Goal: Task Accomplishment & Management: Complete application form

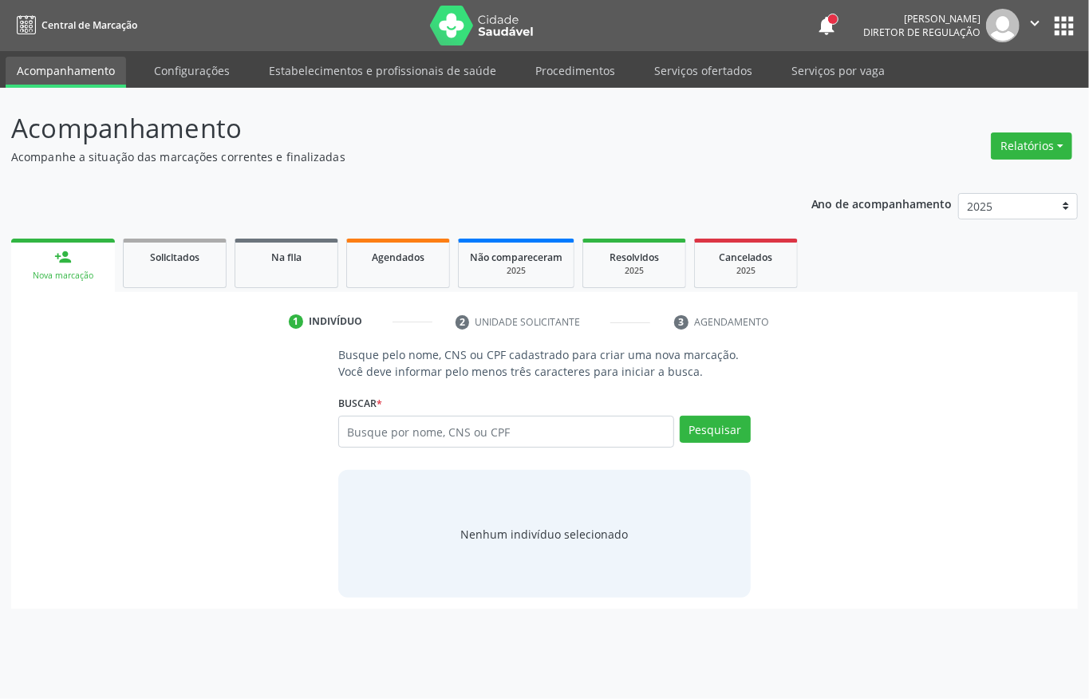
click at [1061, 36] on button "apps" at bounding box center [1063, 26] width 28 height 28
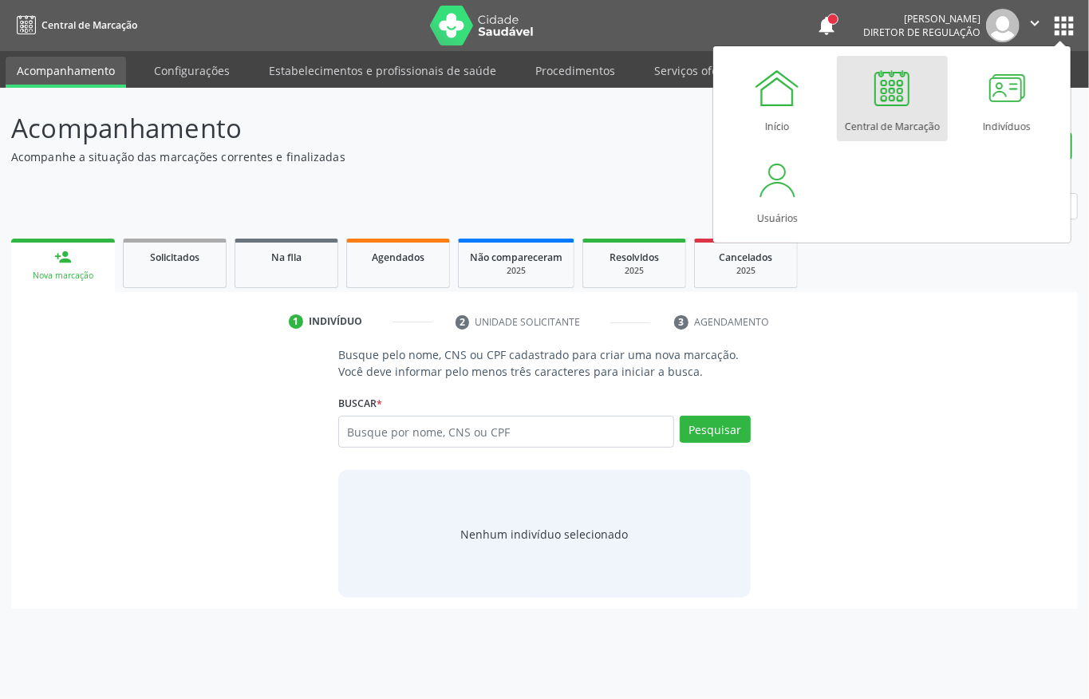
click at [912, 343] on div "1 Indivíduo 2 Unidade solicitante 3 Agendamento Busque pelo nome, CNS ou CPF ca…" at bounding box center [544, 459] width 1066 height 300
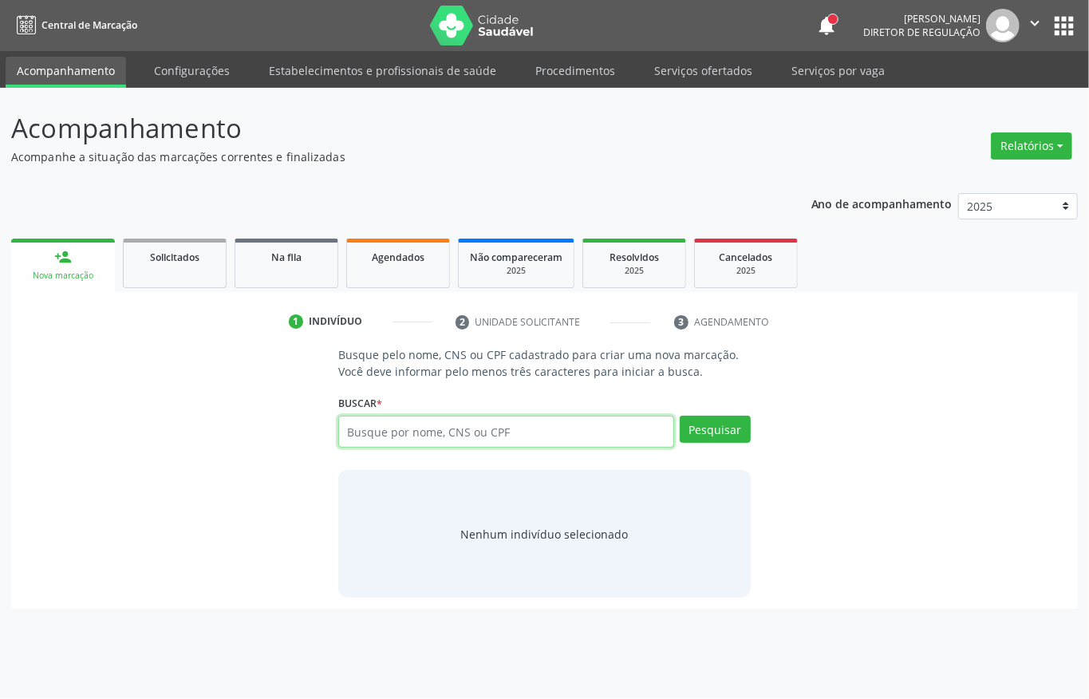
click at [447, 438] on input "text" at bounding box center [506, 431] width 336 height 32
type input "maria clara antunes da s"
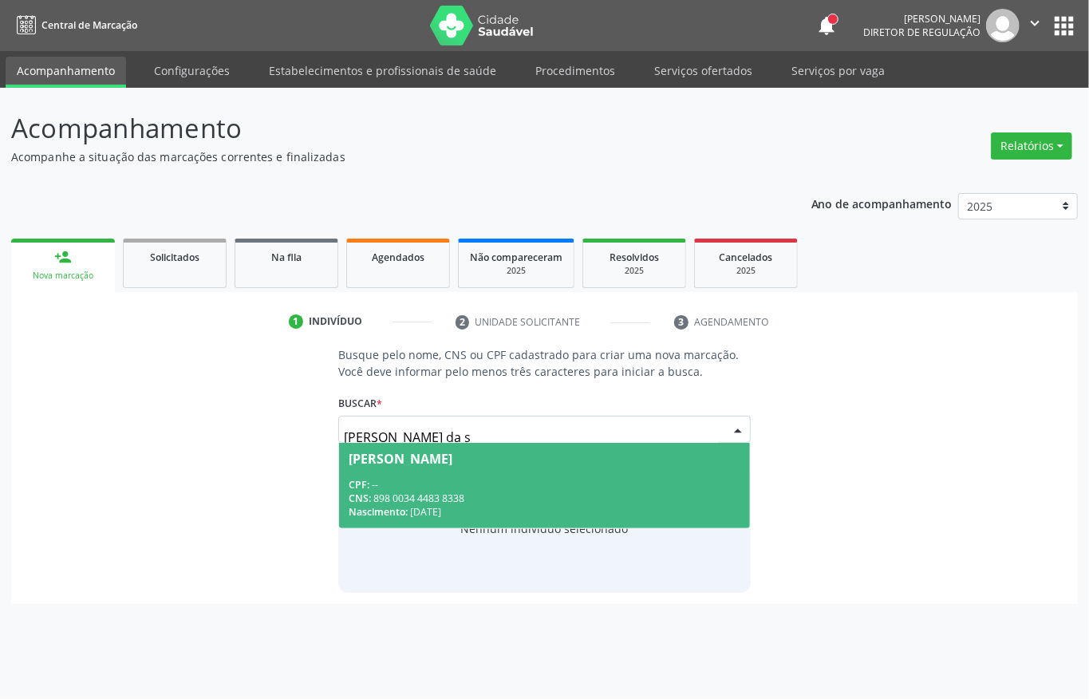
click at [424, 498] on div "CNS: 898 0034 4483 8338" at bounding box center [544, 498] width 392 height 14
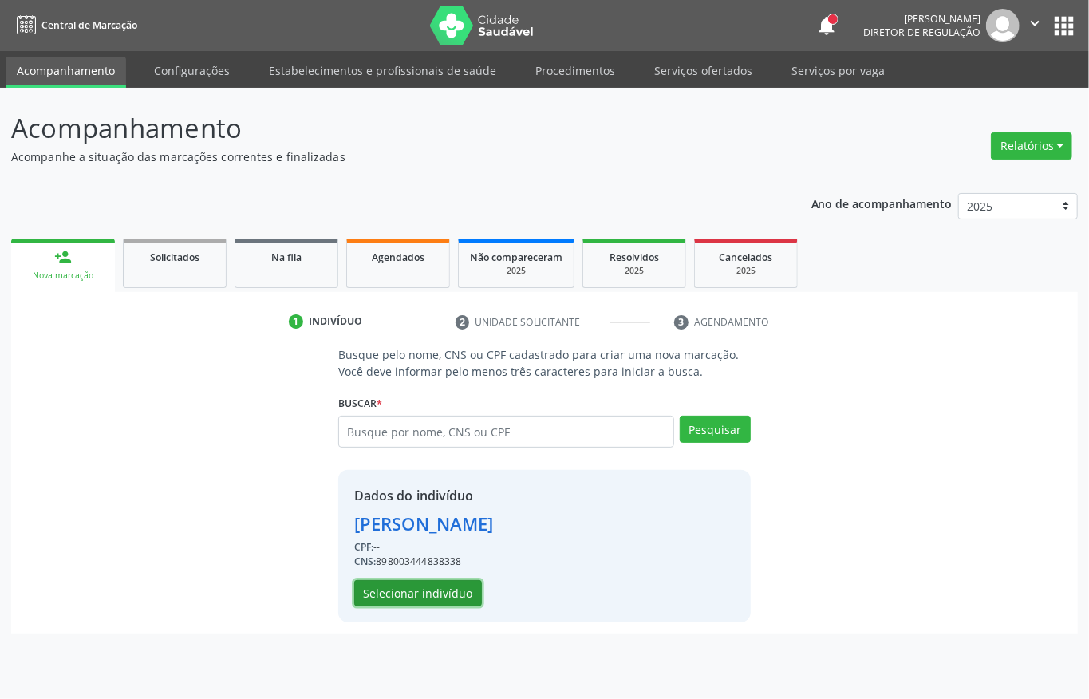
click at [443, 588] on button "Selecionar indivíduo" at bounding box center [418, 593] width 128 height 27
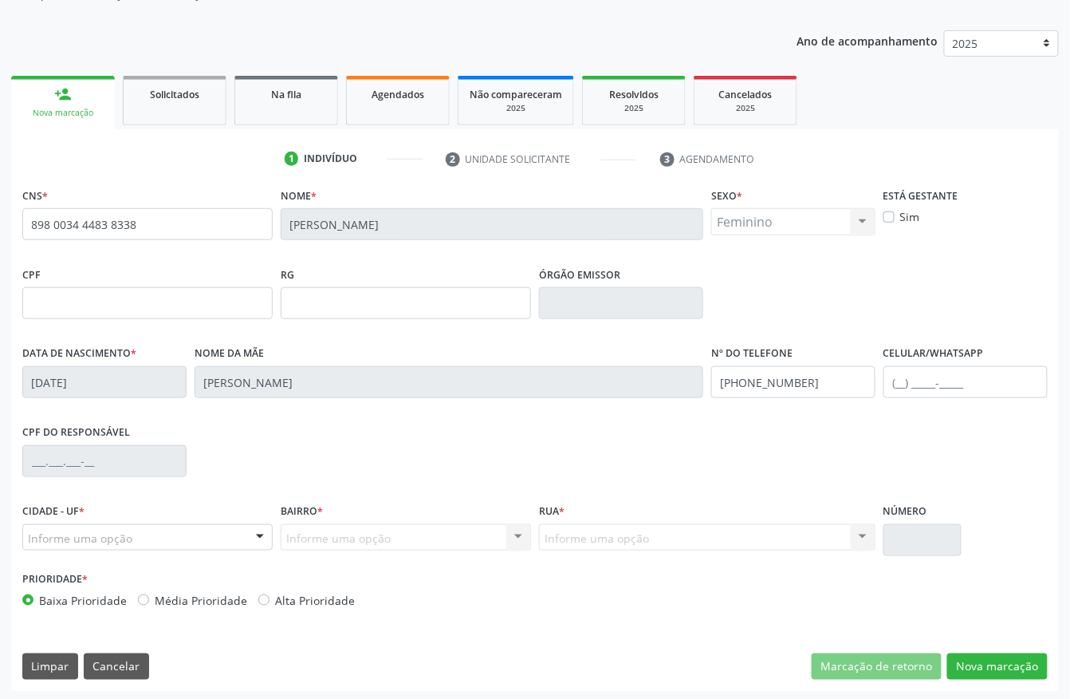
scroll to position [167, 0]
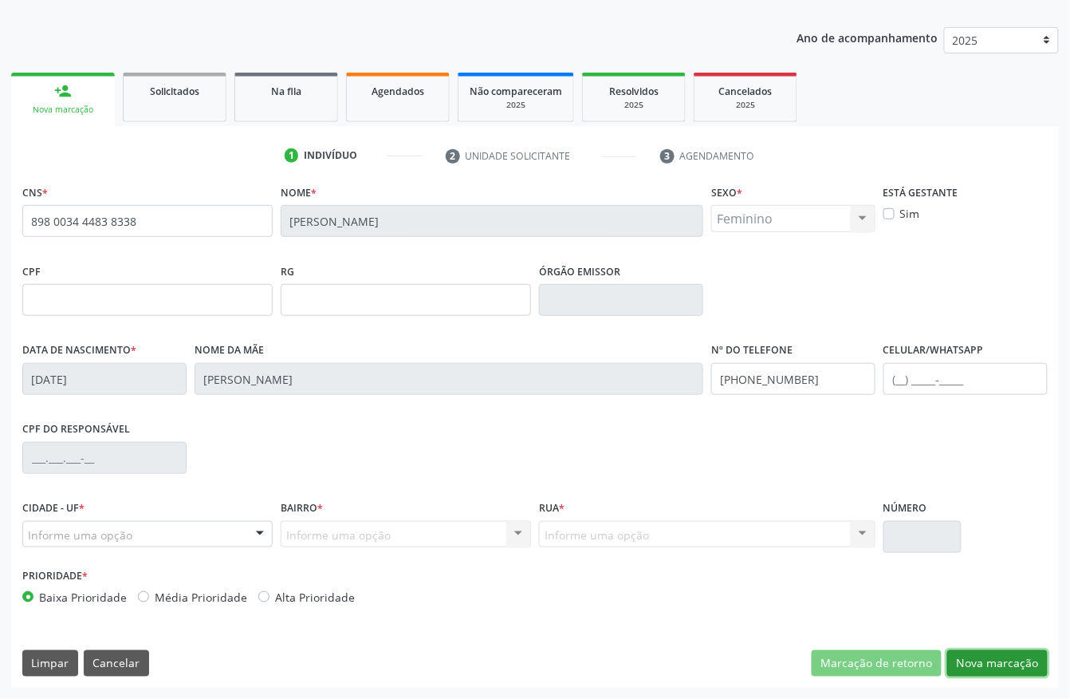
drag, startPoint x: 982, startPoint y: 676, endPoint x: 968, endPoint y: 534, distance: 143.5
click at [968, 534] on div "CNS * 898 0034 4483 8338 Nome * Maria Clara Antunes da Silva Sexo * Feminino Ma…" at bounding box center [535, 433] width 1048 height 507
click at [986, 650] on button "Nova marcação" at bounding box center [997, 663] width 100 height 27
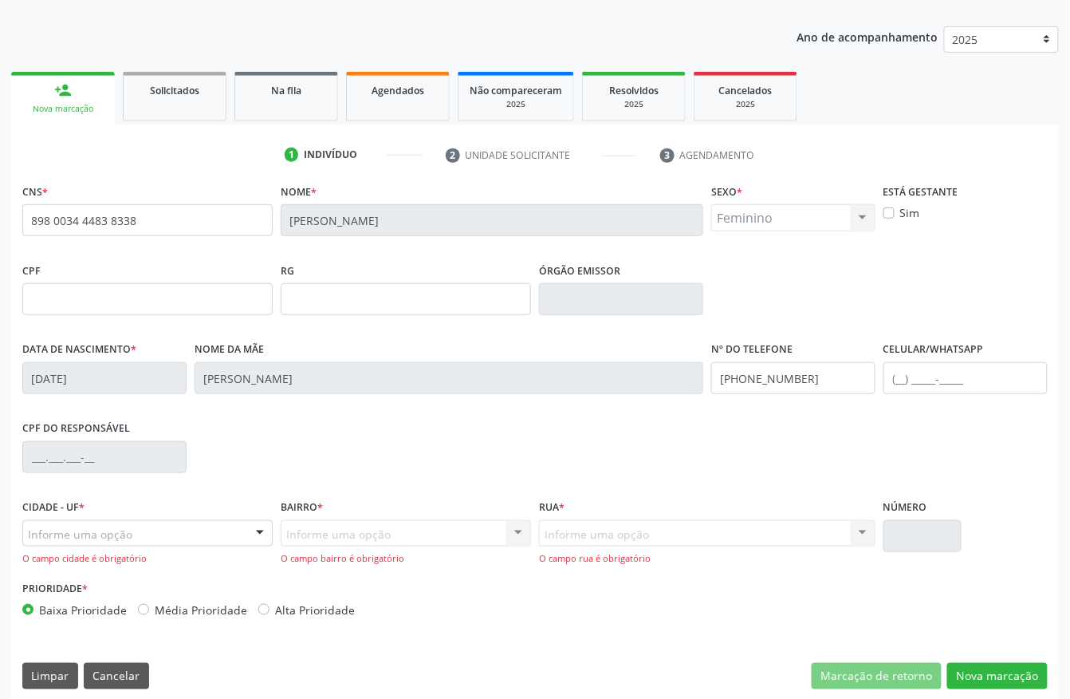
click at [138, 536] on div "Informe uma opção" at bounding box center [147, 533] width 250 height 27
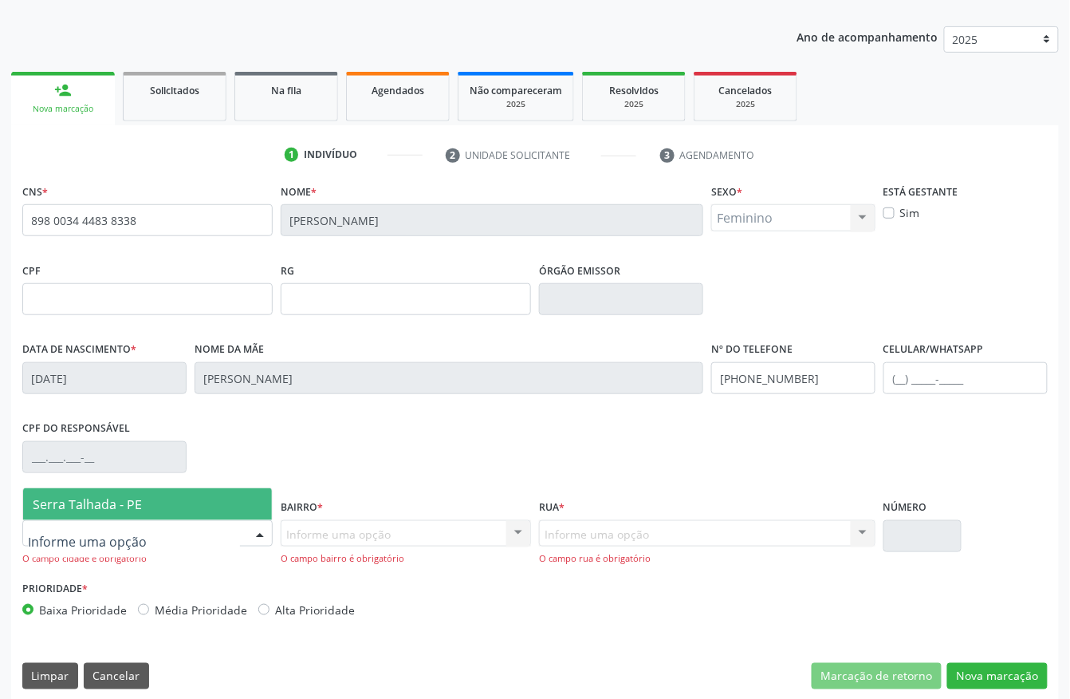
click at [152, 506] on span "Serra Talhada - PE" at bounding box center [147, 504] width 249 height 32
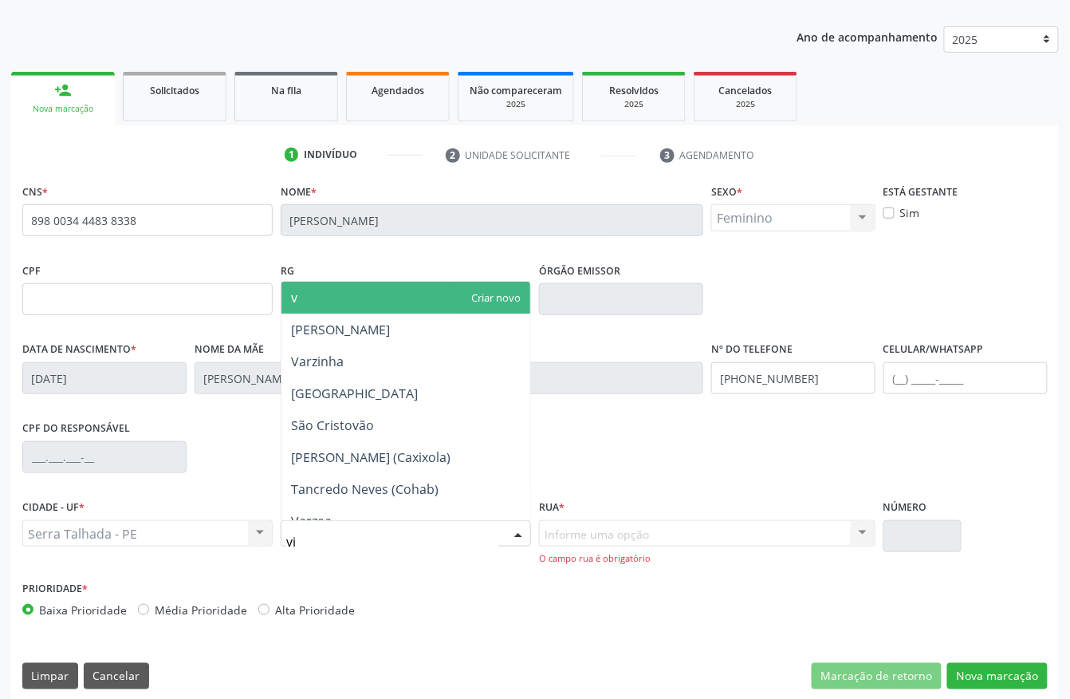
type input "vil"
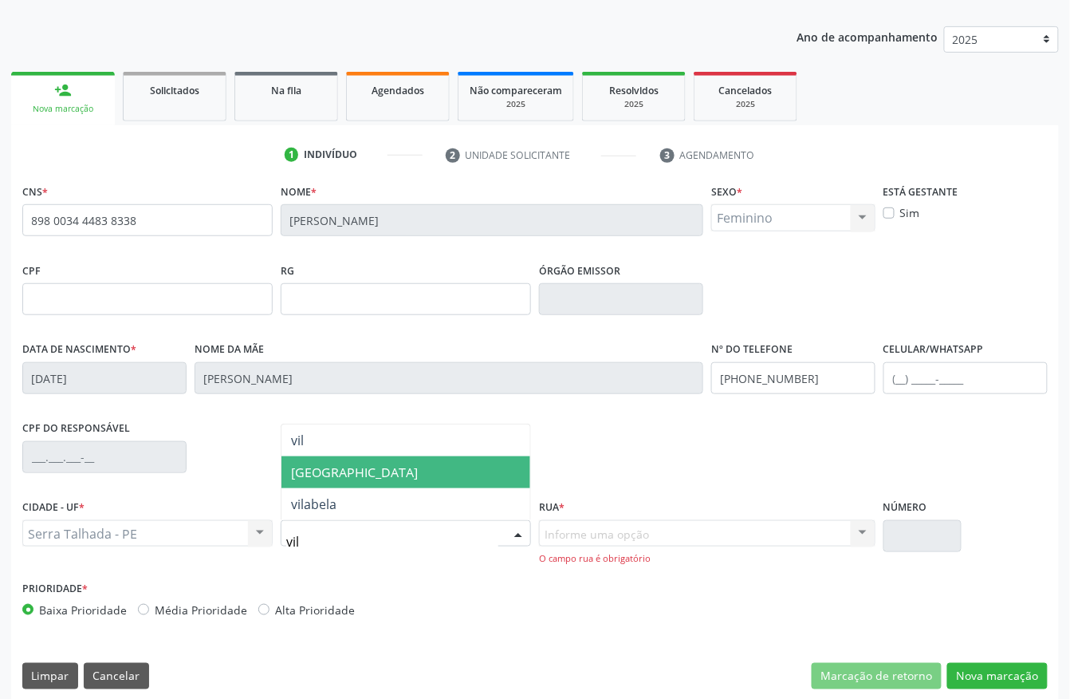
click at [368, 473] on span "Vila Bela" at bounding box center [406, 472] width 249 height 32
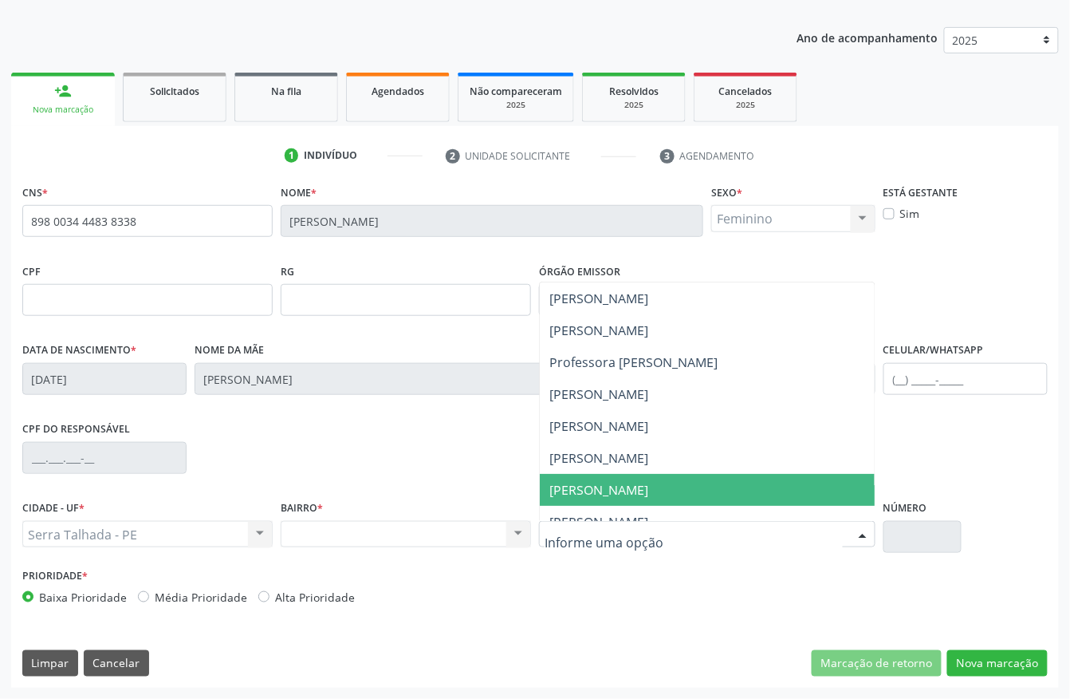
click at [648, 481] on span "Helio Antônio Andrade Oliveira" at bounding box center [598, 490] width 99 height 18
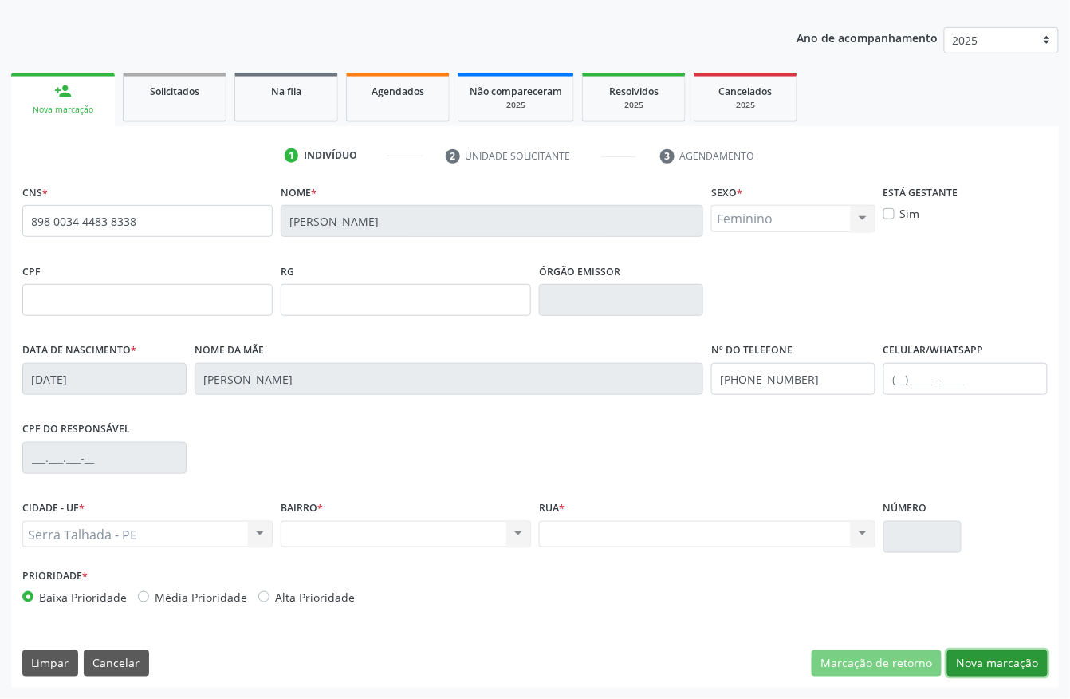
click at [970, 650] on button "Nova marcação" at bounding box center [997, 663] width 100 height 27
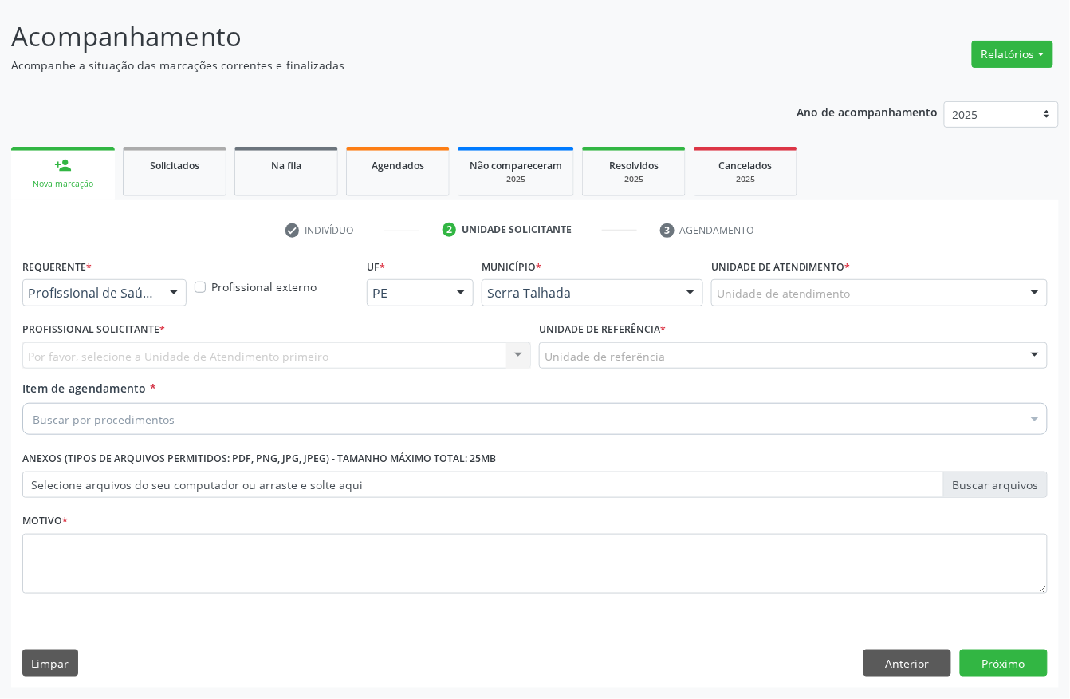
scroll to position [93, 0]
click at [124, 300] on div at bounding box center [104, 292] width 164 height 27
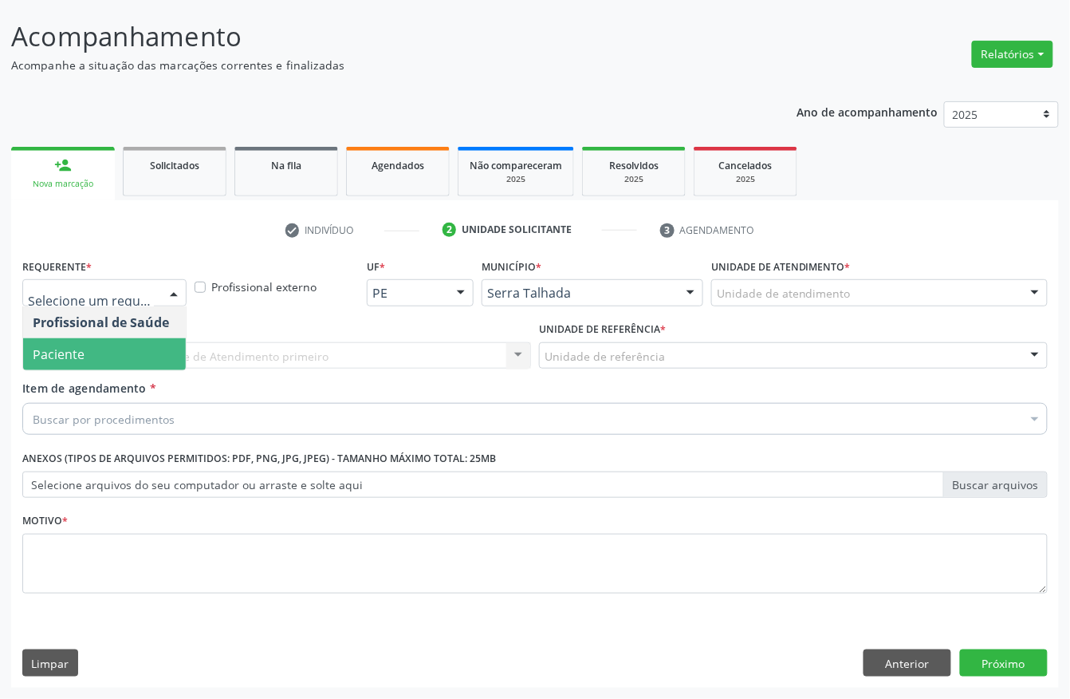
click at [113, 341] on span "Paciente" at bounding box center [104, 354] width 163 height 32
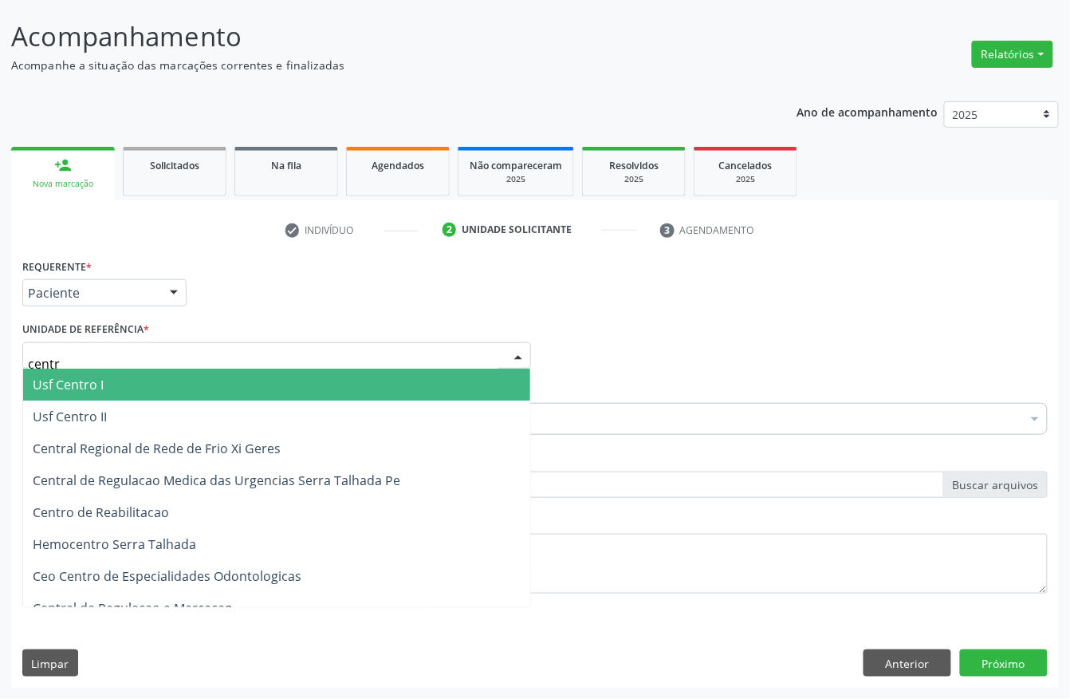
type input "centro"
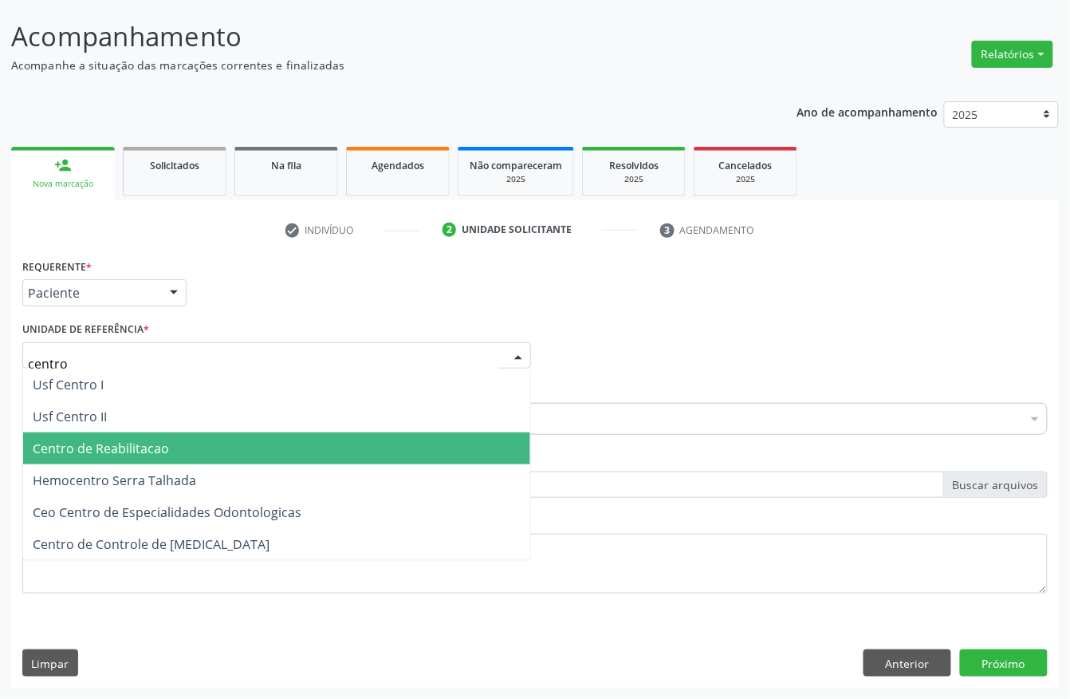
click at [126, 435] on span "Centro de Reabilitacao" at bounding box center [276, 448] width 507 height 32
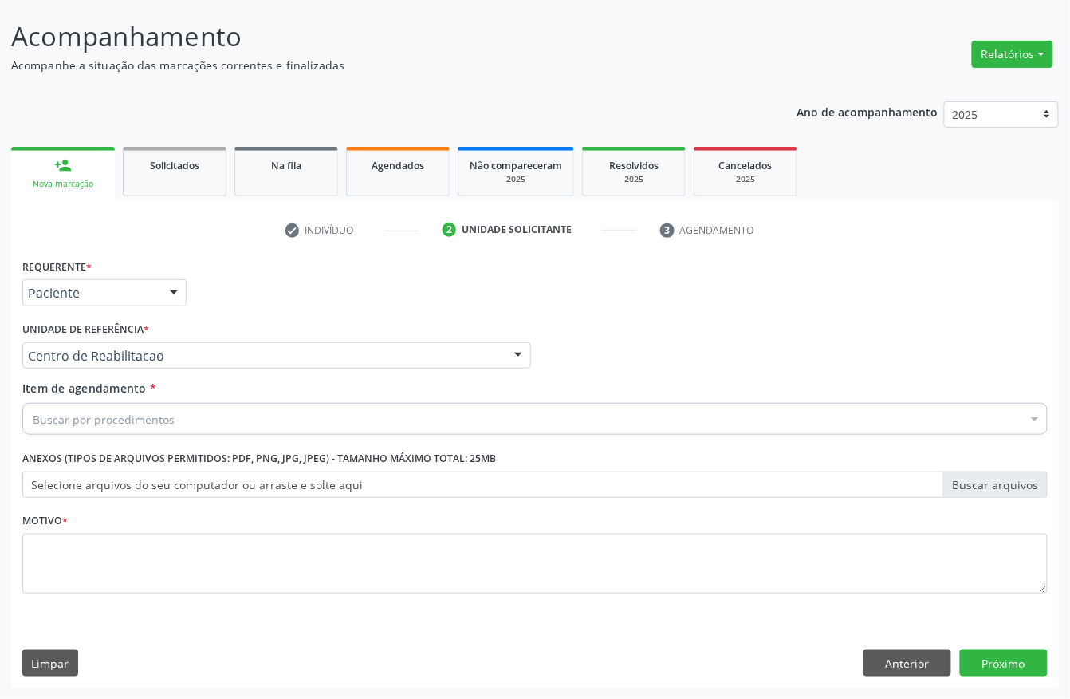
click at [33, 413] on input "Item de agendamento *" at bounding box center [33, 419] width 0 height 32
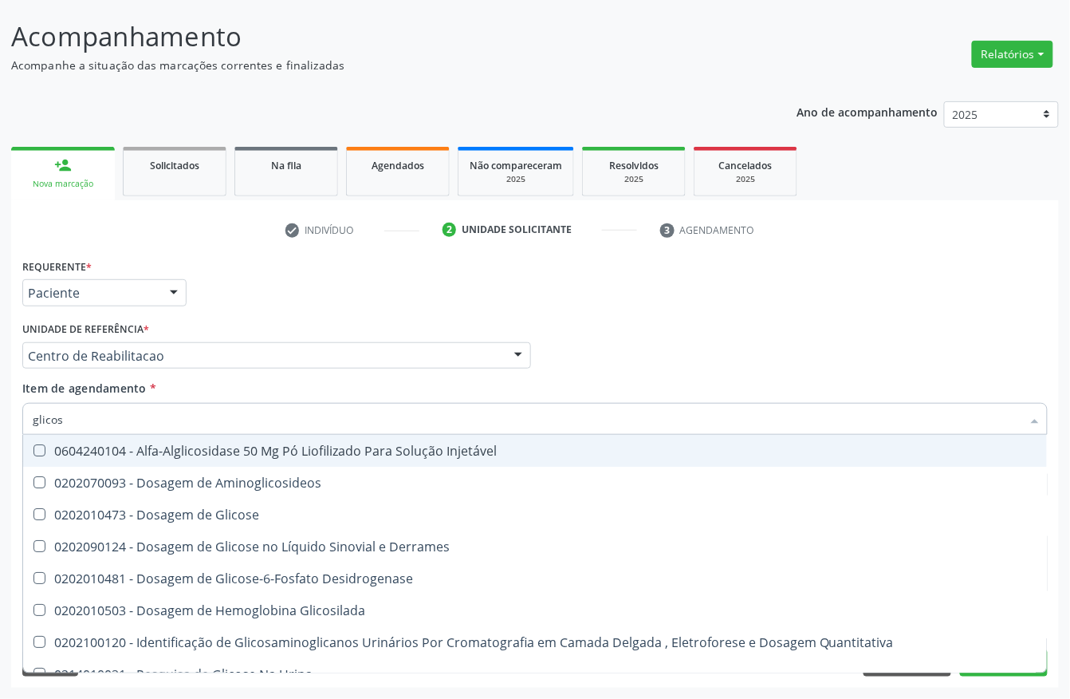
type input "glicose"
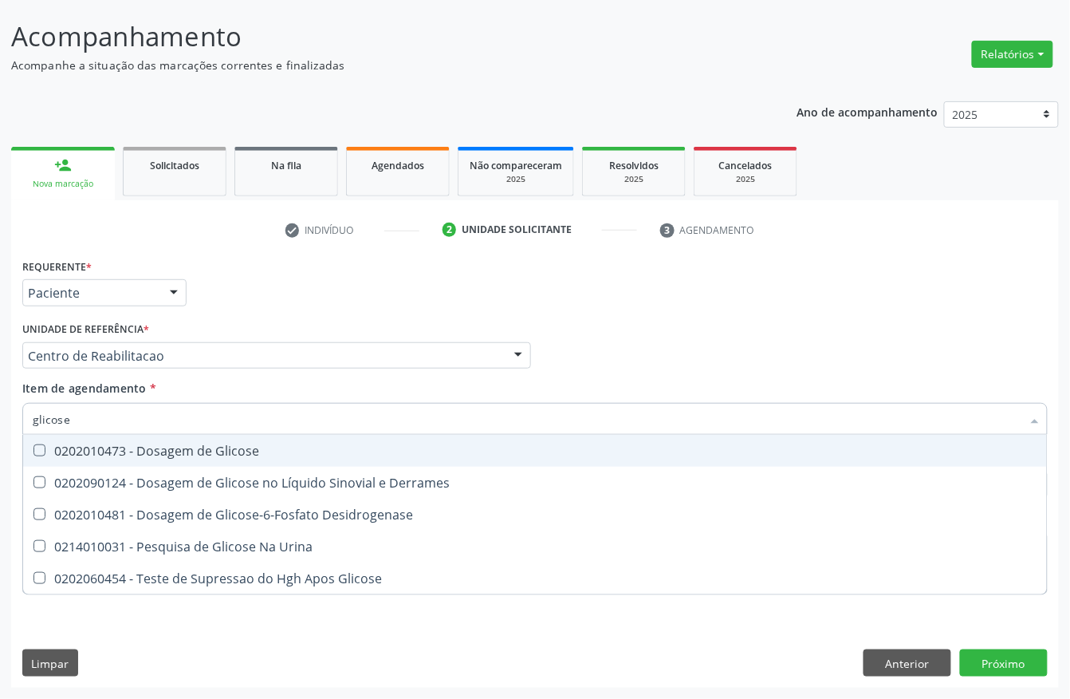
click at [115, 454] on div "0202010473 - Dosagem de Glicose" at bounding box center [535, 450] width 1005 height 13
checkbox Glicose "true"
drag, startPoint x: 96, startPoint y: 412, endPoint x: 2, endPoint y: 424, distance: 94.9
click at [2, 424] on div "Acompanhamento Acompanhe a situação das marcações correntes e finalizadas Relat…" at bounding box center [535, 347] width 1070 height 703
type input "hem"
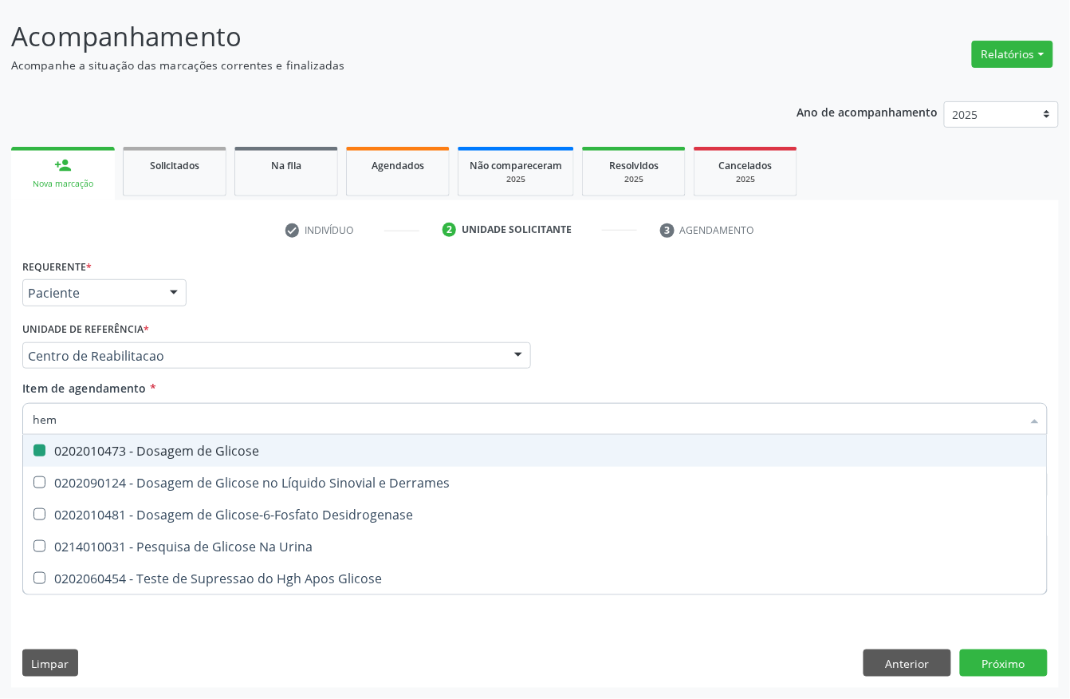
checkbox Glicose "false"
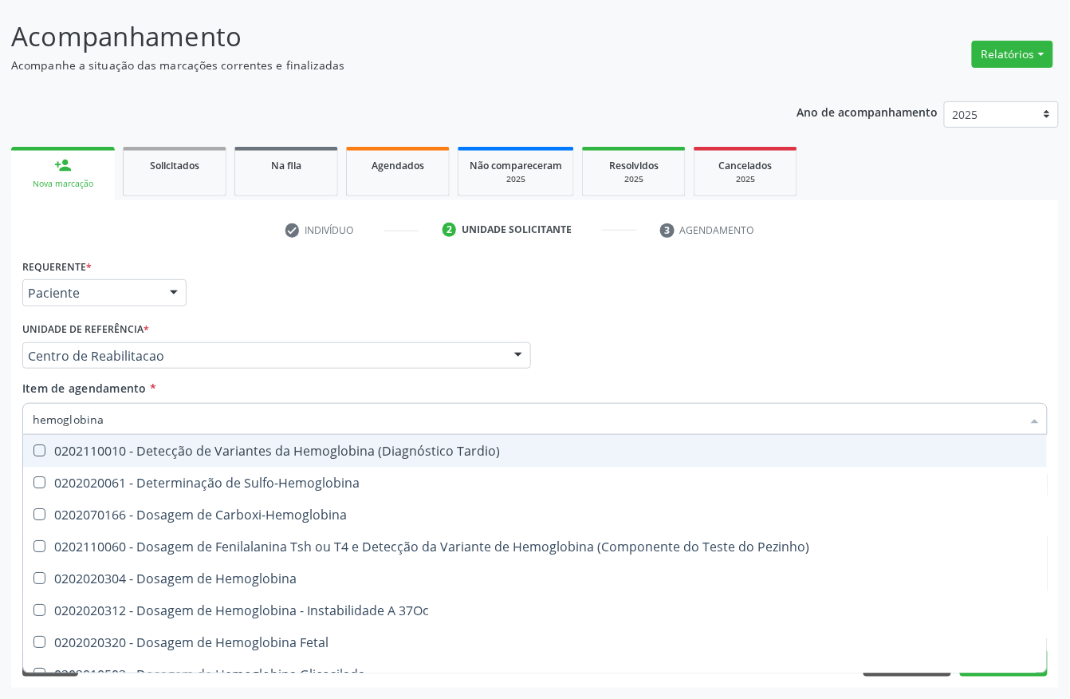
type input "hemoglobina g"
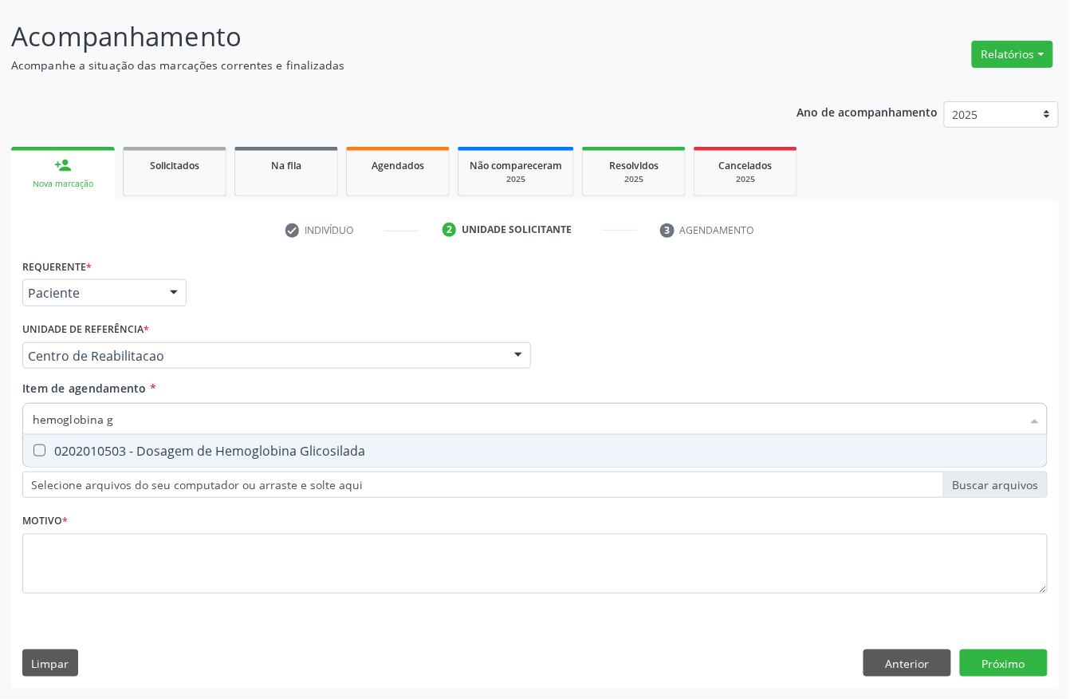
click at [65, 455] on div "0202010503 - Dosagem de Hemoglobina Glicosilada" at bounding box center [535, 450] width 1005 height 13
checkbox Glicosilada "true"
drag, startPoint x: 132, startPoint y: 418, endPoint x: 0, endPoint y: 419, distance: 131.6
click at [0, 419] on div "Acompanhamento Acompanhe a situação das marcações correntes e finalizadas Relat…" at bounding box center [535, 347] width 1070 height 703
type input "he"
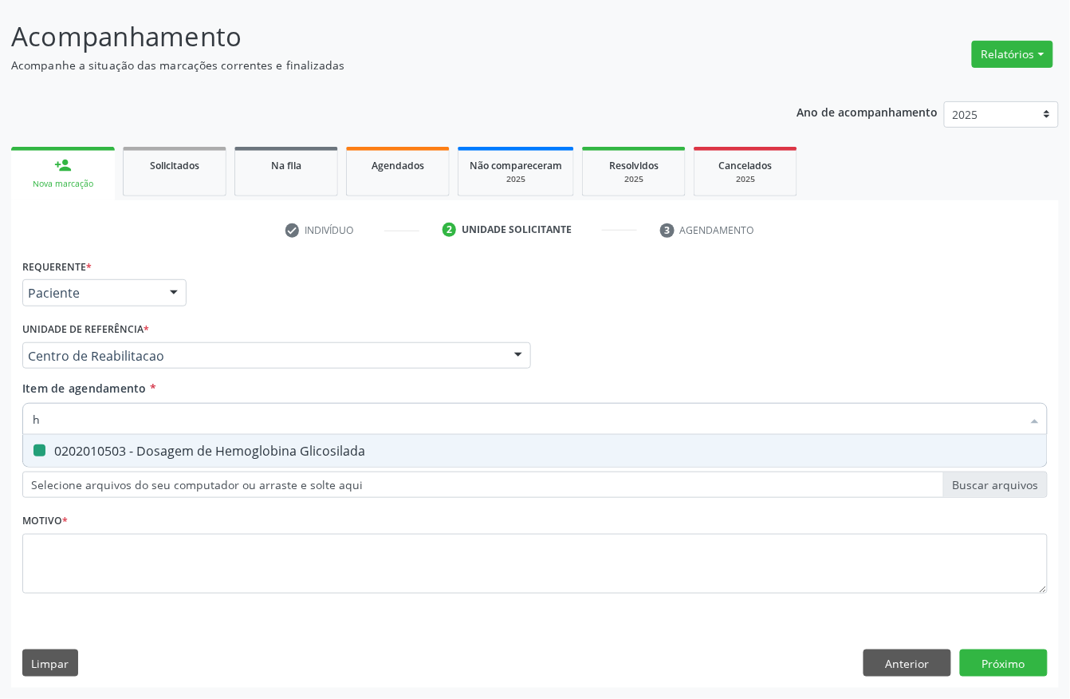
checkbox Glicosilada "false"
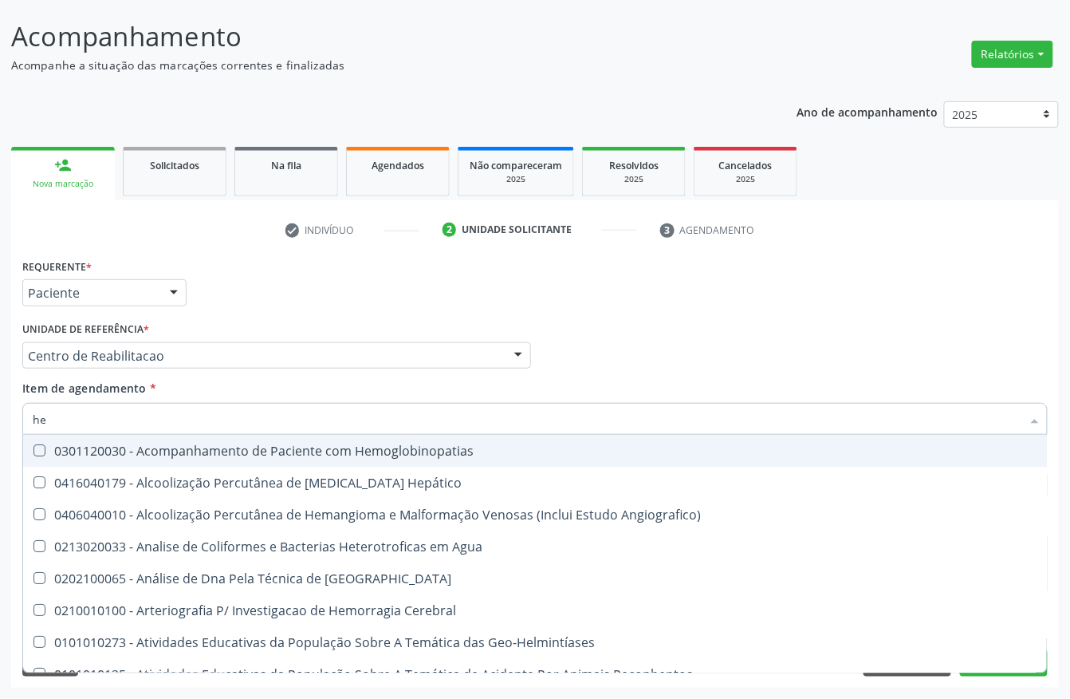
type input "hem"
checkbox \(Qualitativo\) "true"
checkbox Glicosilada "false"
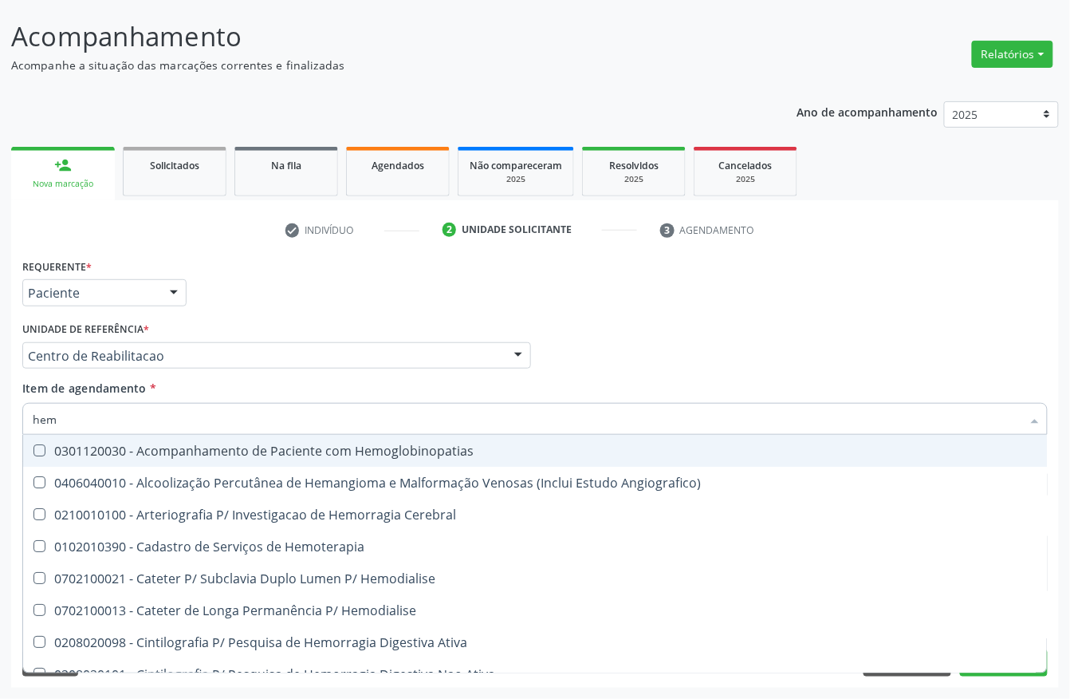
type input "hemo"
checkbox Hemacias "true"
checkbox Glicosilada "false"
type input "hemog"
checkbox Oncologia "true"
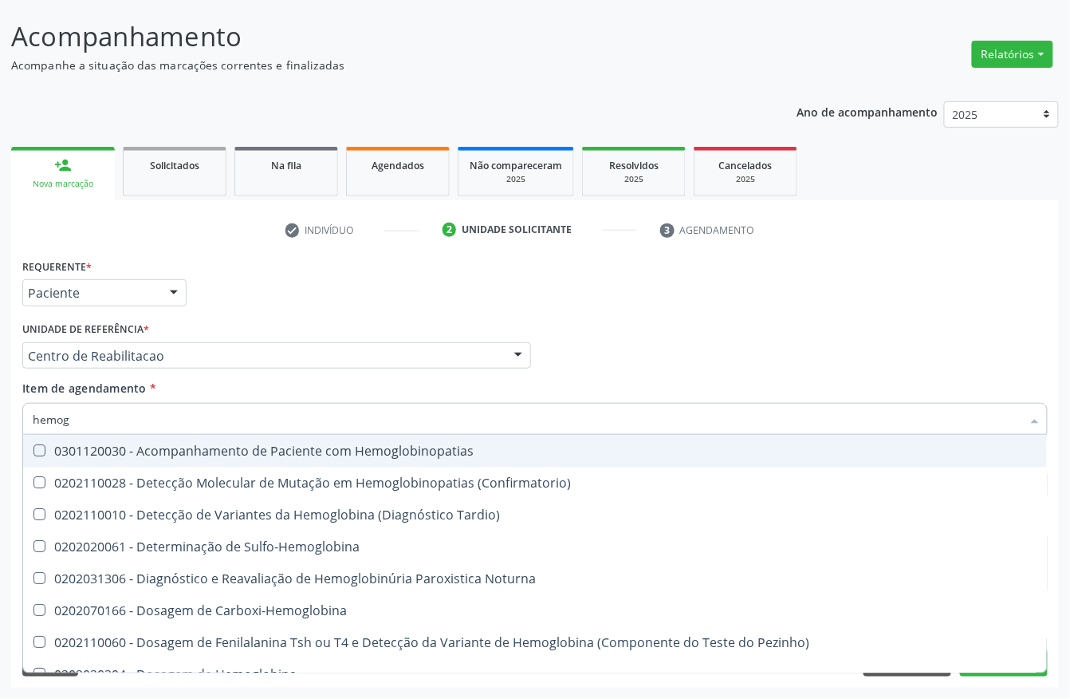
type input "hemogr"
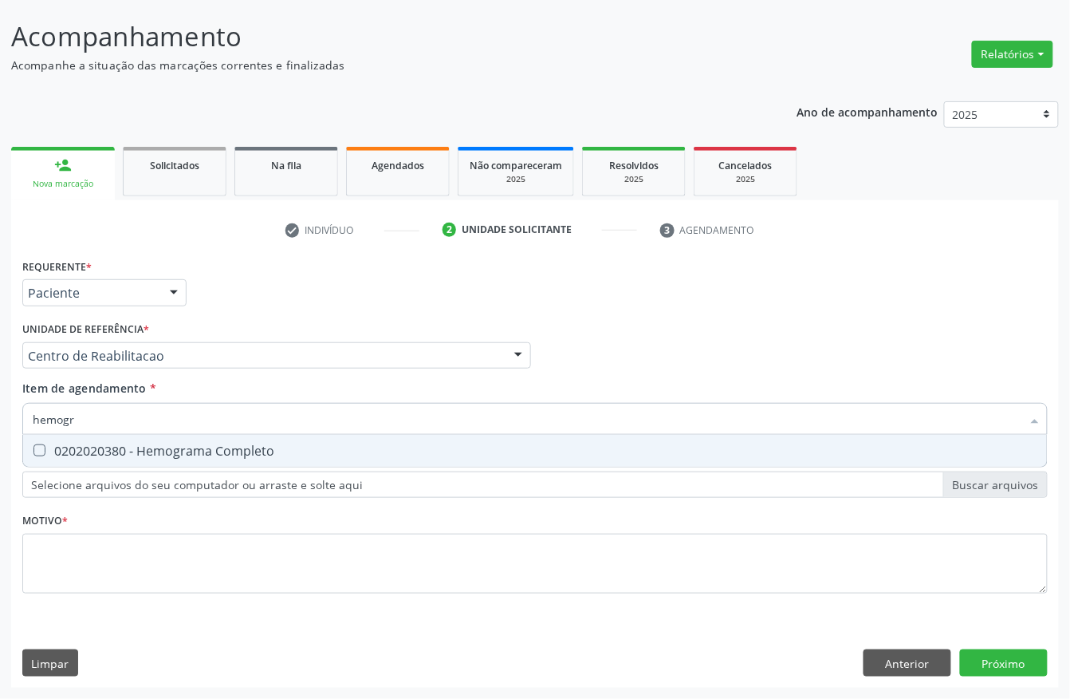
click at [94, 444] on div "0202020380 - Hemograma Completo" at bounding box center [535, 450] width 1005 height 13
checkbox Completo "true"
drag, startPoint x: 84, startPoint y: 425, endPoint x: 0, endPoint y: 426, distance: 83.7
click at [0, 426] on div "Acompanhamento Acompanhe a situação das marcações correntes e finalizadas Relat…" at bounding box center [535, 347] width 1070 height 703
type input "urin"
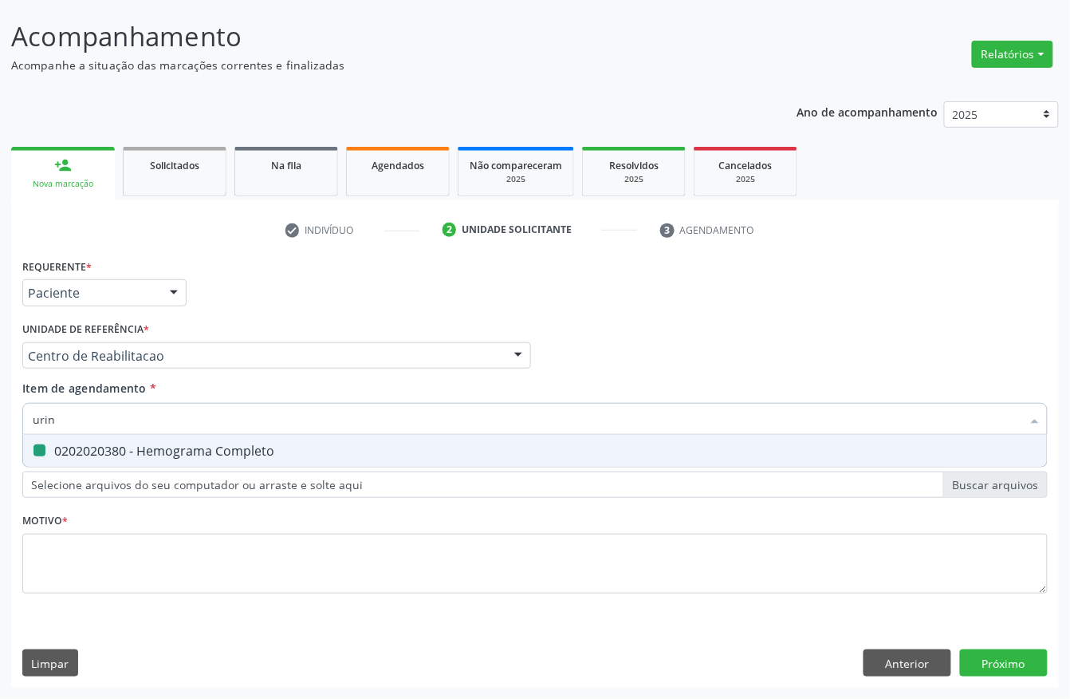
checkbox Completo "false"
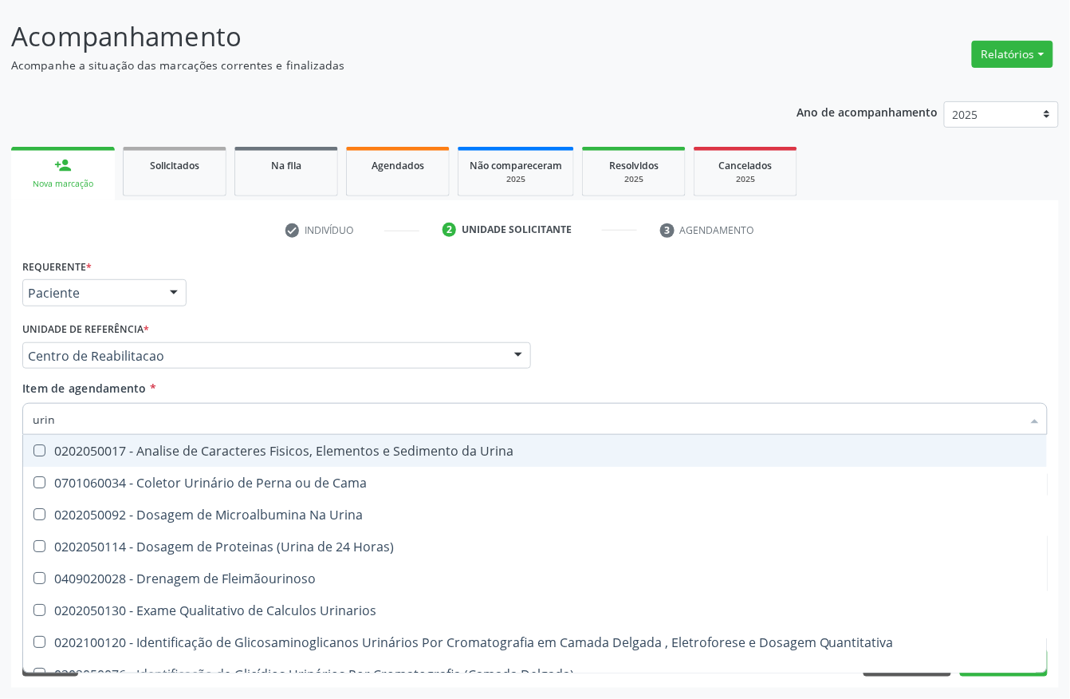
type input "urina"
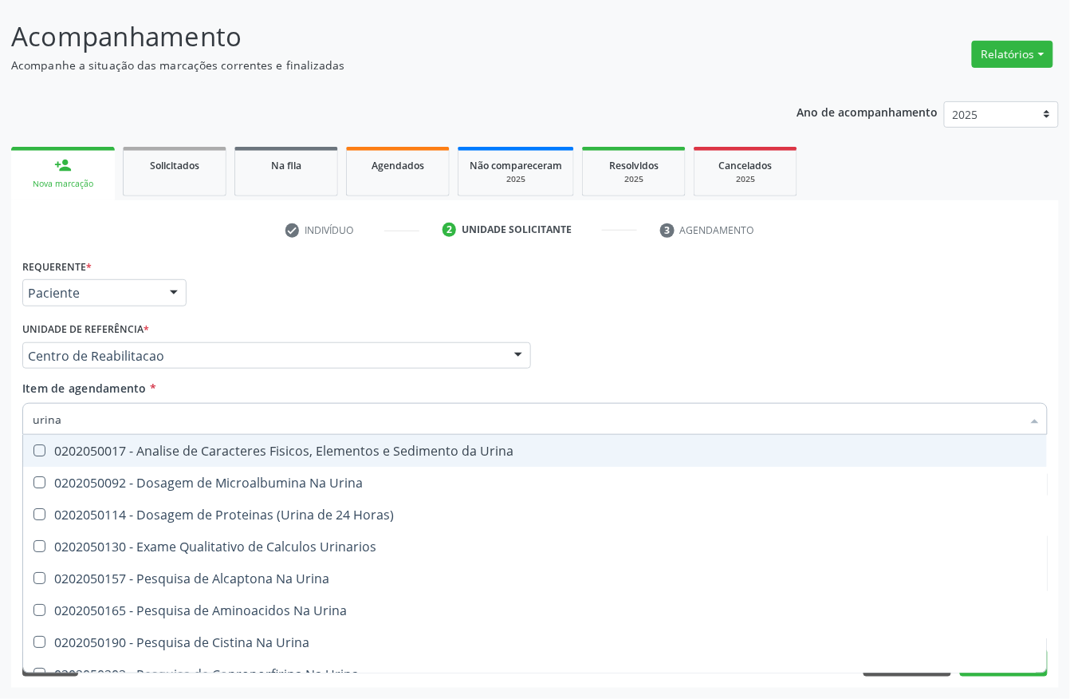
click at [191, 458] on span "0202050017 - Analise de Caracteres Fisicos, Elementos e Sedimento da Urina" at bounding box center [535, 451] width 1024 height 32
checkbox Urina "true"
drag, startPoint x: 37, startPoint y: 425, endPoint x: 0, endPoint y: 435, distance: 37.9
click at [0, 435] on div "Acompanhamento Acompanhe a situação das marcações correntes e finalizadas Relat…" at bounding box center [535, 347] width 1070 height 703
click at [0, 406] on div "Acompanhamento Acompanhe a situação das marcações correntes e finalizadas Relat…" at bounding box center [535, 347] width 1070 height 703
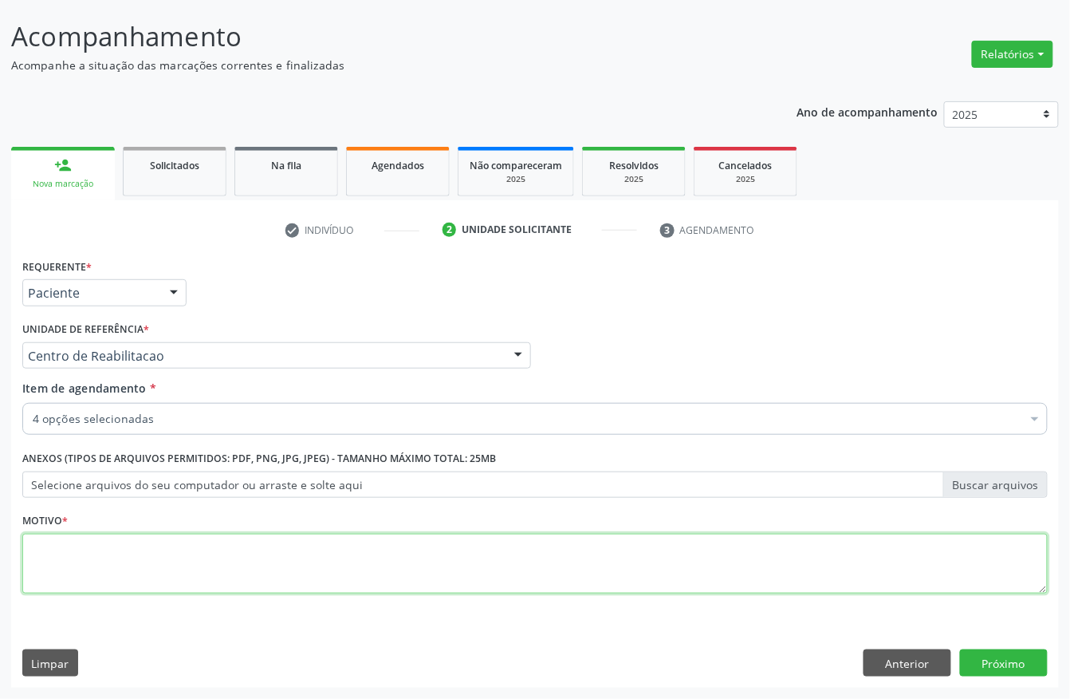
click at [170, 559] on textarea at bounding box center [535, 564] width 1026 height 61
type textarea "."
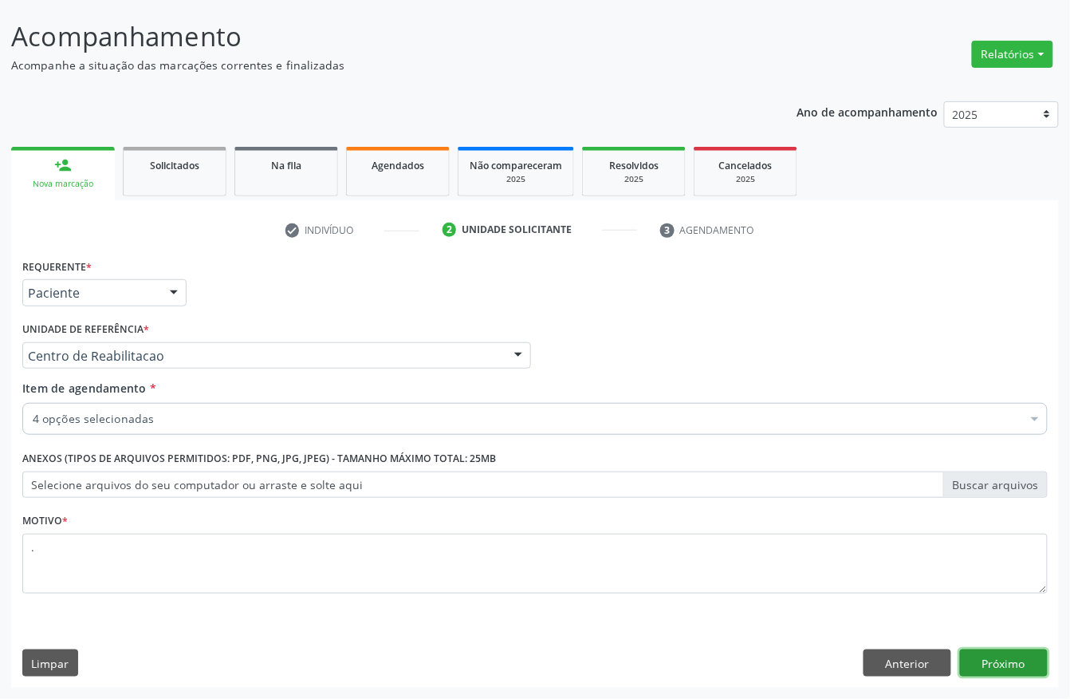
click at [996, 650] on button "Próximo" at bounding box center [1004, 662] width 88 height 27
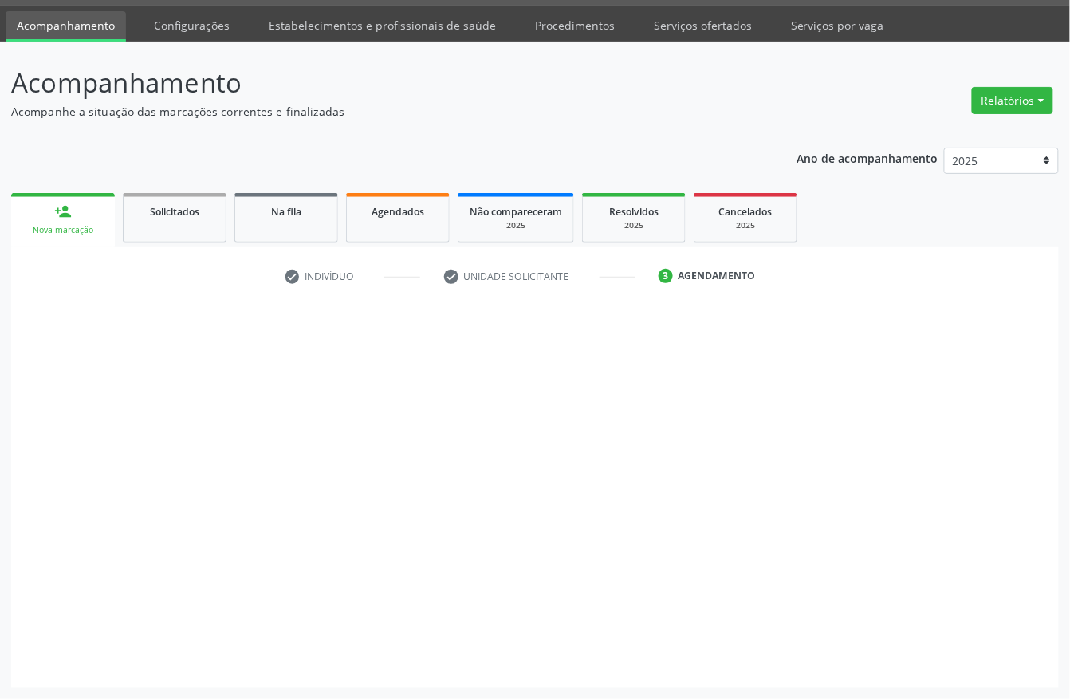
scroll to position [46, 0]
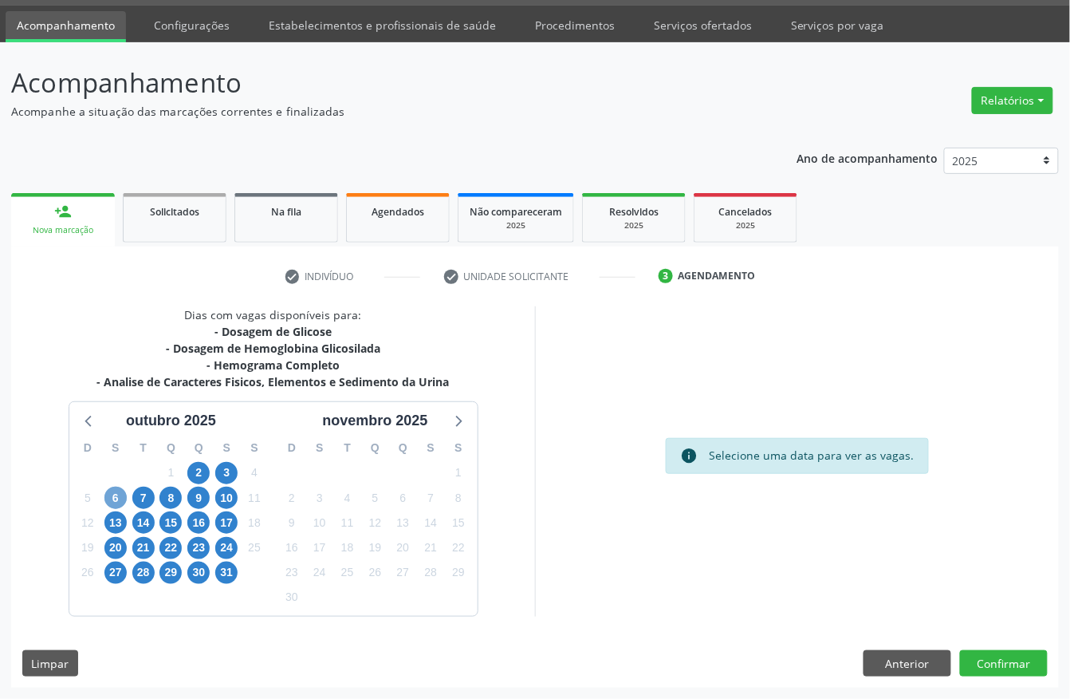
click at [118, 493] on span "6" at bounding box center [115, 497] width 22 height 22
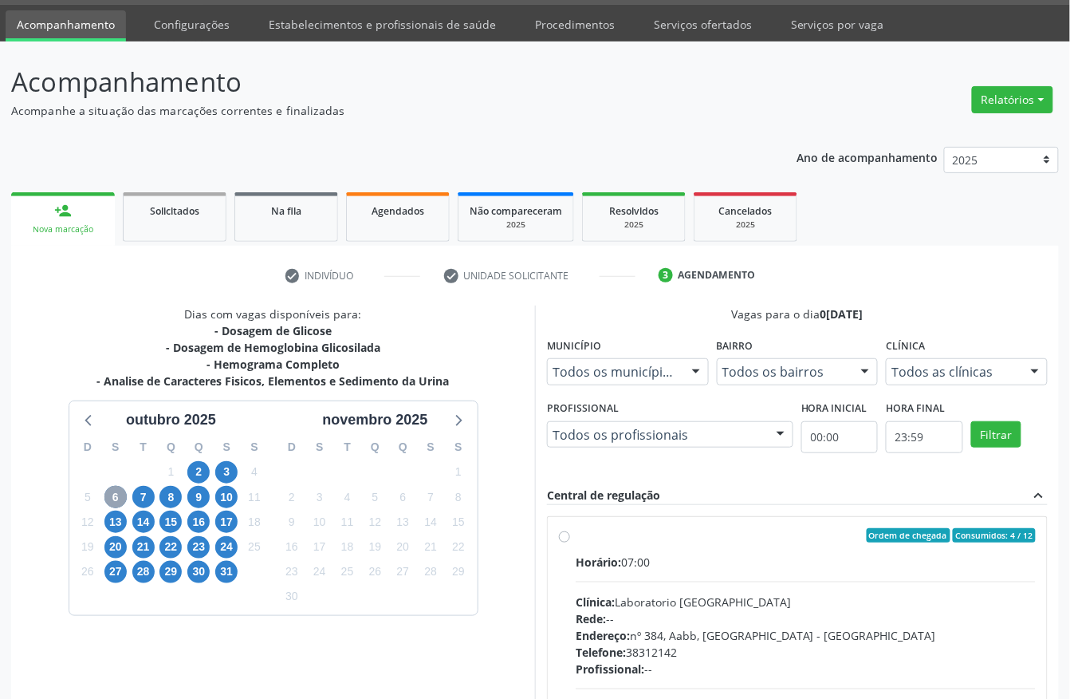
scroll to position [255, 0]
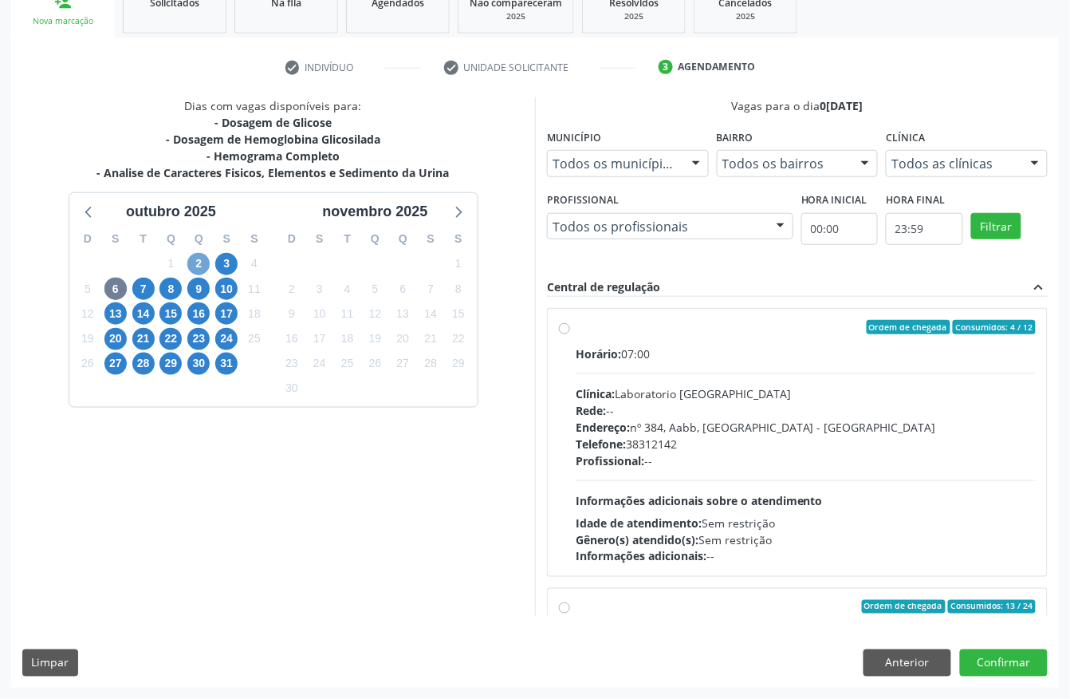
click at [193, 265] on span "2" at bounding box center [198, 264] width 22 height 22
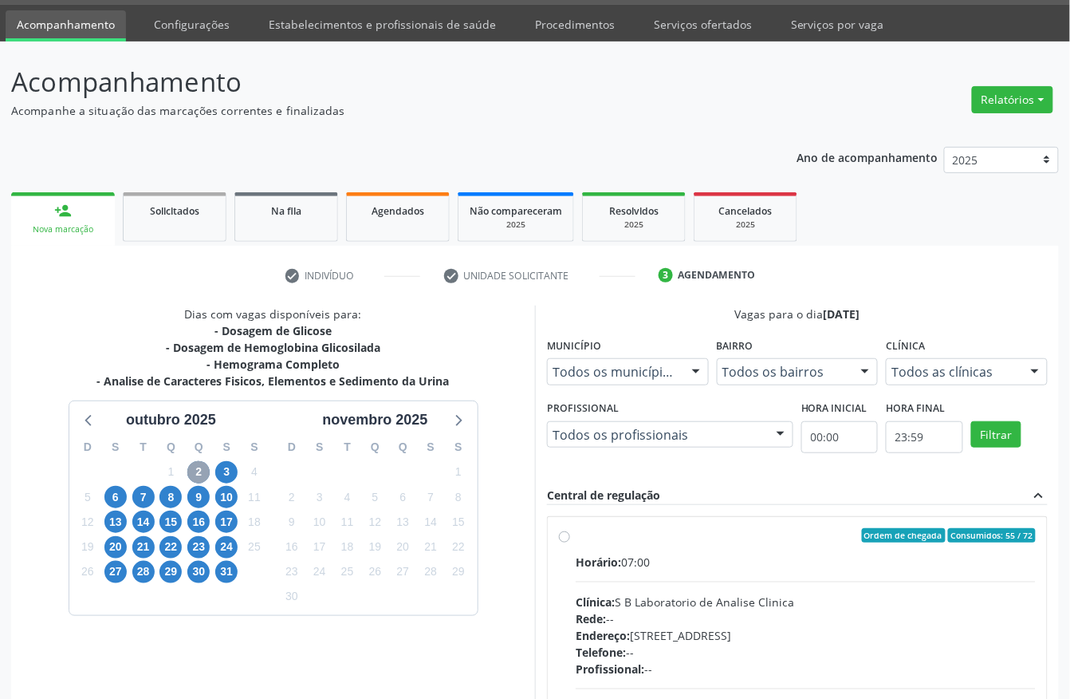
scroll to position [228, 0]
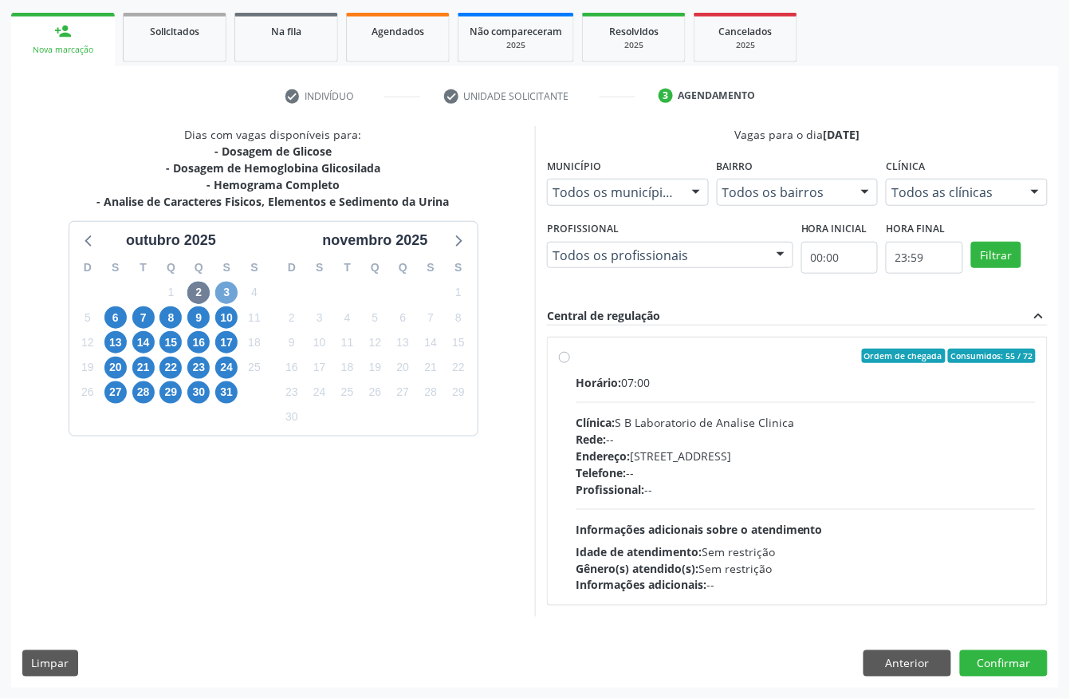
click at [222, 291] on span "3" at bounding box center [226, 293] width 22 height 22
click at [109, 311] on span "6" at bounding box center [115, 317] width 22 height 22
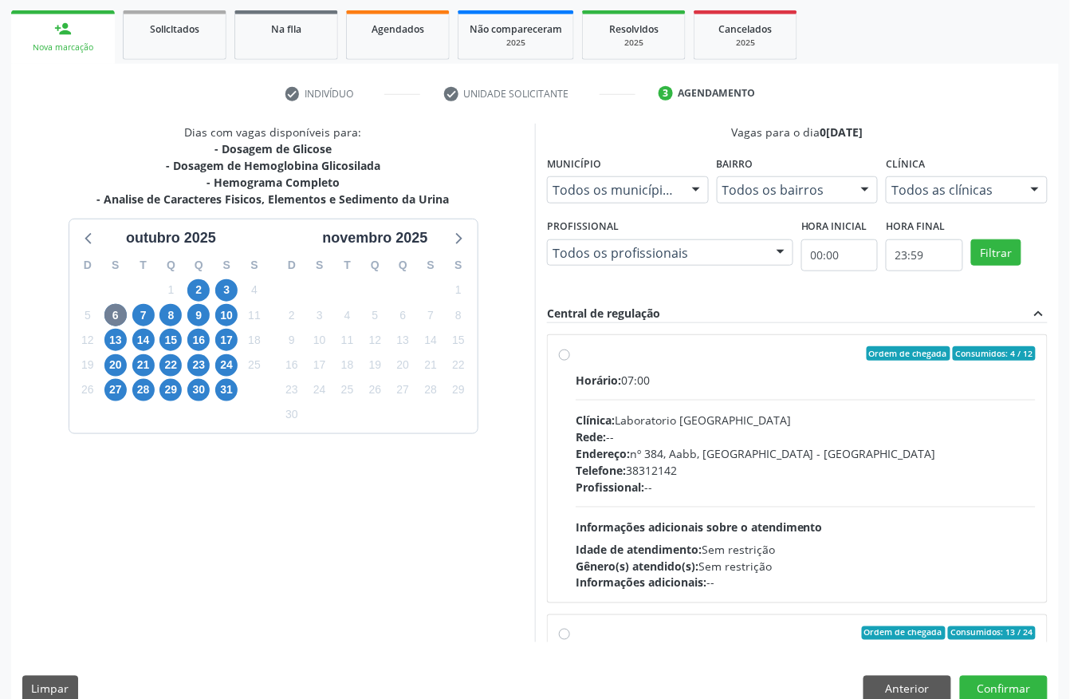
click at [652, 448] on div "Endereço: nº 384, Aabb, Serra Talhada - PE" at bounding box center [806, 453] width 460 height 17
click at [570, 360] on input "Ordem de chegada Consumidos: 4 / 12 Horário: 07:00 Clínica: Laboratorio Sao Fra…" at bounding box center [564, 353] width 11 height 14
radio input "true"
click at [981, 650] on button "Confirmar" at bounding box center [1004, 688] width 88 height 27
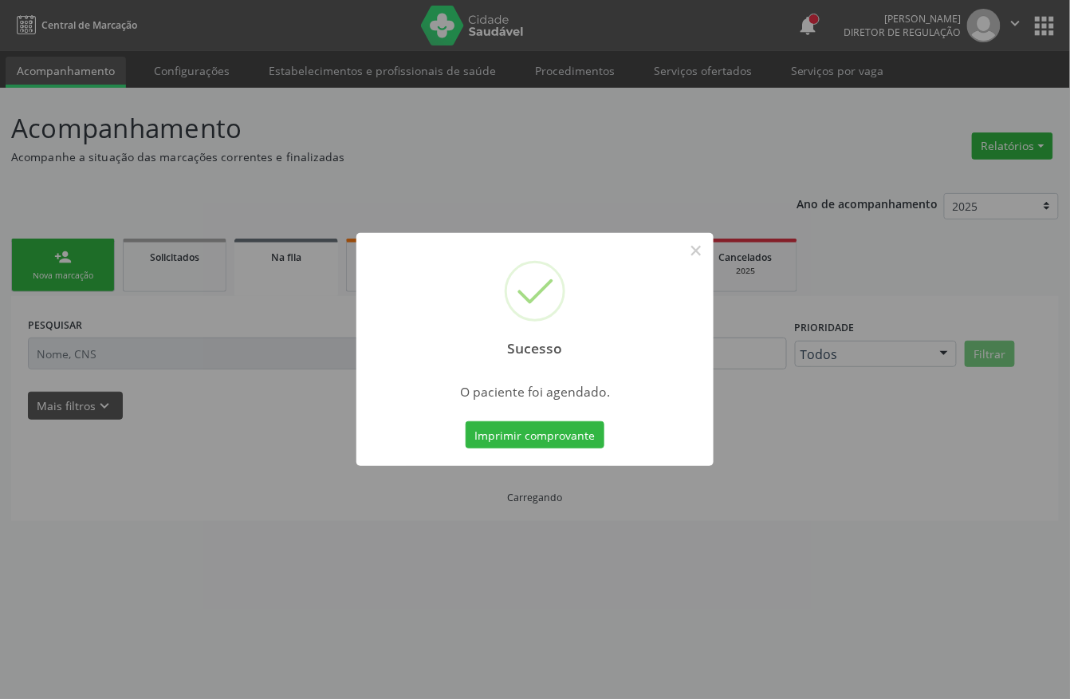
scroll to position [0, 0]
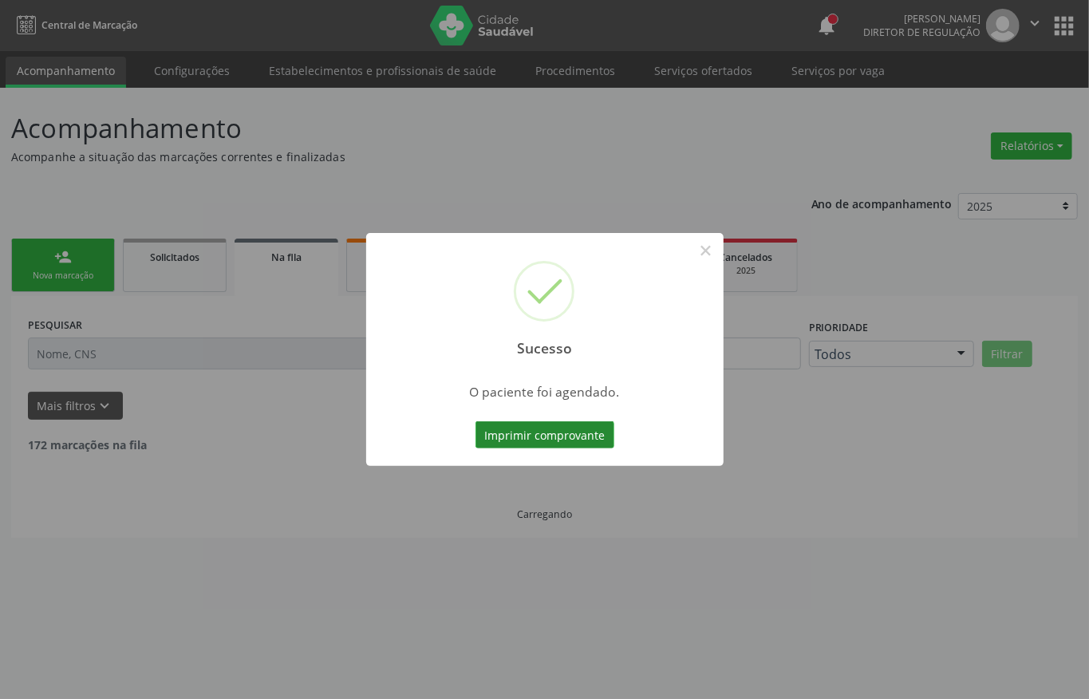
click at [561, 435] on button "Imprimir comprovante" at bounding box center [544, 434] width 139 height 27
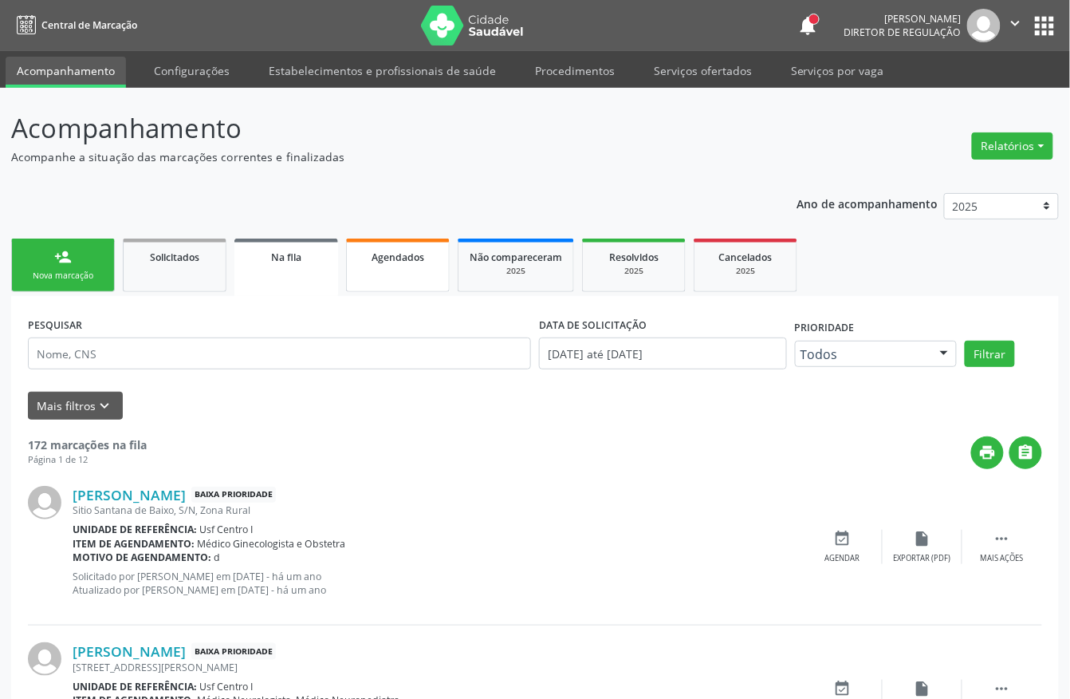
click at [383, 273] on link "Agendados" at bounding box center [398, 264] width 104 height 53
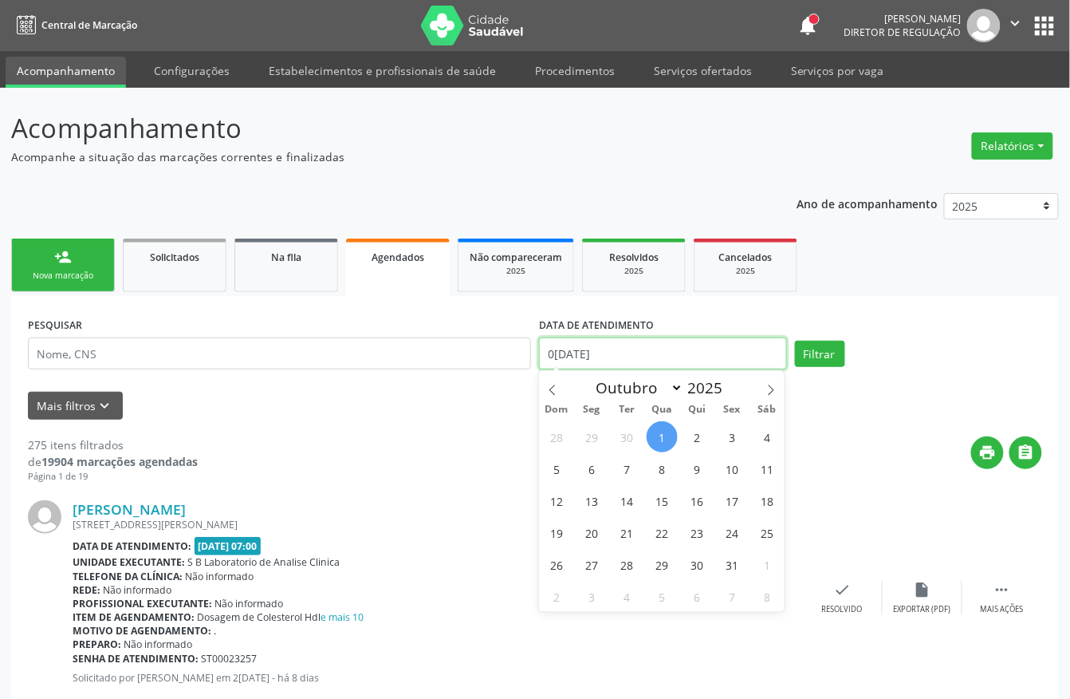
click at [667, 355] on input "0[DATE]" at bounding box center [663, 353] width 248 height 32
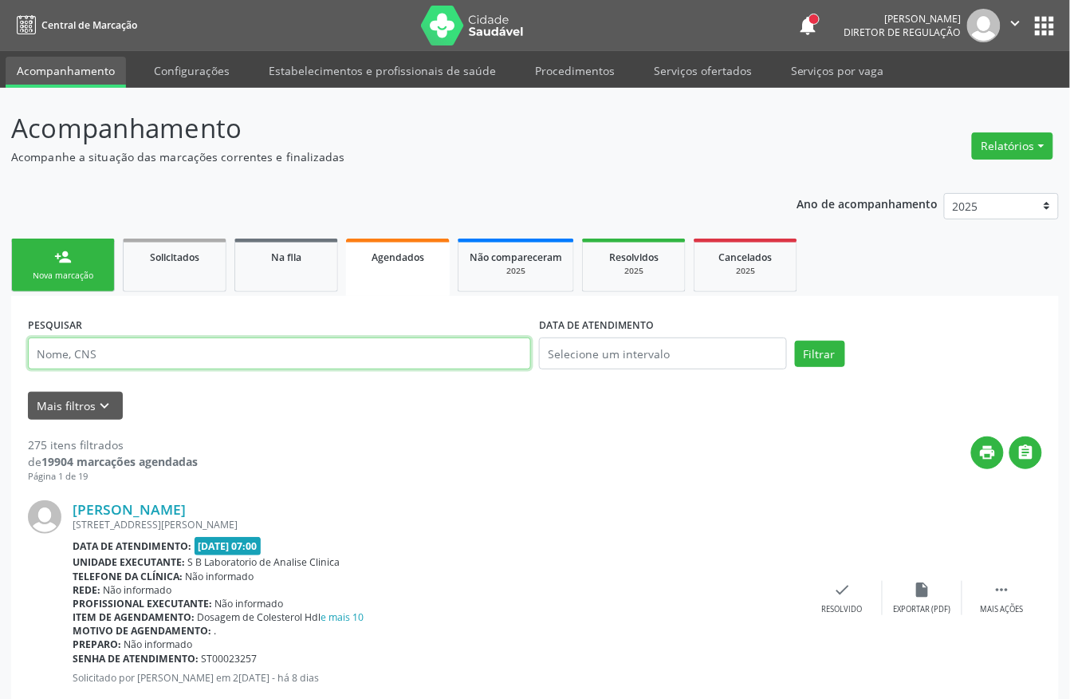
click at [383, 367] on input "text" at bounding box center [279, 353] width 503 height 32
paste input "898 0034 4483 8338"
type input "898 0034 4483 8338"
click at [795, 341] on button "Filtrar" at bounding box center [820, 354] width 50 height 27
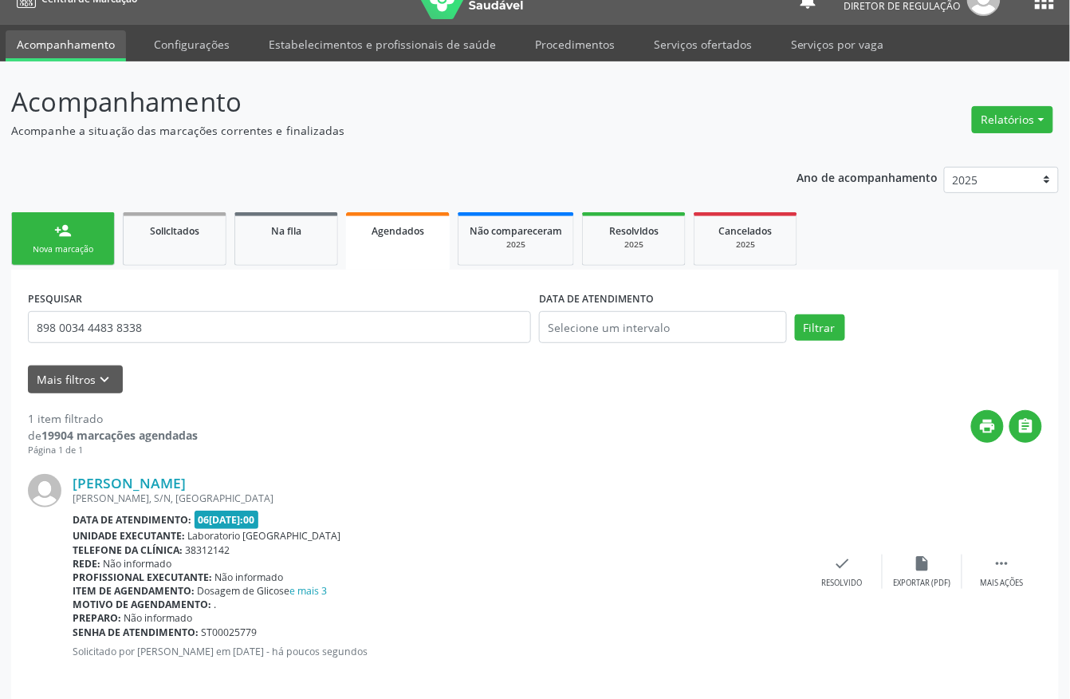
scroll to position [41, 0]
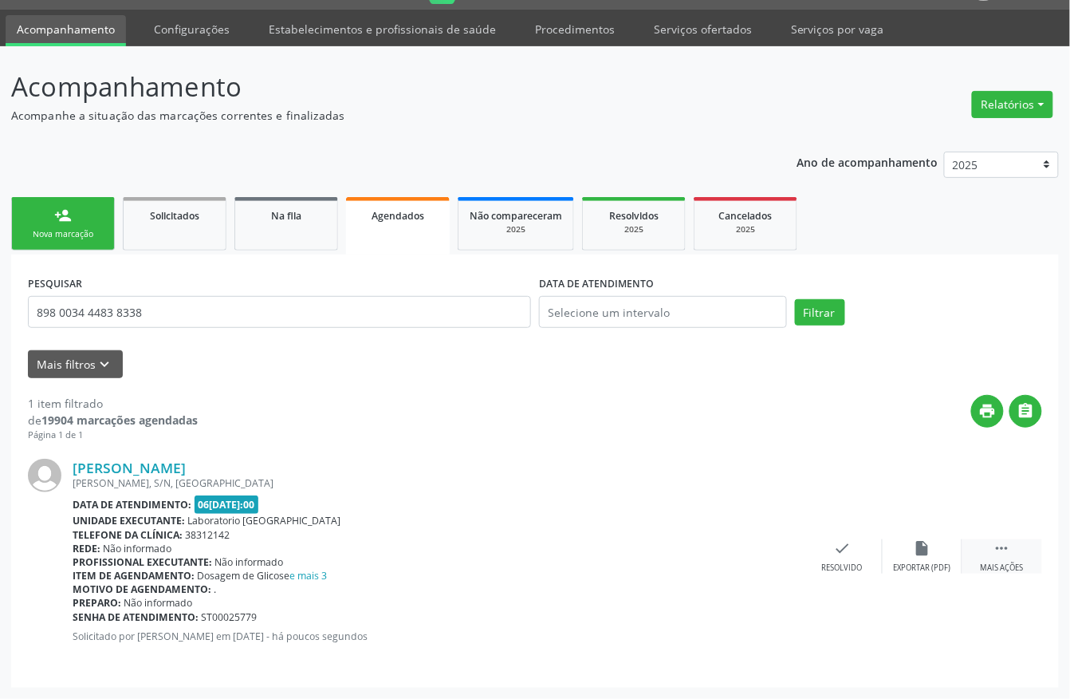
click at [1010, 549] on icon "" at bounding box center [1003, 548] width 18 height 18
click at [929, 543] on icon "edit" at bounding box center [923, 548] width 18 height 18
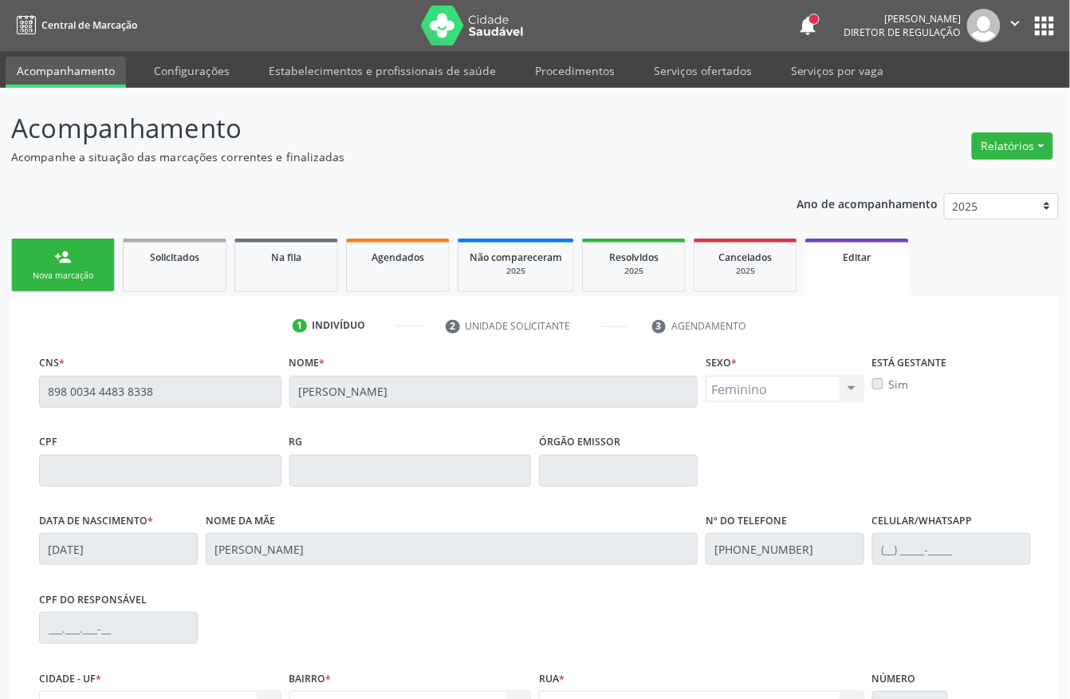
scroll to position [188, 0]
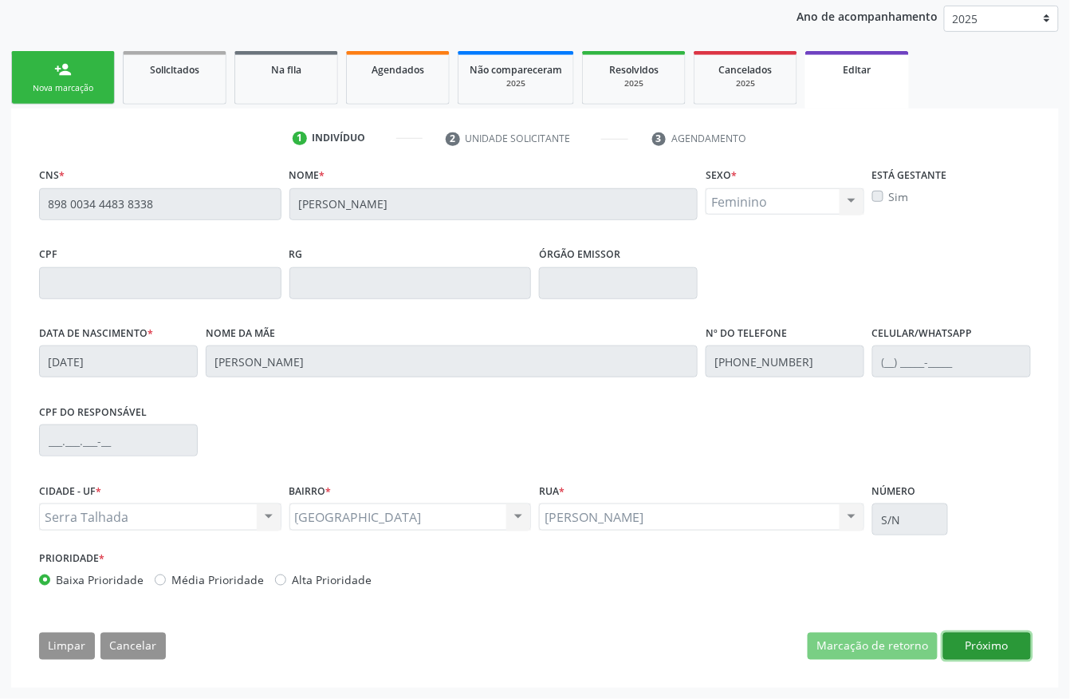
click at [978, 642] on button "Próximo" at bounding box center [987, 645] width 88 height 27
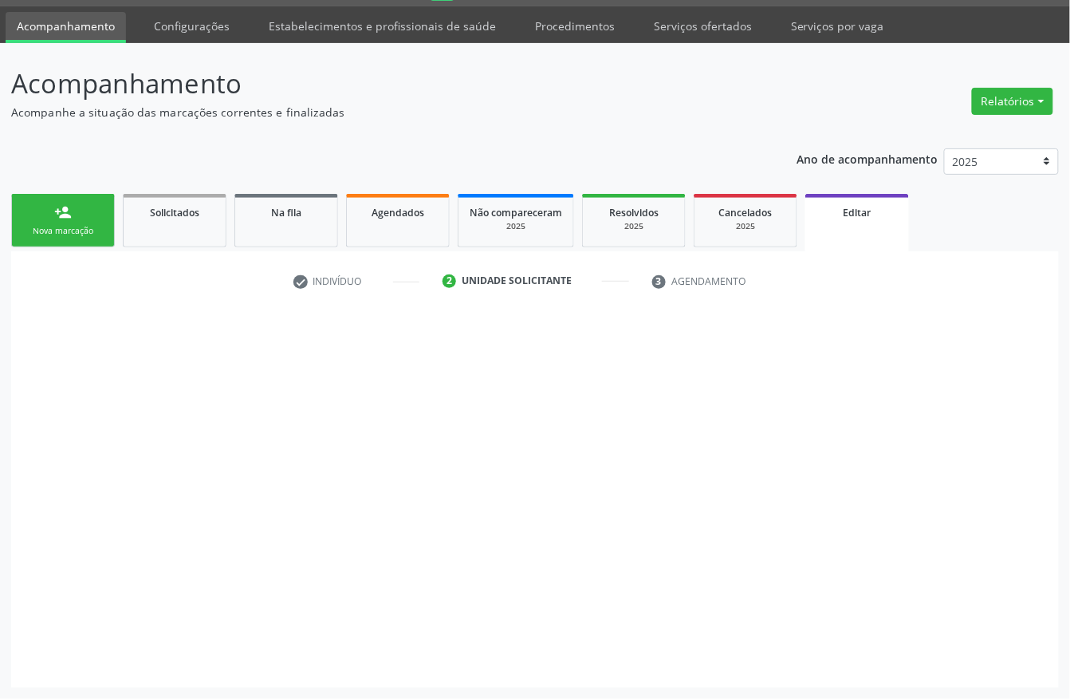
scroll to position [45, 0]
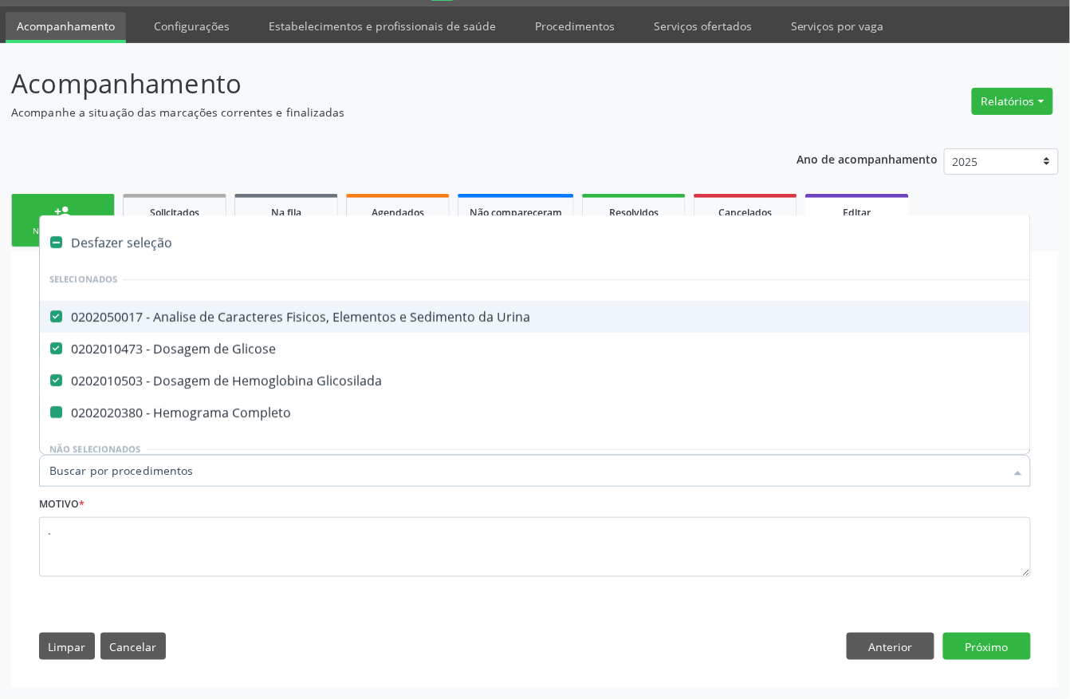
type input "t"
checkbox Completo "false"
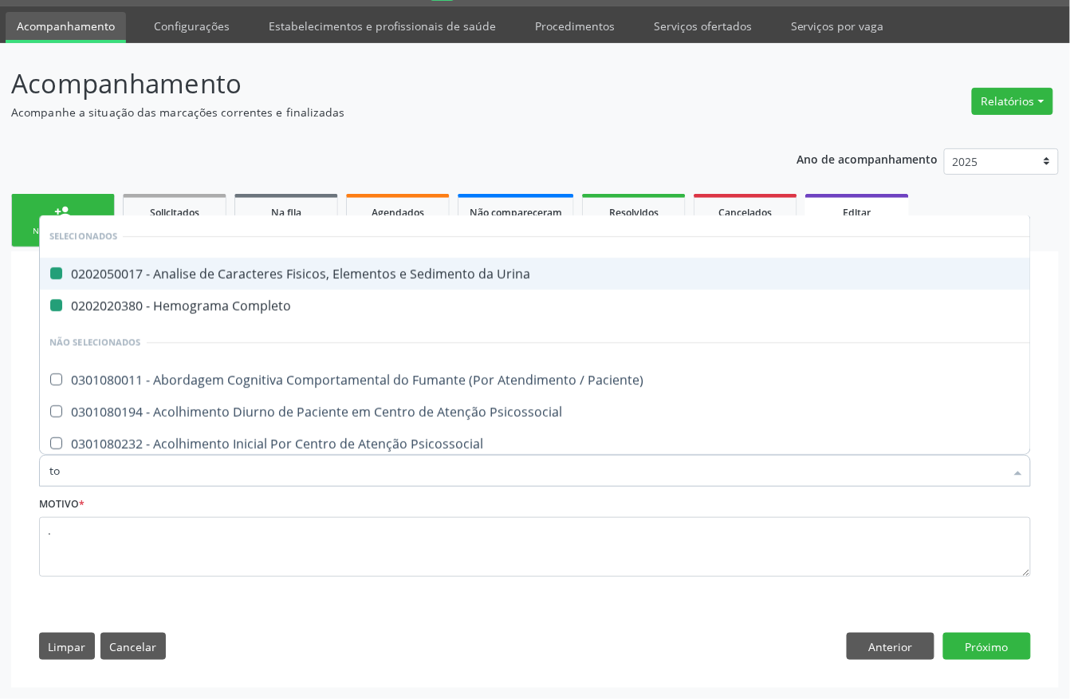
type input "tox"
checkbox Urina "false"
checkbox Completo "false"
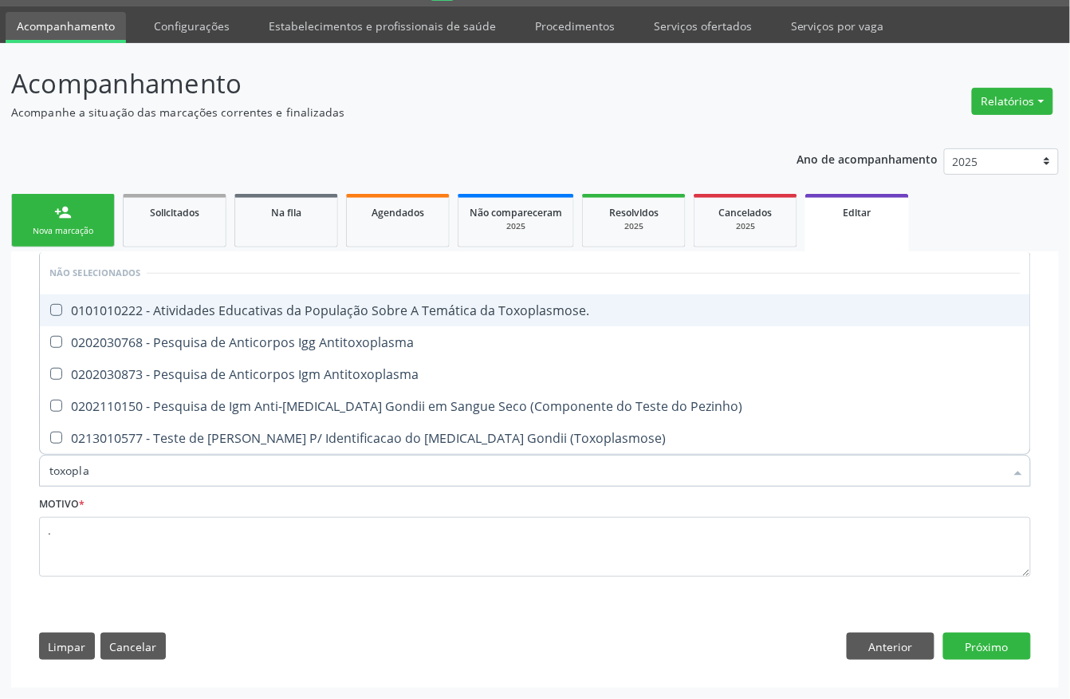
type input "toxoplas"
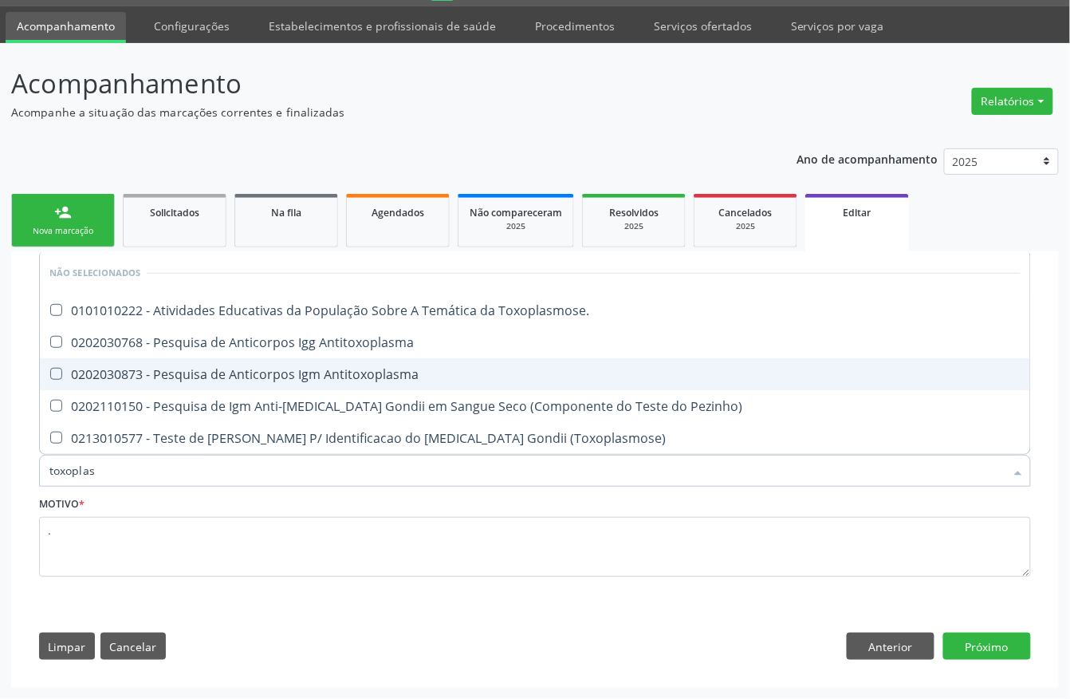
drag, startPoint x: 292, startPoint y: 374, endPoint x: 294, endPoint y: 346, distance: 28.0
click at [292, 371] on div "0202030873 - Pesquisa de Anticorpos Igm Antitoxoplasma" at bounding box center [534, 374] width 971 height 13
checkbox Antitoxoplasma "true"
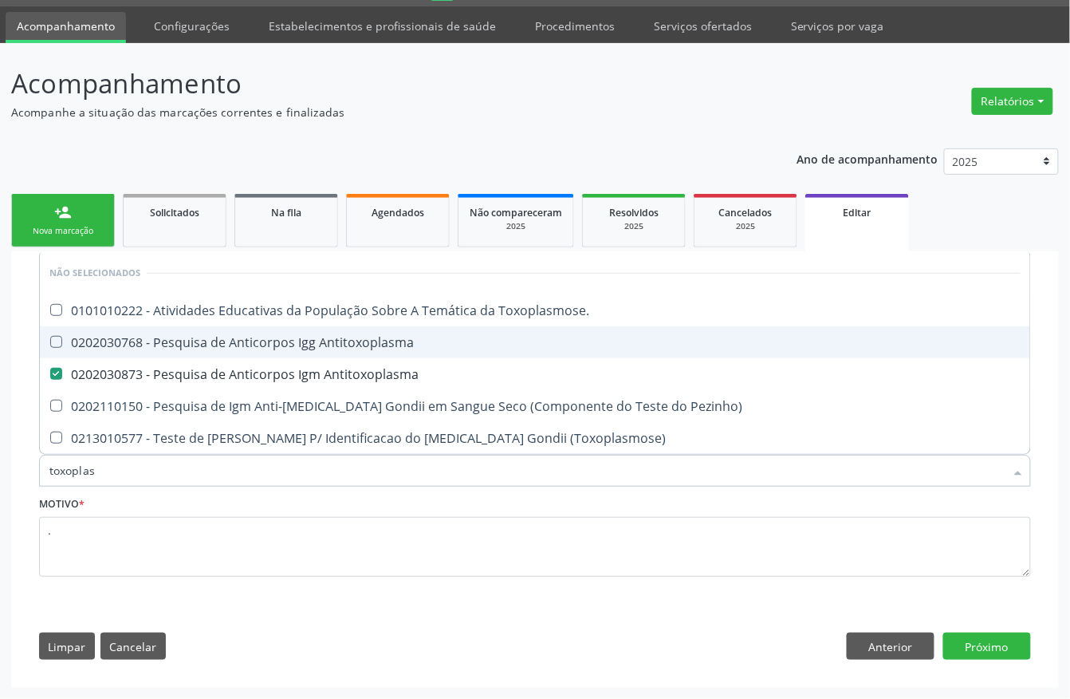
click at [294, 346] on div "0202030768 - Pesquisa de Anticorpos Igg Antitoxoplasma" at bounding box center [534, 342] width 971 height 13
checkbox Antitoxoplasma "true"
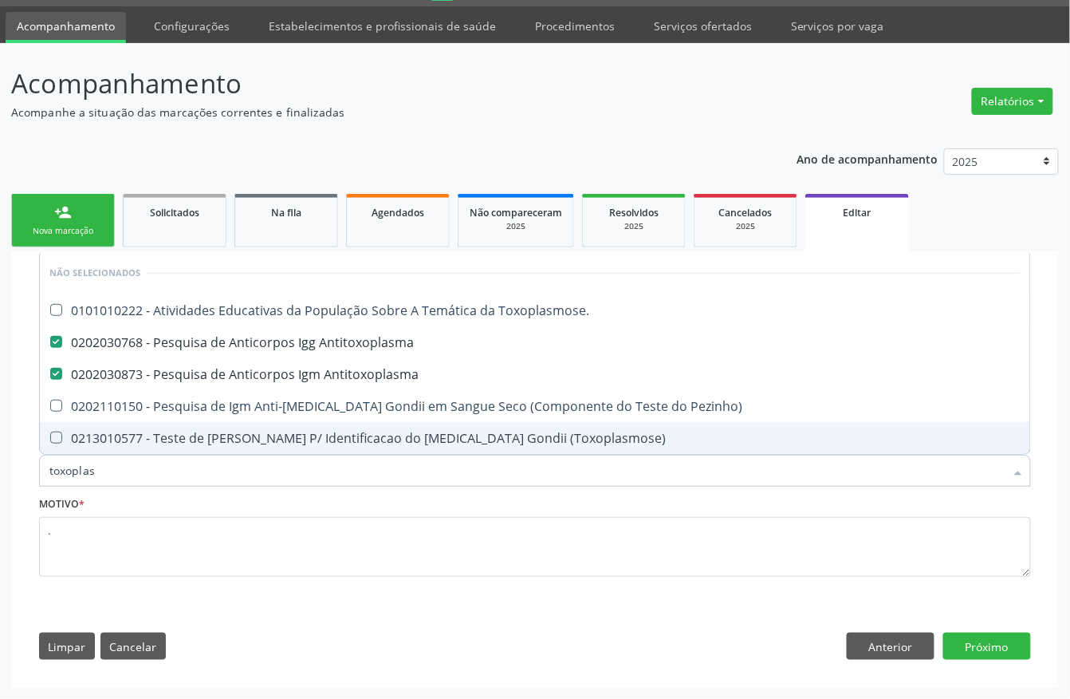
drag, startPoint x: 104, startPoint y: 463, endPoint x: 24, endPoint y: 482, distance: 81.8
click at [24, 482] on div "check Indivíduo 2 Unidade solicitante 3 Agendamento CNS * 898 0034 4483 8338 No…" at bounding box center [535, 469] width 1048 height 436
type input "cu"
checkbox Toxoplasmose\ "false"
checkbox Antitoxoplasma "false"
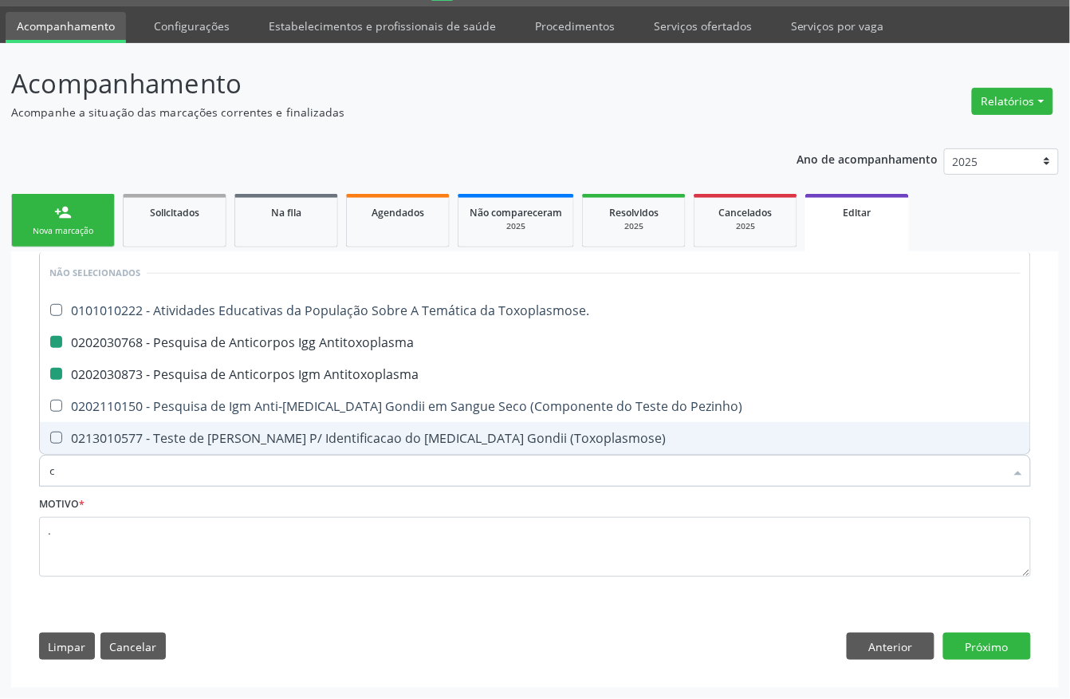
checkbox Pezinho\) "false"
checkbox Antitoxoplasma "false"
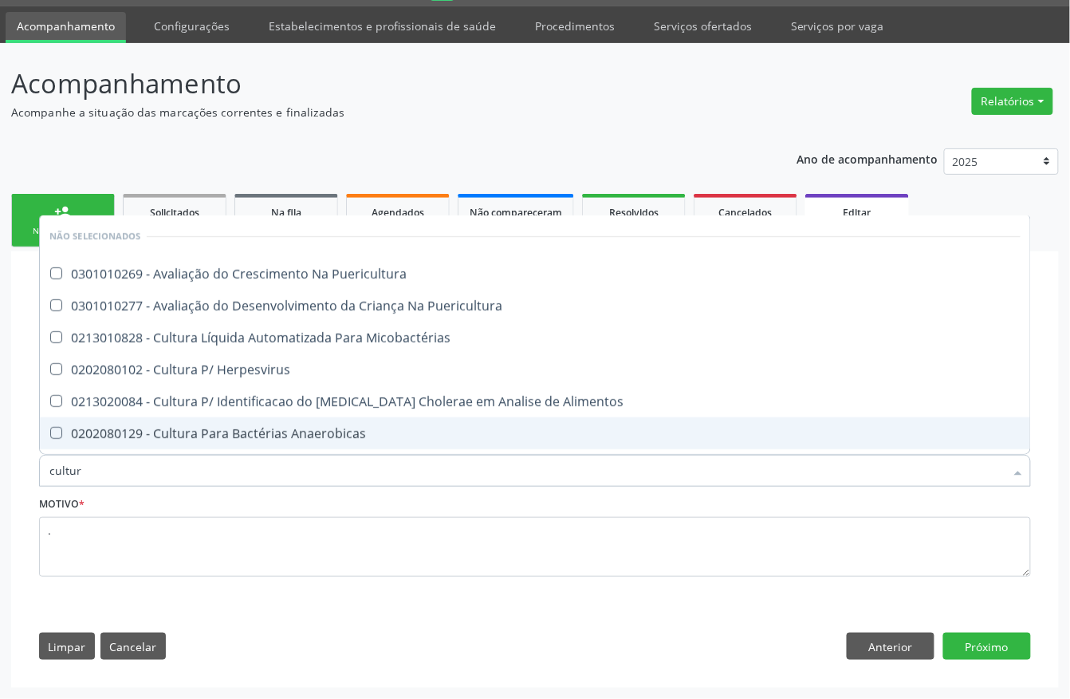
type input "cultura"
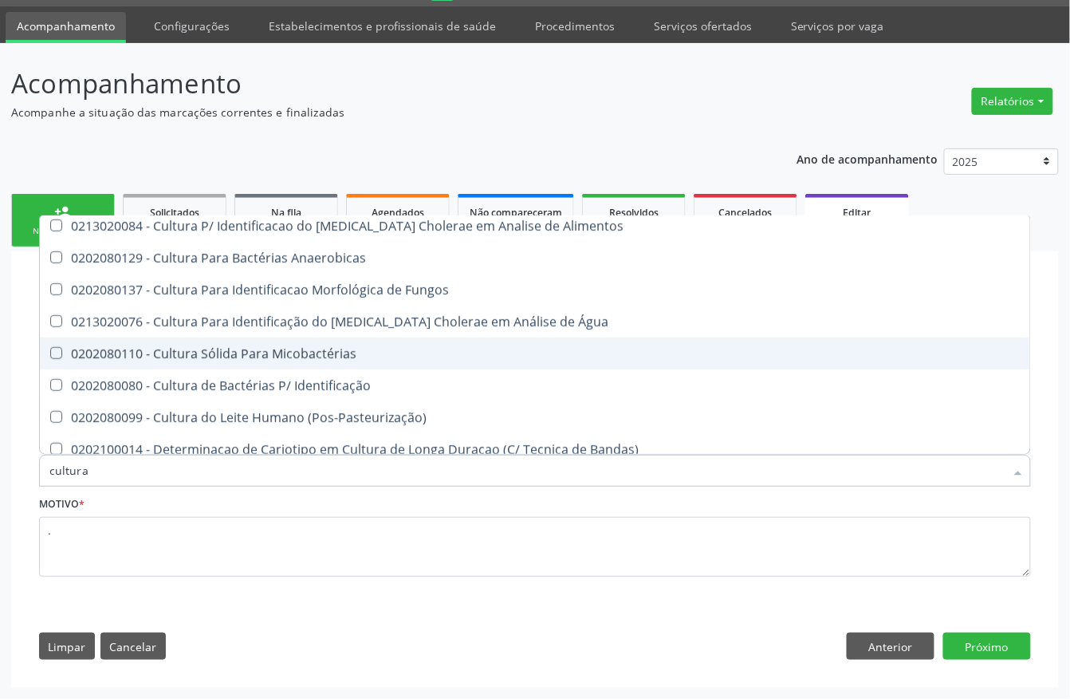
scroll to position [212, 0]
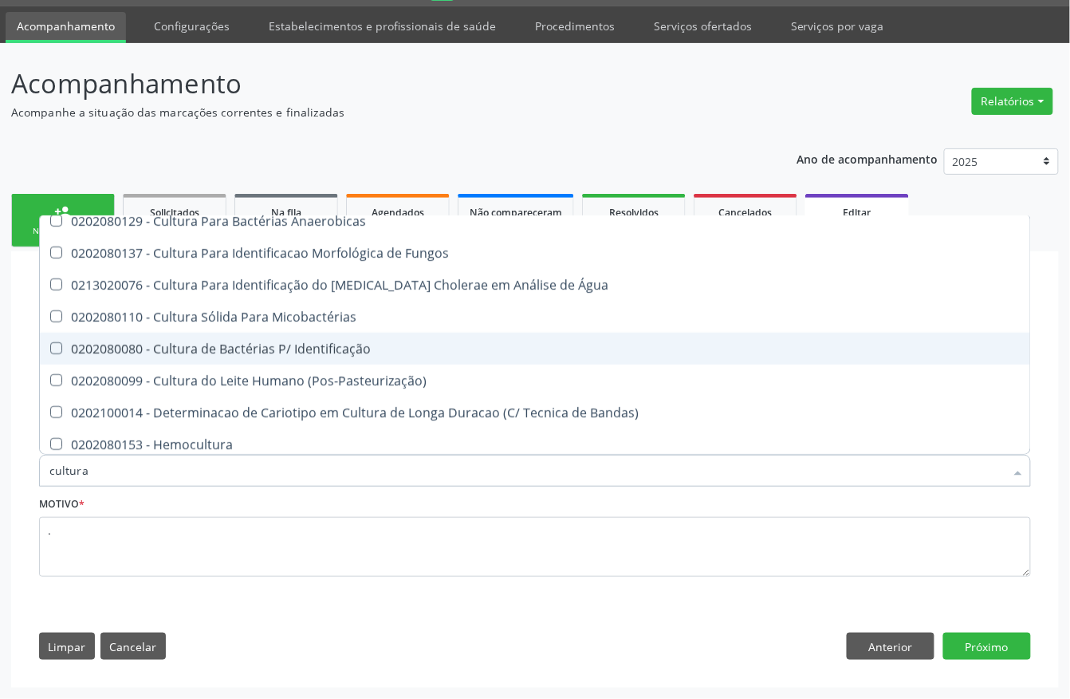
click at [359, 352] on div "0202080080 - Cultura de Bactérias P/ Identificação" at bounding box center [534, 348] width 971 height 13
checkbox Identificação "true"
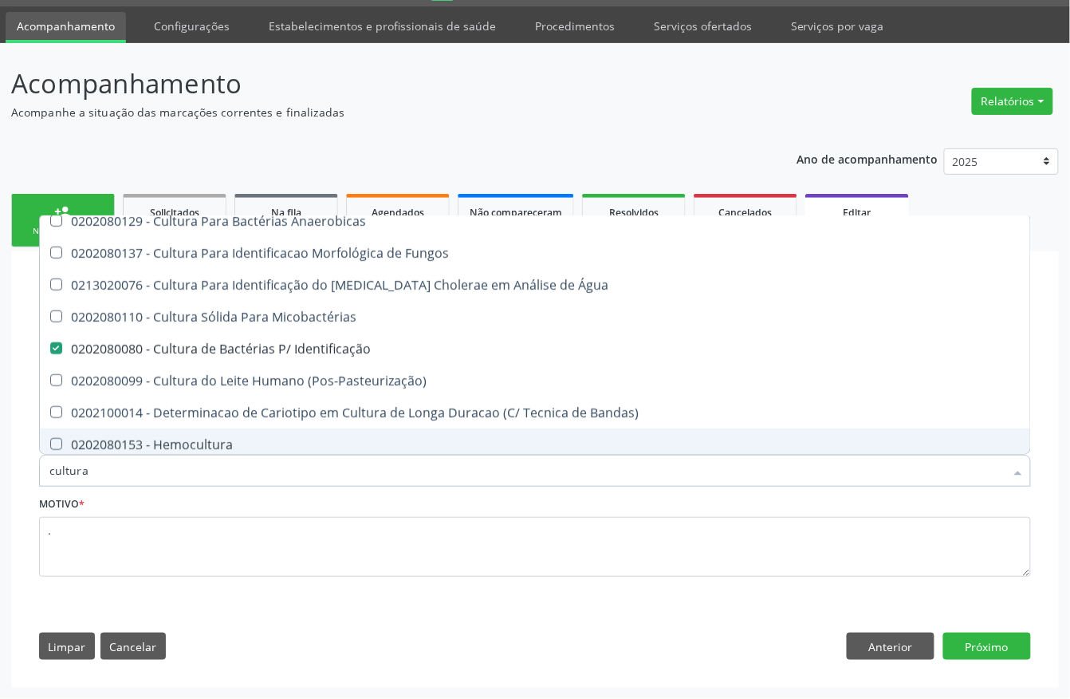
drag, startPoint x: 104, startPoint y: 475, endPoint x: 8, endPoint y: 475, distance: 95.7
click at [8, 475] on div "Acompanhamento Acompanhe a situação das marcações correntes e finalizadas Relat…" at bounding box center [535, 371] width 1070 height 656
type input "ele"
checkbox Puericultura "true"
checkbox Herpesvirus "false"
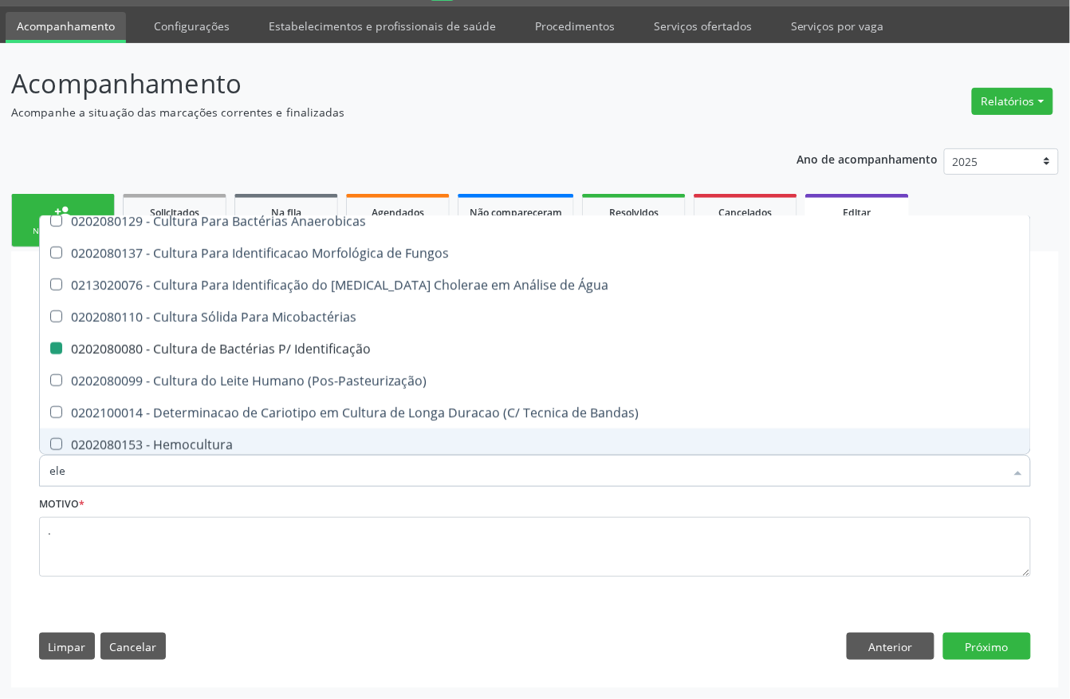
checkbox Micobactérias "false"
checkbox Identificação "false"
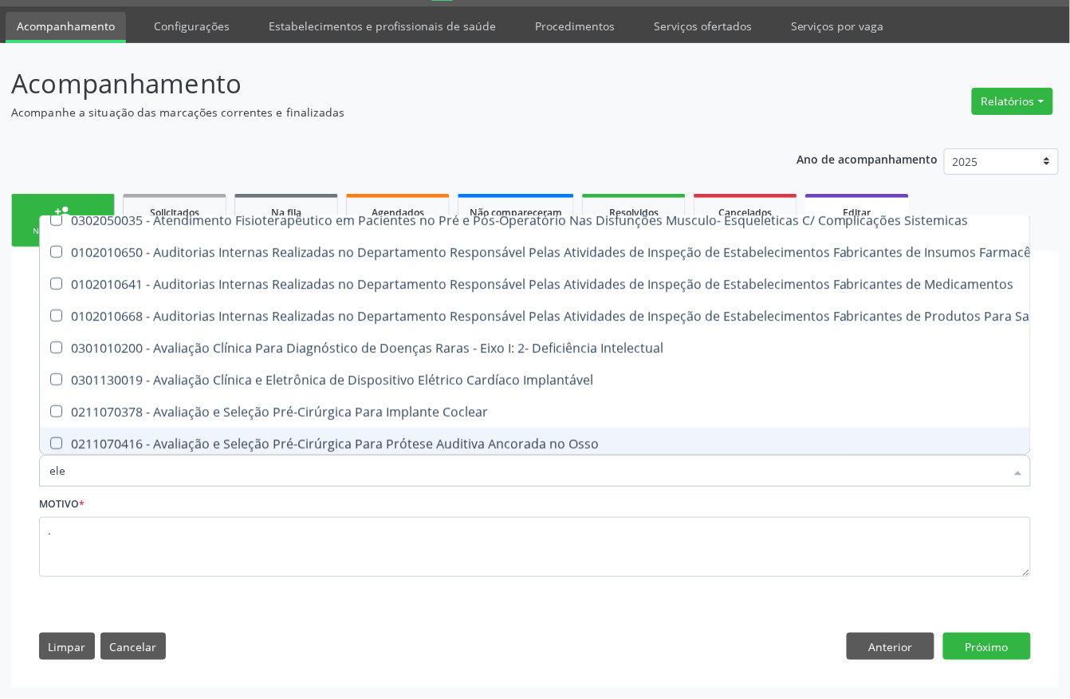
type input "elet"
checkbox Urina "false"
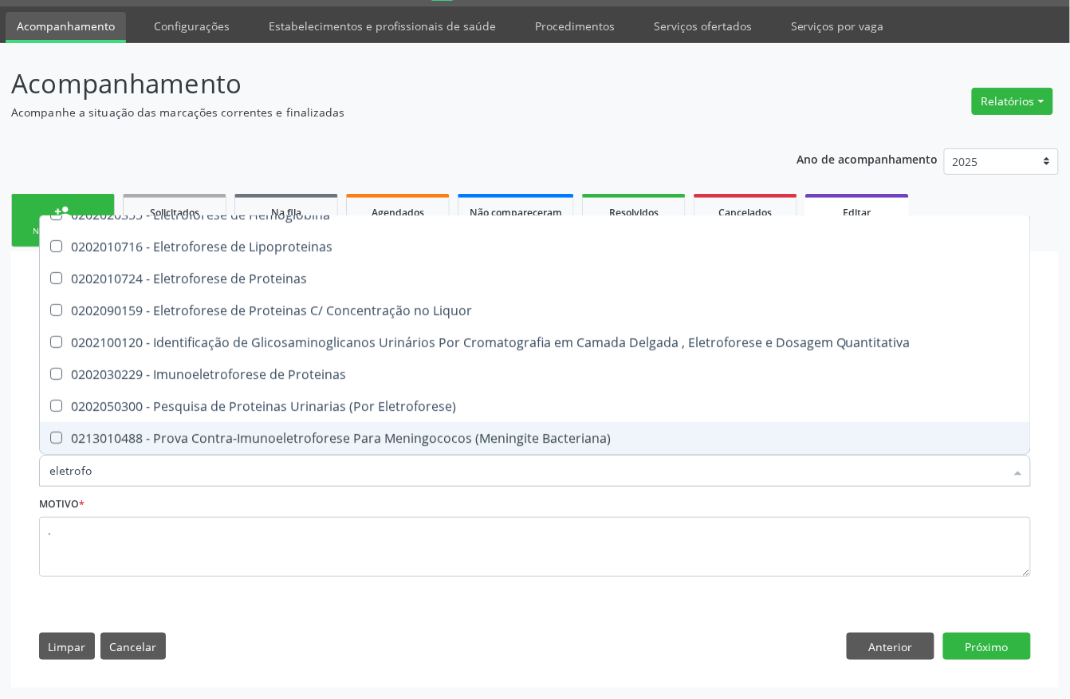
scroll to position [59, 0]
type input "eletrofor"
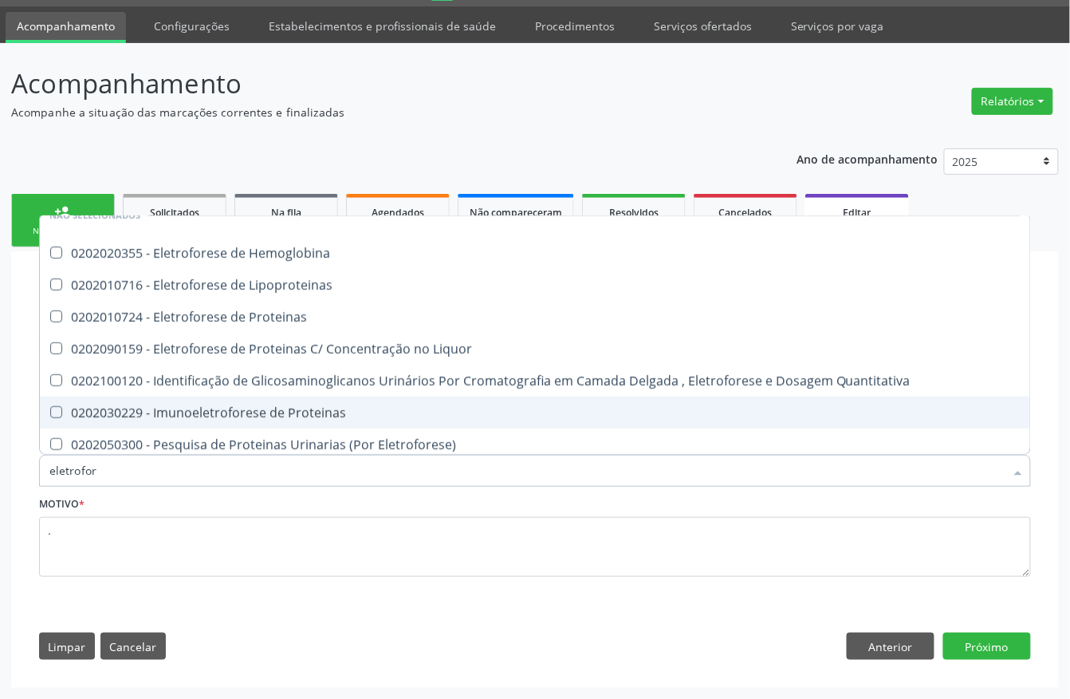
scroll to position [0, 0]
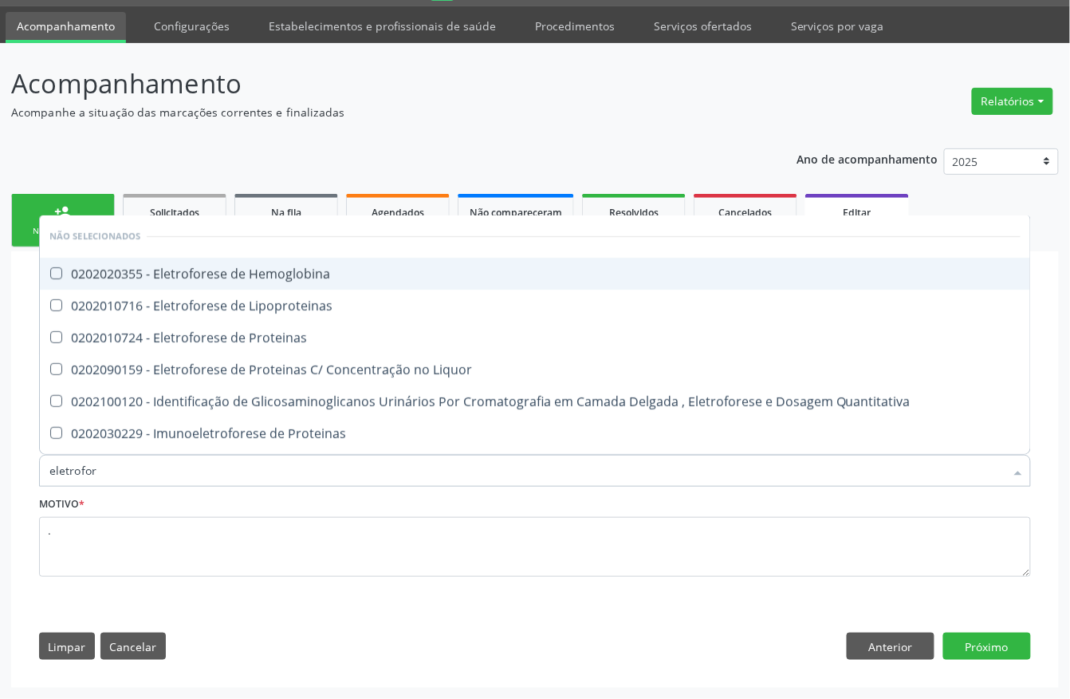
click at [290, 276] on div "0202020355 - Eletroforese de Hemoglobina" at bounding box center [534, 273] width 971 height 13
checkbox Hemoglobina "true"
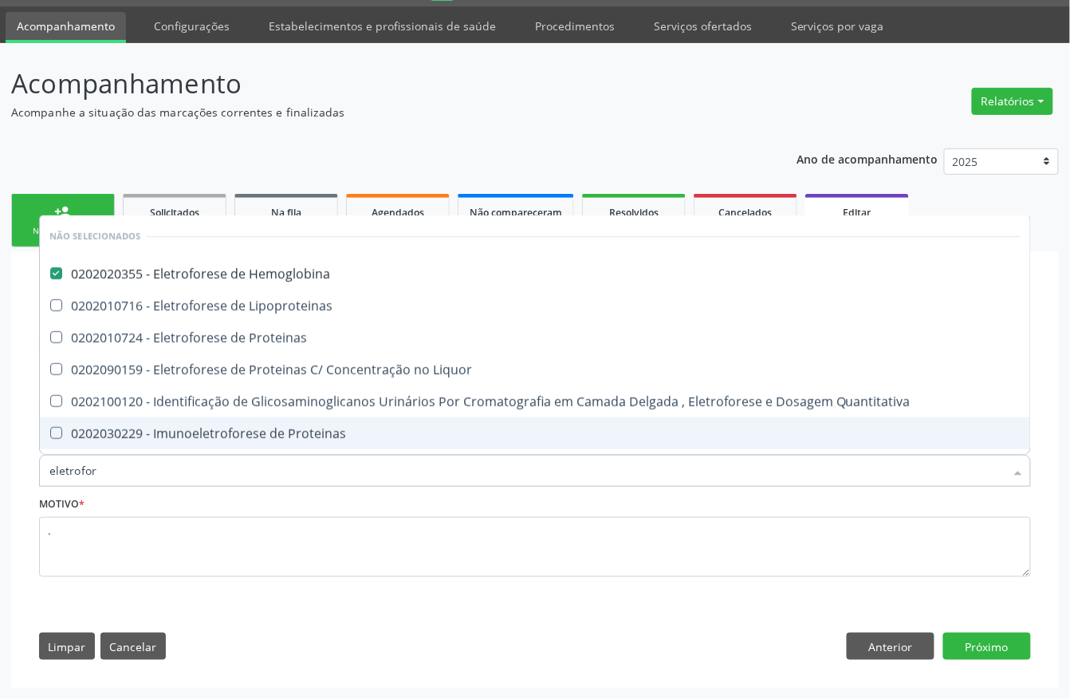
drag, startPoint x: 107, startPoint y: 476, endPoint x: 0, endPoint y: 454, distance: 109.2
click at [0, 454] on div "Acompanhamento Acompanhe a situação das marcações correntes e finalizadas Relat…" at bounding box center [535, 371] width 1070 height 656
type input "y"
checkbox Hemoglobina "false"
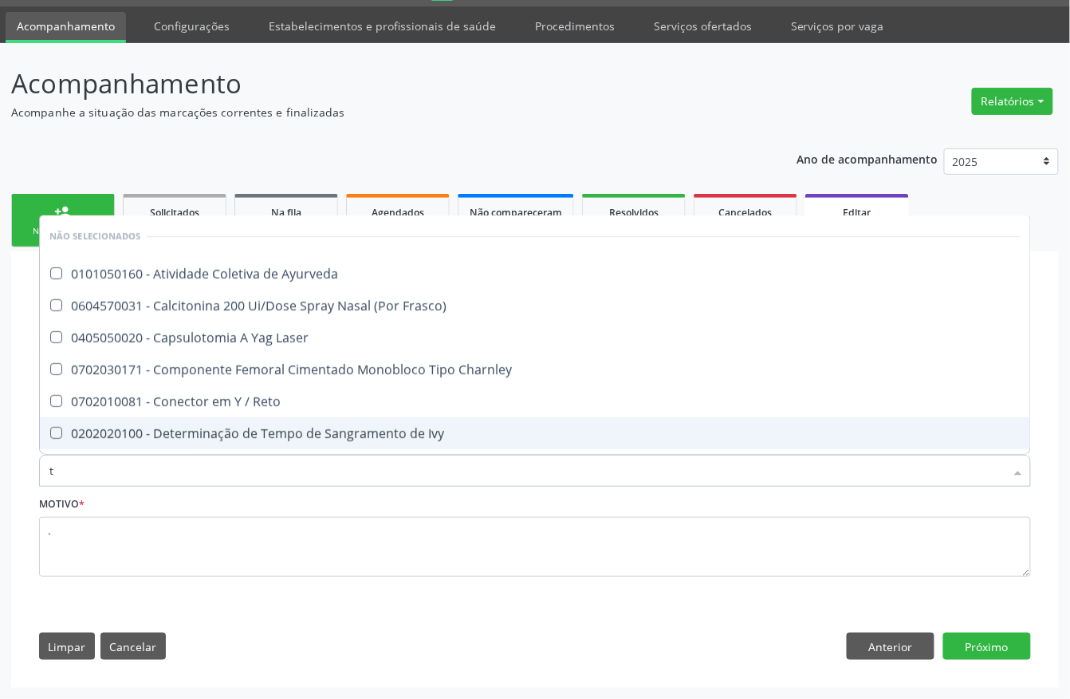
type input "ts"
checkbox Ayurveda "false"
checkbox Charnley "false"
checkbox Frasco\) "false"
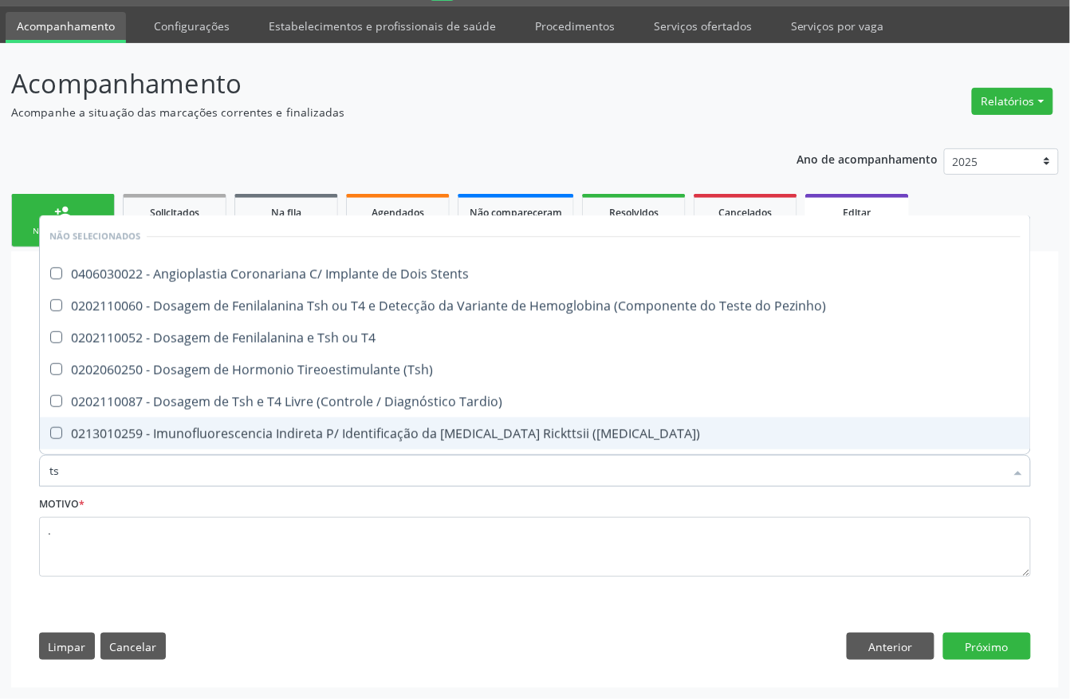
type input "tsh"
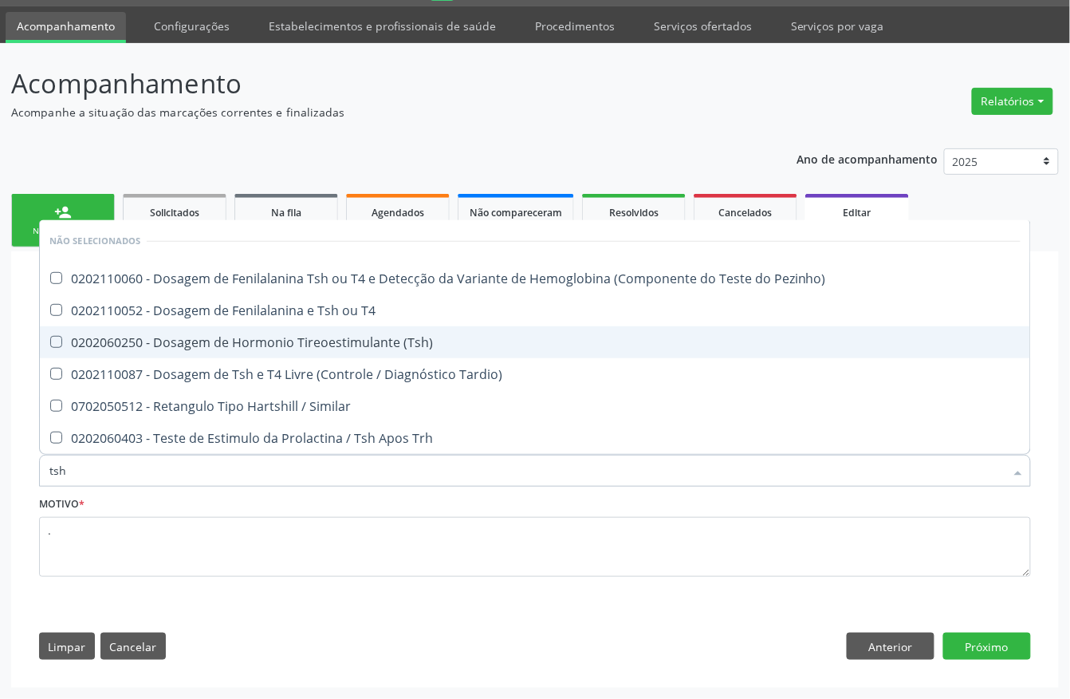
click at [281, 339] on div "0202060250 - Dosagem de Hormonio Tireoestimulante (Tsh)" at bounding box center [534, 342] width 971 height 13
checkbox \(Tsh\) "true"
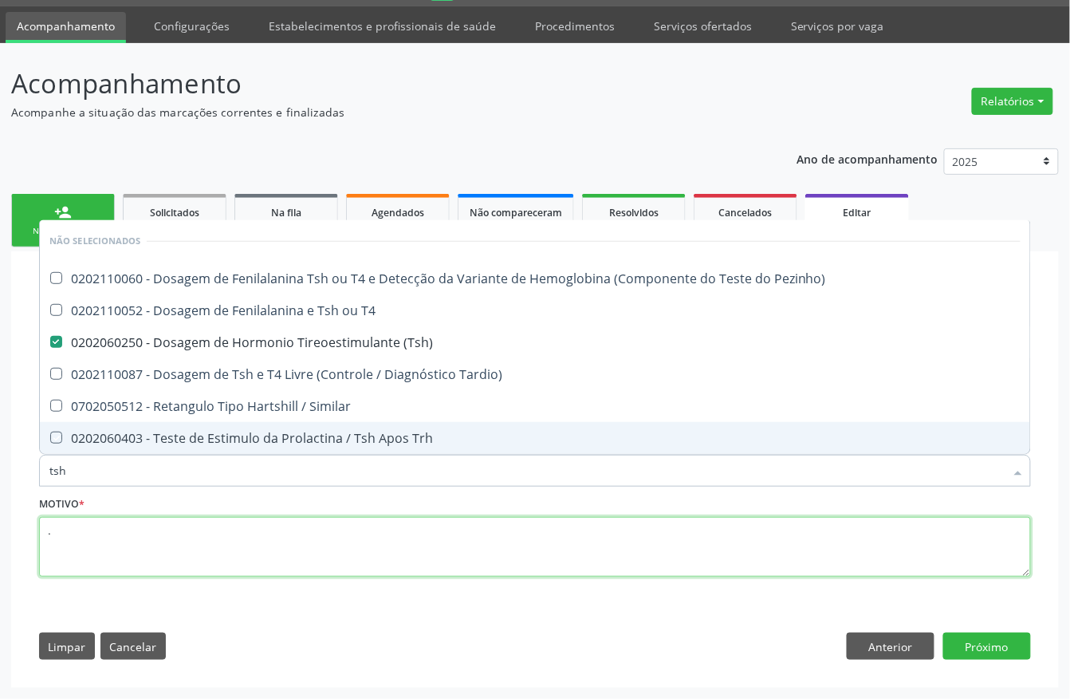
click at [131, 530] on textarea "." at bounding box center [535, 547] width 992 height 61
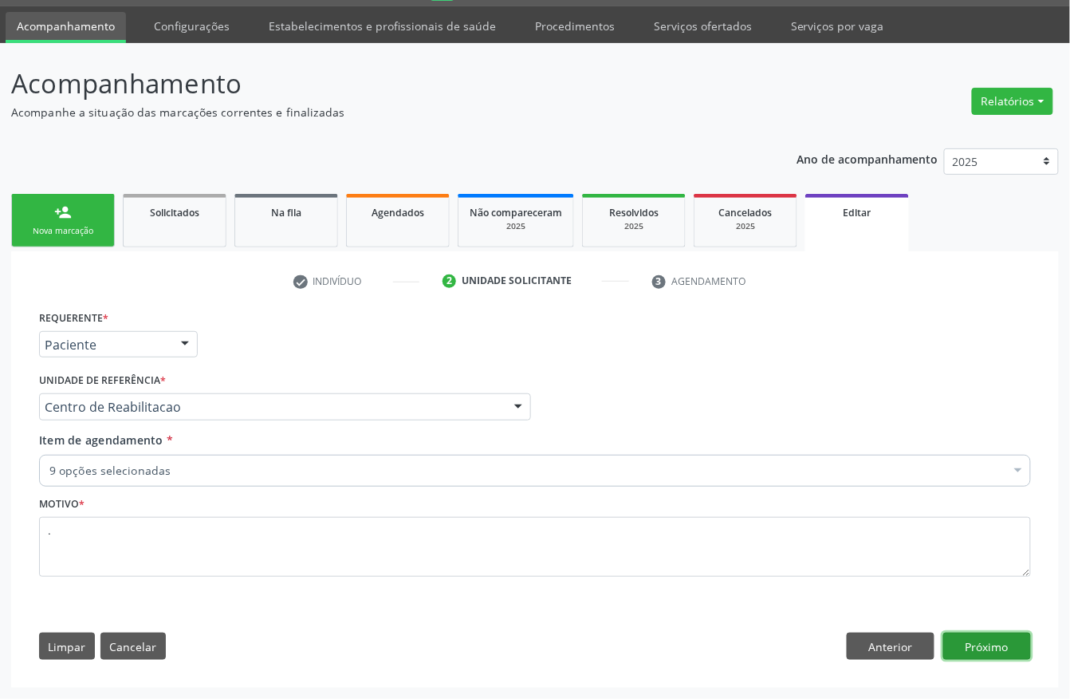
click at [986, 648] on button "Próximo" at bounding box center [987, 645] width 88 height 27
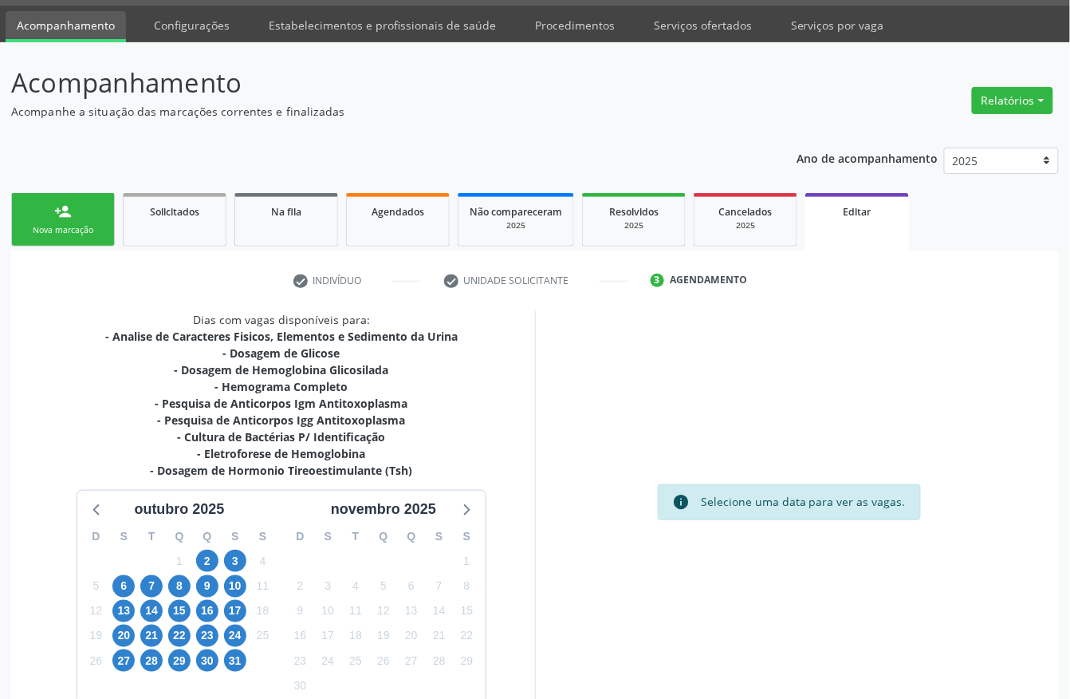
scroll to position [152, 0]
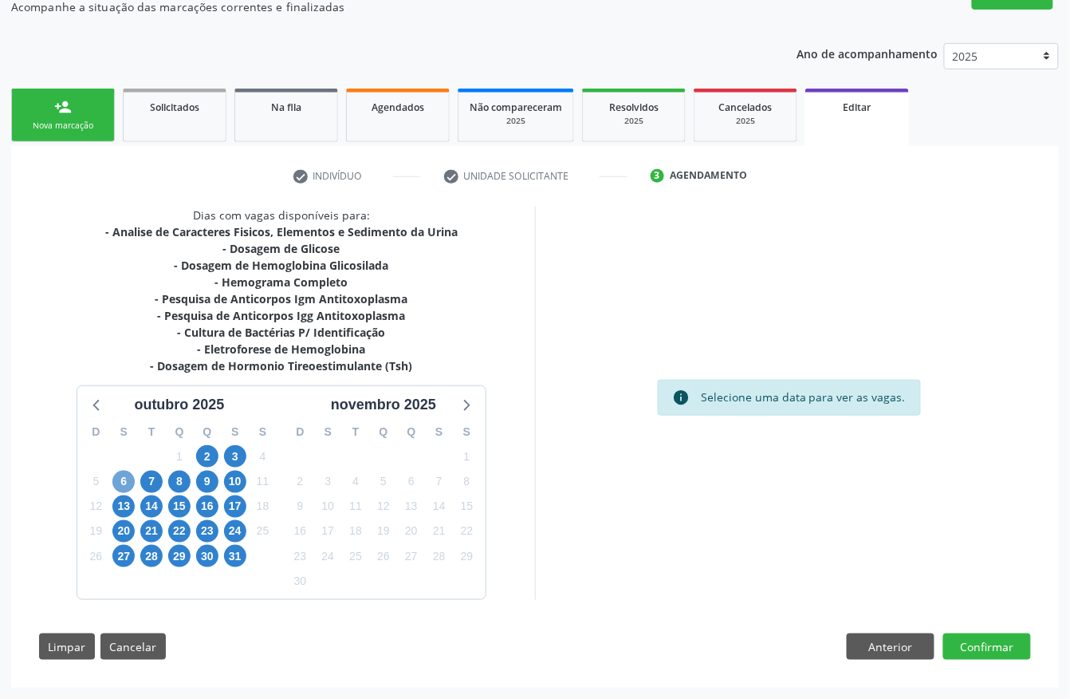
click at [123, 472] on span "6" at bounding box center [123, 482] width 22 height 22
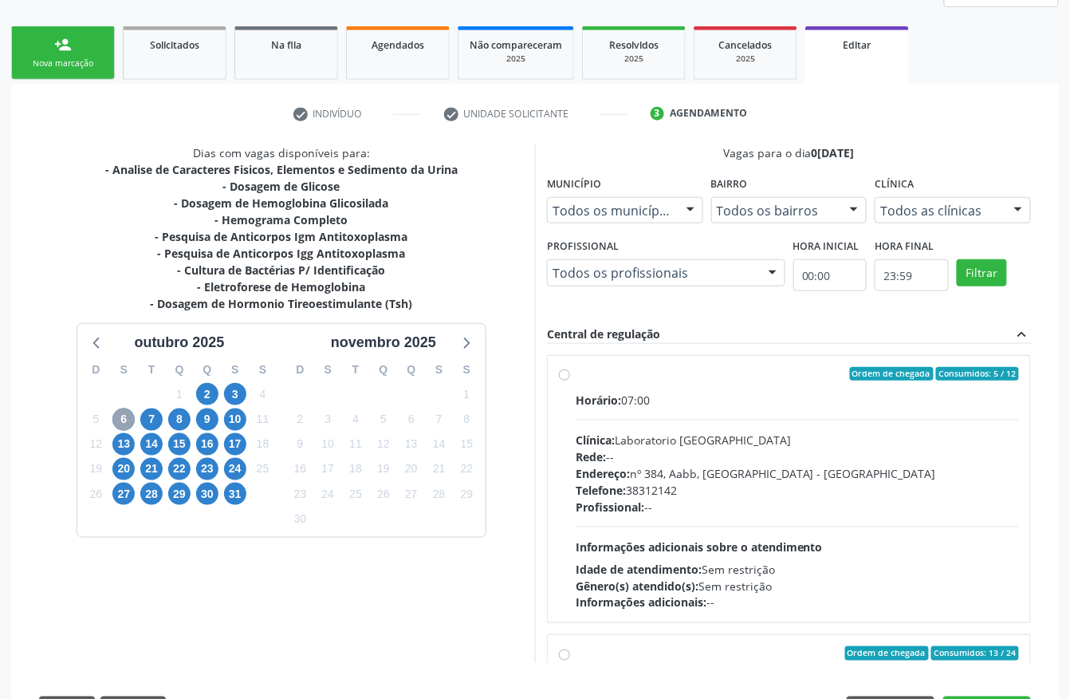
scroll to position [276, 0]
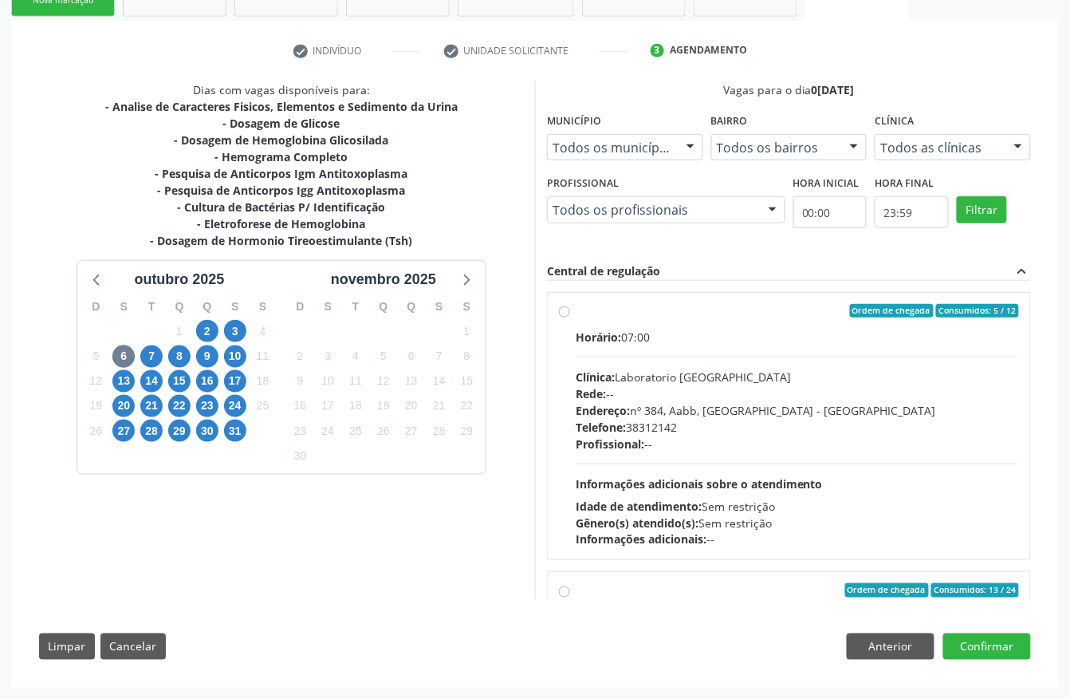
click at [802, 442] on div "Profissional: --" at bounding box center [797, 443] width 443 height 17
click at [570, 318] on input "Ordem de chegada Consumidos: 5 / 12 Horário: 07:00 Clínica: Laboratorio Sao Fra…" at bounding box center [564, 311] width 11 height 14
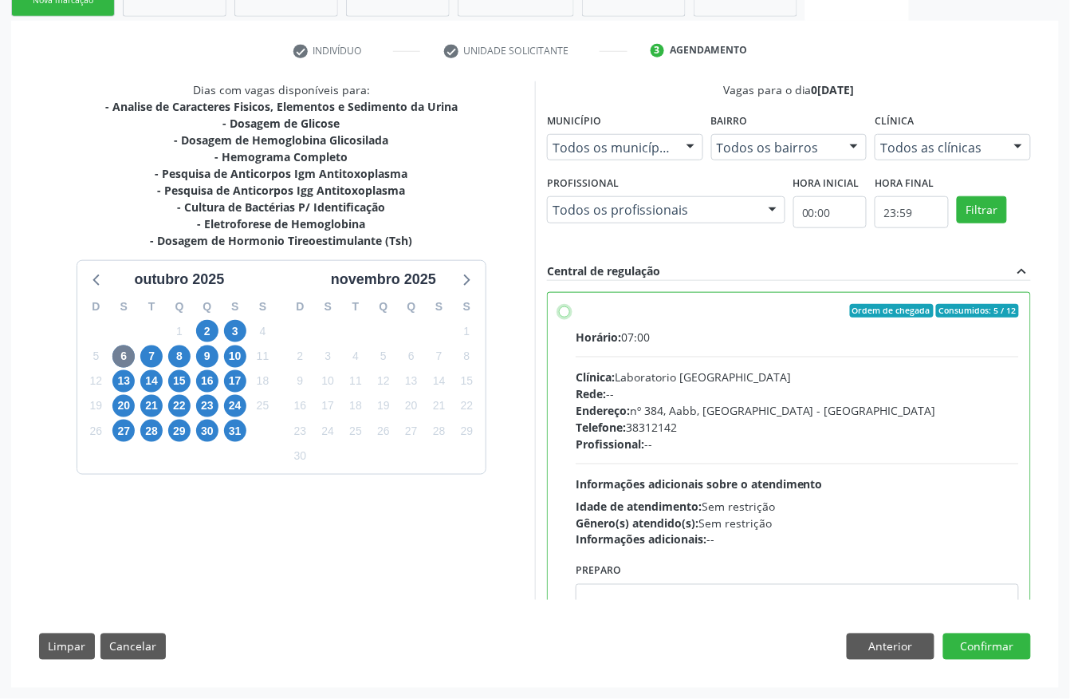
radio input "true"
click at [980, 643] on button "Confirmar" at bounding box center [987, 646] width 88 height 27
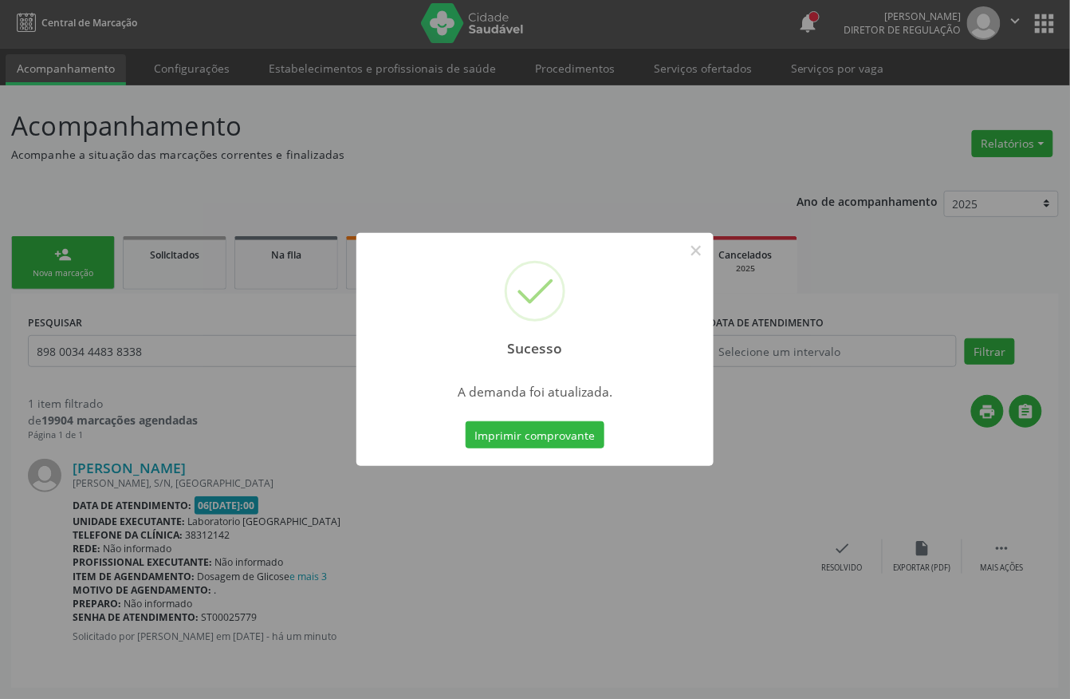
scroll to position [0, 0]
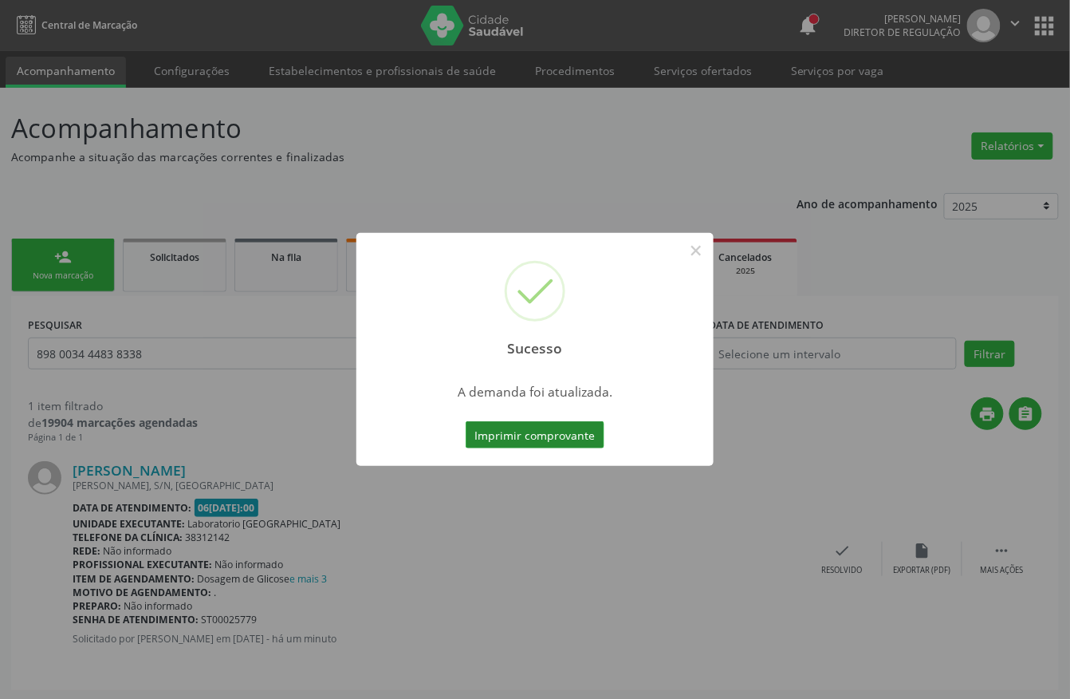
click at [506, 431] on button "Imprimir comprovante" at bounding box center [535, 434] width 139 height 27
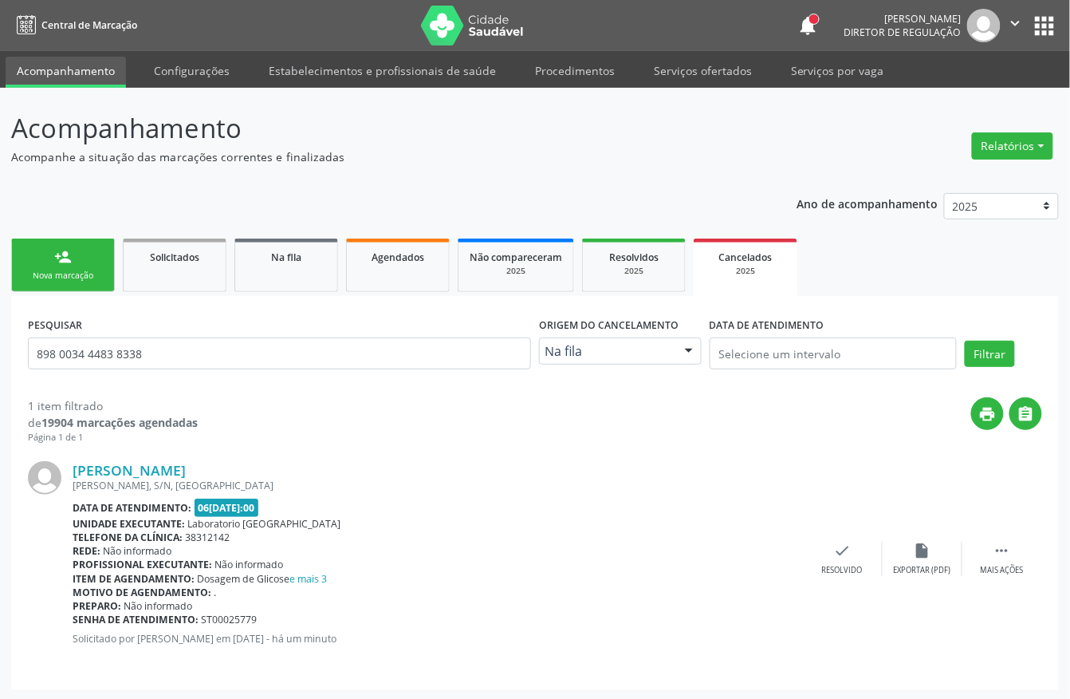
click at [49, 285] on link "person_add Nova marcação" at bounding box center [63, 264] width 104 height 53
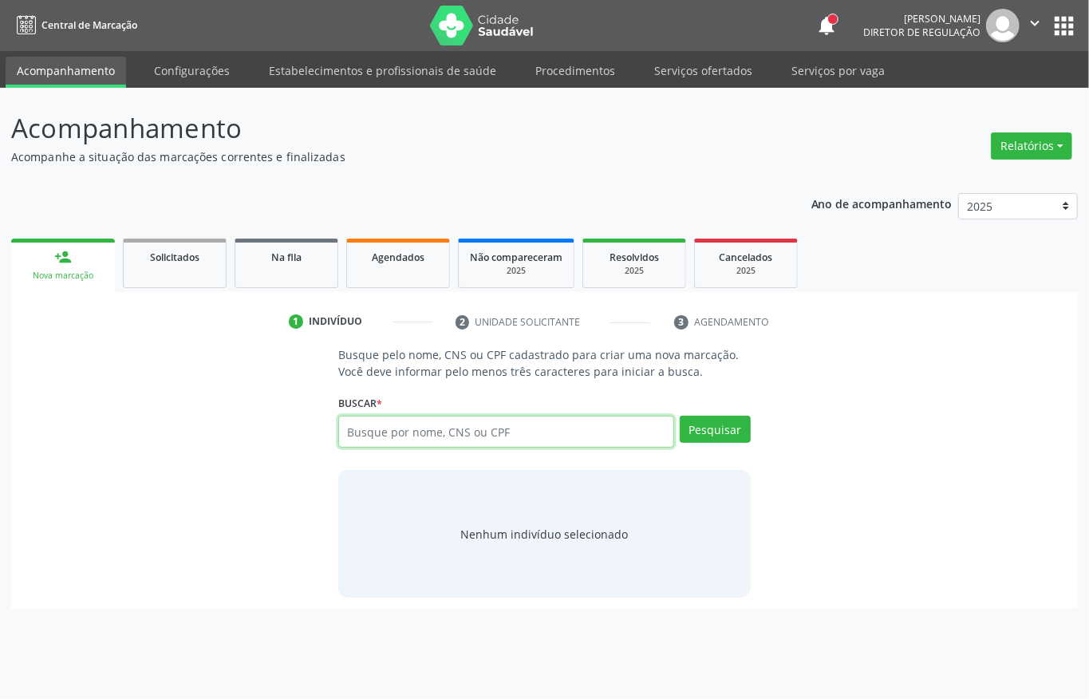
click at [451, 437] on input "text" at bounding box center [506, 431] width 336 height 32
paste input "898 0034 4483 8338"
type input "898 0034 4483 8338"
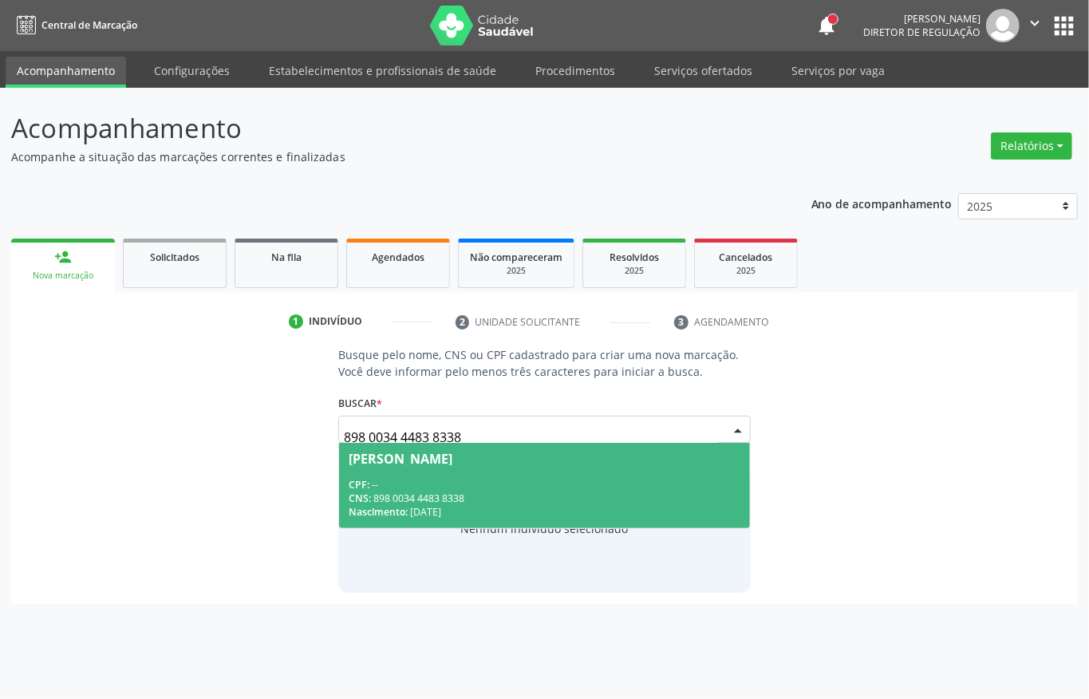
click at [360, 482] on span "CPF:" at bounding box center [358, 485] width 21 height 14
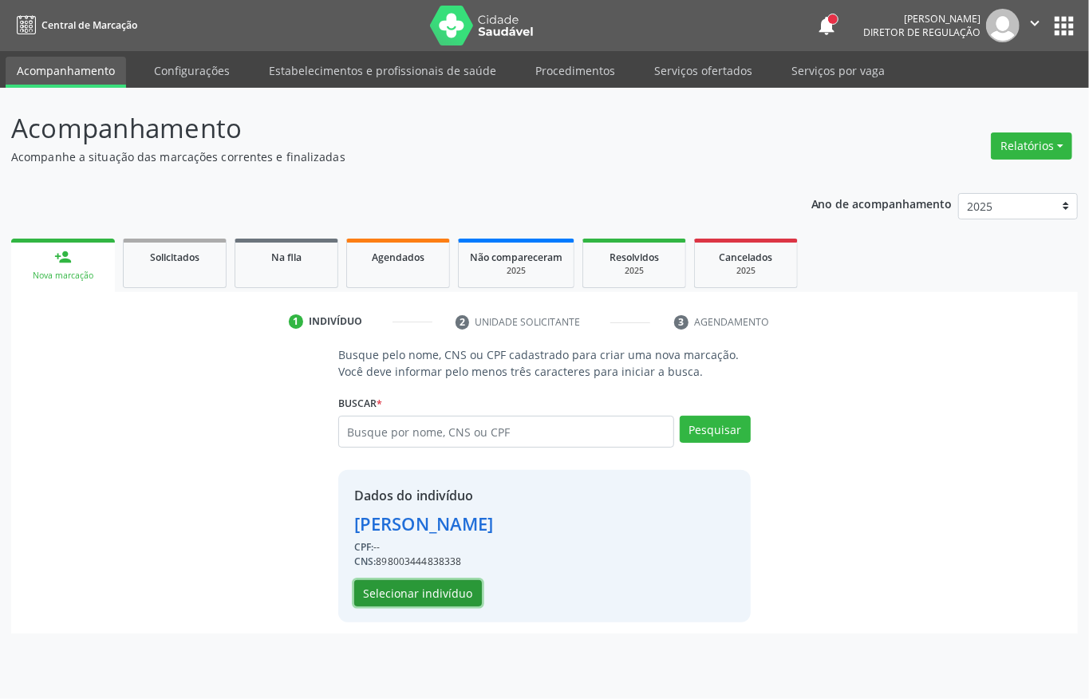
click at [368, 595] on button "Selecionar indivíduo" at bounding box center [418, 593] width 128 height 27
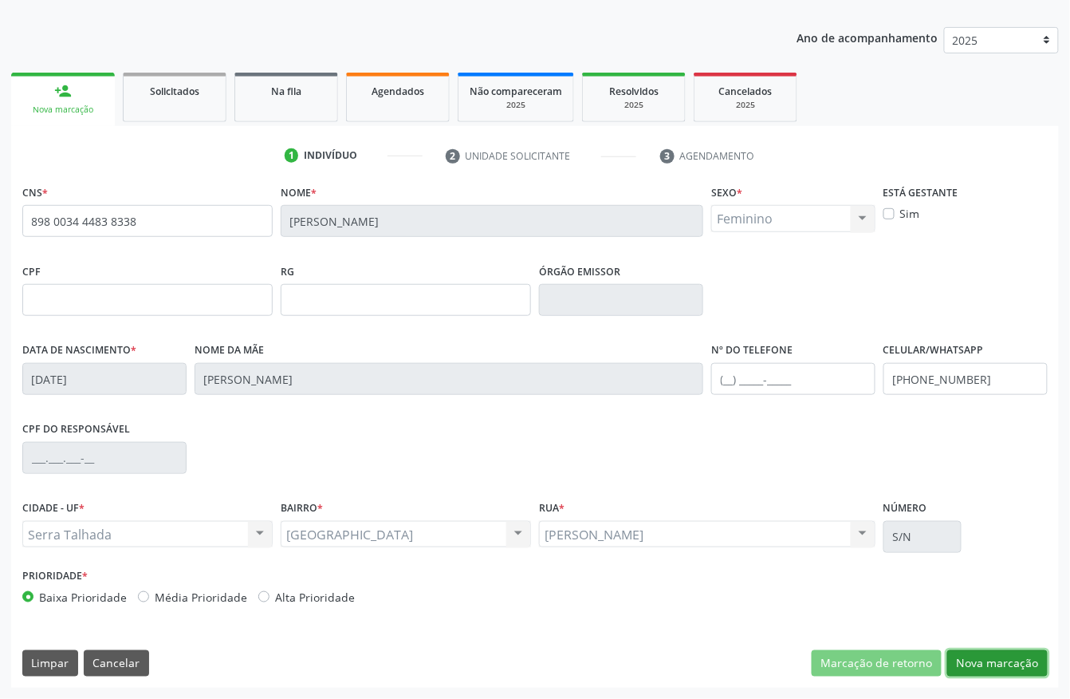
click at [967, 650] on button "Nova marcação" at bounding box center [997, 663] width 100 height 27
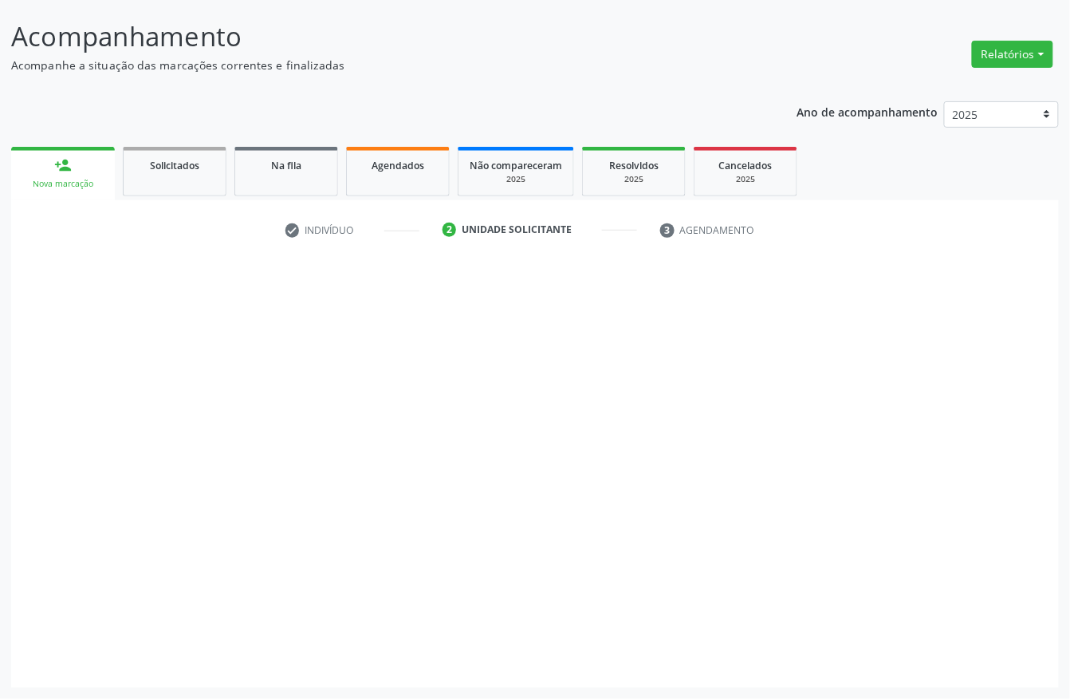
scroll to position [93, 0]
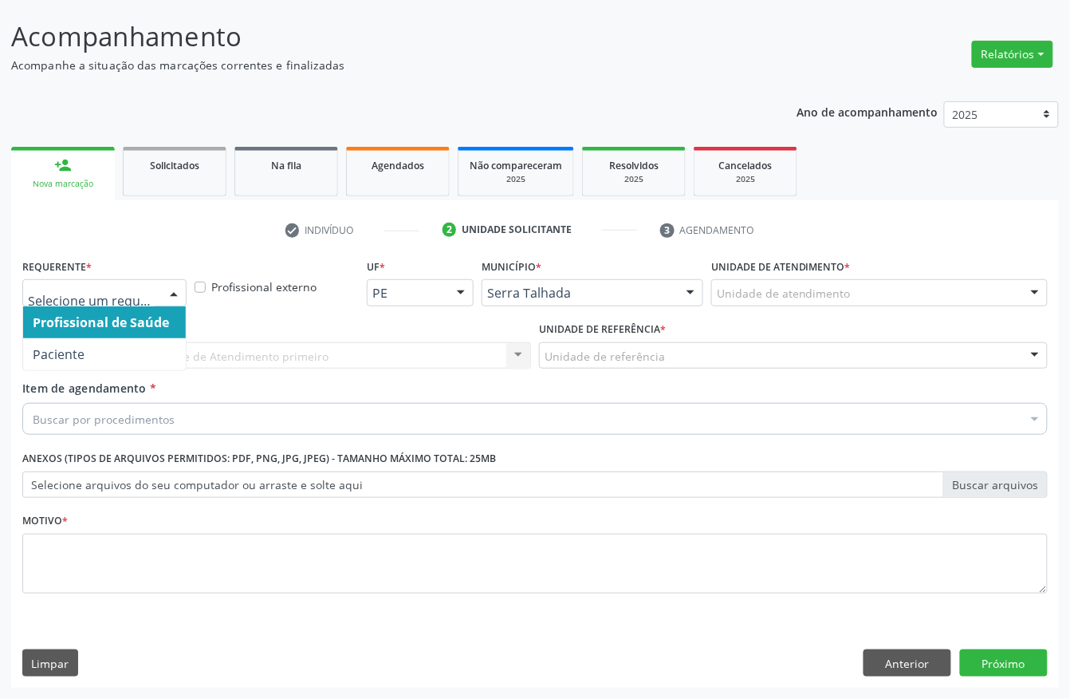
click at [175, 294] on div at bounding box center [174, 293] width 24 height 27
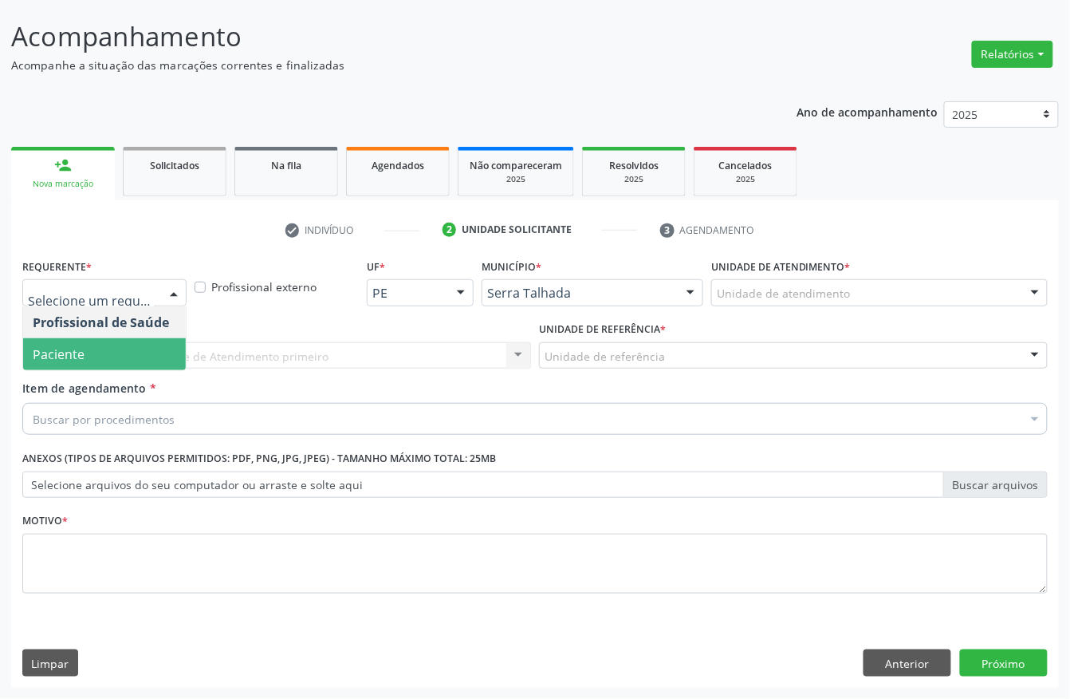
click at [152, 355] on span "Paciente" at bounding box center [104, 354] width 163 height 32
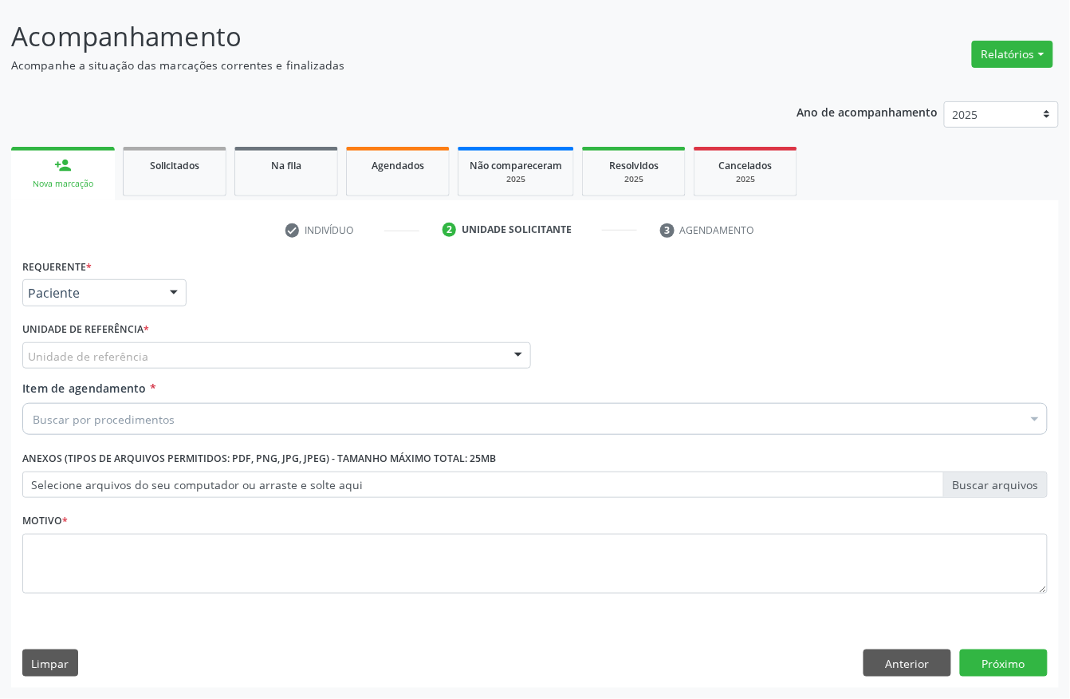
click at [151, 358] on div "Unidade de referência" at bounding box center [276, 355] width 509 height 27
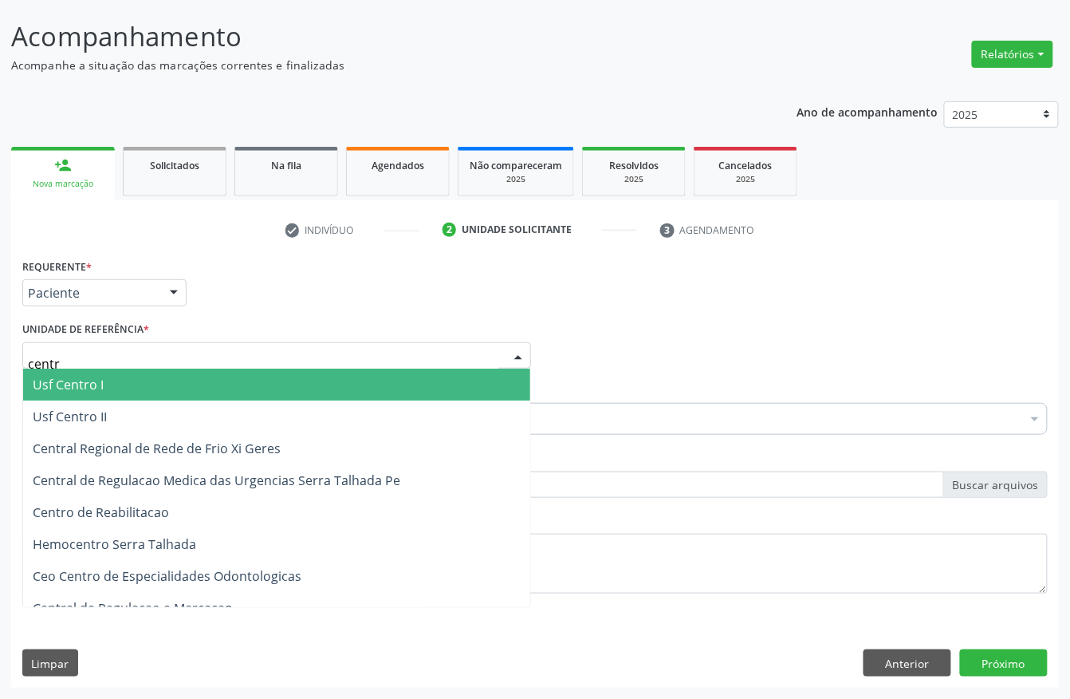
type input "centro"
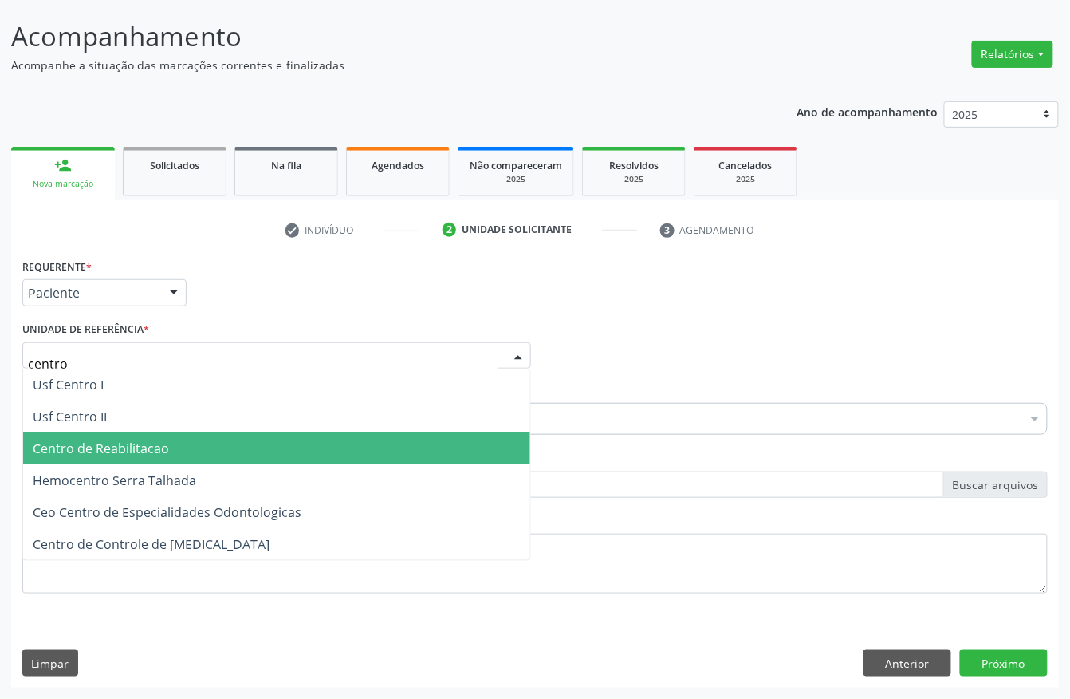
click at [145, 440] on span "Centro de Reabilitacao" at bounding box center [101, 448] width 136 height 18
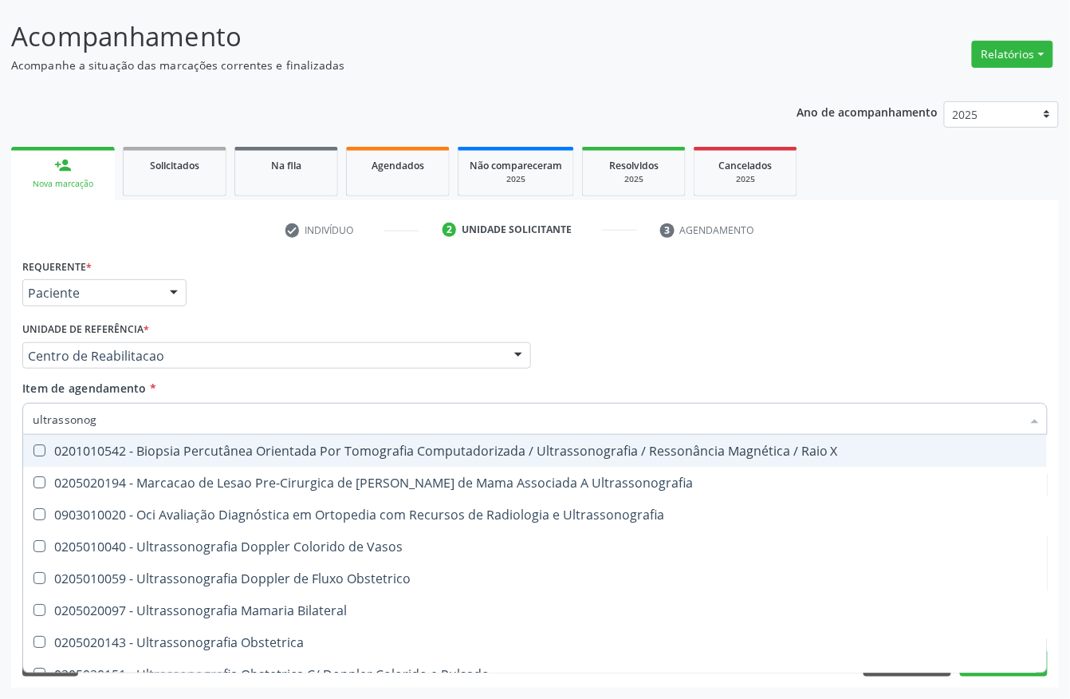
type input "ultrassonogr"
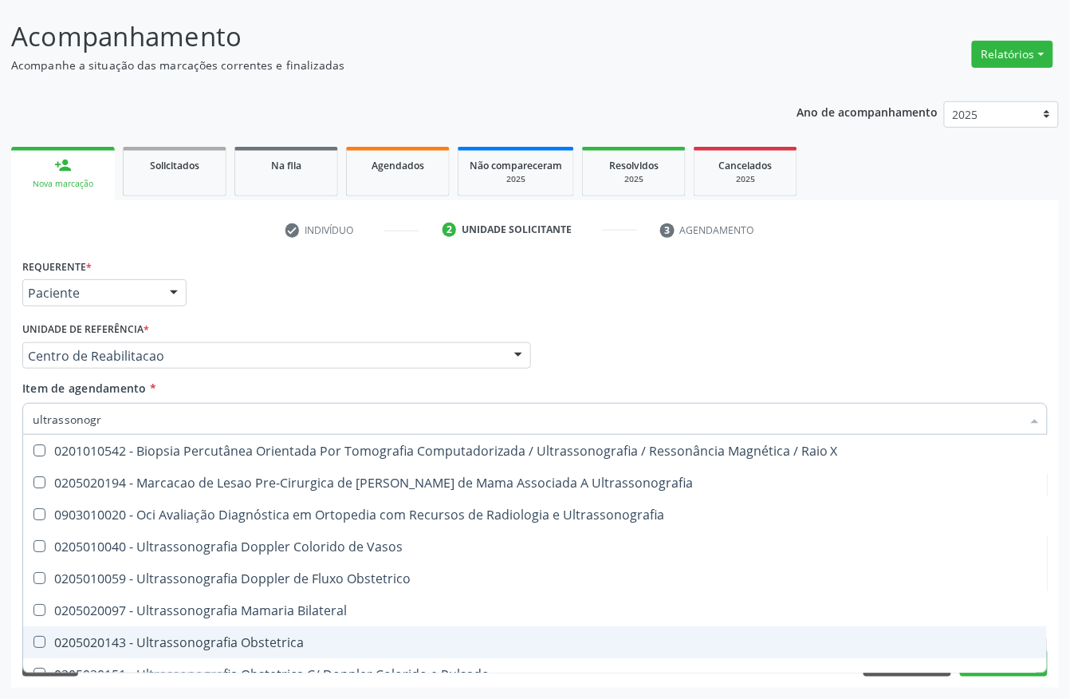
click at [255, 638] on div "0205020143 - Ultrassonografia Obstetrica" at bounding box center [535, 642] width 1005 height 13
checkbox Obstetrica "true"
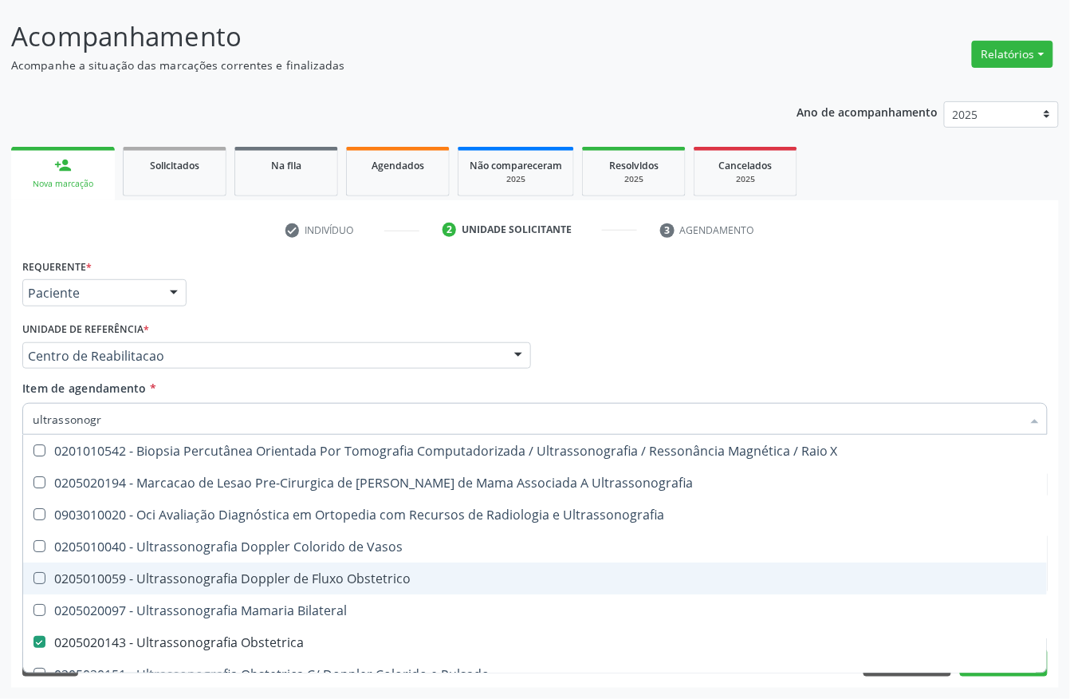
click at [0, 494] on div "Acompanhamento Acompanhe a situação das marcações correntes e finalizadas Relat…" at bounding box center [535, 347] width 1070 height 703
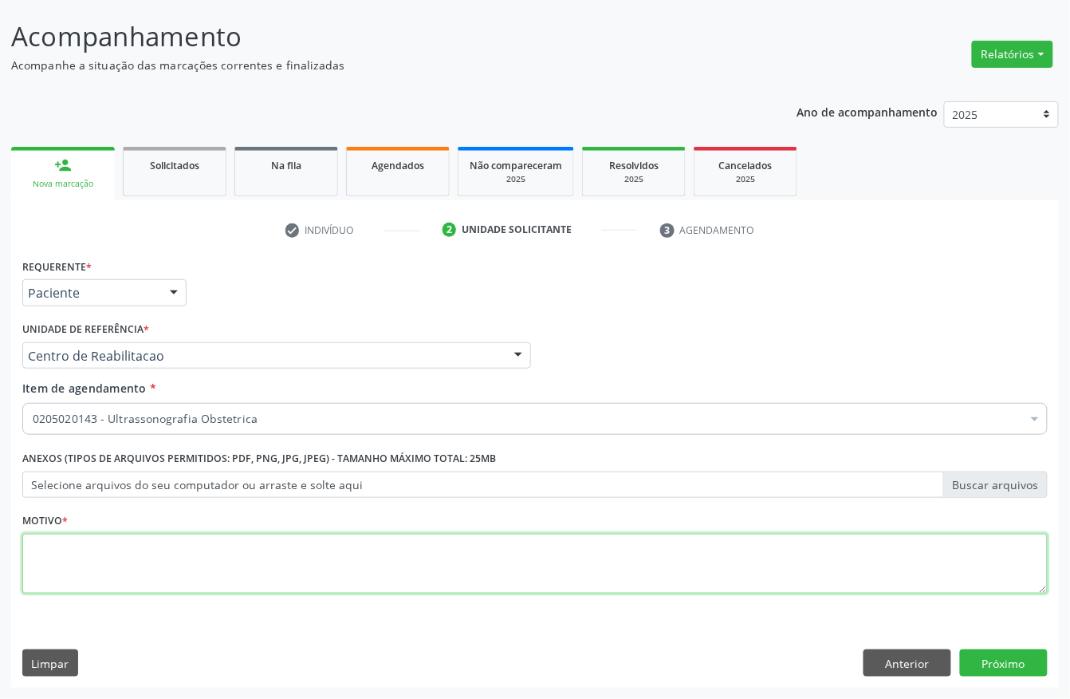
click at [144, 574] on textarea at bounding box center [535, 564] width 1026 height 61
type textarea "."
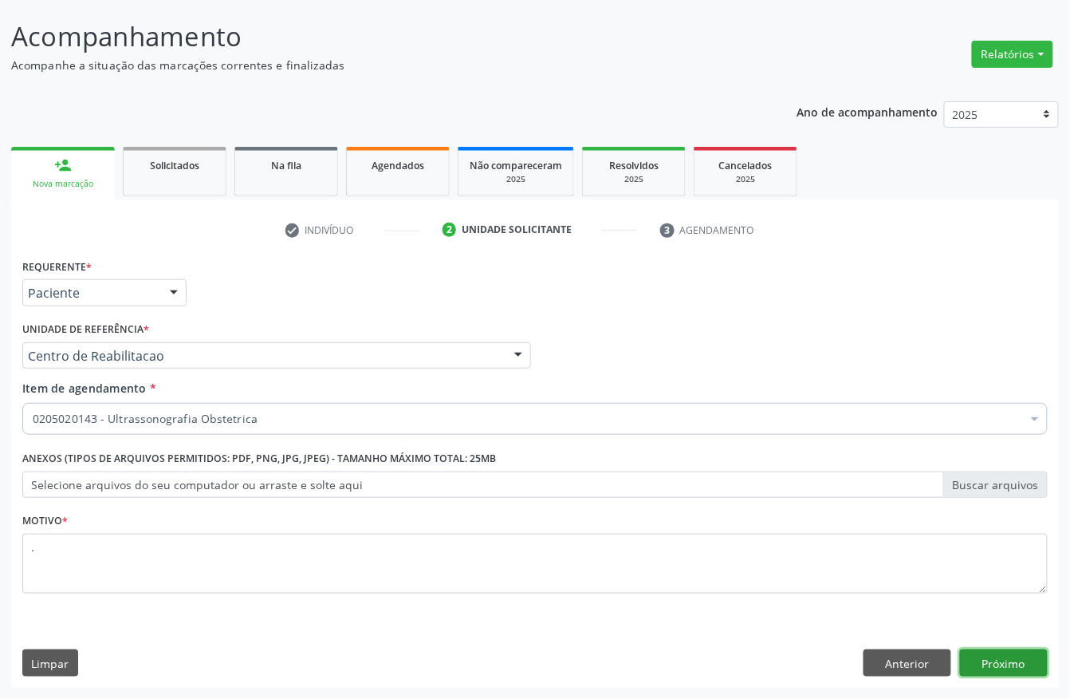
click at [1019, 650] on button "Próximo" at bounding box center [1004, 662] width 88 height 27
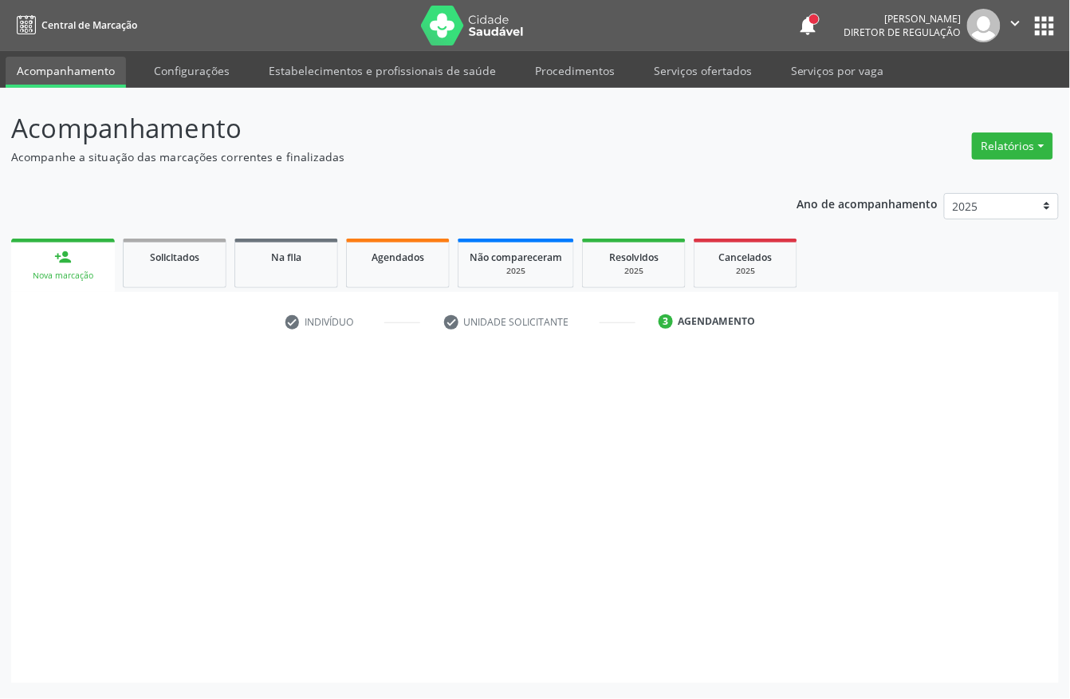
scroll to position [0, 0]
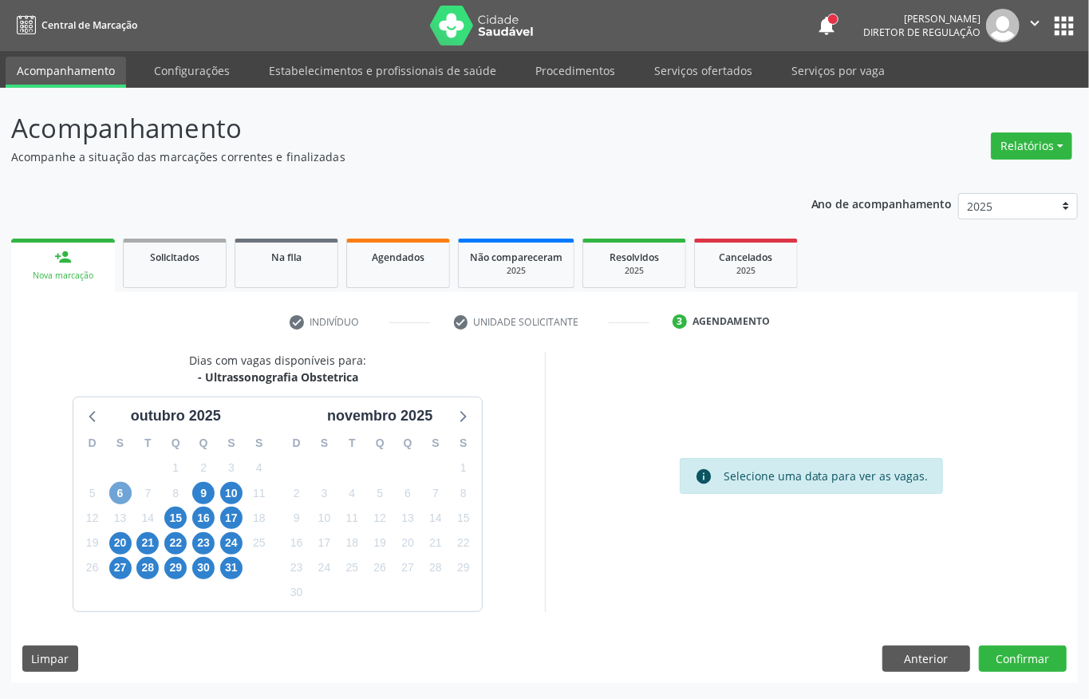
click at [112, 495] on span "6" at bounding box center [120, 493] width 22 height 22
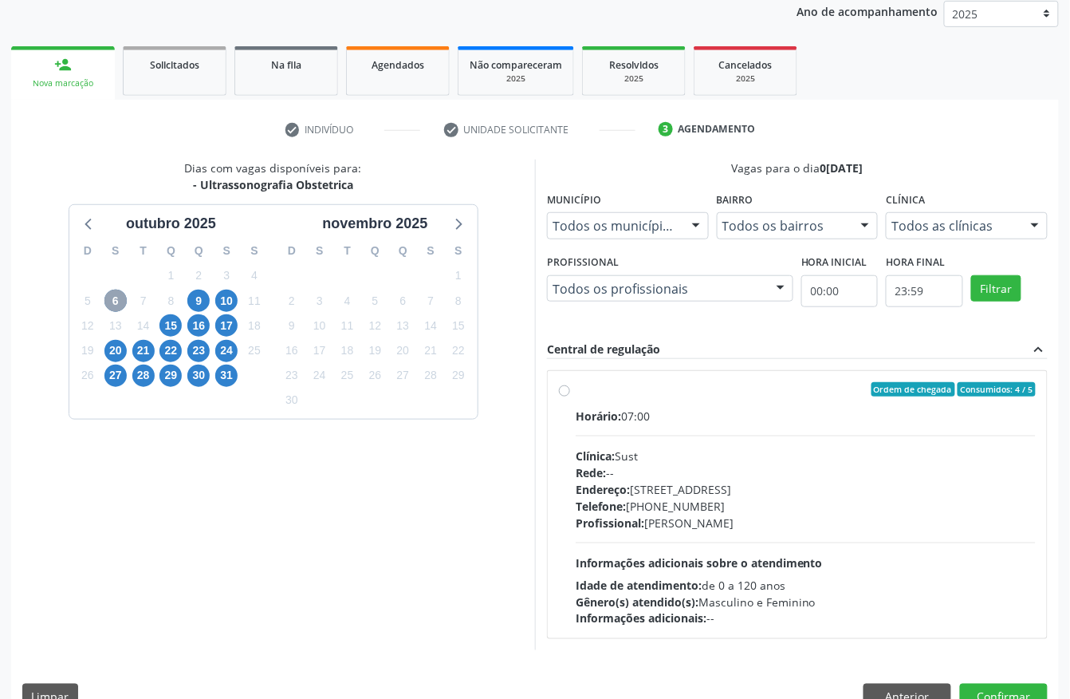
scroll to position [212, 0]
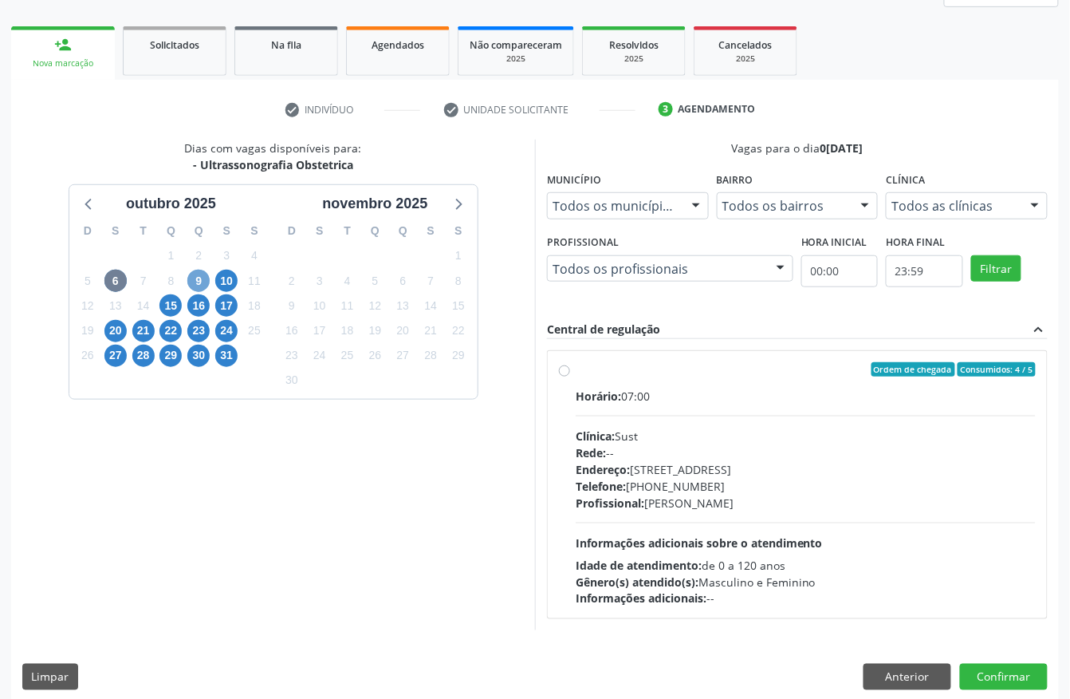
click at [193, 288] on span "9" at bounding box center [198, 281] width 22 height 22
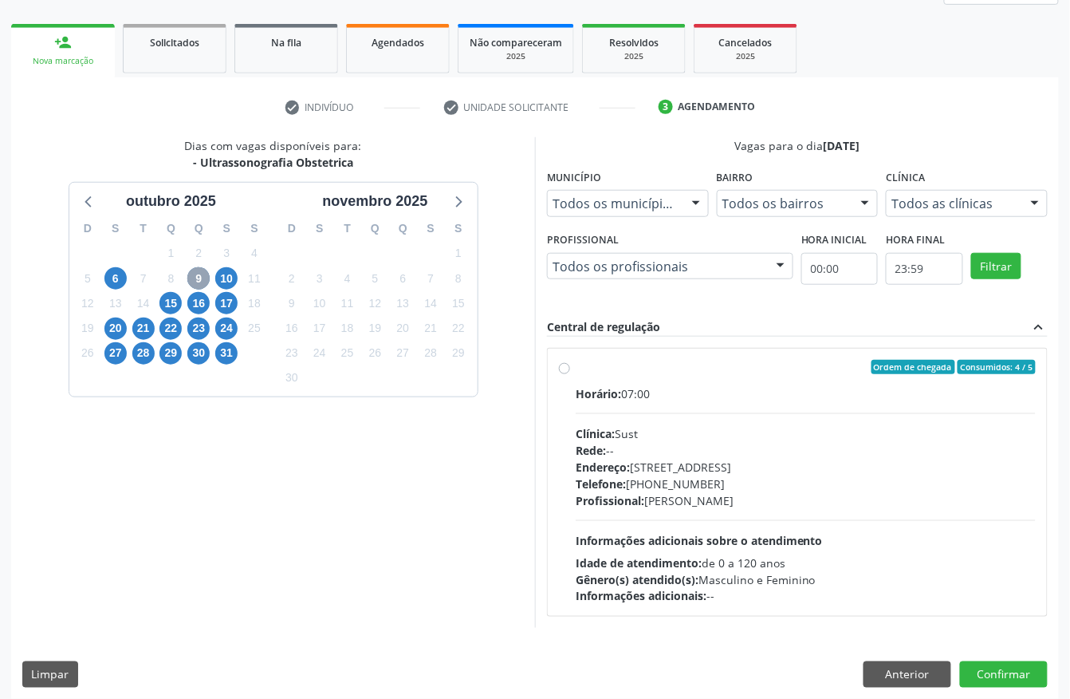
scroll to position [228, 0]
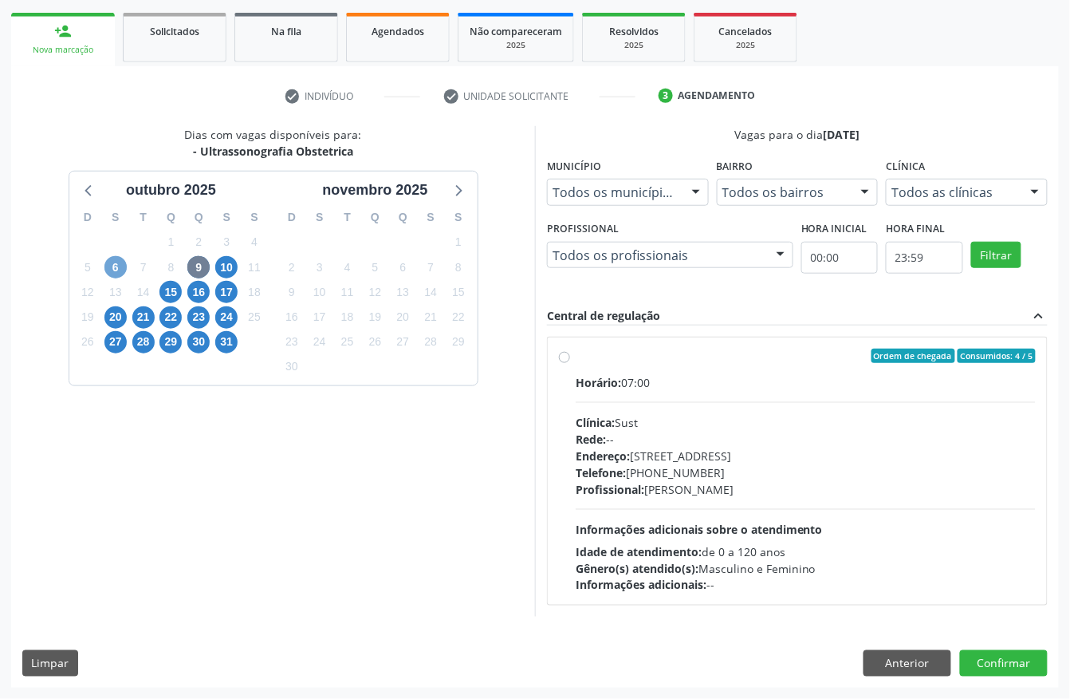
click at [120, 259] on span "6" at bounding box center [115, 267] width 22 height 22
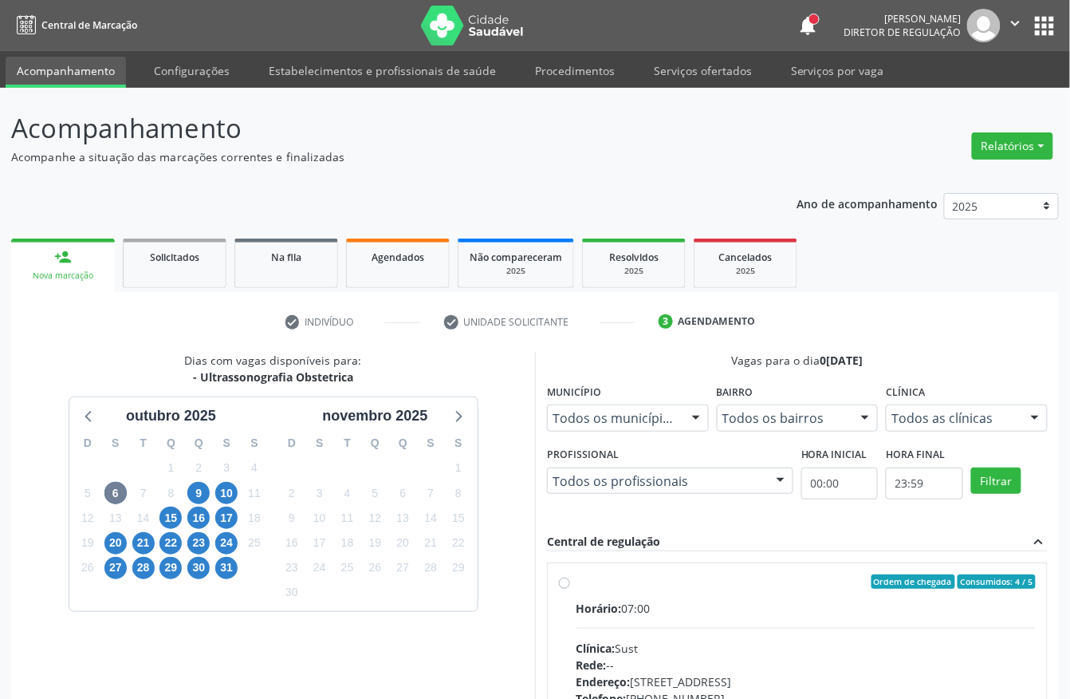
click at [663, 560] on div "Ordem de chegada Consumidos: 4 / 5 Horário: 07:00 Clínica: Sust Rede: -- Endere…" at bounding box center [797, 696] width 501 height 291
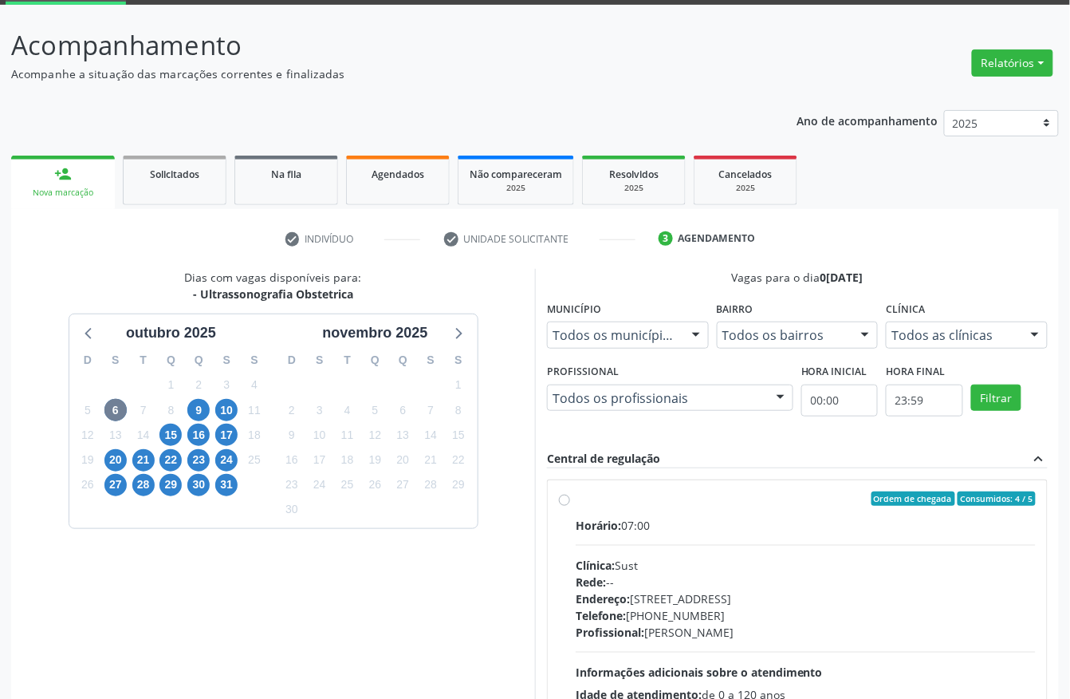
scroll to position [228, 0]
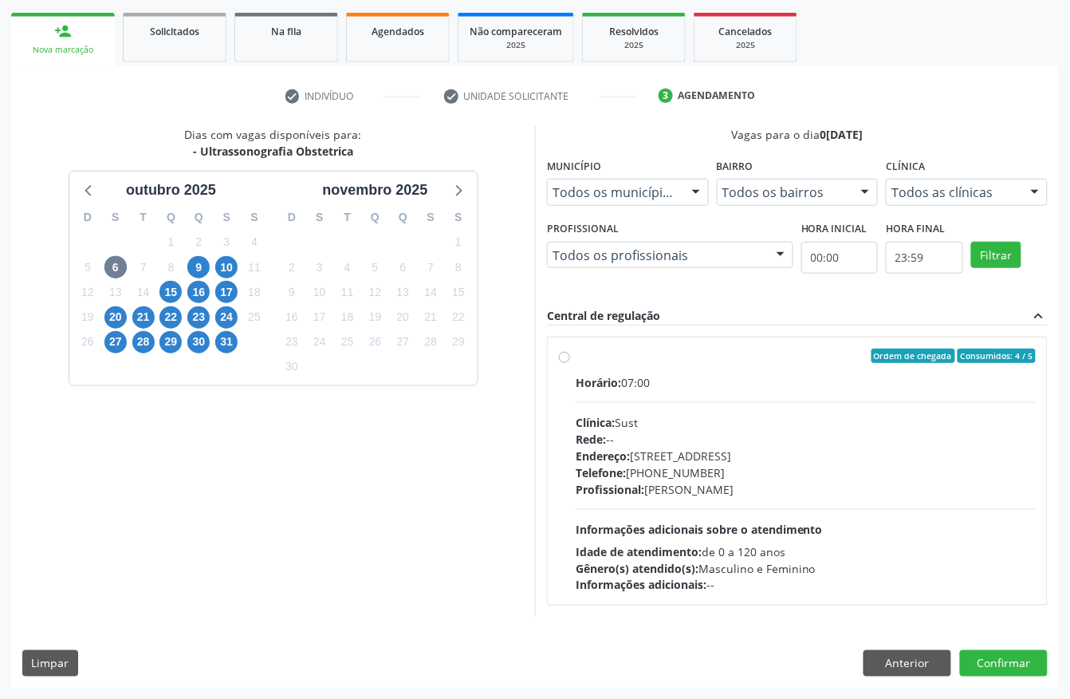
click at [648, 511] on div "Horário: 07:00 Clínica: Sust Rede: -- Endereço: nº 730, N S Penha, Serra Talhad…" at bounding box center [806, 483] width 460 height 219
click at [570, 363] on input "Ordem de chegada Consumidos: 4 / 5 Horário: 07:00 Clínica: Sust Rede: -- Endere…" at bounding box center [564, 355] width 11 height 14
radio input "true"
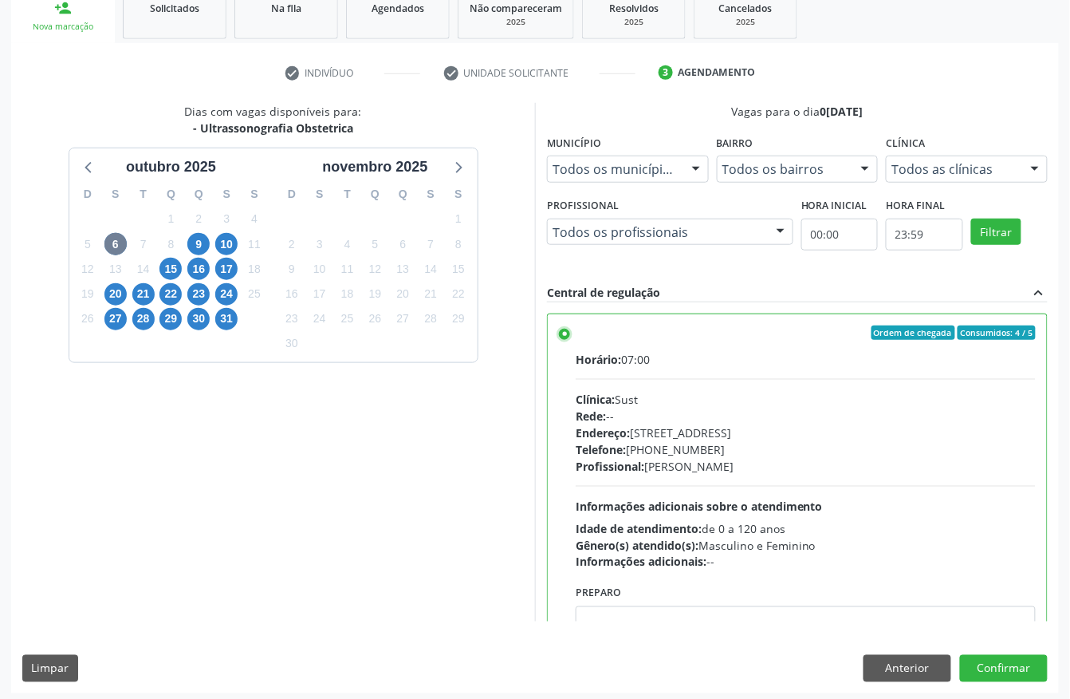
scroll to position [255, 0]
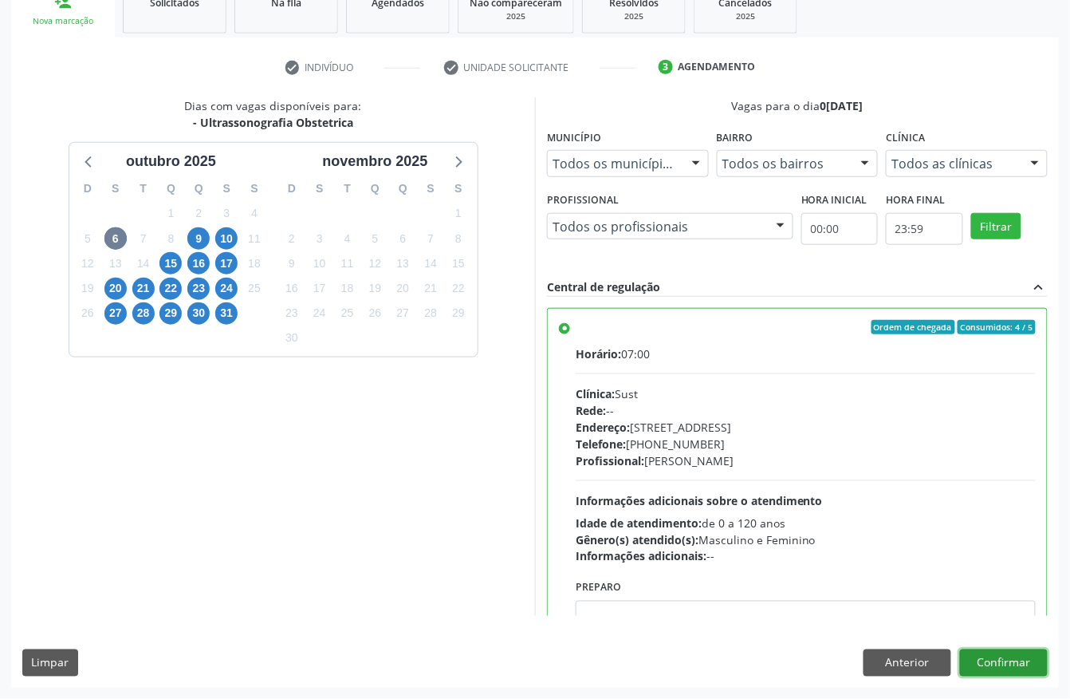
click at [1011, 650] on button "Confirmar" at bounding box center [1004, 662] width 88 height 27
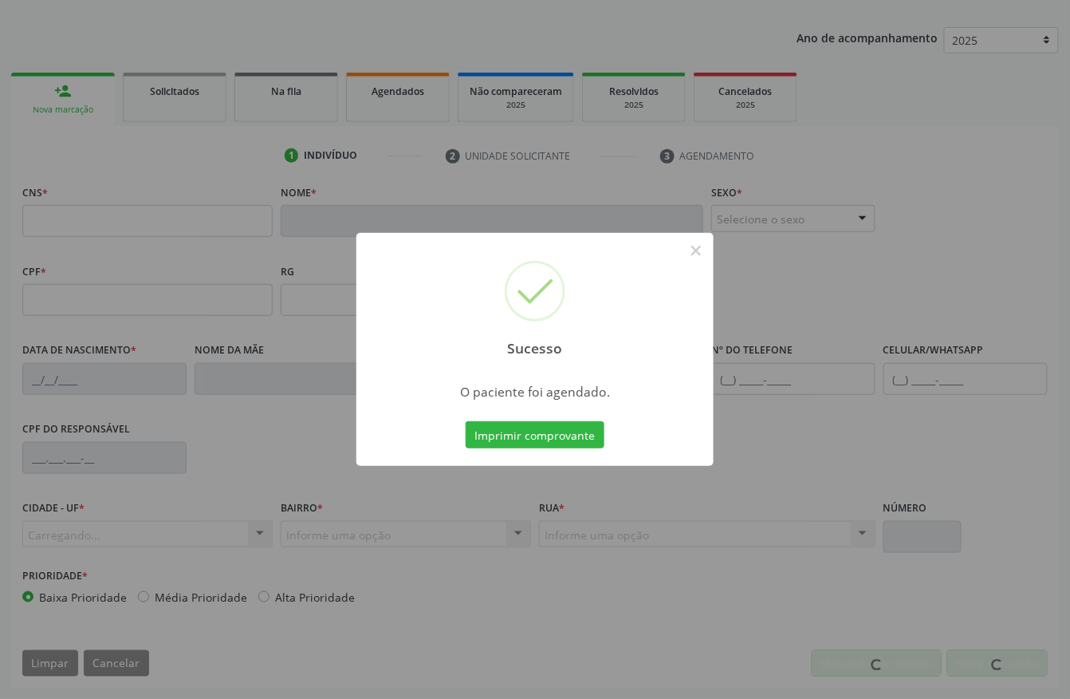
scroll to position [167, 0]
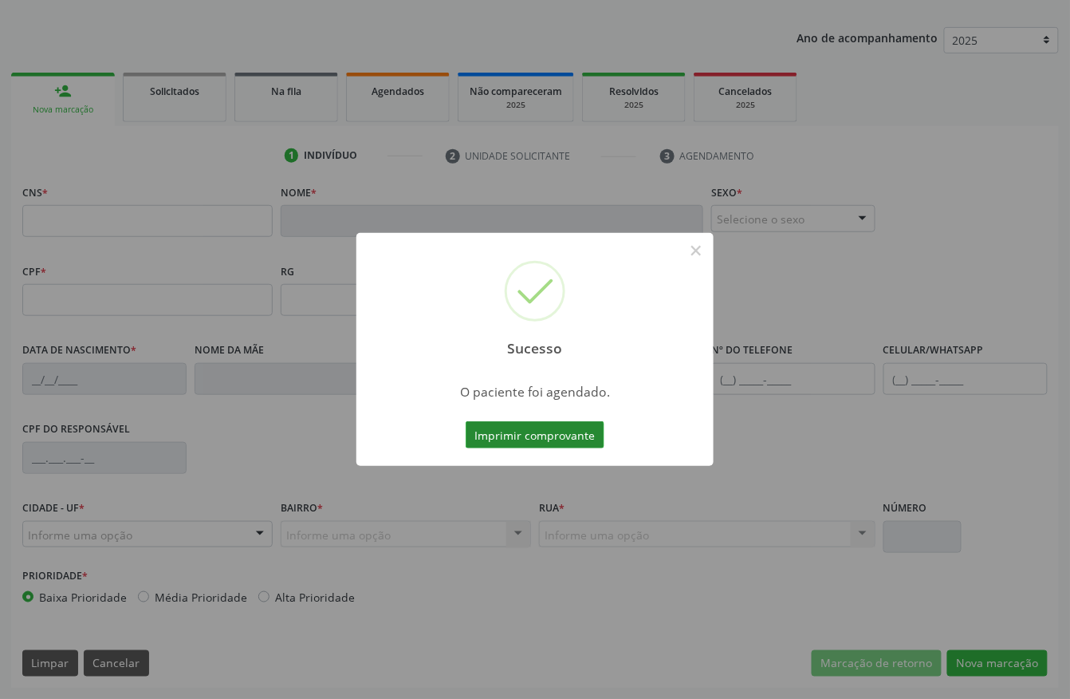
click at [569, 438] on button "Imprimir comprovante" at bounding box center [535, 434] width 139 height 27
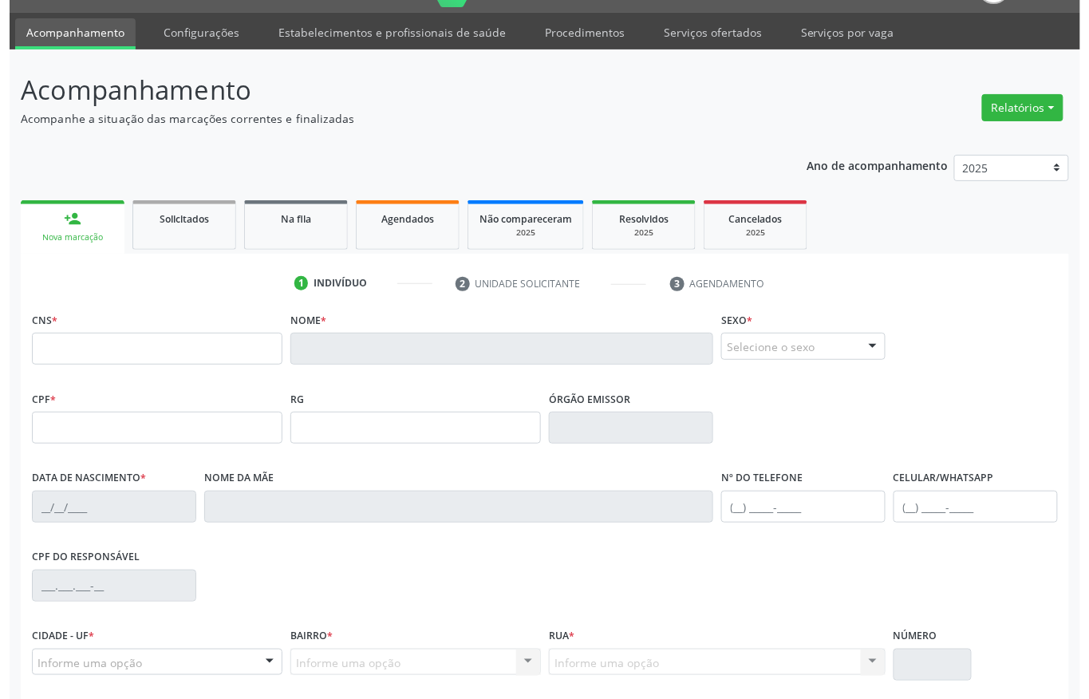
scroll to position [0, 0]
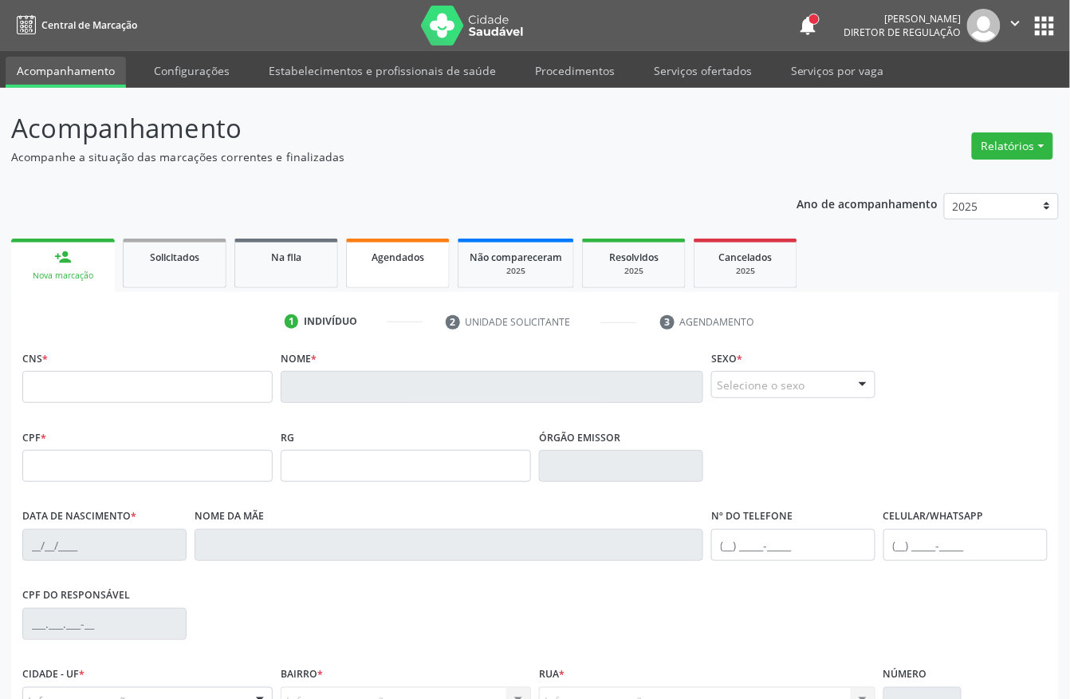
click at [406, 243] on link "Agendados" at bounding box center [398, 262] width 104 height 49
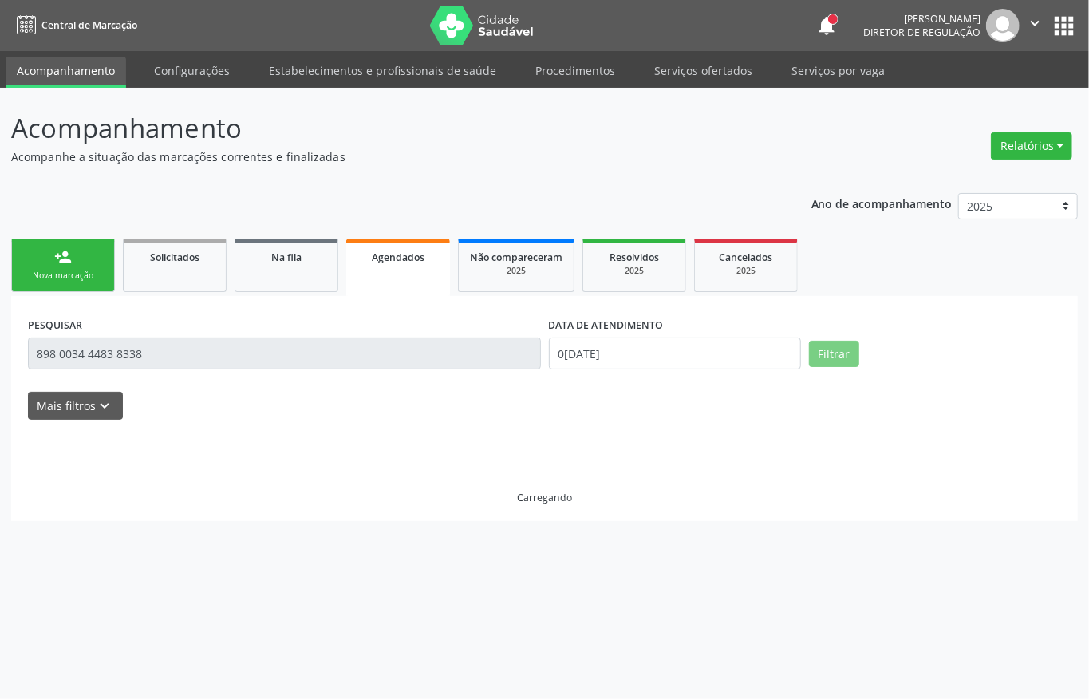
click at [64, 272] on div "Nova marcação" at bounding box center [63, 276] width 80 height 12
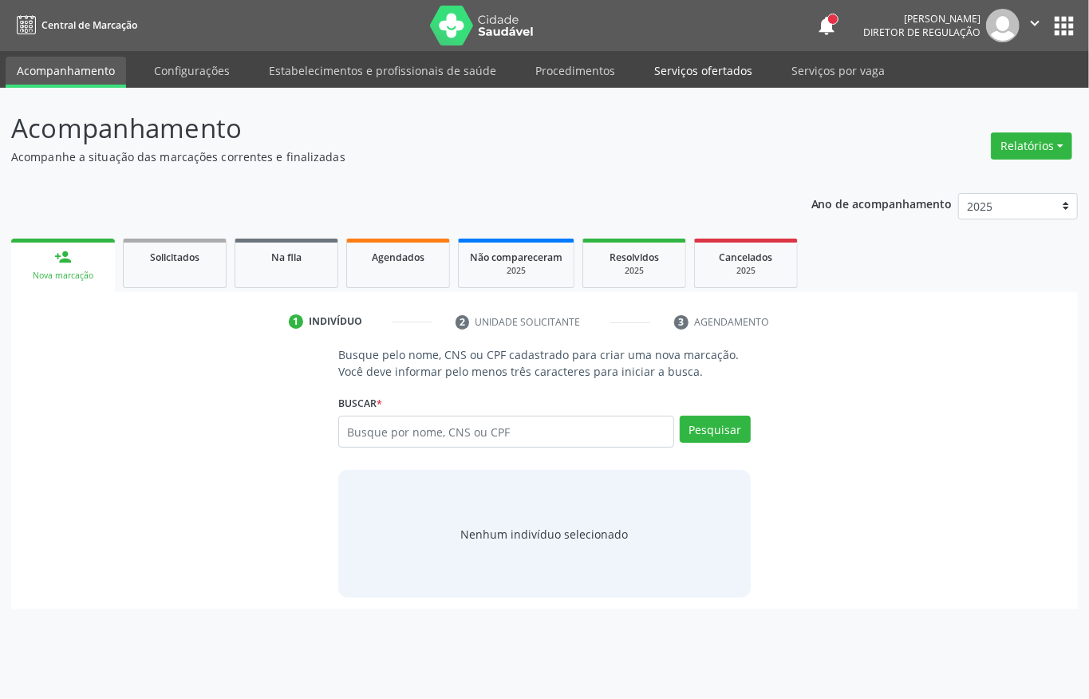
click at [690, 74] on link "Serviços ofertados" at bounding box center [703, 71] width 120 height 28
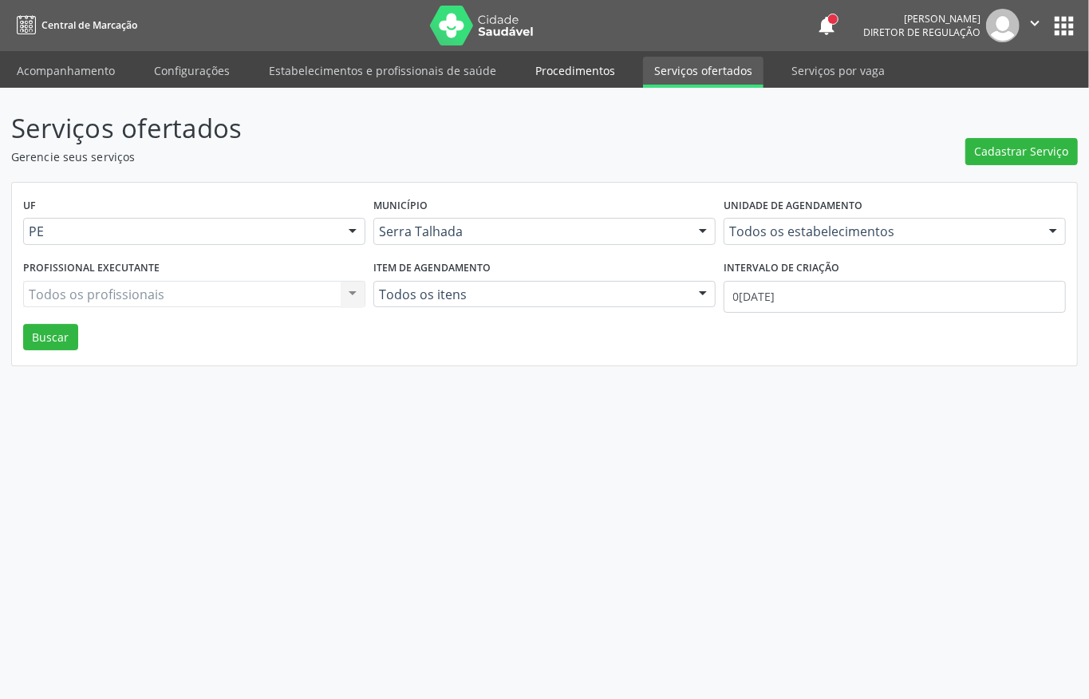
click at [568, 73] on link "Procedimentos" at bounding box center [575, 71] width 102 height 28
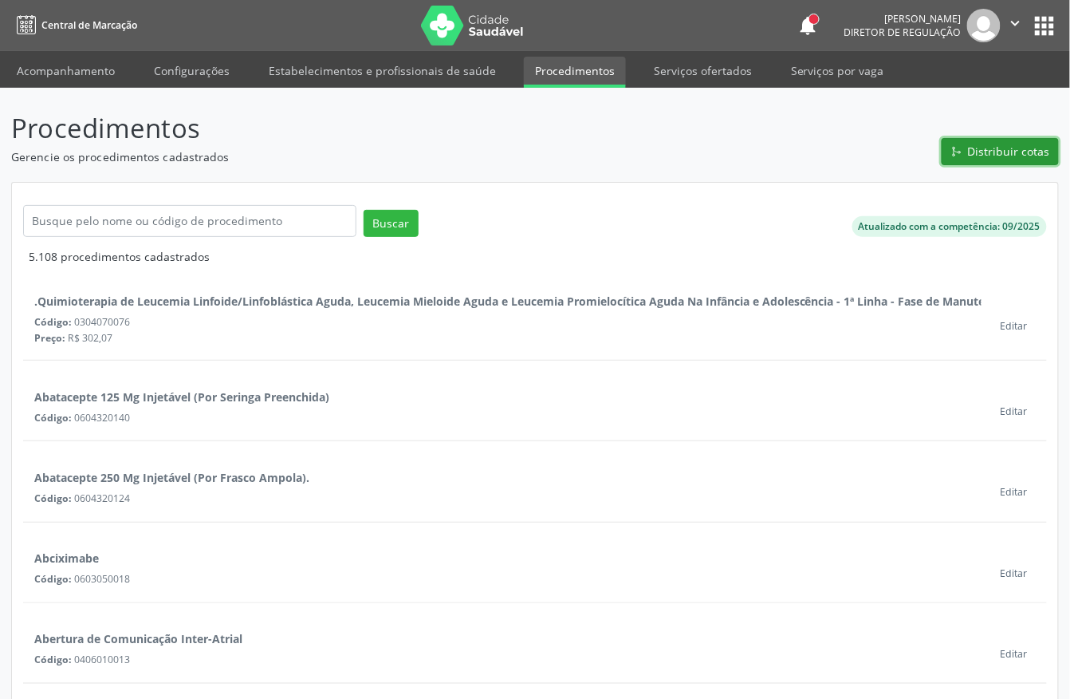
click at [996, 148] on span "Distribuir cotas" at bounding box center [1009, 151] width 82 height 17
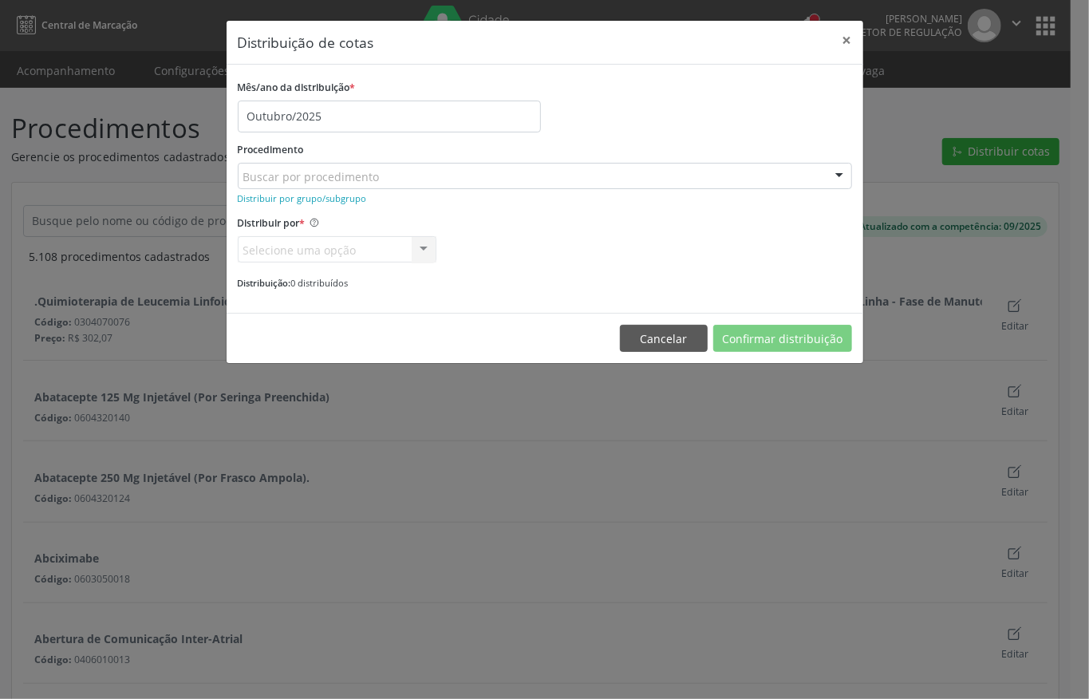
click at [632, 179] on div "Buscar por procedimento" at bounding box center [545, 176] width 614 height 27
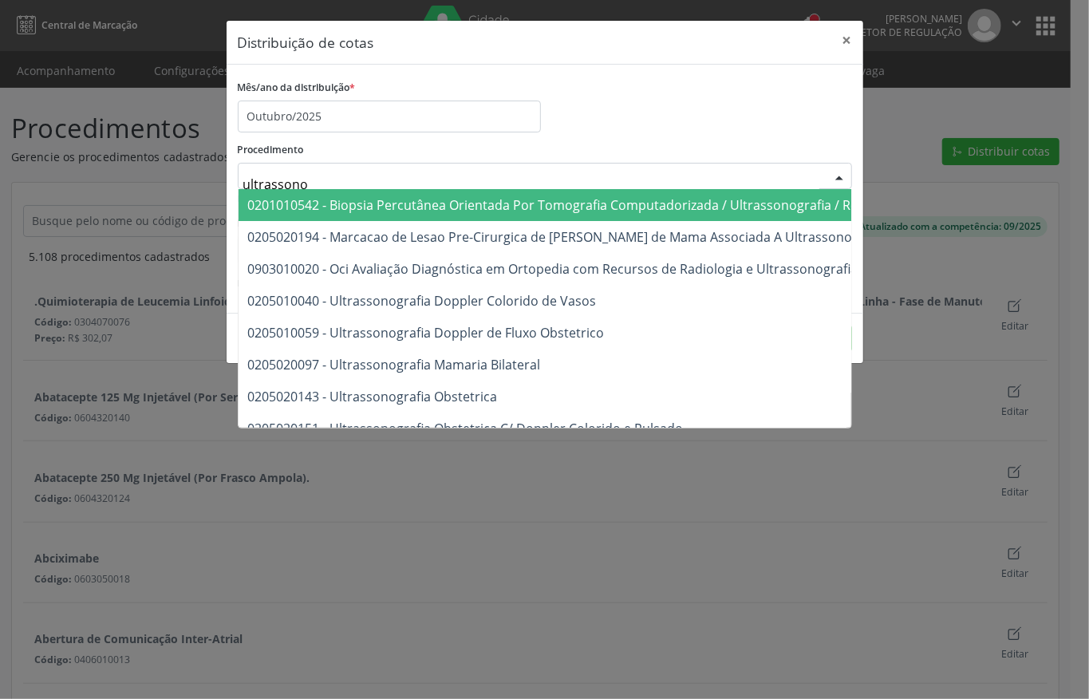
type input "ultrassonog"
click at [661, 129] on div "Mês/ano da distribuição * Outubro/2025" at bounding box center [545, 104] width 622 height 57
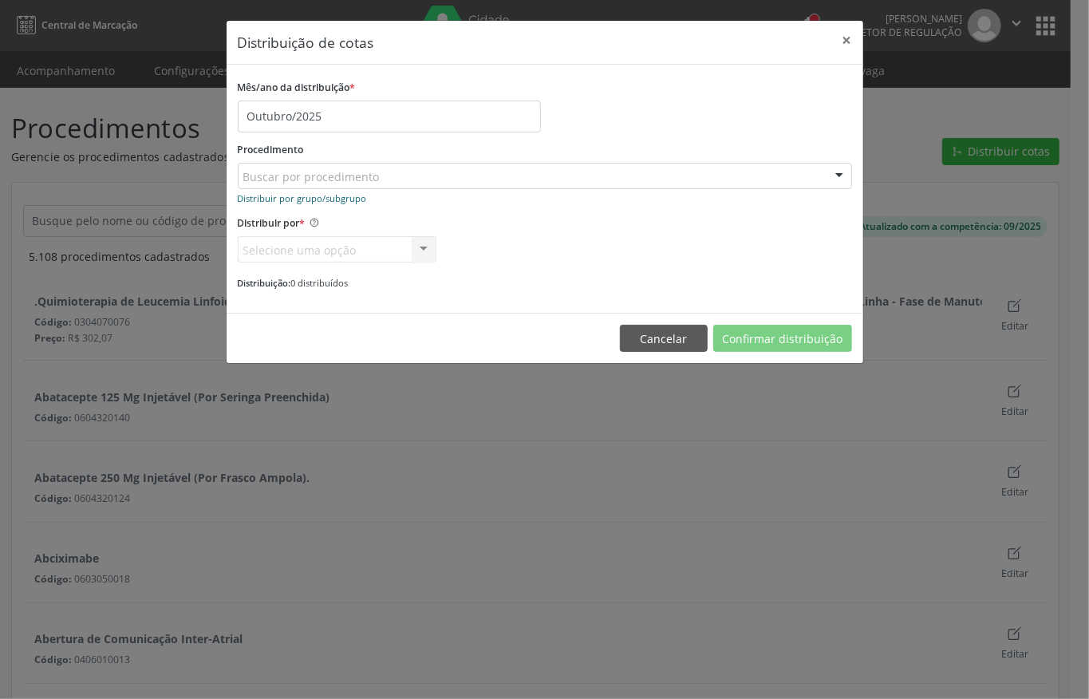
click at [326, 196] on small "Distribuir por grupo/subgrupo" at bounding box center [302, 198] width 129 height 12
click at [426, 176] on div "Selecione um grupo ou subgrupo" at bounding box center [545, 176] width 614 height 27
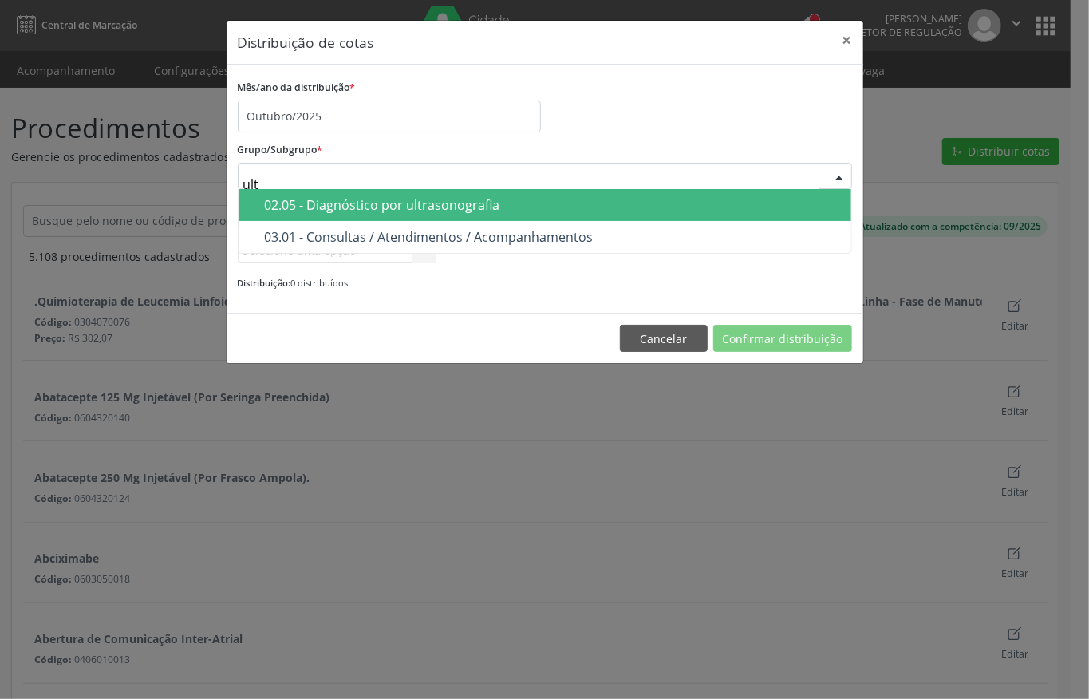
type input "ultr"
click at [435, 203] on div "02.05 - Diagnóstico por ultrasonografia" at bounding box center [553, 205] width 577 height 13
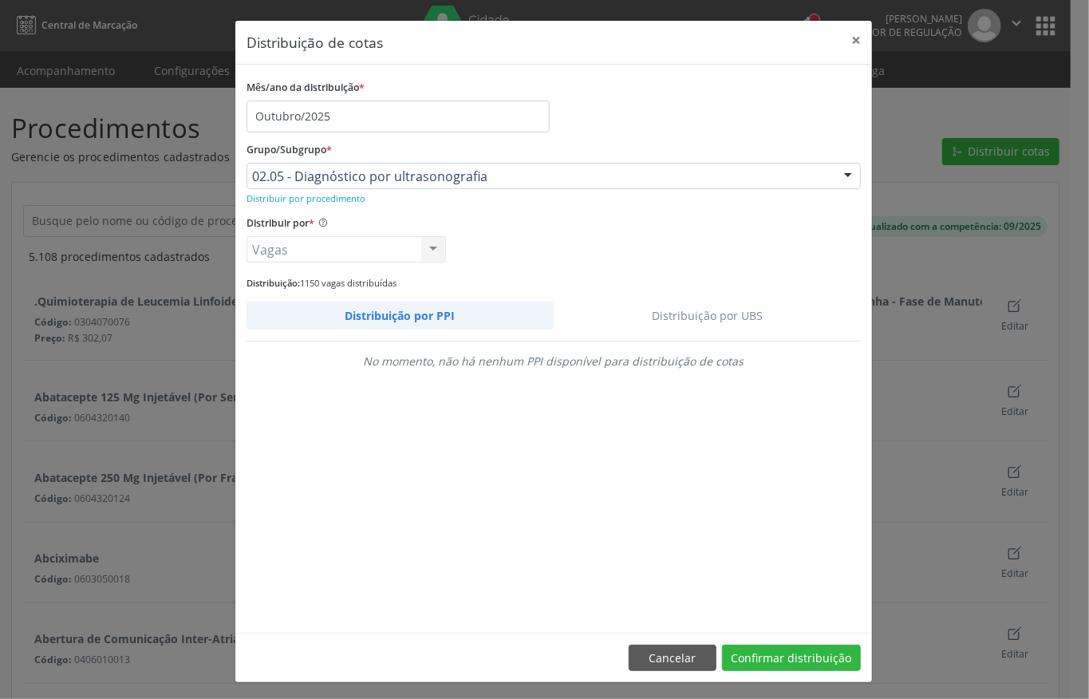
click at [700, 311] on link "Distribuição por UBS" at bounding box center [707, 315] width 308 height 28
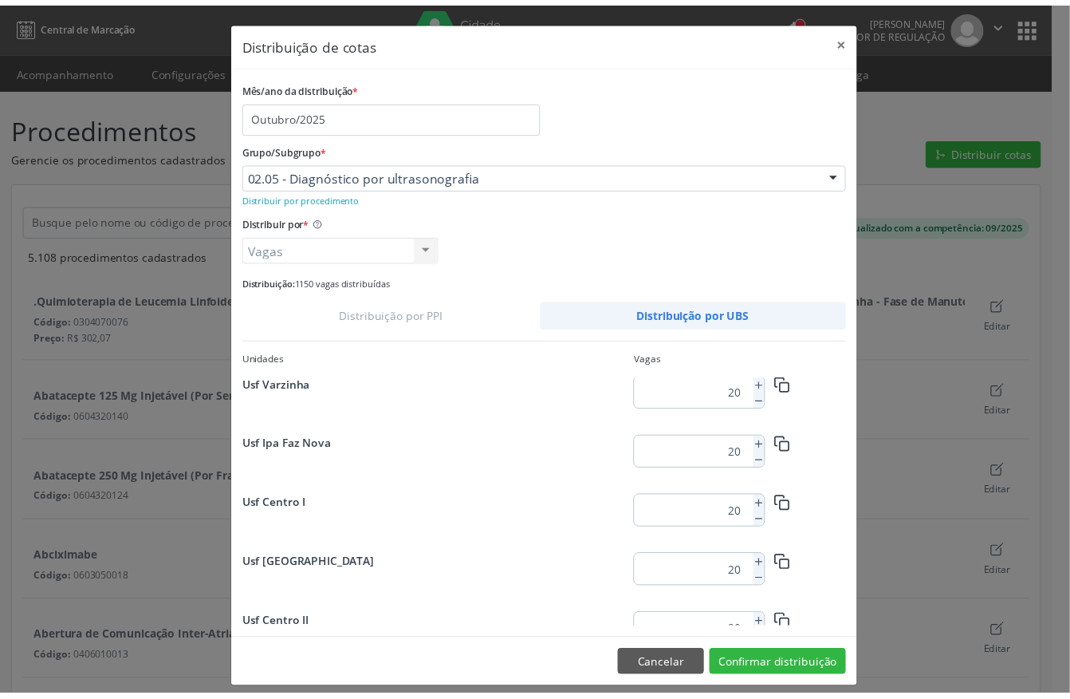
scroll to position [2051, 0]
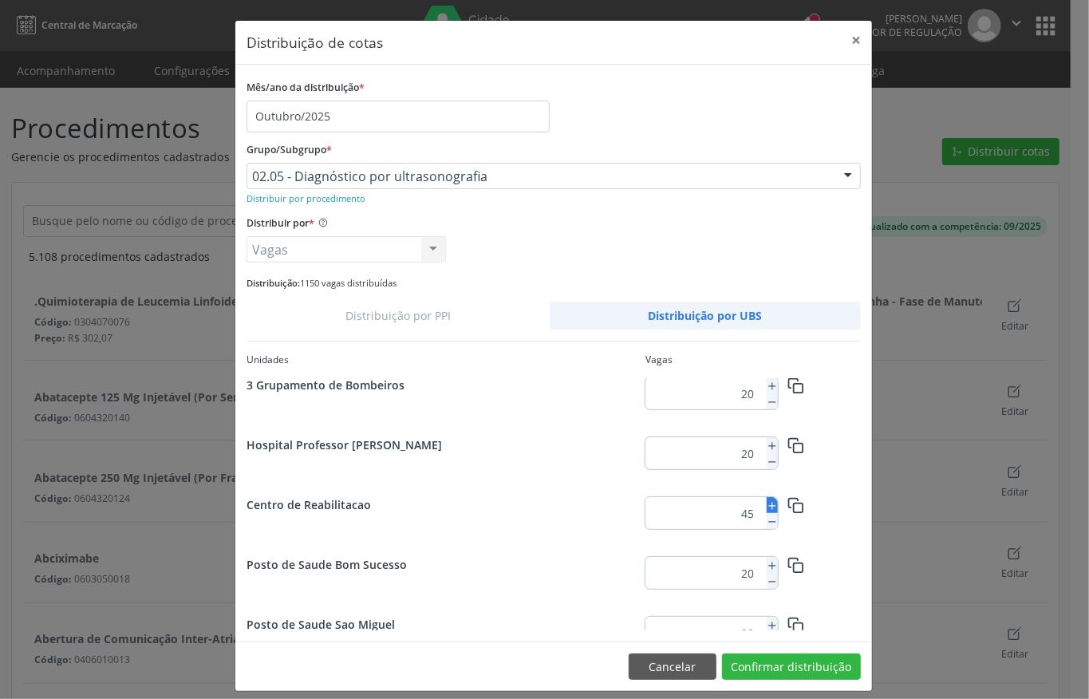
click at [766, 506] on icon at bounding box center [771, 505] width 11 height 11
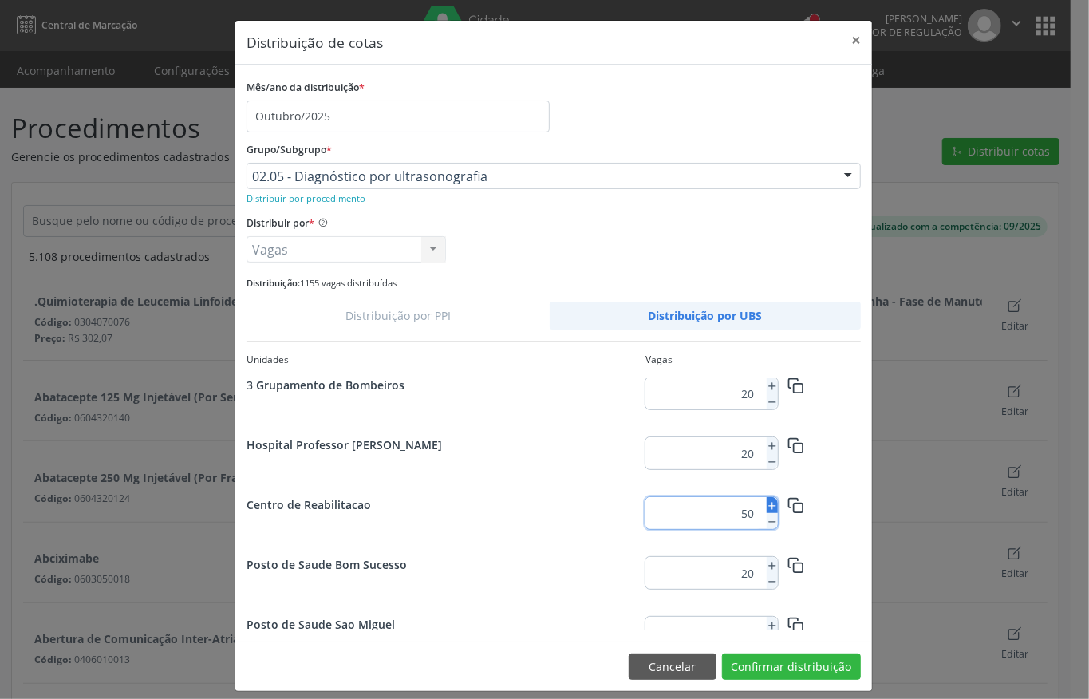
click at [766, 506] on icon at bounding box center [771, 505] width 11 height 11
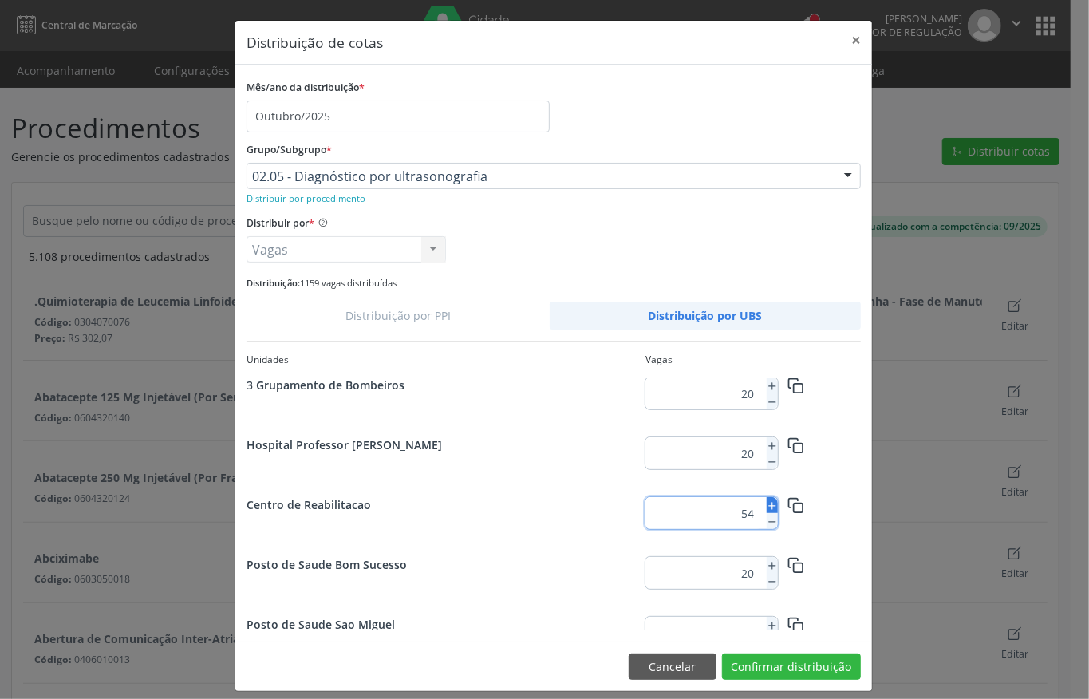
type input "55"
click at [770, 650] on button "Confirmar distribuição" at bounding box center [791, 666] width 139 height 27
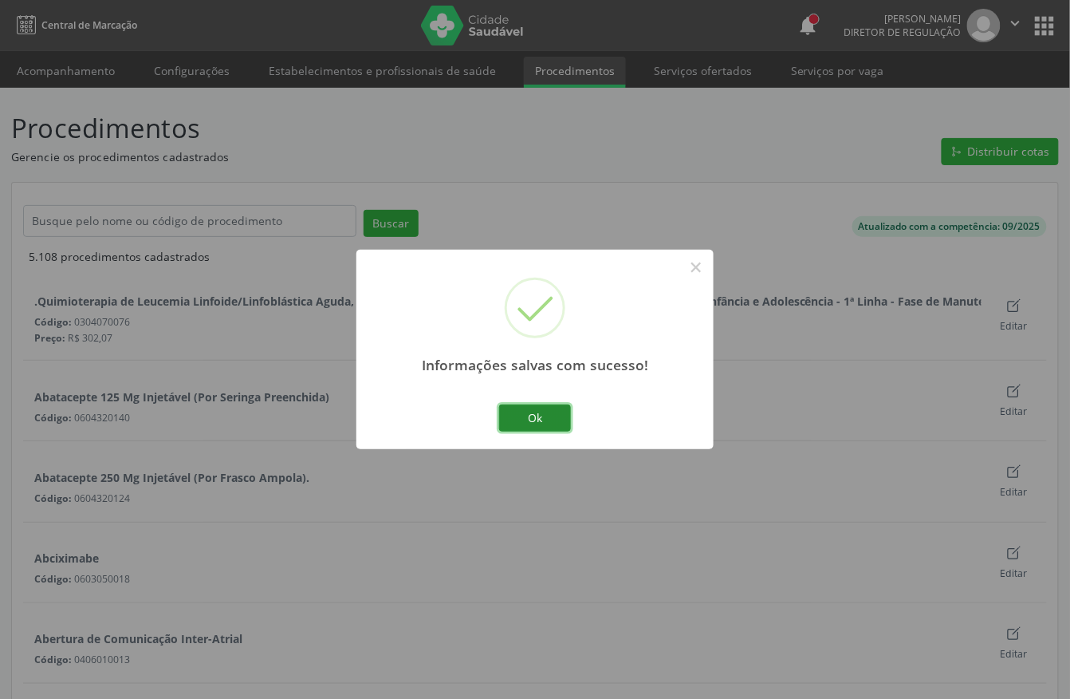
click at [543, 412] on button "Ok" at bounding box center [535, 417] width 72 height 27
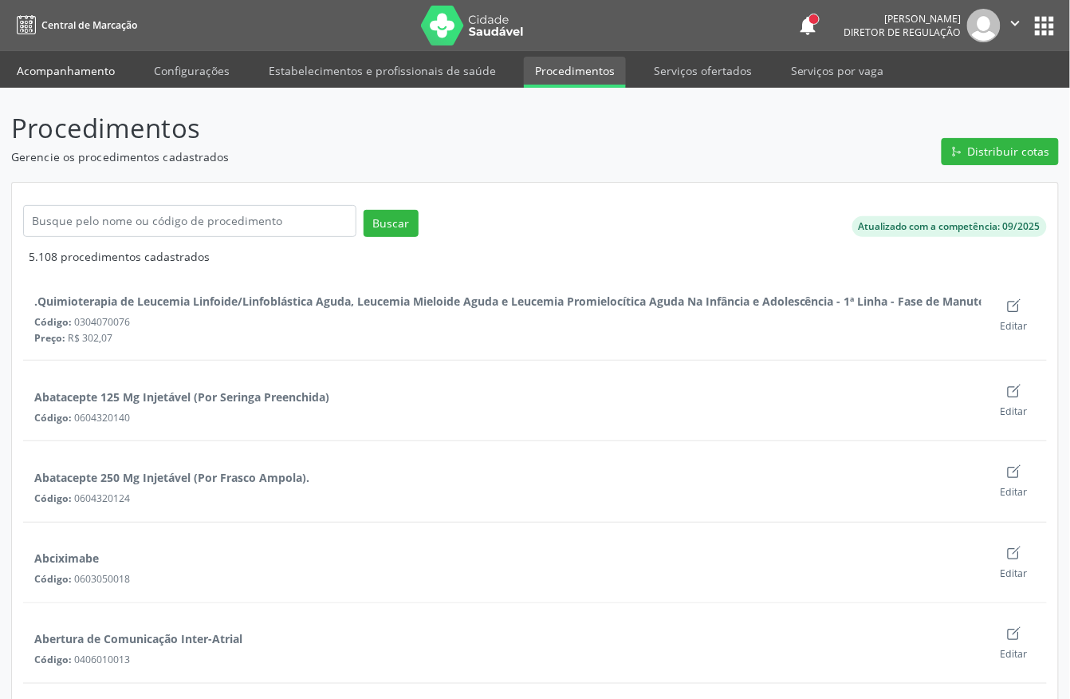
click at [81, 72] on link "Acompanhamento" at bounding box center [66, 71] width 120 height 28
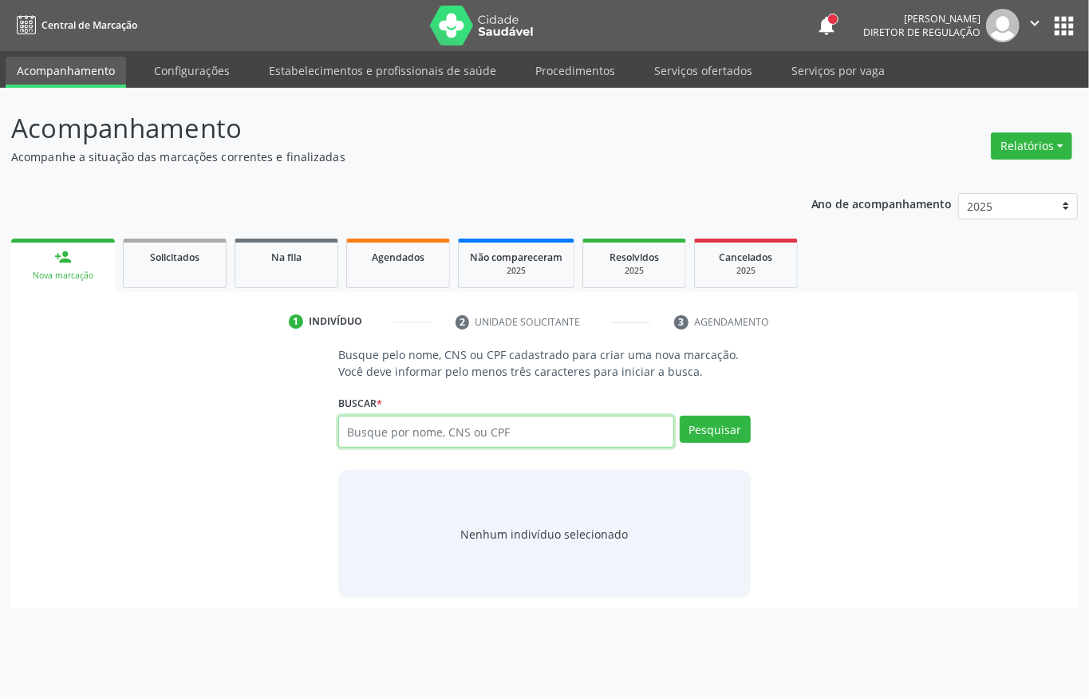
click at [396, 428] on input "text" at bounding box center [506, 431] width 336 height 32
type input "701402656659638"
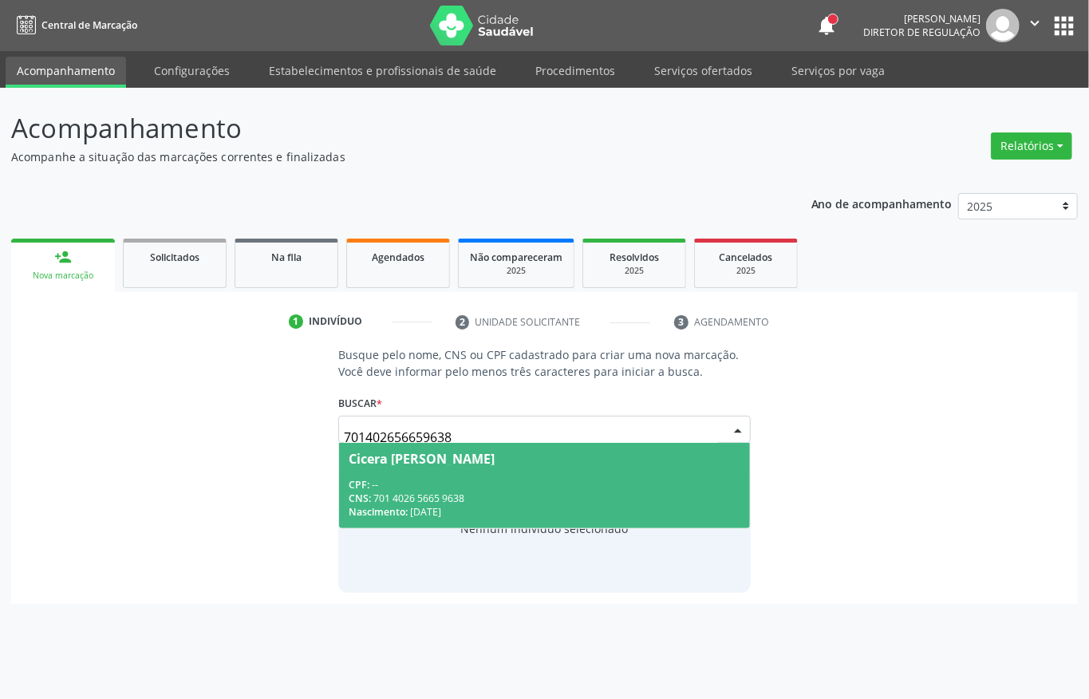
click at [445, 463] on div "Cicera Maria da Silva" at bounding box center [421, 458] width 146 height 13
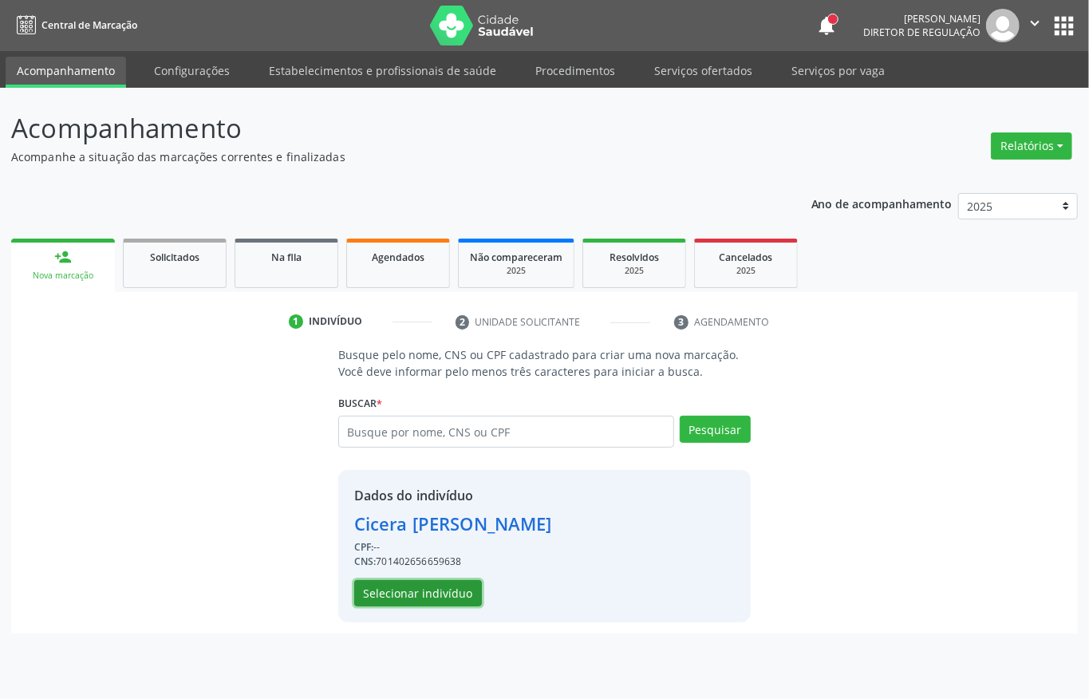
click at [413, 589] on button "Selecionar indivíduo" at bounding box center [418, 593] width 128 height 27
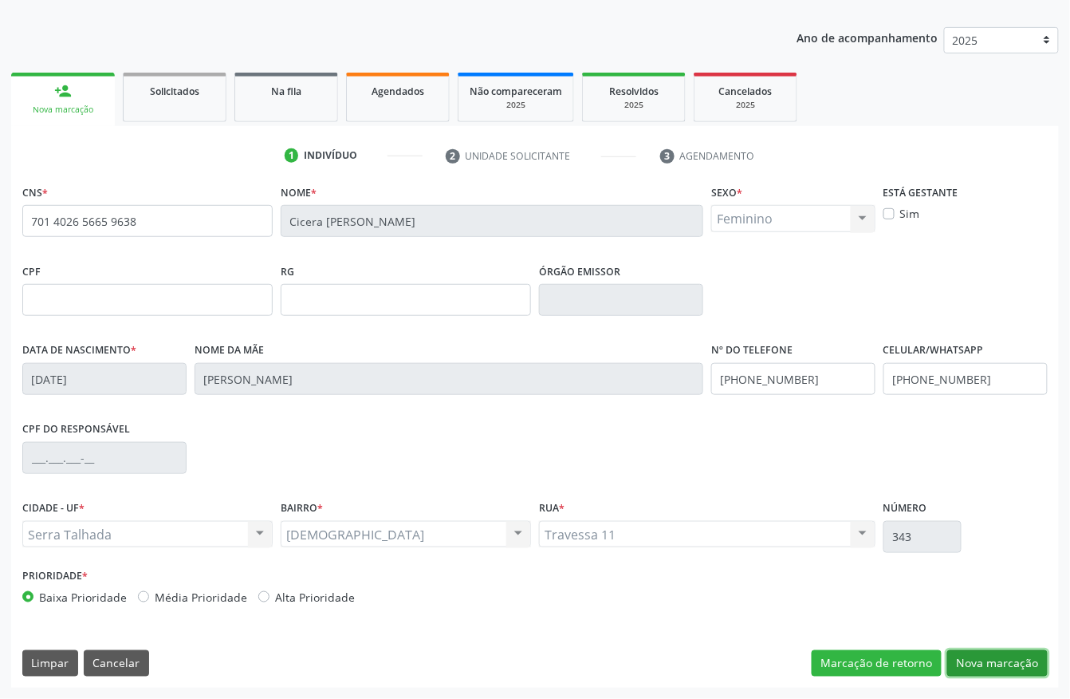
click at [996, 650] on button "Nova marcação" at bounding box center [997, 663] width 100 height 27
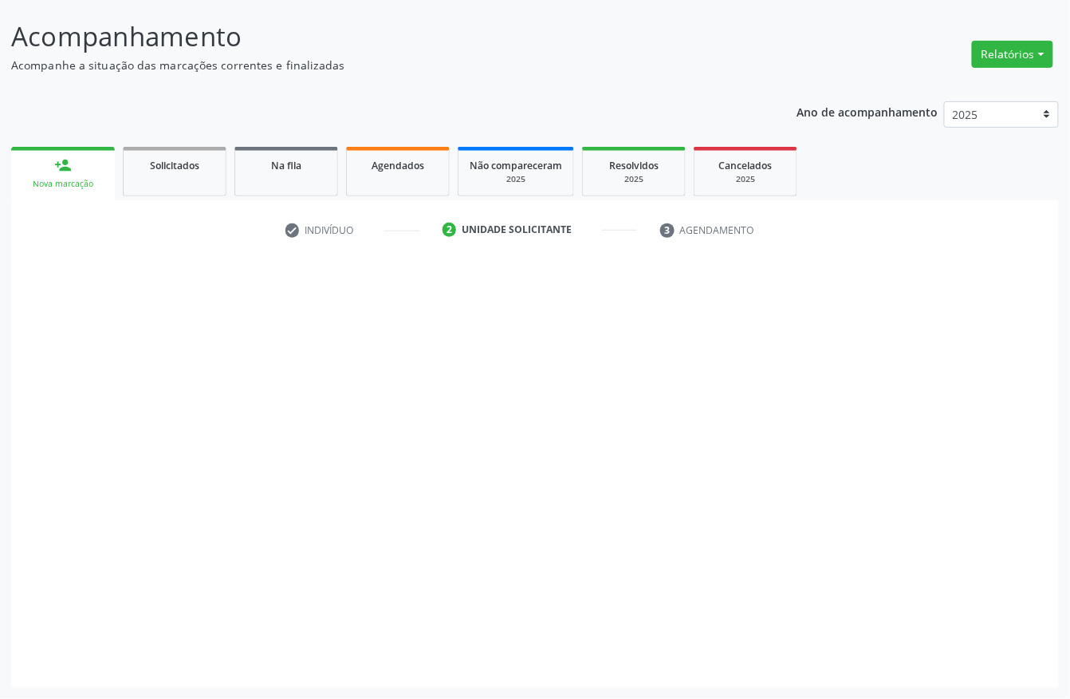
scroll to position [93, 0]
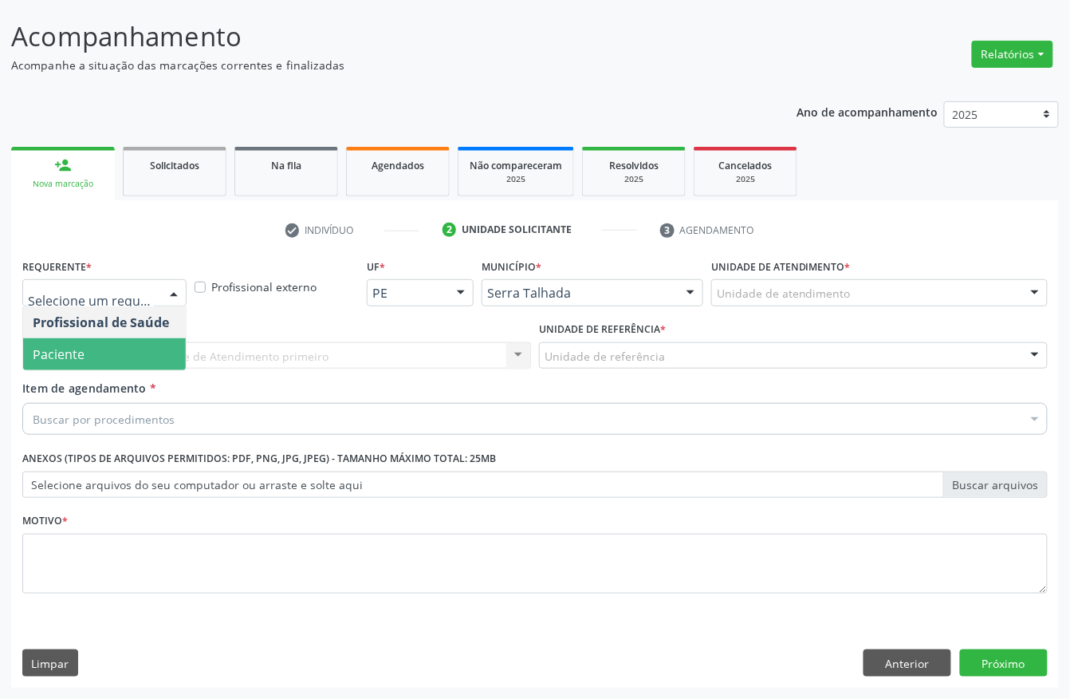
click at [78, 354] on span "Paciente" at bounding box center [59, 354] width 52 height 18
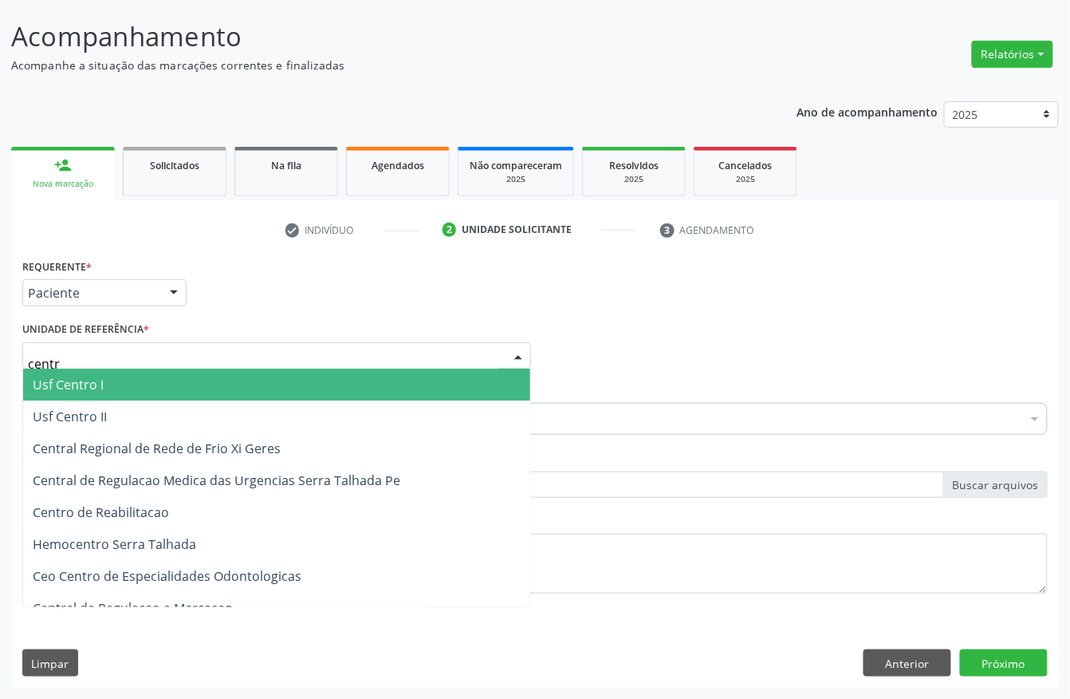
type input "centro"
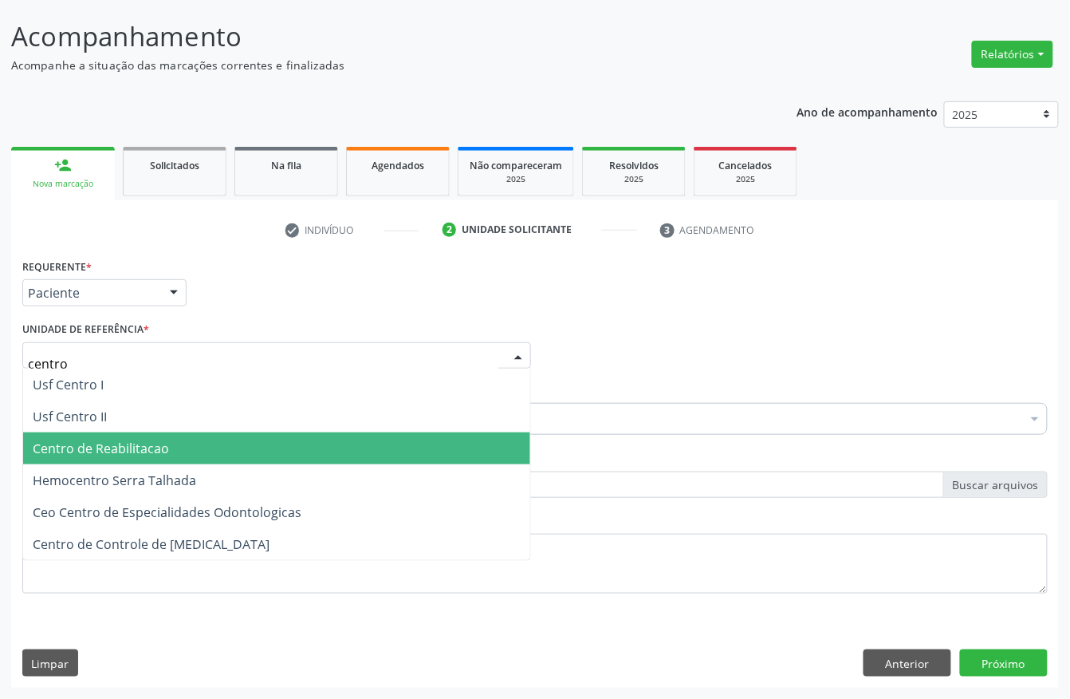
click at [96, 444] on span "Centro de Reabilitacao" at bounding box center [101, 448] width 136 height 18
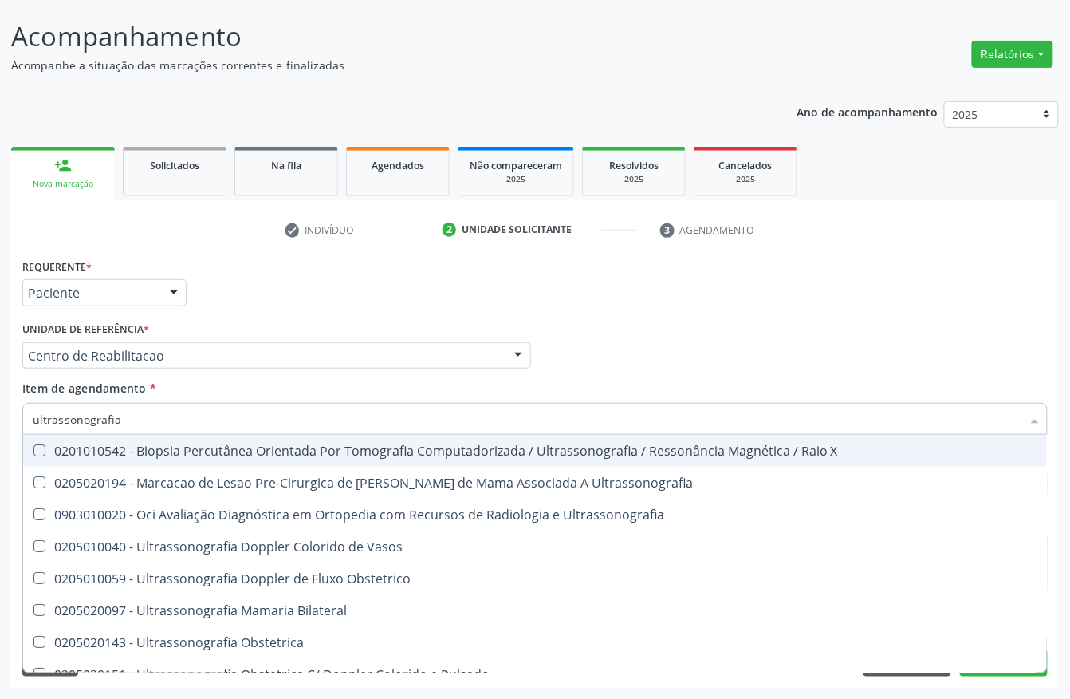
type input "ultrassonografia"
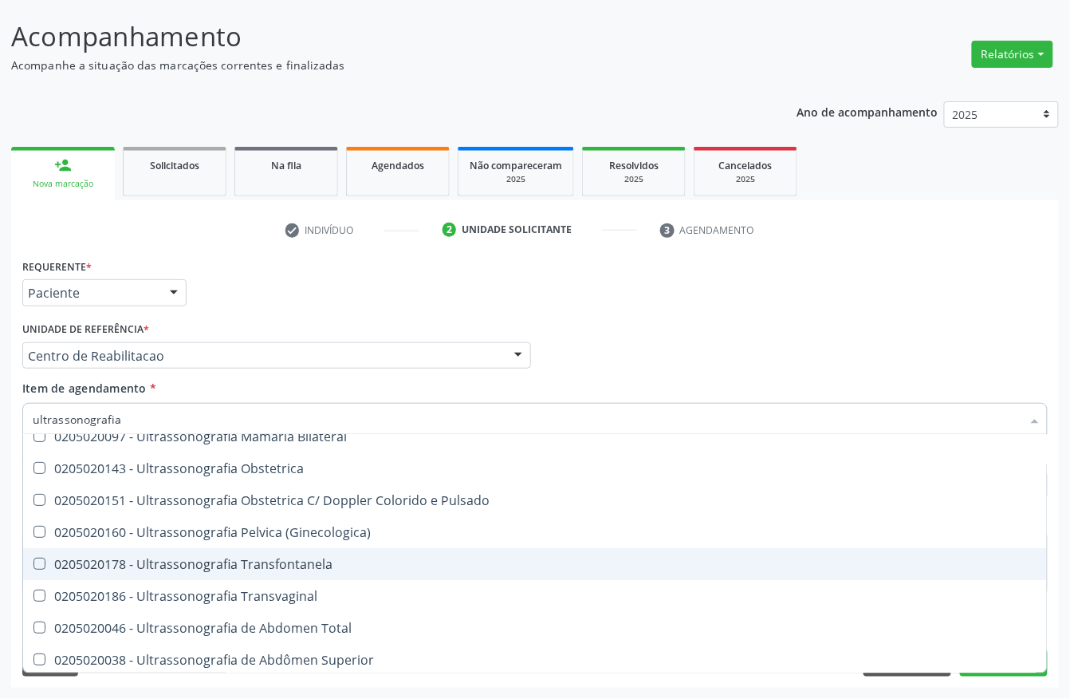
scroll to position [212, 0]
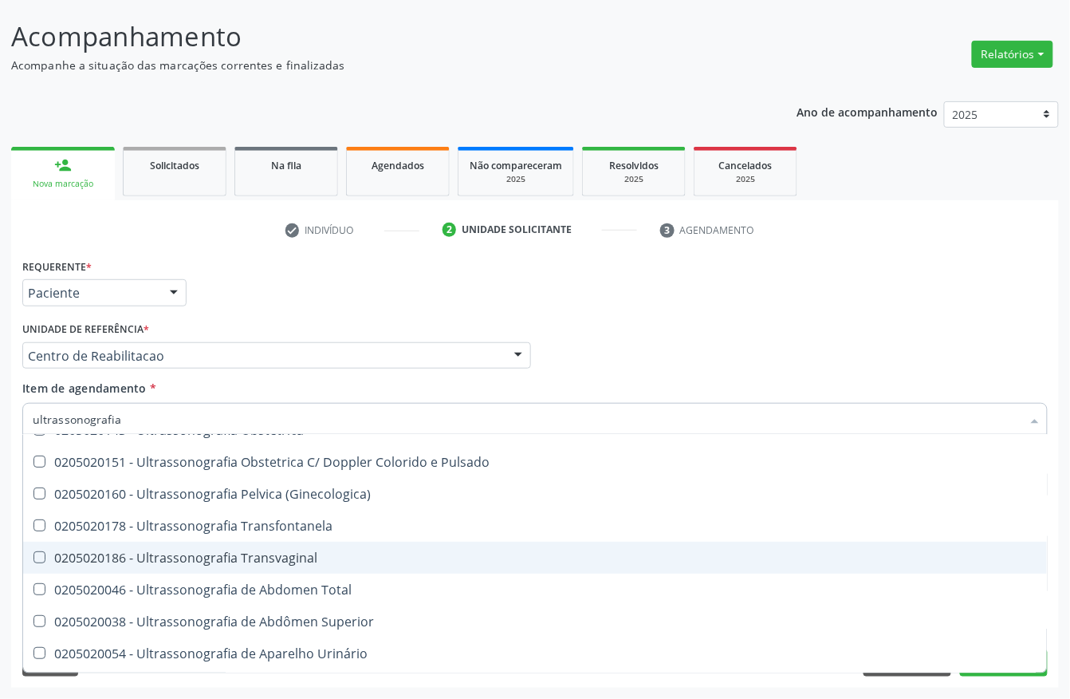
click at [144, 555] on div "0205020186 - Ultrassonografia Transvaginal" at bounding box center [535, 557] width 1005 height 13
checkbox Transvaginal "true"
click at [0, 546] on div "Acompanhamento Acompanhe a situação das marcações correntes e finalizadas Relat…" at bounding box center [535, 347] width 1070 height 703
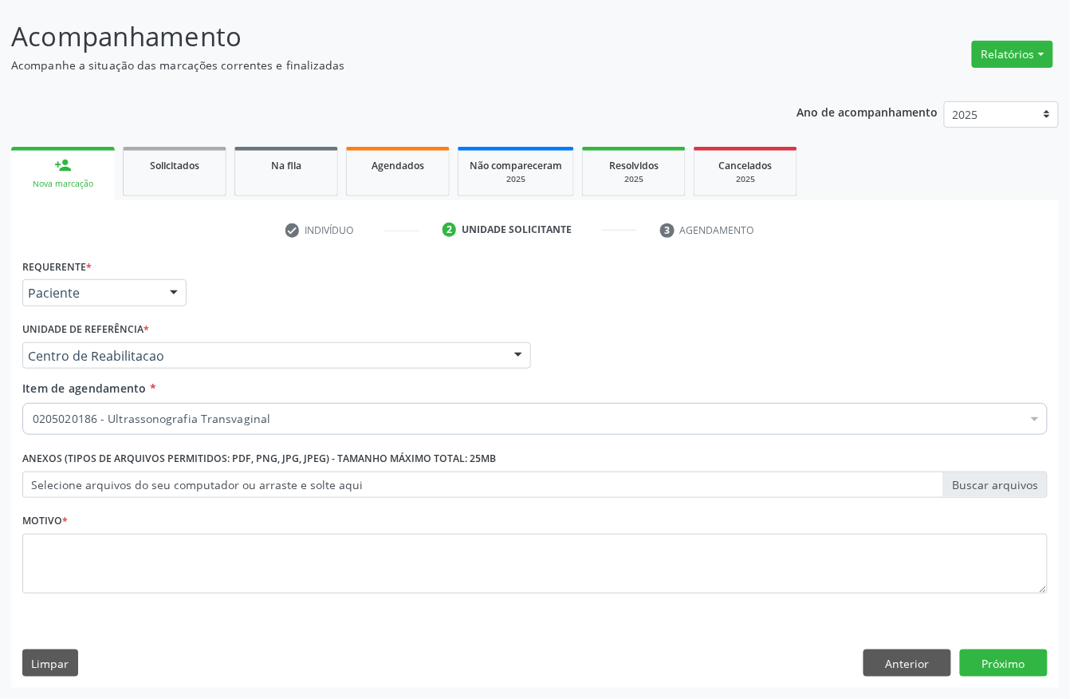
scroll to position [0, 0]
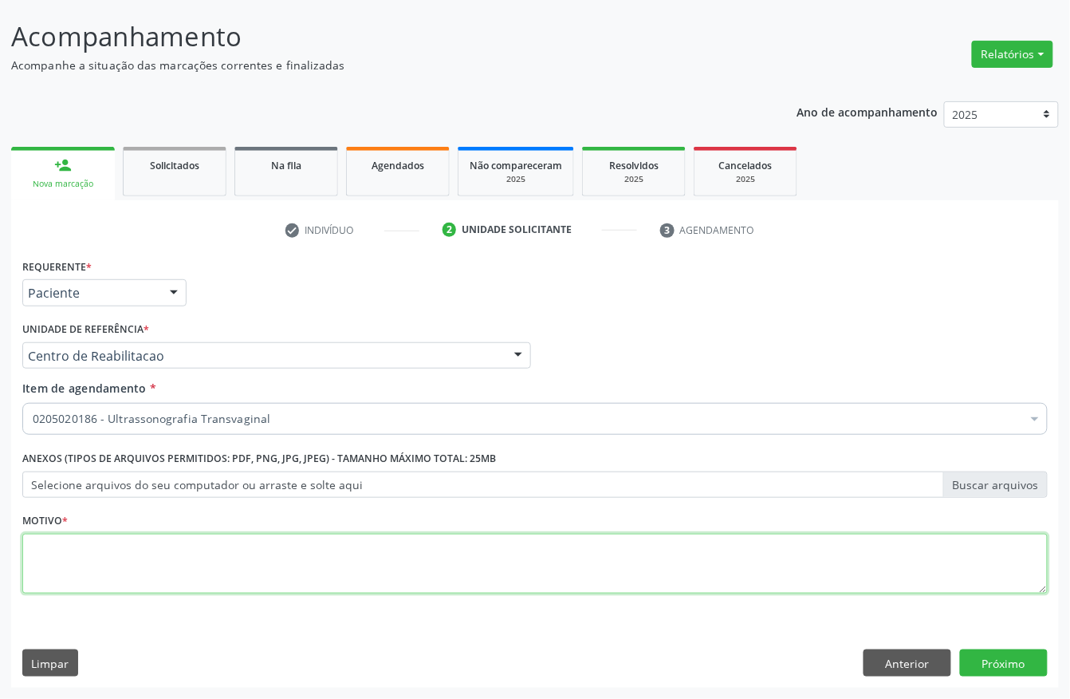
click at [88, 569] on textarea at bounding box center [535, 564] width 1026 height 61
type textarea "."
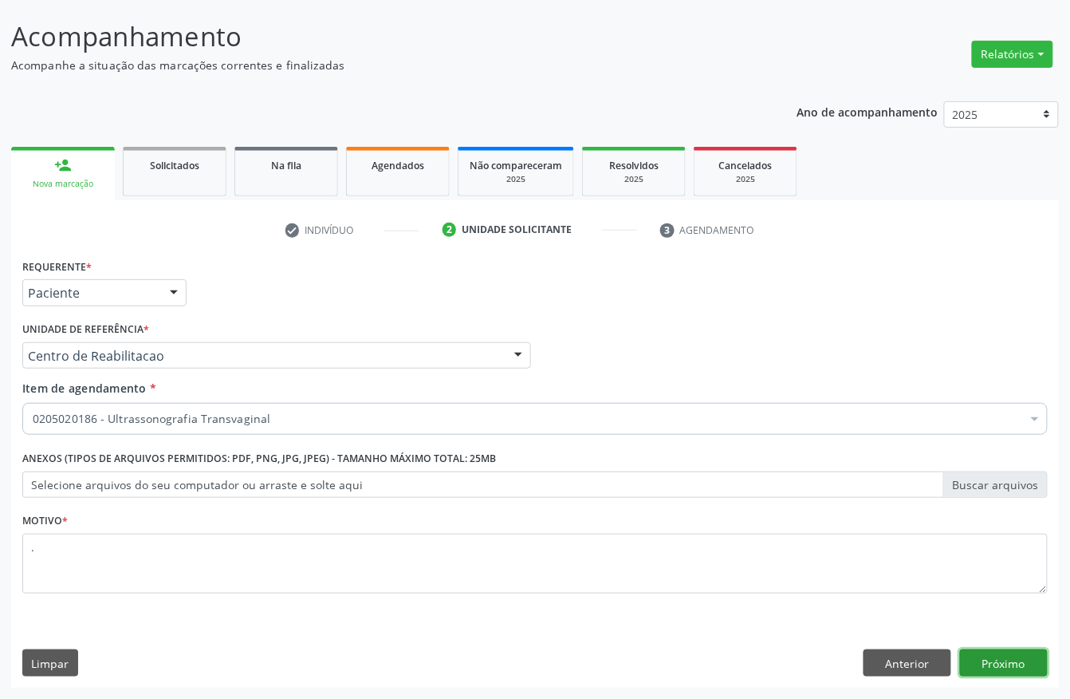
click at [998, 650] on button "Próximo" at bounding box center [1004, 662] width 88 height 27
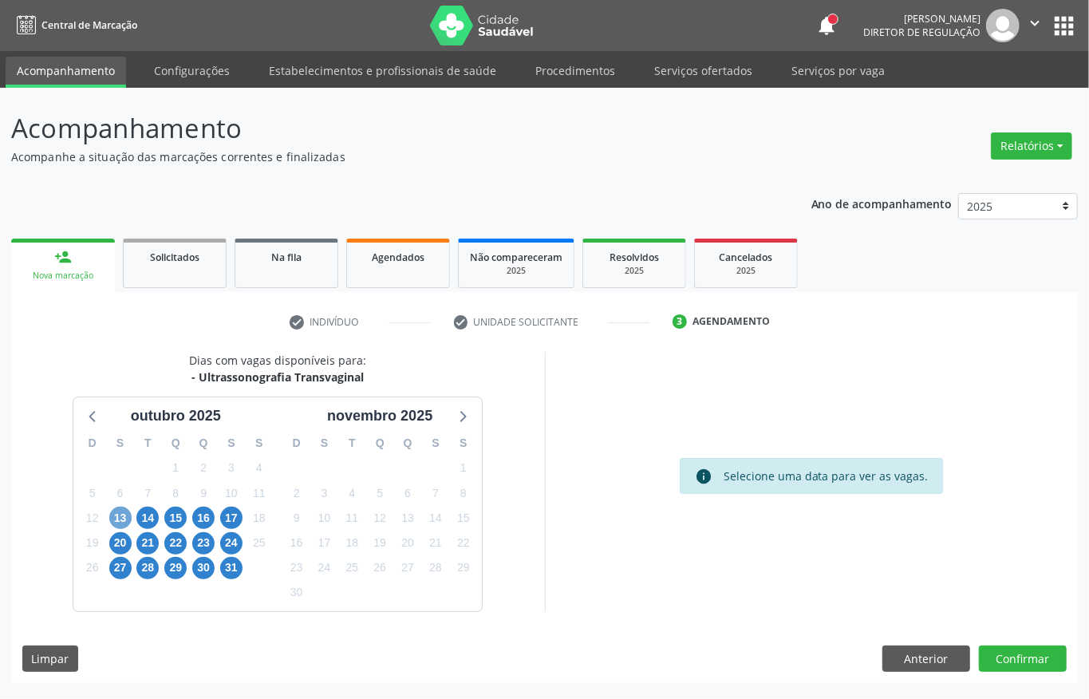
click at [129, 517] on span "13" at bounding box center [120, 517] width 22 height 22
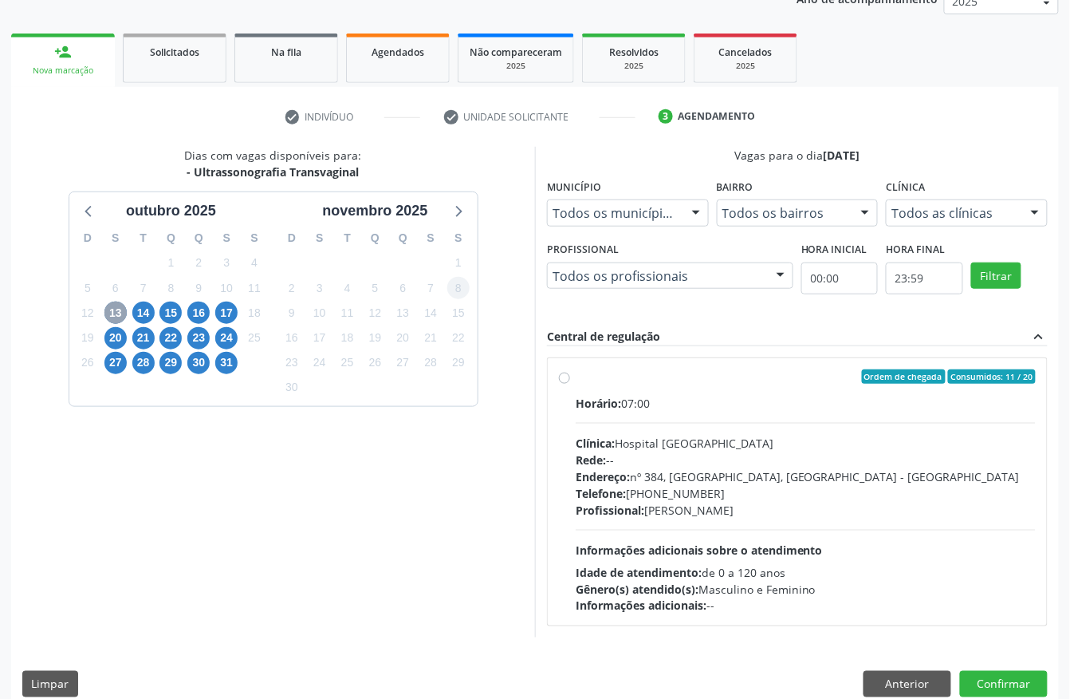
scroll to position [212, 0]
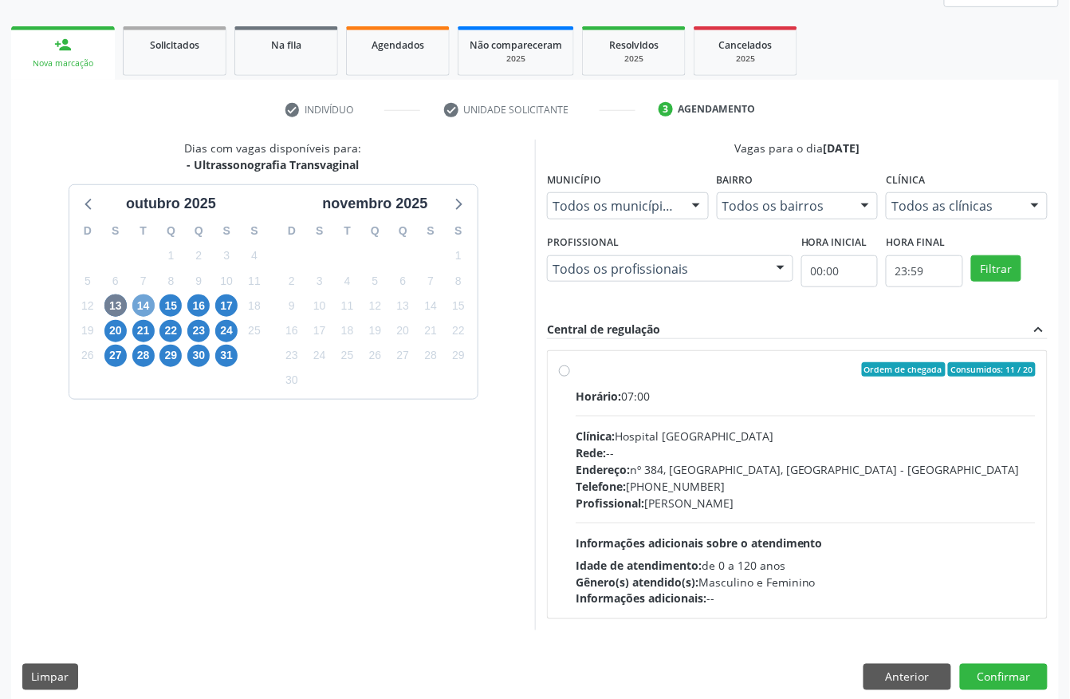
click at [139, 307] on span "14" at bounding box center [143, 305] width 22 height 22
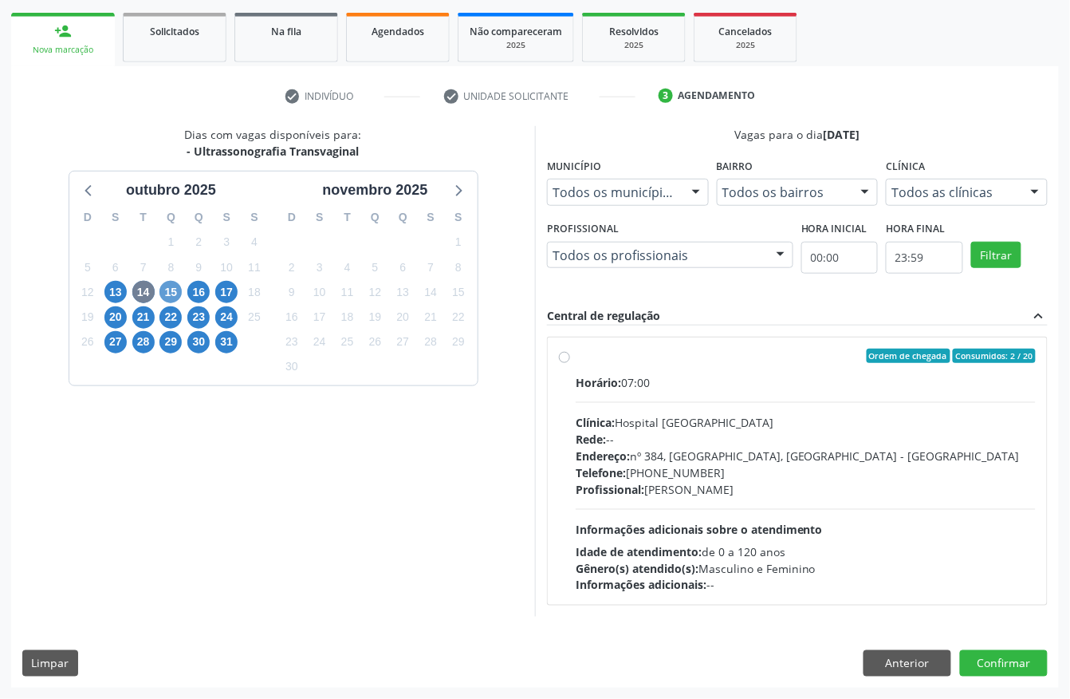
click at [172, 301] on div "D S T Q Q S S 28 29 30 1 2 3 4 5 6 7 8 9 10 11 12 13 14 15 16 17 18 19 20 21 22…" at bounding box center [171, 292] width 204 height 183
click at [170, 295] on span "15" at bounding box center [170, 292] width 22 height 22
click at [201, 281] on span "16" at bounding box center [198, 292] width 22 height 22
click at [227, 281] on span "17" at bounding box center [226, 292] width 22 height 22
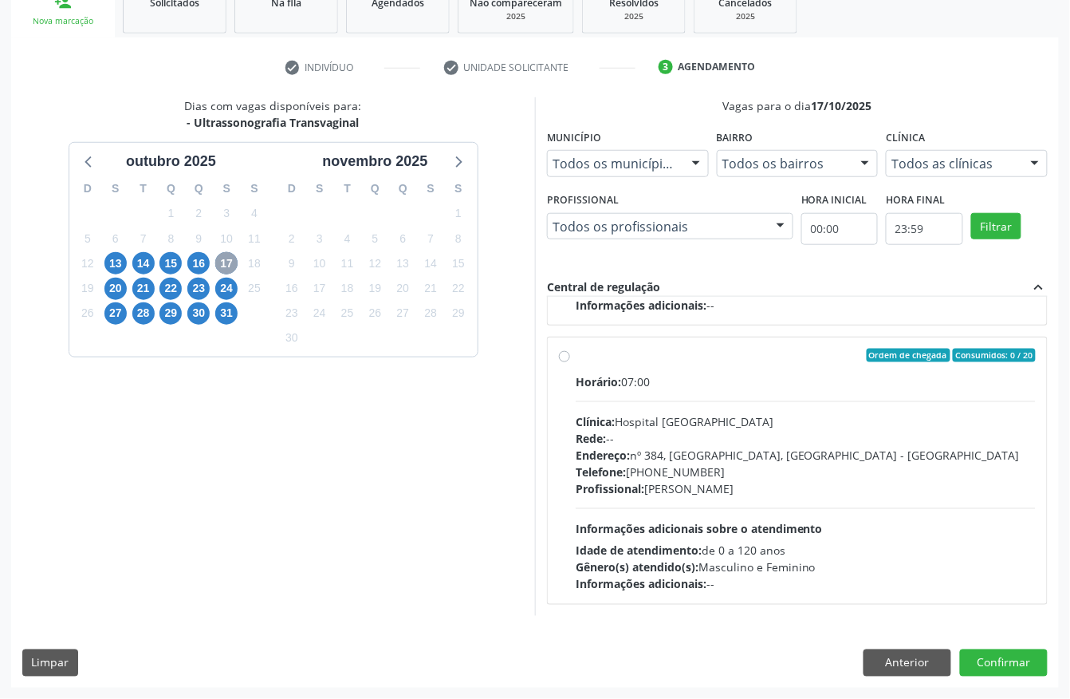
scroll to position [0, 0]
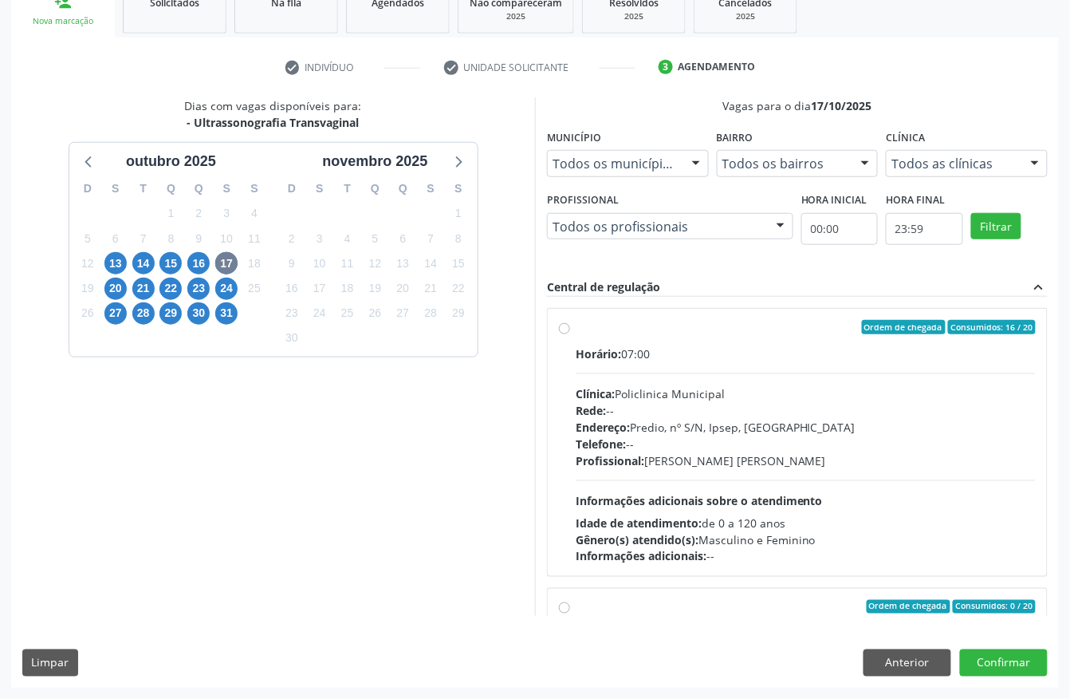
click at [655, 463] on div "Profissional: Maira Cavalcanti Lima Barros" at bounding box center [806, 460] width 460 height 17
click at [570, 334] on input "Ordem de chegada Consumidos: 16 / 20 Horário: 07:00 Clínica: Policlinica Munici…" at bounding box center [564, 327] width 11 height 14
radio input "true"
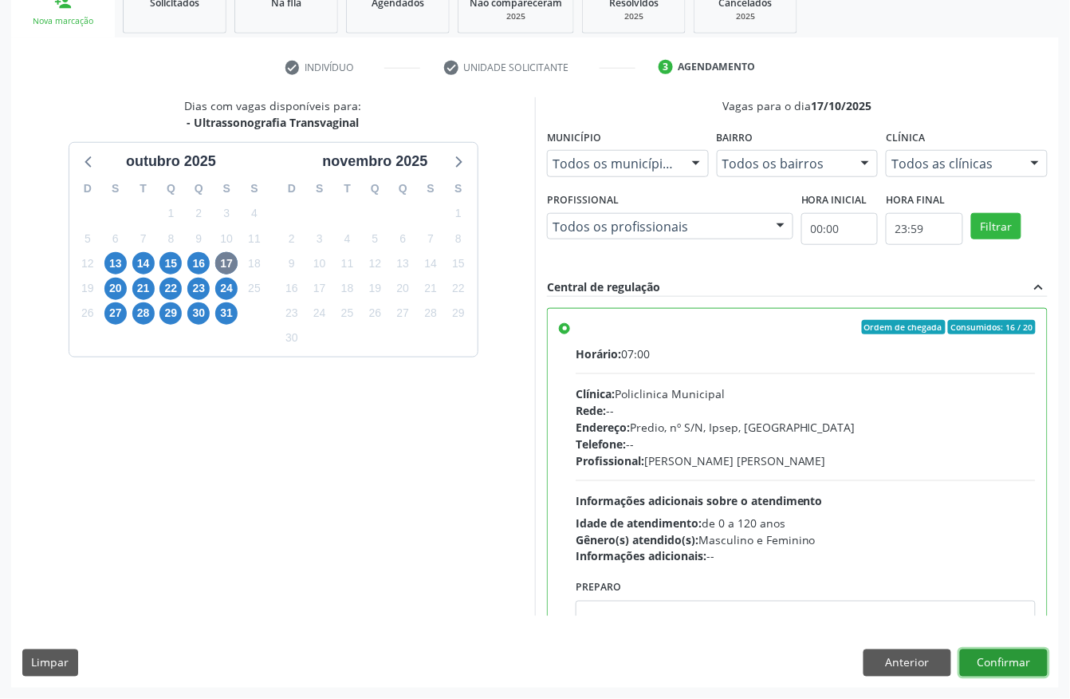
click at [990, 650] on button "Confirmar" at bounding box center [1004, 662] width 88 height 27
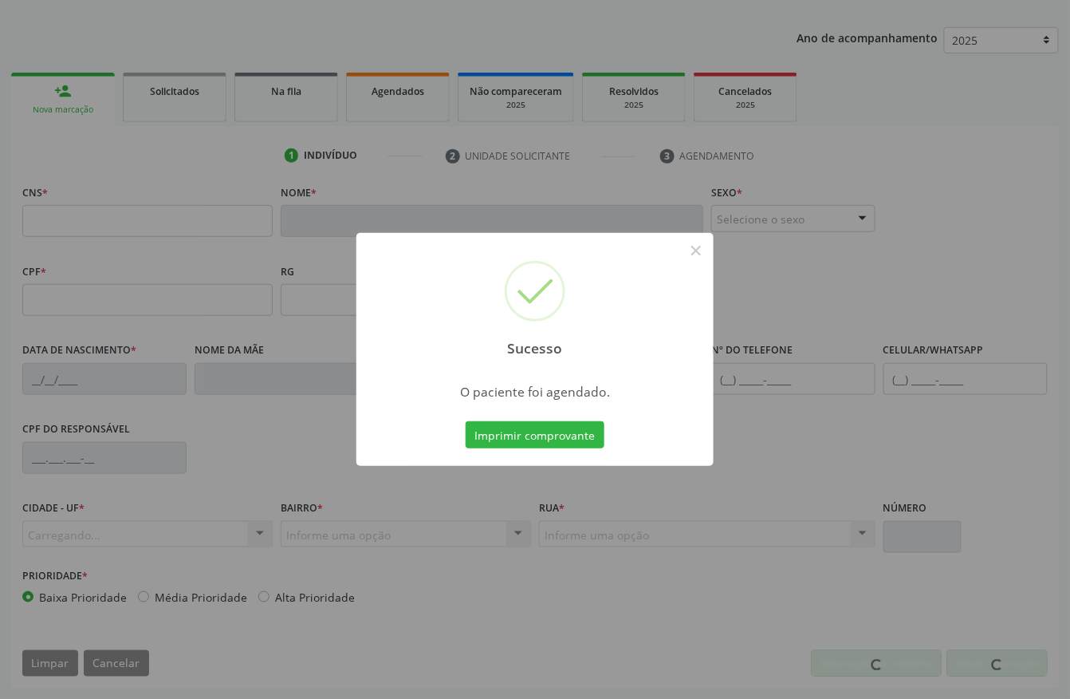
scroll to position [167, 0]
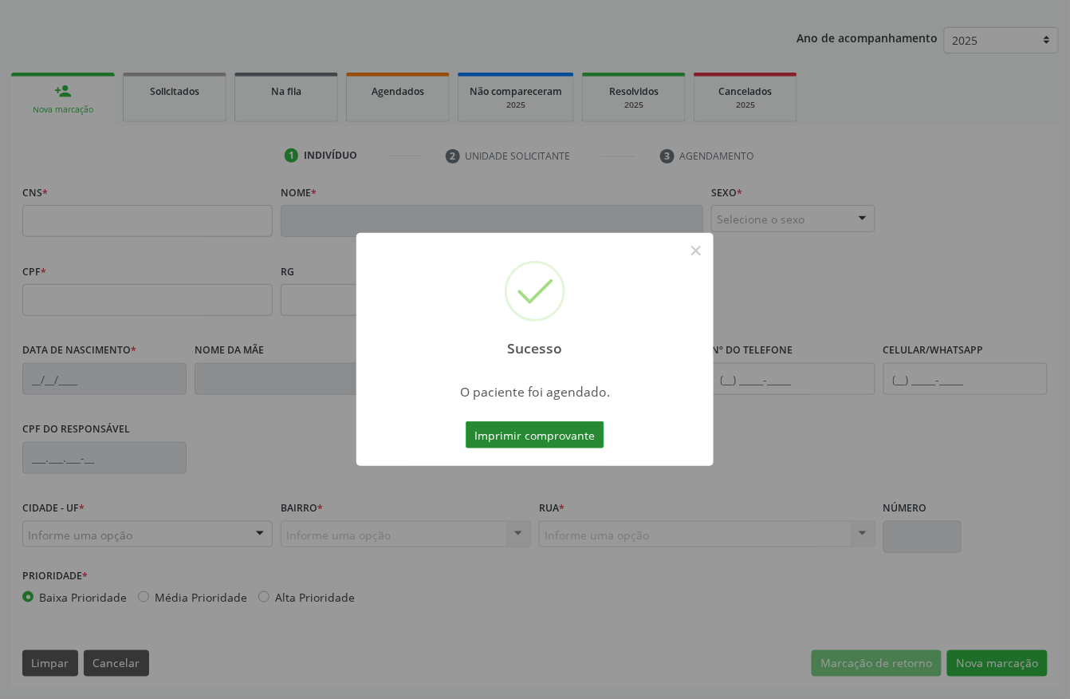
click at [549, 431] on button "Imprimir comprovante" at bounding box center [535, 434] width 139 height 27
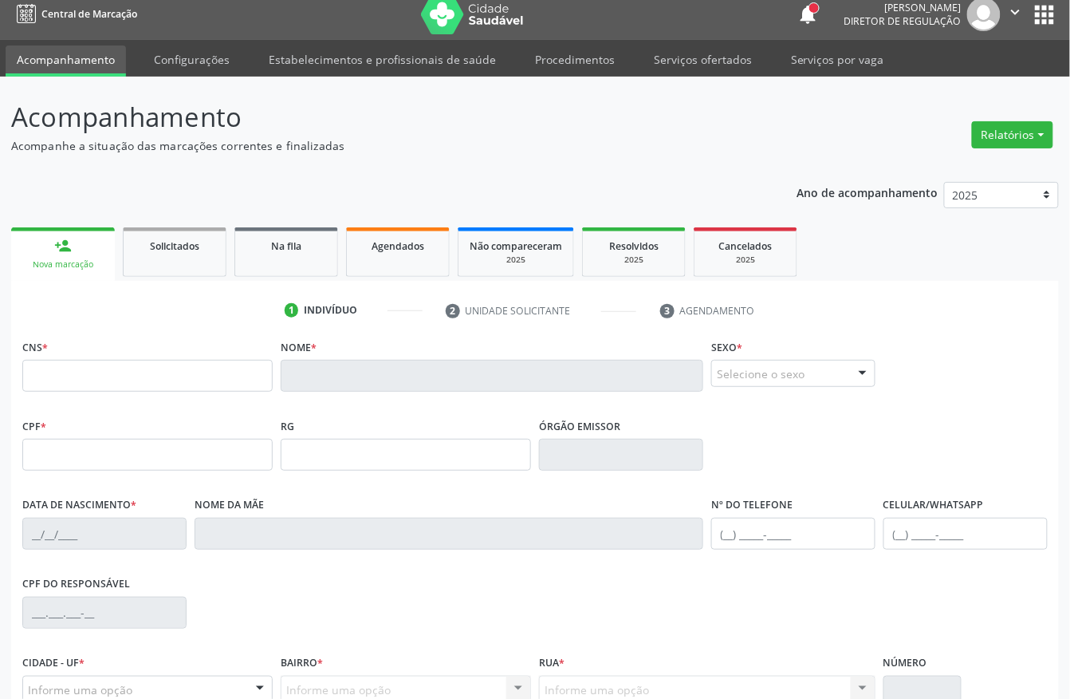
scroll to position [0, 0]
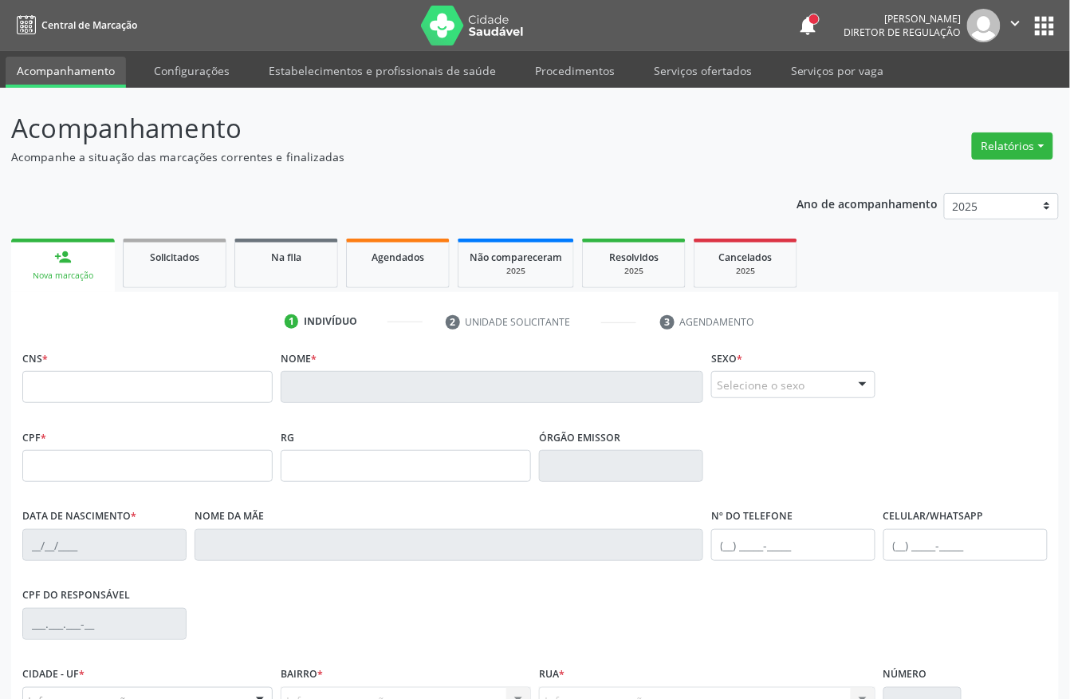
click at [103, 262] on link "person_add Nova marcação" at bounding box center [63, 264] width 104 height 53
click at [174, 262] on span "Solicitados" at bounding box center [174, 257] width 49 height 14
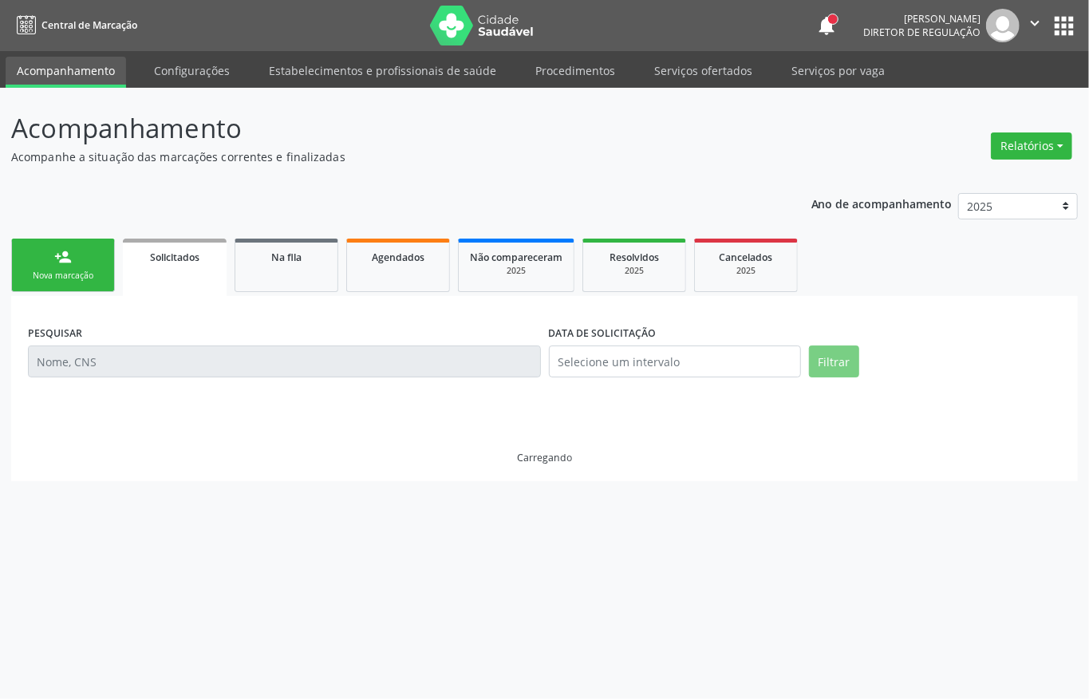
click at [90, 270] on div "Nova marcação" at bounding box center [63, 276] width 80 height 12
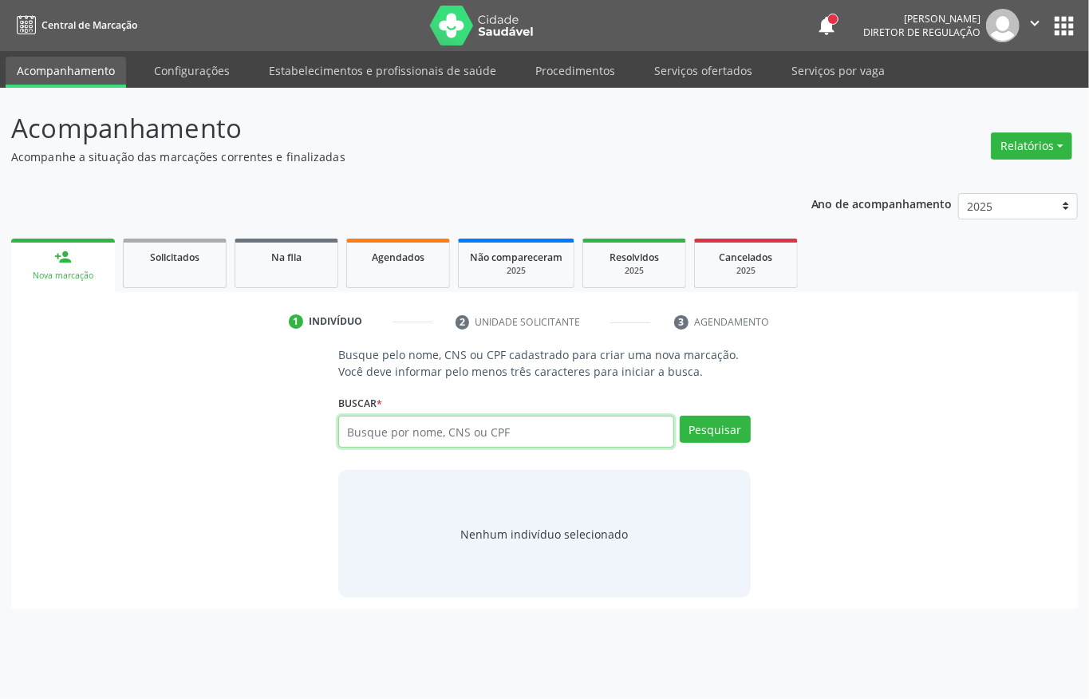
click at [435, 428] on input "text" at bounding box center [506, 431] width 336 height 32
type input "702404019761520"
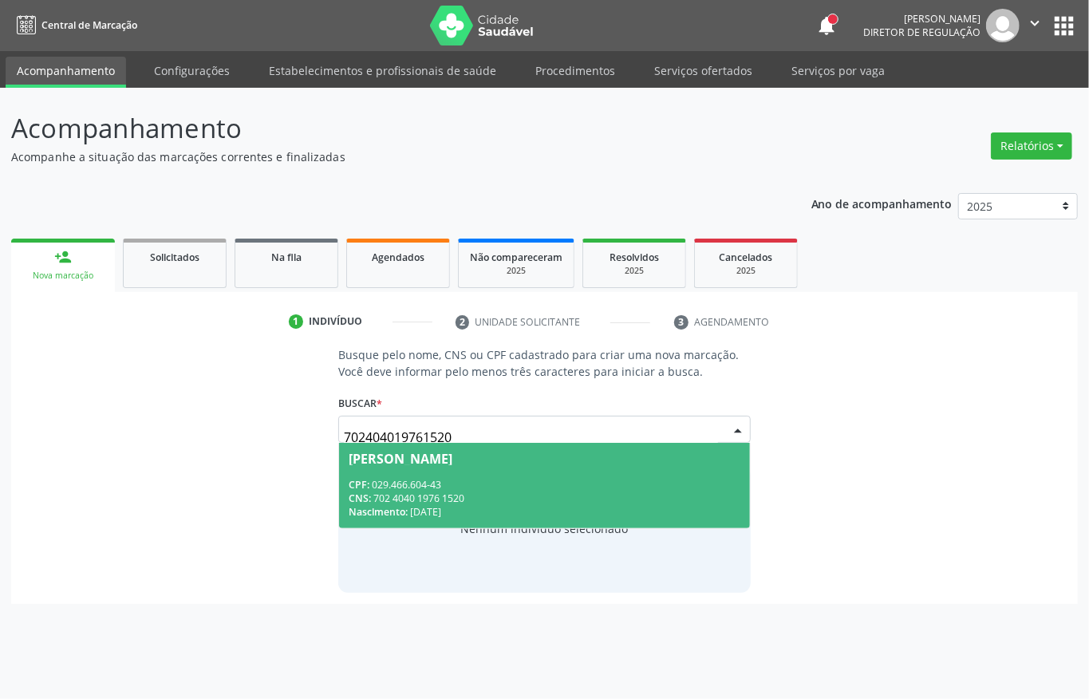
click at [394, 467] on span "Maria do Socorro Lima Monteiro CPF: 029.466.604-43 CNS: 702 4040 1976 1520 Nasc…" at bounding box center [544, 485] width 411 height 85
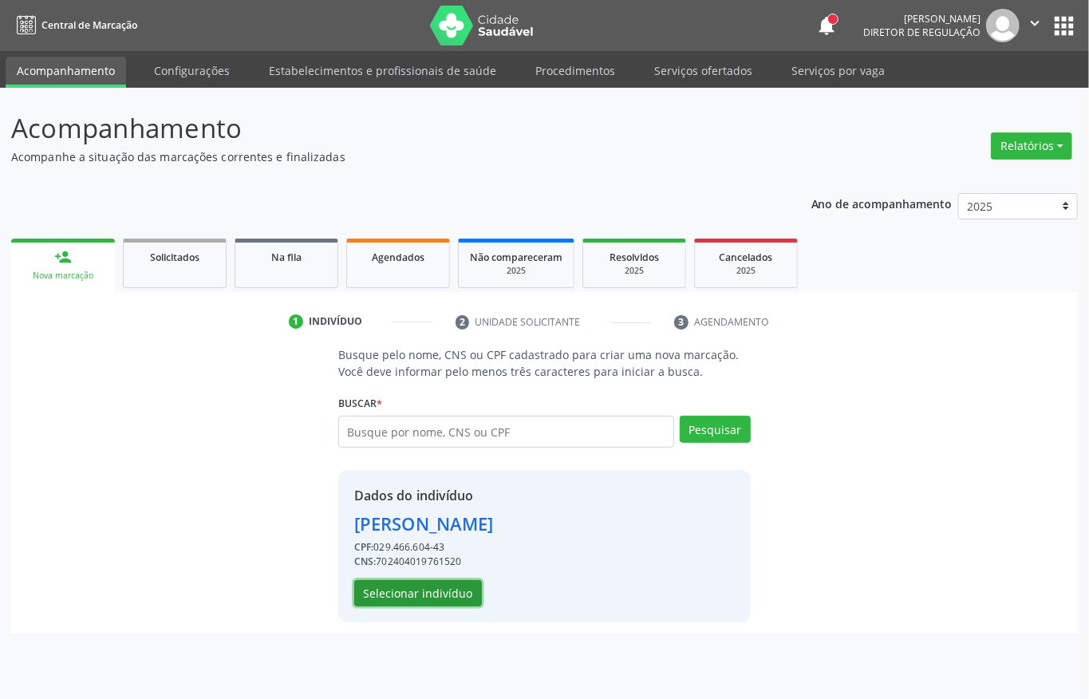
click at [443, 584] on button "Selecionar indivíduo" at bounding box center [418, 593] width 128 height 27
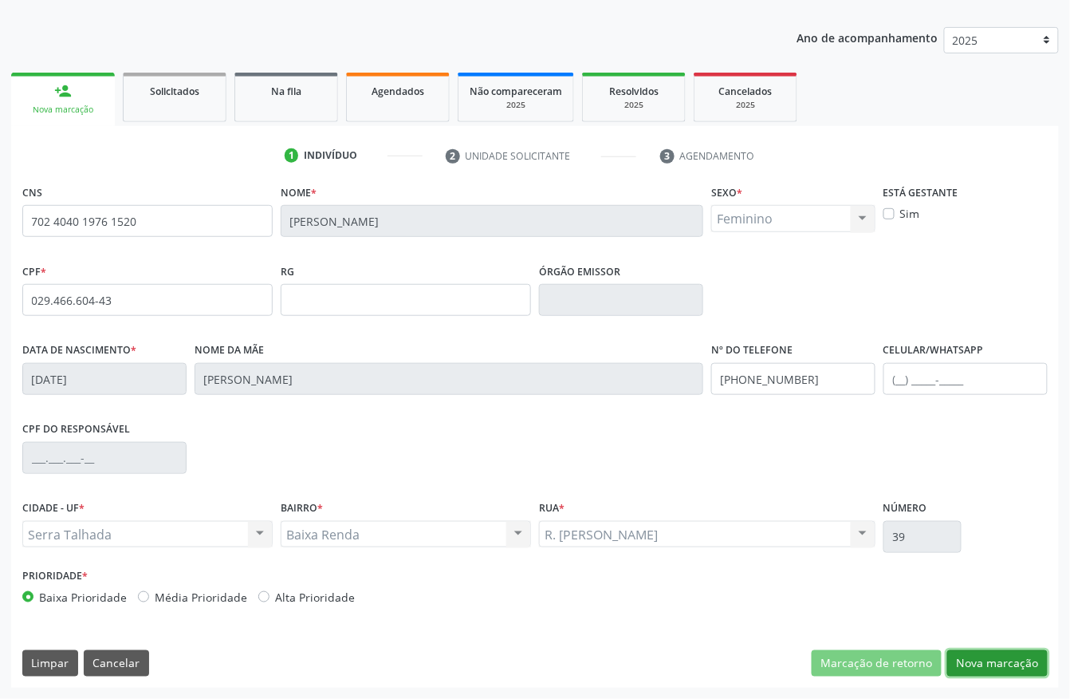
click at [970, 650] on button "Nova marcação" at bounding box center [997, 663] width 100 height 27
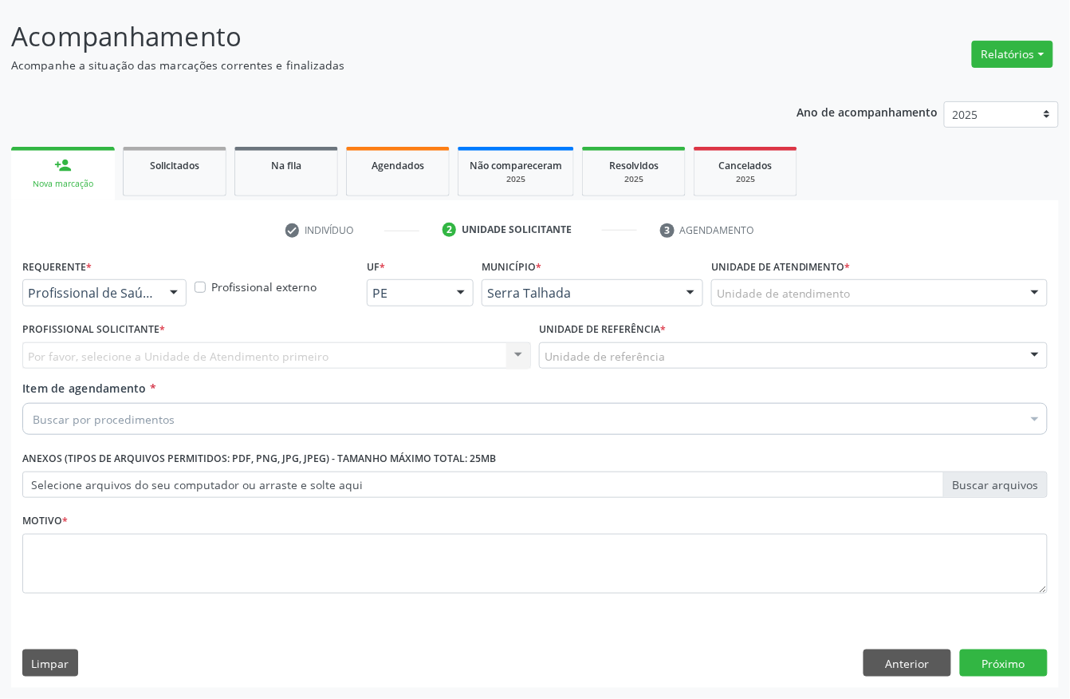
scroll to position [93, 0]
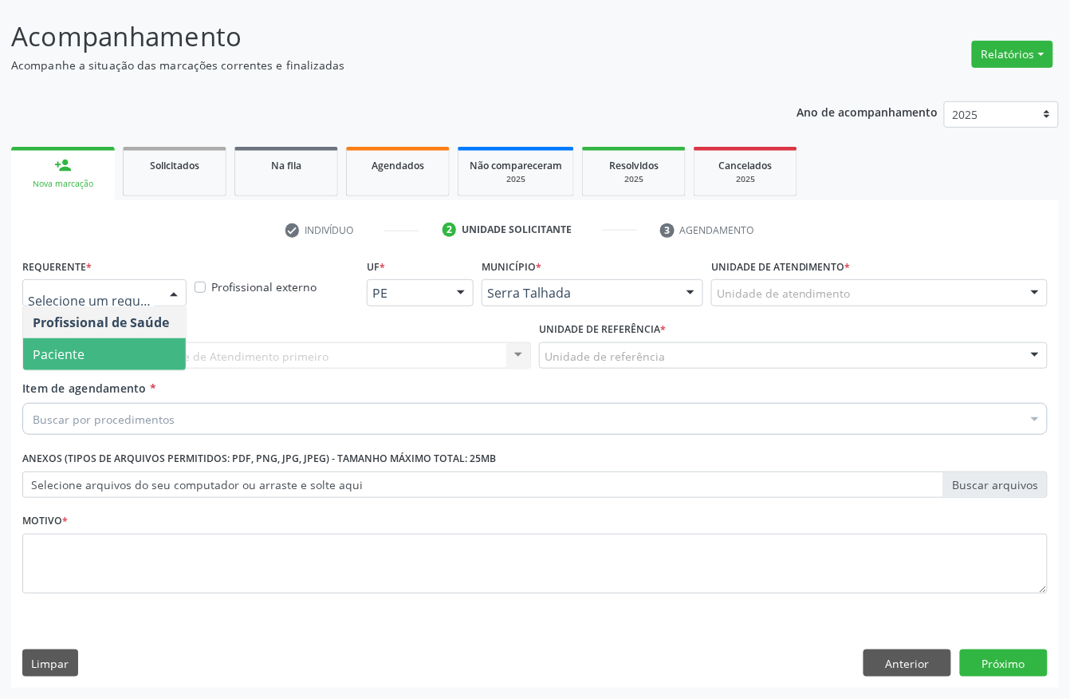
click at [81, 345] on span "Paciente" at bounding box center [59, 354] width 52 height 18
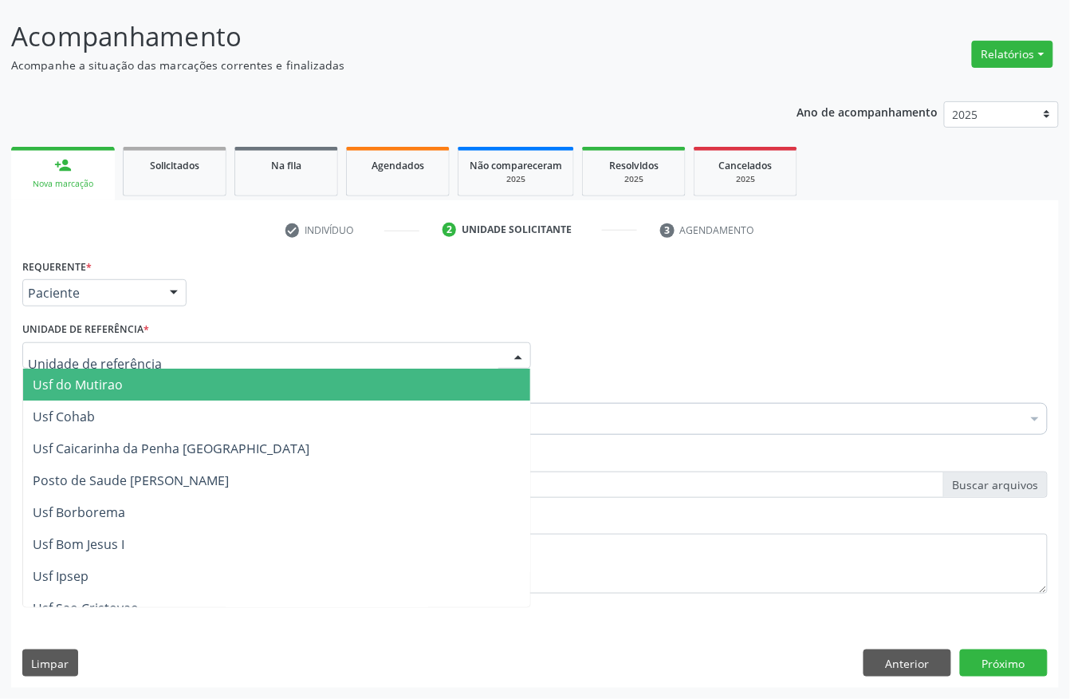
click at [81, 343] on div at bounding box center [276, 355] width 509 height 27
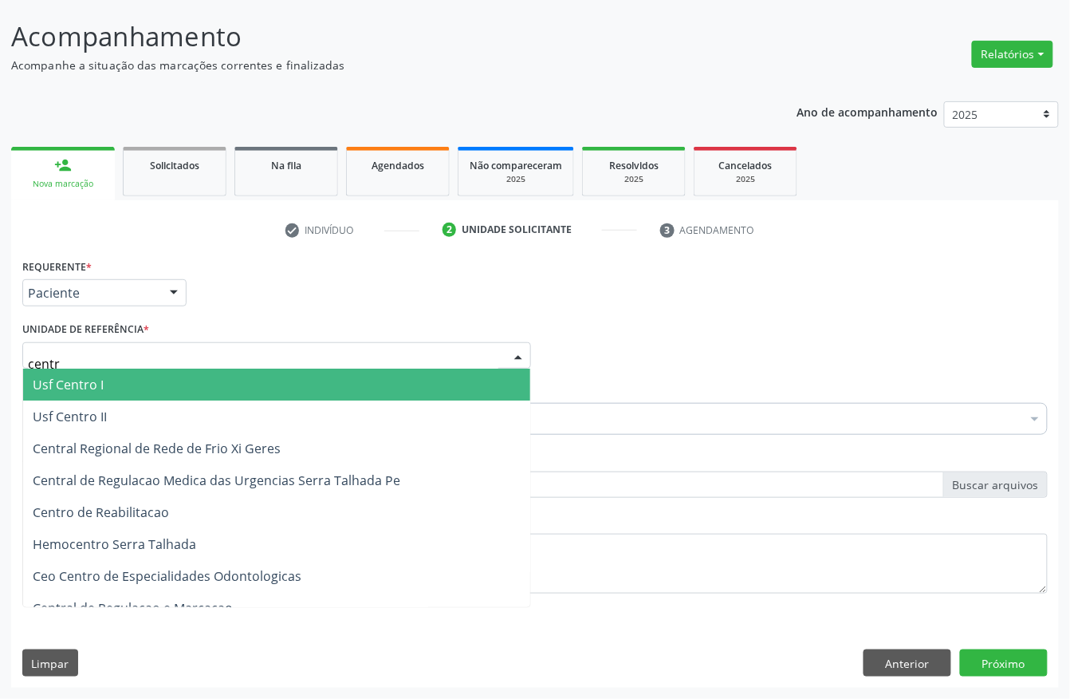
type input "centro"
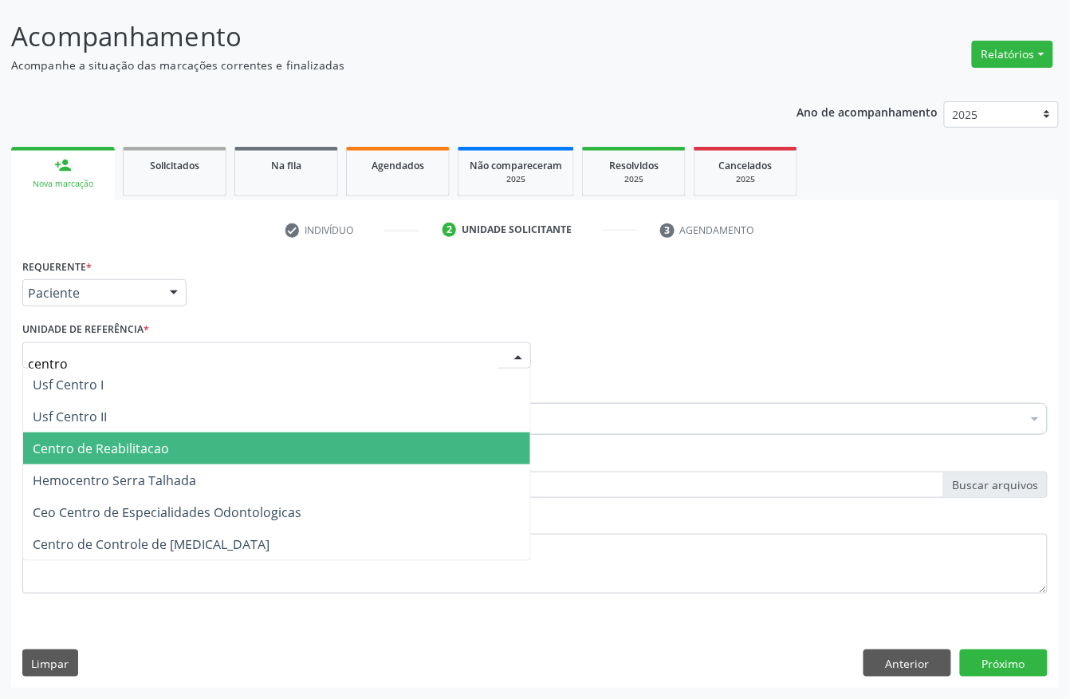
click at [112, 440] on span "Centro de Reabilitacao" at bounding box center [101, 448] width 136 height 18
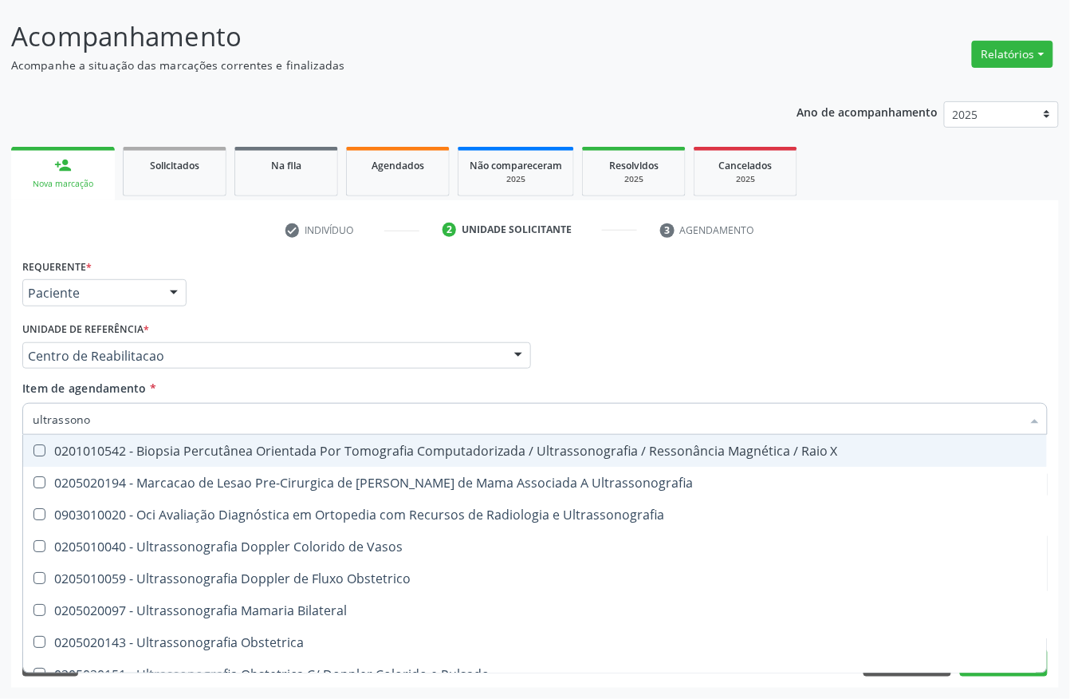
type input "ultrassonog"
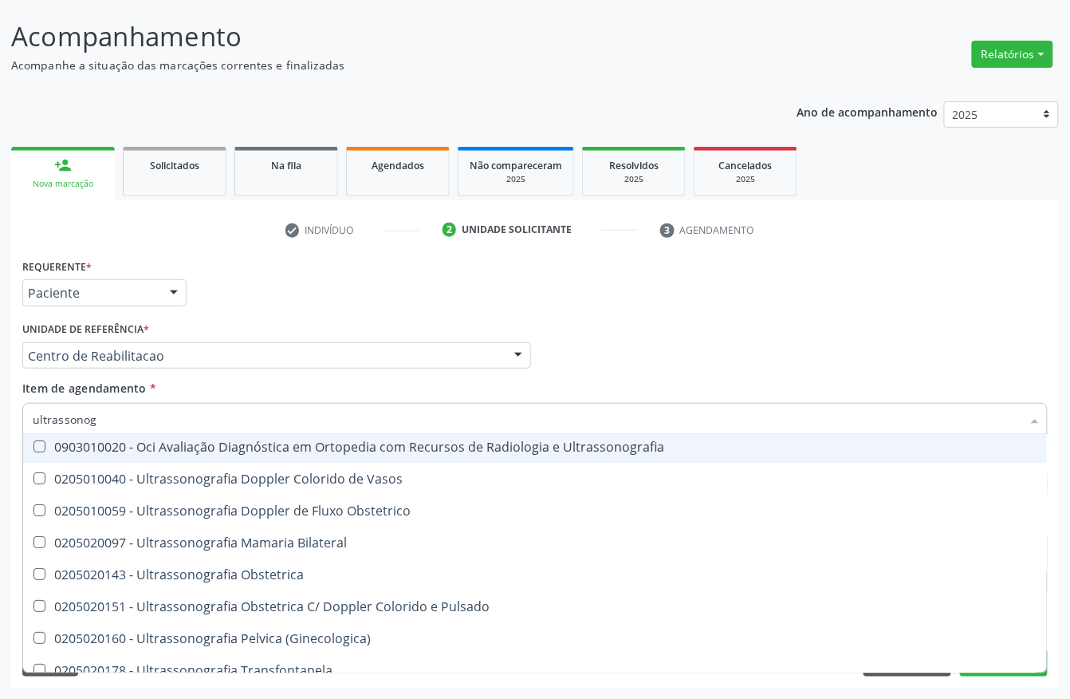
scroll to position [106, 0]
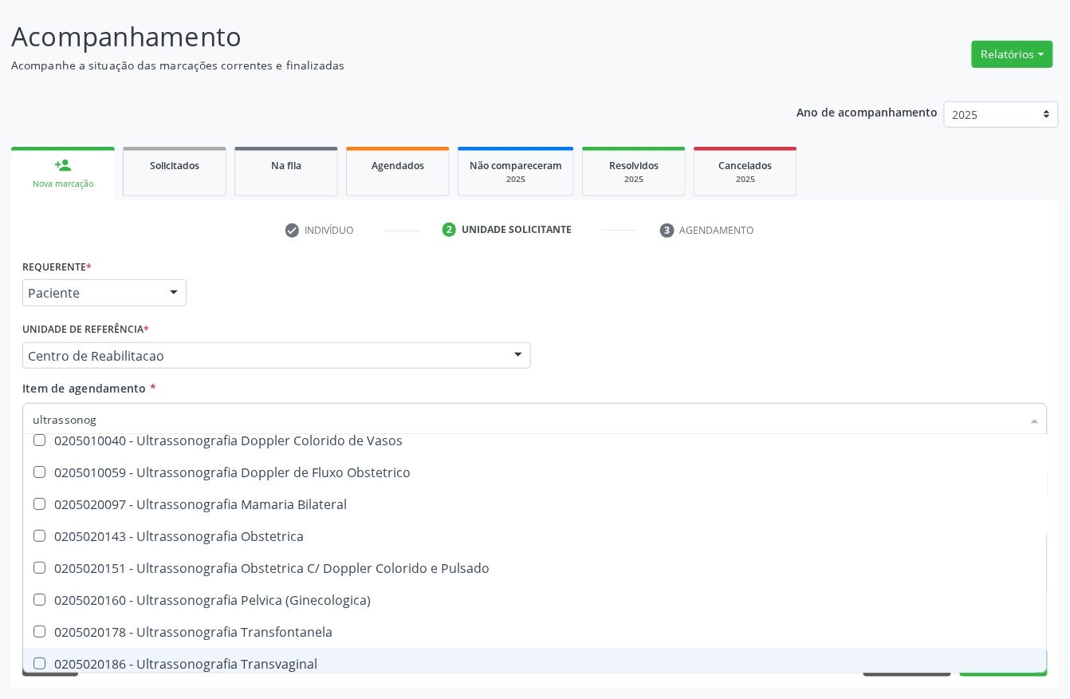
click at [257, 650] on div "0205020186 - Ultrassonografia Transvaginal" at bounding box center [535, 663] width 1005 height 13
checkbox Transvaginal "true"
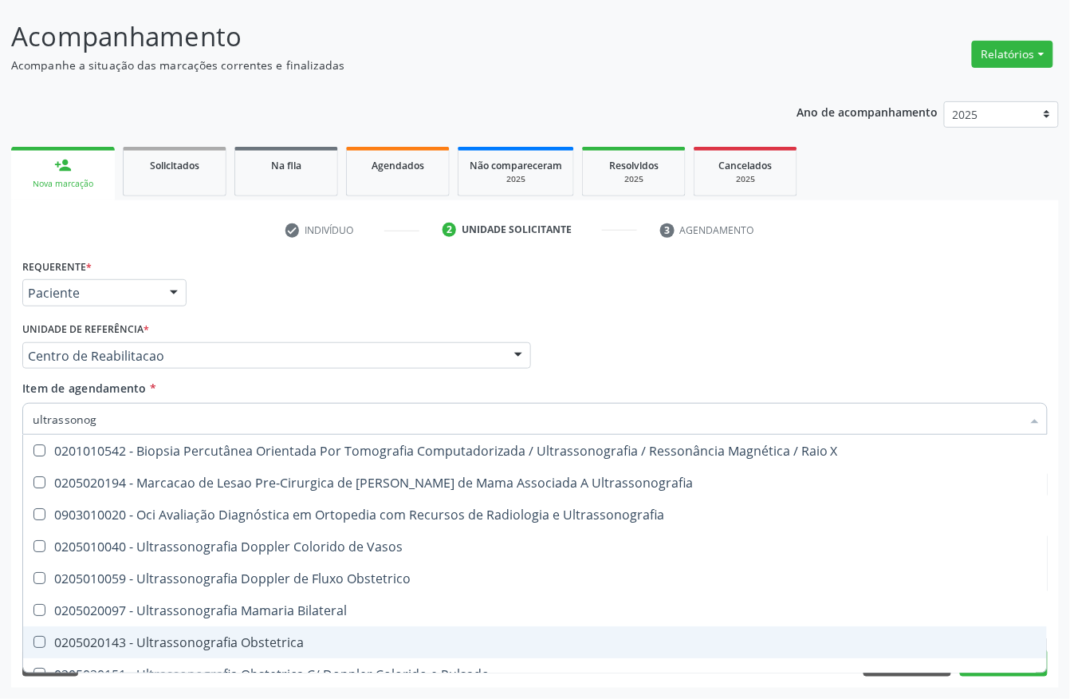
scroll to position [106, 0]
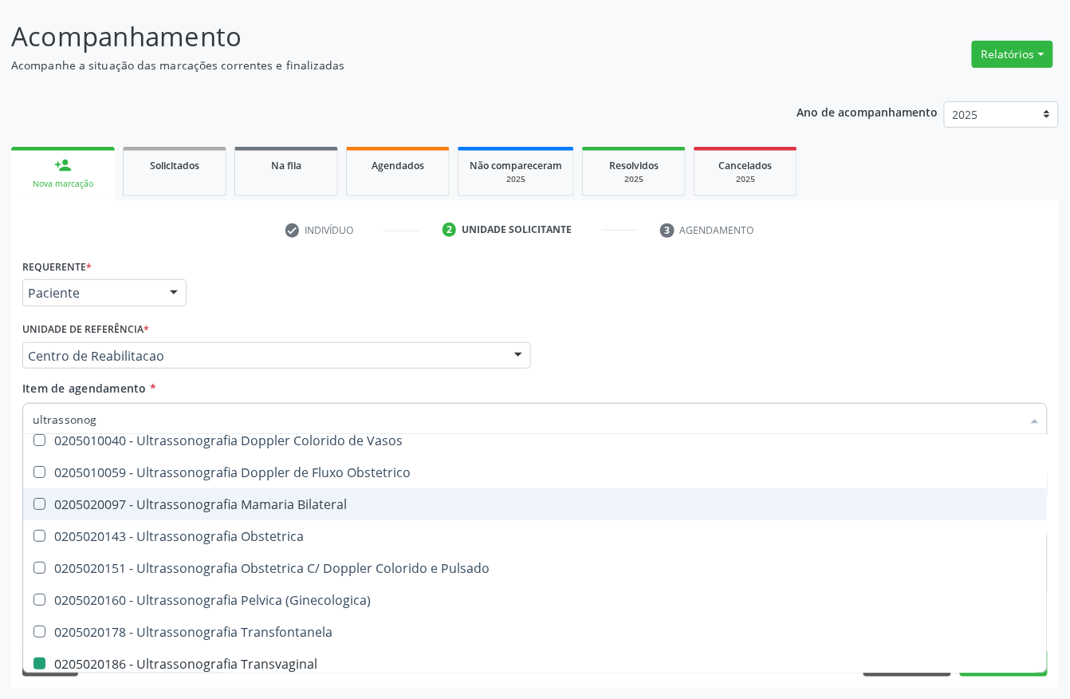
click at [0, 467] on div "Acompanhamento Acompanhe a situação das marcações correntes e finalizadas Relat…" at bounding box center [535, 347] width 1070 height 703
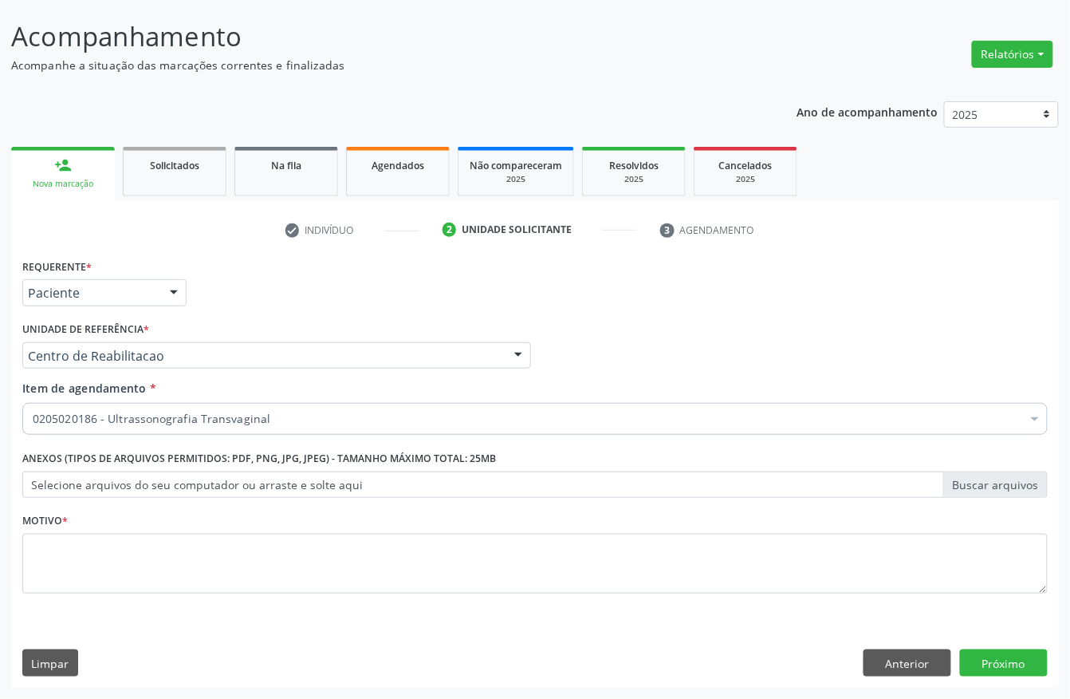
scroll to position [0, 0]
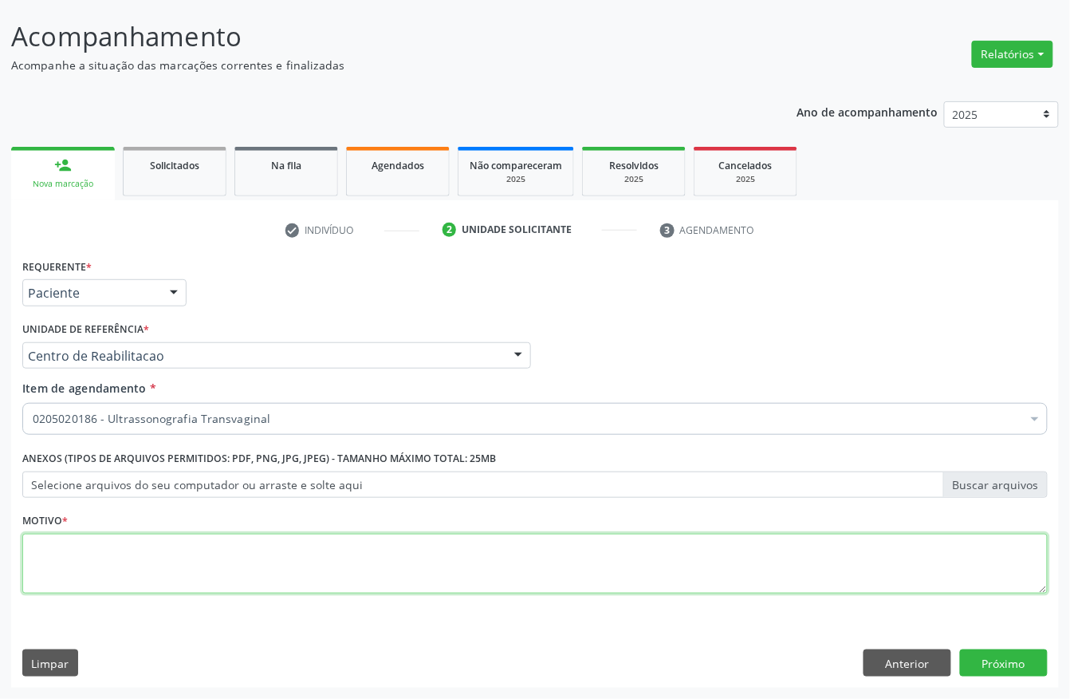
click at [294, 565] on textarea at bounding box center [535, 564] width 1026 height 61
type textarea "."
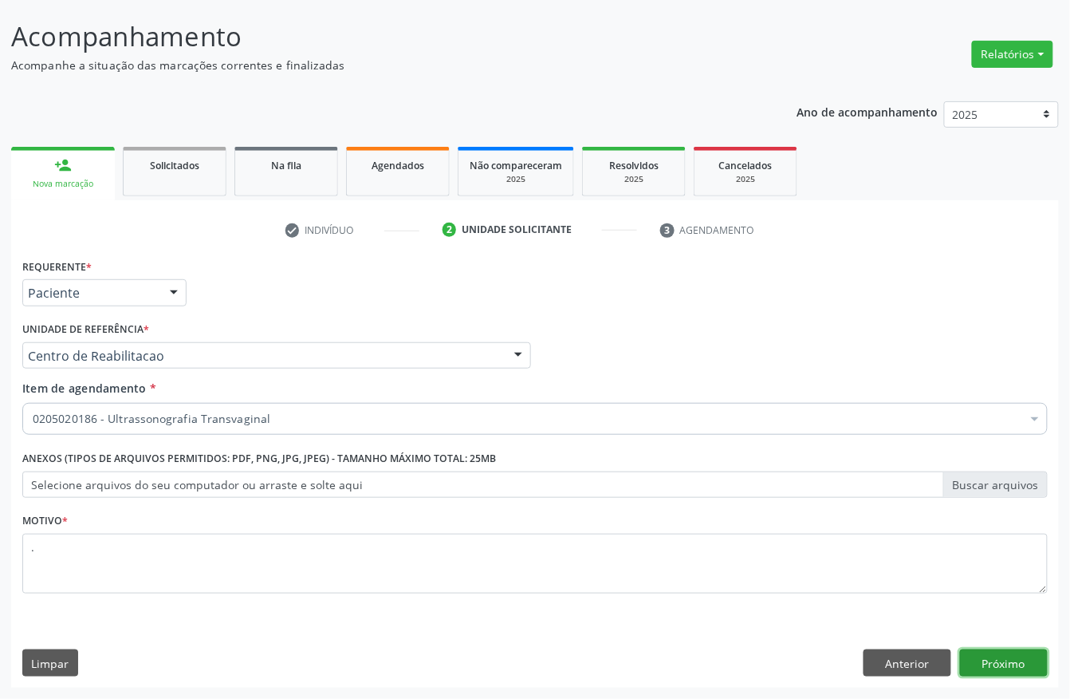
click at [986, 667] on button "Próximo" at bounding box center [1004, 662] width 88 height 27
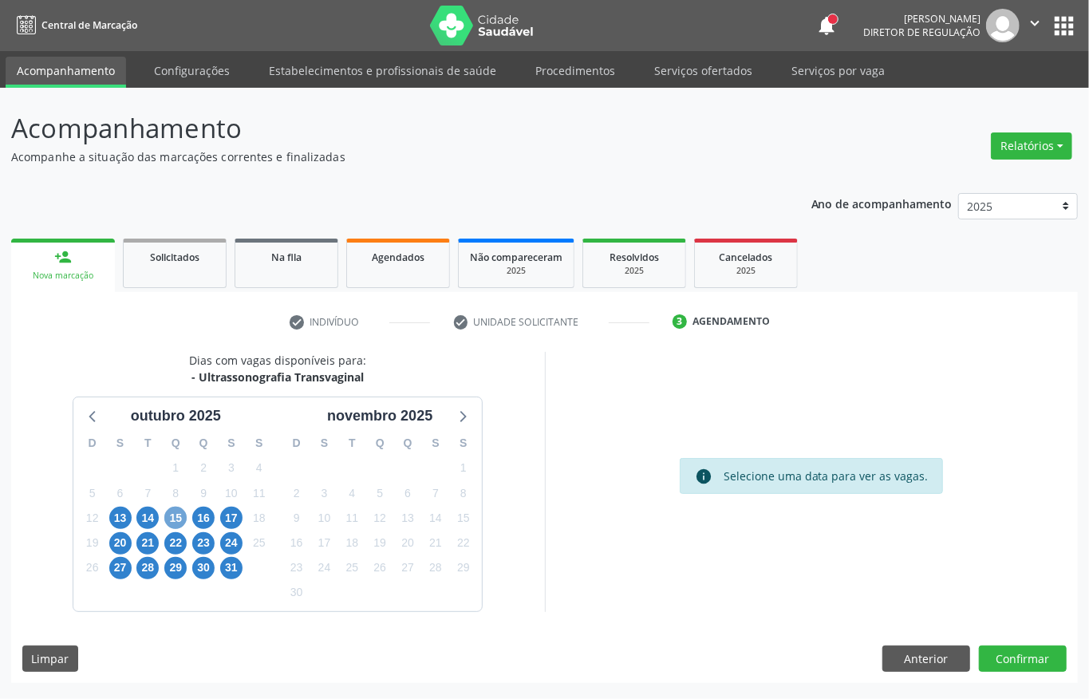
click at [186, 515] on span "15" at bounding box center [175, 517] width 22 height 22
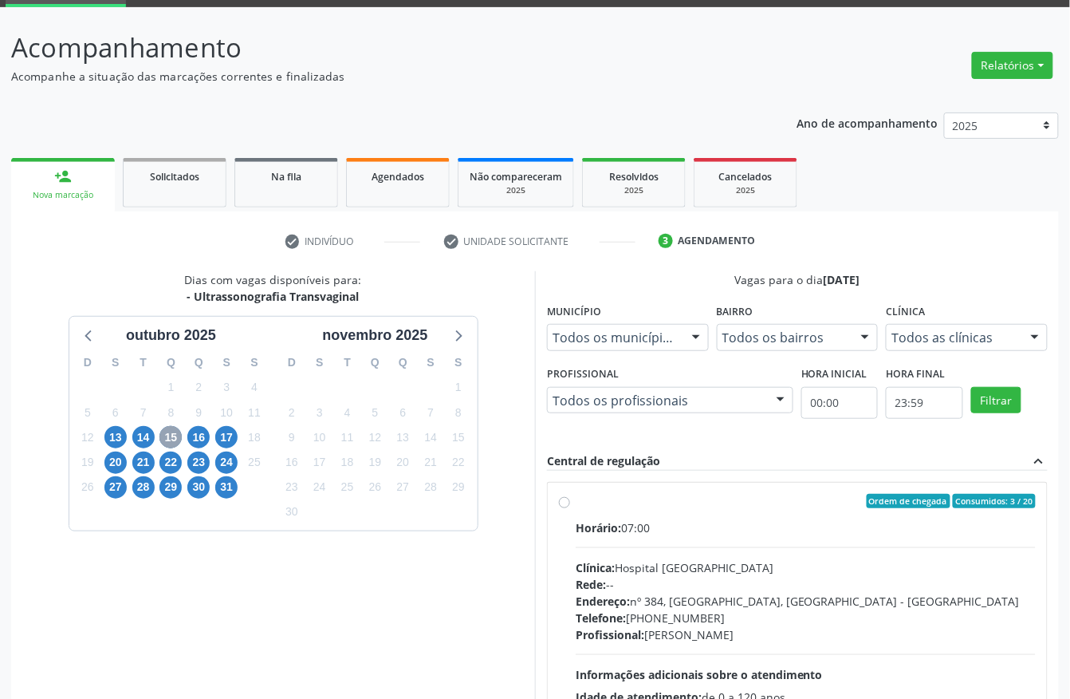
scroll to position [228, 0]
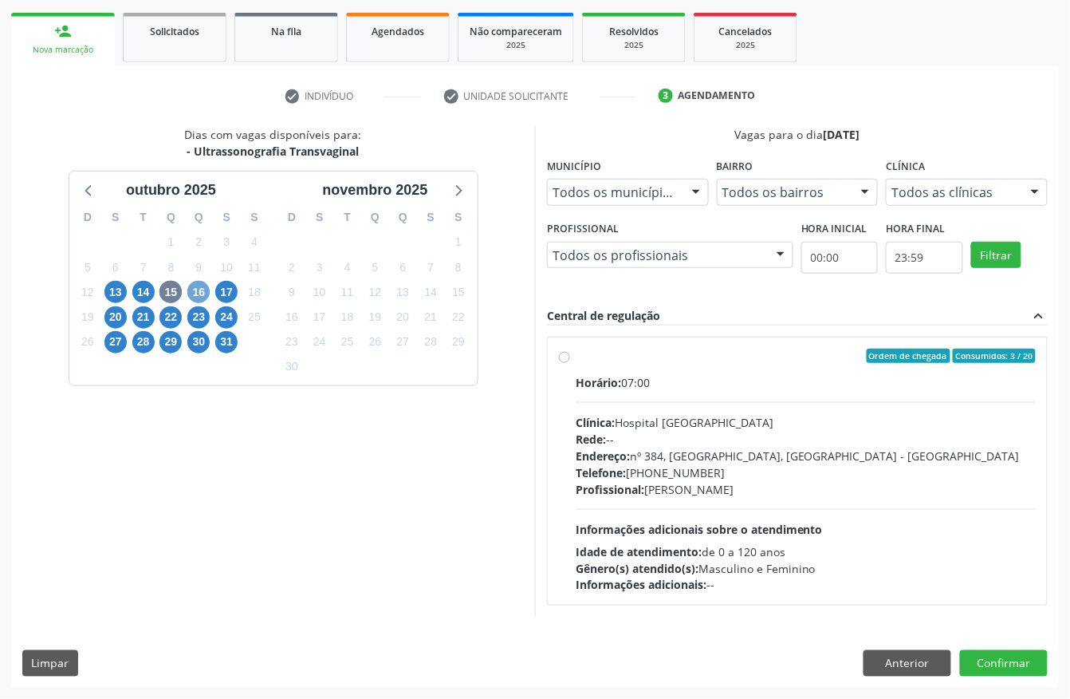
click at [193, 292] on span "16" at bounding box center [198, 292] width 22 height 22
click at [222, 292] on span "17" at bounding box center [226, 292] width 22 height 22
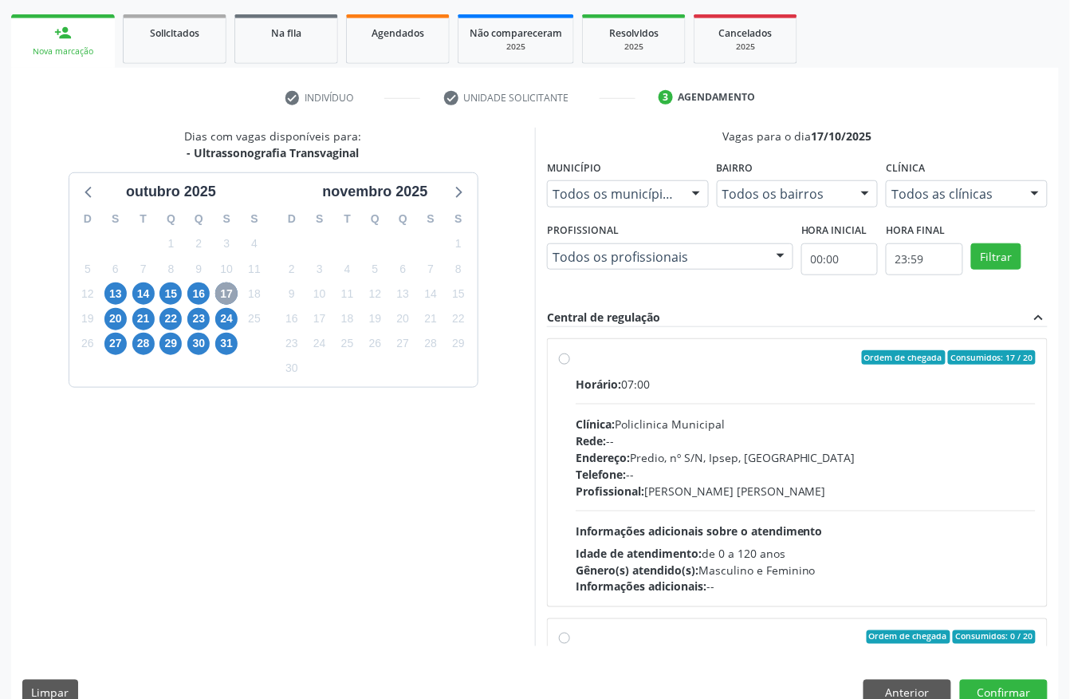
scroll to position [255, 0]
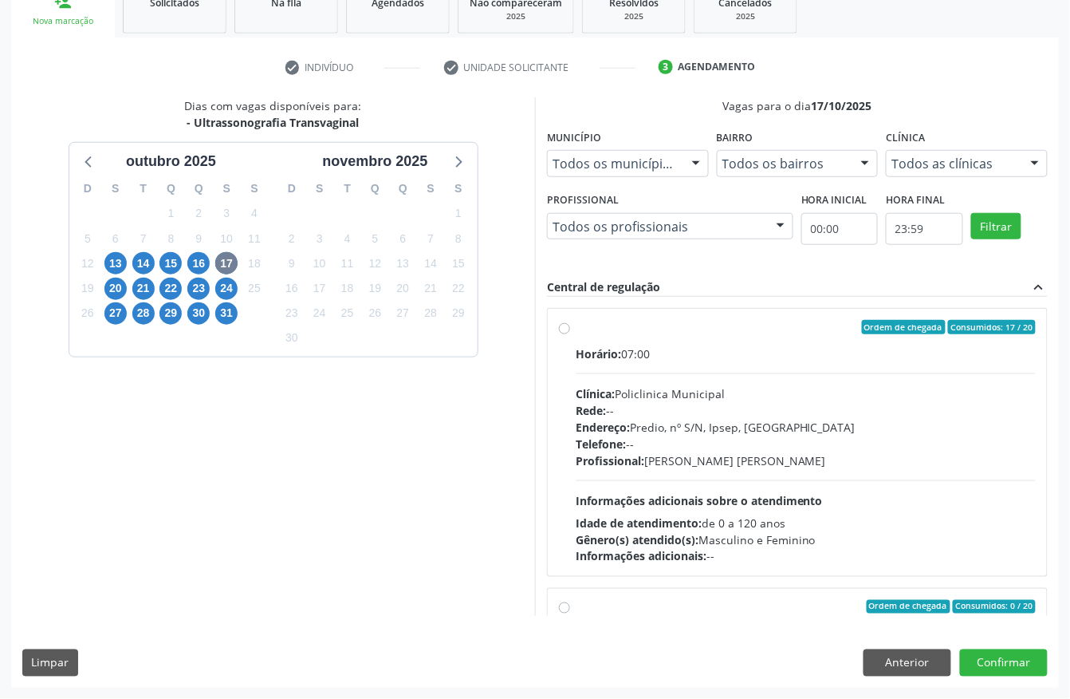
click at [663, 456] on div "Profissional: Maira Cavalcanti Lima Barros" at bounding box center [806, 460] width 460 height 17
click at [570, 334] on input "Ordem de chegada Consumidos: 17 / 20 Horário: 07:00 Clínica: Policlinica Munici…" at bounding box center [564, 327] width 11 height 14
radio input "true"
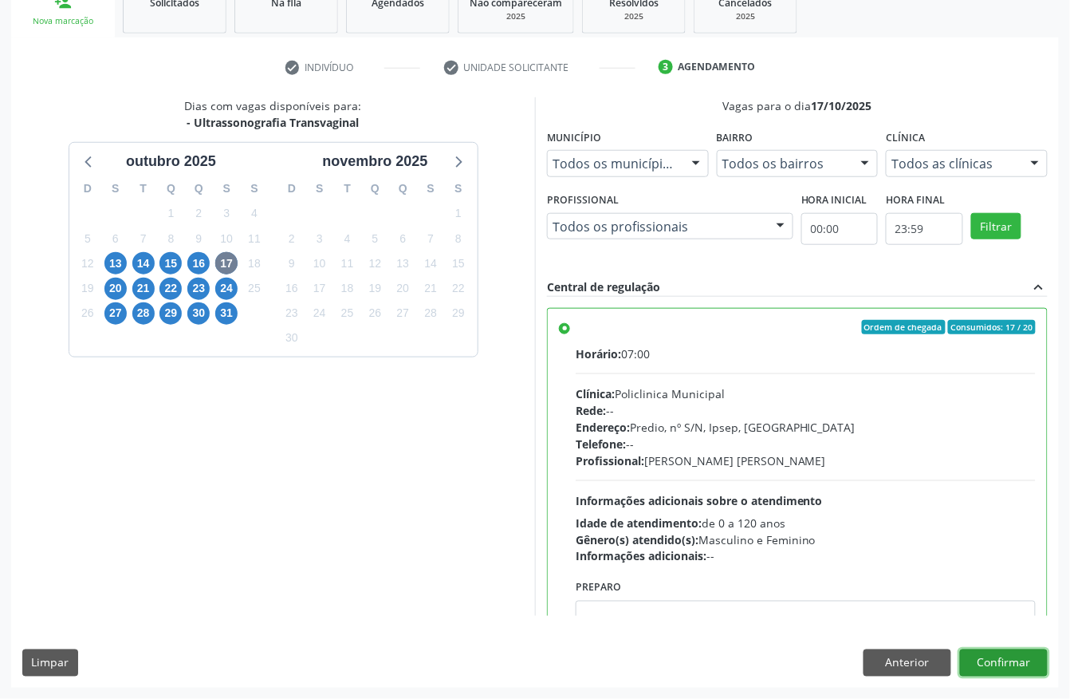
click at [1024, 655] on button "Confirmar" at bounding box center [1004, 662] width 88 height 27
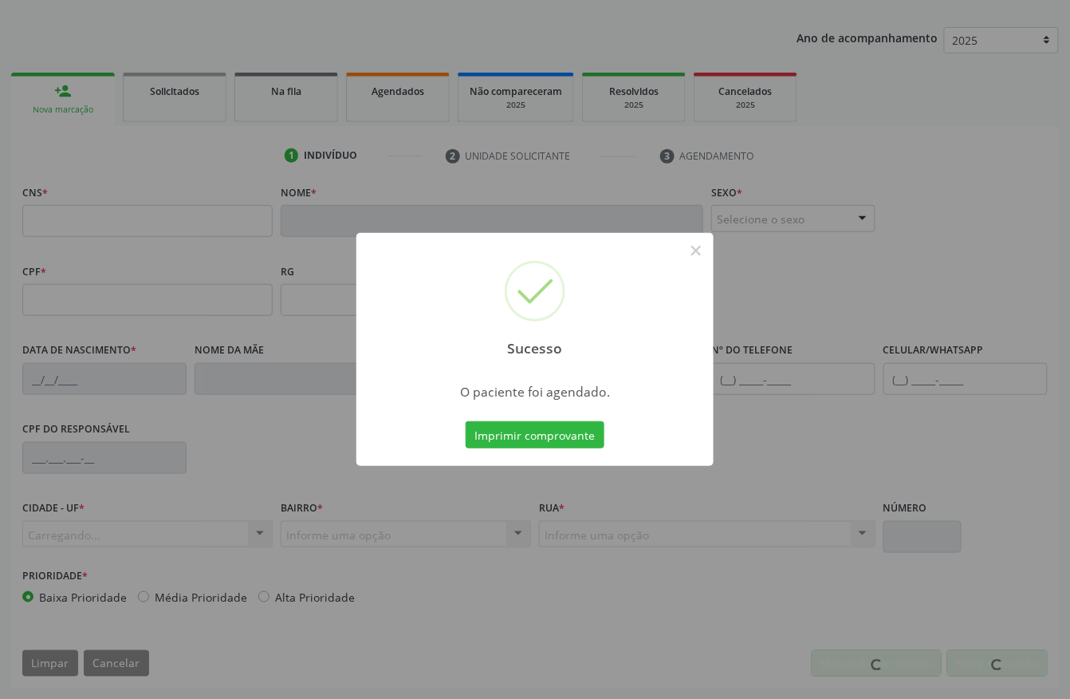
scroll to position [167, 0]
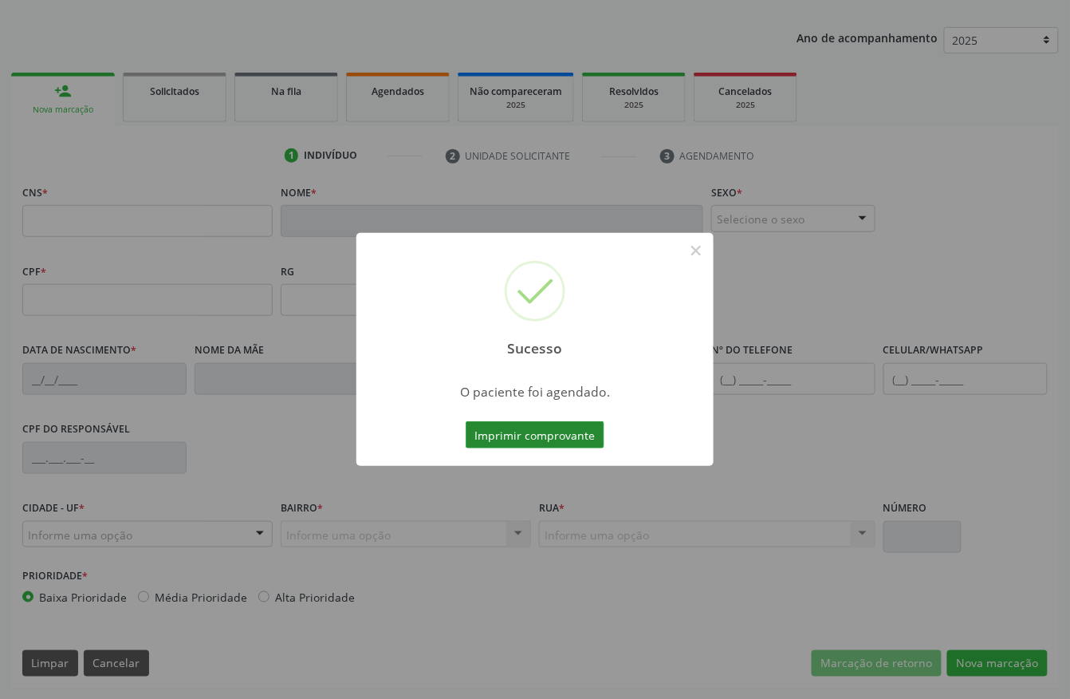
click at [566, 429] on button "Imprimir comprovante" at bounding box center [535, 434] width 139 height 27
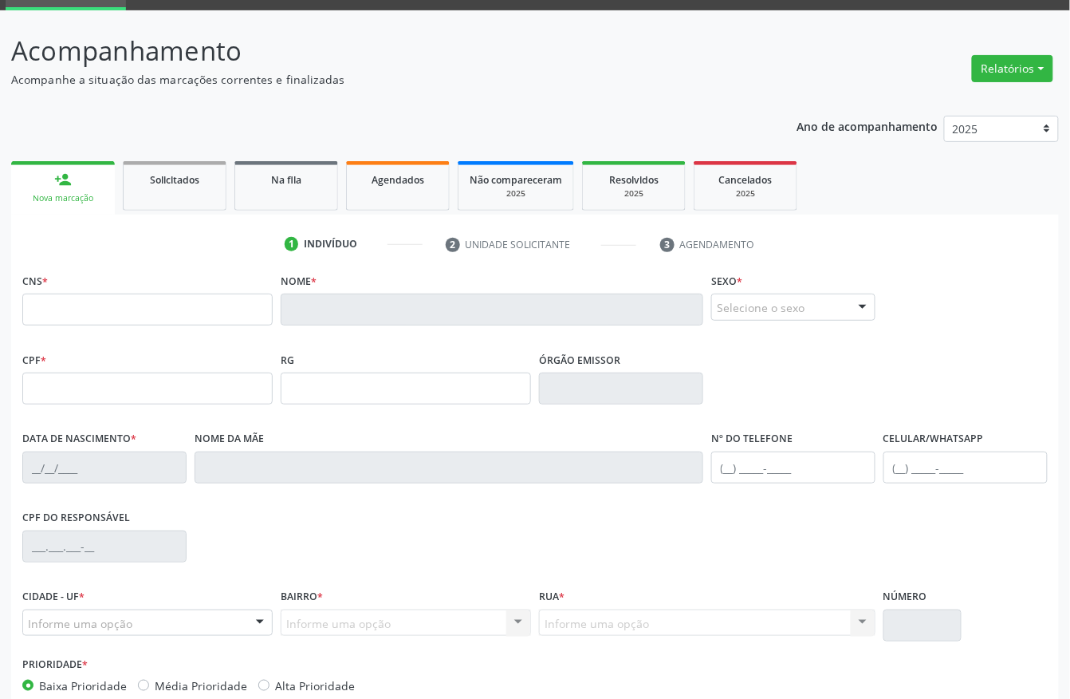
scroll to position [0, 0]
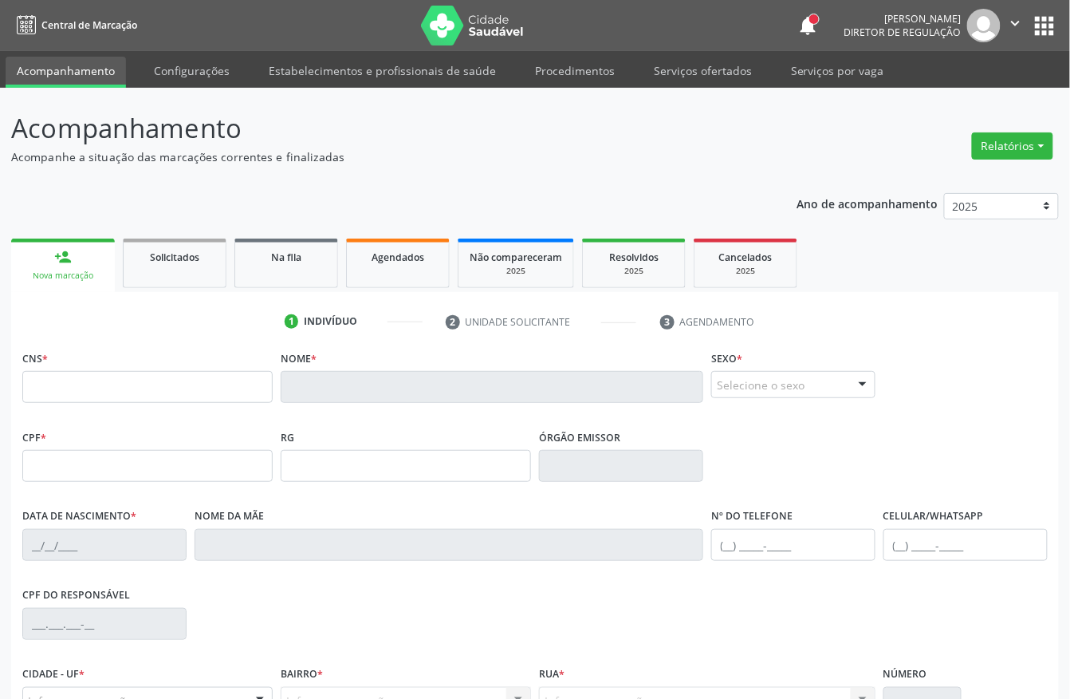
drag, startPoint x: 303, startPoint y: 256, endPoint x: 203, endPoint y: 107, distance: 179.8
click at [303, 256] on div "Na fila" at bounding box center [286, 256] width 80 height 17
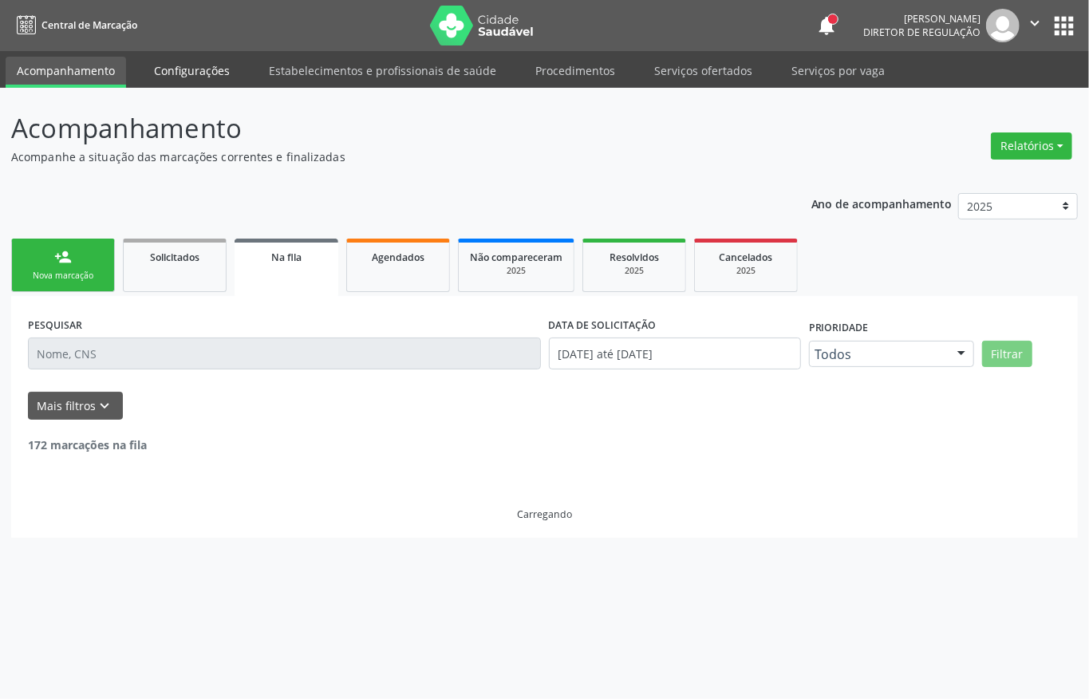
click at [199, 74] on link "Configurações" at bounding box center [192, 71] width 98 height 28
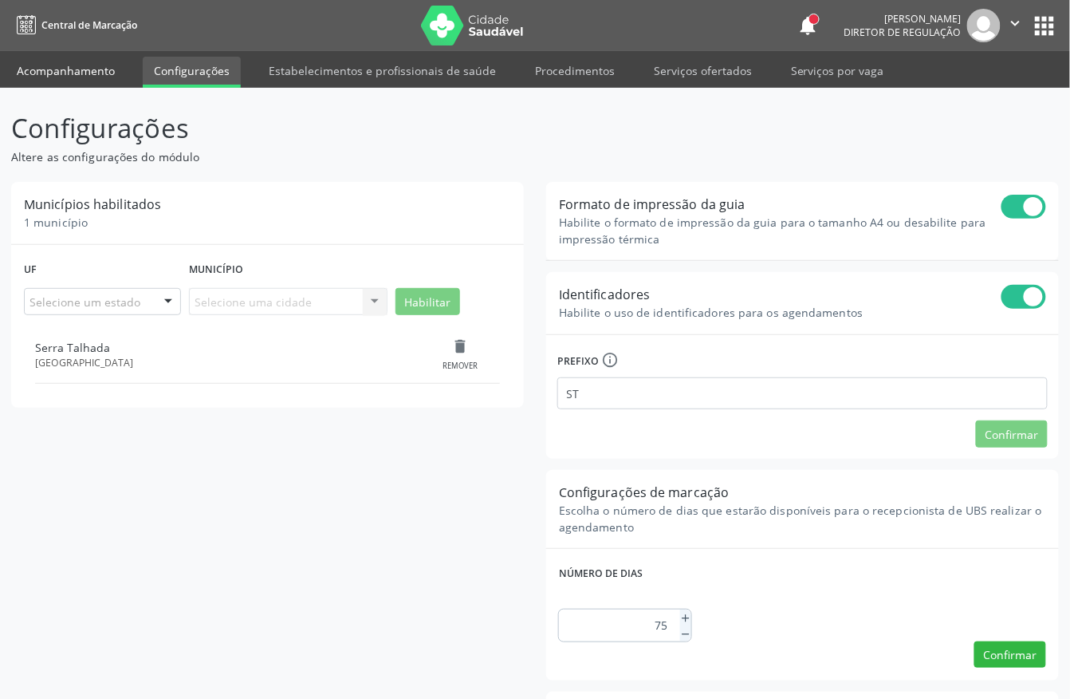
click at [84, 73] on link "Acompanhamento" at bounding box center [66, 71] width 120 height 28
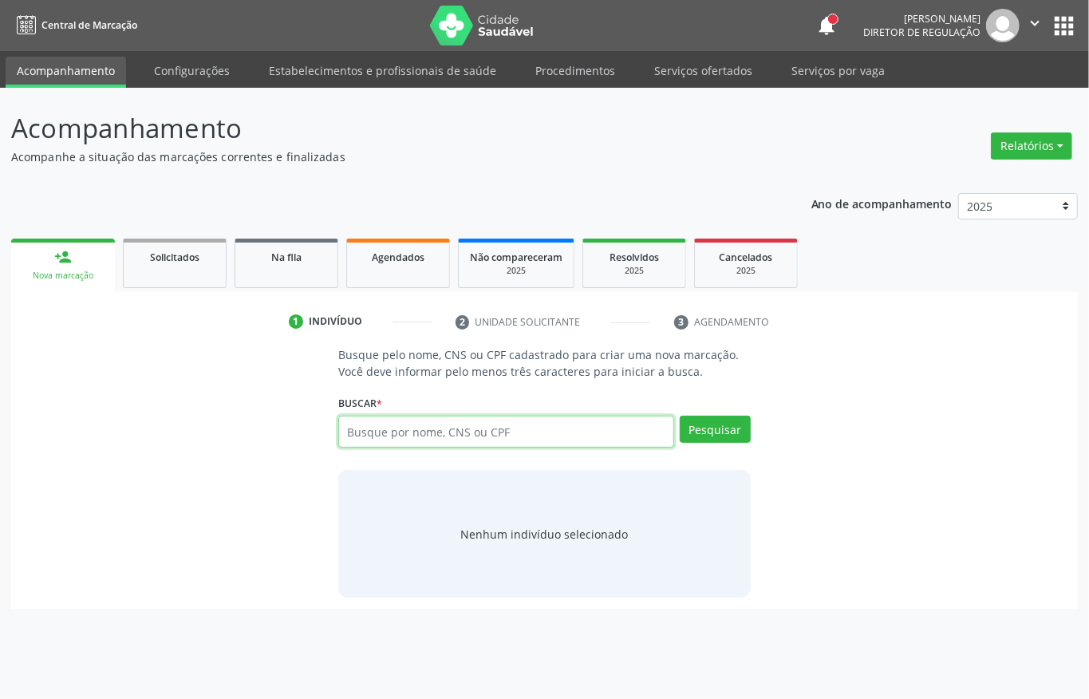
click at [486, 429] on input "text" at bounding box center [506, 431] width 336 height 32
type input "702108748023698"
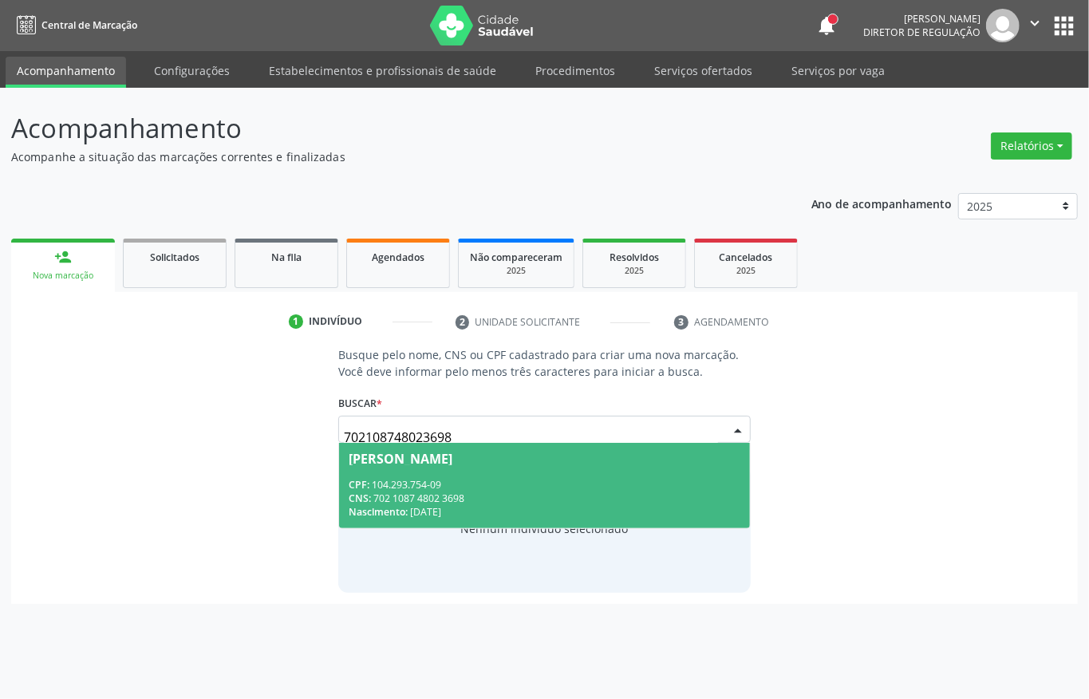
click at [520, 474] on span "Marilia Grasiela da Silva Santos CPF: 104.293.754-09 CNS: 702 1087 4802 3698 Na…" at bounding box center [544, 485] width 411 height 85
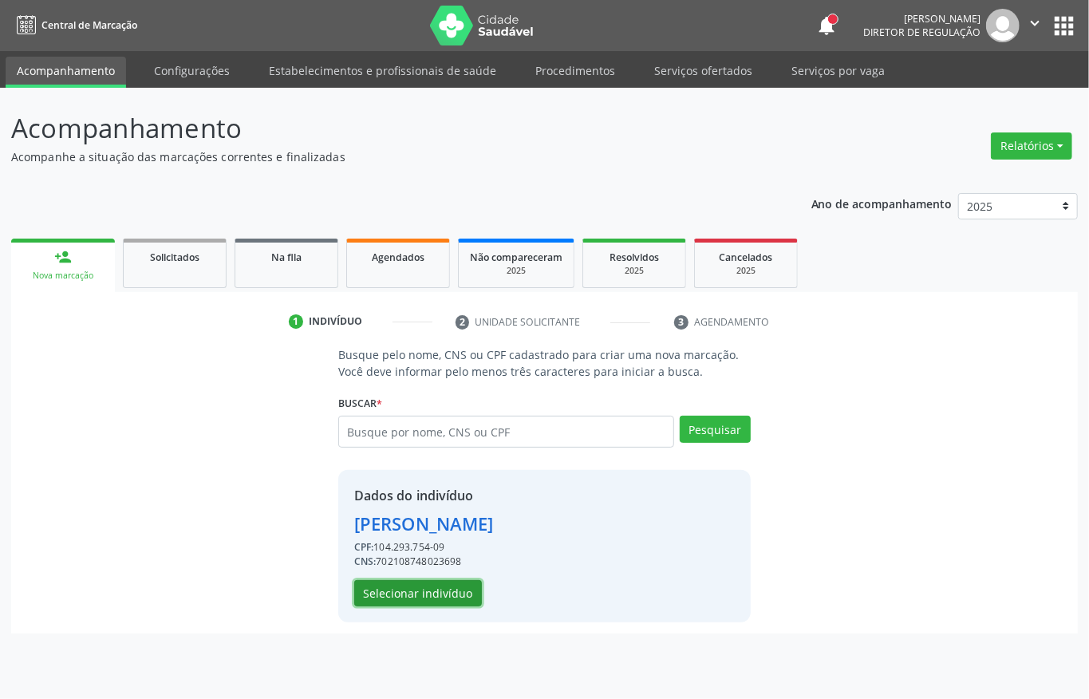
click at [427, 590] on button "Selecionar indivíduo" at bounding box center [418, 593] width 128 height 27
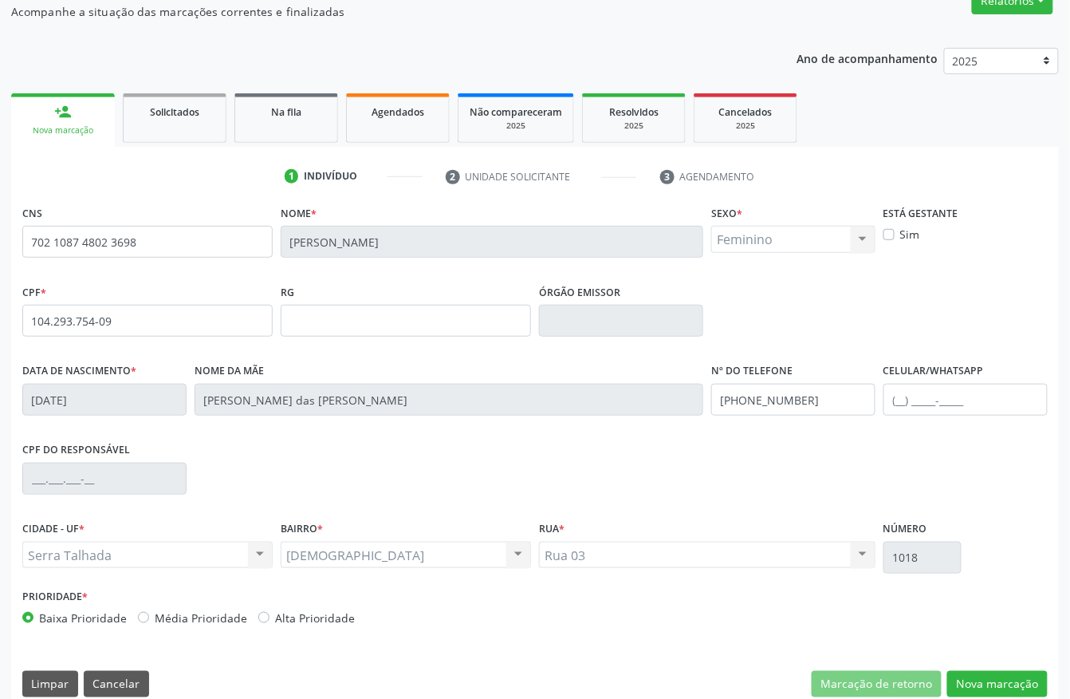
scroll to position [167, 0]
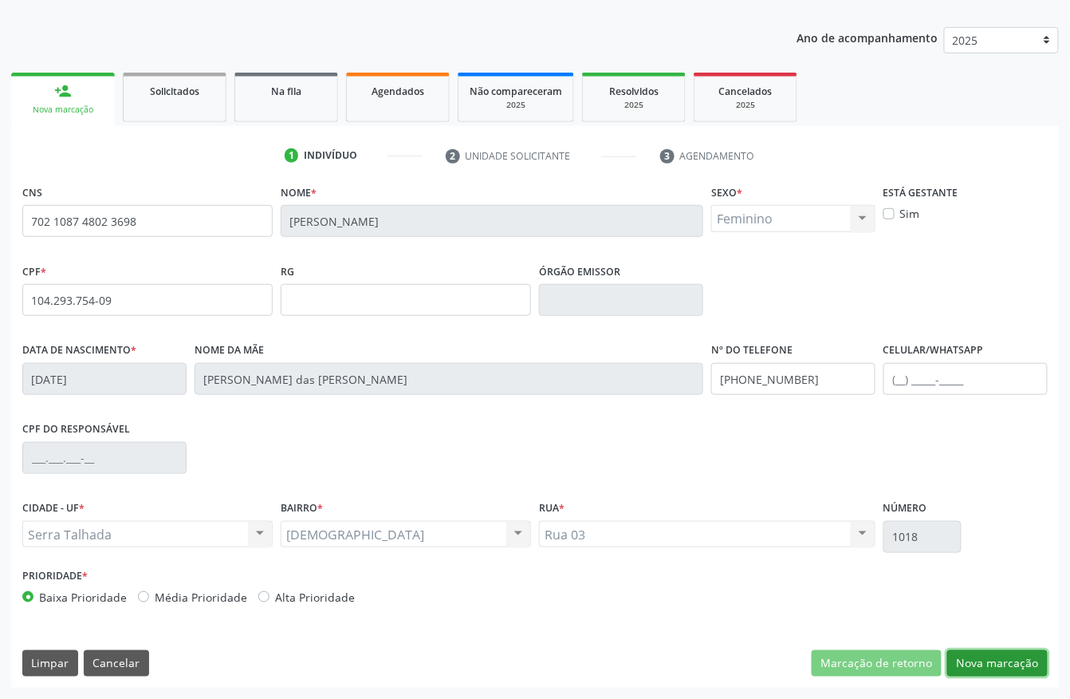
click at [968, 658] on button "Nova marcação" at bounding box center [997, 663] width 100 height 27
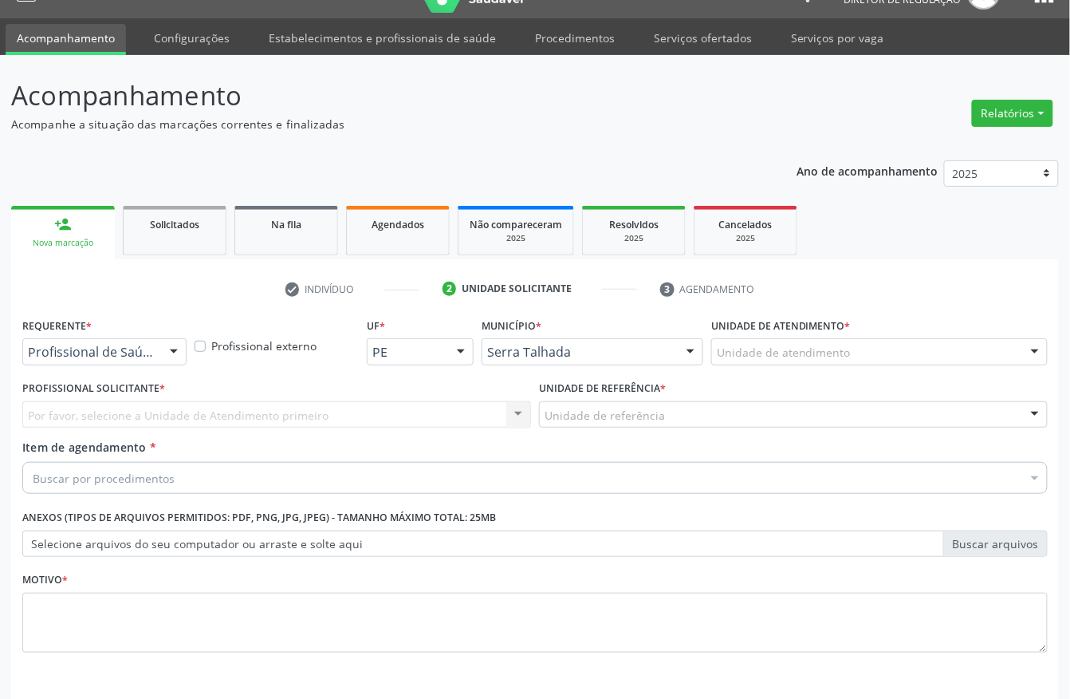
scroll to position [0, 0]
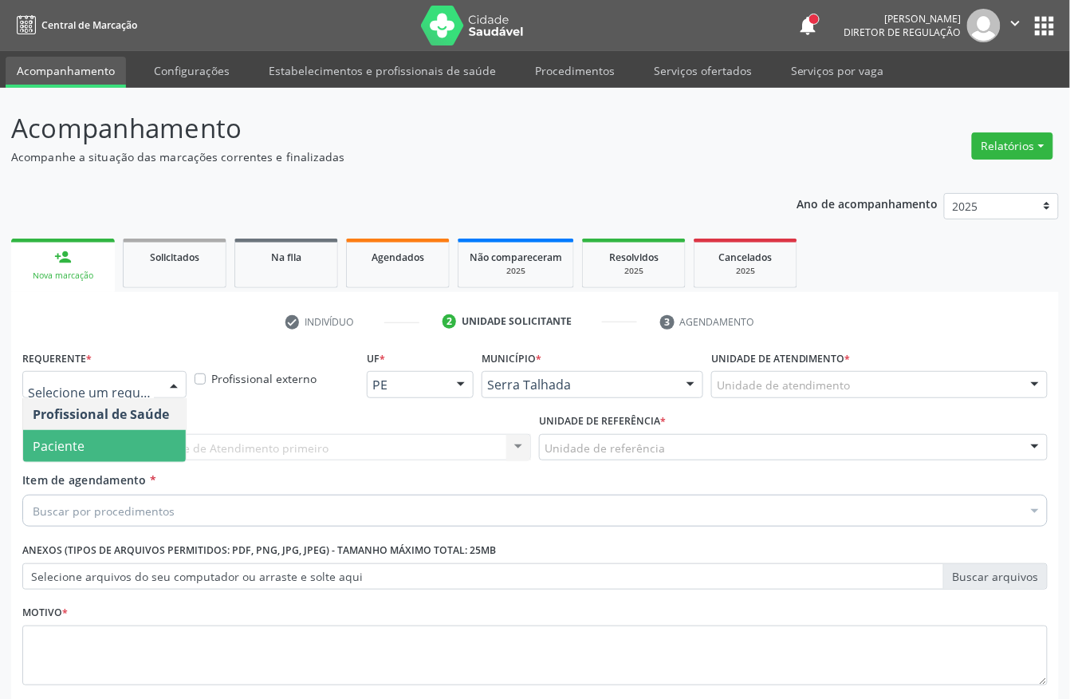
click at [121, 439] on span "Paciente" at bounding box center [104, 446] width 163 height 32
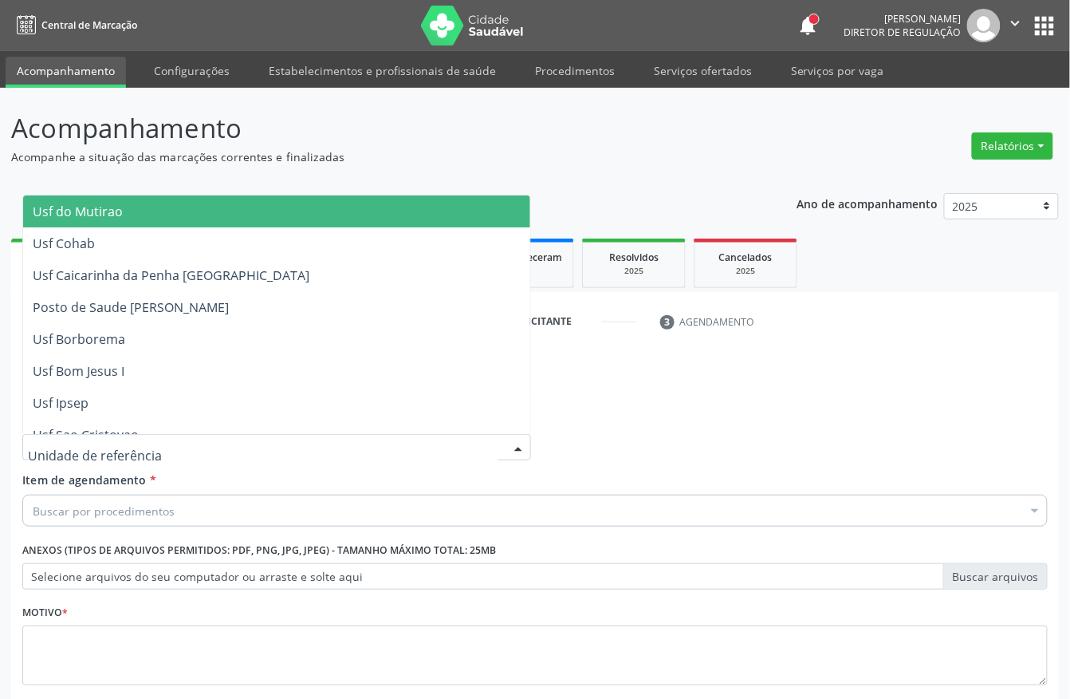
click at [144, 447] on div at bounding box center [276, 447] width 509 height 27
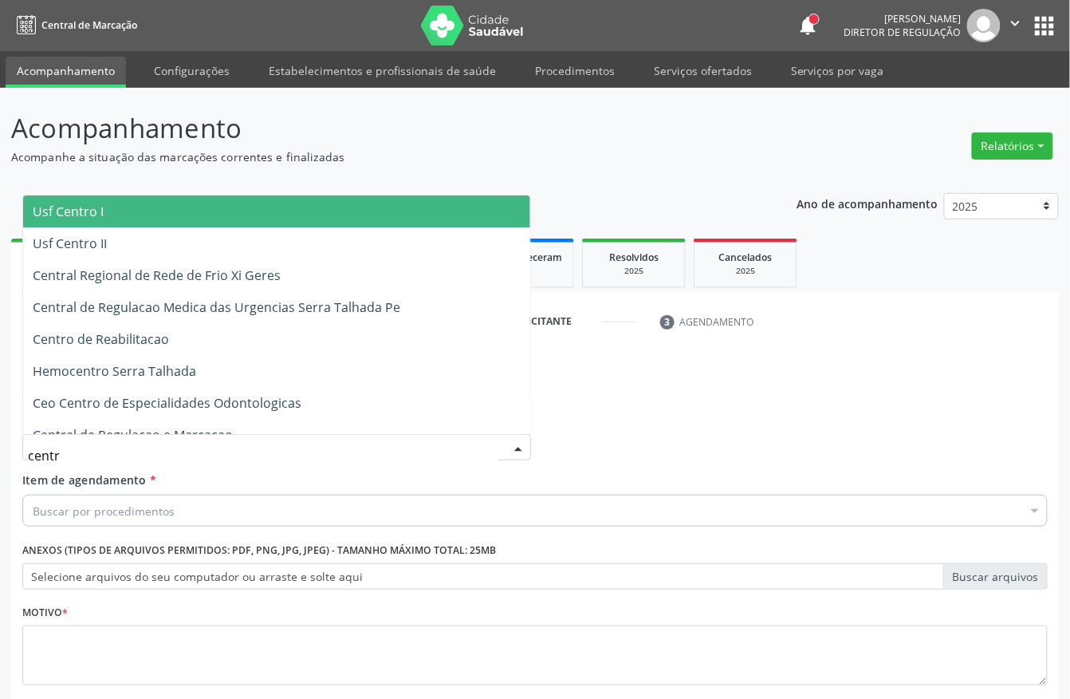
type input "centro"
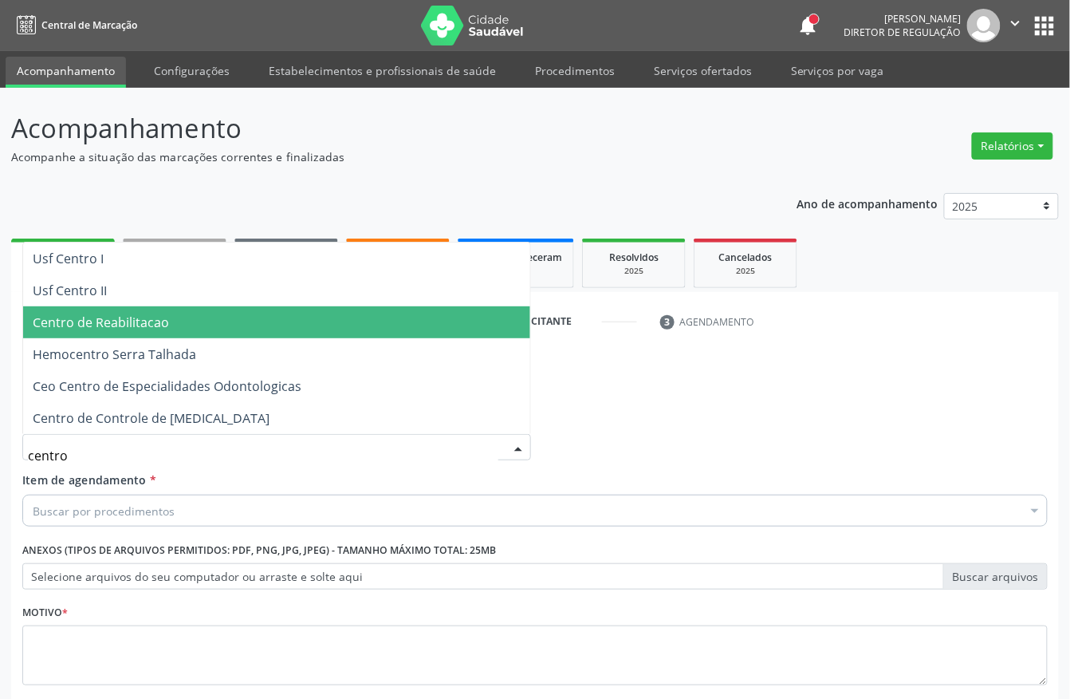
click at [163, 323] on span "Centro de Reabilitacao" at bounding box center [101, 322] width 136 height 18
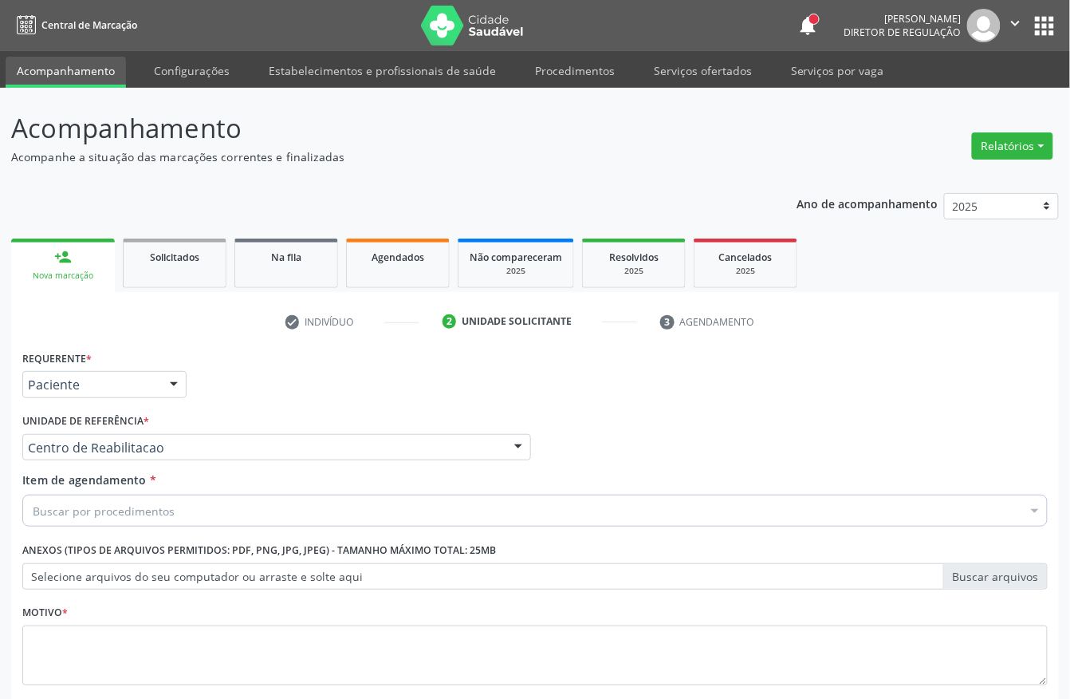
click at [158, 499] on div "Buscar por procedimentos" at bounding box center [535, 510] width 1026 height 32
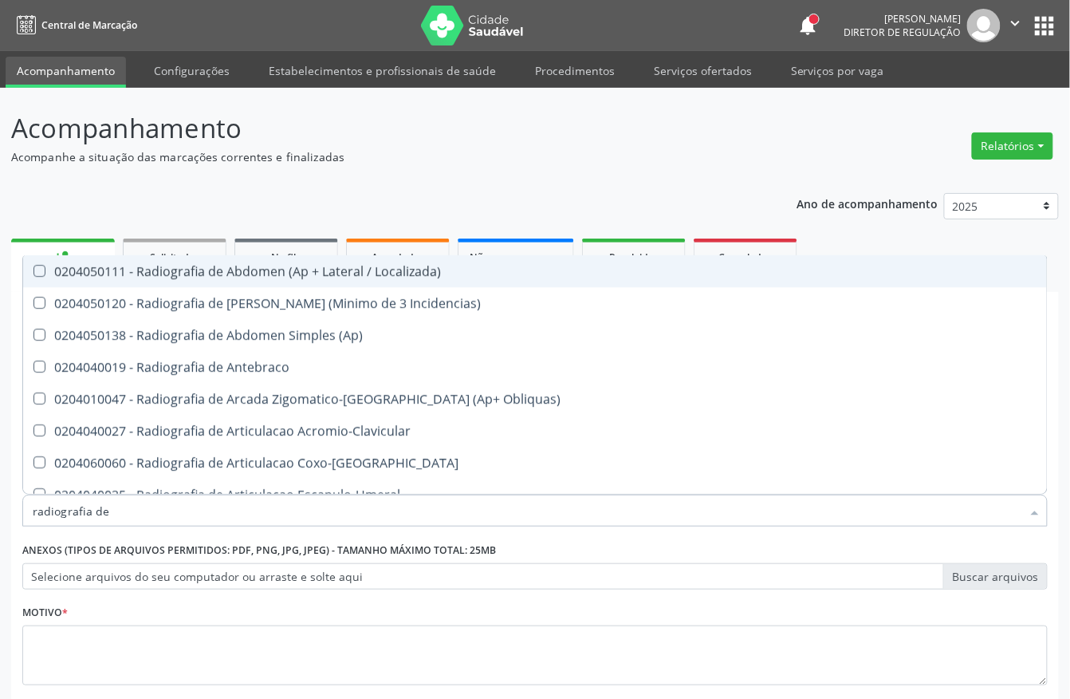
type input "radiografia de s"
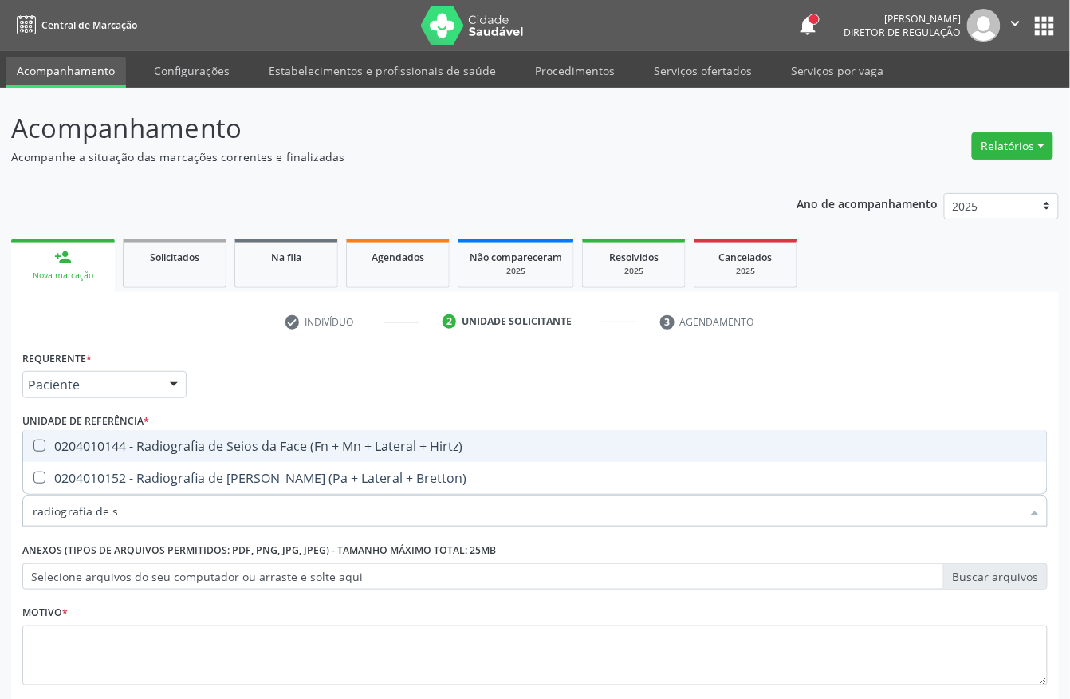
click at [196, 447] on div "0204010144 - Radiografia de Seios da Face (Fn + Mn + Lateral + Hirtz)" at bounding box center [535, 445] width 1005 height 13
checkbox Hirtz\) "true"
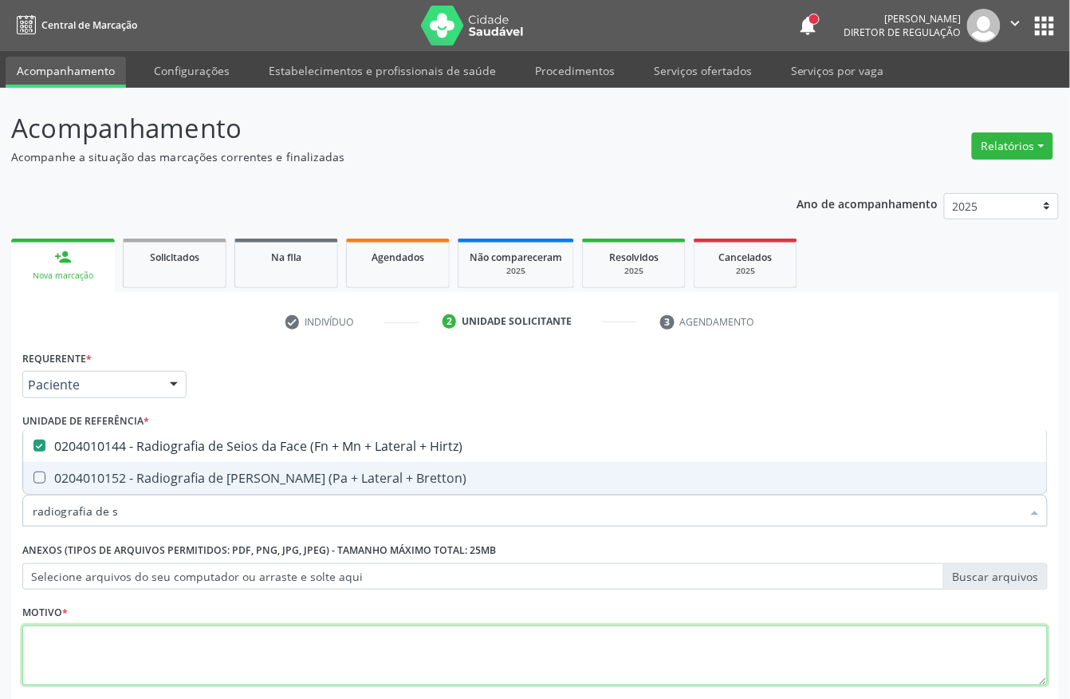
click at [112, 640] on textarea at bounding box center [535, 655] width 1026 height 61
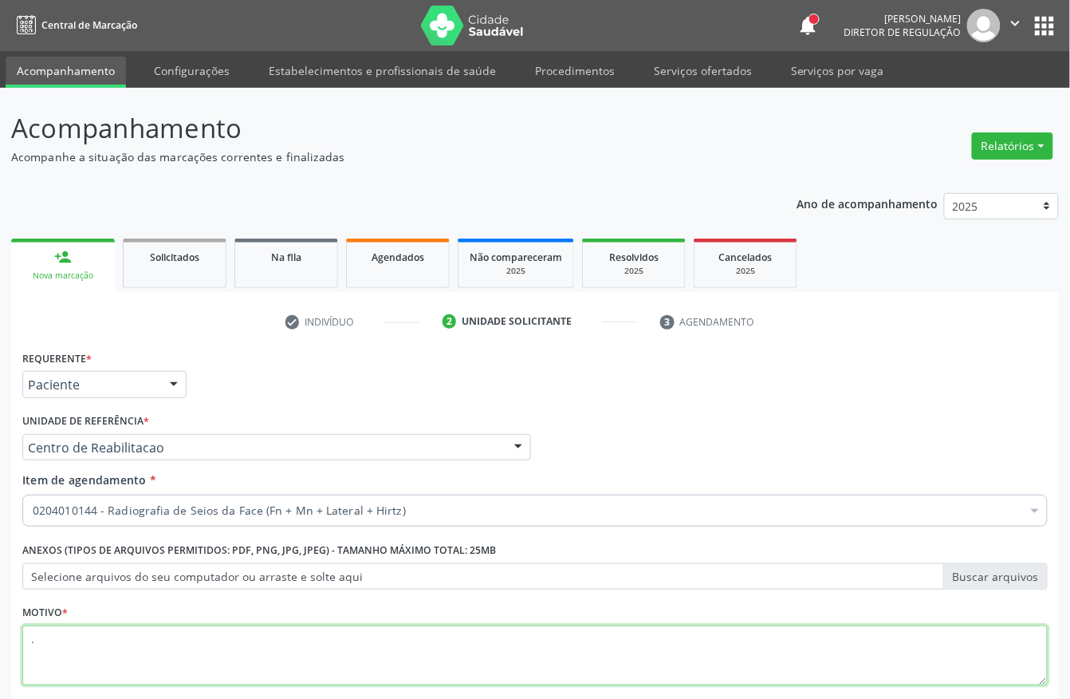
scroll to position [93, 0]
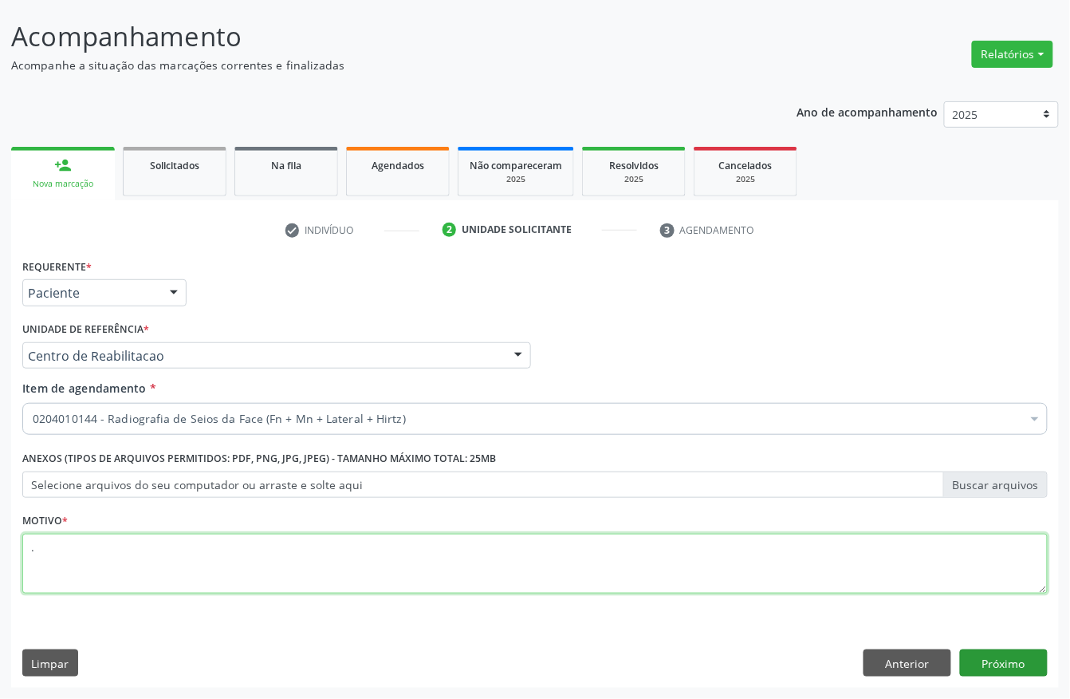
type textarea "."
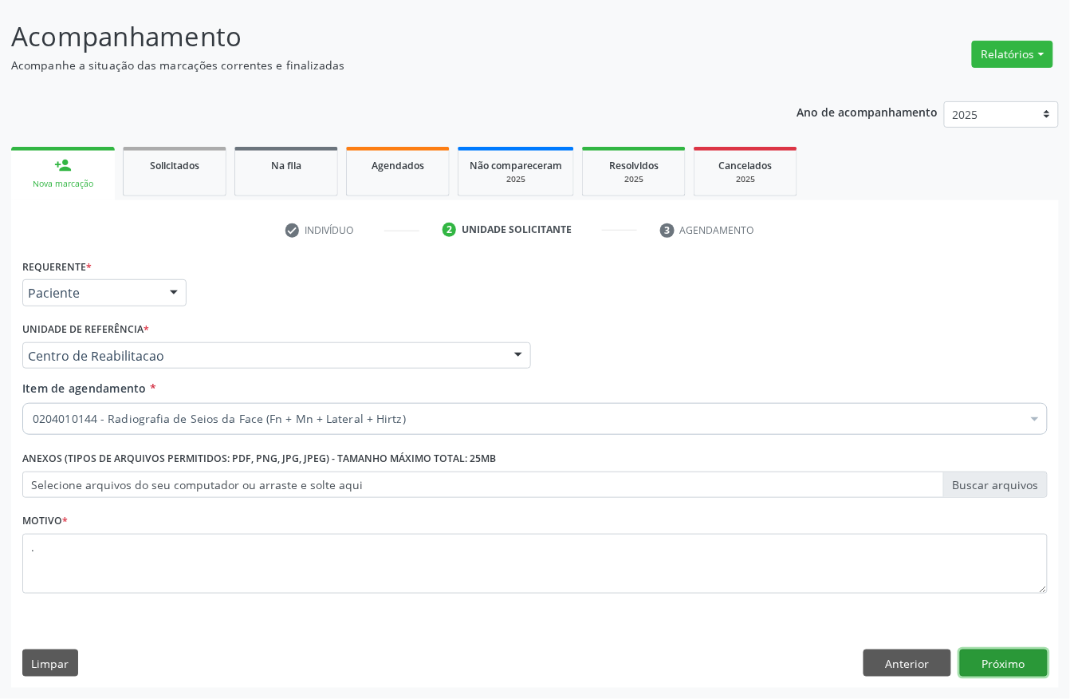
click at [1002, 664] on button "Próximo" at bounding box center [1004, 662] width 88 height 27
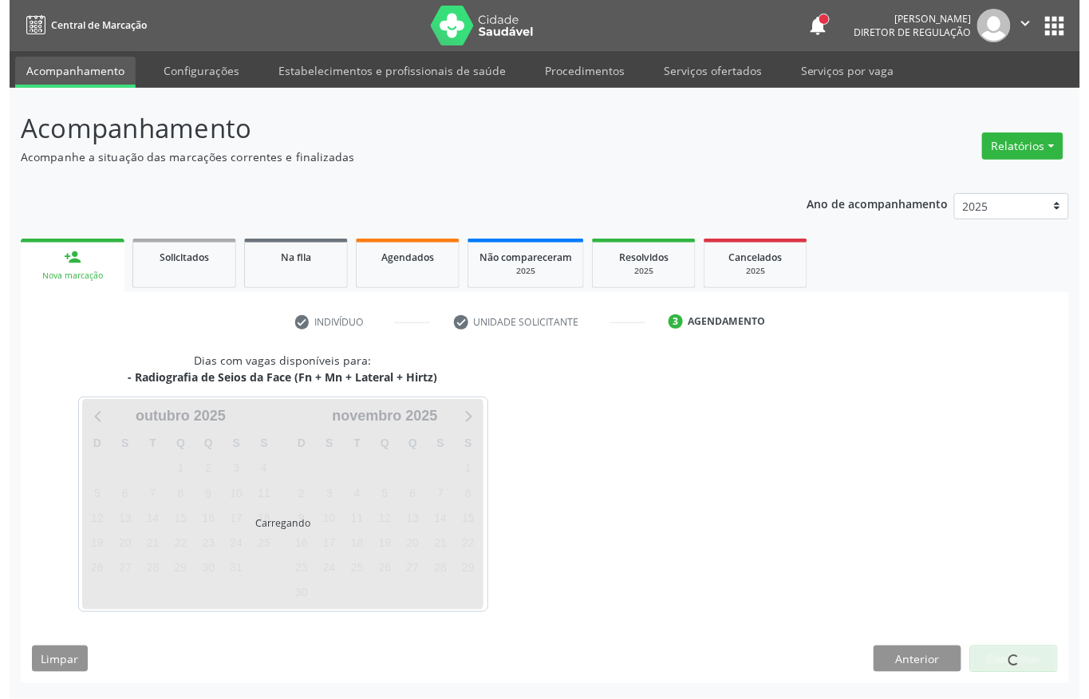
scroll to position [0, 0]
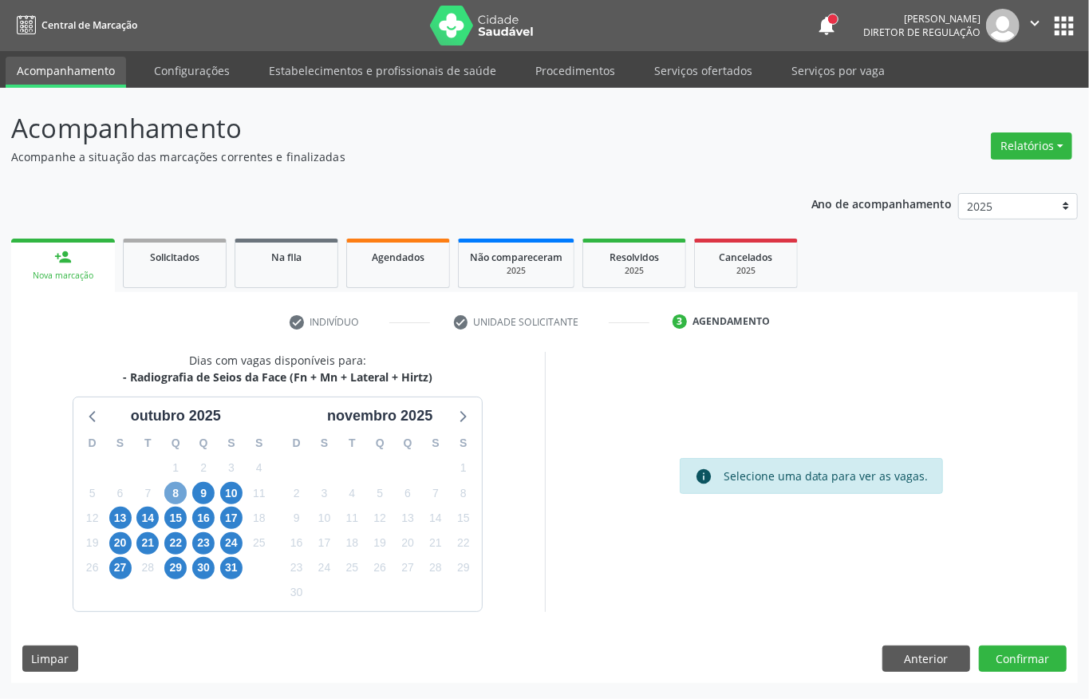
click at [177, 485] on span "8" at bounding box center [175, 493] width 22 height 22
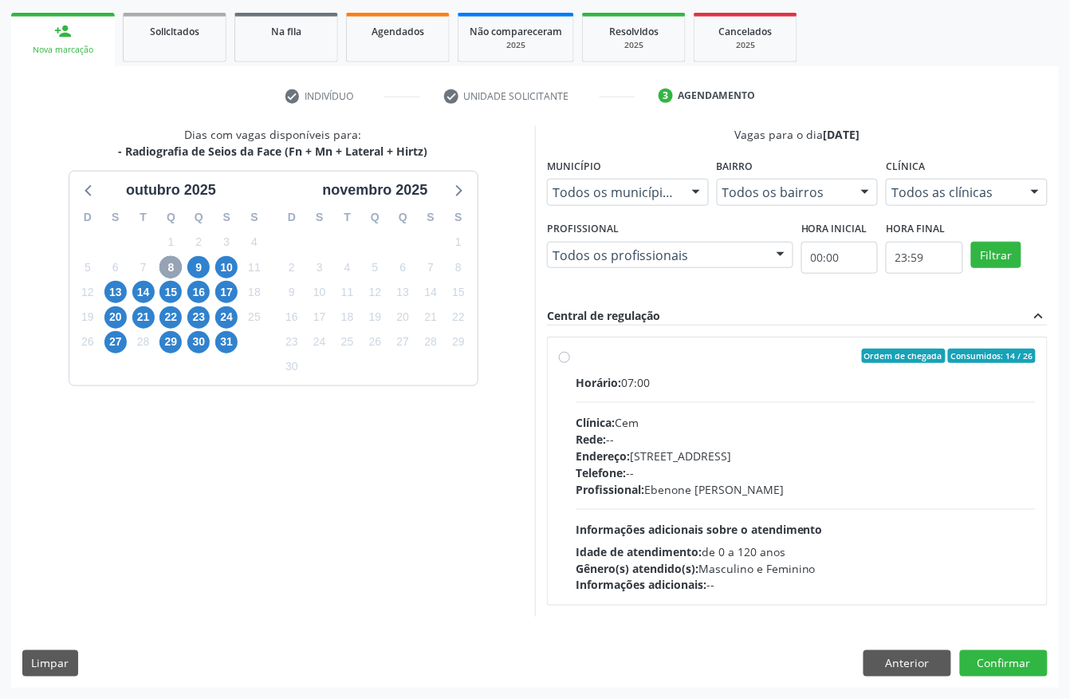
scroll to position [228, 0]
click at [710, 492] on div "Profissional: Ebenone Antonio da Silva" at bounding box center [806, 489] width 460 height 17
click at [570, 363] on input "Ordem de chegada Consumidos: 14 / 26 Horário: 07:00 Clínica: Cem Rede: -- Ender…" at bounding box center [564, 355] width 11 height 14
radio input "true"
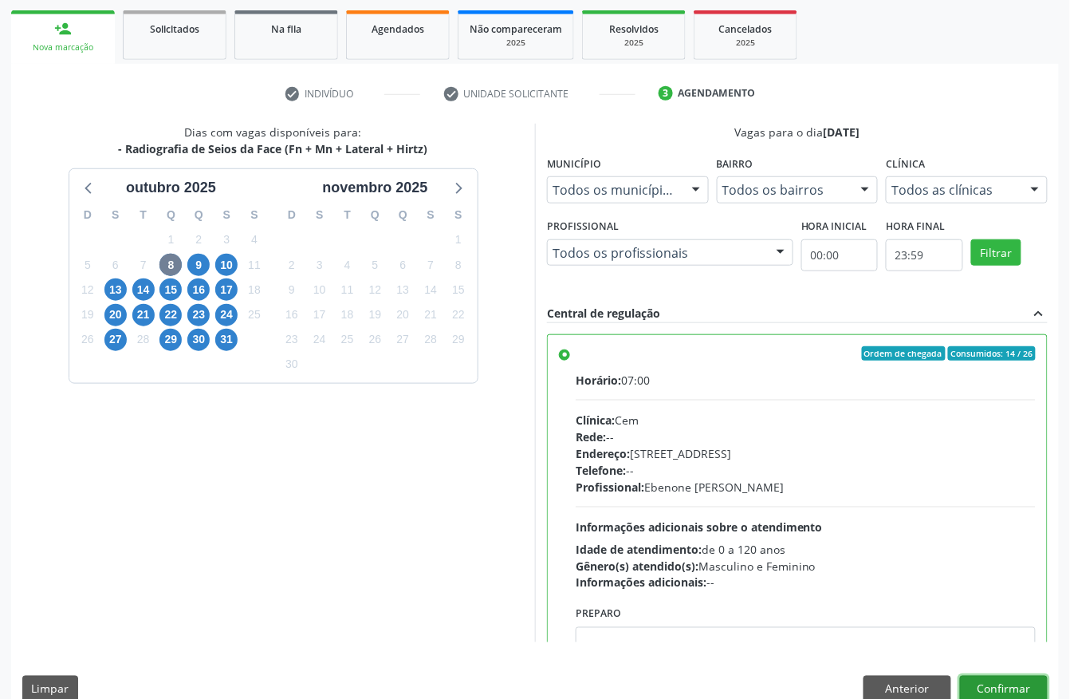
click at [1019, 681] on button "Confirmar" at bounding box center [1004, 688] width 88 height 27
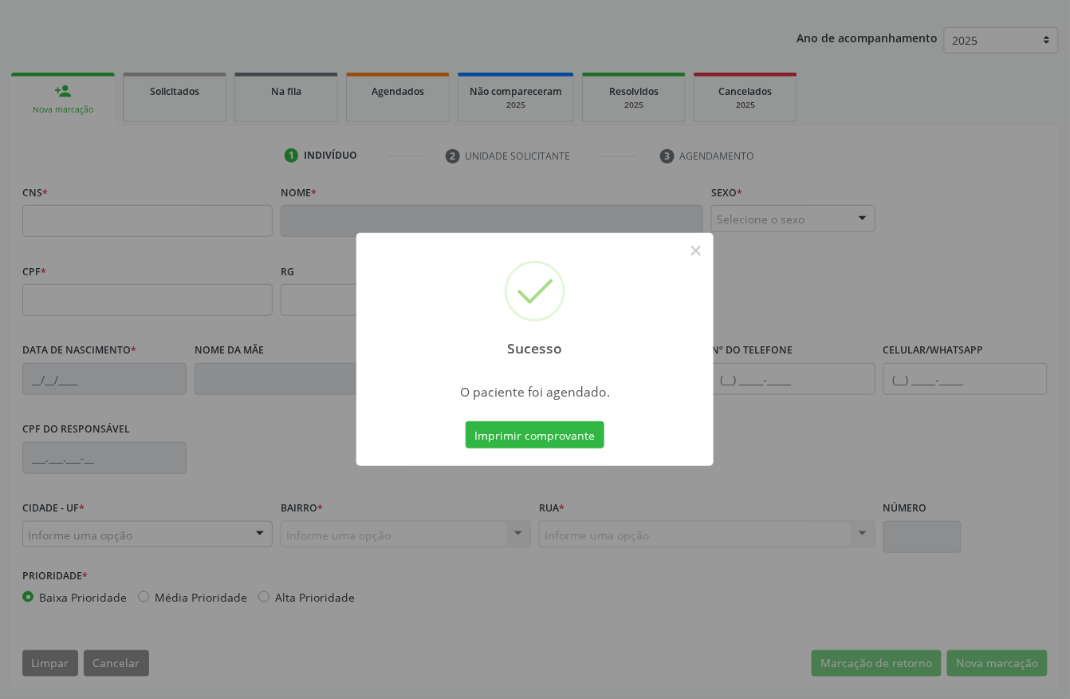
click at [566, 435] on div "Sucesso × O paciente foi agendado. Imprimir comprovante Cancel" at bounding box center [535, 349] width 1070 height 699
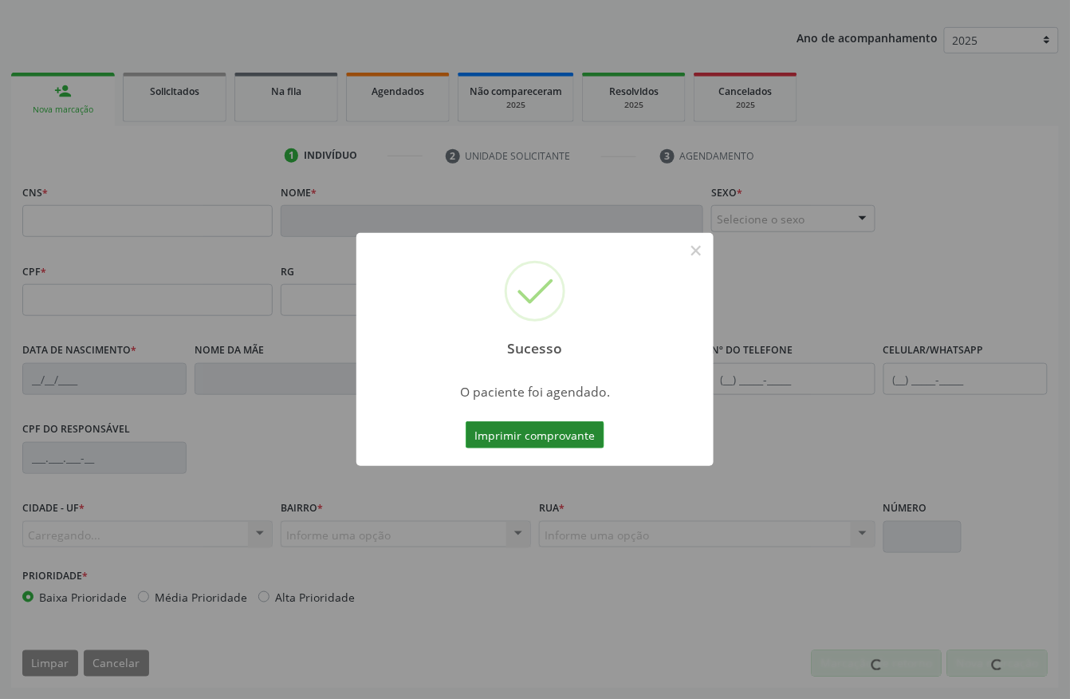
scroll to position [167, 0]
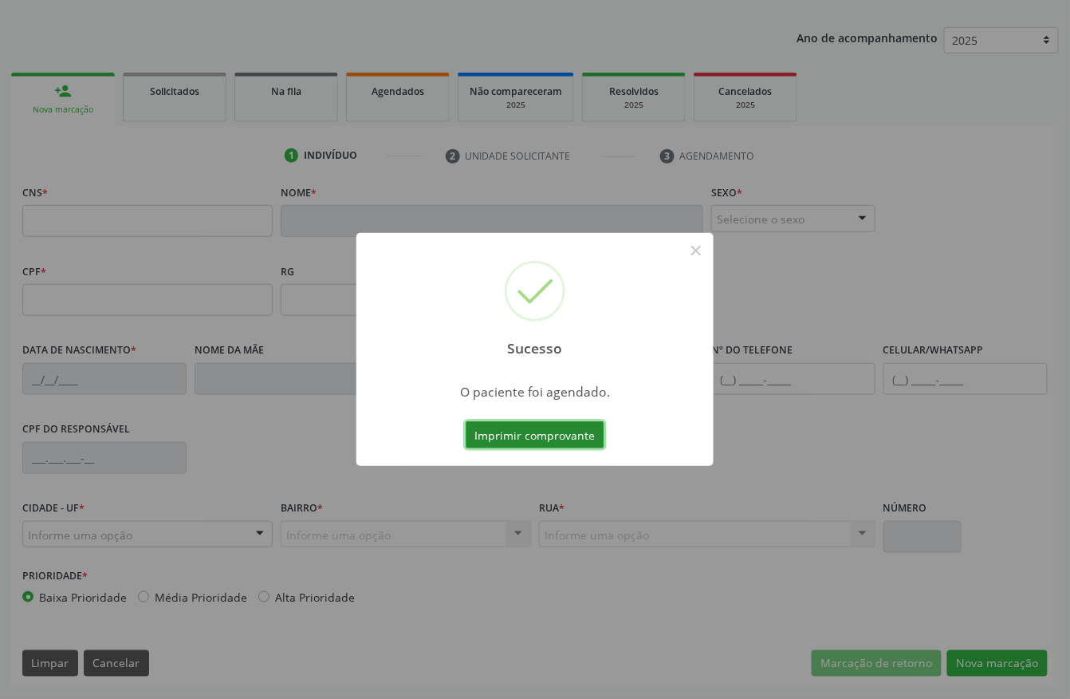
click at [553, 426] on button "Imprimir comprovante" at bounding box center [535, 434] width 139 height 27
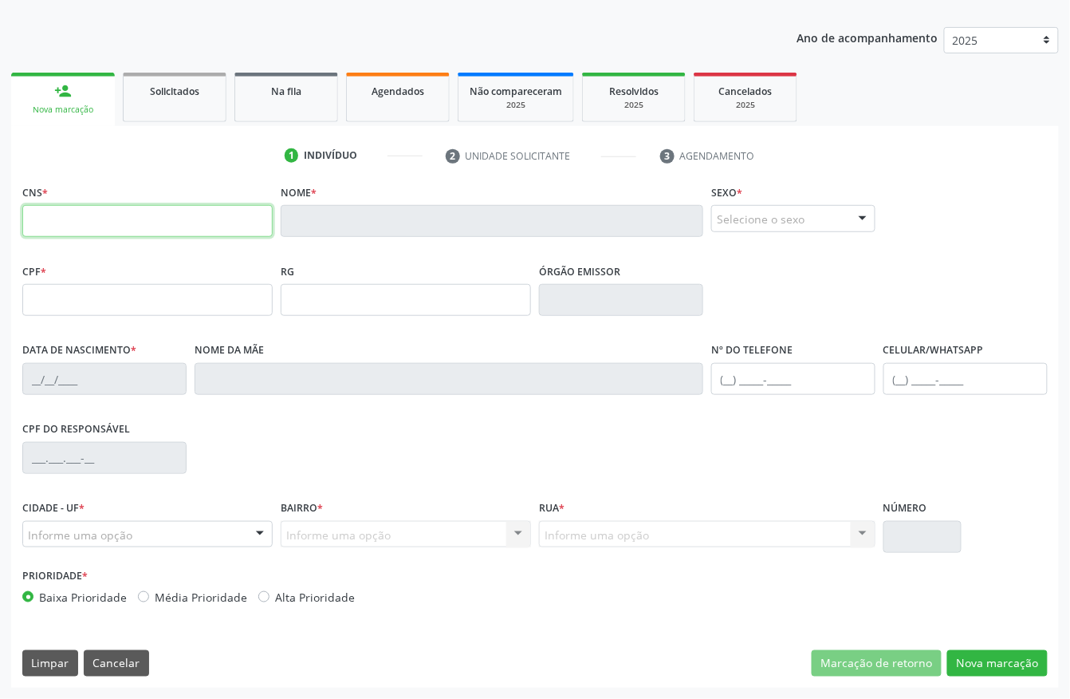
click at [153, 219] on input "text" at bounding box center [147, 221] width 250 height 32
paste input "702 1087 4802 3698"
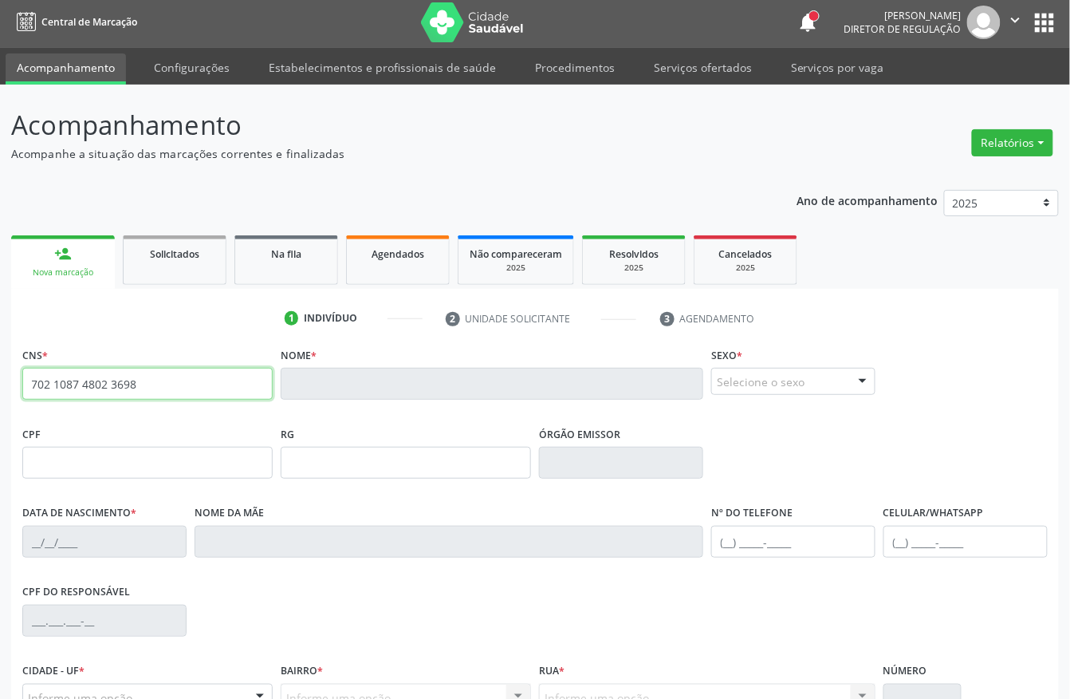
scroll to position [0, 0]
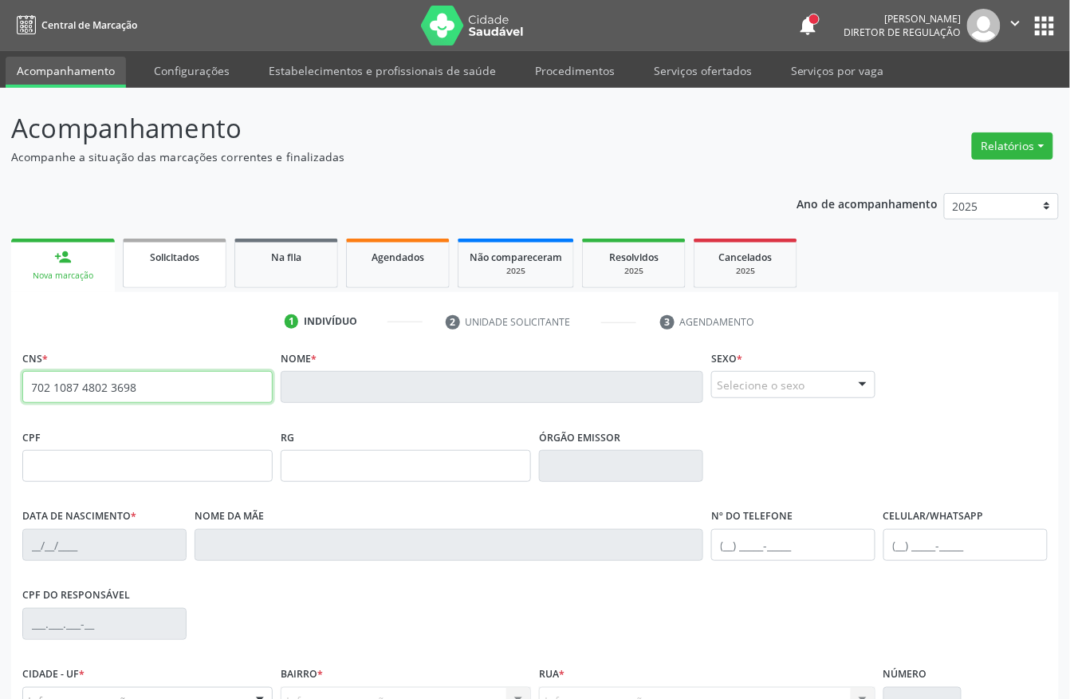
type input "702 1087 4802 3698"
click at [185, 273] on link "Solicitados" at bounding box center [175, 262] width 104 height 49
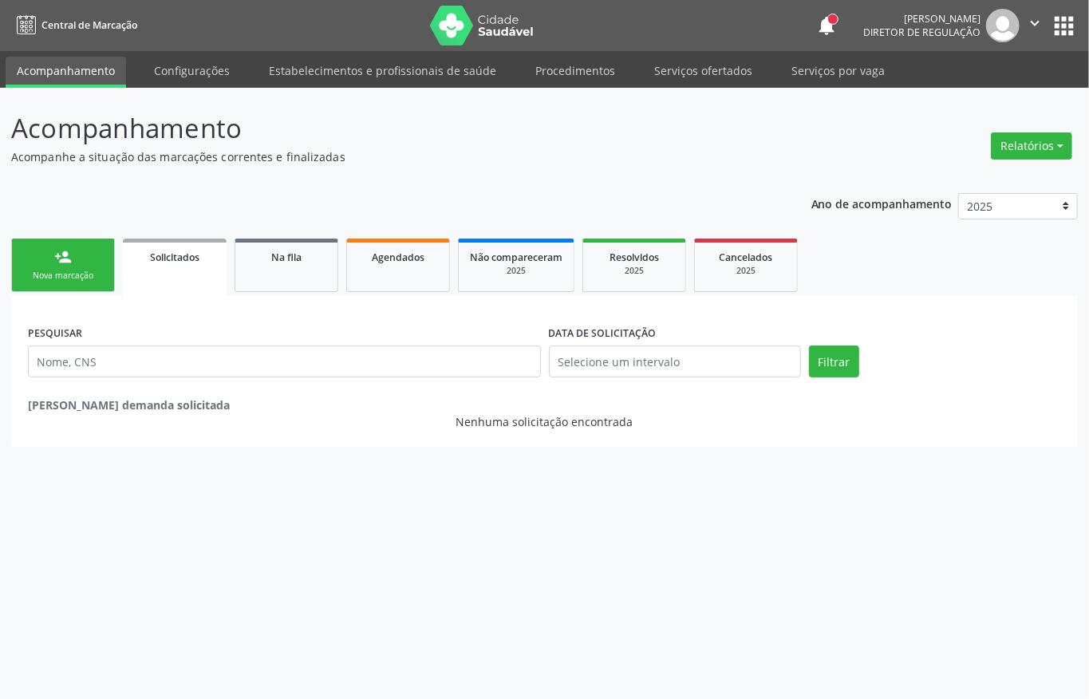
click at [90, 259] on link "person_add Nova marcação" at bounding box center [63, 264] width 104 height 53
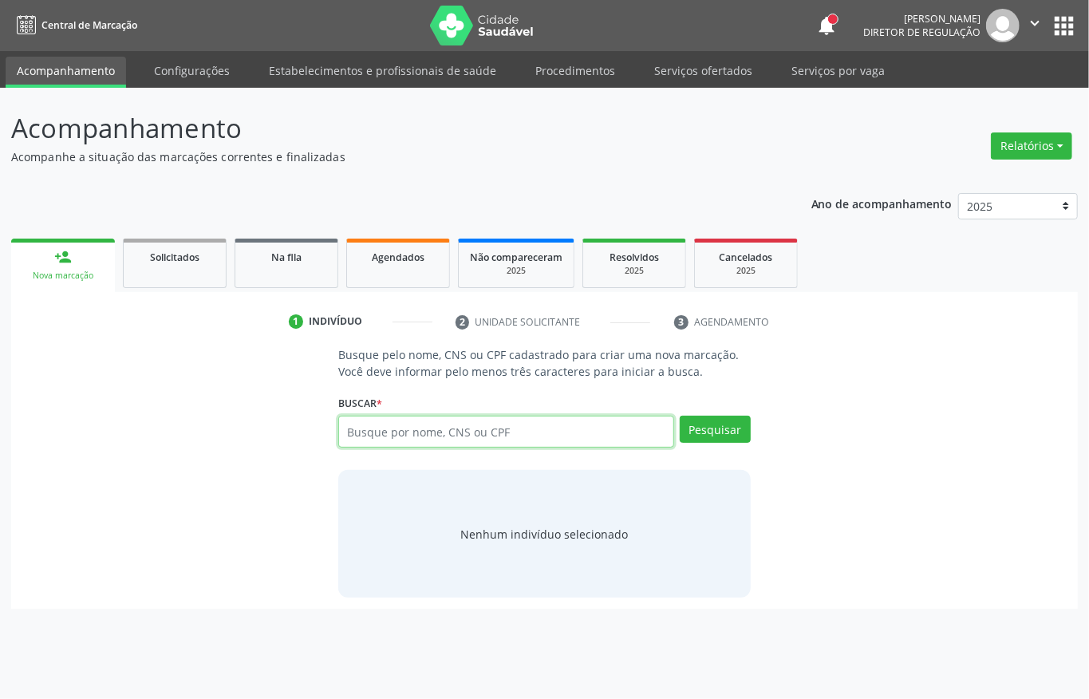
click at [431, 438] on input "text" at bounding box center [506, 431] width 336 height 32
paste input "702 1087 4802 3698"
type input "702 1087 4802 3698"
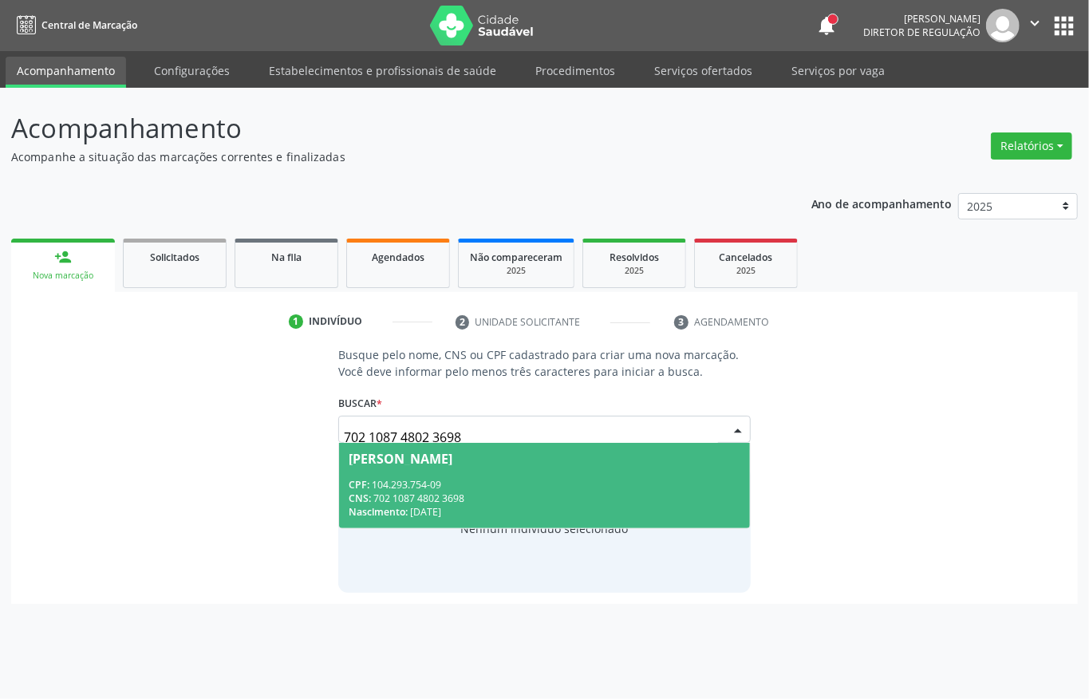
click at [438, 464] on div "Marilia Grasiela da Silva Santos" at bounding box center [400, 458] width 104 height 13
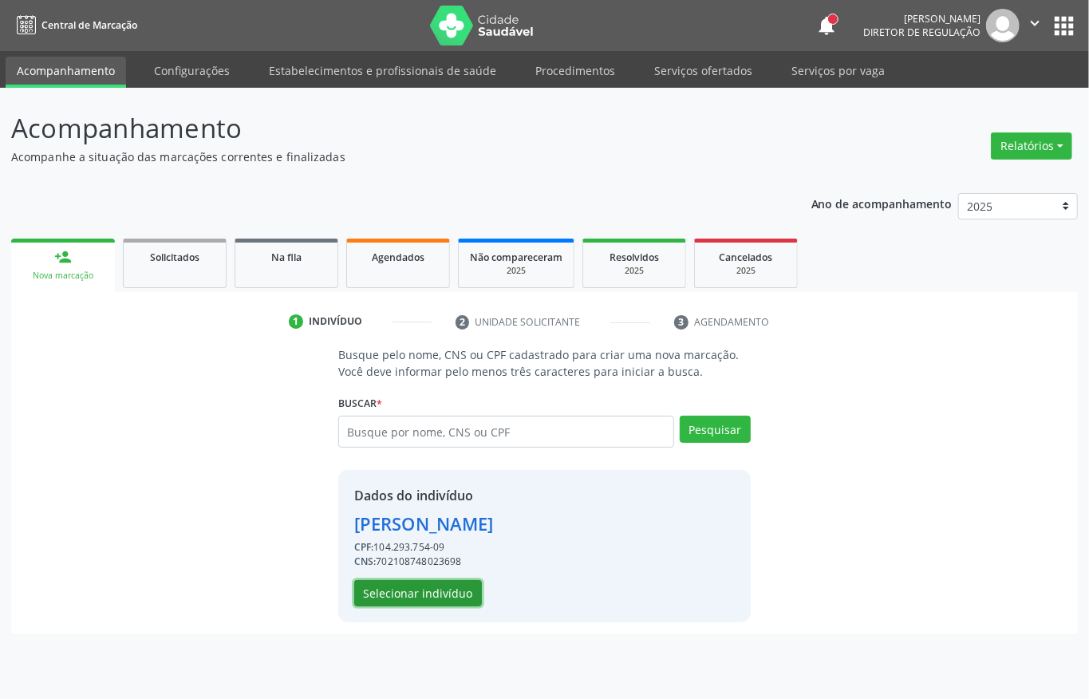
click at [431, 595] on button "Selecionar indivíduo" at bounding box center [418, 593] width 128 height 27
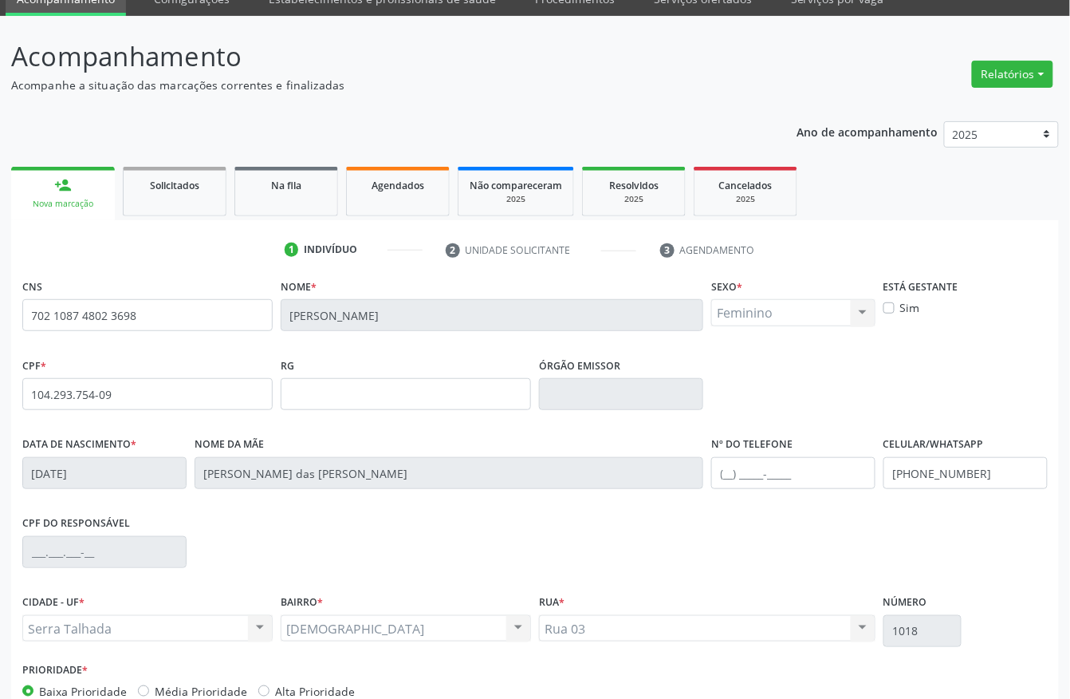
scroll to position [167, 0]
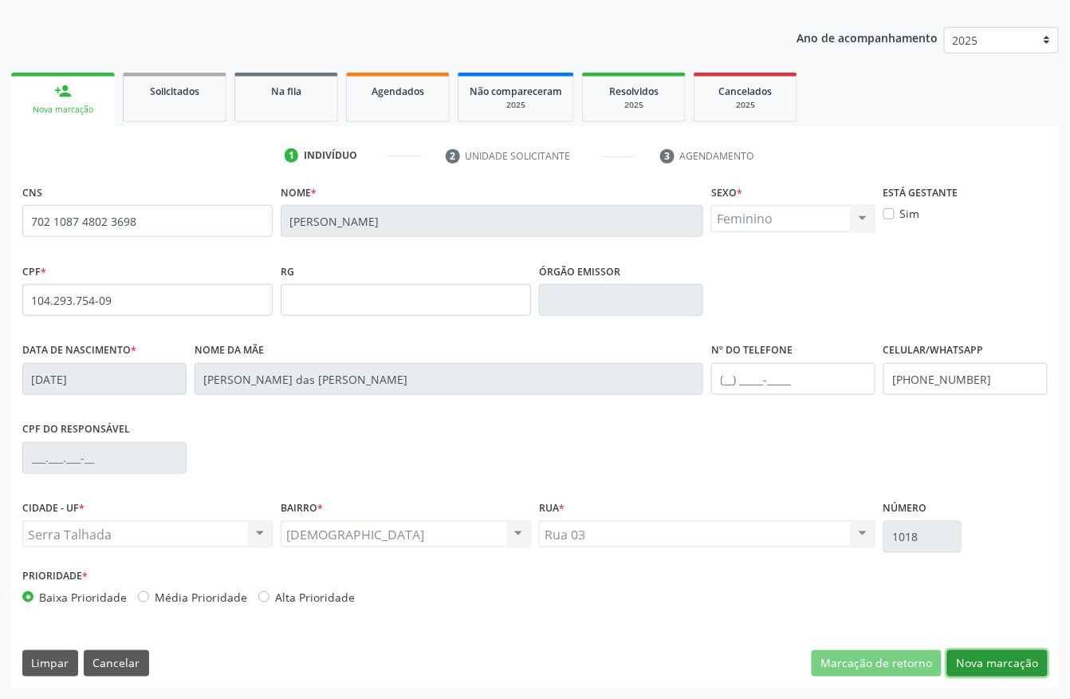
click at [981, 667] on button "Nova marcação" at bounding box center [997, 663] width 100 height 27
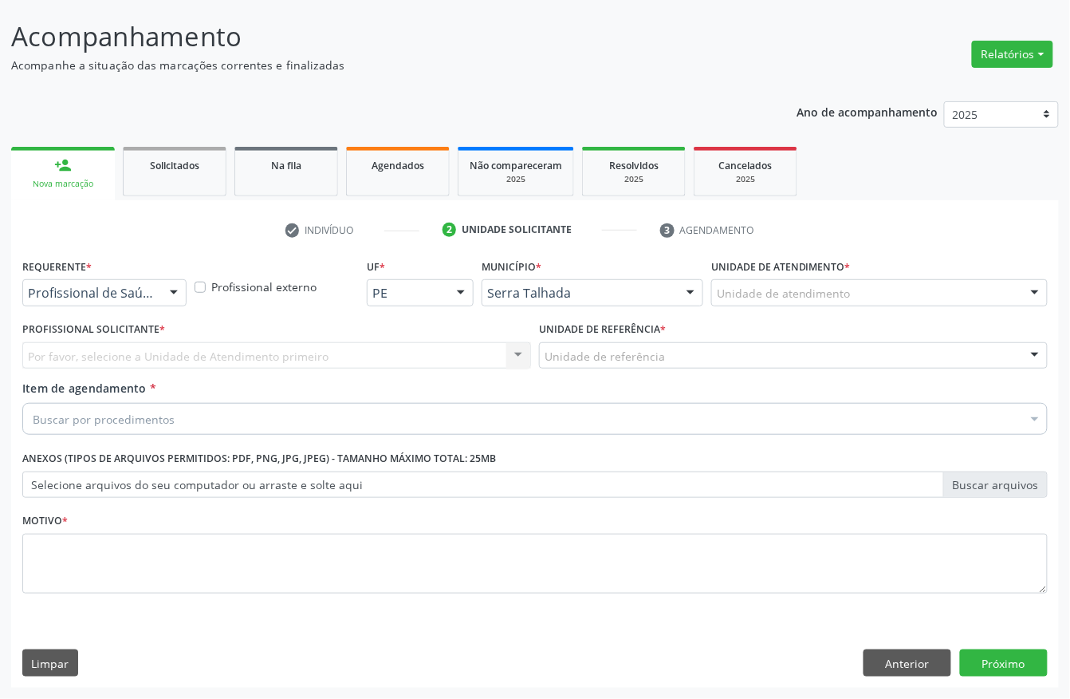
scroll to position [93, 0]
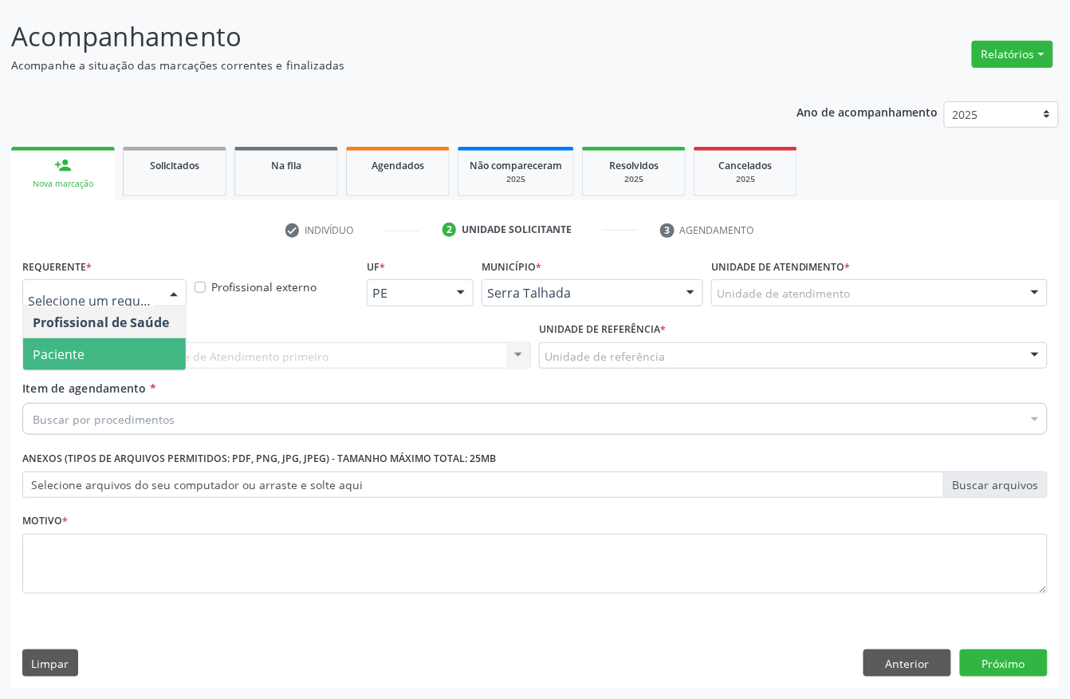
click at [128, 346] on span "Paciente" at bounding box center [104, 354] width 163 height 32
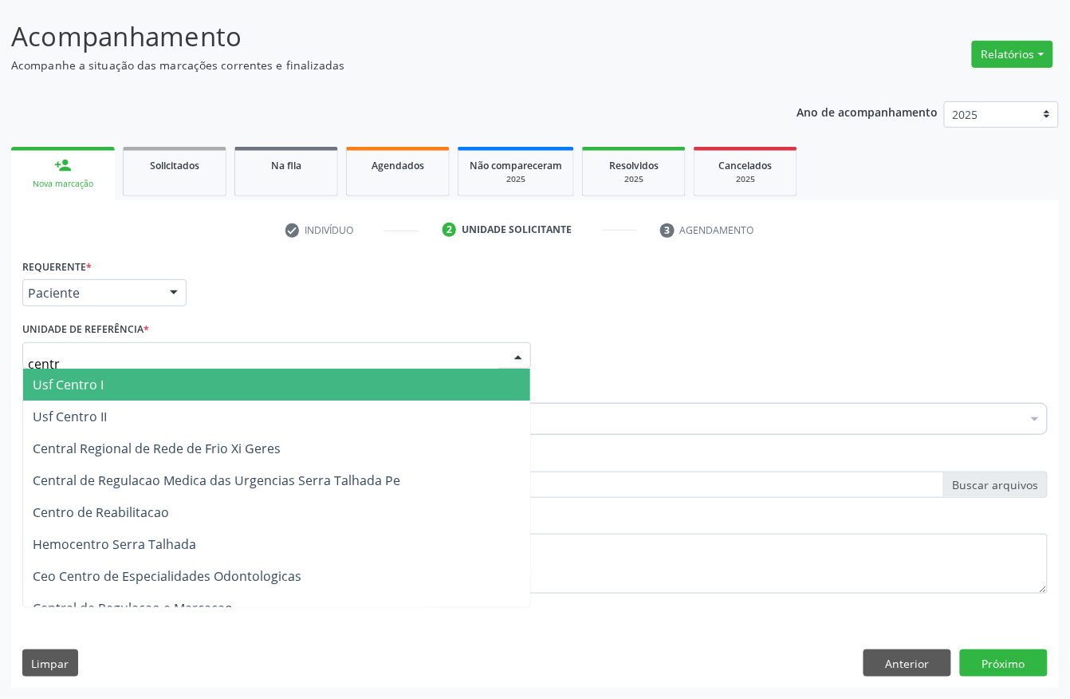
type input "centro"
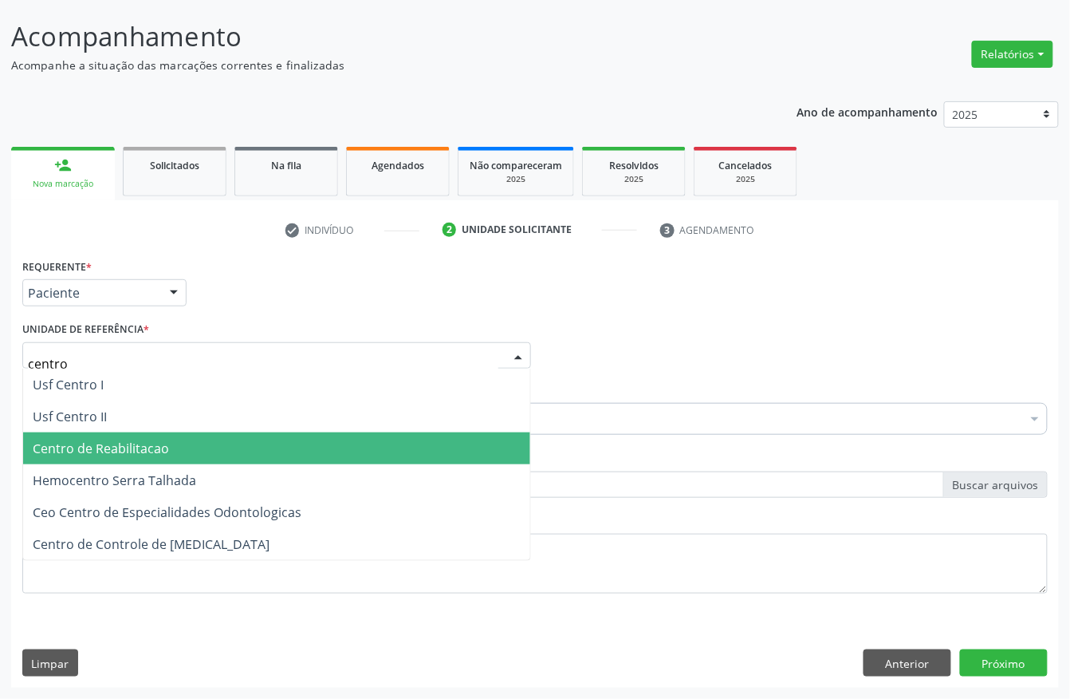
click at [126, 445] on span "Centro de Reabilitacao" at bounding box center [101, 448] width 136 height 18
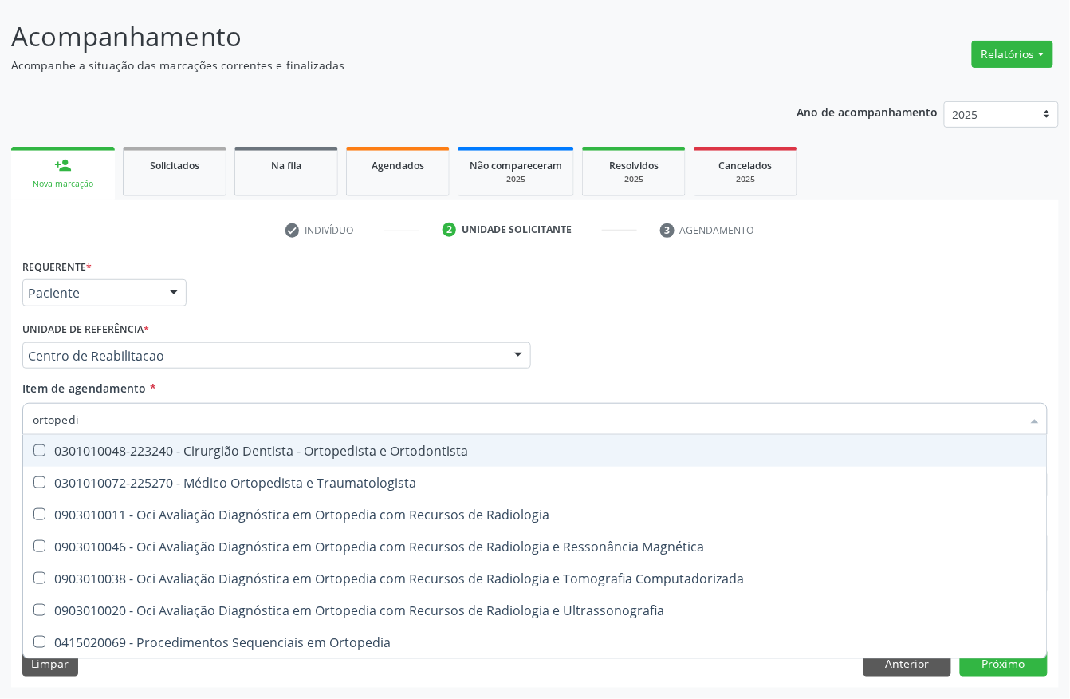
type input "ortopedis"
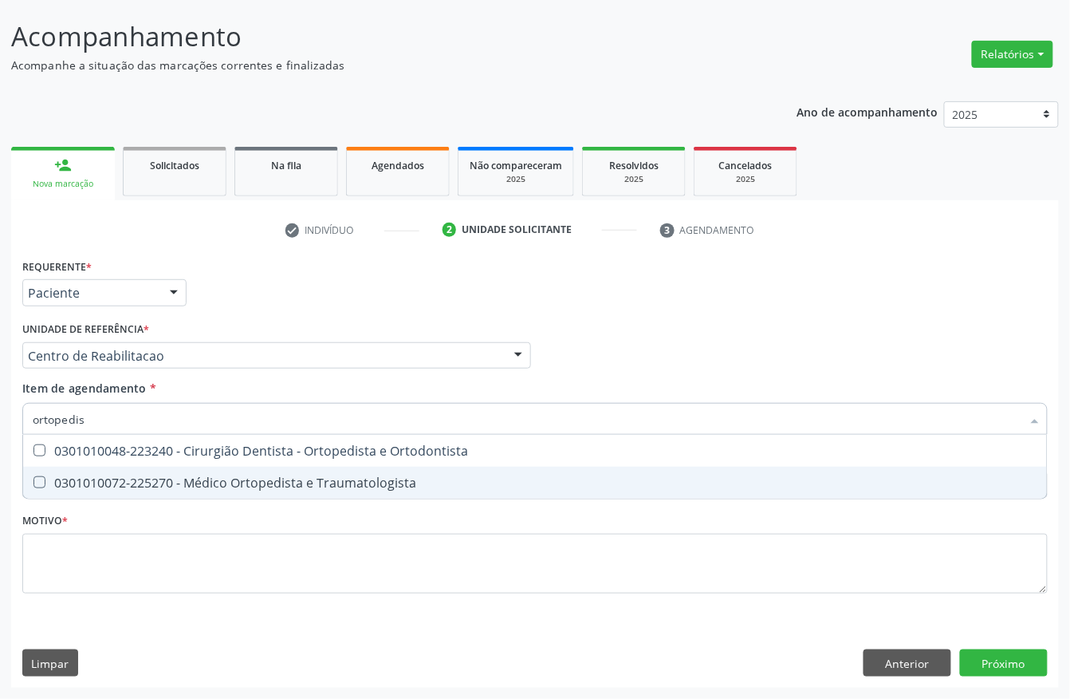
drag, startPoint x: 105, startPoint y: 475, endPoint x: 67, endPoint y: 539, distance: 74.4
click at [104, 476] on div "0301010072-225270 - Médico Ortopedista e Traumatologista" at bounding box center [535, 482] width 1005 height 13
checkbox Traumatologista "true"
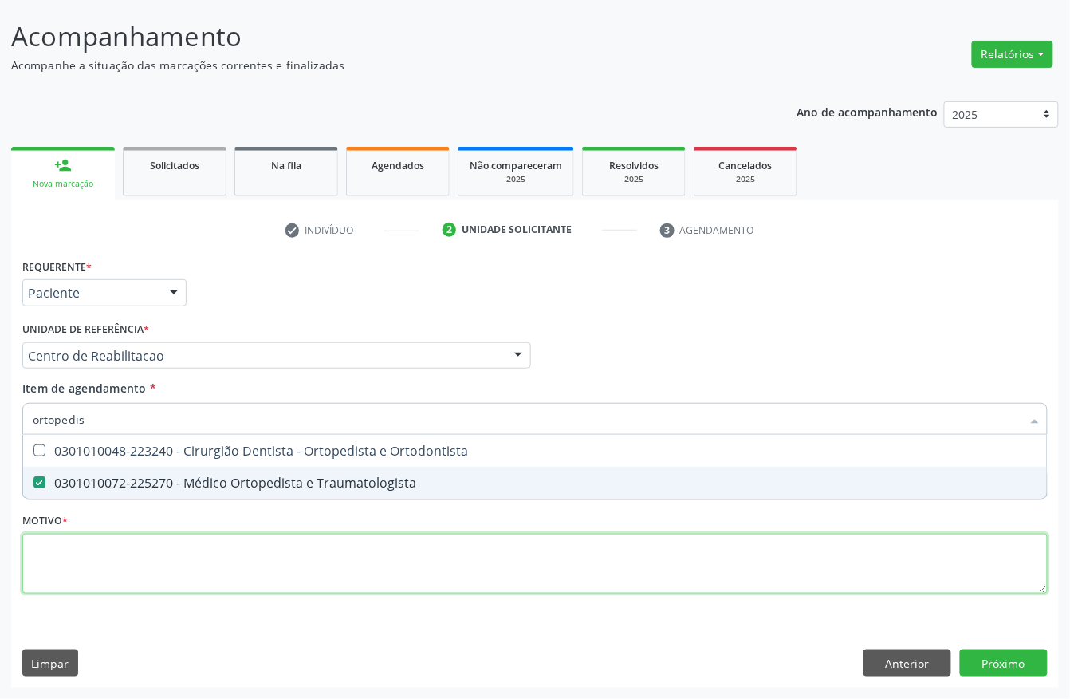
click at [71, 569] on div "Requerente * Paciente Profissional de Saúde Paciente Nenhum resultado encontrad…" at bounding box center [535, 434] width 1026 height 361
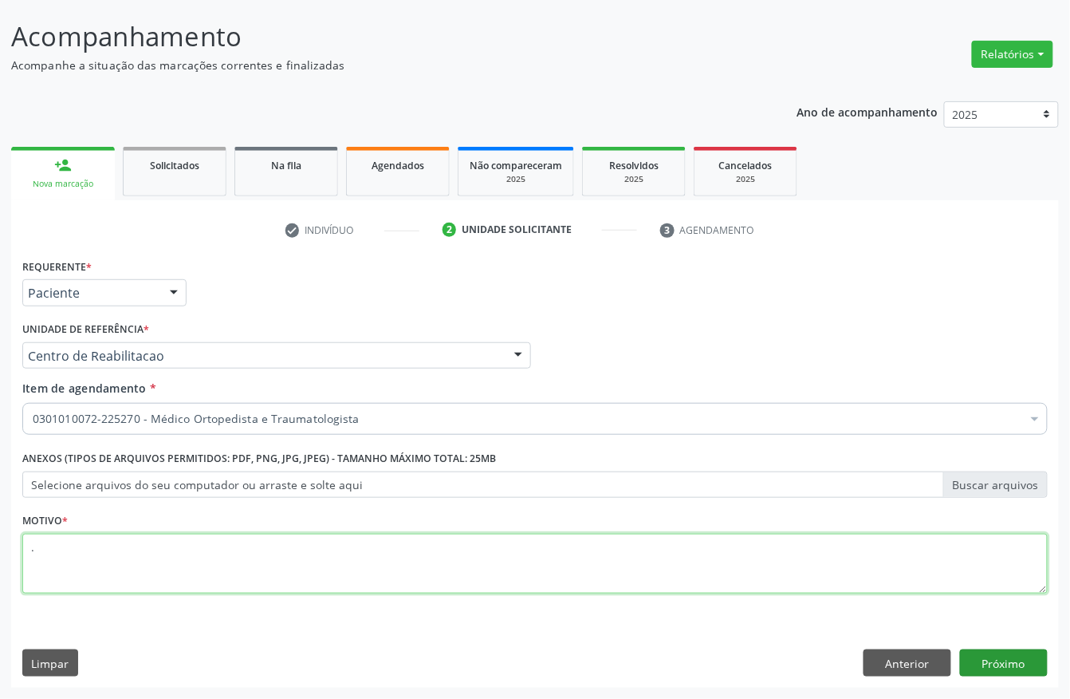
type textarea "."
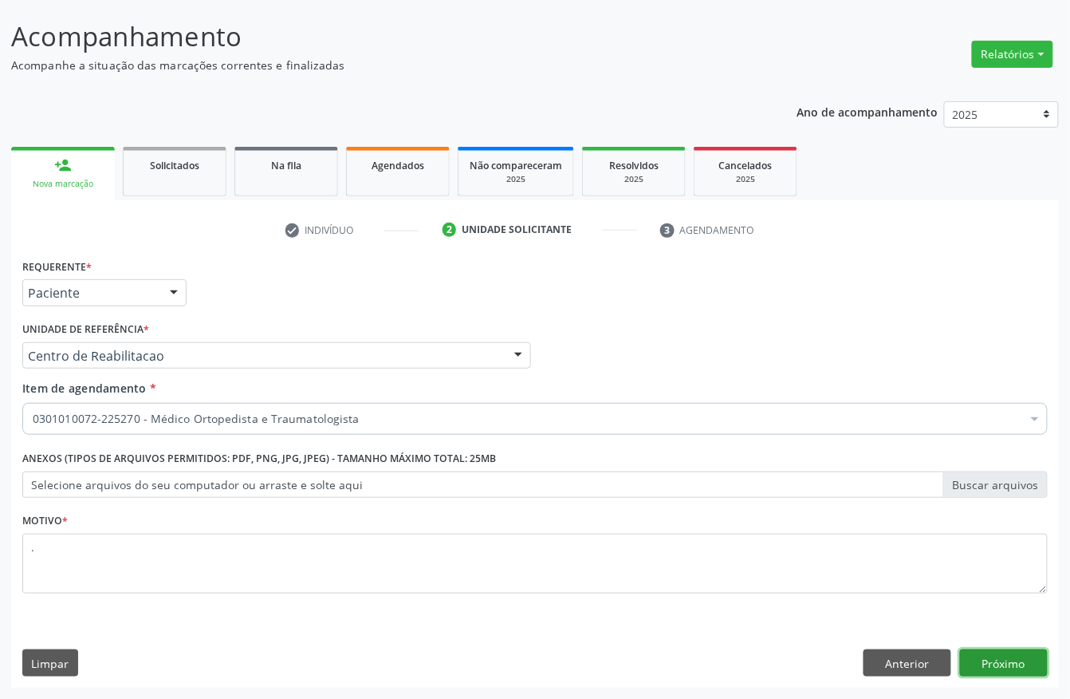
click at [1025, 654] on button "Próximo" at bounding box center [1004, 662] width 88 height 27
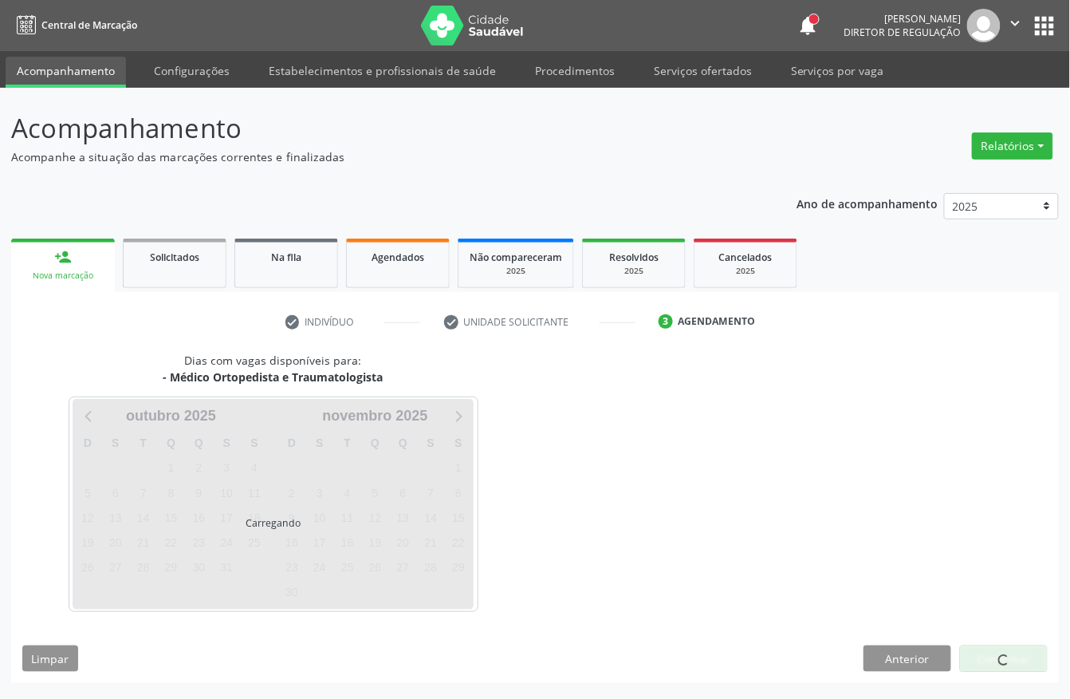
scroll to position [0, 0]
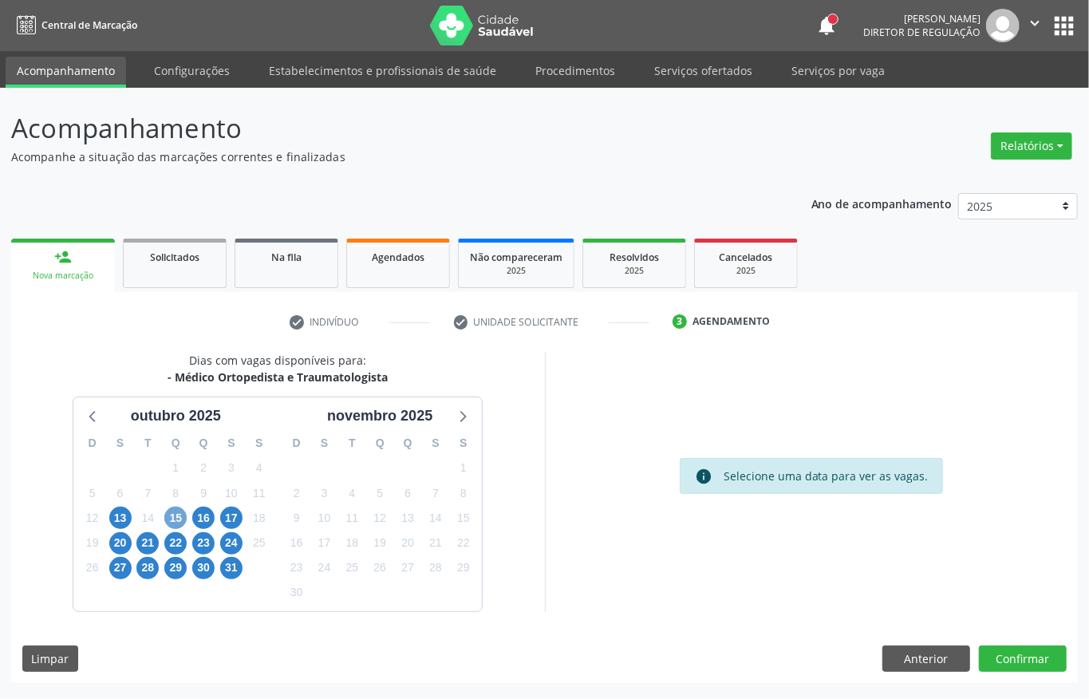
click at [173, 514] on span "15" at bounding box center [175, 517] width 22 height 22
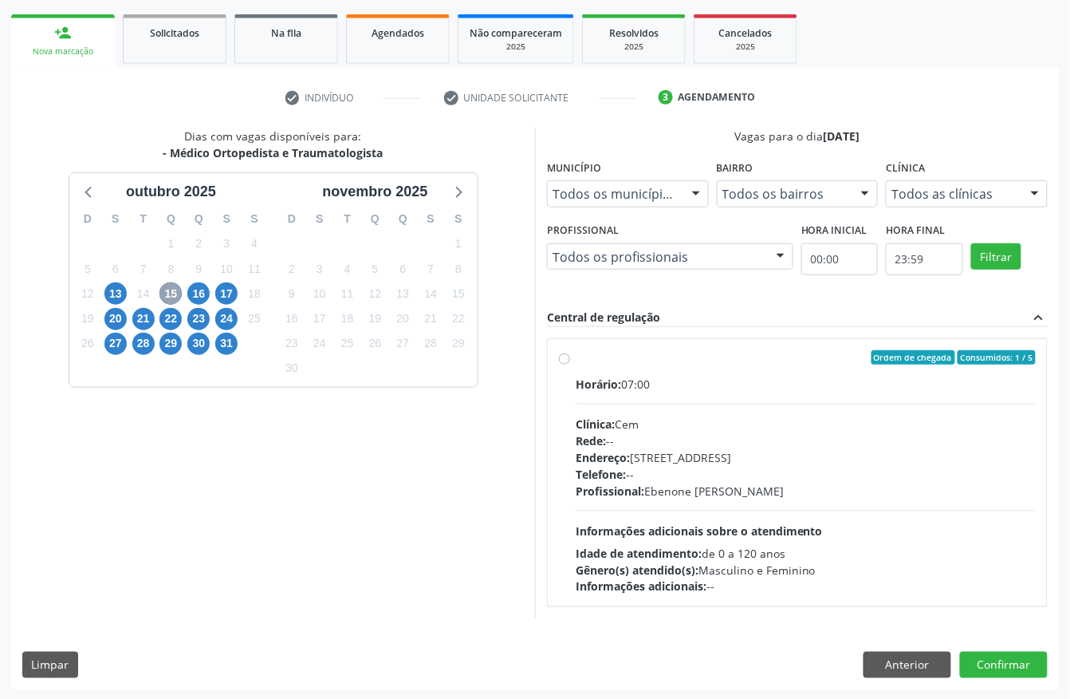
scroll to position [228, 0]
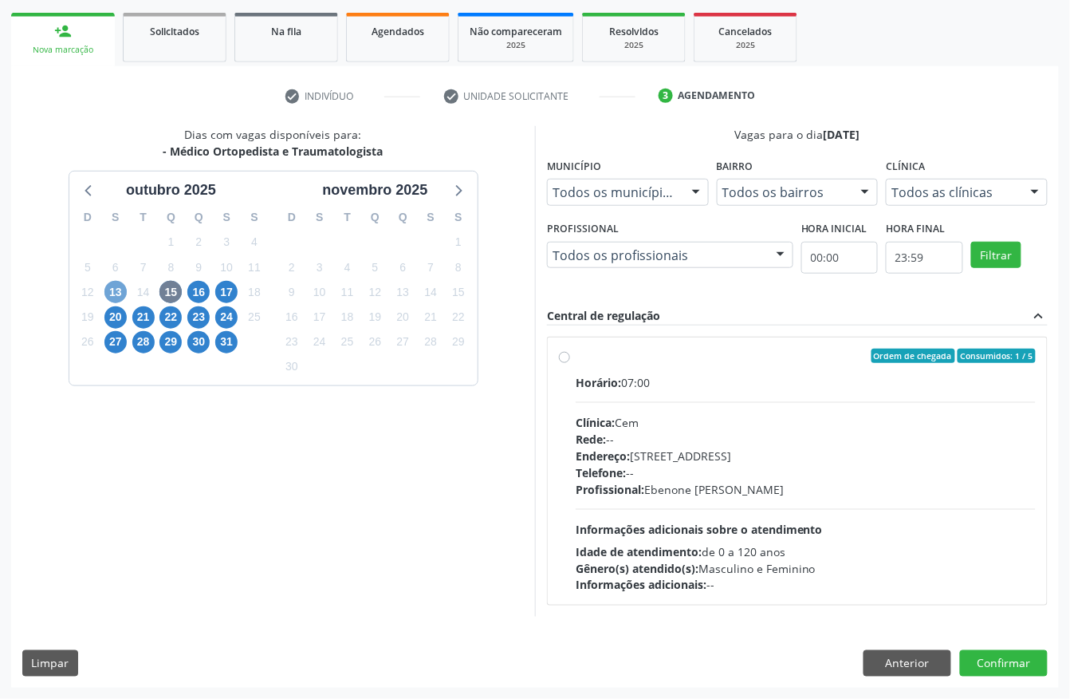
click at [109, 285] on span "13" at bounding box center [115, 292] width 22 height 22
click at [721, 481] on div "Profissional: Joao Bosco Barreto Couto Neto" at bounding box center [806, 489] width 460 height 17
click at [570, 363] on input "Ordem de chegada Consumidos: 7 / 11 Horário: 08:30 Clínica: Policlinica Municip…" at bounding box center [564, 355] width 11 height 14
radio input "true"
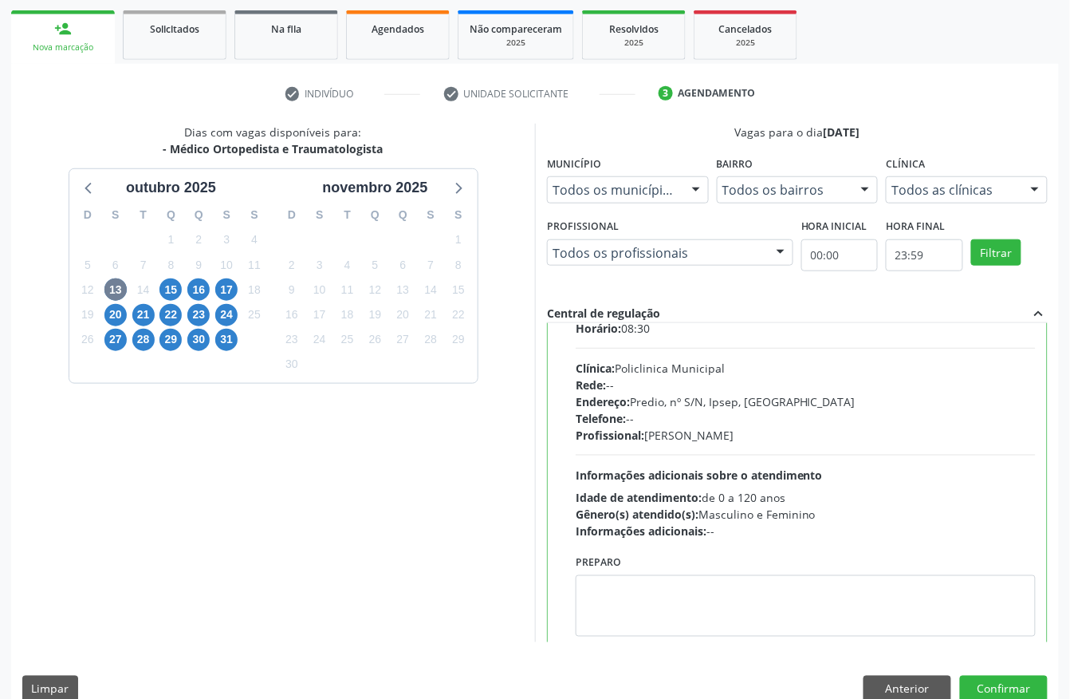
scroll to position [81, 0]
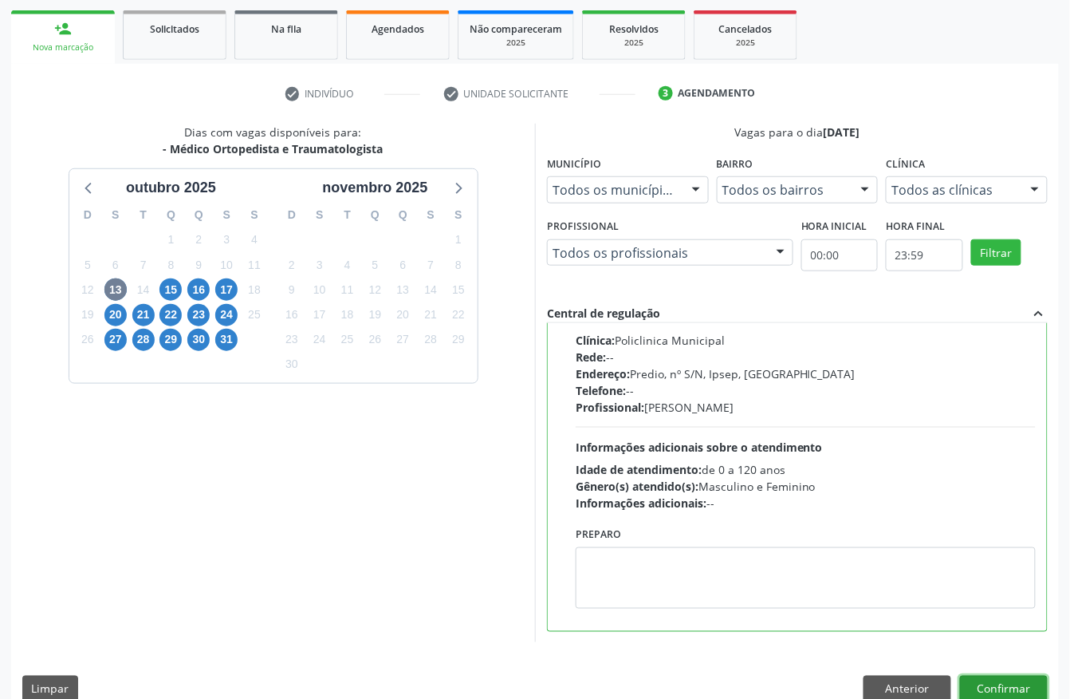
click at [999, 683] on button "Confirmar" at bounding box center [1004, 688] width 88 height 27
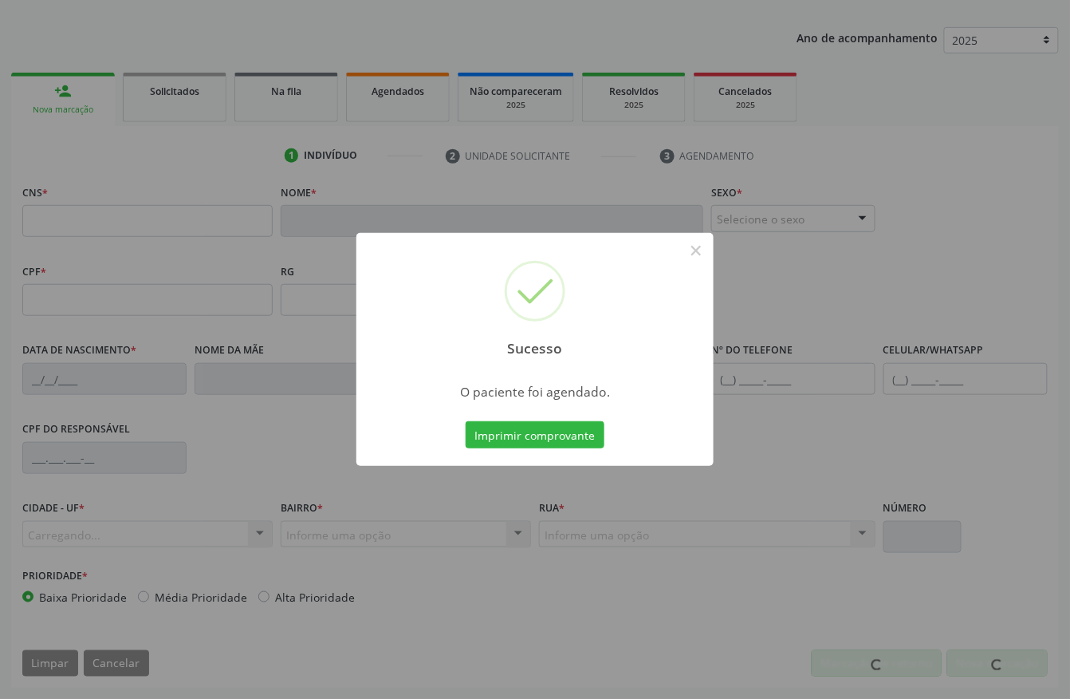
scroll to position [167, 0]
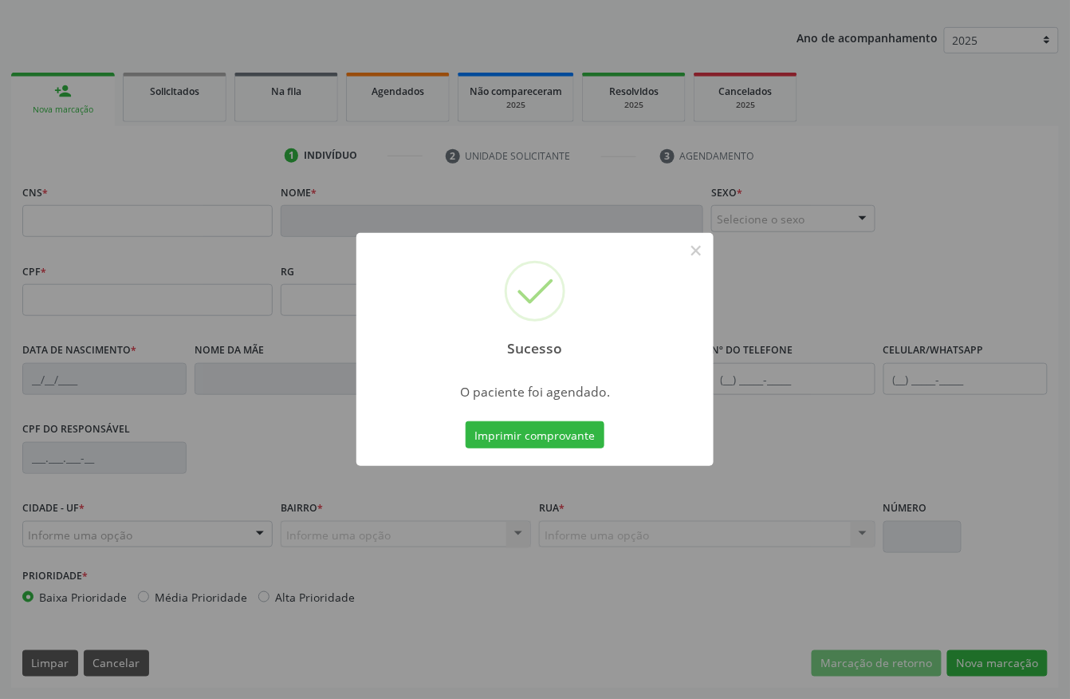
drag, startPoint x: 533, startPoint y: 438, endPoint x: 534, endPoint y: 450, distance: 12.0
click at [534, 450] on div "Imprimir comprovante Cancel" at bounding box center [536, 434] width 146 height 33
click at [540, 431] on button "Imprimir comprovante" at bounding box center [535, 434] width 139 height 27
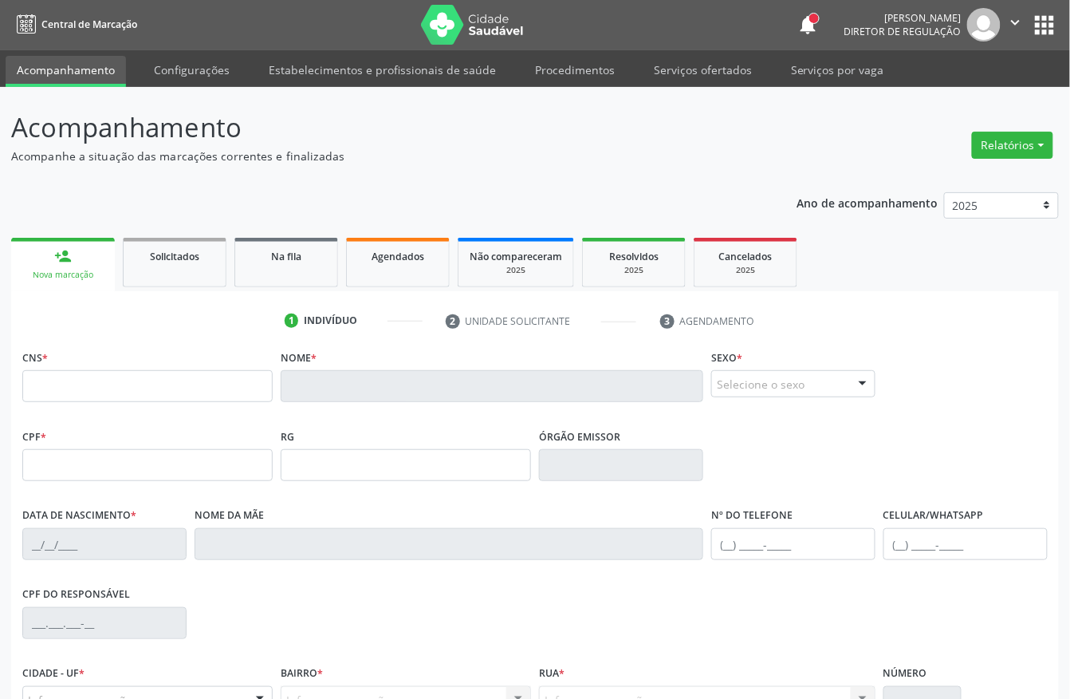
scroll to position [0, 0]
drag, startPoint x: 188, startPoint y: 276, endPoint x: 158, endPoint y: 276, distance: 30.3
click at [188, 276] on link "Solicitados" at bounding box center [175, 262] width 104 height 49
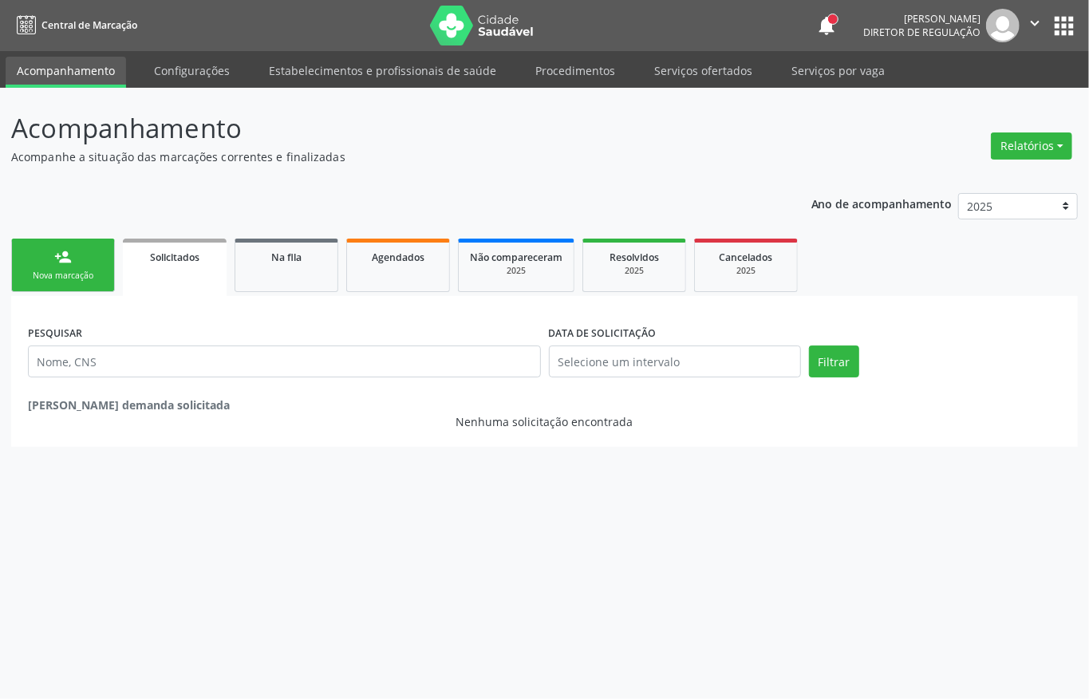
click at [52, 282] on link "person_add Nova marcação" at bounding box center [63, 264] width 104 height 53
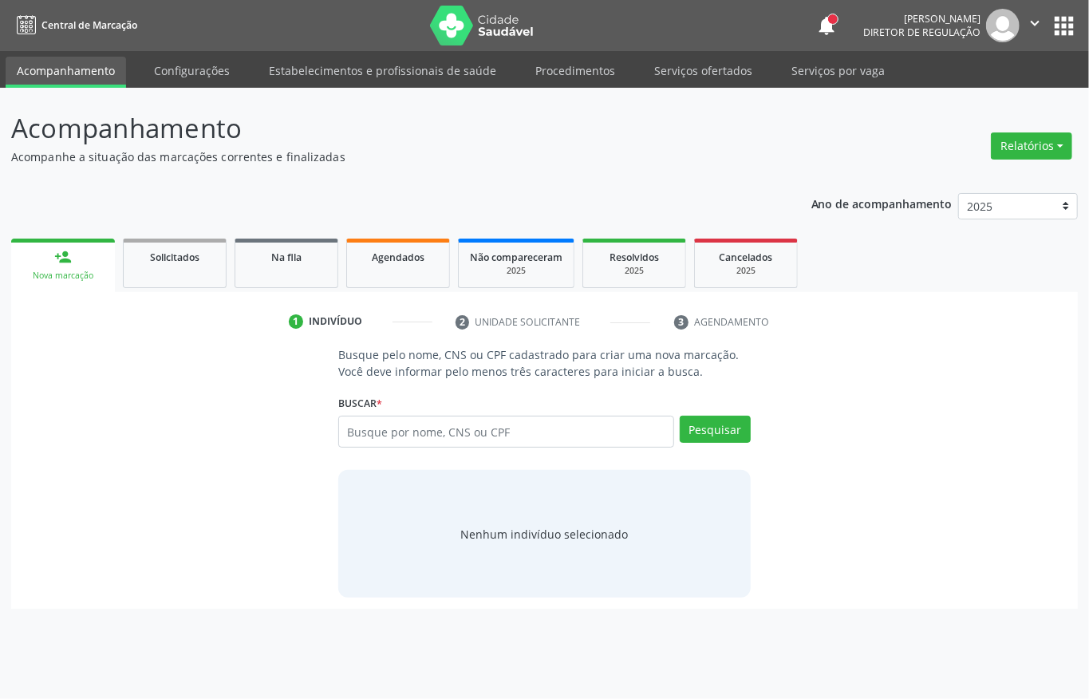
click at [56, 259] on div "person_add" at bounding box center [63, 257] width 18 height 18
click at [405, 432] on input "text" at bounding box center [506, 431] width 336 height 32
paste input "702 1087 4802 3698"
type input "702 1087 4802 3698"
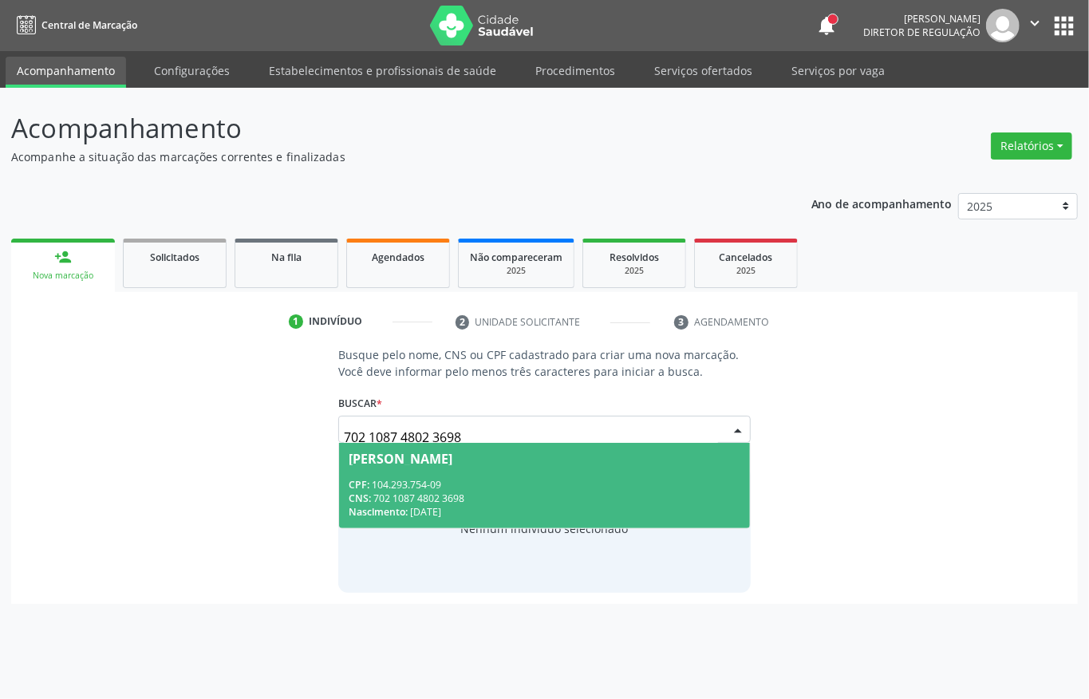
click at [425, 467] on span "Marilia Grasiela da Silva Santos CPF: 104.293.754-09 CNS: 702 1087 4802 3698 Na…" at bounding box center [544, 485] width 411 height 85
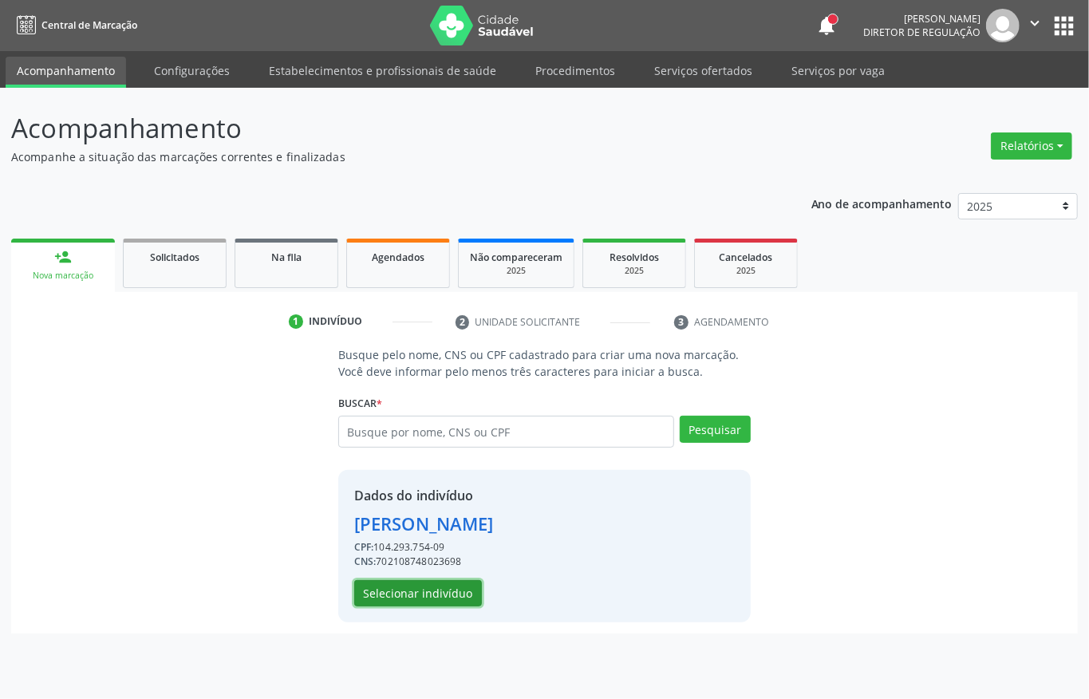
click at [425, 589] on button "Selecionar indivíduo" at bounding box center [418, 593] width 128 height 27
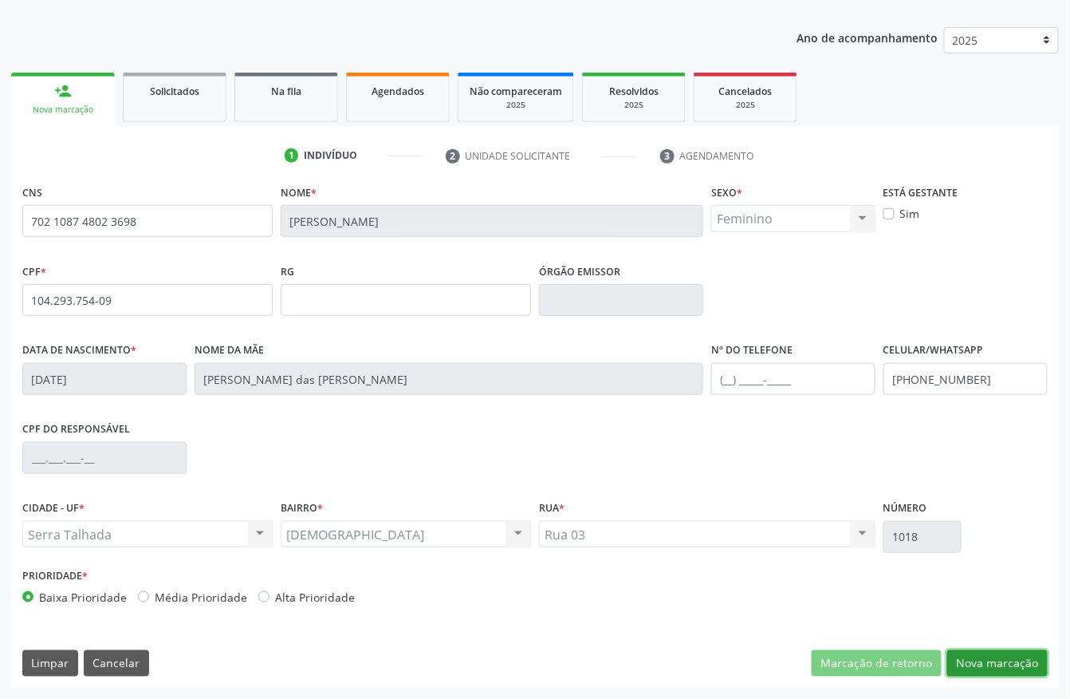
click at [963, 651] on button "Nova marcação" at bounding box center [997, 663] width 100 height 27
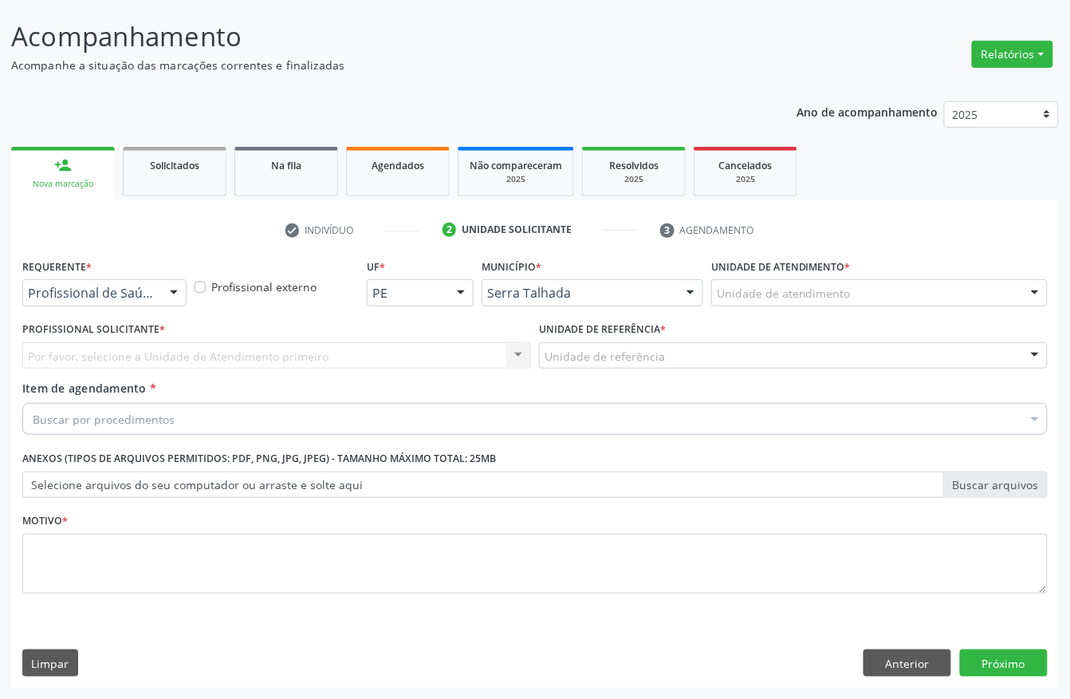
scroll to position [93, 0]
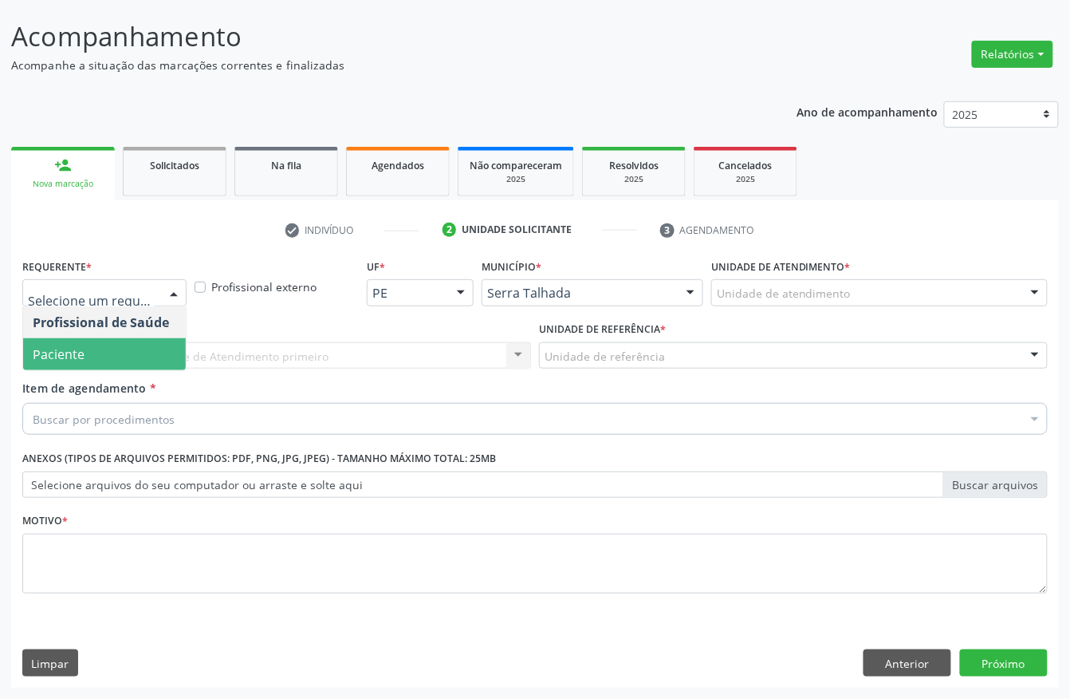
click at [129, 345] on span "Paciente" at bounding box center [104, 354] width 163 height 32
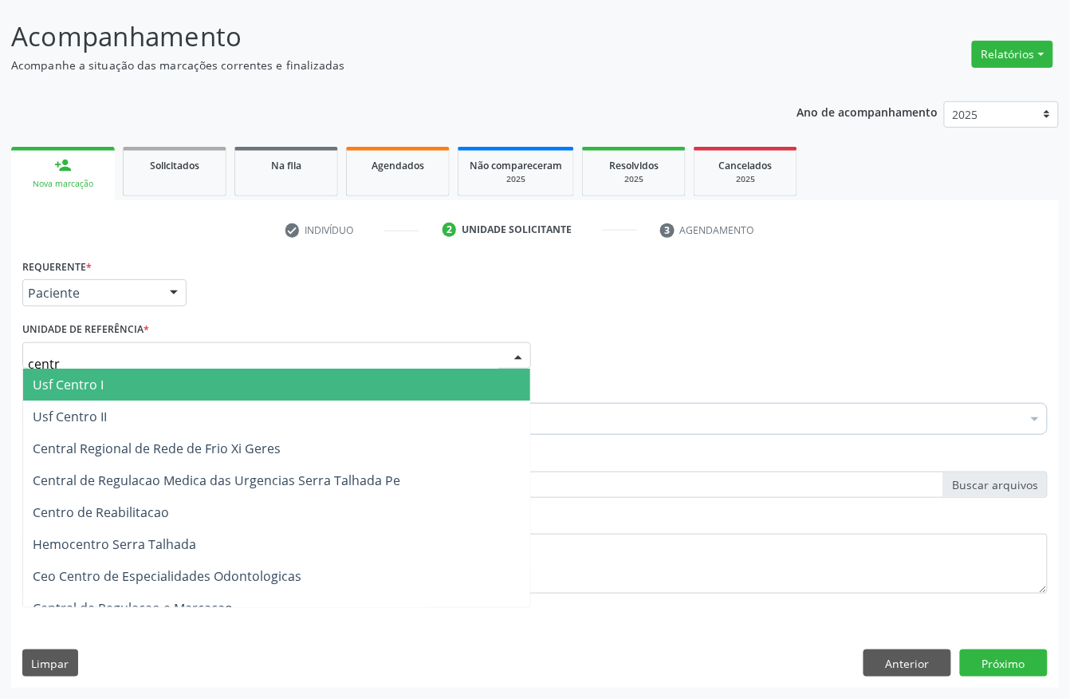
type input "centro"
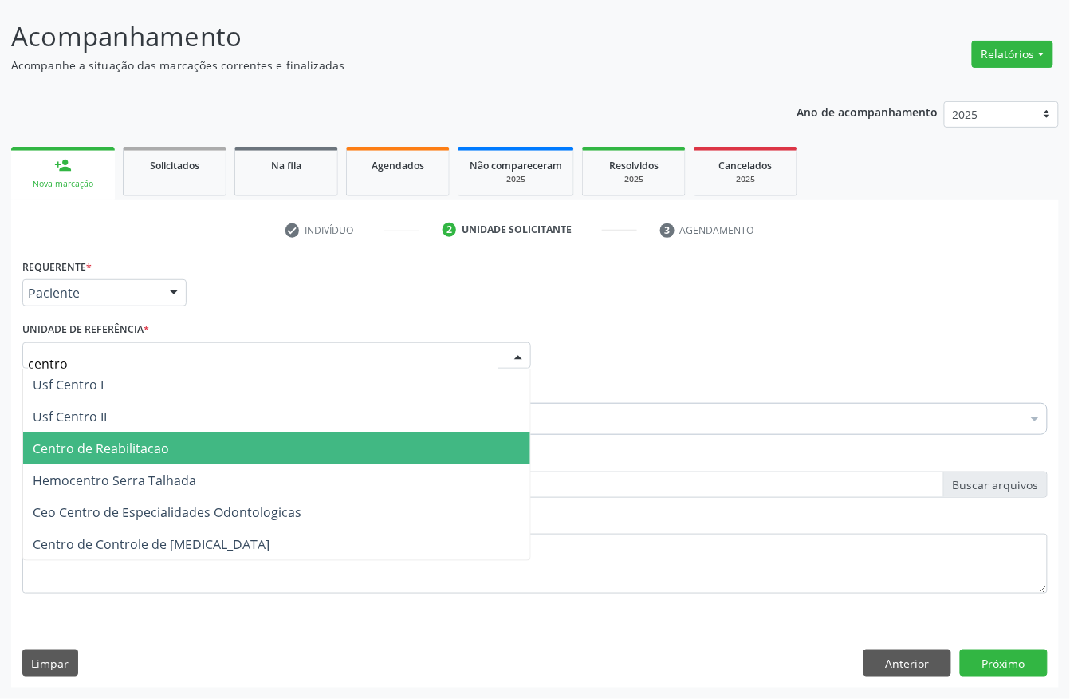
click at [147, 439] on span "Centro de Reabilitacao" at bounding box center [101, 448] width 136 height 18
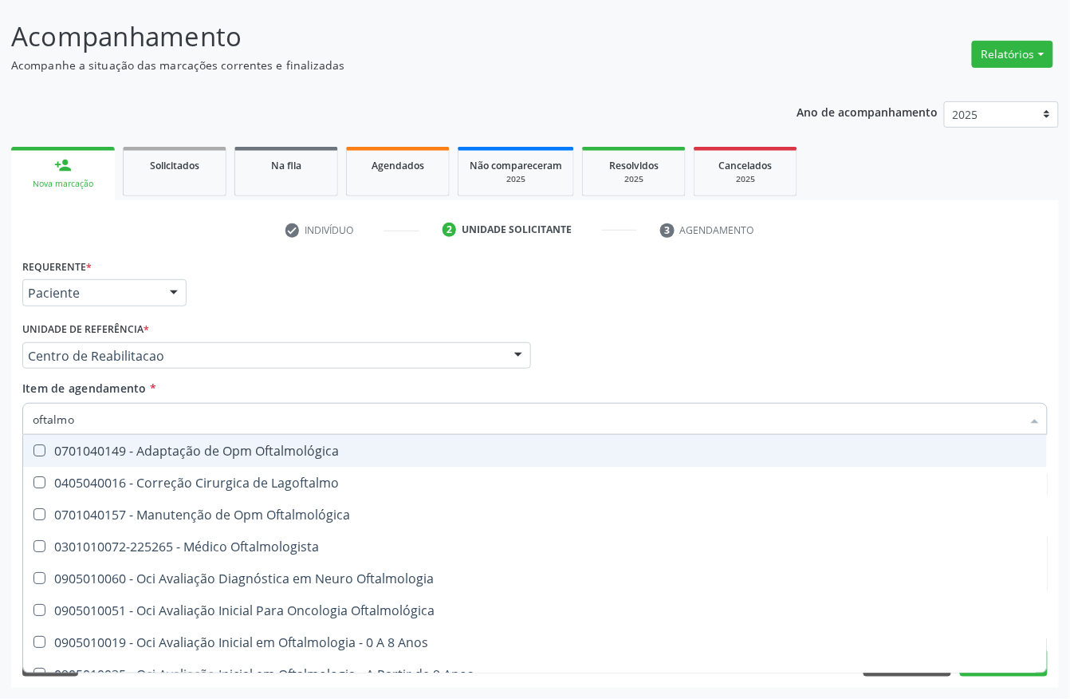
type input "oftalmol"
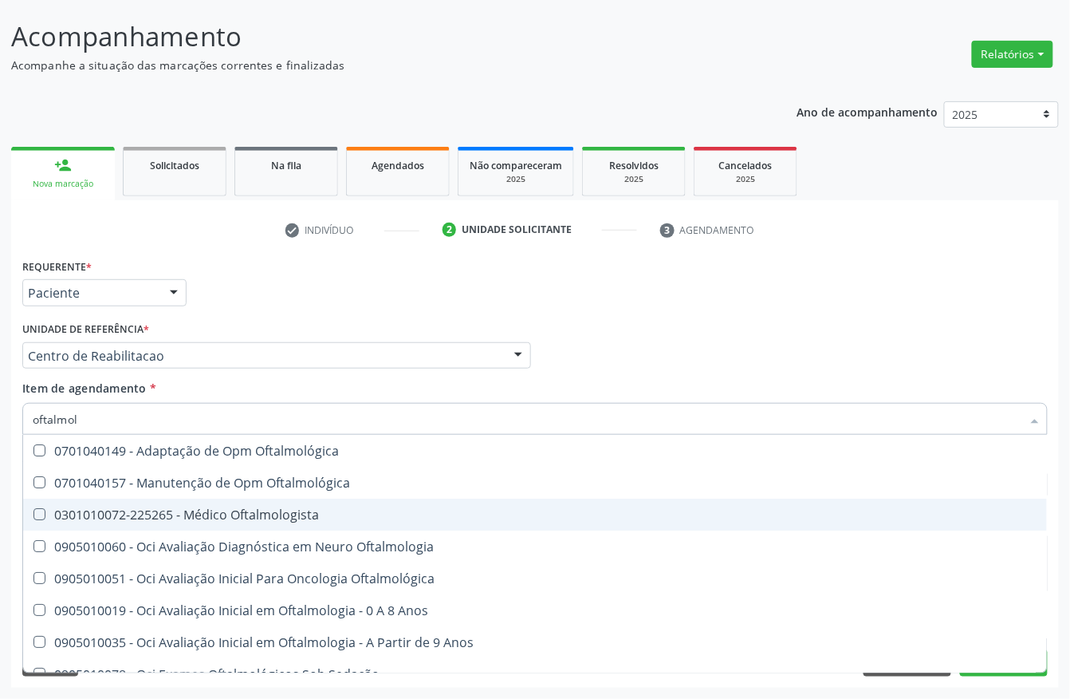
click at [189, 510] on div "0301010072-225265 - Médico Oftalmologista" at bounding box center [535, 514] width 1005 height 13
checkbox Oftalmologista "true"
click at [0, 525] on div "Acompanhamento Acompanhe a situação das marcações correntes e finalizadas Relat…" at bounding box center [535, 347] width 1070 height 703
checkbox Oftalmológica "true"
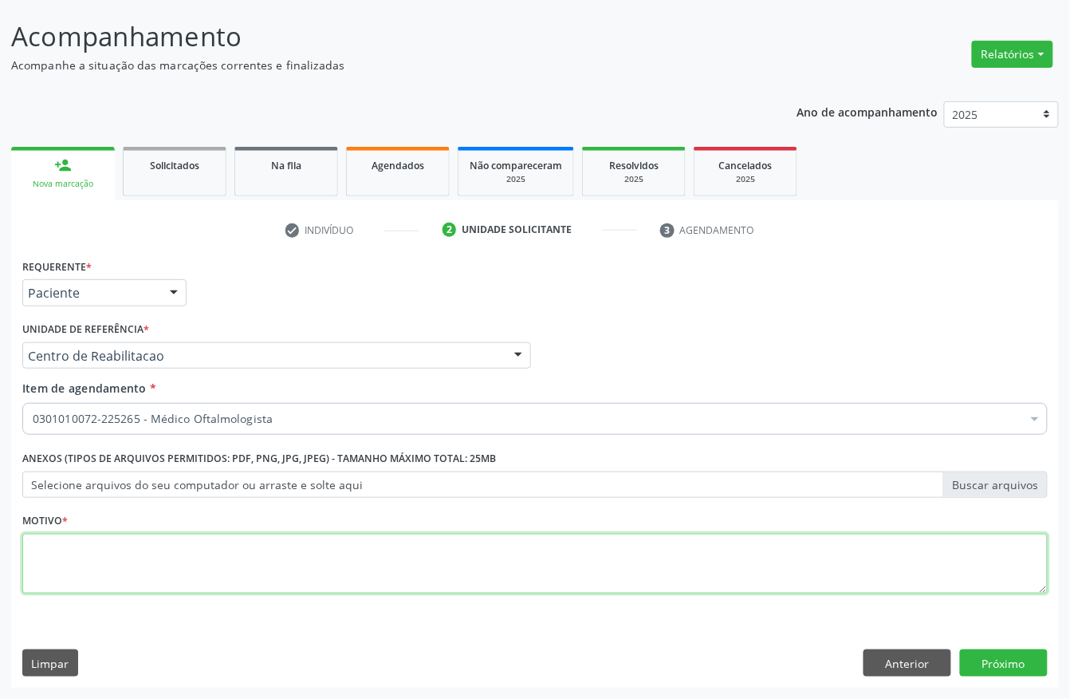
click at [81, 559] on textarea at bounding box center [535, 564] width 1026 height 61
type textarea "."
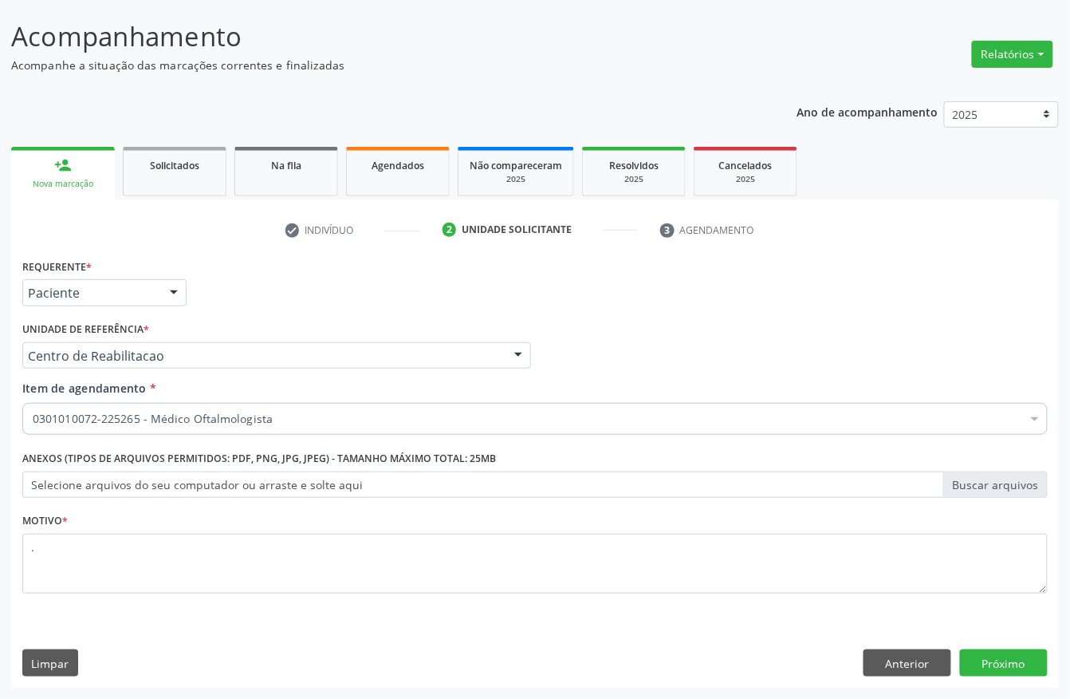
click at [987, 648] on div "Requerente * Paciente Profissional de Saúde Paciente Nenhum resultado encontrad…" at bounding box center [535, 470] width 1048 height 433
click at [989, 662] on button "Próximo" at bounding box center [1004, 662] width 88 height 27
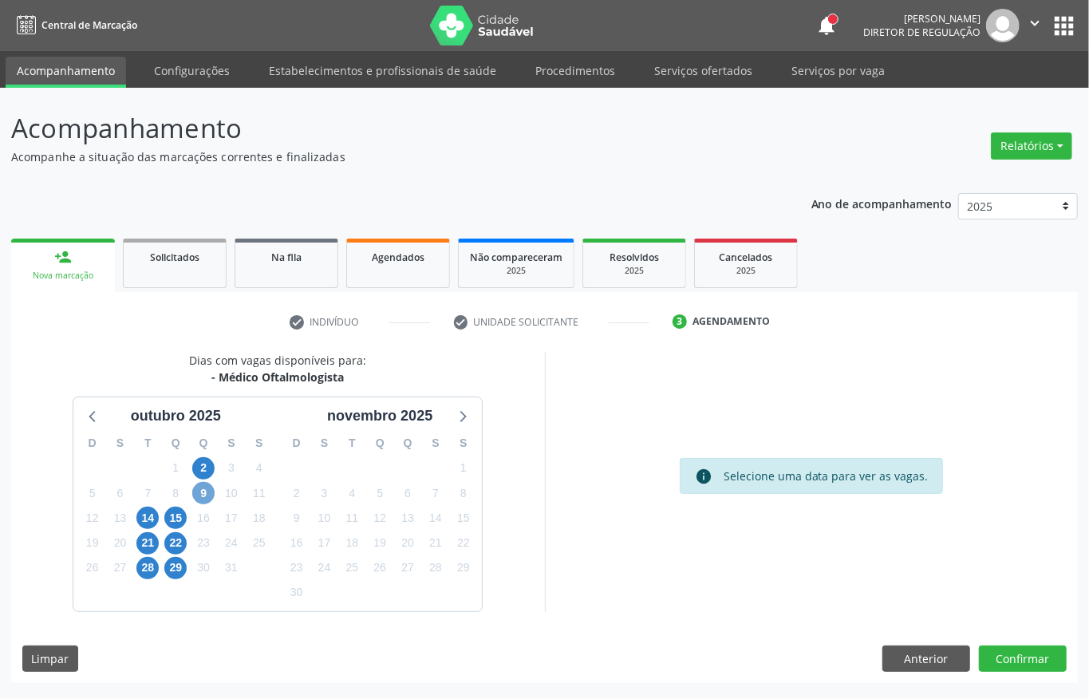
click at [202, 486] on span "9" at bounding box center [203, 493] width 22 height 22
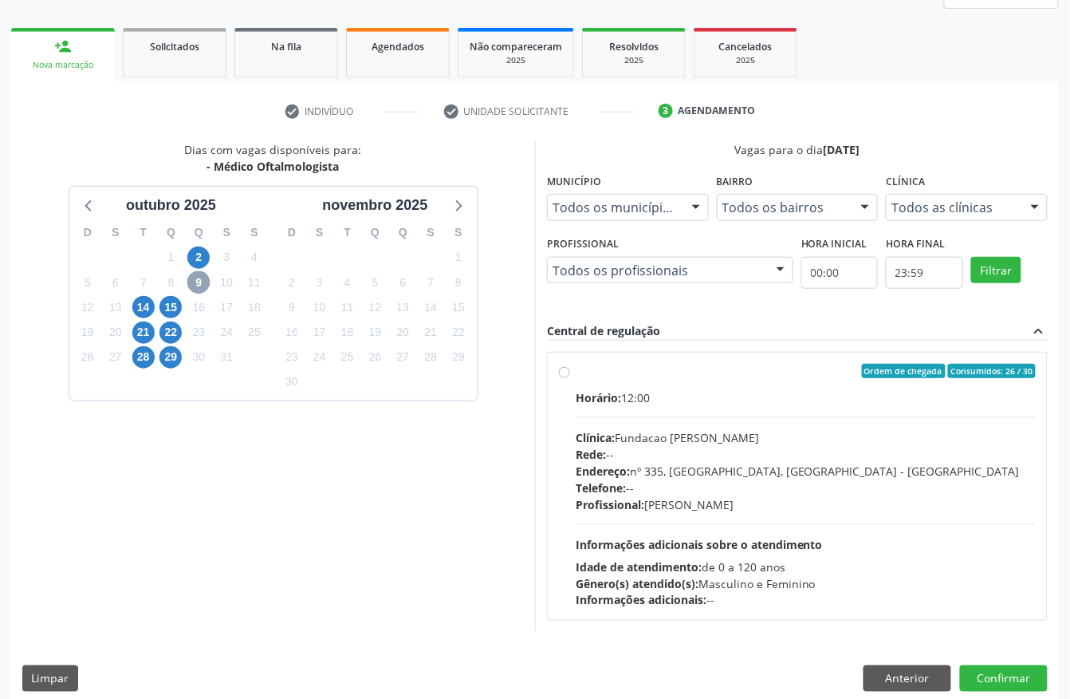
scroll to position [212, 0]
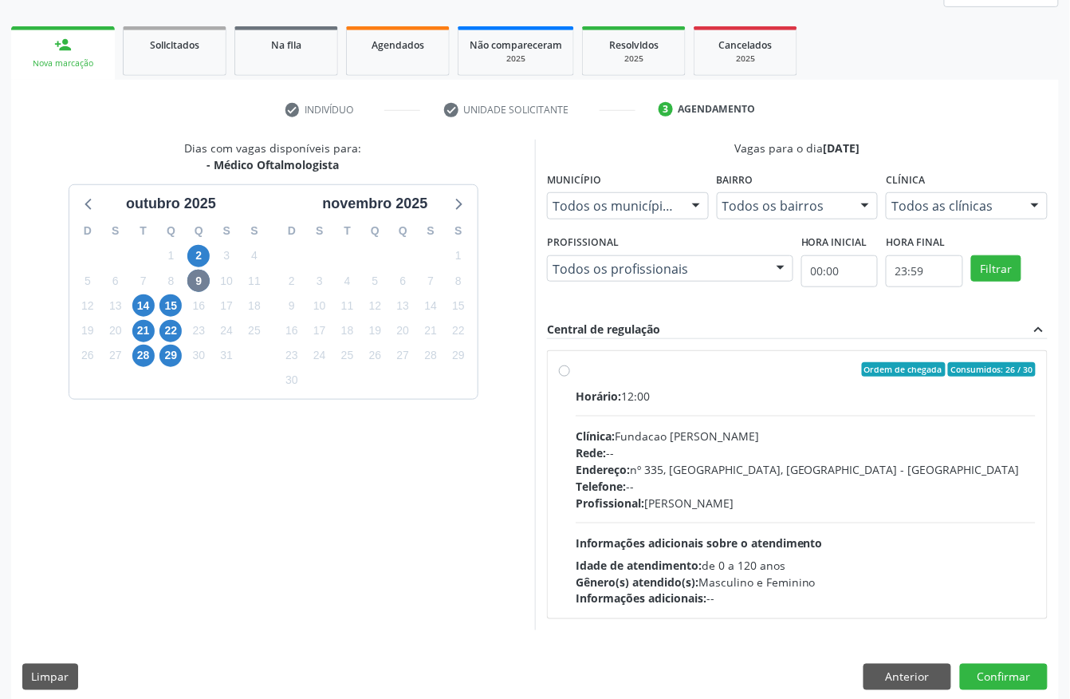
click at [659, 523] on hr at bounding box center [806, 522] width 460 height 1
click at [570, 376] on input "Ordem de chegada Consumidos: 26 / 30 Horário: 12:00 Clínica: Fundacao Altino Ve…" at bounding box center [564, 369] width 11 height 14
radio input "true"
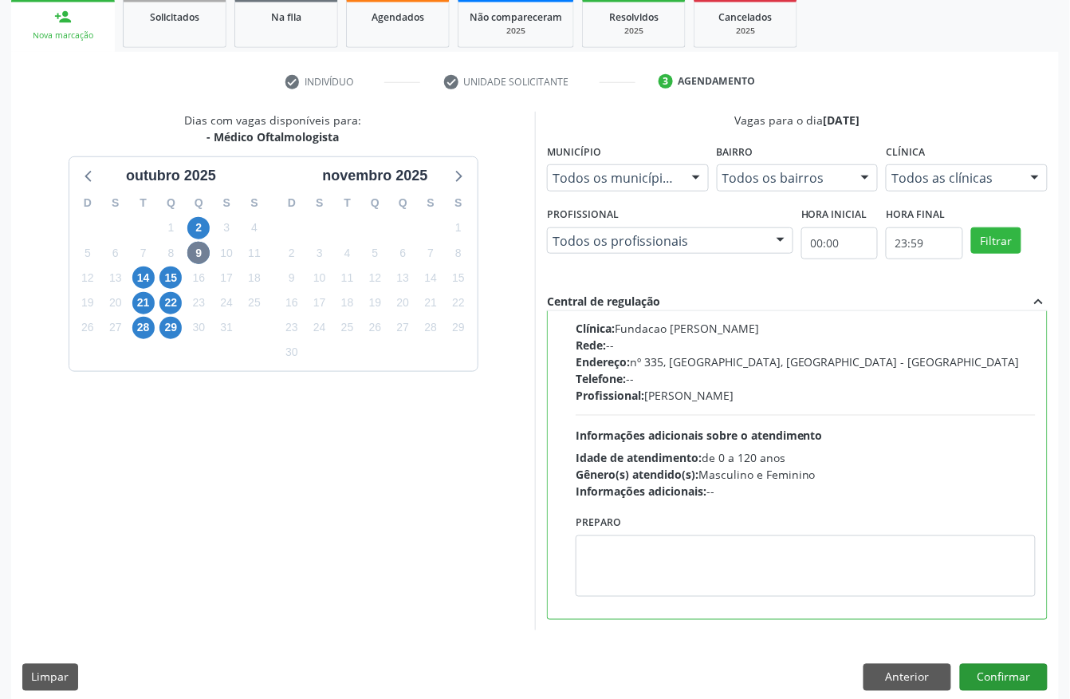
scroll to position [255, 0]
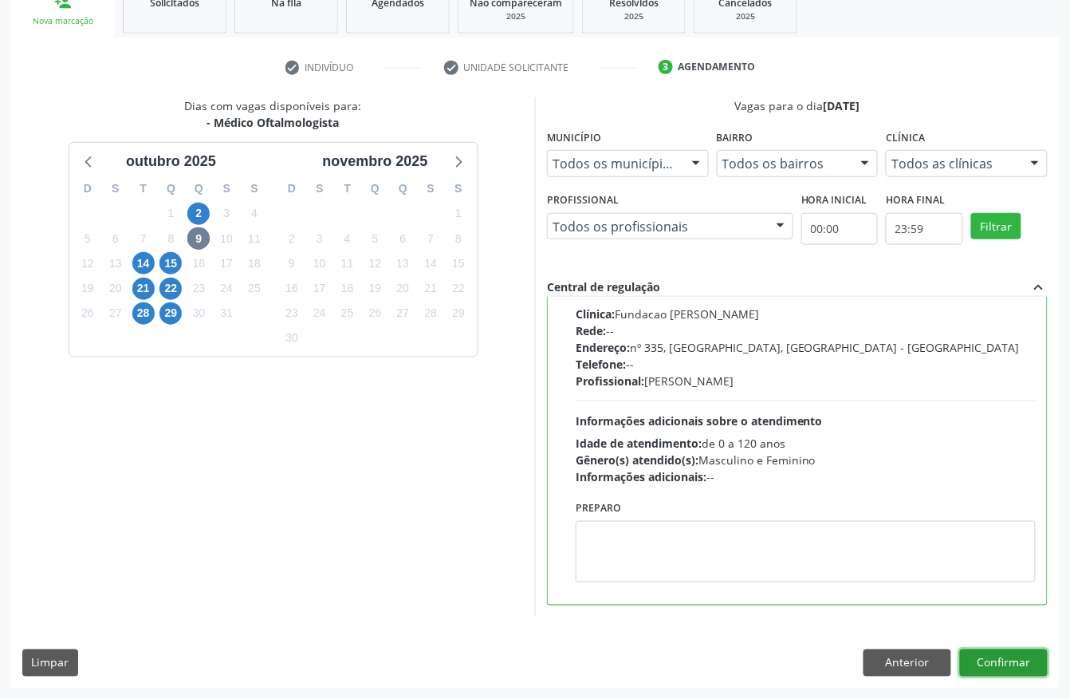
click at [1034, 662] on button "Confirmar" at bounding box center [1004, 662] width 88 height 27
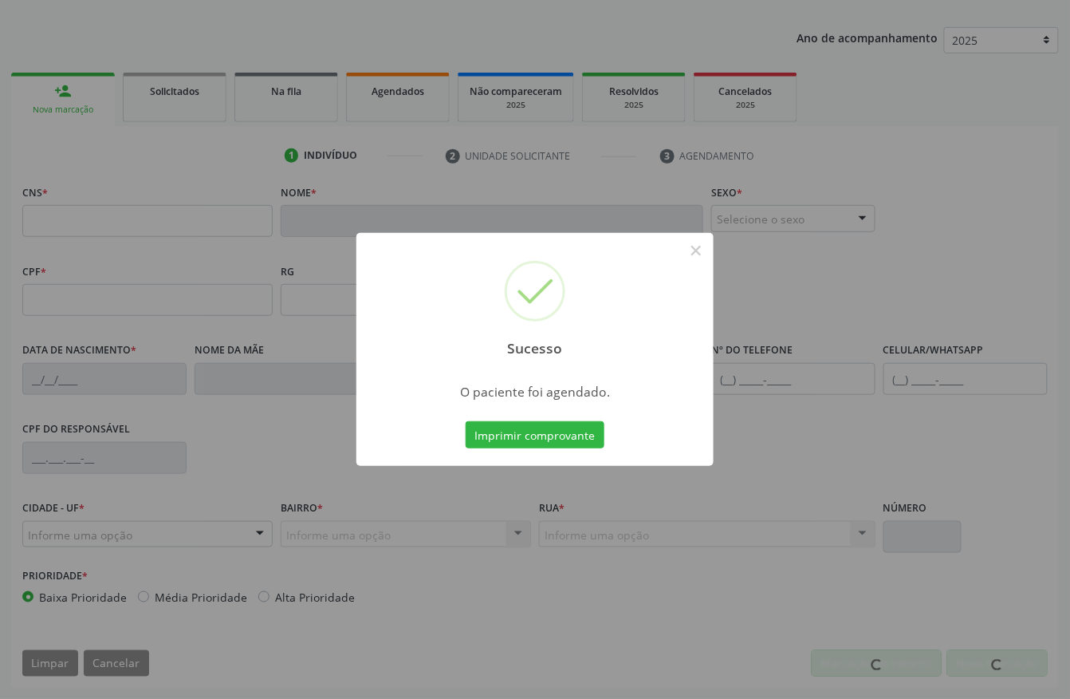
scroll to position [167, 0]
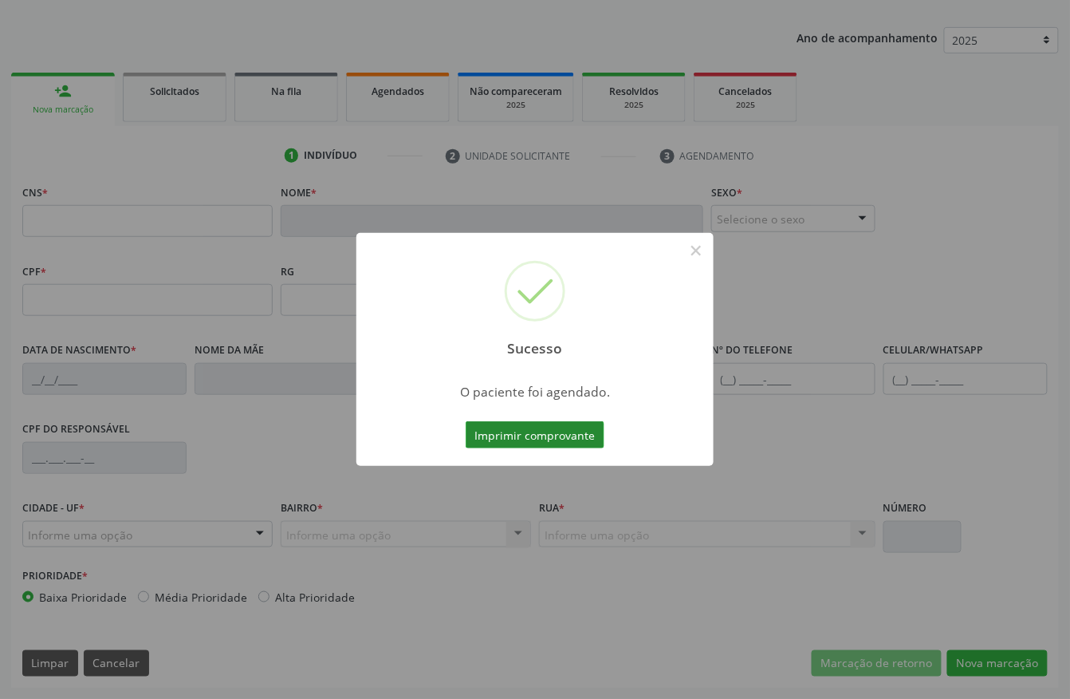
click at [550, 431] on button "Imprimir comprovante" at bounding box center [535, 434] width 139 height 27
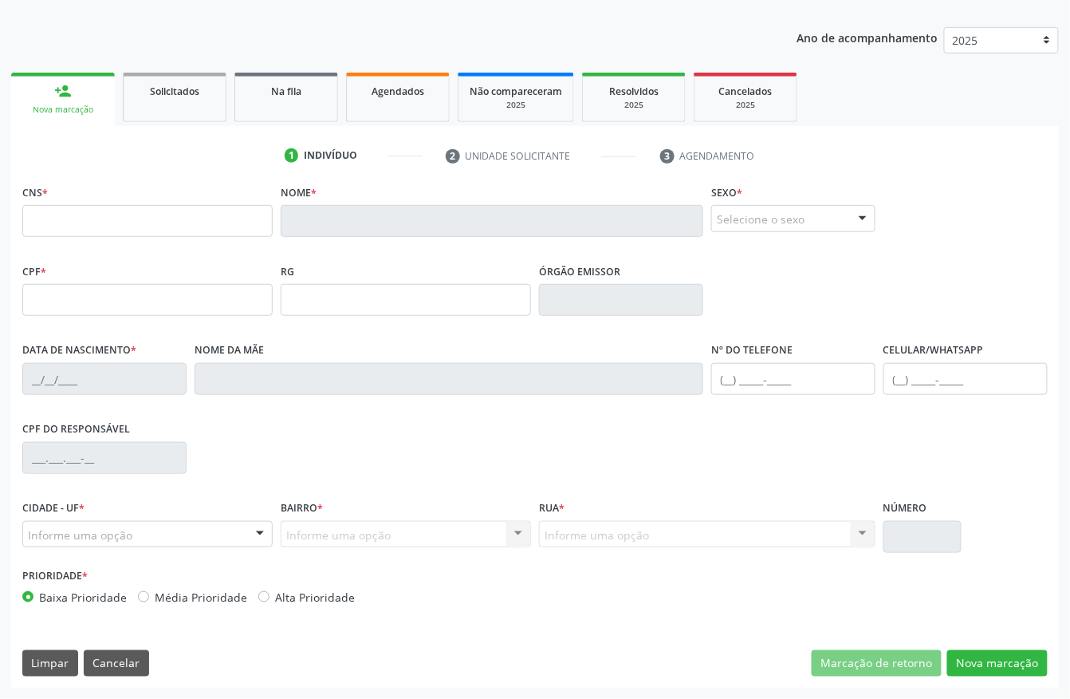
scroll to position [0, 0]
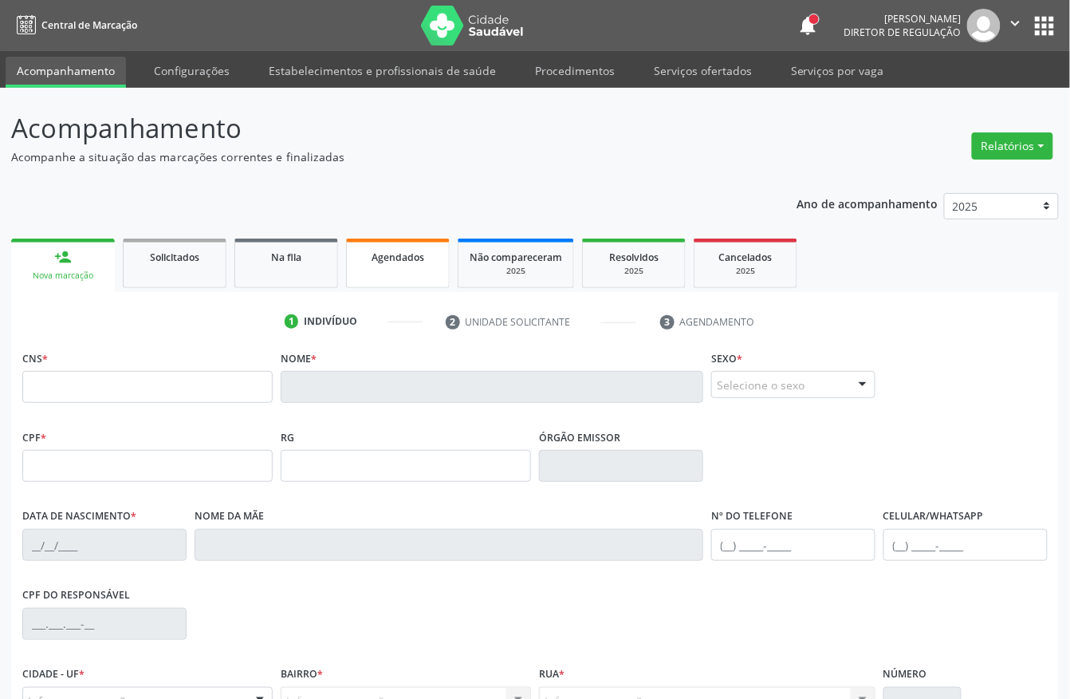
click at [397, 276] on link "Agendados" at bounding box center [398, 262] width 104 height 49
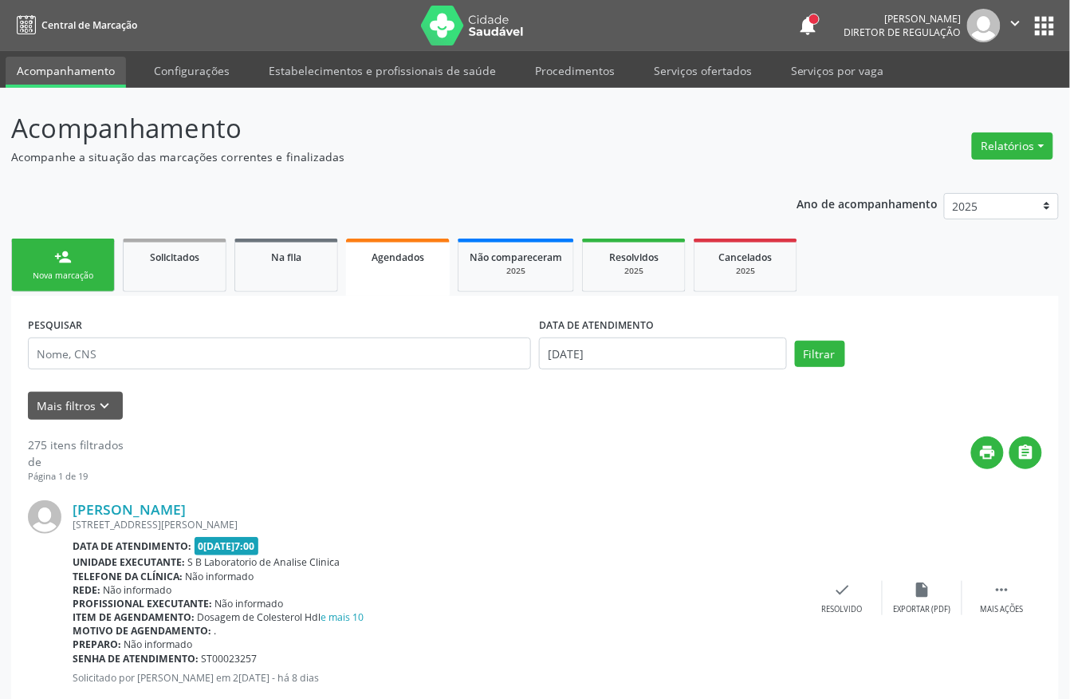
click at [68, 273] on div "Nova marcação" at bounding box center [63, 276] width 80 height 12
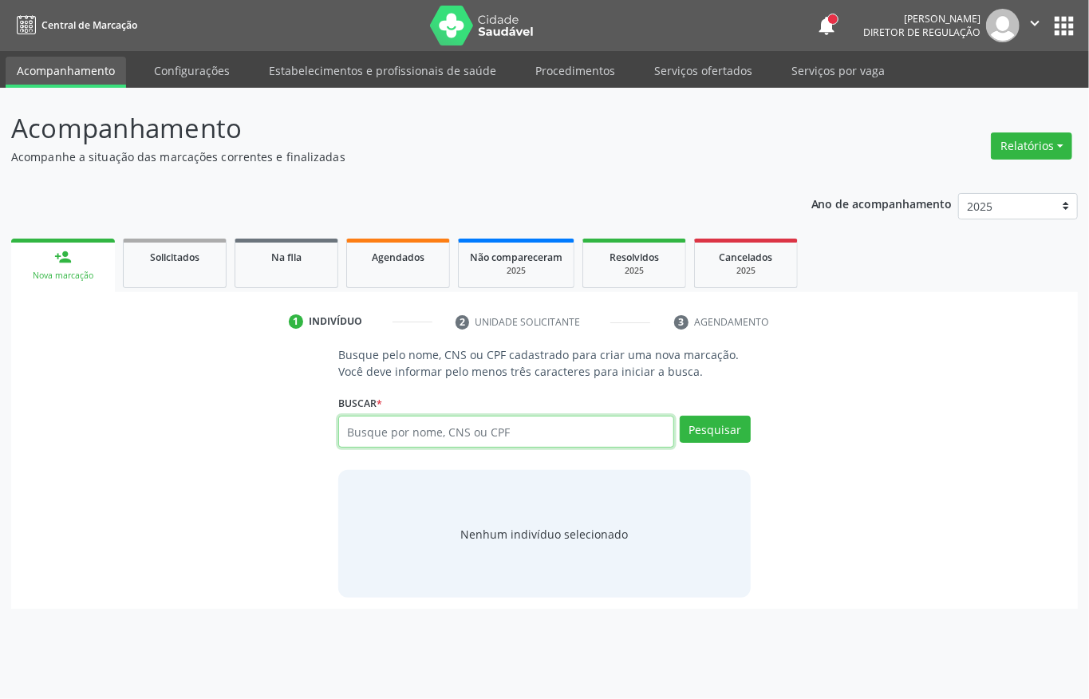
click at [450, 435] on input "text" at bounding box center [506, 431] width 336 height 32
type input "706702735780020"
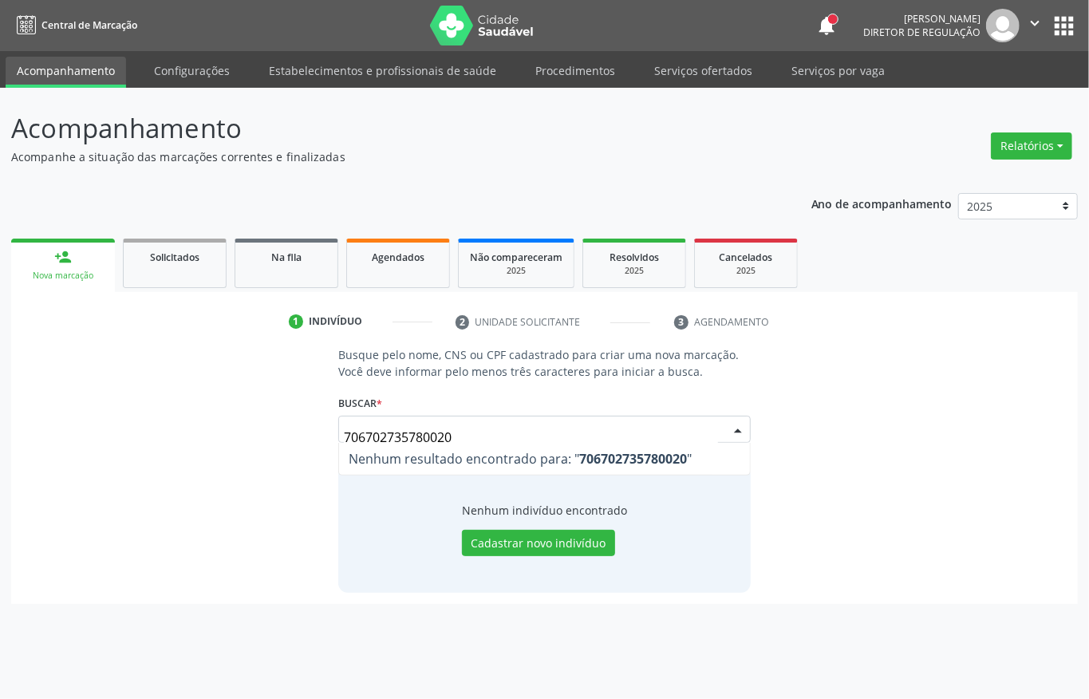
drag, startPoint x: 478, startPoint y: 437, endPoint x: 316, endPoint y: 439, distance: 162.7
click at [316, 439] on div "Busque pelo nome, CNS ou CPF cadastrado para criar uma nova marcação. Você deve…" at bounding box center [544, 469] width 1044 height 246
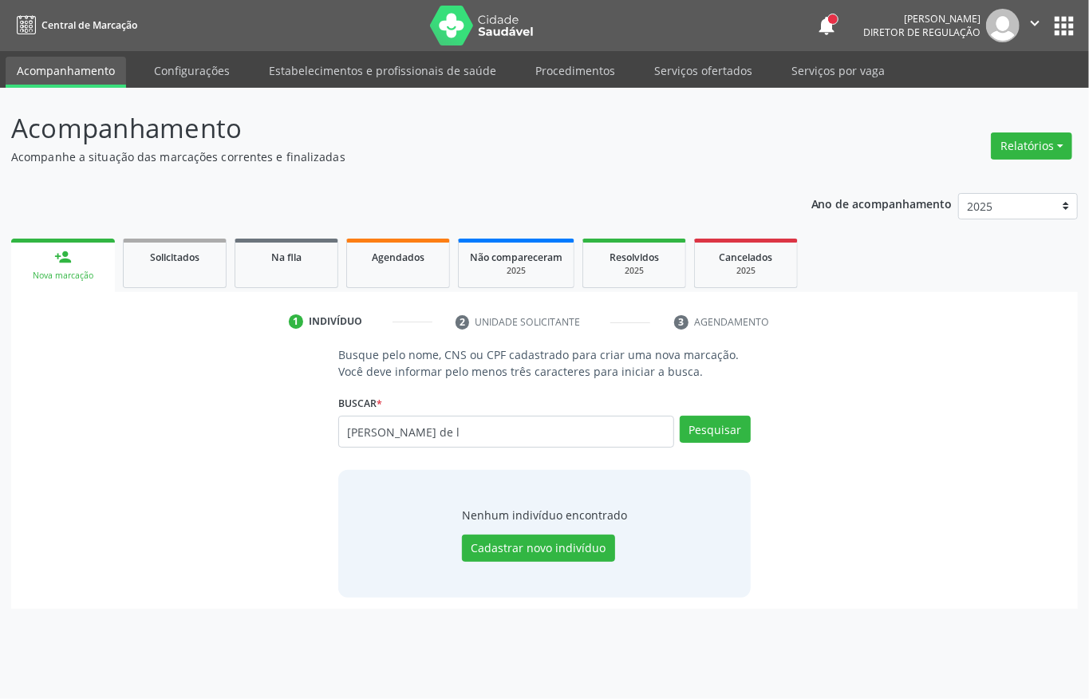
type input "dejair ramos de l"
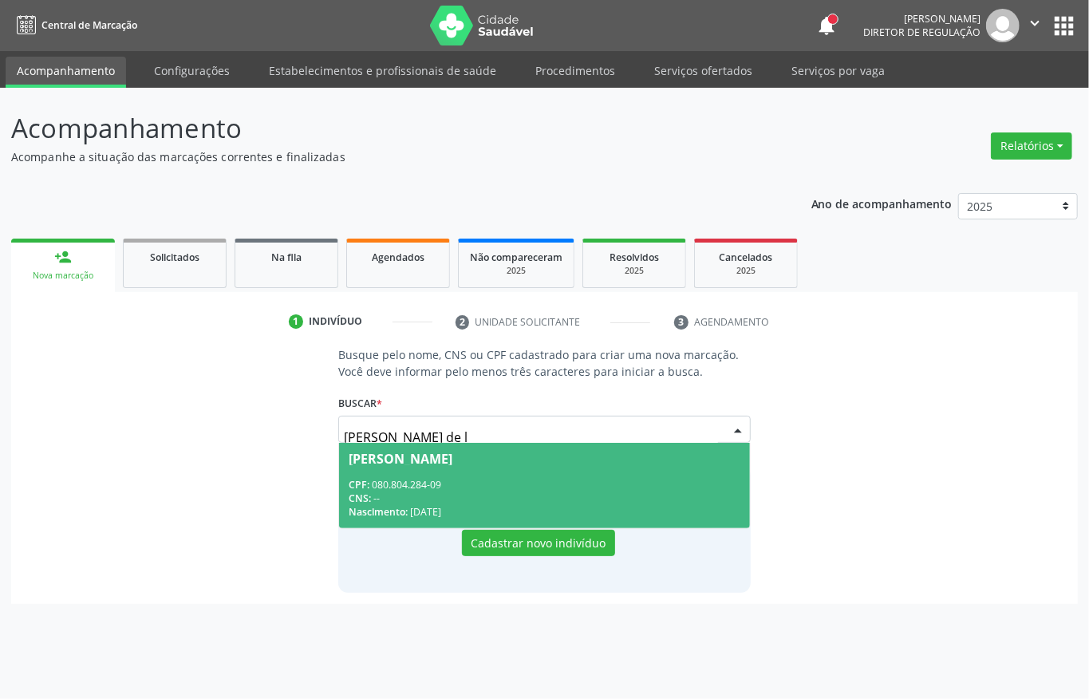
click at [501, 486] on div "CPF: 080.804.284-09" at bounding box center [544, 485] width 392 height 14
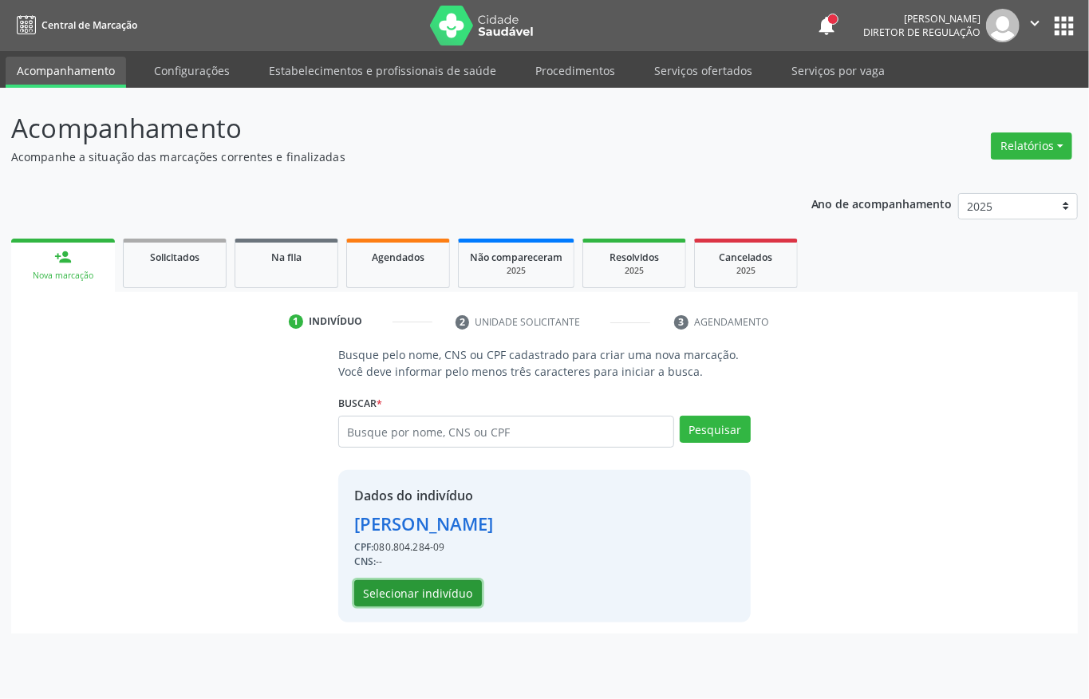
click at [437, 589] on button "Selecionar indivíduo" at bounding box center [418, 593] width 128 height 27
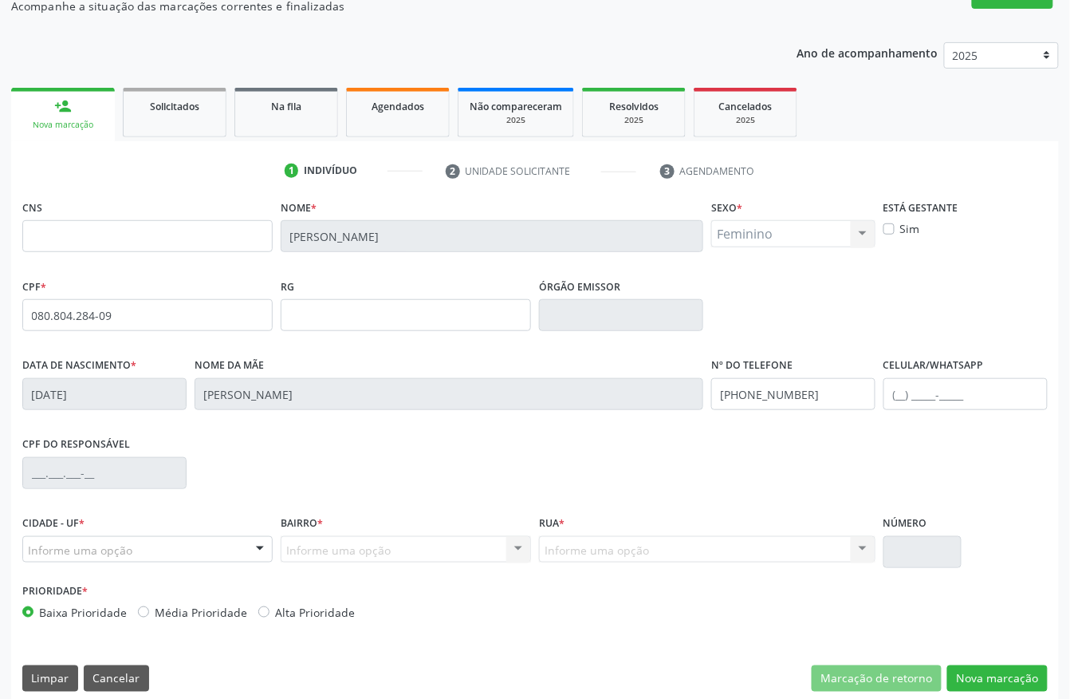
scroll to position [167, 0]
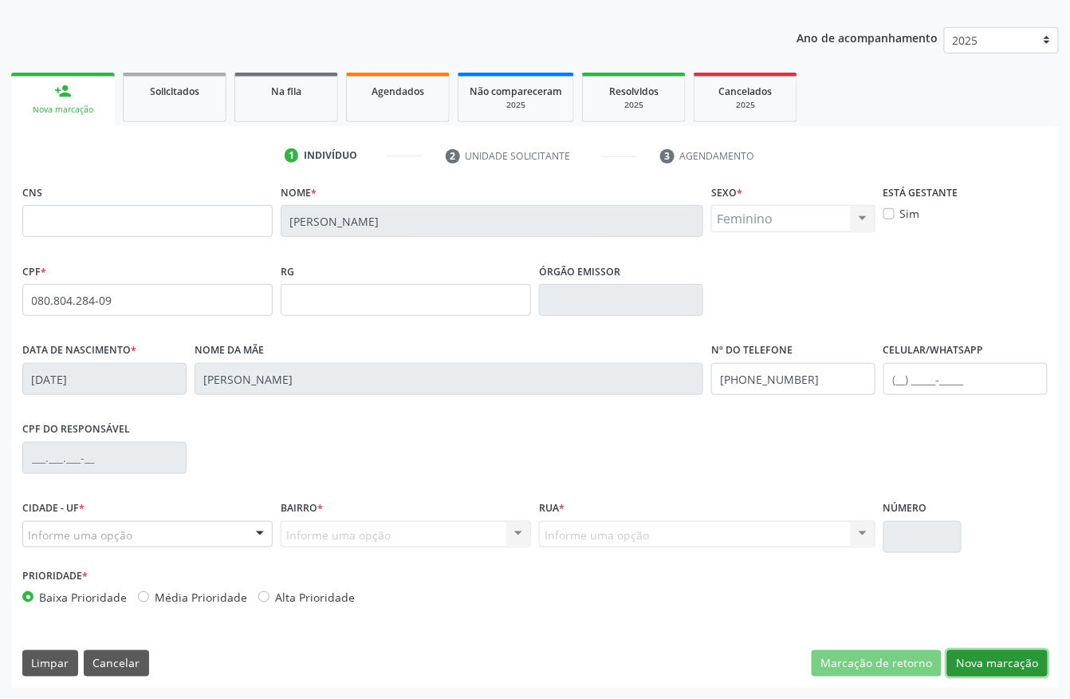
click at [970, 665] on button "Nova marcação" at bounding box center [997, 663] width 100 height 27
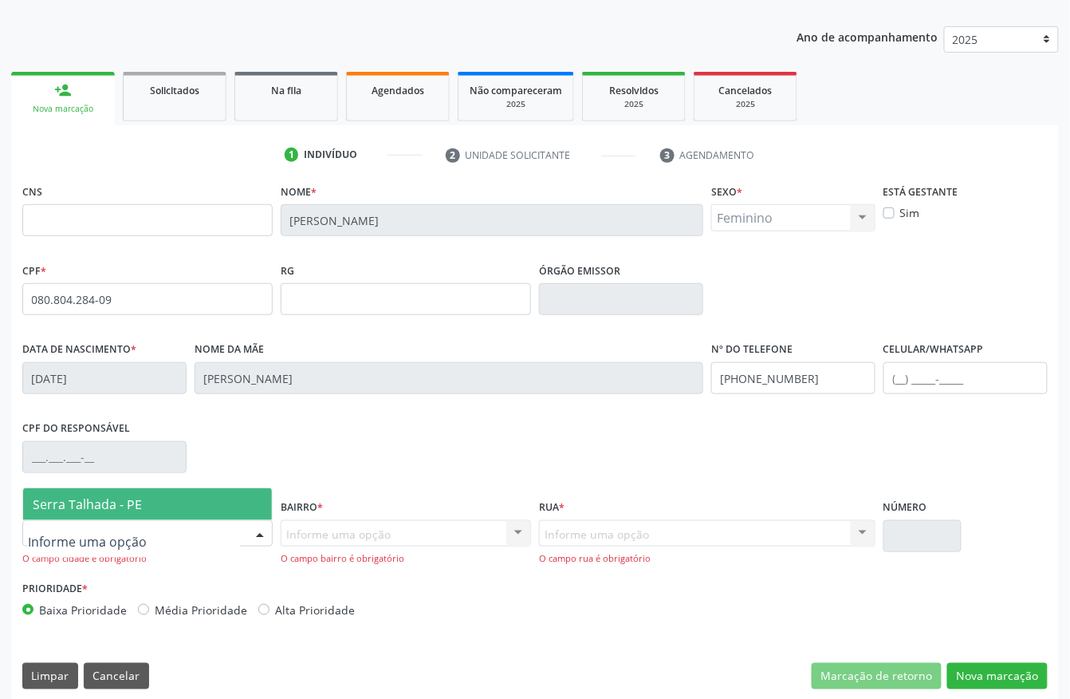
click at [209, 531] on div at bounding box center [147, 533] width 250 height 27
click at [217, 502] on span "Serra Talhada - PE" at bounding box center [147, 504] width 249 height 32
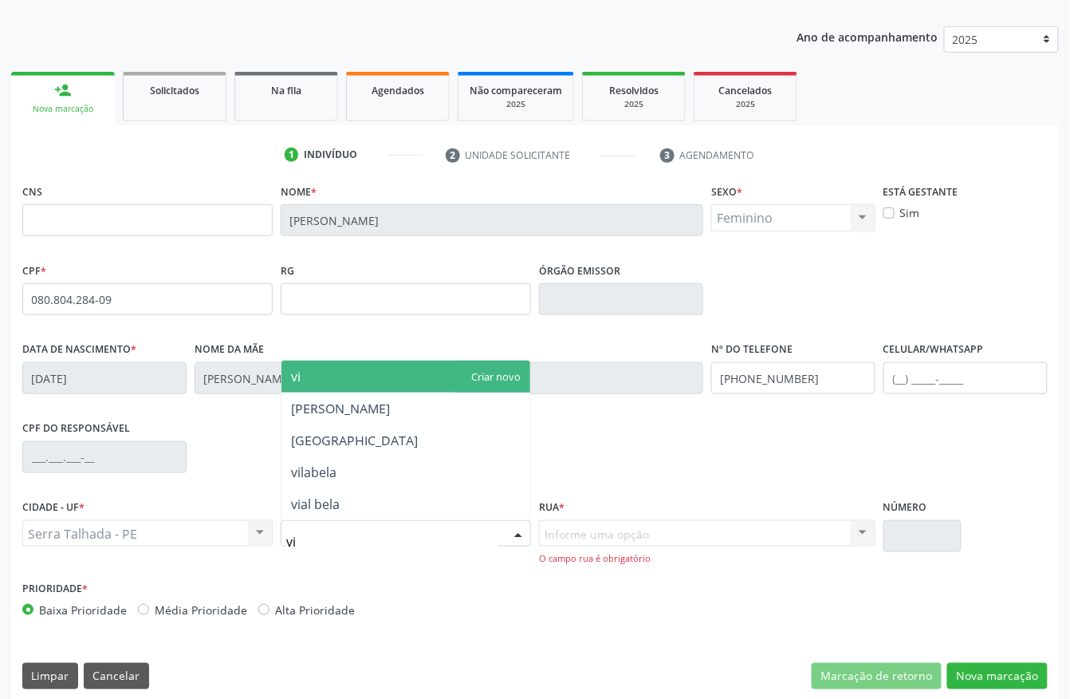
type input "vil"
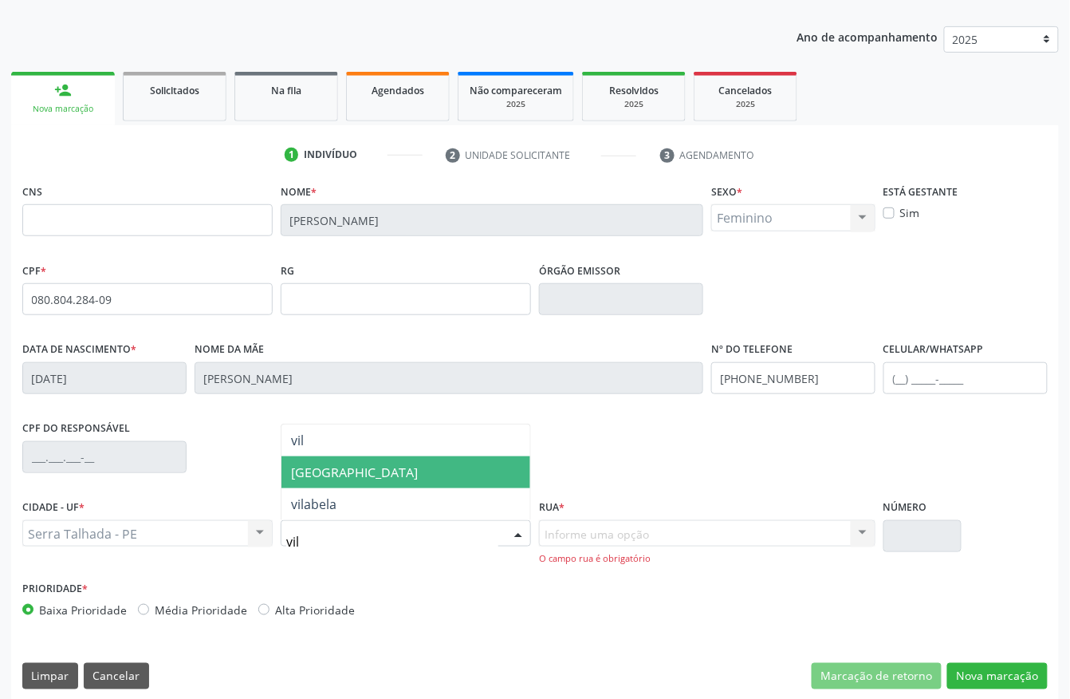
click at [330, 478] on span "Vila Bela" at bounding box center [354, 472] width 127 height 18
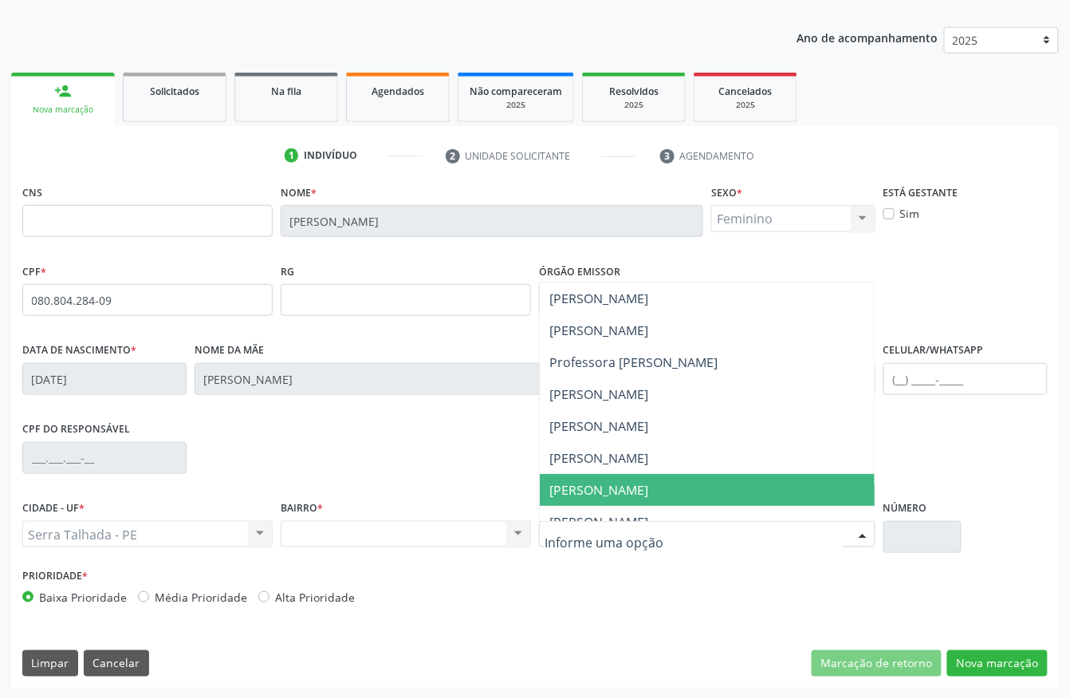
click at [597, 482] on span "Helio Antônio Andrade Oliveira" at bounding box center [598, 490] width 99 height 18
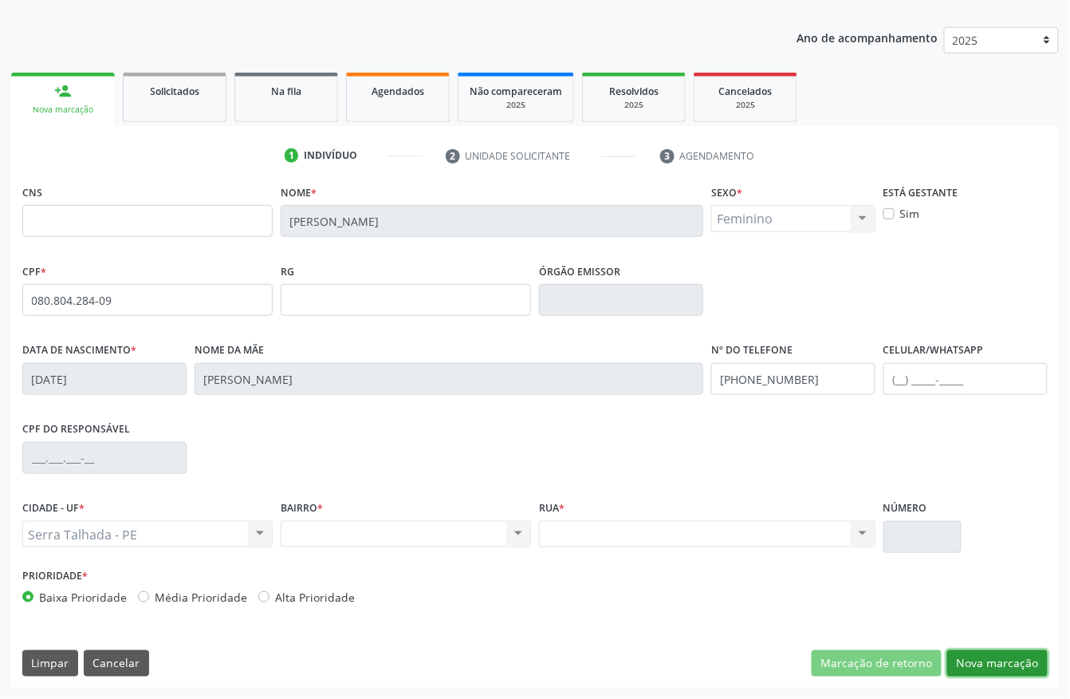
click at [968, 665] on button "Nova marcação" at bounding box center [997, 663] width 100 height 27
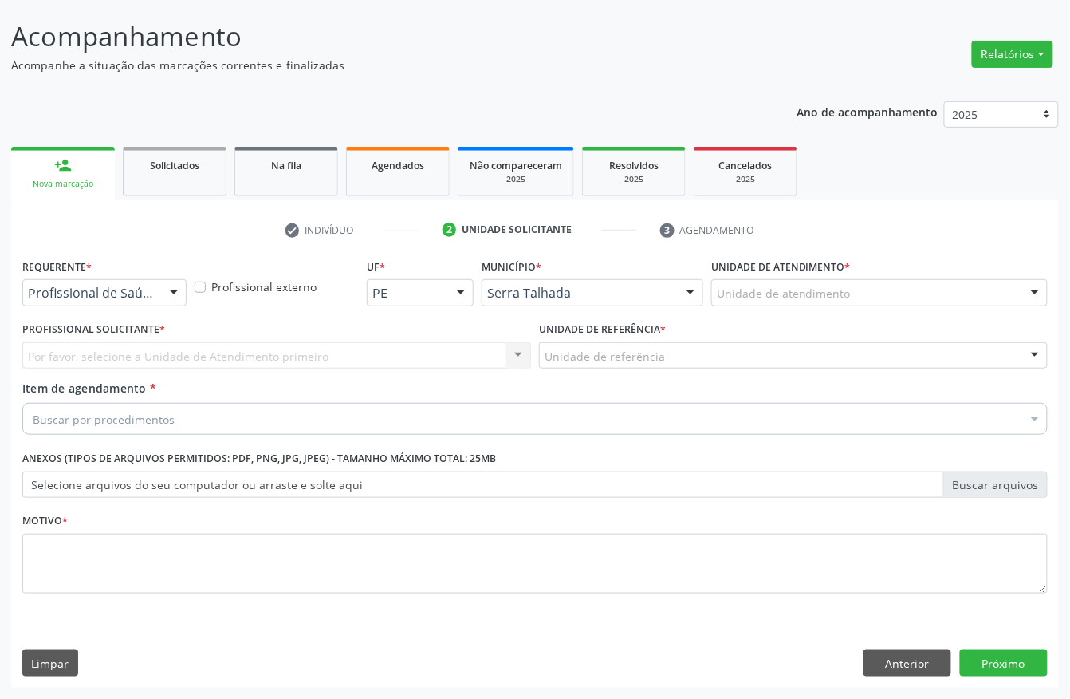
scroll to position [93, 0]
click at [141, 301] on div "Profissional de Saúde" at bounding box center [104, 292] width 164 height 27
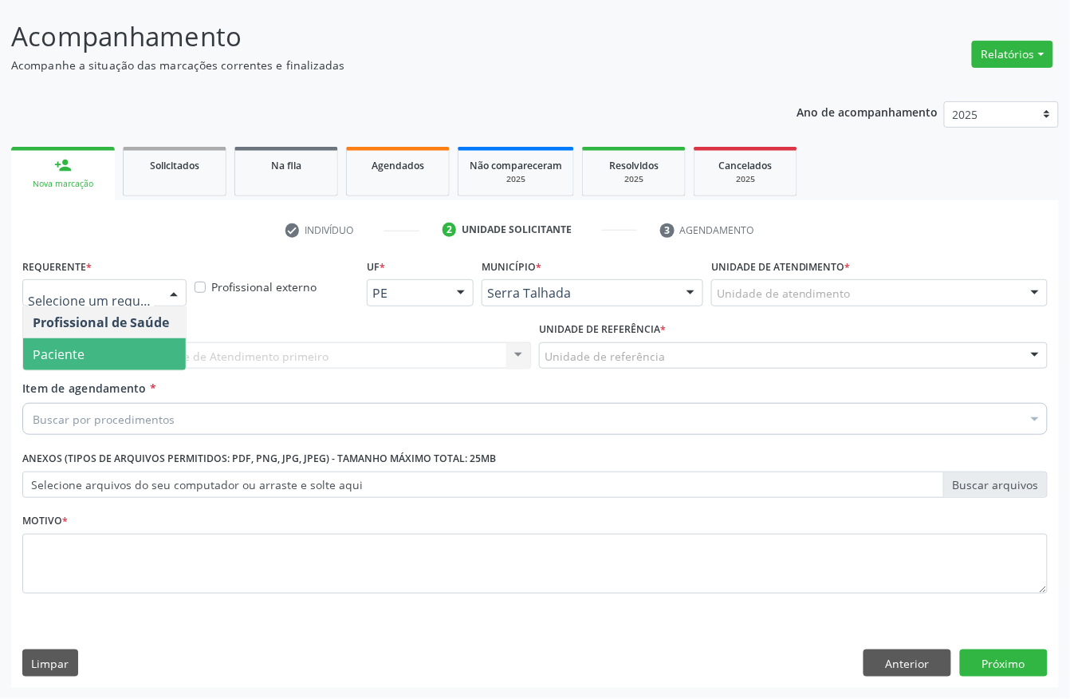
click at [142, 348] on span "Paciente" at bounding box center [104, 354] width 163 height 32
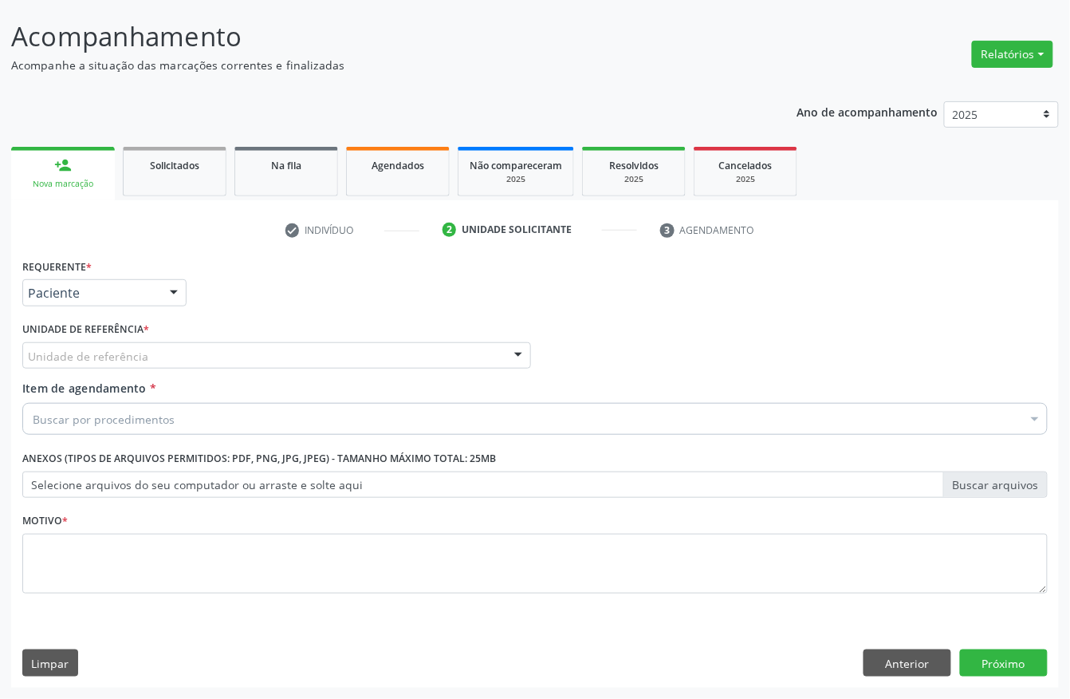
click at [144, 349] on div "Unidade de referência" at bounding box center [276, 355] width 509 height 27
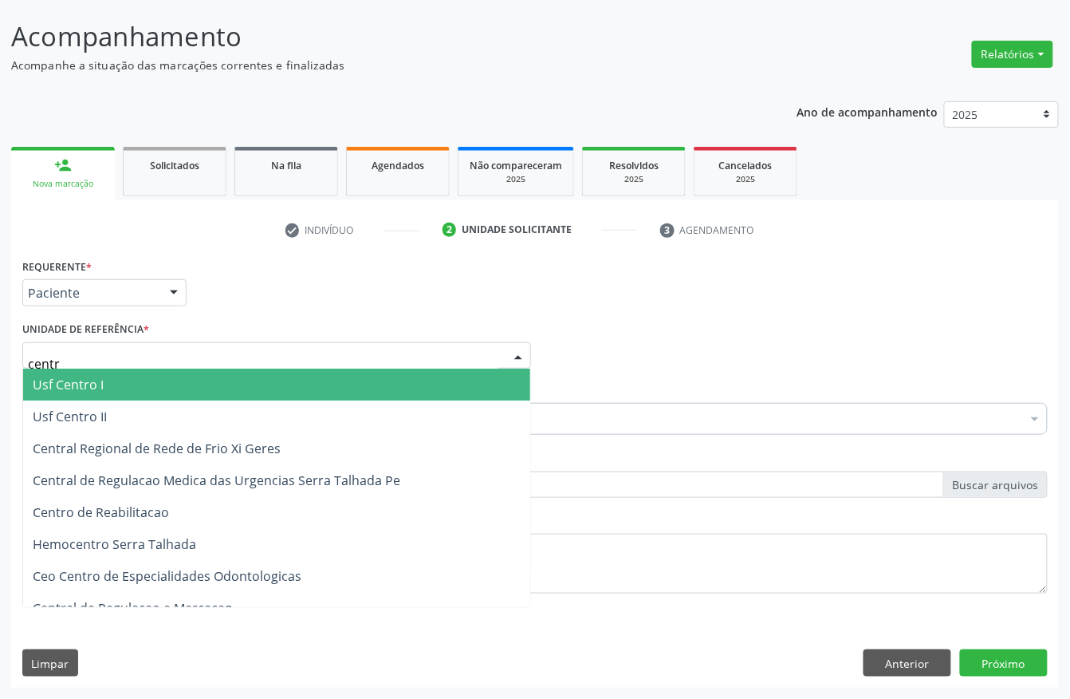
type input "centro"
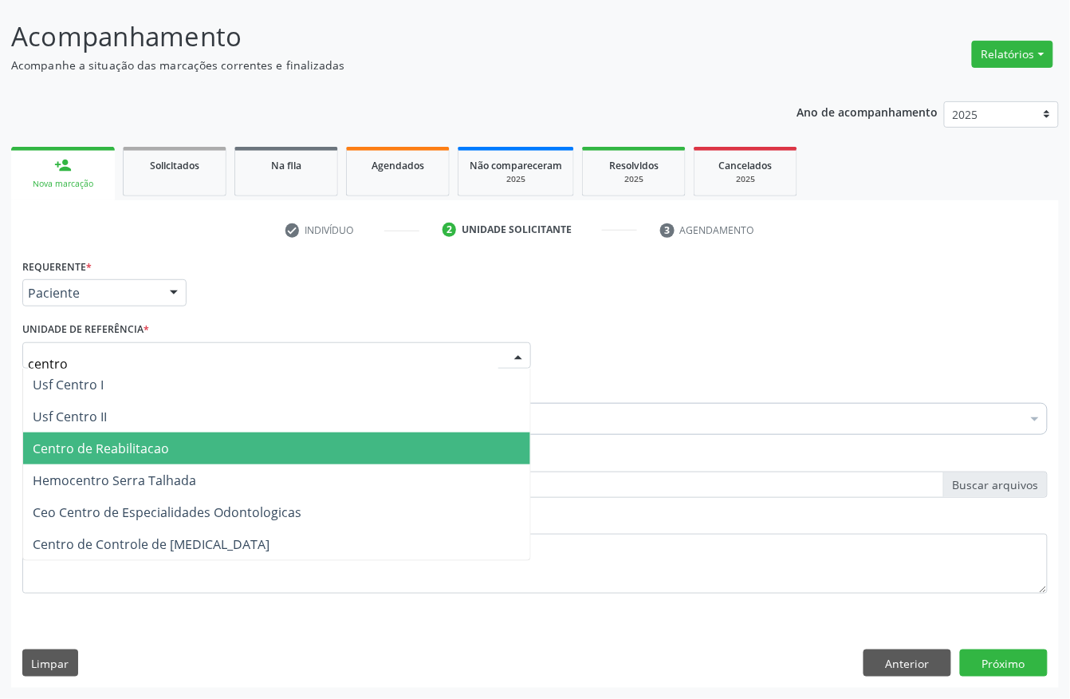
click at [141, 434] on span "Centro de Reabilitacao" at bounding box center [276, 448] width 507 height 32
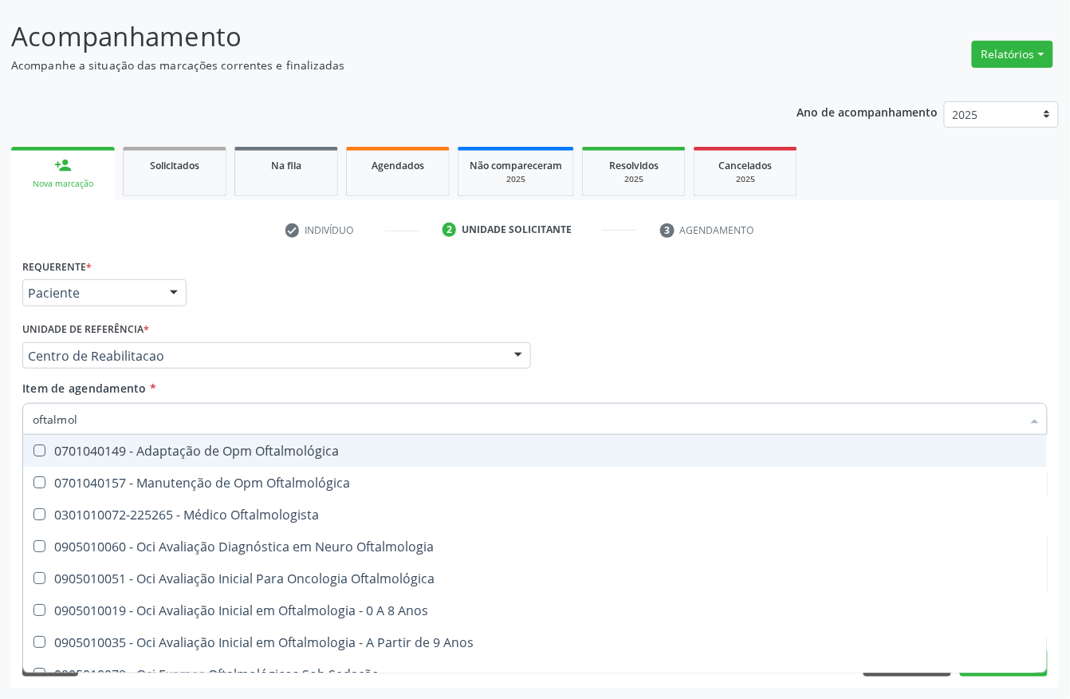
type input "oftalmolo"
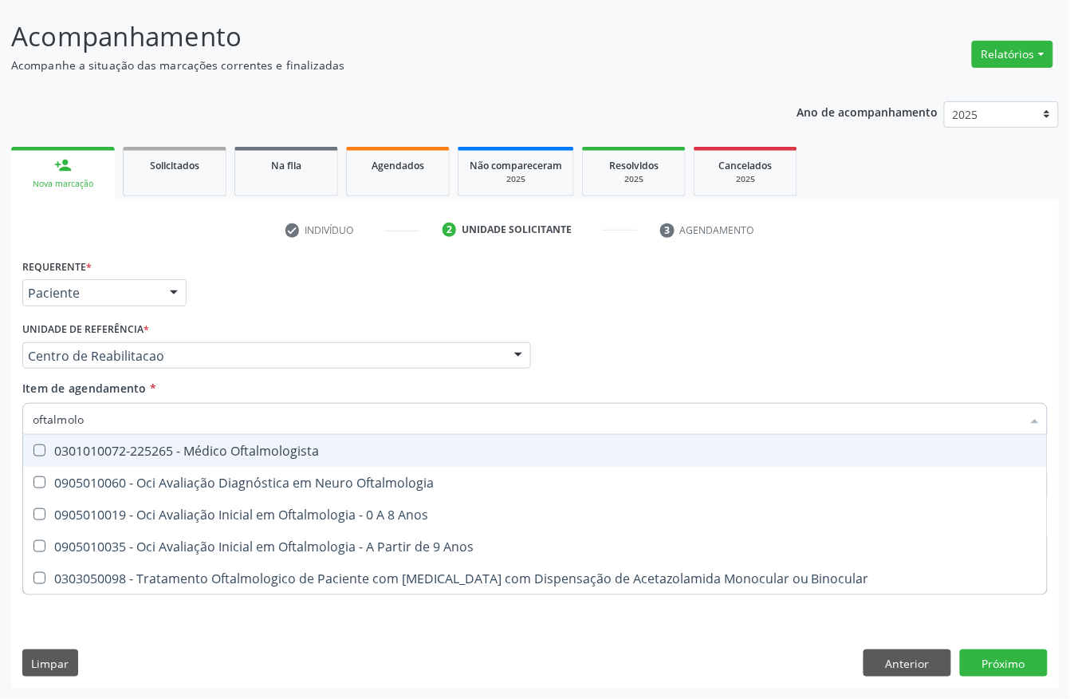
click at [35, 447] on Oftalmologista at bounding box center [39, 450] width 12 height 12
click at [33, 447] on Oftalmologista "checkbox" at bounding box center [28, 450] width 10 height 10
checkbox Oftalmologista "true"
click at [0, 470] on div "Acompanhamento Acompanhe a situação das marcações correntes e finalizadas Relat…" at bounding box center [535, 347] width 1070 height 703
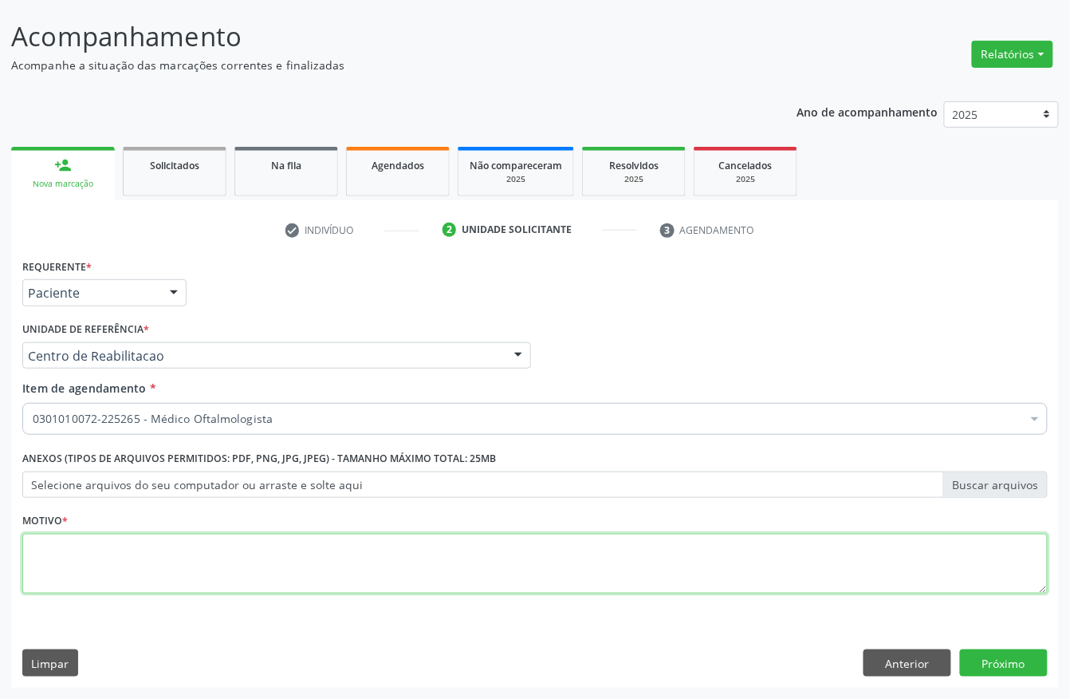
click at [94, 557] on textarea at bounding box center [535, 564] width 1026 height 61
type textarea "."
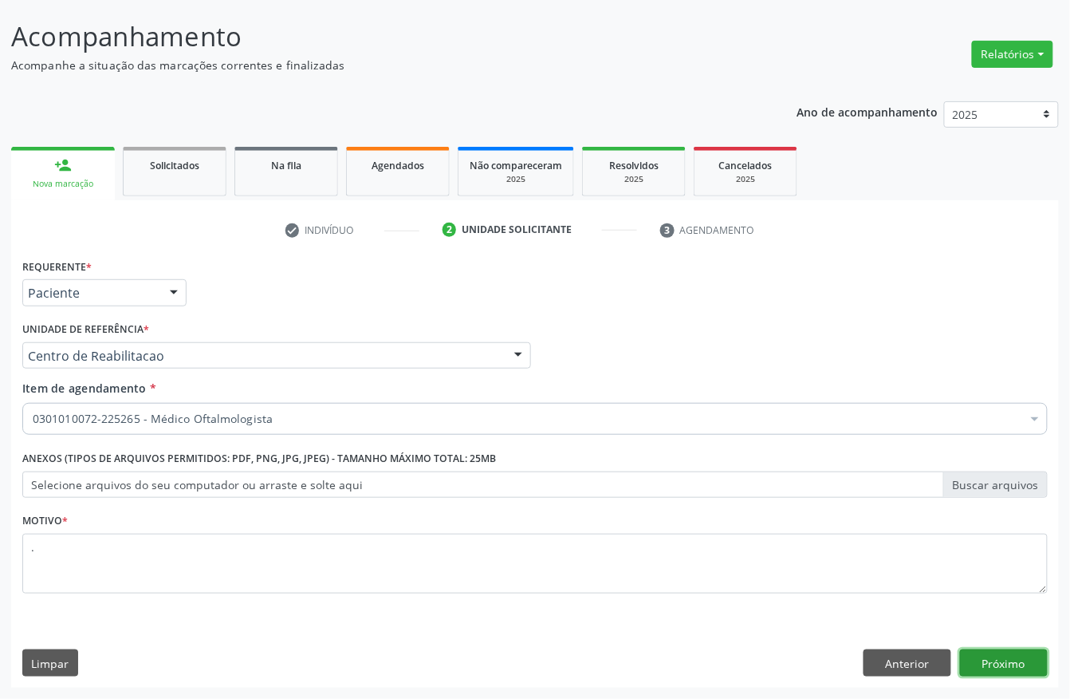
click at [1012, 660] on button "Próximo" at bounding box center [1004, 662] width 88 height 27
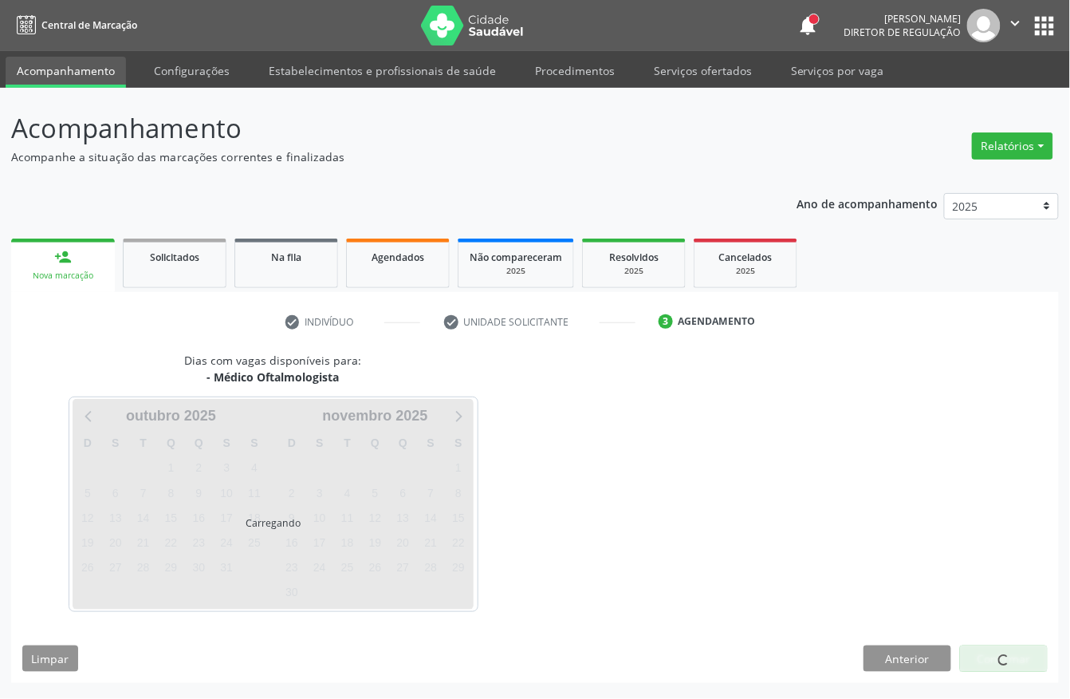
scroll to position [0, 0]
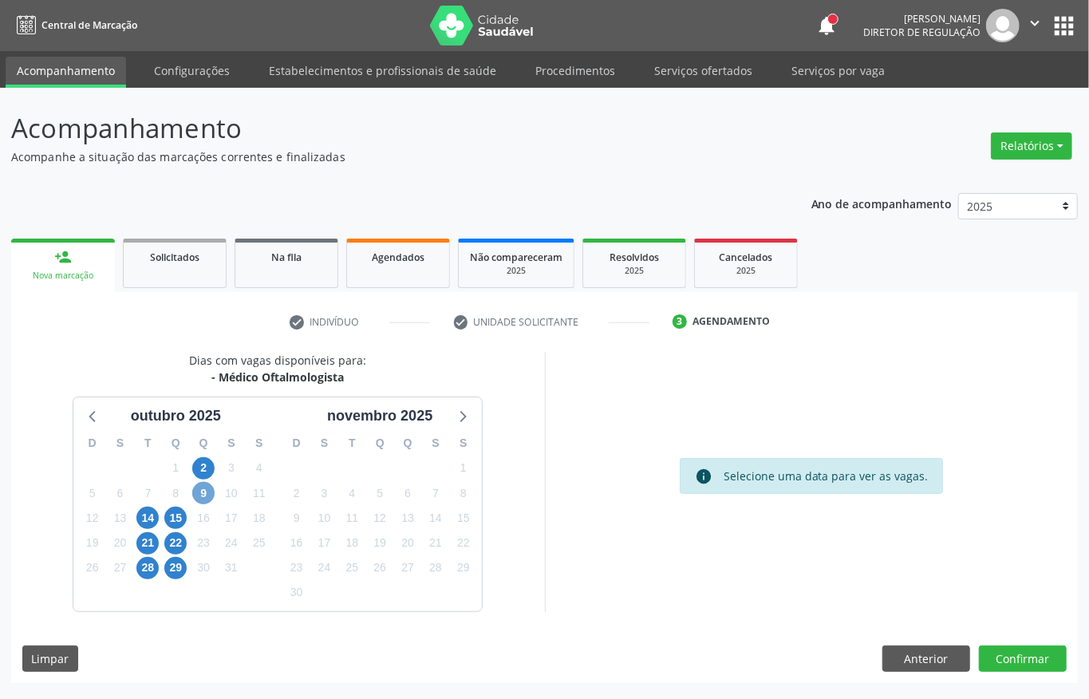
click at [196, 486] on span "9" at bounding box center [203, 493] width 22 height 22
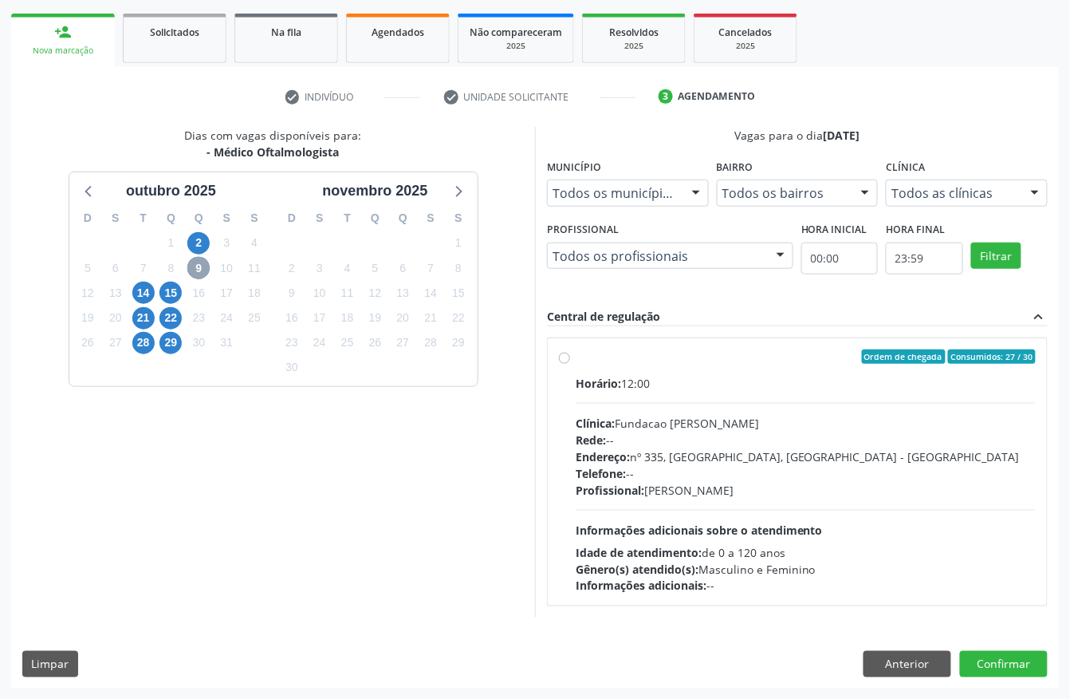
scroll to position [228, 0]
click at [721, 517] on div "Horário: 12:00 Clínica: Fundacao [PERSON_NAME] Rede: -- Endereço: [STREET_ADDRE…" at bounding box center [806, 483] width 460 height 219
click at [570, 363] on input "Ordem de chegada Consumidos: 27 / 30 Horário: 12:00 Clínica: Fundacao Altino Ve…" at bounding box center [564, 355] width 11 height 14
radio input "true"
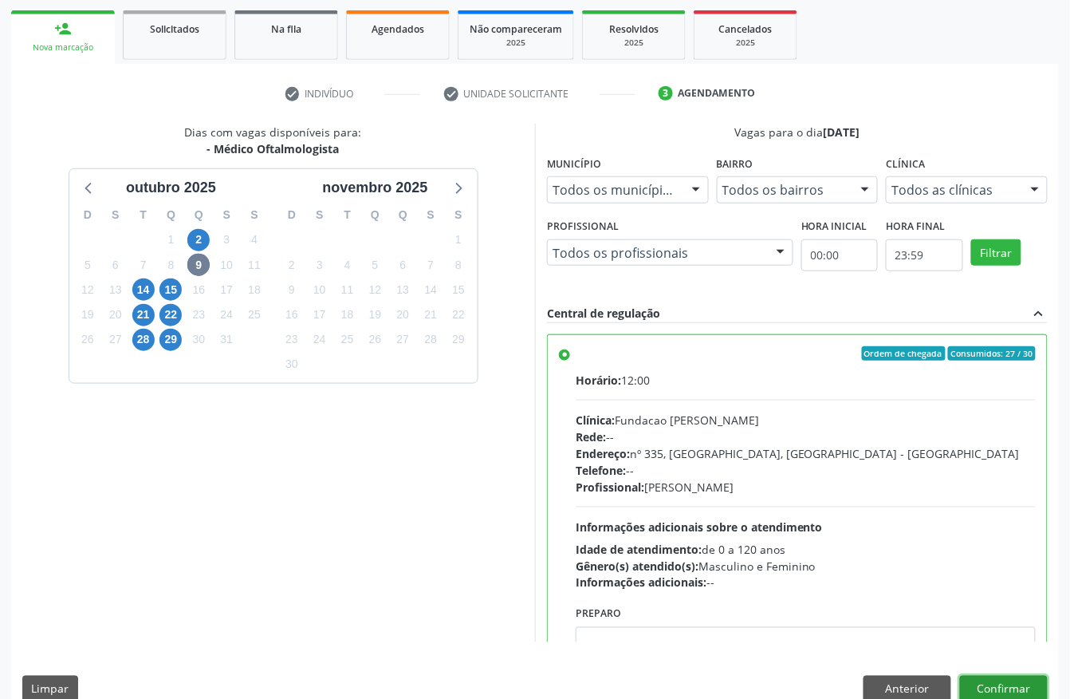
click at [1019, 681] on button "Confirmar" at bounding box center [1004, 688] width 88 height 27
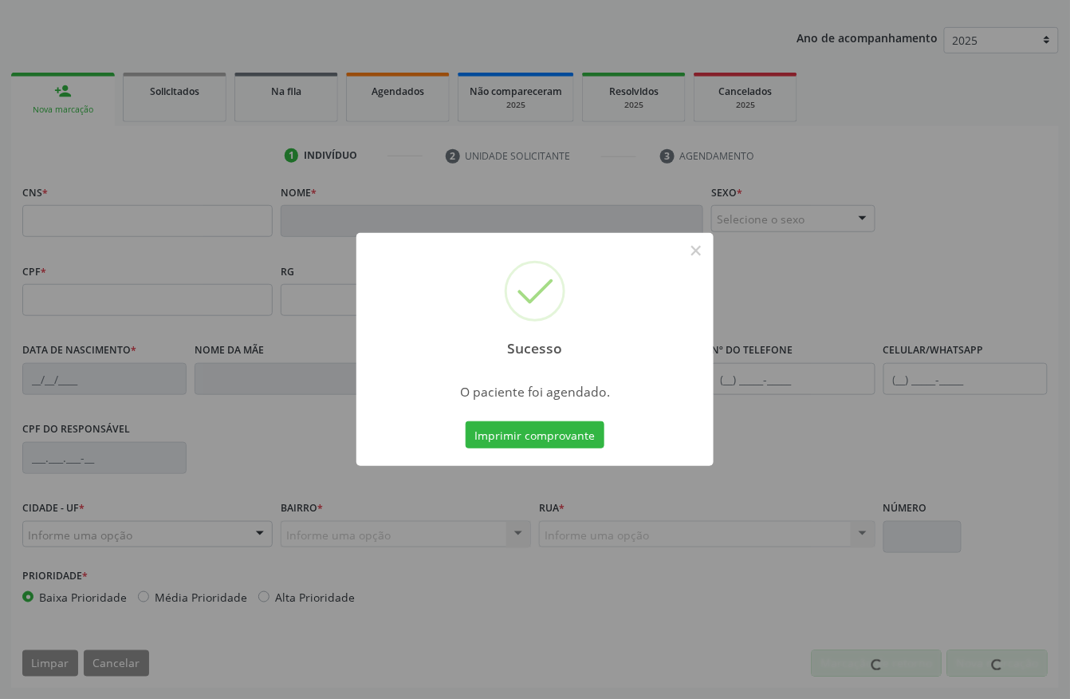
scroll to position [167, 0]
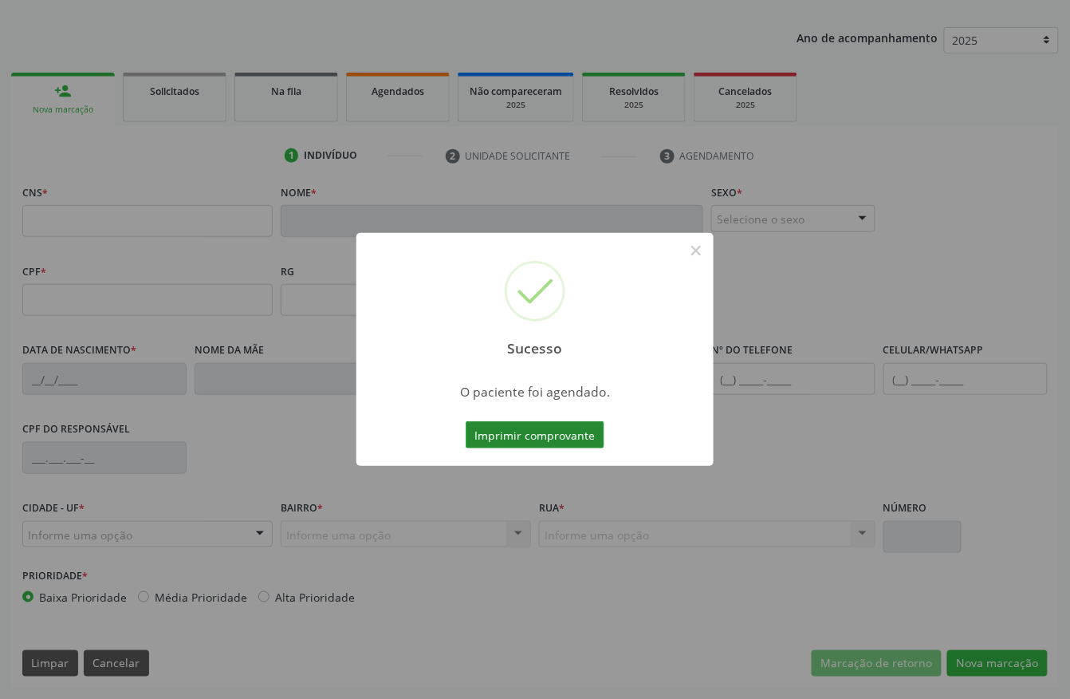
click at [544, 432] on button "Imprimir comprovante" at bounding box center [535, 434] width 139 height 27
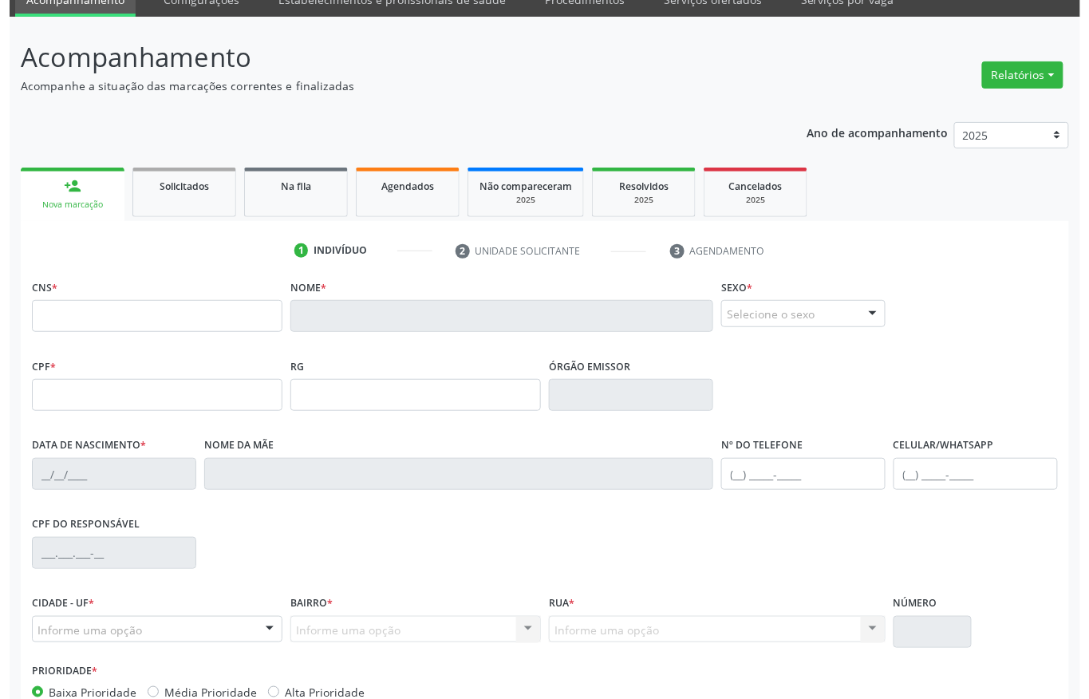
scroll to position [0, 0]
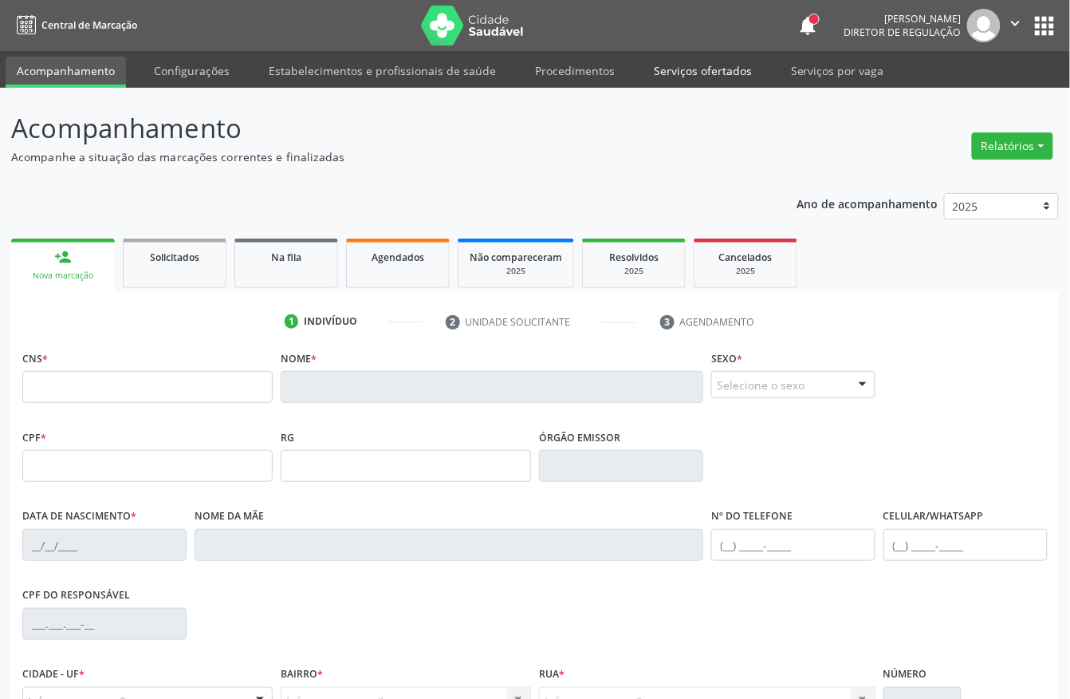
click at [684, 69] on link "Serviços ofertados" at bounding box center [703, 71] width 120 height 28
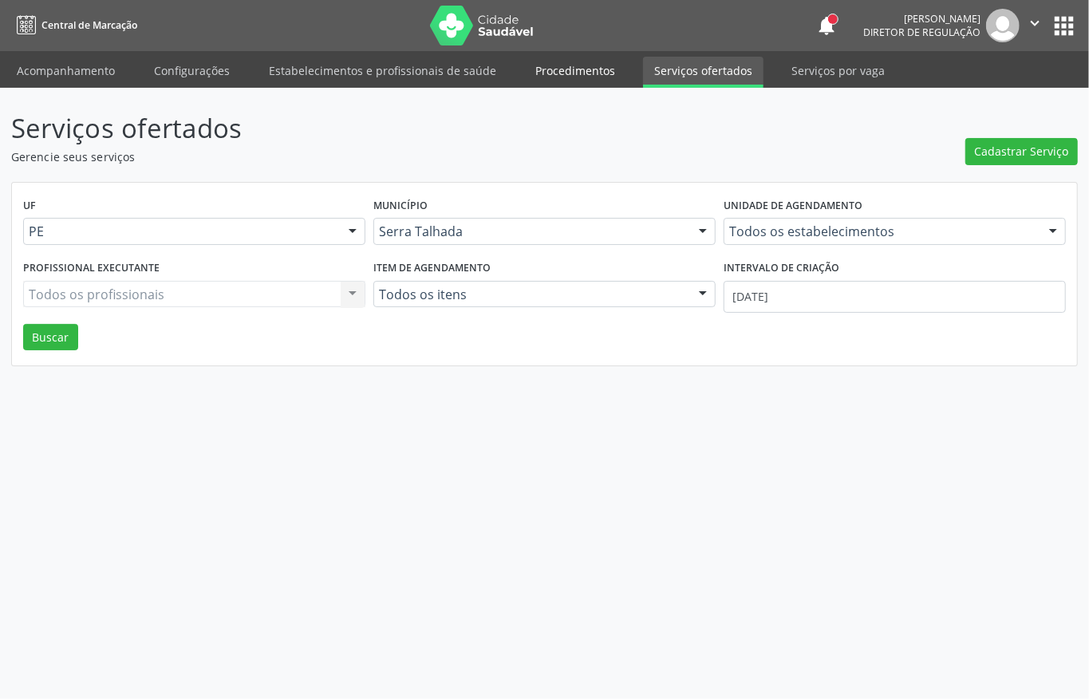
click at [584, 73] on link "Procedimentos" at bounding box center [575, 71] width 102 height 28
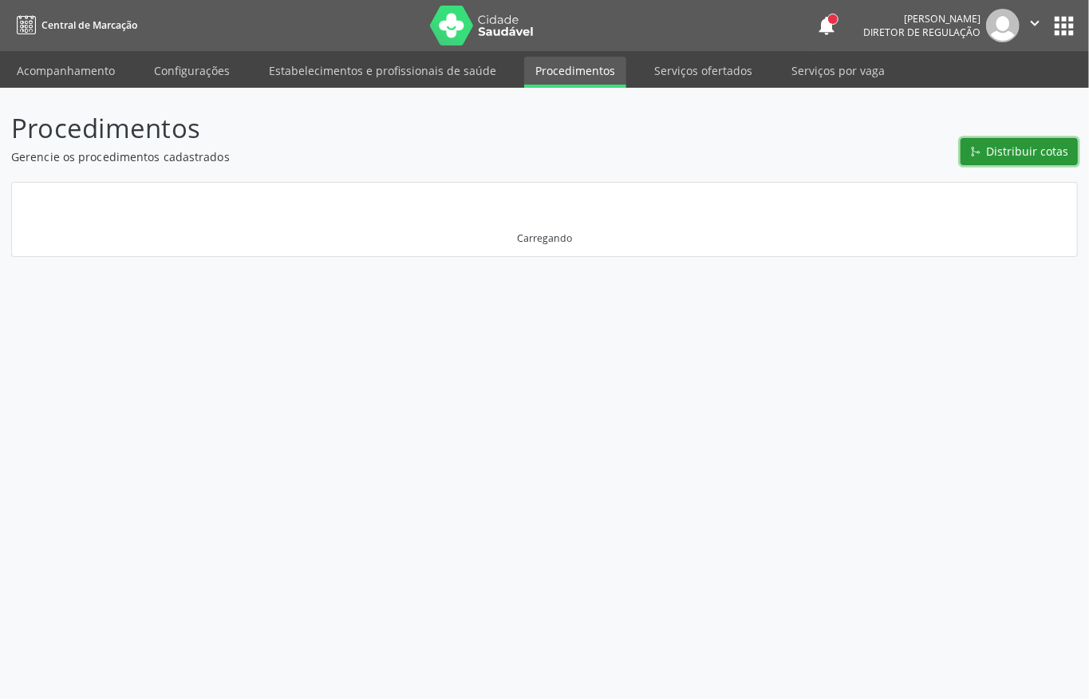
click at [1006, 147] on span "Distribuir cotas" at bounding box center [1027, 151] width 82 height 17
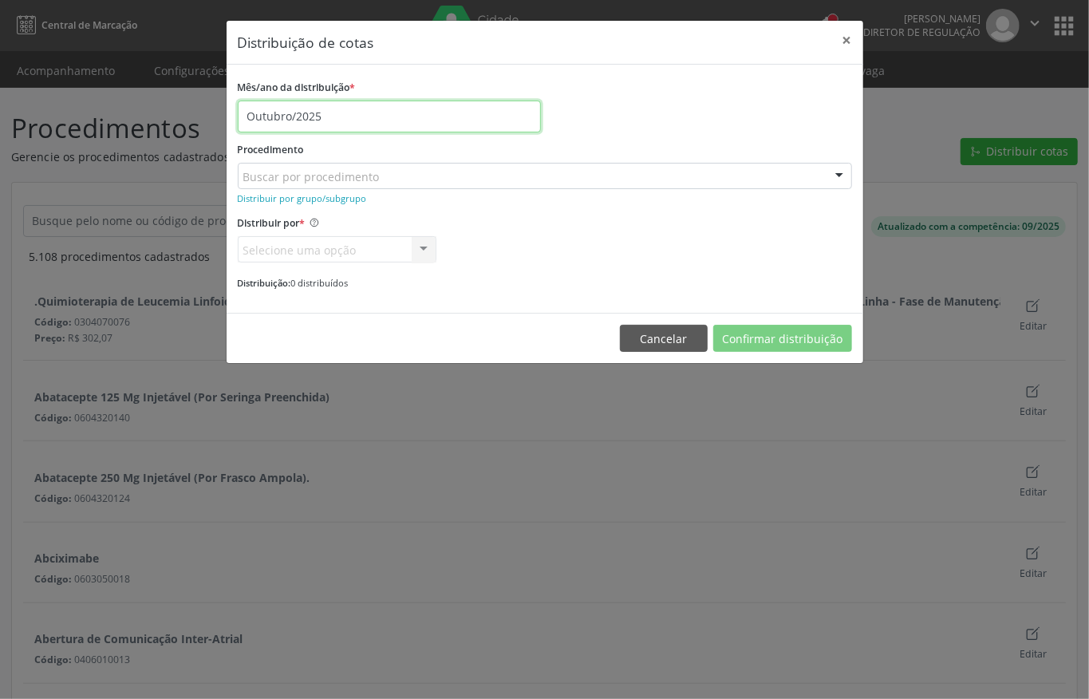
click at [403, 116] on input "Outubro/2025" at bounding box center [389, 116] width 303 height 32
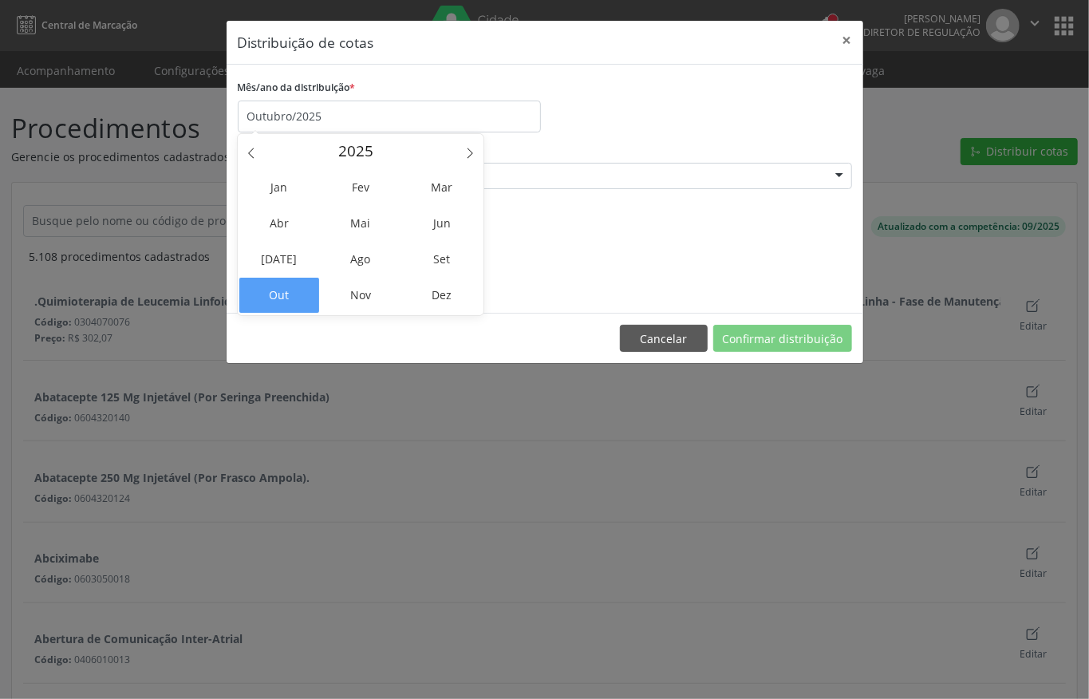
click at [607, 123] on div "Mês/ano da distribuição * Outubro/2025" at bounding box center [545, 104] width 622 height 57
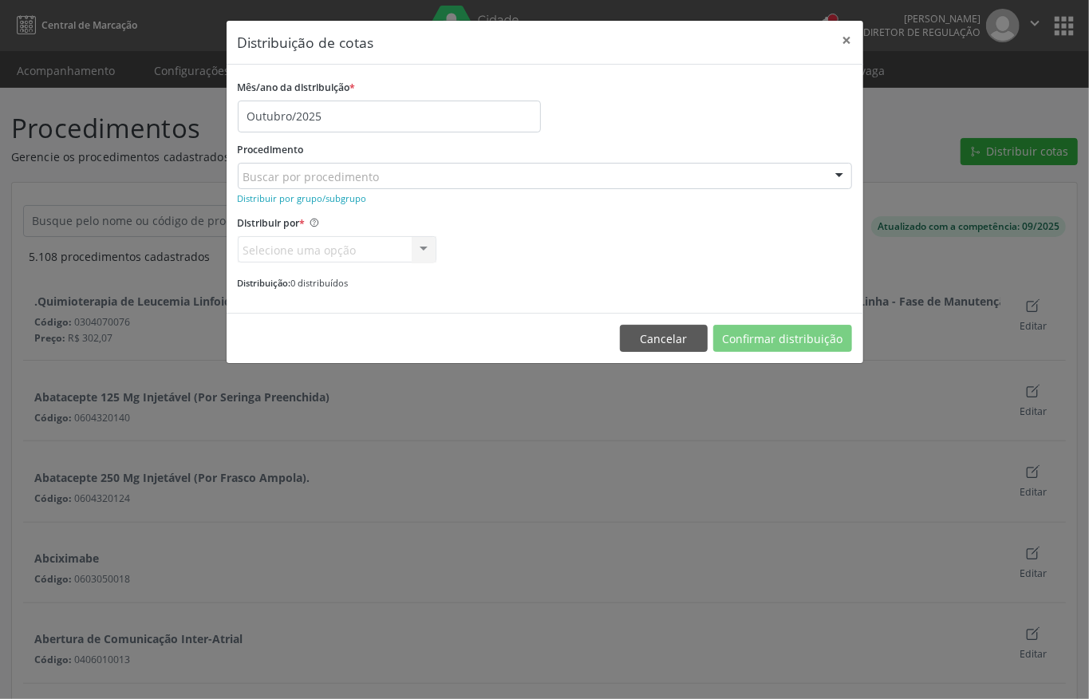
click at [597, 167] on div "Buscar por procedimento" at bounding box center [545, 176] width 614 height 27
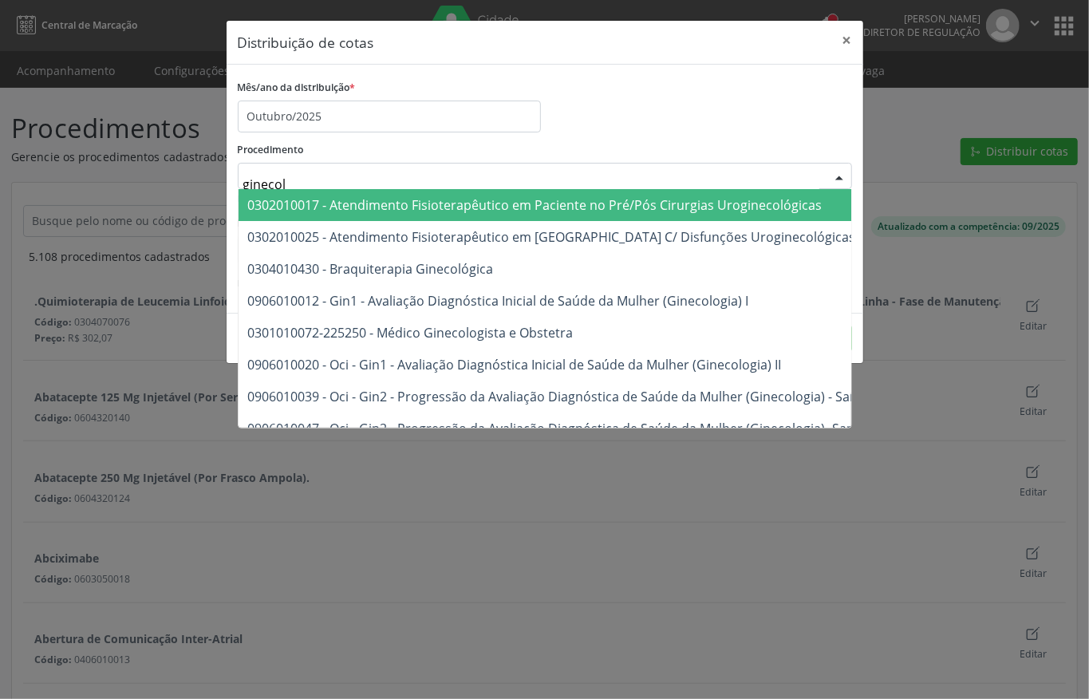
type input "ginecolo"
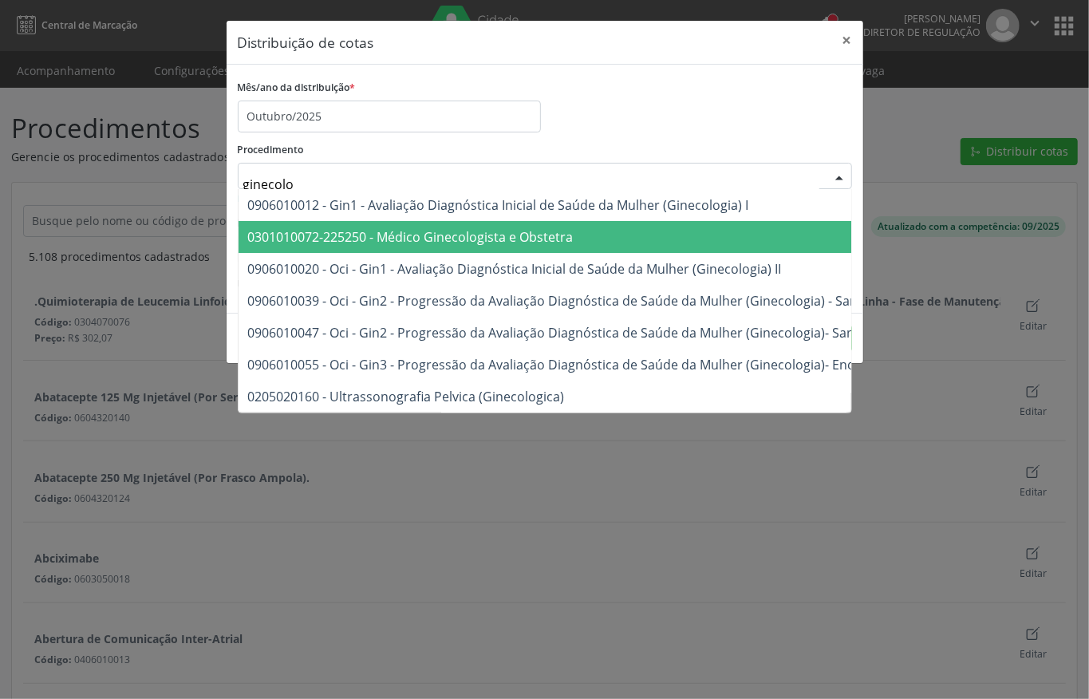
click at [592, 230] on span "0301010072-225250 - Médico Ginecologista e Obstetra" at bounding box center [745, 237] width 1015 height 32
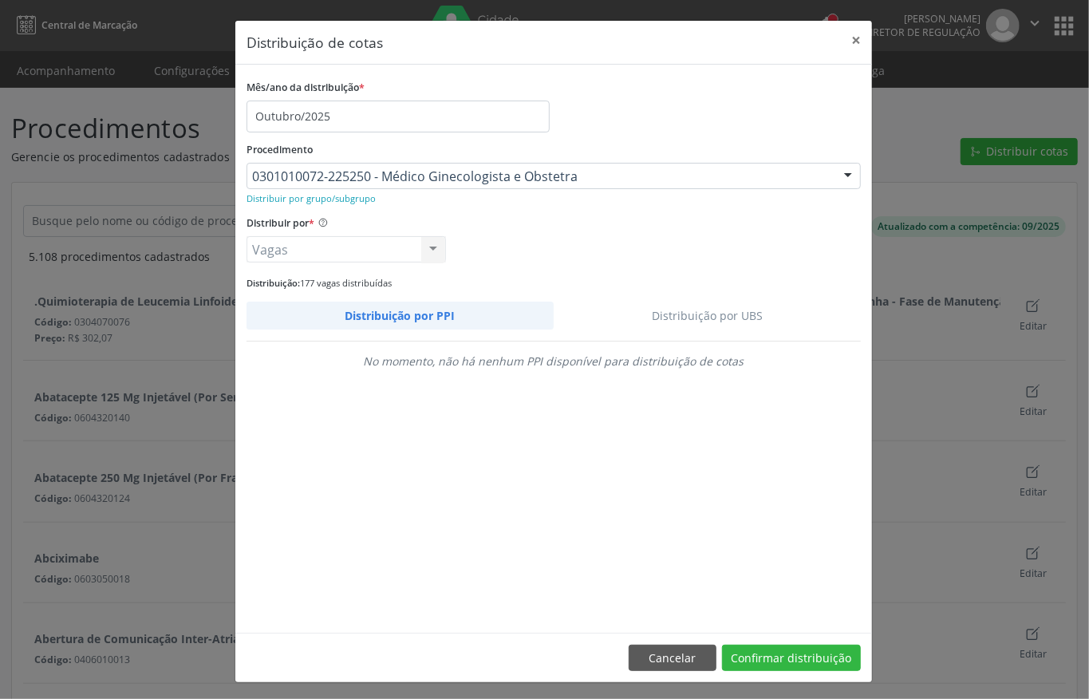
click at [740, 313] on link "Distribuição por UBS" at bounding box center [707, 315] width 308 height 28
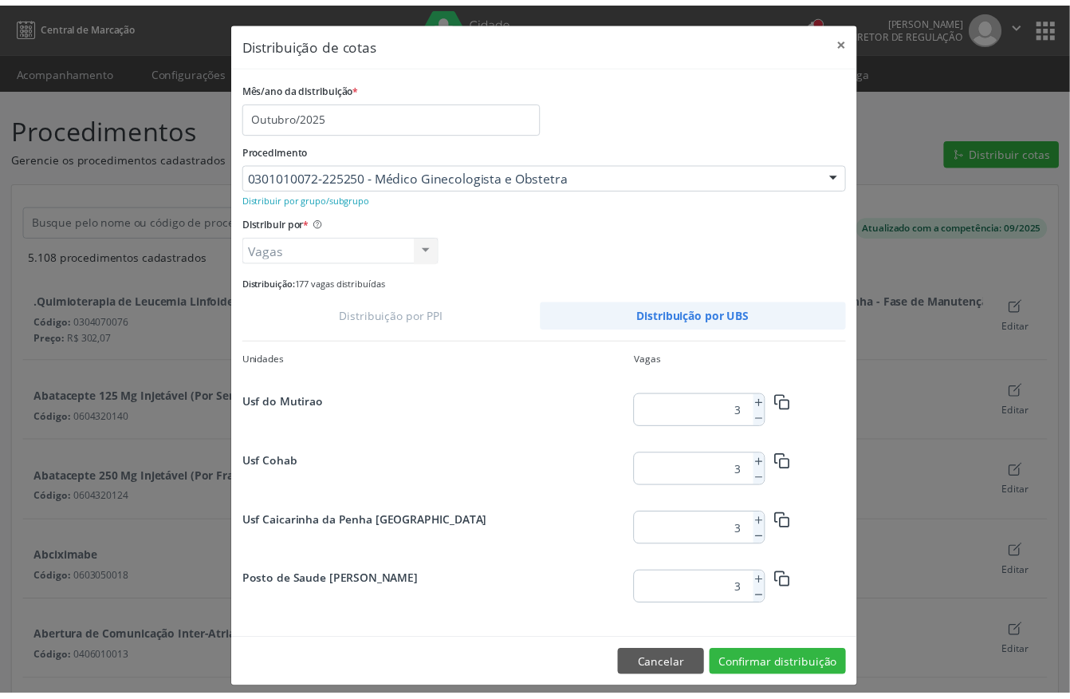
scroll to position [2051, 0]
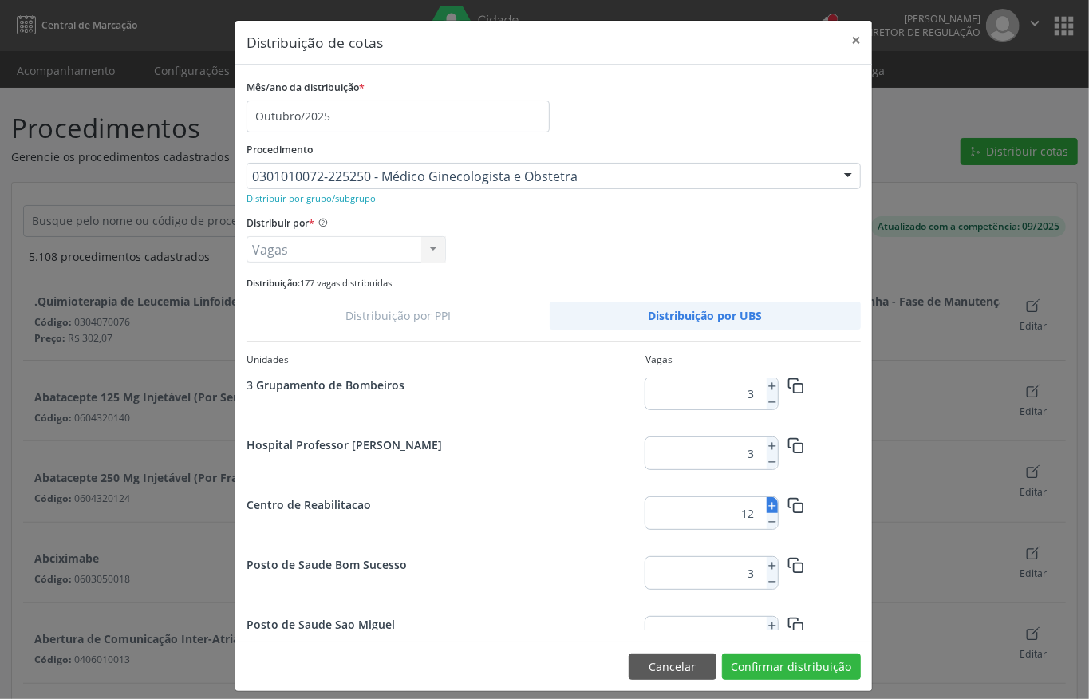
click at [766, 509] on icon at bounding box center [771, 505] width 11 height 11
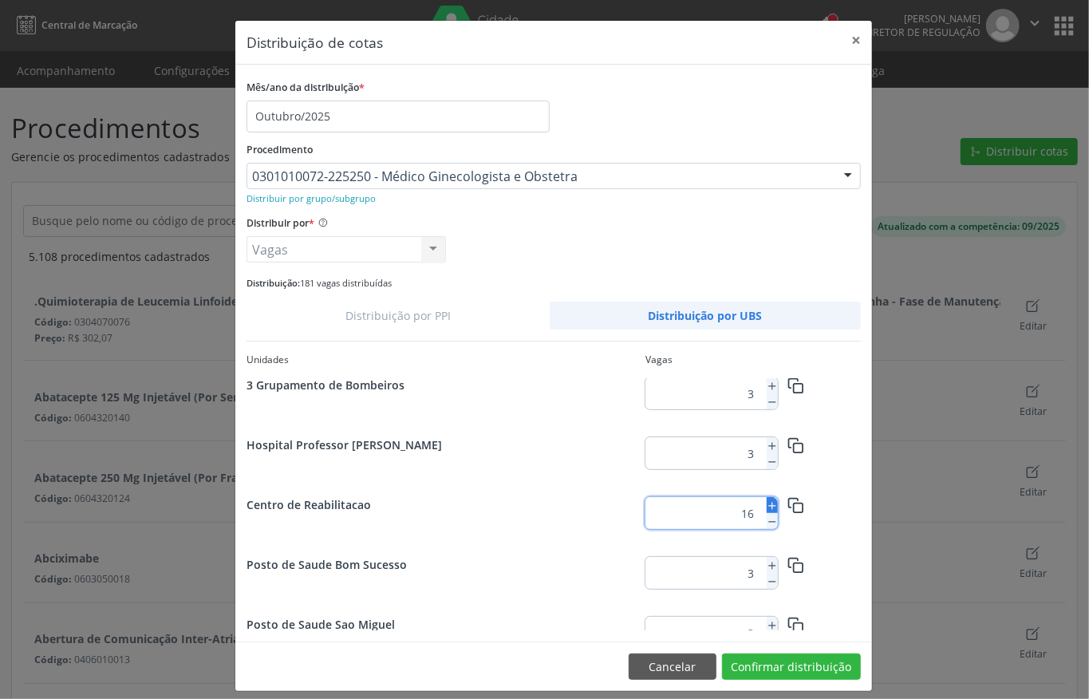
type input "17"
click at [762, 659] on button "Confirmar distribuição" at bounding box center [791, 666] width 139 height 27
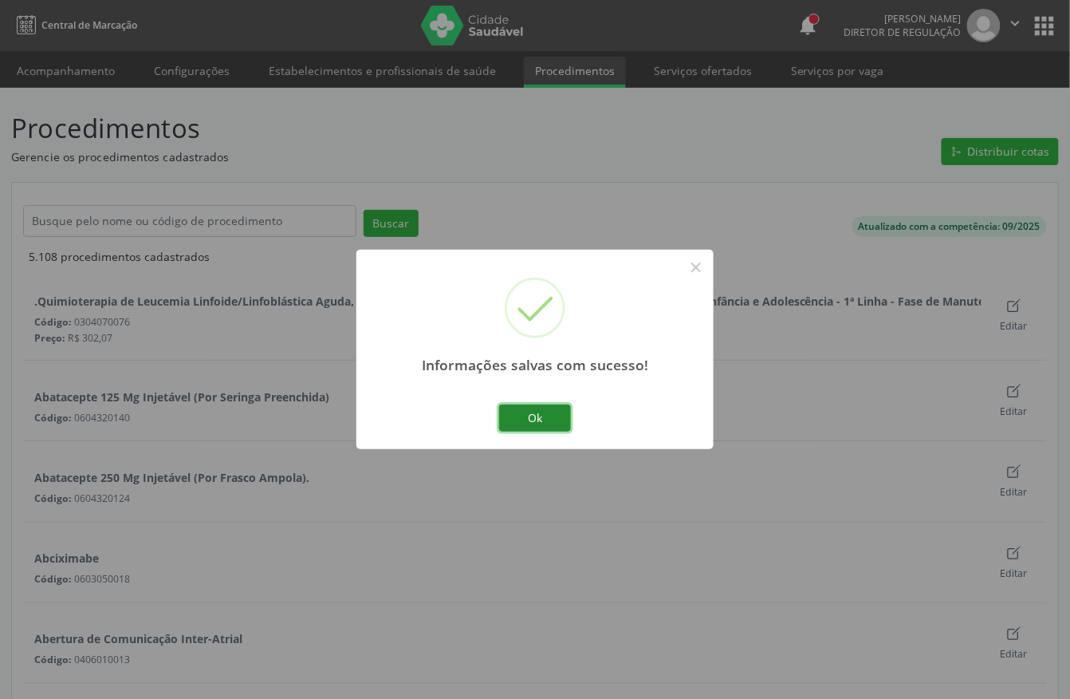
click at [523, 425] on button "Ok" at bounding box center [535, 417] width 72 height 27
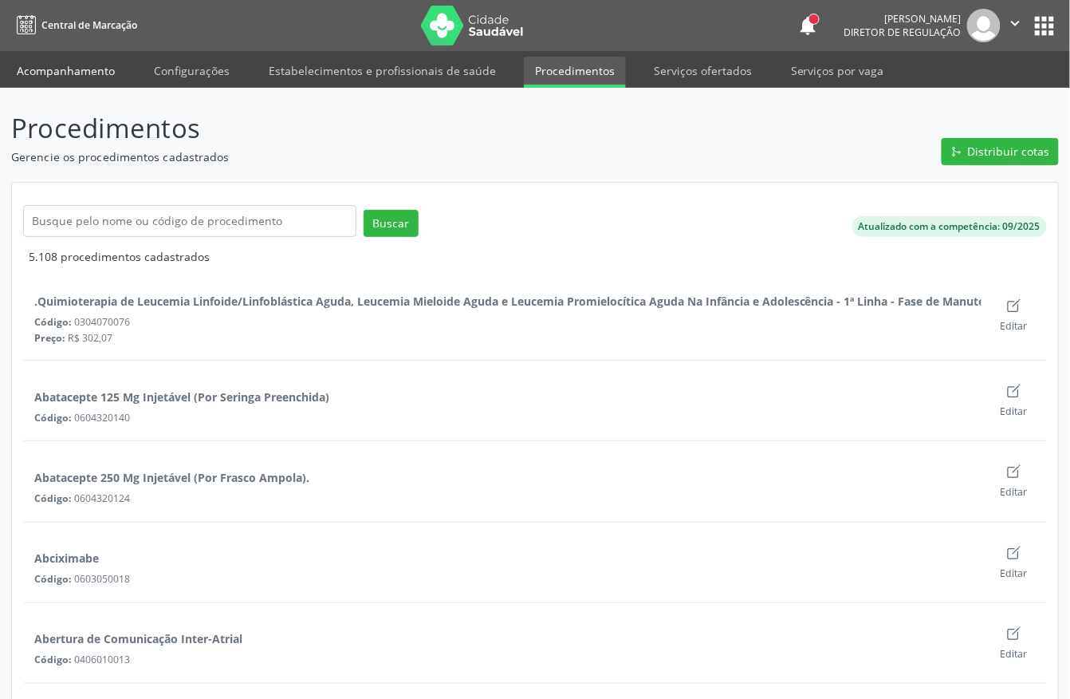
click at [106, 72] on link "Acompanhamento" at bounding box center [66, 71] width 120 height 28
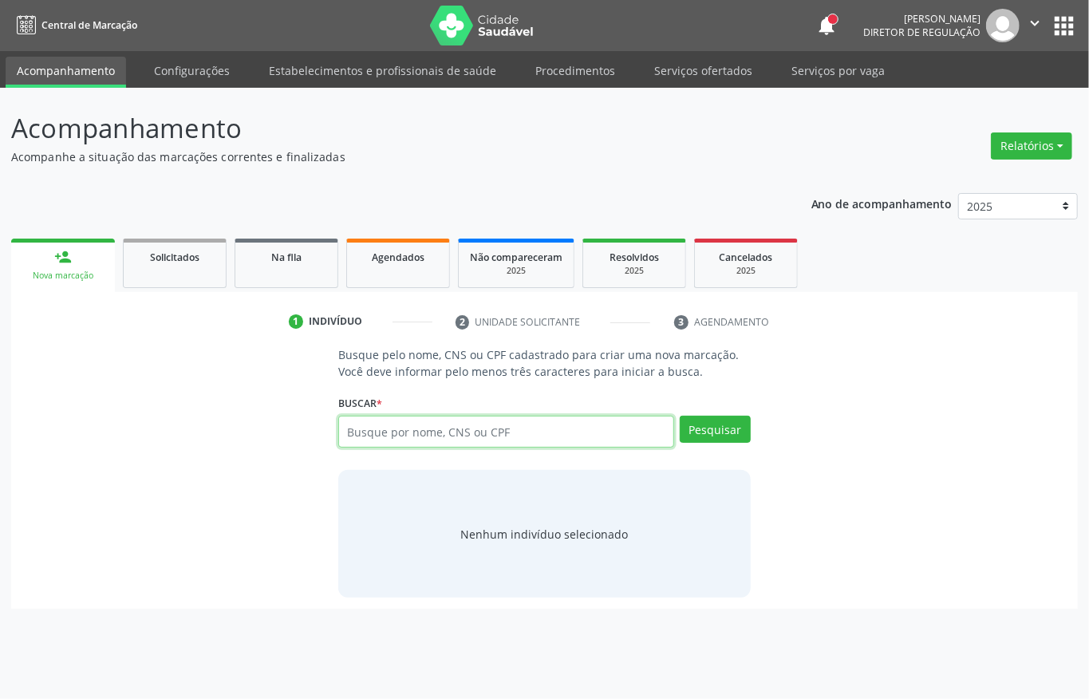
click at [477, 434] on input "text" at bounding box center [506, 431] width 336 height 32
type input "karen michele b"
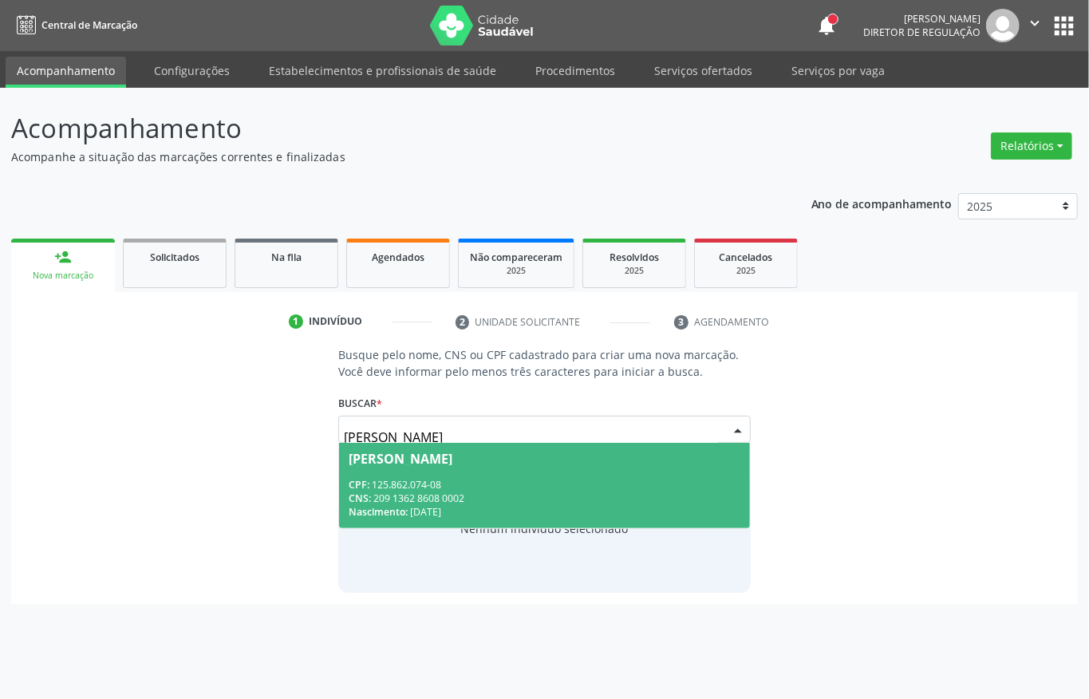
click at [492, 478] on div "CPF: 125.862.074-08" at bounding box center [544, 485] width 392 height 14
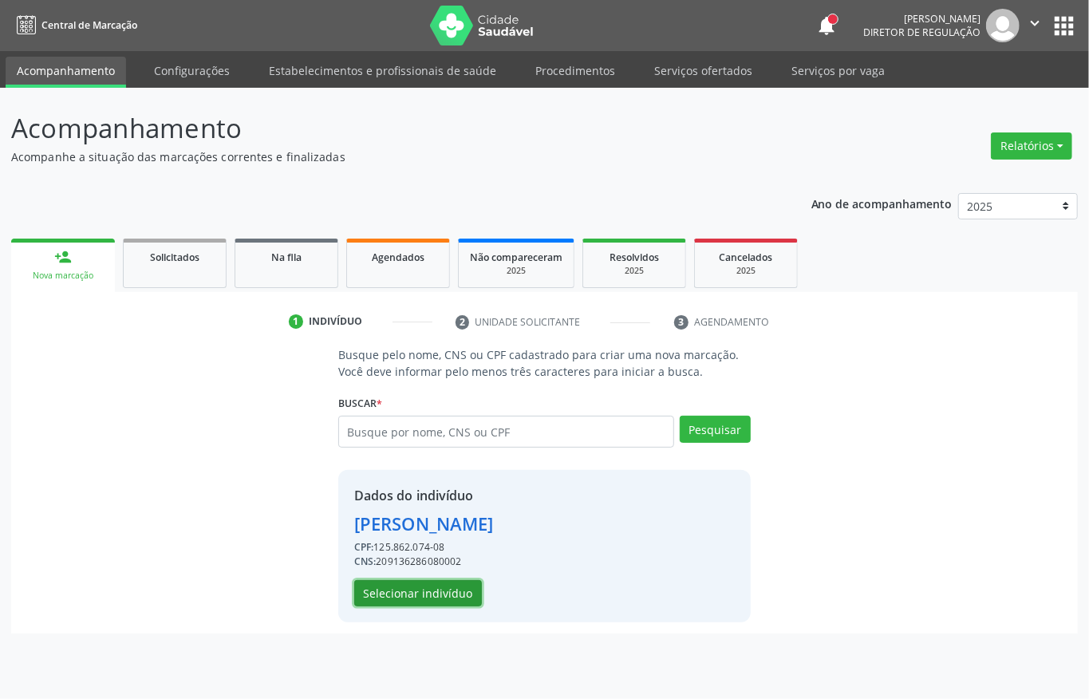
click at [447, 593] on button "Selecionar indivíduo" at bounding box center [418, 593] width 128 height 27
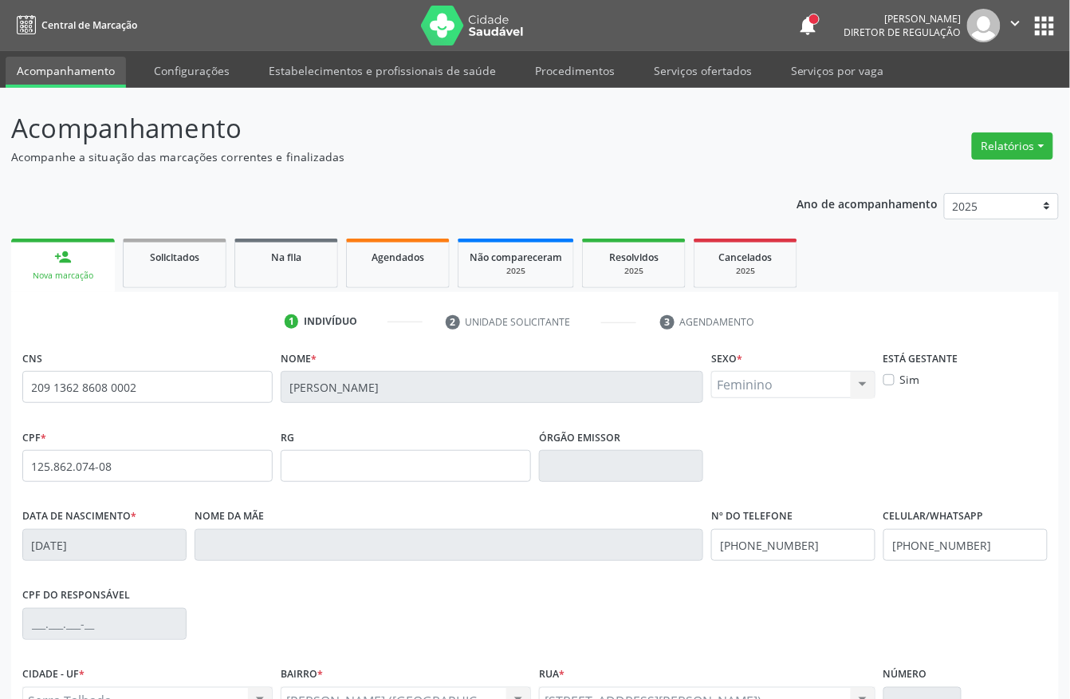
scroll to position [167, 0]
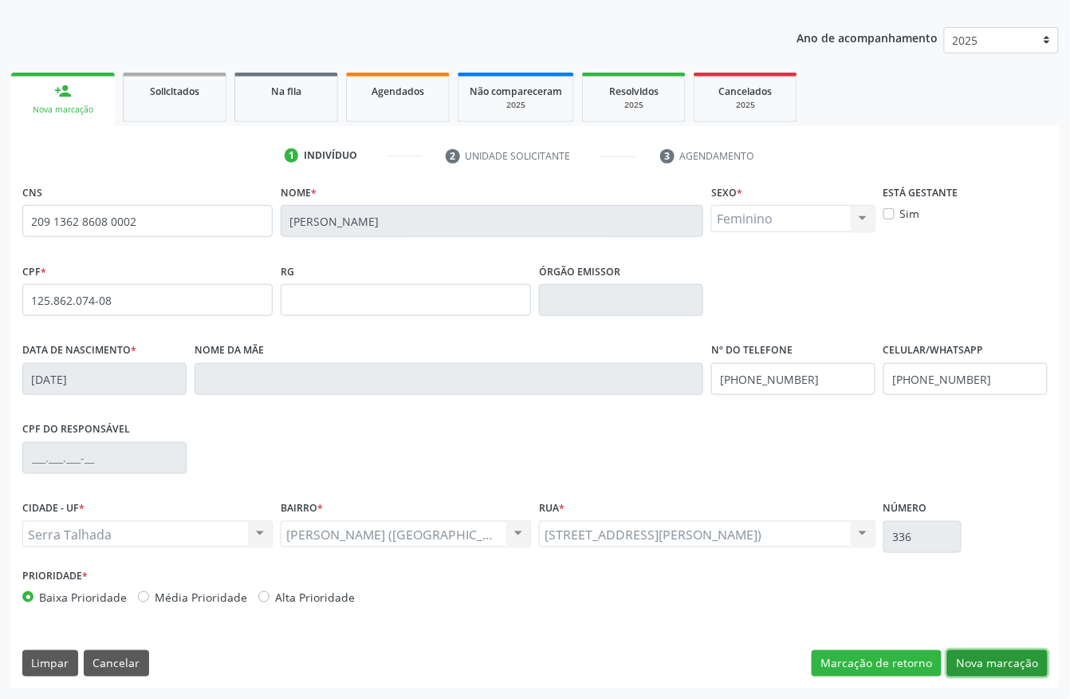
click at [965, 676] on button "Nova marcação" at bounding box center [997, 663] width 100 height 27
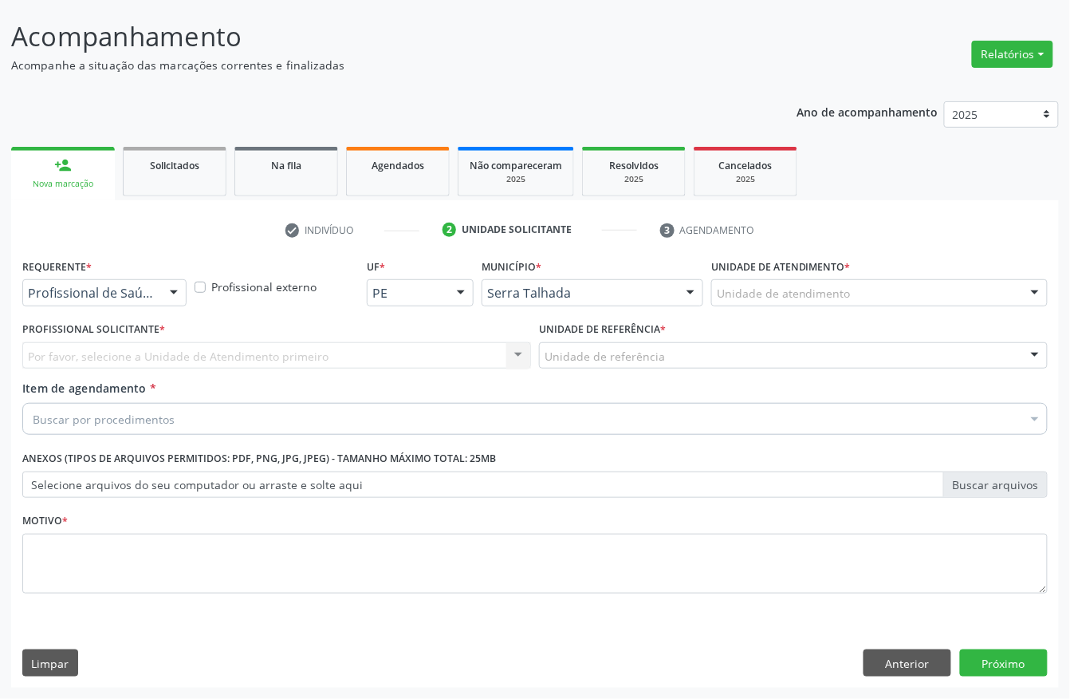
scroll to position [93, 0]
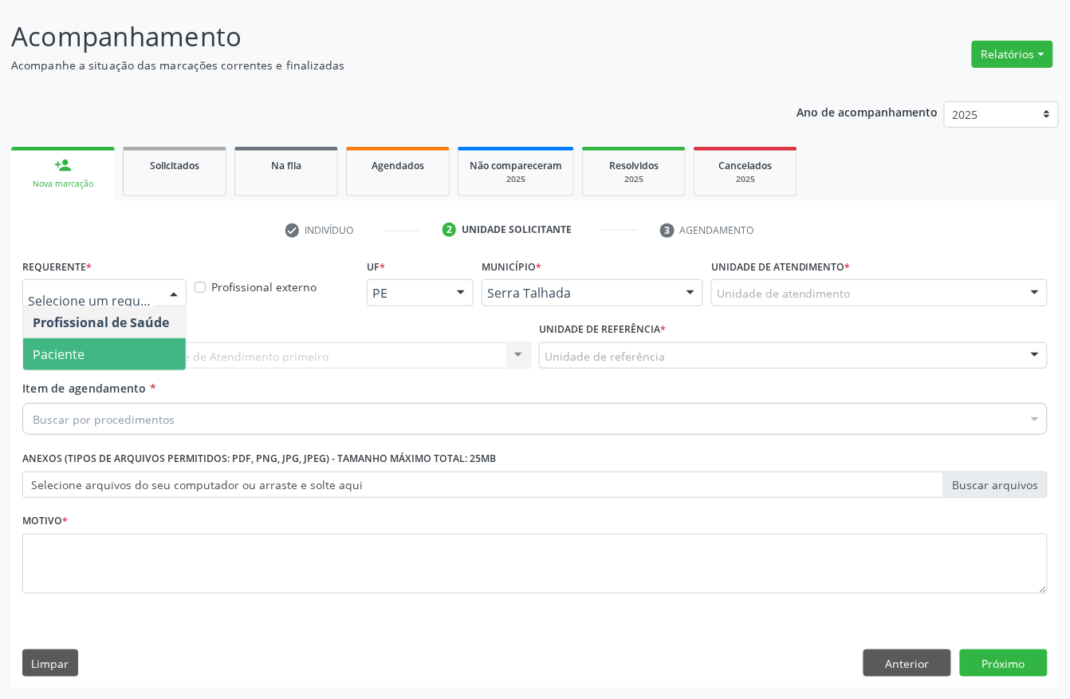
click at [154, 345] on span "Paciente" at bounding box center [104, 354] width 163 height 32
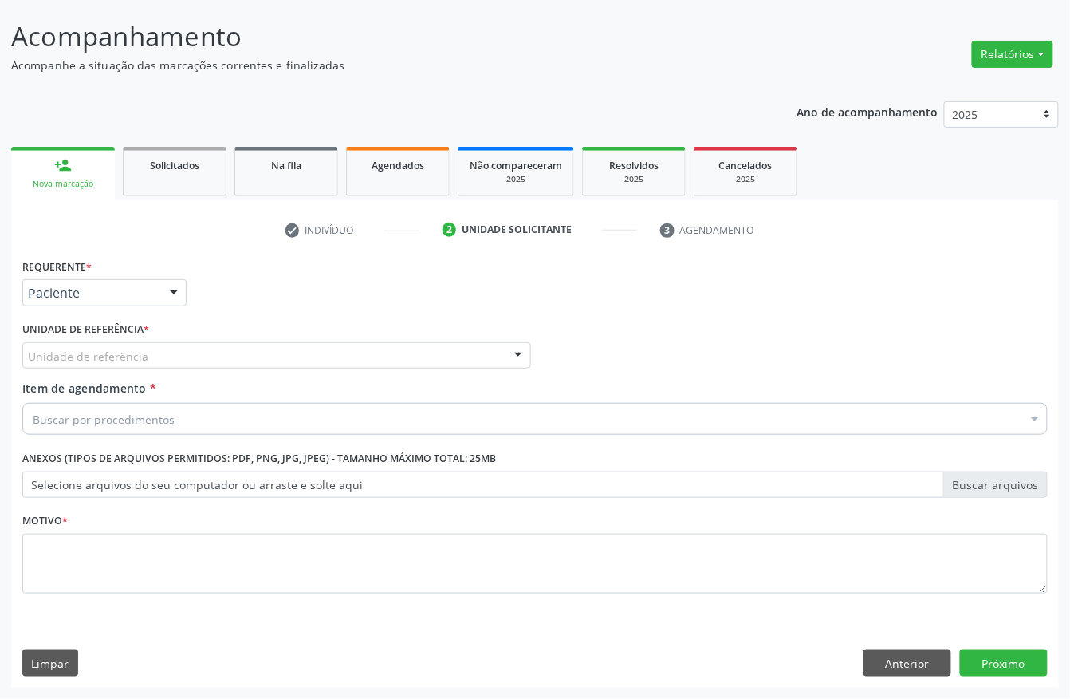
click at [164, 352] on div "Unidade de referência" at bounding box center [276, 355] width 509 height 27
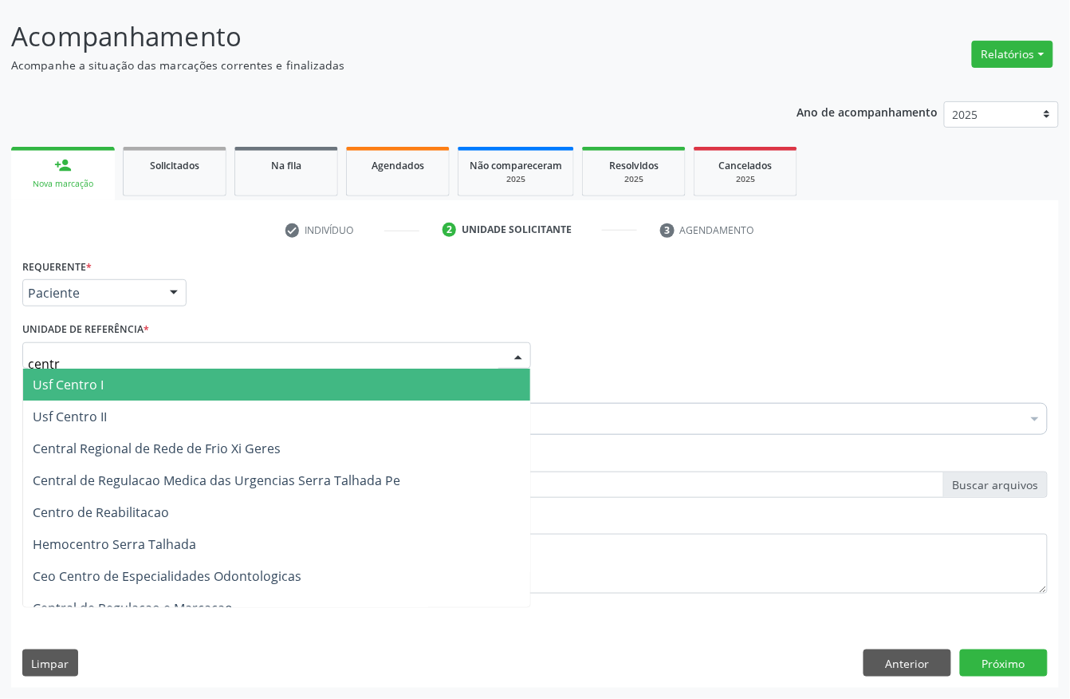
type input "centro"
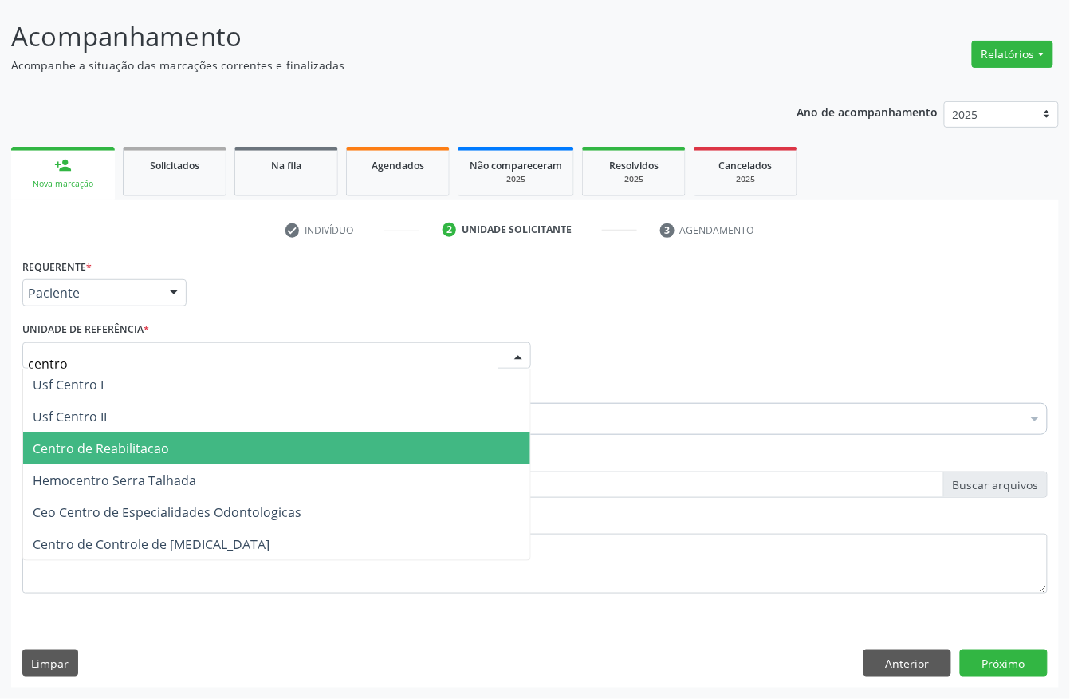
click at [211, 454] on span "Centro de Reabilitacao" at bounding box center [276, 448] width 507 height 32
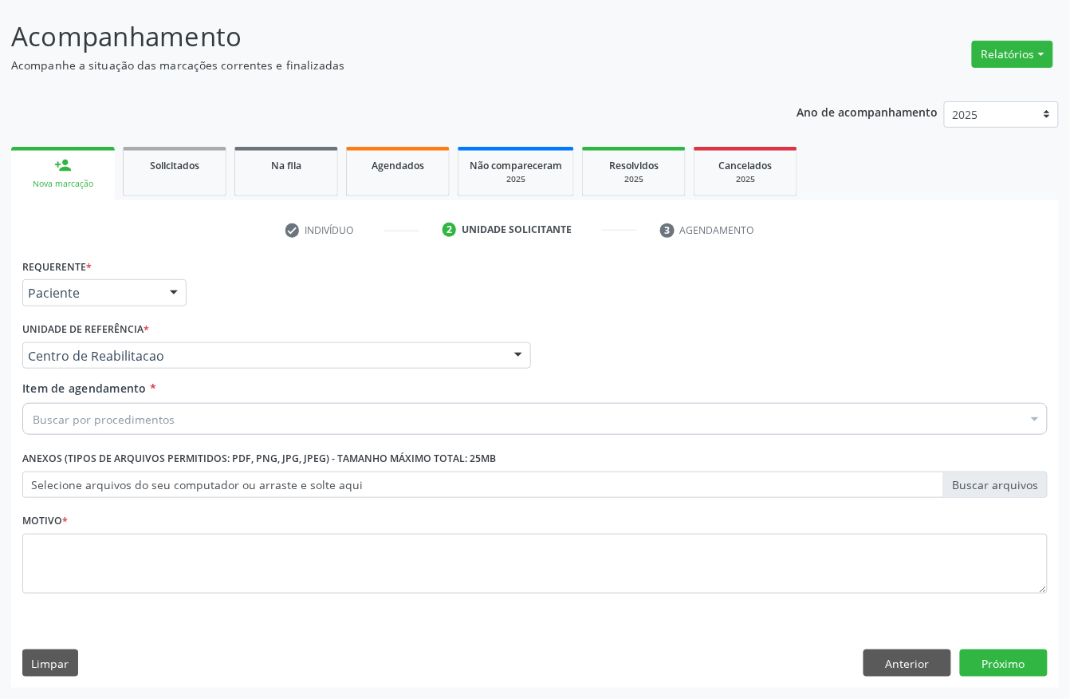
click at [175, 407] on div "Buscar por procedimentos" at bounding box center [535, 419] width 1026 height 32
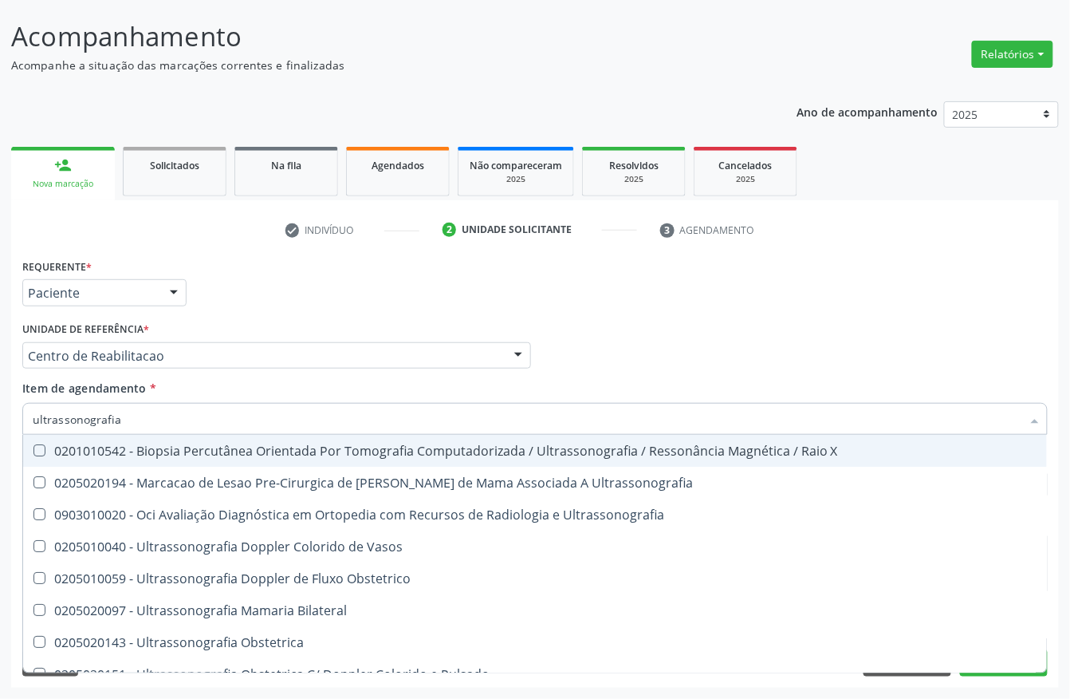
type input "ultrassonografia o"
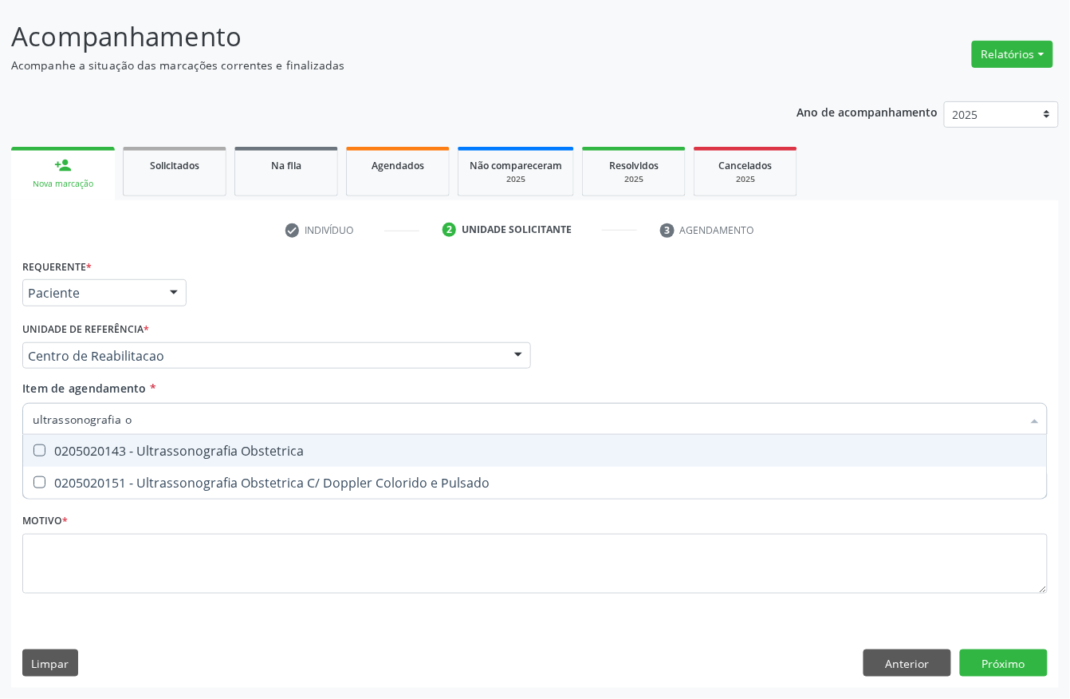
click at [195, 458] on span "0205020143 - Ultrassonografia Obstetrica" at bounding box center [535, 451] width 1024 height 32
checkbox Obstetrica "true"
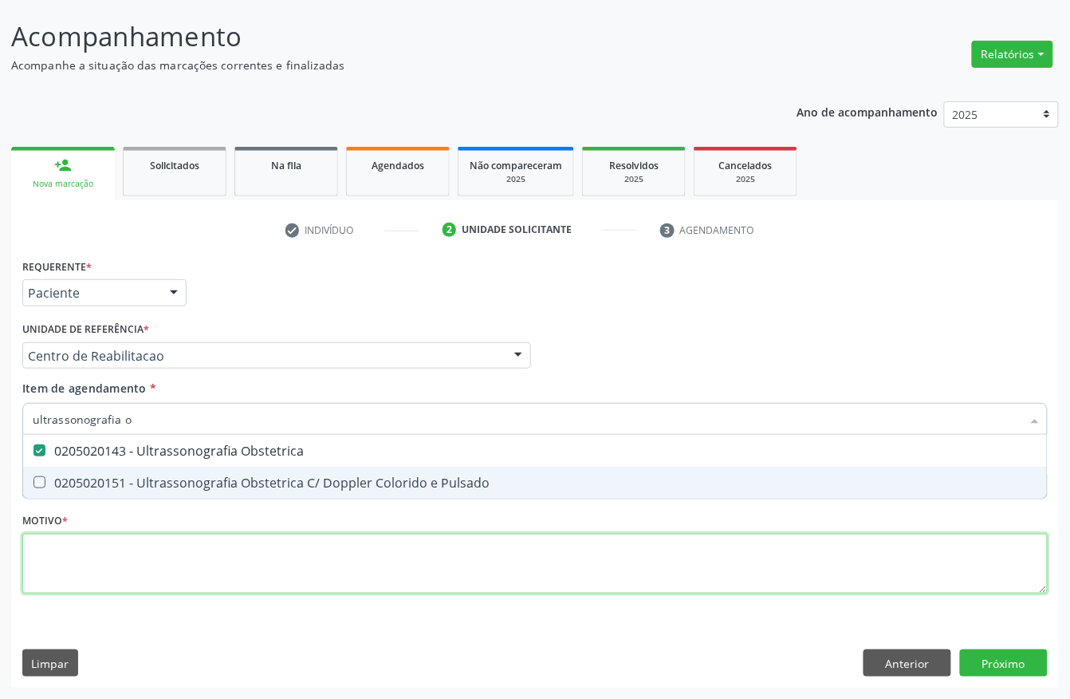
click at [163, 561] on div "Requerente * Paciente Profissional de Saúde Paciente Nenhum resultado encontrad…" at bounding box center [535, 434] width 1026 height 361
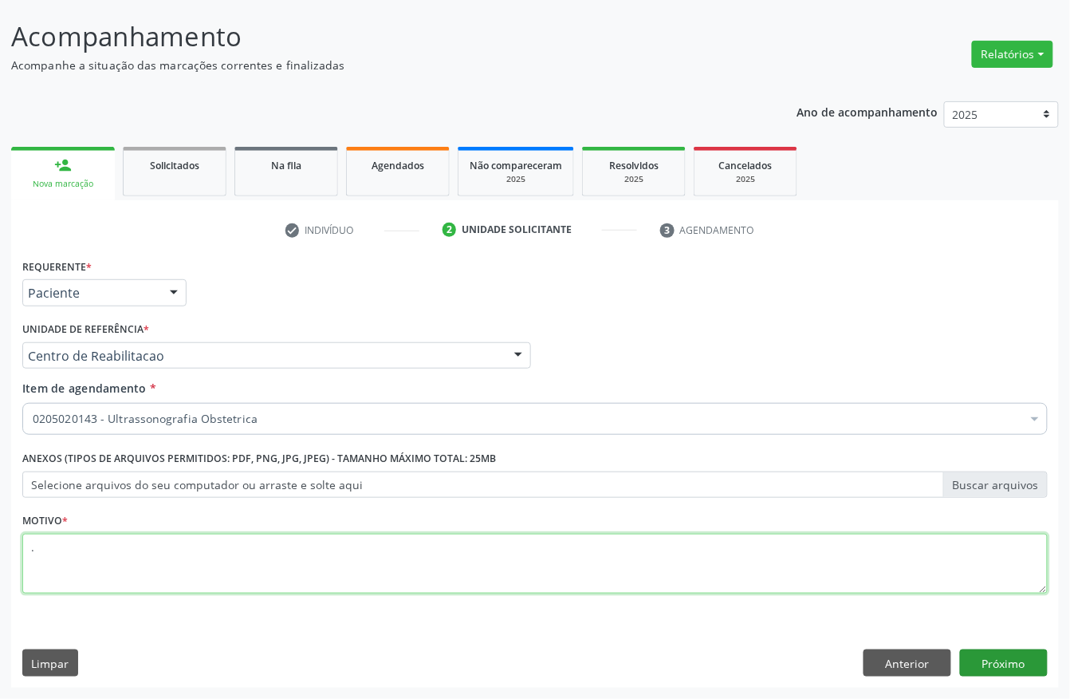
type textarea "."
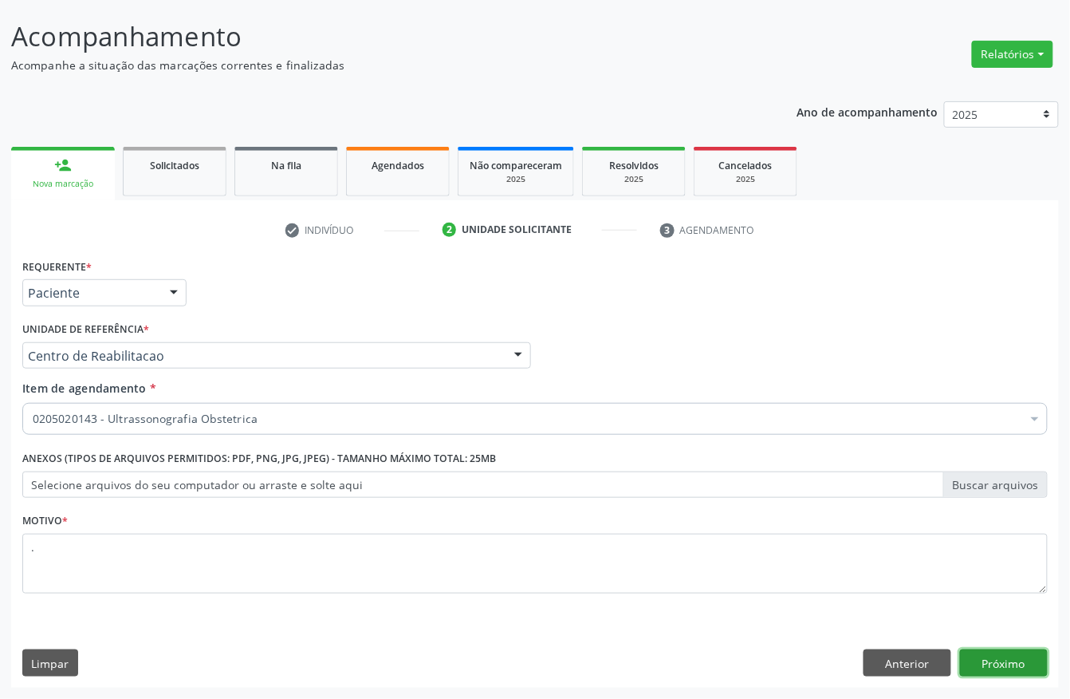
click at [1015, 660] on button "Próximo" at bounding box center [1004, 662] width 88 height 27
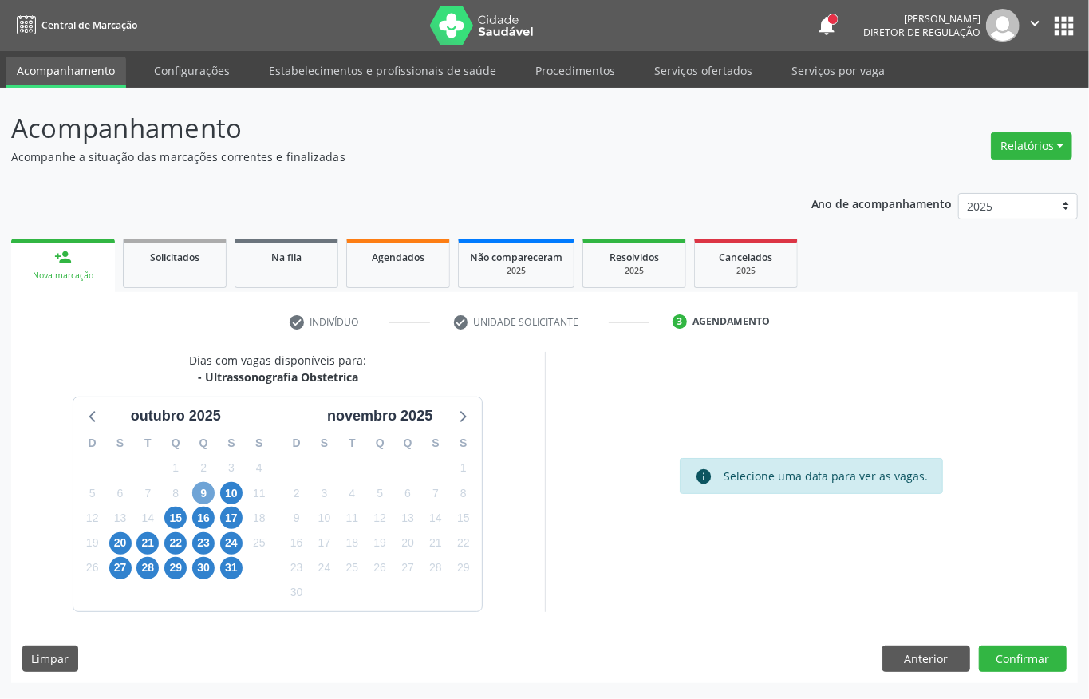
click at [203, 491] on span "9" at bounding box center [203, 493] width 22 height 22
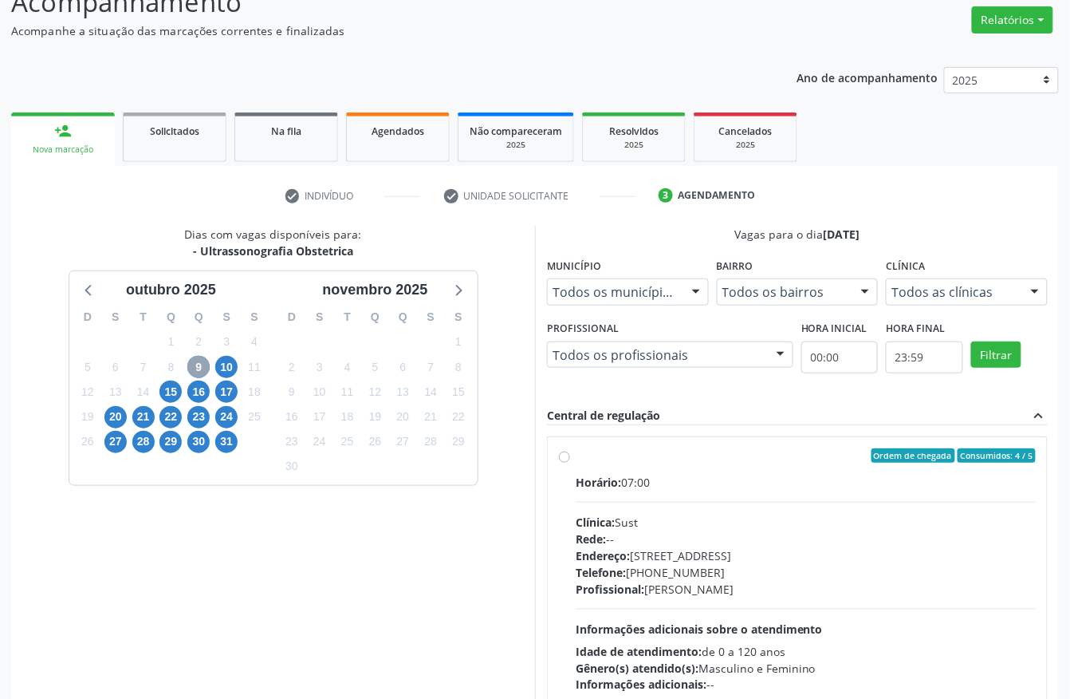
scroll to position [228, 0]
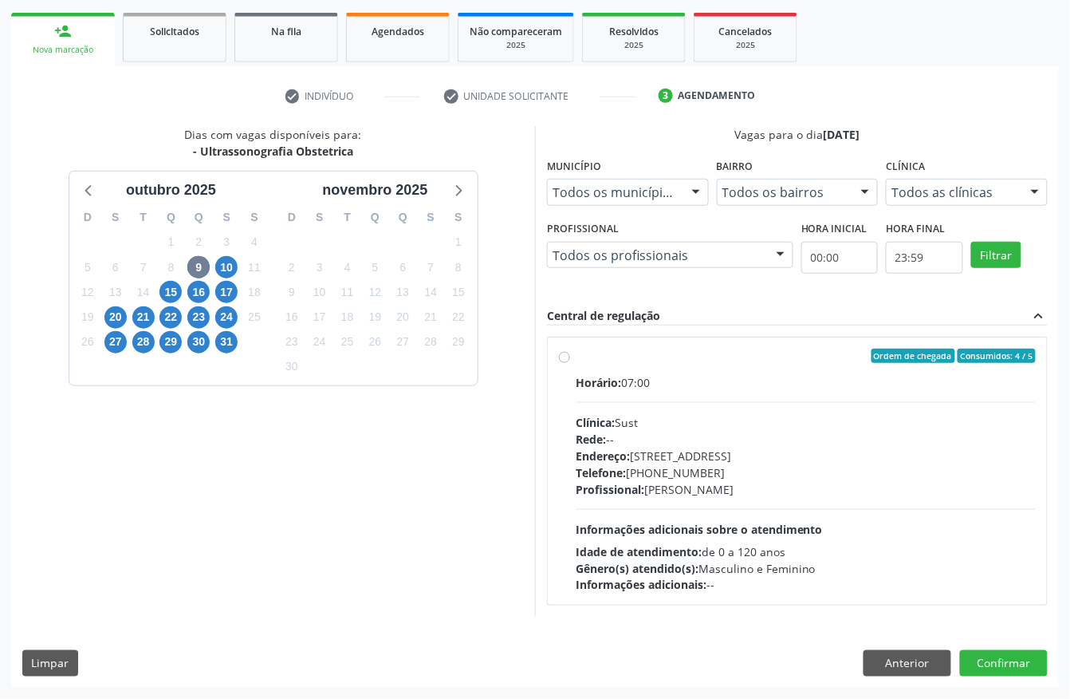
click at [767, 509] on div "Horário: 07:00 Clínica: Sust Rede: -- Endereço: nº 730, N S Penha, Serra Talhad…" at bounding box center [806, 483] width 460 height 219
click at [570, 363] on input "Ordem de chegada Consumidos: 4 / 5 Horário: 07:00 Clínica: Sust Rede: -- Endere…" at bounding box center [564, 355] width 11 height 14
radio input "true"
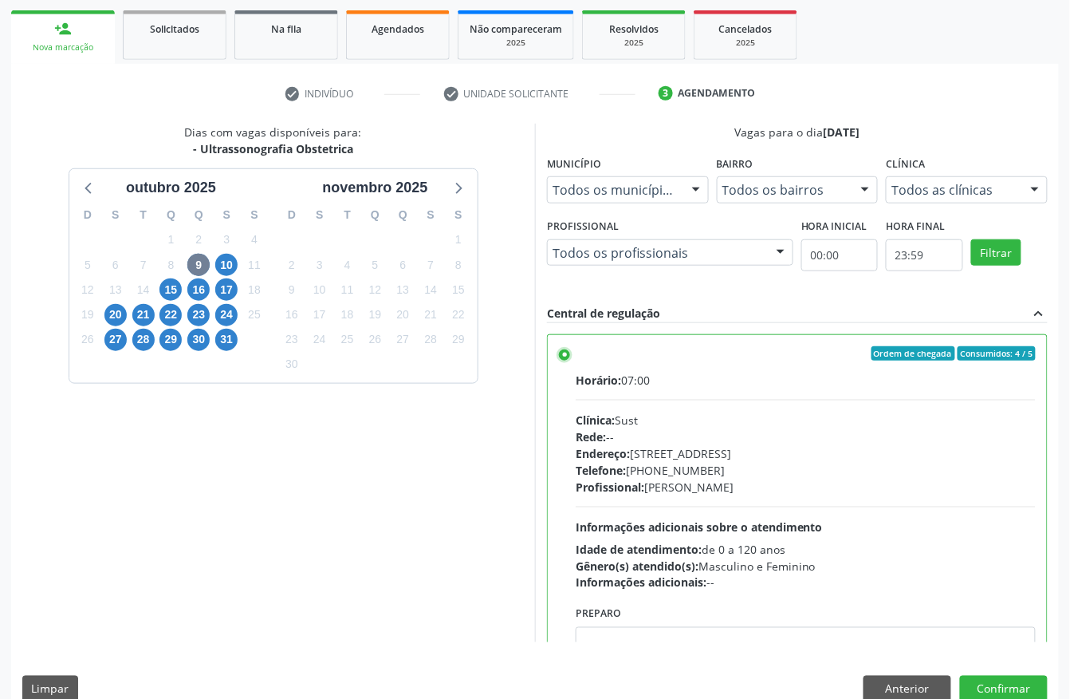
scroll to position [255, 0]
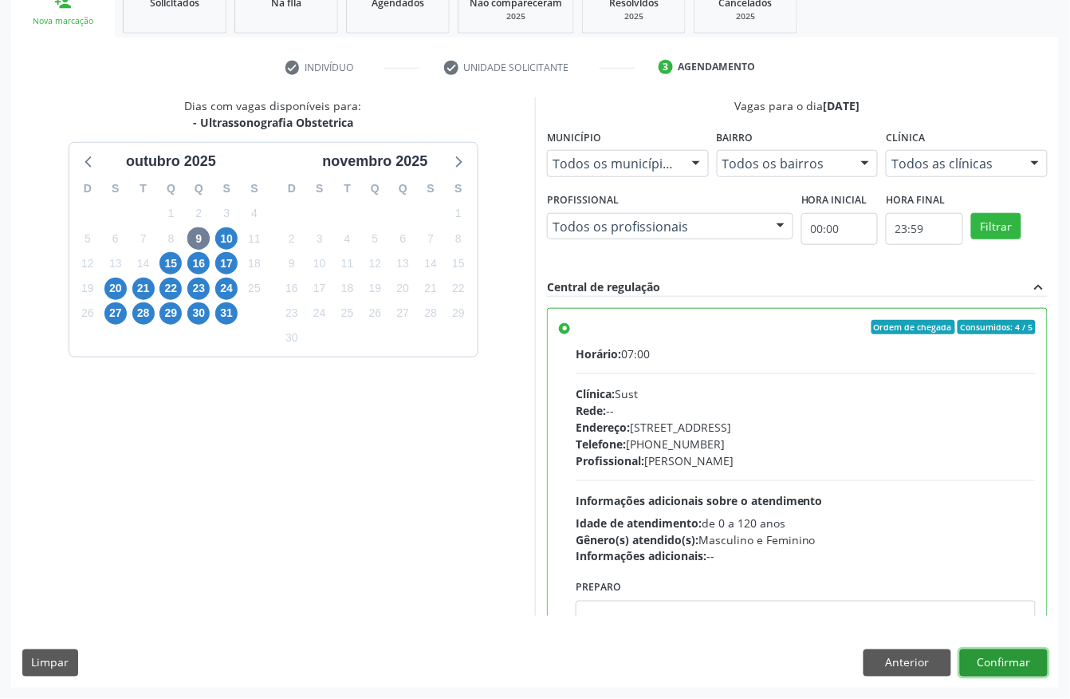
click at [974, 664] on button "Confirmar" at bounding box center [1004, 662] width 88 height 27
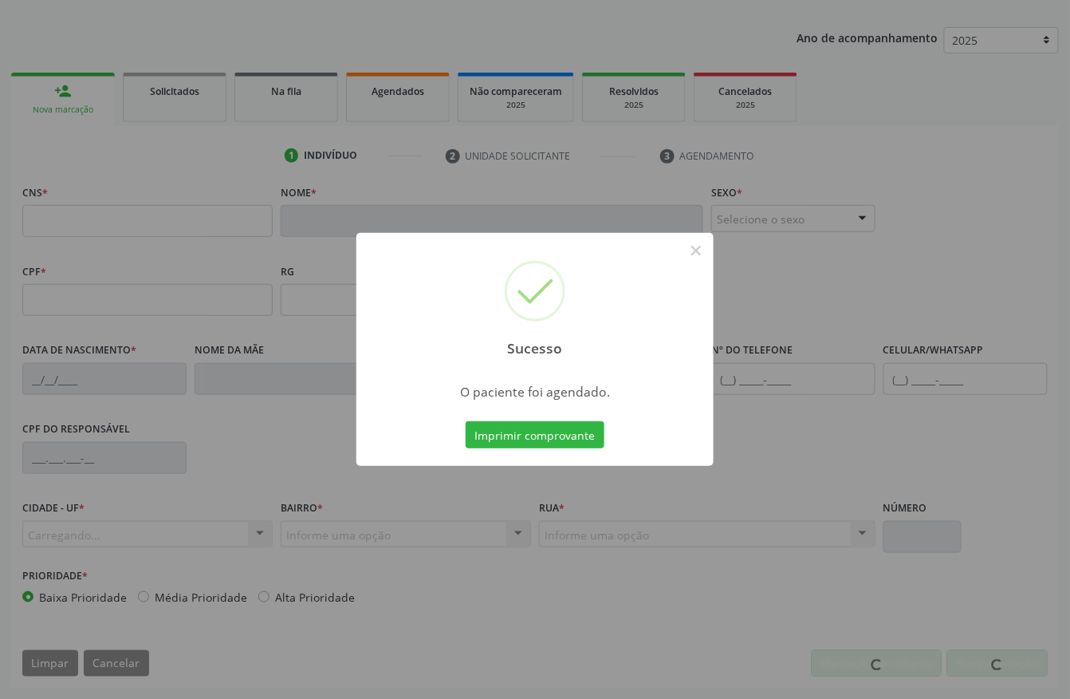
scroll to position [167, 0]
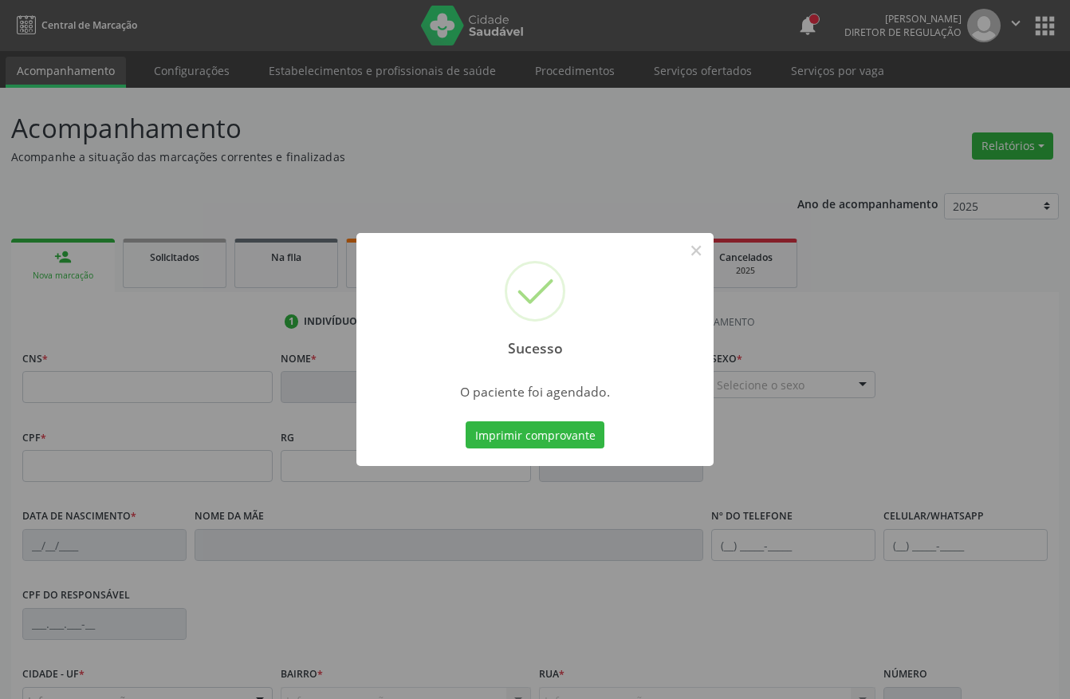
scroll to position [167, 0]
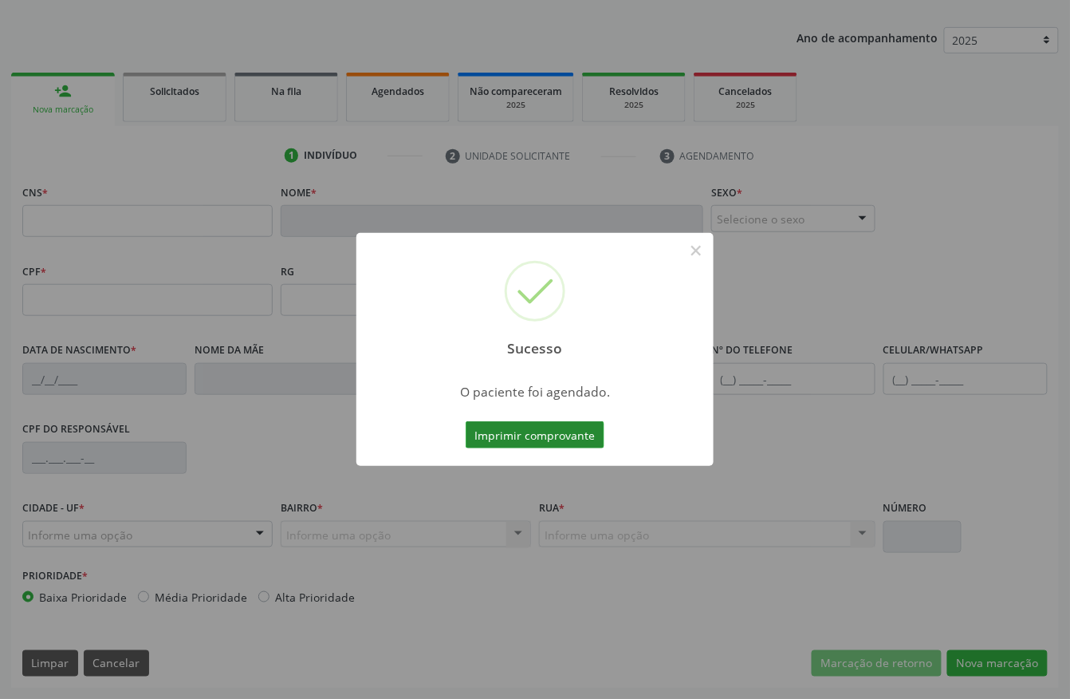
click at [560, 435] on button "Imprimir comprovante" at bounding box center [535, 434] width 139 height 27
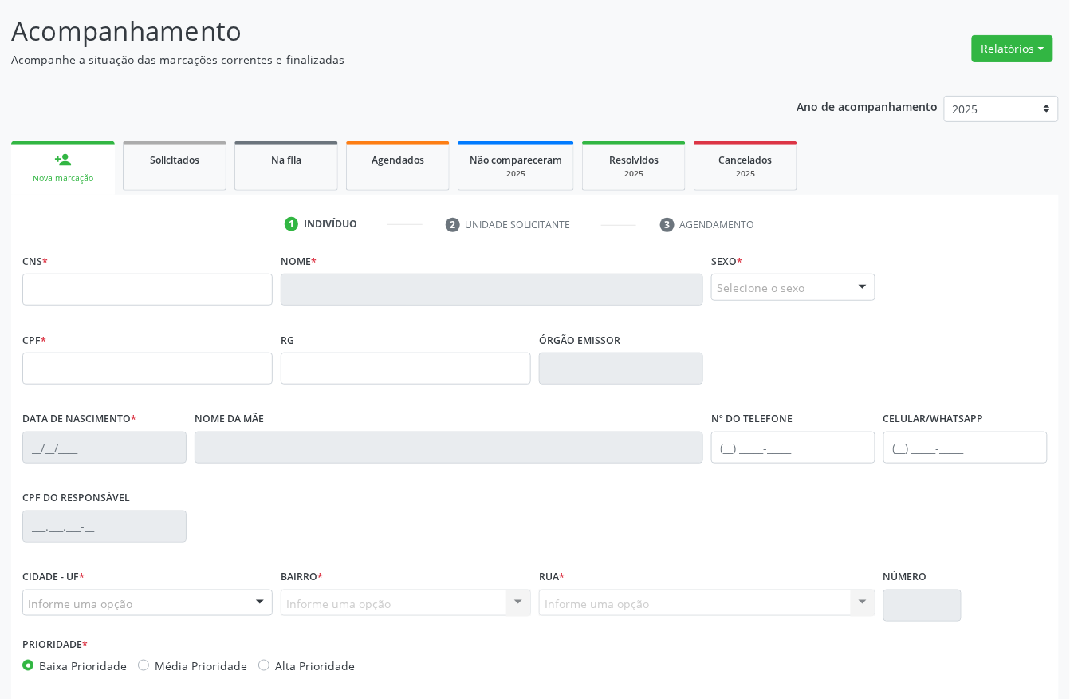
scroll to position [61, 0]
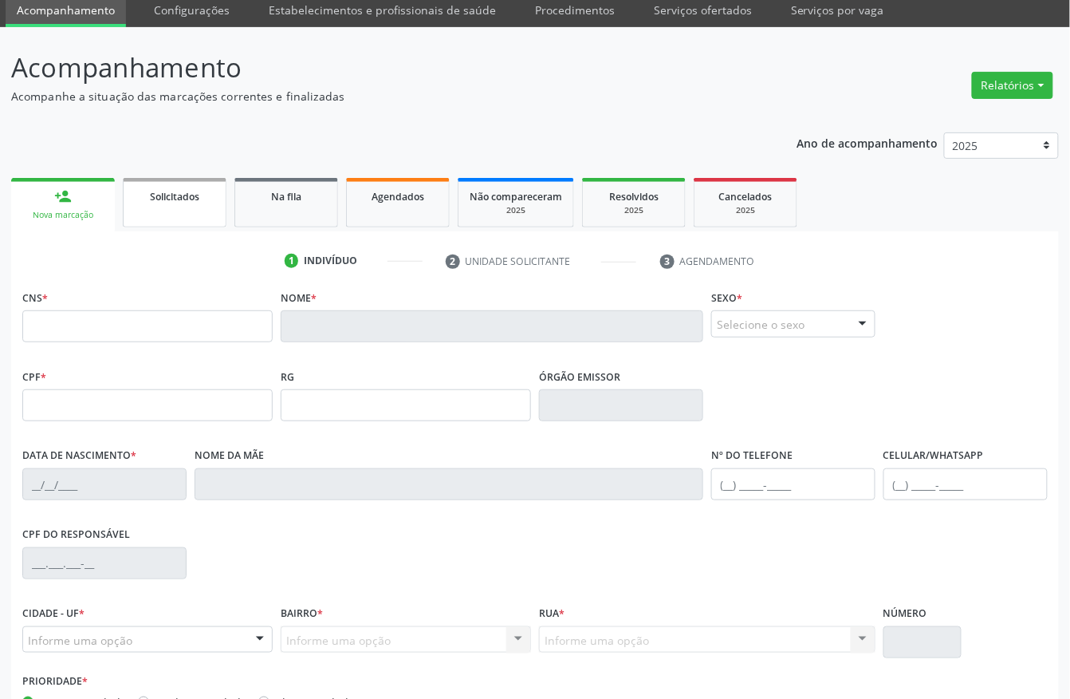
click at [185, 199] on span "Solicitados" at bounding box center [174, 197] width 49 height 14
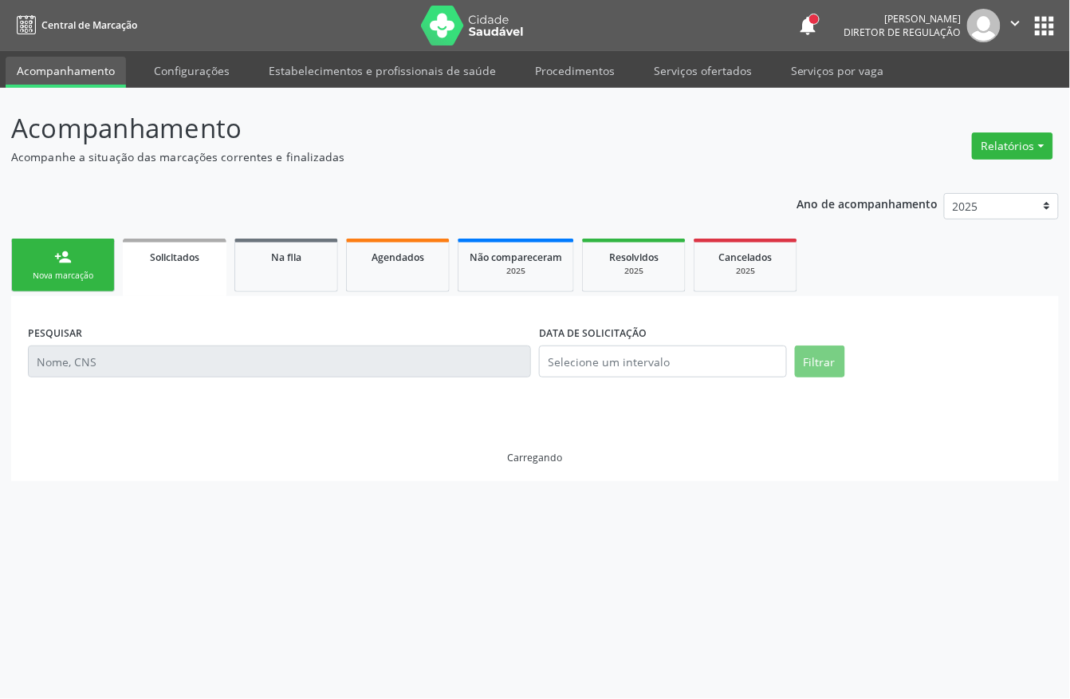
scroll to position [0, 0]
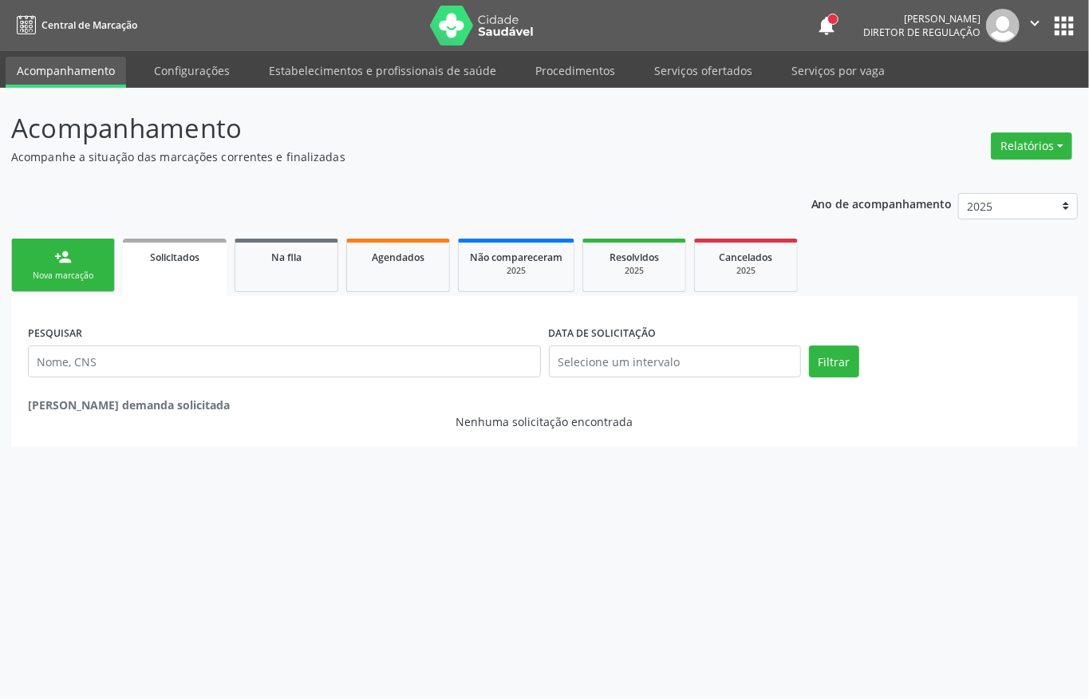
click at [78, 259] on link "person_add Nova marcação" at bounding box center [63, 264] width 104 height 53
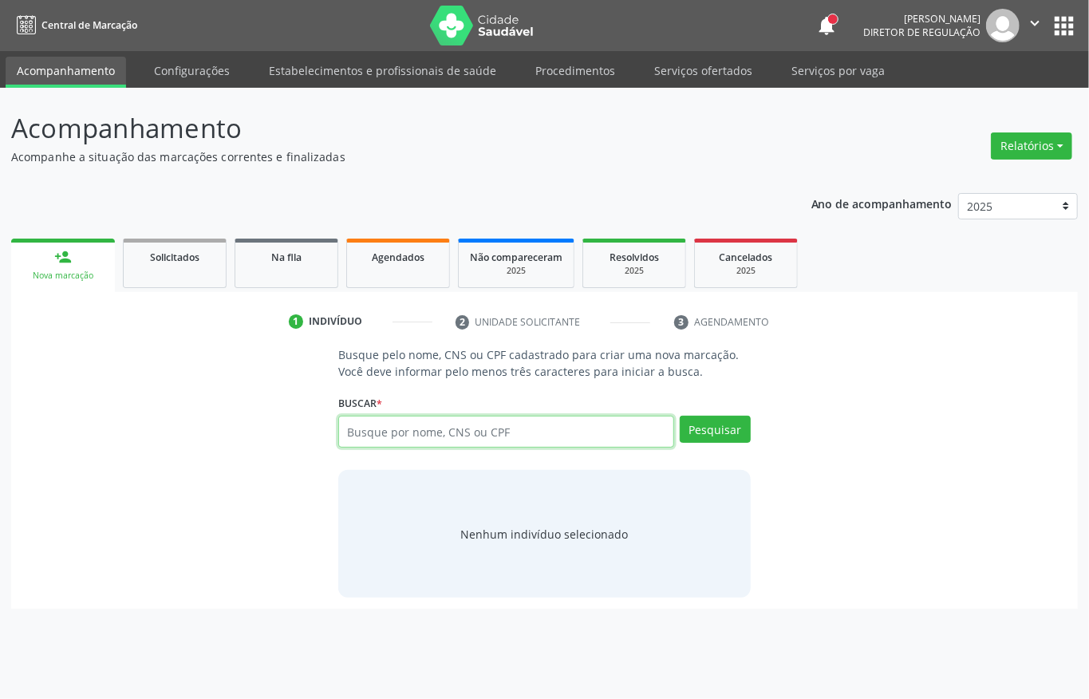
click at [407, 437] on input "text" at bounding box center [506, 431] width 336 height 32
paste input "209 1362 8608 0002"
type input "209 1362 8608 0002"
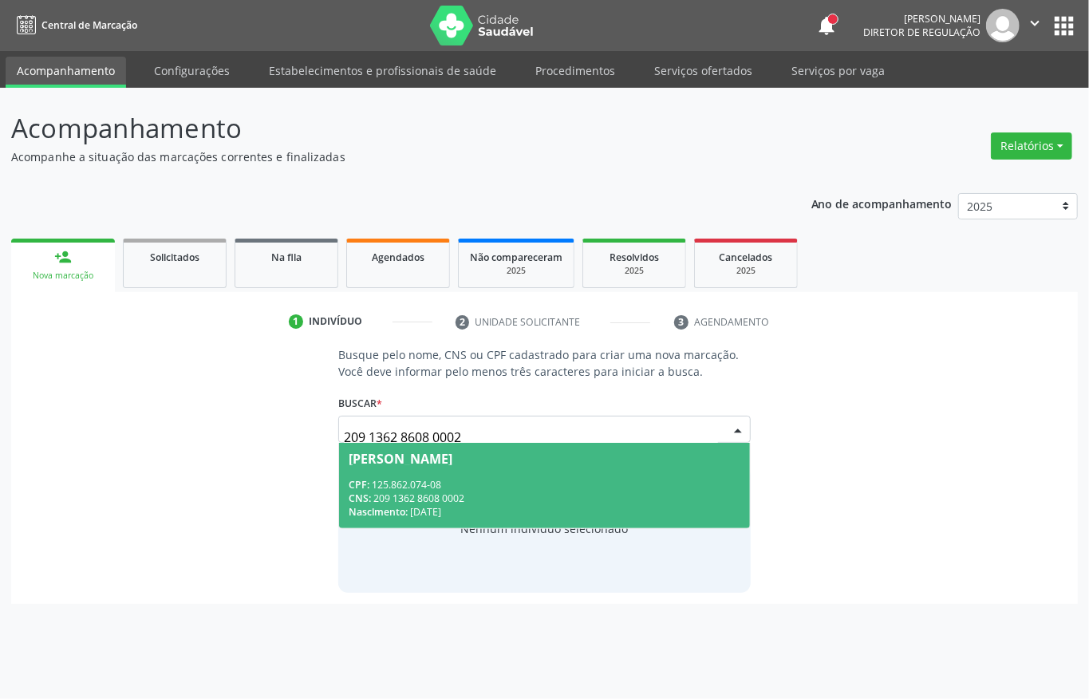
click at [435, 466] on span "Karen Michele Barros Marques CPF: 125.862.074-08 CNS: 209 1362 8608 0002 Nascim…" at bounding box center [544, 485] width 411 height 85
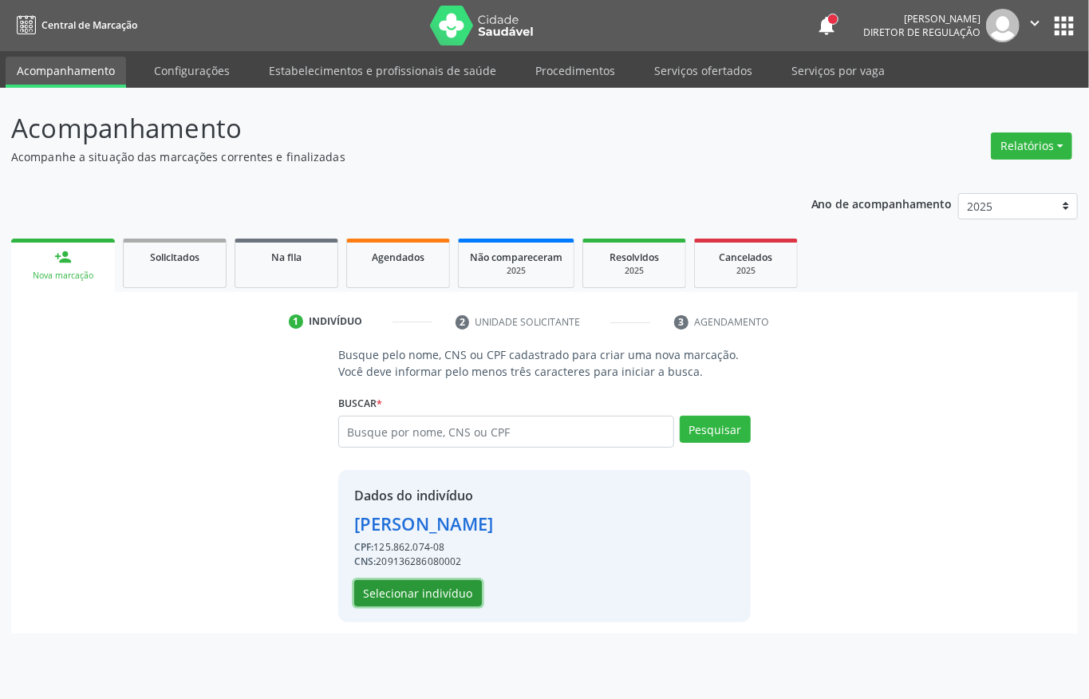
click at [447, 592] on button "Selecionar indivíduo" at bounding box center [418, 593] width 128 height 27
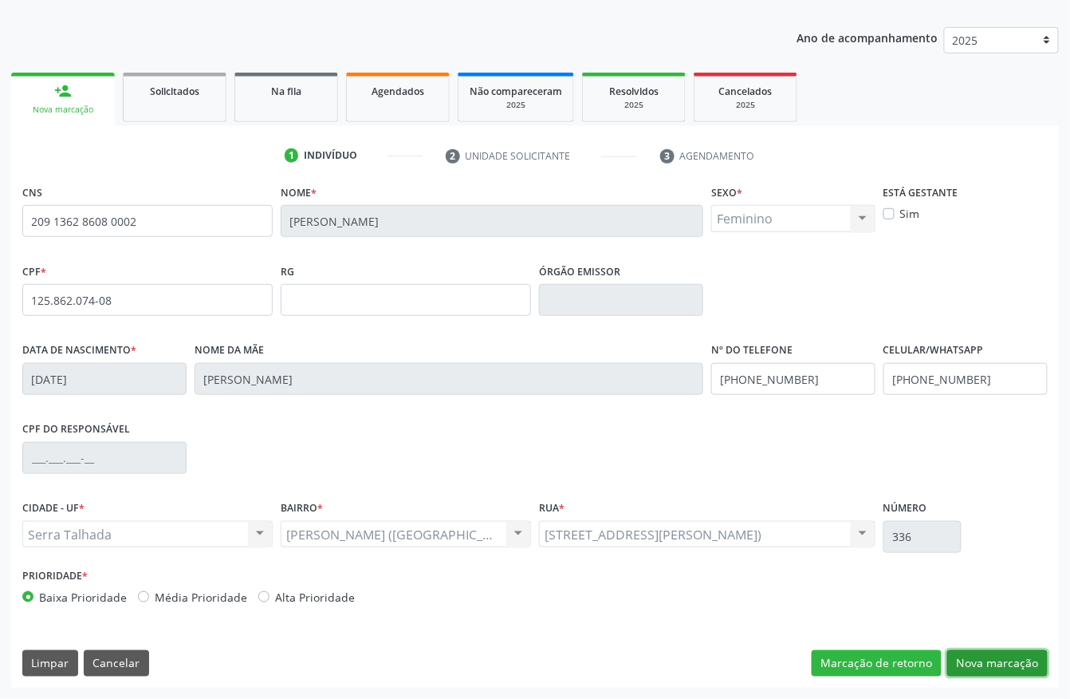
click at [973, 650] on button "Nova marcação" at bounding box center [997, 663] width 100 height 27
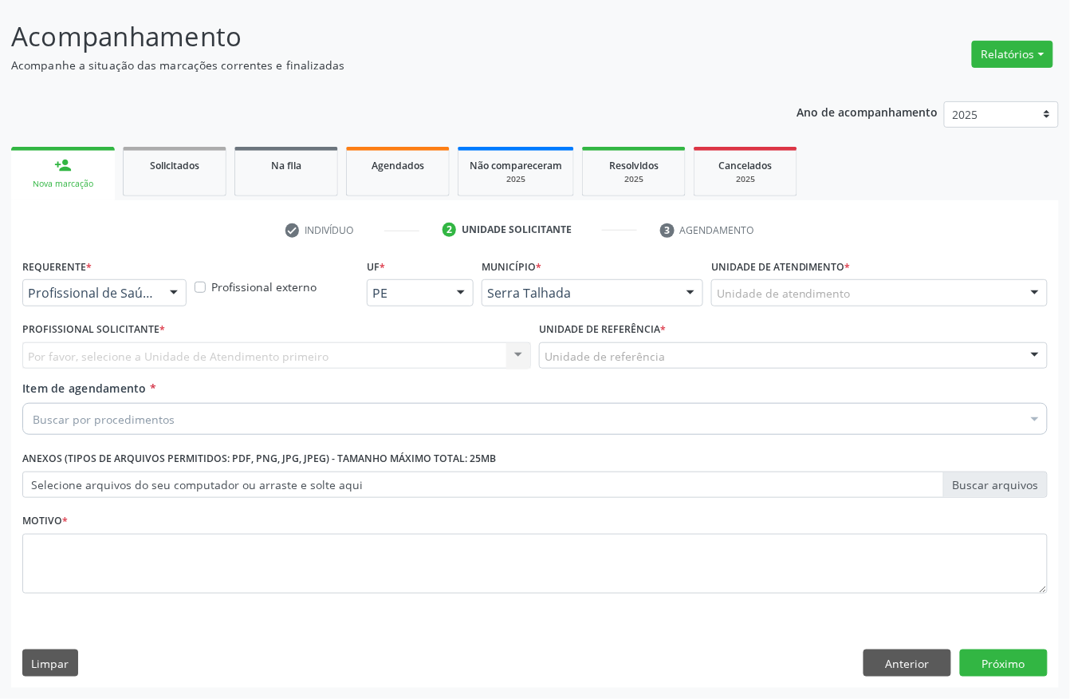
scroll to position [93, 0]
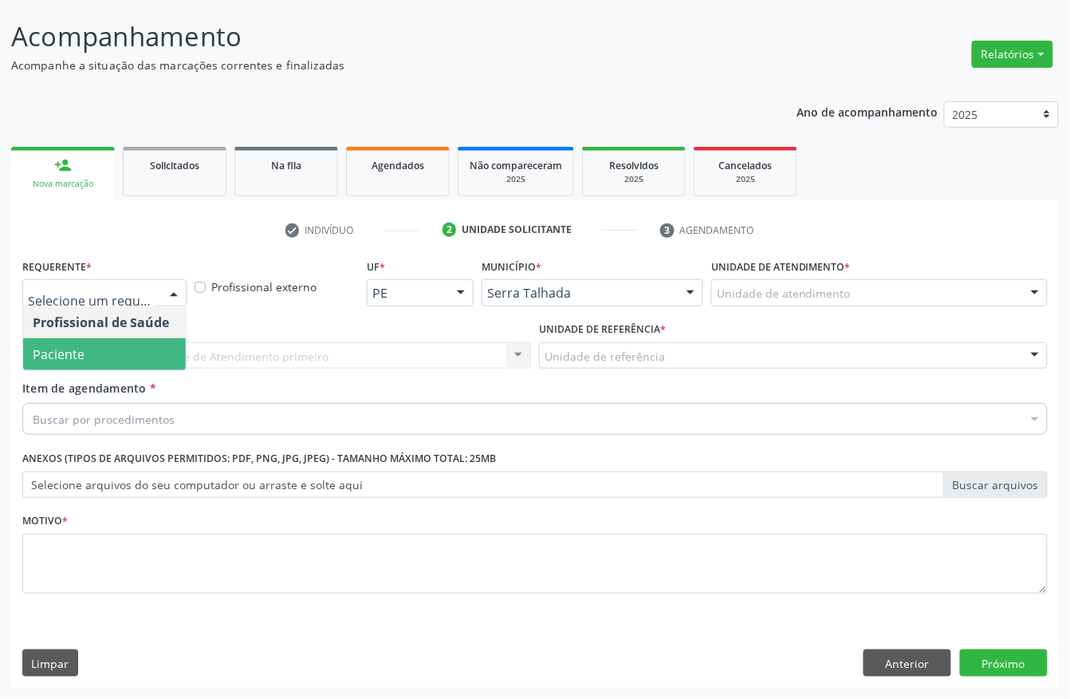
click at [137, 360] on span "Paciente" at bounding box center [104, 354] width 163 height 32
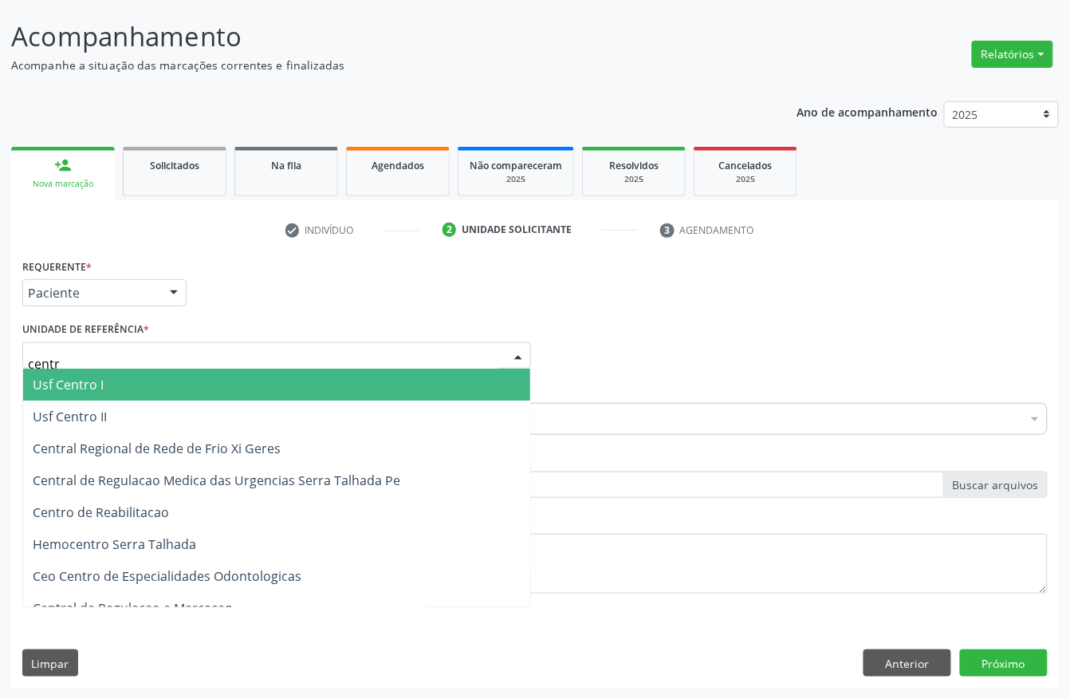
type input "centro"
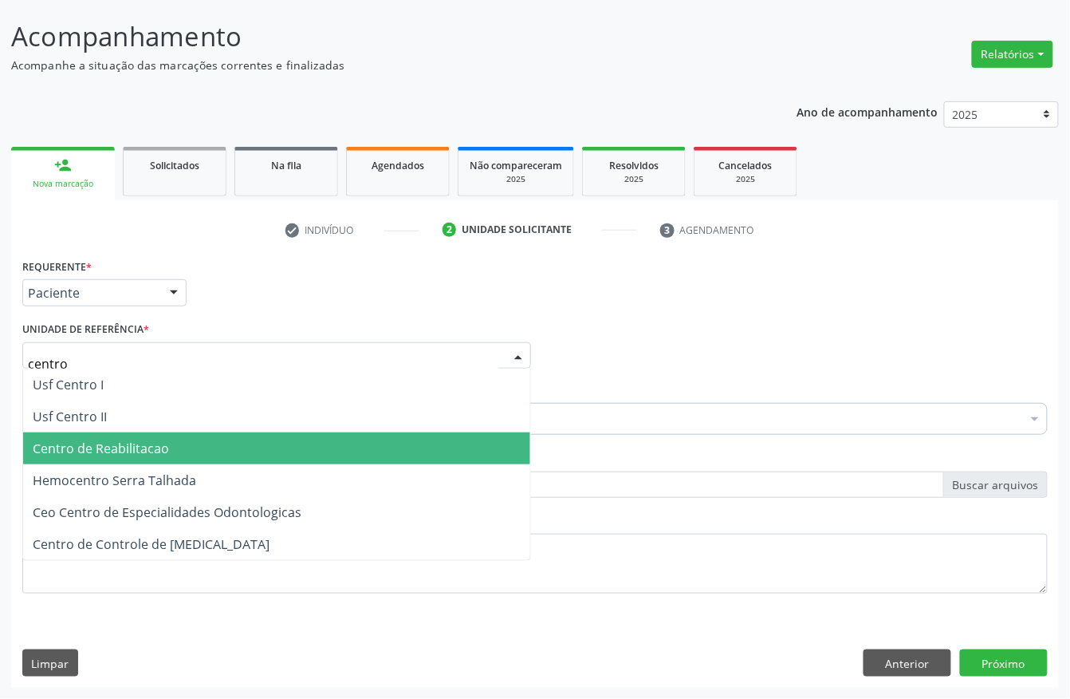
click at [147, 447] on span "Centro de Reabilitacao" at bounding box center [101, 448] width 136 height 18
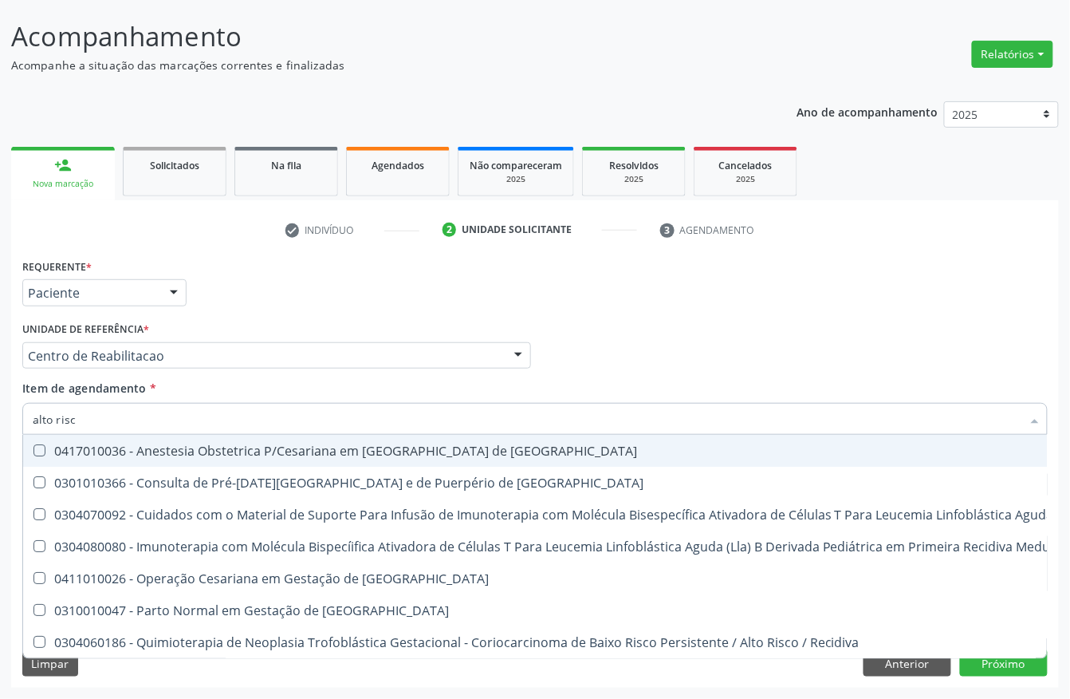
type input "alto risco"
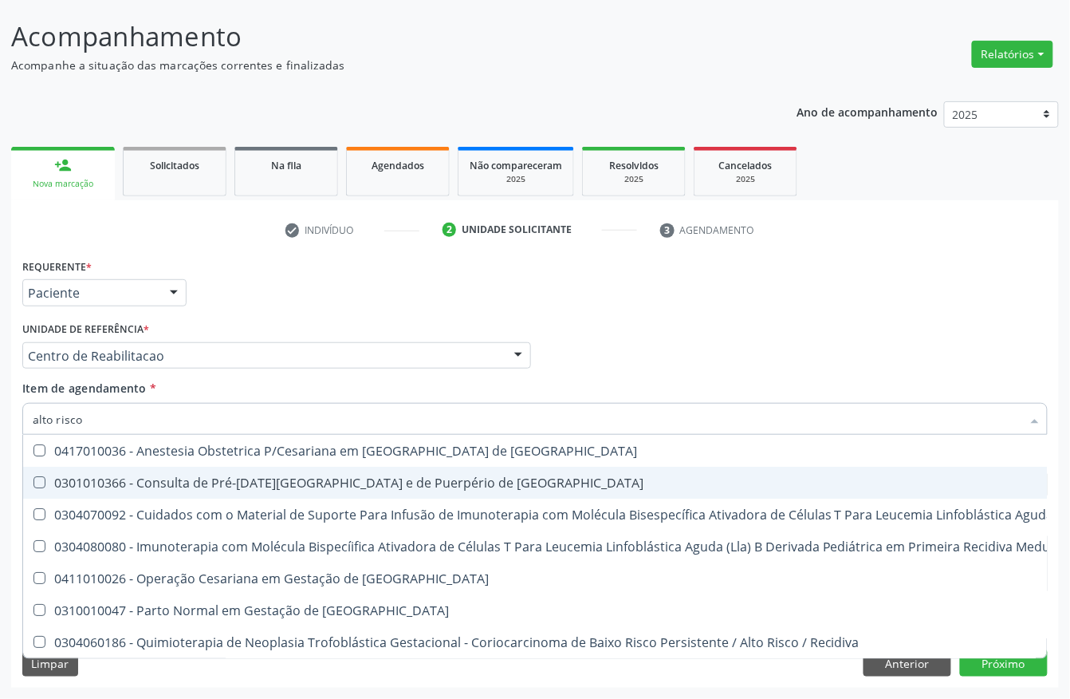
click at [241, 480] on div "0301010366 - Consulta de Pré-[DATE][GEOGRAPHIC_DATA] e de Puerpério de [GEOGRAP…" at bounding box center [852, 482] width 1638 height 13
checkbox Risco "true"
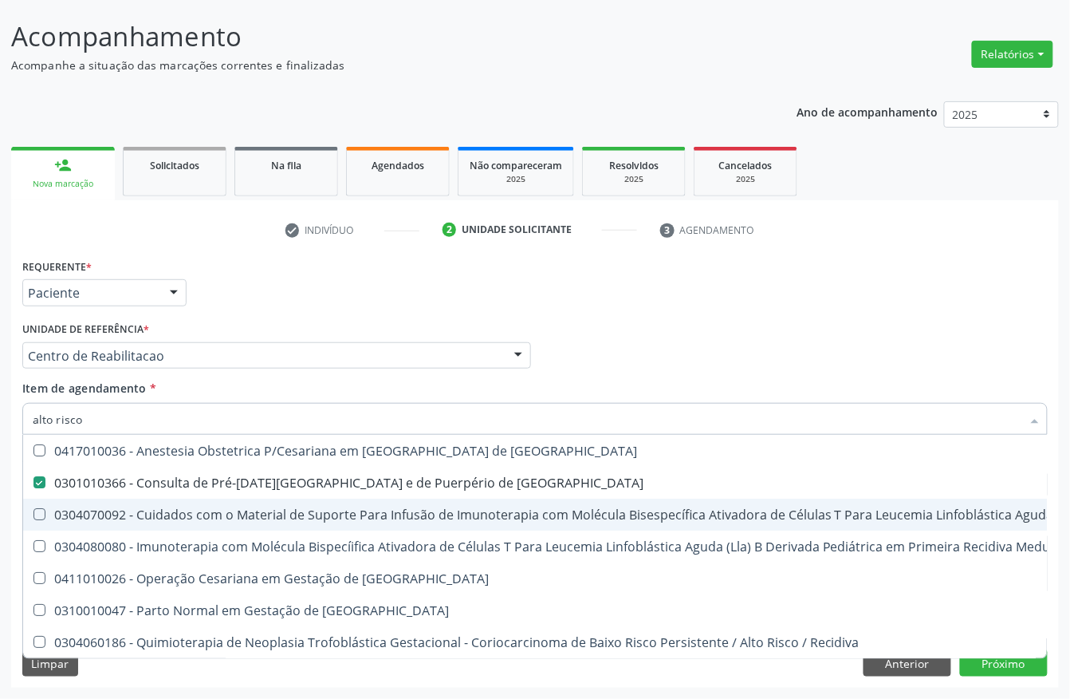
click at [0, 514] on div "Acompanhamento Acompanhe a situação das marcações correntes e finalizadas Relat…" at bounding box center [535, 347] width 1070 height 703
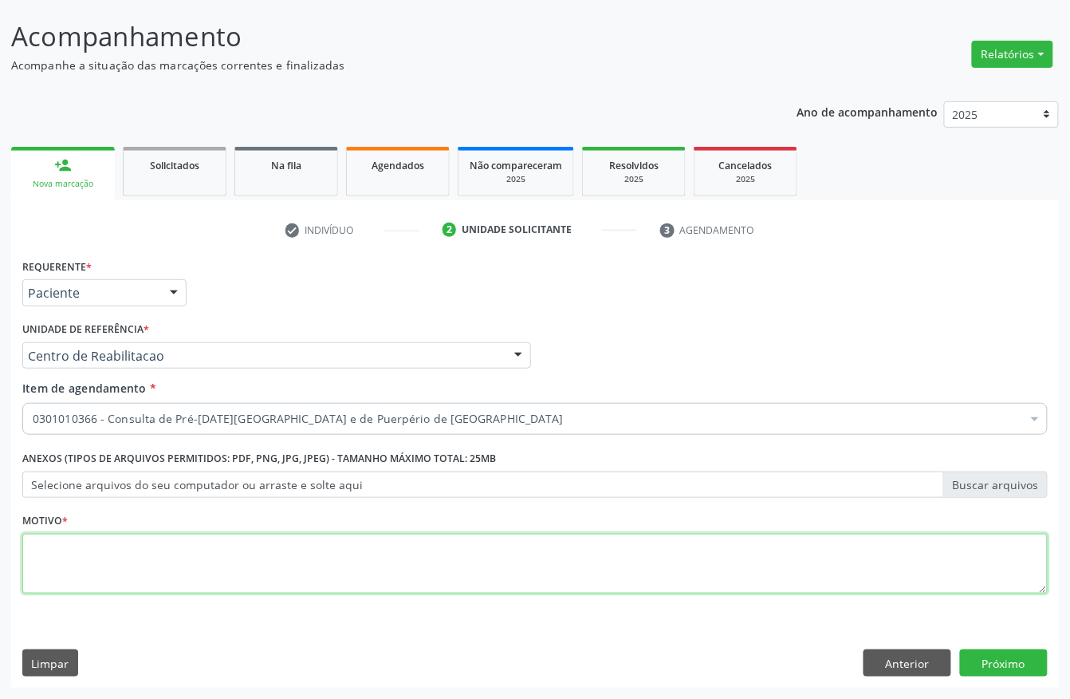
click at [266, 565] on textarea at bounding box center [535, 564] width 1026 height 61
type textarea "."
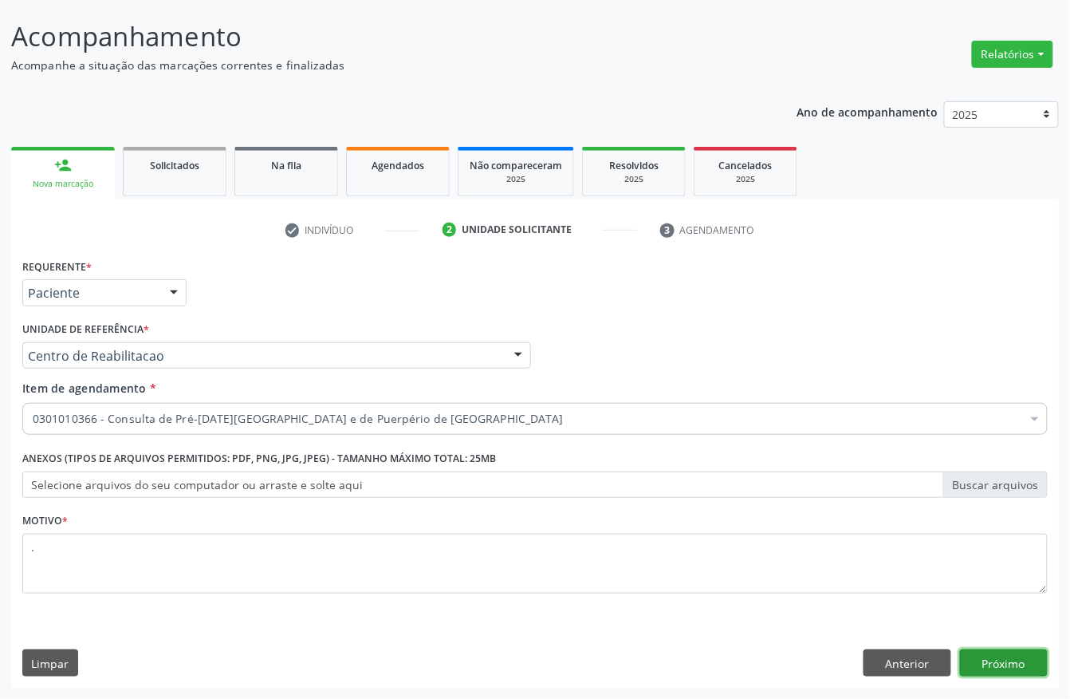
click at [1029, 663] on button "Próximo" at bounding box center [1004, 662] width 88 height 27
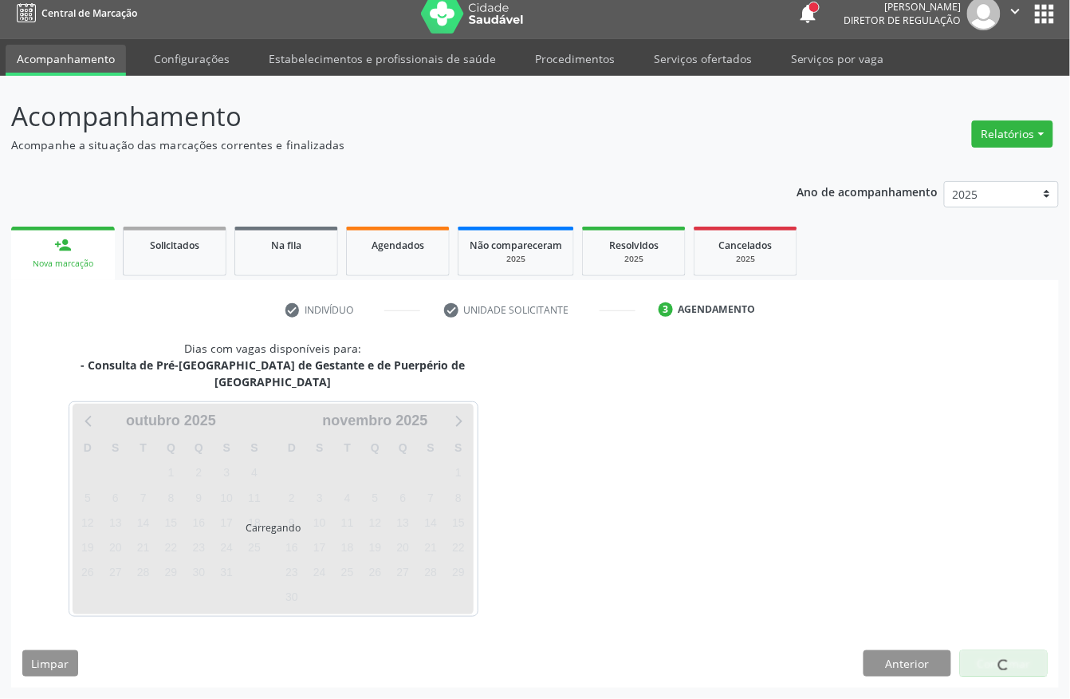
scroll to position [0, 0]
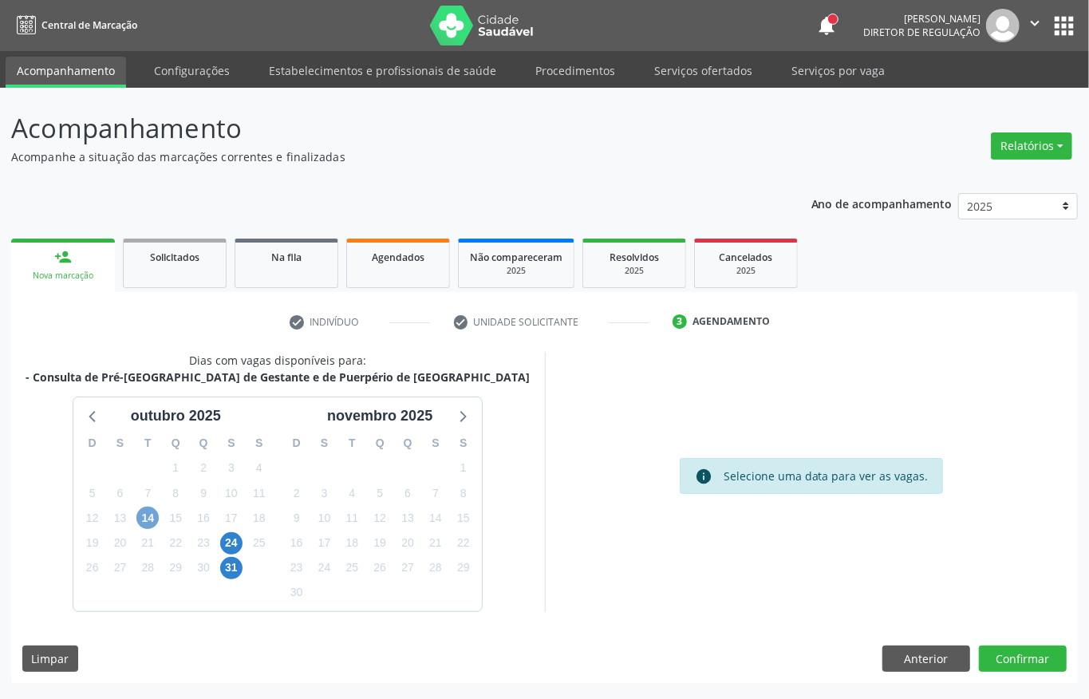
click at [153, 521] on span "14" at bounding box center [147, 517] width 22 height 22
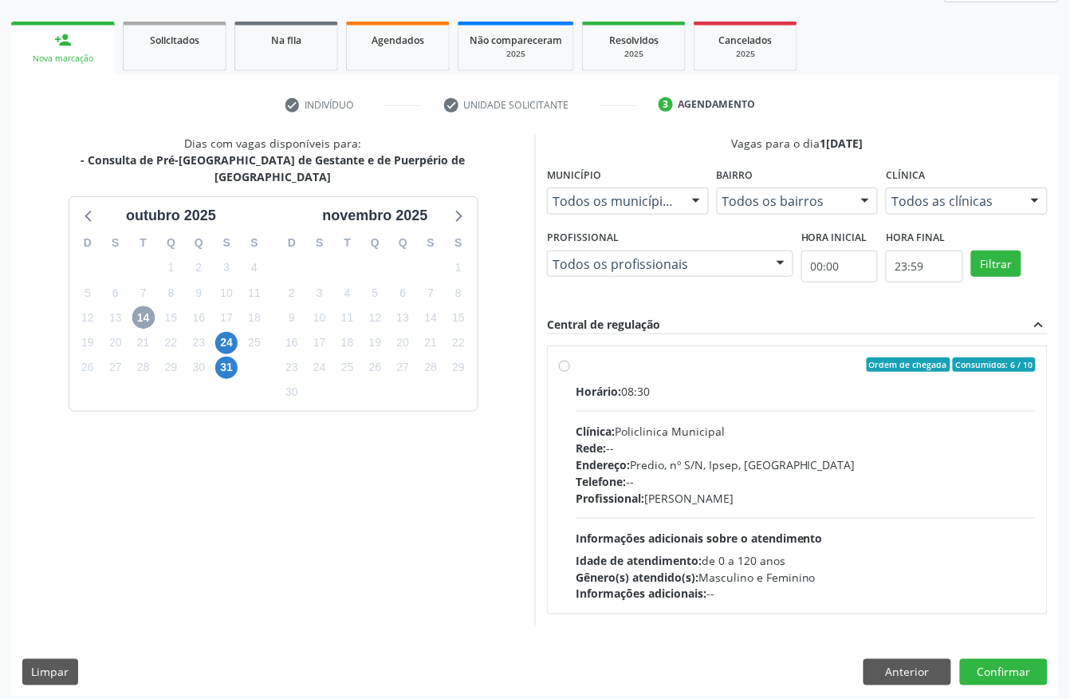
scroll to position [228, 0]
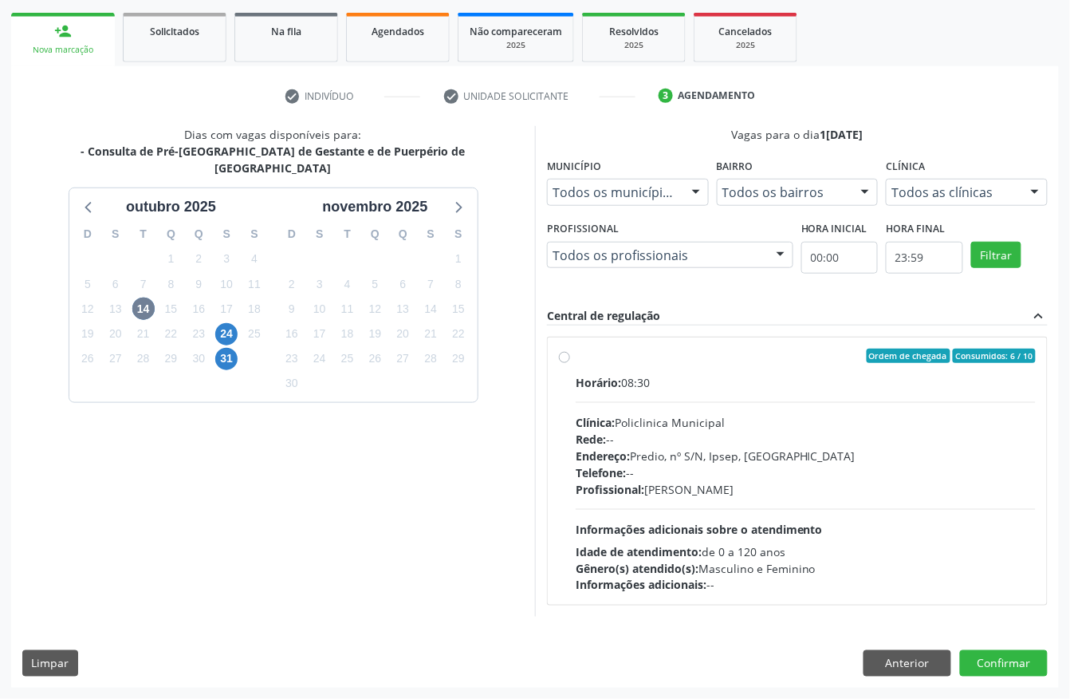
click at [657, 439] on div "Rede: --" at bounding box center [806, 439] width 460 height 17
click at [570, 363] on input "Ordem de chegada Consumidos: 6 / 10 Horário: 08:30 Clínica: Policlinica Municip…" at bounding box center [564, 355] width 11 height 14
radio input "true"
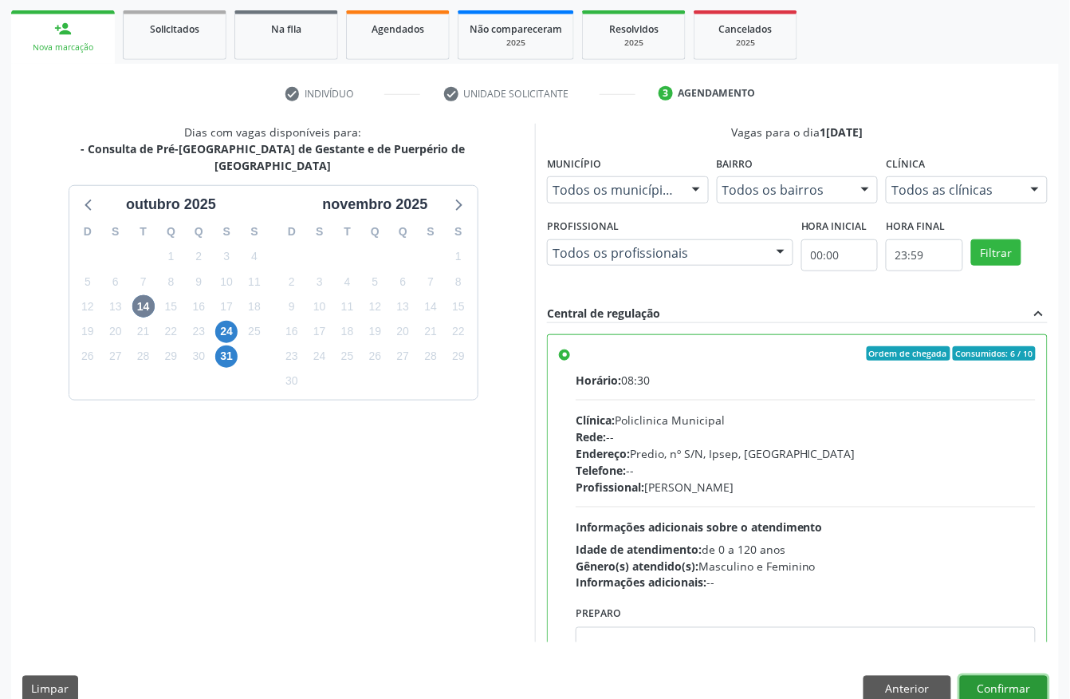
click at [1010, 680] on button "Confirmar" at bounding box center [1004, 688] width 88 height 27
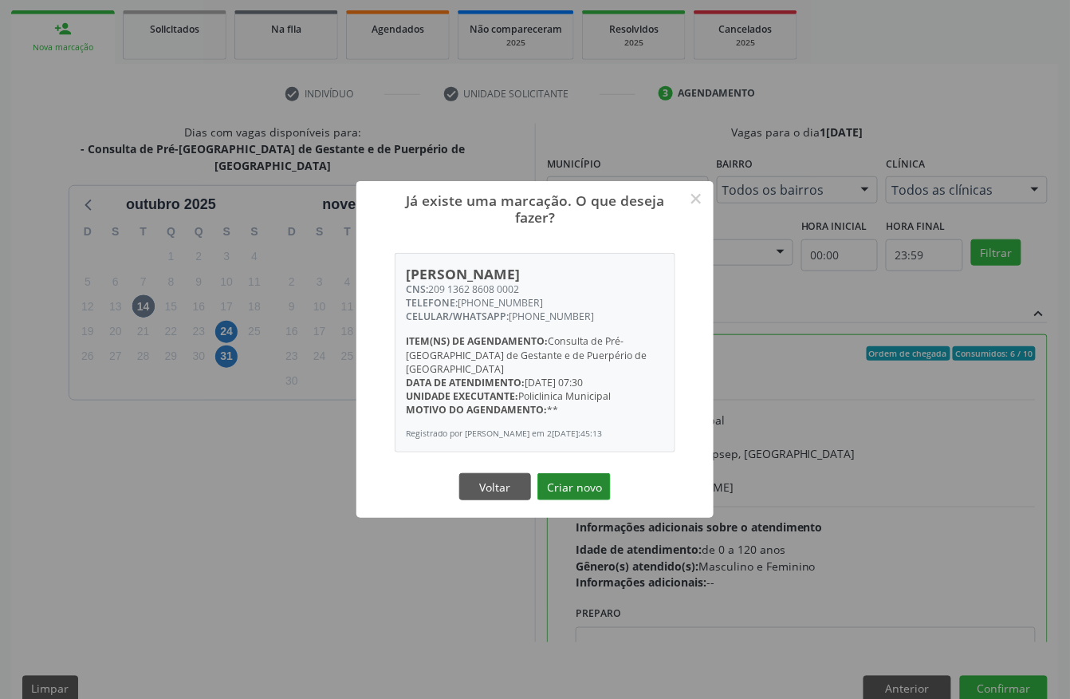
click at [590, 473] on button "Criar novo" at bounding box center [573, 486] width 73 height 27
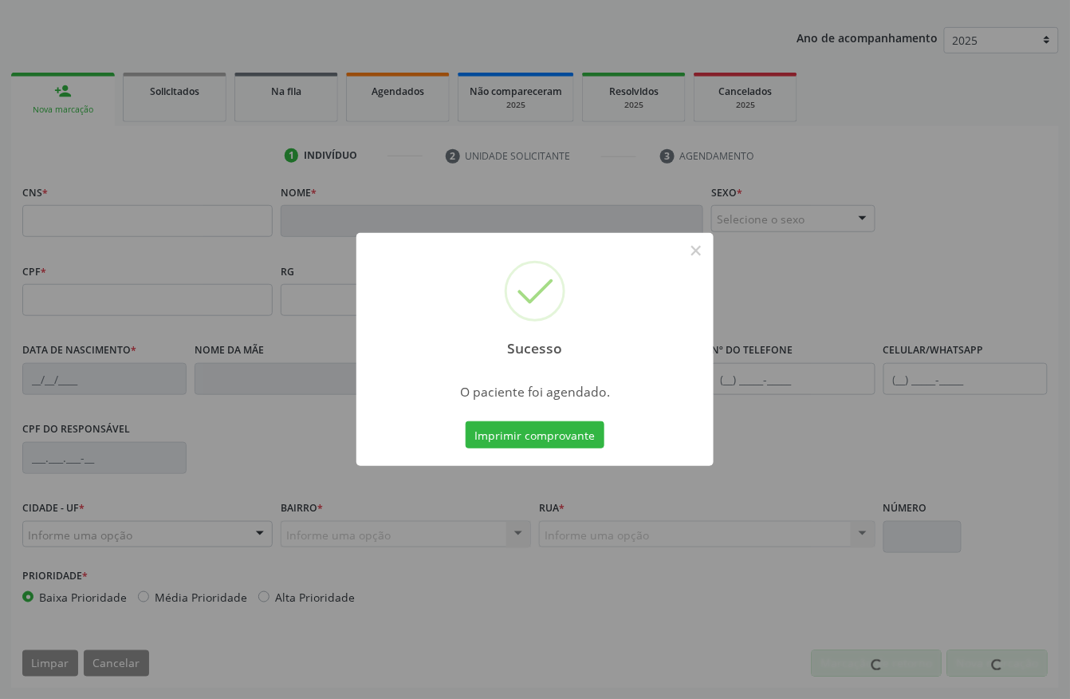
scroll to position [167, 0]
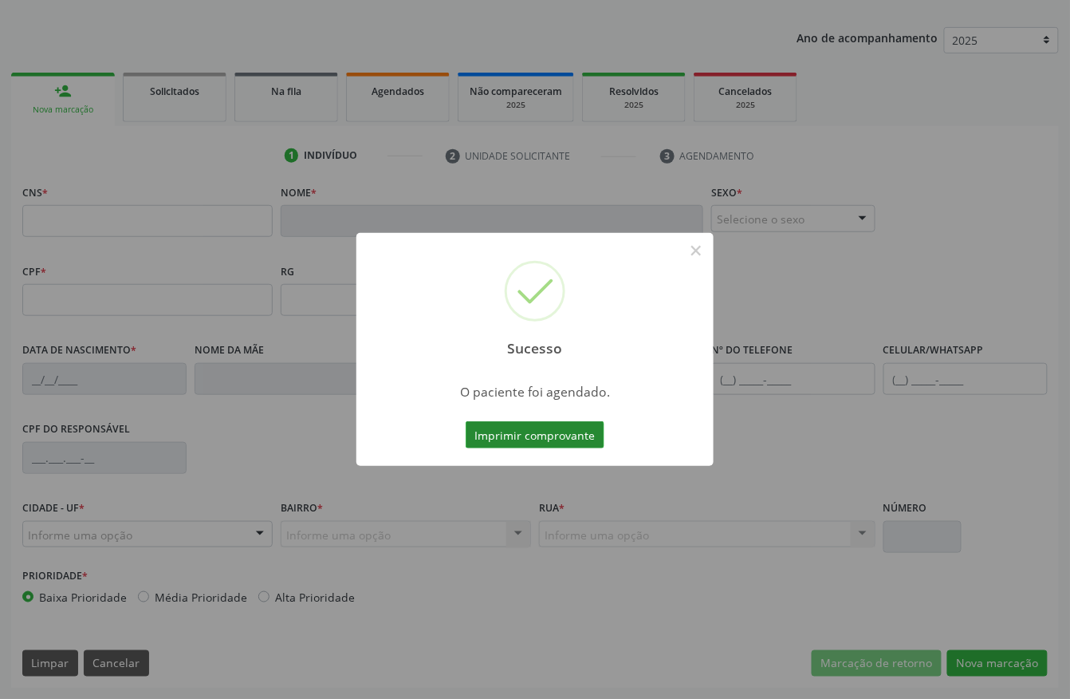
click at [490, 425] on button "Imprimir comprovante" at bounding box center [535, 434] width 139 height 27
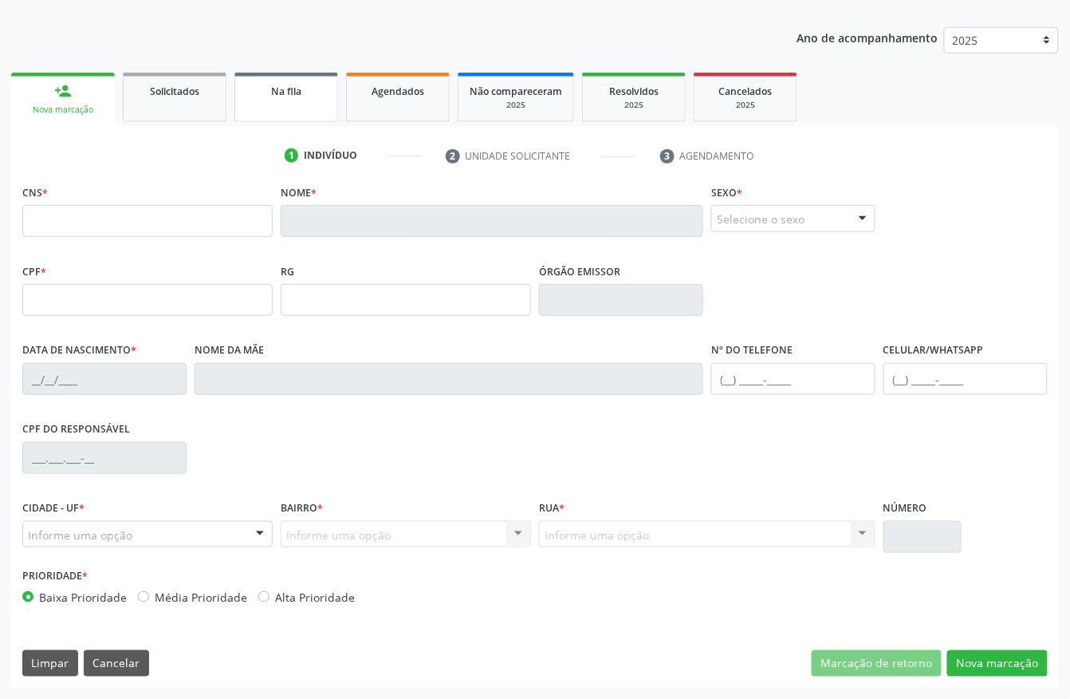
click at [276, 115] on link "Na fila" at bounding box center [286, 97] width 104 height 49
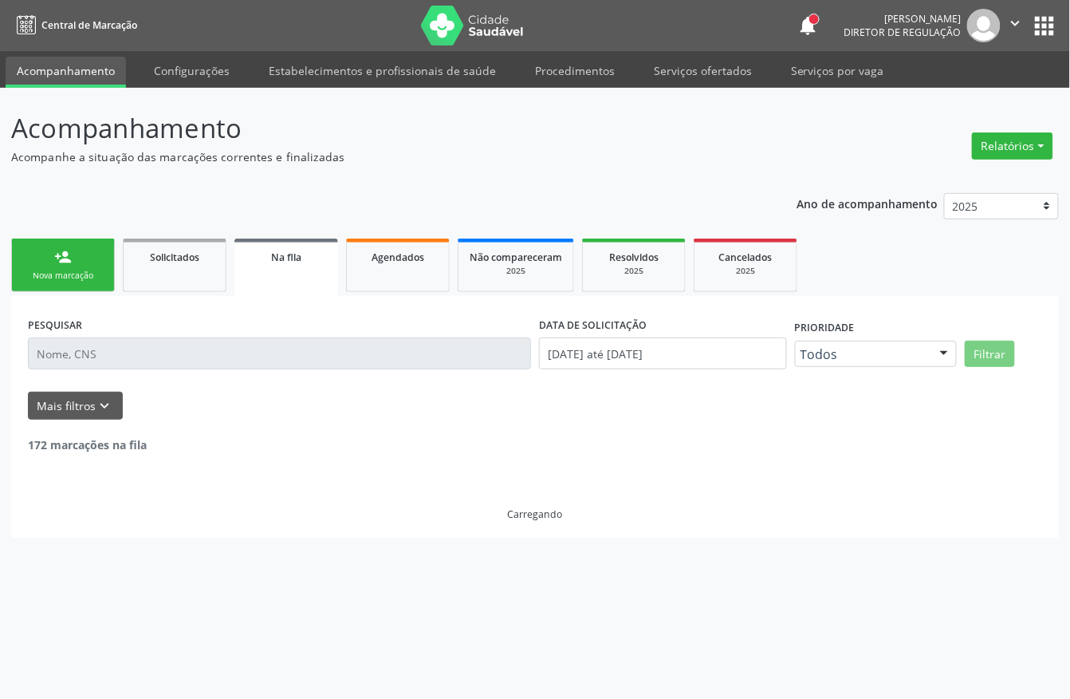
scroll to position [0, 0]
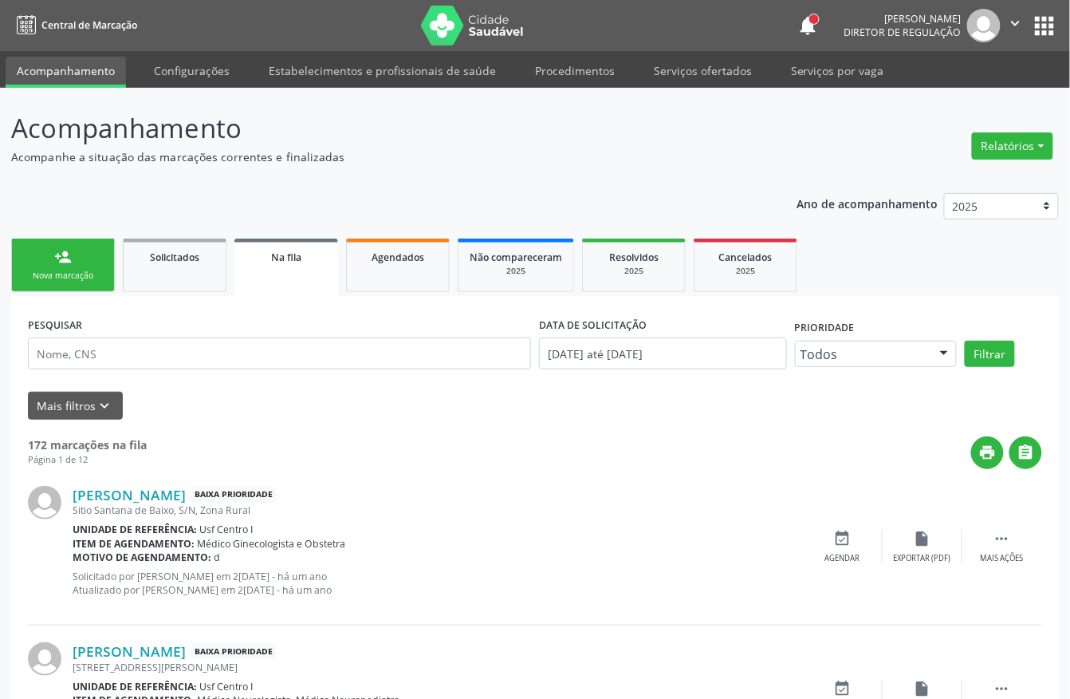
click at [91, 249] on link "person_add Nova marcação" at bounding box center [63, 264] width 104 height 53
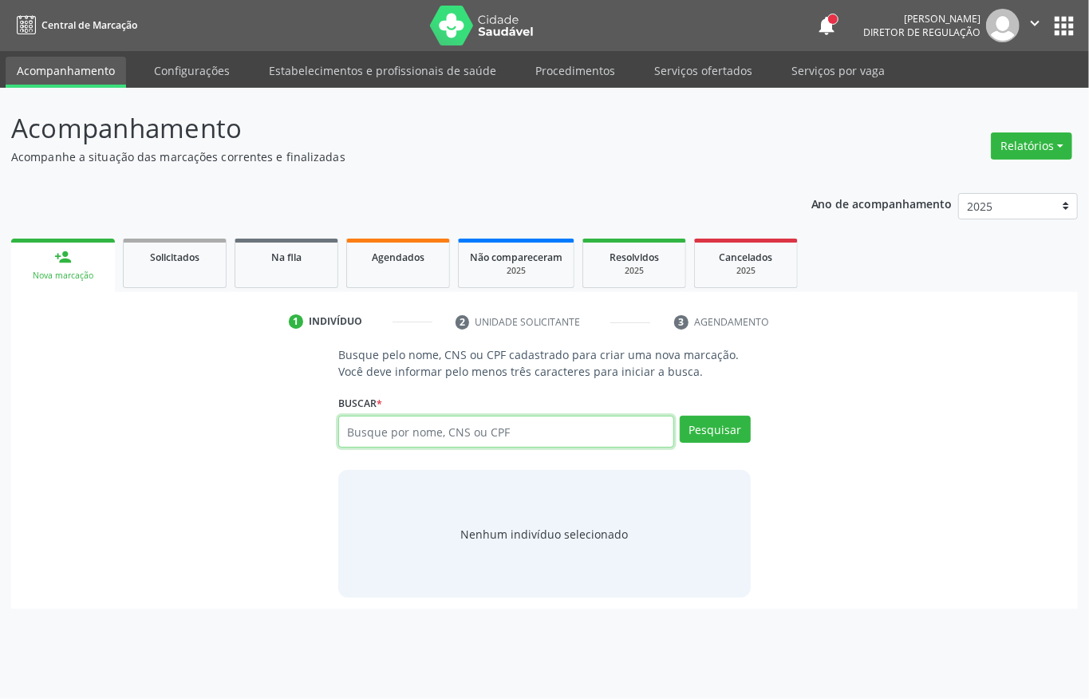
click at [358, 435] on input "text" at bounding box center [506, 431] width 336 height 32
paste input "209 1362 8608 0002"
type input "209 1362 8608 0002"
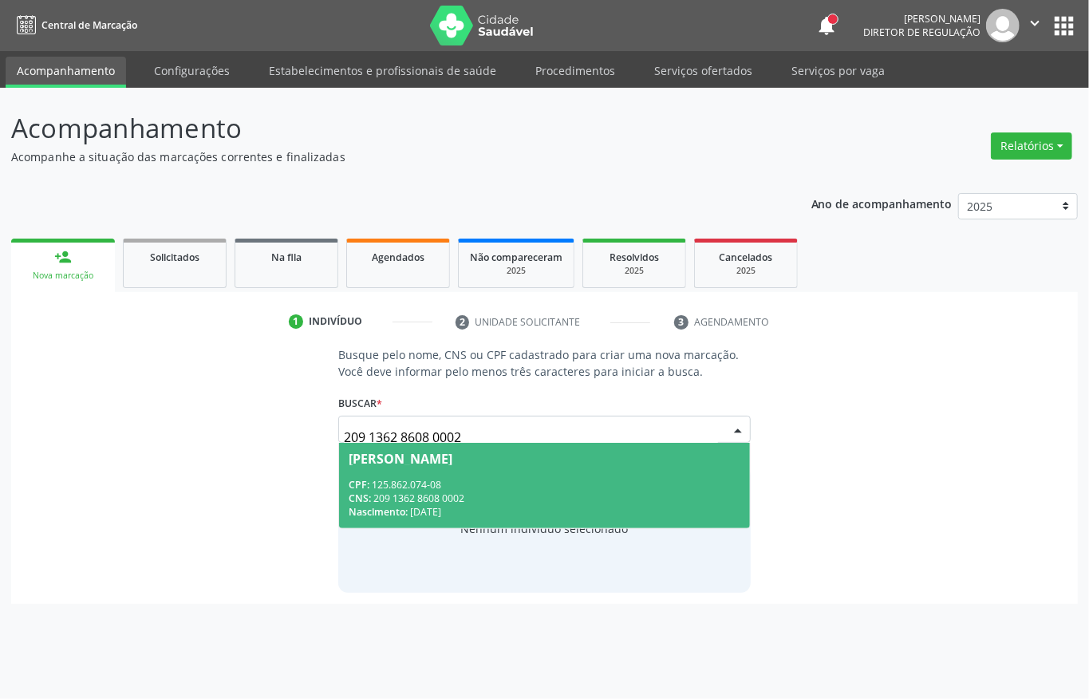
click at [407, 476] on span "Karen Michele Barros Marques CPF: 125.862.074-08 CNS: 209 1362 8608 0002 Nascim…" at bounding box center [544, 485] width 411 height 85
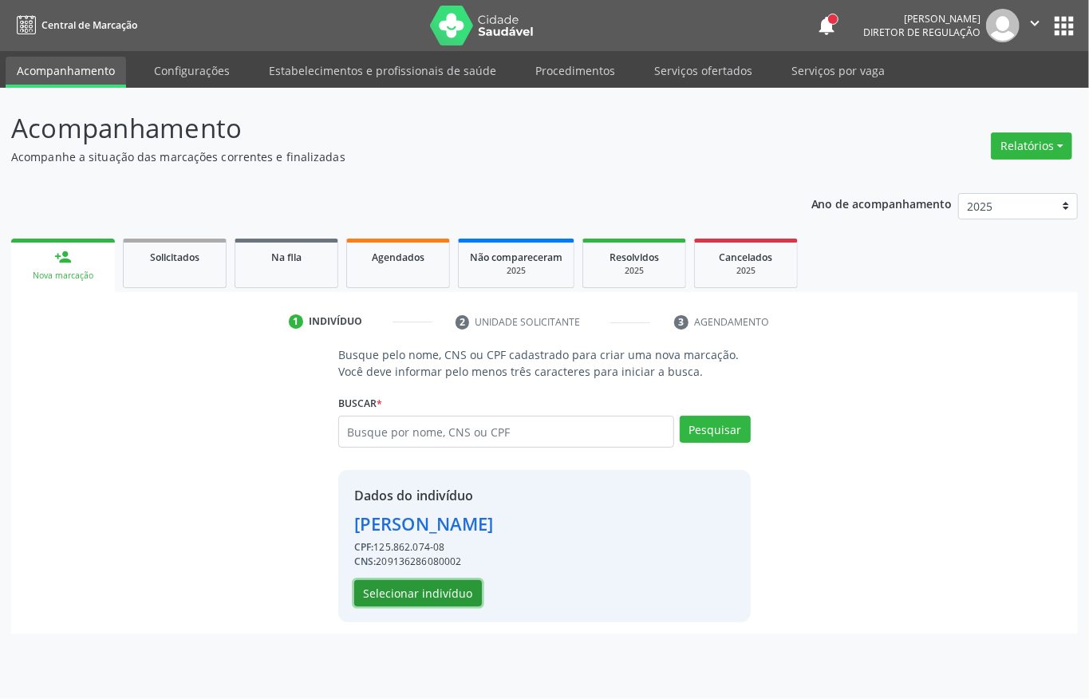
click at [419, 592] on button "Selecionar indivíduo" at bounding box center [418, 593] width 128 height 27
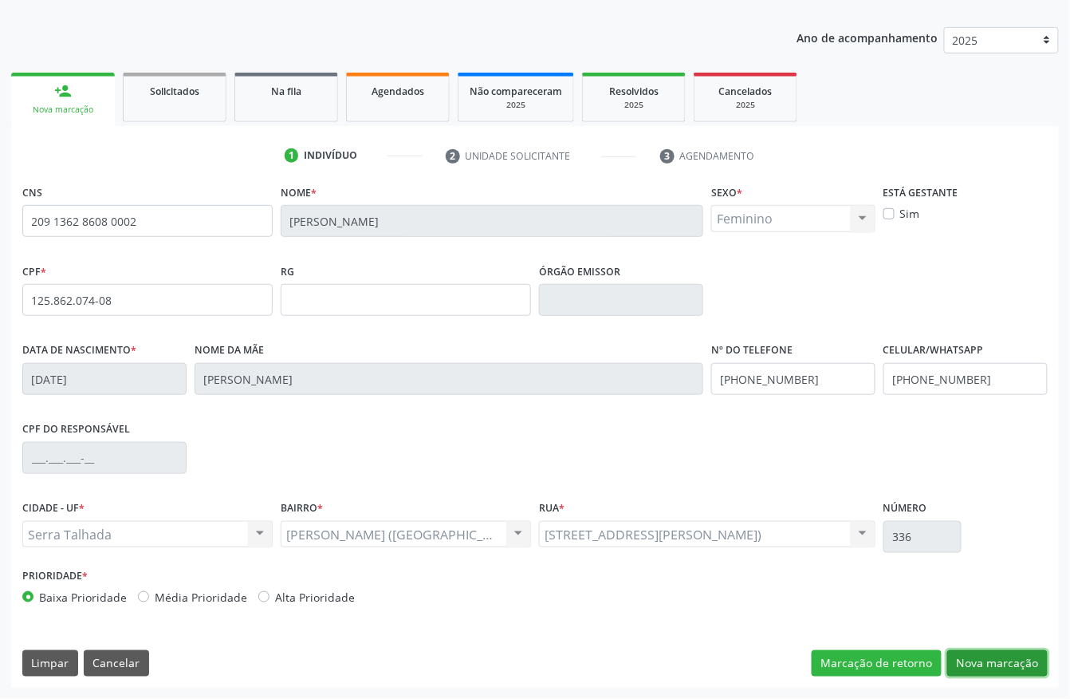
click at [971, 657] on button "Nova marcação" at bounding box center [997, 663] width 100 height 27
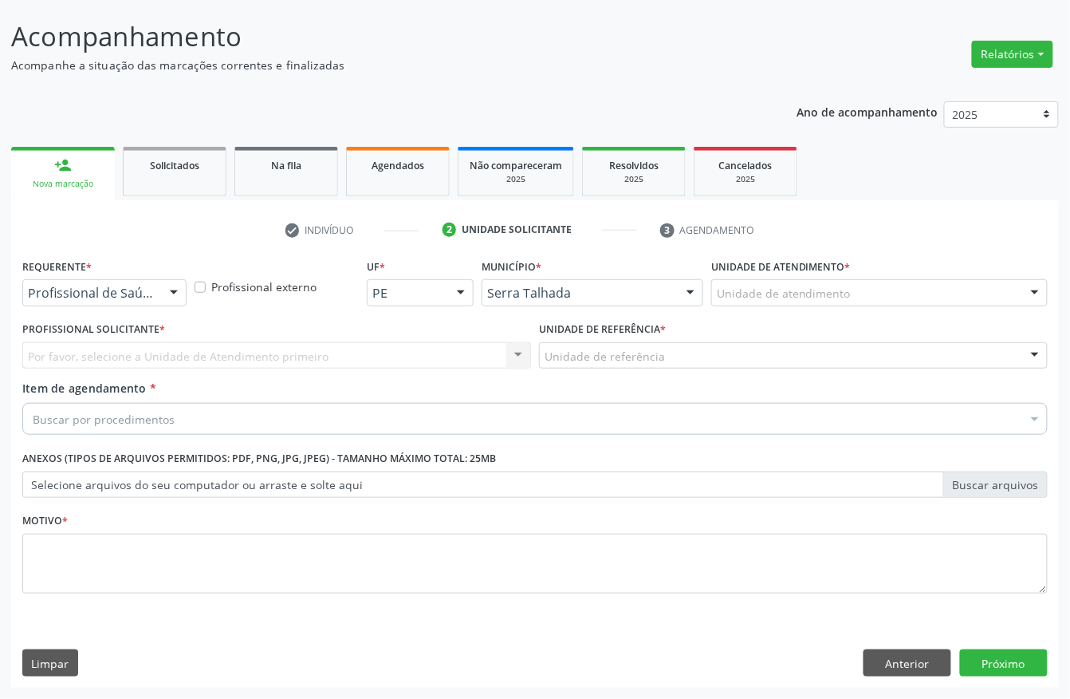
scroll to position [93, 0]
drag, startPoint x: 116, startPoint y: 370, endPoint x: 112, endPoint y: 348, distance: 21.9
click at [115, 368] on div "Requerente * Profissional de Saúde Profissional de Saúde Paciente Nenhum result…" at bounding box center [535, 434] width 1026 height 361
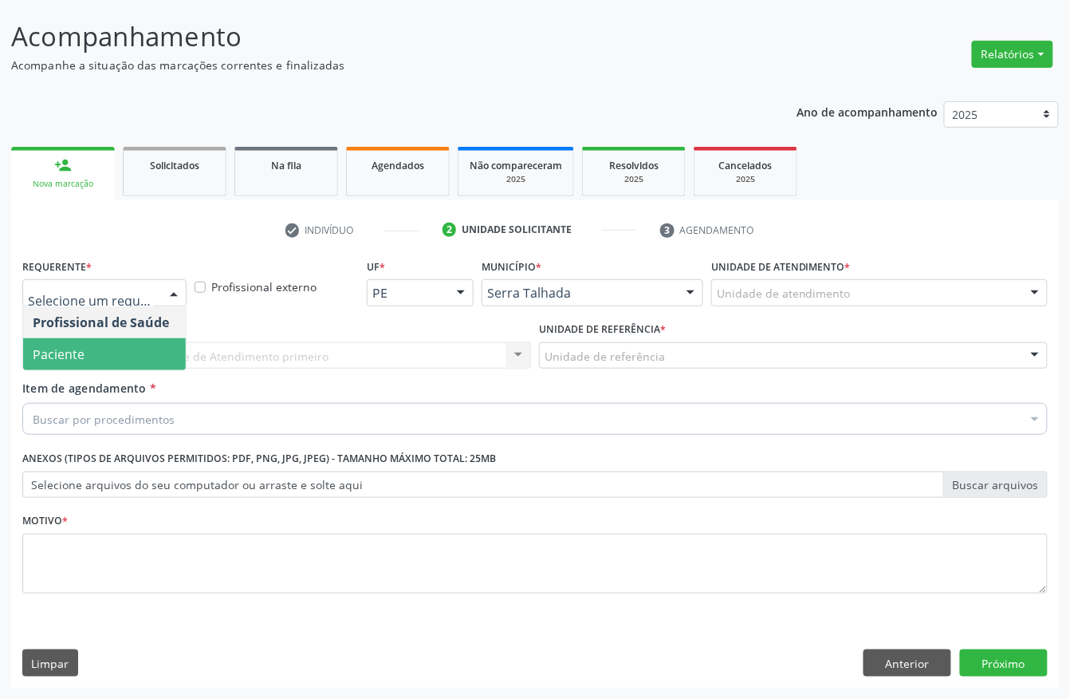
click at [124, 340] on span "Paciente" at bounding box center [104, 354] width 163 height 32
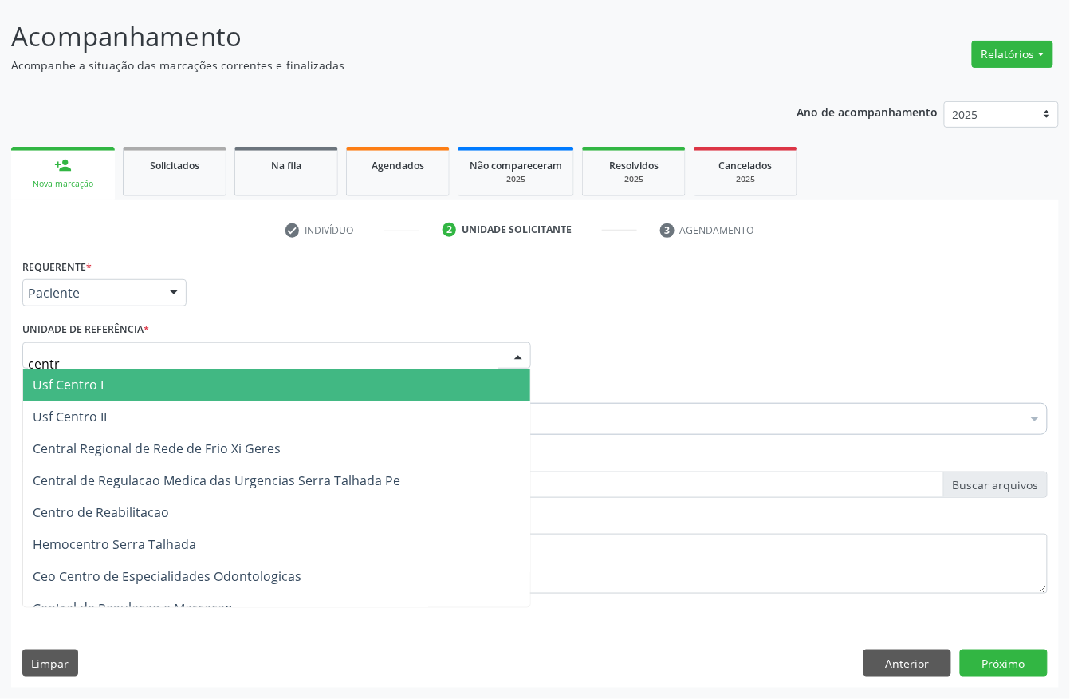
type input "centro"
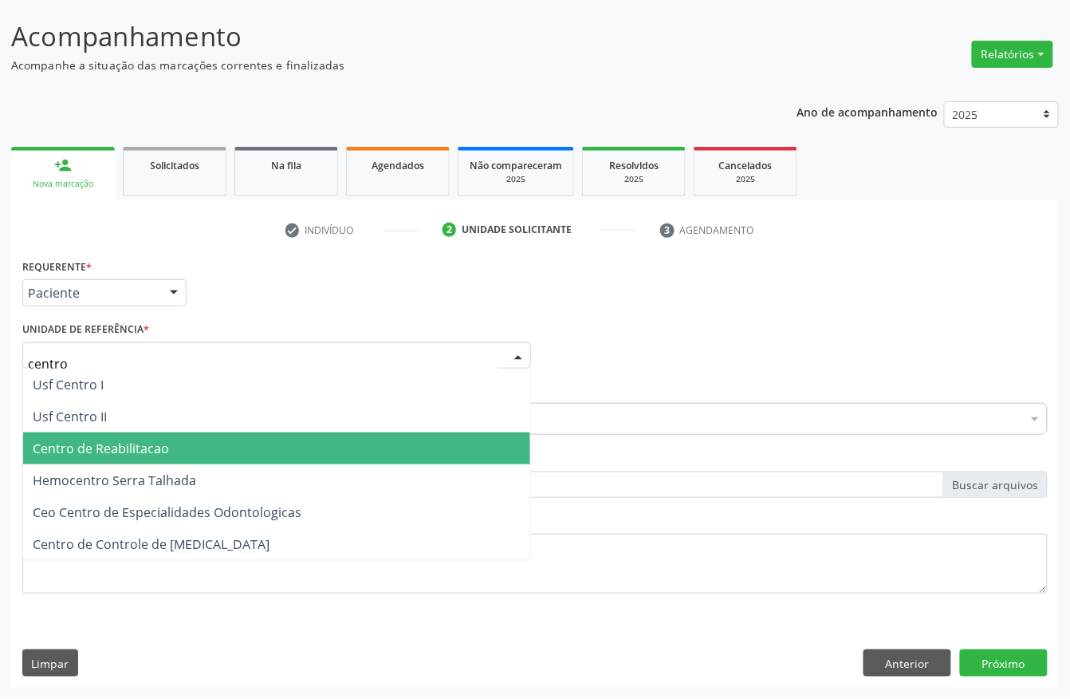
click at [128, 440] on span "Centro de Reabilitacao" at bounding box center [101, 448] width 136 height 18
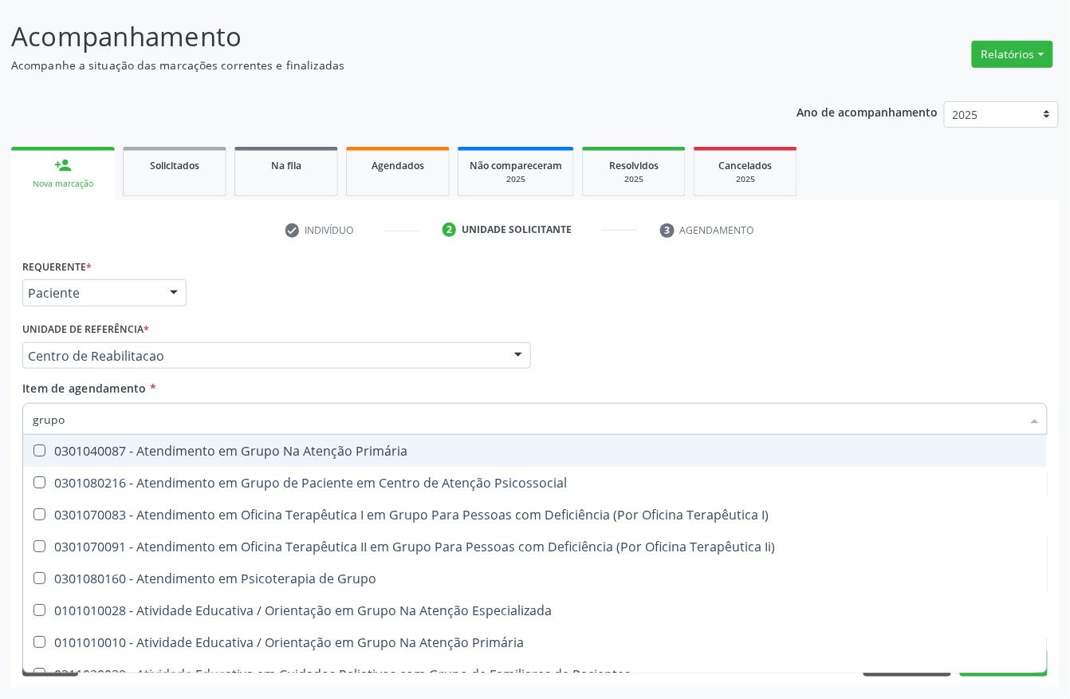
type input "grupo a"
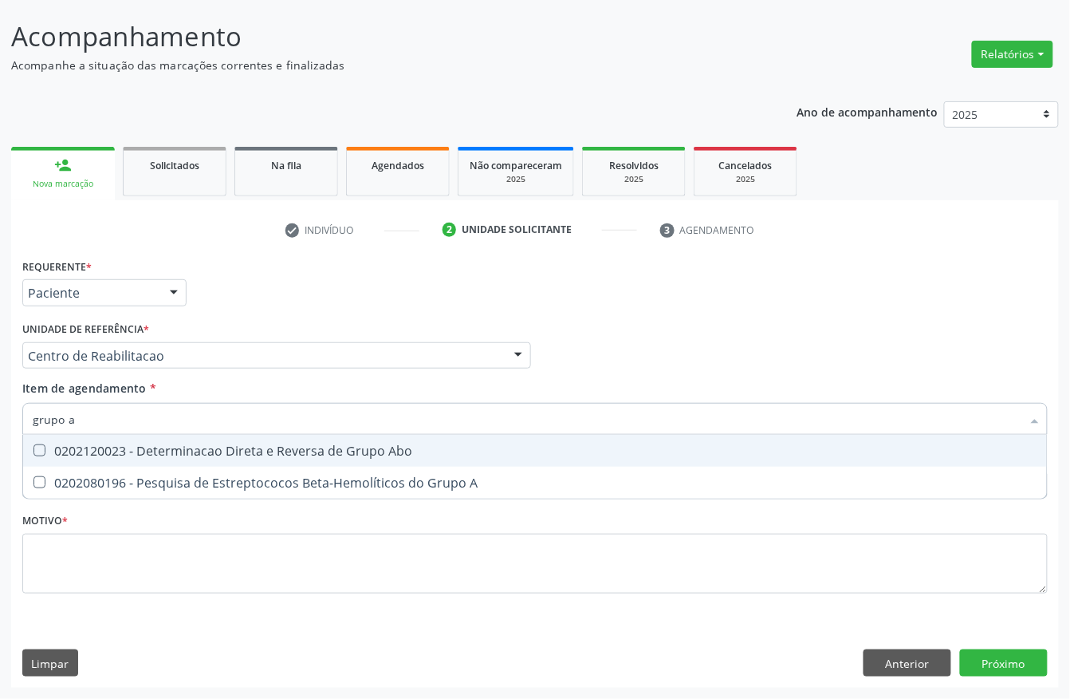
click at [140, 444] on div "0202120023 - Determinacao Direta e Reversa de Grupo Abo" at bounding box center [535, 450] width 1005 height 13
checkbox Abo "true"
drag, startPoint x: 86, startPoint y: 415, endPoint x: 0, endPoint y: 399, distance: 87.7
click at [0, 399] on div "Acompanhamento Acompanhe a situação das marcações correntes e finalizadas Relat…" at bounding box center [535, 347] width 1070 height 703
click at [100, 426] on input "grupo a" at bounding box center [527, 419] width 989 height 32
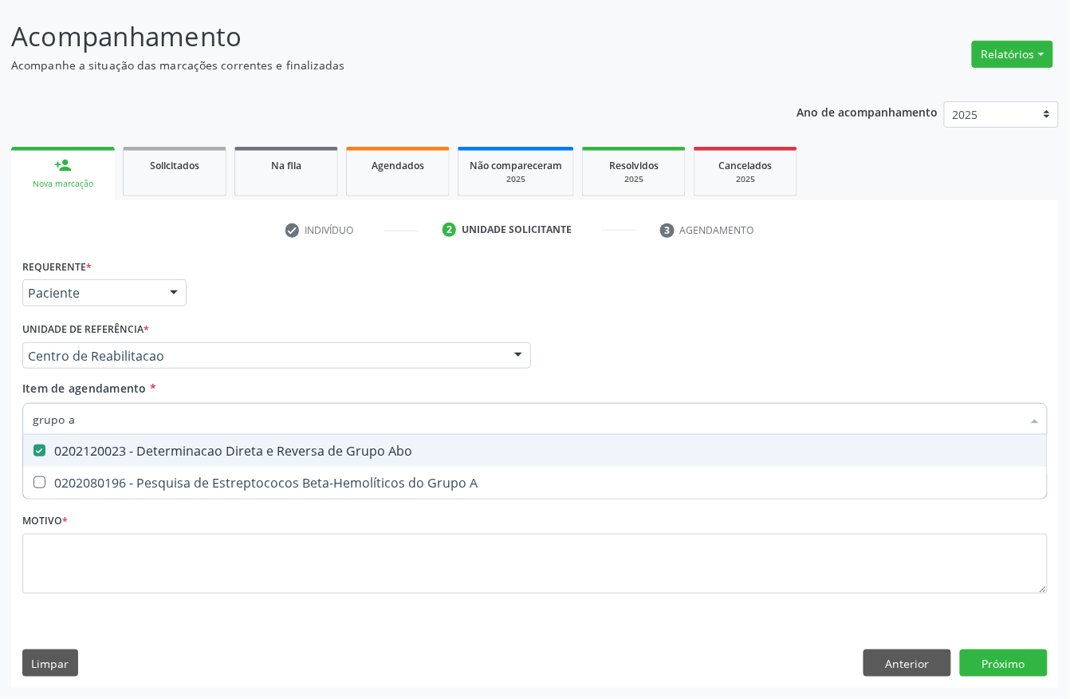
drag, startPoint x: 100, startPoint y: 426, endPoint x: 0, endPoint y: 423, distance: 100.5
click at [0, 424] on div "Acompanhamento Acompanhe a situação das marcações correntes e finalizadas Relat…" at bounding box center [535, 347] width 1070 height 703
type input "0202"
checkbox Abo "false"
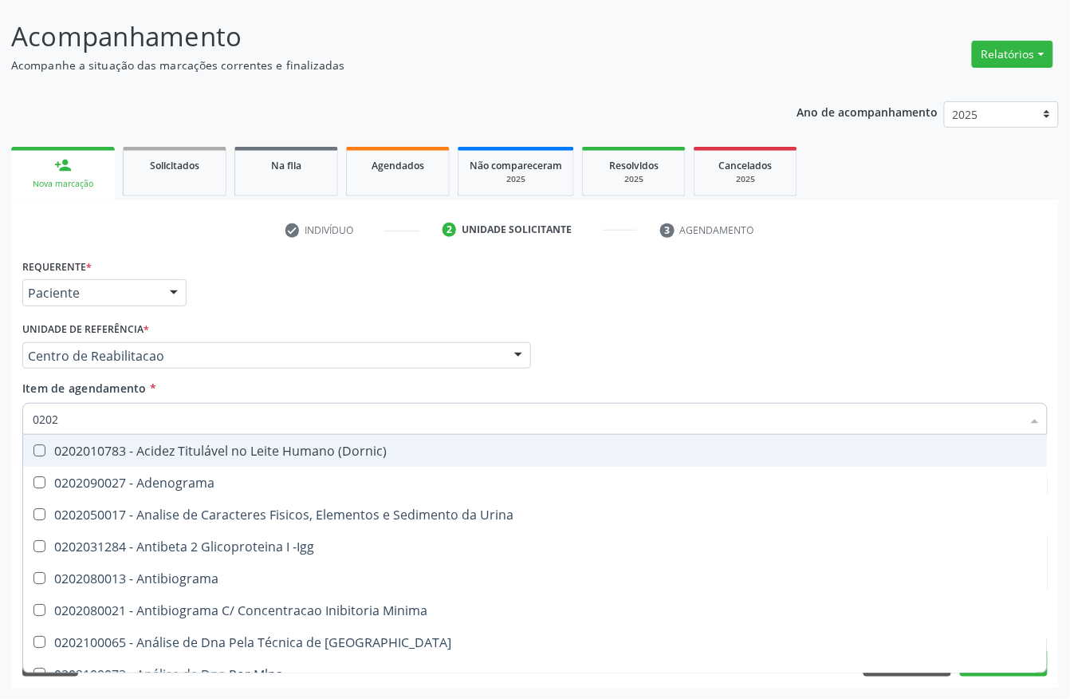
type input "02021"
checkbox Ativado "true"
checkbox Abo "false"
type input "020212"
checkbox \(Dornic\) "true"
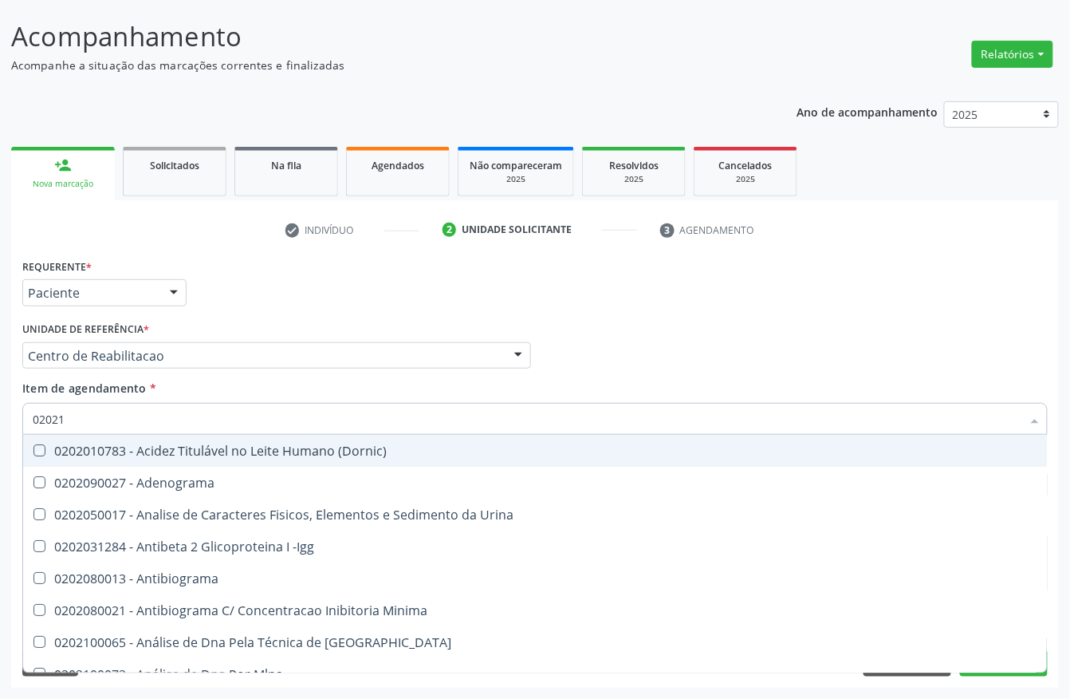
checkbox Ativado "false"
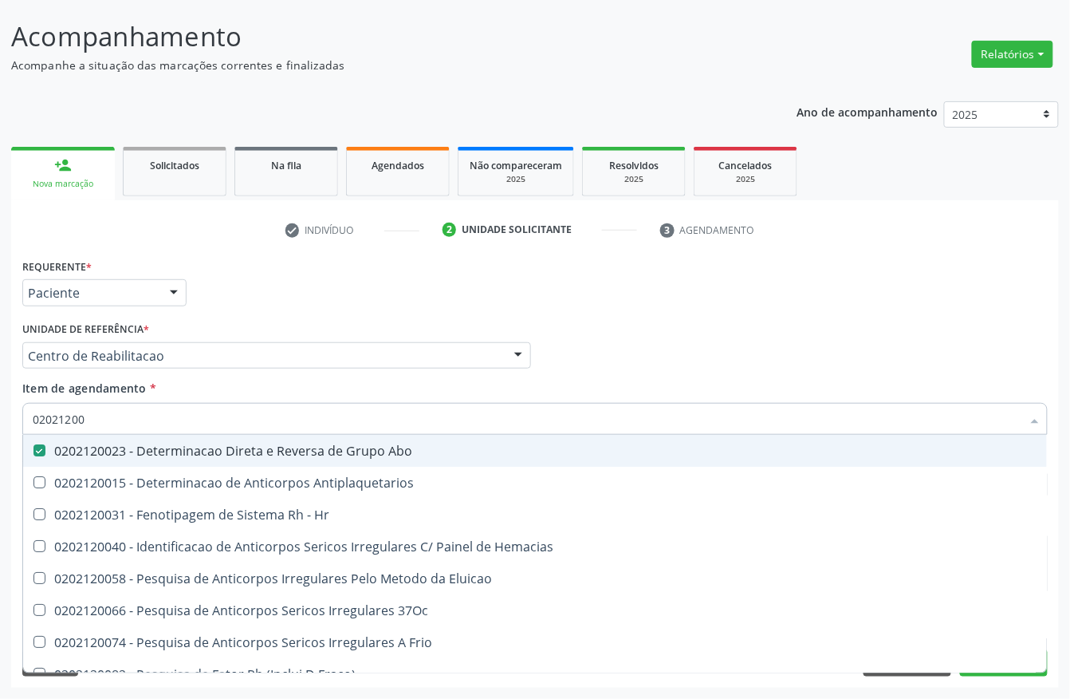
type input "020212008"
checkbox Abo "false"
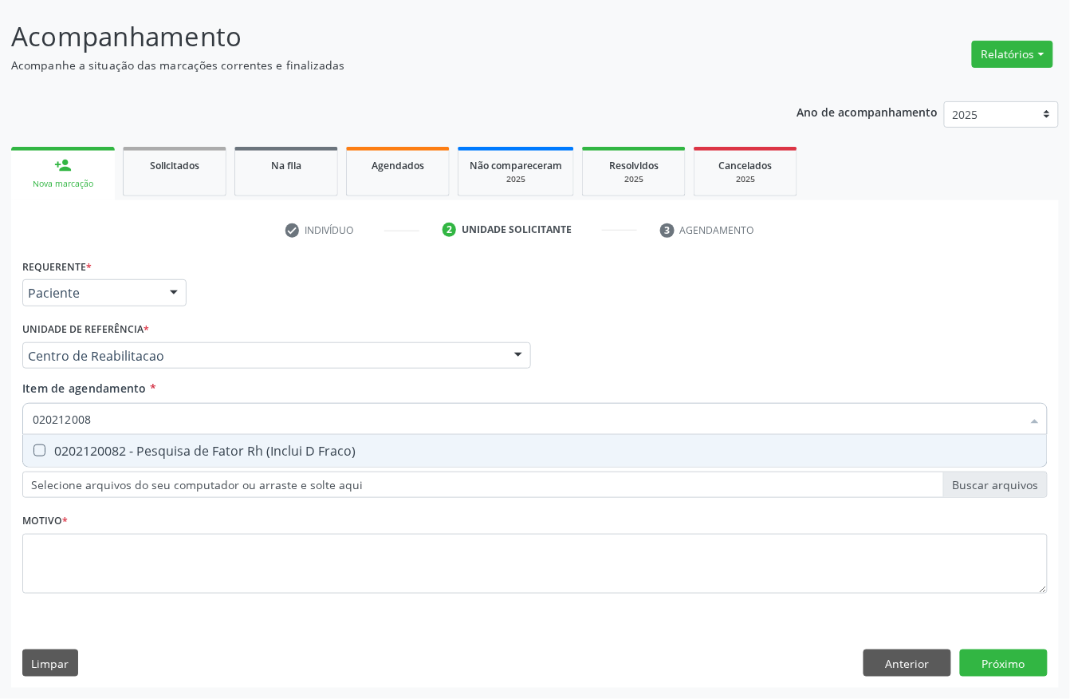
type input "0202120082"
drag, startPoint x: 148, startPoint y: 455, endPoint x: 144, endPoint y: 440, distance: 14.9
click at [148, 447] on div "0202120082 - Pesquisa de Fator Rh (Inclui D Fraco)" at bounding box center [535, 450] width 1005 height 13
checkbox Fraco\) "true"
drag, startPoint x: 104, startPoint y: 415, endPoint x: 0, endPoint y: 428, distance: 104.5
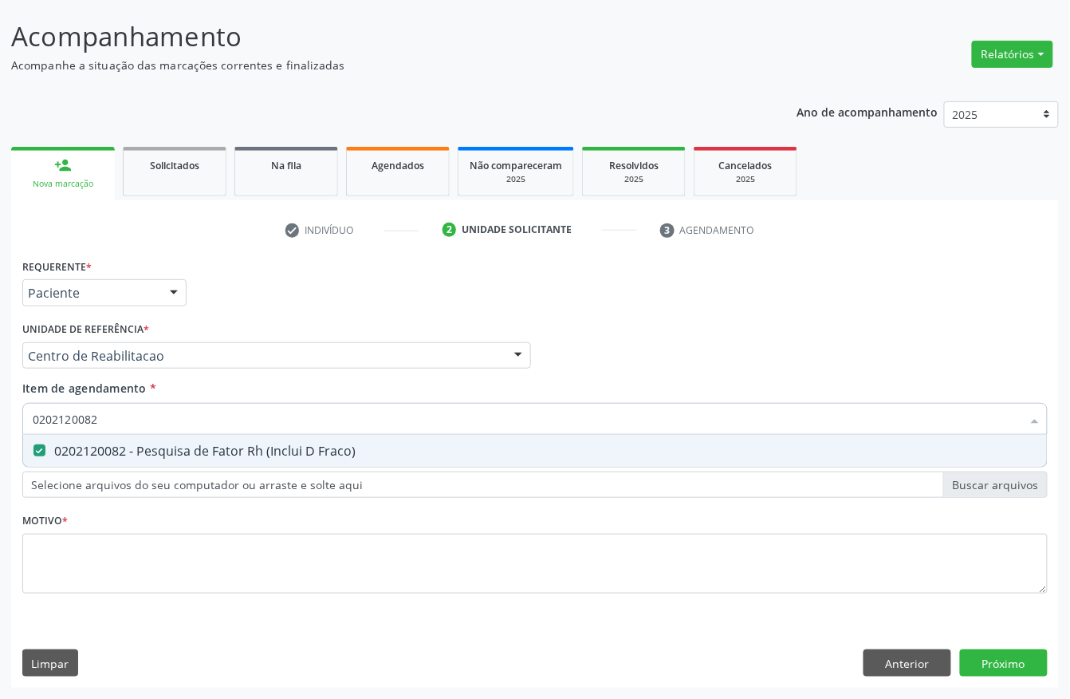
click at [0, 428] on div "Acompanhamento Acompanhe a situação das marcações correntes e finalizadas Relat…" at bounding box center [535, 347] width 1070 height 703
type input "urina"
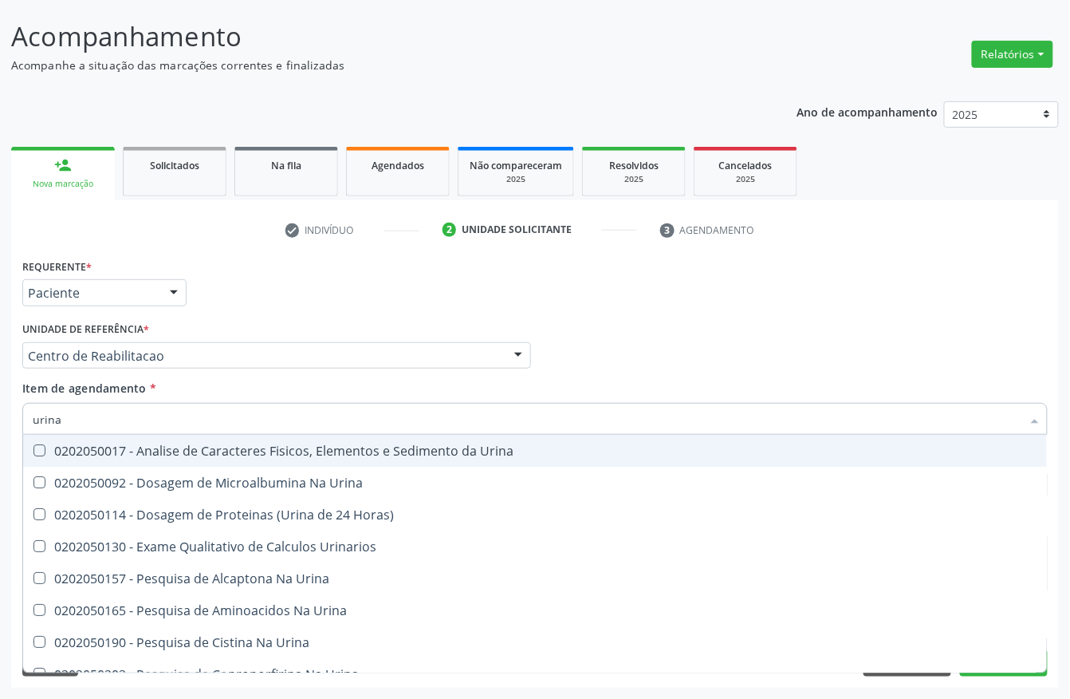
click at [203, 453] on div "0202050017 - Analise de Caracteres Fisicos, Elementos e Sedimento da Urina" at bounding box center [535, 450] width 1005 height 13
checkbox Urina "true"
drag, startPoint x: 90, startPoint y: 419, endPoint x: 7, endPoint y: 419, distance: 82.9
click at [7, 419] on div "Acompanhamento Acompanhe a situação das marcações correntes e finalizadas Relat…" at bounding box center [535, 347] width 1070 height 703
type input "gli"
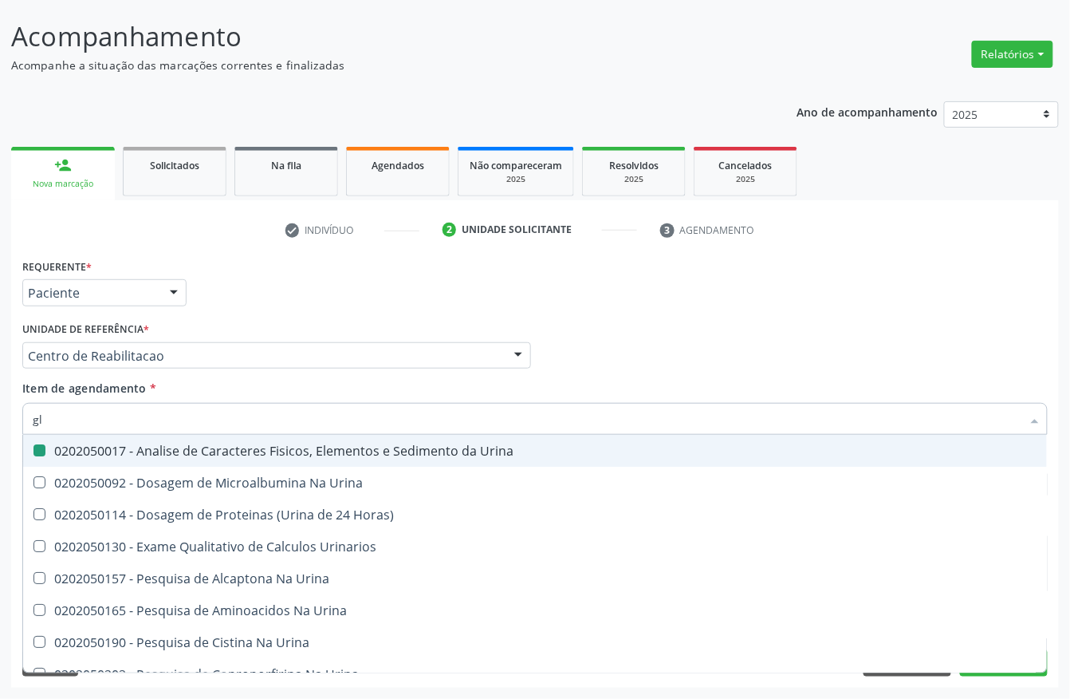
checkbox Urina "false"
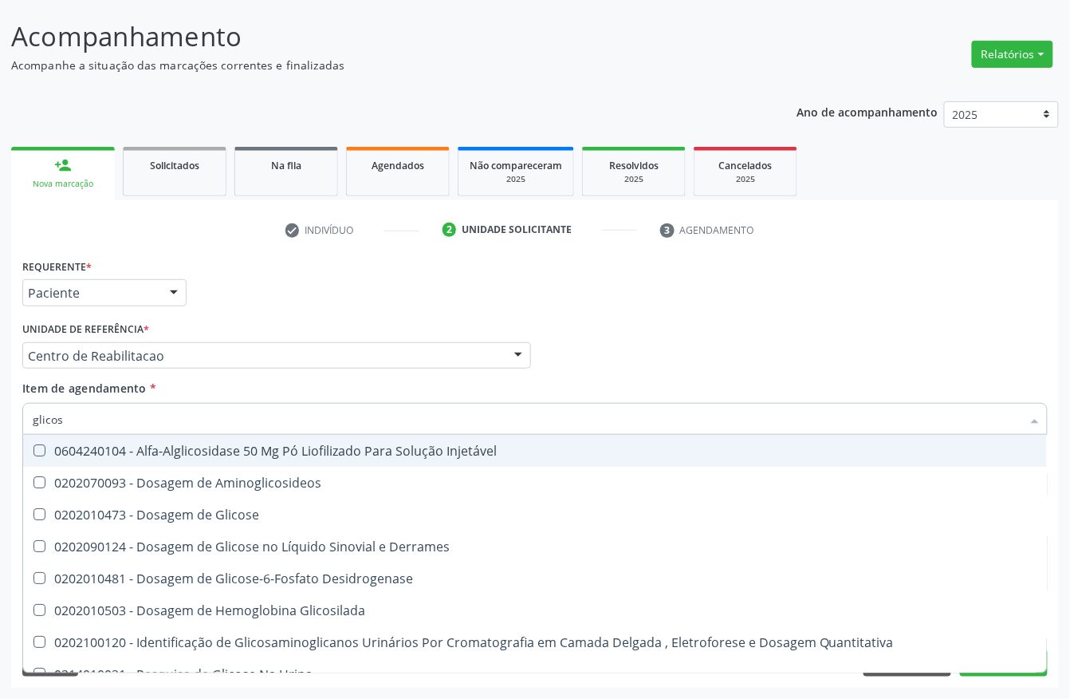
type input "glicose"
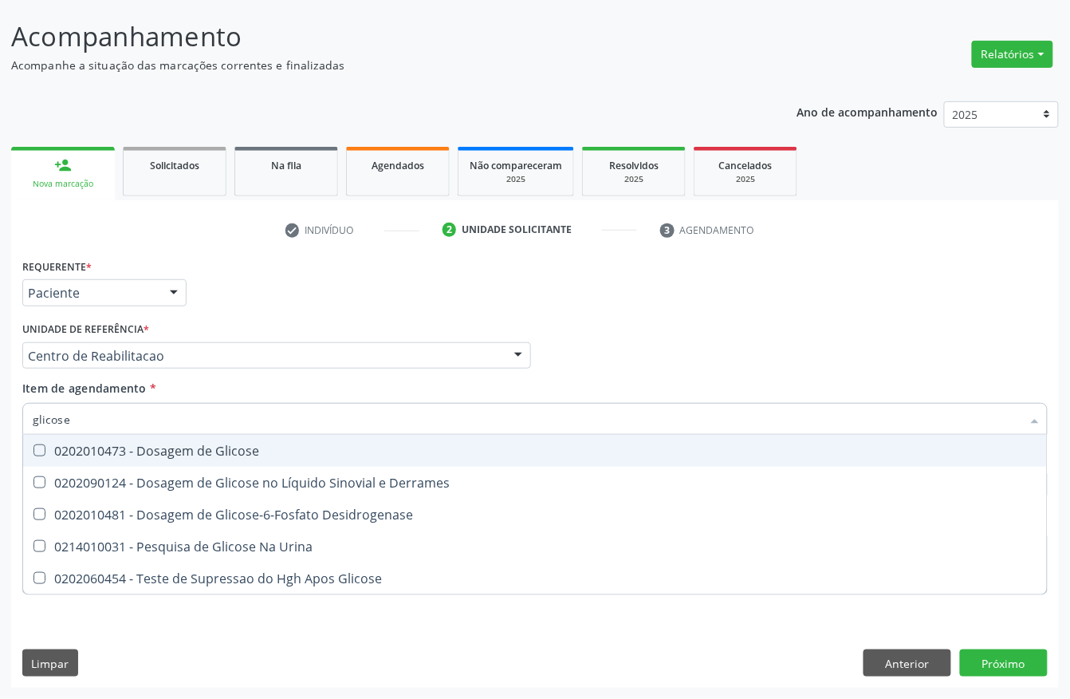
click at [54, 435] on span "0202010473 - Dosagem de Glicose" at bounding box center [535, 451] width 1024 height 32
checkbox Glicose "true"
drag, startPoint x: 72, startPoint y: 423, endPoint x: 0, endPoint y: 425, distance: 71.8
click at [0, 425] on div "Acompanhamento Acompanhe a situação das marcações correntes e finalizadas Relat…" at bounding box center [535, 347] width 1070 height 703
type input "hemo"
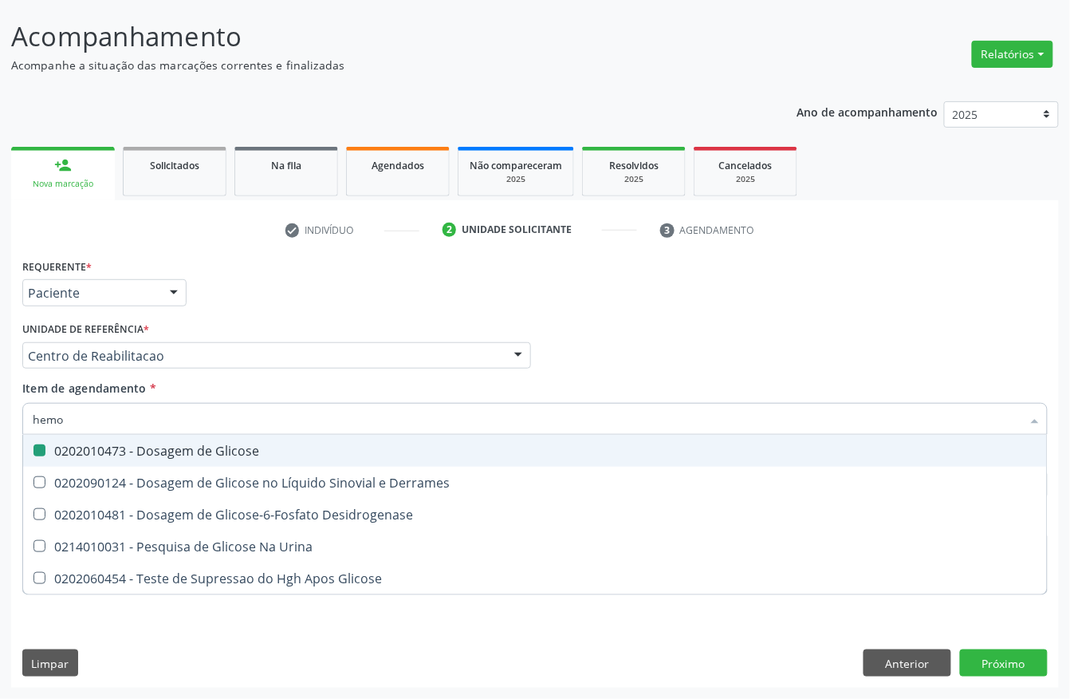
checkbox Glicose "false"
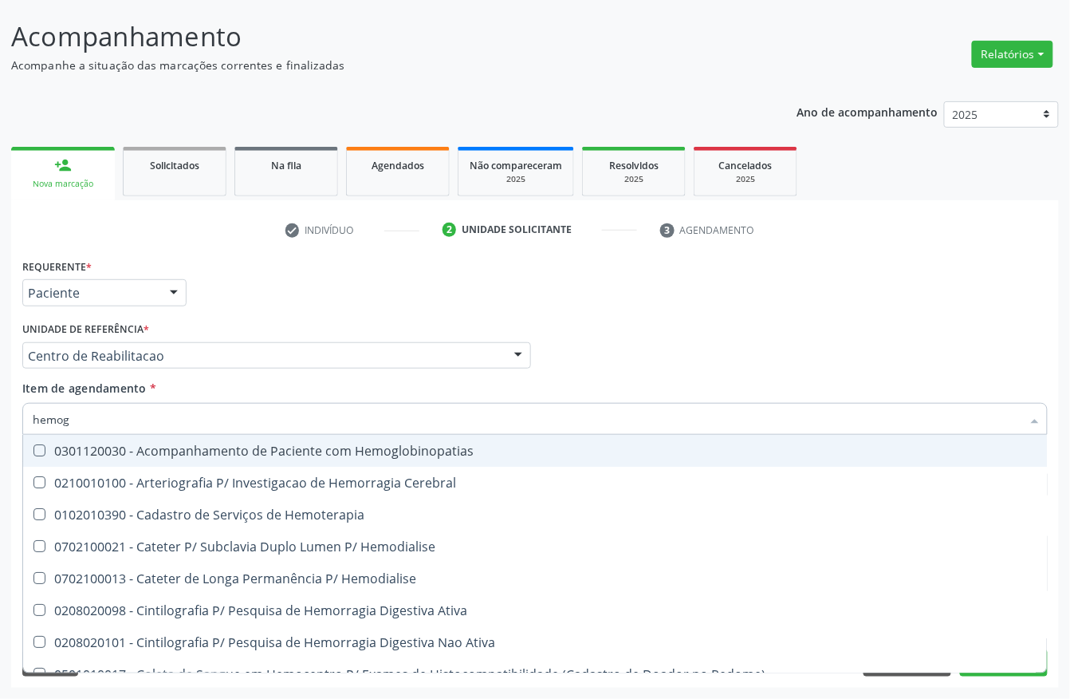
type input "hemogr"
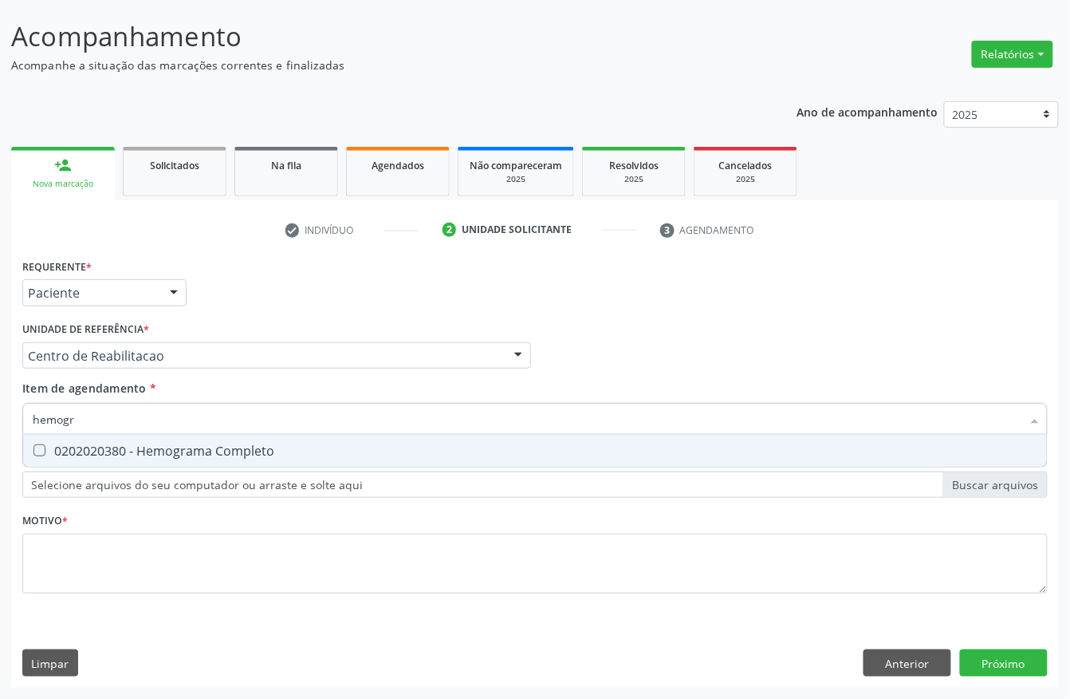
click at [62, 444] on div "0202020380 - Hemograma Completo" at bounding box center [535, 450] width 1005 height 13
checkbox Completo "true"
drag, startPoint x: 80, startPoint y: 427, endPoint x: 13, endPoint y: 427, distance: 67.0
click at [13, 427] on div "Requerente * Paciente Profissional de Saúde Paciente Nenhum resultado encontrad…" at bounding box center [535, 470] width 1048 height 433
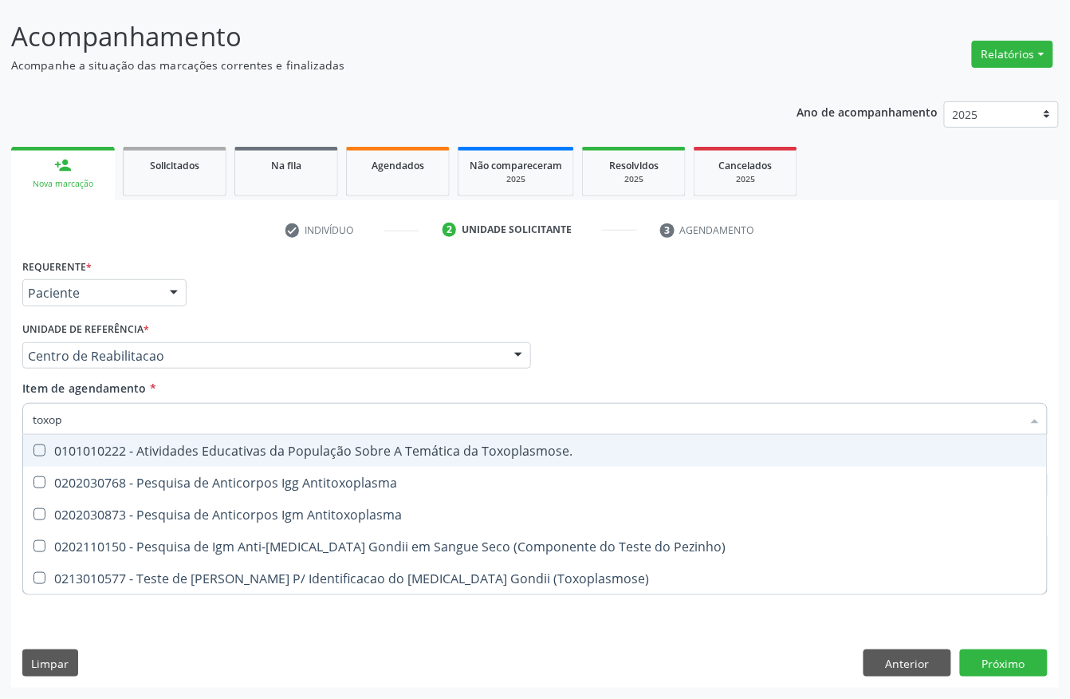
type input "toxopl"
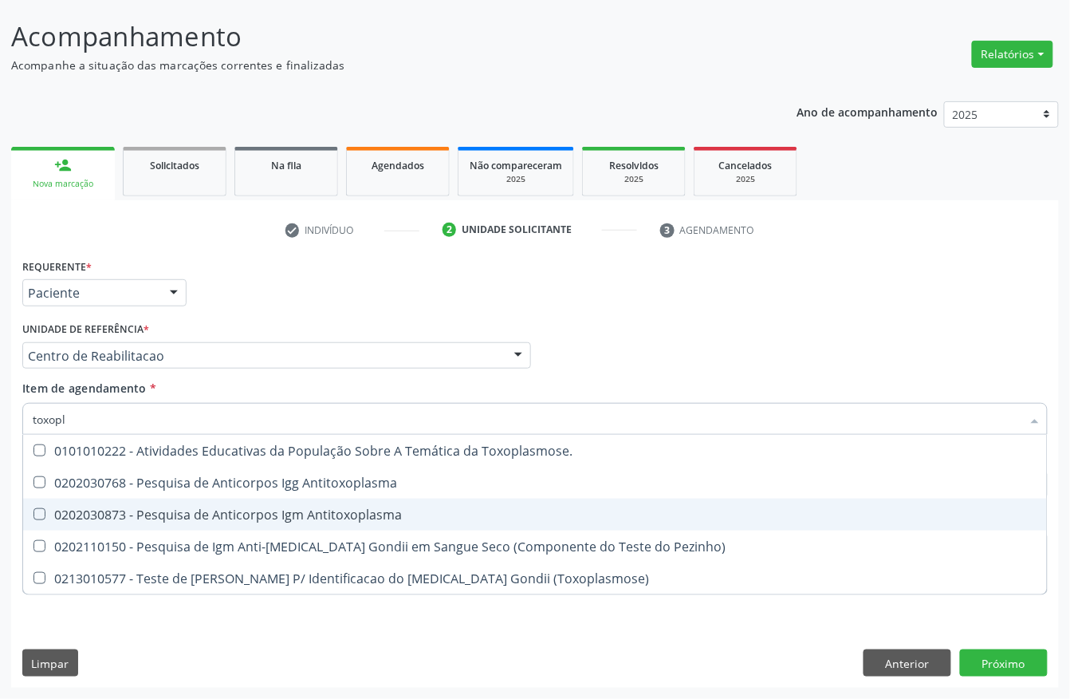
click at [46, 517] on div "0202030873 - Pesquisa de Anticorpos Igm Antitoxoplasma" at bounding box center [535, 514] width 1005 height 13
checkbox Antitoxoplasma "true"
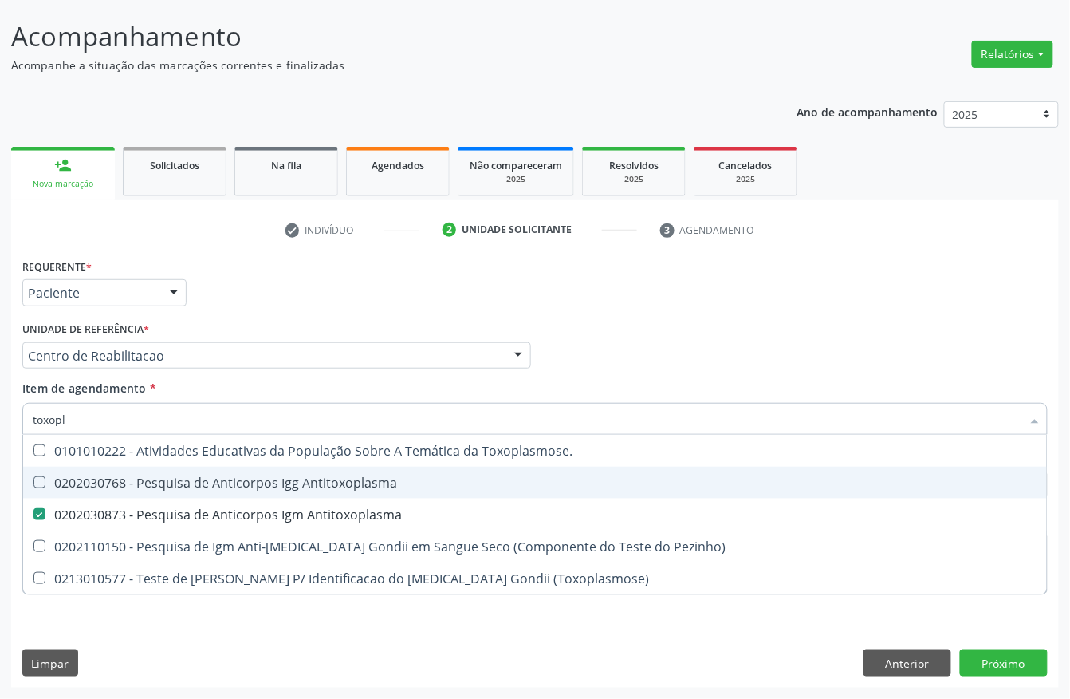
click at [43, 486] on div "0202030768 - Pesquisa de Anticorpos Igg Antitoxoplasma" at bounding box center [535, 482] width 1005 height 13
checkbox Antitoxoplasma "true"
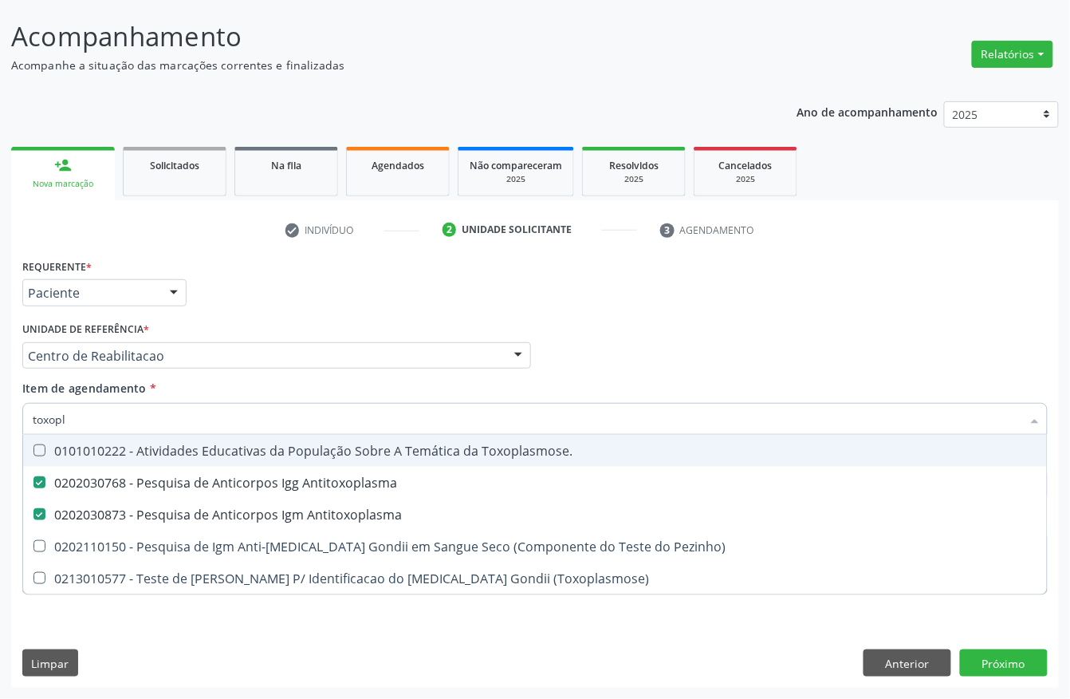
drag, startPoint x: 81, startPoint y: 422, endPoint x: 0, endPoint y: 440, distance: 83.4
click at [0, 440] on div "Acompanhamento Acompanhe a situação das marcações correntes e finalizadas Relat…" at bounding box center [535, 347] width 1070 height 703
type input "cul"
checkbox Antitoxoplasma "false"
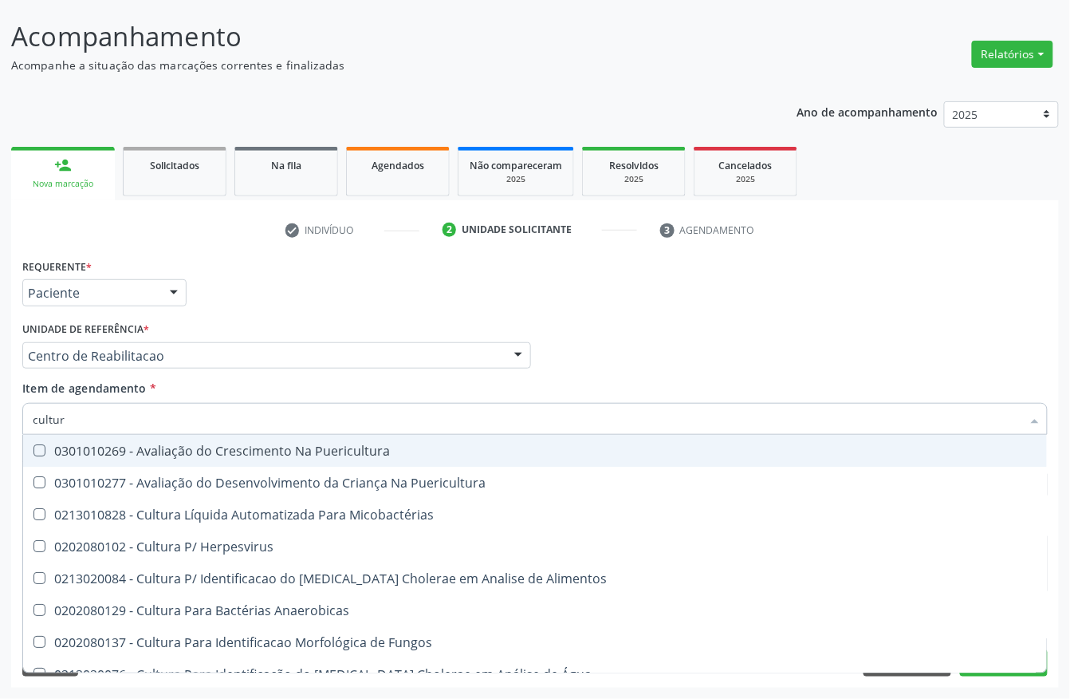
type input "cultura"
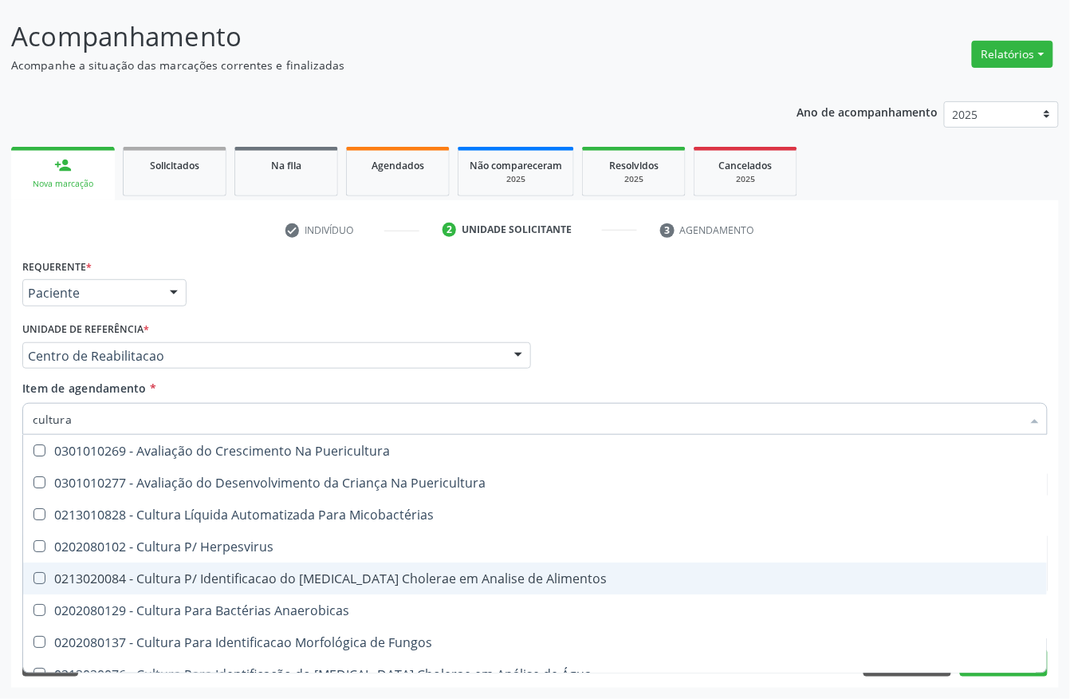
scroll to position [106, 0]
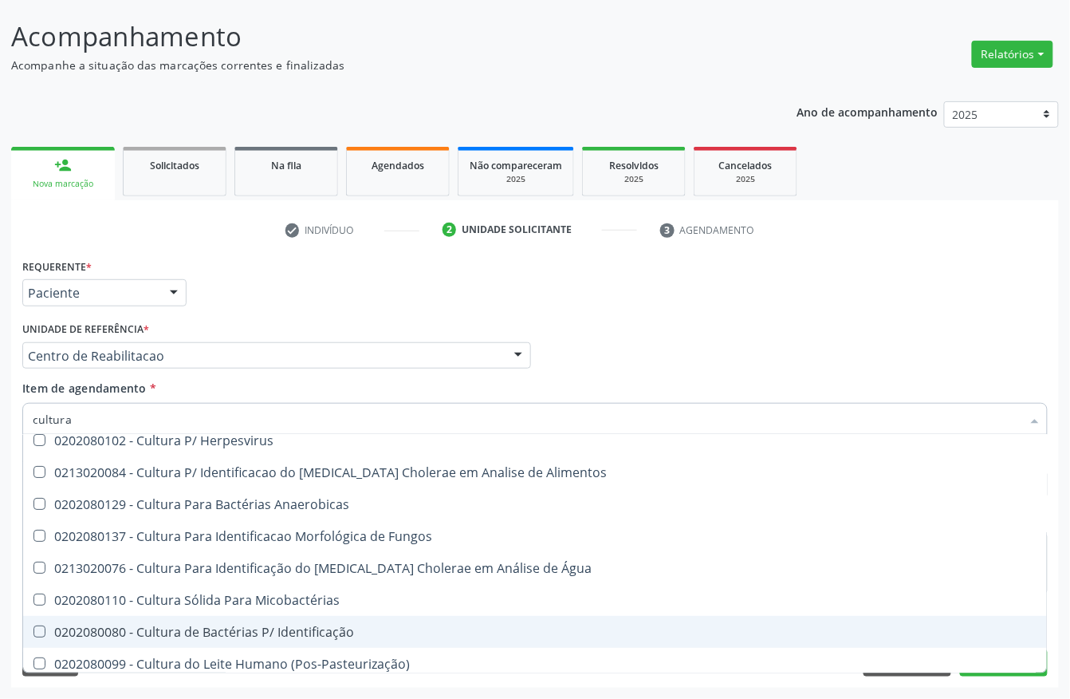
click at [237, 625] on div "0202080080 - Cultura de Bactérias P/ Identificação" at bounding box center [535, 631] width 1005 height 13
checkbox Identificação "true"
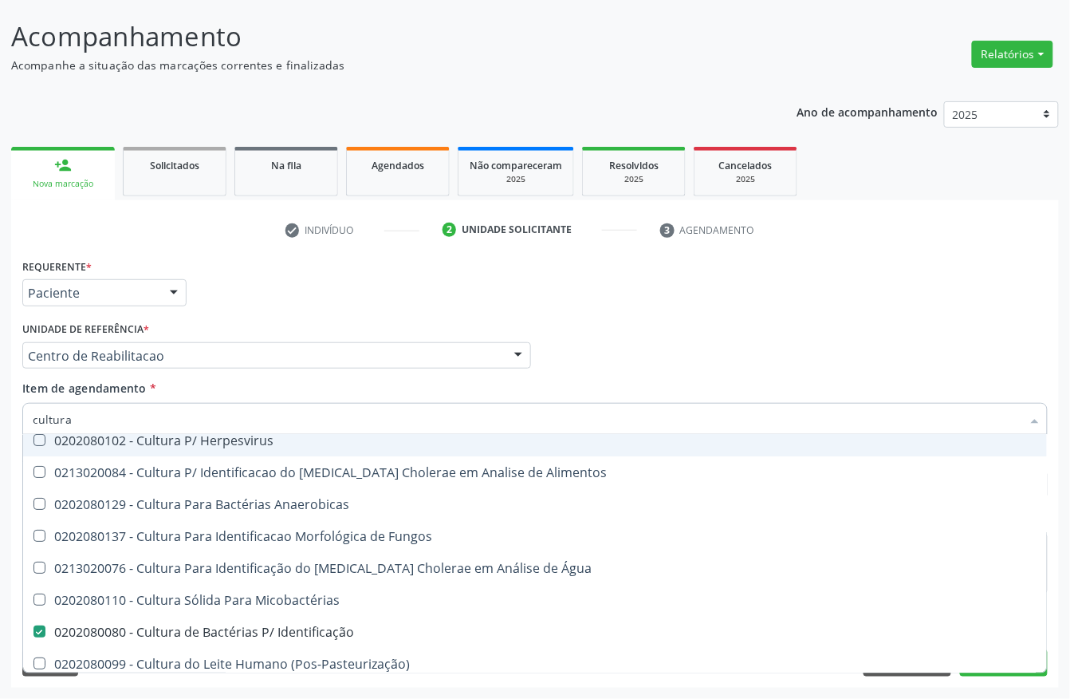
drag, startPoint x: 36, startPoint y: 421, endPoint x: 5, endPoint y: 422, distance: 31.1
click at [5, 422] on div "Acompanhamento Acompanhe a situação das marcações correntes e finalizadas Relat…" at bounding box center [535, 347] width 1070 height 703
type input "ele"
checkbox Puericultura "true"
checkbox Identificação "false"
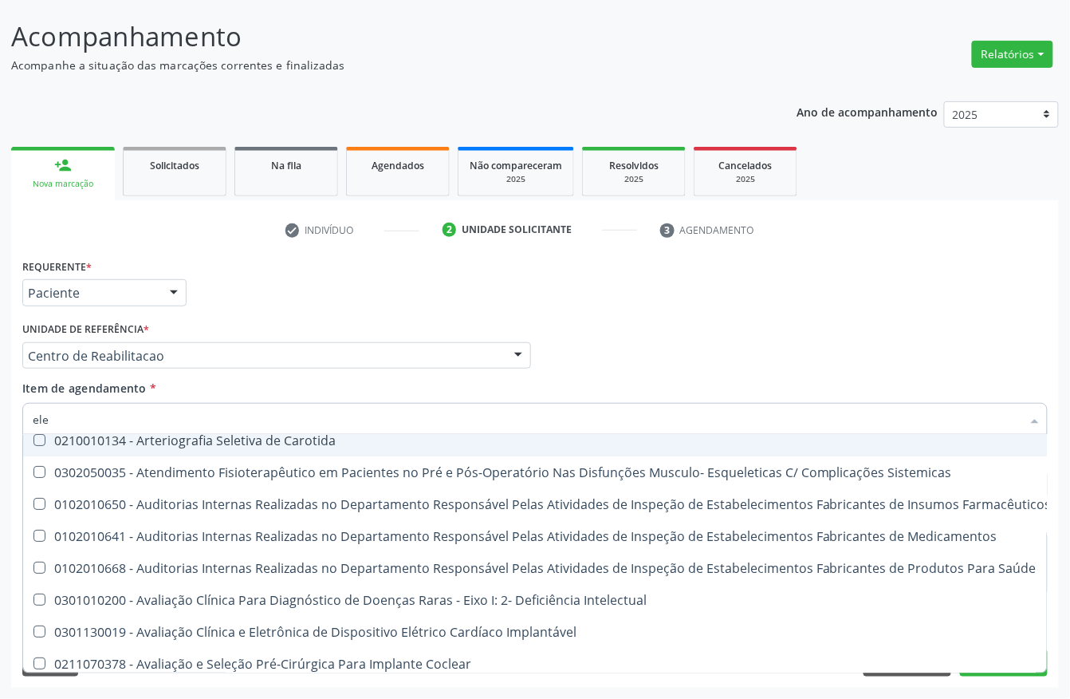
type input "elet"
checkbox Urina "false"
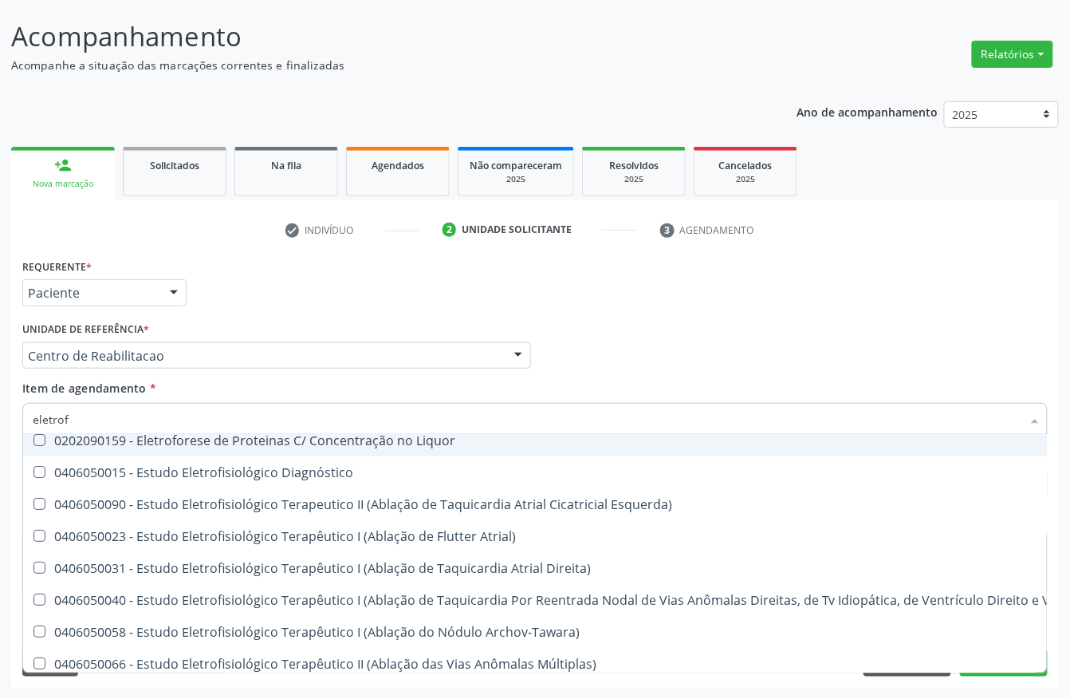
type input "eletrofo"
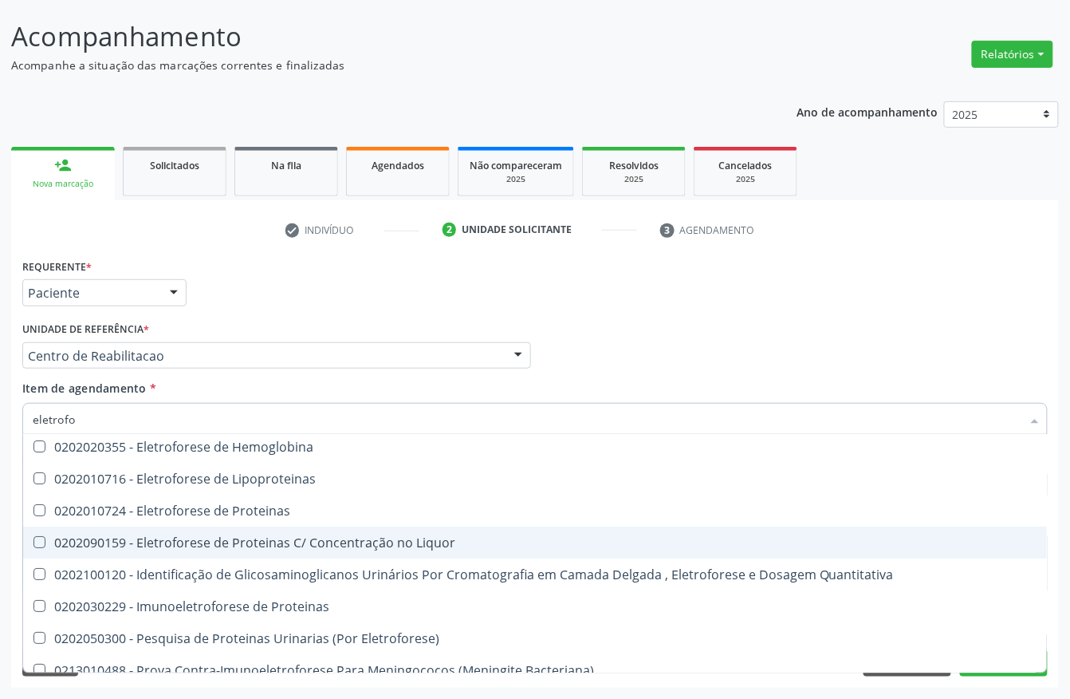
scroll to position [0, 0]
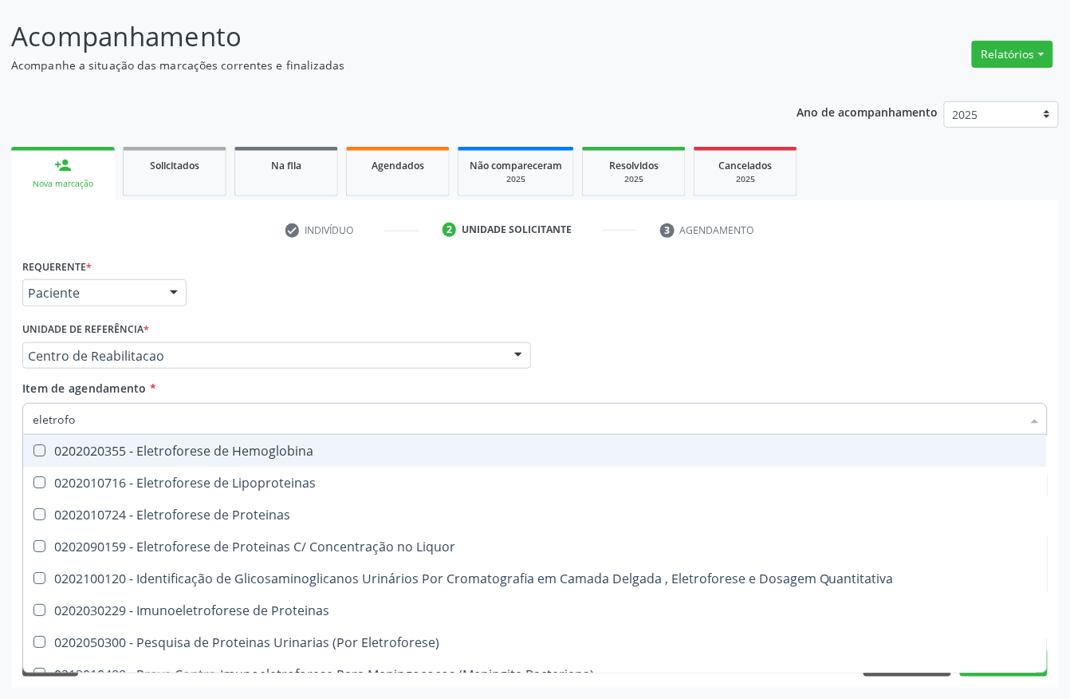
drag, startPoint x: 203, startPoint y: 451, endPoint x: 160, endPoint y: 427, distance: 48.6
click at [199, 447] on div "0202020355 - Eletroforese de Hemoglobina" at bounding box center [535, 450] width 1005 height 13
checkbox Hemoglobina "true"
drag, startPoint x: 80, startPoint y: 418, endPoint x: 0, endPoint y: 418, distance: 79.7
click at [0, 418] on div "Acompanhamento Acompanhe a situação das marcações correntes e finalizadas Relat…" at bounding box center [535, 347] width 1070 height 703
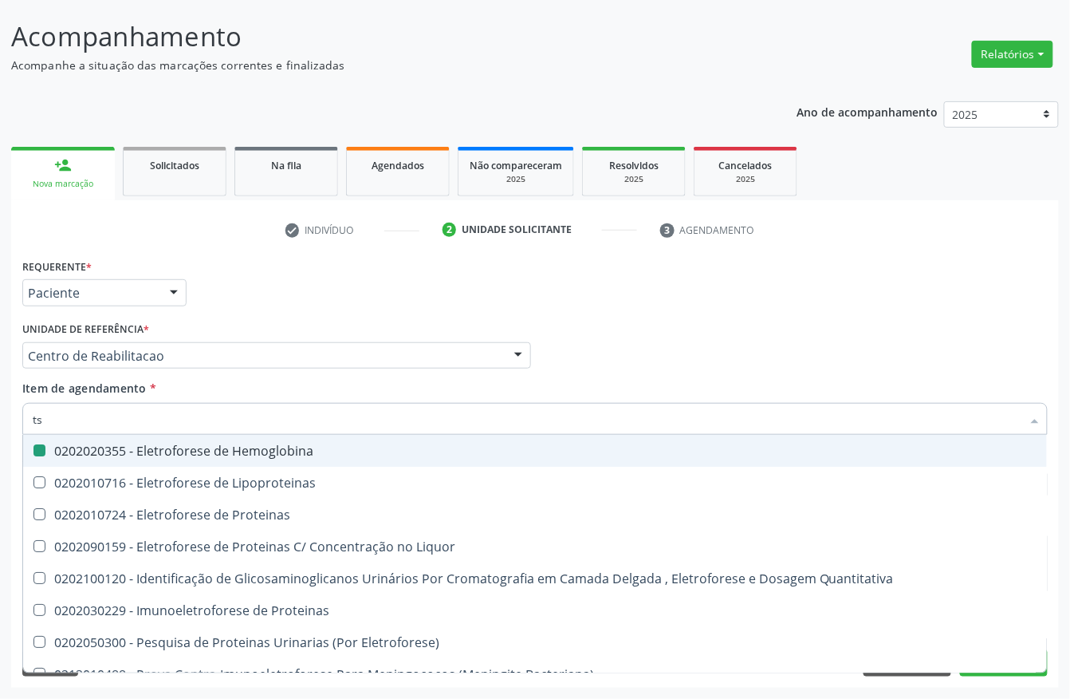
type input "tsh"
checkbox Hemoglobina "false"
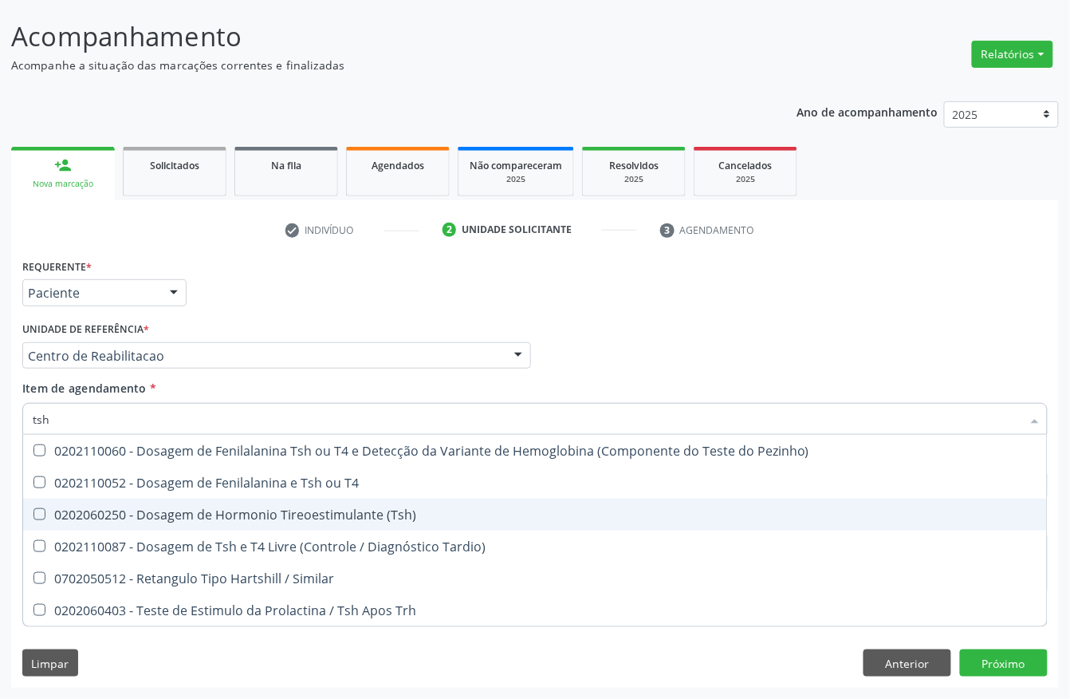
click at [292, 499] on span "0202060250 - Dosagem de Hormonio Tireoestimulante (Tsh)" at bounding box center [535, 514] width 1024 height 32
checkbox \(Tsh\) "true"
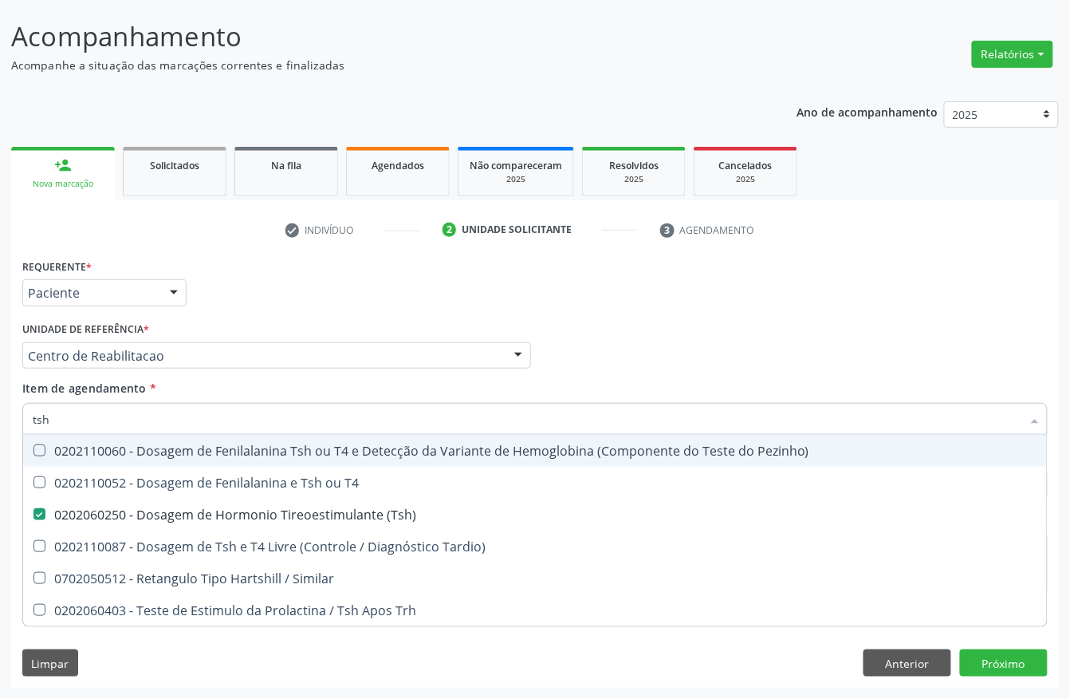
drag, startPoint x: 48, startPoint y: 419, endPoint x: 0, endPoint y: 424, distance: 48.2
click at [0, 424] on div "Acompanhamento Acompanhe a situação das marcações correntes e finalizadas Relat…" at bounding box center [535, 347] width 1070 height 703
type input "protein"
checkbox \(Tsh\) "false"
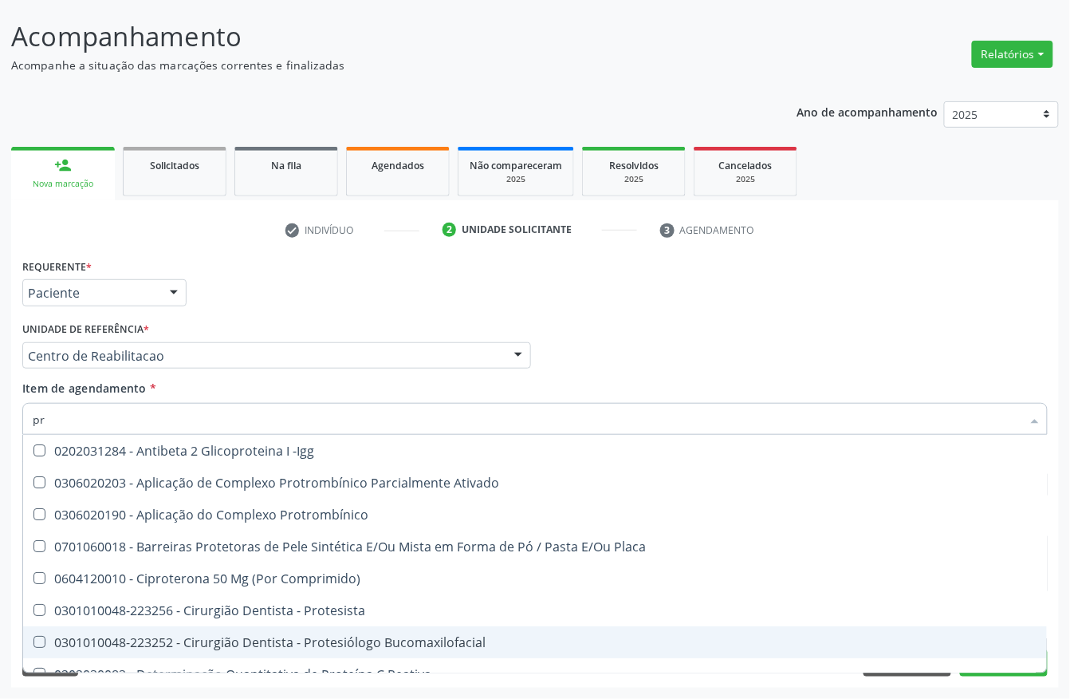
type input "p"
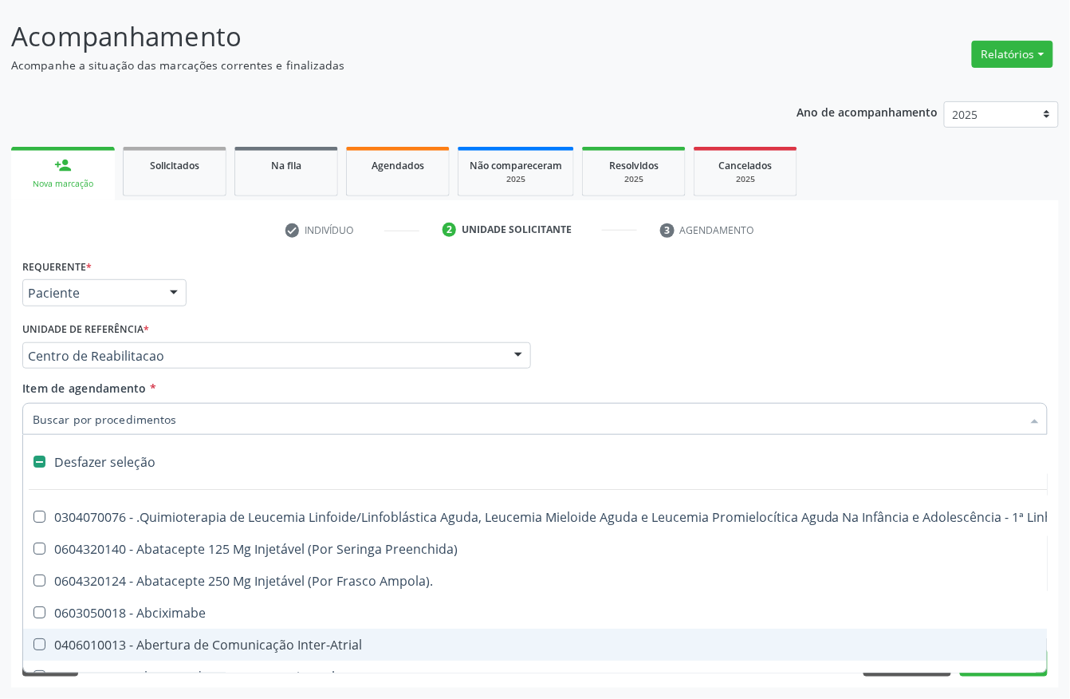
type input "2"
checkbox A "true"
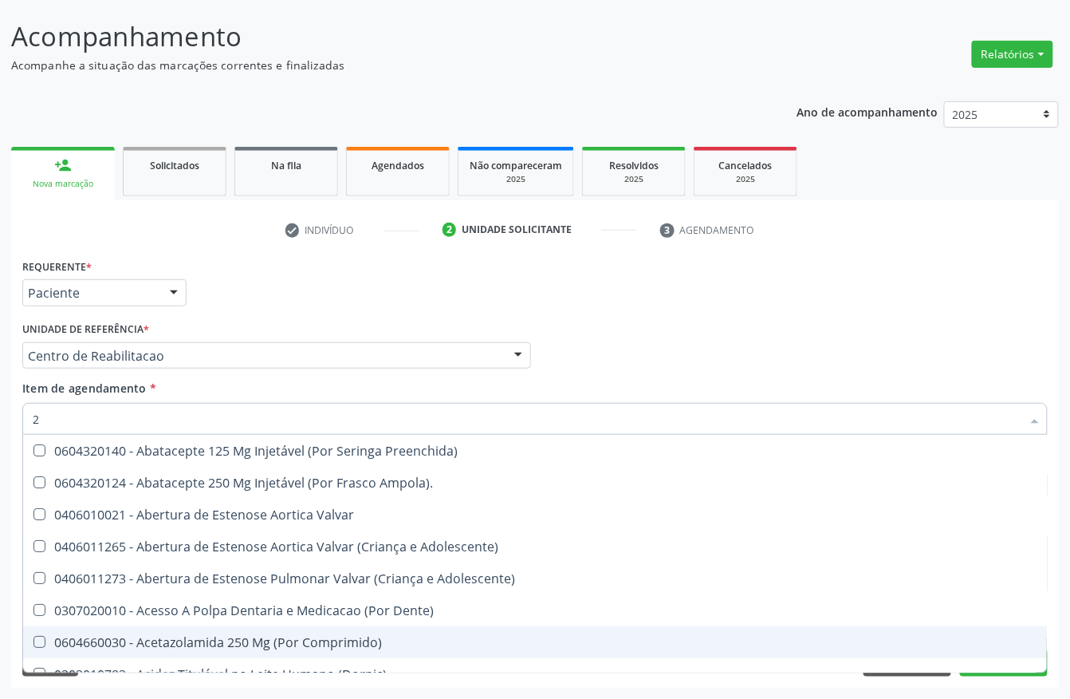
type input "24"
checkbox Urina "false"
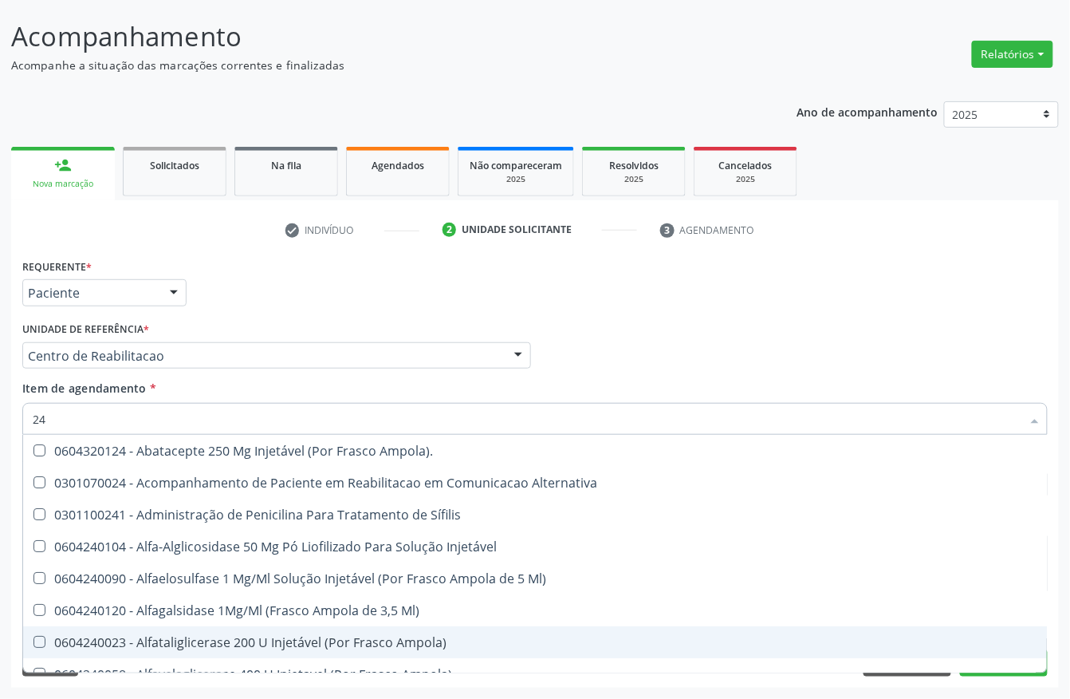
type input "24 h"
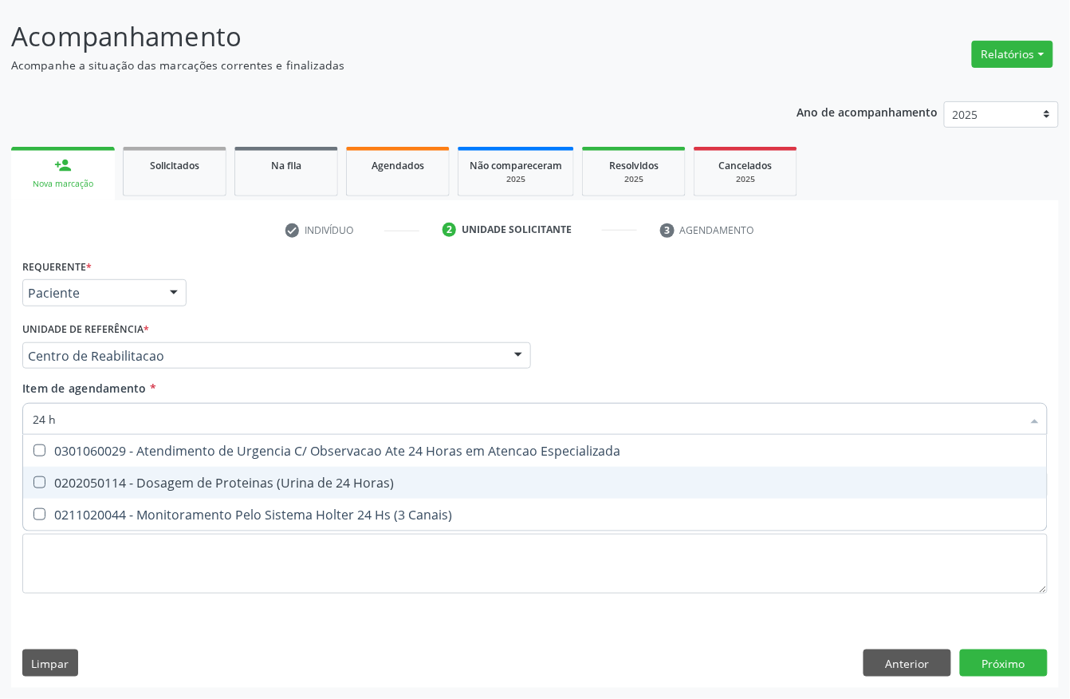
click at [297, 478] on div "0202050114 - Dosagem de Proteinas (Urina de 24 Horas)" at bounding box center [535, 482] width 1005 height 13
checkbox Horas\) "true"
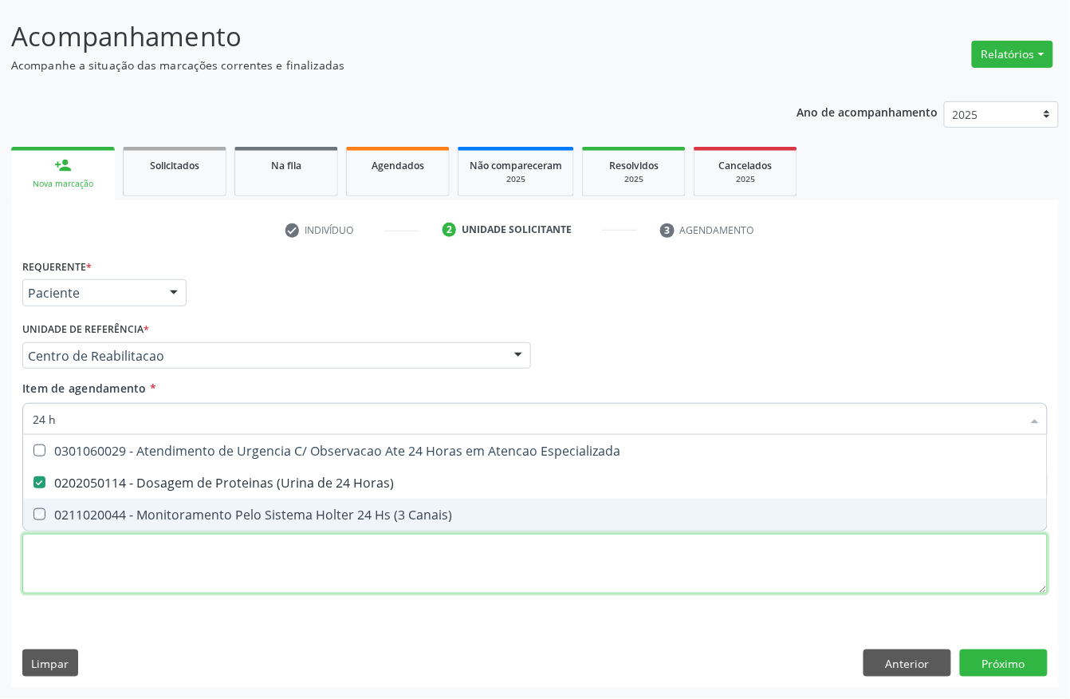
click at [284, 563] on div "Requerente * Paciente Profissional de Saúde Paciente Nenhum resultado encontrad…" at bounding box center [535, 434] width 1026 height 361
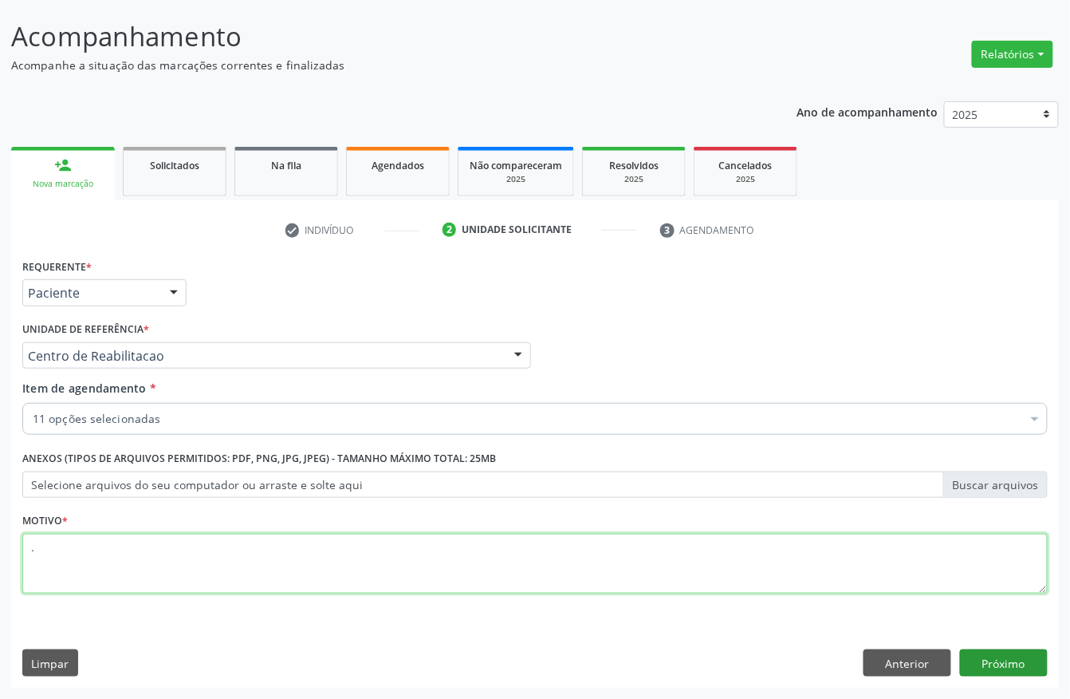
type textarea "."
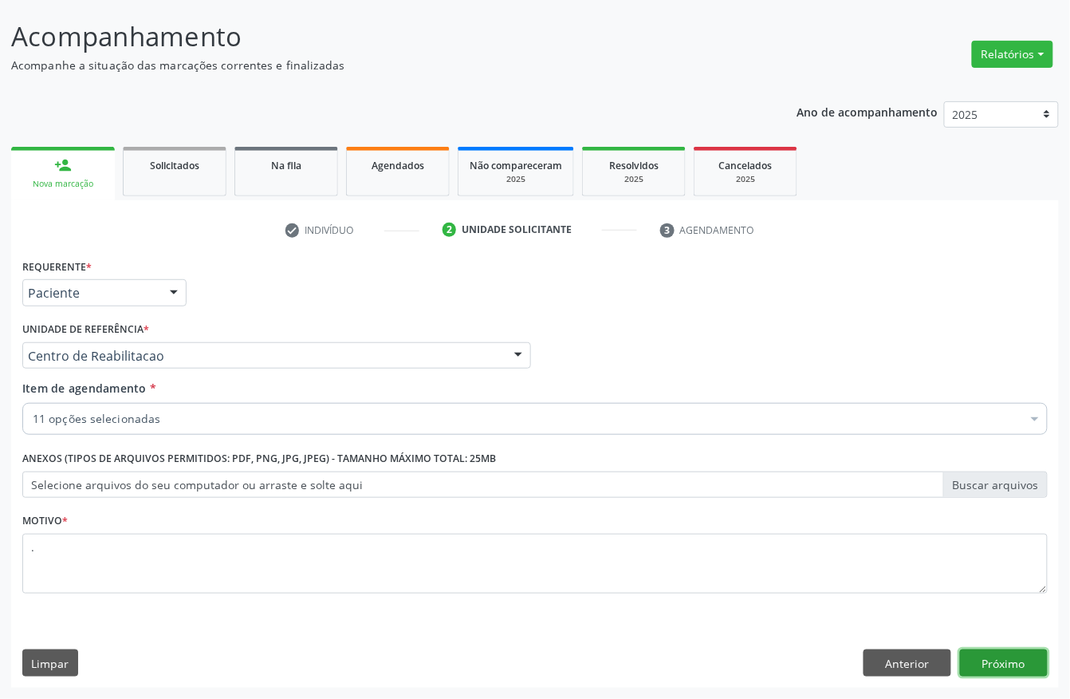
click at [976, 659] on button "Próximo" at bounding box center [1004, 662] width 88 height 27
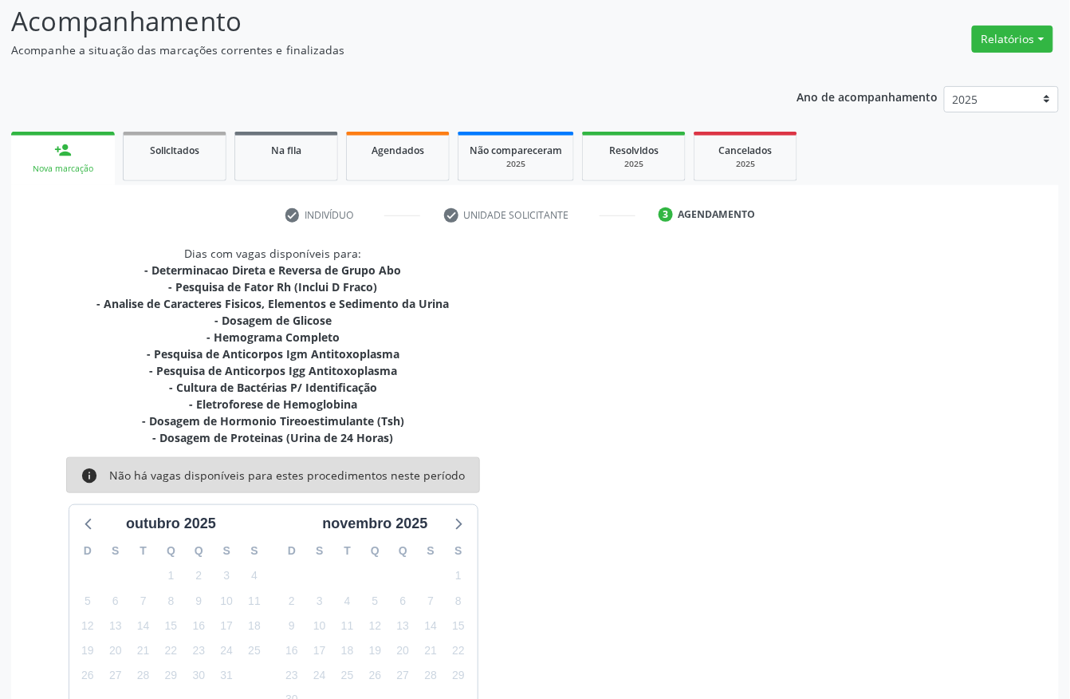
scroll to position [211, 0]
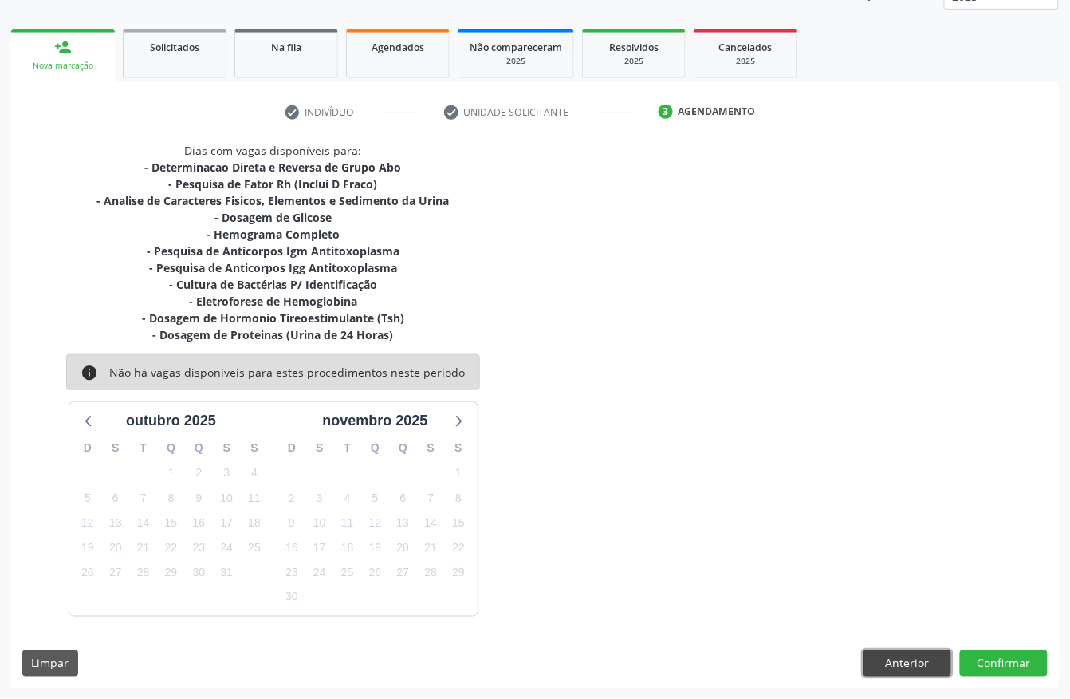
click at [914, 659] on button "Anterior" at bounding box center [908, 663] width 88 height 27
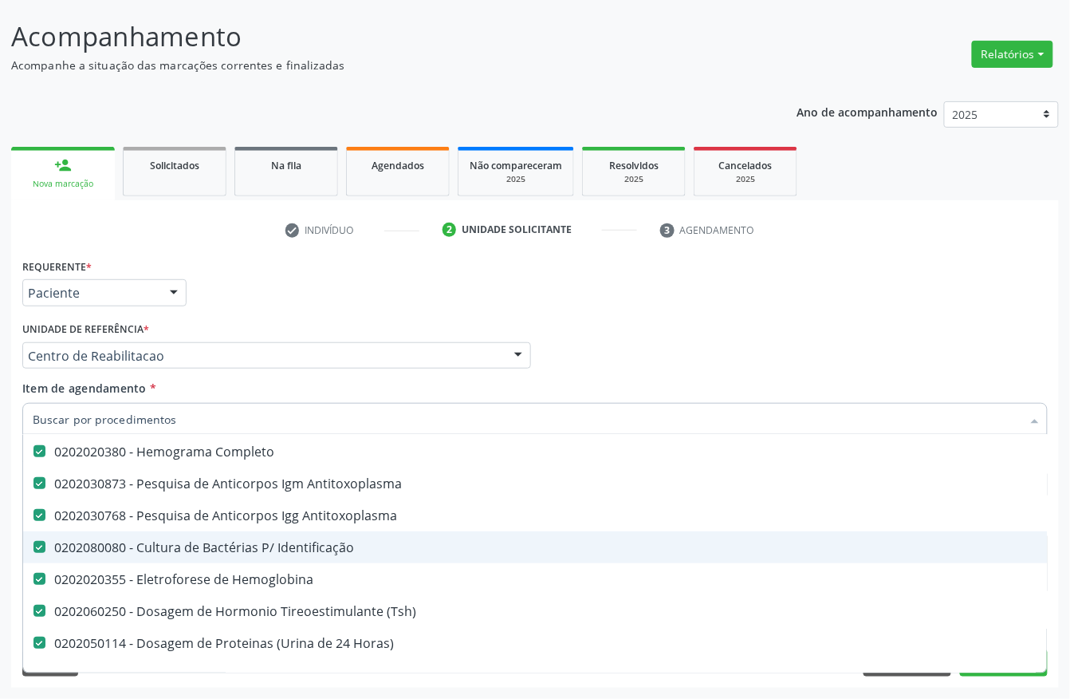
scroll to position [319, 0]
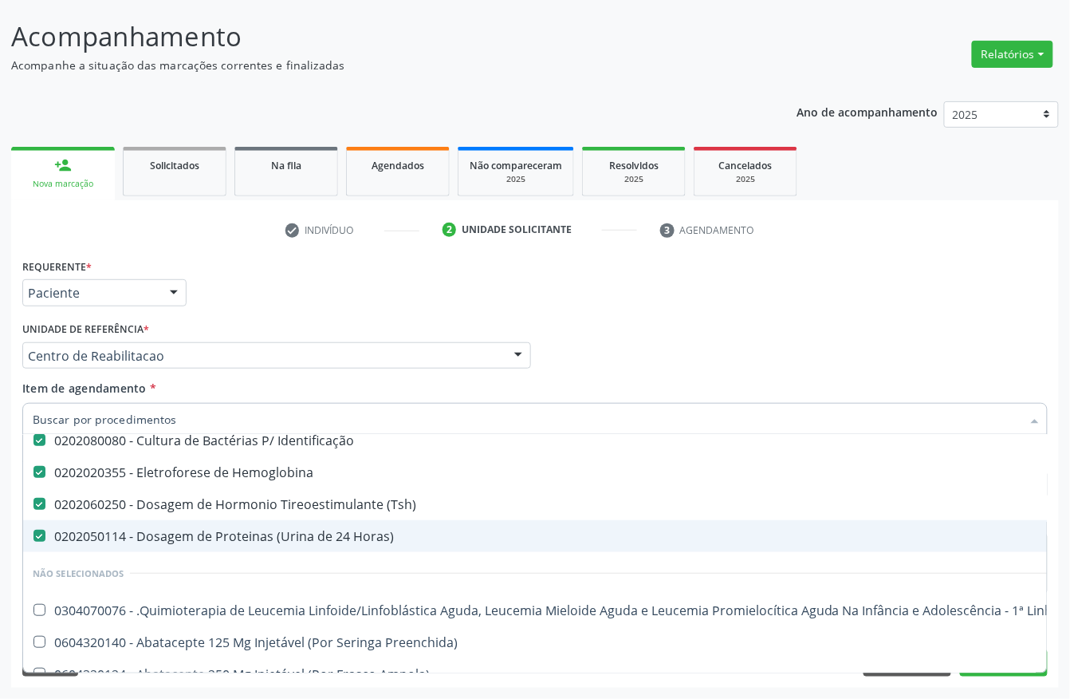
click at [394, 533] on div "0202050114 - Dosagem de Proteinas (Urina de 24 Horas)" at bounding box center [654, 536] width 1242 height 13
checkbox Horas\) "false"
click at [0, 511] on div "Acompanhamento Acompanhe a situação das marcações correntes e finalizadas Relat…" at bounding box center [535, 347] width 1070 height 703
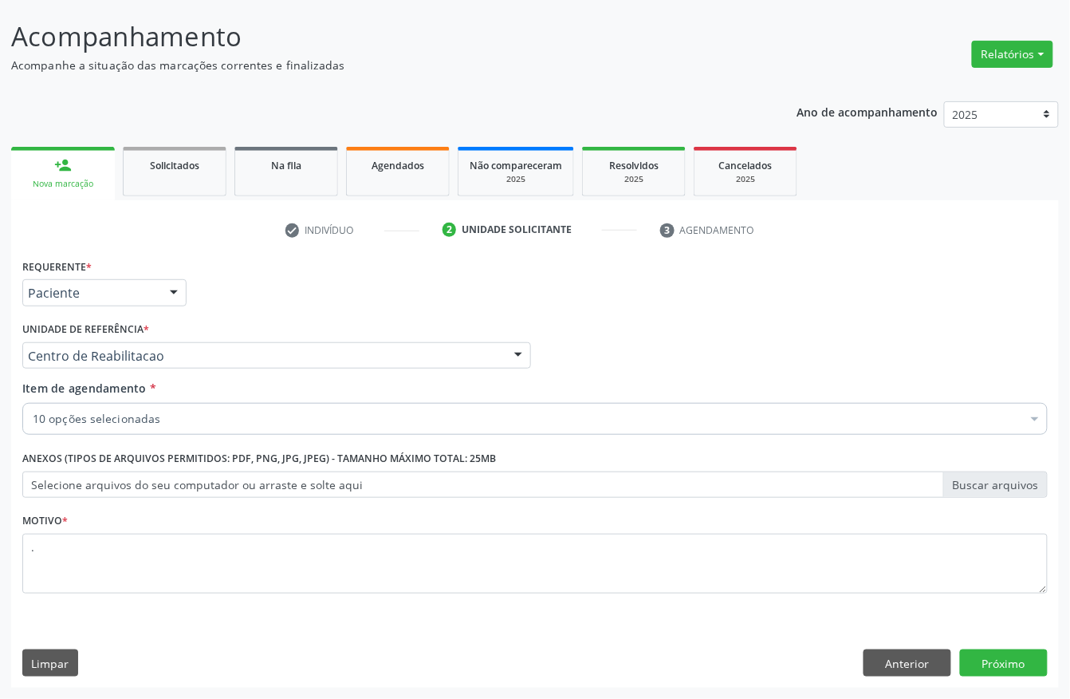
scroll to position [0, 0]
click at [977, 655] on button "Próximo" at bounding box center [1004, 662] width 88 height 27
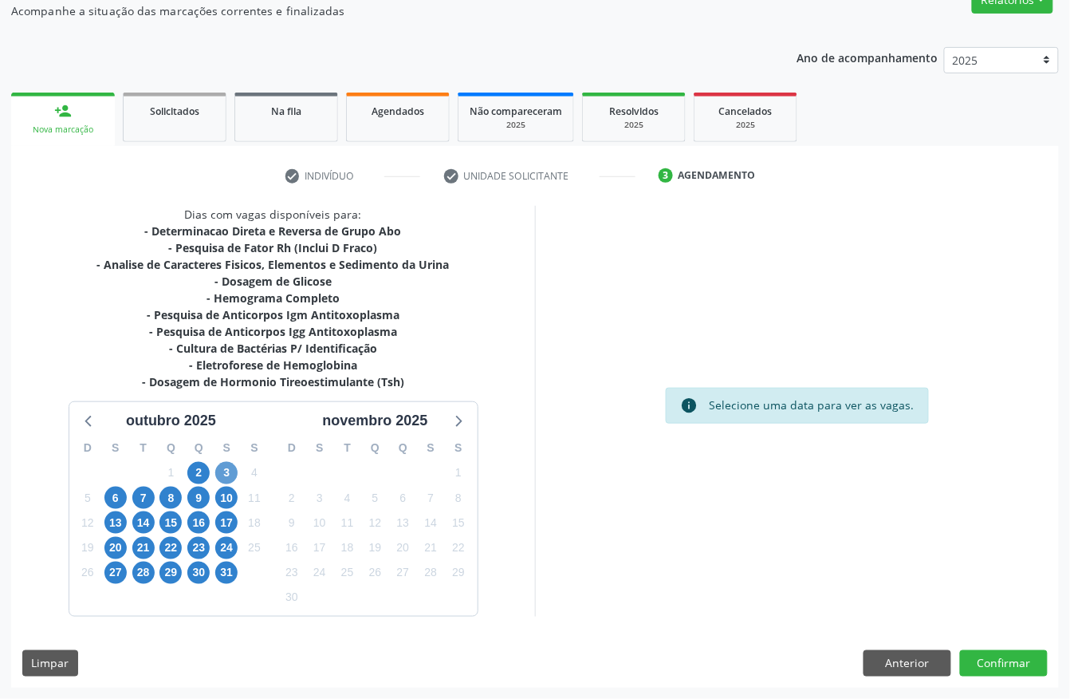
scroll to position [148, 0]
click at [191, 472] on span "2" at bounding box center [198, 473] width 22 height 22
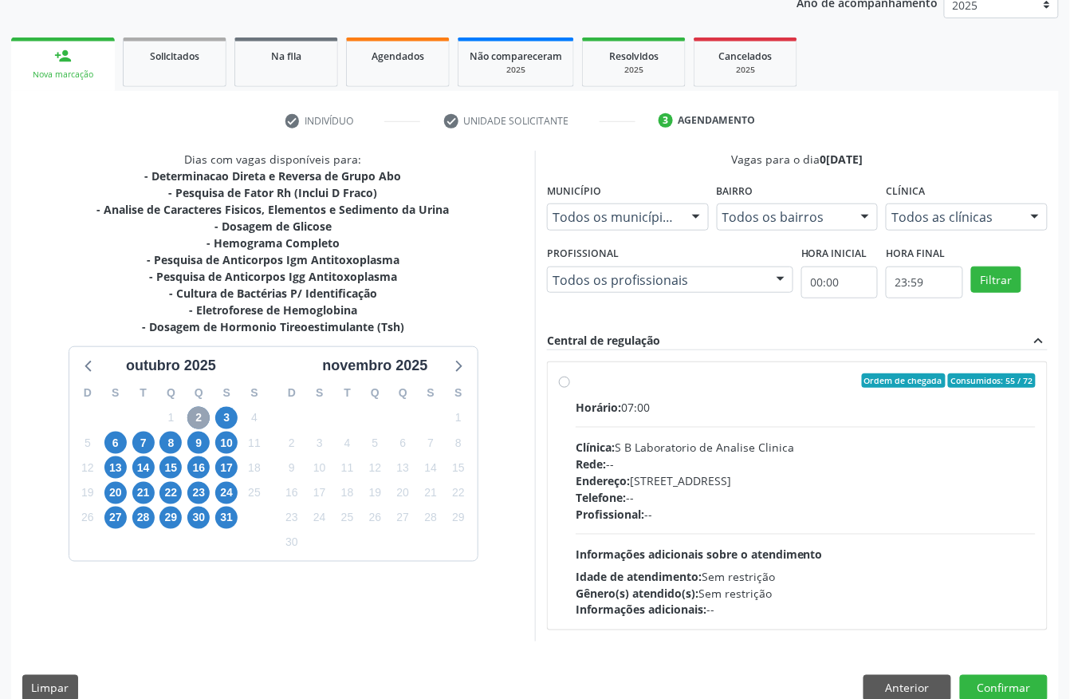
scroll to position [228, 0]
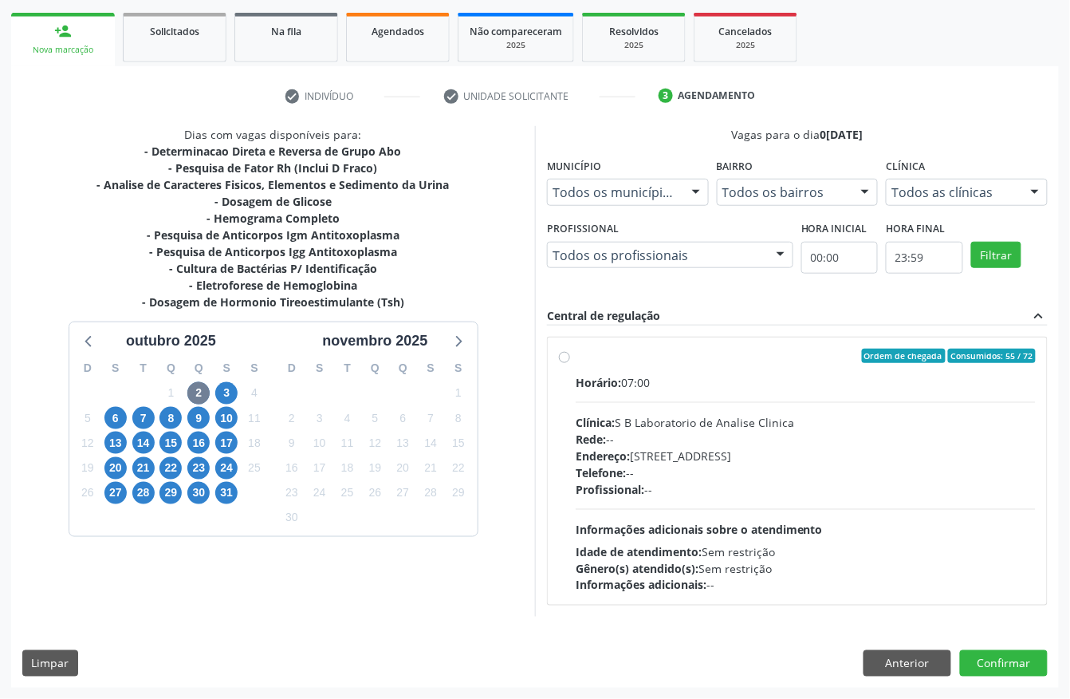
click at [777, 498] on div "Horário: 07:00 Clínica: S B Laboratorio de Analise Clinica Rede: -- Endereço: C…" at bounding box center [806, 483] width 460 height 219
click at [570, 363] on input "Ordem de chegada Consumidos: 55 / 72 Horário: 07:00 Clínica: S B Laboratorio de…" at bounding box center [564, 355] width 11 height 14
radio input "true"
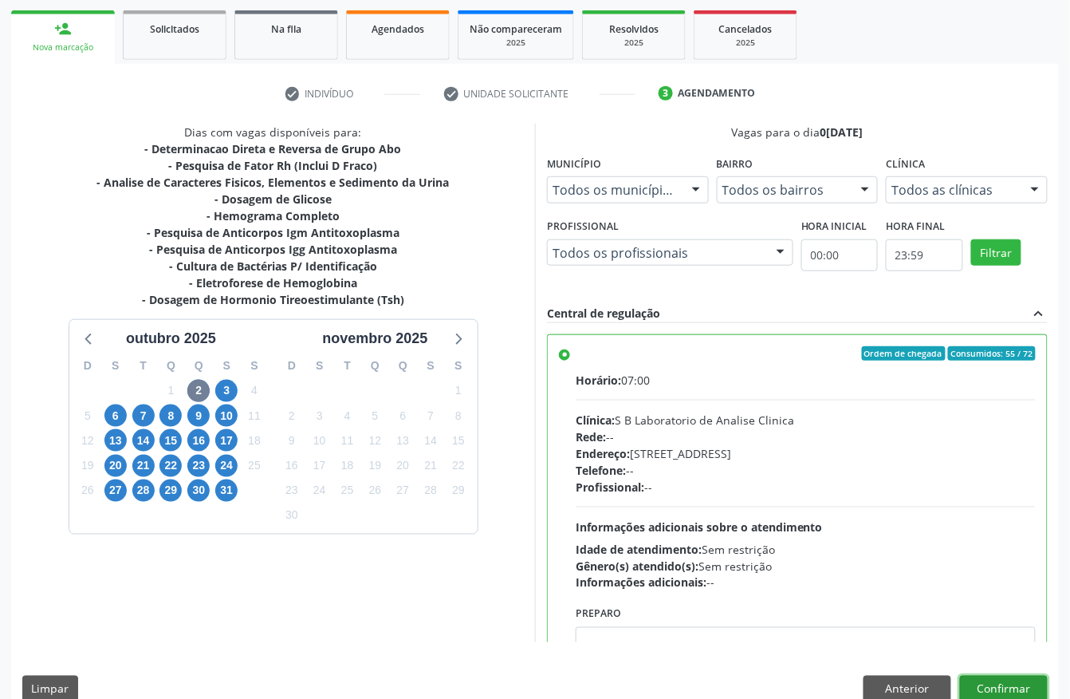
click at [999, 681] on button "Confirmar" at bounding box center [1004, 688] width 88 height 27
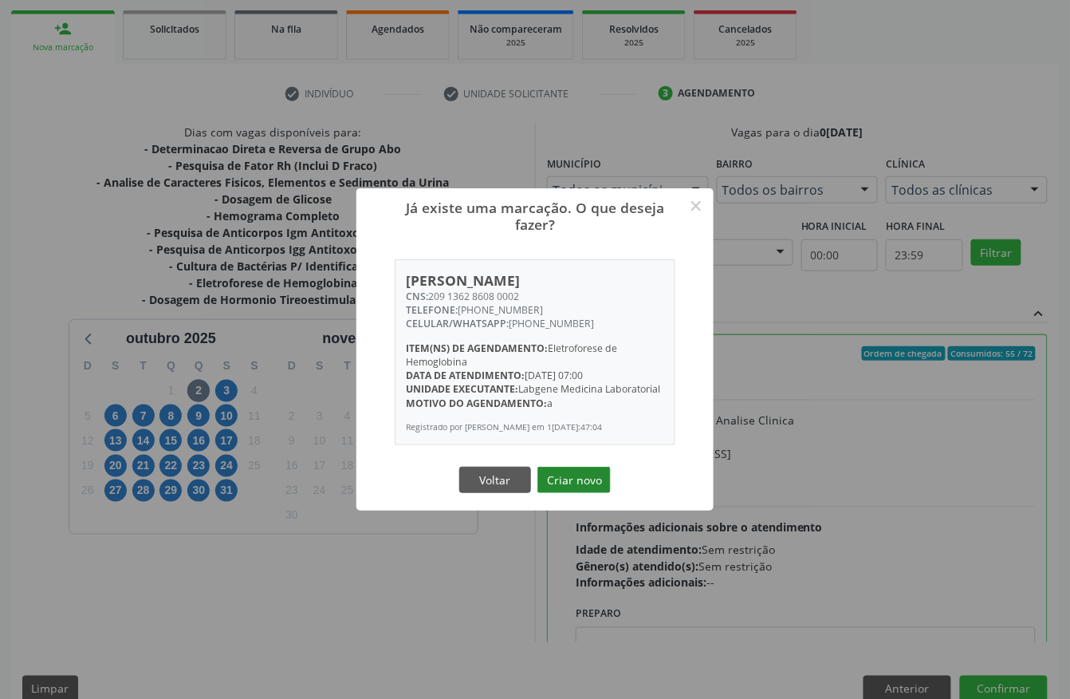
click at [585, 486] on button "Criar novo" at bounding box center [573, 480] width 73 height 27
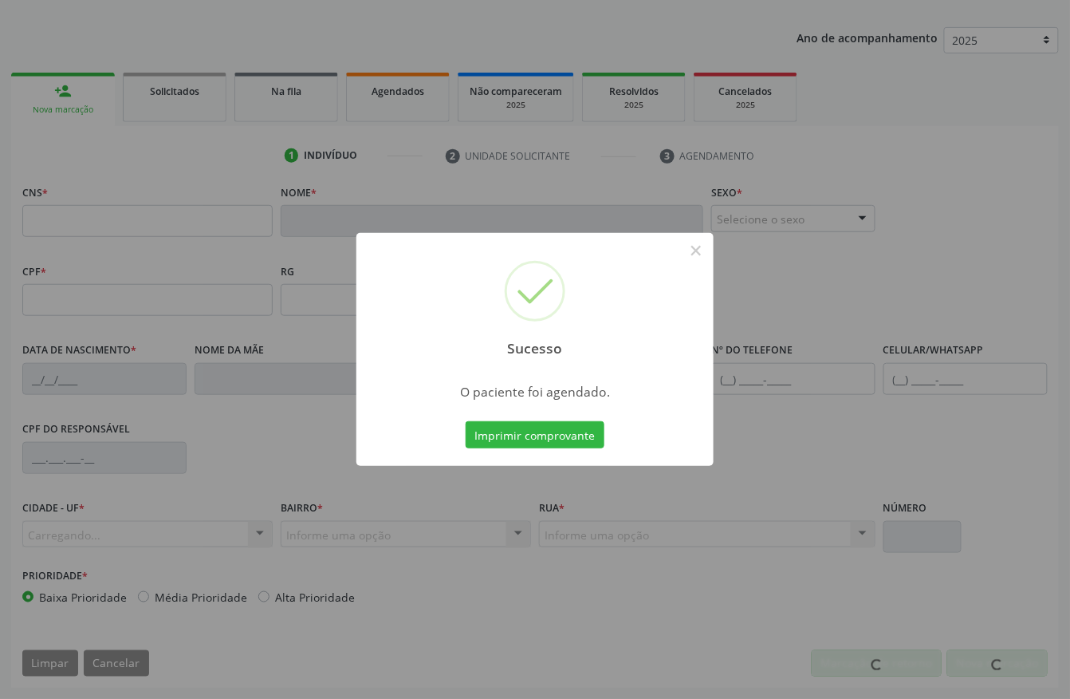
scroll to position [167, 0]
click at [523, 431] on button "Imprimir comprovante" at bounding box center [535, 434] width 139 height 27
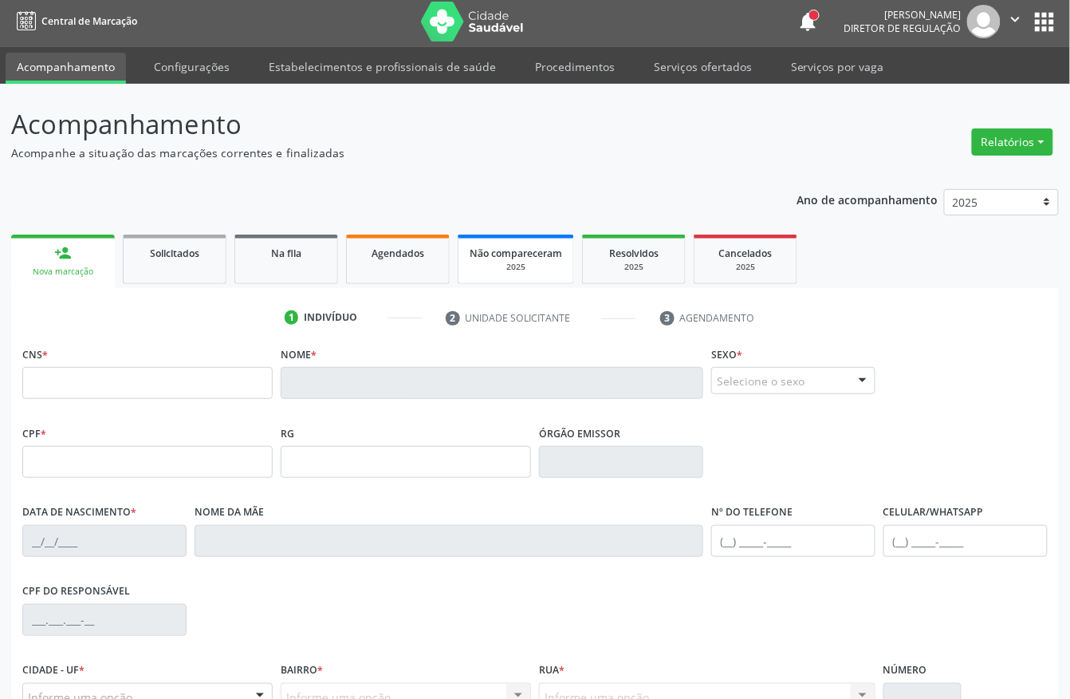
scroll to position [0, 0]
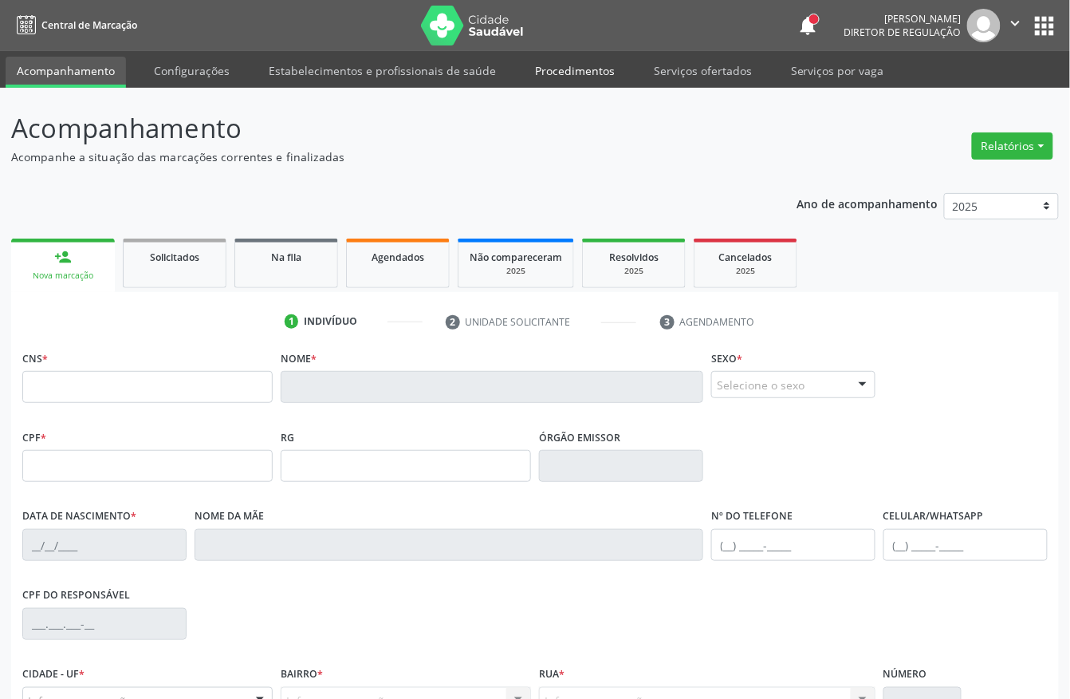
click at [573, 65] on link "Procedimentos" at bounding box center [575, 71] width 102 height 28
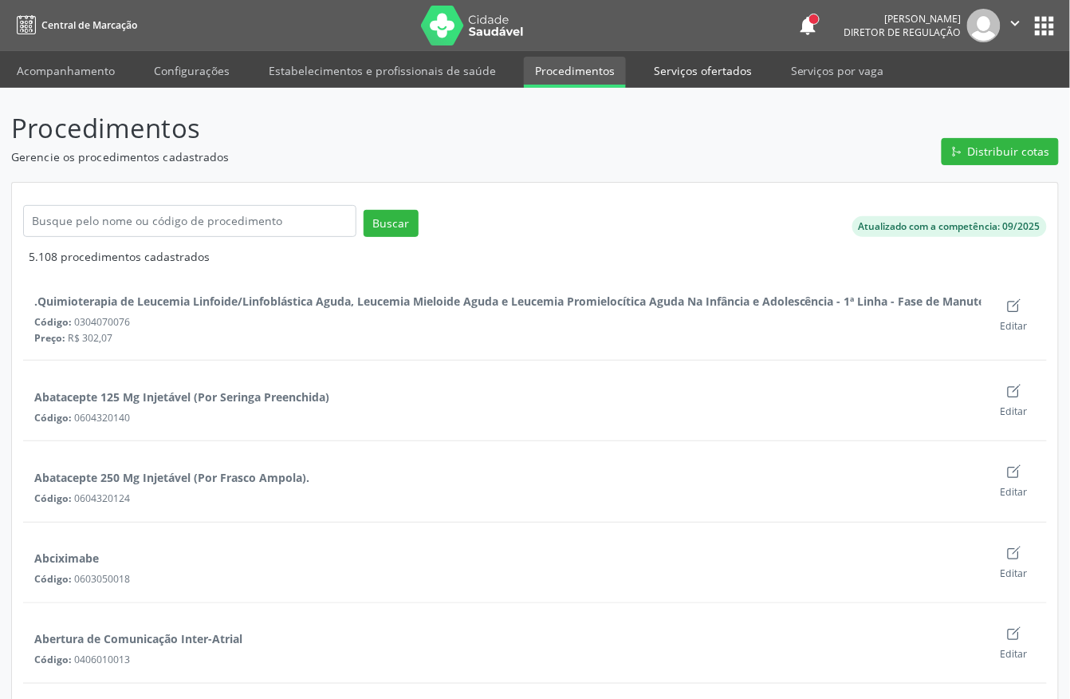
click at [675, 69] on link "Serviços ofertados" at bounding box center [703, 71] width 120 height 28
select select "9"
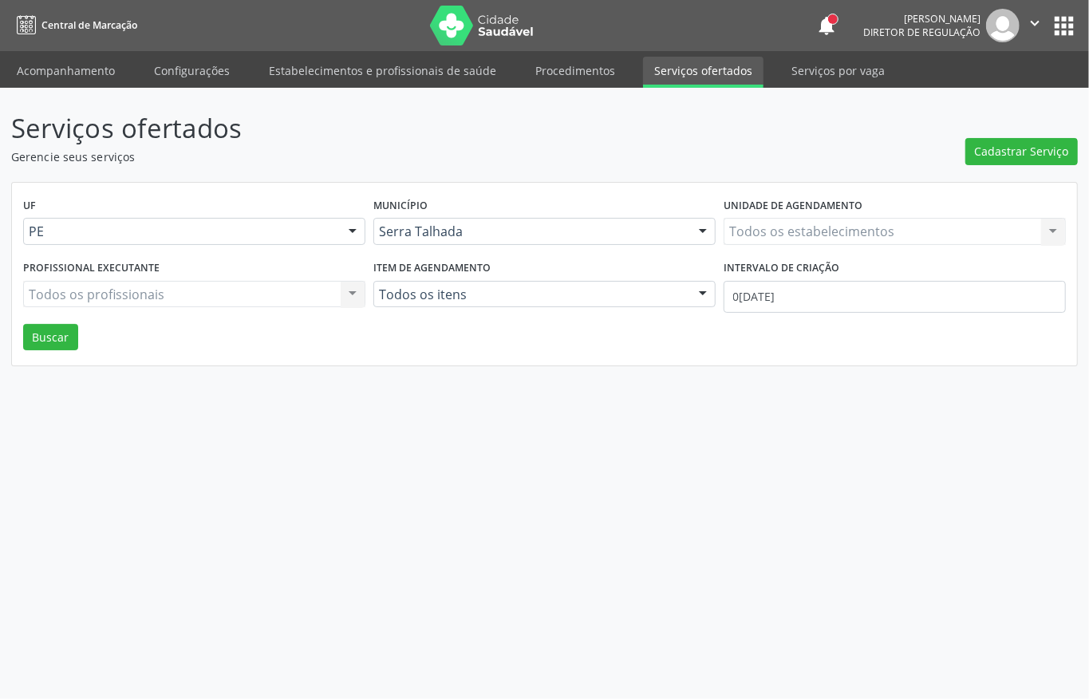
click at [842, 238] on div "Todos os estabelecimentos Todos os estabelecimentos Nenhum resultado encontrado…" at bounding box center [894, 231] width 342 height 27
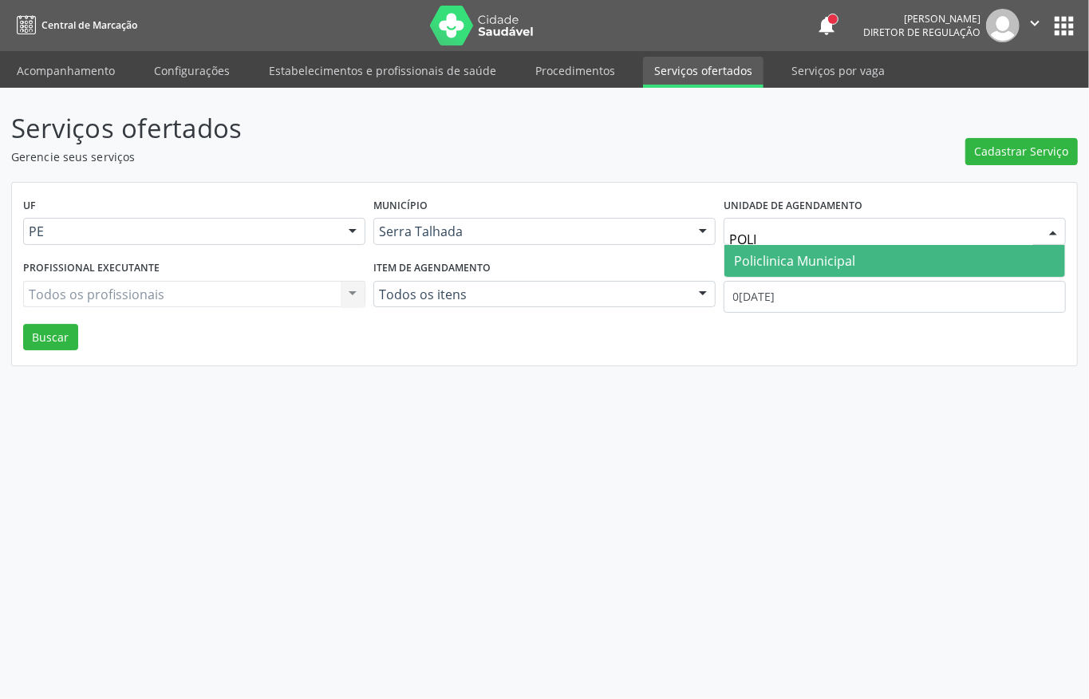
type input "POLIC"
drag, startPoint x: 825, startPoint y: 255, endPoint x: 812, endPoint y: 274, distance: 23.0
click at [823, 257] on span "Policlinica Municipal" at bounding box center [794, 261] width 121 height 18
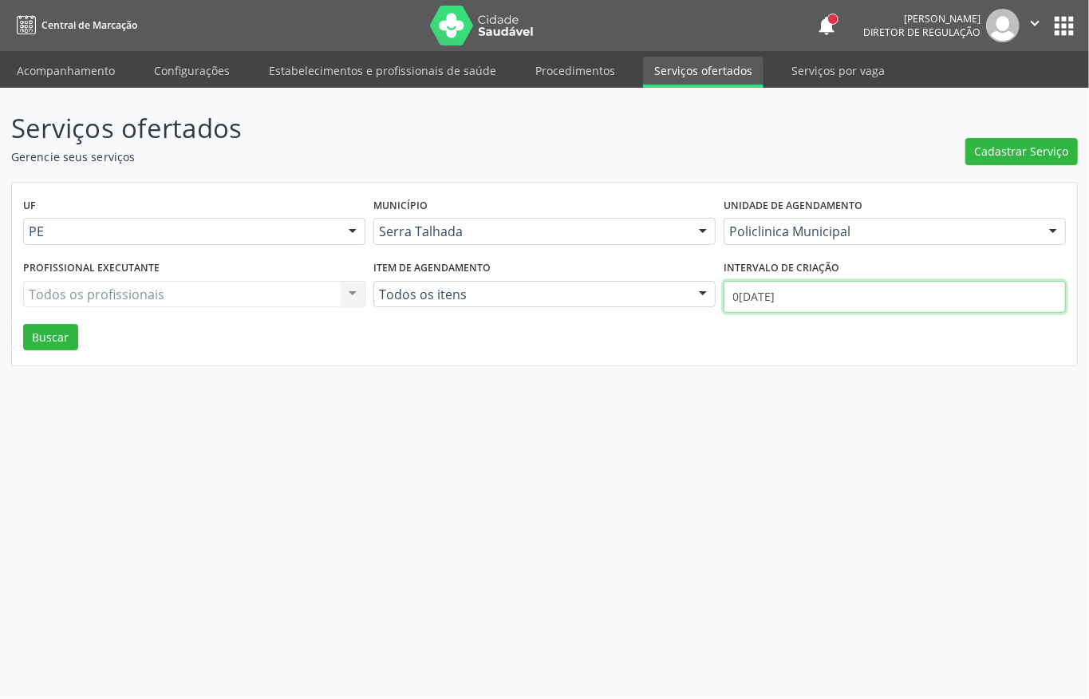
click at [804, 303] on input "0[DATE]" at bounding box center [894, 297] width 342 height 32
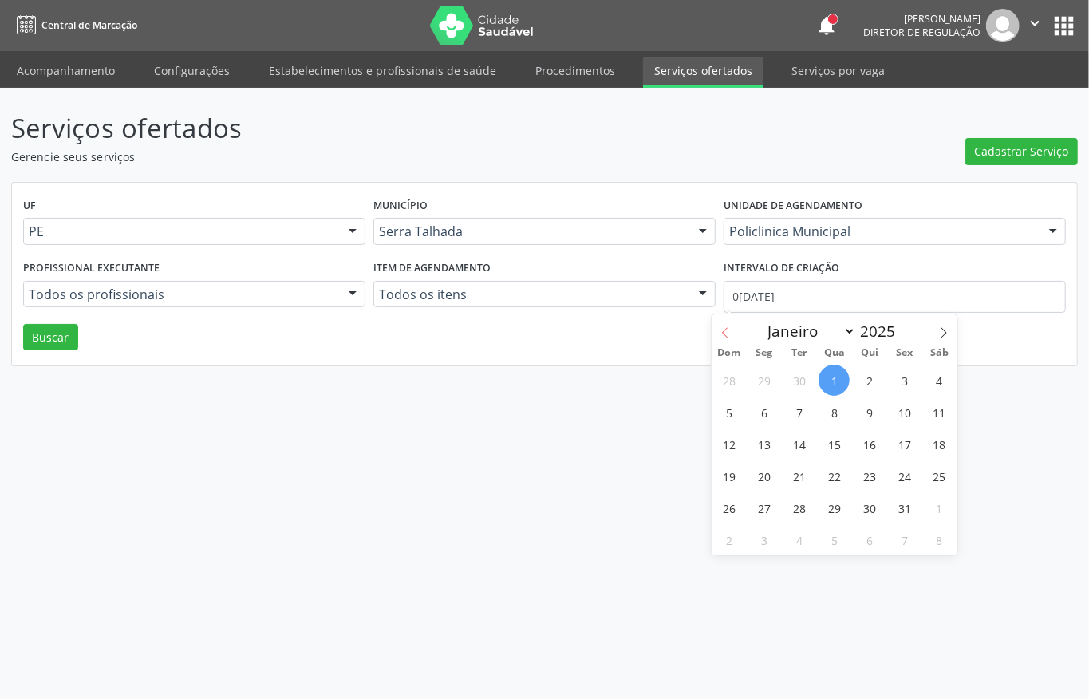
click at [725, 330] on icon at bounding box center [724, 332] width 11 height 11
select select "8"
click at [828, 474] on span "24" at bounding box center [833, 475] width 31 height 31
type input "24/09/2025"
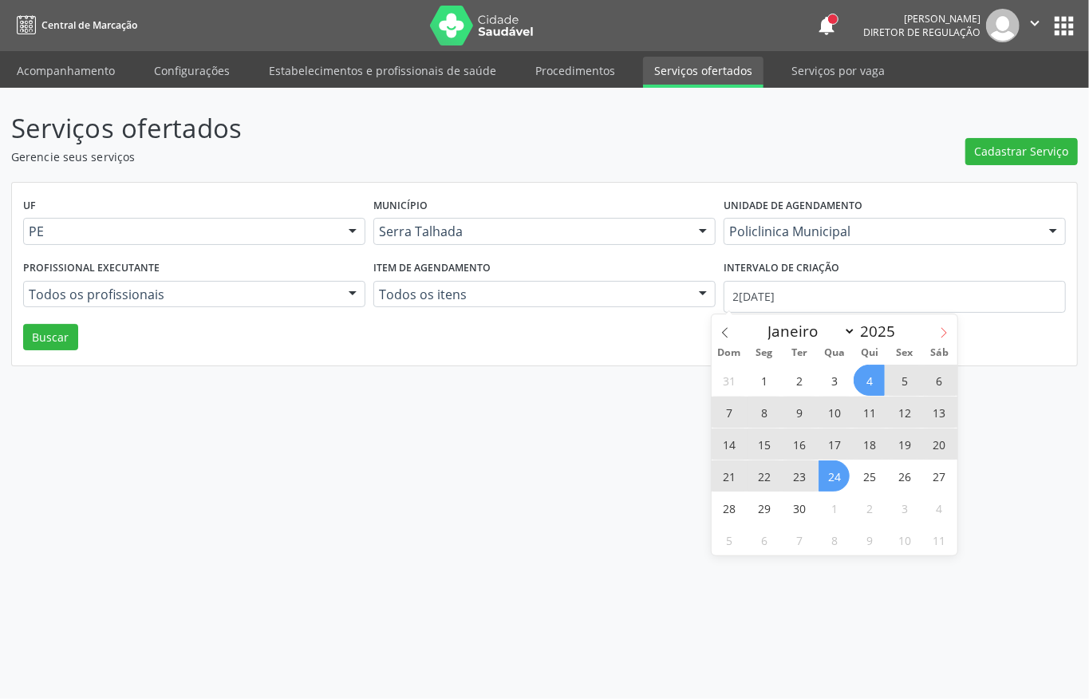
click at [944, 327] on icon at bounding box center [943, 332] width 11 height 11
select select "9"
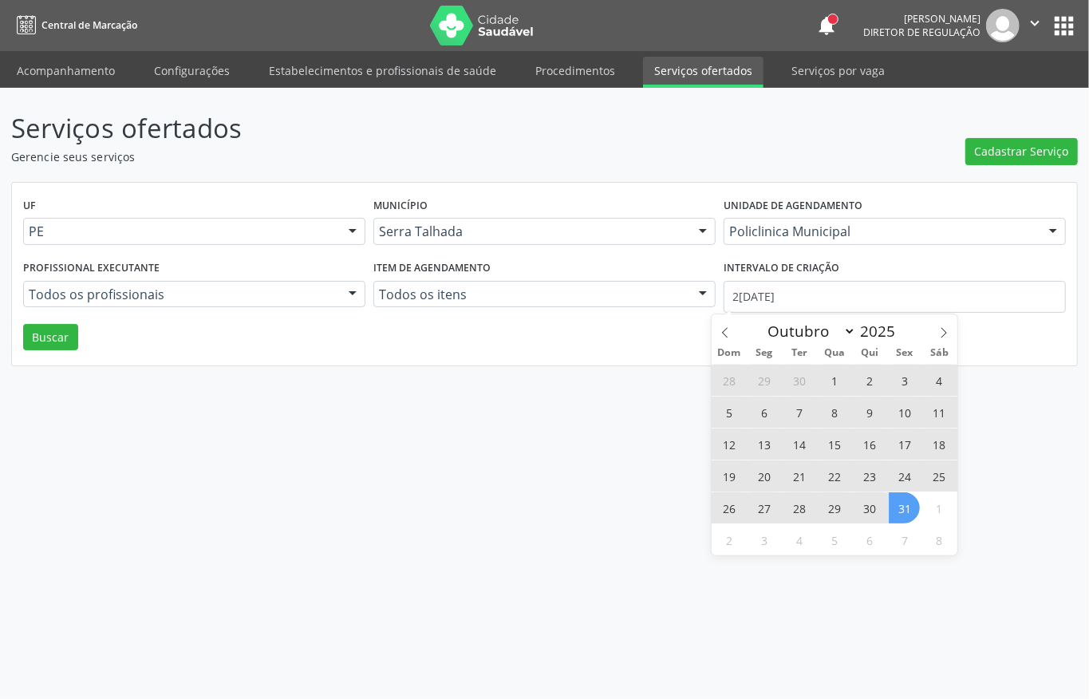
click at [895, 508] on span "31" at bounding box center [903, 507] width 31 height 31
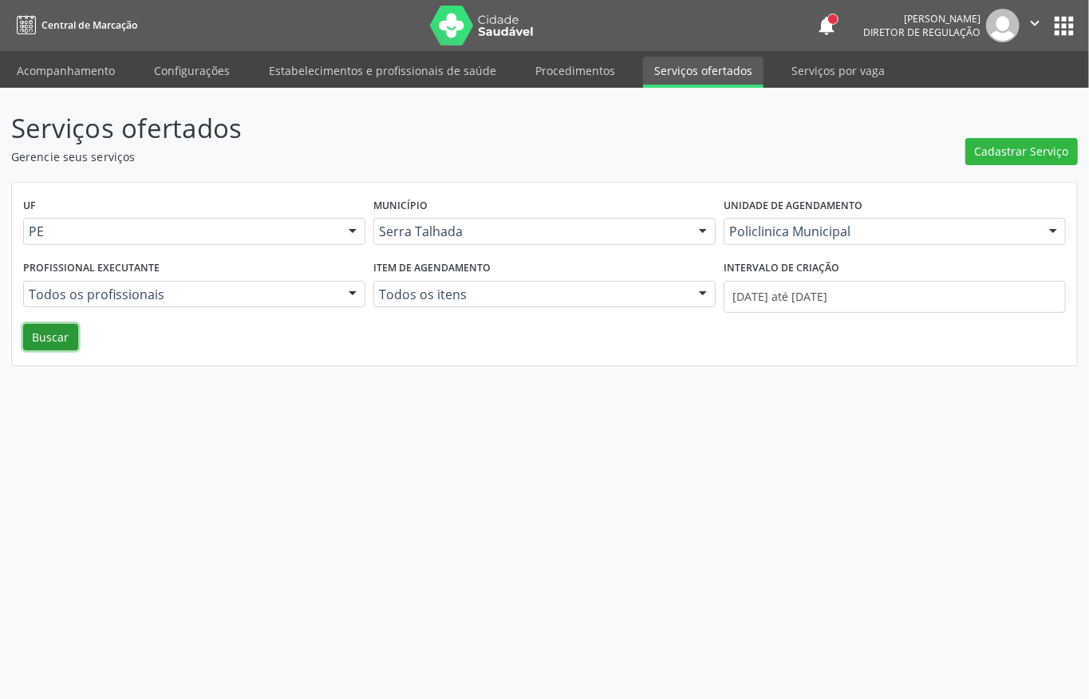
click at [42, 339] on button "Buscar" at bounding box center [50, 337] width 55 height 27
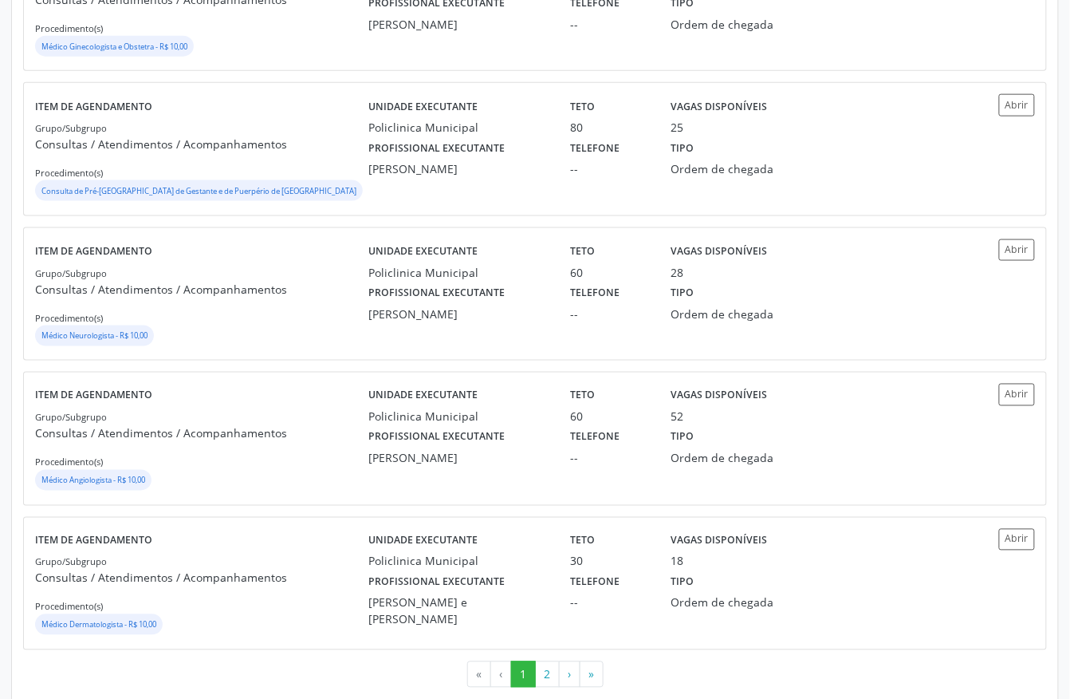
scroll to position [2116, 0]
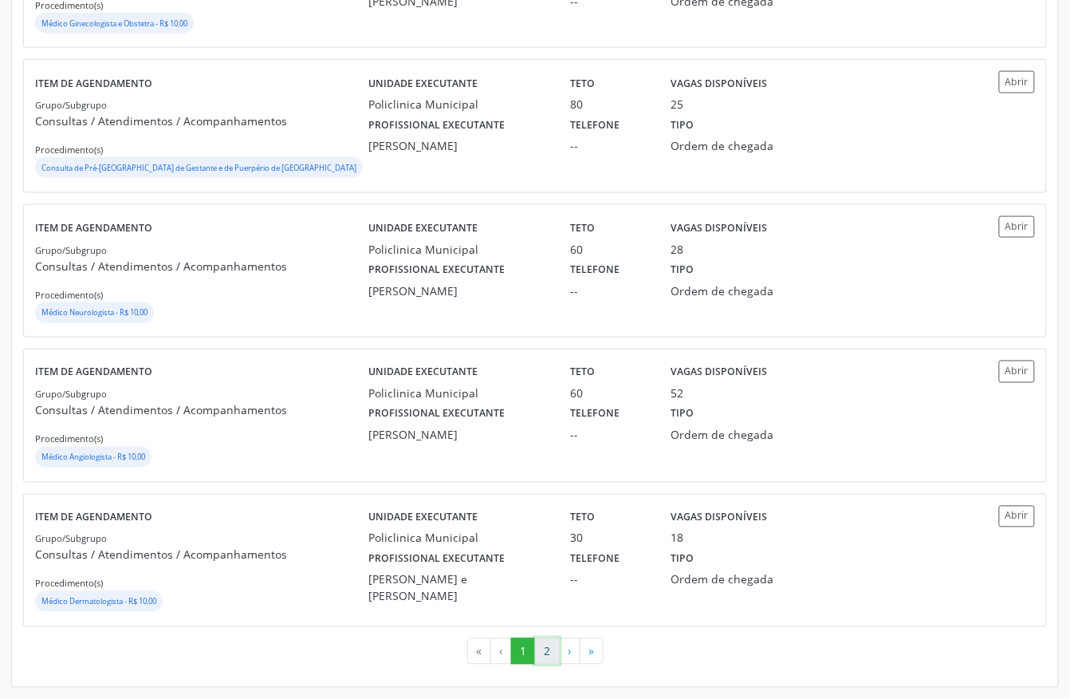
click at [544, 651] on button "2" at bounding box center [547, 651] width 25 height 27
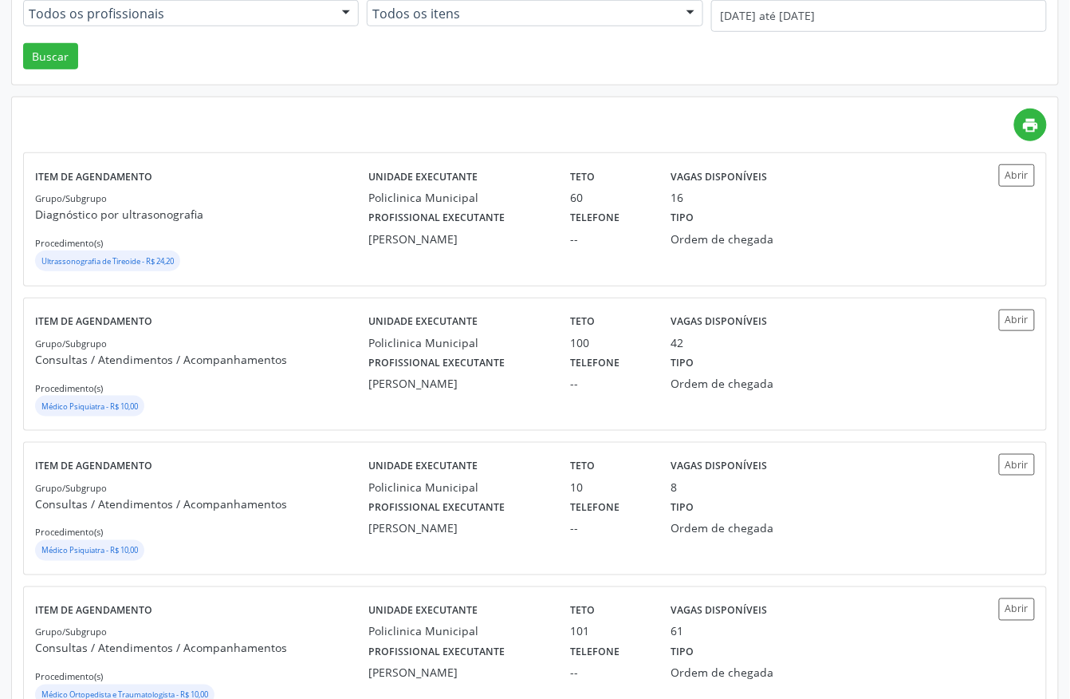
scroll to position [319, 0]
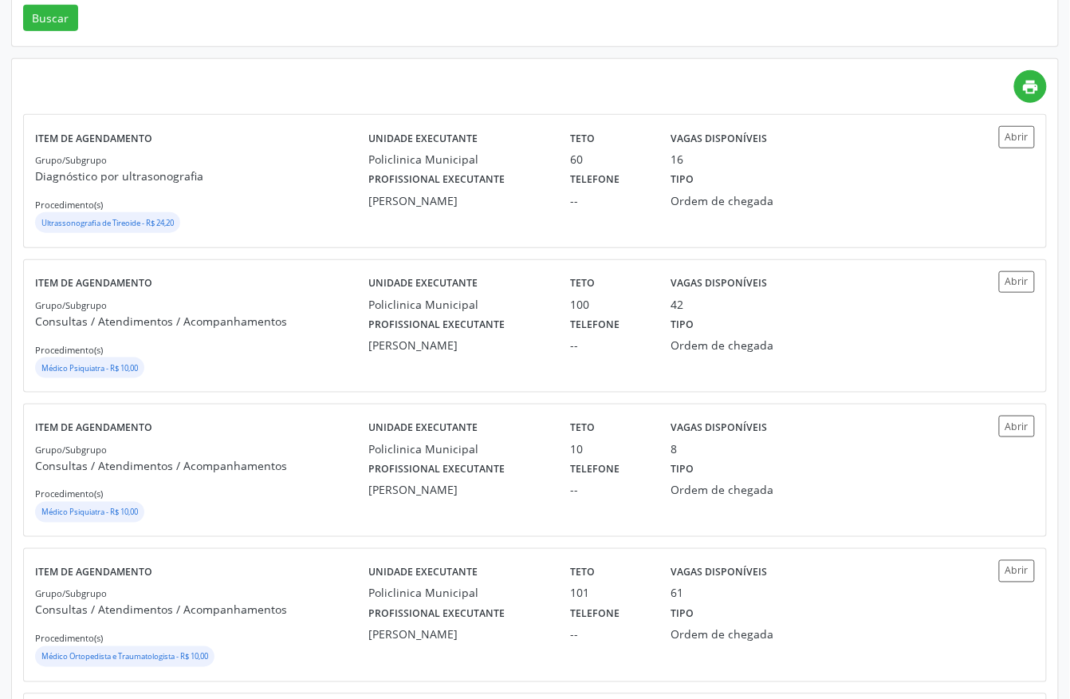
click at [594, 300] on div "100" at bounding box center [609, 304] width 79 height 17
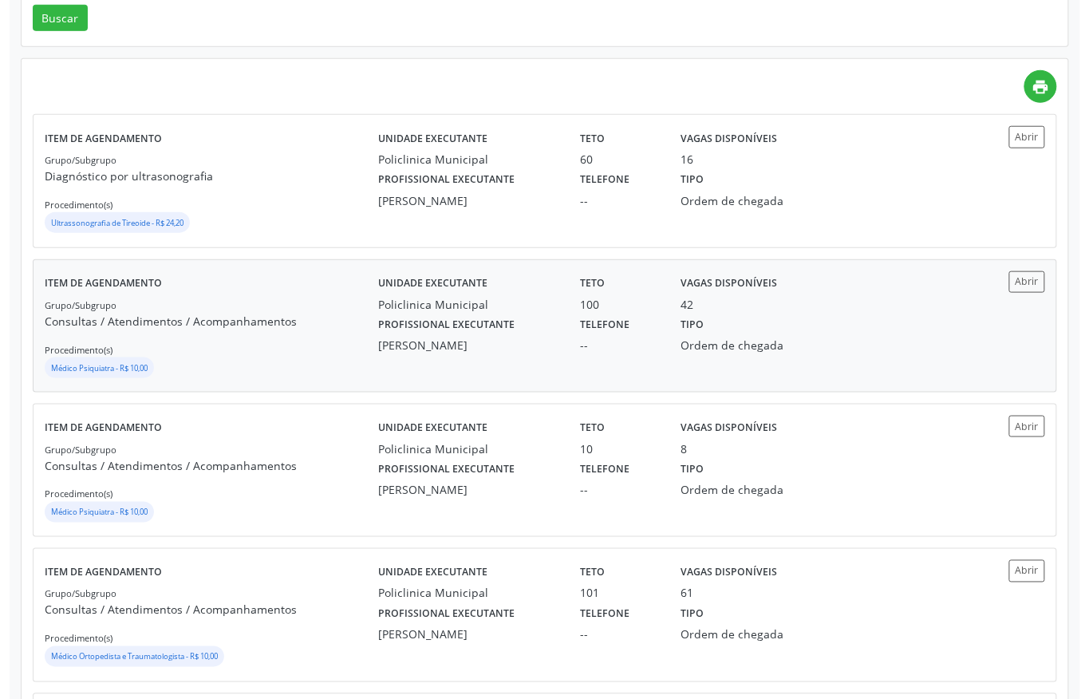
scroll to position [0, 0]
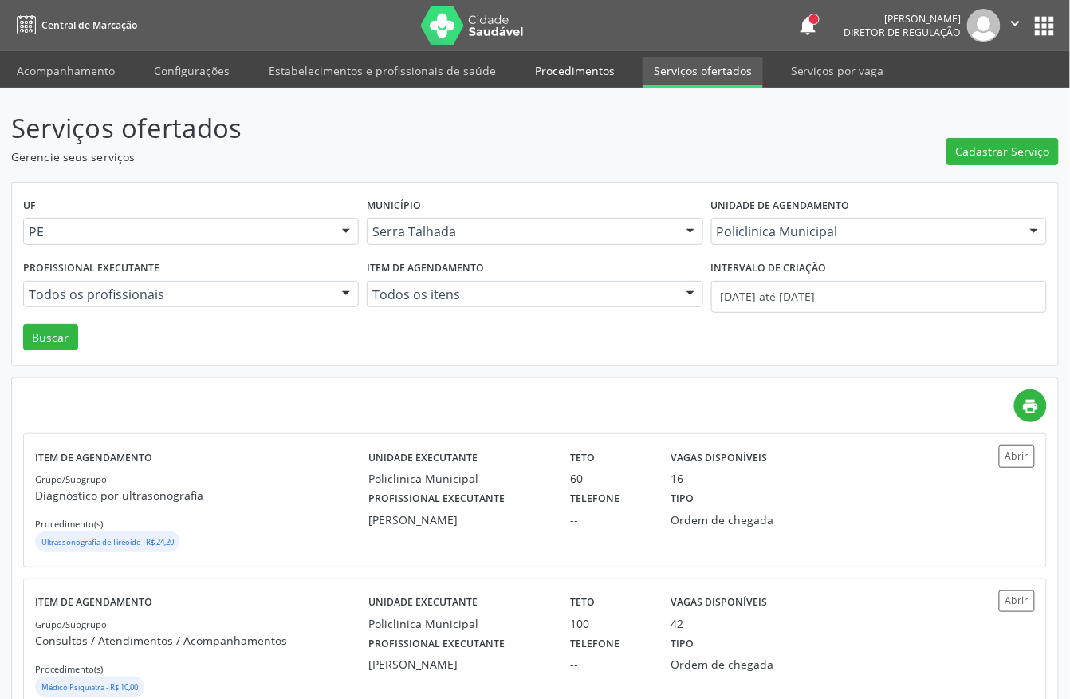
click at [561, 68] on link "Procedimentos" at bounding box center [575, 71] width 102 height 28
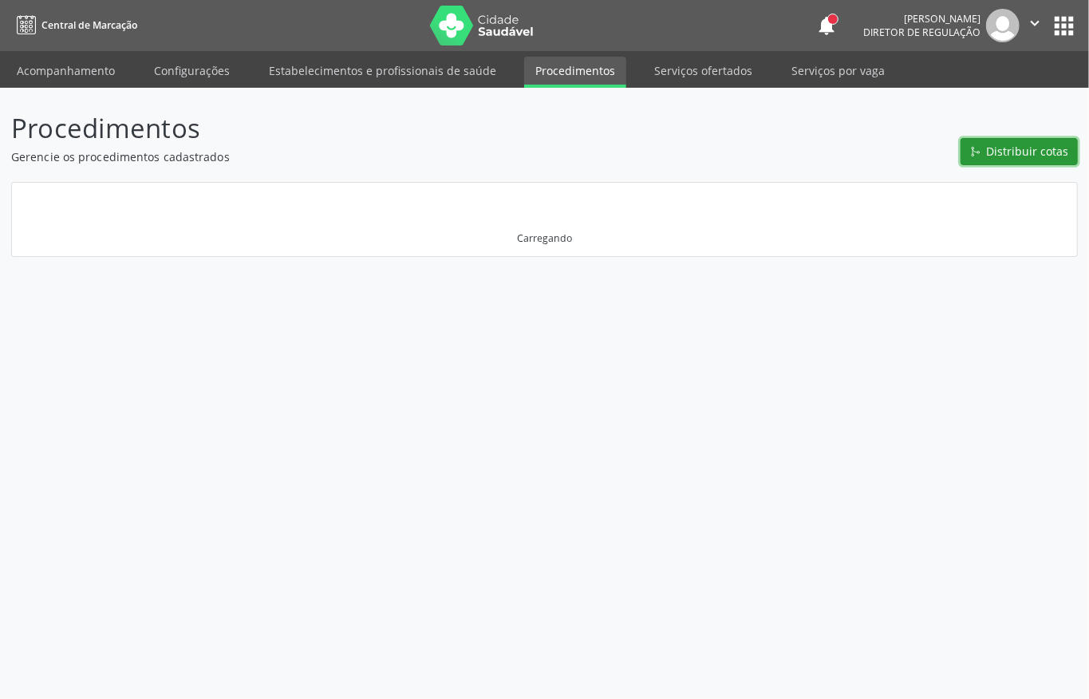
click at [1013, 152] on span "Distribuir cotas" at bounding box center [1027, 151] width 82 height 17
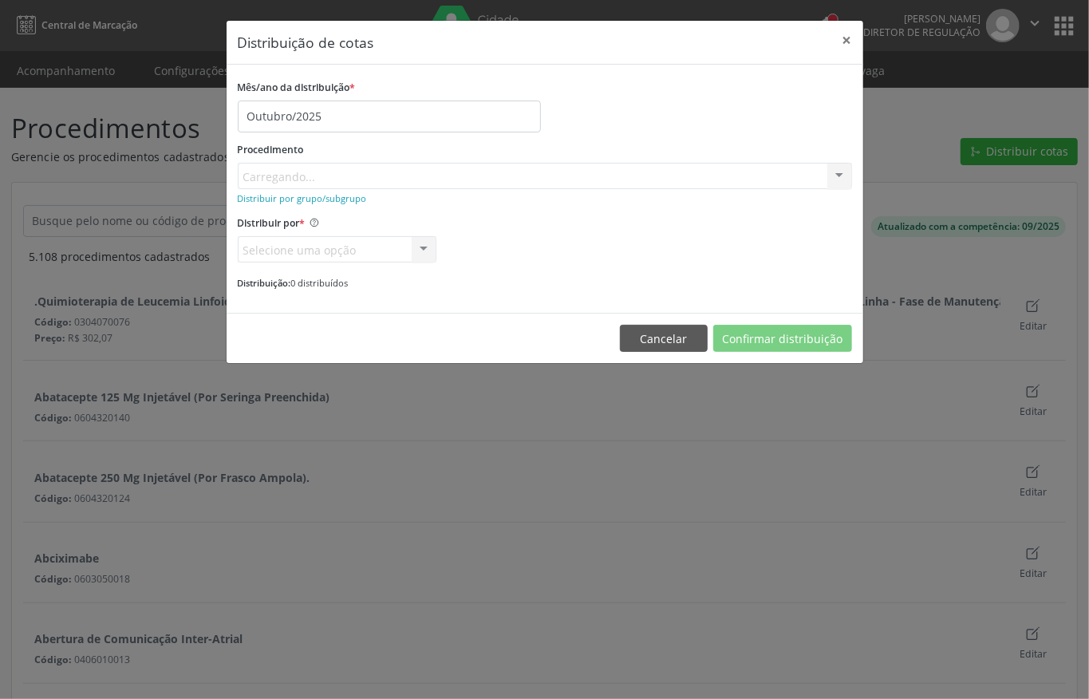
click at [404, 173] on div "Procedimento Carregando... No elements found. Consider changing the search quer…" at bounding box center [545, 163] width 614 height 51
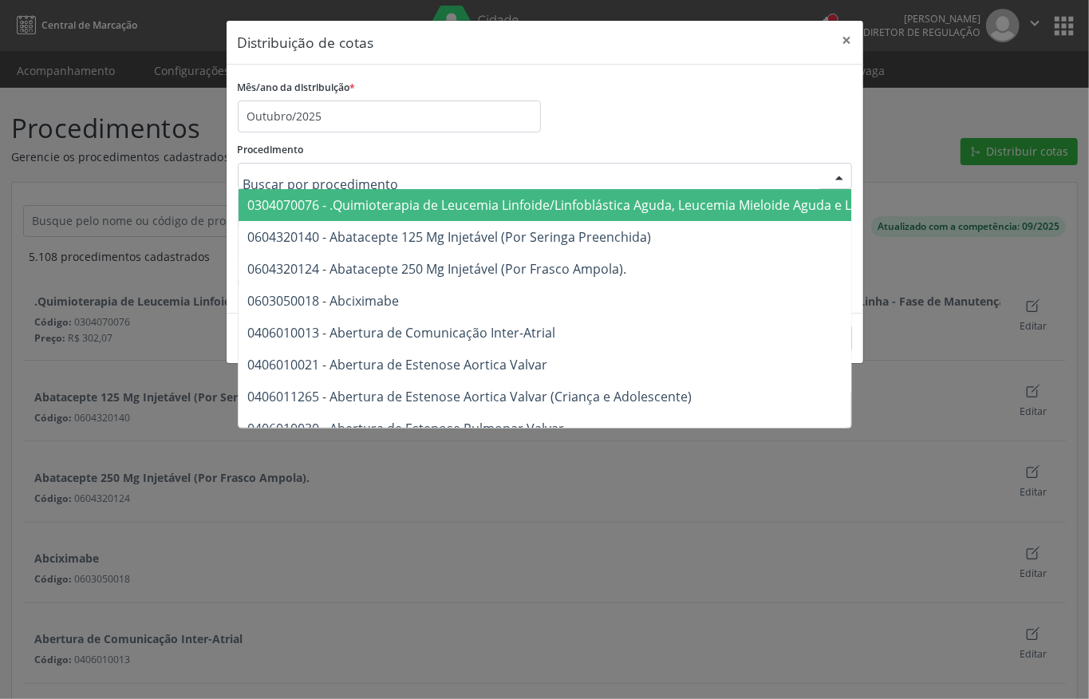
click at [690, 175] on div at bounding box center [545, 176] width 614 height 27
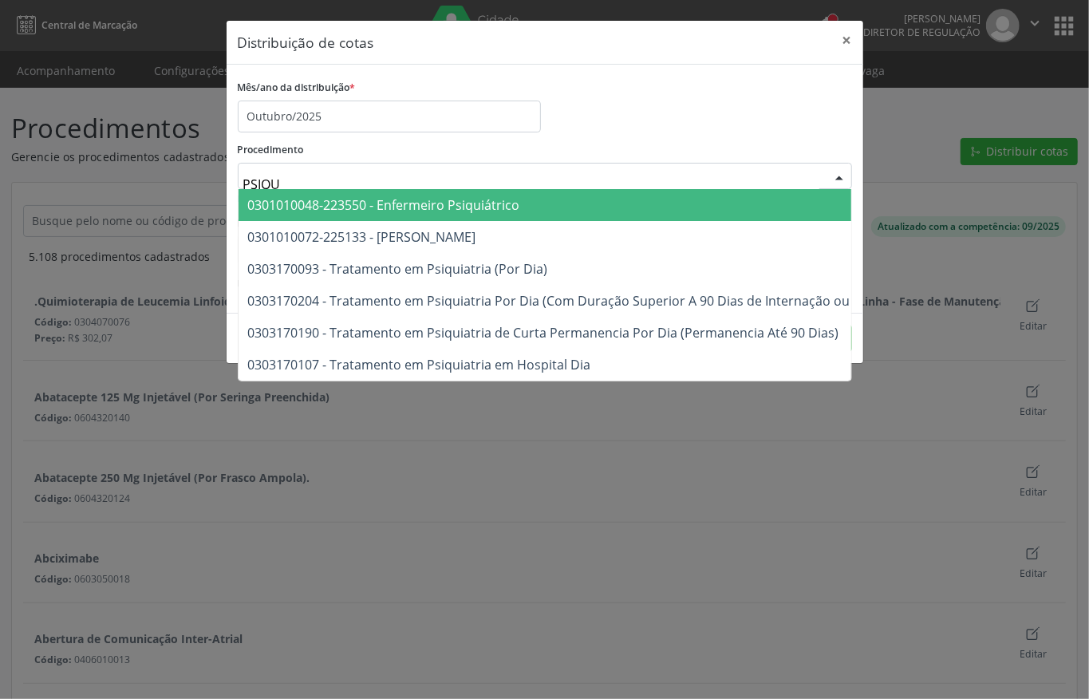
type input "PSIQUI"
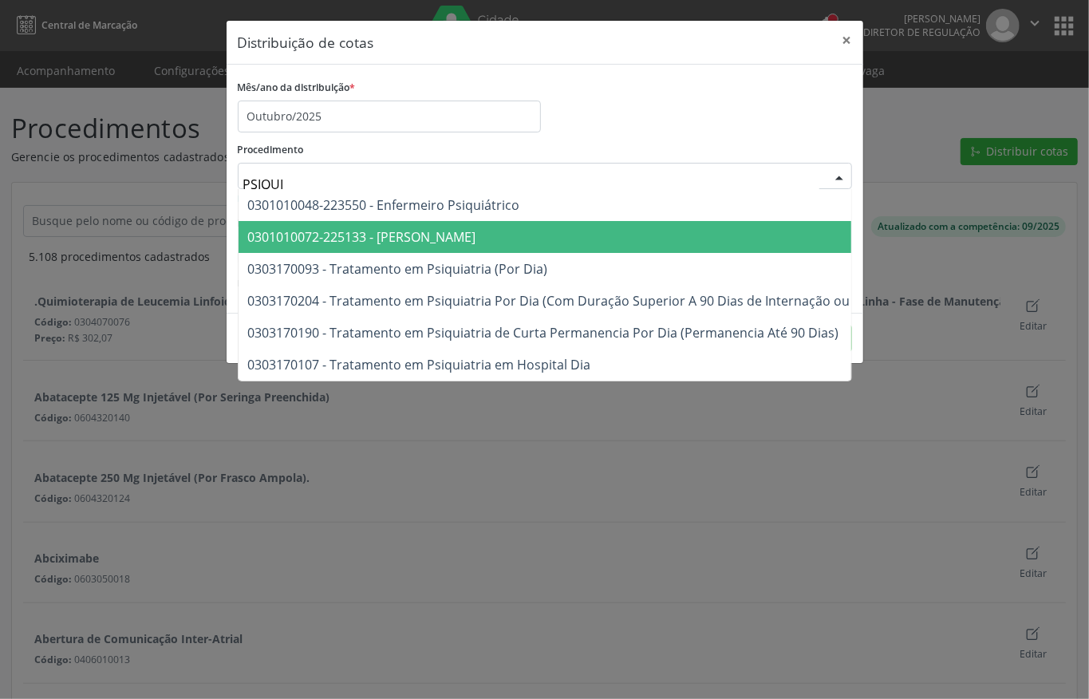
click at [569, 237] on span "0301010072-225133 - Médico Psiquiatra" at bounding box center [644, 237] width 812 height 32
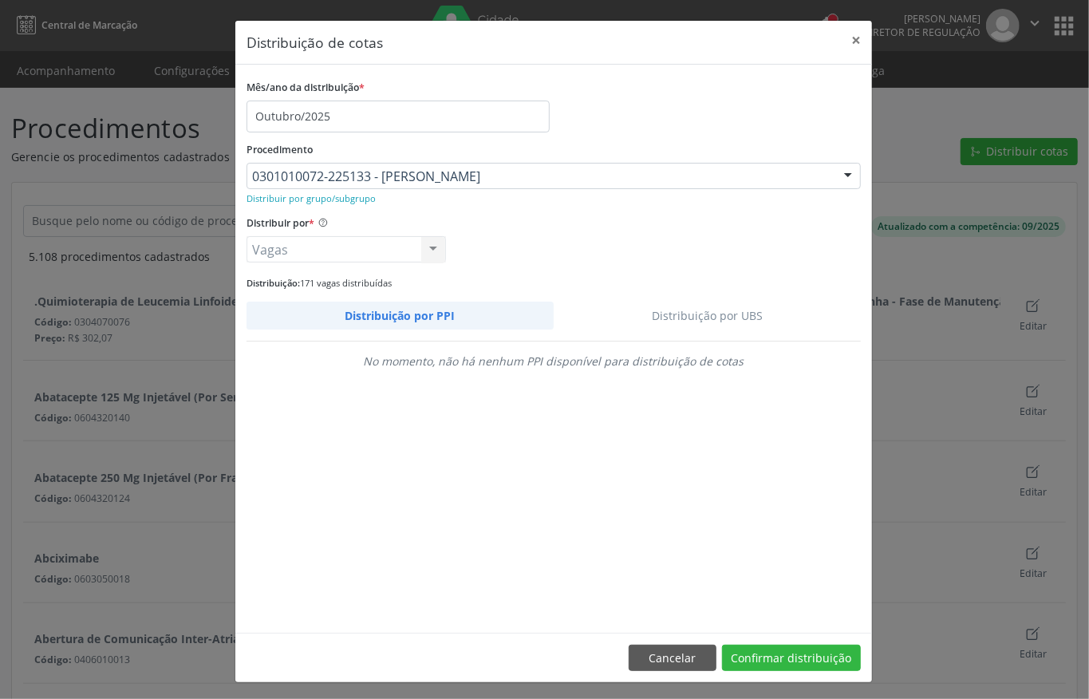
click at [742, 313] on link "Distribuição por UBS" at bounding box center [707, 315] width 308 height 28
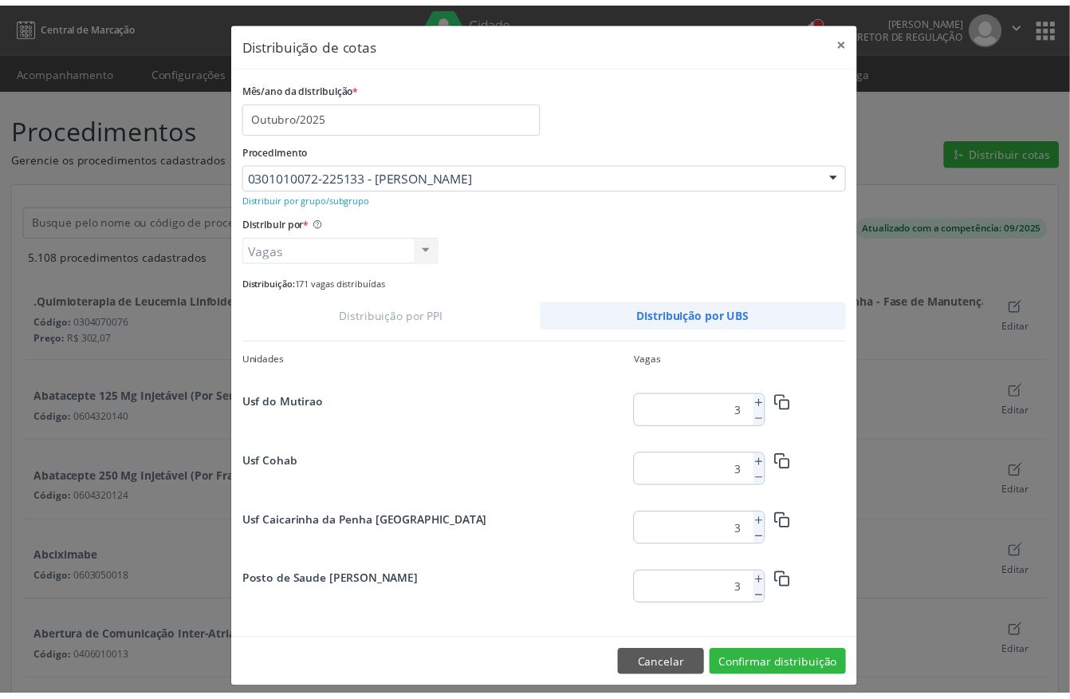
scroll to position [2051, 0]
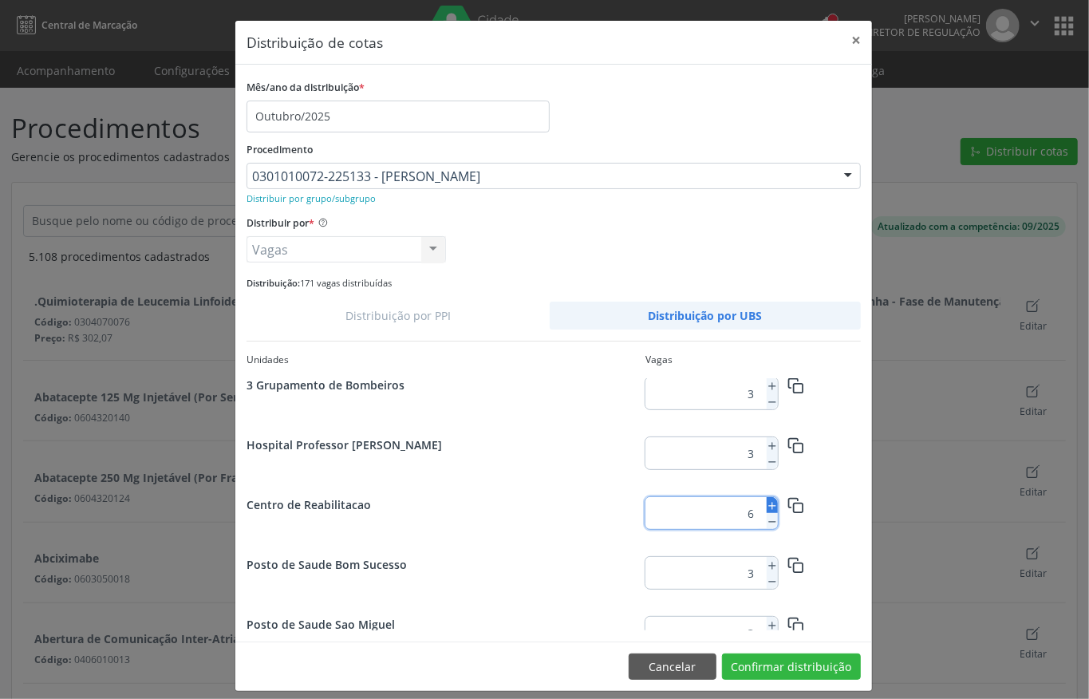
click at [766, 509] on icon at bounding box center [771, 505] width 11 height 11
type input "9"
click at [774, 660] on button "Confirmar distribuição" at bounding box center [791, 666] width 139 height 27
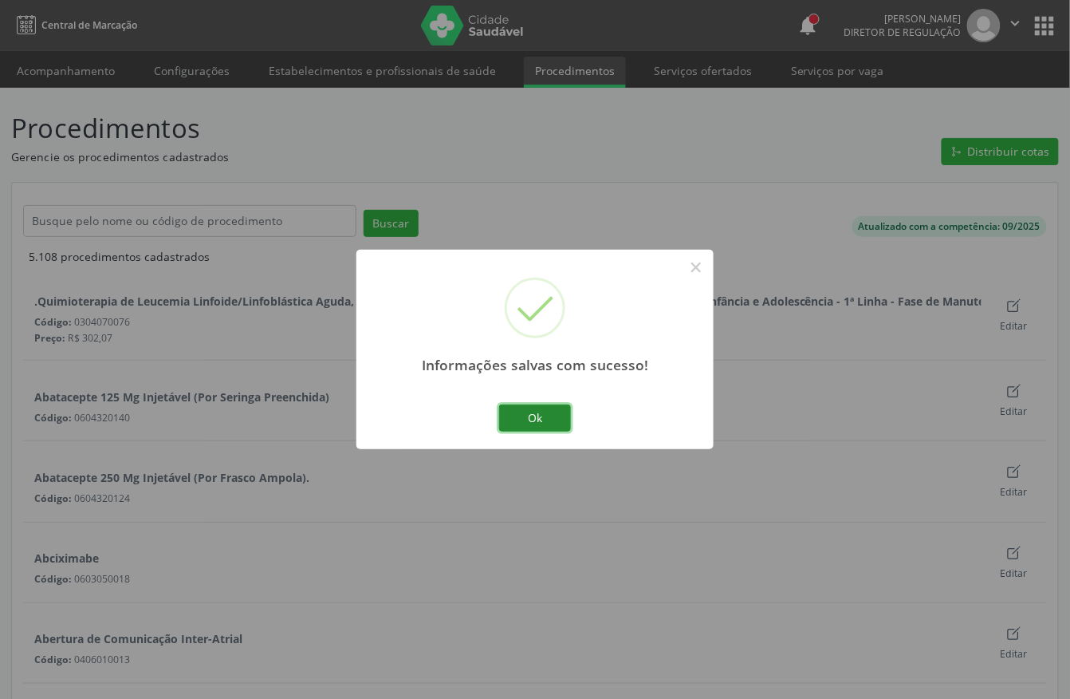
click at [541, 419] on button "Ok" at bounding box center [535, 417] width 72 height 27
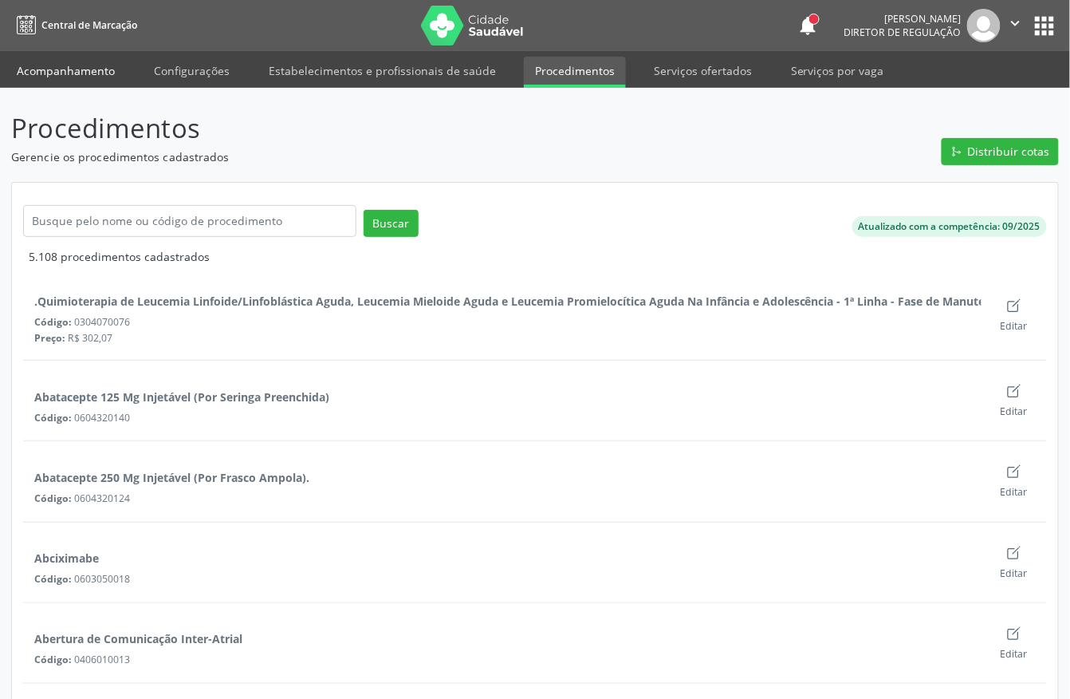
click at [86, 65] on link "Acompanhamento" at bounding box center [66, 71] width 120 height 28
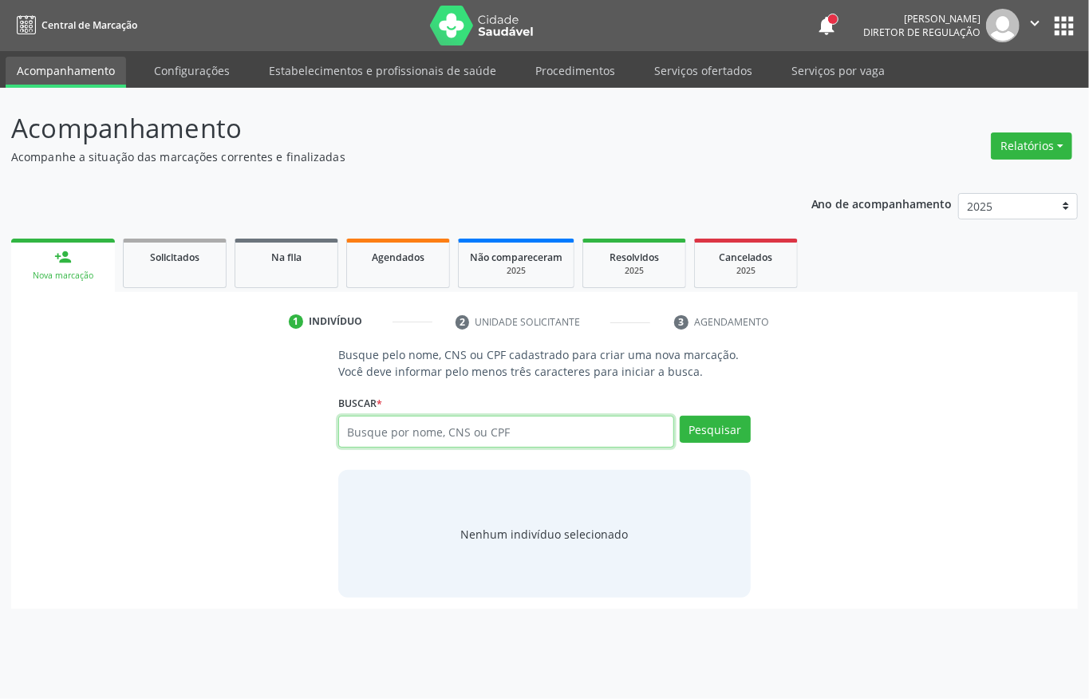
click at [496, 439] on input "text" at bounding box center [506, 431] width 336 height 32
type input "165706528430009"
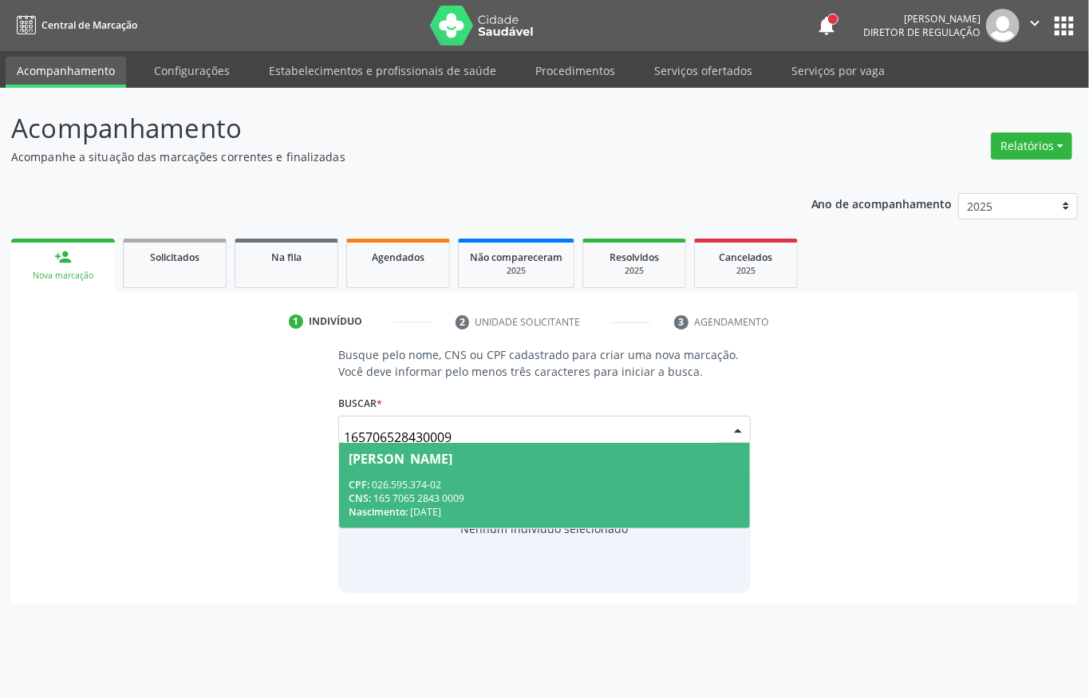
click at [451, 474] on span "Vanduir Leite da Silva CPF: 026.595.374-02 CNS: 165 7065 2843 0009 Nascimento: …" at bounding box center [544, 485] width 411 height 85
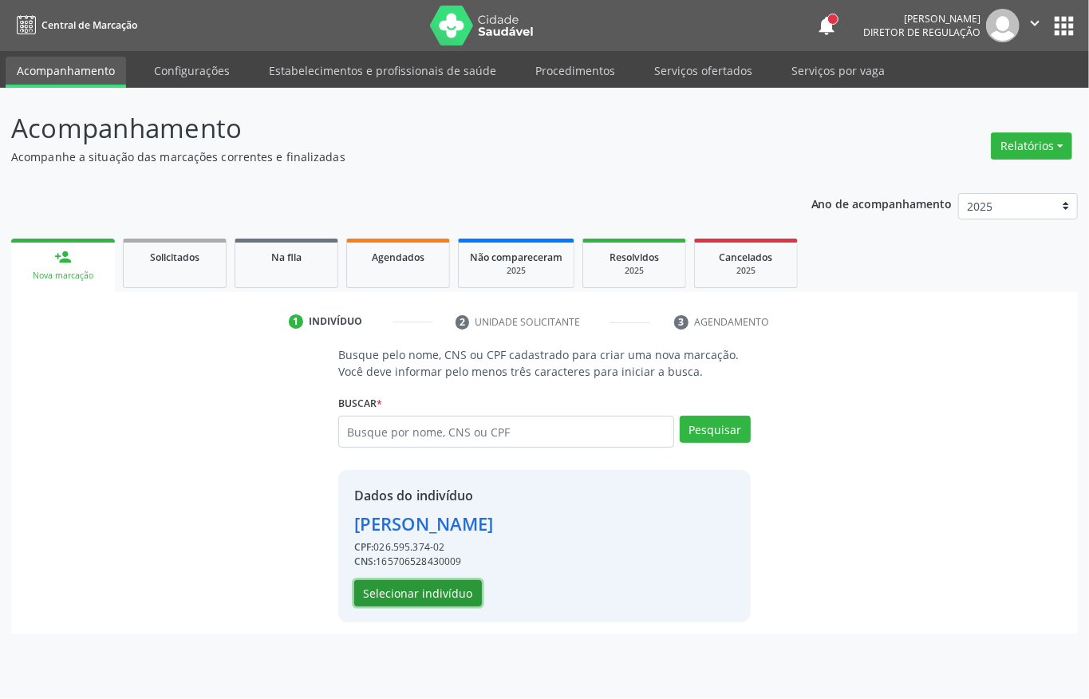
click at [440, 581] on button "Selecionar indivíduo" at bounding box center [418, 593] width 128 height 27
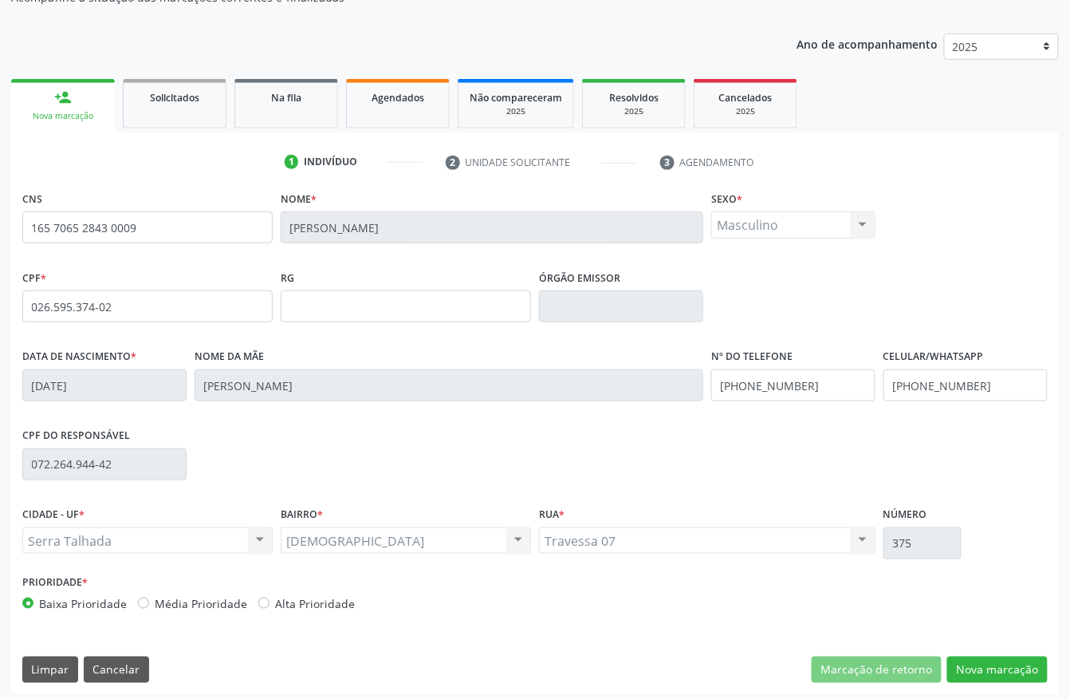
scroll to position [167, 0]
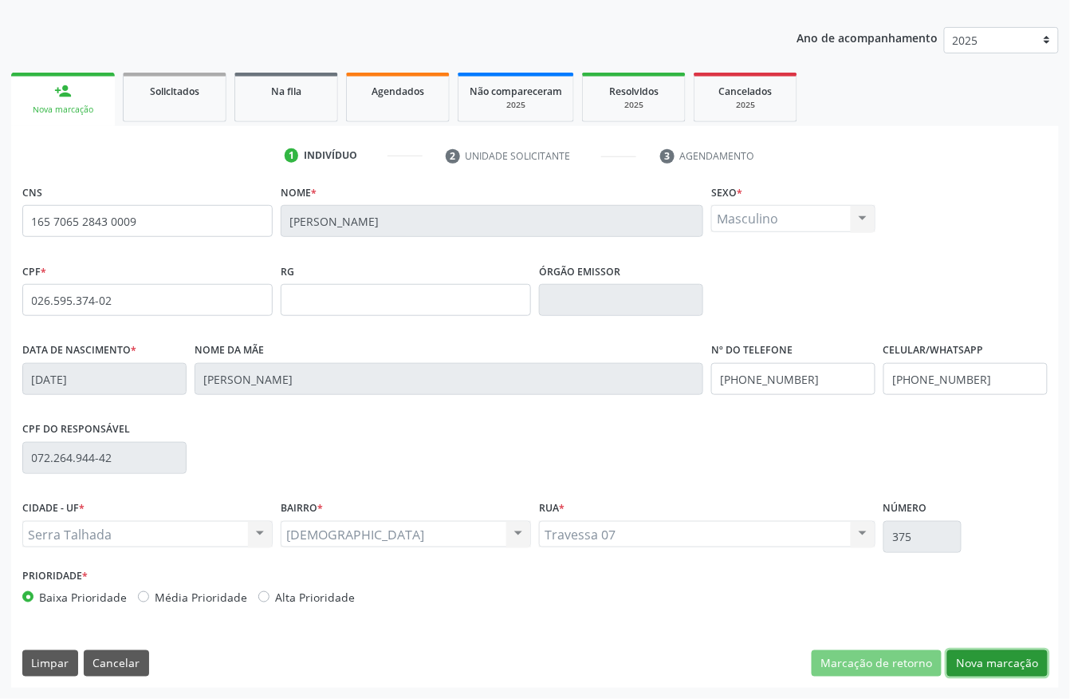
click at [1006, 673] on button "Nova marcação" at bounding box center [997, 663] width 100 height 27
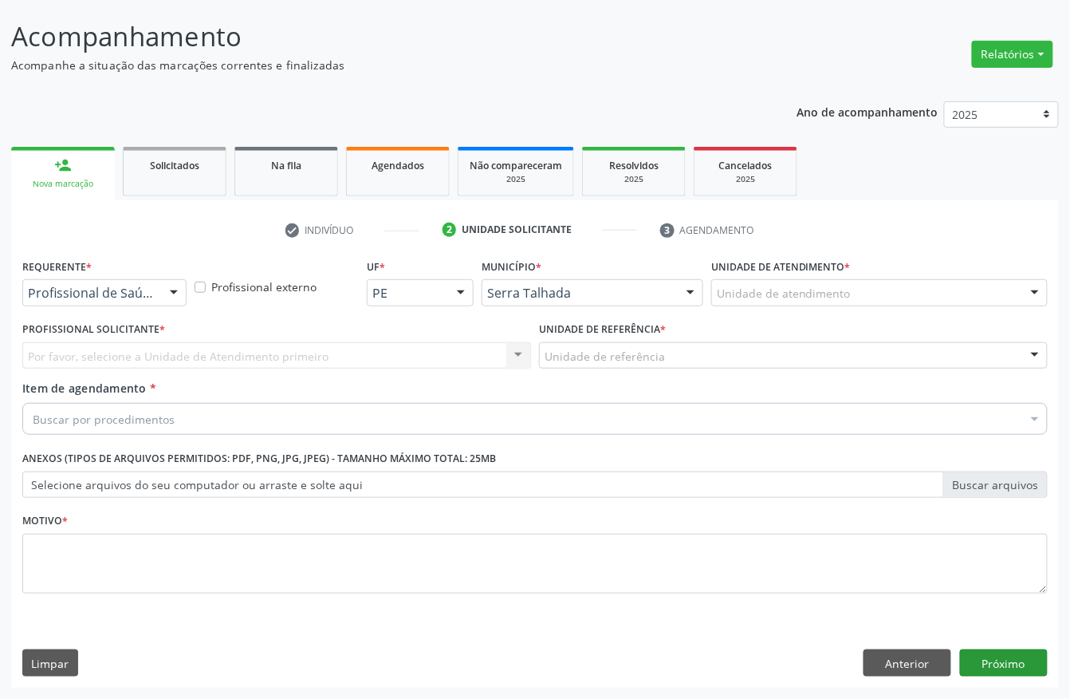
scroll to position [93, 0]
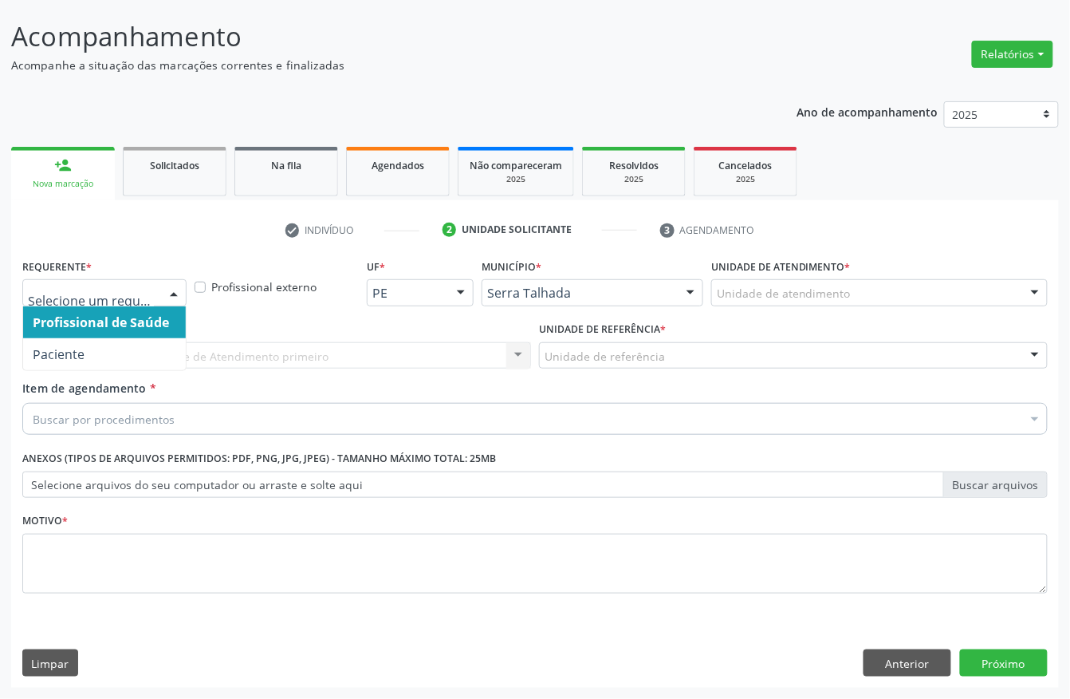
click at [150, 282] on div at bounding box center [104, 292] width 164 height 27
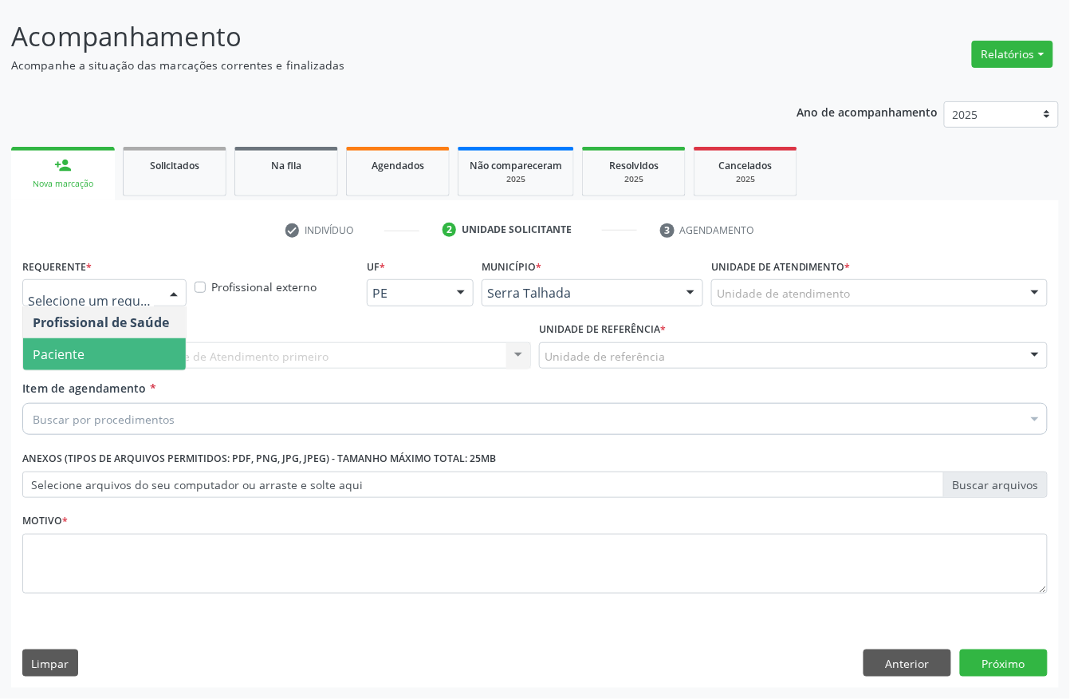
click at [147, 345] on span "Paciente" at bounding box center [104, 354] width 163 height 32
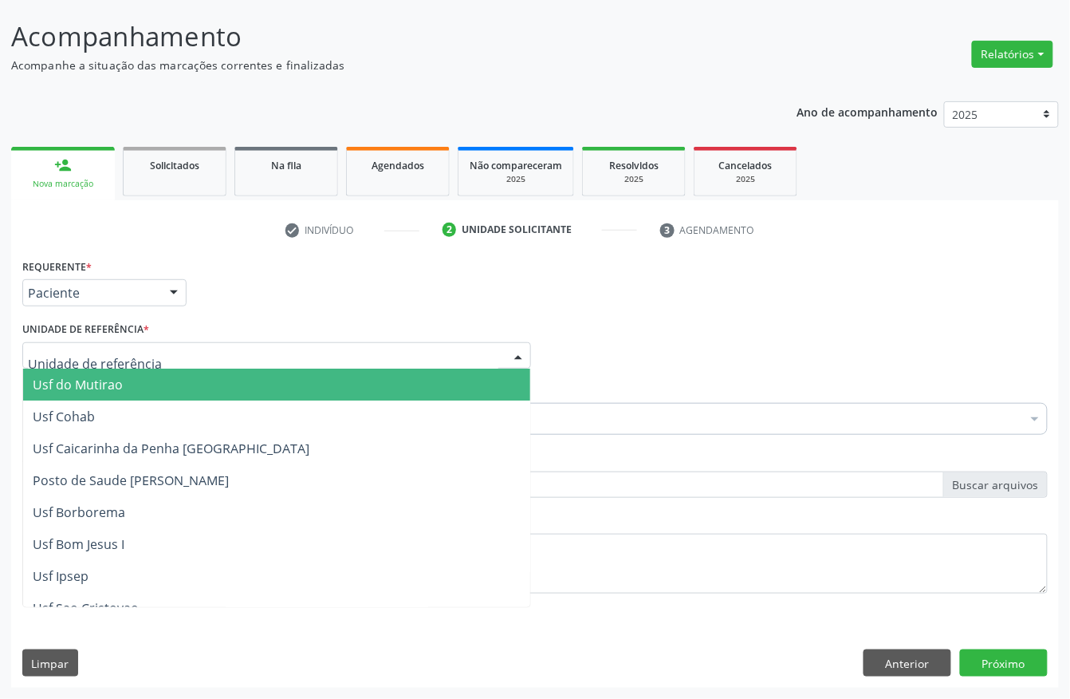
click at [147, 354] on div at bounding box center [276, 355] width 509 height 27
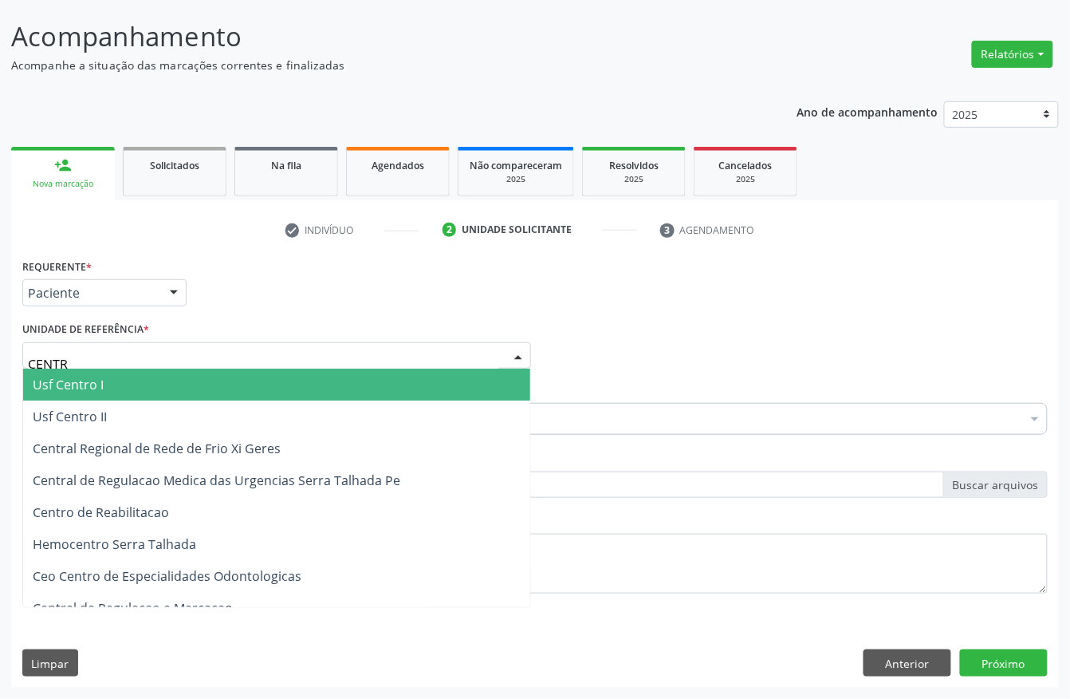
type input "CENTRO"
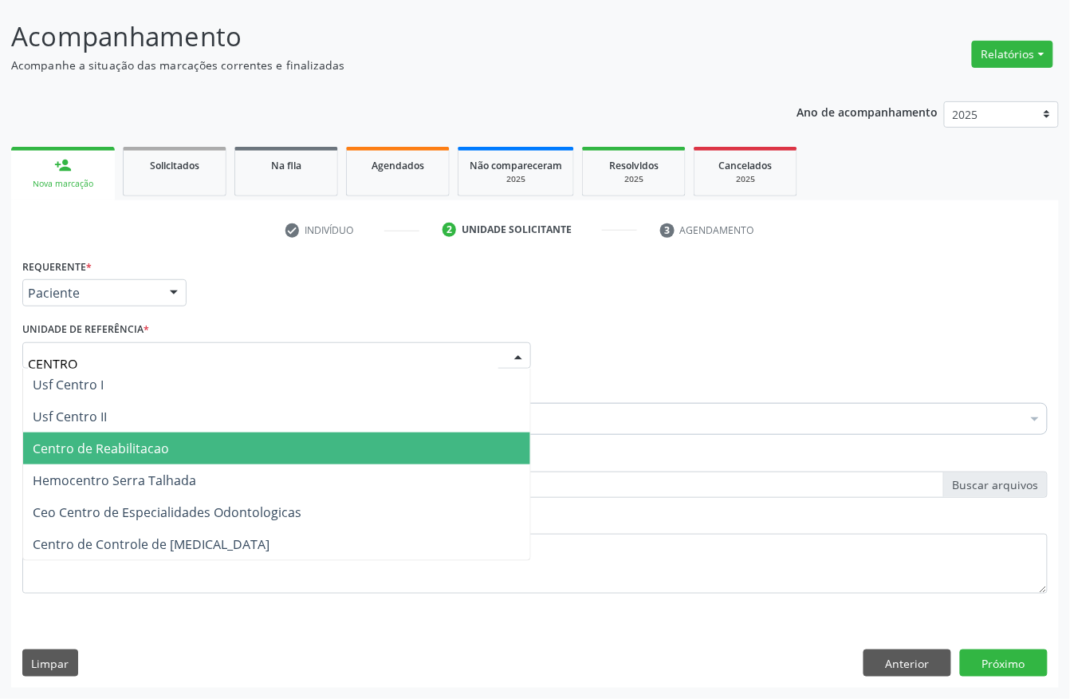
click at [144, 450] on span "Centro de Reabilitacao" at bounding box center [101, 448] width 136 height 18
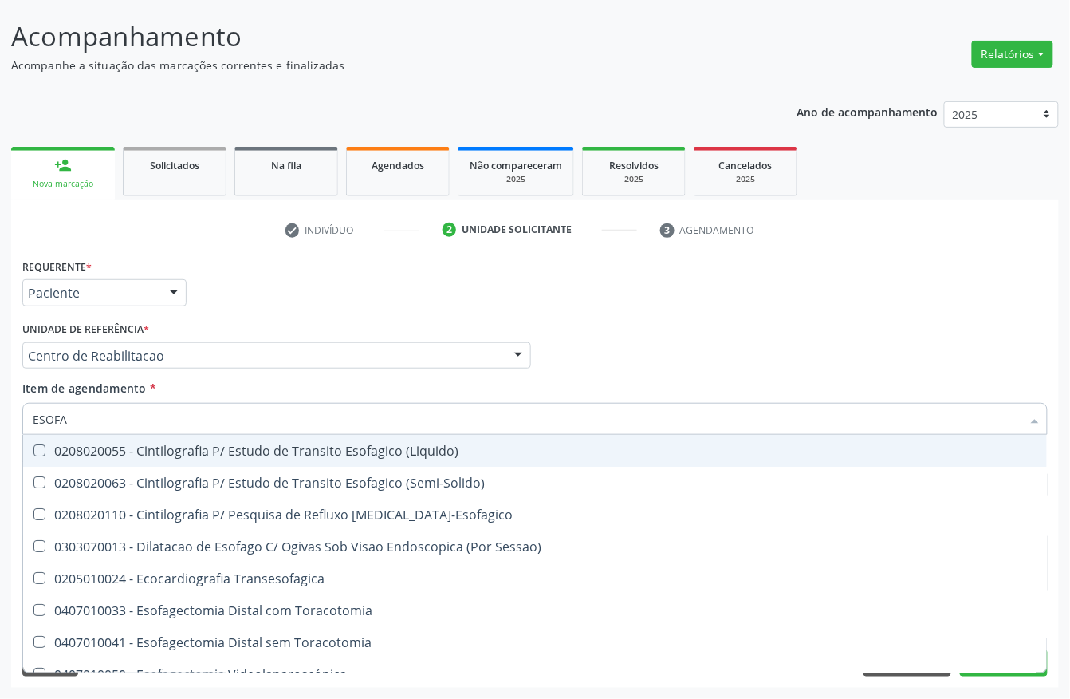
type input "ESOFAG"
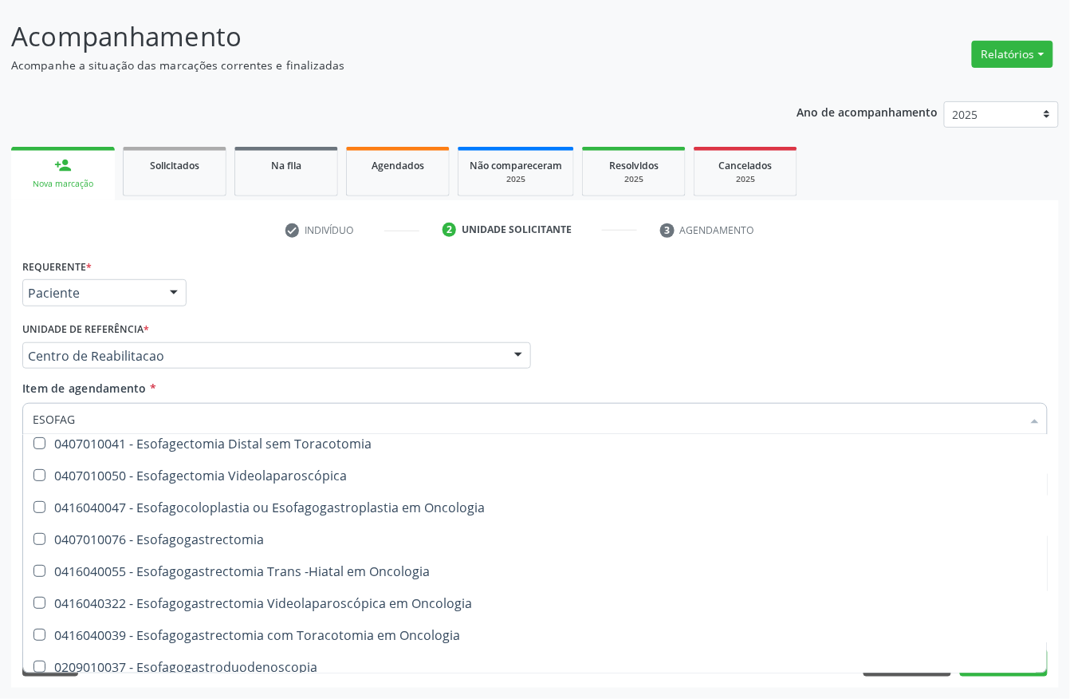
scroll to position [212, 0]
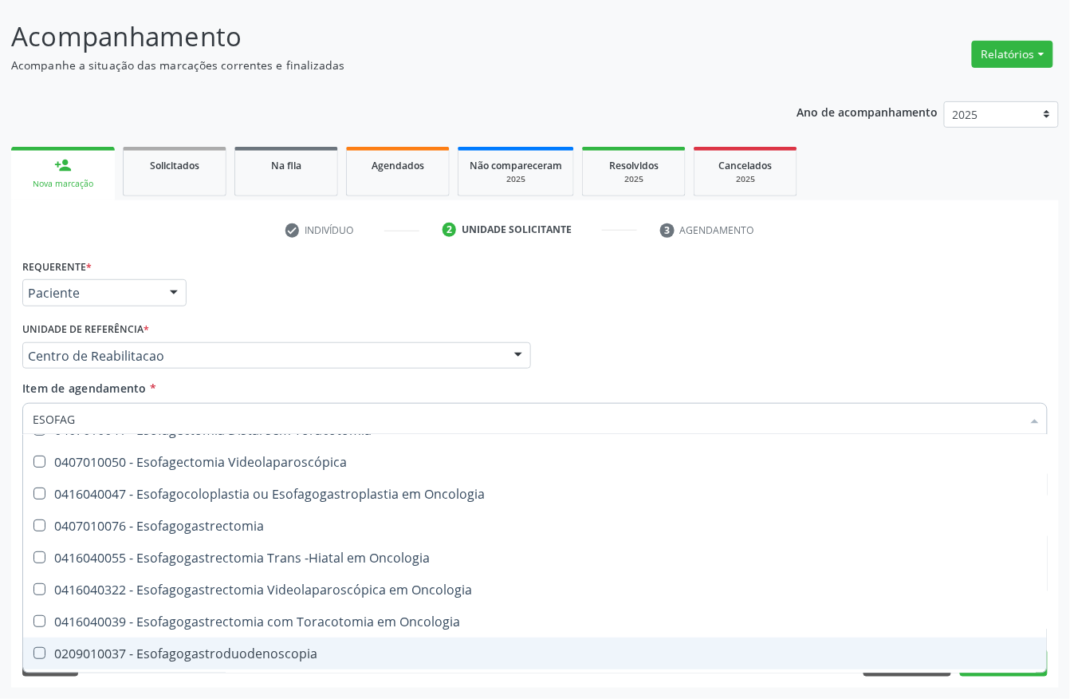
click at [262, 638] on span "0209010037 - Esofagogastroduodenoscopia" at bounding box center [535, 653] width 1024 height 32
checkbox Esofagogastroduodenoscopia "true"
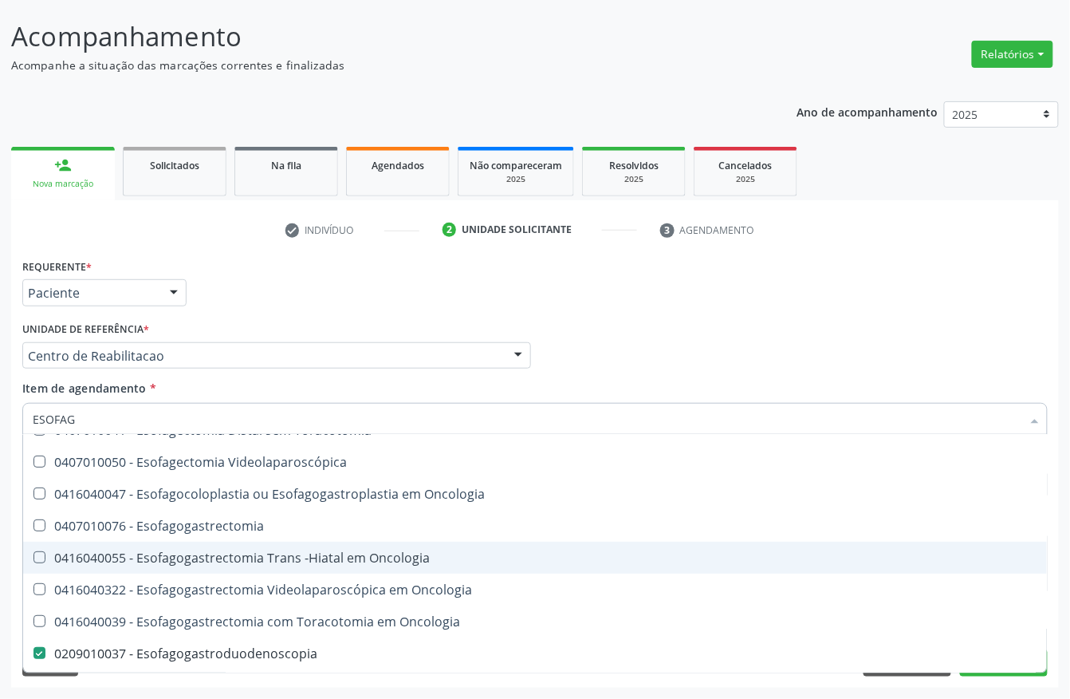
click at [0, 489] on div "Acompanhamento Acompanhe a situação das marcações correntes e finalizadas Relat…" at bounding box center [535, 347] width 1070 height 703
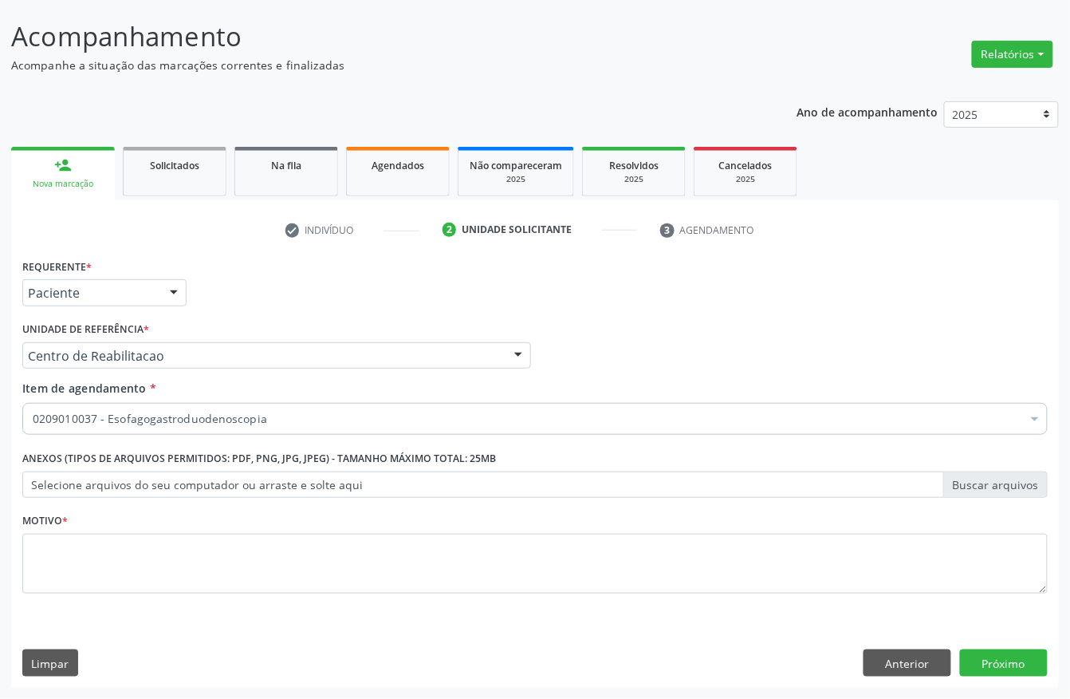
scroll to position [0, 0]
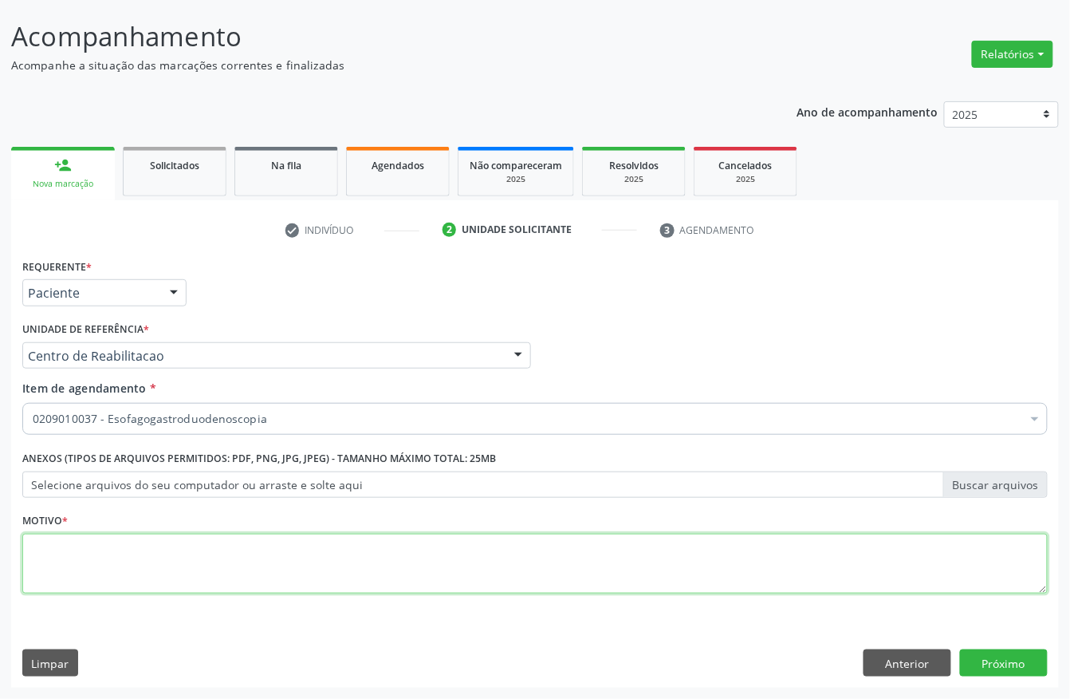
click at [96, 546] on textarea at bounding box center [535, 564] width 1026 height 61
type textarea "."
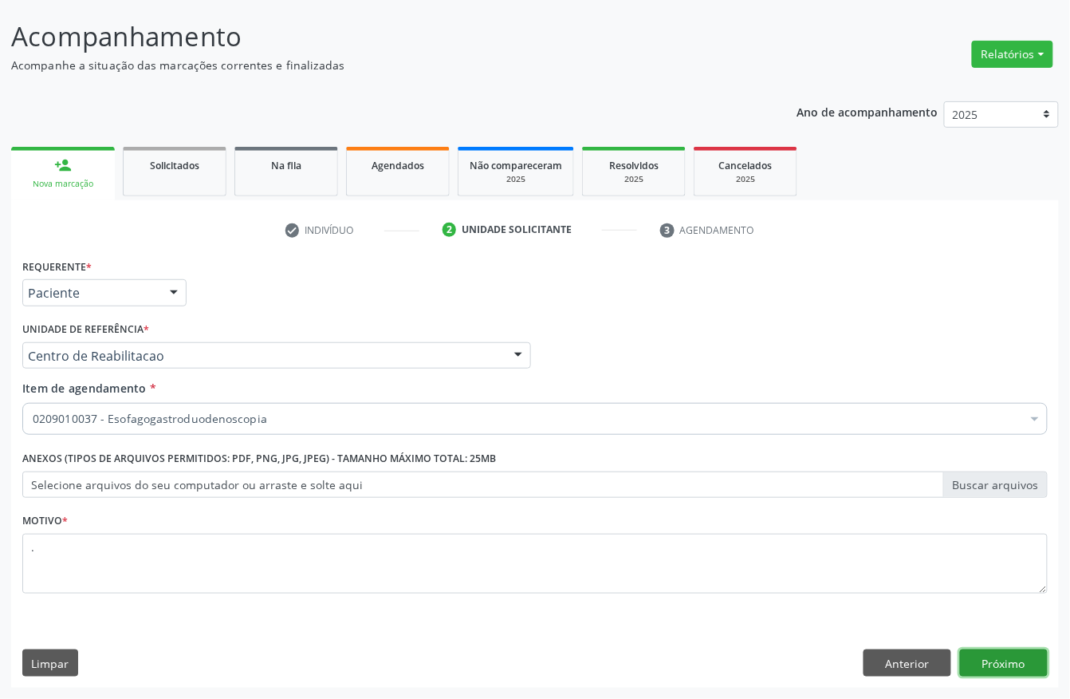
click at [1013, 663] on button "Próximo" at bounding box center [1004, 662] width 88 height 27
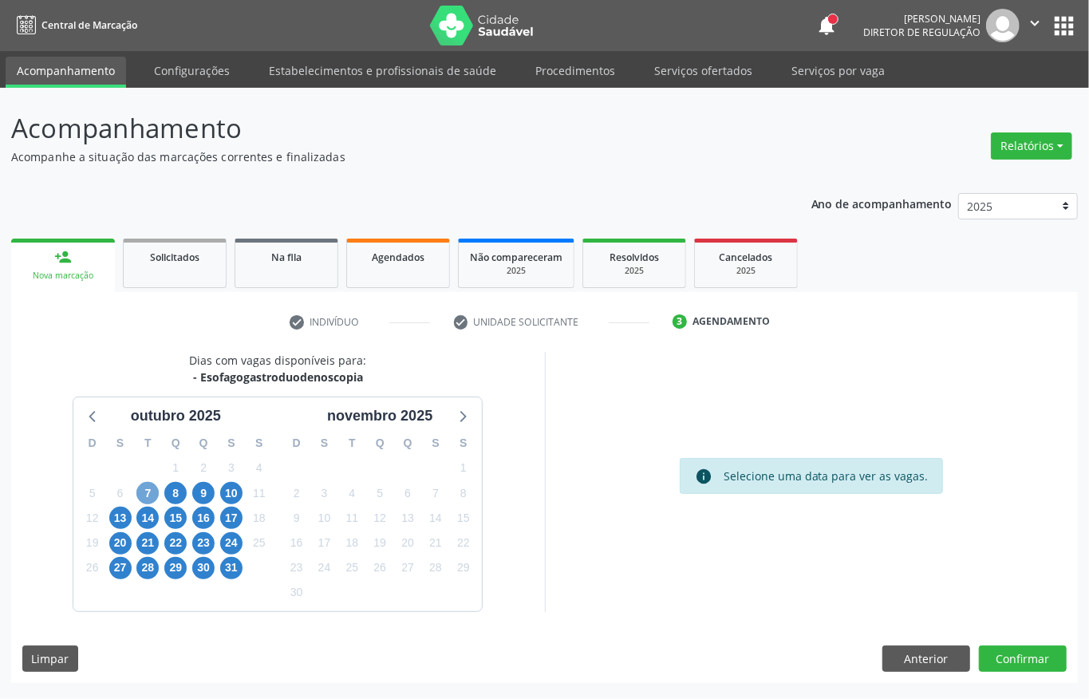
click at [139, 499] on span "7" at bounding box center [147, 493] width 22 height 22
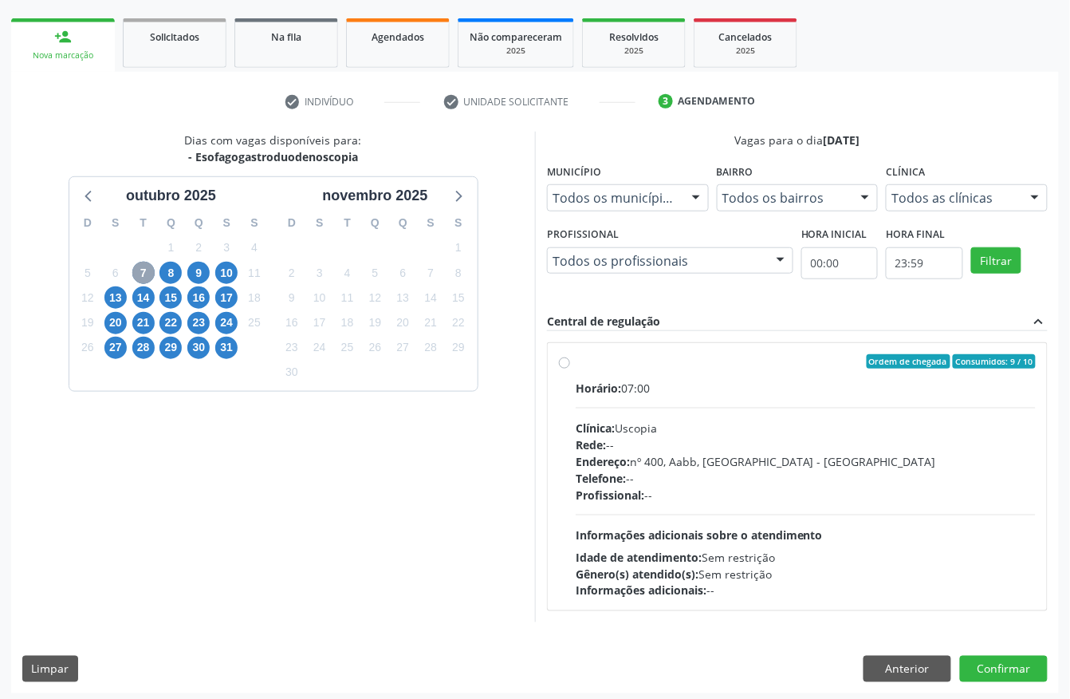
scroll to position [228, 0]
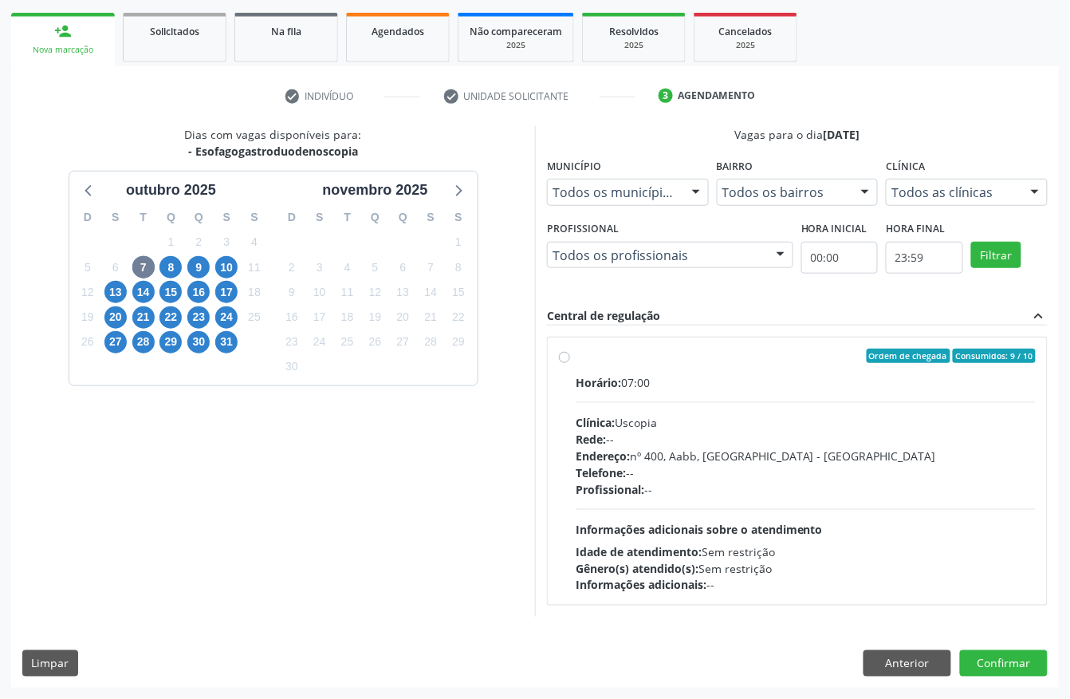
click at [895, 534] on div "Horário: 07:00 Clínica: Uscopia Rede: -- Endereço: nº 400, Aabb, Serra Talhada …" at bounding box center [806, 483] width 460 height 219
click at [570, 363] on input "Ordem de chegada Consumidos: 9 / 10 Horário: 07:00 Clínica: Uscopia Rede: -- En…" at bounding box center [564, 355] width 11 height 14
radio input "true"
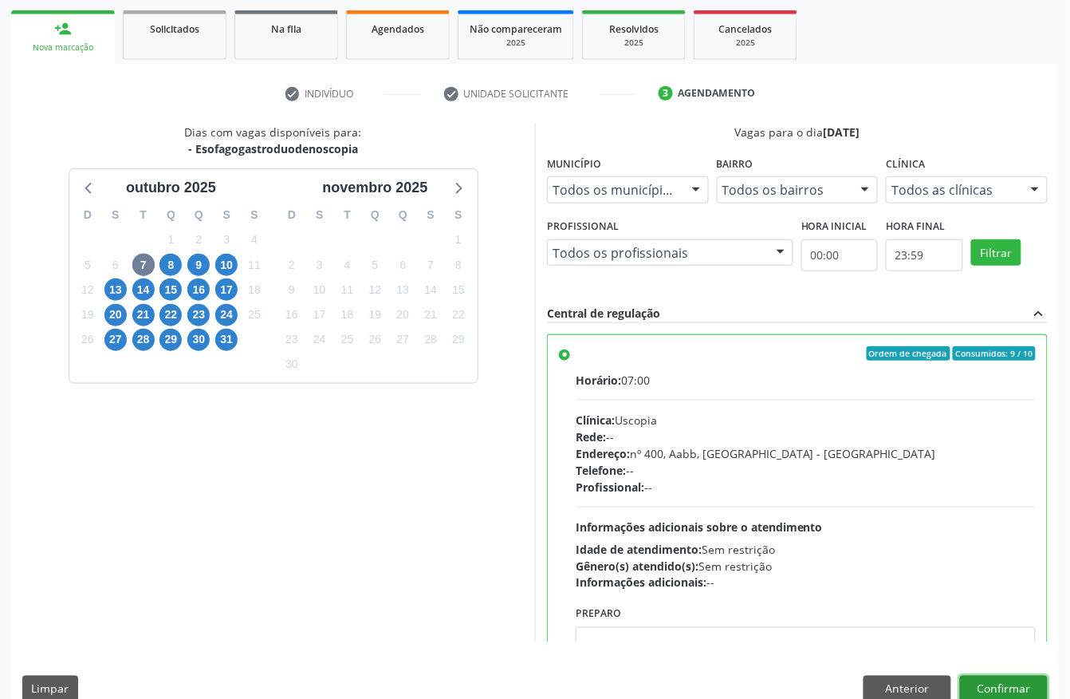
click at [1018, 680] on button "Confirmar" at bounding box center [1004, 688] width 88 height 27
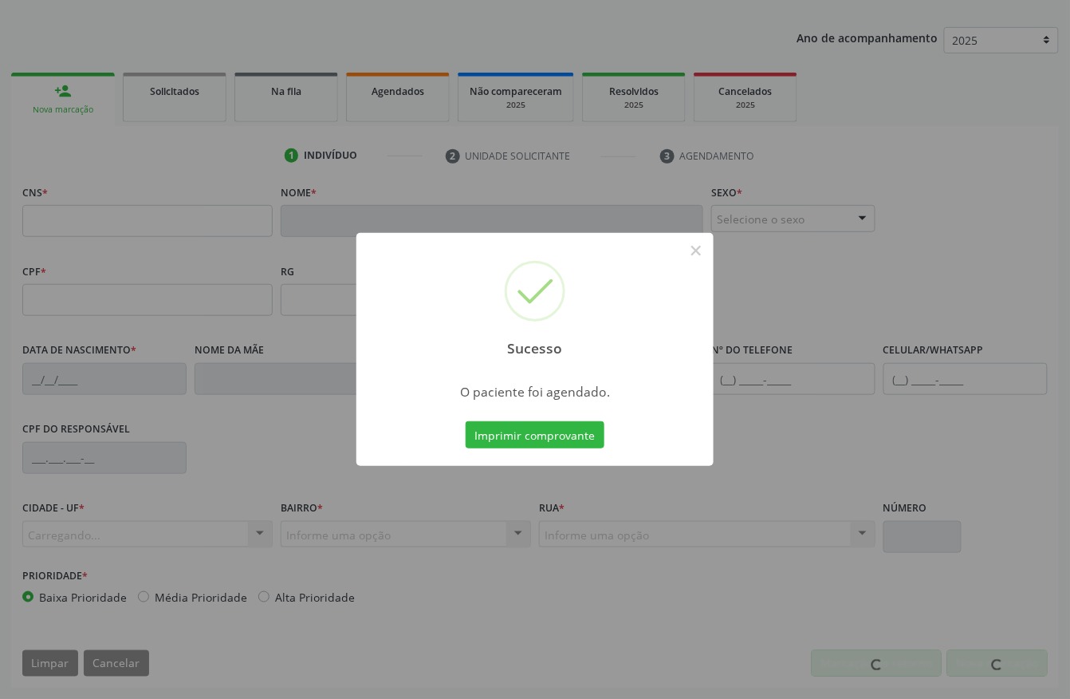
scroll to position [167, 0]
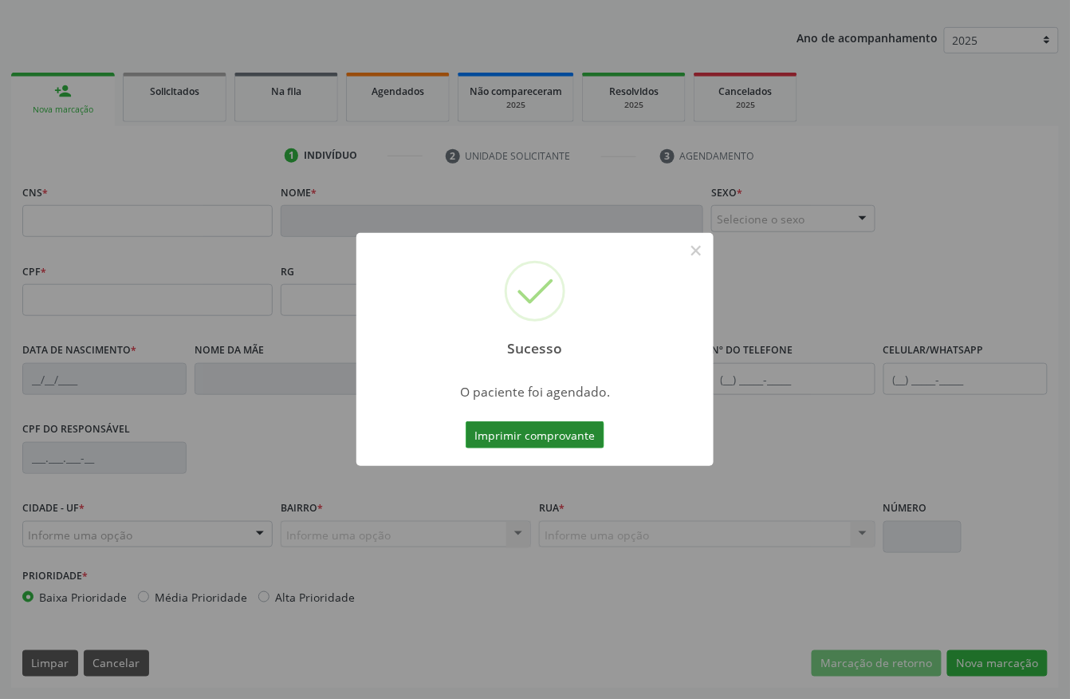
click at [506, 438] on button "Imprimir comprovante" at bounding box center [535, 434] width 139 height 27
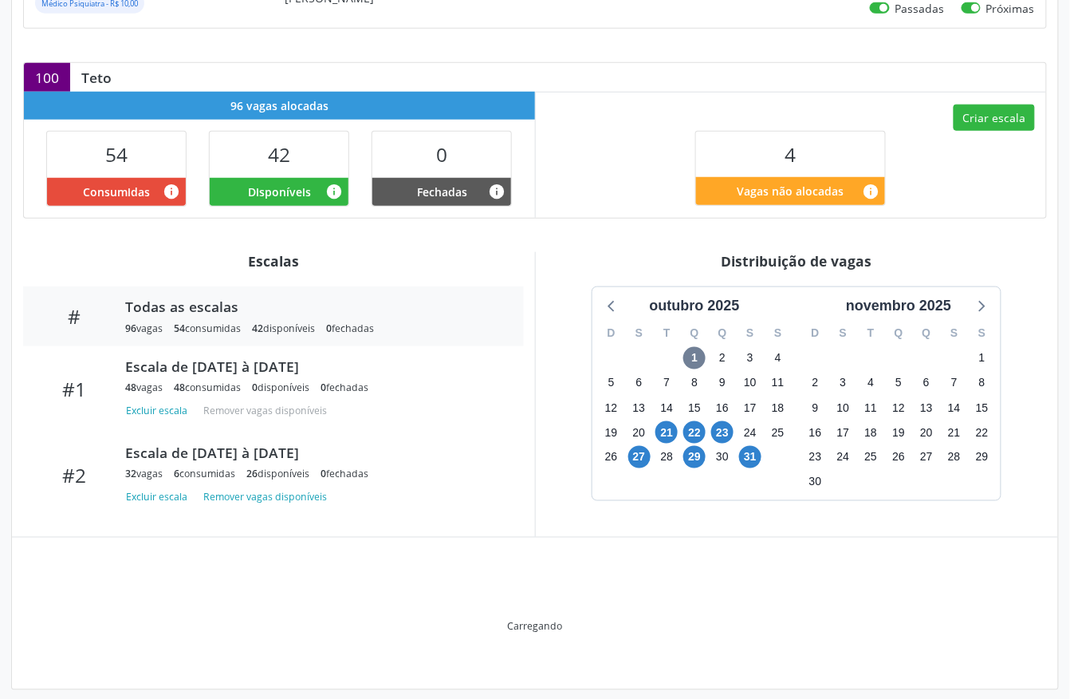
scroll to position [266, 0]
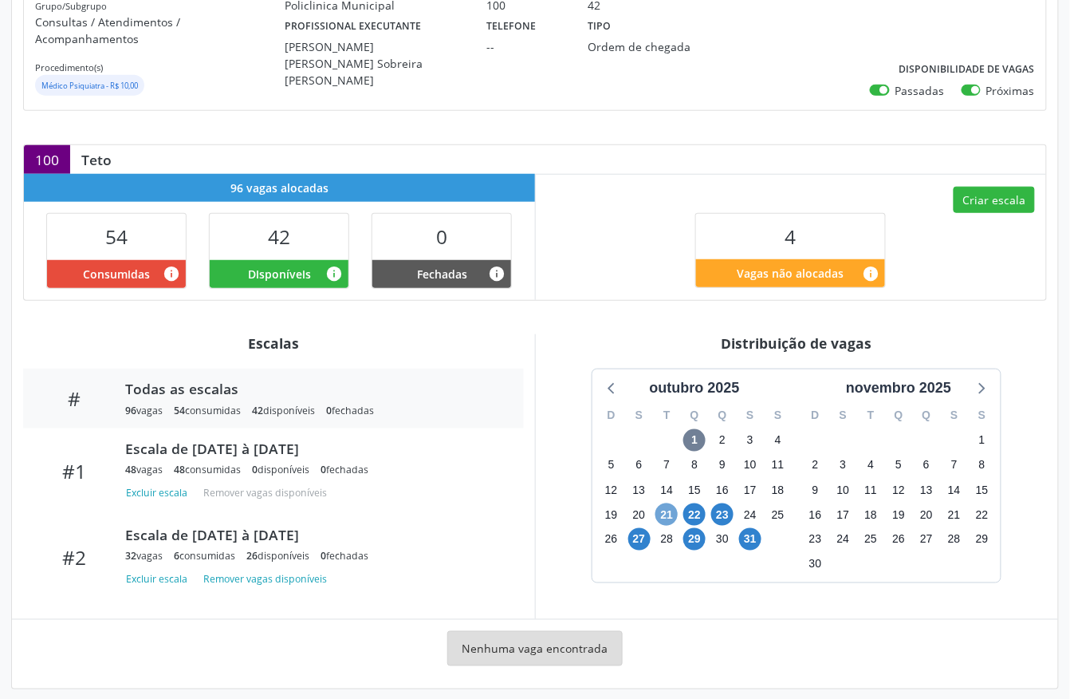
click at [667, 503] on span "21" at bounding box center [667, 514] width 22 height 22
click at [750, 528] on span "31" at bounding box center [750, 539] width 22 height 22
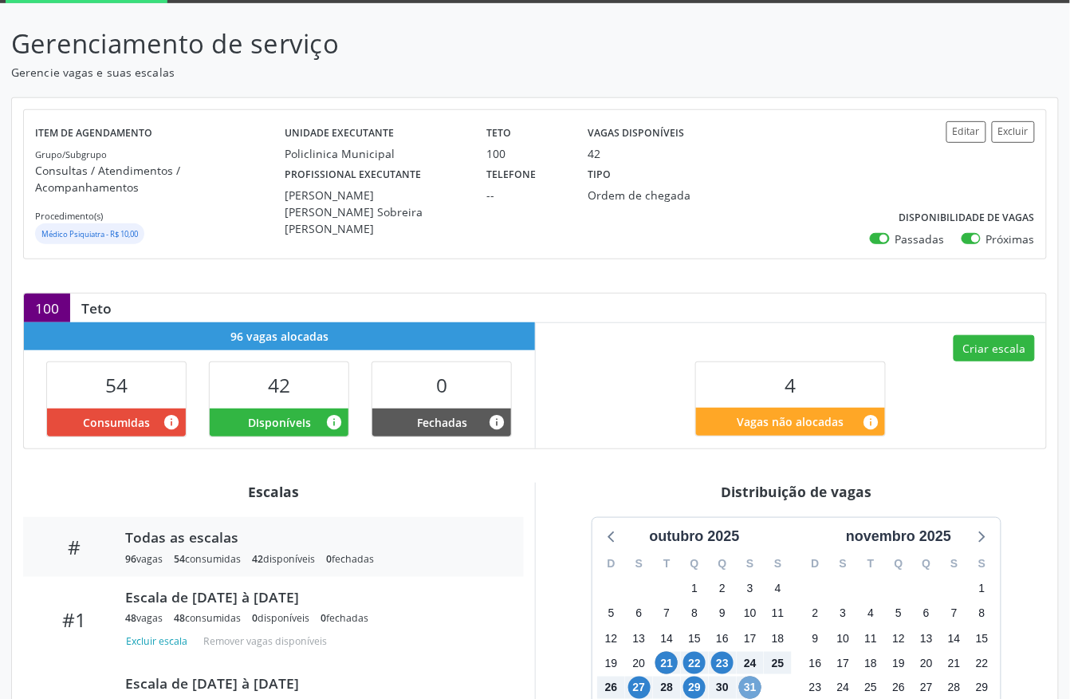
scroll to position [0, 0]
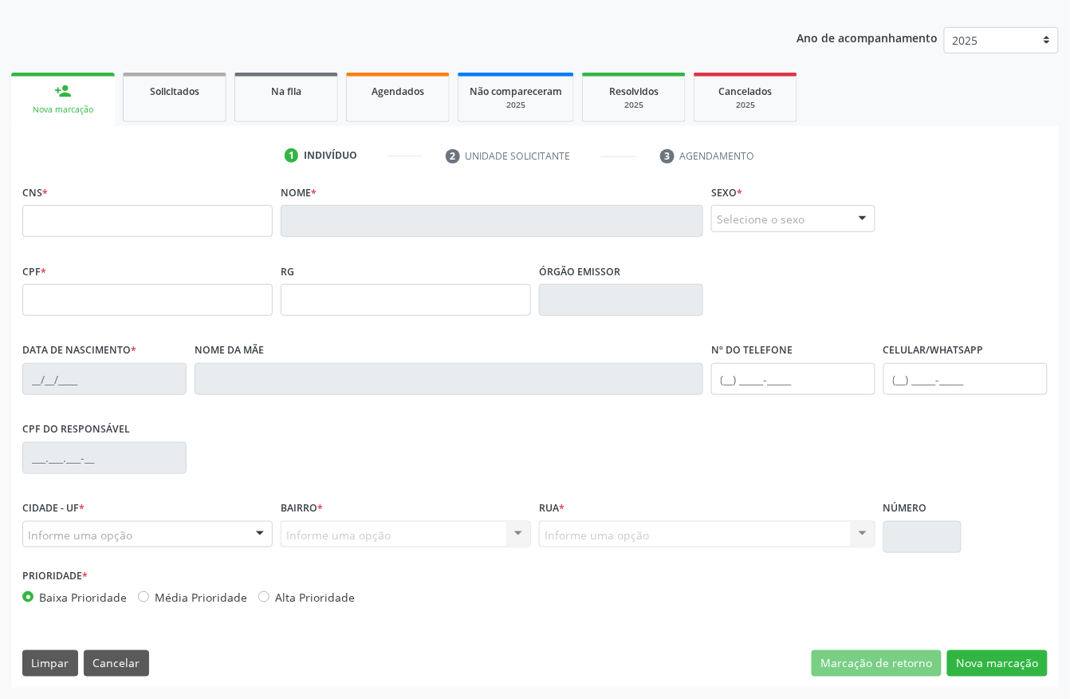
scroll to position [167, 0]
drag, startPoint x: 174, startPoint y: 94, endPoint x: 199, endPoint y: 4, distance: 93.7
click at [175, 91] on span "Solicitados" at bounding box center [174, 92] width 49 height 14
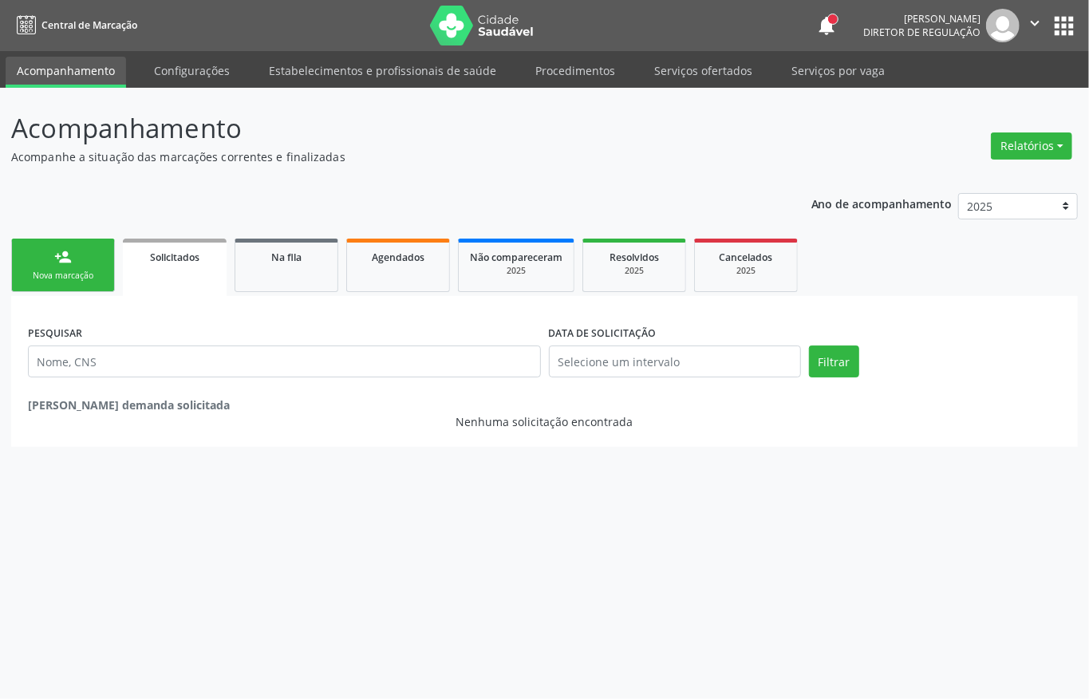
click at [84, 262] on link "person_add Nova marcação" at bounding box center [63, 264] width 104 height 53
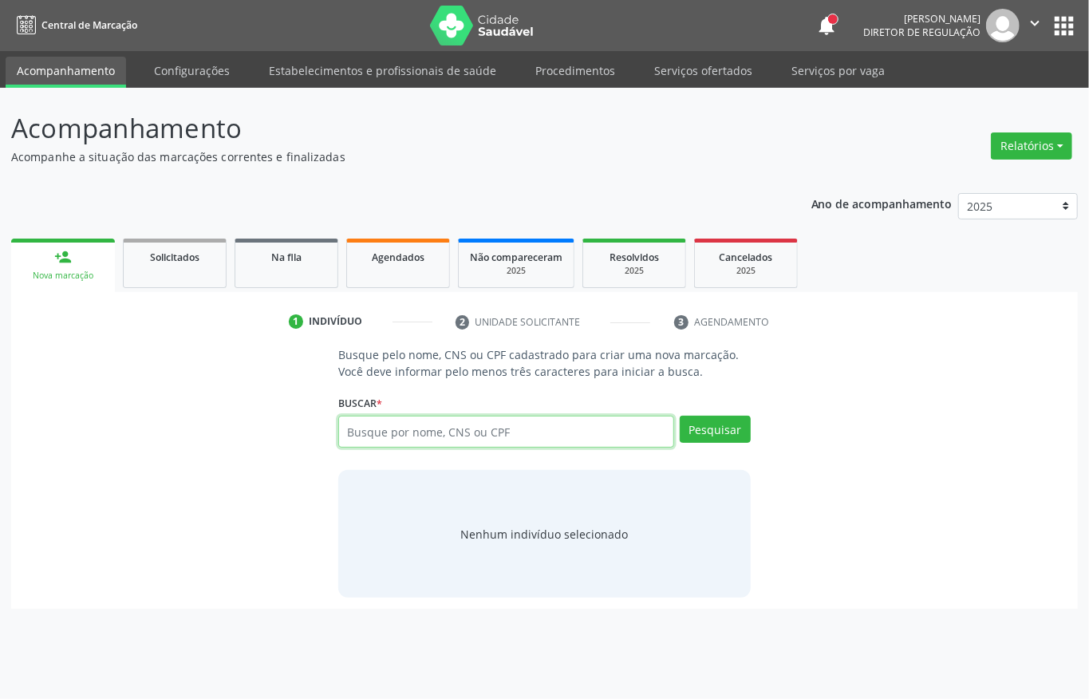
click at [390, 435] on input "text" at bounding box center [506, 431] width 336 height 32
paste input "209 1362 8608 0002"
type input "209 1362 8608 0002"
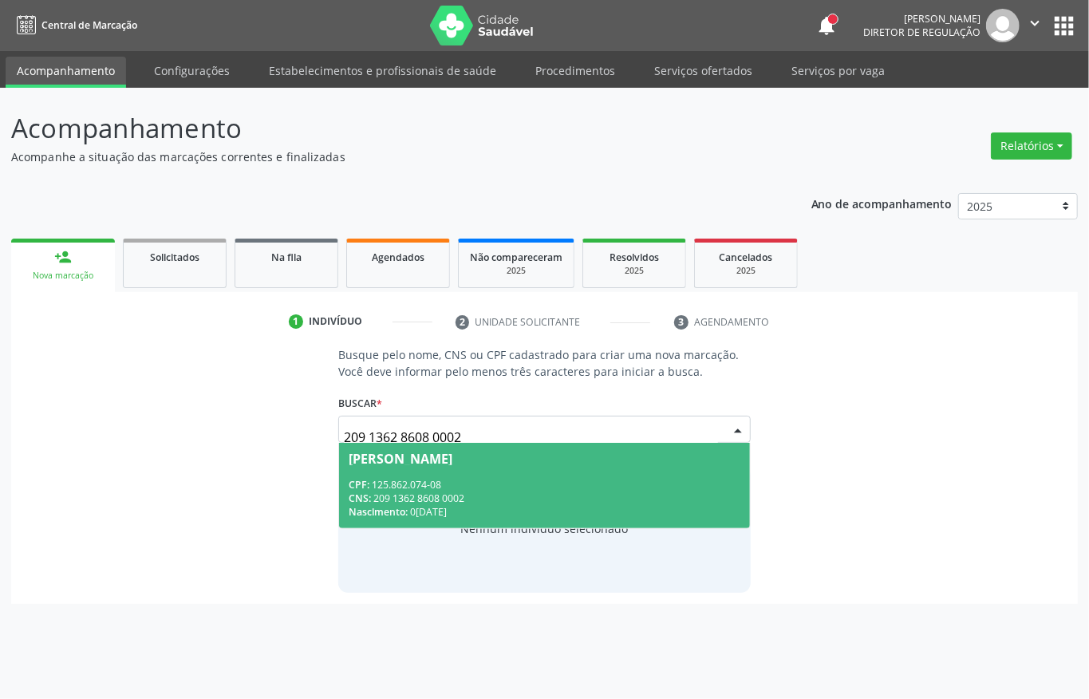
click at [421, 454] on div "[PERSON_NAME]" at bounding box center [400, 458] width 104 height 13
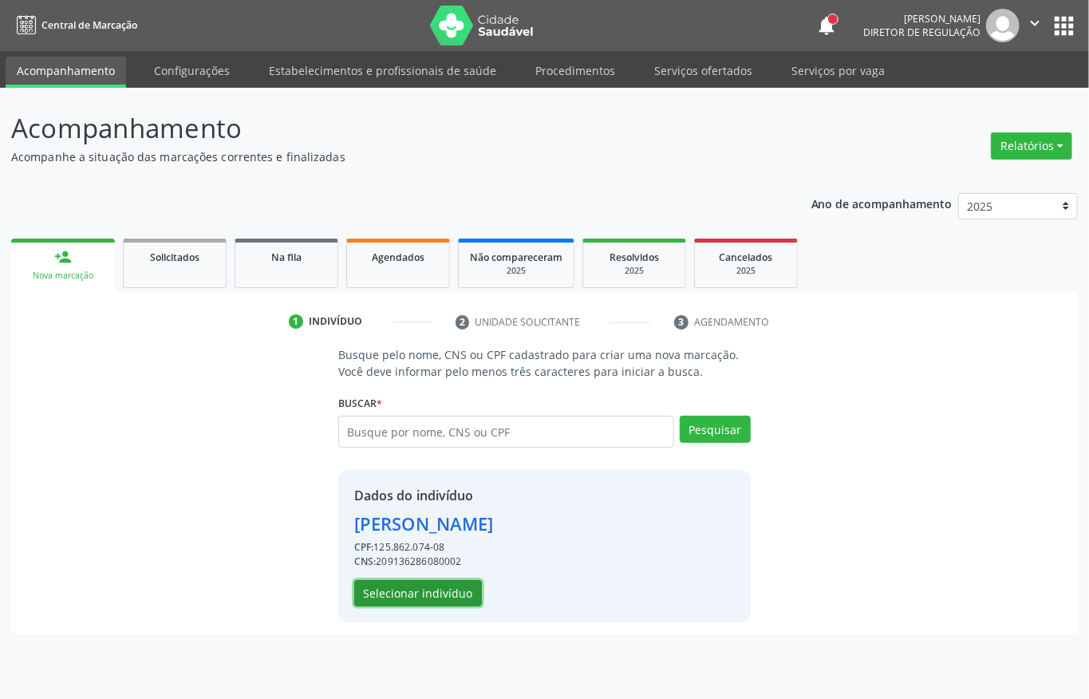
click at [418, 590] on button "Selecionar indivíduo" at bounding box center [418, 593] width 128 height 27
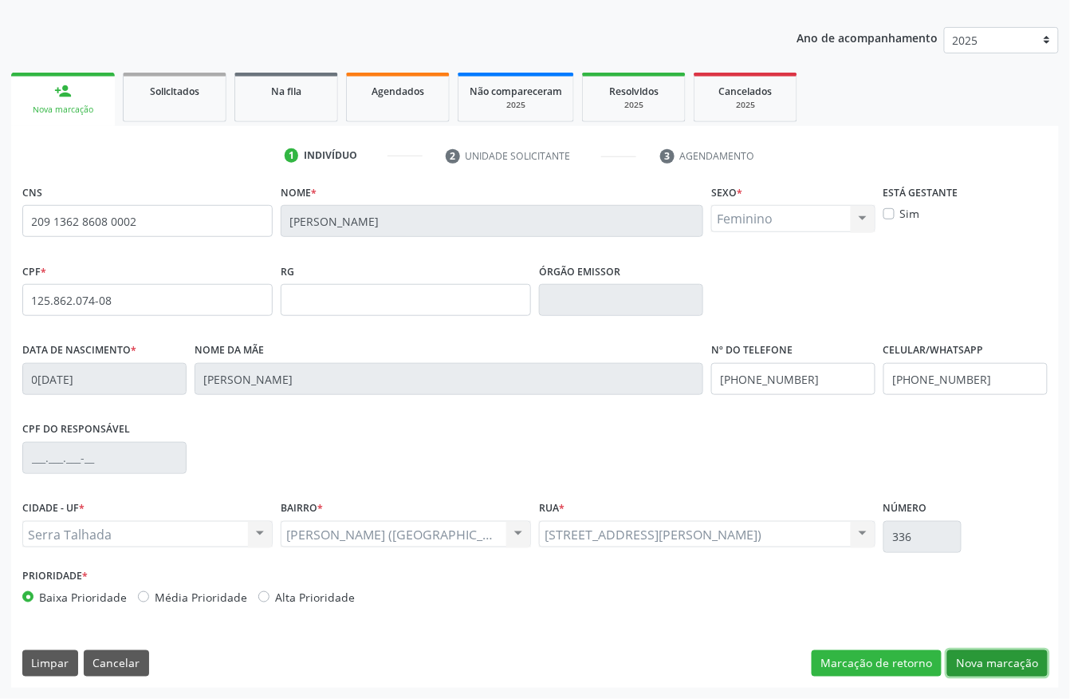
click at [976, 657] on button "Nova marcação" at bounding box center [997, 663] width 100 height 27
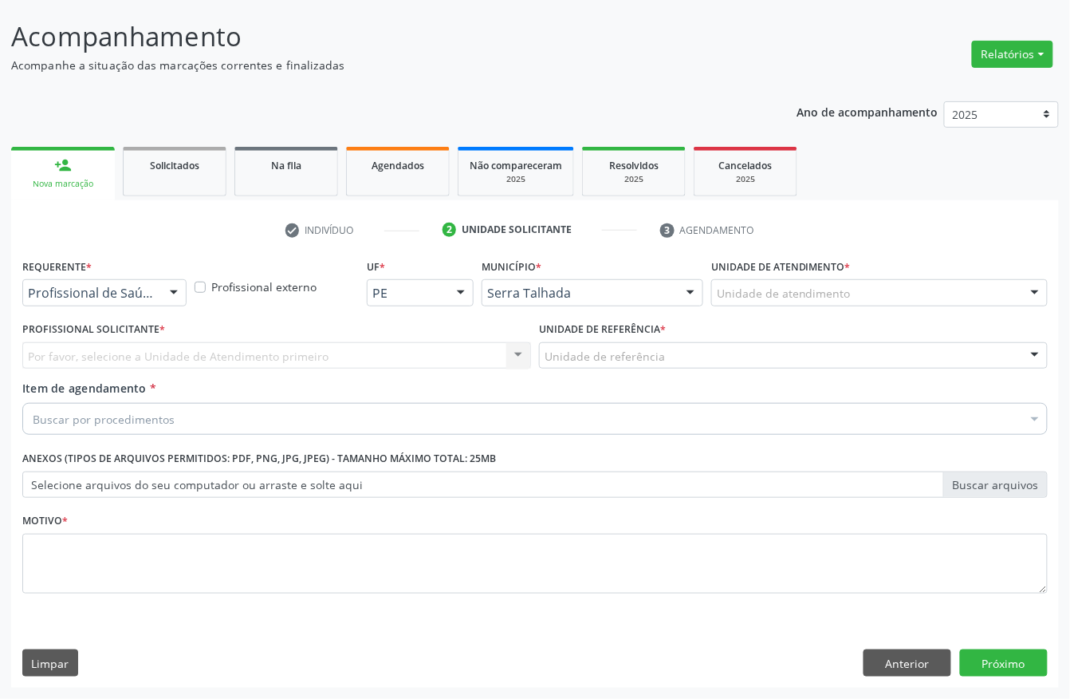
scroll to position [93, 0]
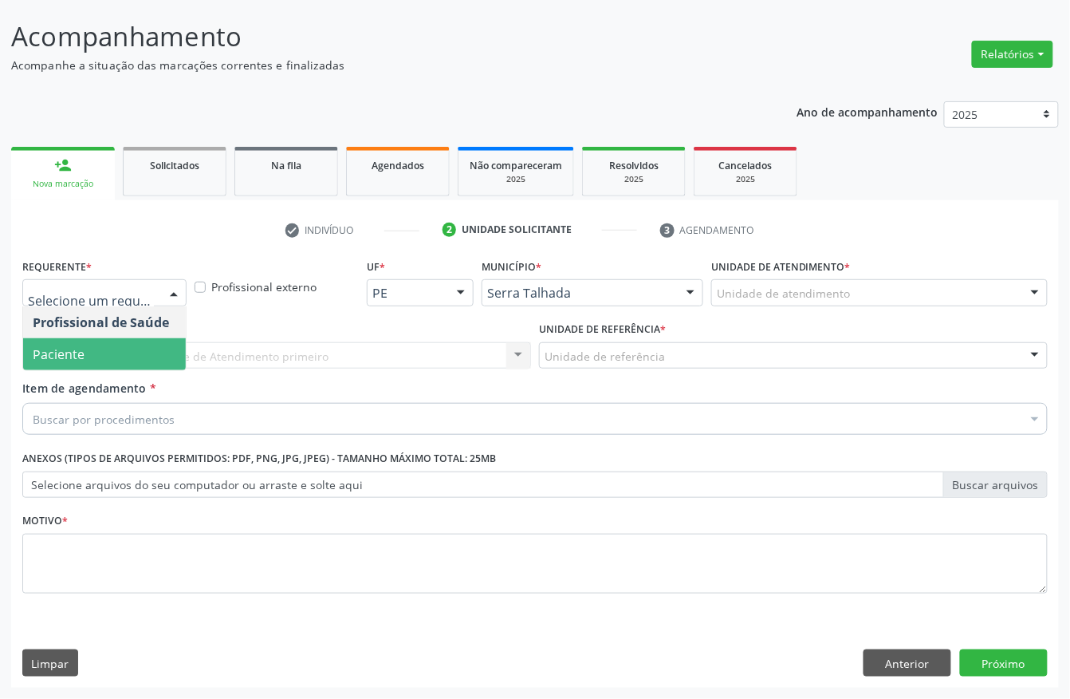
click at [119, 345] on span "Paciente" at bounding box center [104, 354] width 163 height 32
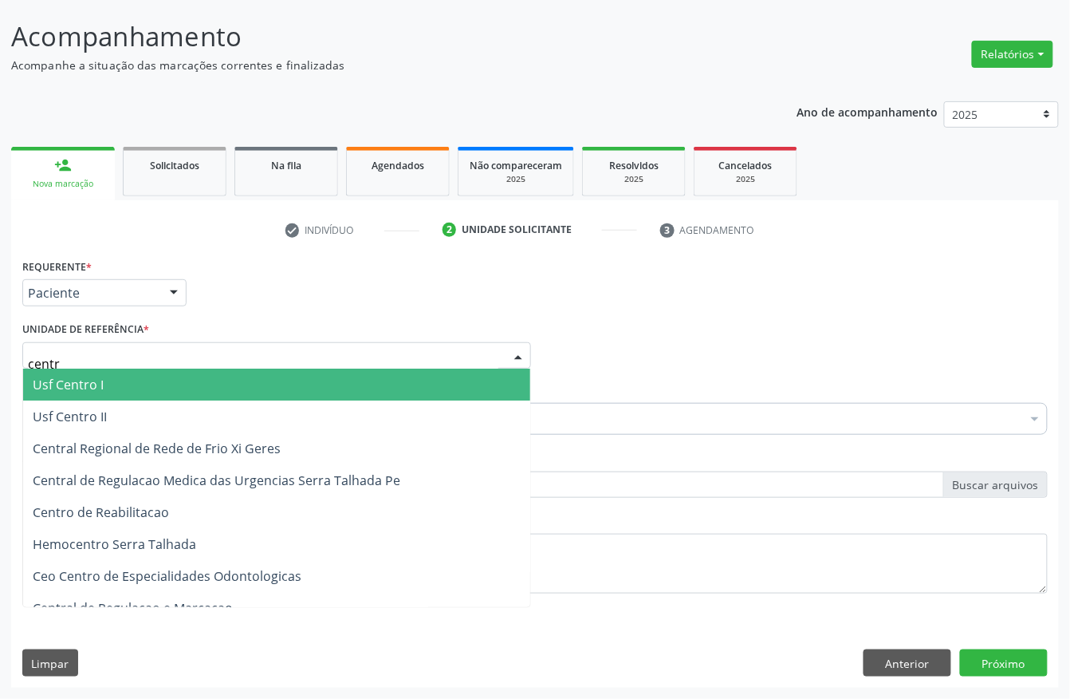
type input "centro"
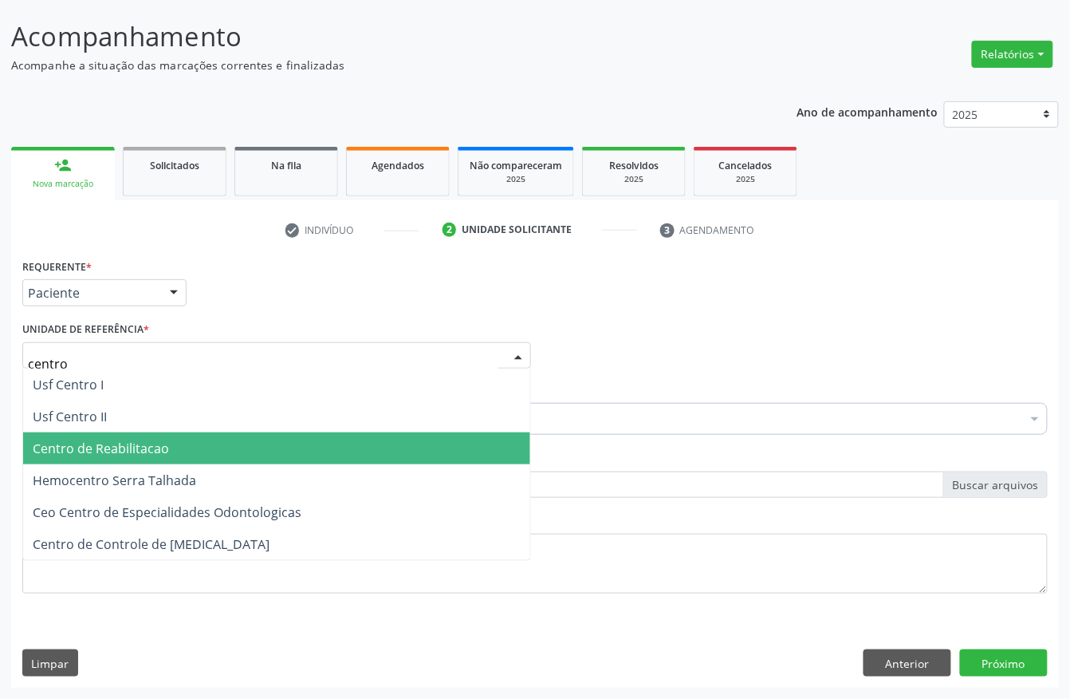
click at [110, 448] on span "Centro de Reabilitacao" at bounding box center [101, 448] width 136 height 18
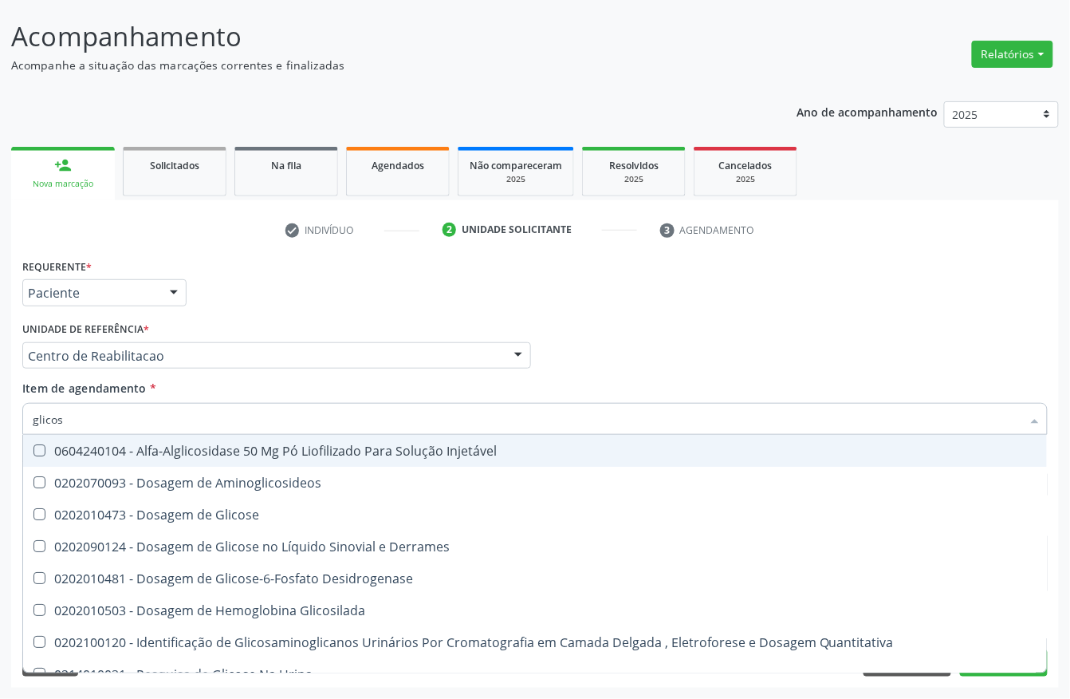
type input "glicose"
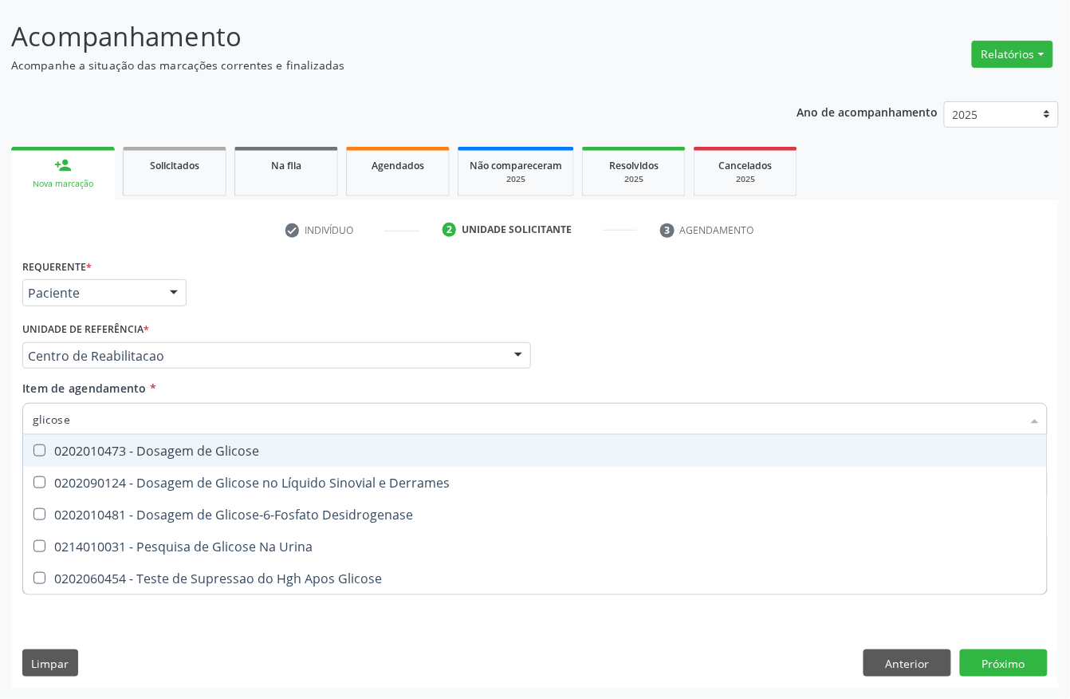
drag, startPoint x: 106, startPoint y: 453, endPoint x: 88, endPoint y: 431, distance: 28.9
click at [105, 451] on div "0202010473 - Dosagem de Glicose" at bounding box center [535, 450] width 1005 height 13
checkbox Glicose "true"
drag, startPoint x: 74, startPoint y: 419, endPoint x: 0, endPoint y: 419, distance: 74.2
click at [0, 419] on div "Acompanhamento Acompanhe a situação das marcações correntes e finalizadas Relat…" at bounding box center [535, 347] width 1070 height 703
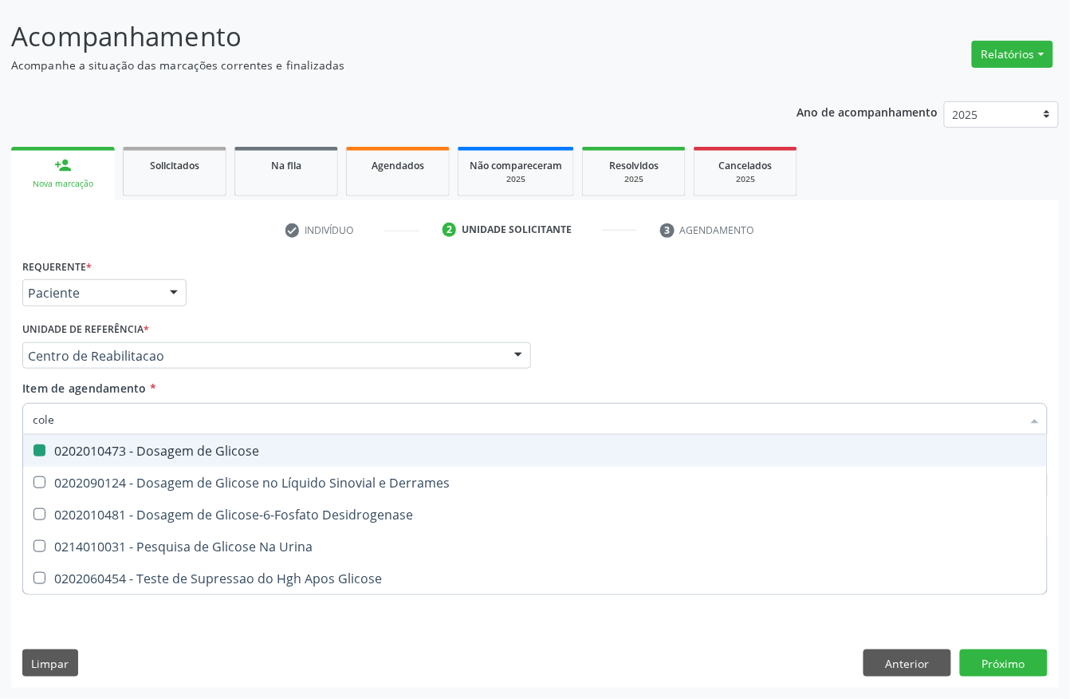
type input "coles"
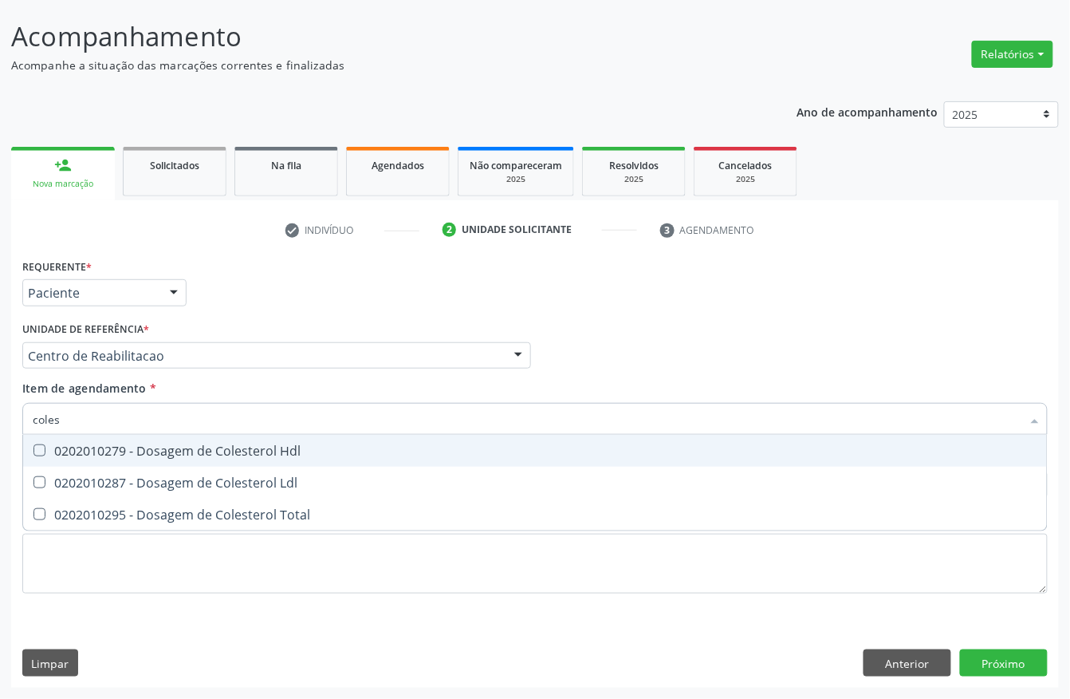
drag, startPoint x: 33, startPoint y: 442, endPoint x: 40, endPoint y: 467, distance: 26.5
click at [35, 451] on div at bounding box center [29, 450] width 12 height 13
checkbox Hdl "true"
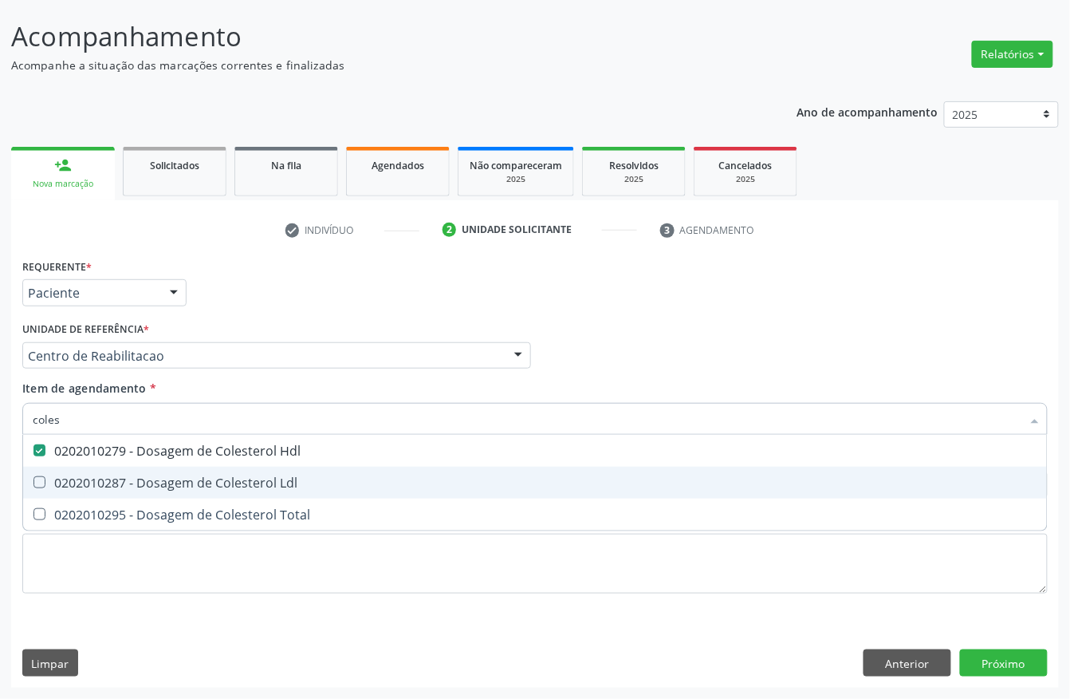
click at [41, 479] on Ldl at bounding box center [39, 482] width 12 height 12
click at [33, 479] on Ldl "checkbox" at bounding box center [28, 482] width 10 height 10
checkbox Ldl "true"
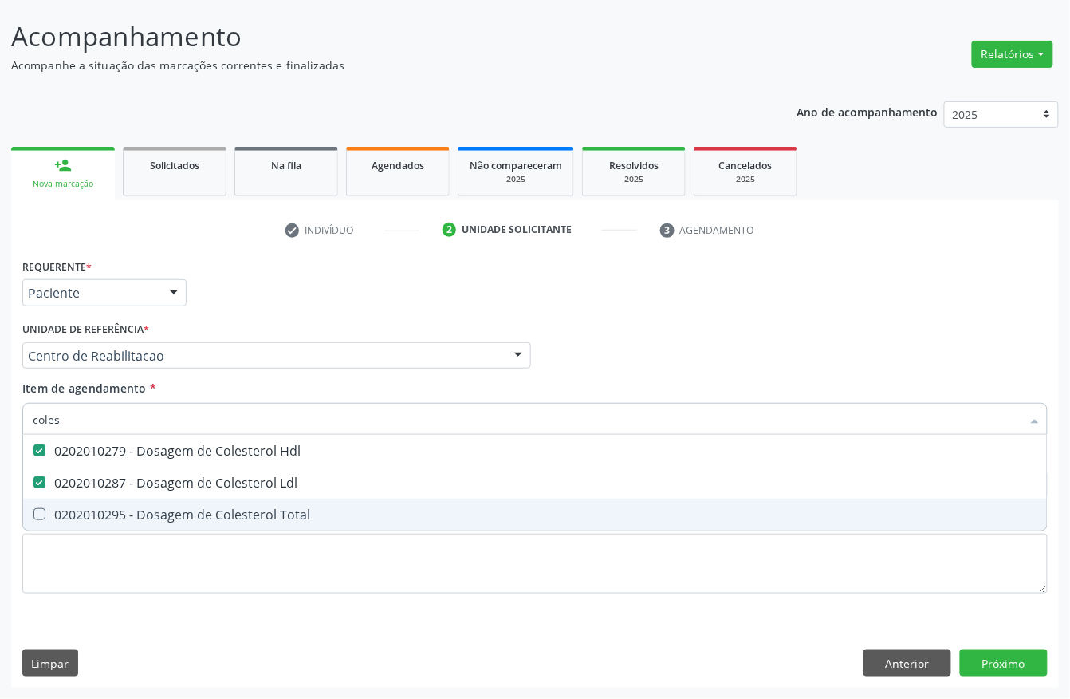
click at [46, 502] on span "0202010295 - Dosagem de Colesterol Total" at bounding box center [535, 514] width 1024 height 32
checkbox Total "true"
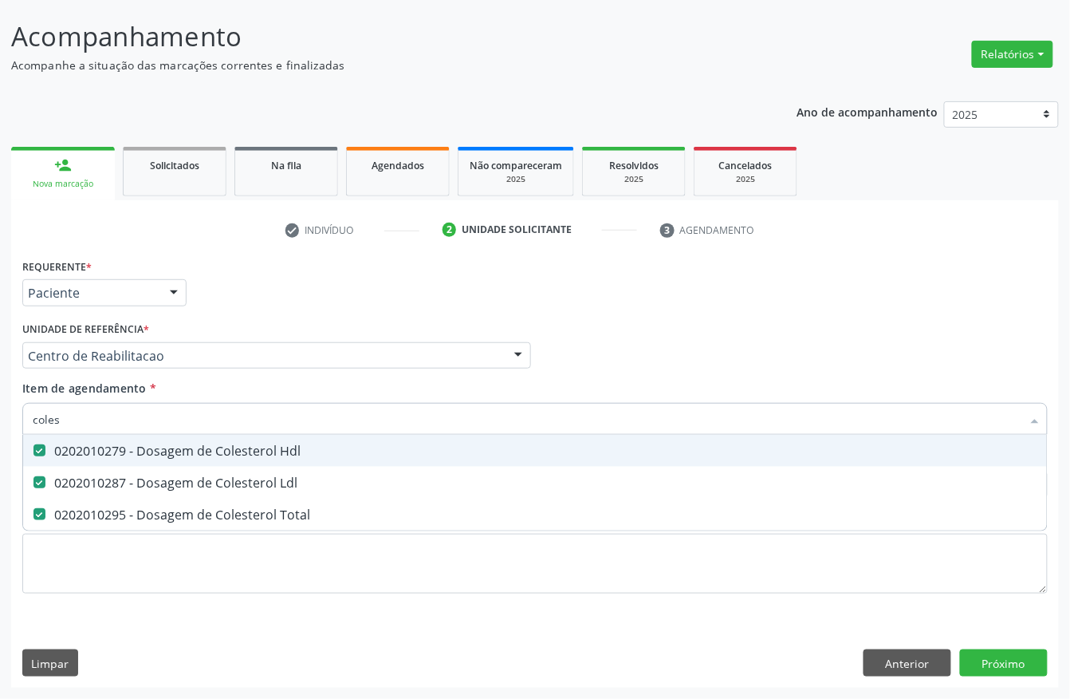
drag, startPoint x: 74, startPoint y: 422, endPoint x: 0, endPoint y: 422, distance: 74.2
click at [0, 422] on div "Acompanhamento Acompanhe a situação das marcações correntes e finalizadas Relat…" at bounding box center [535, 347] width 1070 height 703
type input "tg"
checkbox Hdl "false"
checkbox Ldl "false"
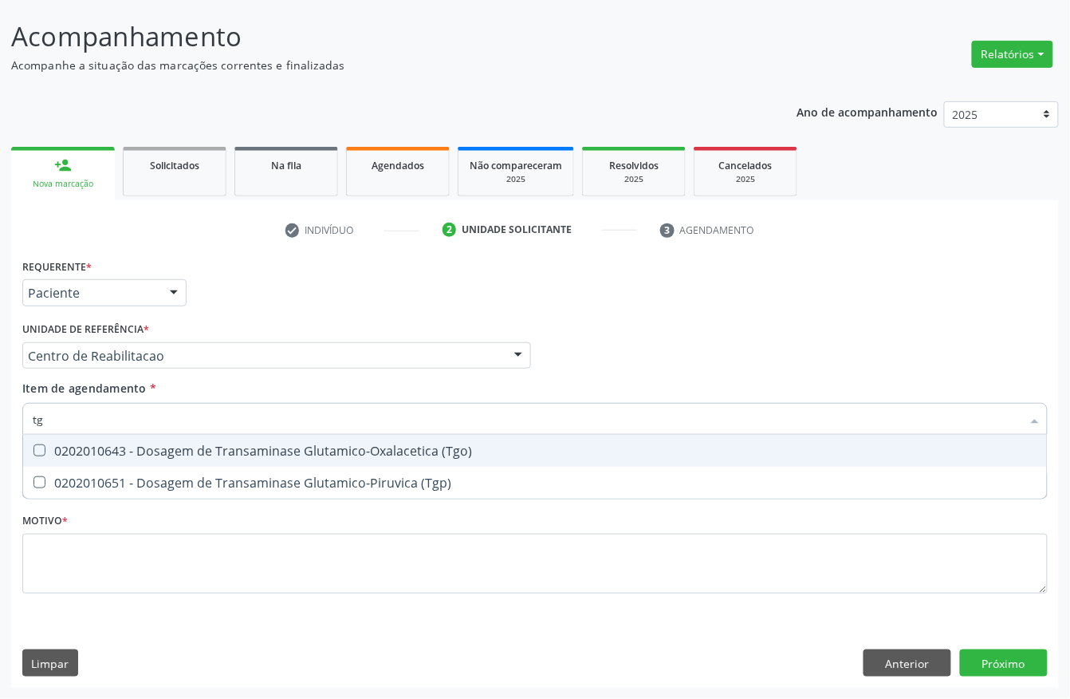
click at [94, 459] on span "0202010643 - Dosagem de Transaminase Glutamico-Oxalacetica (Tgo)" at bounding box center [535, 451] width 1024 height 32
checkbox \(Tgo\) "true"
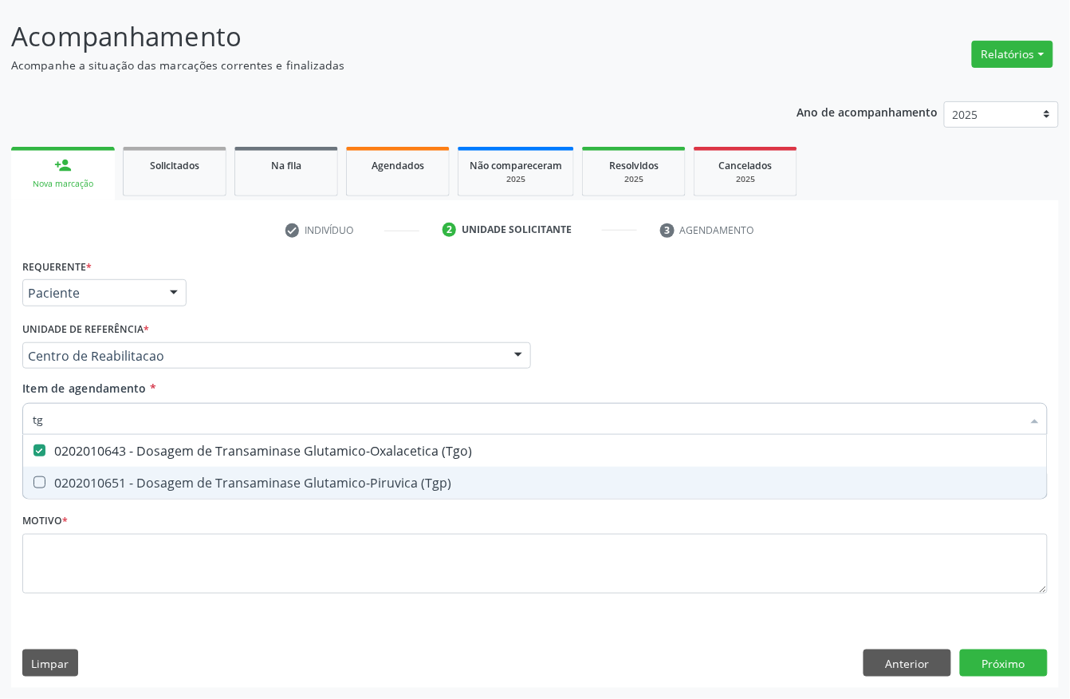
click at [96, 476] on div "0202010651 - Dosagem de Transaminase Glutamico-Piruvica (Tgp)" at bounding box center [535, 482] width 1005 height 13
checkbox \(Tgp\) "true"
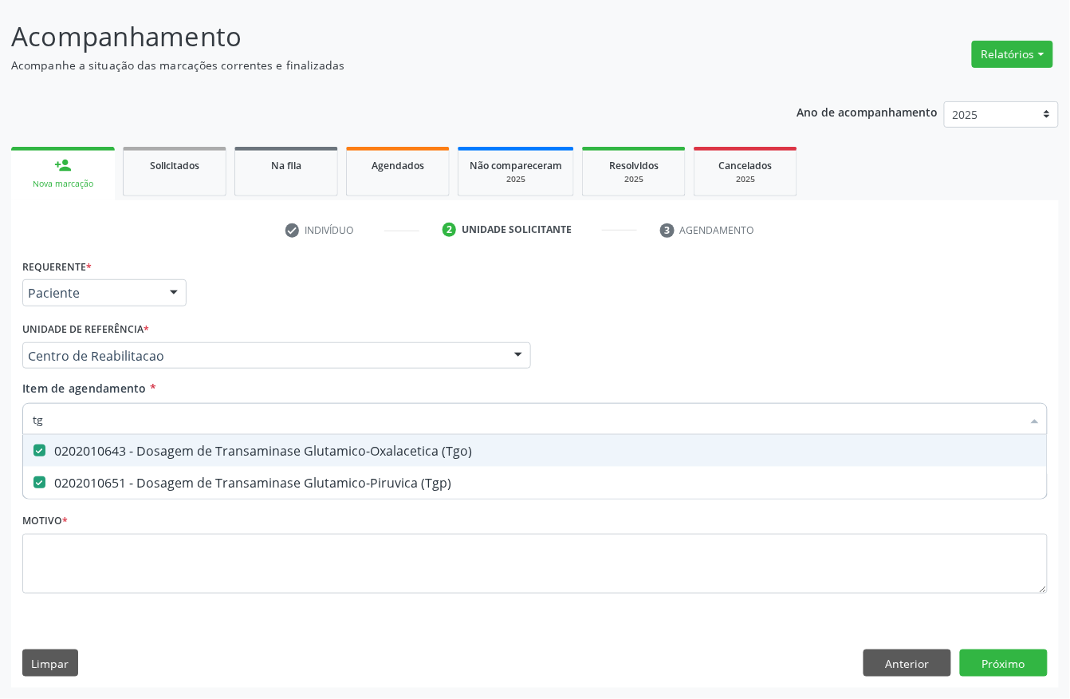
drag, startPoint x: 57, startPoint y: 423, endPoint x: 10, endPoint y: 422, distance: 47.1
click at [11, 422] on div "Requerente * Paciente Profissional de Saúde Paciente Nenhum resultado encontrad…" at bounding box center [535, 470] width 1048 height 433
type input "trigli"
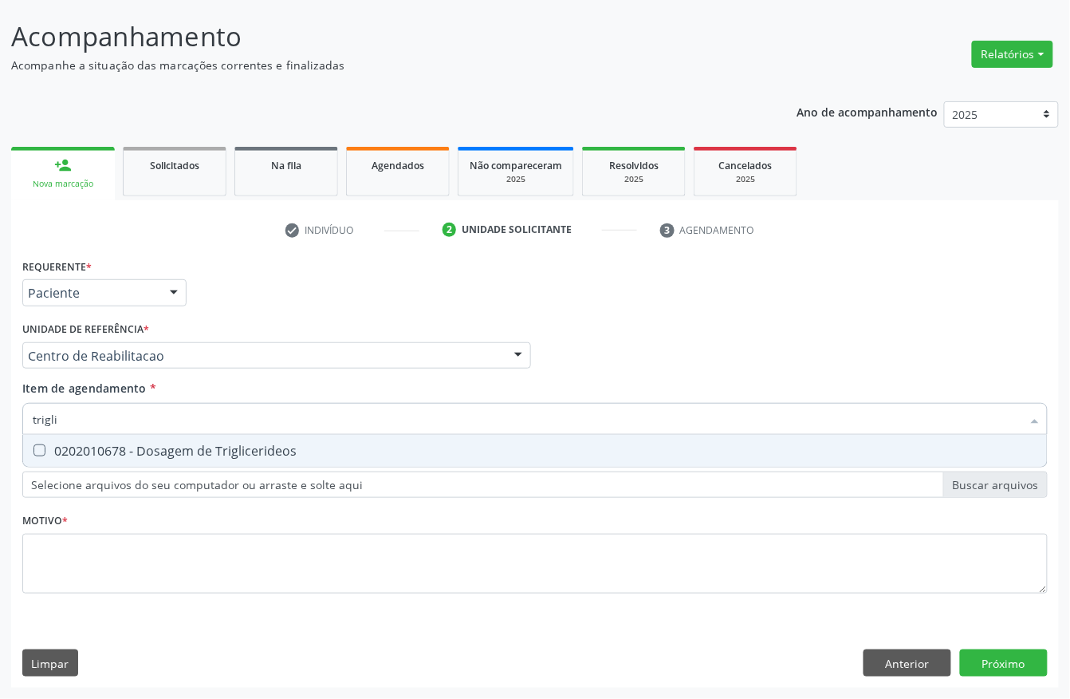
click at [110, 448] on div "0202010678 - Dosagem de Triglicerideos" at bounding box center [535, 450] width 1005 height 13
checkbox Triglicerideos "true"
drag, startPoint x: 27, startPoint y: 419, endPoint x: 0, endPoint y: 431, distance: 29.6
click at [0, 431] on div "Acompanhamento Acompanhe a situação das marcações correntes e finalizadas Relat…" at bounding box center [535, 347] width 1070 height 703
type input "hem"
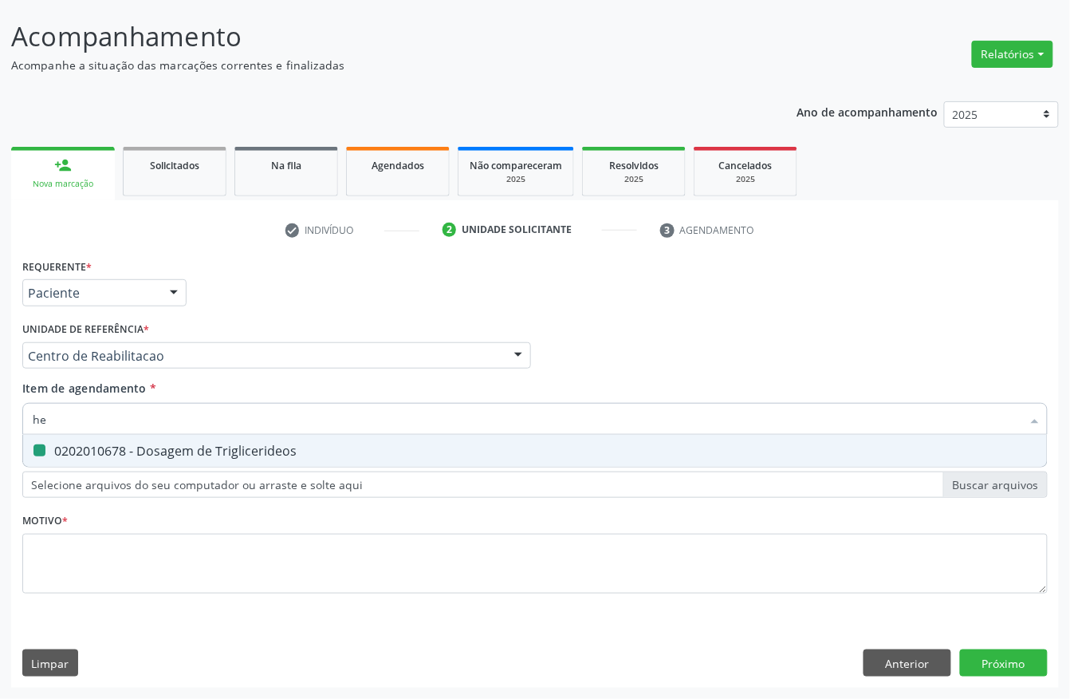
checkbox Triglicerideos "false"
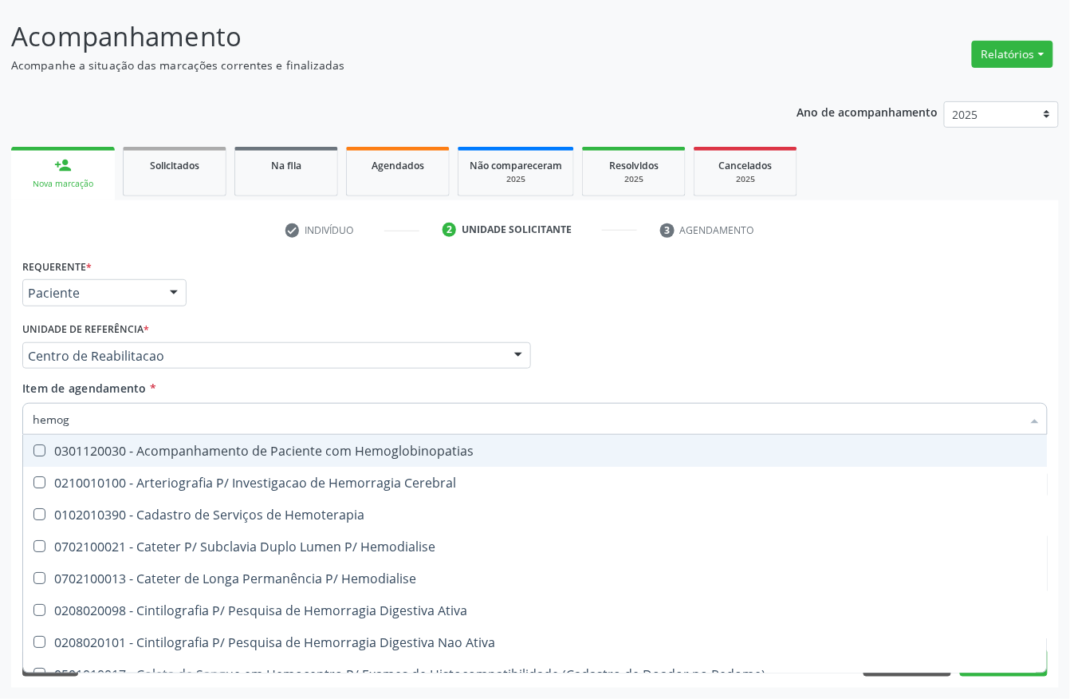
type input "hemogr"
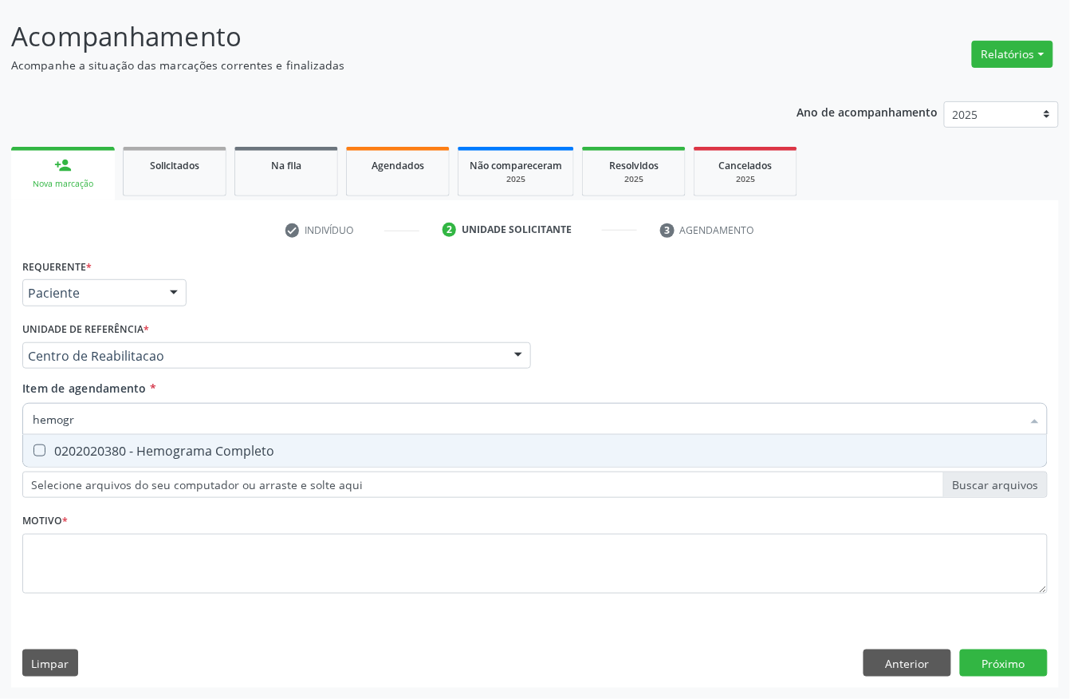
drag, startPoint x: 38, startPoint y: 451, endPoint x: 112, endPoint y: 407, distance: 86.2
click at [39, 451] on Completo at bounding box center [39, 450] width 12 height 12
click at [33, 451] on Completo "checkbox" at bounding box center [28, 450] width 10 height 10
checkbox Completo "true"
drag, startPoint x: 113, startPoint y: 407, endPoint x: 0, endPoint y: 423, distance: 114.4
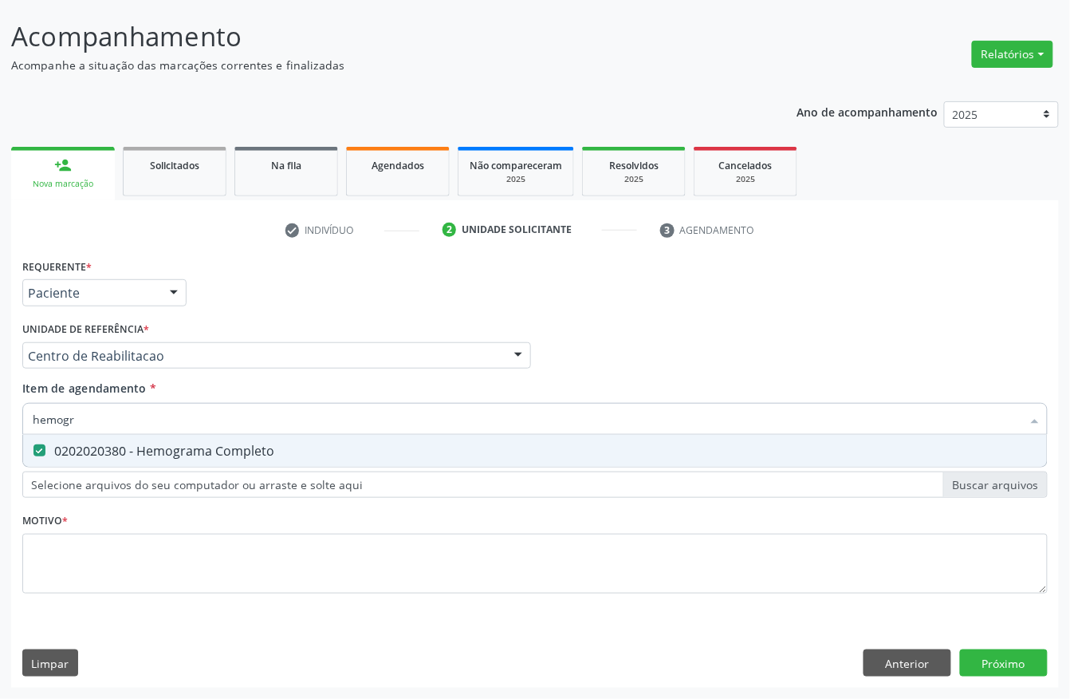
click at [0, 423] on div "Acompanhamento Acompanhe a situação das marcações correntes e finalizadas Relat…" at bounding box center [535, 347] width 1070 height 703
type input "prote"
checkbox Completo "false"
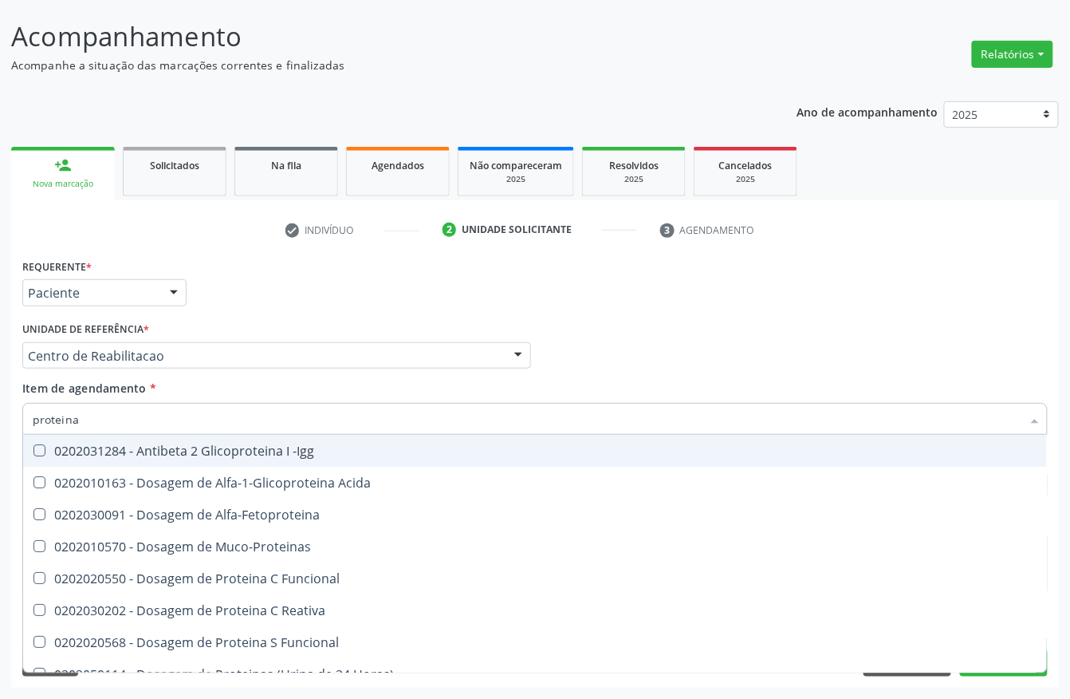
type input "proteina c"
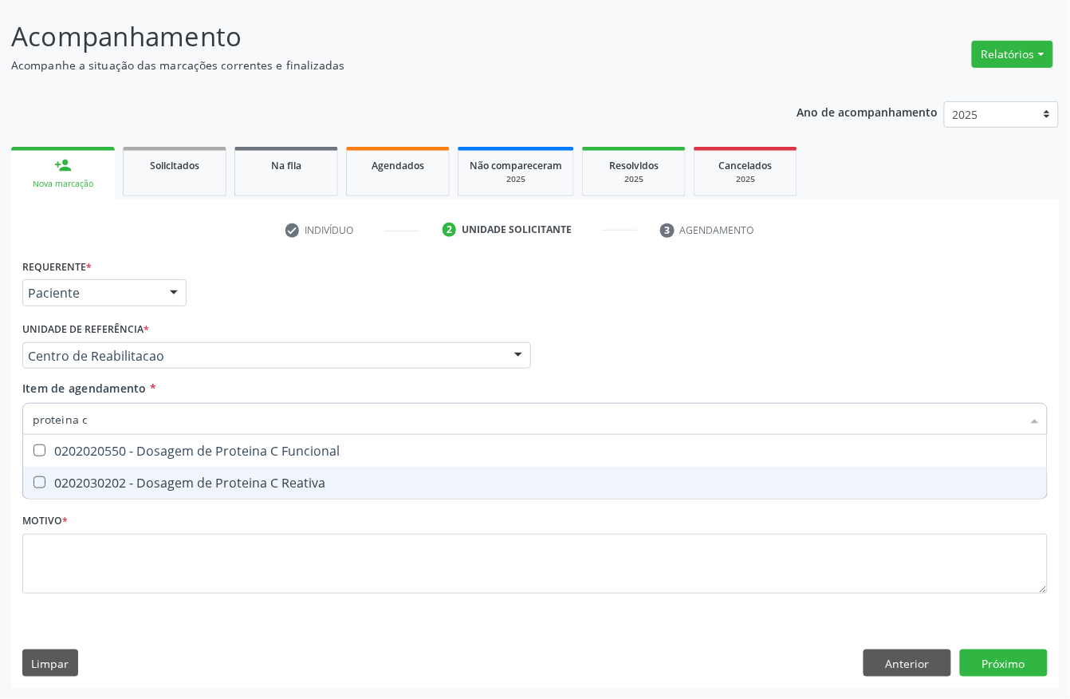
click at [230, 476] on div "0202030202 - Dosagem de Proteina C Reativa" at bounding box center [535, 482] width 1005 height 13
checkbox Reativa "true"
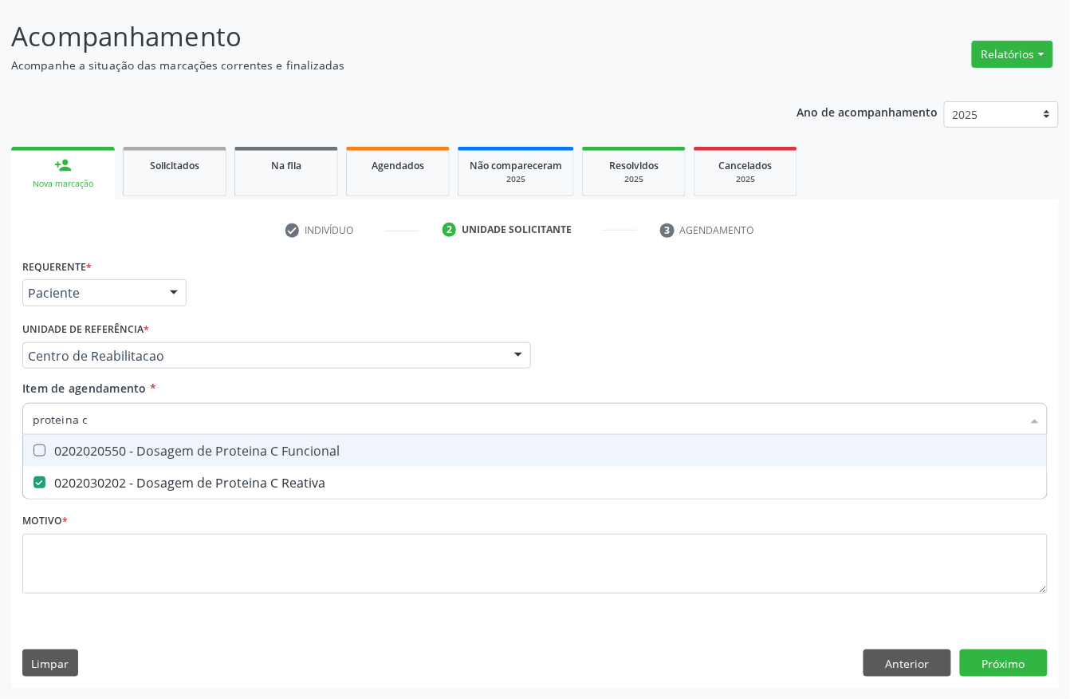
drag, startPoint x: 113, startPoint y: 415, endPoint x: 0, endPoint y: 415, distance: 113.2
click at [0, 415] on div "Acompanhamento Acompanhe a situação das marcações correntes e finalizadas Relat…" at bounding box center [535, 347] width 1070 height 703
type input "urin"
checkbox Reativa "false"
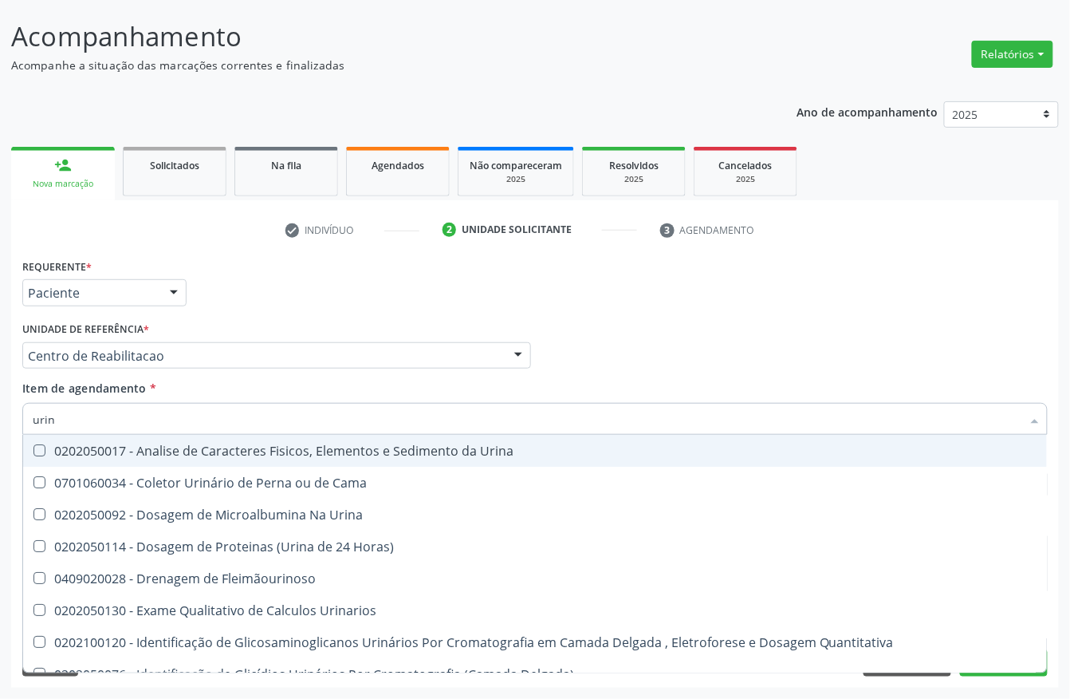
type input "urina"
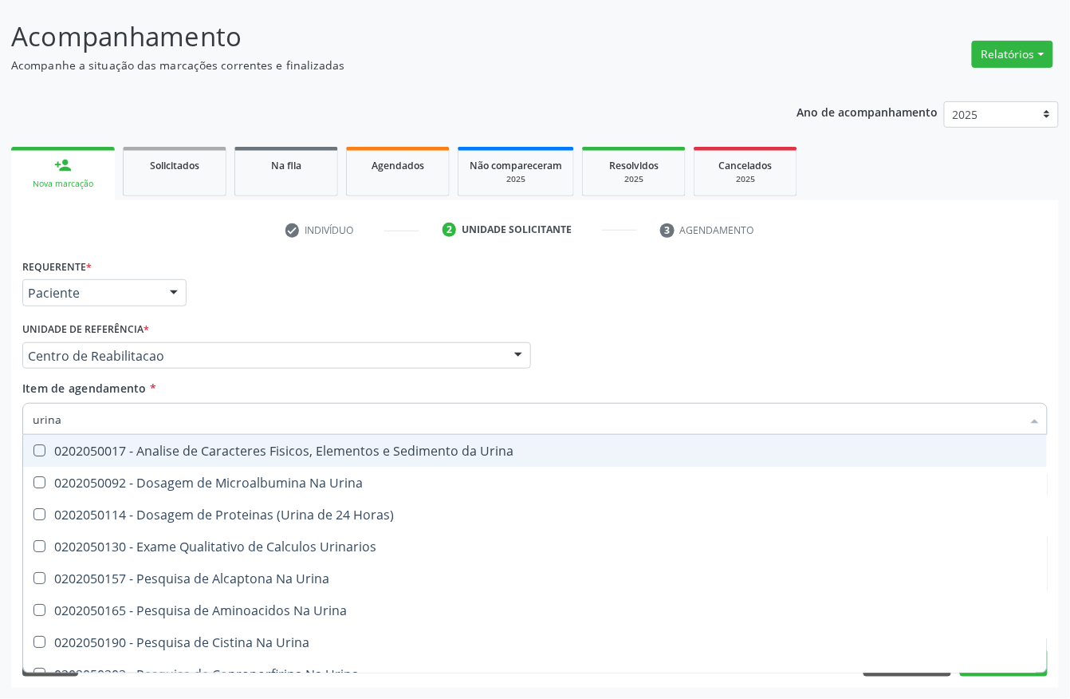
drag, startPoint x: 139, startPoint y: 458, endPoint x: 118, endPoint y: 434, distance: 31.7
click at [140, 457] on span "0202050017 - Analise de Caracteres Fisicos, Elementos e Sedimento da Urina" at bounding box center [535, 451] width 1024 height 32
checkbox Urina "true"
drag, startPoint x: 91, startPoint y: 425, endPoint x: 0, endPoint y: 450, distance: 94.2
click at [0, 450] on div "Acompanhamento Acompanhe a situação das marcações correntes e finalizadas Relat…" at bounding box center [535, 347] width 1070 height 703
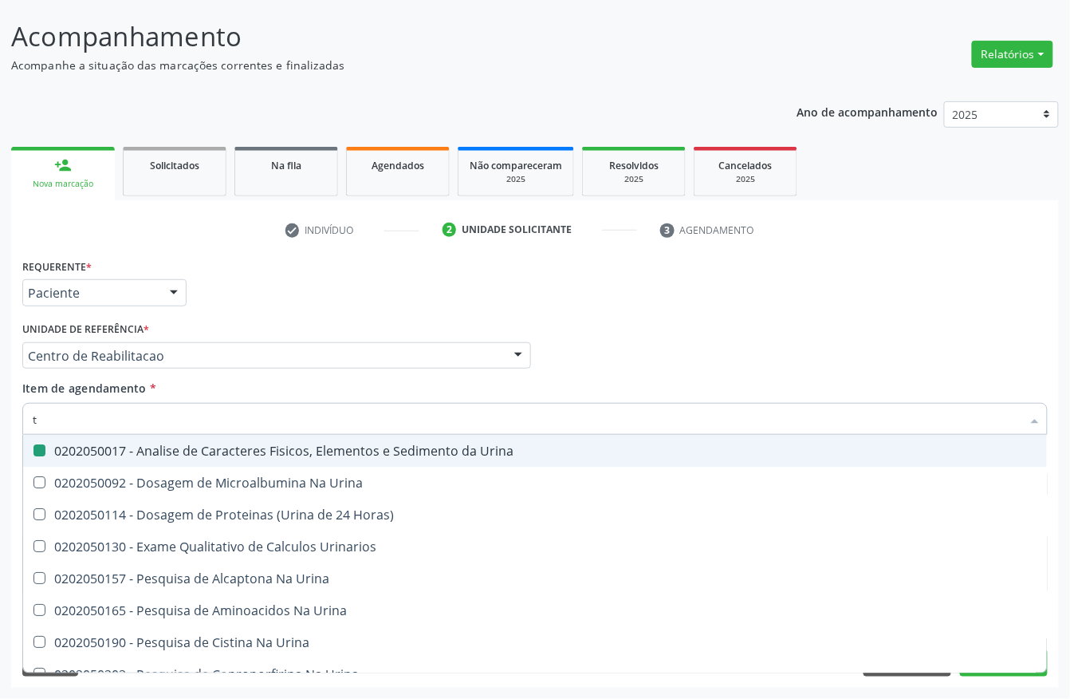
type input "[MEDICAL_DATA]"
checkbox Urina "false"
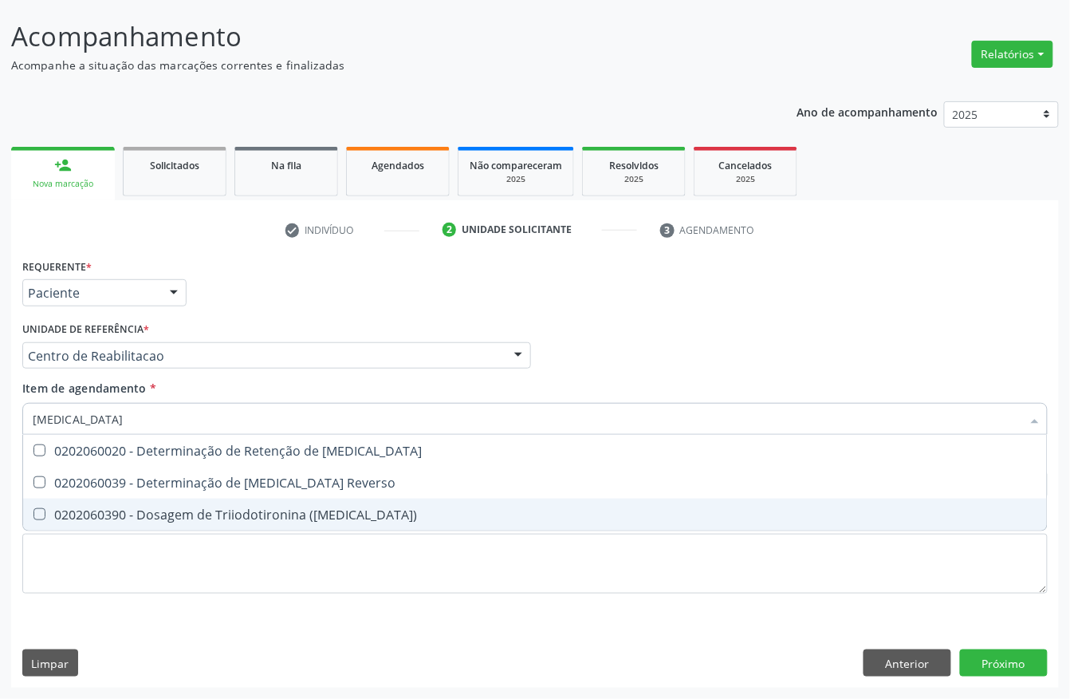
click at [167, 510] on div "0202060390 - Dosagem de Triiodotironina ([MEDICAL_DATA])" at bounding box center [535, 514] width 1005 height 13
checkbox \(T3\) "true"
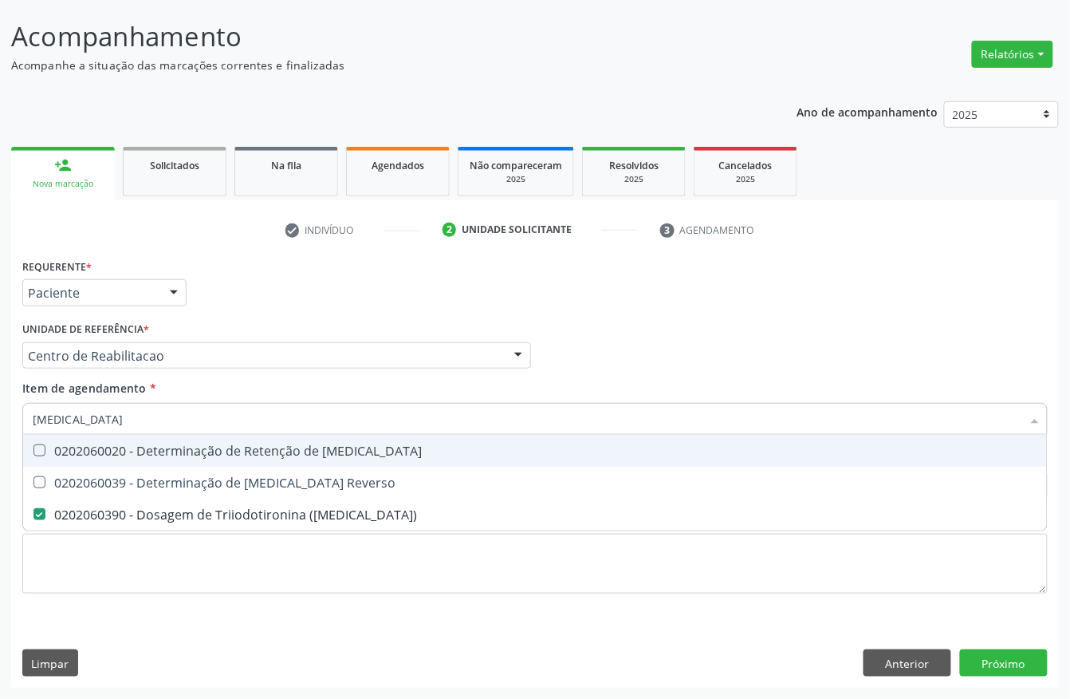
click at [49, 415] on input "[MEDICAL_DATA]" at bounding box center [527, 419] width 989 height 32
type input "t4"
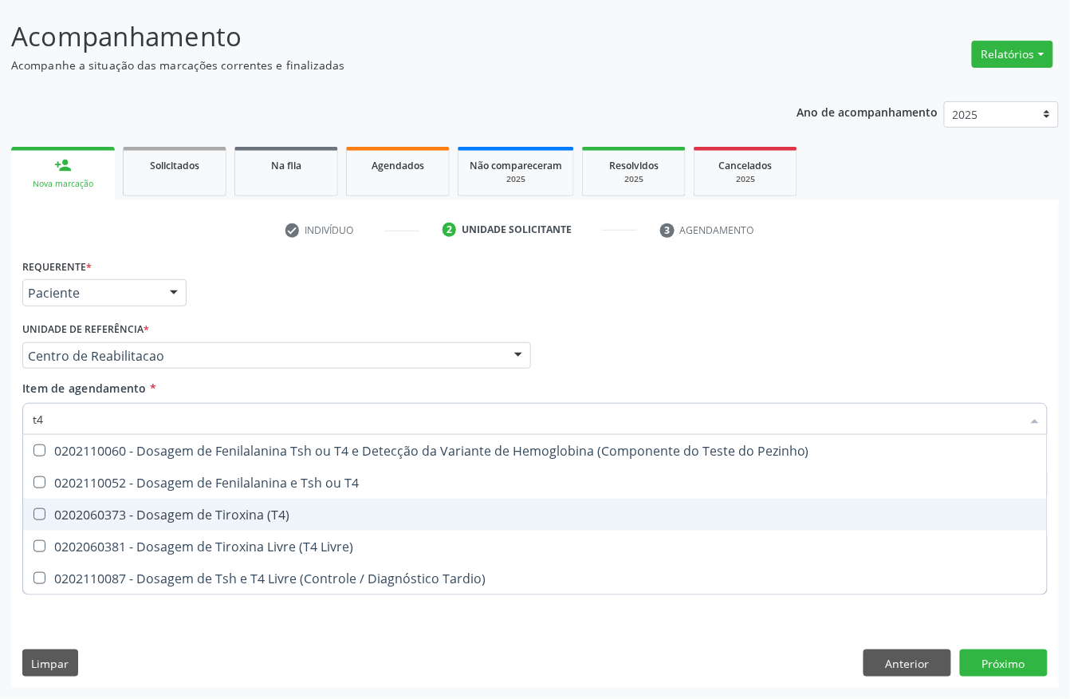
click at [153, 525] on span "0202060373 - Dosagem de Tiroxina (T4)" at bounding box center [535, 514] width 1024 height 32
checkbox \(T4\) "true"
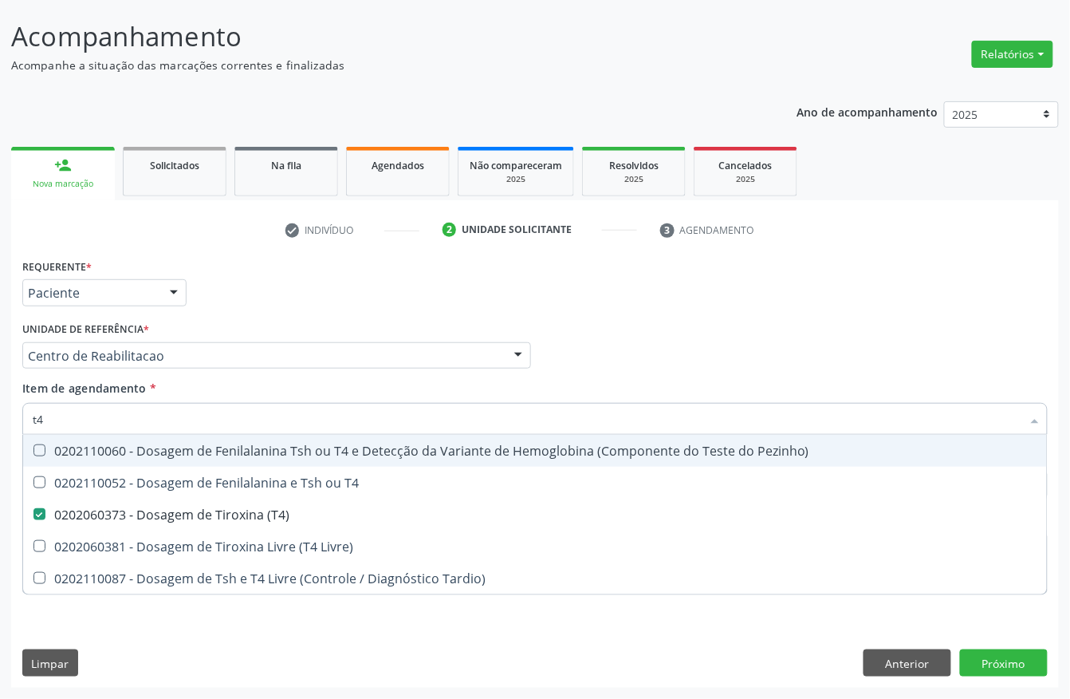
drag, startPoint x: 52, startPoint y: 413, endPoint x: 0, endPoint y: 426, distance: 53.4
click at [0, 426] on div "Acompanhamento Acompanhe a situação das marcações correntes e finalizadas Relat…" at bounding box center [535, 347] width 1070 height 703
type input "tsh"
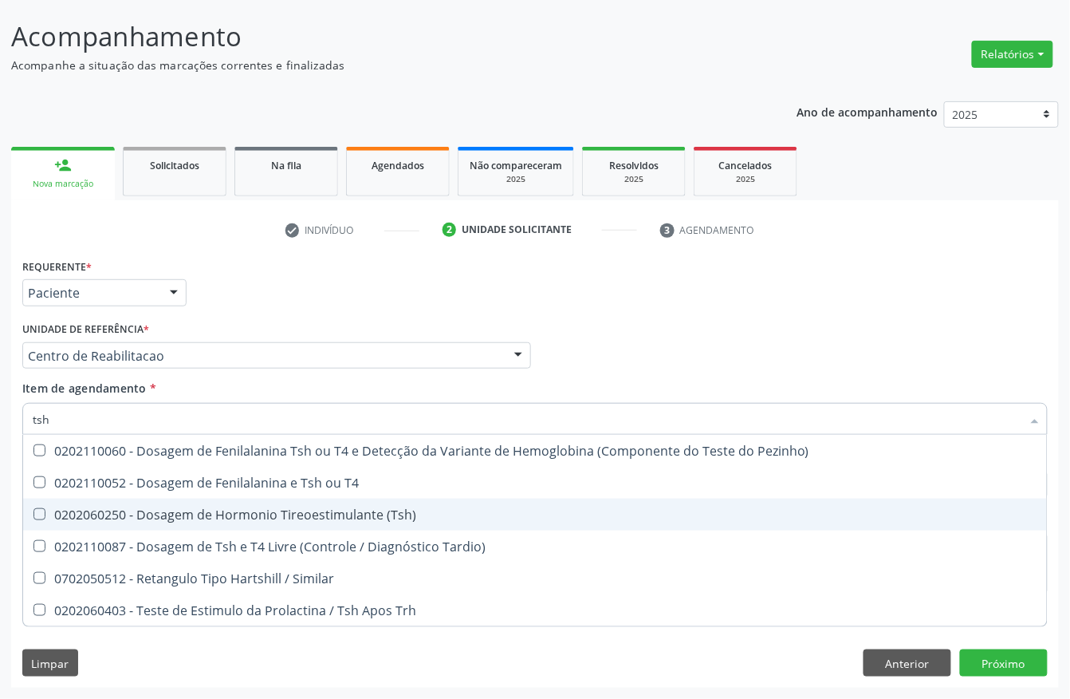
drag, startPoint x: 359, startPoint y: 514, endPoint x: 211, endPoint y: 614, distance: 178.5
click at [359, 514] on div "0202060250 - Dosagem de Hormonio Tireoestimulante (Tsh)" at bounding box center [535, 514] width 1005 height 13
checkbox \(Tsh\) "true"
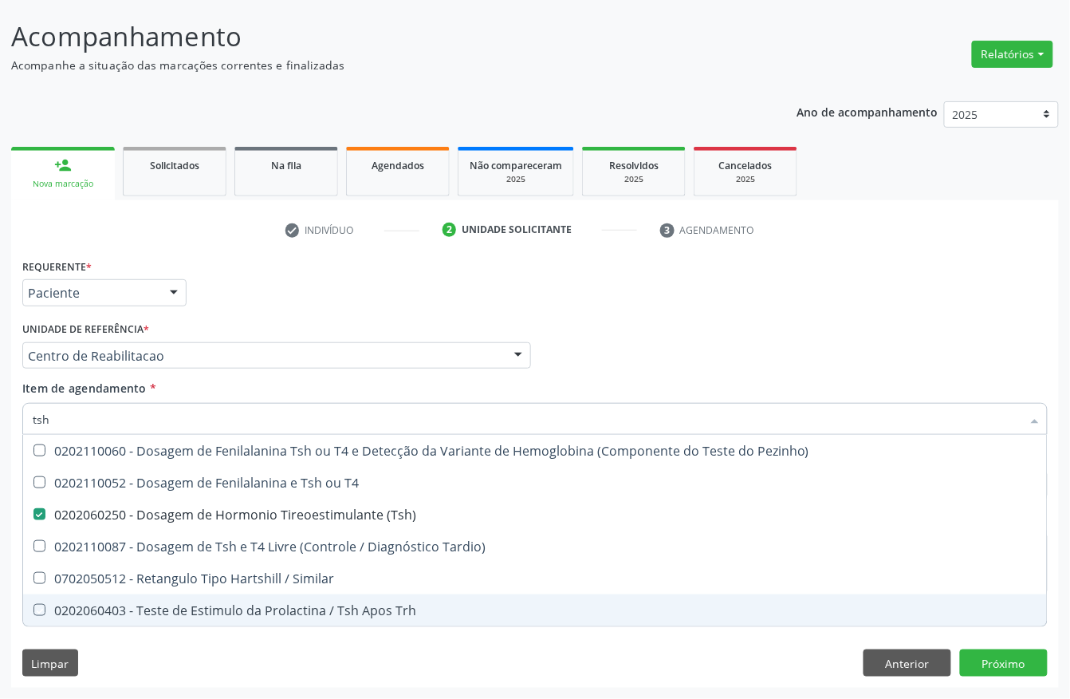
click at [199, 652] on div "Requerente * Paciente Profissional de Saúde Paciente Nenhum resultado encontrad…" at bounding box center [535, 470] width 1048 height 433
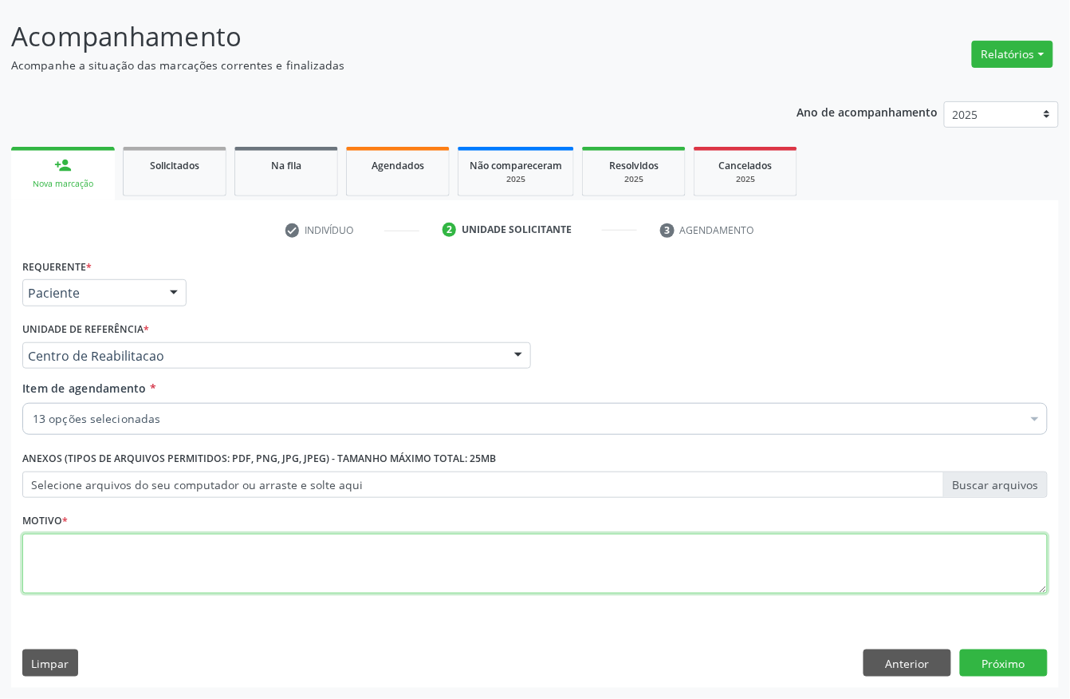
click at [278, 557] on textarea at bounding box center [535, 564] width 1026 height 61
type textarea "."
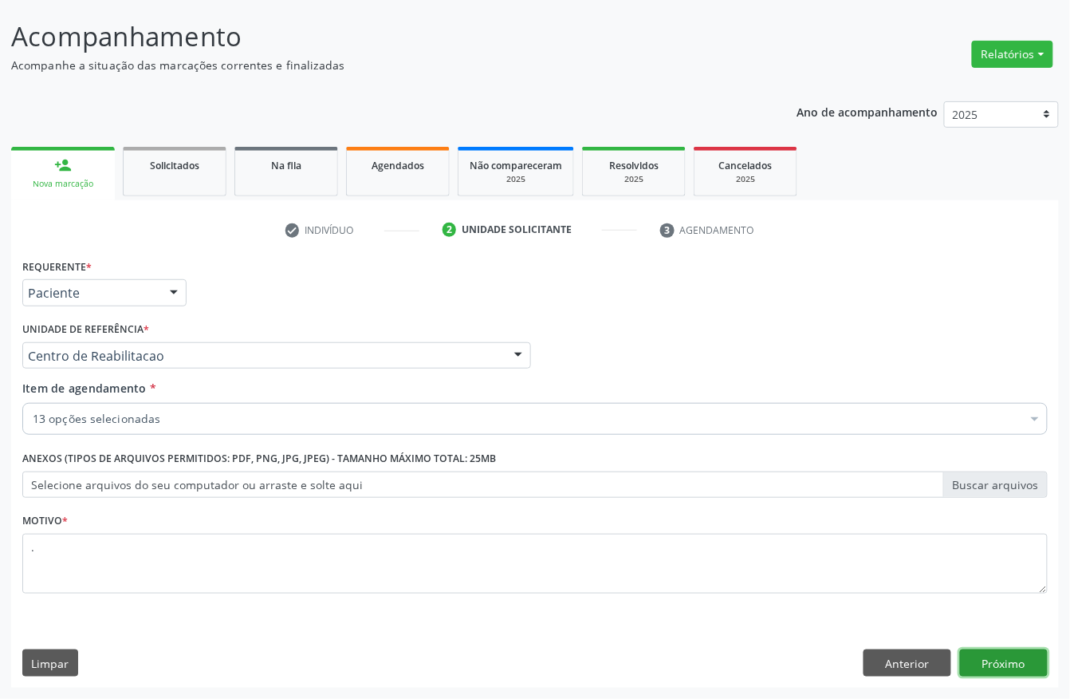
click at [1005, 667] on button "Próximo" at bounding box center [1004, 662] width 88 height 27
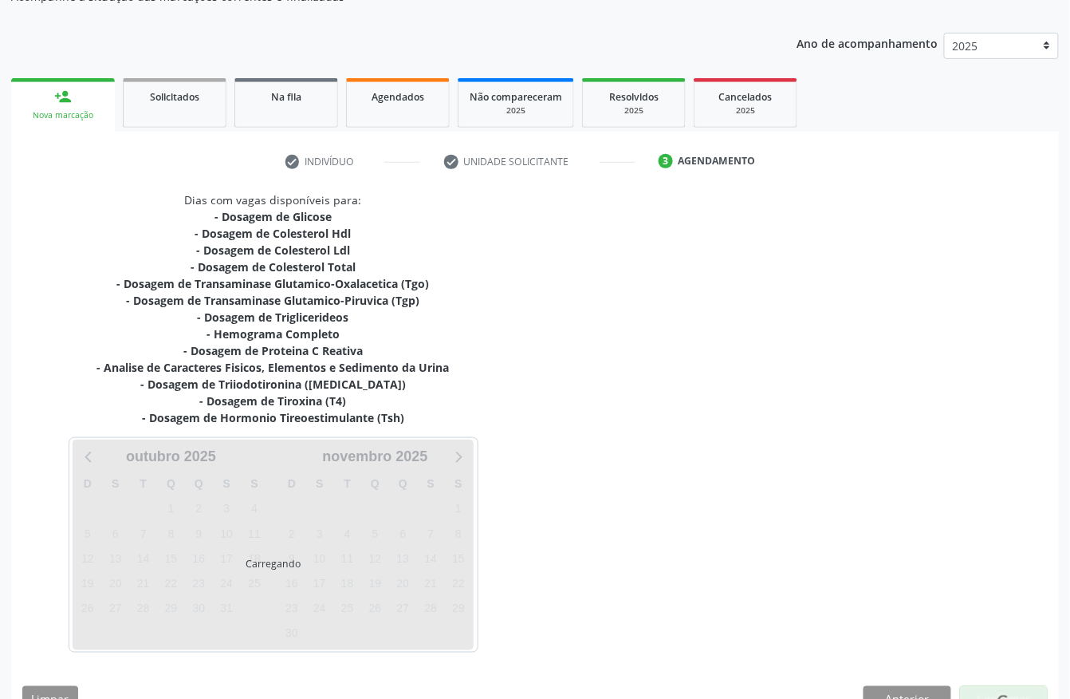
scroll to position [198, 0]
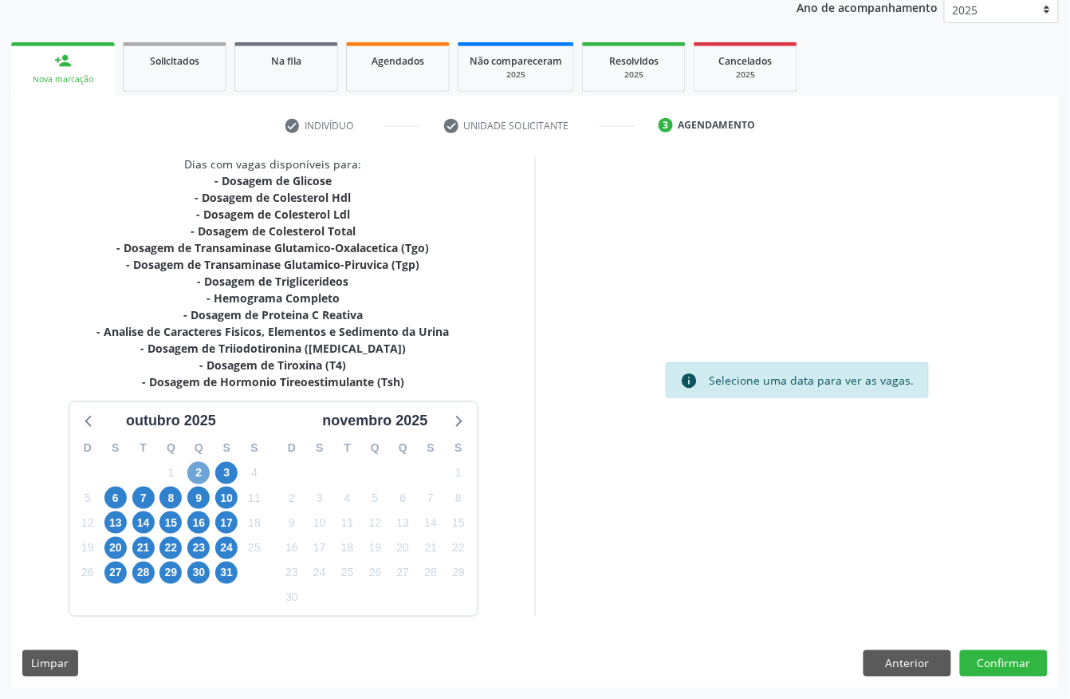
click at [190, 467] on span "2" at bounding box center [198, 473] width 22 height 22
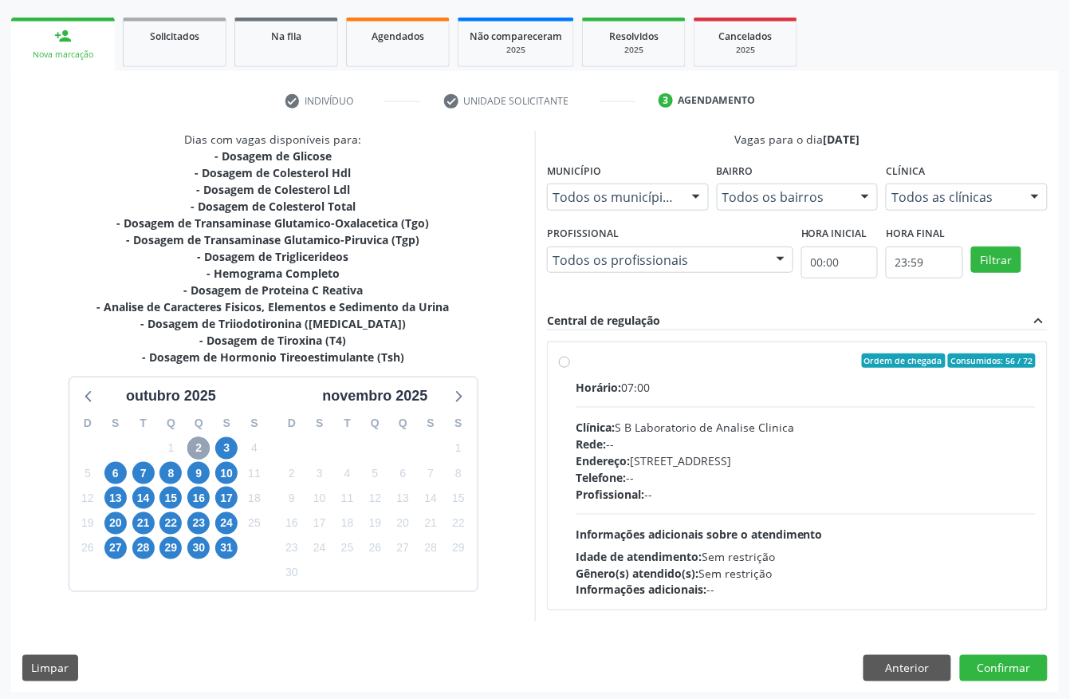
scroll to position [228, 0]
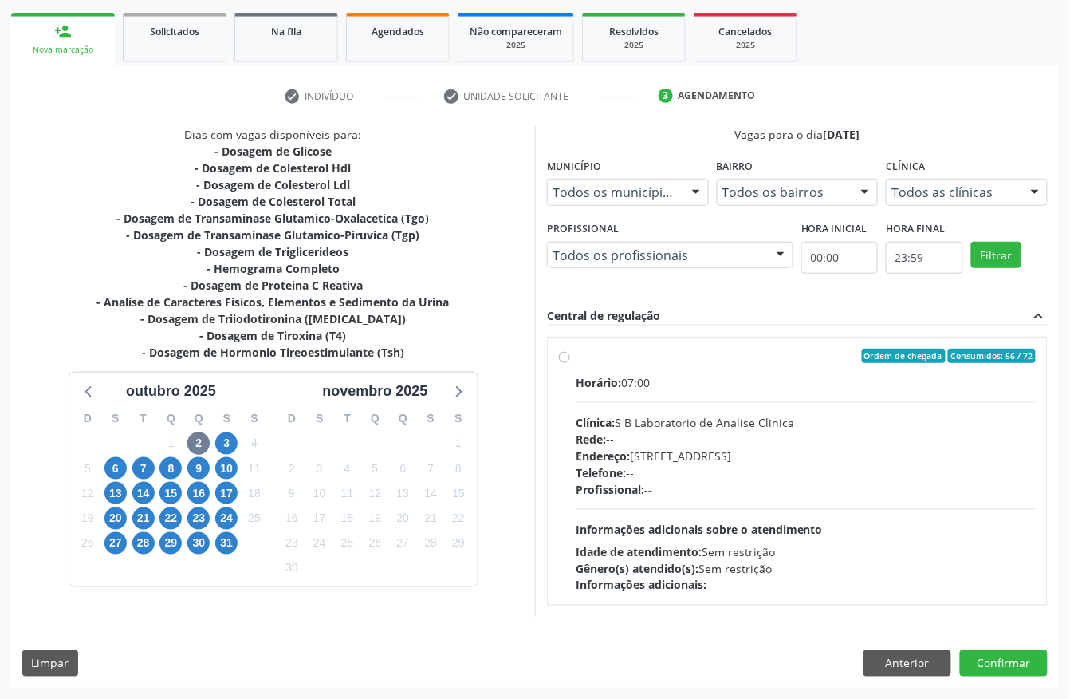
click at [722, 522] on span "Informações adicionais sobre o atendimento" at bounding box center [699, 529] width 247 height 15
click at [570, 363] on input "Ordem de chegada Consumidos: 56 / 72 Horário: 07:00 Clínica: S B Laboratorio de…" at bounding box center [564, 355] width 11 height 14
radio input "true"
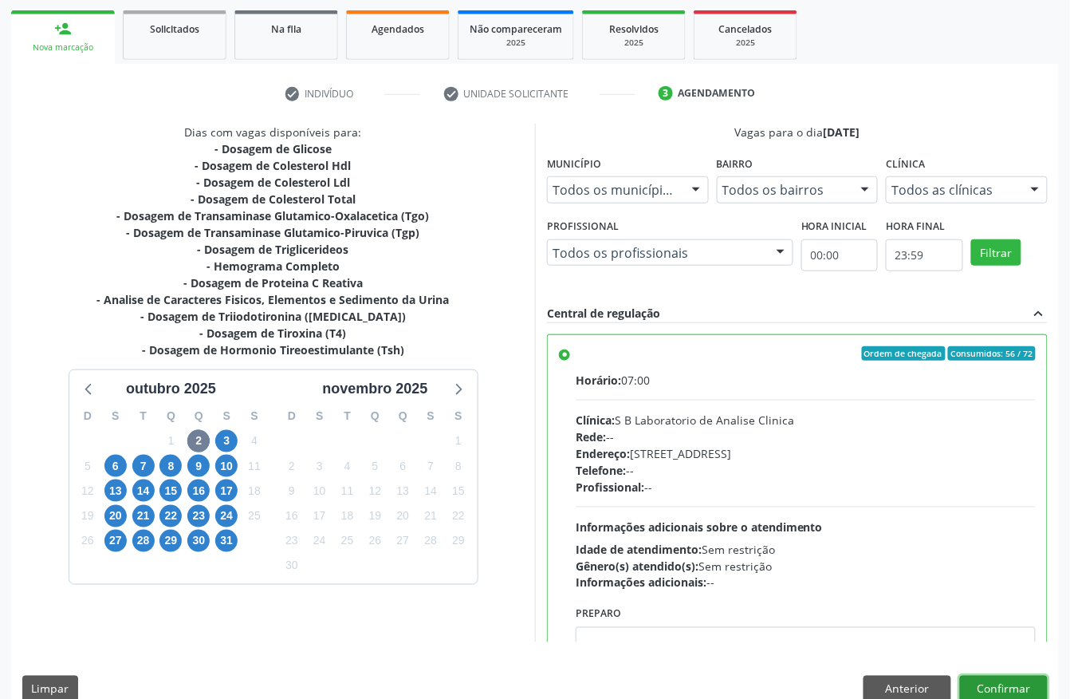
click at [1003, 681] on button "Confirmar" at bounding box center [1004, 688] width 88 height 27
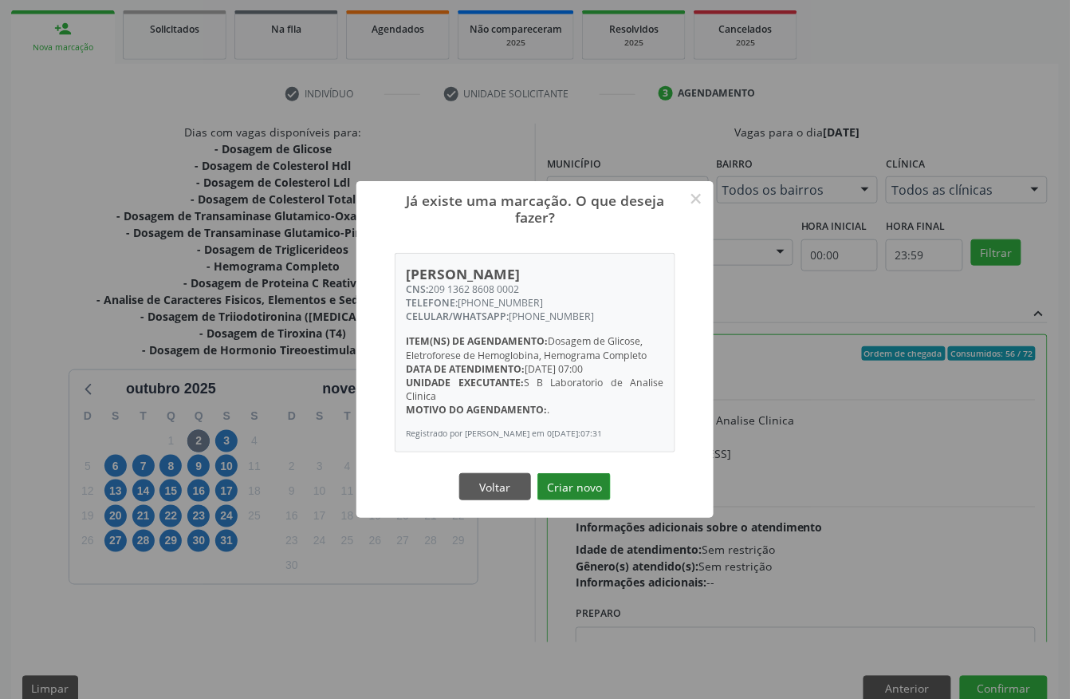
click at [591, 493] on button "Criar novo" at bounding box center [573, 486] width 73 height 27
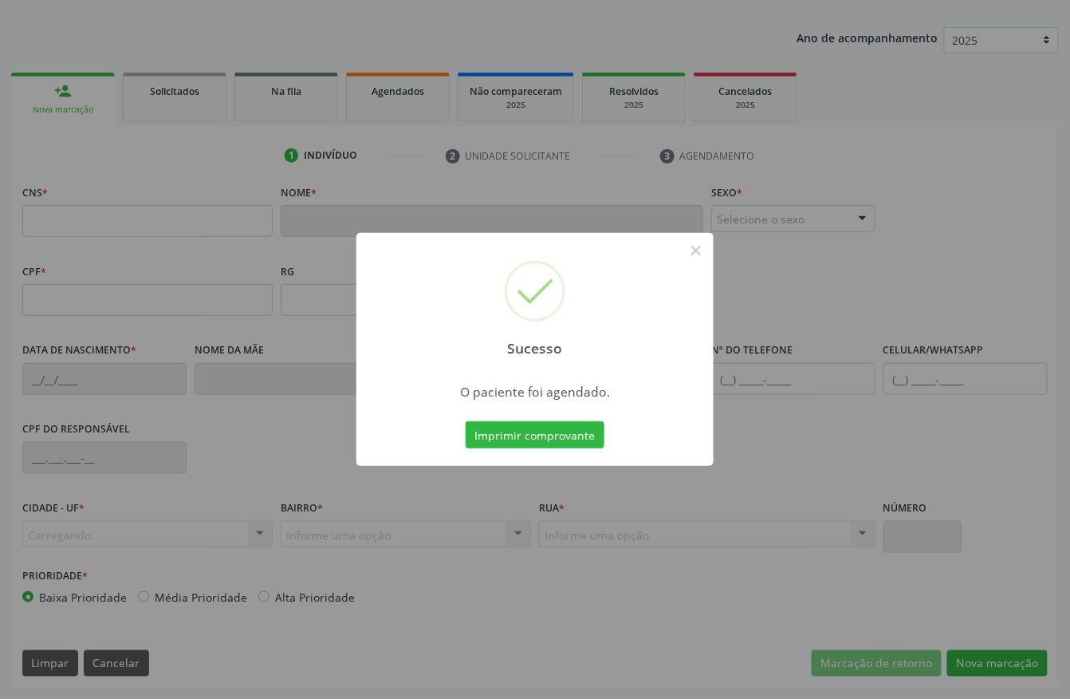
scroll to position [167, 0]
click at [527, 435] on button "Imprimir comprovante" at bounding box center [535, 434] width 139 height 27
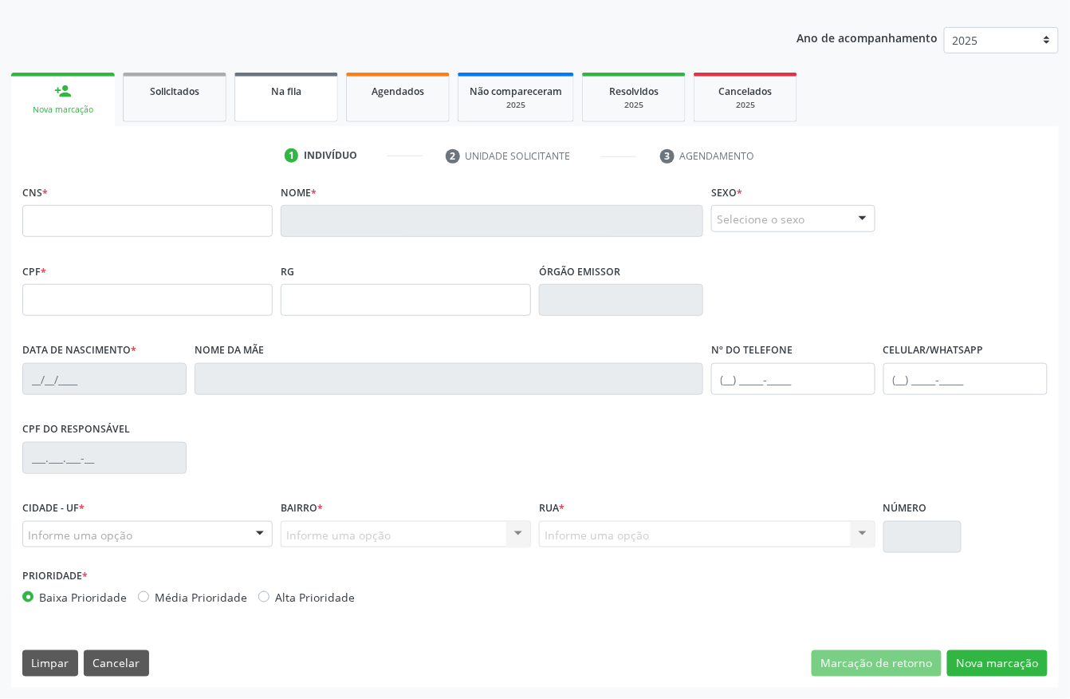
click at [300, 105] on link "Na fila" at bounding box center [286, 97] width 104 height 49
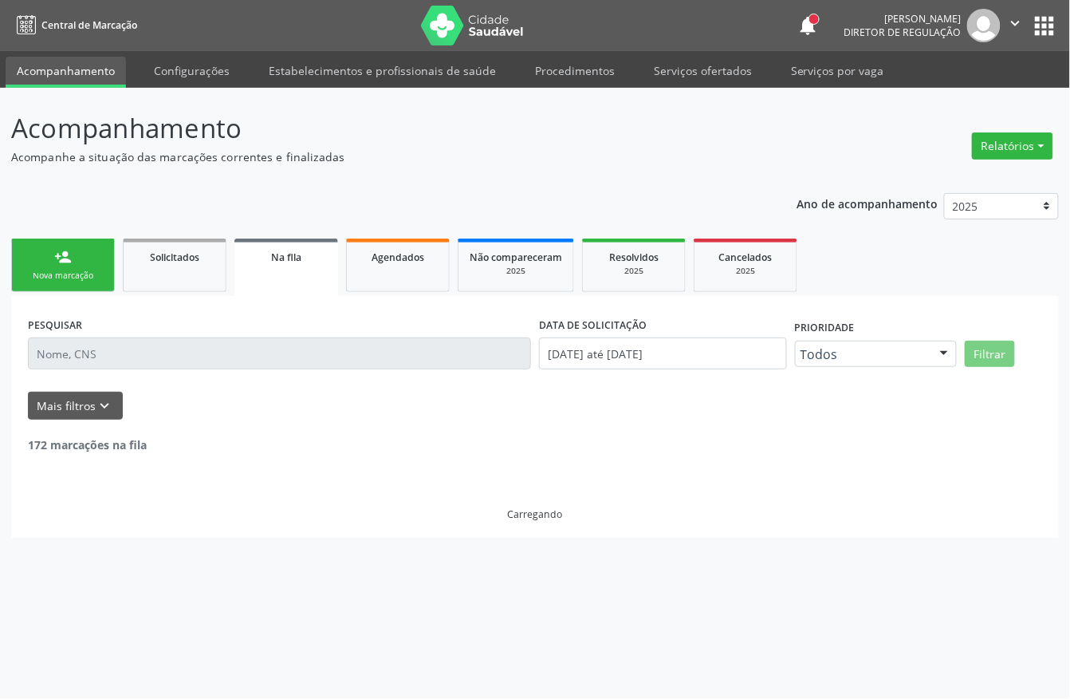
scroll to position [0, 0]
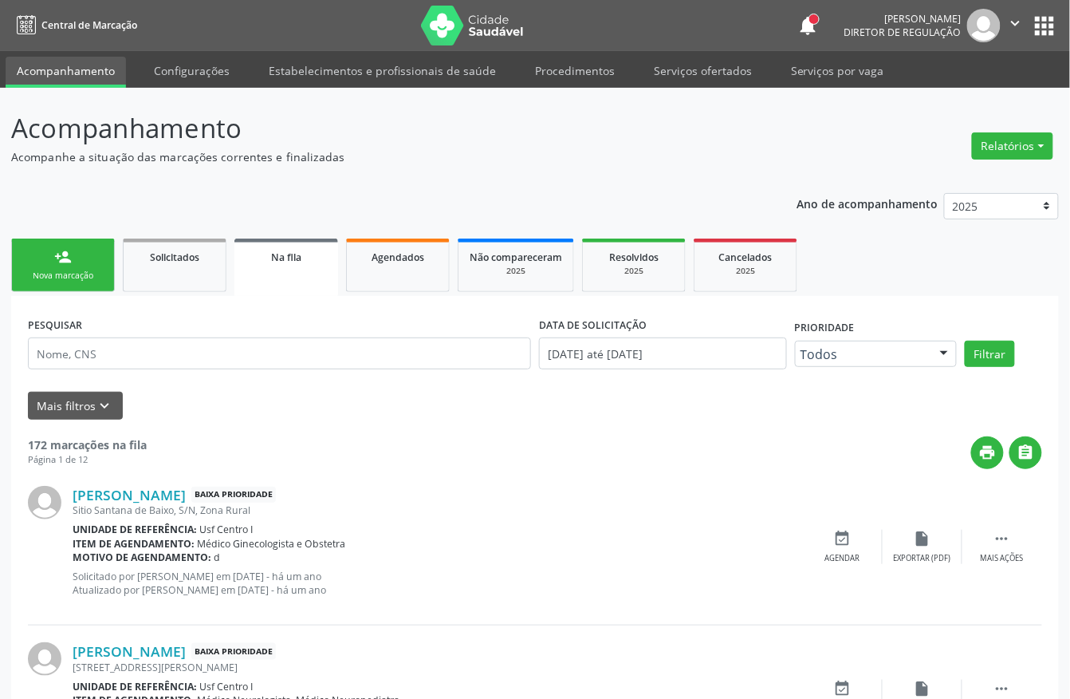
click at [61, 262] on div "person_add" at bounding box center [63, 257] width 18 height 18
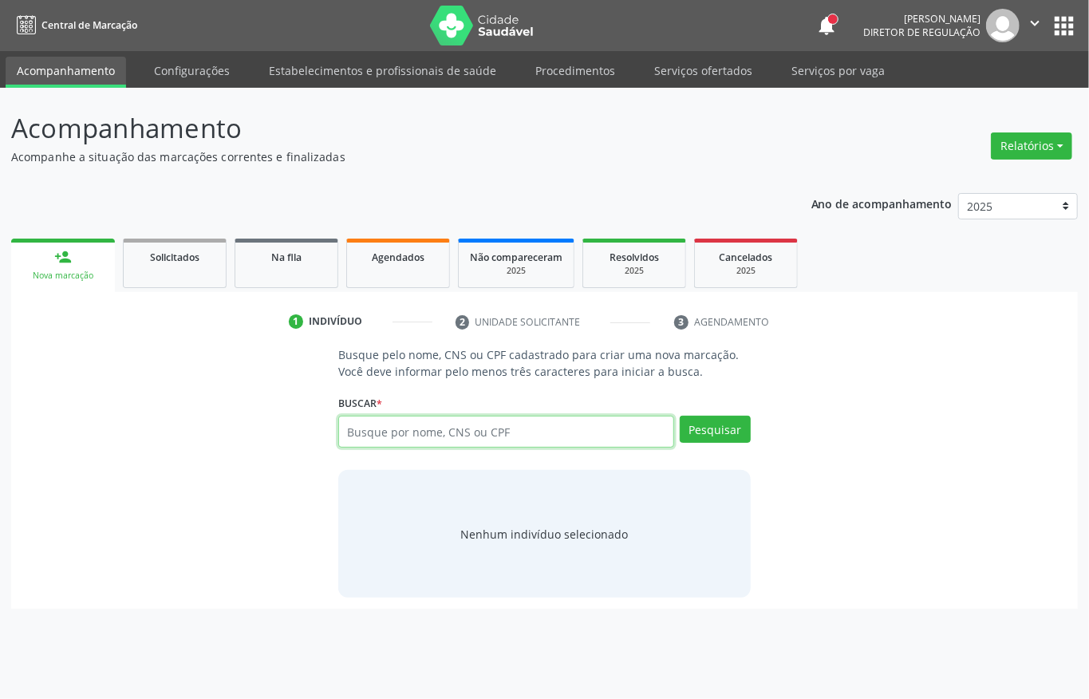
click at [486, 434] on input "text" at bounding box center [506, 431] width 336 height 32
type input "[PERSON_NAME]"
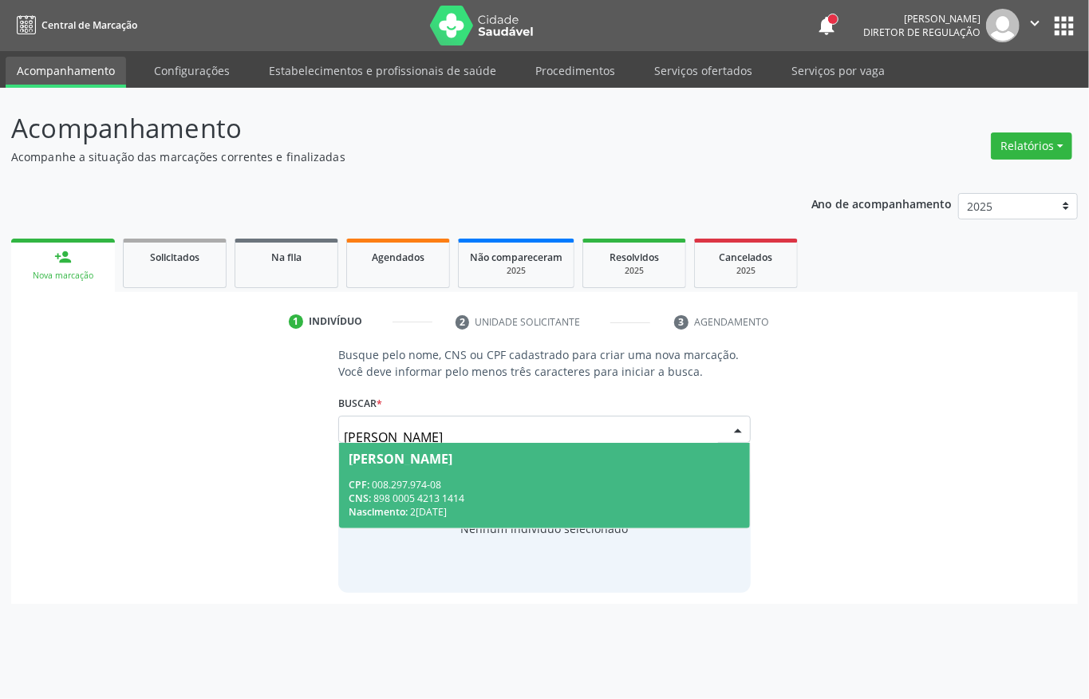
click at [451, 478] on div "CPF: 008.297.974-08" at bounding box center [544, 485] width 392 height 14
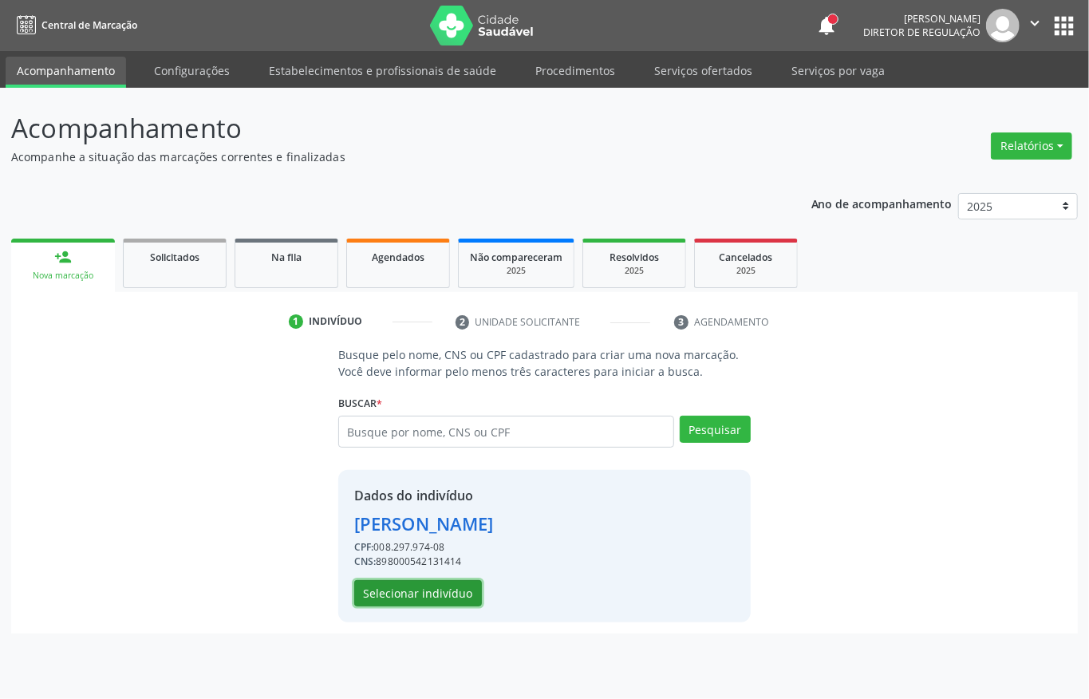
click at [426, 590] on button "Selecionar indivíduo" at bounding box center [418, 593] width 128 height 27
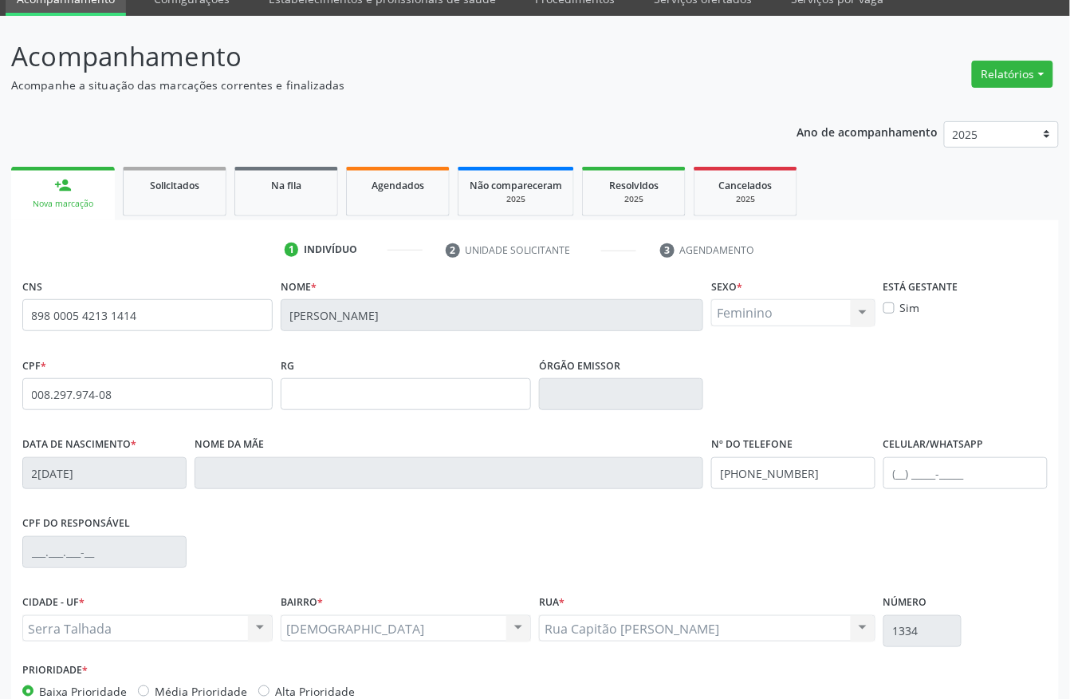
scroll to position [167, 0]
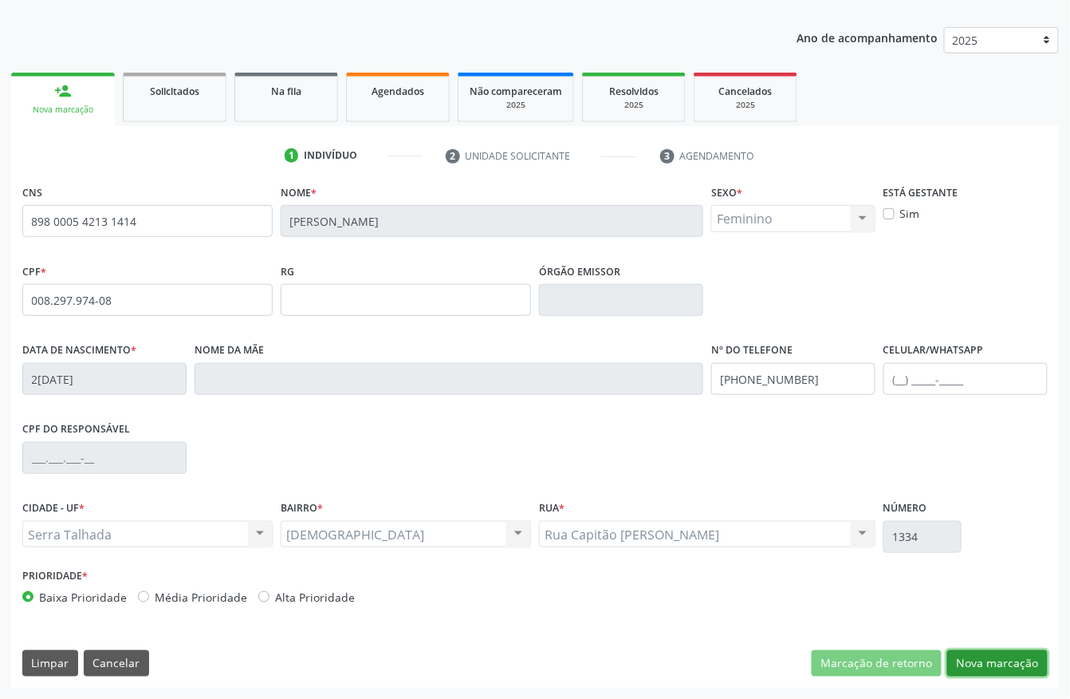
click at [1002, 662] on button "Nova marcação" at bounding box center [997, 663] width 100 height 27
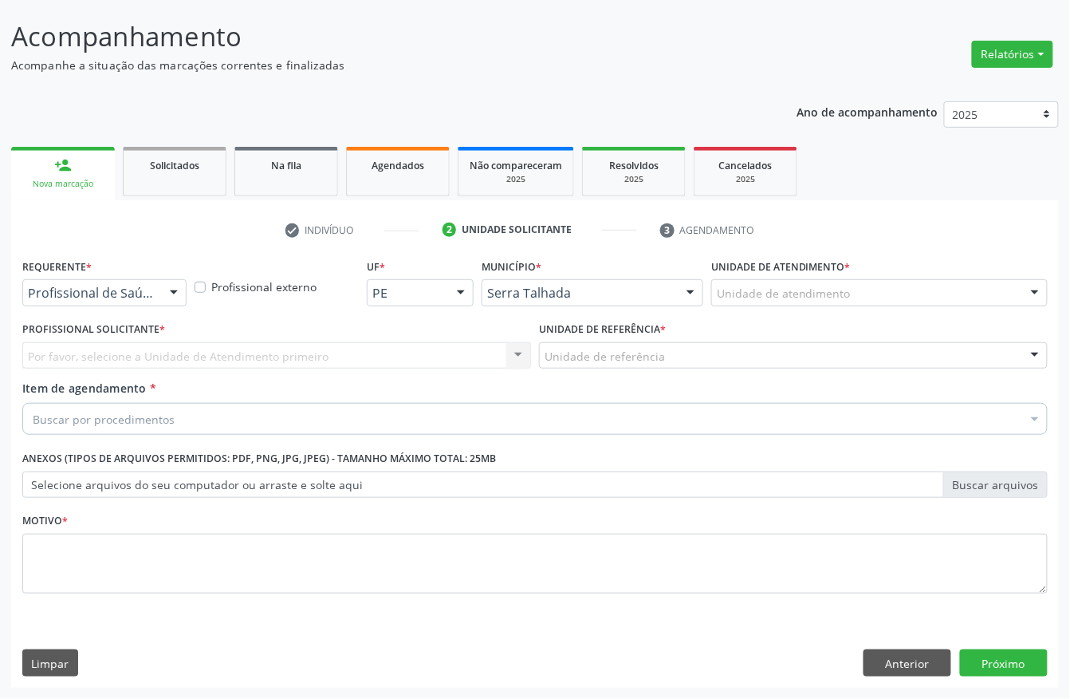
scroll to position [93, 0]
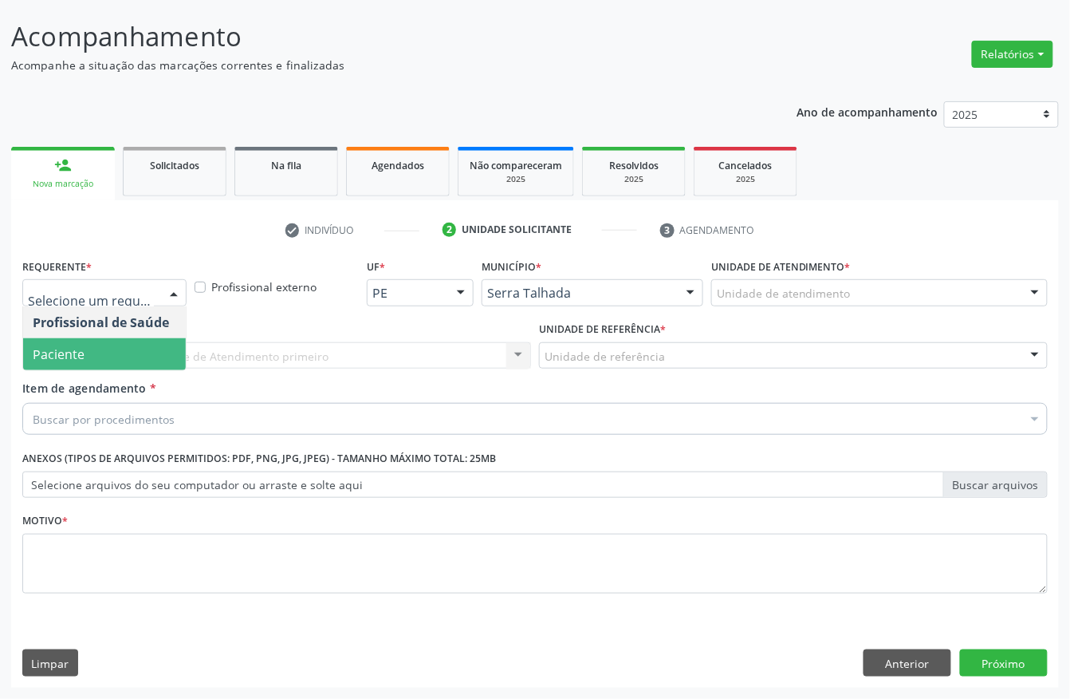
click at [126, 345] on span "Paciente" at bounding box center [104, 354] width 163 height 32
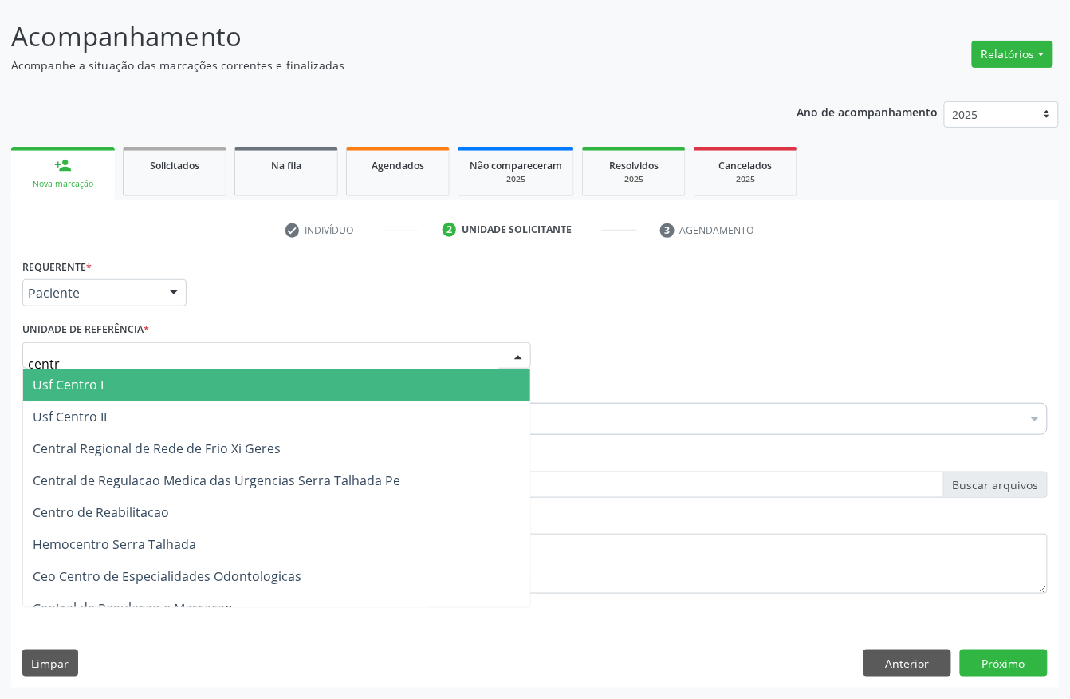
type input "centro"
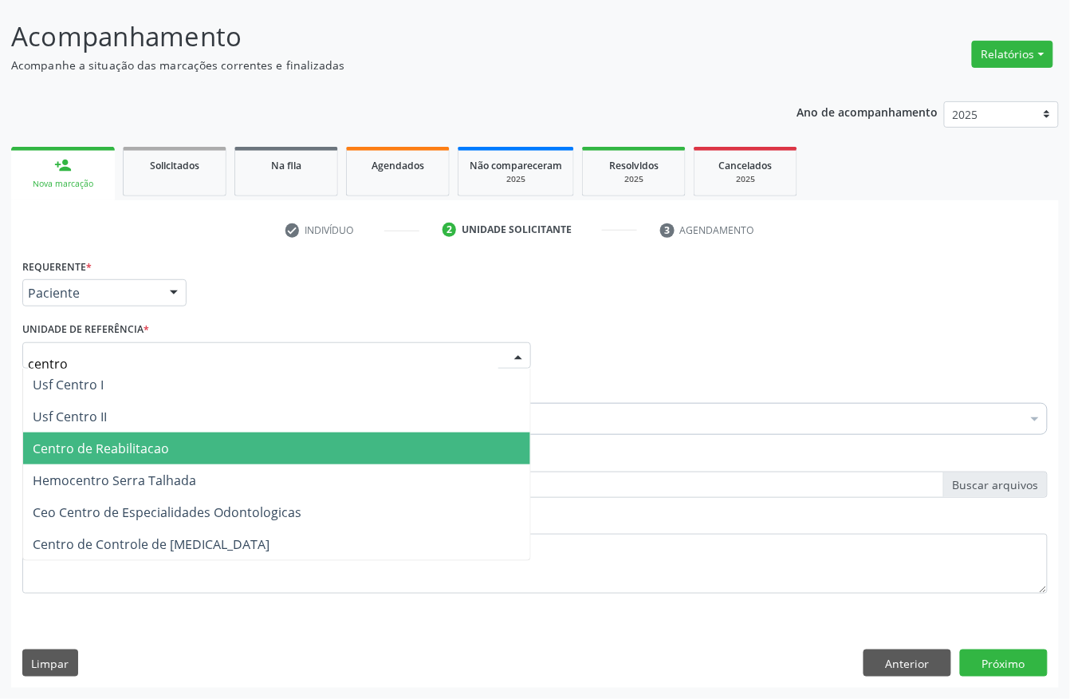
click at [140, 451] on span "Centro de Reabilitacao" at bounding box center [101, 448] width 136 height 18
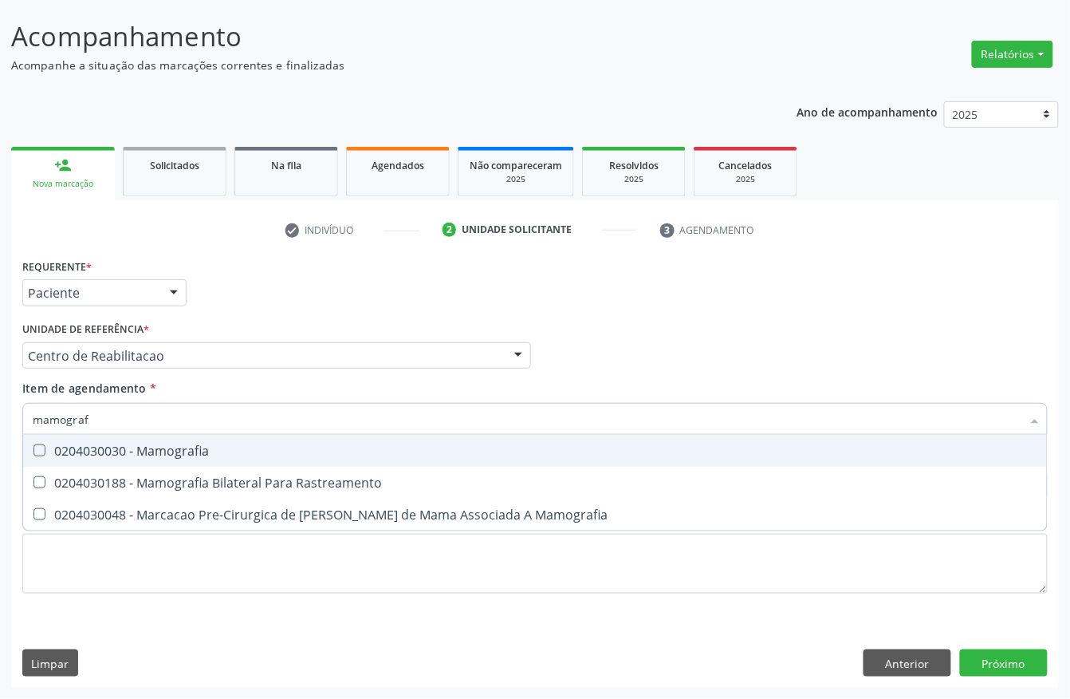
type input "mamografi"
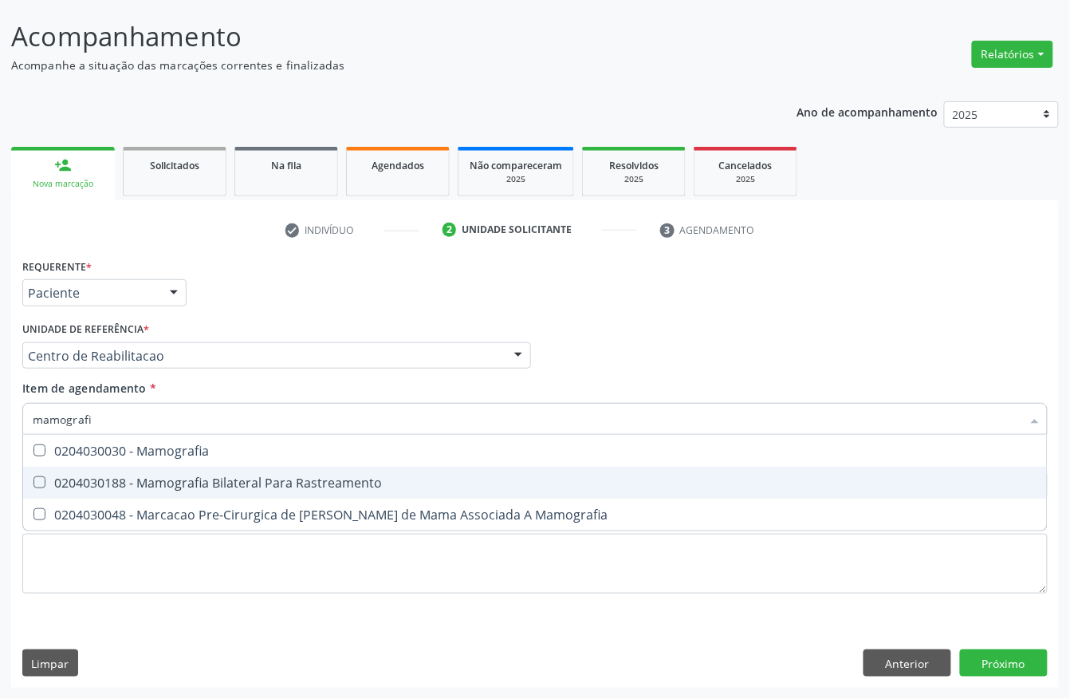
click at [155, 476] on div "0204030188 - Mamografia Bilateral Para Rastreamento" at bounding box center [535, 482] width 1005 height 13
checkbox Rastreamento "true"
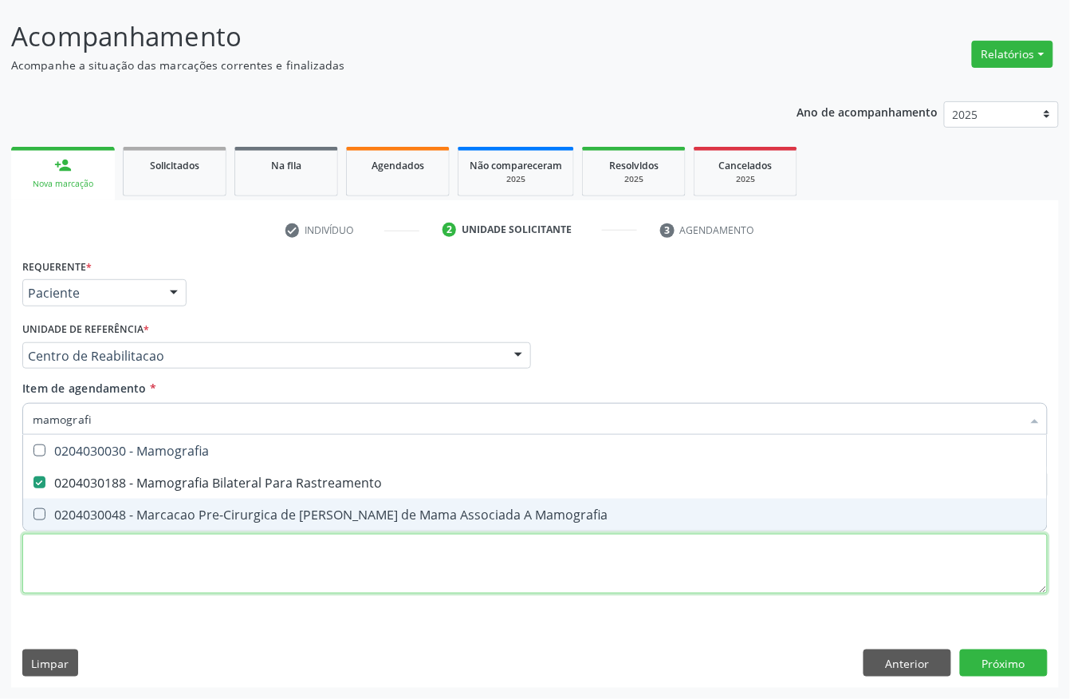
click at [77, 571] on div "Requerente * Paciente Profissional de Saúde Paciente Nenhum resultado encontrad…" at bounding box center [535, 434] width 1026 height 361
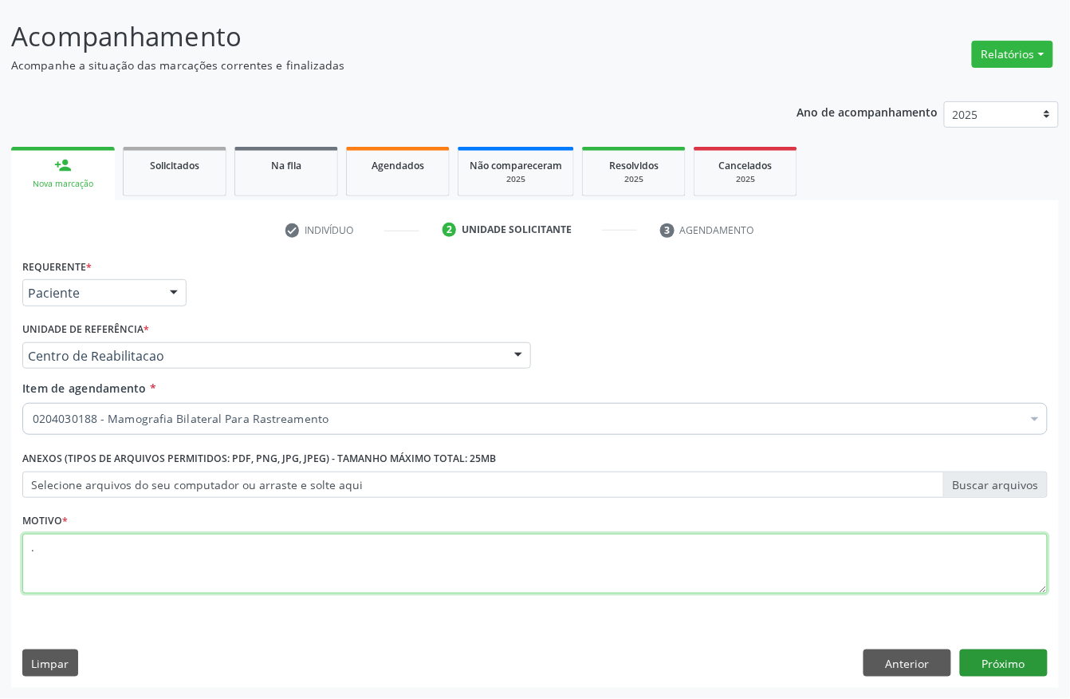
type textarea "."
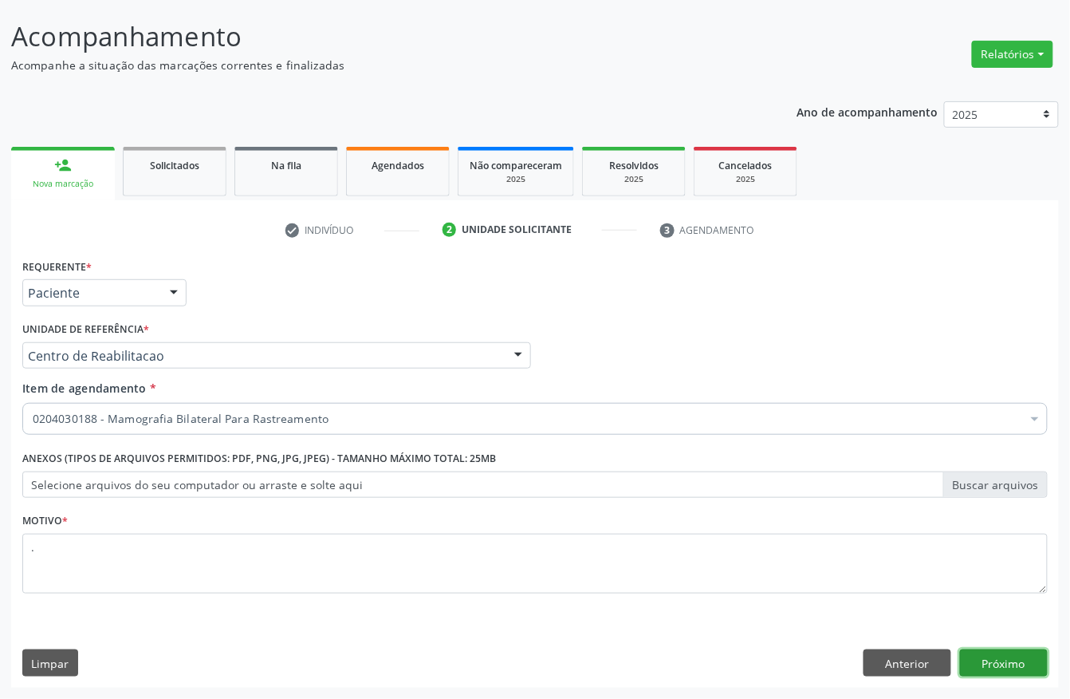
click at [1021, 654] on button "Próximo" at bounding box center [1004, 662] width 88 height 27
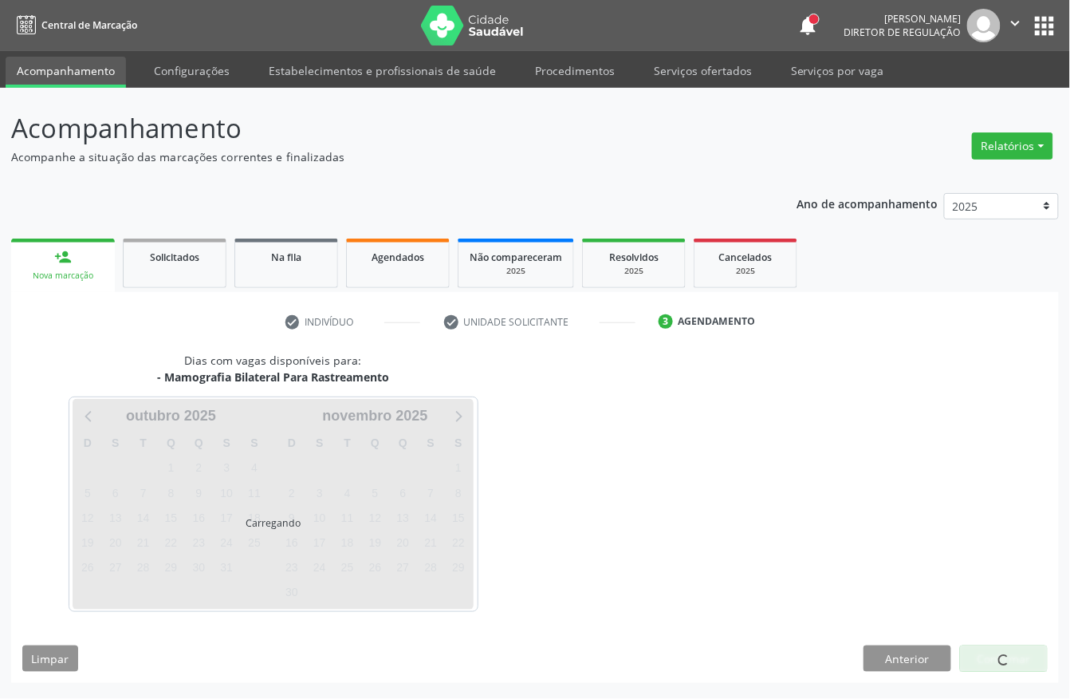
scroll to position [0, 0]
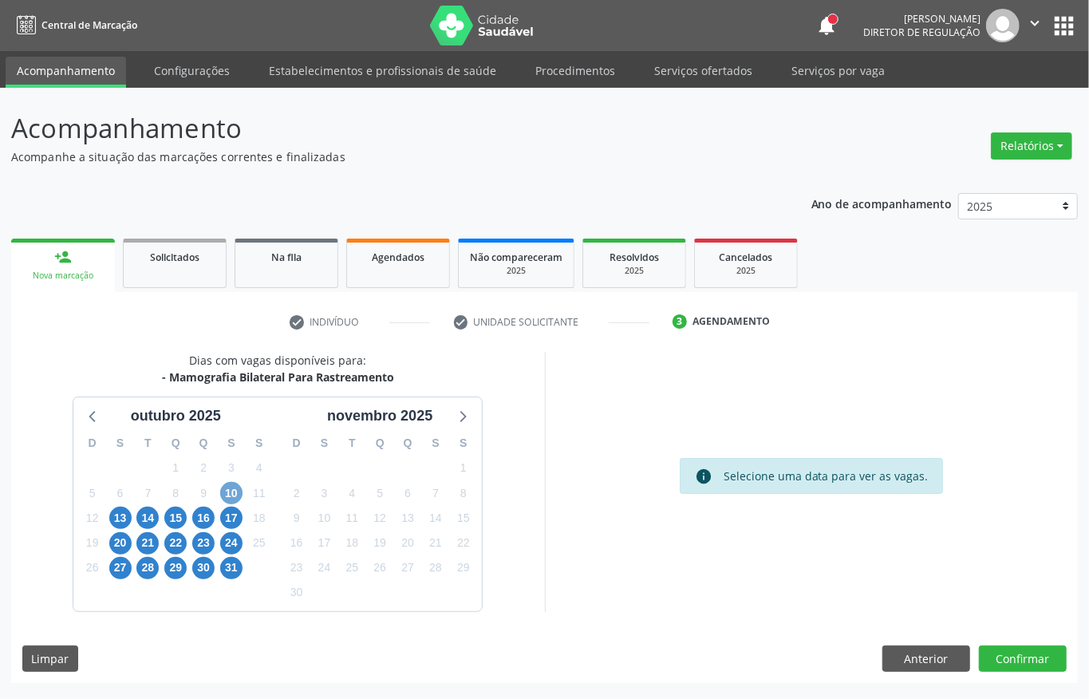
click at [233, 492] on span "10" at bounding box center [231, 493] width 22 height 22
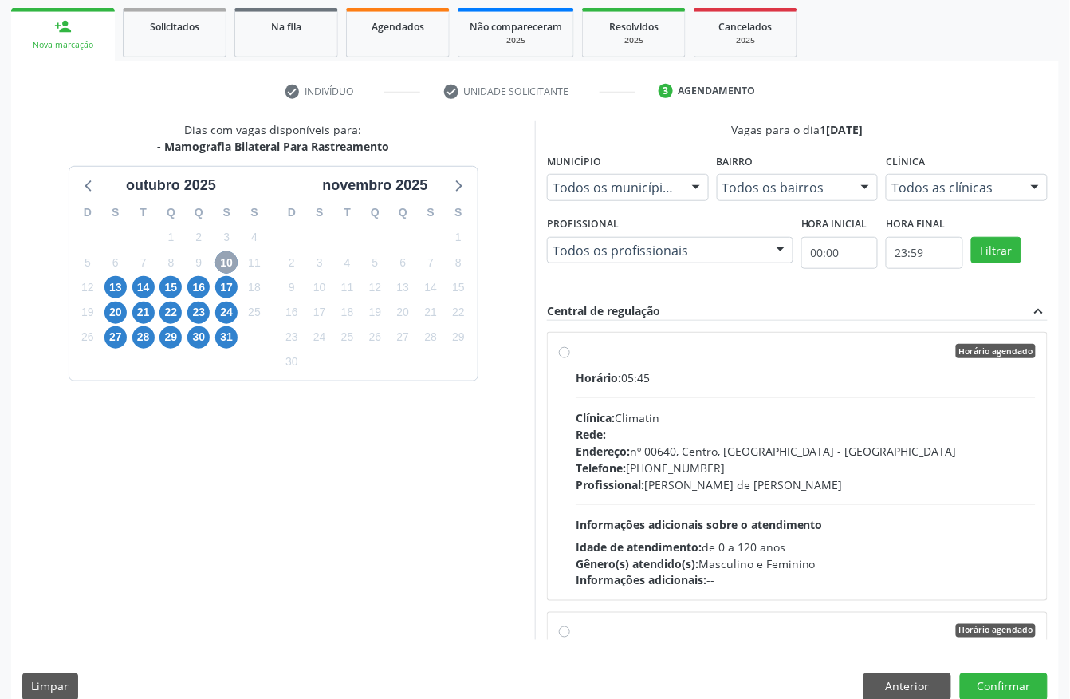
scroll to position [255, 0]
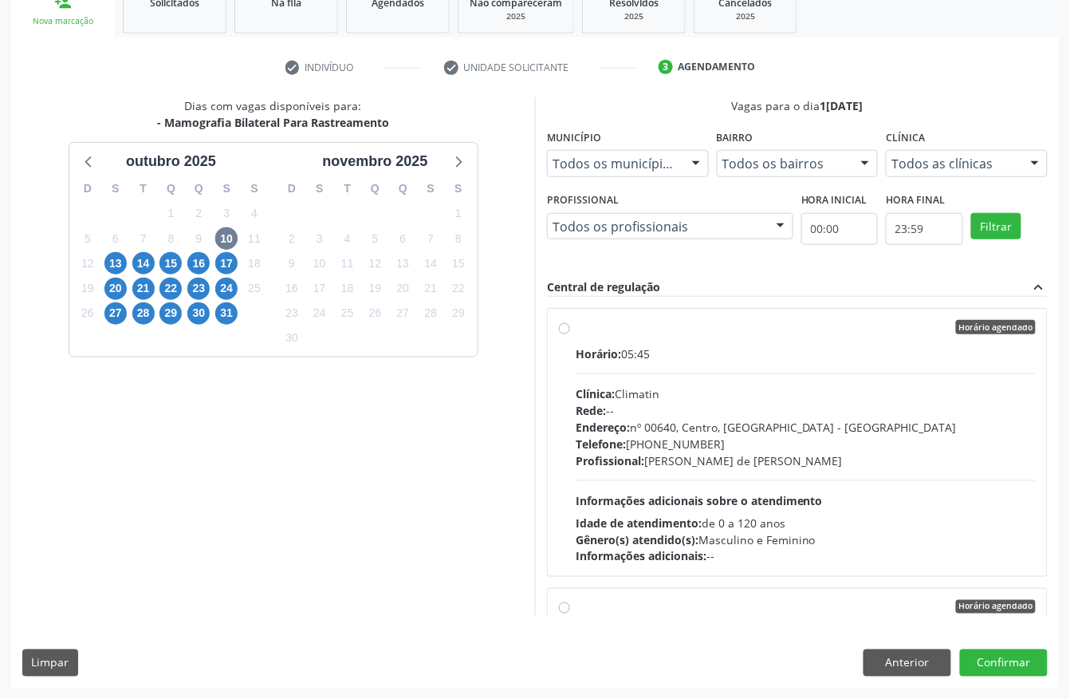
click at [789, 506] on span "Informações adicionais sobre o atendimento" at bounding box center [699, 500] width 247 height 15
click at [570, 334] on input "Horário agendado Horário: 05:45 Clínica: Climatin Rede: -- Endereço: nº 00640, …" at bounding box center [564, 327] width 11 height 14
radio input "true"
click at [1000, 655] on button "Confirmar" at bounding box center [1004, 662] width 88 height 27
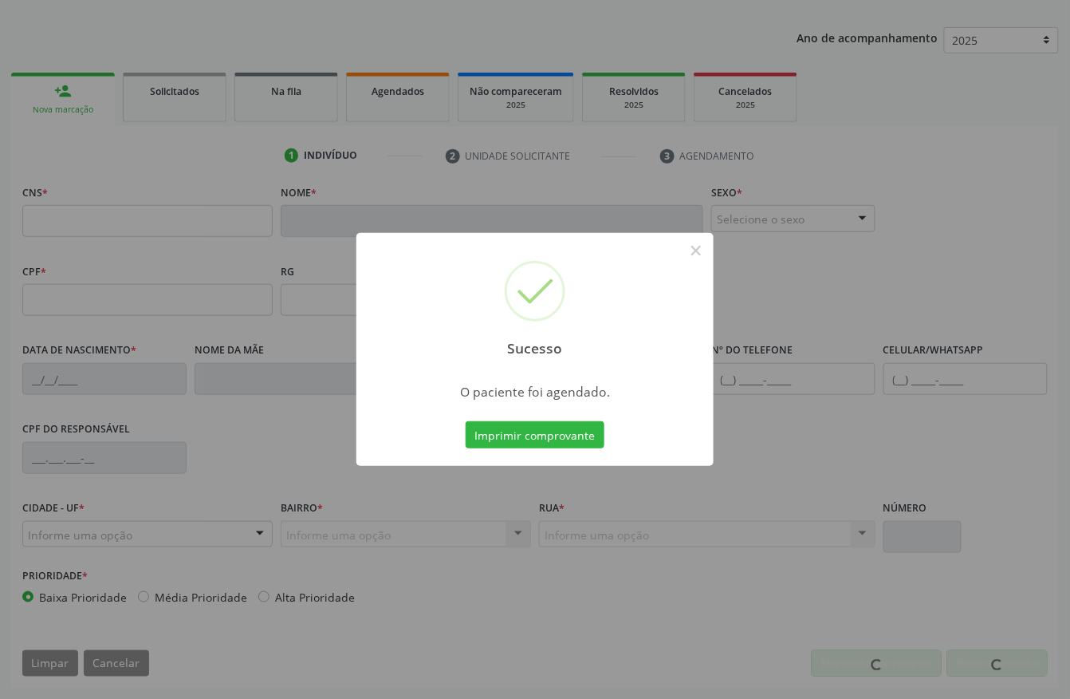
click at [542, 440] on div "Sucesso × O paciente foi agendado. Imprimir comprovante Cancel" at bounding box center [535, 349] width 1070 height 699
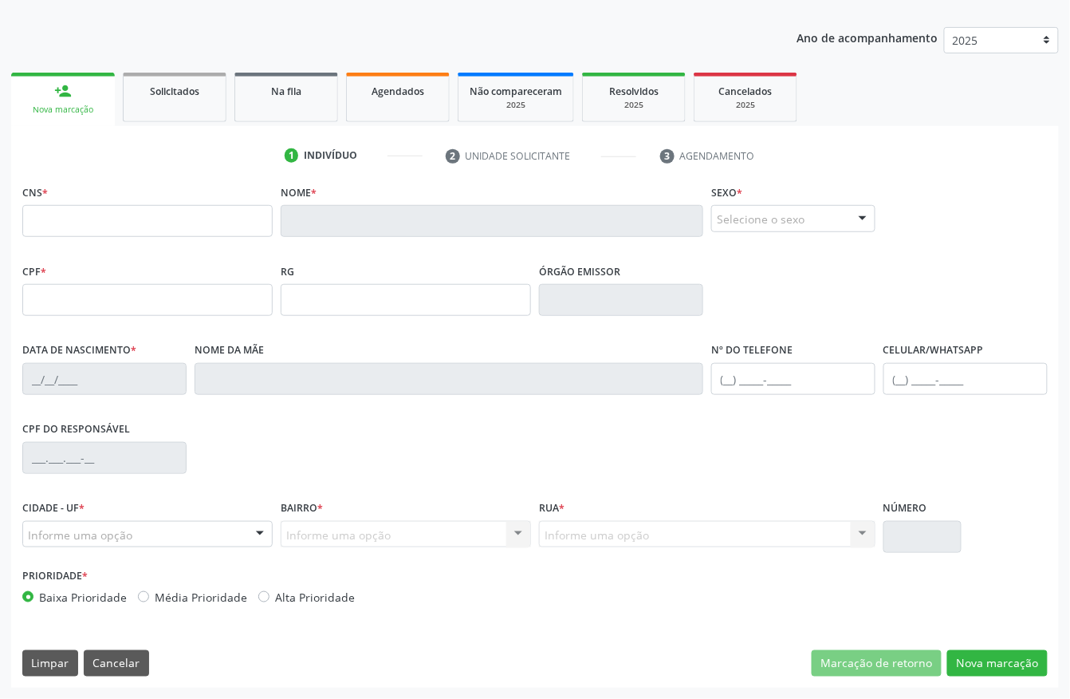
scroll to position [167, 0]
click at [377, 93] on span "Agendados" at bounding box center [398, 92] width 53 height 14
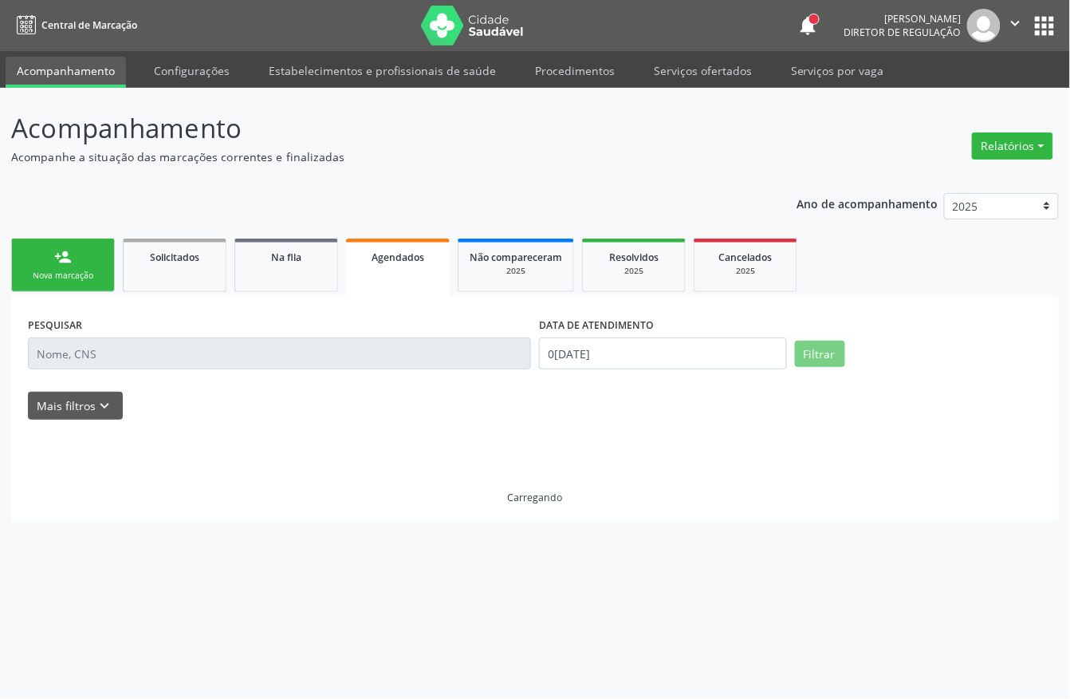
scroll to position [0, 0]
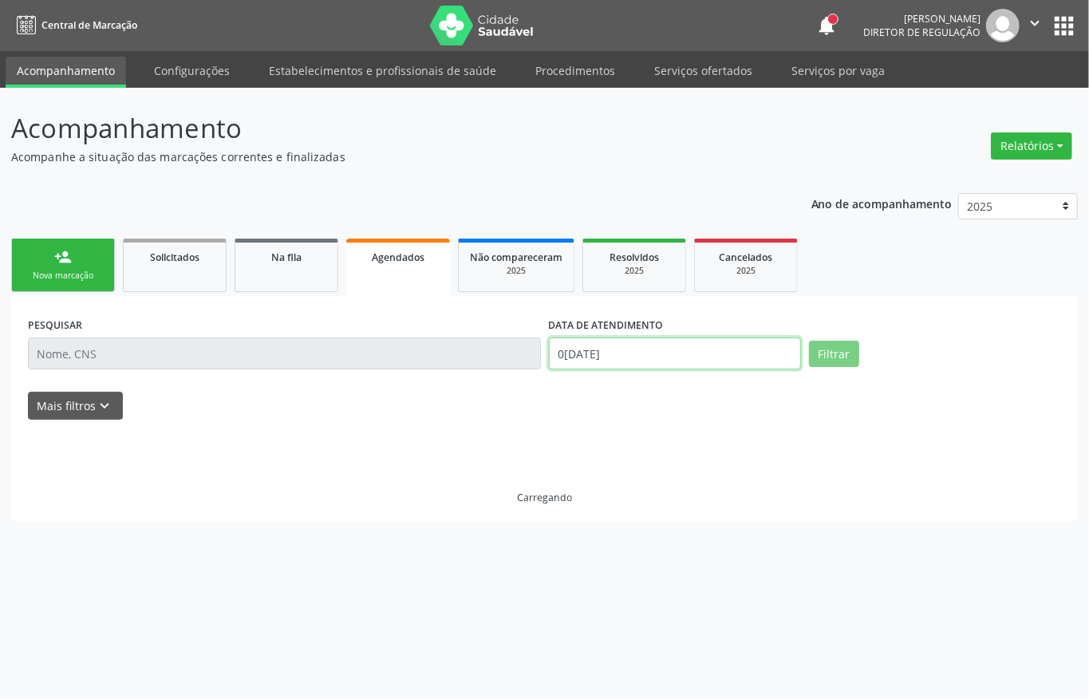
click at [694, 354] on body "Central de Marcação notifications [PERSON_NAME] Diretor de regulação  Configur…" at bounding box center [544, 349] width 1089 height 699
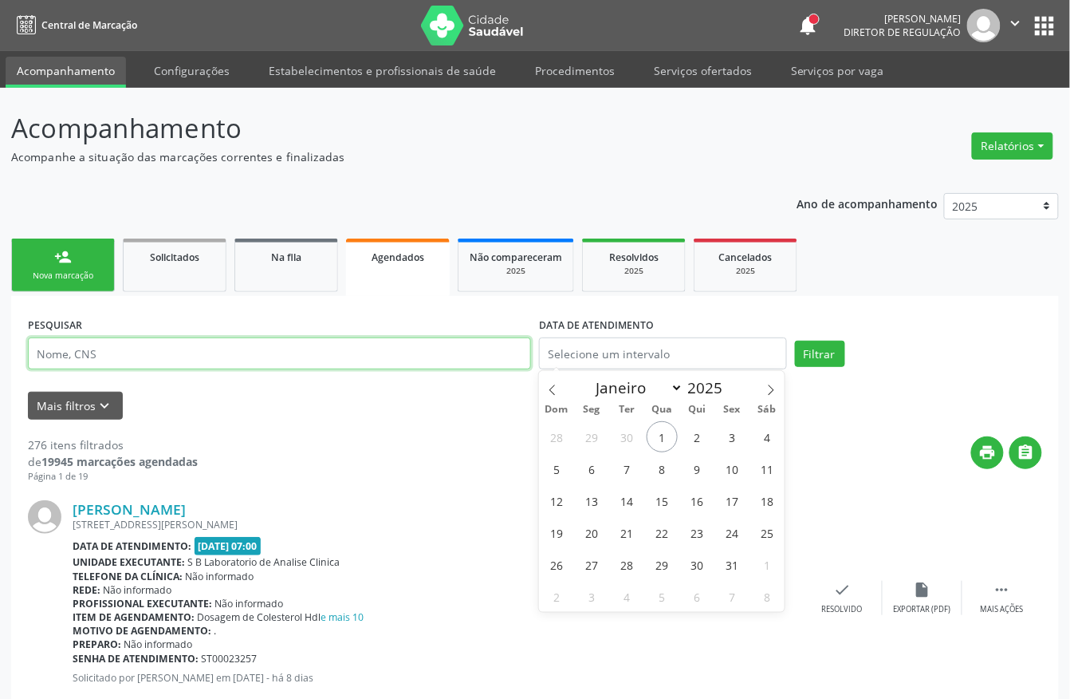
click at [368, 354] on input "text" at bounding box center [279, 353] width 503 height 32
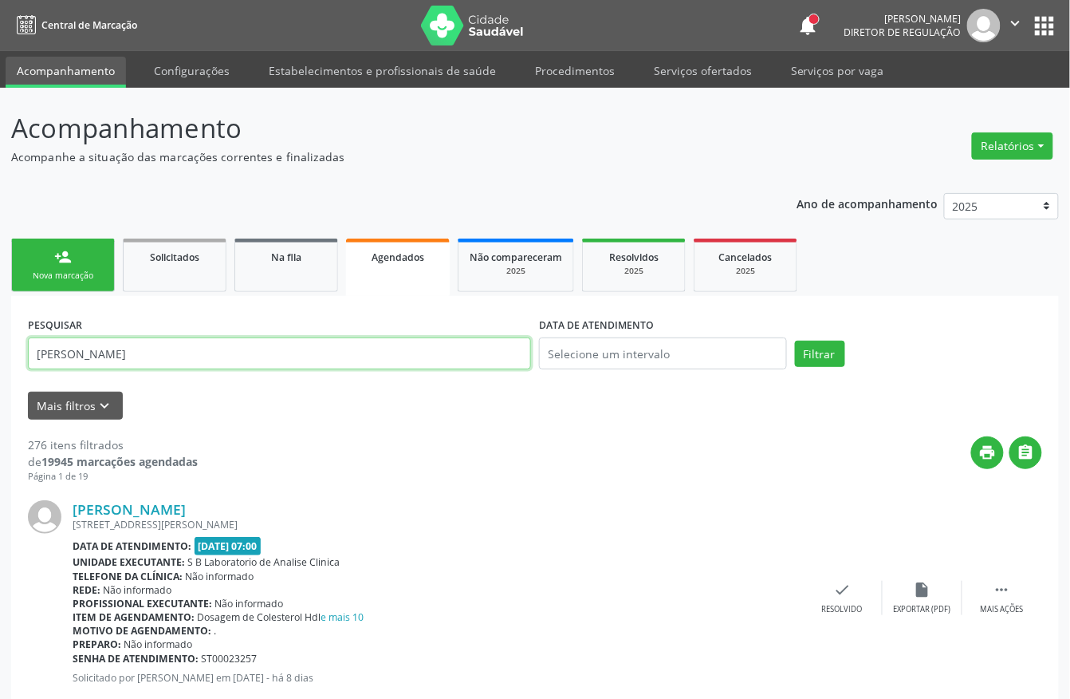
type input "vilma galdino"
click at [795, 341] on button "Filtrar" at bounding box center [820, 354] width 50 height 27
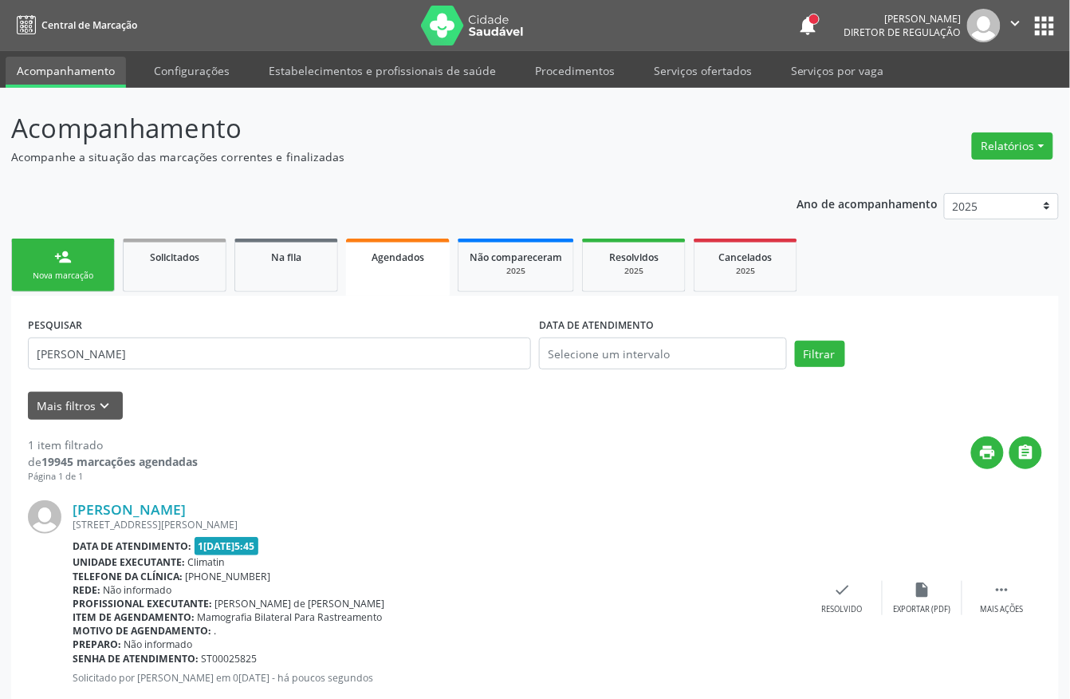
scroll to position [41, 0]
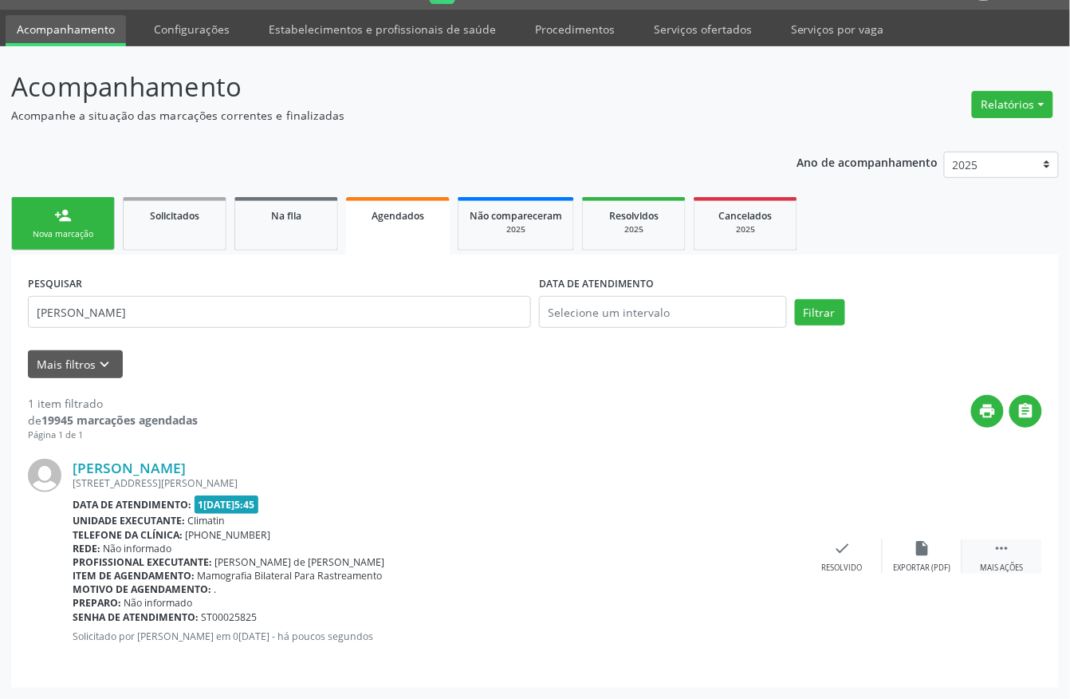
click at [1006, 568] on div "Mais ações" at bounding box center [1002, 567] width 43 height 11
click at [671, 560] on div "print Imprimir" at bounding box center [684, 556] width 80 height 34
drag, startPoint x: 77, startPoint y: 234, endPoint x: 91, endPoint y: 250, distance: 22.1
click at [77, 234] on div "Nova marcação" at bounding box center [63, 234] width 80 height 12
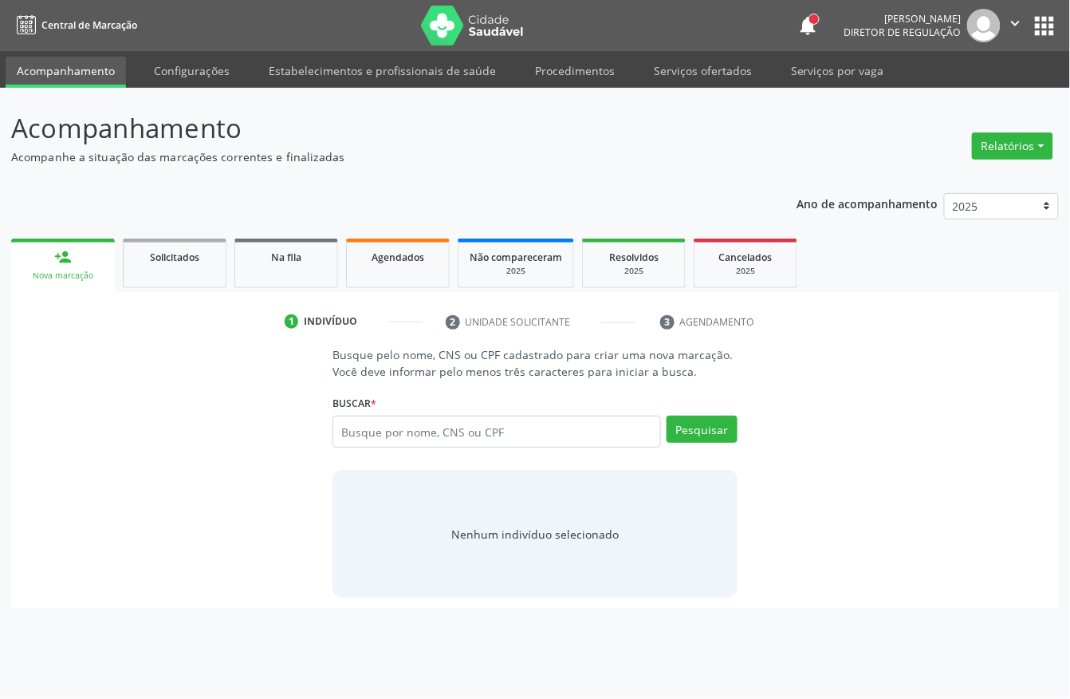
scroll to position [0, 0]
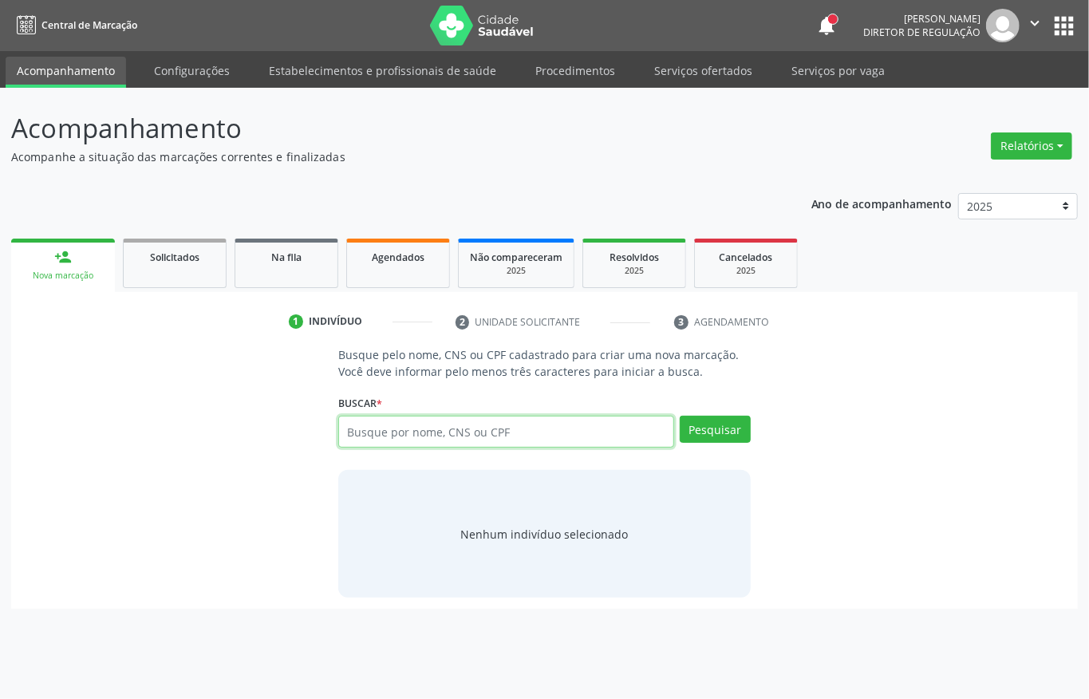
click at [419, 432] on input "text" at bounding box center [506, 431] width 336 height 32
type input "danilo de lima pere"
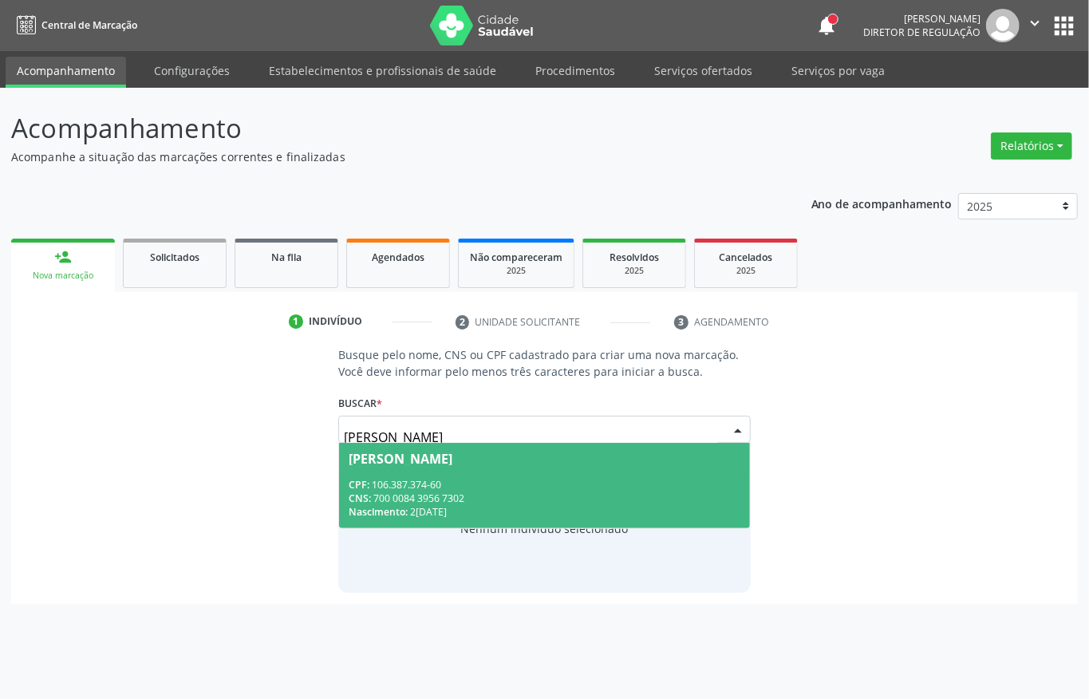
click at [431, 486] on div "CPF: 106.387.374-60" at bounding box center [544, 485] width 392 height 14
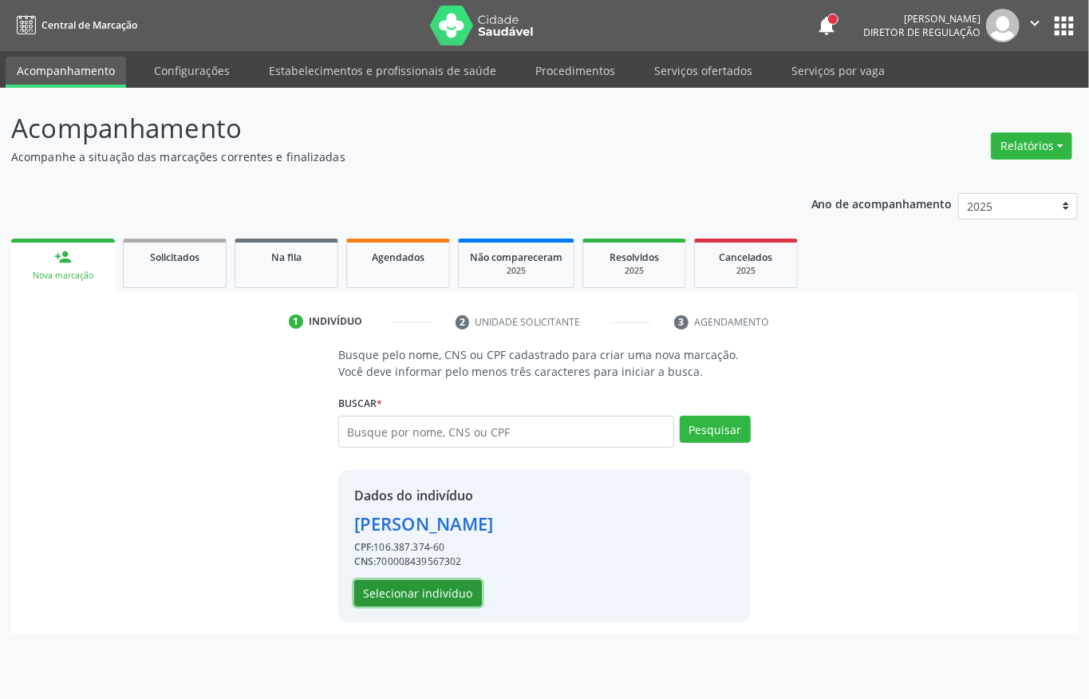
click at [461, 590] on button "Selecionar indivíduo" at bounding box center [418, 593] width 128 height 27
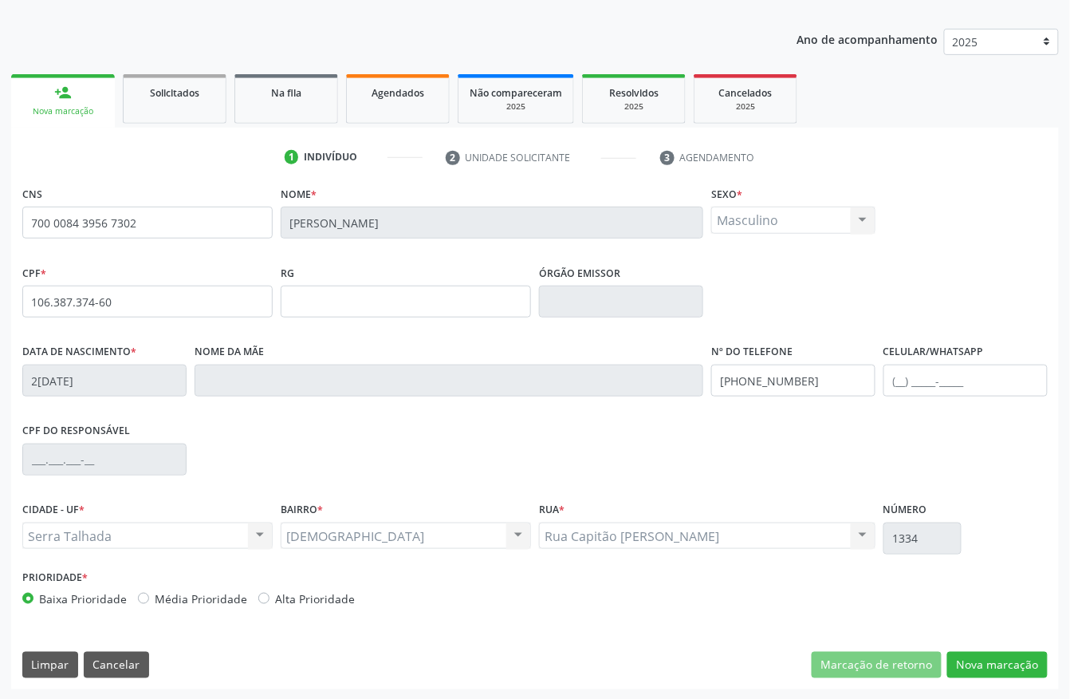
scroll to position [167, 0]
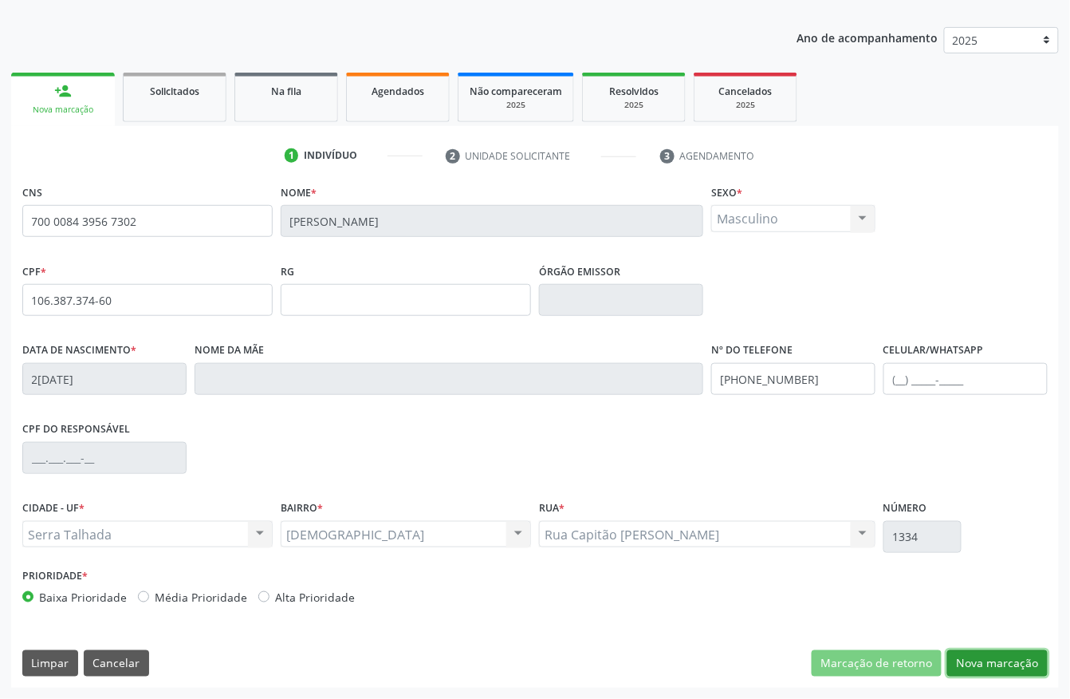
click at [993, 664] on button "Nova marcação" at bounding box center [997, 663] width 100 height 27
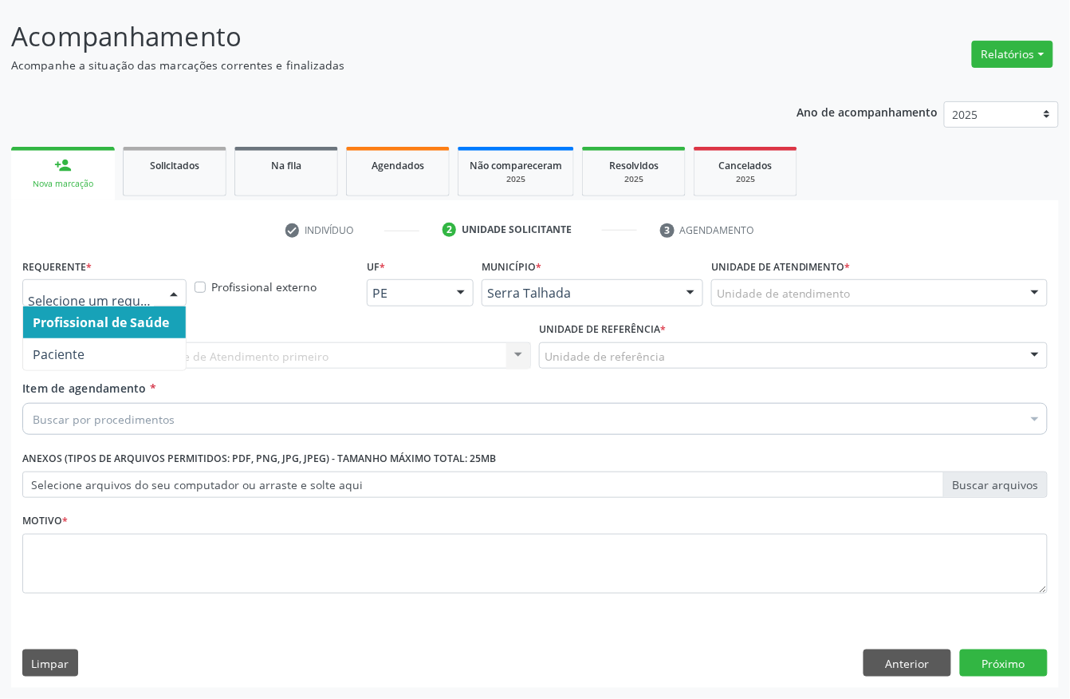
click at [179, 282] on div at bounding box center [174, 293] width 24 height 27
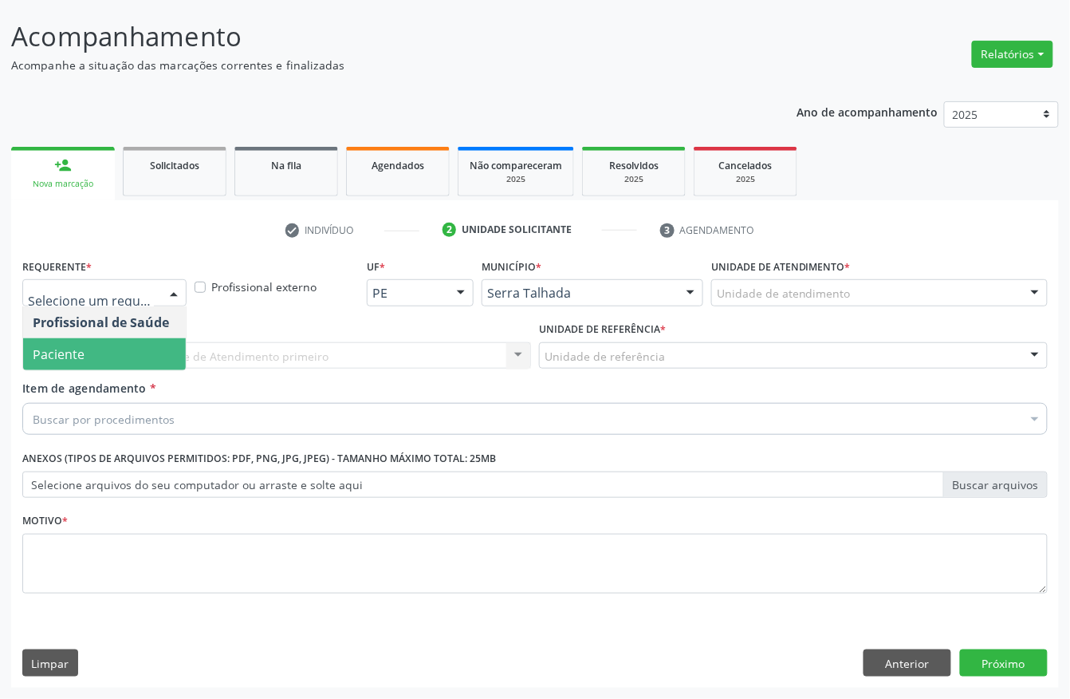
click at [138, 355] on span "Paciente" at bounding box center [104, 354] width 163 height 32
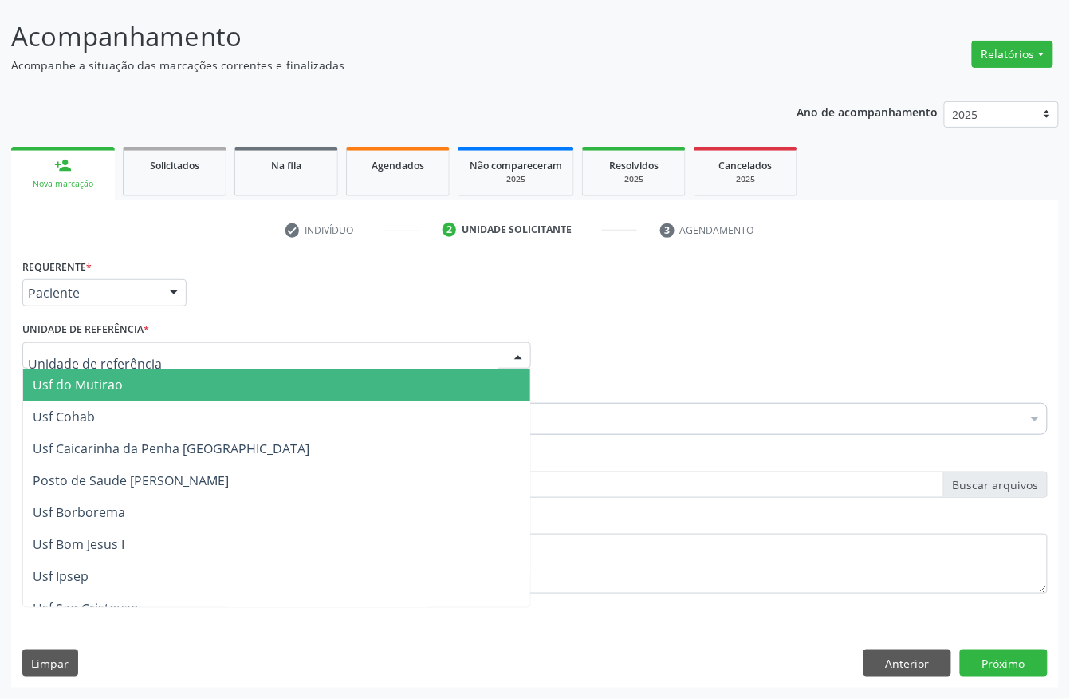
click at [153, 345] on div at bounding box center [276, 355] width 509 height 27
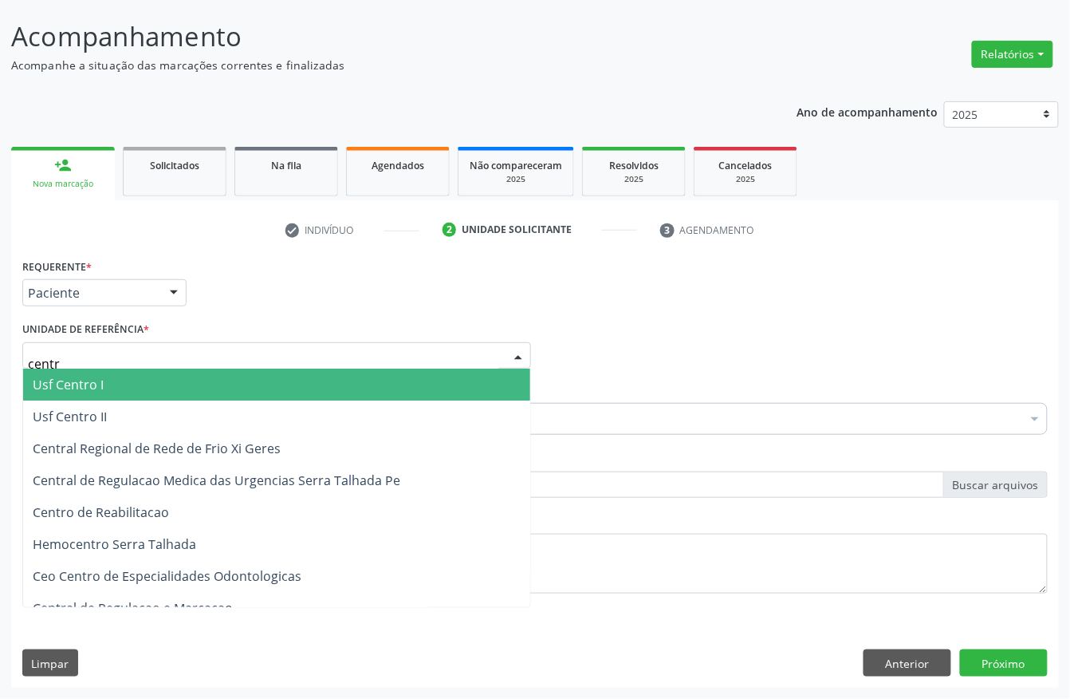
type input "centro"
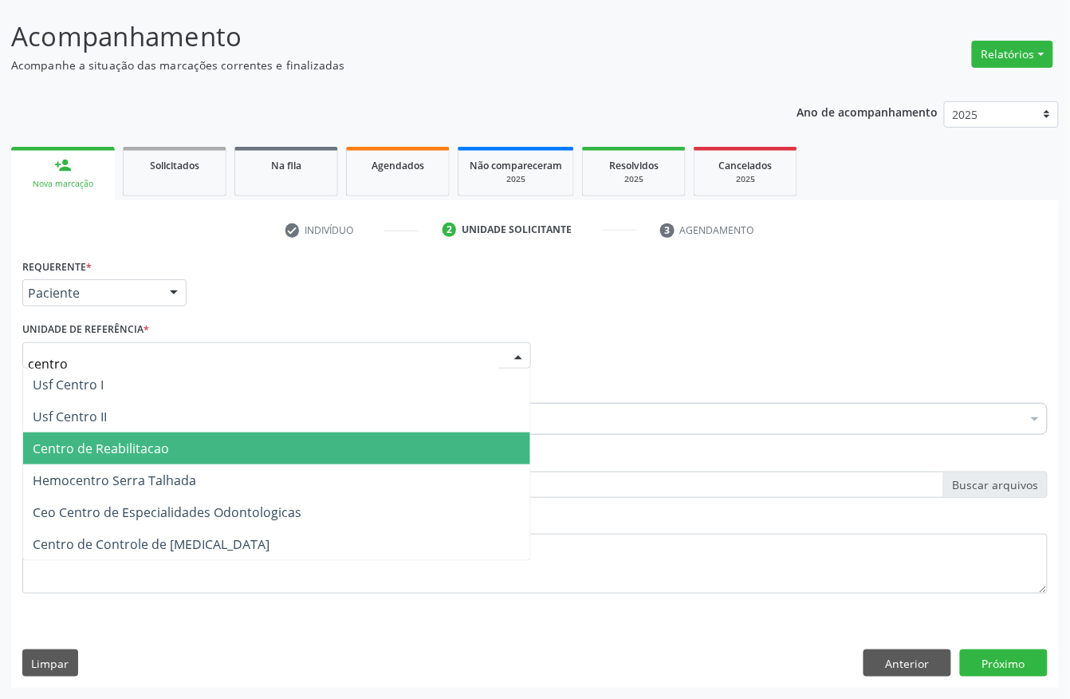
click at [145, 432] on span "Centro de Reabilitacao" at bounding box center [276, 448] width 507 height 32
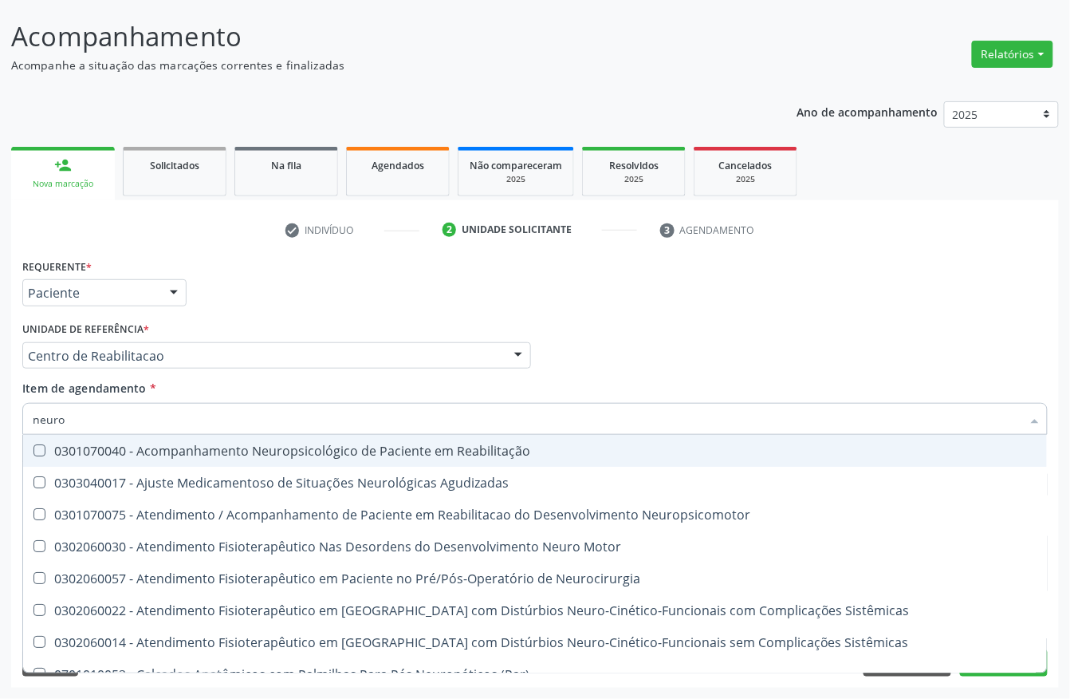
type input "neurol"
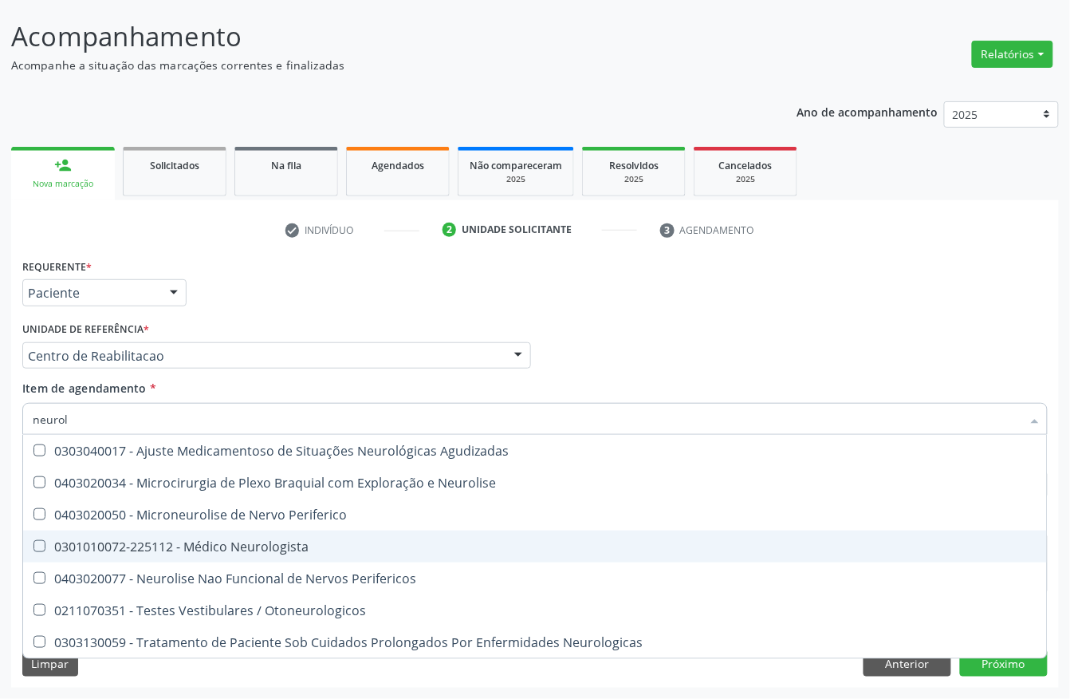
drag, startPoint x: 198, startPoint y: 534, endPoint x: 0, endPoint y: 453, distance: 213.8
click at [190, 533] on span "0301010072-225112 - Médico Neurologista" at bounding box center [535, 546] width 1024 height 32
checkbox Neurologista "true"
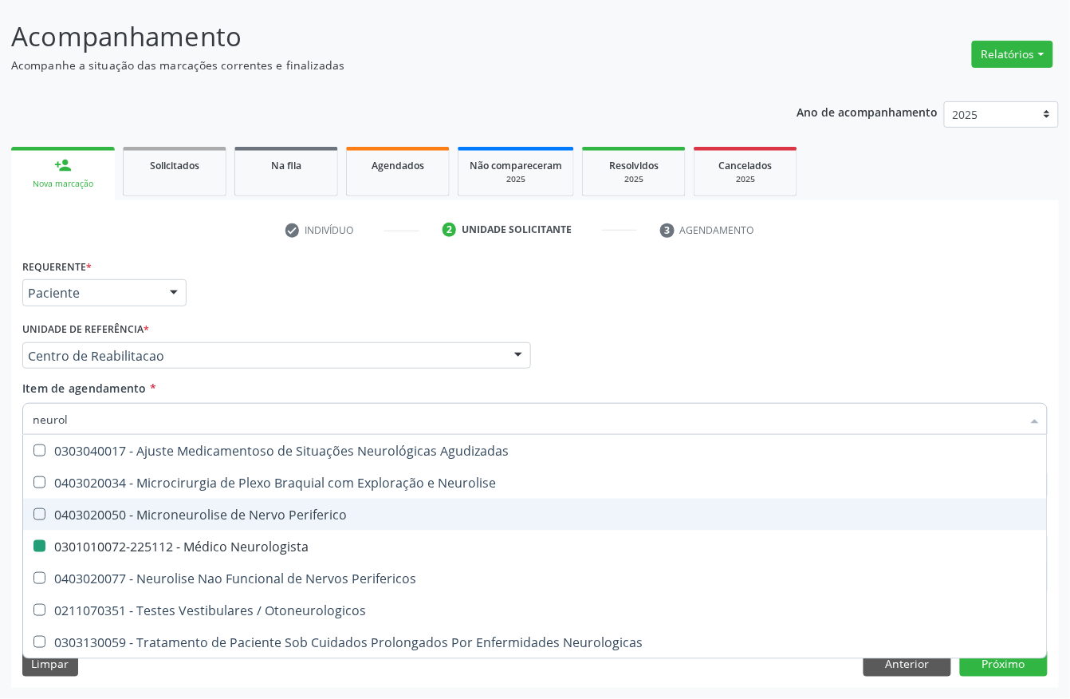
click at [0, 445] on div "Acompanhamento Acompanhe a situação das marcações correntes e finalizadas Relat…" at bounding box center [535, 347] width 1070 height 703
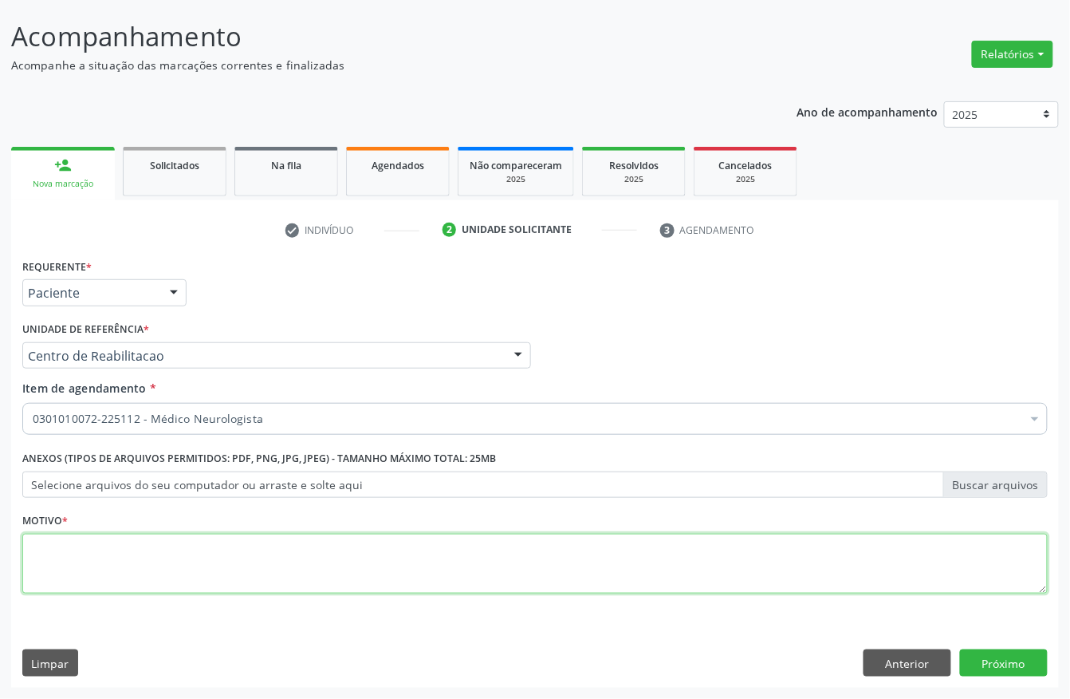
click at [155, 549] on textarea at bounding box center [535, 564] width 1026 height 61
type textarea "."
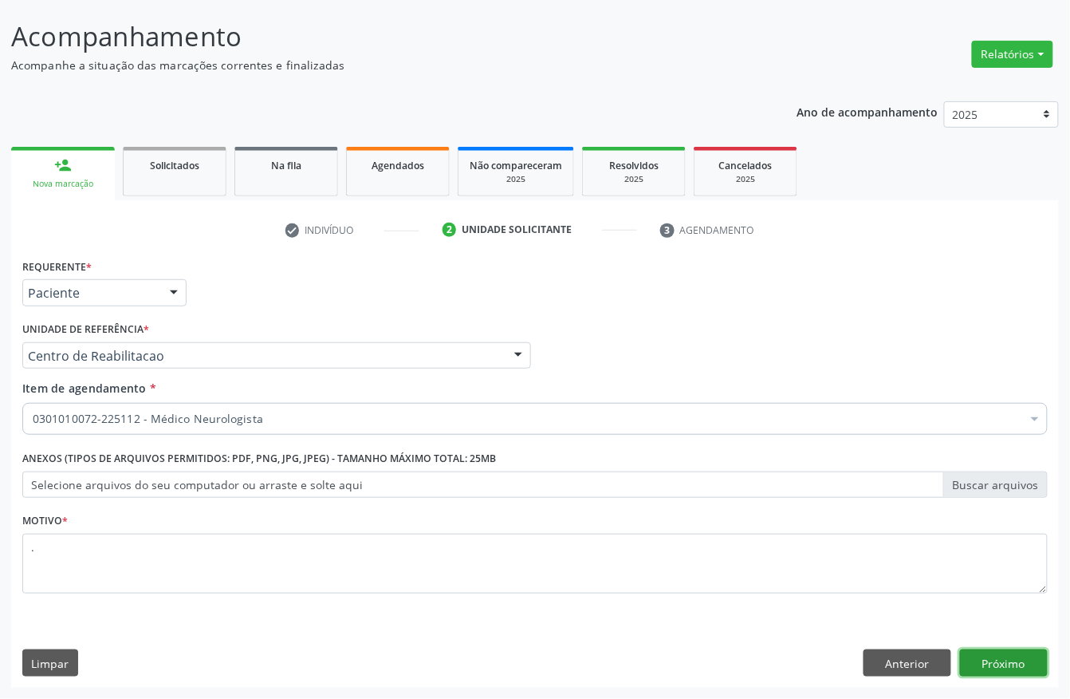
drag, startPoint x: 1005, startPoint y: 659, endPoint x: 1022, endPoint y: 626, distance: 37.1
click at [1022, 626] on div "Requerente * Paciente Profissional de Saúde Paciente Nenhum resultado encontrad…" at bounding box center [535, 470] width 1048 height 433
click at [975, 656] on button "Próximo" at bounding box center [1004, 662] width 88 height 27
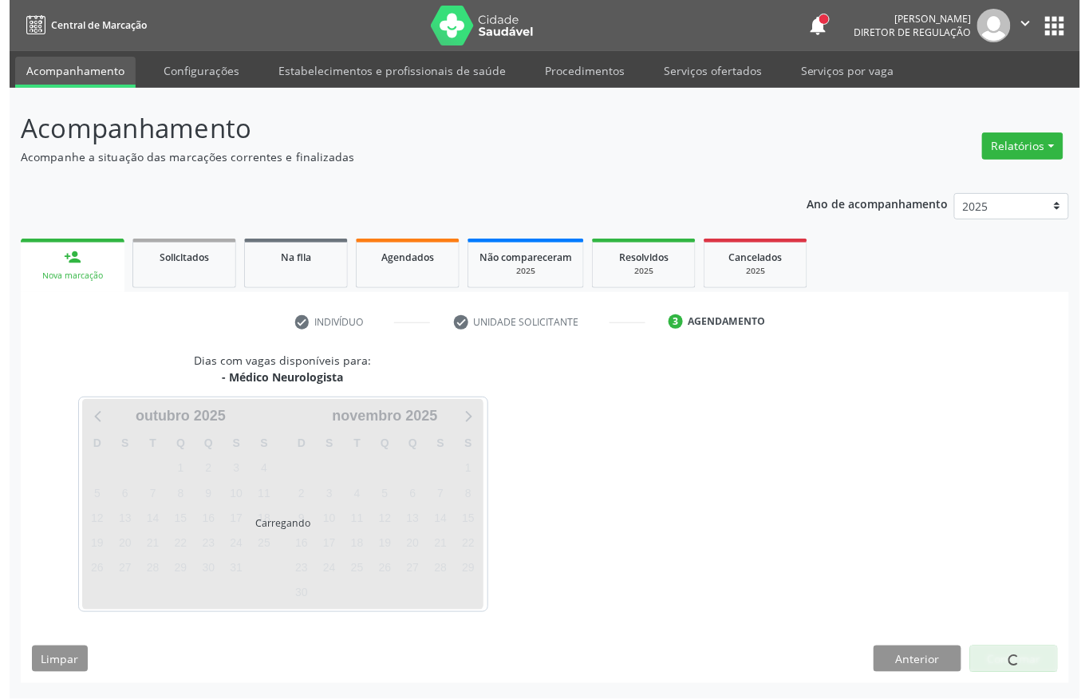
scroll to position [0, 0]
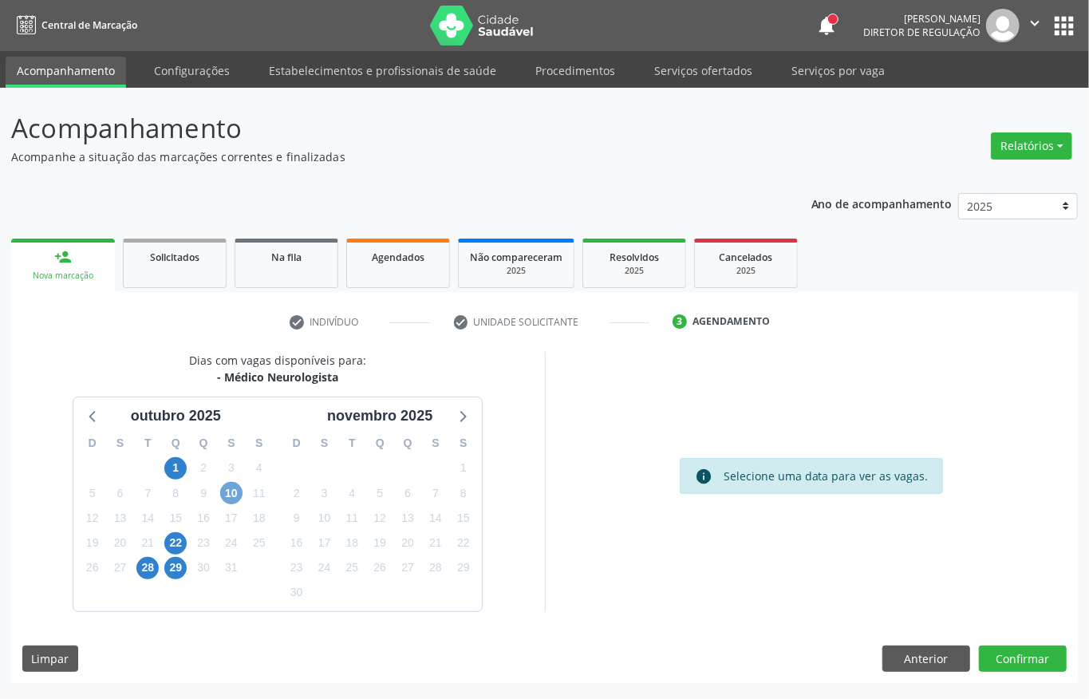
click at [225, 488] on span "10" at bounding box center [231, 493] width 22 height 22
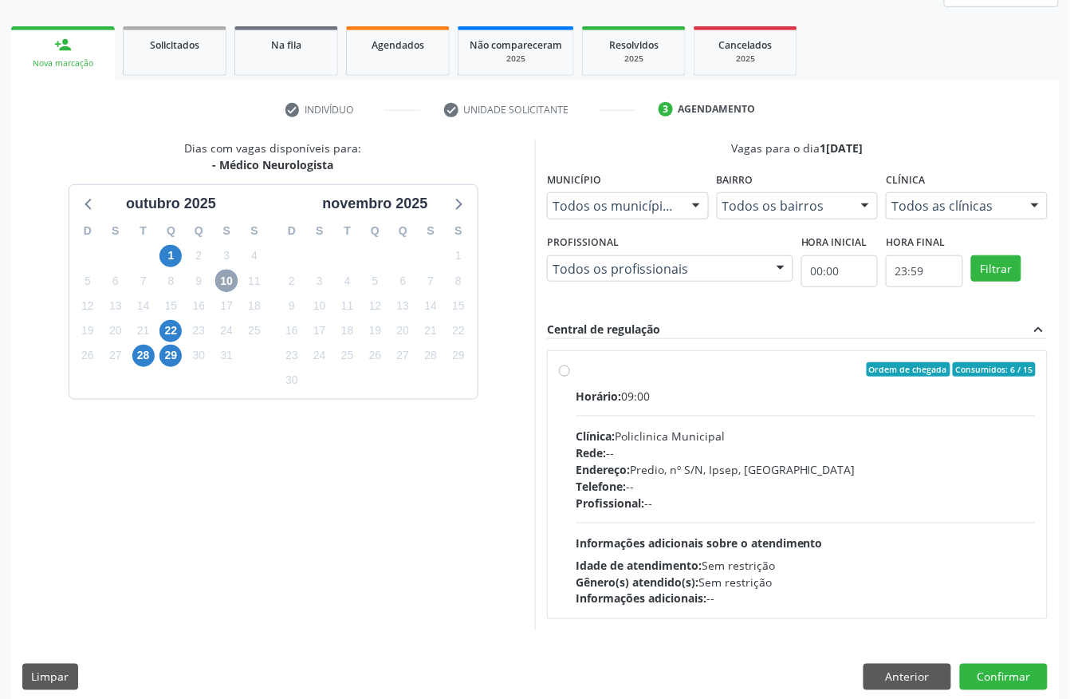
scroll to position [228, 0]
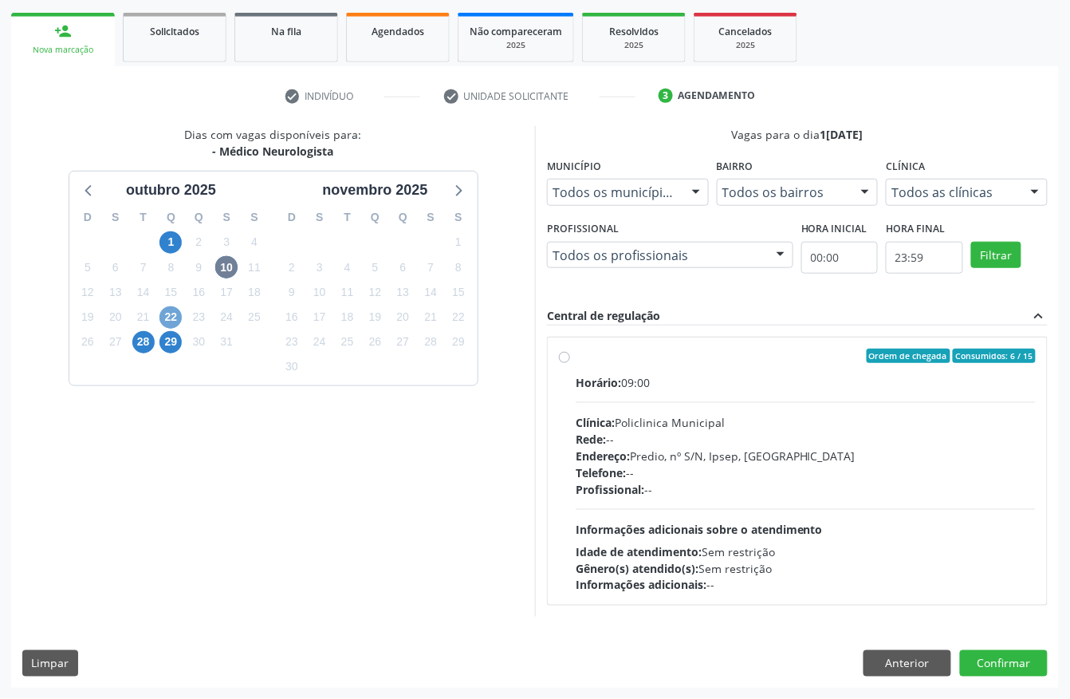
click at [167, 310] on span "22" at bounding box center [170, 317] width 22 height 22
click at [667, 447] on div "Endereço: Predio, nº S/N, Ipsep, Serra Talhada - PE" at bounding box center [806, 455] width 460 height 17
click at [570, 363] on input "Ordem de chegada Consumidos: 11 / 20 Horário: 07:30 Clínica: Policlinica Munici…" at bounding box center [564, 355] width 11 height 14
radio input "true"
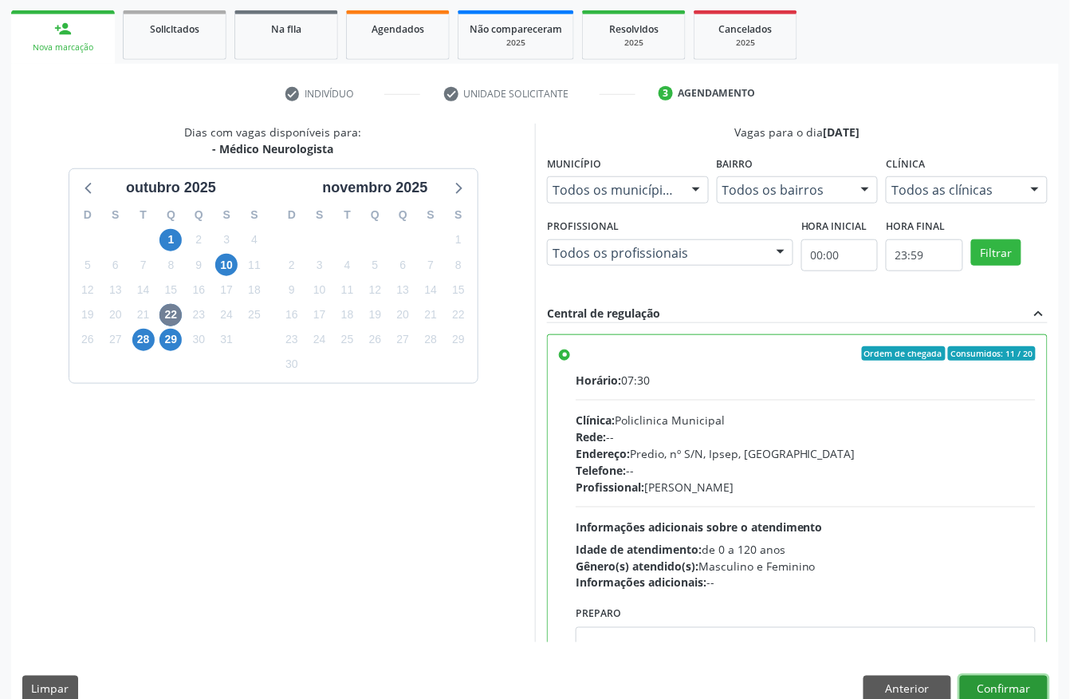
click at [980, 687] on button "Confirmar" at bounding box center [1004, 688] width 88 height 27
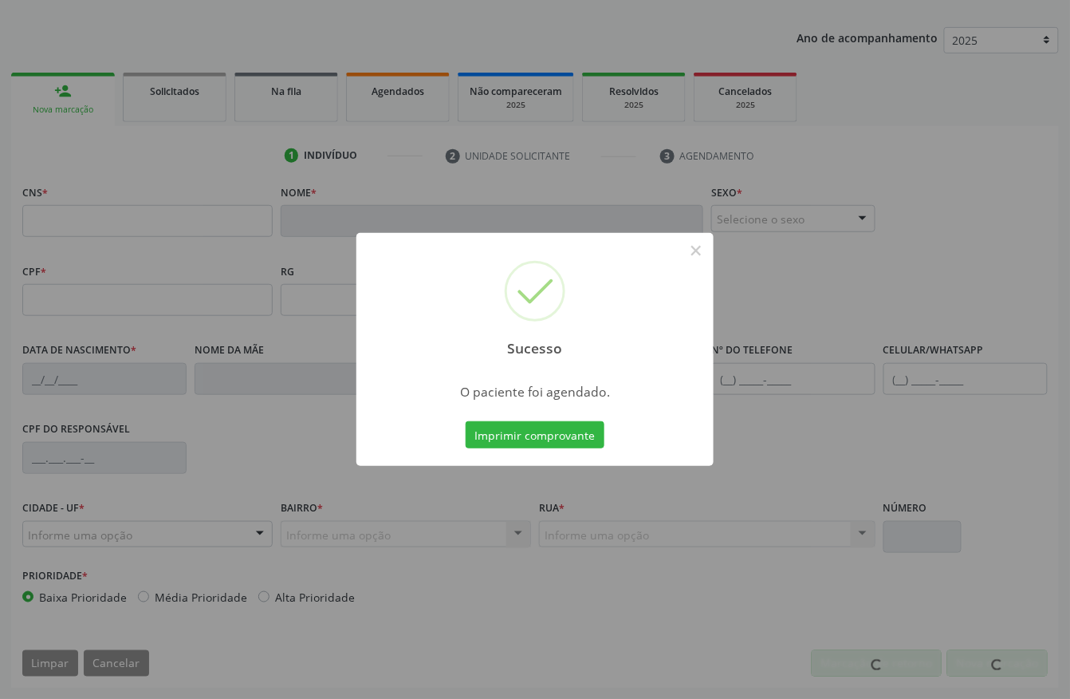
scroll to position [167, 0]
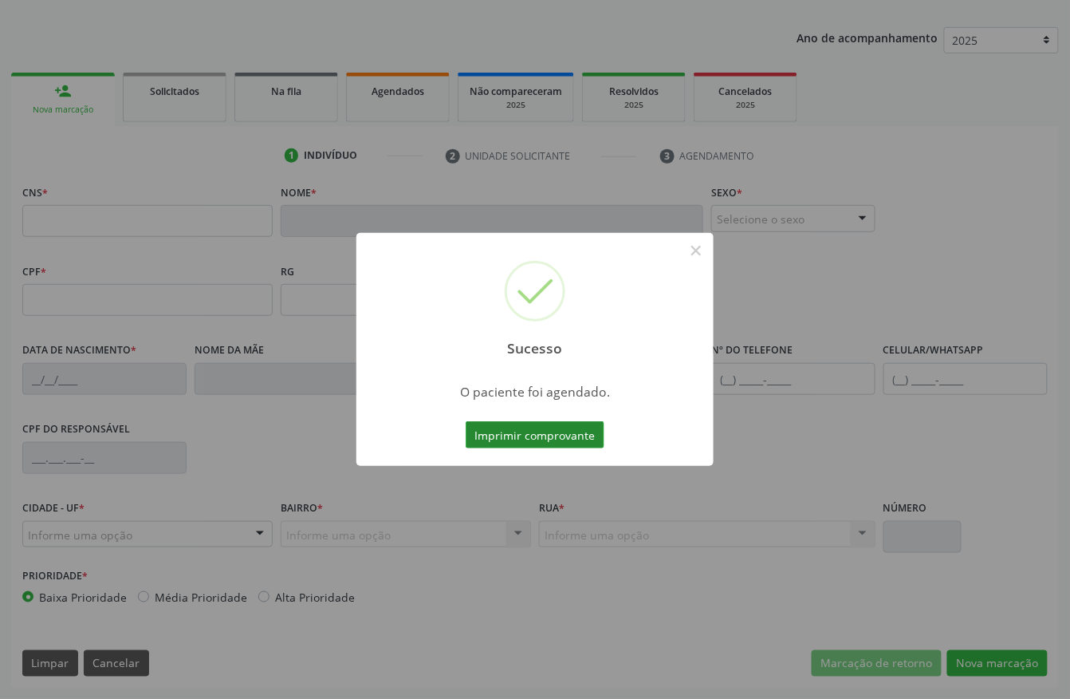
click at [560, 437] on button "Imprimir comprovante" at bounding box center [535, 434] width 139 height 27
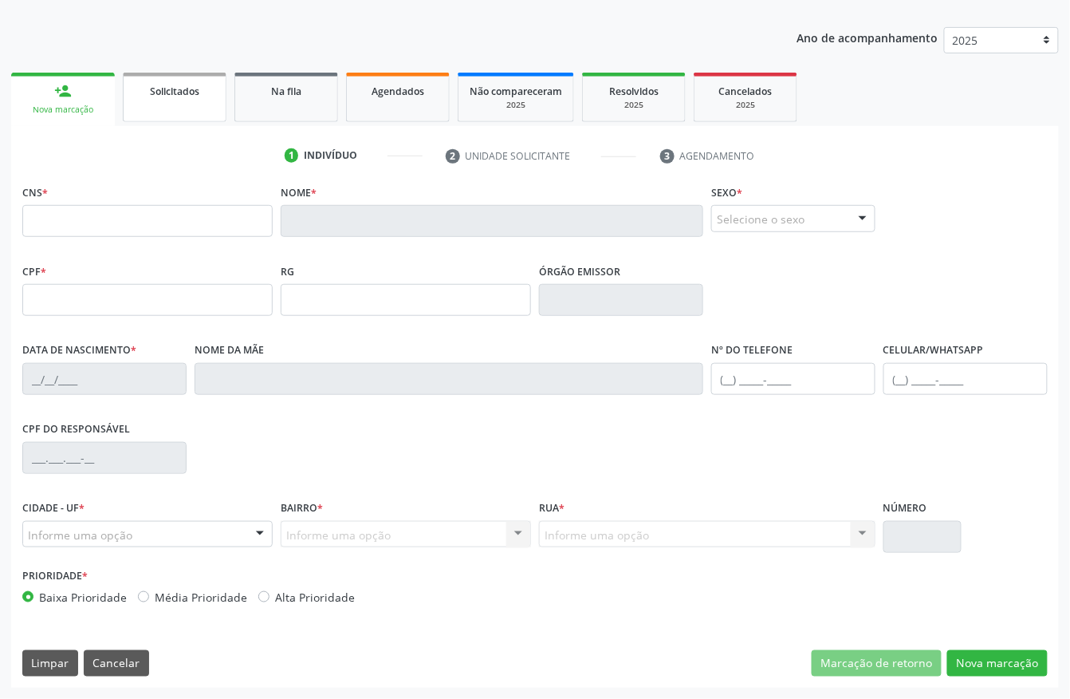
click at [183, 86] on span "Solicitados" at bounding box center [174, 92] width 49 height 14
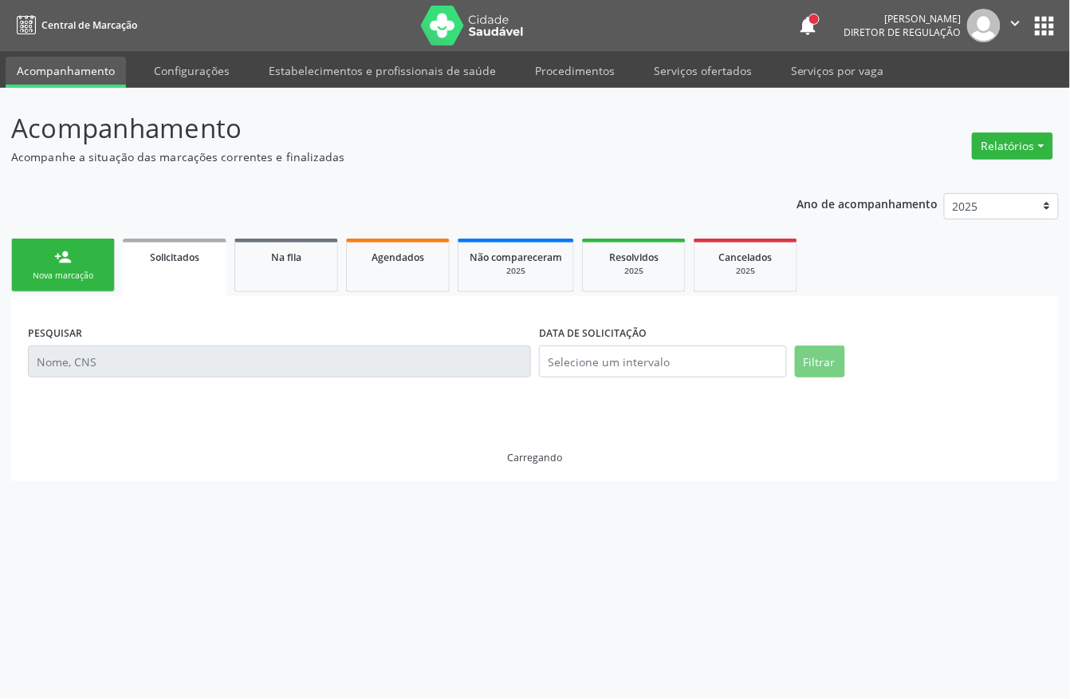
scroll to position [0, 0]
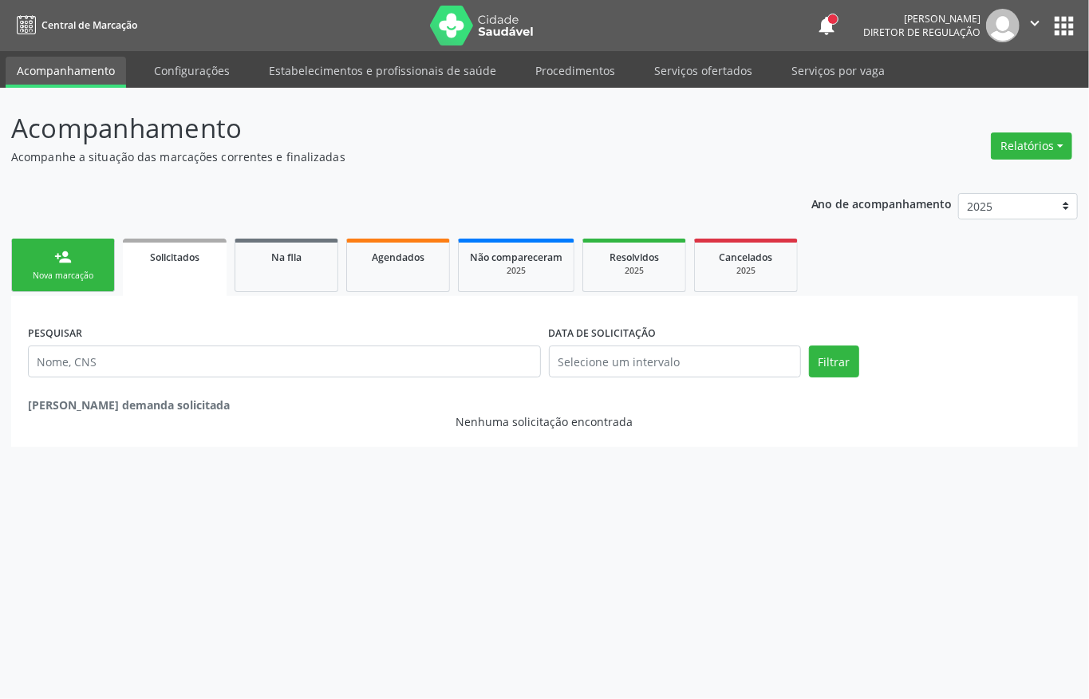
click at [58, 254] on div "person_add" at bounding box center [63, 257] width 18 height 18
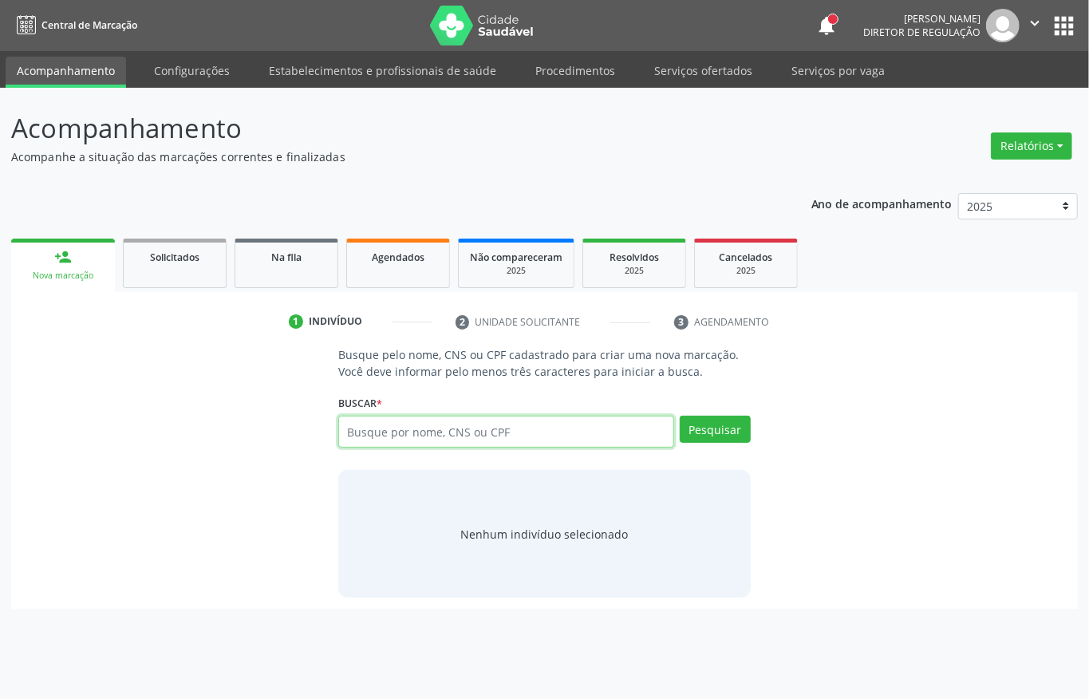
click at [524, 432] on input "text" at bounding box center [506, 431] width 336 height 32
type input "700605995795669"
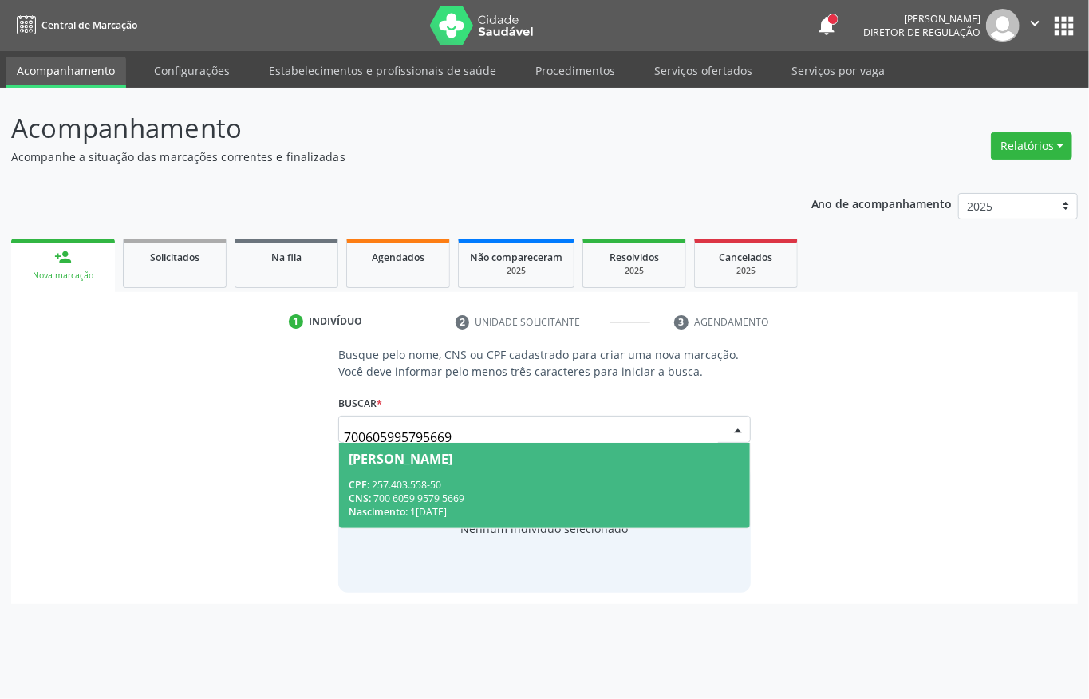
click at [507, 471] on span "Antonio Rodrogues da Silvaneto CPF: 257.403.558-50 CNS: 700 6059 9579 5669 Nasc…" at bounding box center [544, 485] width 411 height 85
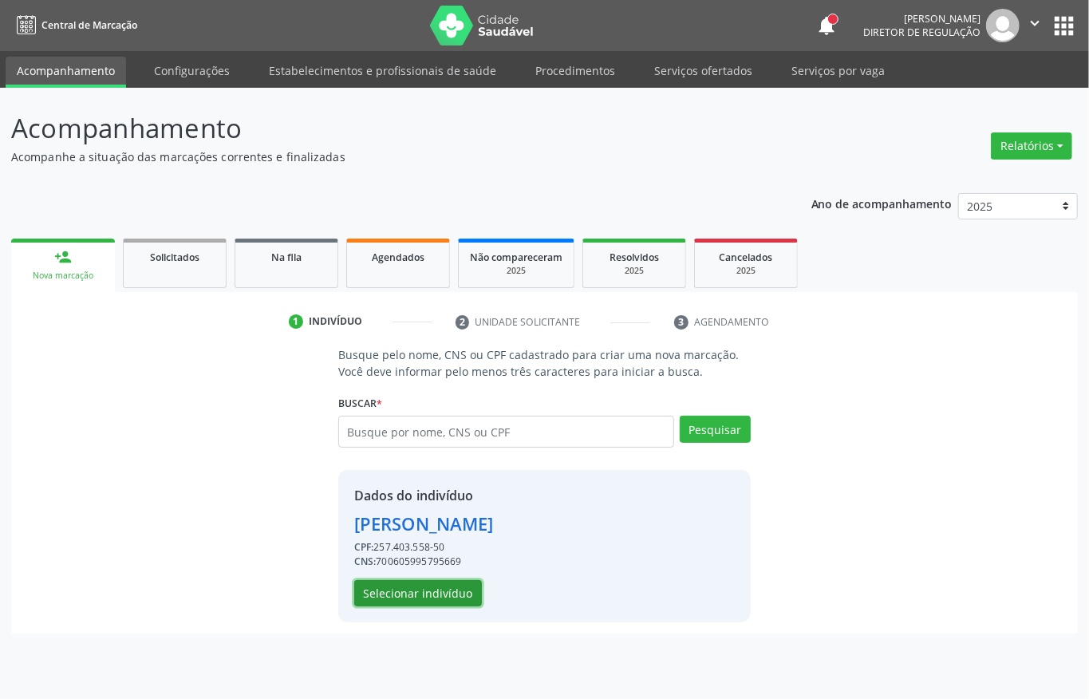
click at [399, 598] on button "Selecionar indivíduo" at bounding box center [418, 593] width 128 height 27
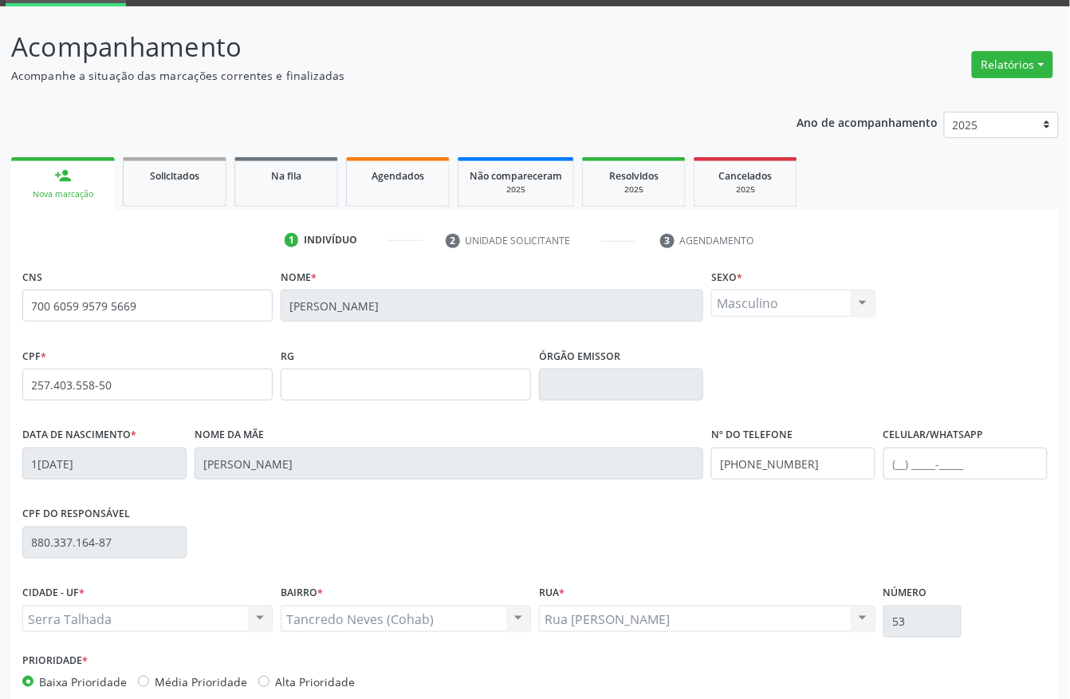
scroll to position [167, 0]
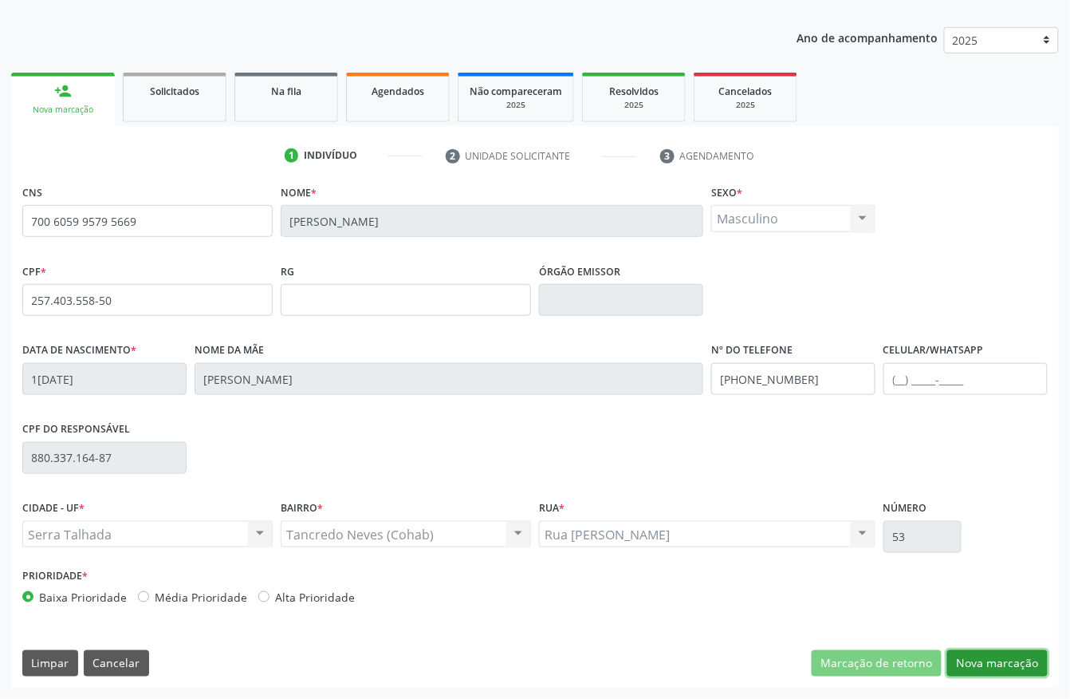
click at [1011, 668] on button "Nova marcação" at bounding box center [997, 663] width 100 height 27
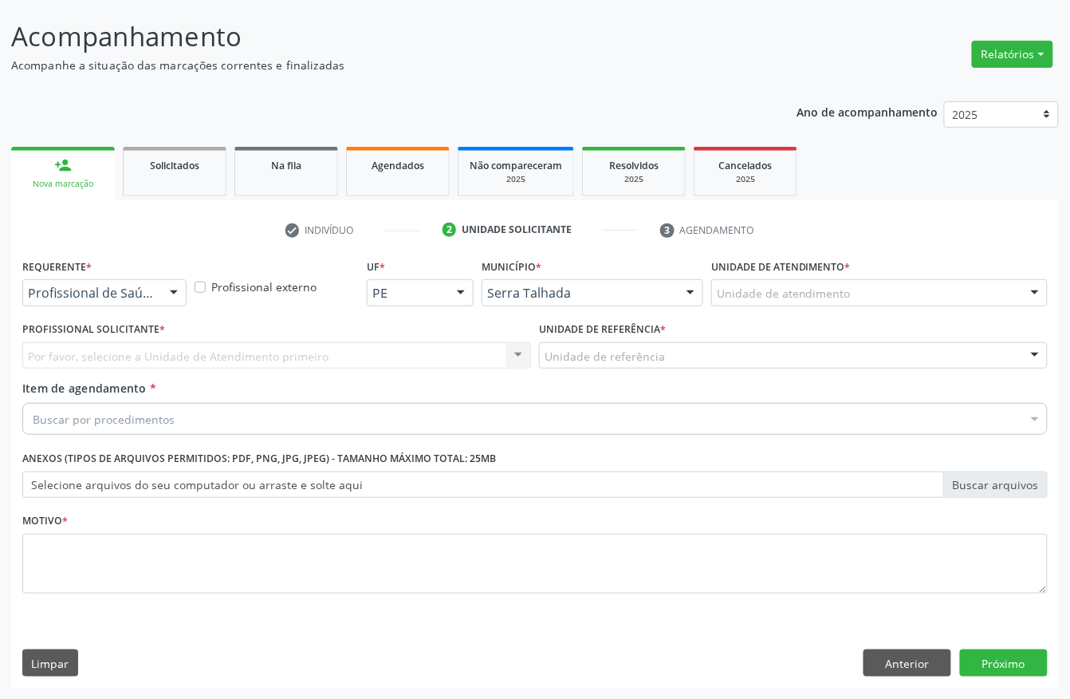
scroll to position [93, 0]
click at [182, 281] on div at bounding box center [174, 293] width 24 height 27
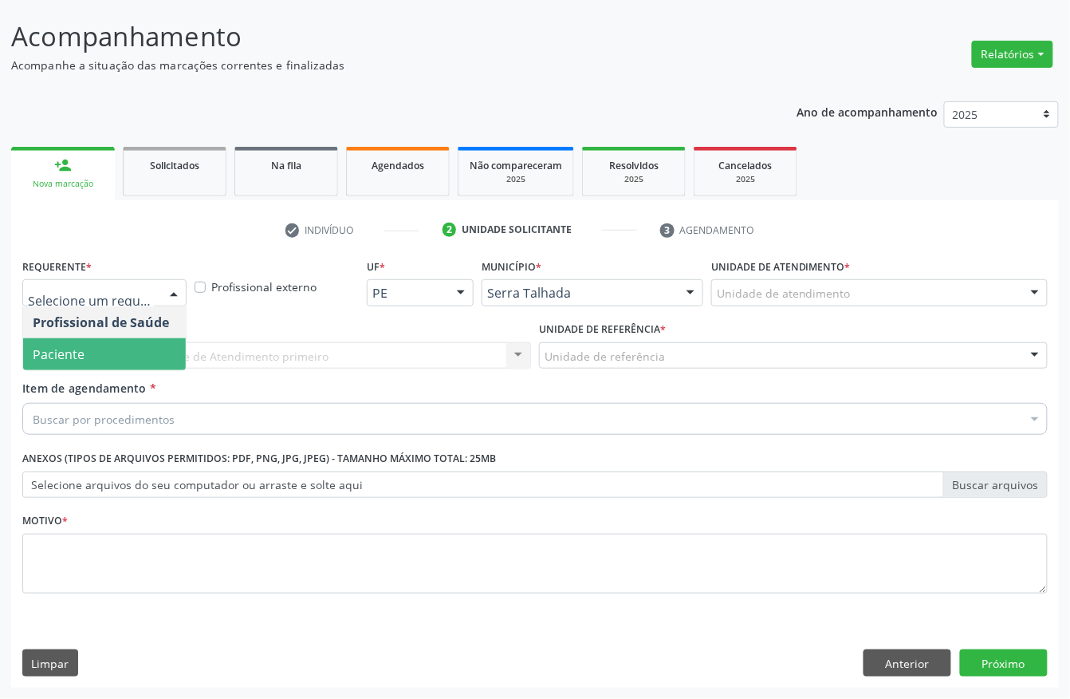
click at [158, 339] on span "Paciente" at bounding box center [104, 354] width 163 height 32
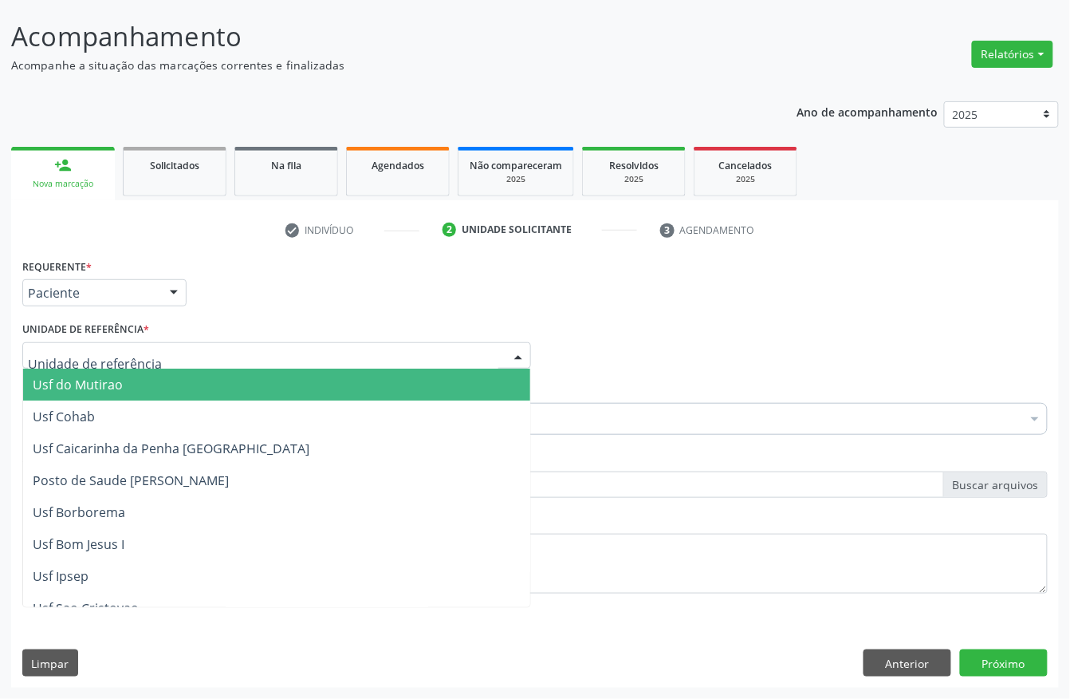
click at [163, 352] on div at bounding box center [276, 355] width 509 height 27
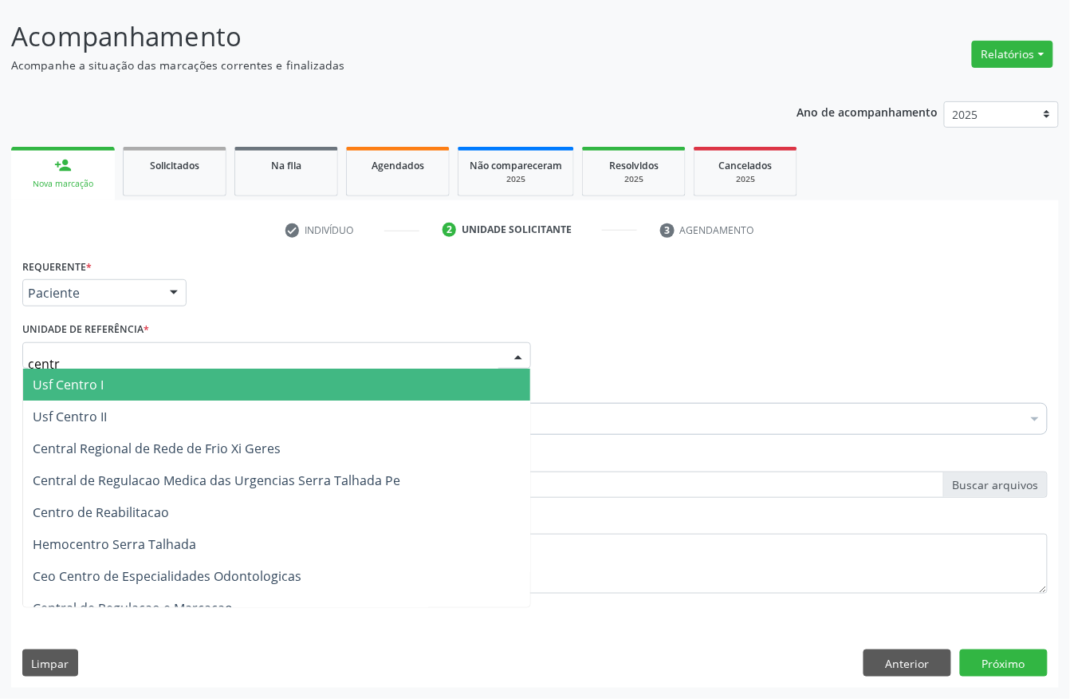
type input "centro"
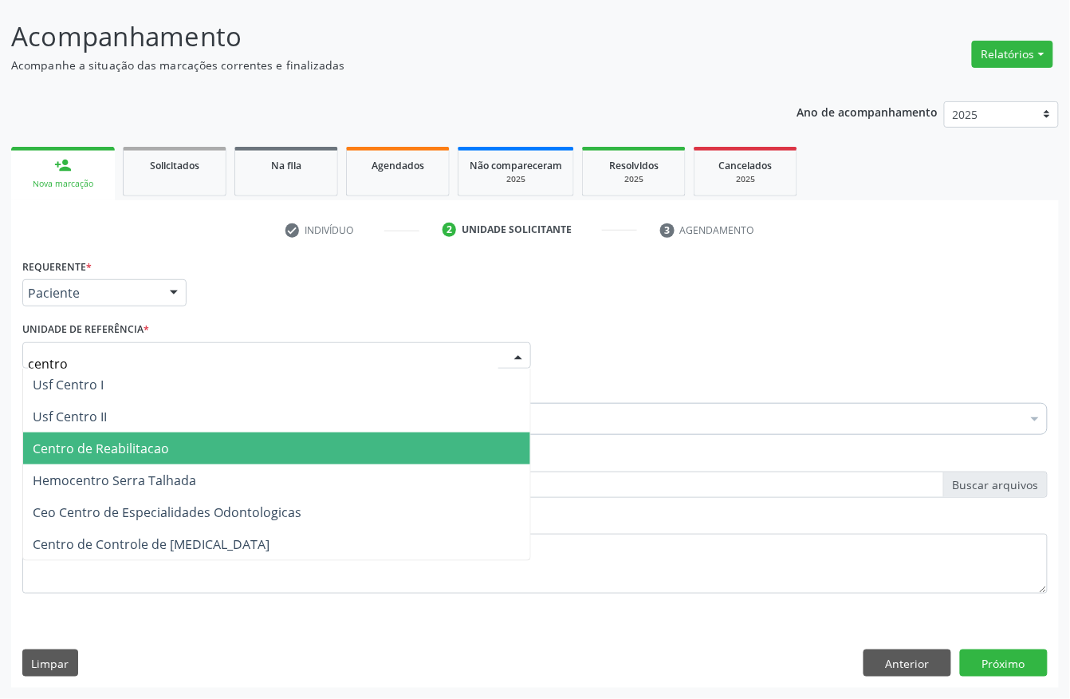
click at [147, 439] on span "Centro de Reabilitacao" at bounding box center [101, 448] width 136 height 18
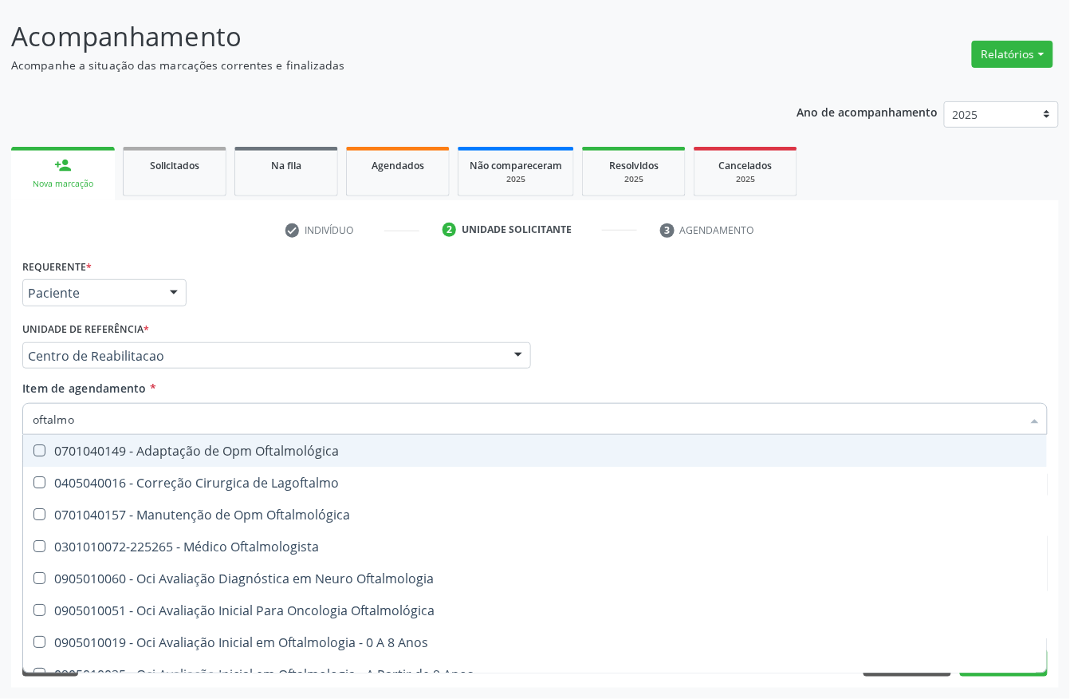
type input "oftalmol"
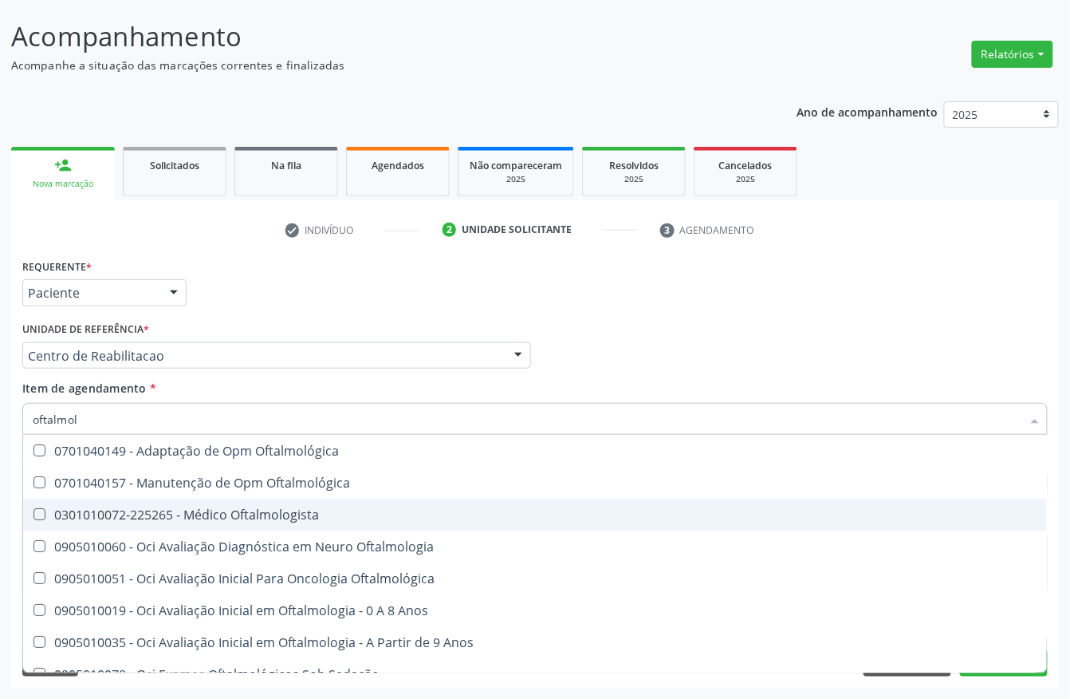
click at [81, 501] on span "0301010072-225265 - Médico Oftalmologista" at bounding box center [535, 514] width 1024 height 32
checkbox Oftalmologista "true"
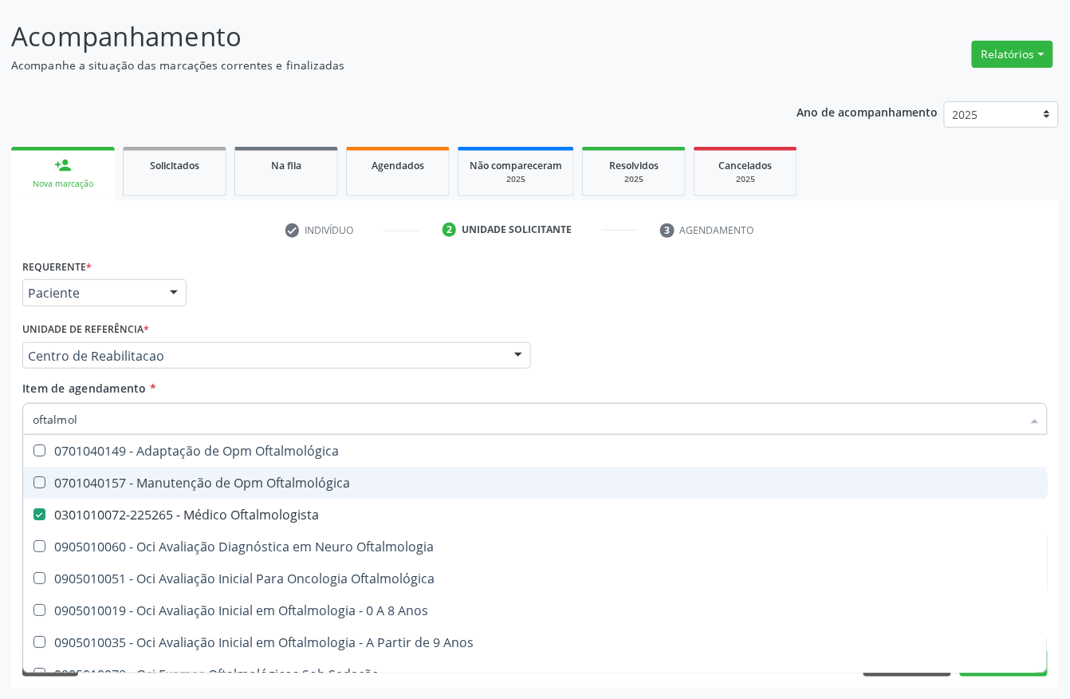
click at [0, 456] on div "Acompanhamento Acompanhe a situação das marcações correntes e finalizadas Relat…" at bounding box center [535, 347] width 1070 height 703
checkbox Oftalmológica "true"
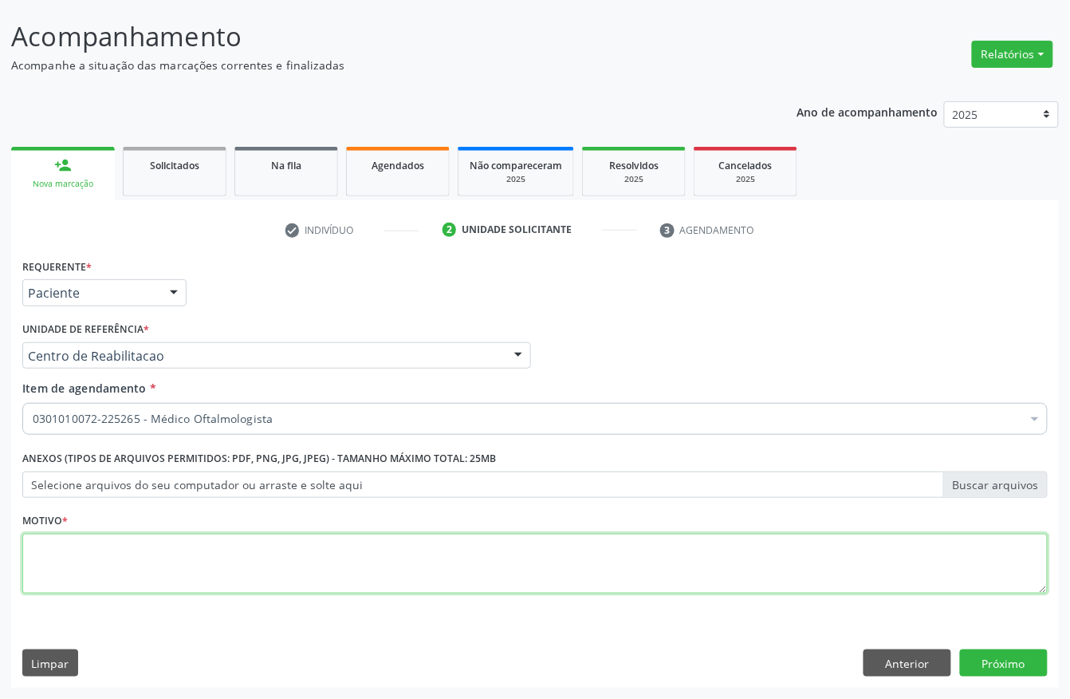
click at [514, 565] on textarea at bounding box center [535, 564] width 1026 height 61
type textarea "."
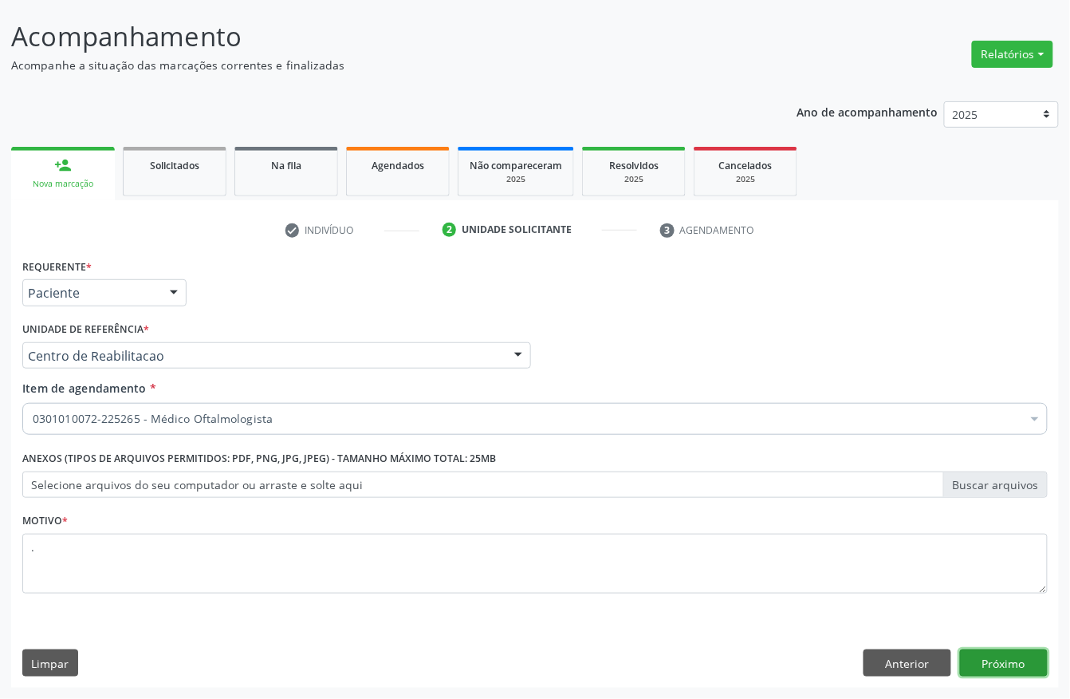
click at [992, 657] on button "Próximo" at bounding box center [1004, 662] width 88 height 27
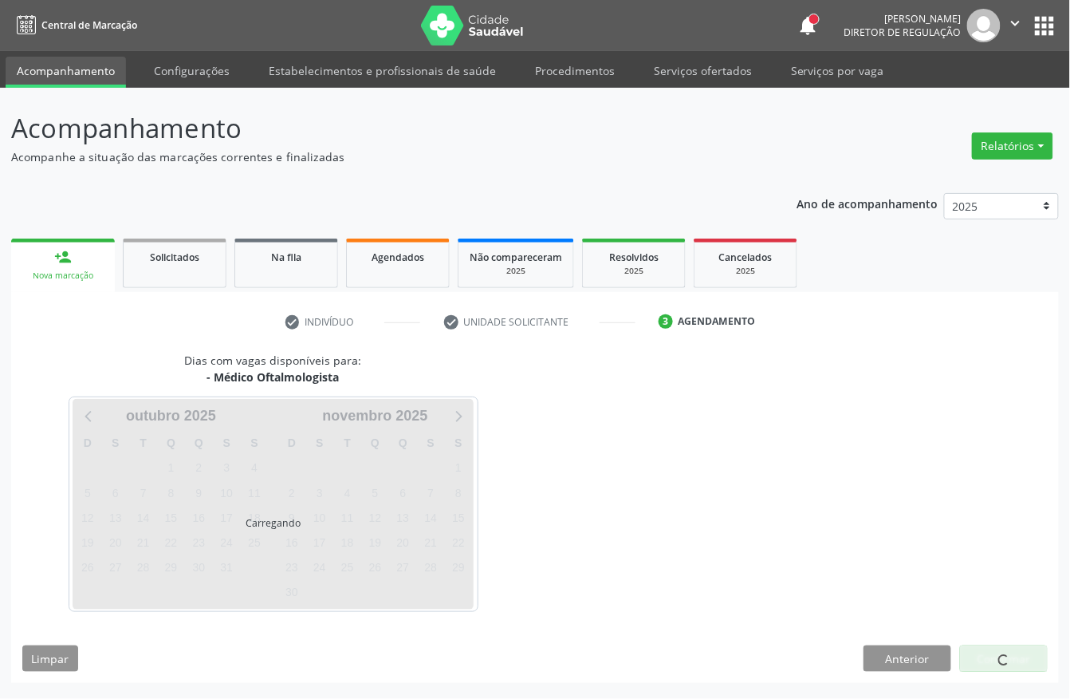
scroll to position [0, 0]
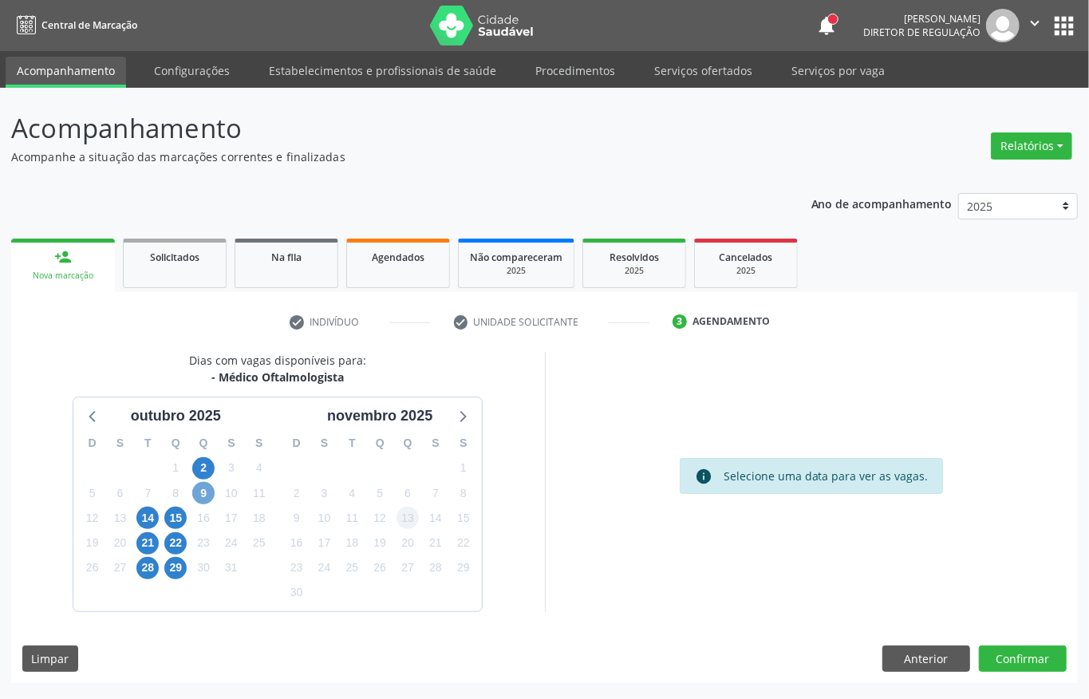
click at [205, 490] on span "9" at bounding box center [203, 493] width 22 height 22
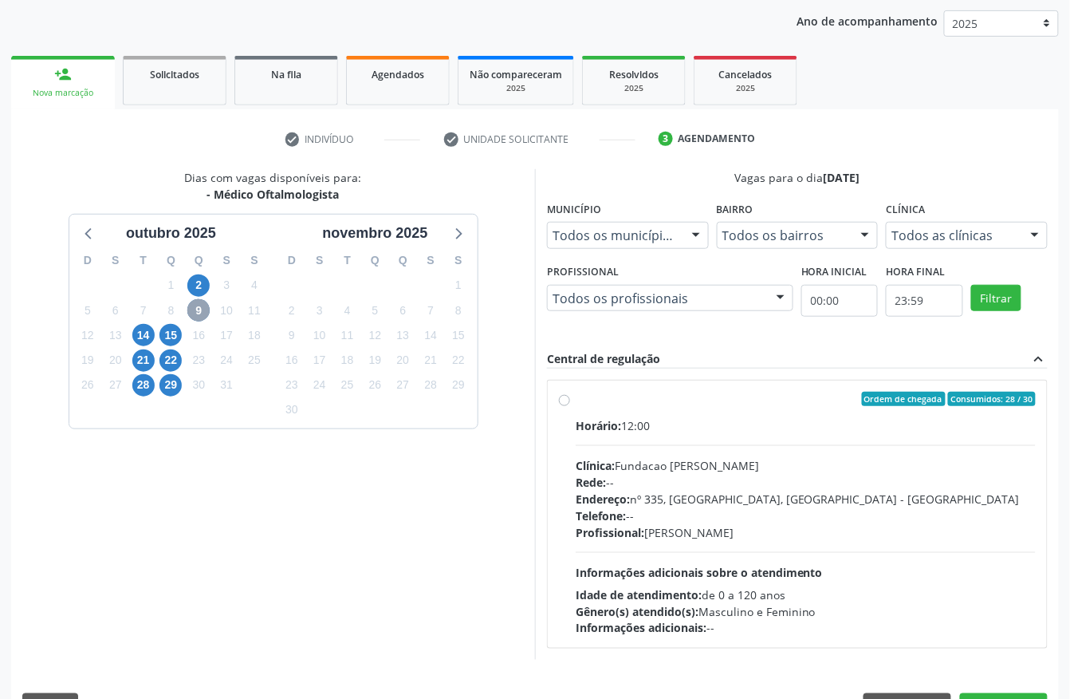
scroll to position [228, 0]
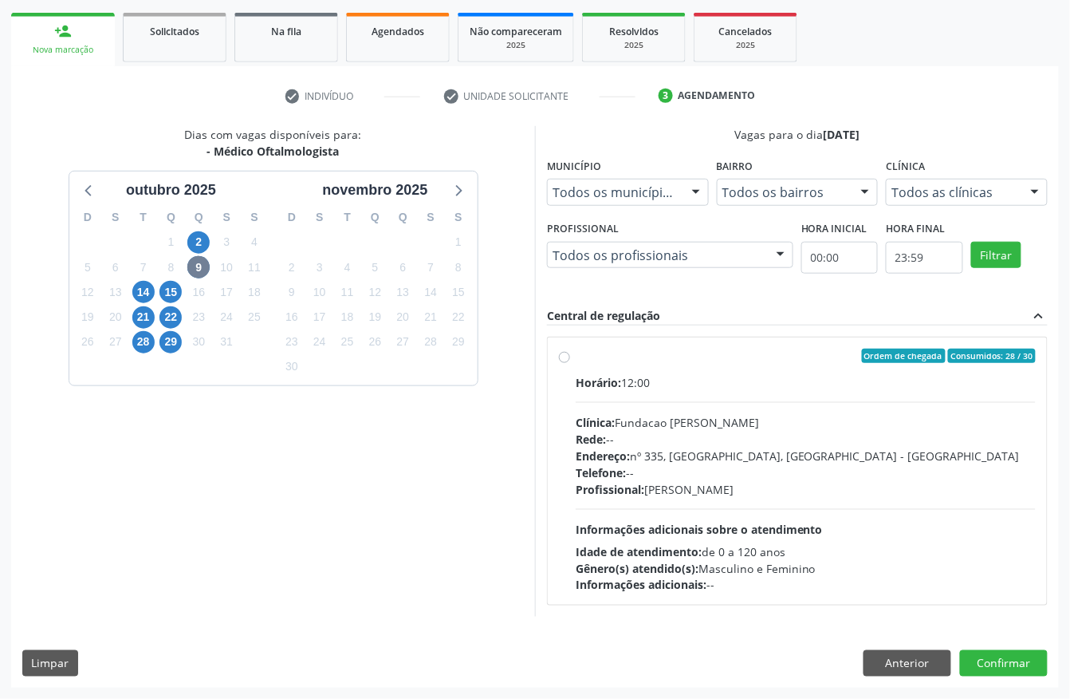
click at [724, 498] on div "Horário: 12:00 Clínica: Fundacao Altino Ventura Rede: -- Endereço: nº 335, Noss…" at bounding box center [806, 483] width 460 height 219
click at [570, 363] on input "Ordem de chegada Consumidos: 28 / 30 Horário: 12:00 Clínica: Fundacao Altino Ve…" at bounding box center [564, 355] width 11 height 14
radio input "true"
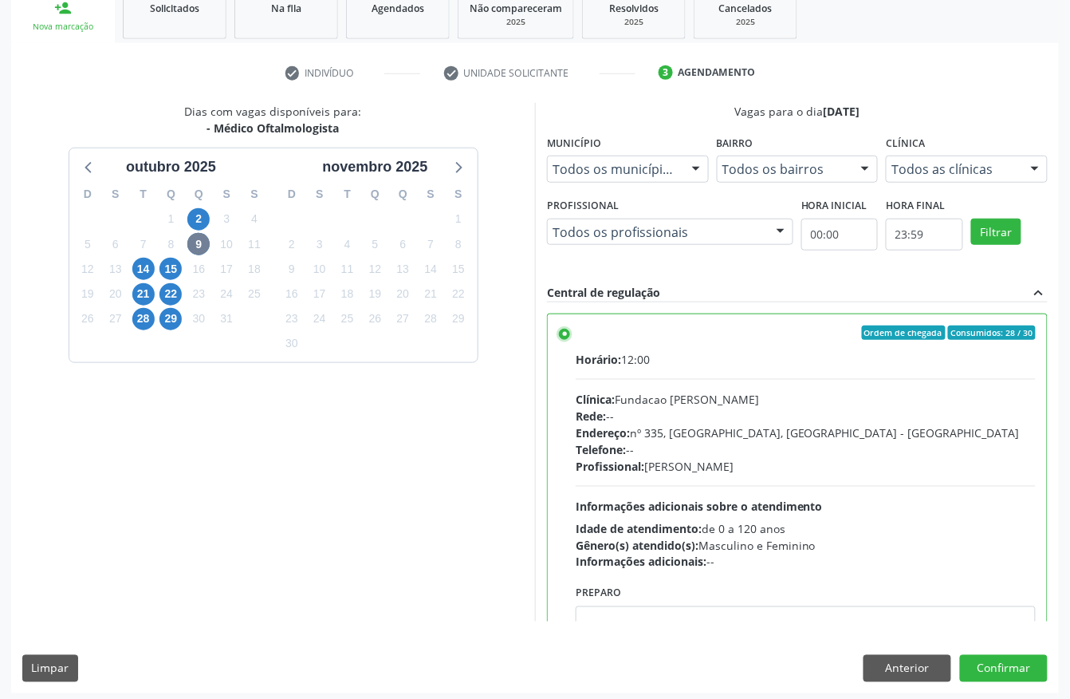
scroll to position [255, 0]
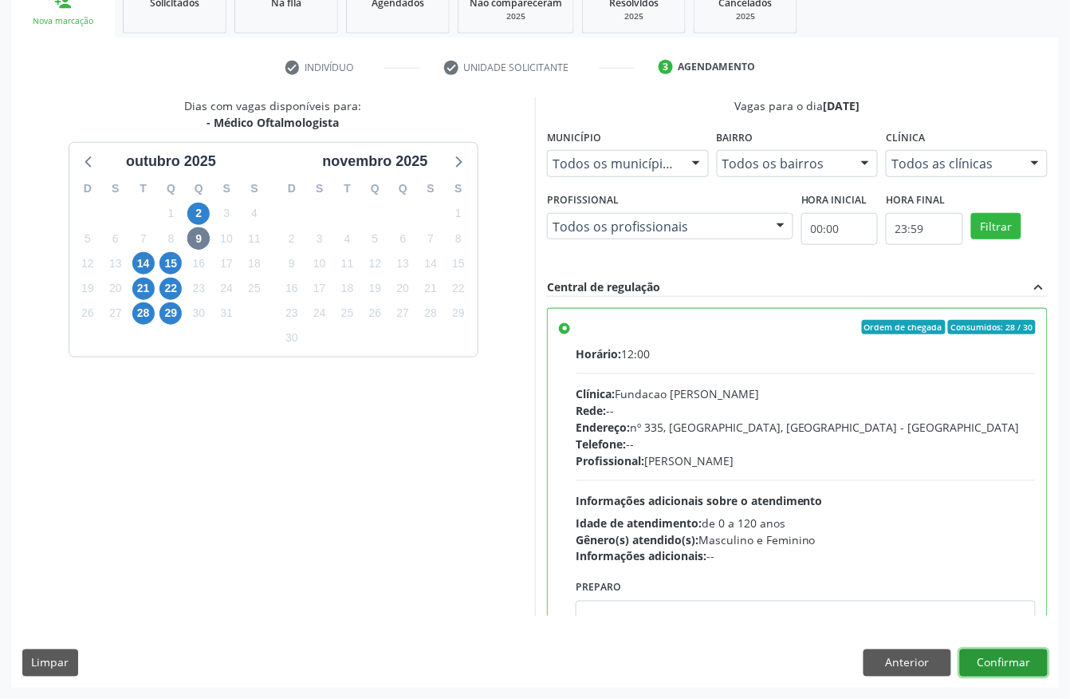
click at [1029, 663] on button "Confirmar" at bounding box center [1004, 662] width 88 height 27
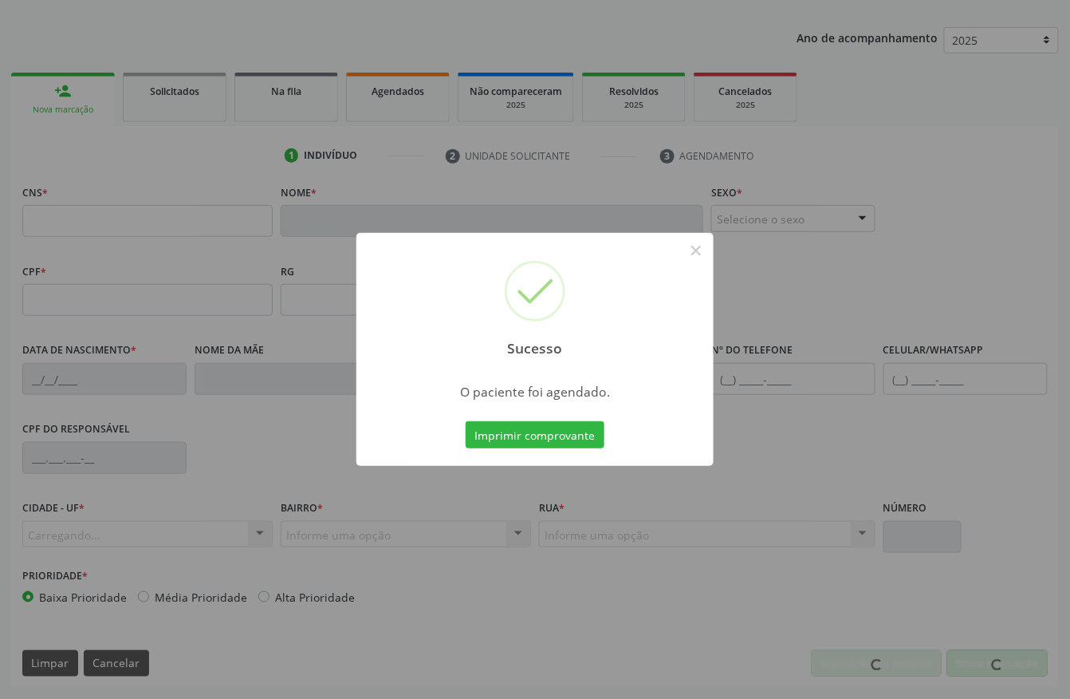
scroll to position [167, 0]
click at [523, 435] on button "Imprimir comprovante" at bounding box center [535, 434] width 139 height 27
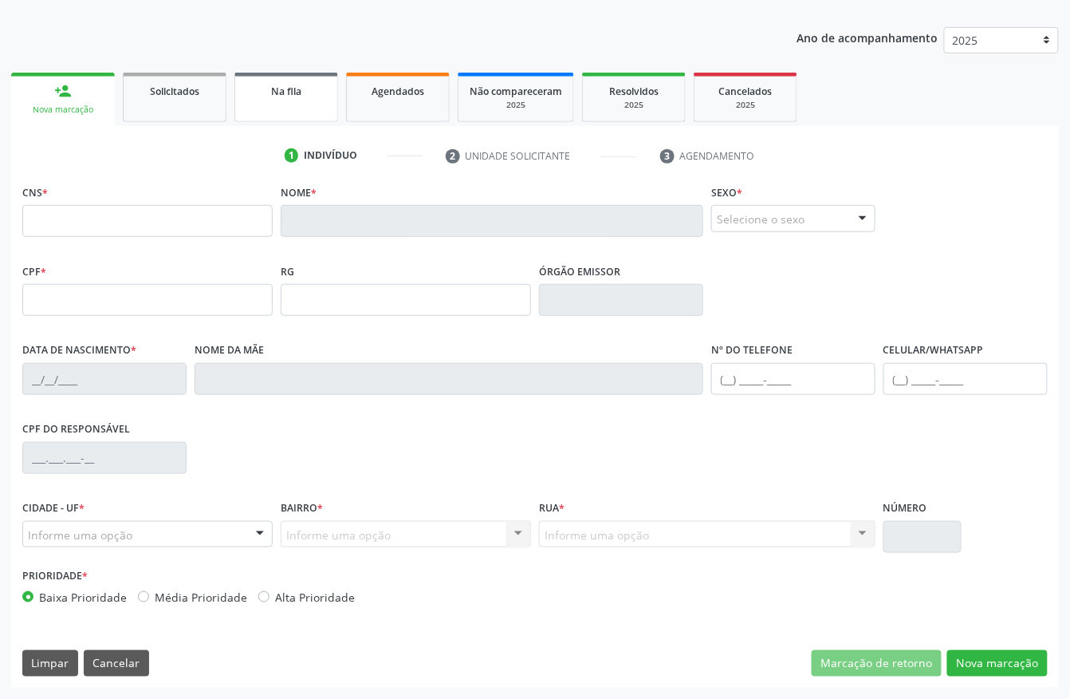
click at [262, 100] on link "Na fila" at bounding box center [286, 97] width 104 height 49
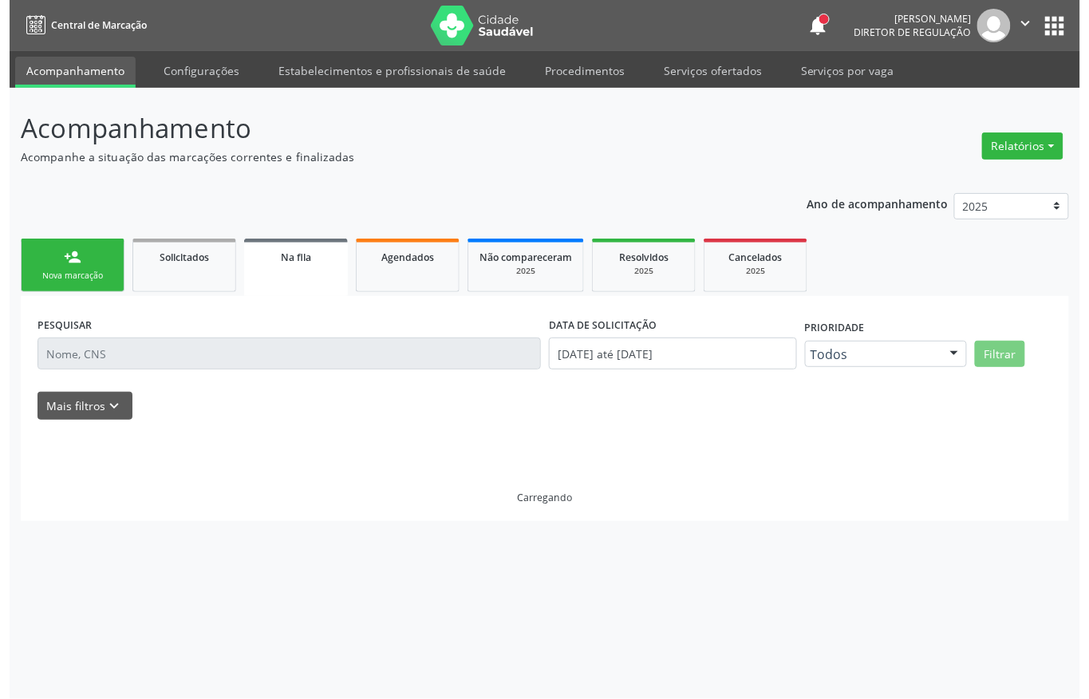
scroll to position [0, 0]
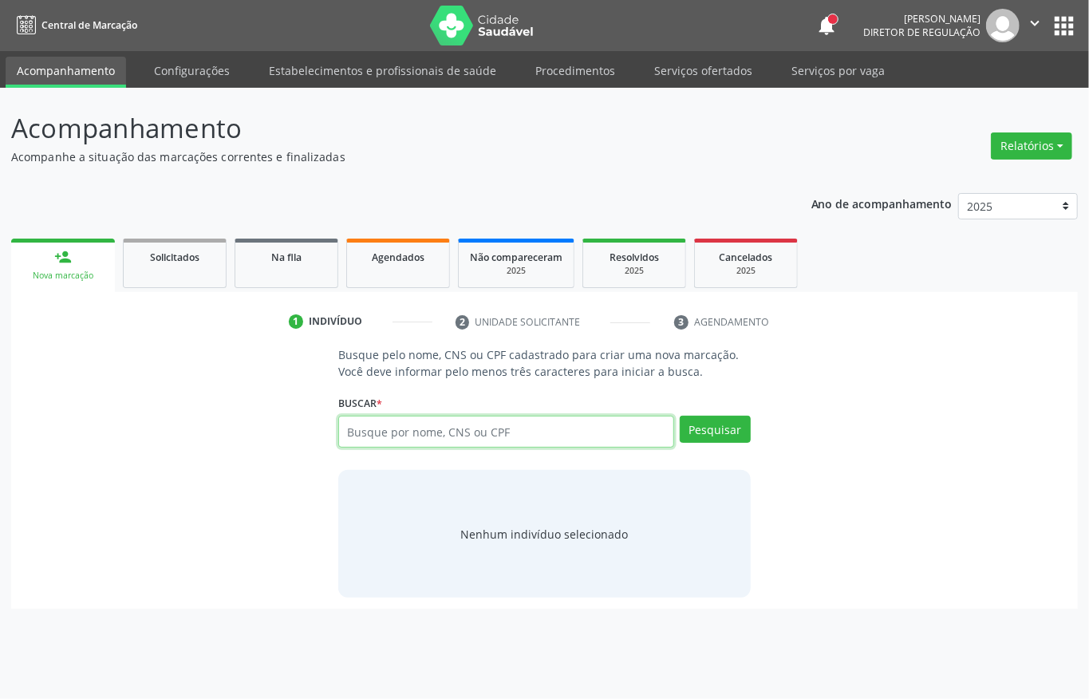
click at [402, 435] on input "text" at bounding box center [506, 431] width 336 height 32
type input "700408912682149"
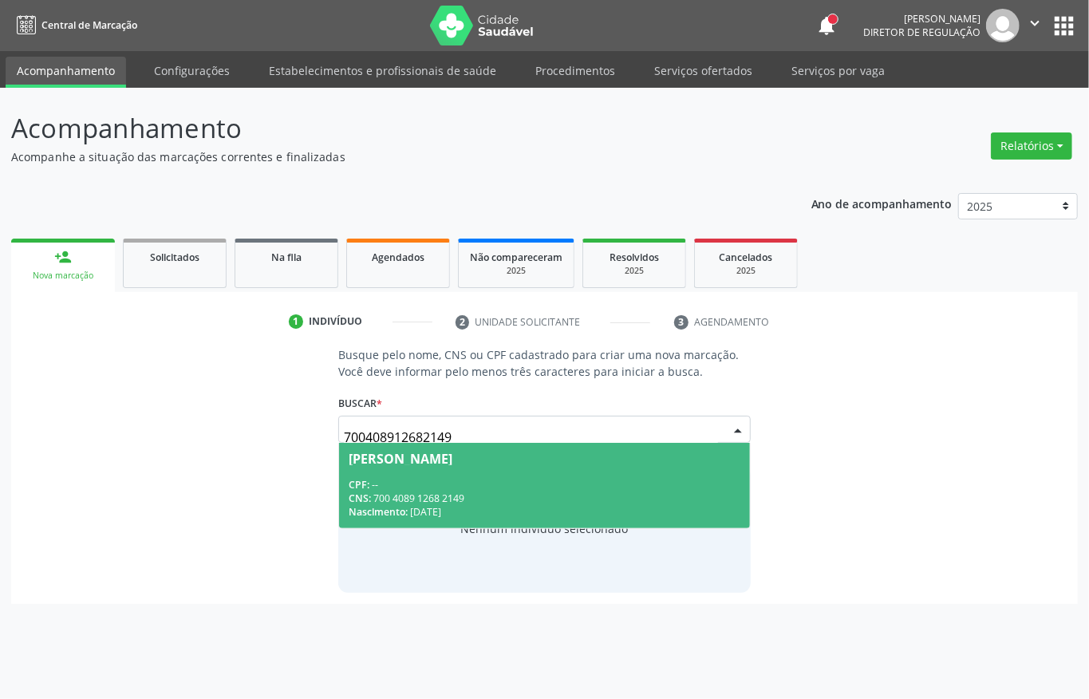
click at [397, 491] on div "CNS: 700 4089 1268 2149" at bounding box center [544, 498] width 392 height 14
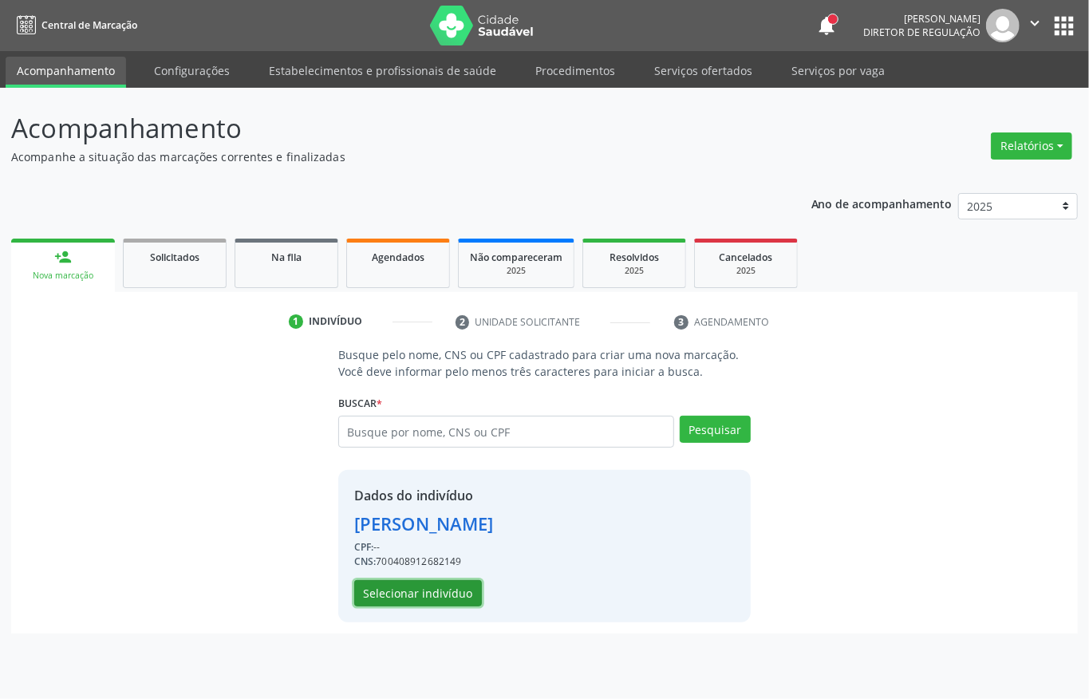
click at [419, 590] on button "Selecionar indivíduo" at bounding box center [418, 593] width 128 height 27
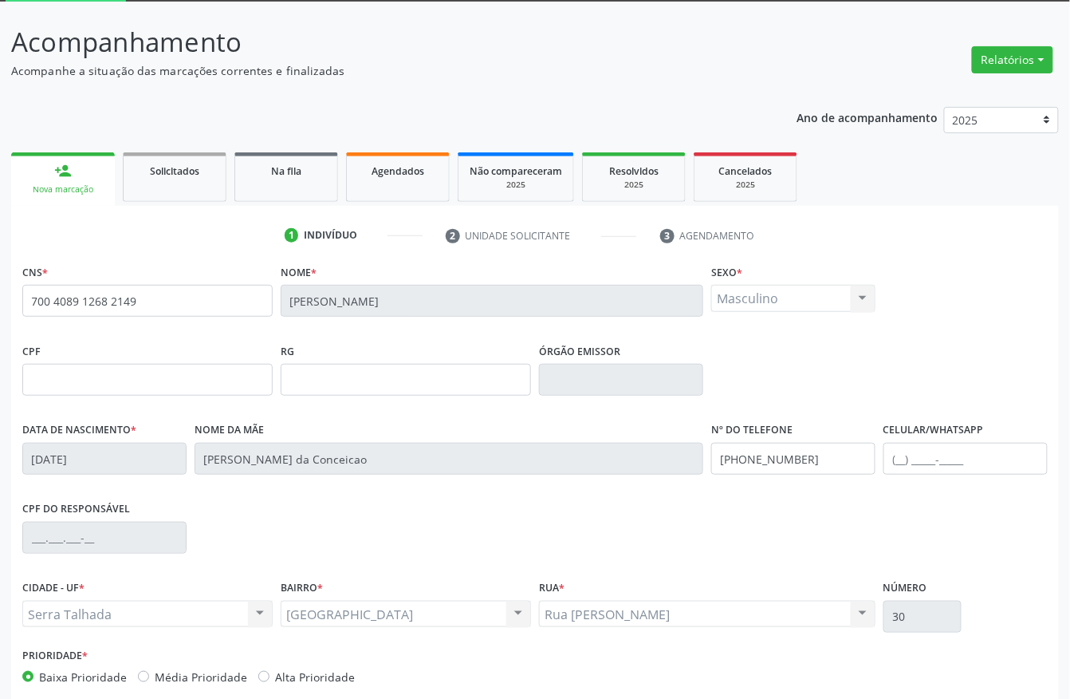
scroll to position [167, 0]
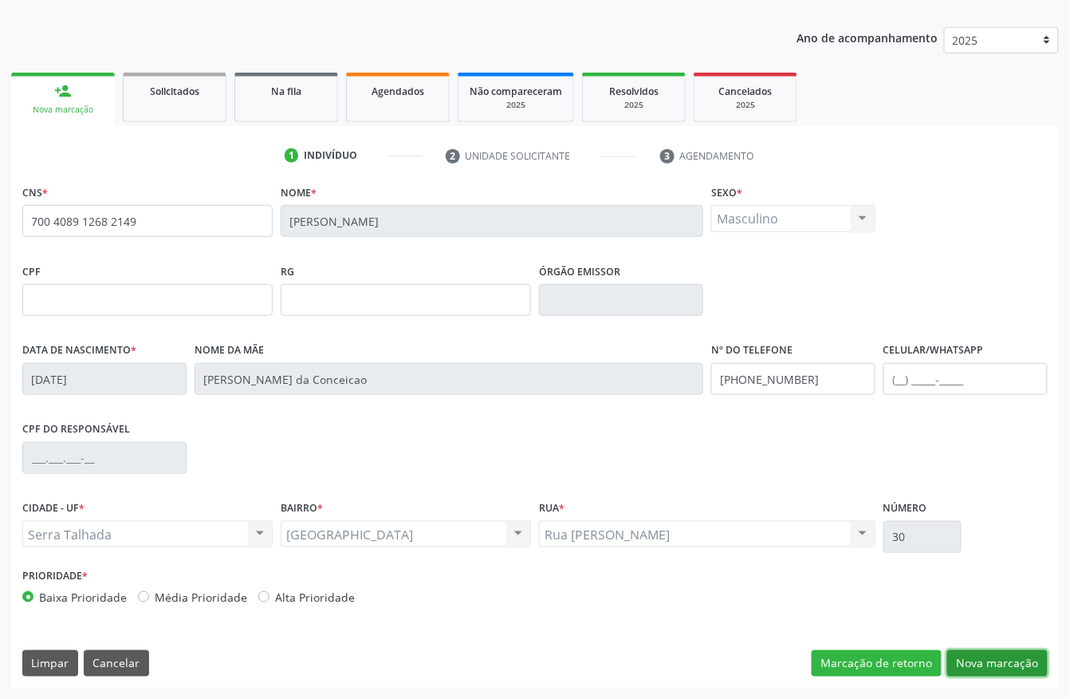
click at [1016, 663] on button "Nova marcação" at bounding box center [997, 663] width 100 height 27
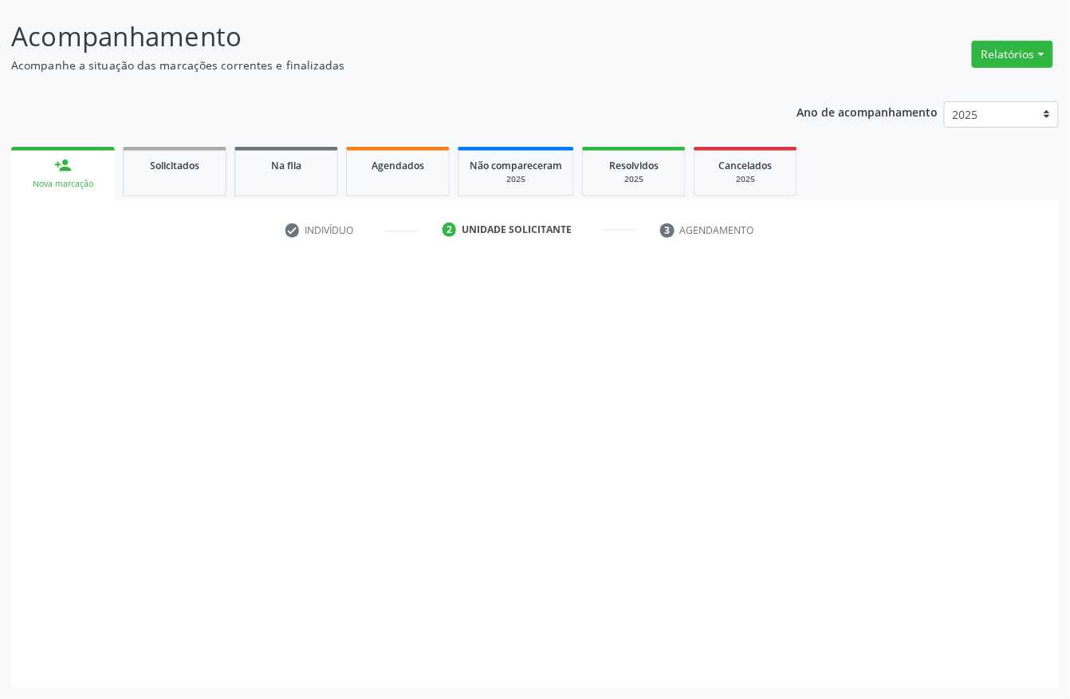
scroll to position [93, 0]
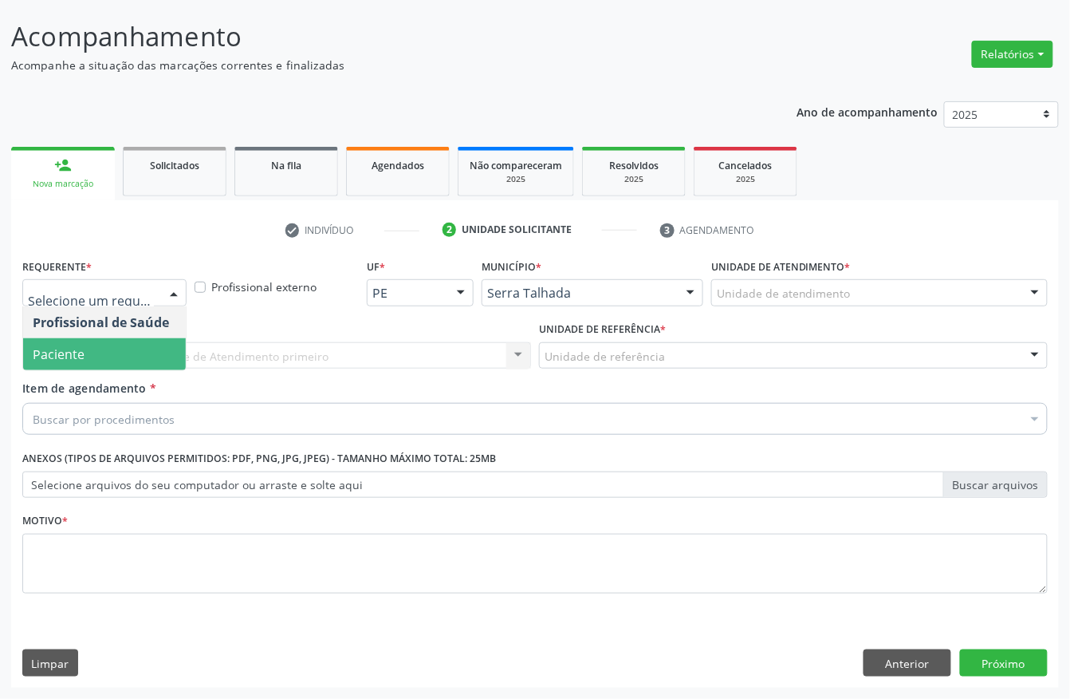
click at [56, 346] on span "Paciente" at bounding box center [59, 354] width 52 height 18
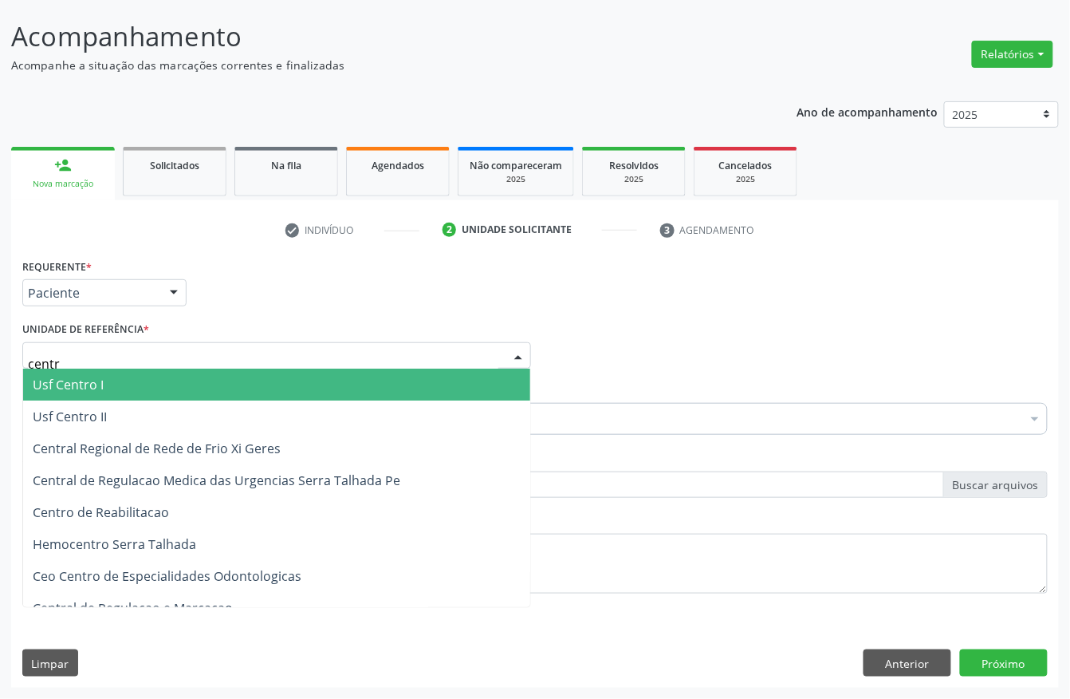
type input "centro"
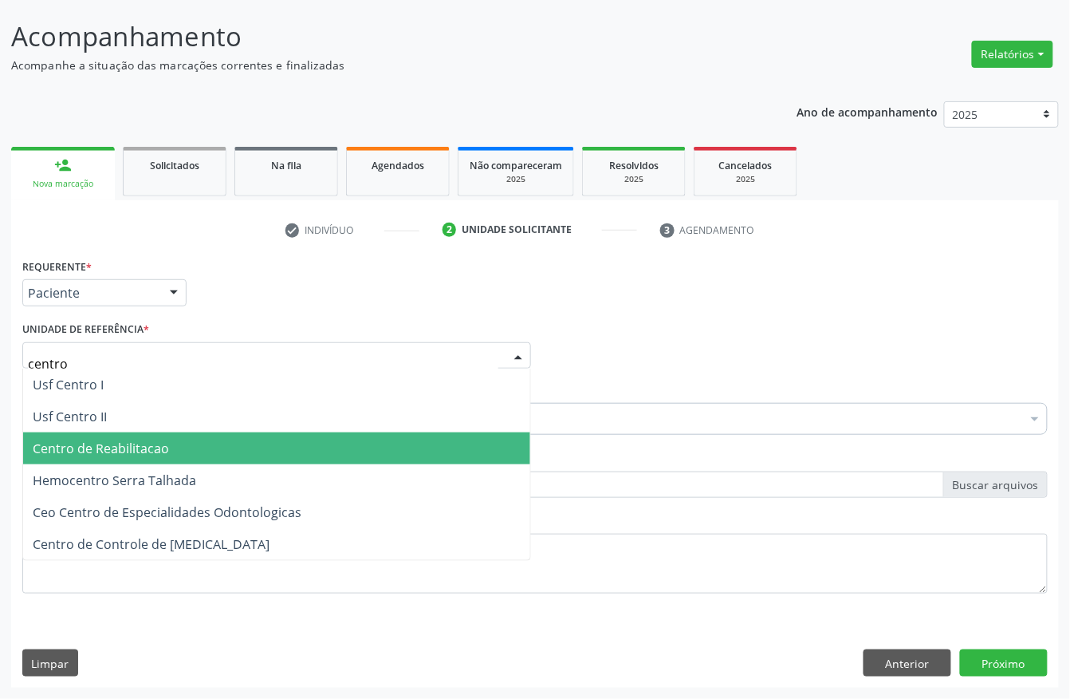
click at [90, 440] on span "Centro de Reabilitacao" at bounding box center [101, 448] width 136 height 18
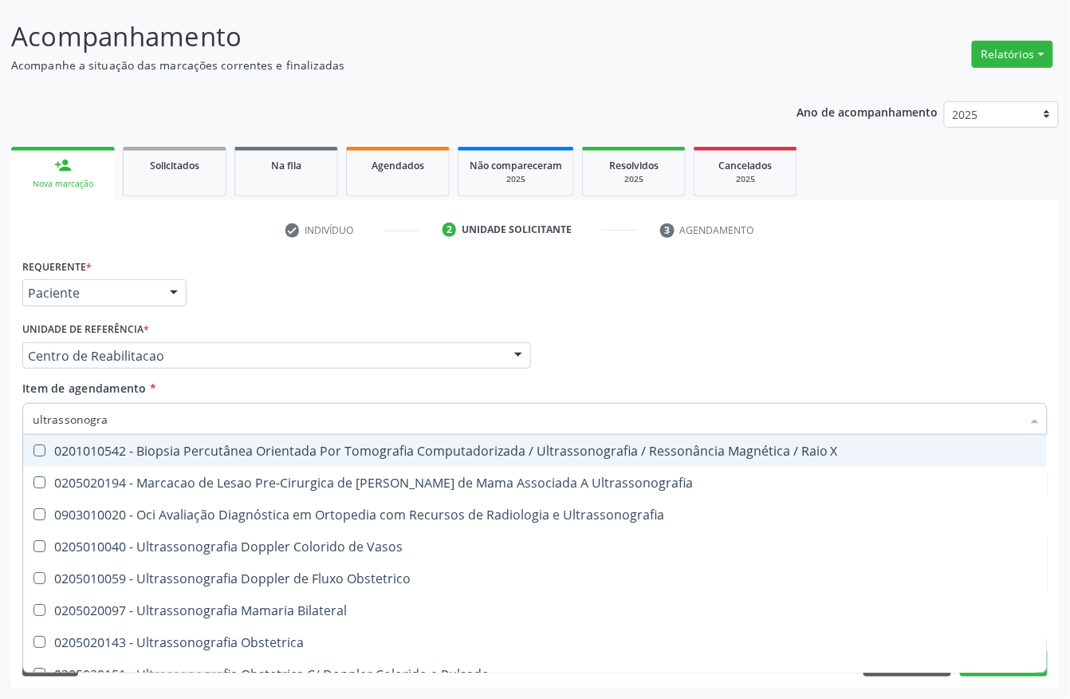
type input "ultrassonograf"
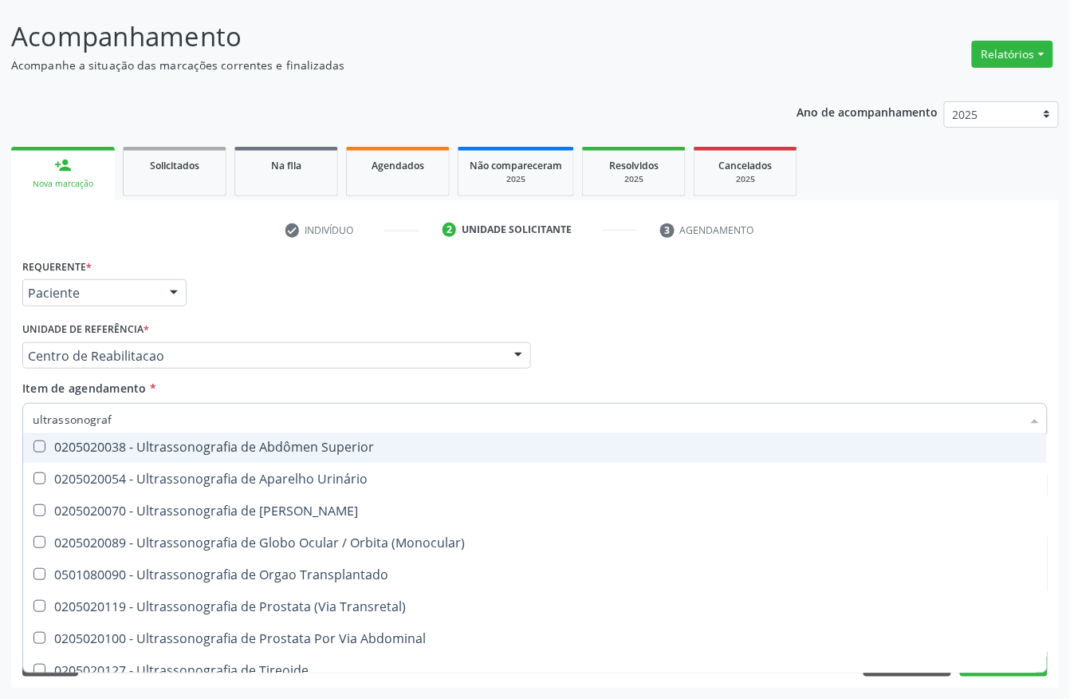
scroll to position [425, 0]
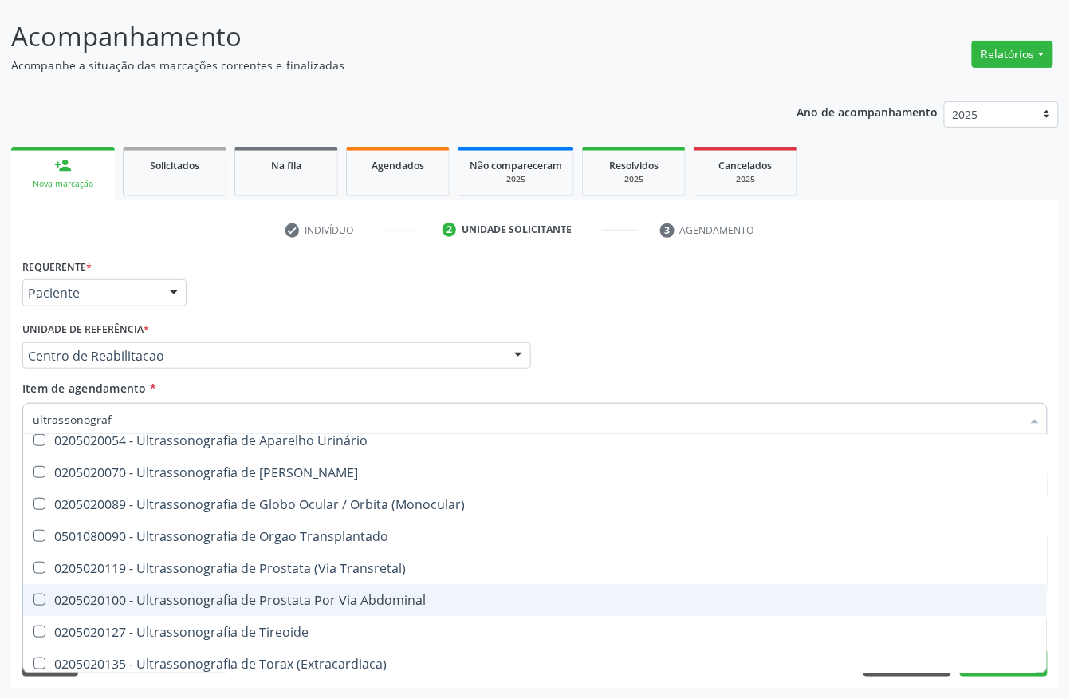
click at [418, 595] on div "0205020100 - Ultrassonografia de Prostata Por Via Abdominal" at bounding box center [535, 599] width 1005 height 13
checkbox Abdominal "true"
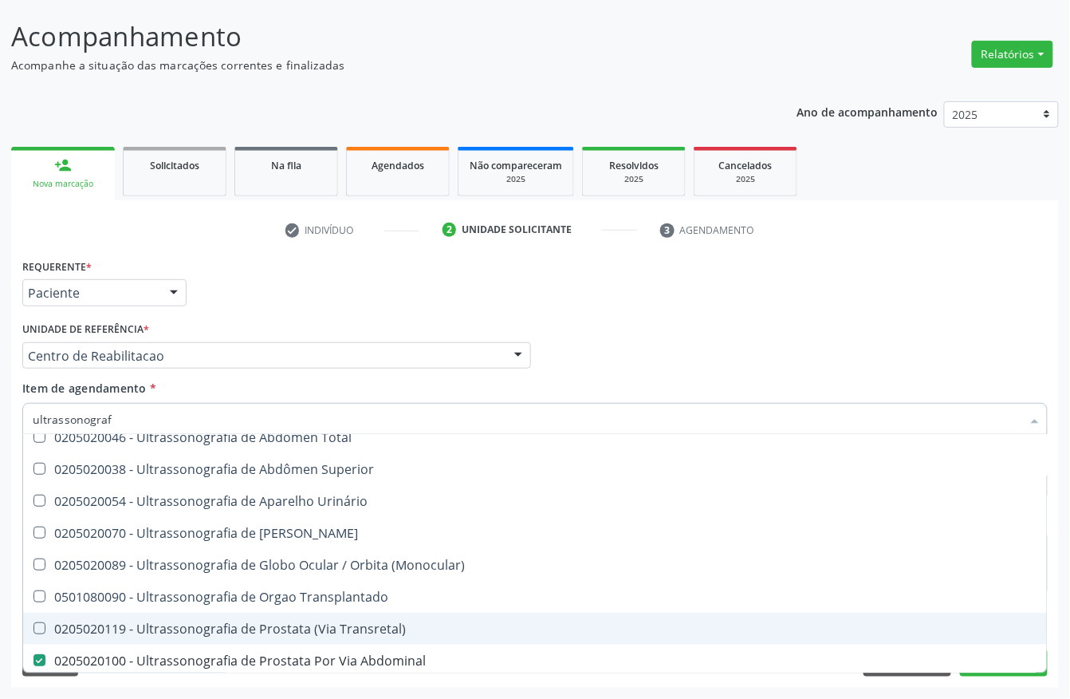
scroll to position [326, 0]
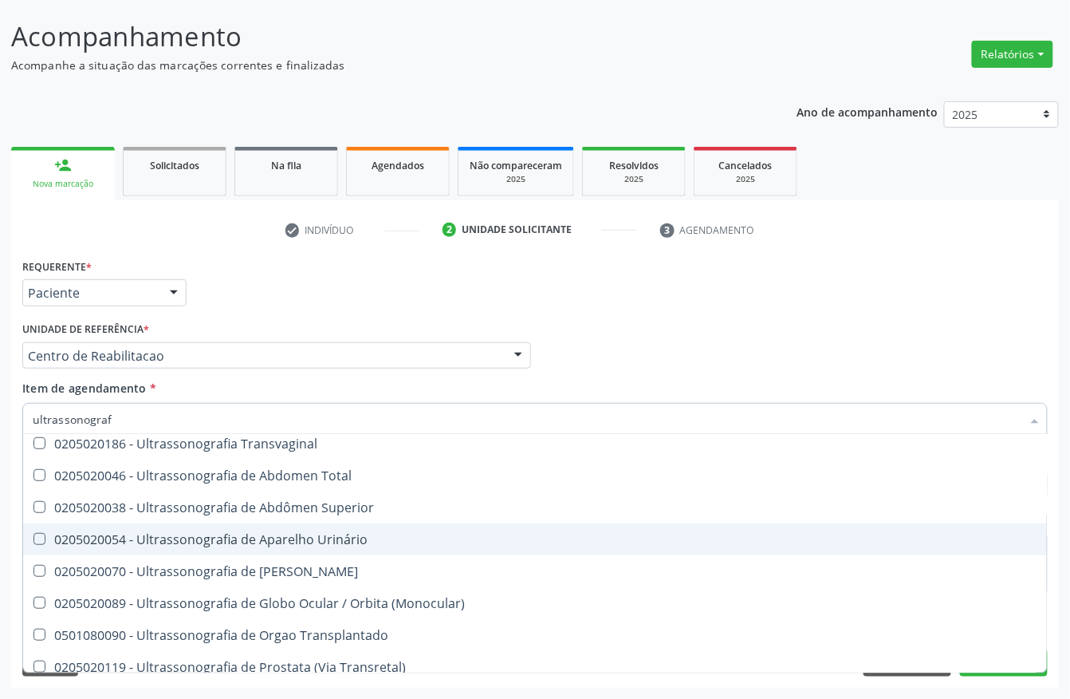
click at [324, 546] on span "0205020054 - Ultrassonografia de Aparelho Urinário" at bounding box center [535, 539] width 1024 height 32
checkbox Urinário "true"
click at [0, 515] on div "Acompanhamento Acompanhe a situação das marcações correntes e finalizadas Relat…" at bounding box center [535, 347] width 1070 height 703
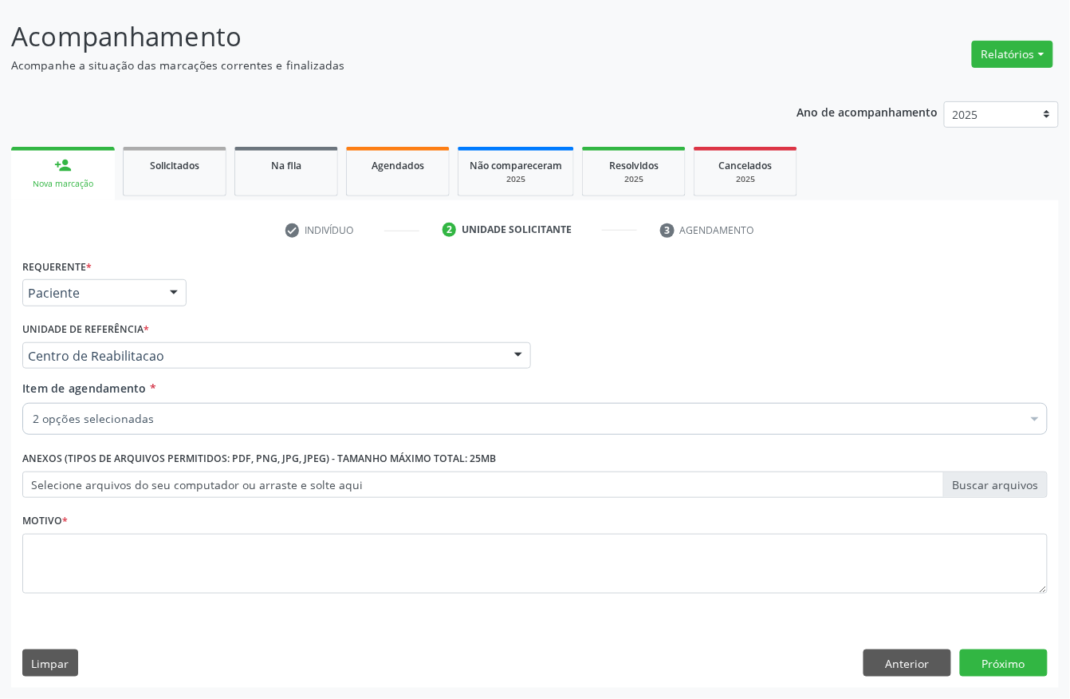
scroll to position [0, 0]
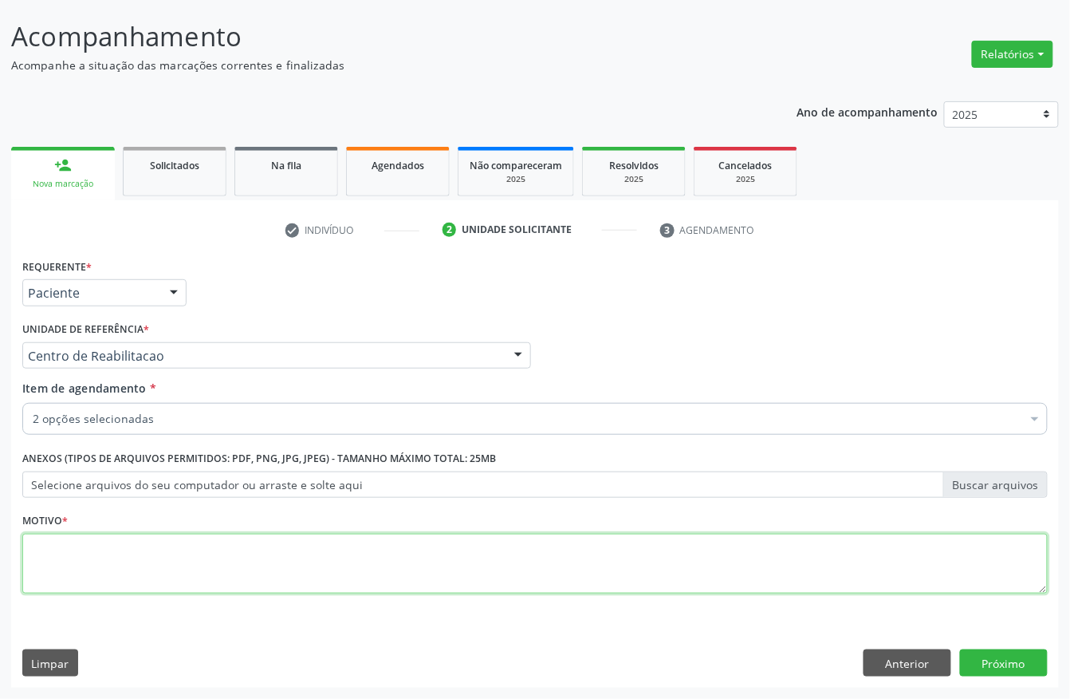
click at [199, 561] on textarea at bounding box center [535, 564] width 1026 height 61
type textarea "."
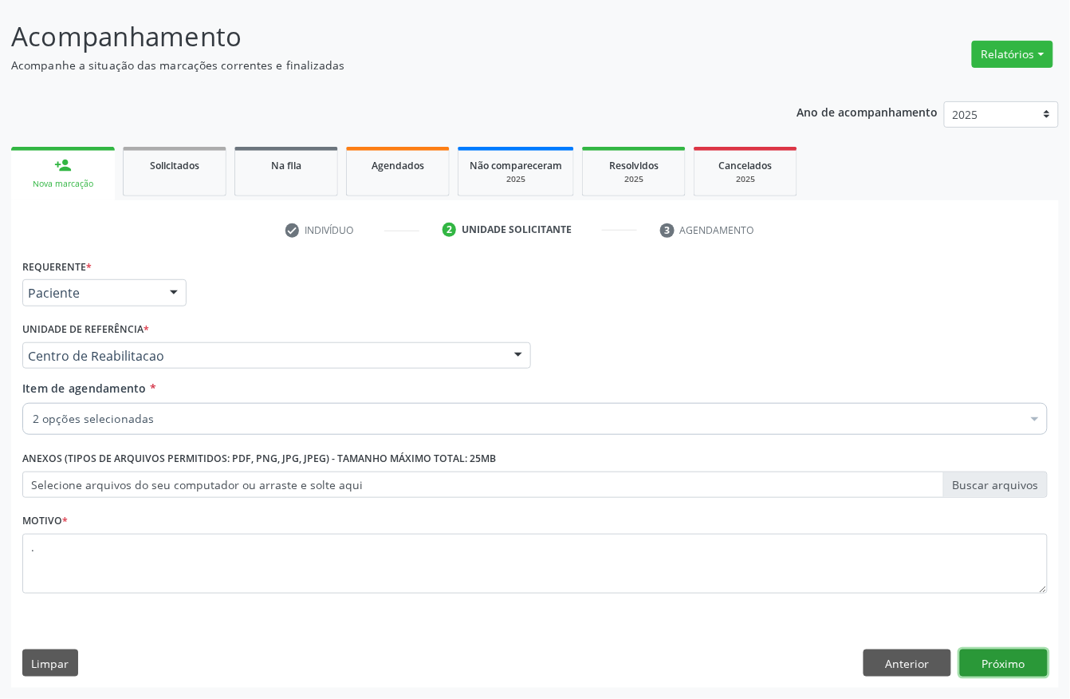
click at [1006, 667] on button "Próximo" at bounding box center [1004, 662] width 88 height 27
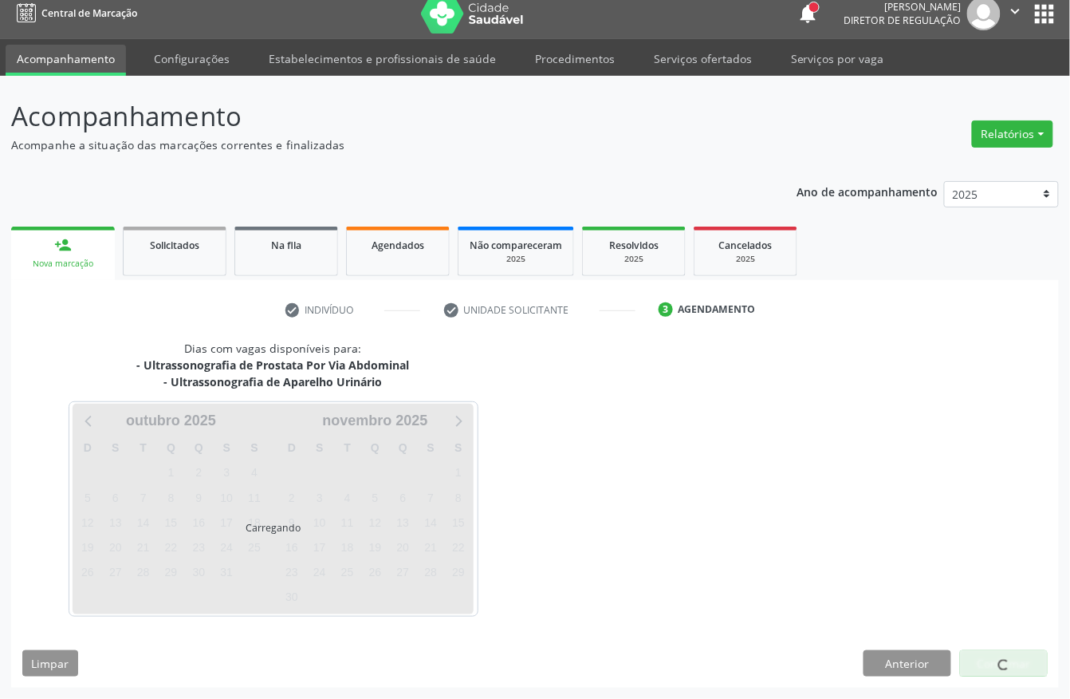
scroll to position [14, 0]
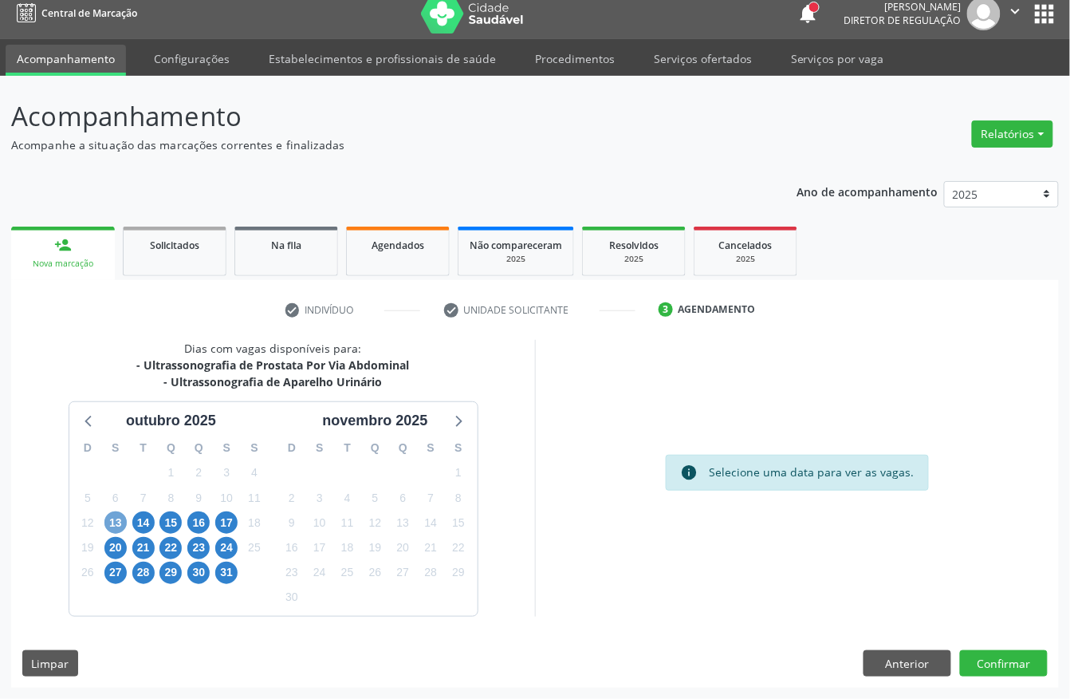
click at [116, 527] on span "13" at bounding box center [115, 522] width 22 height 22
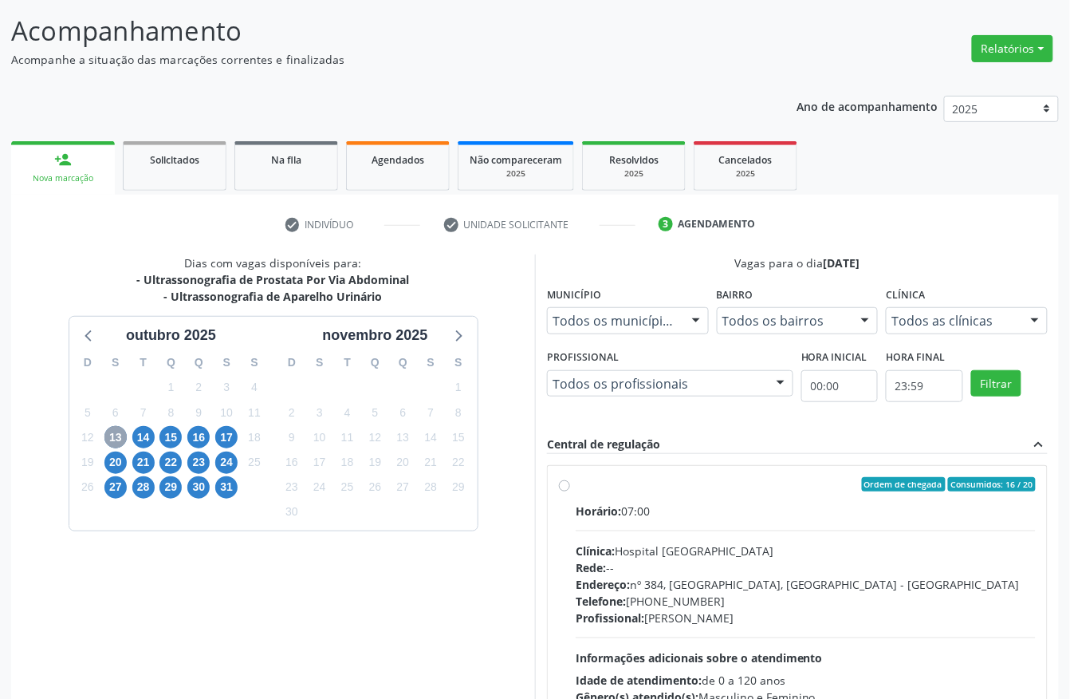
scroll to position [228, 0]
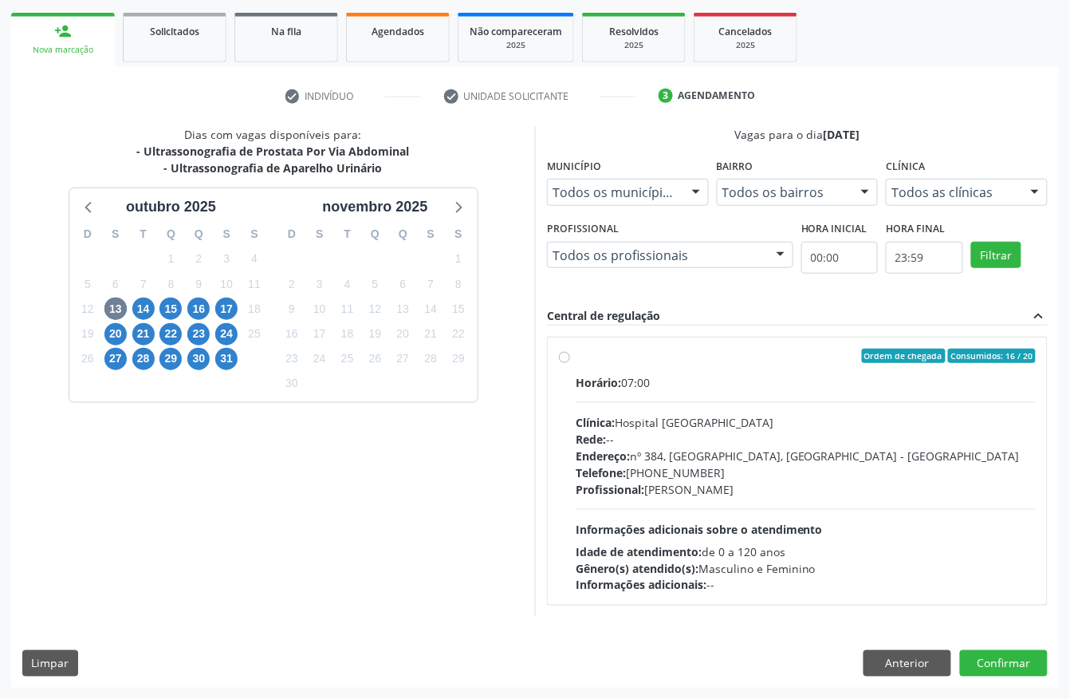
click at [656, 476] on div "Telefone: (81) 38312142" at bounding box center [806, 472] width 460 height 17
click at [570, 363] on input "Ordem de chegada Consumidos: 16 / 20 Horário: 07:00 Clínica: Hospital Sao Franc…" at bounding box center [564, 355] width 11 height 14
radio input "true"
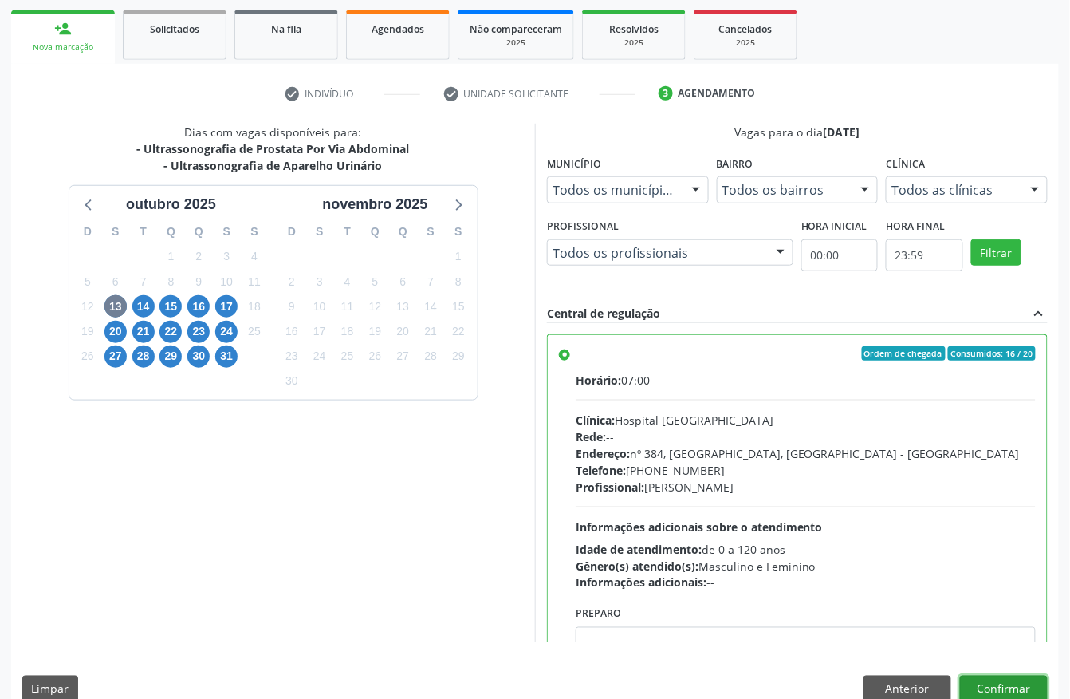
click at [1000, 687] on button "Confirmar" at bounding box center [1004, 688] width 88 height 27
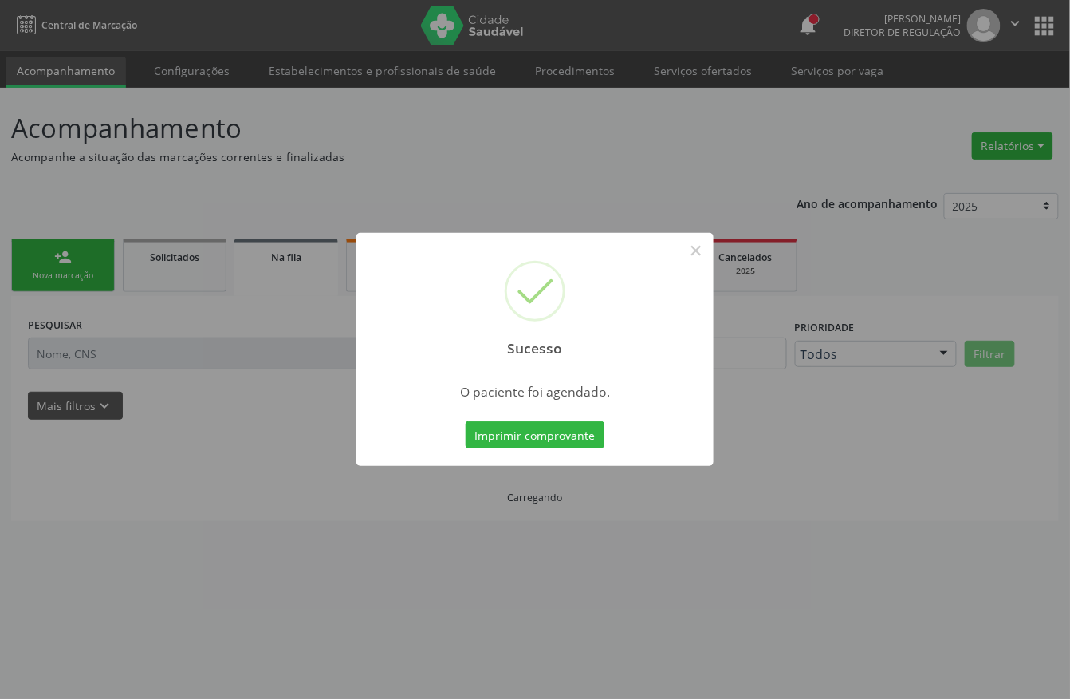
scroll to position [0, 0]
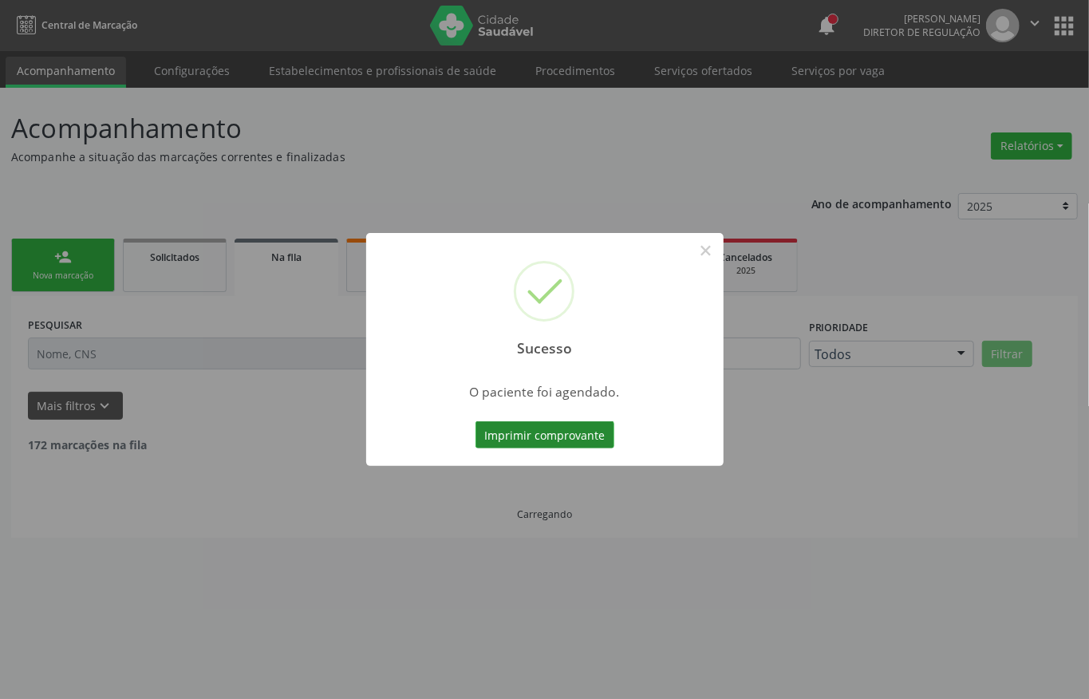
click at [517, 427] on button "Imprimir comprovante" at bounding box center [544, 434] width 139 height 27
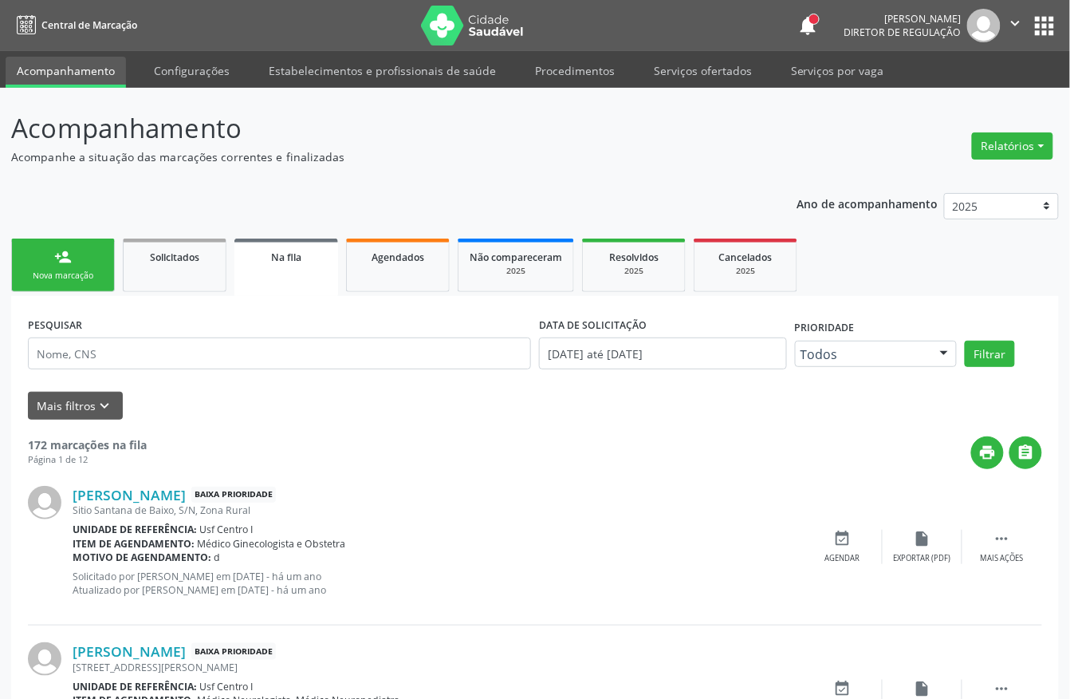
click at [73, 272] on div "Sucesso × O paciente foi agendado. Imprimir comprovante Cancel" at bounding box center [535, 349] width 1070 height 699
click at [48, 260] on div "Sucesso × O paciente foi agendado. Imprimir comprovante Cancel" at bounding box center [535, 349] width 1070 height 699
click at [68, 254] on div "Sucesso × O paciente foi agendado. Imprimir comprovante Cancel" at bounding box center [535, 349] width 1070 height 699
click at [64, 246] on div "Sucesso × O paciente foi agendado. Imprimir comprovante Cancel" at bounding box center [535, 349] width 1070 height 699
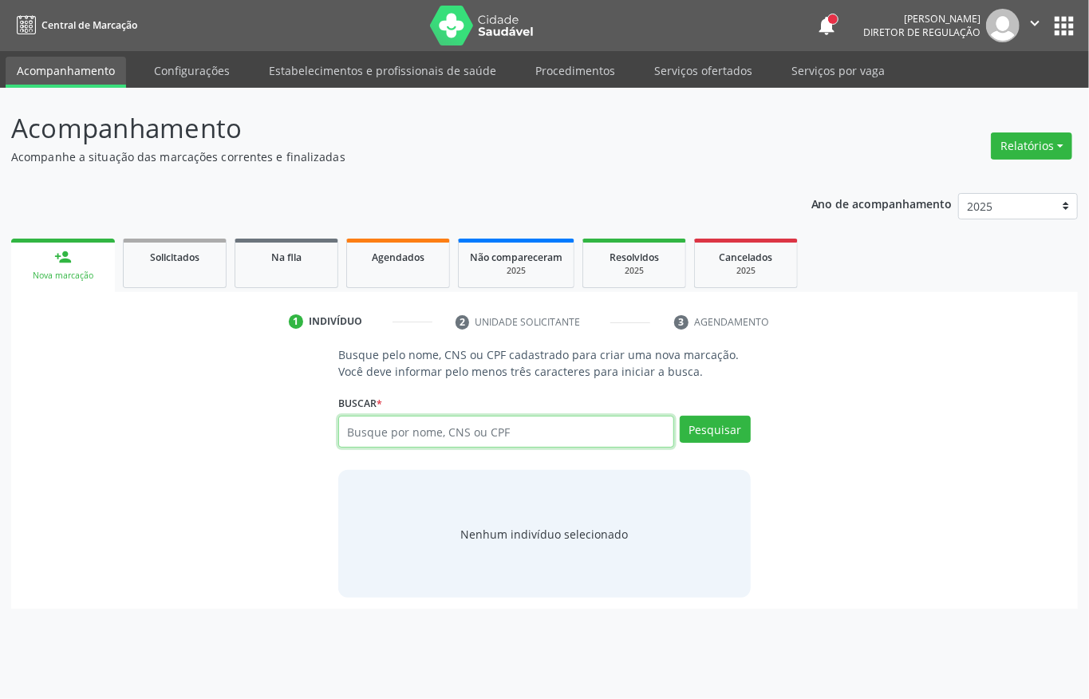
click at [437, 422] on input "text" at bounding box center [506, 431] width 336 height 32
type input "898006329936198"
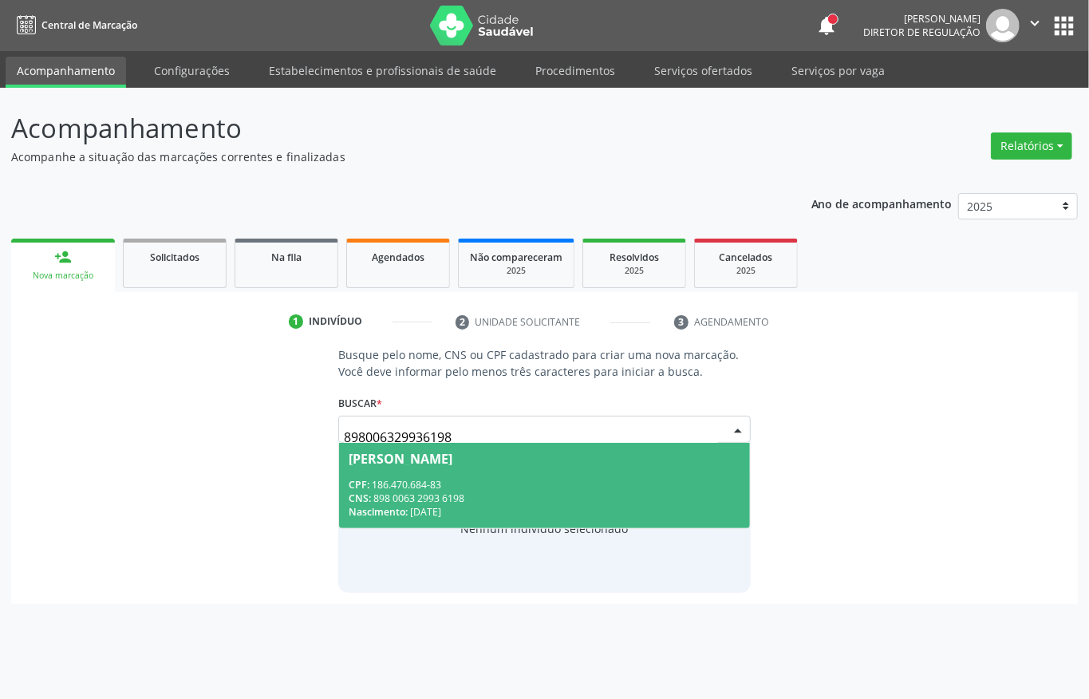
click at [356, 498] on span "CNS:" at bounding box center [359, 498] width 22 height 14
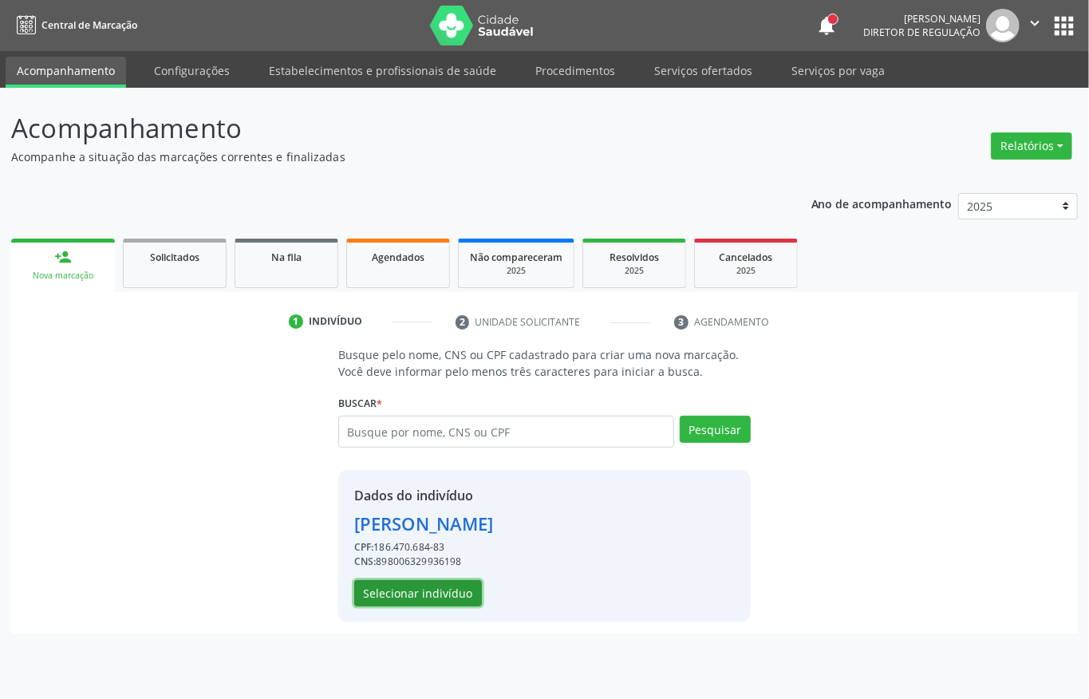
click at [421, 588] on button "Selecionar indivíduo" at bounding box center [418, 593] width 128 height 27
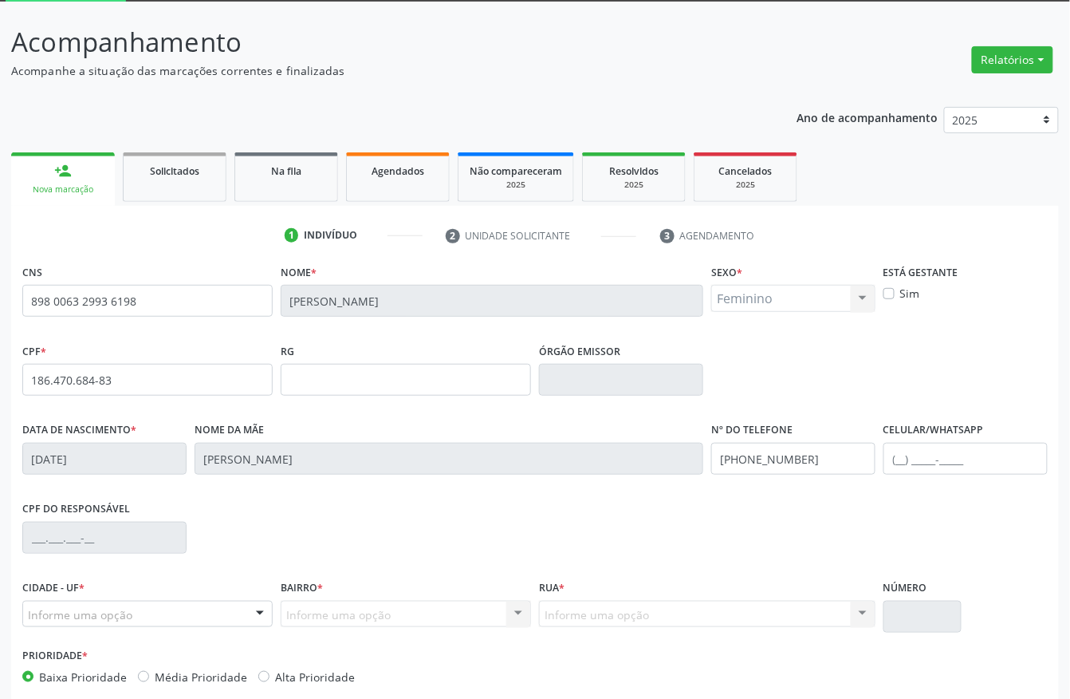
scroll to position [167, 0]
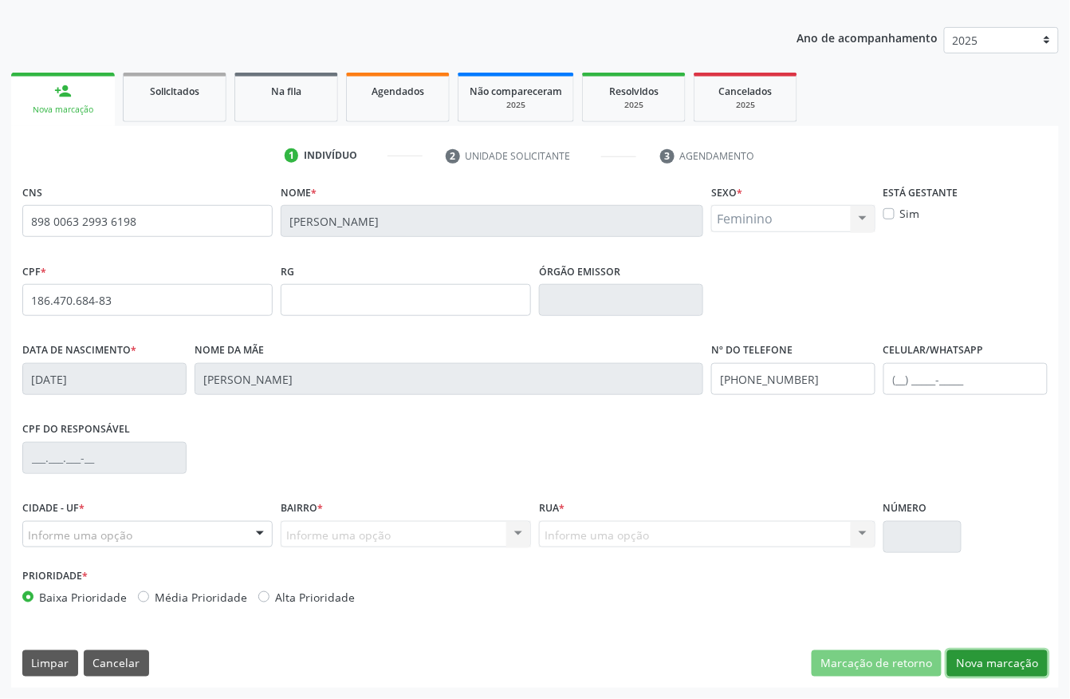
drag, startPoint x: 996, startPoint y: 655, endPoint x: 878, endPoint y: 603, distance: 128.9
click at [995, 652] on button "Nova marcação" at bounding box center [997, 663] width 100 height 27
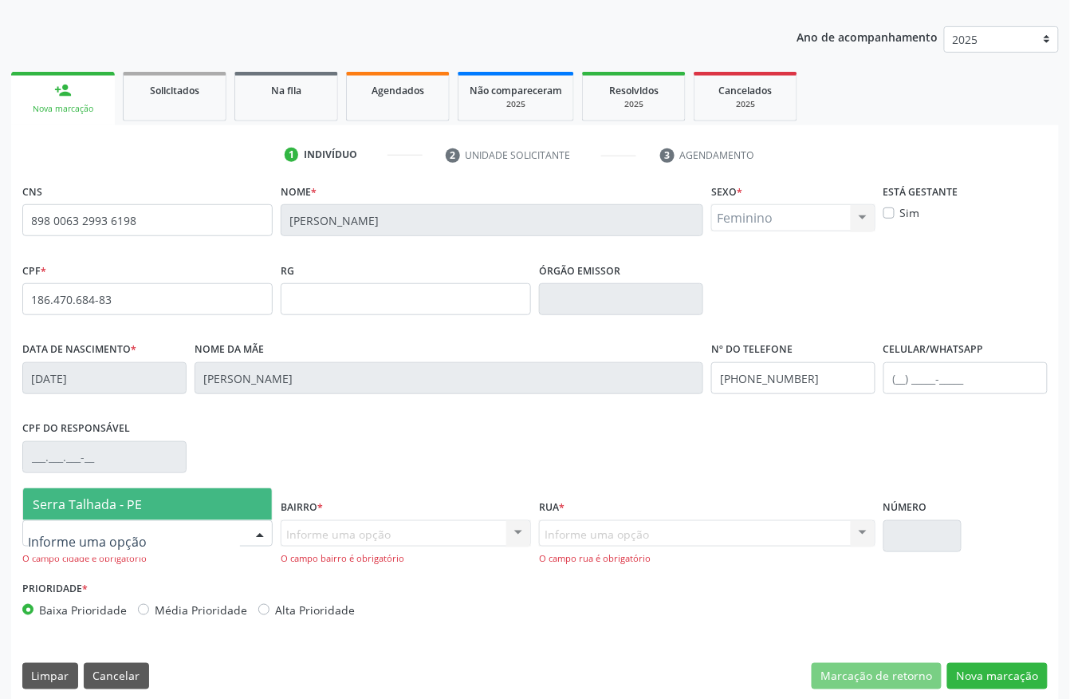
click at [90, 507] on span "Serra Talhada - PE" at bounding box center [87, 504] width 109 height 18
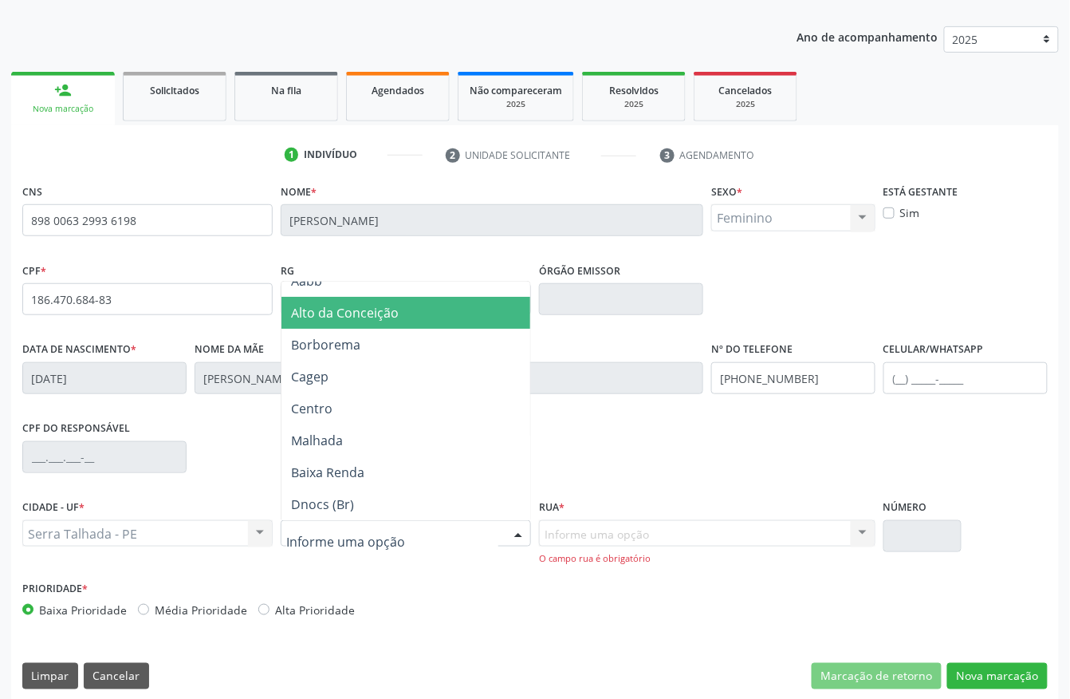
scroll to position [0, 0]
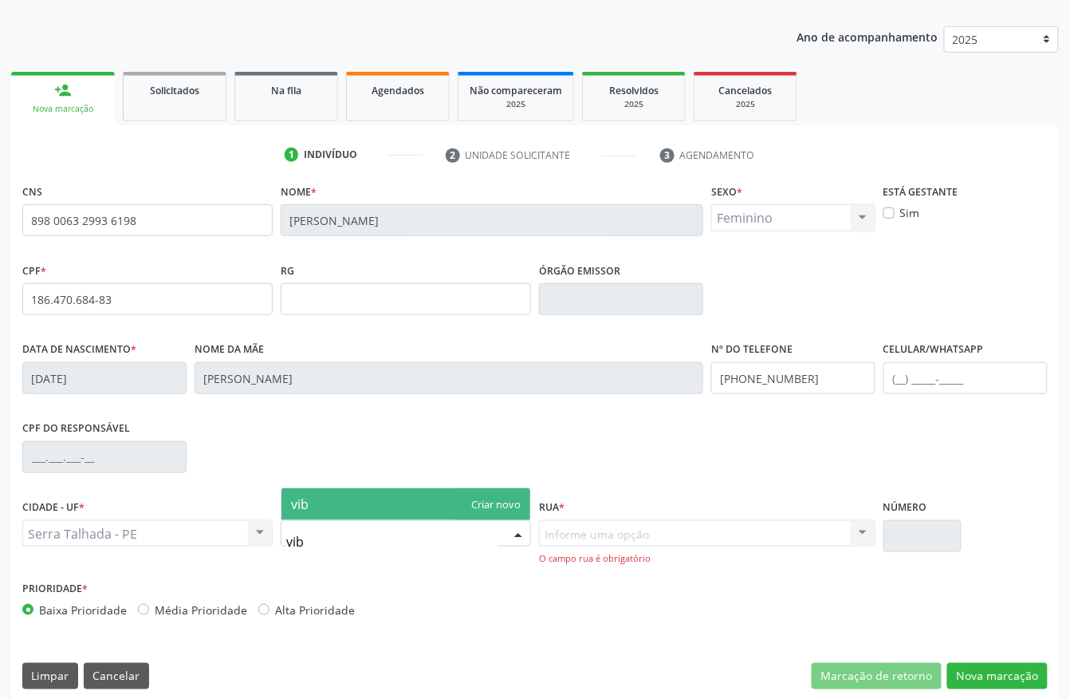
type input "vi"
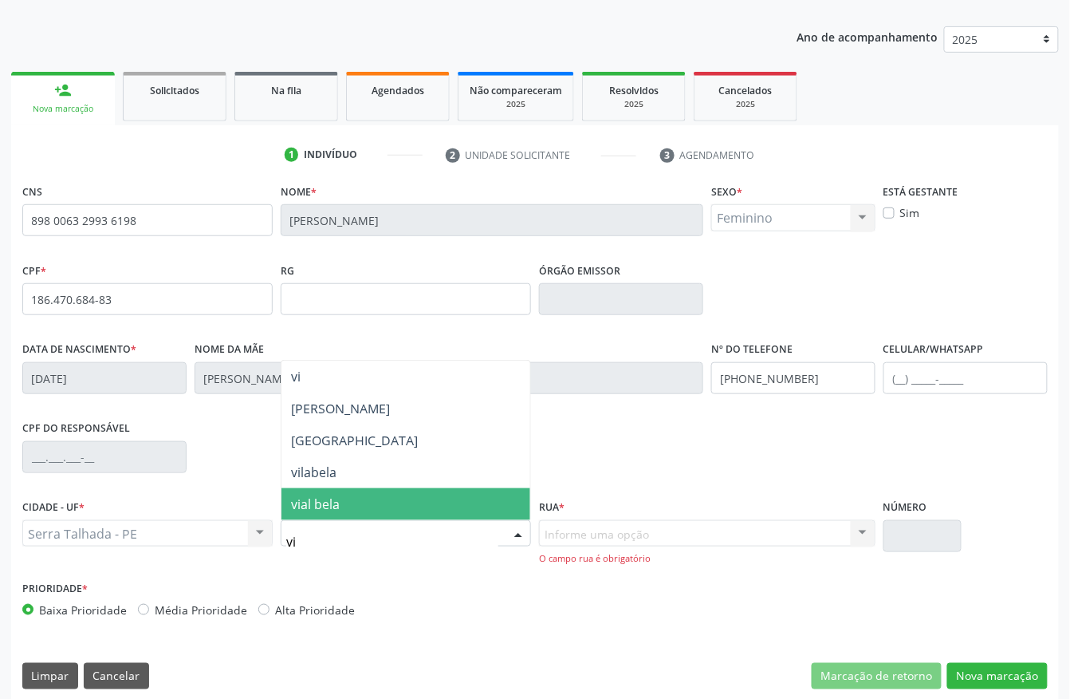
click at [362, 493] on span "vial bela" at bounding box center [406, 504] width 249 height 32
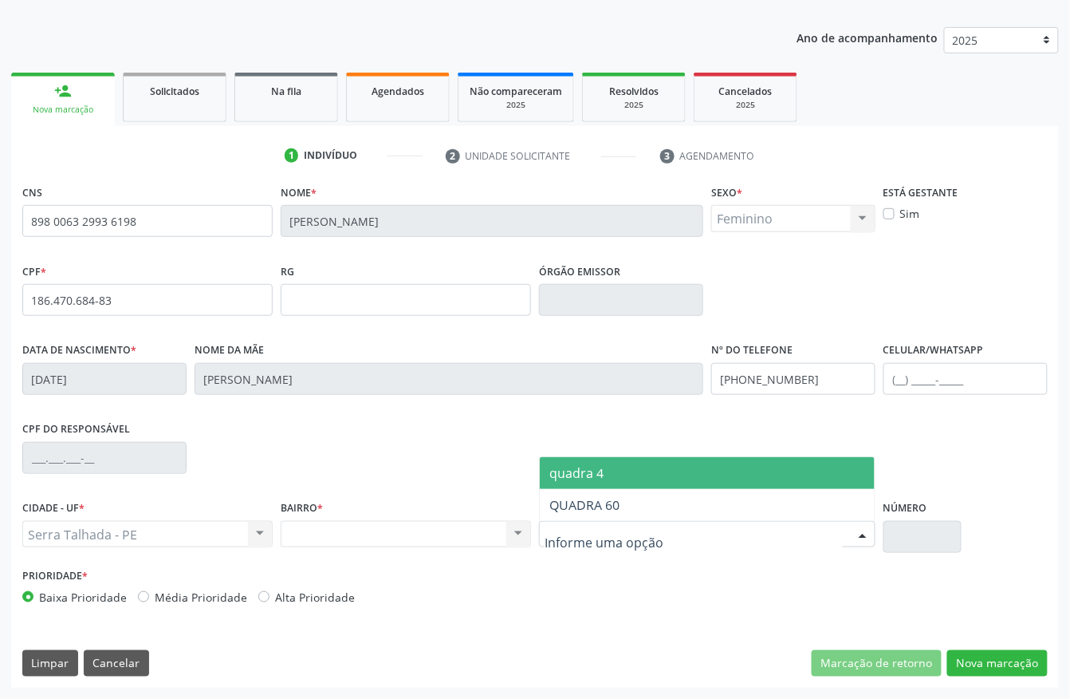
click at [632, 479] on span "quadra 4" at bounding box center [707, 473] width 335 height 32
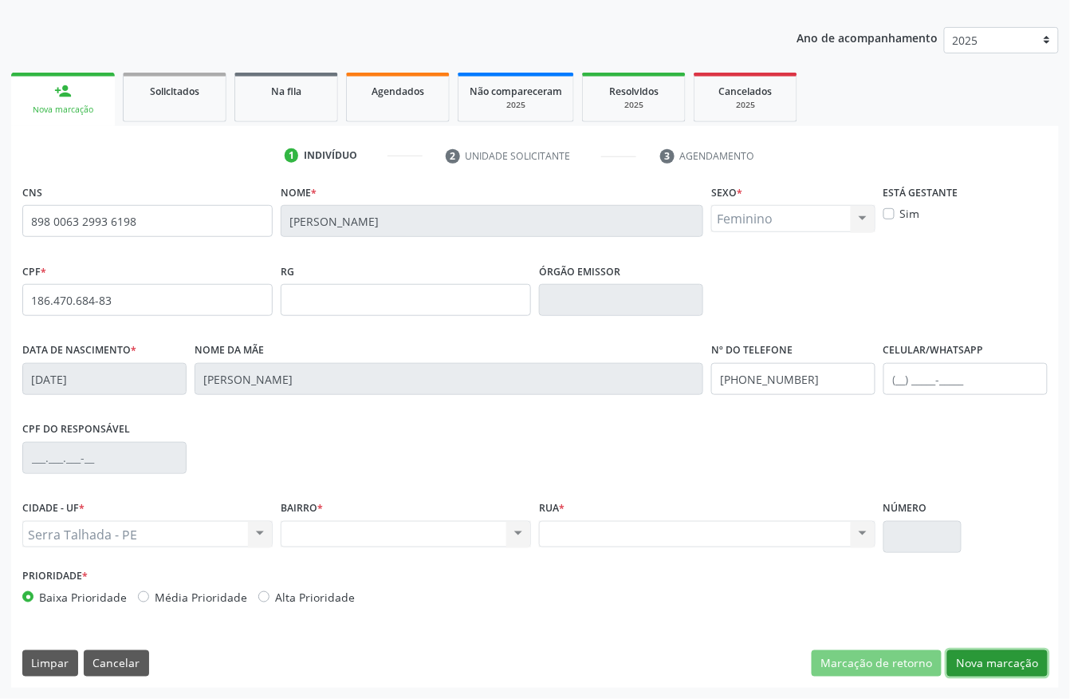
click at [977, 654] on button "Nova marcação" at bounding box center [997, 663] width 100 height 27
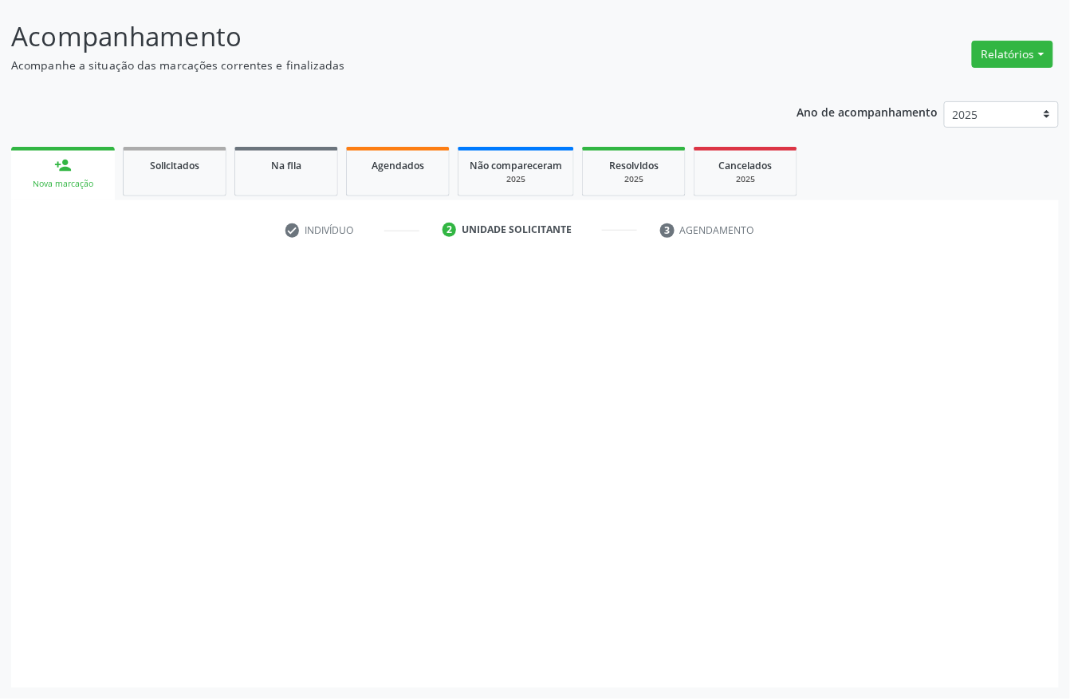
scroll to position [93, 0]
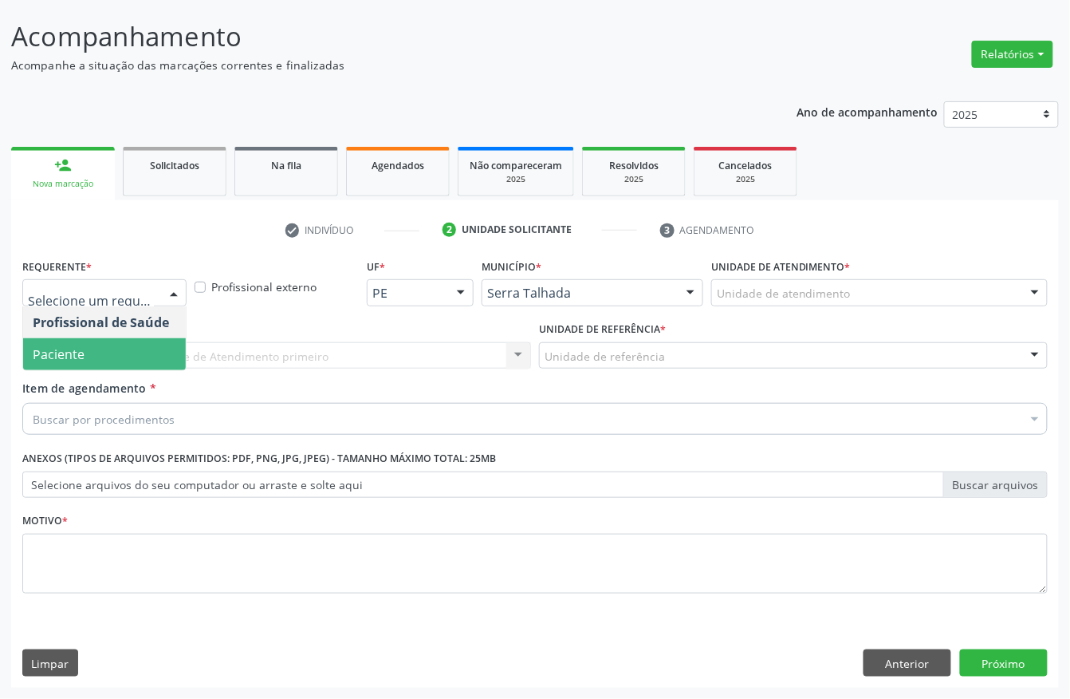
click at [144, 339] on span "Paciente" at bounding box center [104, 354] width 163 height 32
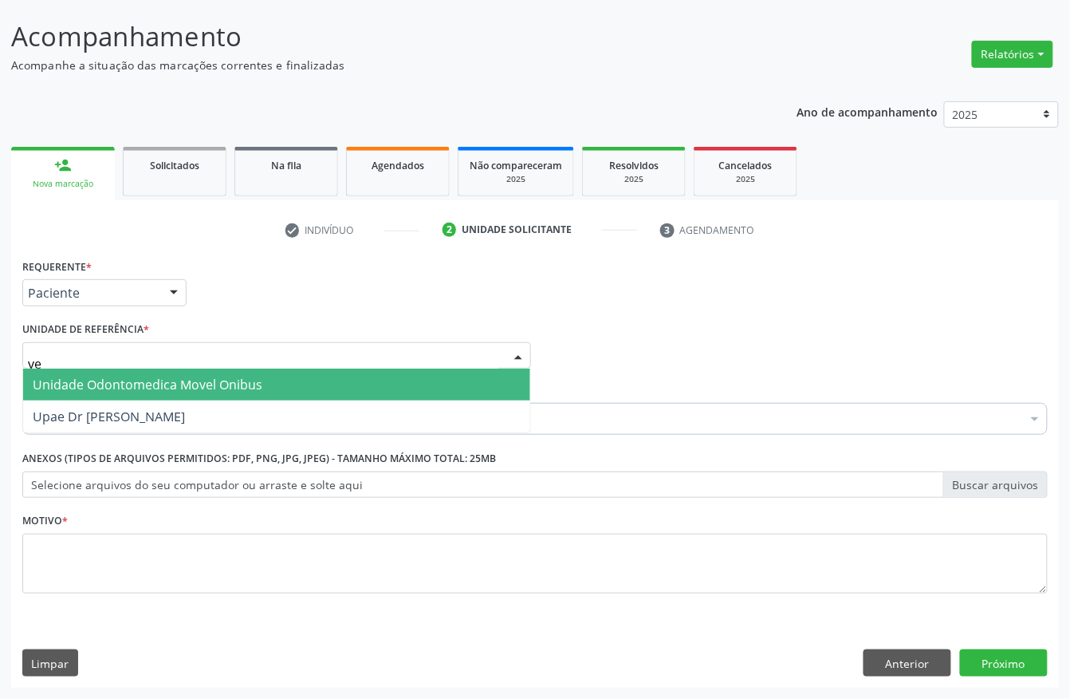
type input "v"
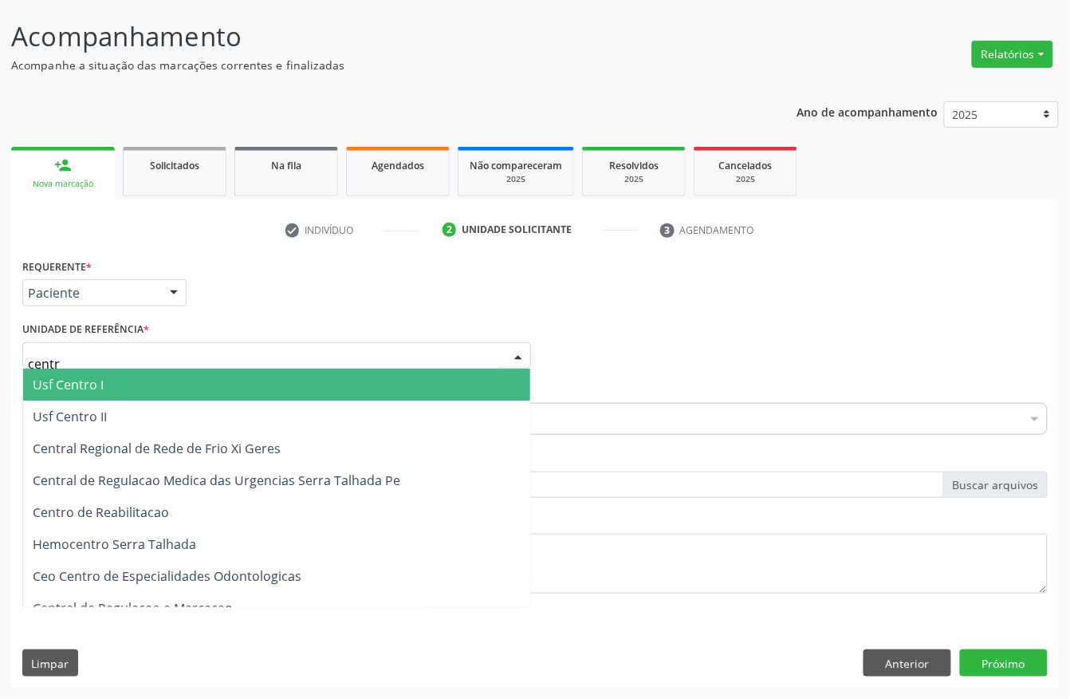
type input "centro"
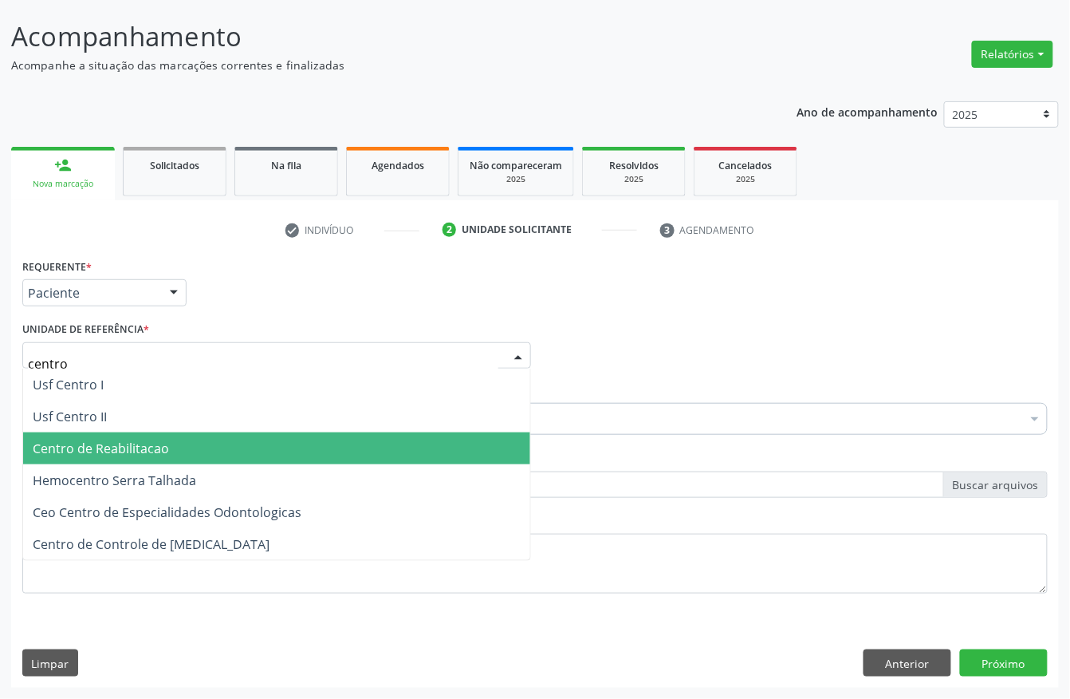
click at [179, 438] on span "Centro de Reabilitacao" at bounding box center [276, 448] width 507 height 32
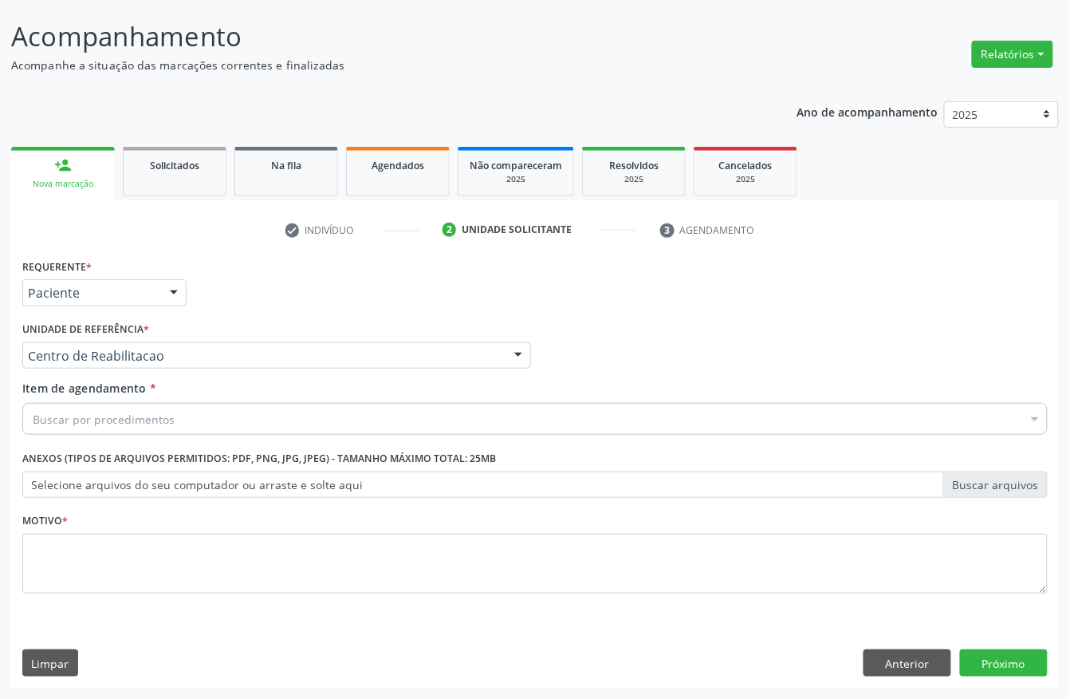
click at [81, 406] on div "Buscar por procedimentos" at bounding box center [535, 419] width 1026 height 32
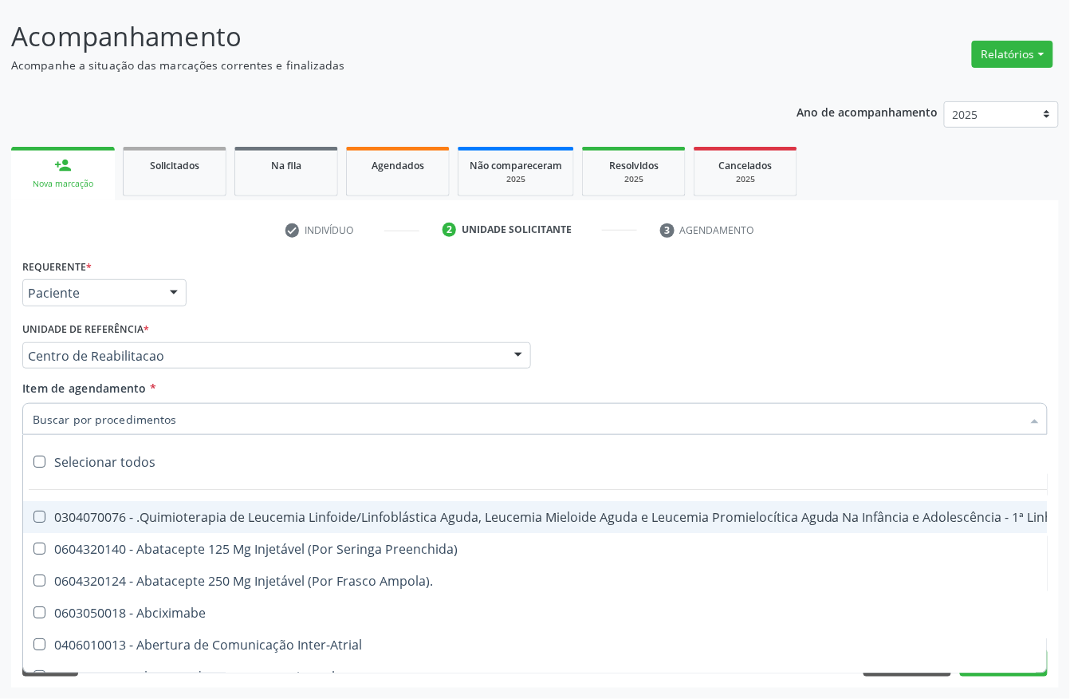
click at [77, 415] on input "Item de agendamento *" at bounding box center [527, 419] width 989 height 32
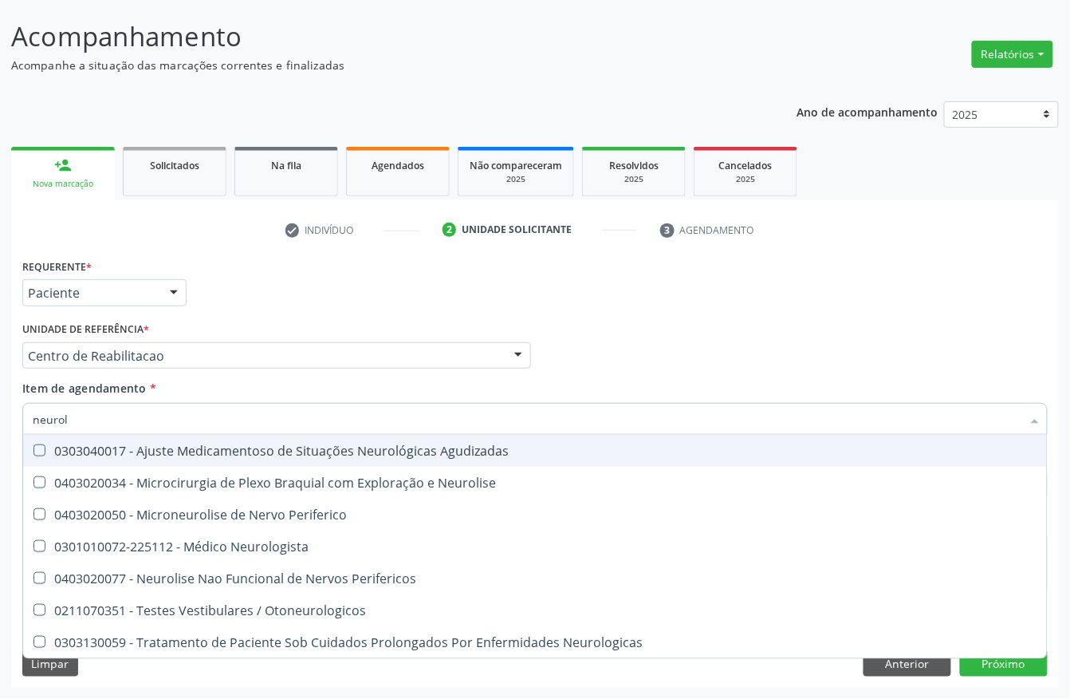
type input "neurolo"
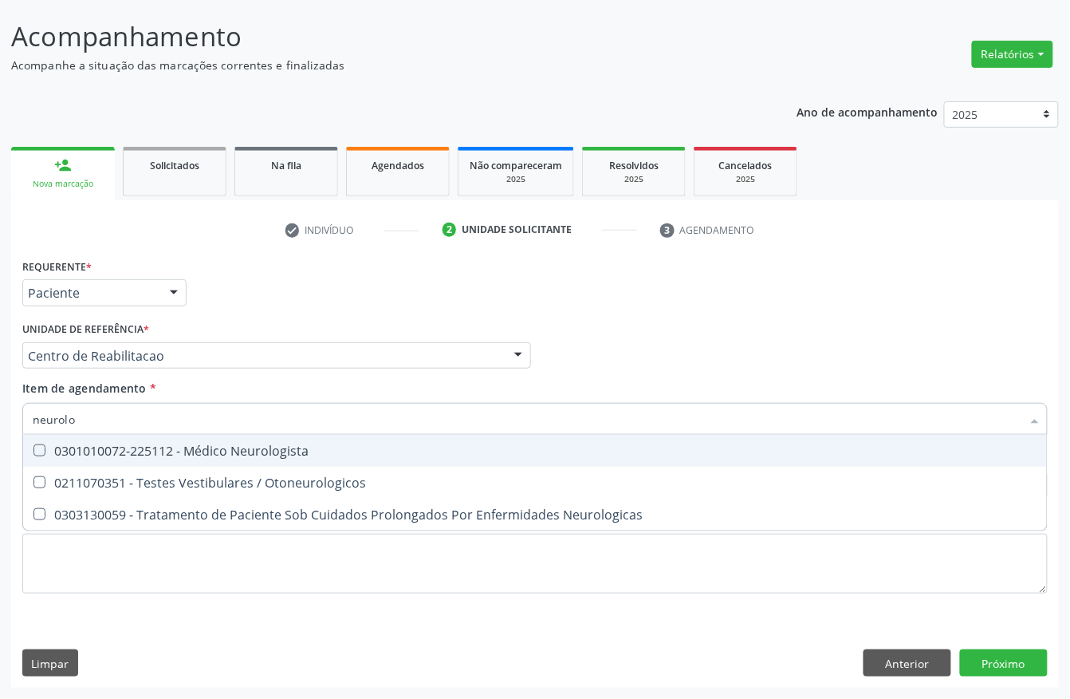
click at [100, 453] on div "0301010072-225112 - Médico Neurologista" at bounding box center [535, 450] width 1005 height 13
checkbox Neurologista "true"
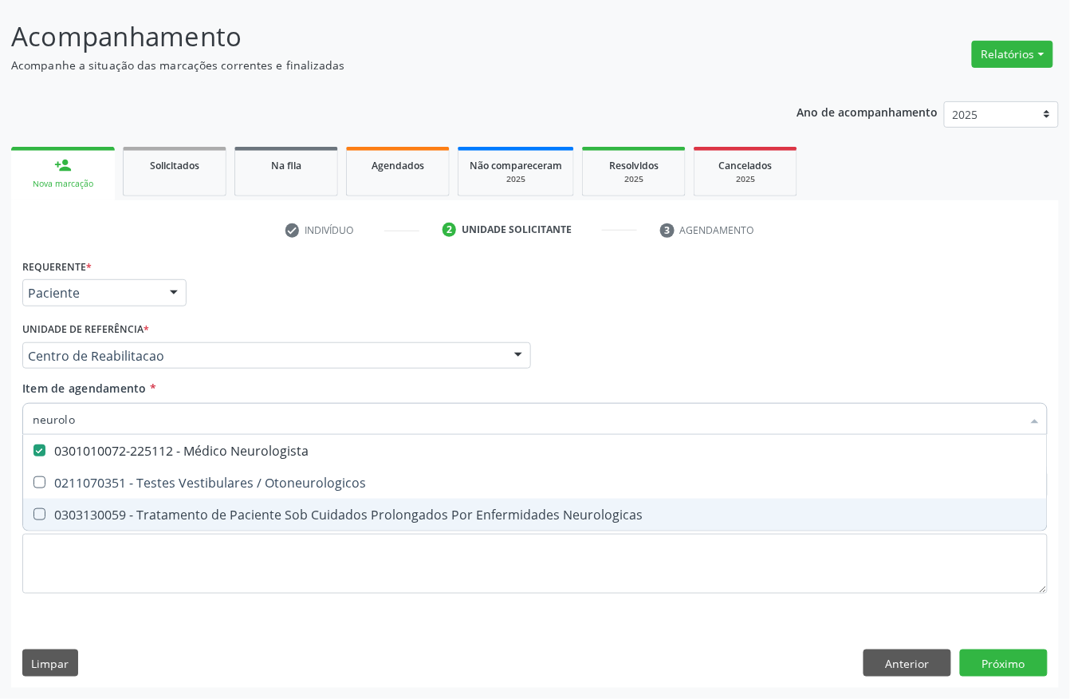
click at [476, 608] on div "Requerente * Paciente Profissional de Saúde Paciente Nenhum resultado encontrad…" at bounding box center [535, 434] width 1026 height 361
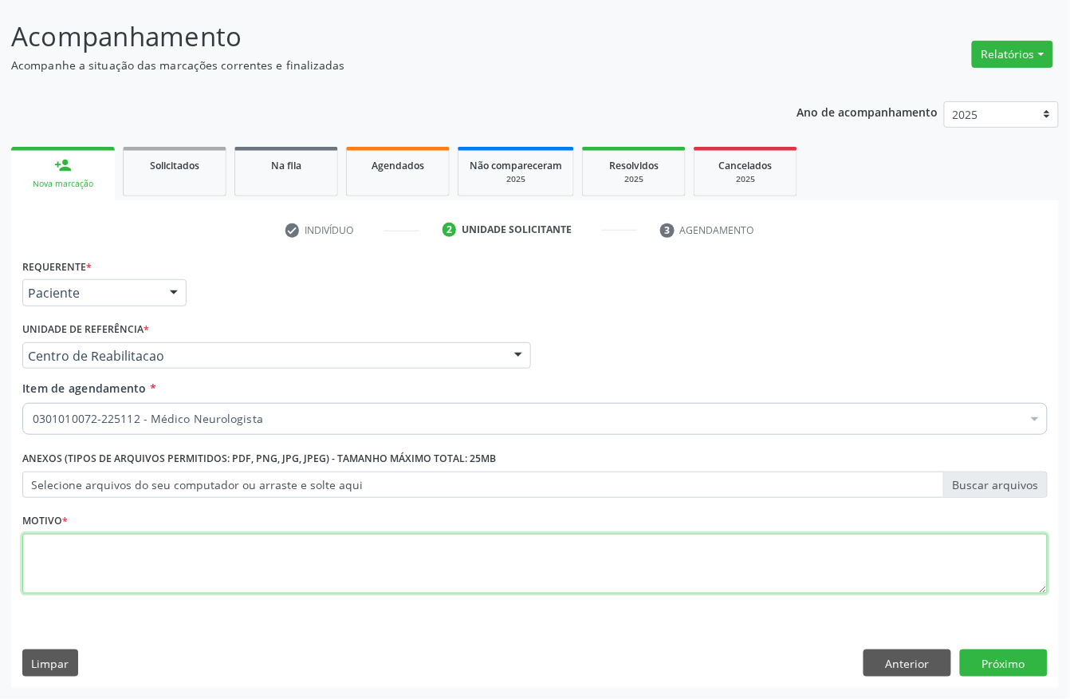
click at [115, 556] on textarea at bounding box center [535, 564] width 1026 height 61
type textarea "."
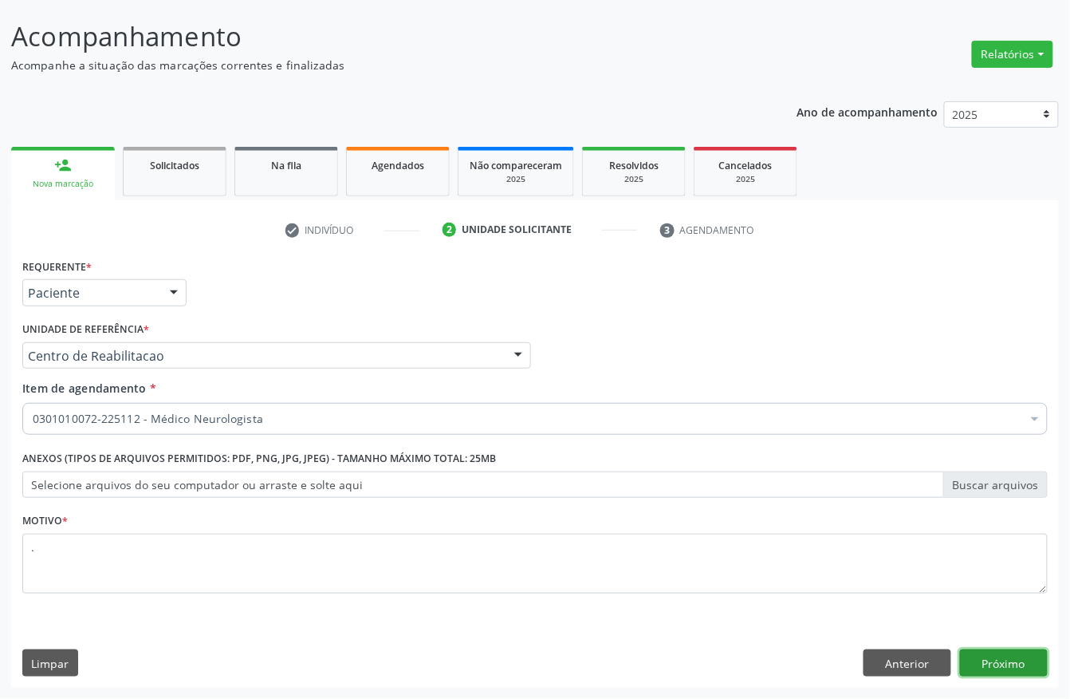
click at [982, 659] on button "Próximo" at bounding box center [1004, 662] width 88 height 27
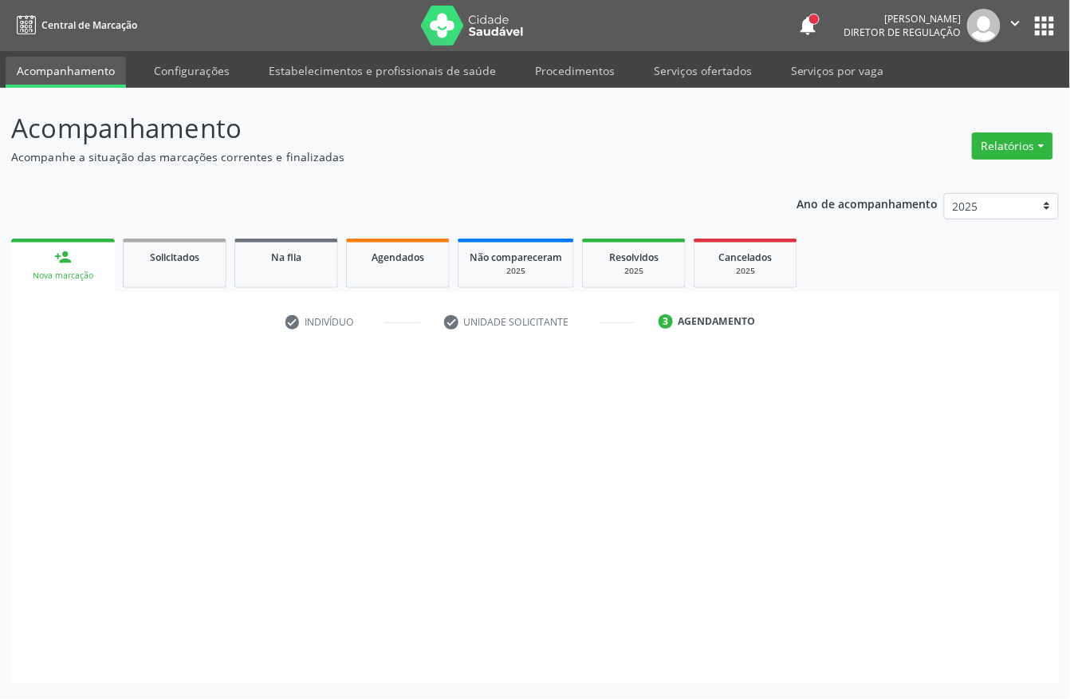
scroll to position [0, 0]
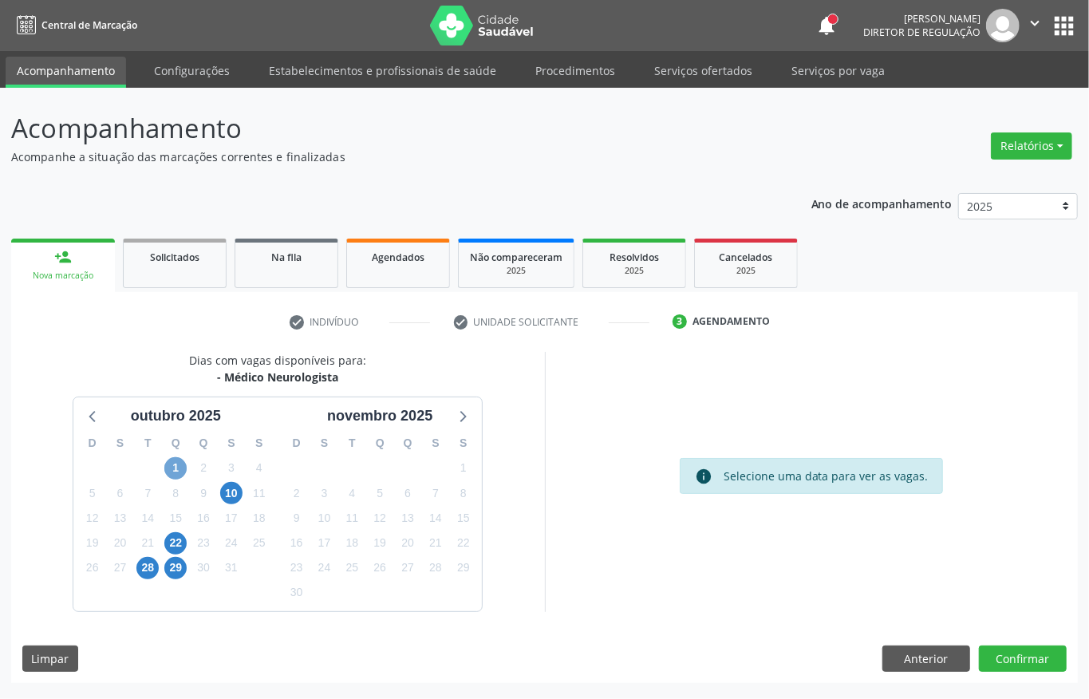
click at [171, 467] on span "1" at bounding box center [175, 468] width 22 height 22
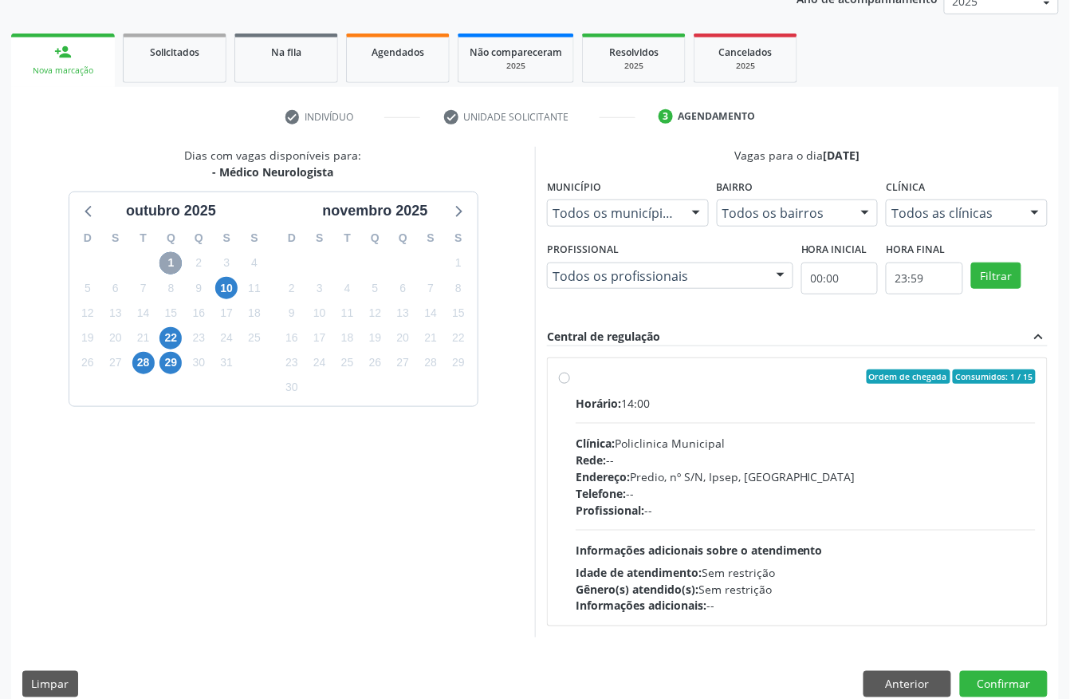
scroll to position [228, 0]
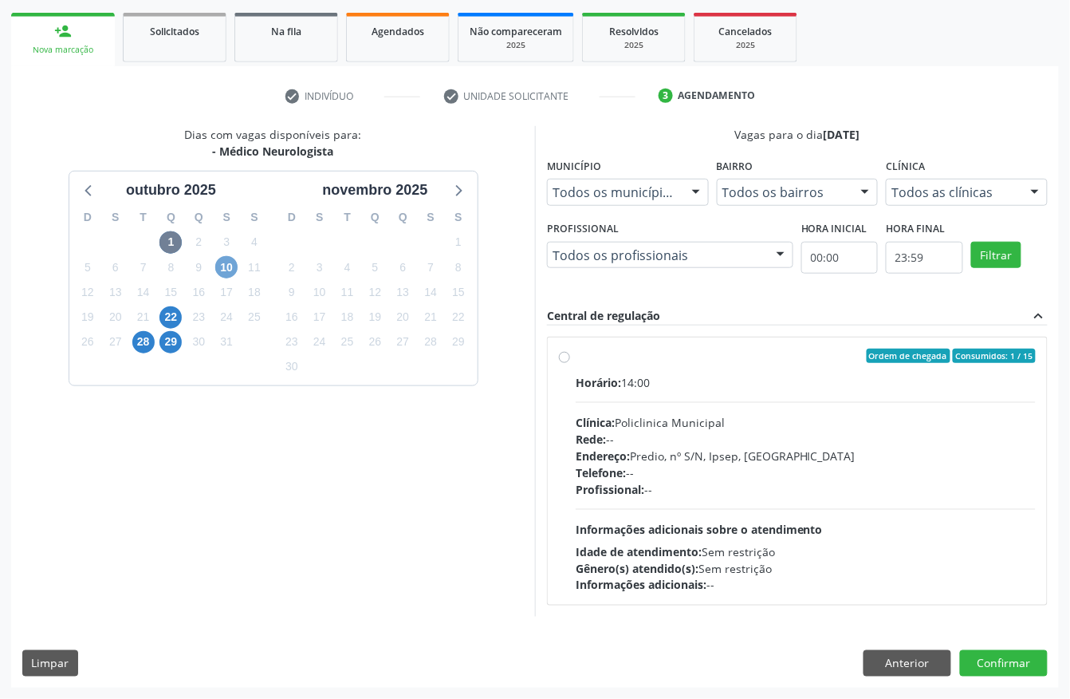
click at [231, 257] on span "10" at bounding box center [226, 267] width 22 height 22
click at [630, 396] on div "Horário: 09:00 Clínica: Policlinica Municipal Rede: -- Endereço: Predio, nº S/N…" at bounding box center [806, 483] width 460 height 219
click at [570, 363] on input "Ordem de chegada Consumidos: 7 / 15 Horário: 09:00 Clínica: Policlinica Municip…" at bounding box center [564, 355] width 11 height 14
radio input "true"
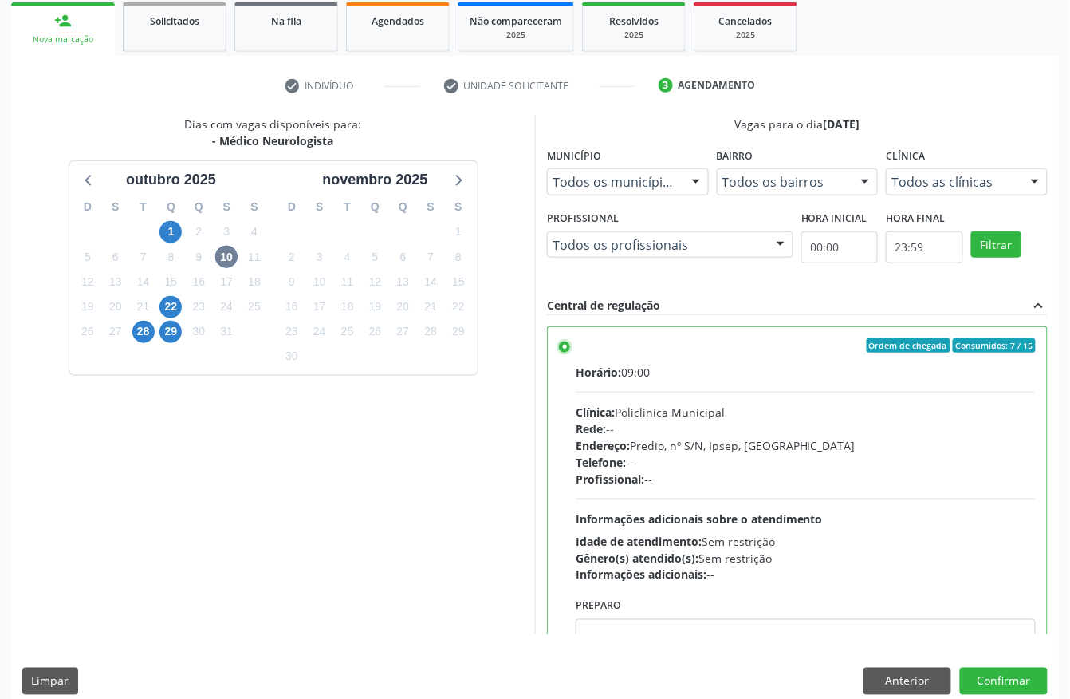
scroll to position [255, 0]
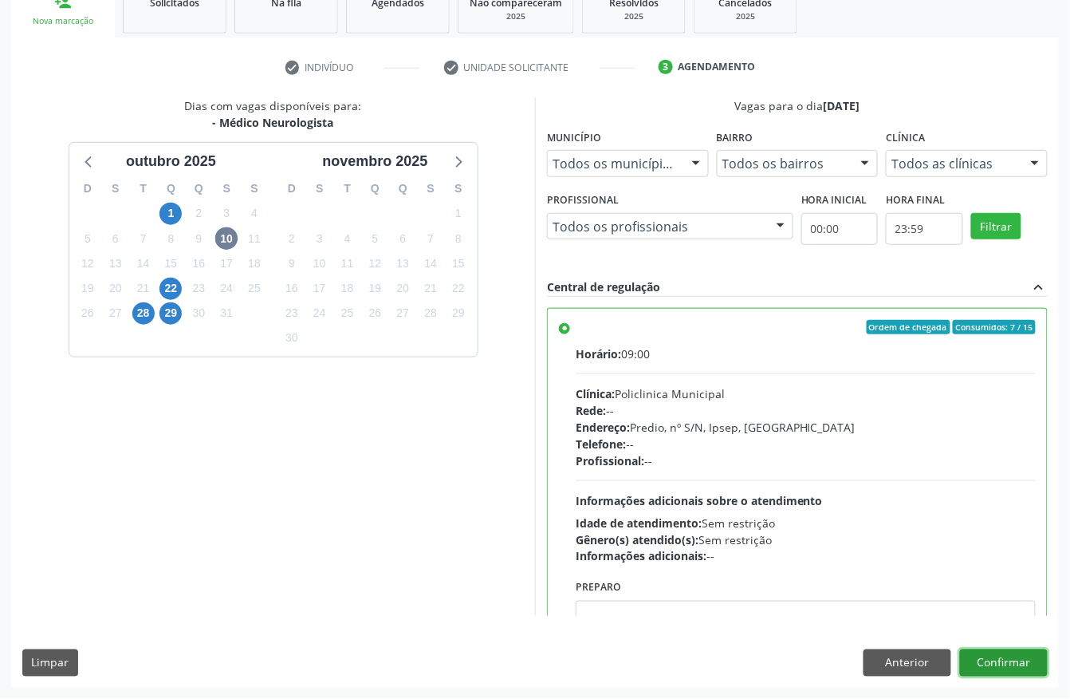
click at [990, 662] on button "Confirmar" at bounding box center [1004, 662] width 88 height 27
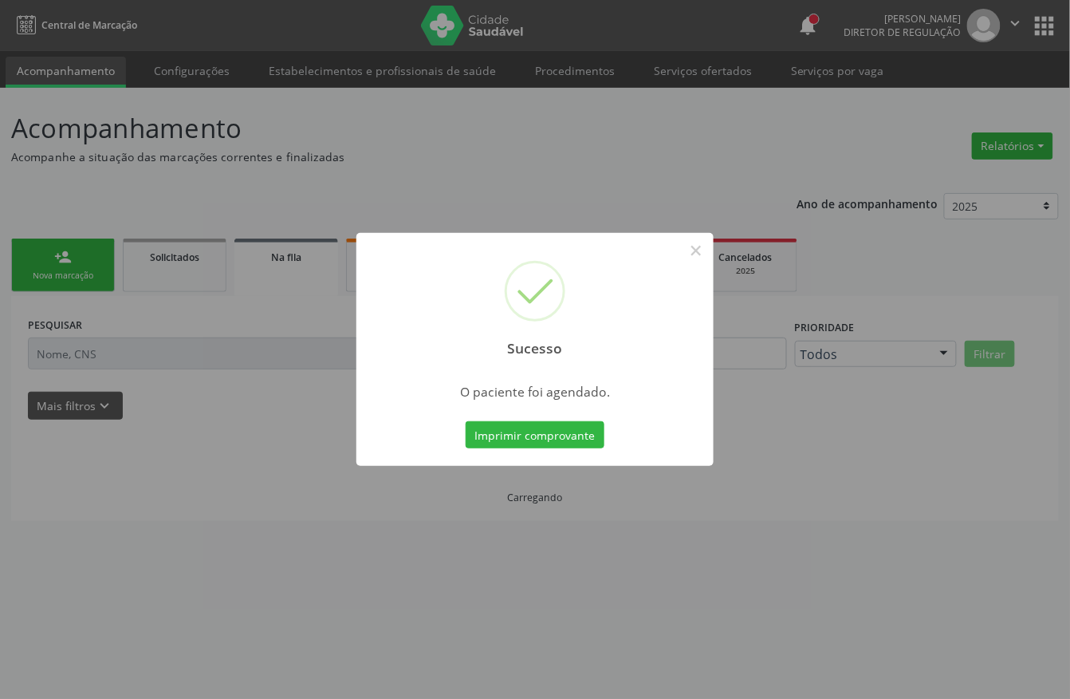
scroll to position [0, 0]
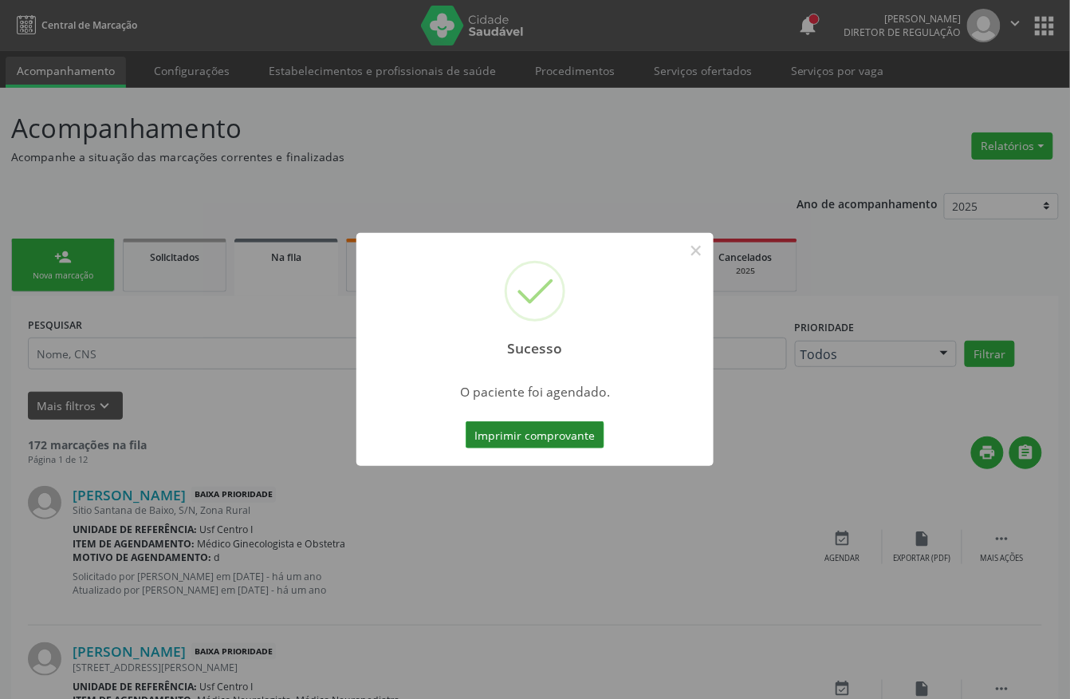
click at [508, 437] on button "Imprimir comprovante" at bounding box center [535, 434] width 139 height 27
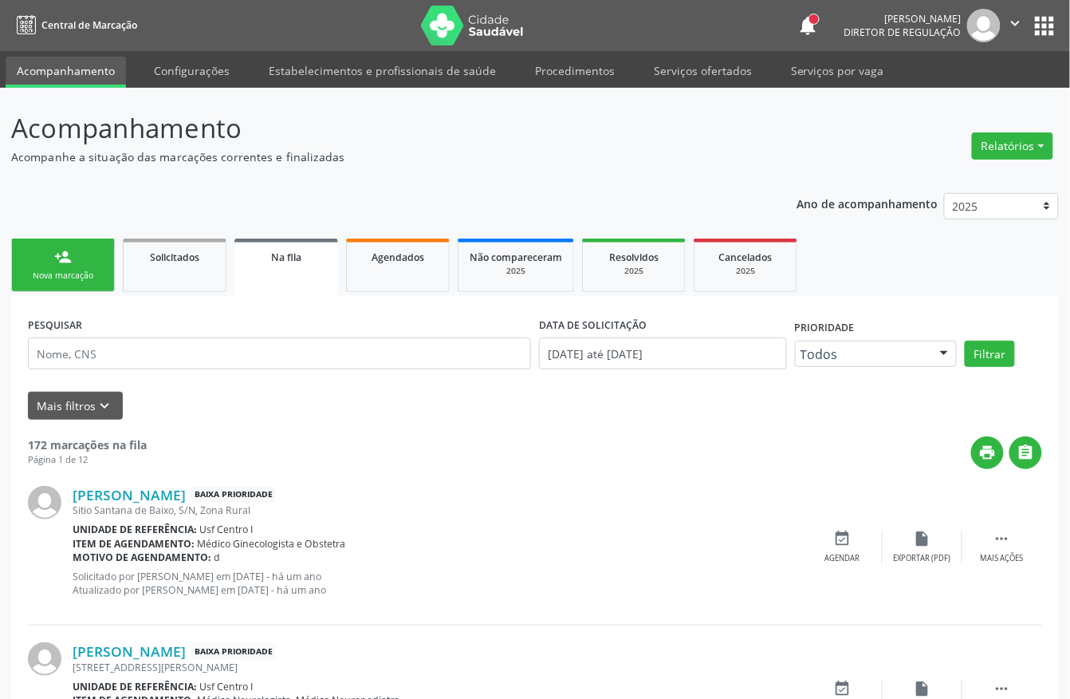
click at [69, 250] on div "Sucesso × O paciente foi agendado. Imprimir comprovante Cancel" at bounding box center [535, 349] width 1070 height 699
click at [70, 250] on div "Sucesso × O paciente foi agendado. Imprimir comprovante Cancel" at bounding box center [535, 349] width 1070 height 699
click at [75, 278] on div "Sucesso × O paciente foi agendado. Imprimir comprovante Cancel" at bounding box center [535, 349] width 1070 height 699
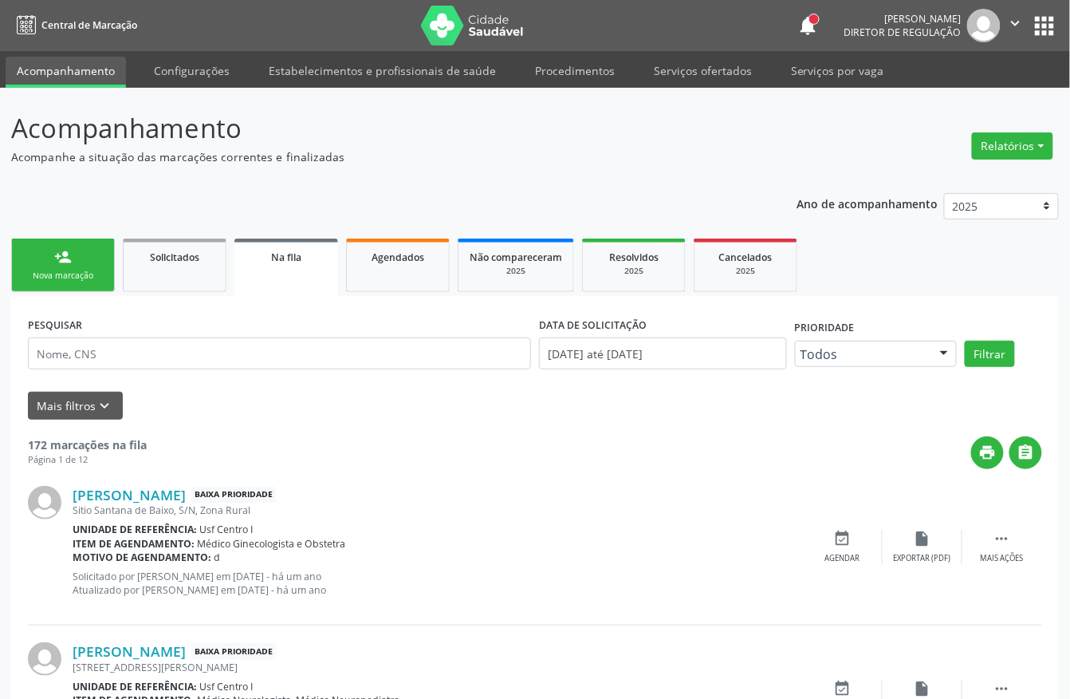
drag, startPoint x: 75, startPoint y: 278, endPoint x: 96, endPoint y: 275, distance: 21.8
click at [77, 278] on div "Sucesso × O paciente foi agendado. Imprimir comprovante Cancel" at bounding box center [535, 349] width 1070 height 699
click at [54, 272] on div "Sucesso × O paciente foi agendado. Imprimir comprovante Cancel" at bounding box center [535, 349] width 1070 height 699
click at [27, 266] on div "Sucesso × O paciente foi agendado. Imprimir comprovante Cancel" at bounding box center [535, 349] width 1070 height 699
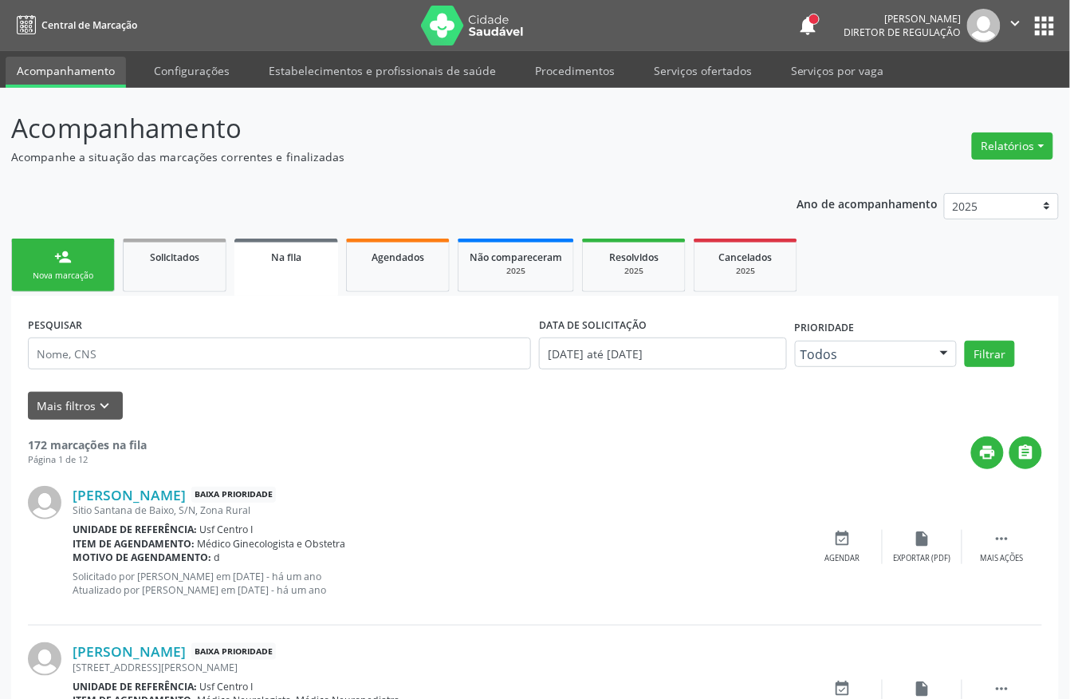
click at [27, 266] on div "Sucesso × O paciente foi agendado. Imprimir comprovante Cancel" at bounding box center [535, 349] width 1070 height 699
click at [26, 266] on div "Sucesso × O paciente foi agendado. Imprimir comprovante Cancel" at bounding box center [535, 349] width 1070 height 699
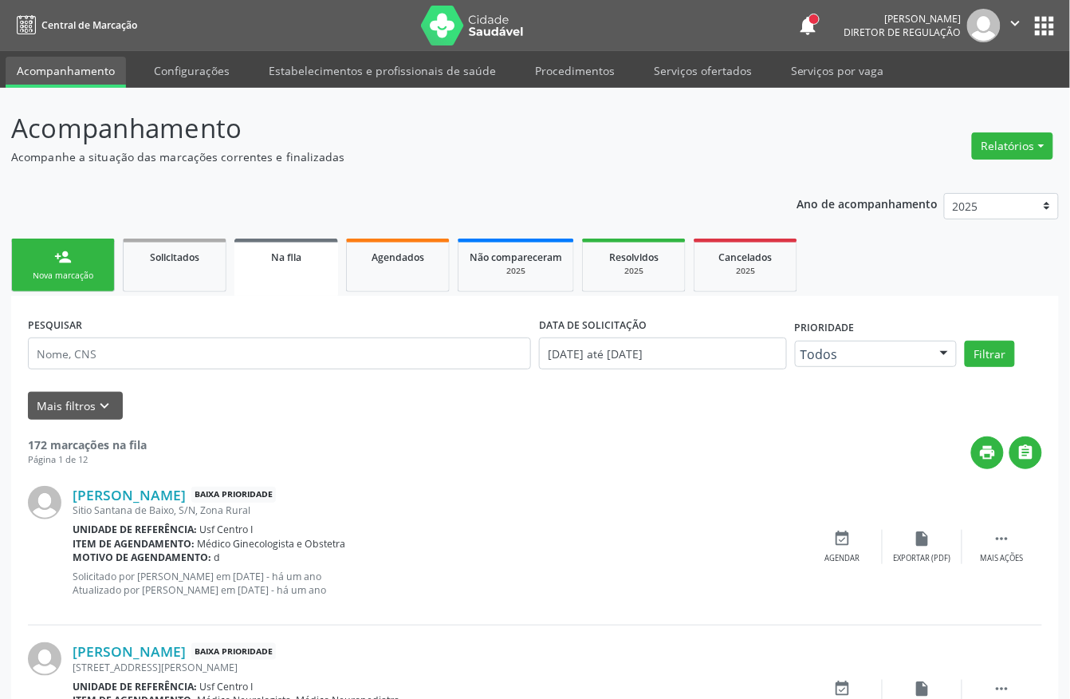
click at [30, 266] on div "Sucesso × O paciente foi agendado. Imprimir comprovante Cancel" at bounding box center [535, 349] width 1070 height 699
click at [49, 250] on div "Sucesso × O paciente foi agendado. Imprimir comprovante Cancel" at bounding box center [535, 349] width 1070 height 699
drag, startPoint x: 61, startPoint y: 255, endPoint x: 86, endPoint y: 270, distance: 29.3
click at [80, 266] on div "Sucesso × O paciente foi agendado. Imprimir comprovante Cancel" at bounding box center [535, 349] width 1070 height 699
click at [88, 272] on div "Sucesso × O paciente foi agendado. Imprimir comprovante Cancel" at bounding box center [535, 349] width 1070 height 699
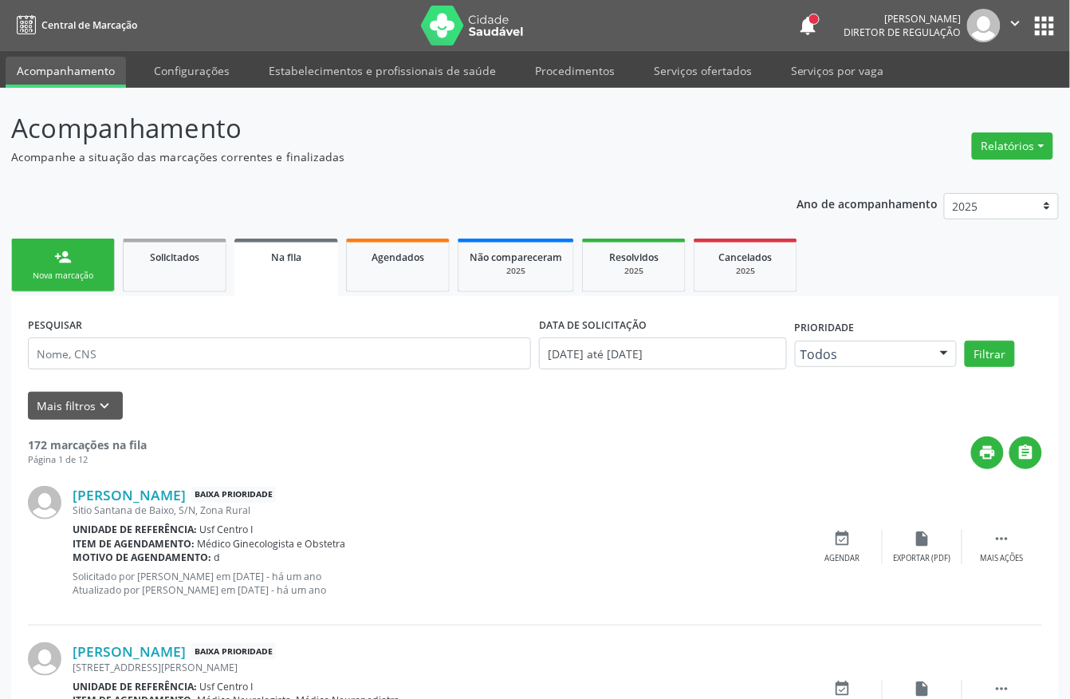
click at [88, 272] on div "Sucesso × O paciente foi agendado. Imprimir comprovante Cancel" at bounding box center [535, 349] width 1070 height 699
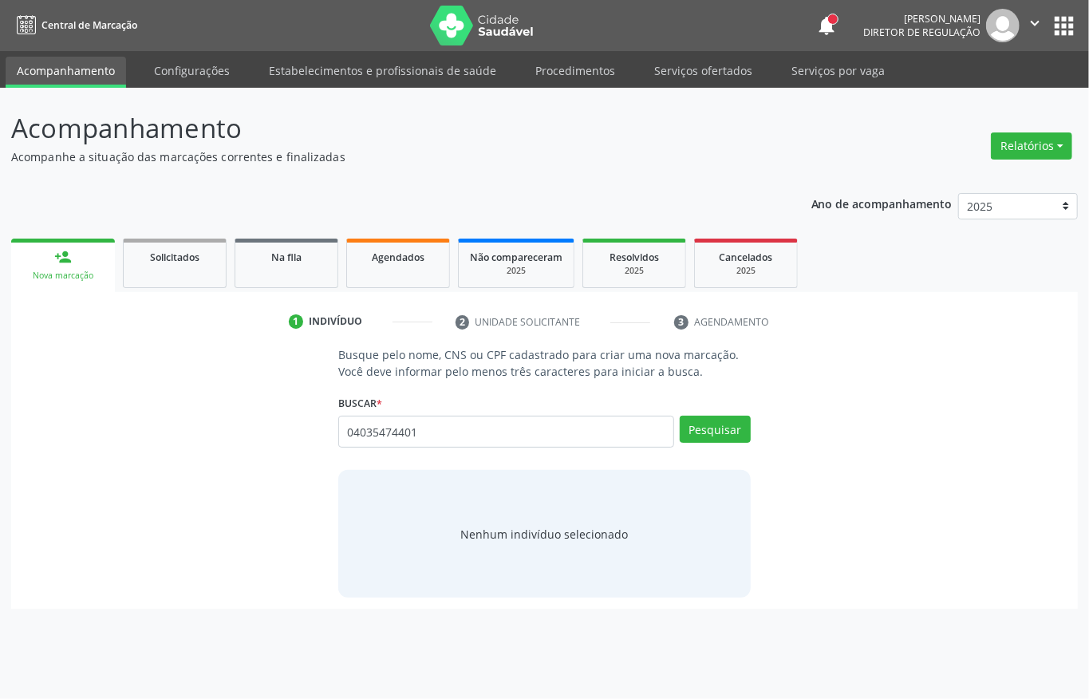
type input "04035474401"
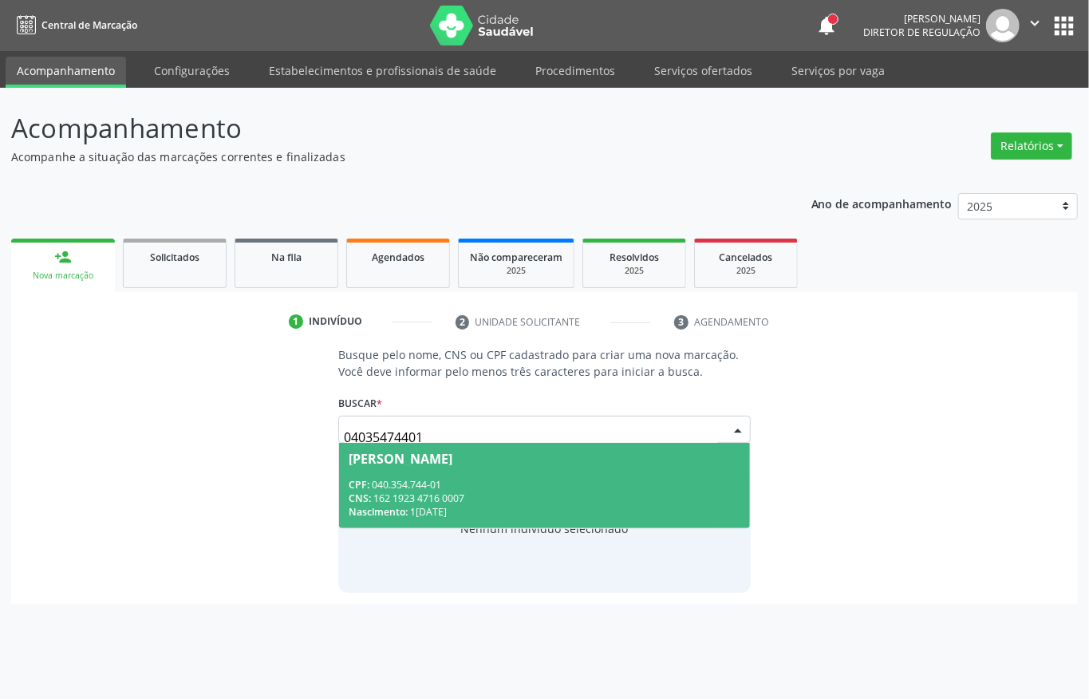
click at [434, 479] on div "CPF: 040.354.744-01" at bounding box center [544, 485] width 392 height 14
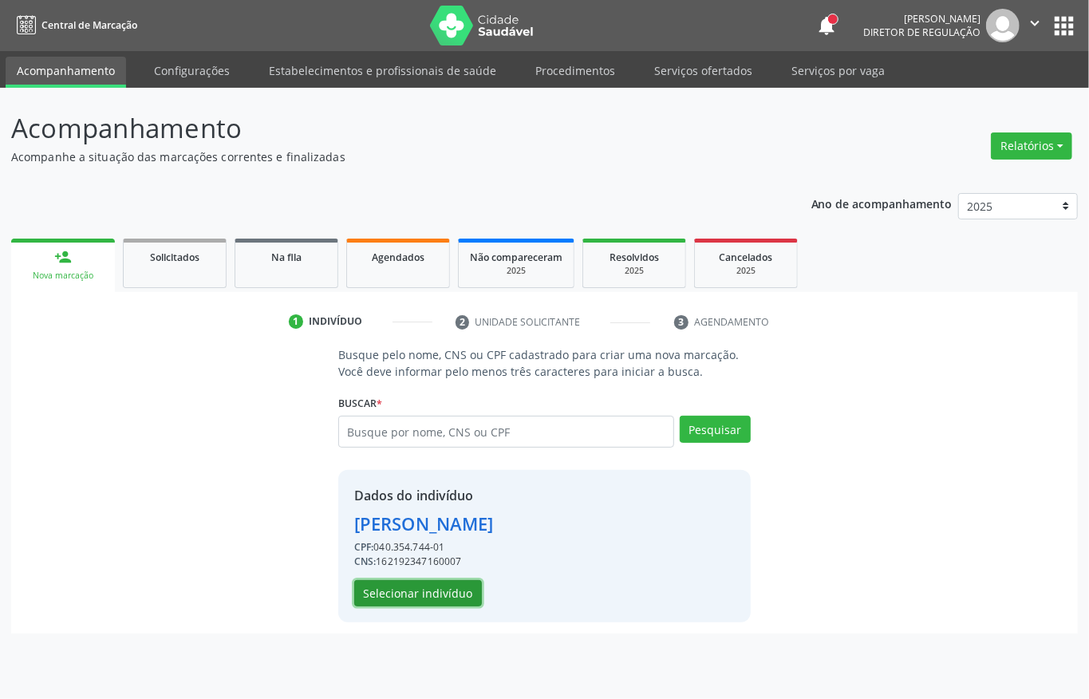
click at [407, 585] on button "Selecionar indivíduo" at bounding box center [418, 593] width 128 height 27
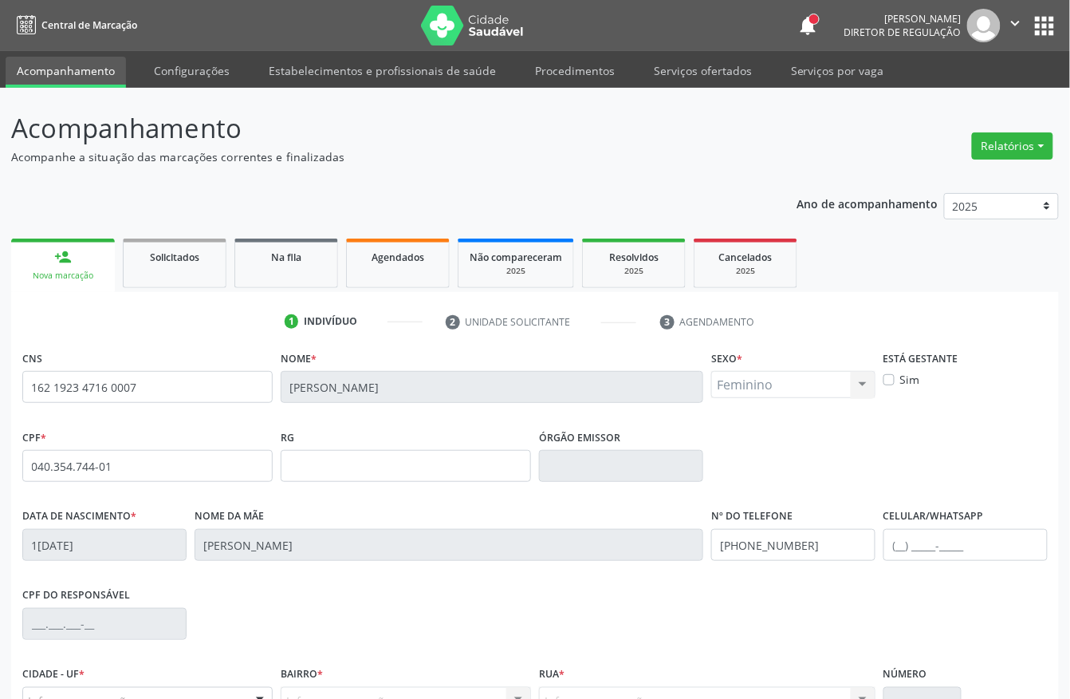
scroll to position [167, 0]
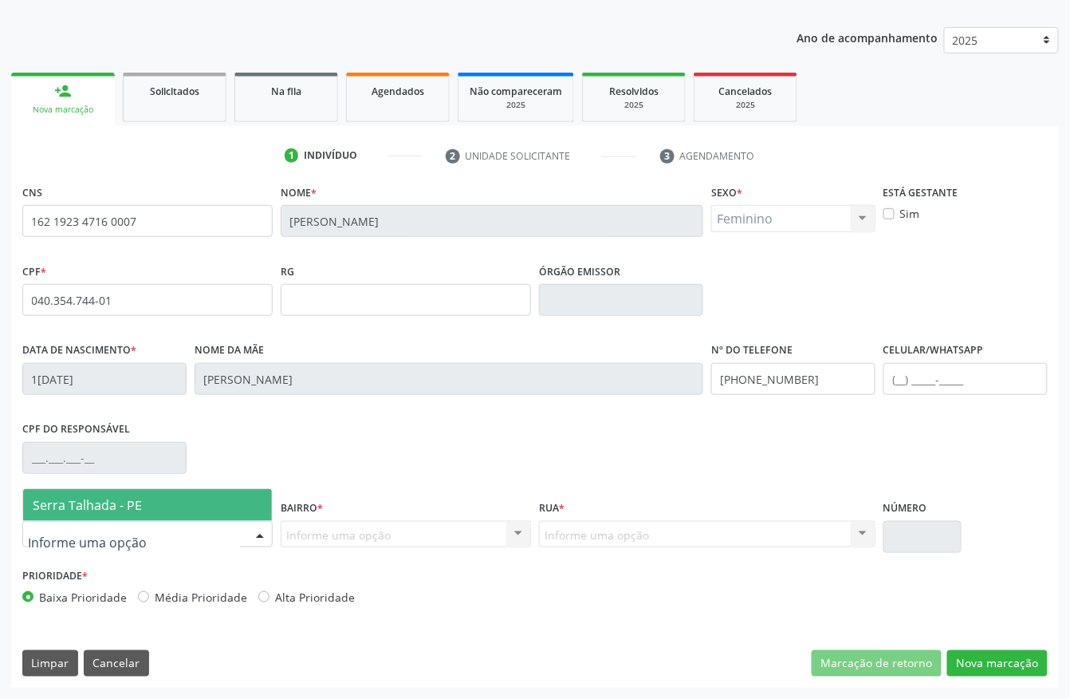
drag, startPoint x: 202, startPoint y: 534, endPoint x: 185, endPoint y: 527, distance: 17.9
click at [195, 533] on div at bounding box center [147, 534] width 250 height 27
click at [171, 507] on span "Serra Talhada - PE" at bounding box center [147, 505] width 249 height 32
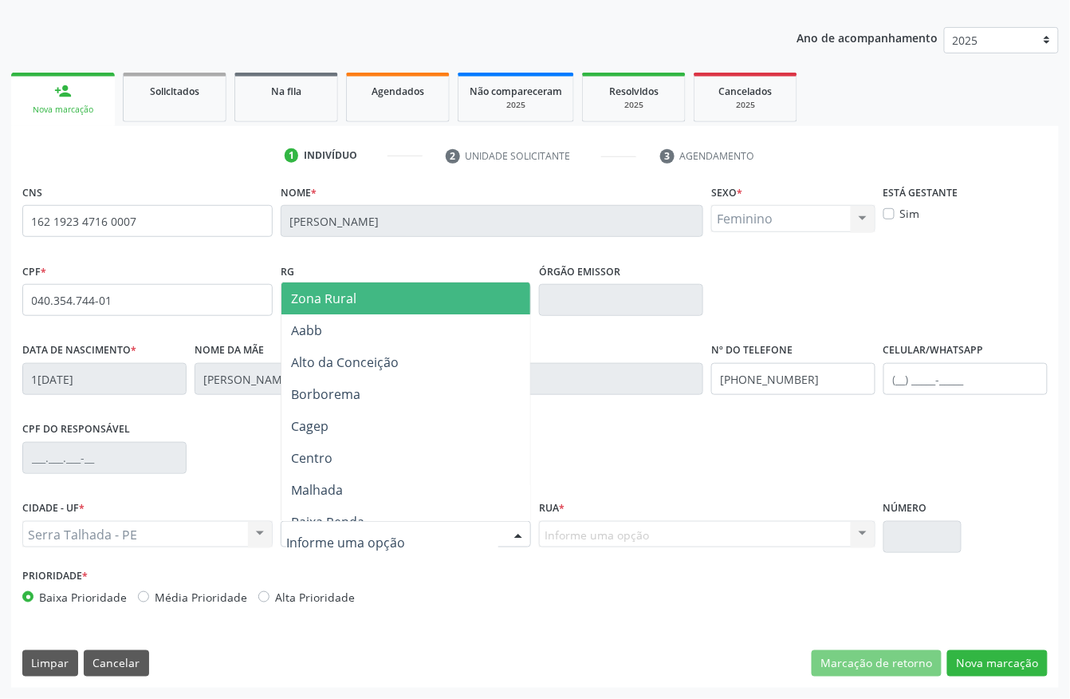
click at [345, 307] on span "Zona Rural" at bounding box center [410, 298] width 256 height 32
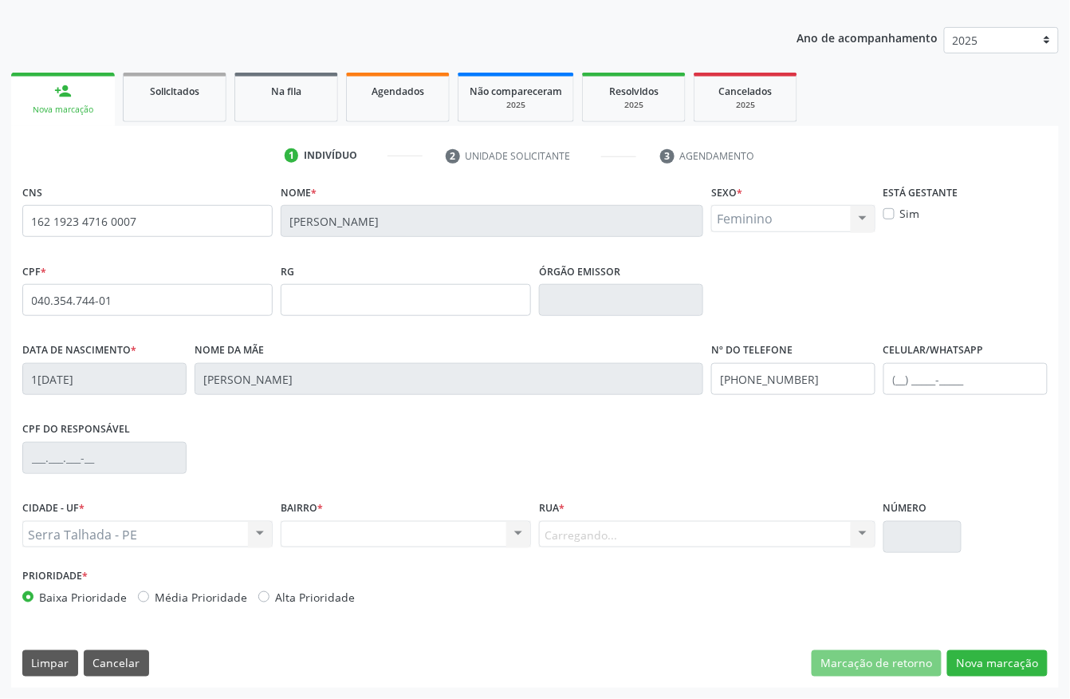
click at [699, 545] on div "Carregando... Nenhum resultado encontrado para: " " Nenhuma opção encontrada. D…" at bounding box center [707, 534] width 337 height 27
drag, startPoint x: 656, startPoint y: 530, endPoint x: 658, endPoint y: 543, distance: 13.8
click at [654, 530] on div "Informe uma opção" at bounding box center [707, 534] width 337 height 27
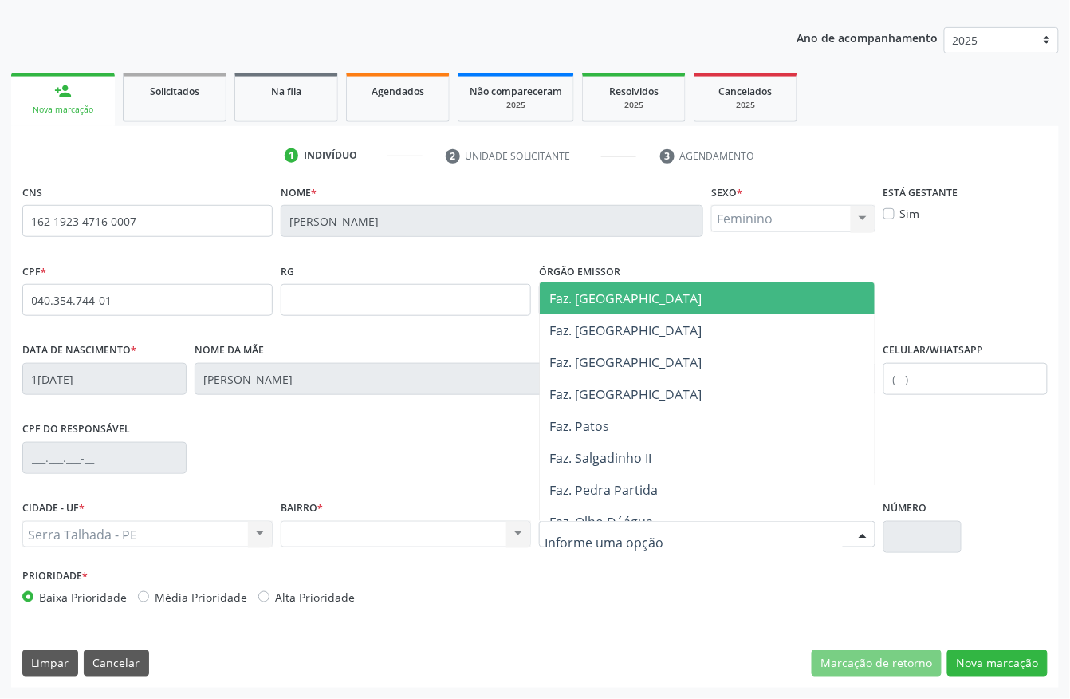
drag, startPoint x: 620, startPoint y: 298, endPoint x: 935, endPoint y: 506, distance: 377.1
click at [620, 300] on span "Faz. [GEOGRAPHIC_DATA]" at bounding box center [625, 298] width 152 height 18
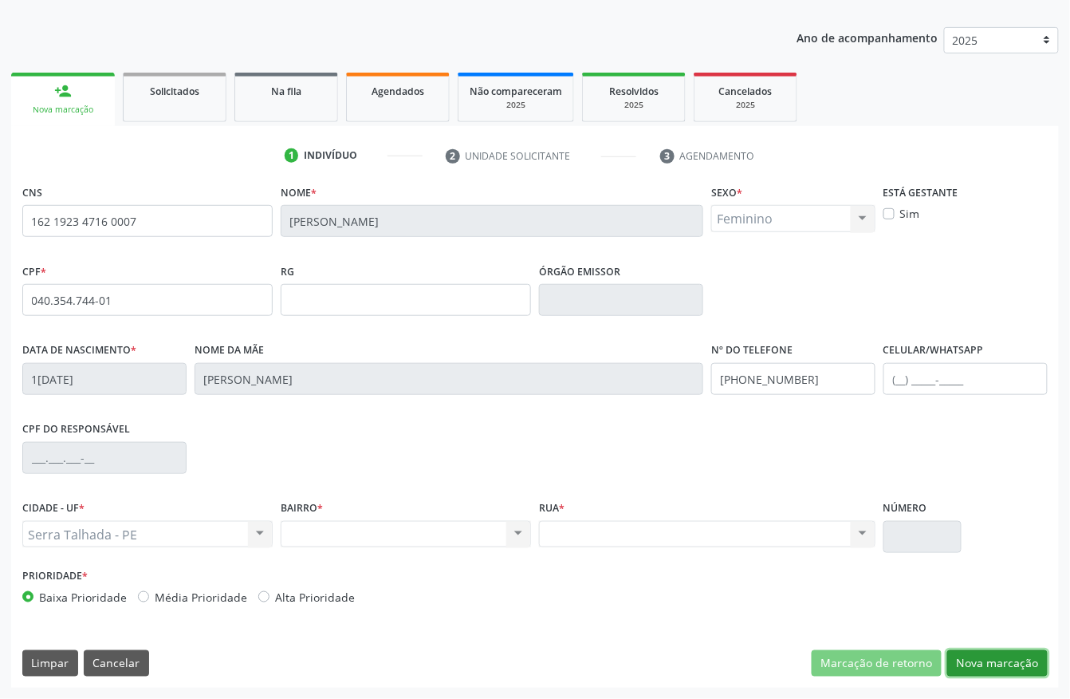
click at [1019, 667] on button "Nova marcação" at bounding box center [997, 663] width 100 height 27
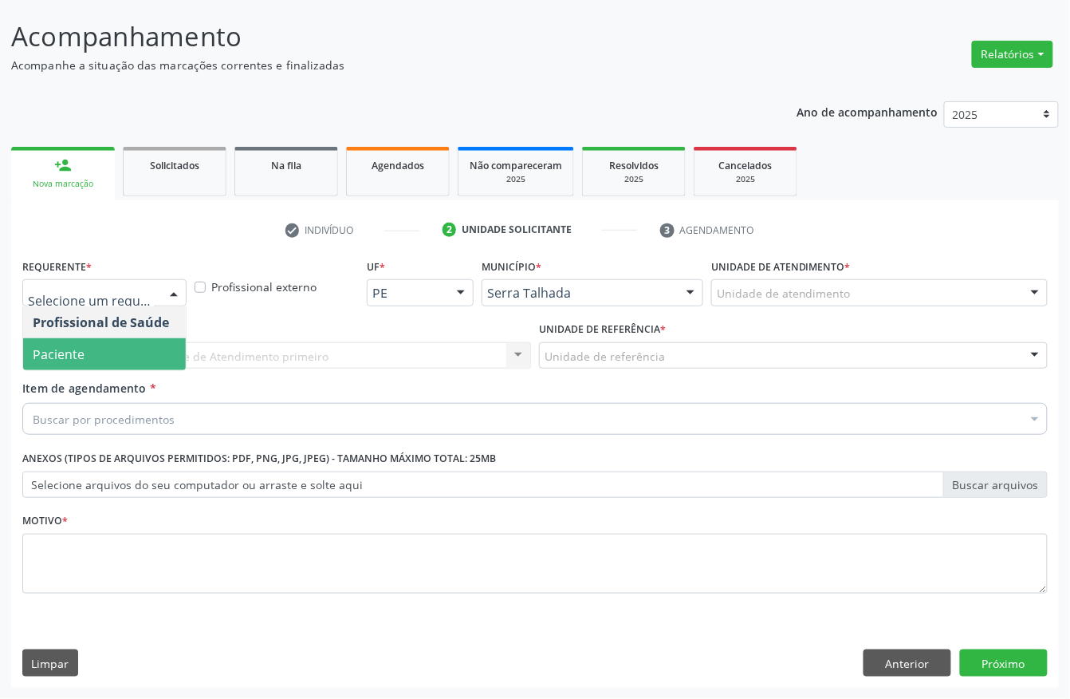
click at [57, 358] on span "Paciente" at bounding box center [59, 354] width 52 height 18
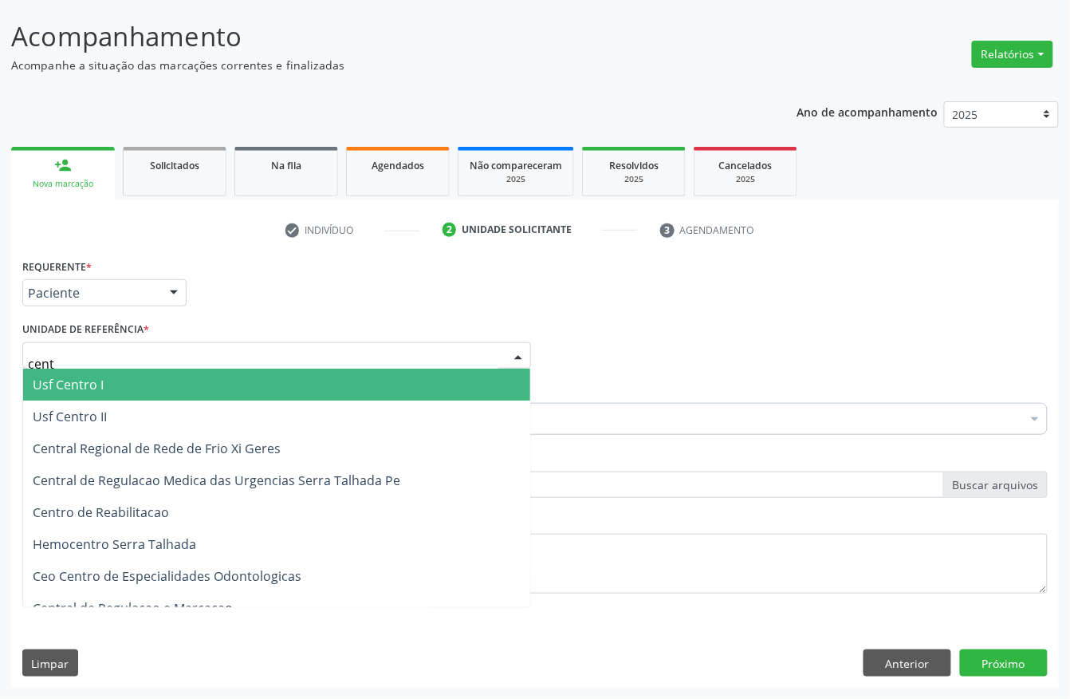
type input "centr"
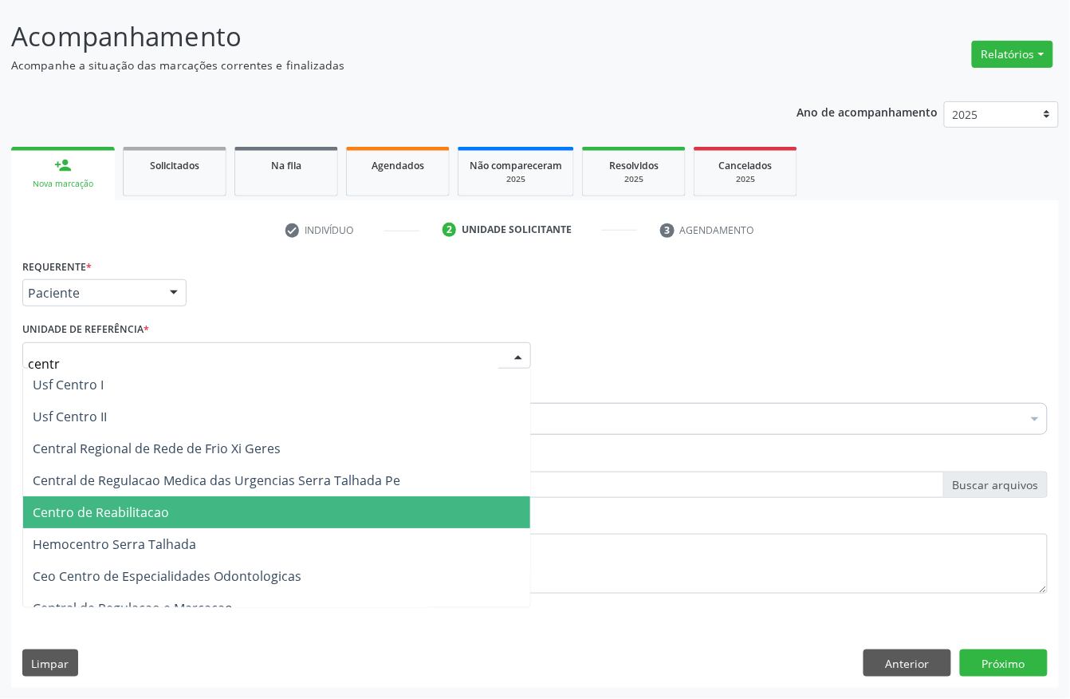
click at [123, 522] on span "Centro de Reabilitacao" at bounding box center [276, 512] width 507 height 32
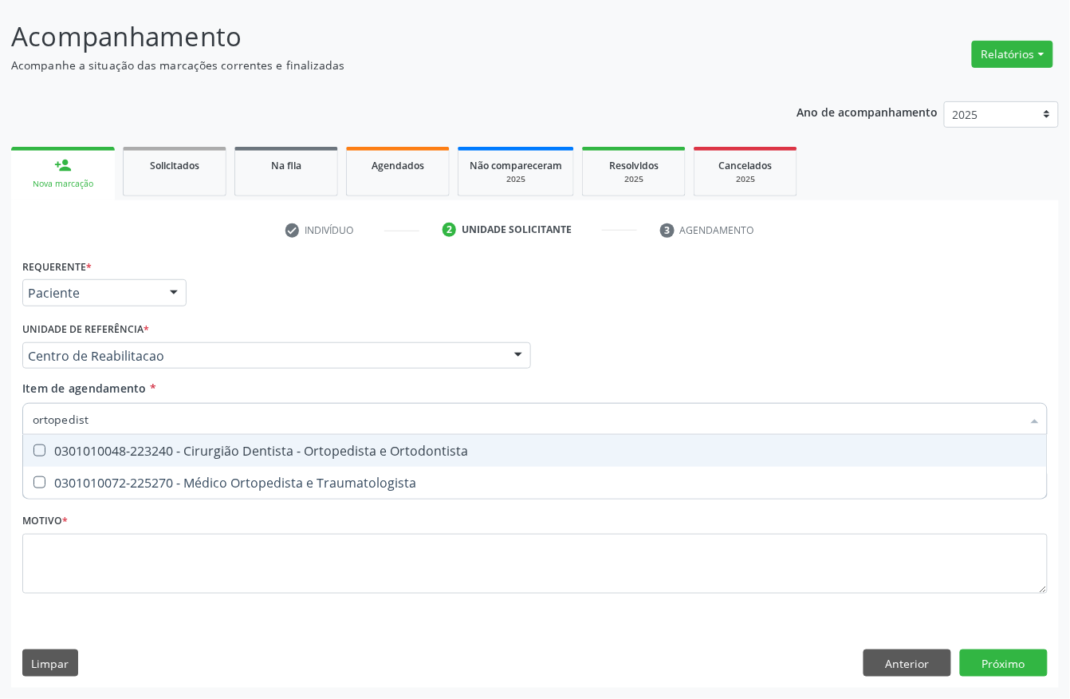
type input "ortopedista"
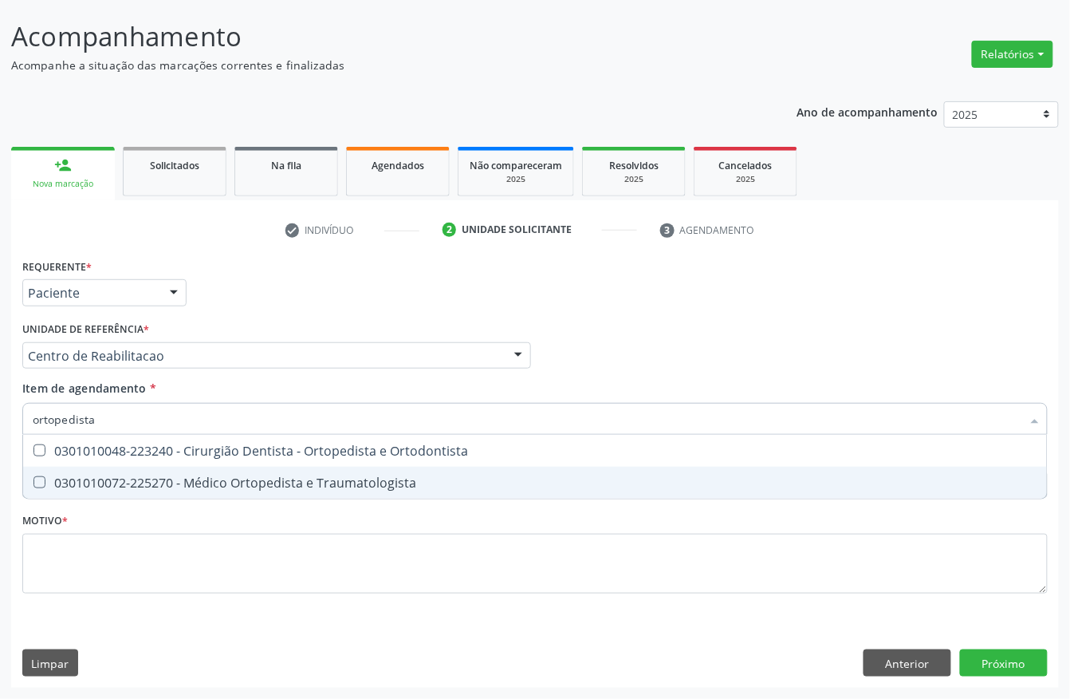
click at [204, 485] on div "0301010072-225270 - Médico Ortopedista e Traumatologista" at bounding box center [535, 482] width 1005 height 13
checkbox Traumatologista "true"
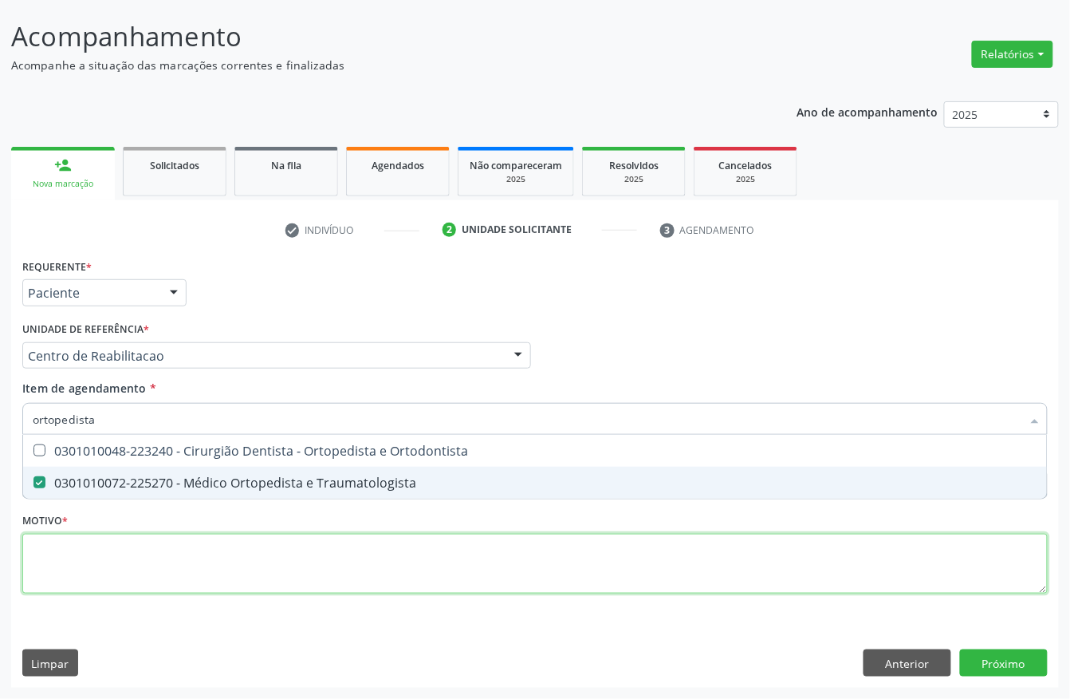
click at [74, 558] on div "Requerente * Paciente Profissional de Saúde Paciente Nenhum resultado encontrad…" at bounding box center [535, 434] width 1026 height 361
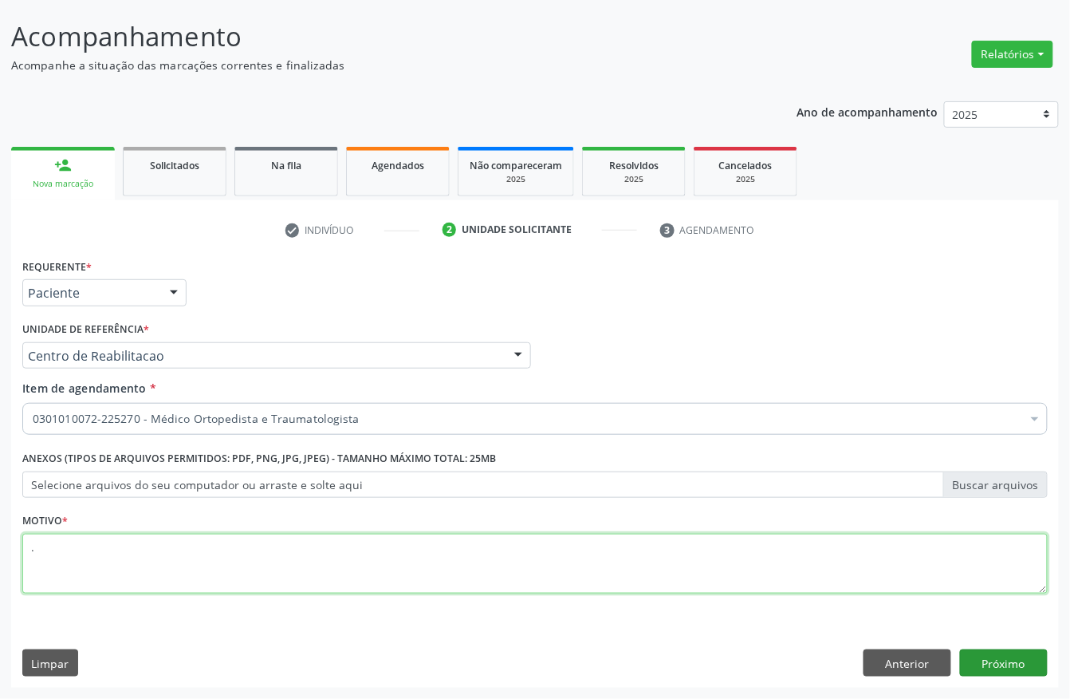
type textarea "."
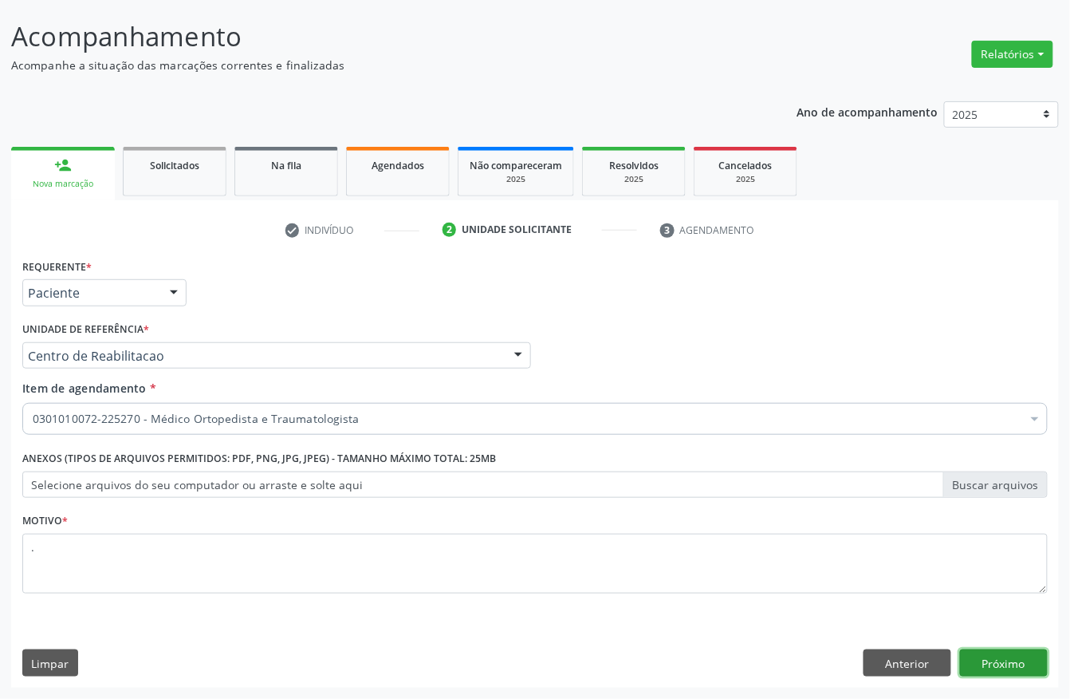
click at [990, 667] on button "Próximo" at bounding box center [1004, 662] width 88 height 27
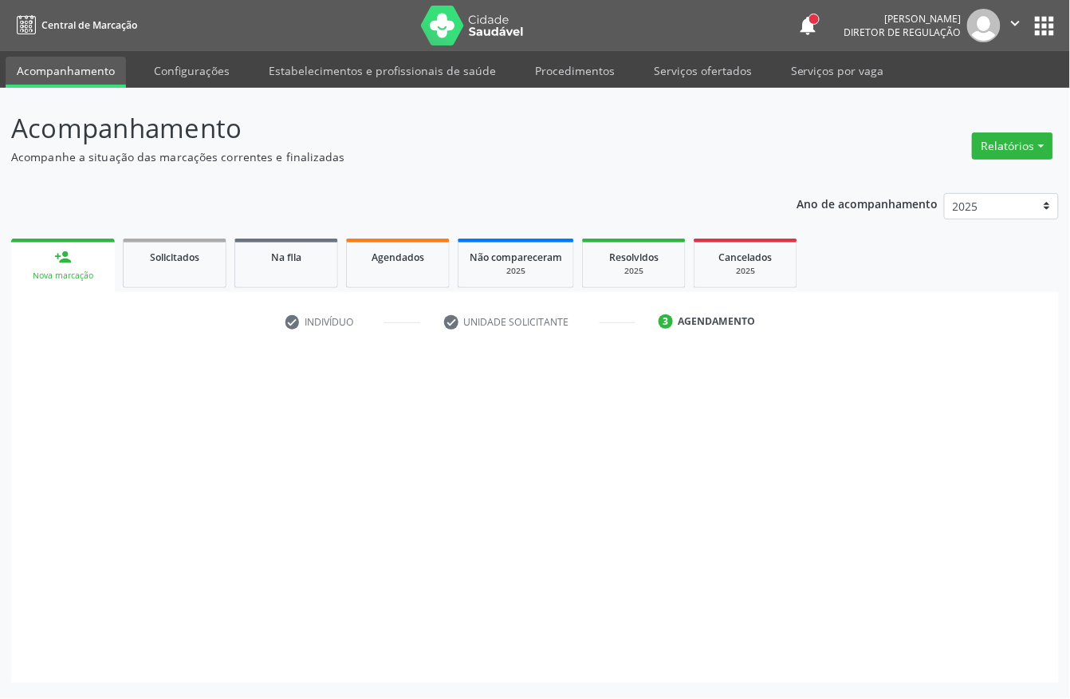
scroll to position [0, 0]
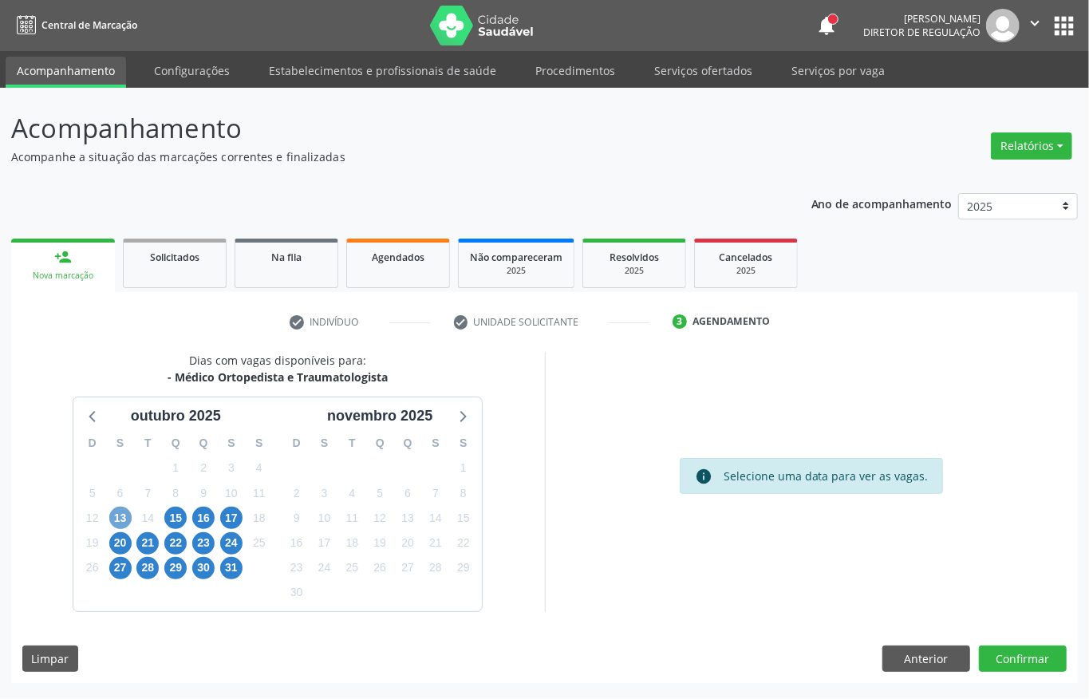
click at [109, 523] on span "13" at bounding box center [120, 517] width 22 height 22
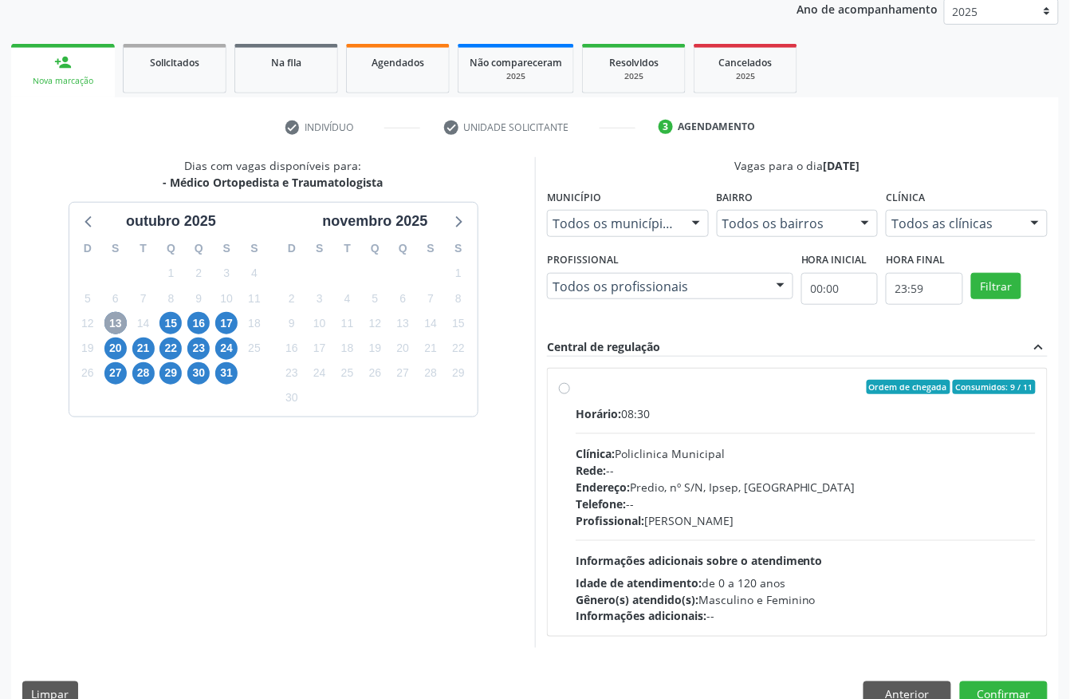
scroll to position [228, 0]
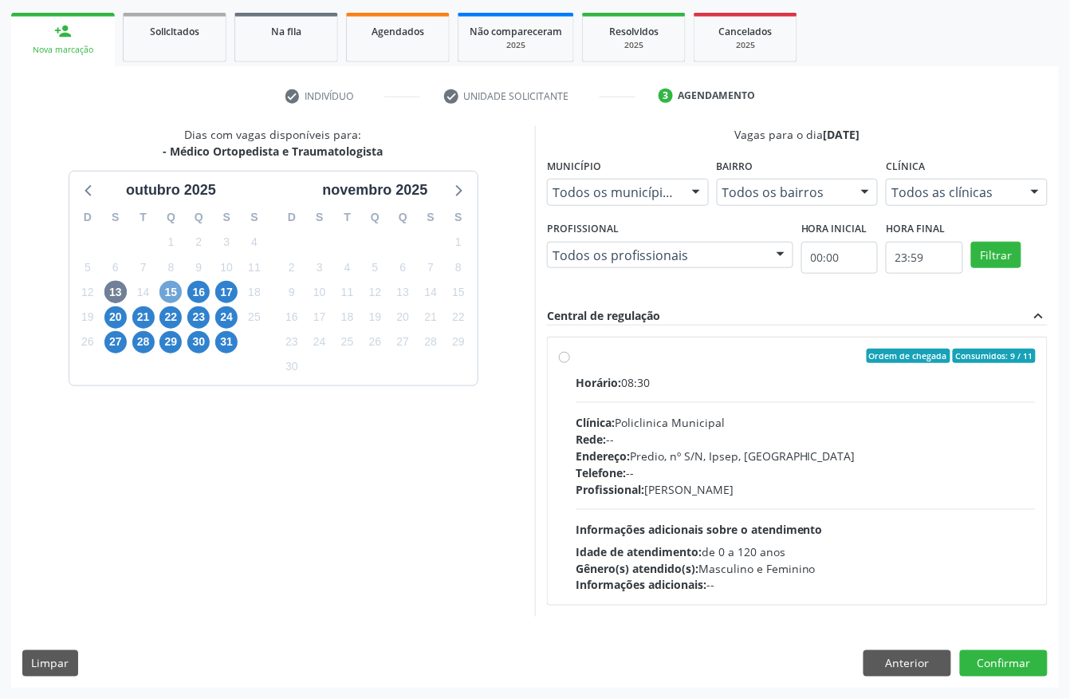
click at [171, 289] on span "15" at bounding box center [170, 292] width 22 height 22
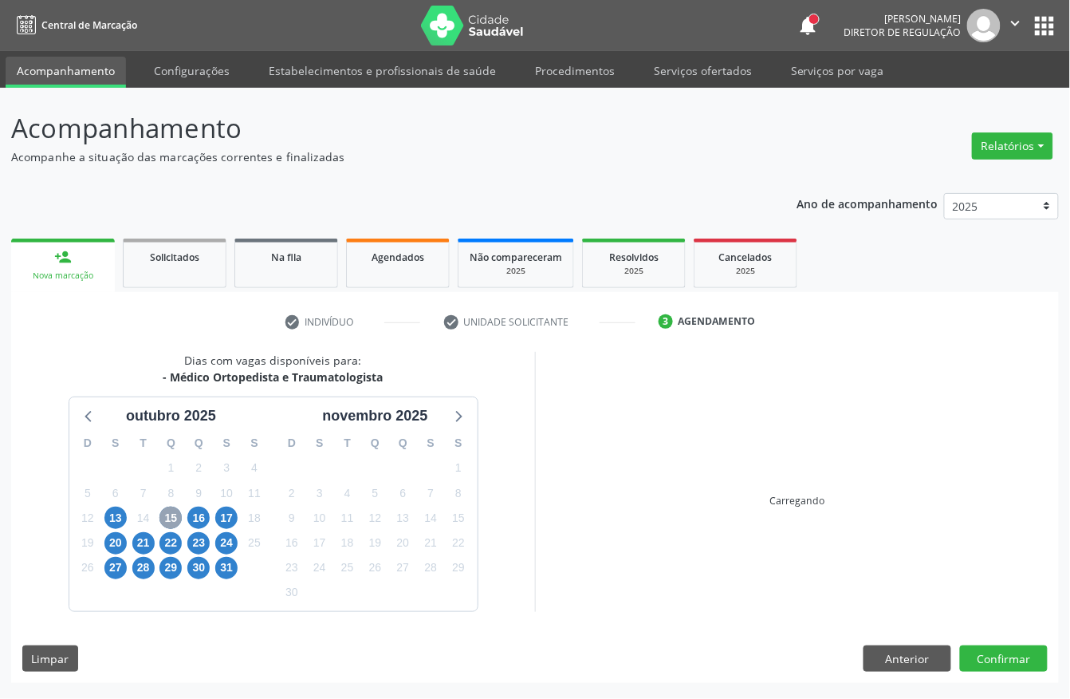
scroll to position [0, 0]
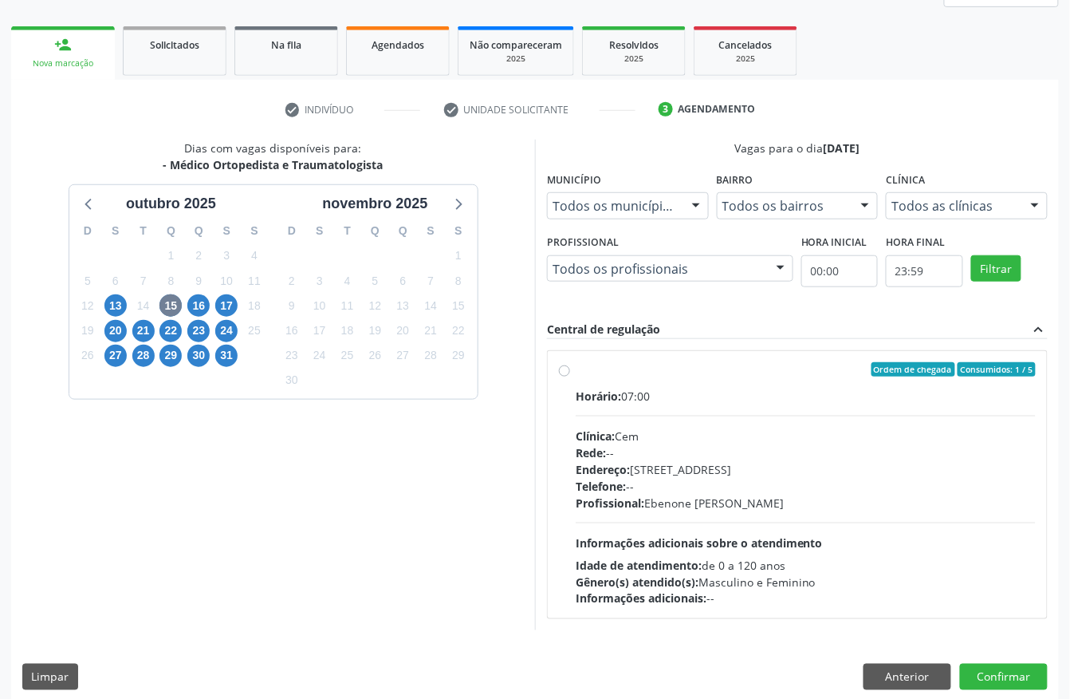
click at [770, 403] on div "Horário: 07:00" at bounding box center [806, 396] width 460 height 17
click at [570, 376] on input "Ordem de chegada Consumidos: 1 / 5 Horário: 07:00 Clínica: Cem Rede: -- Endereç…" at bounding box center [564, 369] width 11 height 14
radio input "true"
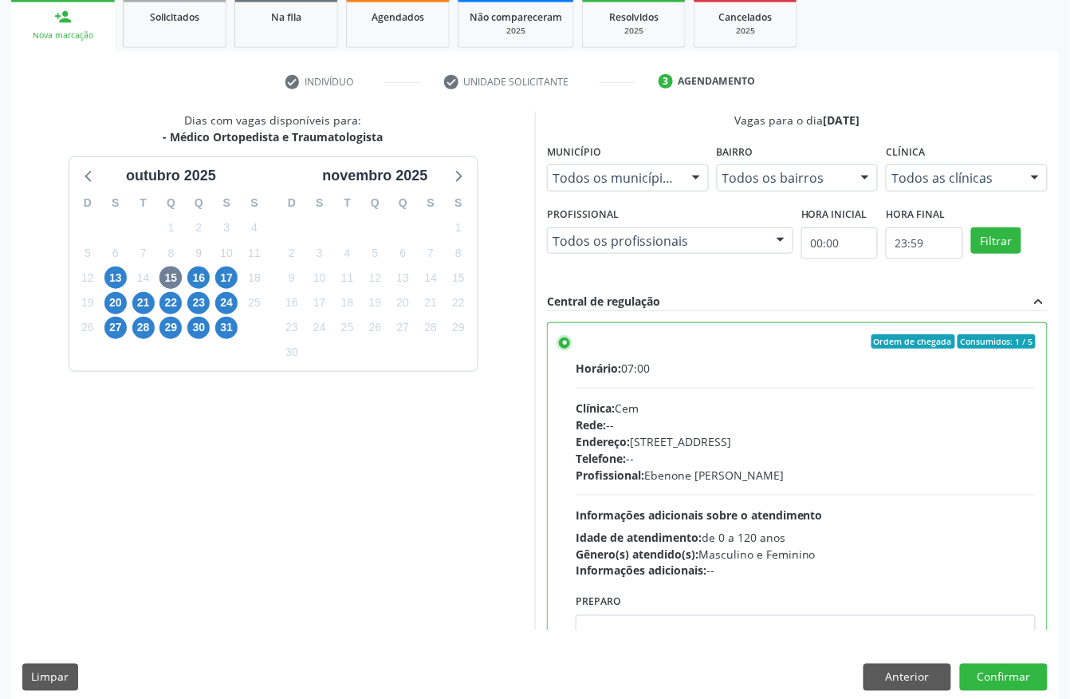
scroll to position [255, 0]
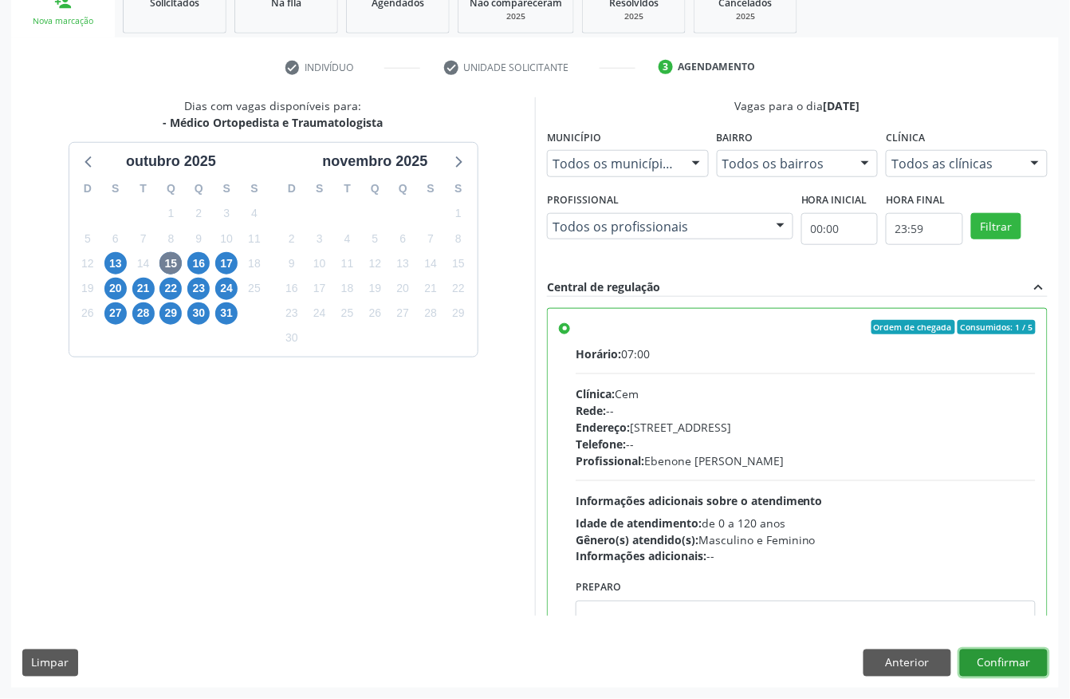
click at [964, 664] on button "Confirmar" at bounding box center [1004, 662] width 88 height 27
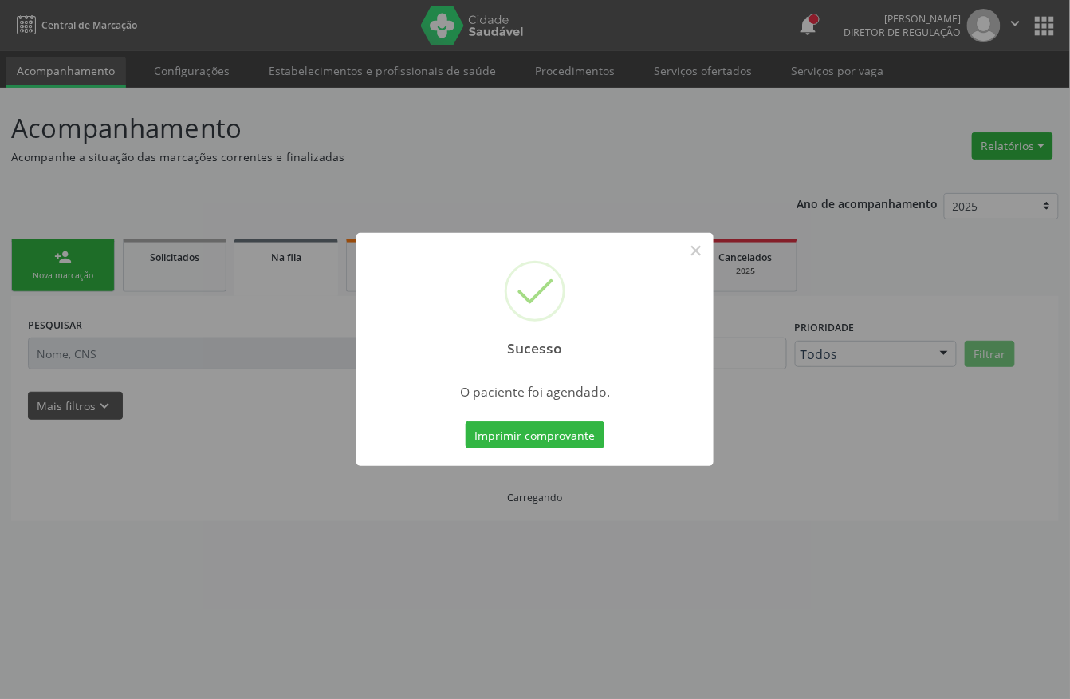
scroll to position [0, 0]
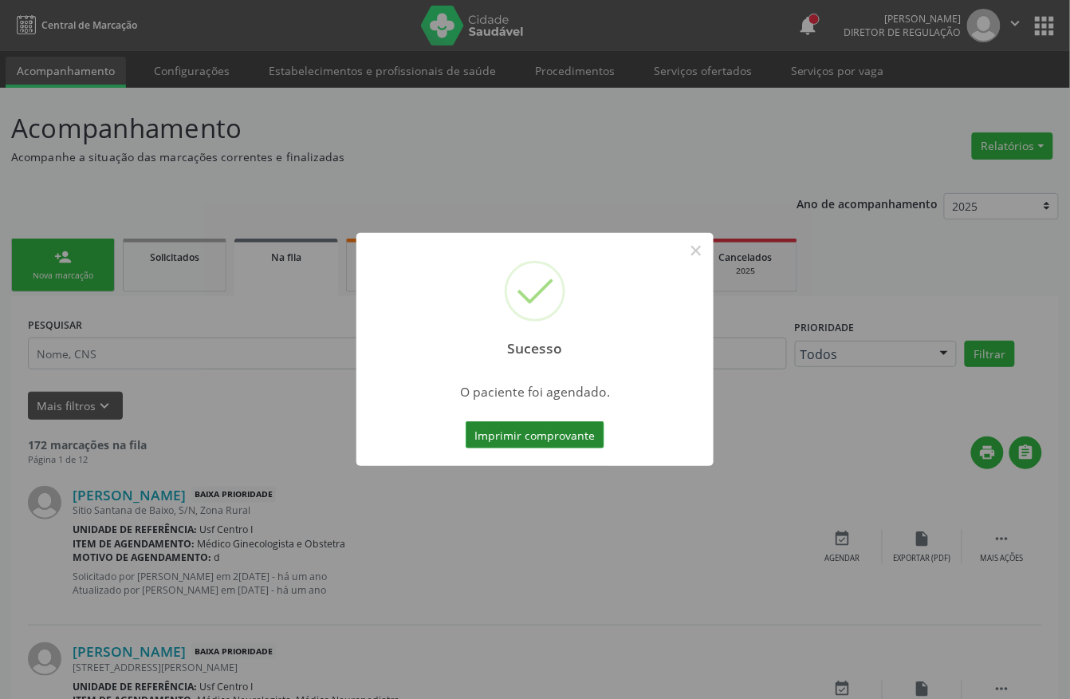
click at [510, 429] on button "Imprimir comprovante" at bounding box center [535, 434] width 139 height 27
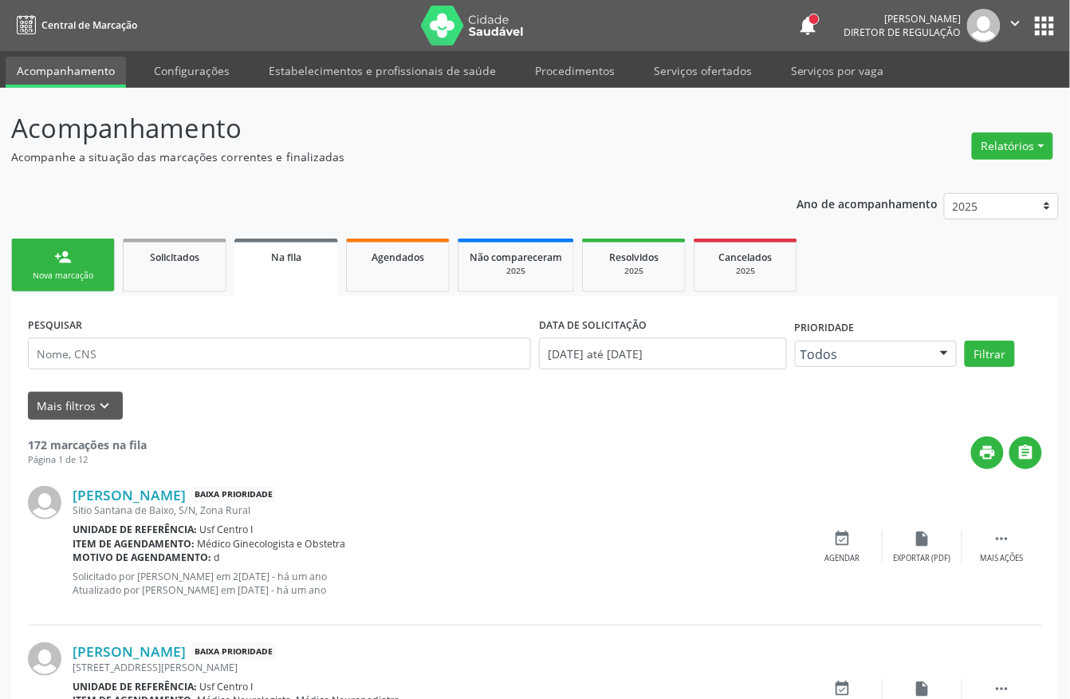
click at [43, 260] on link "person_add Nova marcação" at bounding box center [63, 264] width 104 height 53
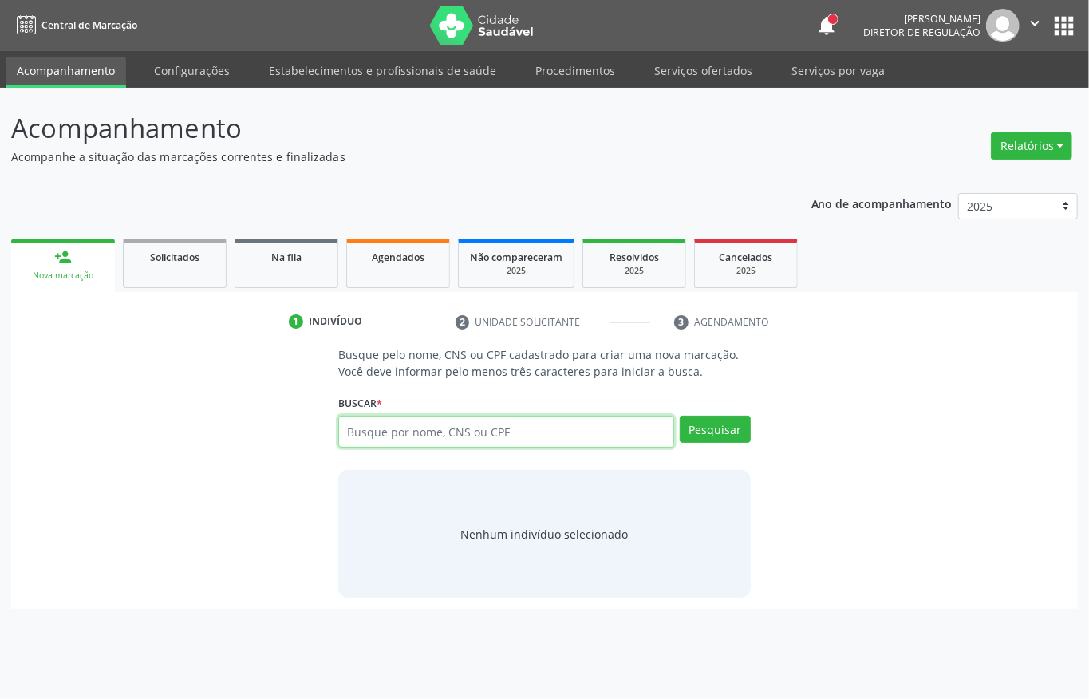
click at [526, 435] on input "text" at bounding box center [506, 431] width 336 height 32
type input "70920277093135"
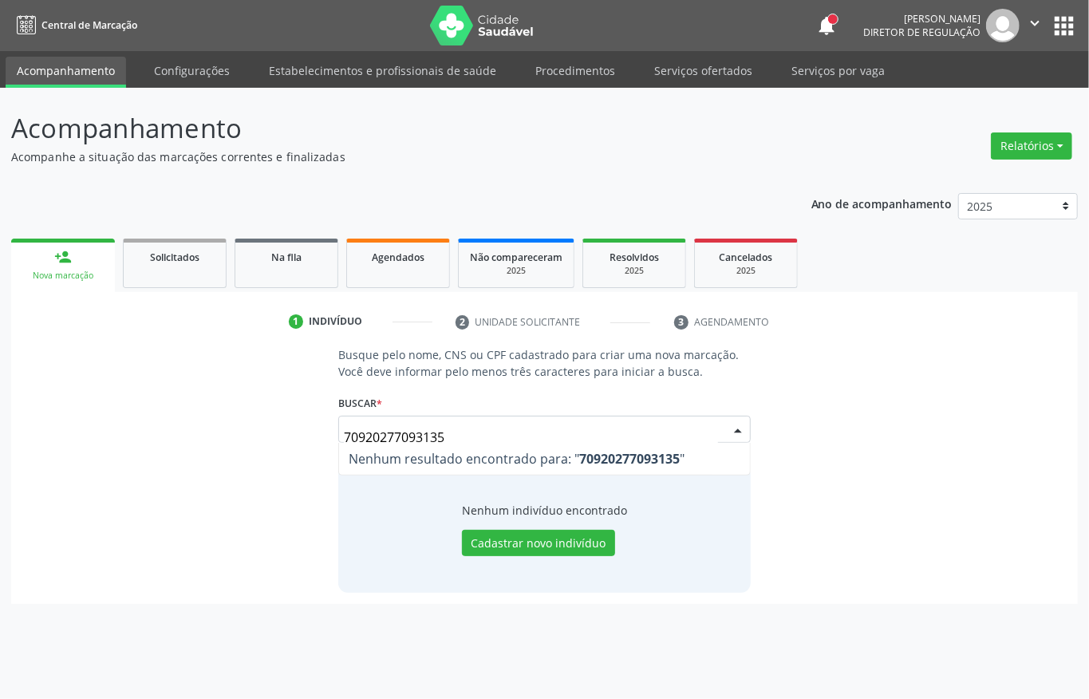
drag, startPoint x: 488, startPoint y: 437, endPoint x: 0, endPoint y: 437, distance: 488.1
click at [0, 437] on div "Acompanhamento Acompanhe a situação das marcações correntes e finalizadas Relat…" at bounding box center [544, 393] width 1089 height 611
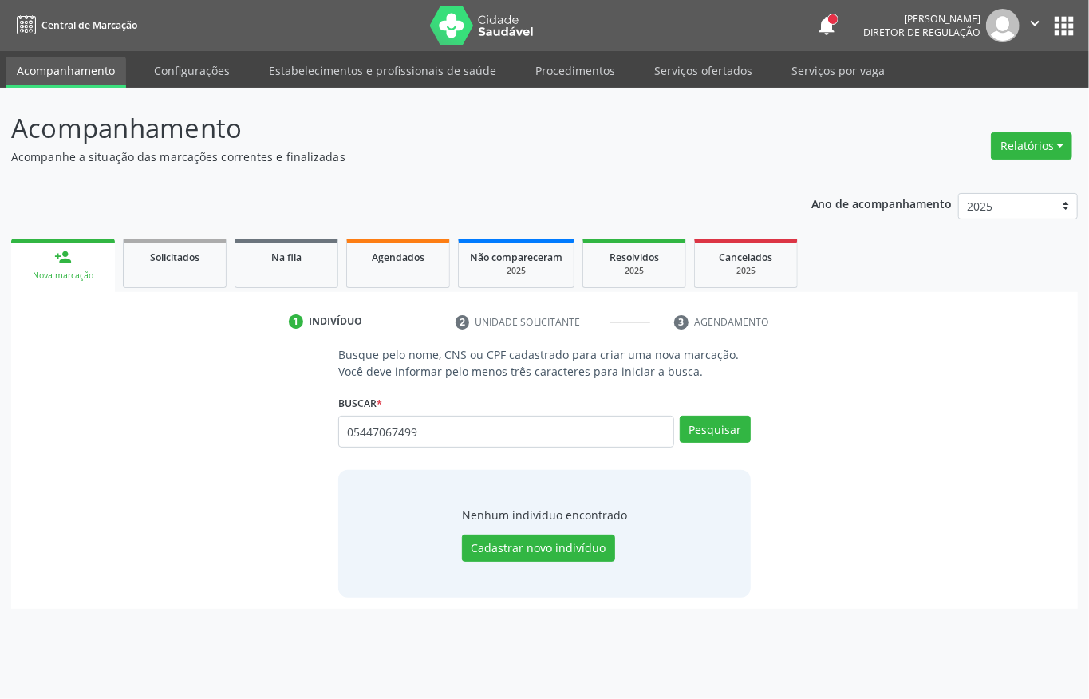
type input "05447067499"
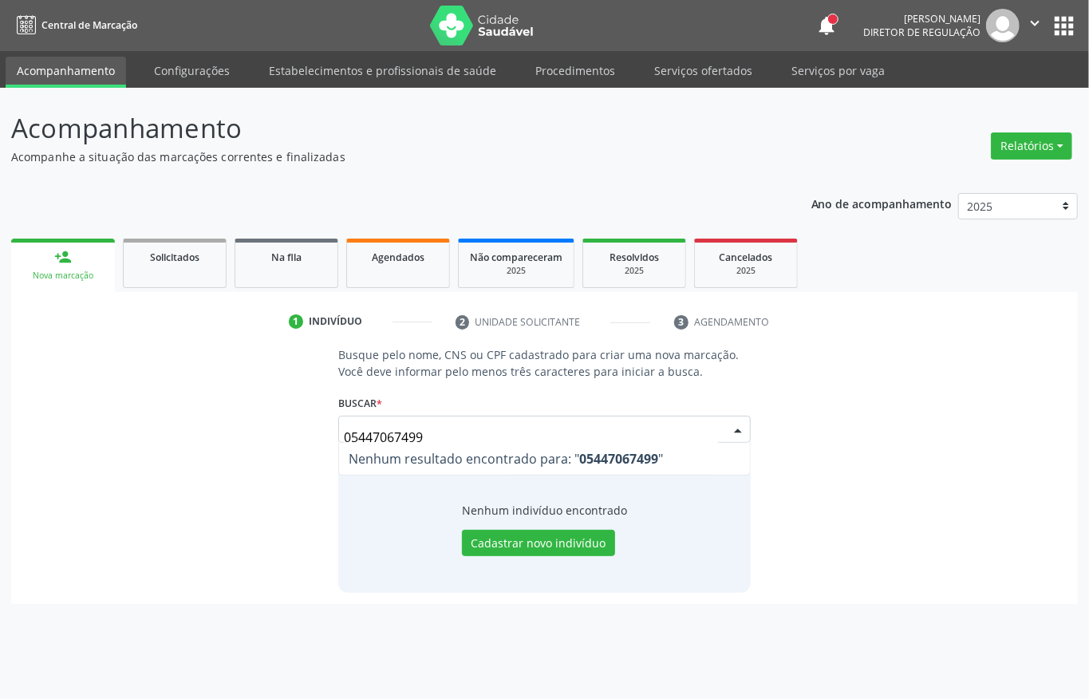
drag, startPoint x: 435, startPoint y: 434, endPoint x: 0, endPoint y: 407, distance: 436.3
click at [0, 435] on div "Acompanhamento Acompanhe a situação das marcações correntes e finalizadas Relat…" at bounding box center [544, 393] width 1089 height 611
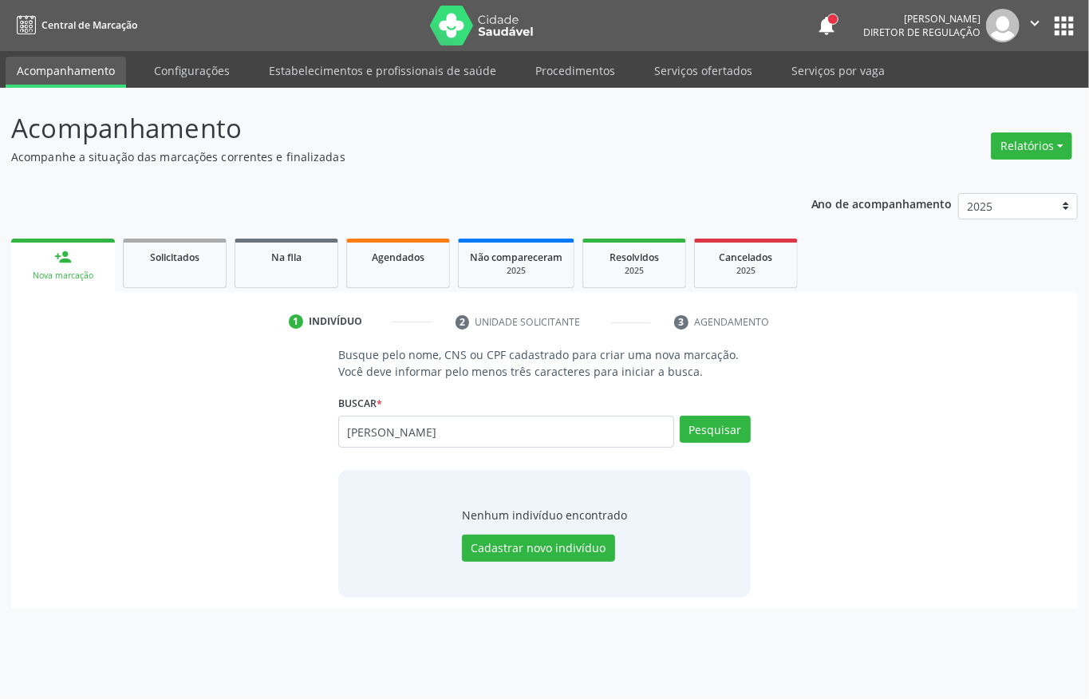
type input "[PERSON_NAME]"
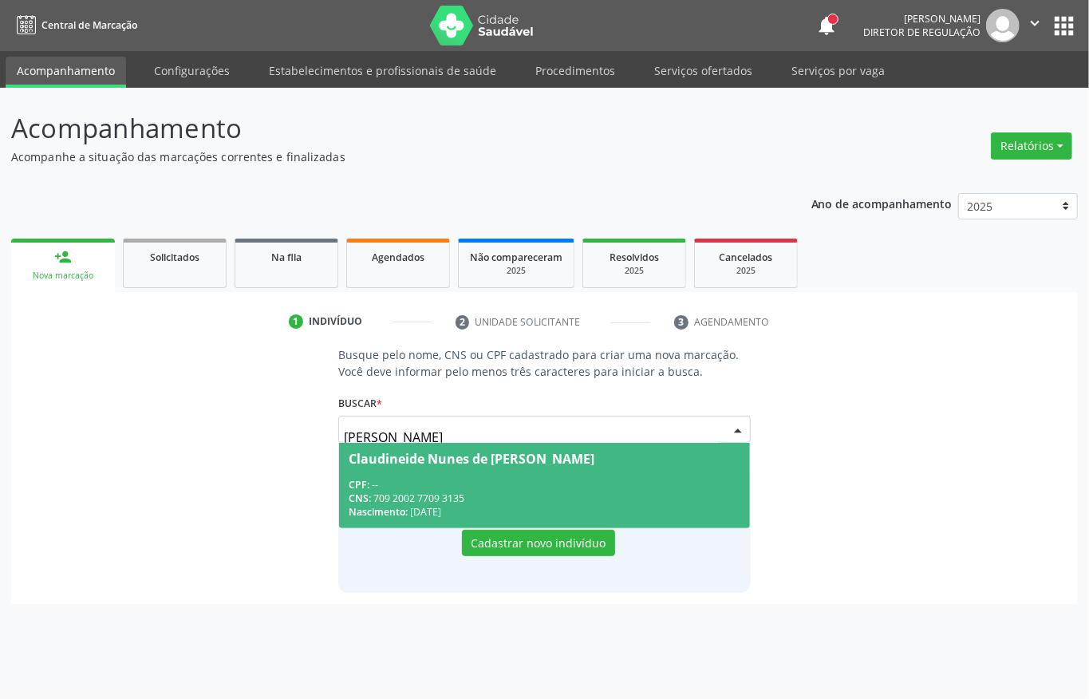
click at [523, 473] on span "Claudineide Nunes de [PERSON_NAME] CPF: -- CNS: 709 2002 7709 3135 Nascimento: …" at bounding box center [544, 485] width 411 height 85
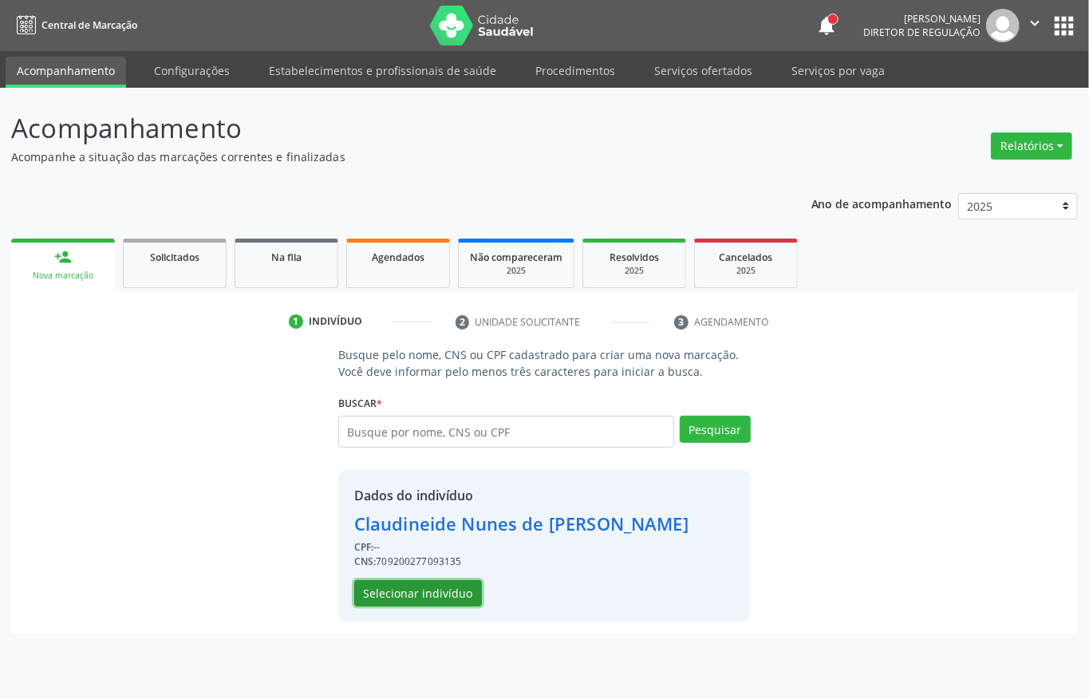
click at [418, 588] on button "Selecionar indivíduo" at bounding box center [418, 593] width 128 height 27
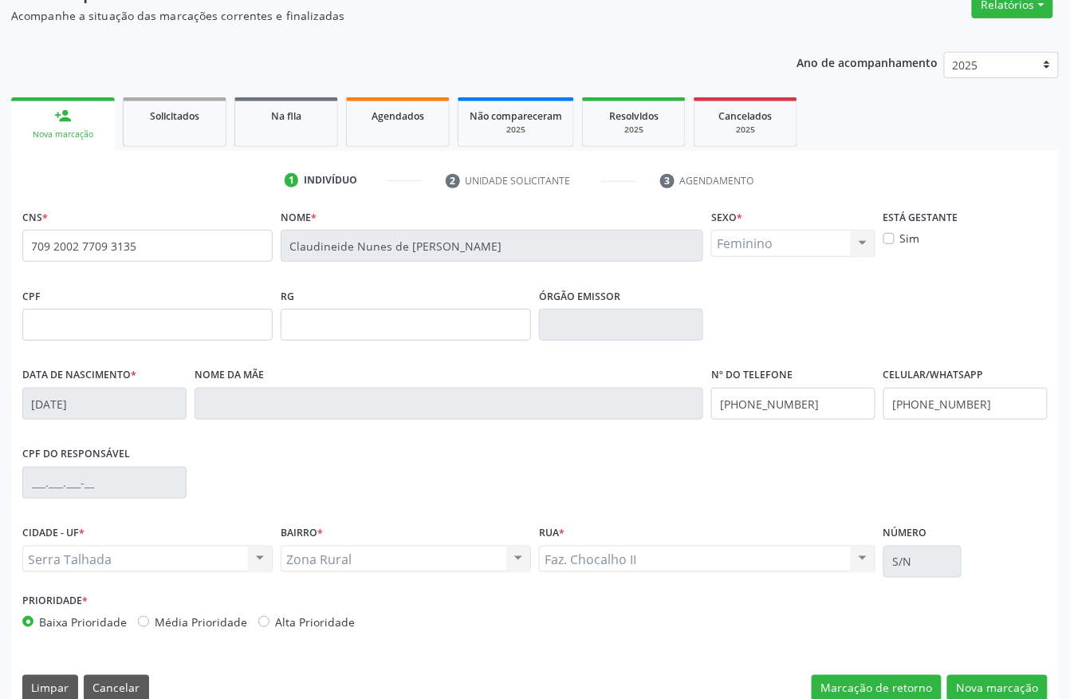
scroll to position [167, 0]
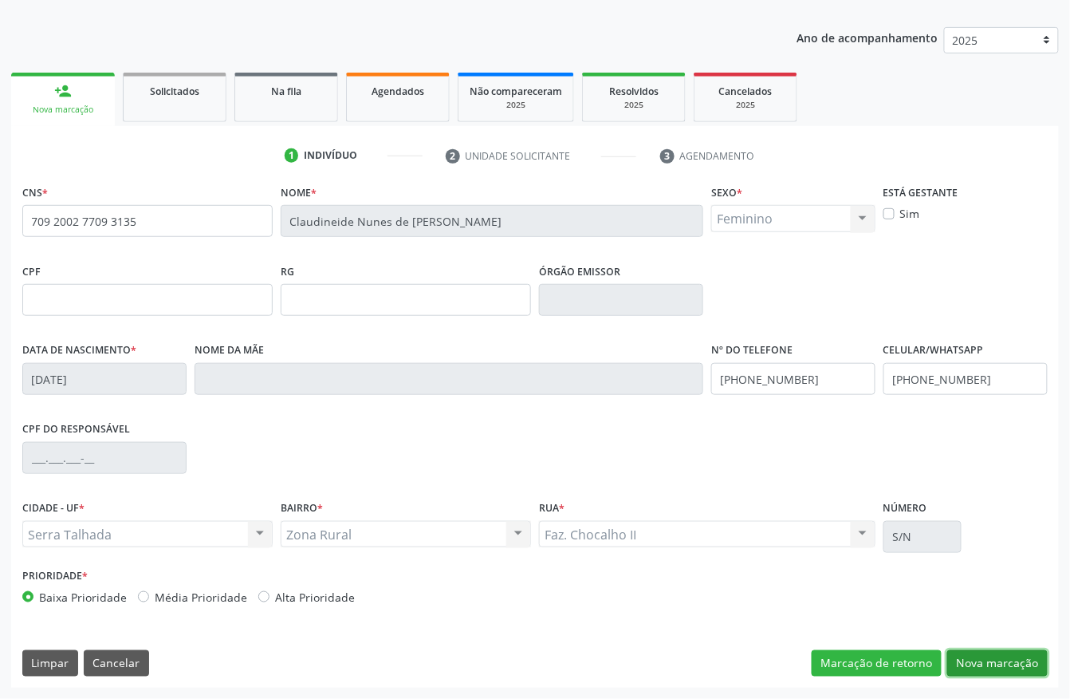
click at [1012, 656] on button "Nova marcação" at bounding box center [997, 663] width 100 height 27
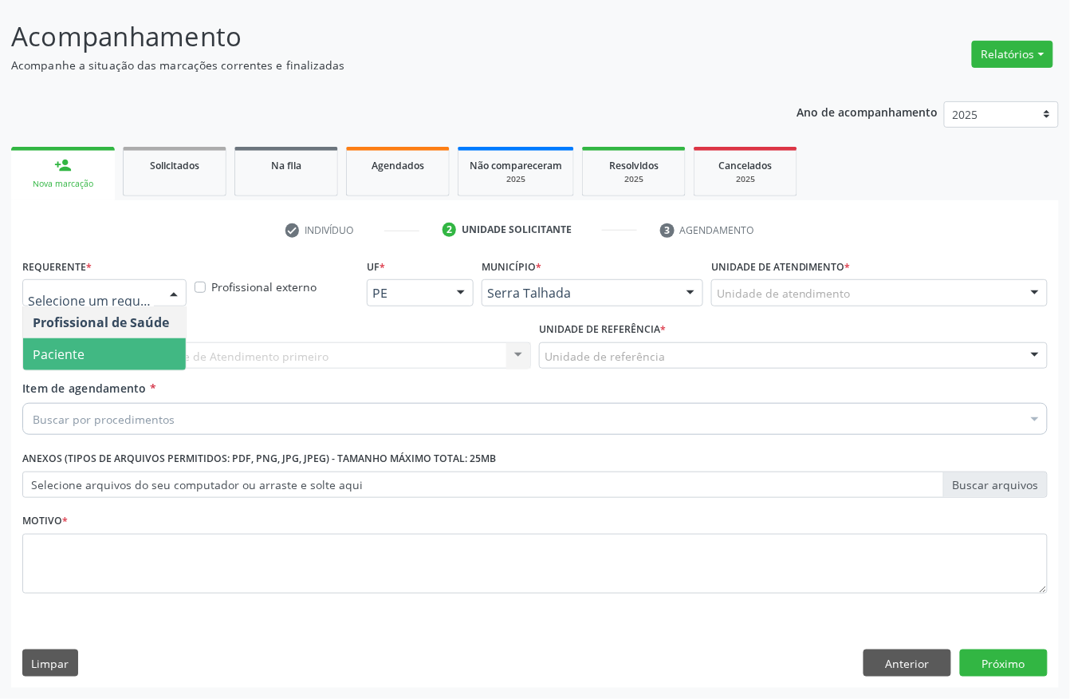
click at [61, 348] on span "Paciente" at bounding box center [59, 354] width 52 height 18
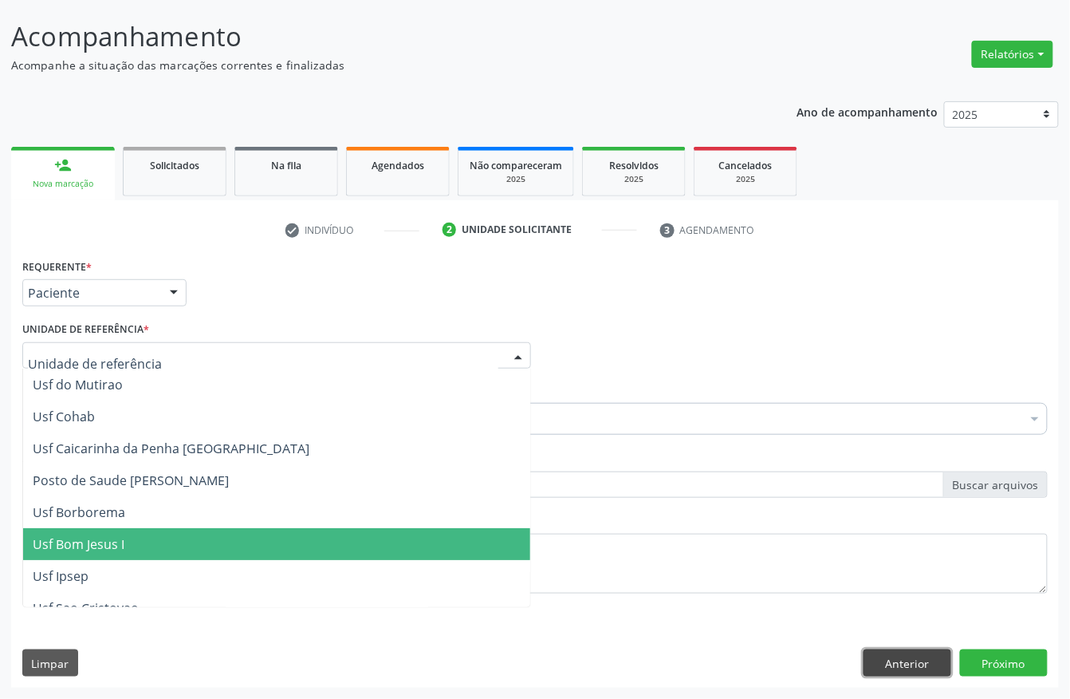
click at [939, 654] on button "Anterior" at bounding box center [908, 662] width 88 height 27
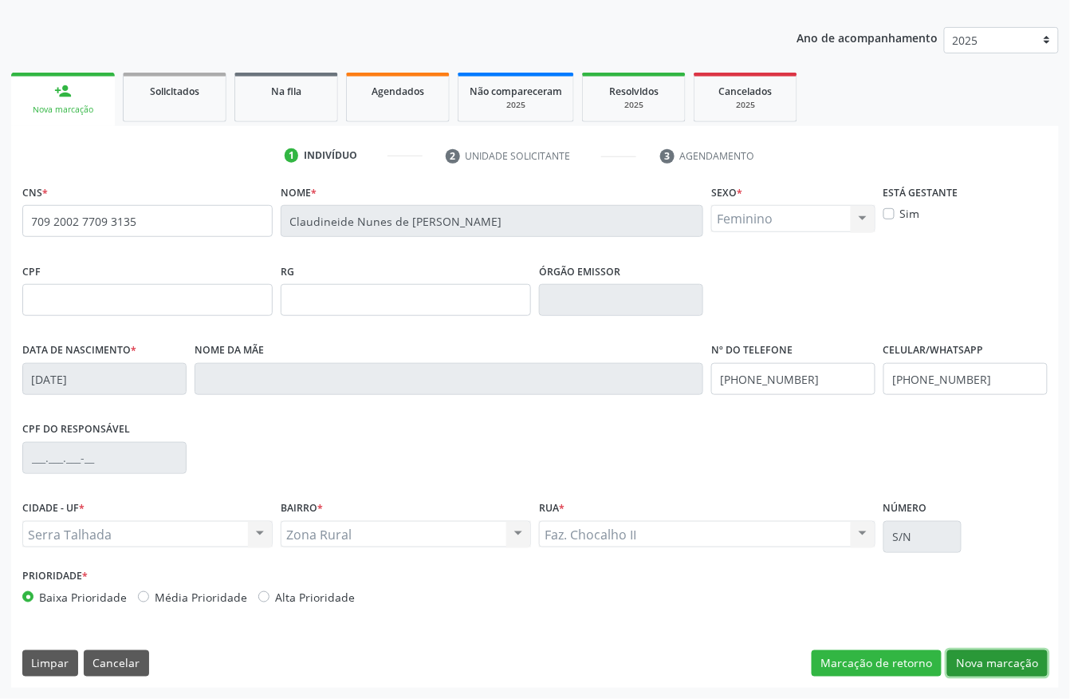
click at [1015, 657] on button "Nova marcação" at bounding box center [997, 663] width 100 height 27
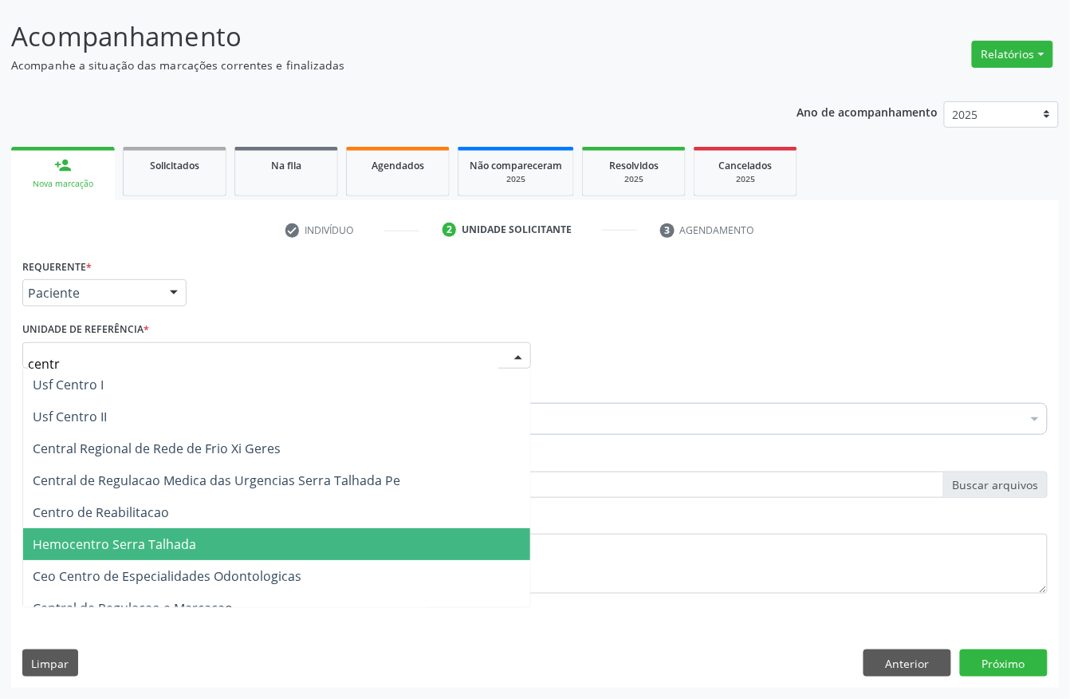
type input "centro"
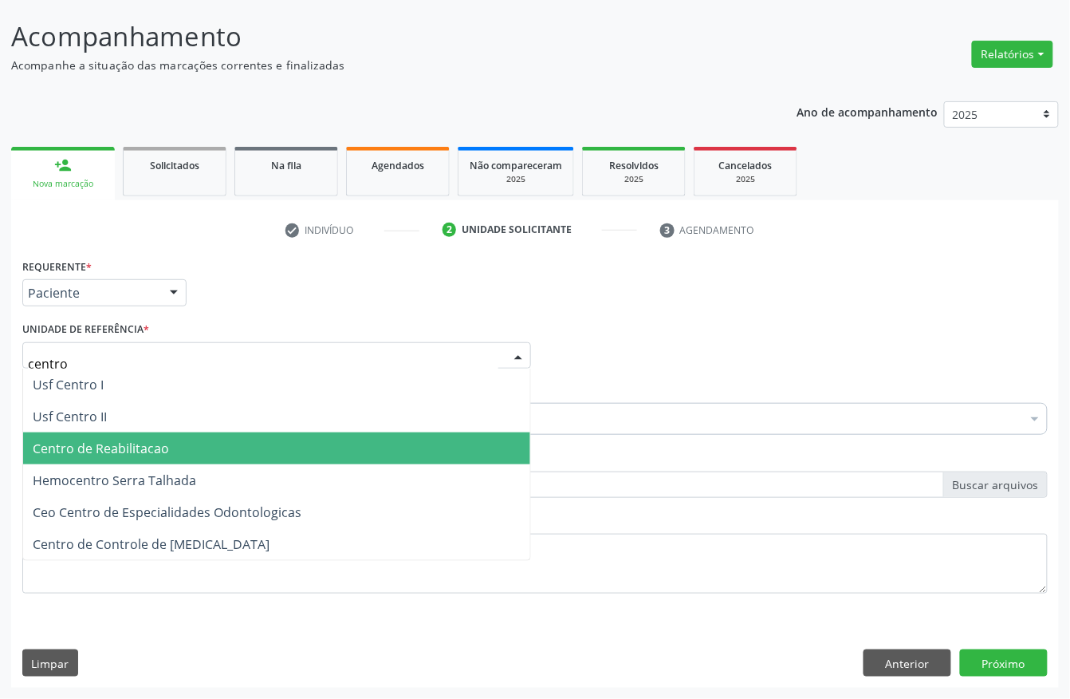
click at [112, 456] on span "Centro de Reabilitacao" at bounding box center [276, 448] width 507 height 32
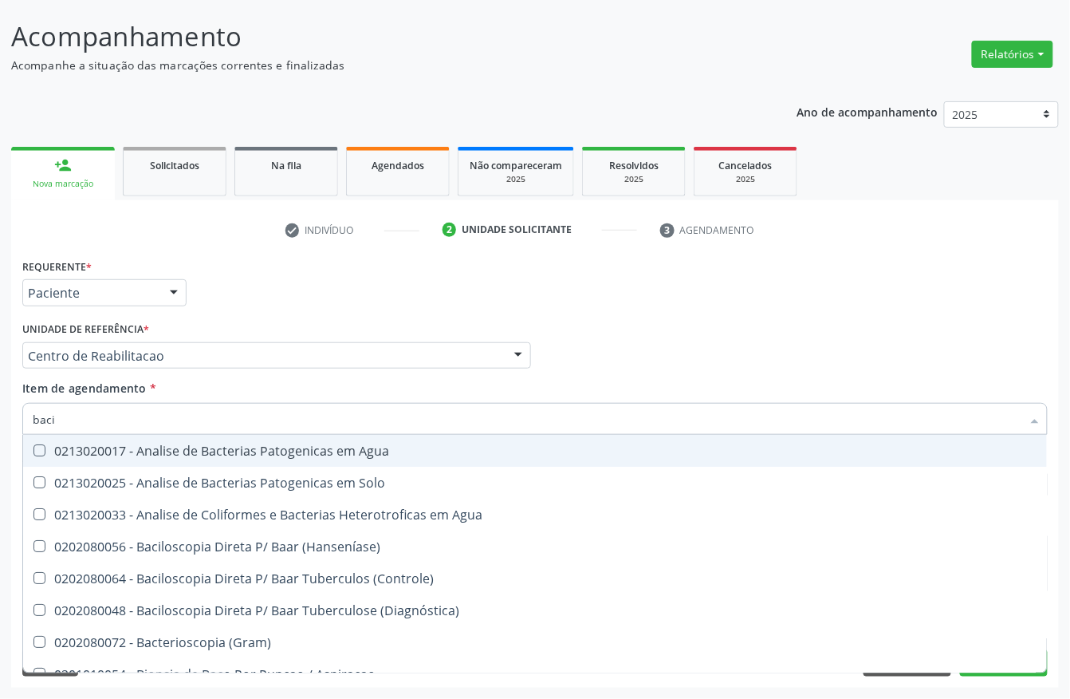
type input "bacia"
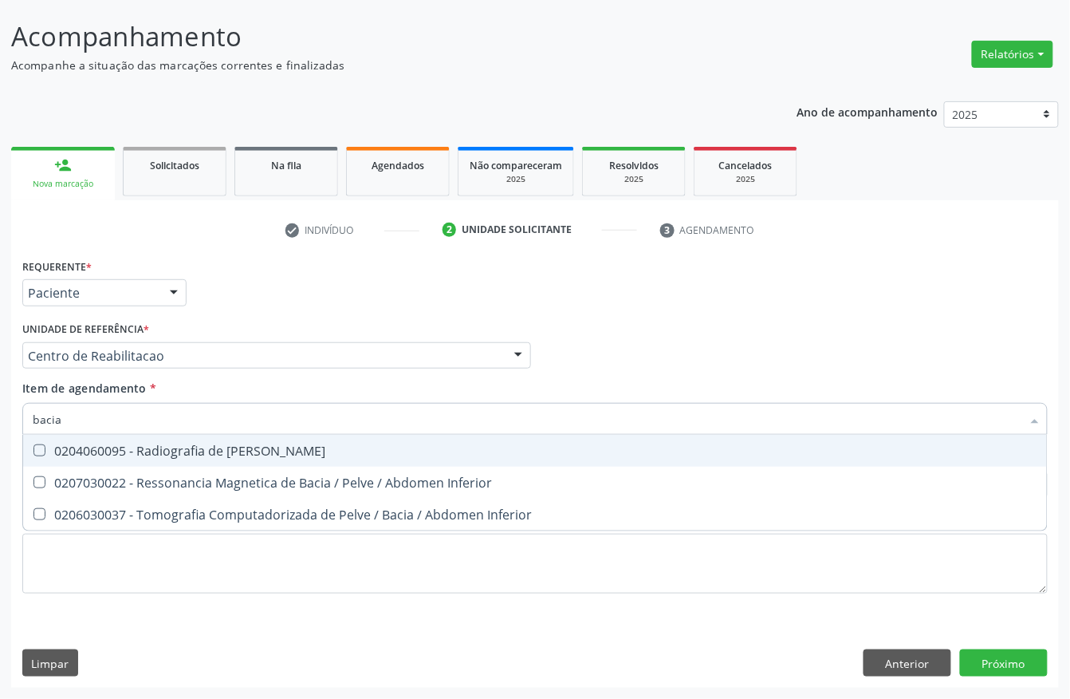
click at [126, 447] on div "0204060095 - Radiografia de [PERSON_NAME]" at bounding box center [535, 450] width 1005 height 13
checkbox Bacia "true"
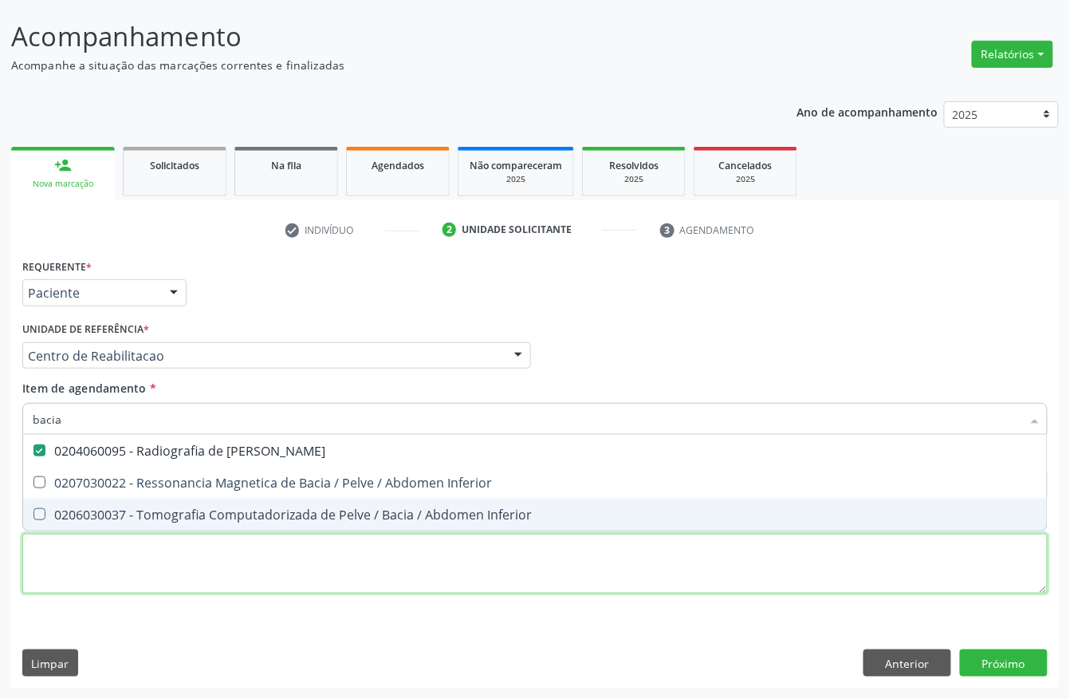
click at [94, 559] on div "Requerente * Paciente Profissional de Saúde Paciente Nenhum resultado encontrad…" at bounding box center [535, 434] width 1026 height 361
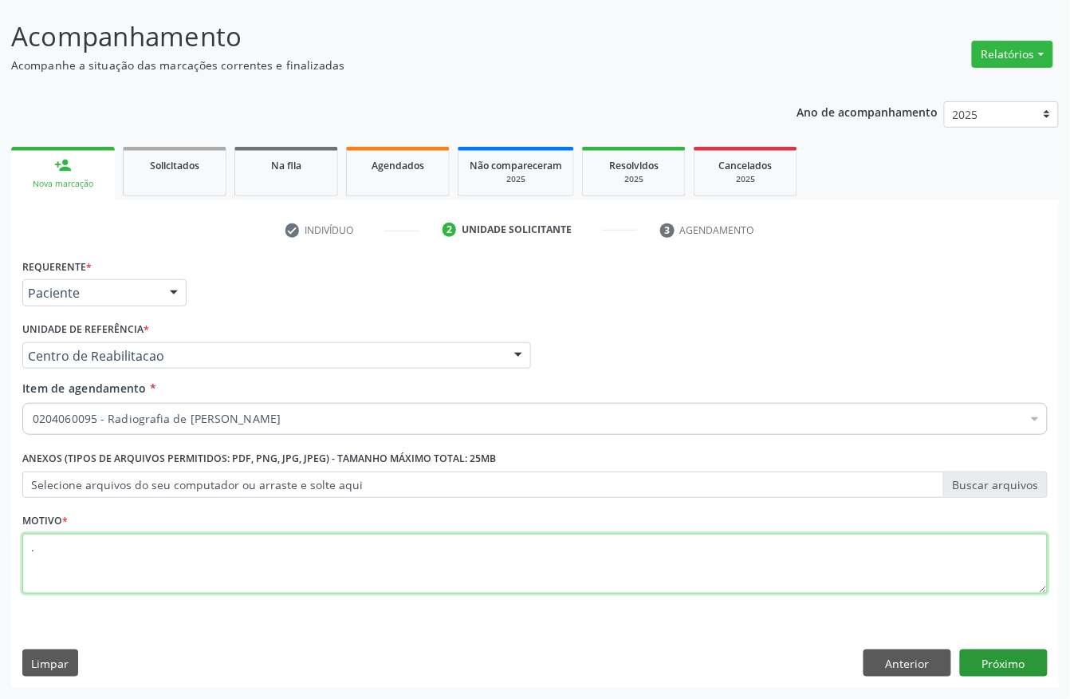
type textarea "."
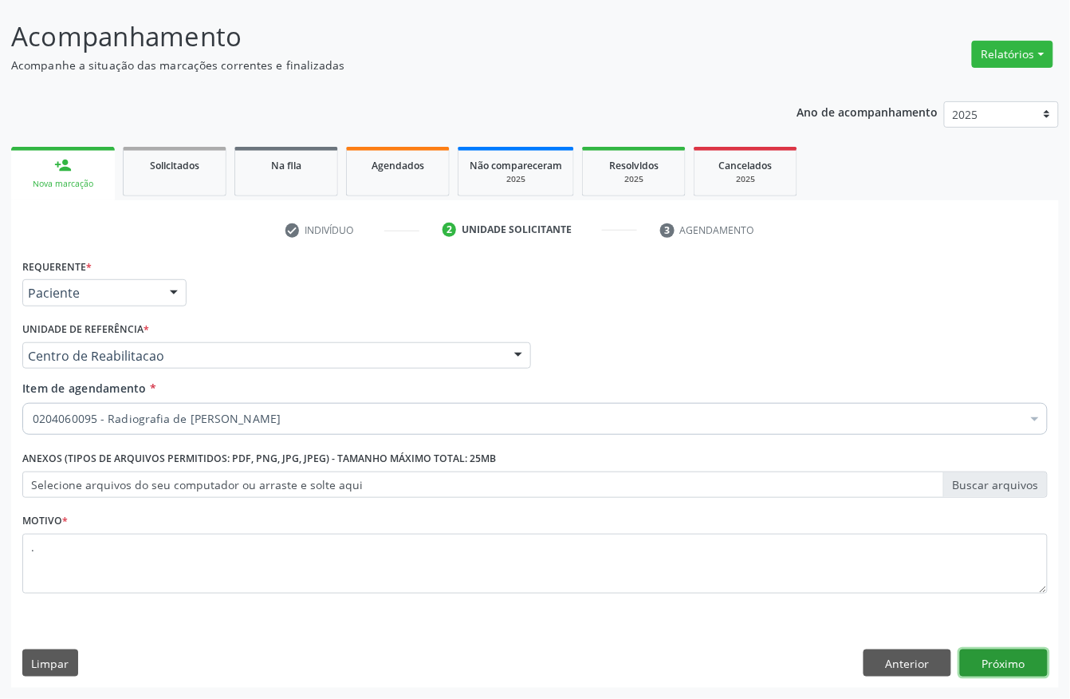
click at [1002, 661] on button "Próximo" at bounding box center [1004, 662] width 88 height 27
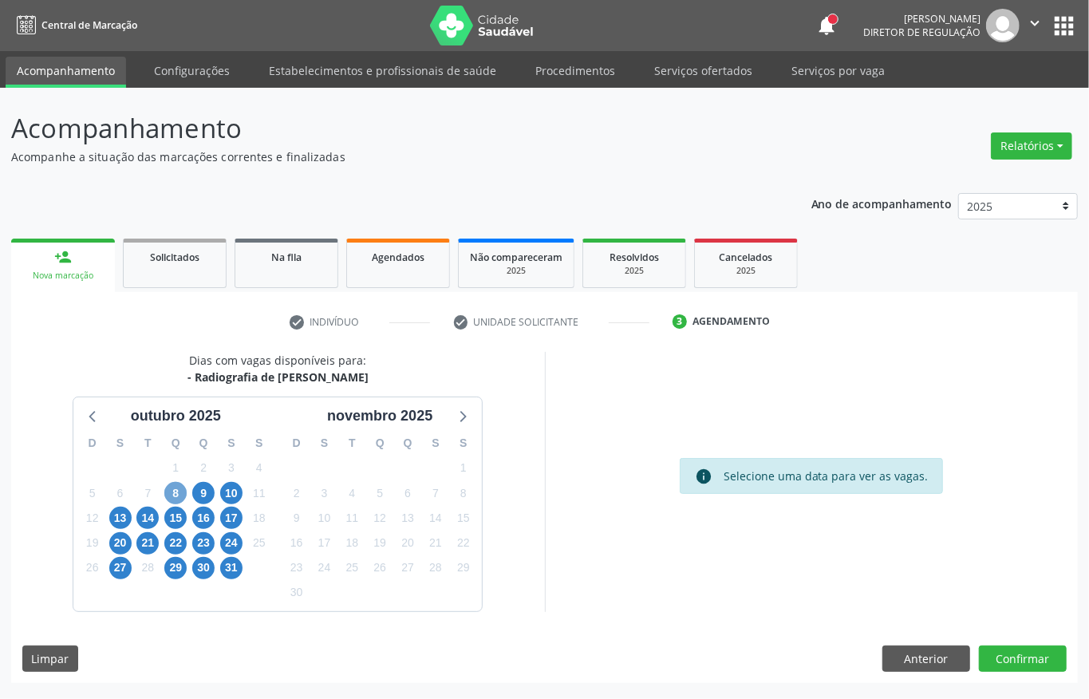
click at [182, 498] on span "8" at bounding box center [175, 493] width 22 height 22
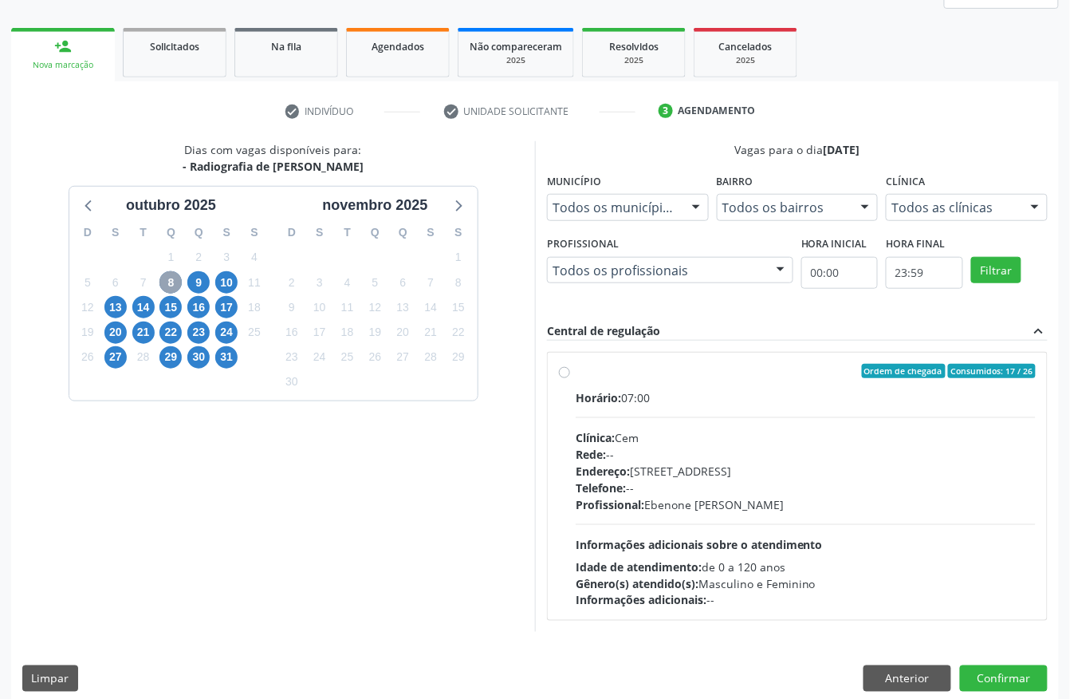
scroll to position [212, 0]
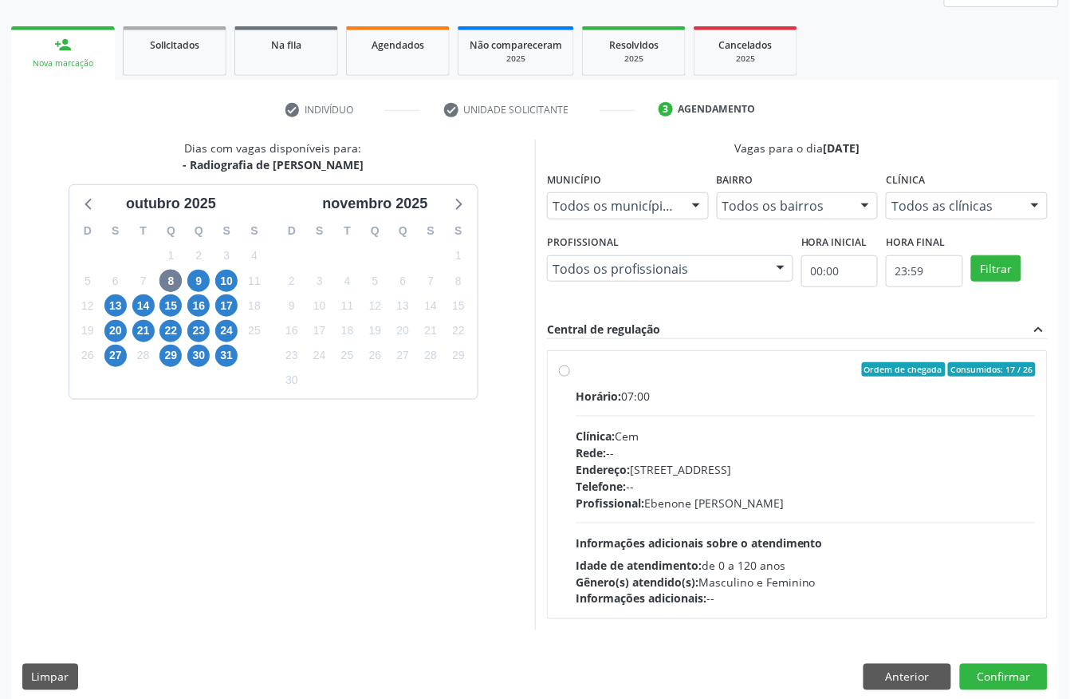
click at [693, 512] on div "Horário: 07:00 Clínica: Cem Rede: -- Endereço: [STREET_ADDRESS] Telefone: -- Pr…" at bounding box center [806, 497] width 460 height 219
click at [570, 376] on input "Ordem de chegada Consumidos: 17 / 26 Horário: 07:00 Clínica: Cem Rede: -- Ender…" at bounding box center [564, 369] width 11 height 14
radio input "true"
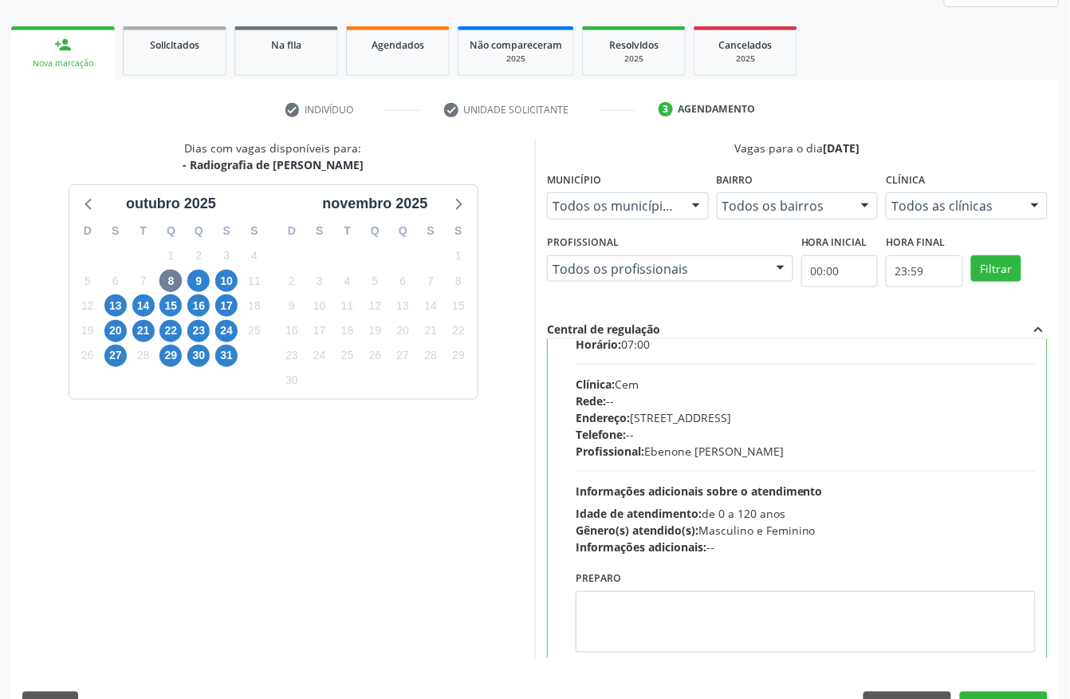
scroll to position [81, 0]
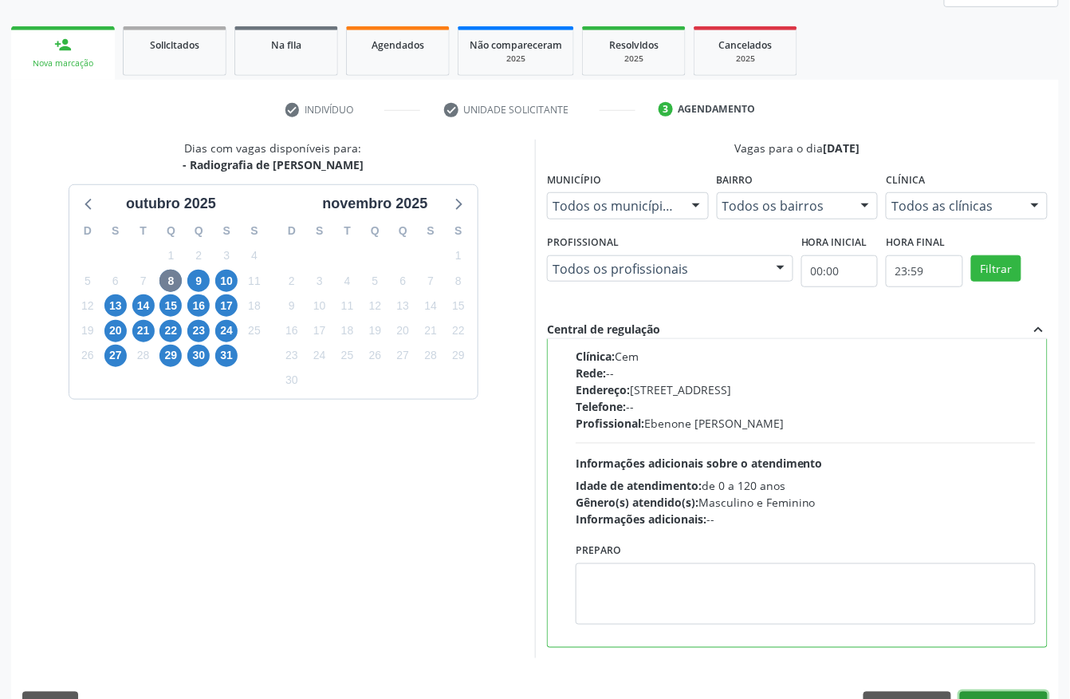
click at [1006, 694] on button "Confirmar" at bounding box center [1004, 704] width 88 height 27
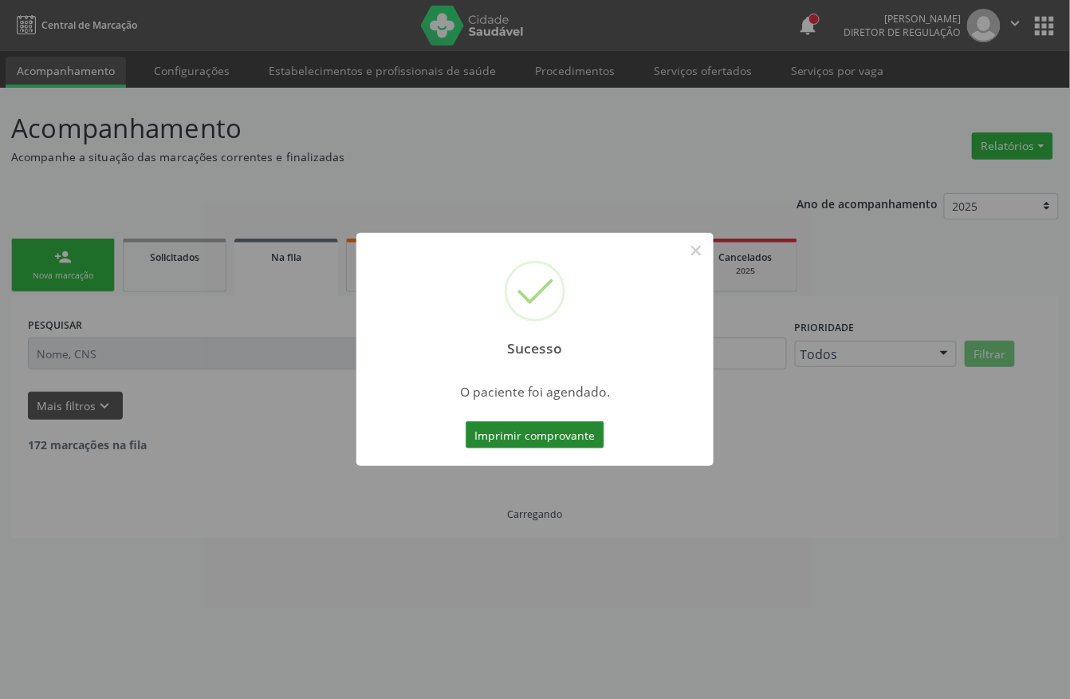
scroll to position [0, 0]
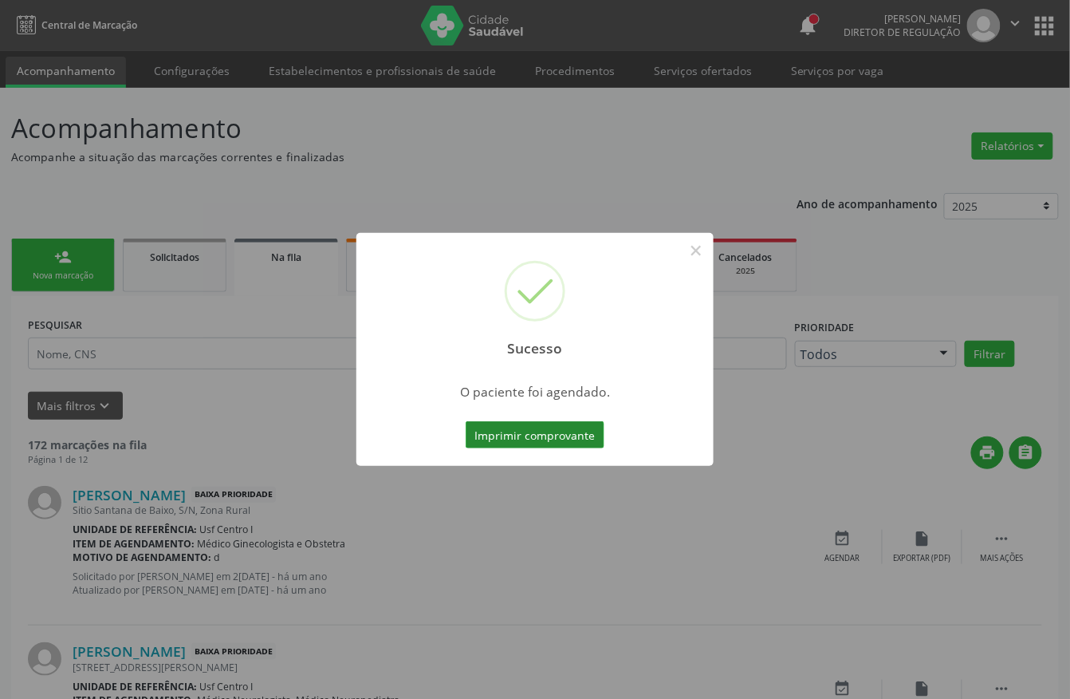
click at [485, 444] on button "Imprimir comprovante" at bounding box center [535, 434] width 139 height 27
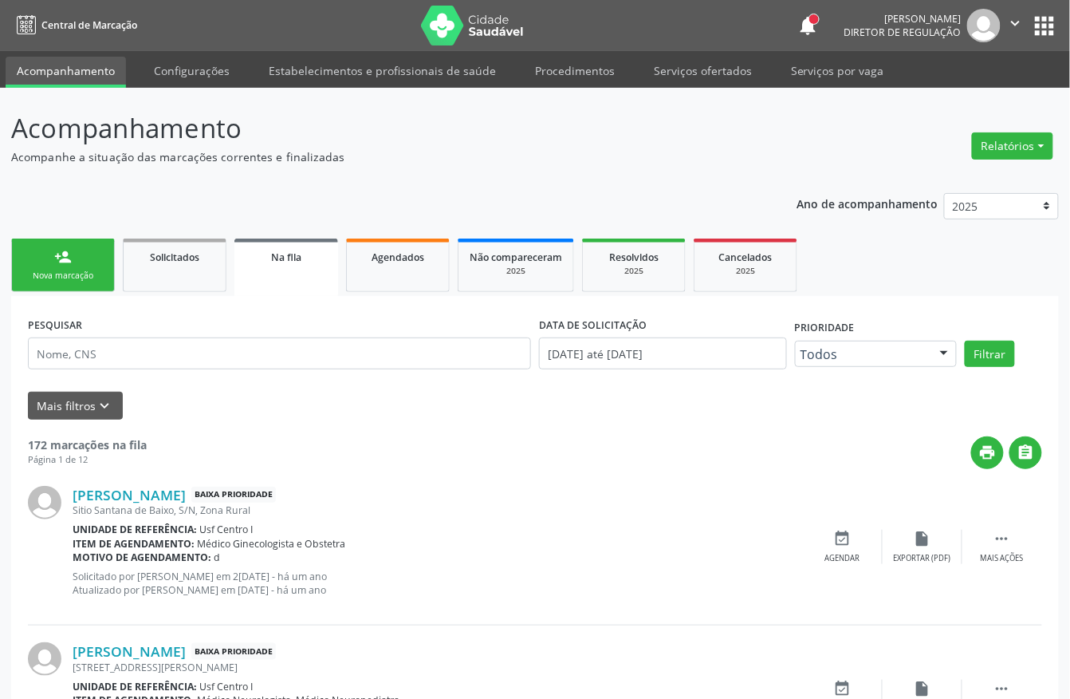
click at [58, 253] on div "person_add" at bounding box center [63, 257] width 18 height 18
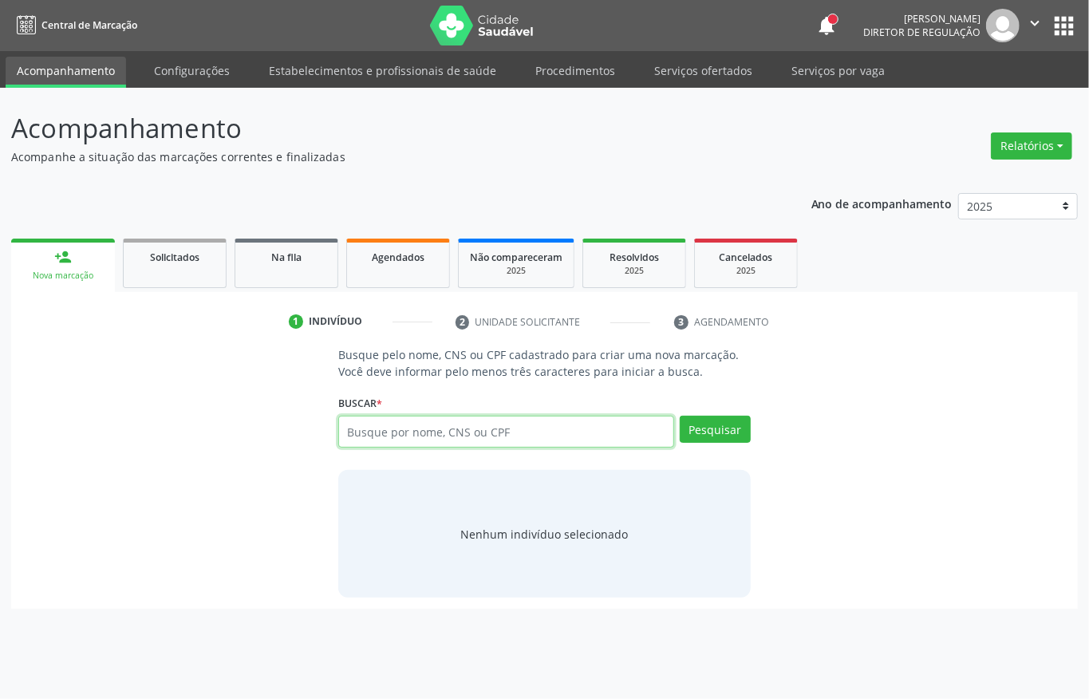
click at [424, 437] on input "text" at bounding box center [506, 431] width 336 height 32
type input "[PERSON_NAME]"
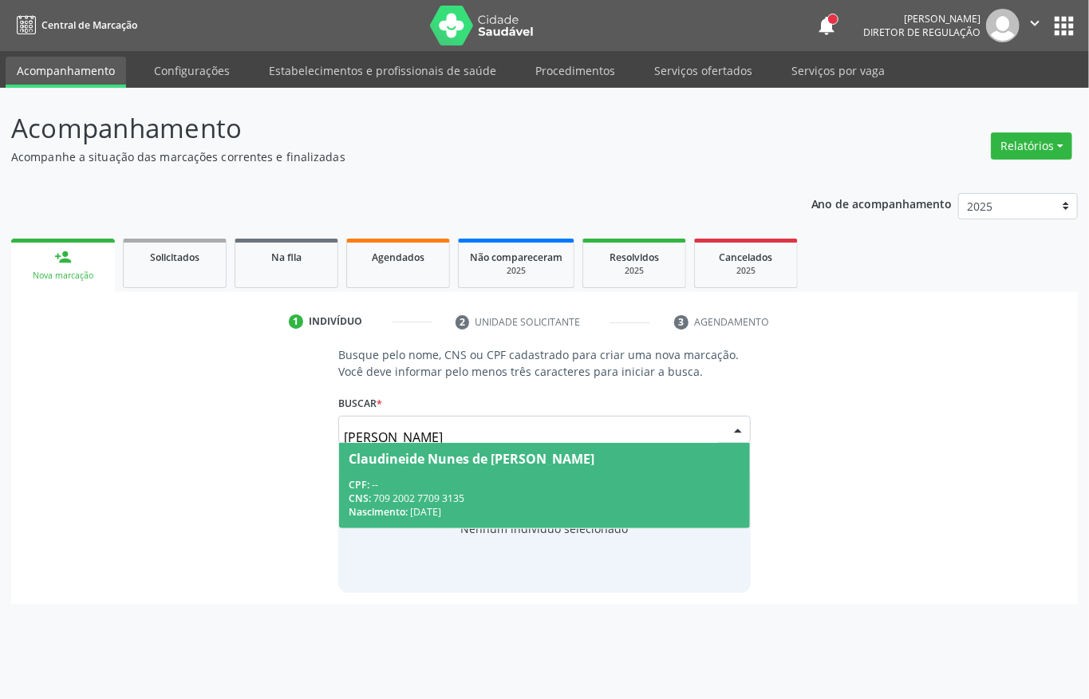
click at [442, 492] on div "CNS: 709 2002 7709 3135" at bounding box center [544, 498] width 392 height 14
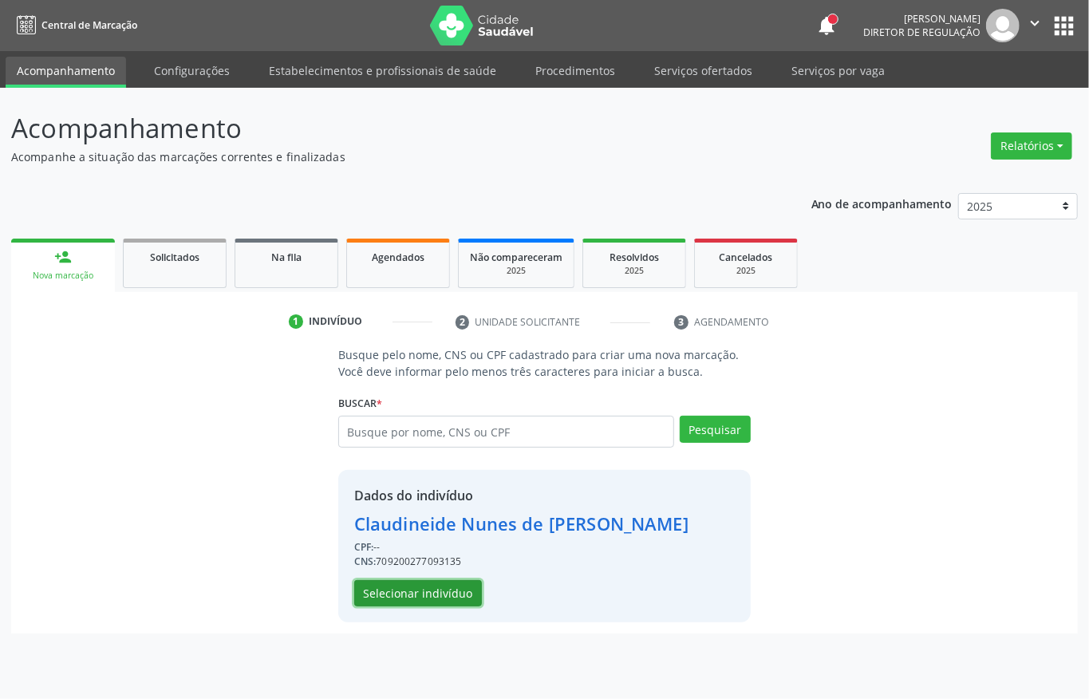
click at [392, 592] on button "Selecionar indivíduo" at bounding box center [418, 593] width 128 height 27
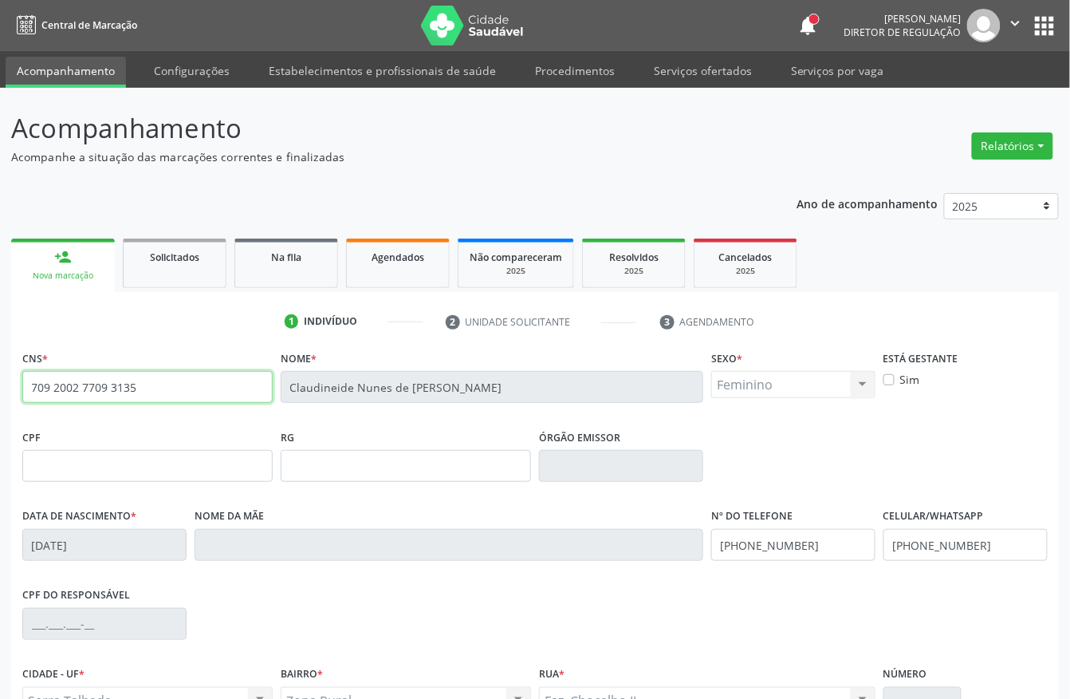
drag, startPoint x: 166, startPoint y: 396, endPoint x: 0, endPoint y: 400, distance: 165.9
click at [0, 400] on div "Acompanhamento Acompanhe a situação das marcações correntes e finalizadas Relat…" at bounding box center [535, 476] width 1070 height 777
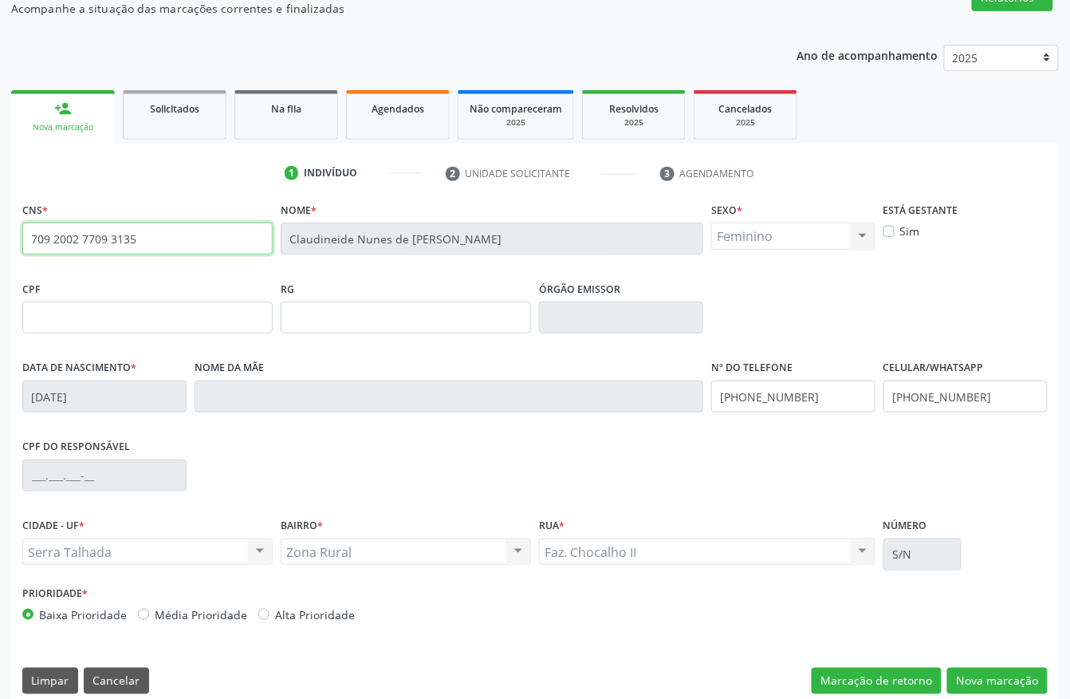
scroll to position [167, 0]
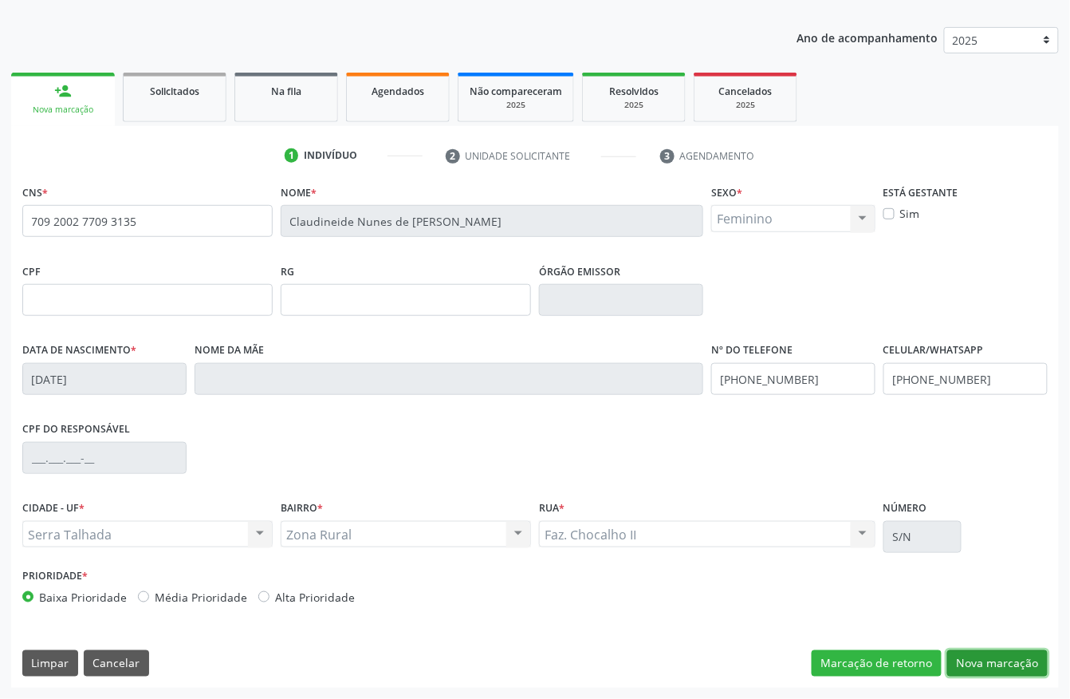
drag, startPoint x: 970, startPoint y: 660, endPoint x: 458, endPoint y: 413, distance: 568.5
click at [970, 659] on button "Nova marcação" at bounding box center [997, 663] width 100 height 27
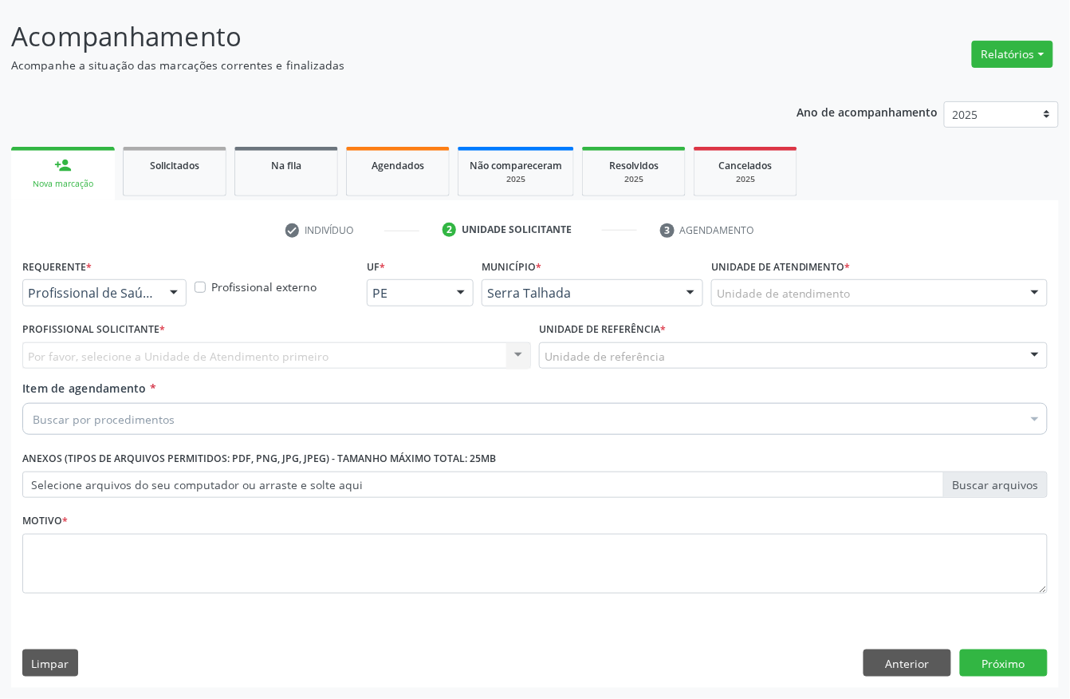
click at [166, 281] on div at bounding box center [174, 293] width 24 height 27
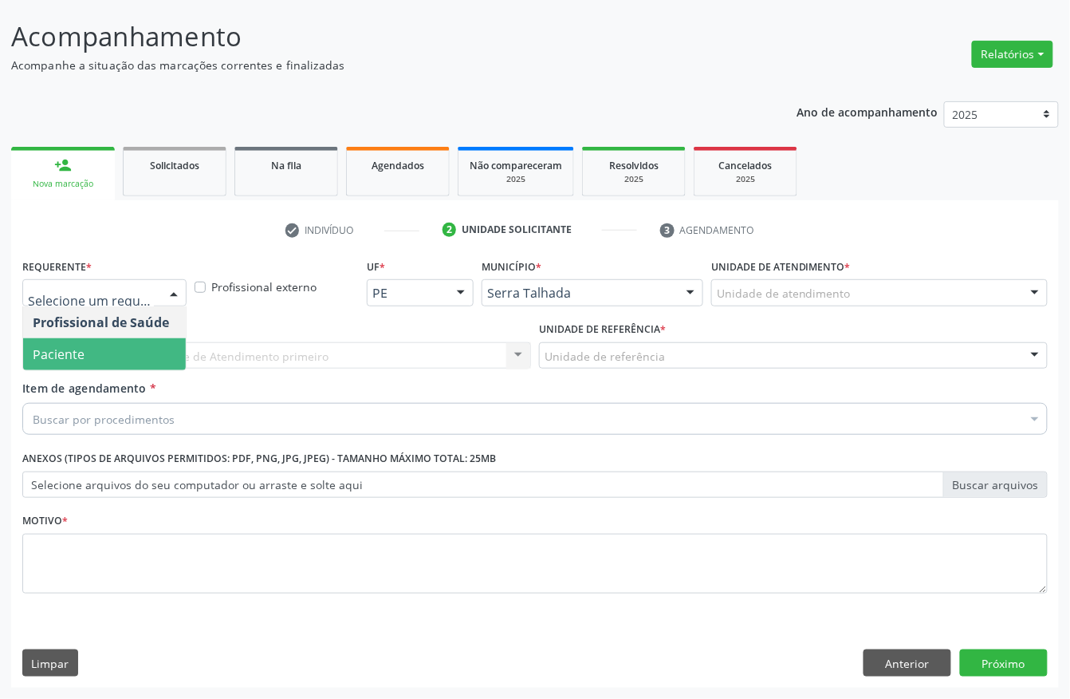
click at [132, 354] on span "Paciente" at bounding box center [104, 354] width 163 height 32
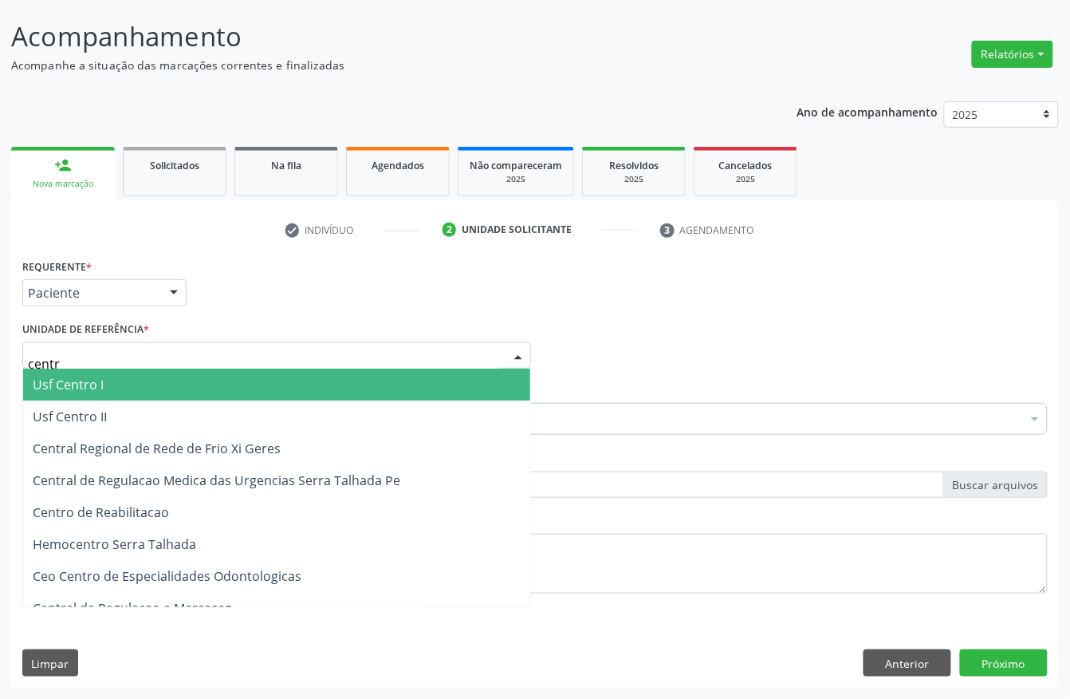
type input "centro"
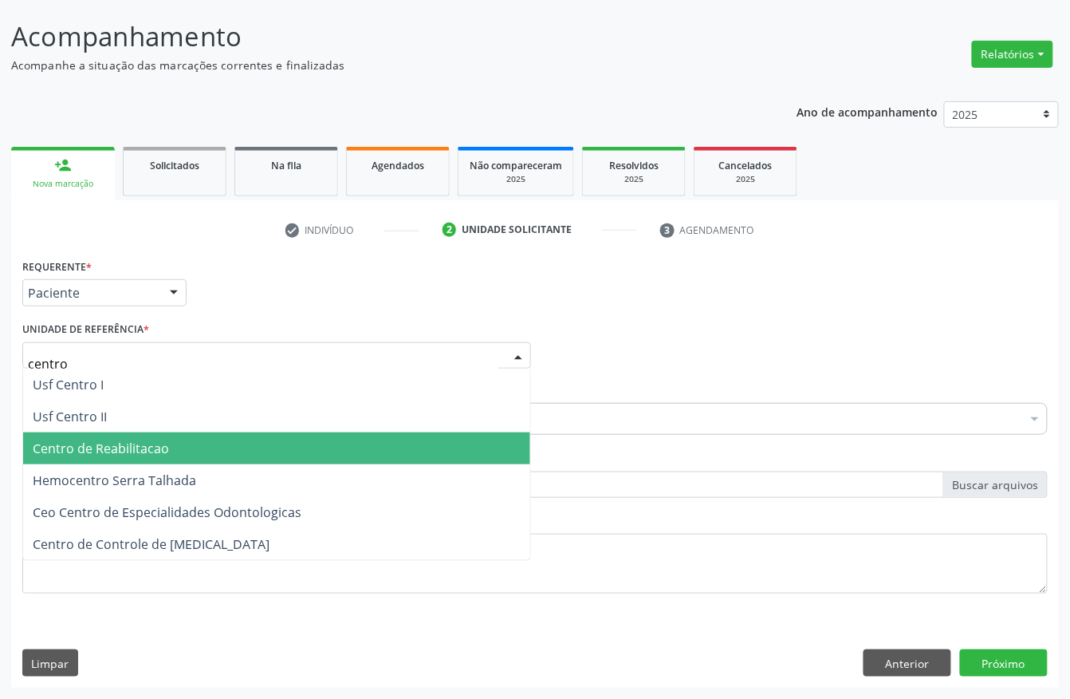
click at [103, 447] on span "Centro de Reabilitacao" at bounding box center [101, 448] width 136 height 18
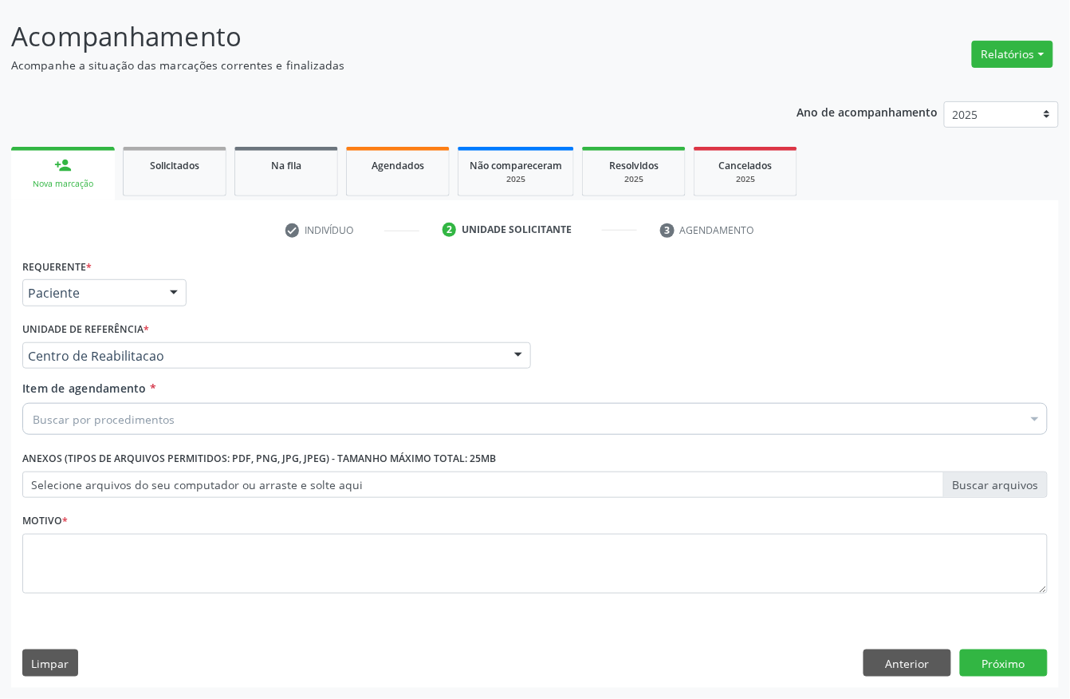
click at [263, 416] on div "Buscar por procedimentos" at bounding box center [535, 419] width 1026 height 32
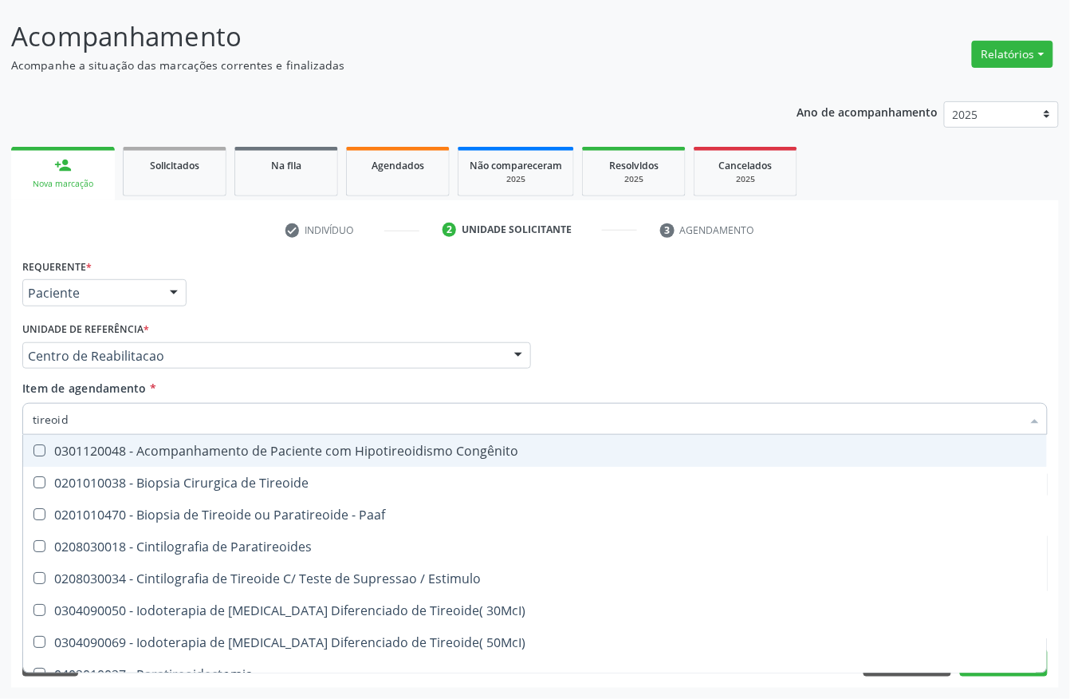
type input "tireoide"
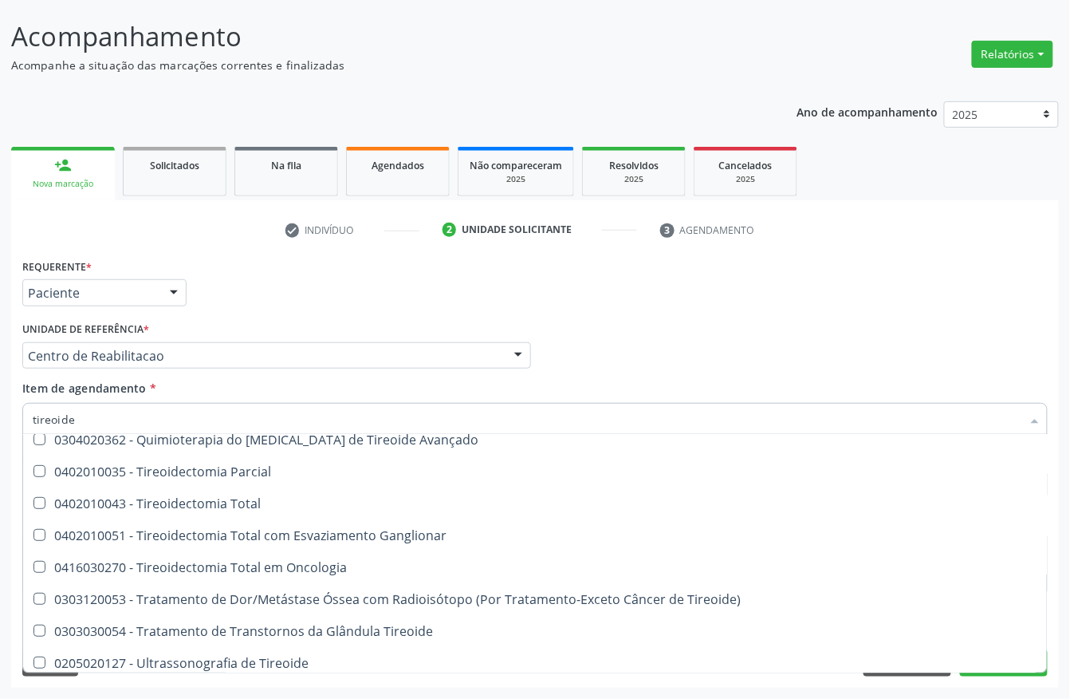
scroll to position [273, 0]
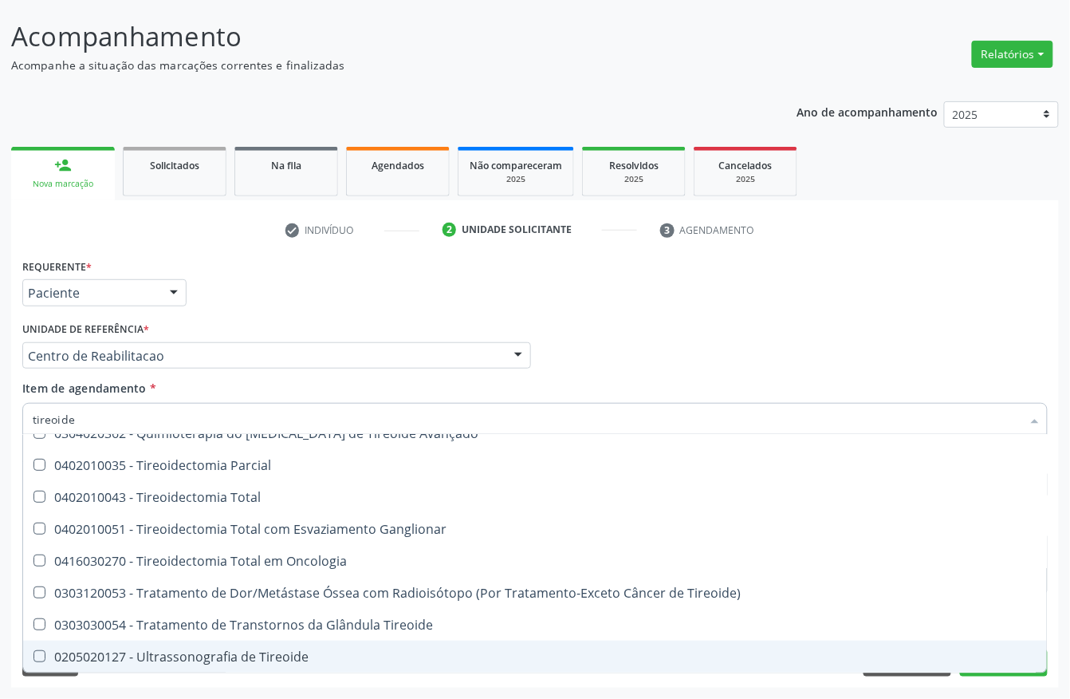
click at [183, 657] on div "0205020127 - Ultrassonografia de Tireoide" at bounding box center [535, 656] width 1005 height 13
checkbox Tireoide "true"
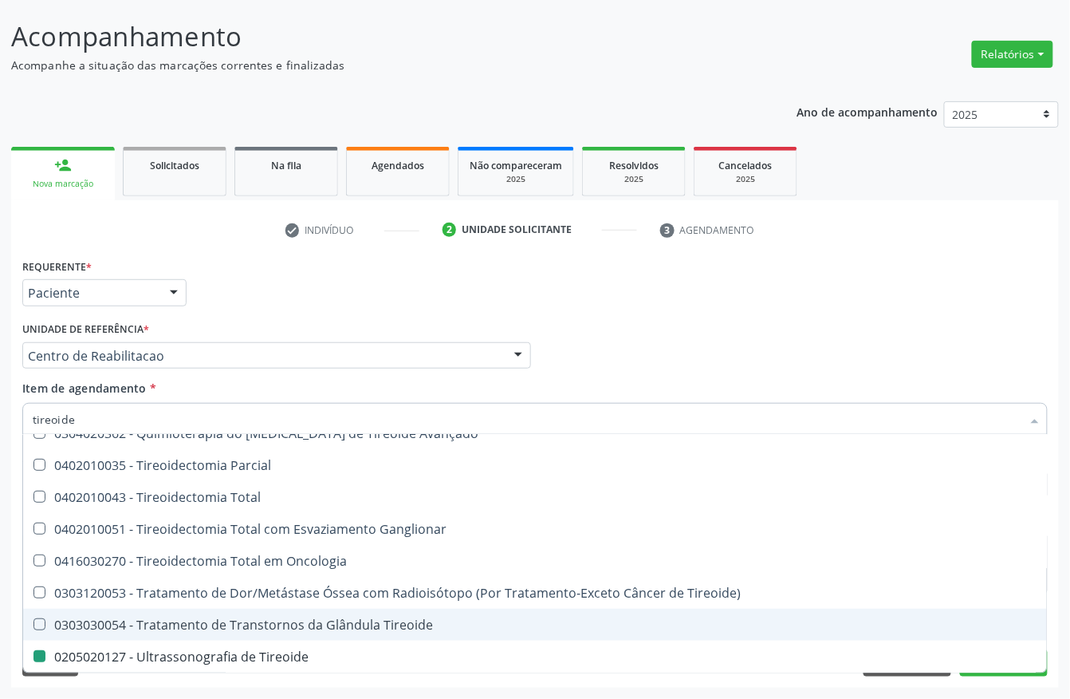
click at [999, 342] on div "Profissional Solicitante Por favor, selecione a Unidade de Atendimento primeiro…" at bounding box center [535, 348] width 1034 height 62
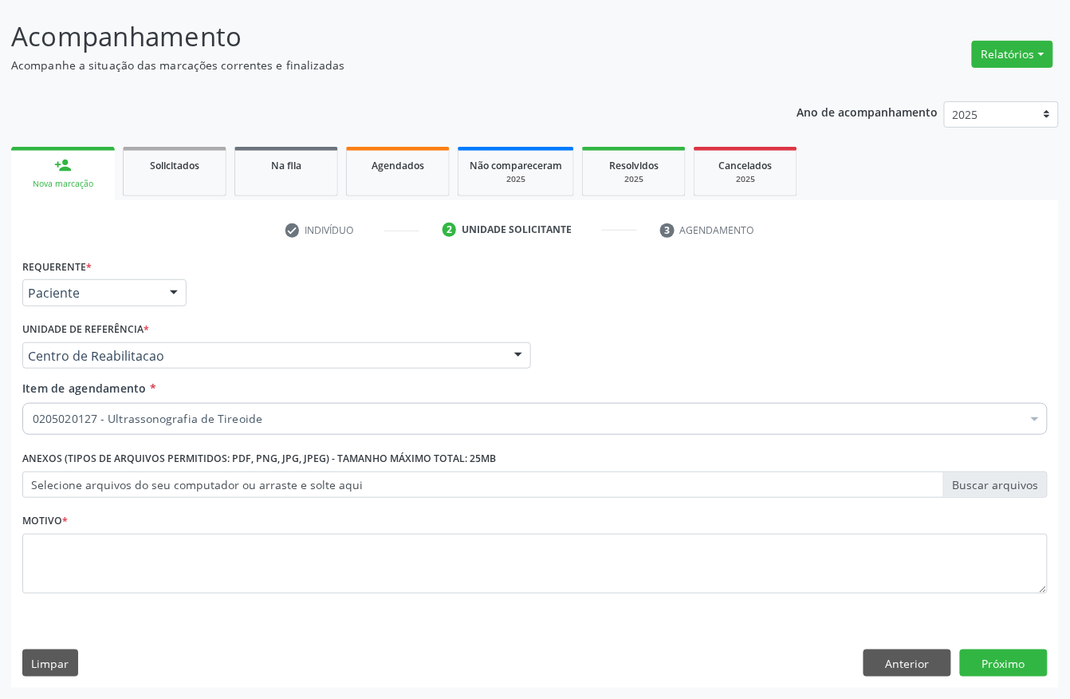
scroll to position [0, 0]
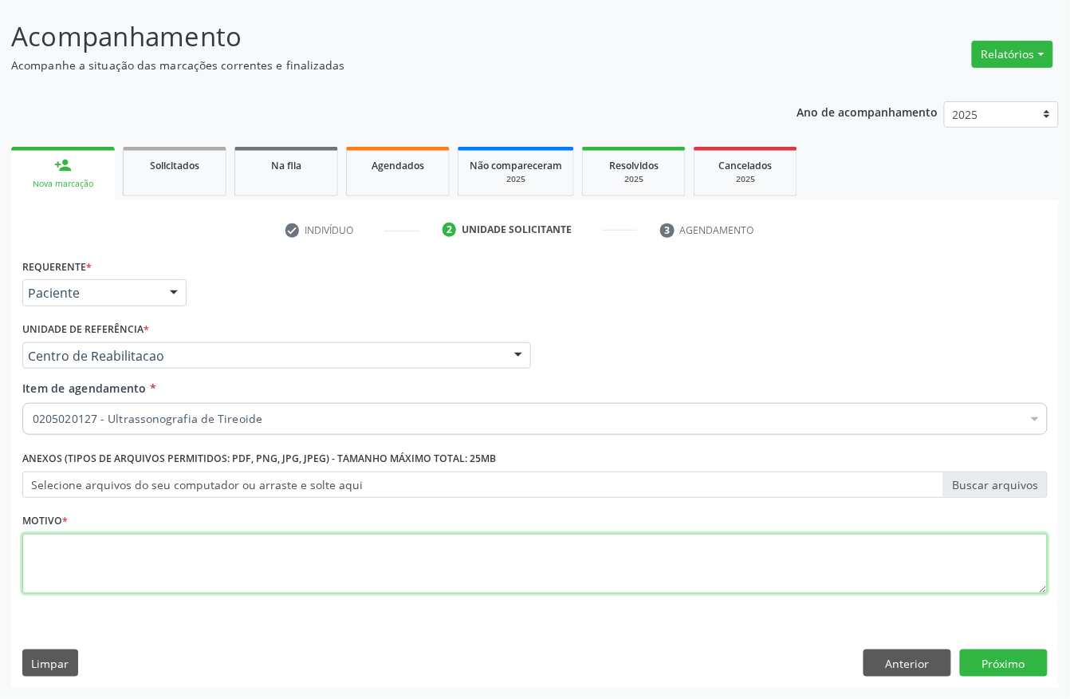
drag, startPoint x: 581, startPoint y: 568, endPoint x: 566, endPoint y: 569, distance: 15.2
click at [571, 572] on textarea at bounding box center [535, 564] width 1026 height 61
type textarea "."
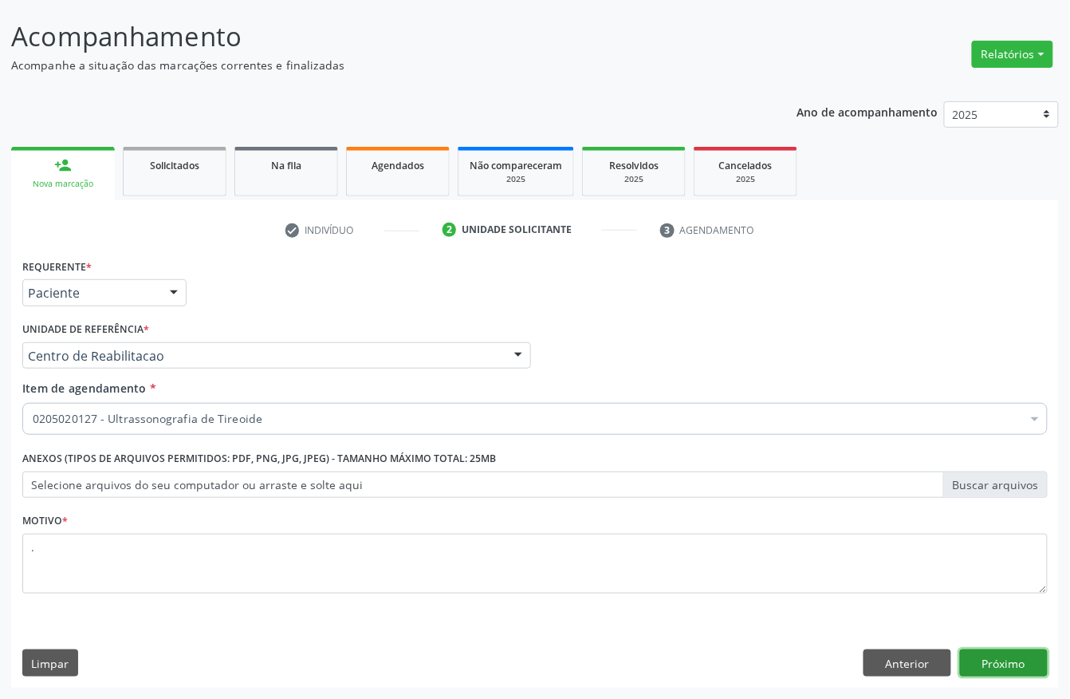
click at [1002, 652] on button "Próximo" at bounding box center [1004, 662] width 88 height 27
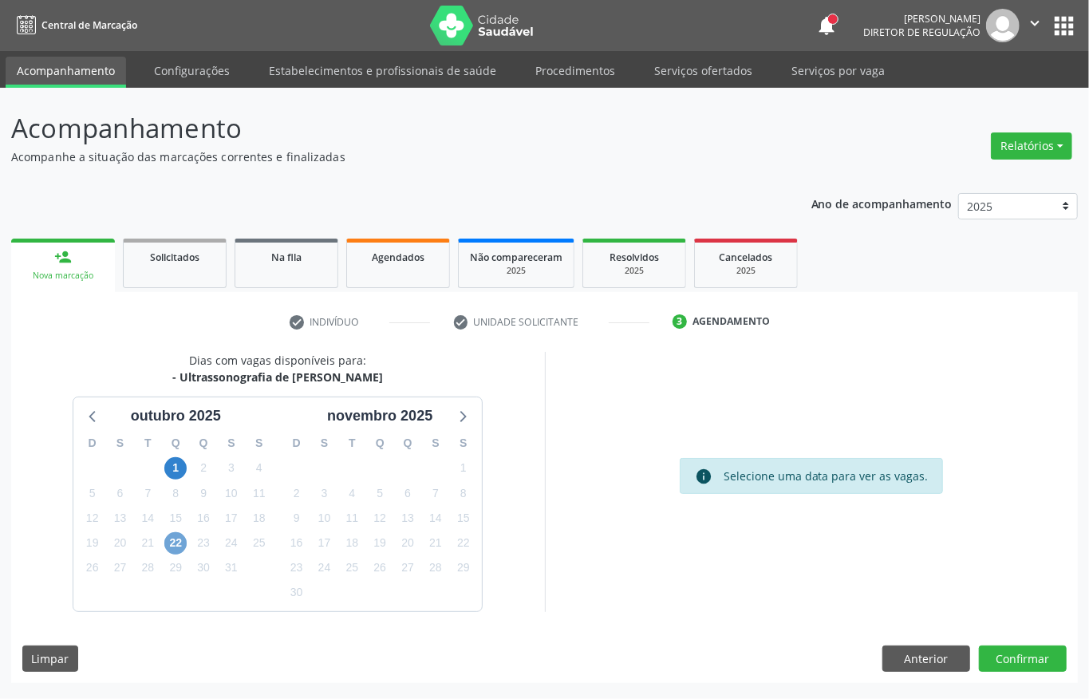
click at [174, 541] on span "22" at bounding box center [175, 543] width 22 height 22
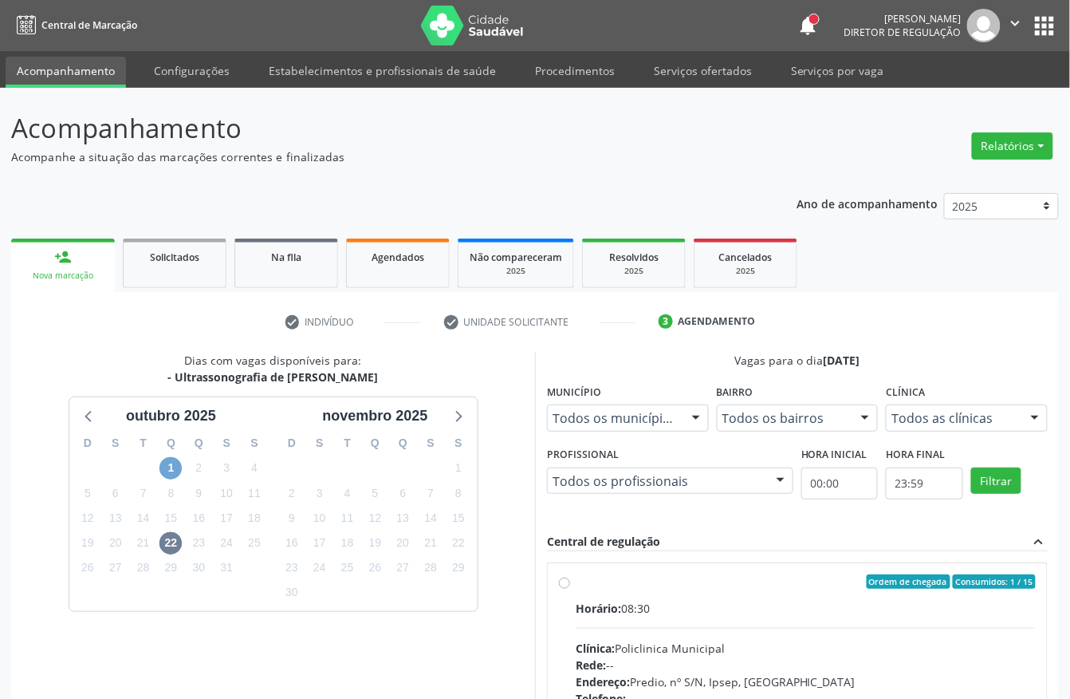
click at [175, 467] on span "1" at bounding box center [170, 468] width 22 height 22
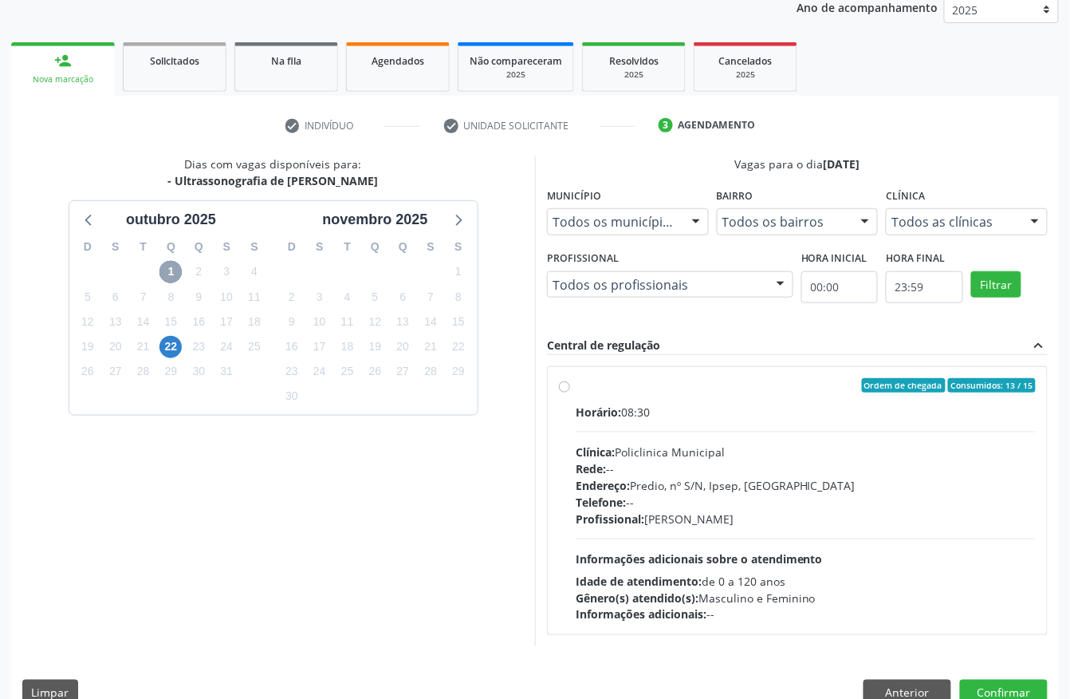
scroll to position [228, 0]
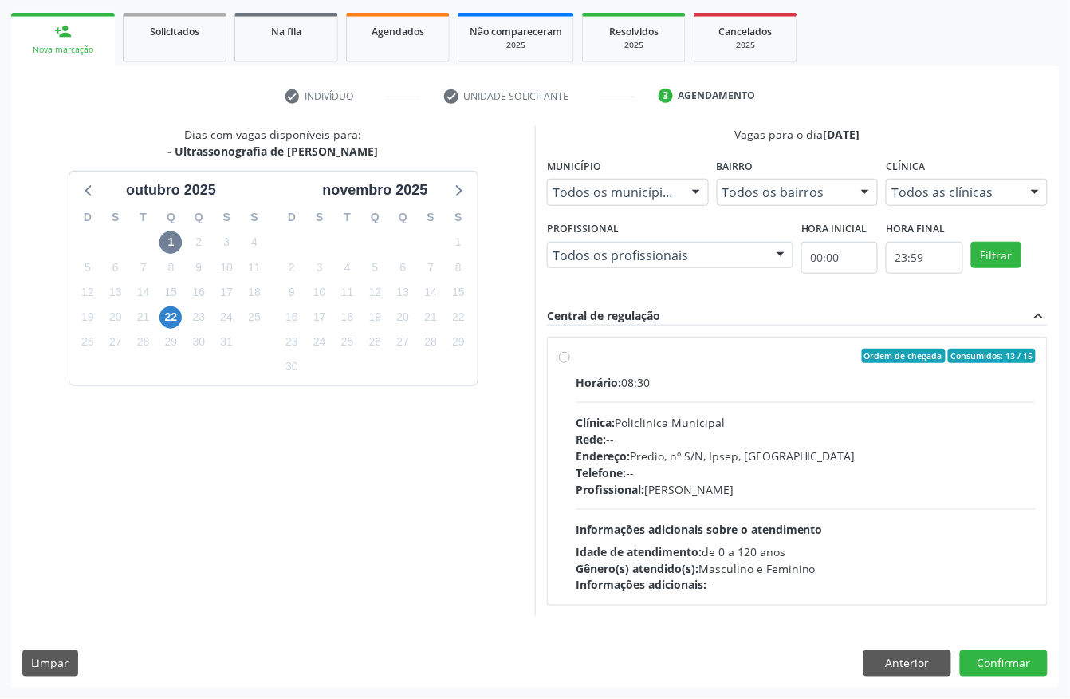
click at [836, 421] on div "Clínica: Policlinica Municipal" at bounding box center [806, 422] width 460 height 17
click at [570, 363] on input "Ordem de chegada Consumidos: 13 / 15 Horário: 08:30 Clínica: Policlinica Munici…" at bounding box center [564, 355] width 11 height 14
radio input "true"
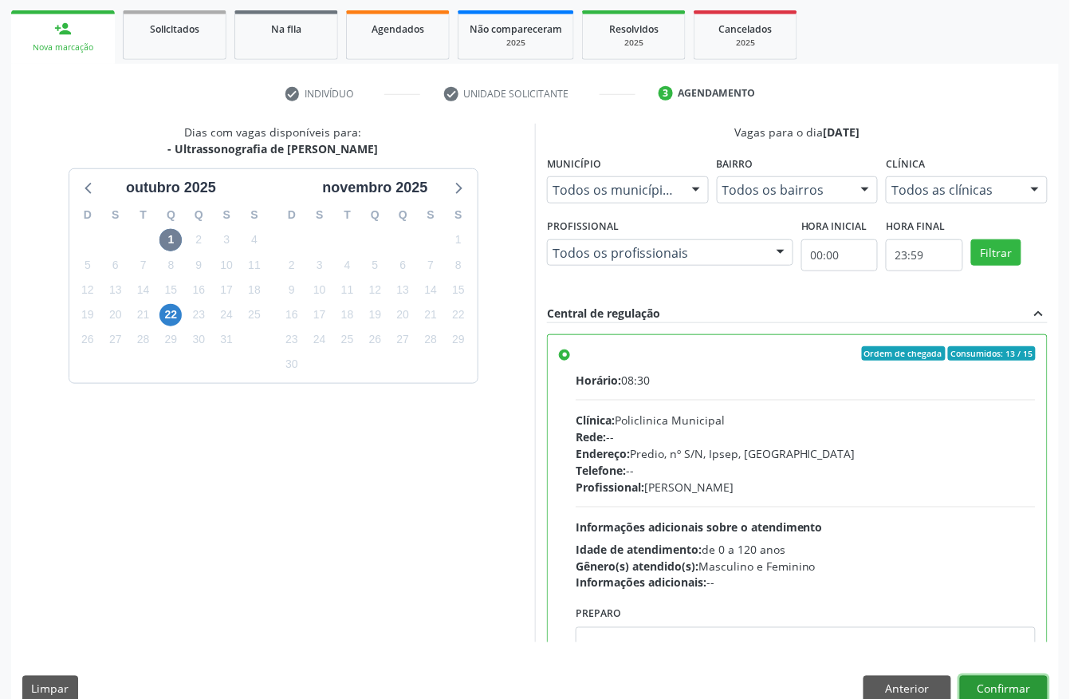
click at [1010, 684] on button "Confirmar" at bounding box center [1004, 688] width 88 height 27
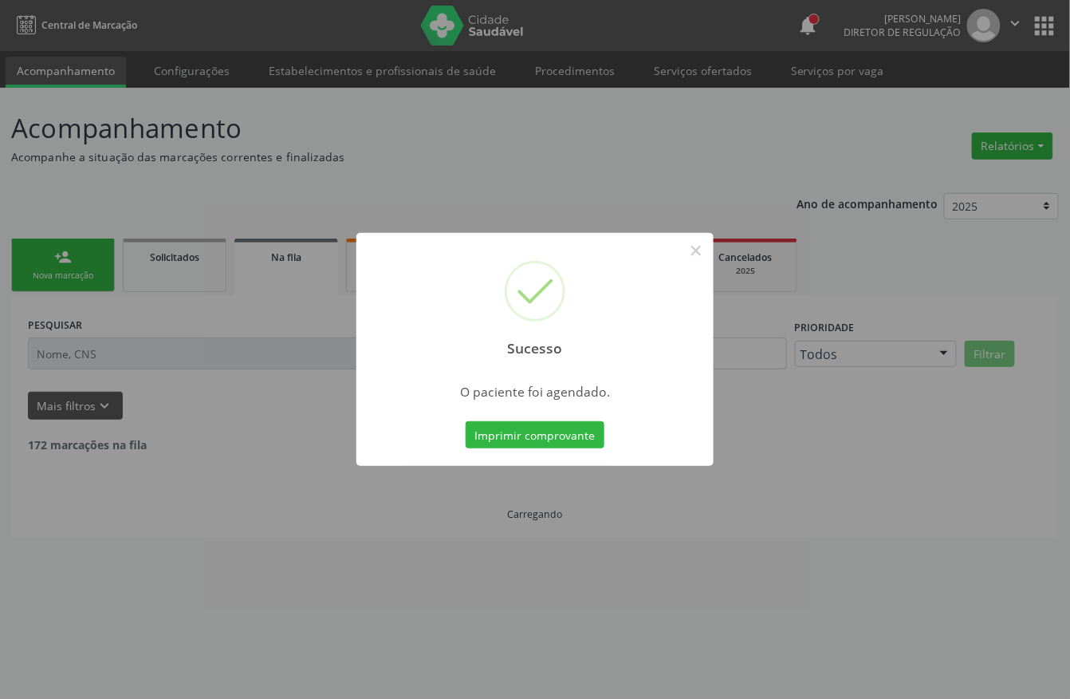
scroll to position [0, 0]
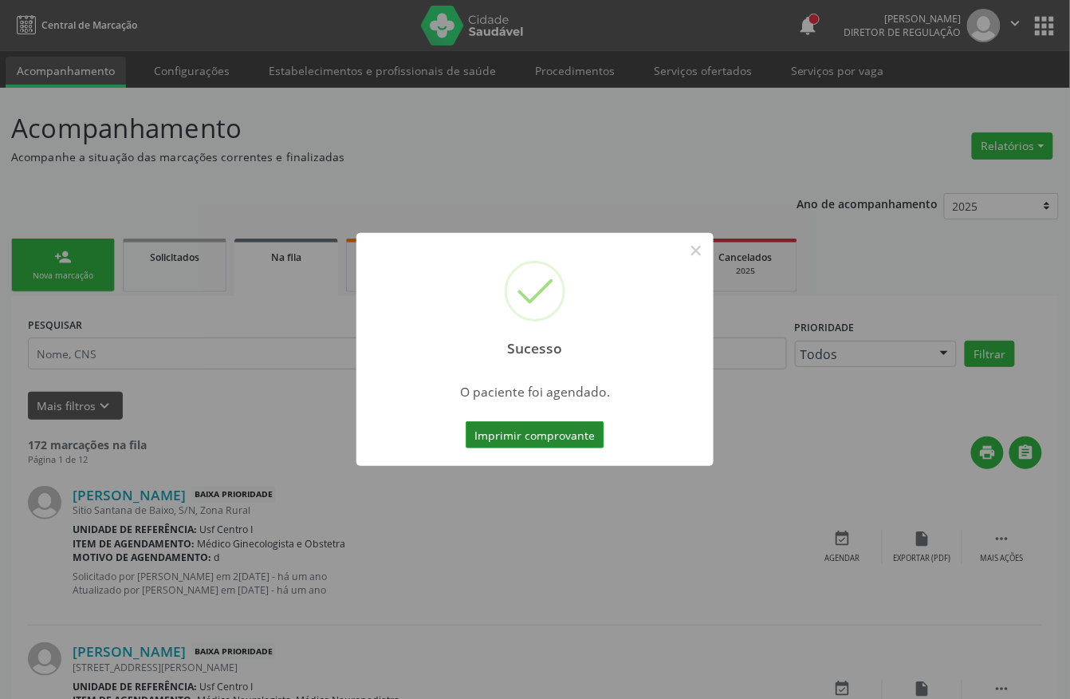
click at [544, 429] on button "Imprimir comprovante" at bounding box center [535, 434] width 139 height 27
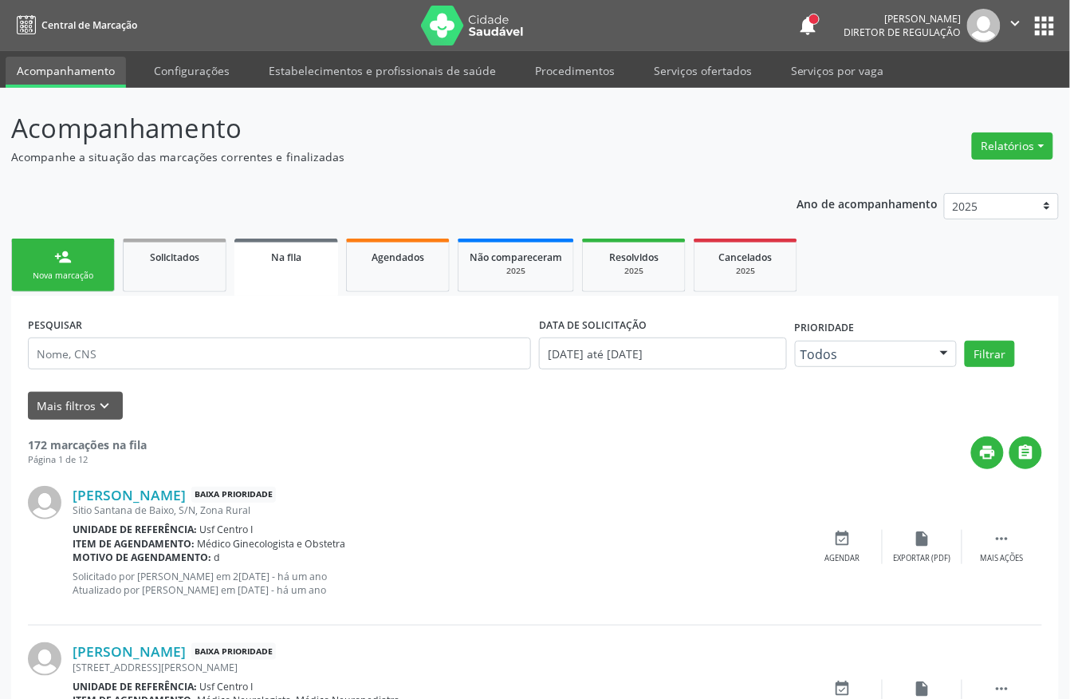
click at [62, 266] on link "person_add Nova marcação" at bounding box center [63, 264] width 104 height 53
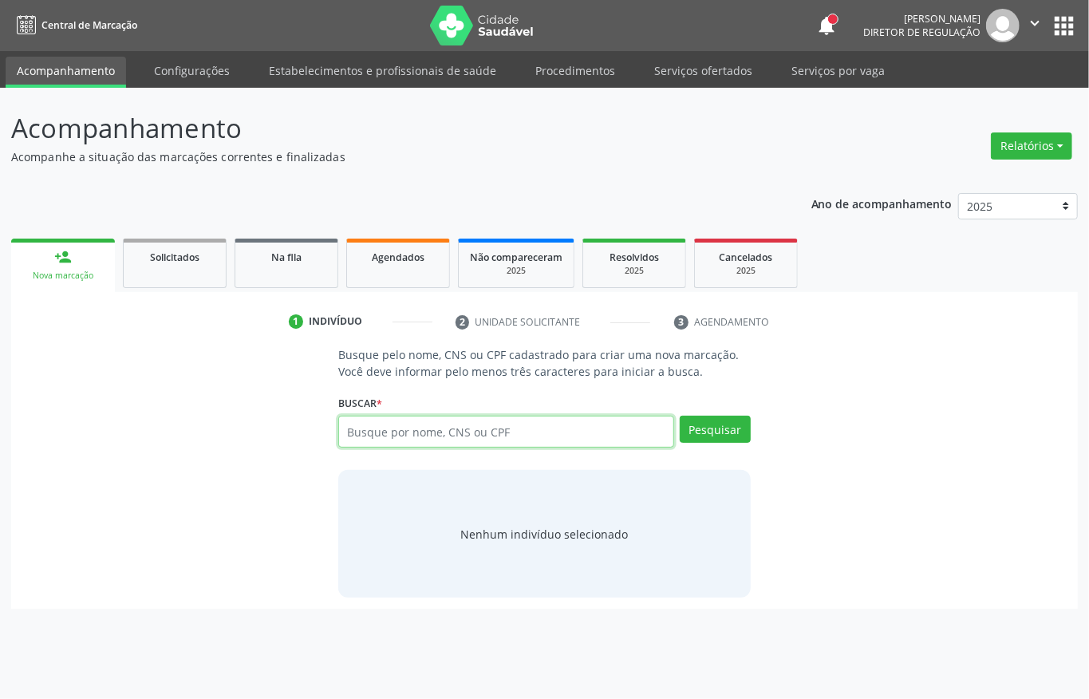
click at [387, 435] on input "text" at bounding box center [506, 431] width 336 height 32
paste input "709 2002 7709 3135"
type input "709 2002 7709 3135"
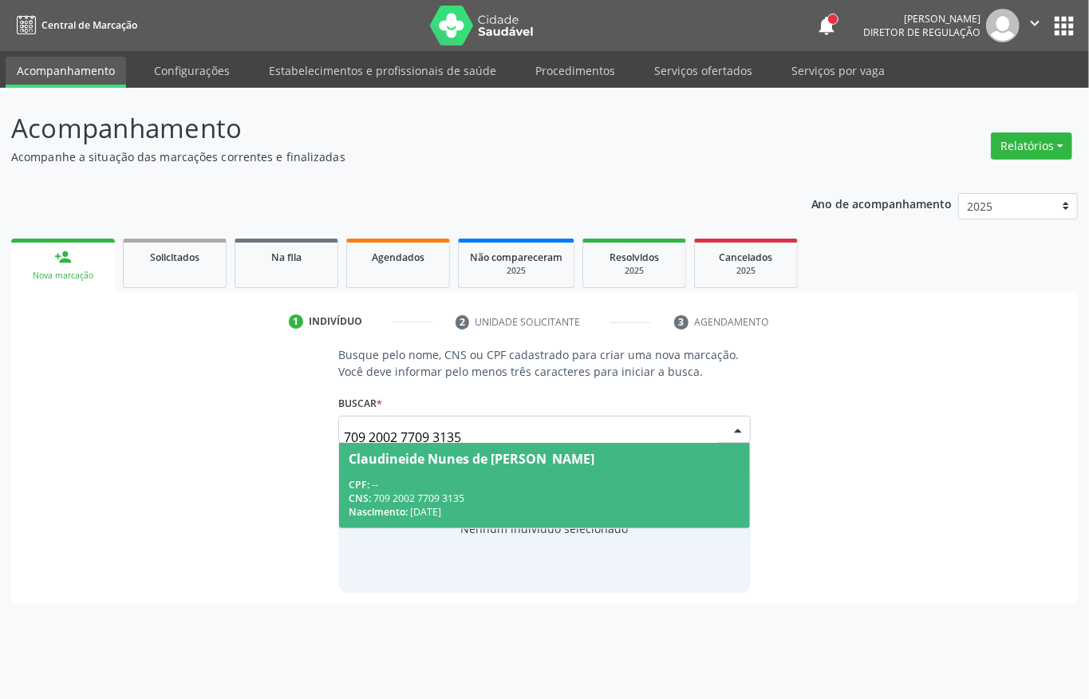
click at [507, 502] on div "CNS: 709 2002 7709 3135" at bounding box center [544, 498] width 392 height 14
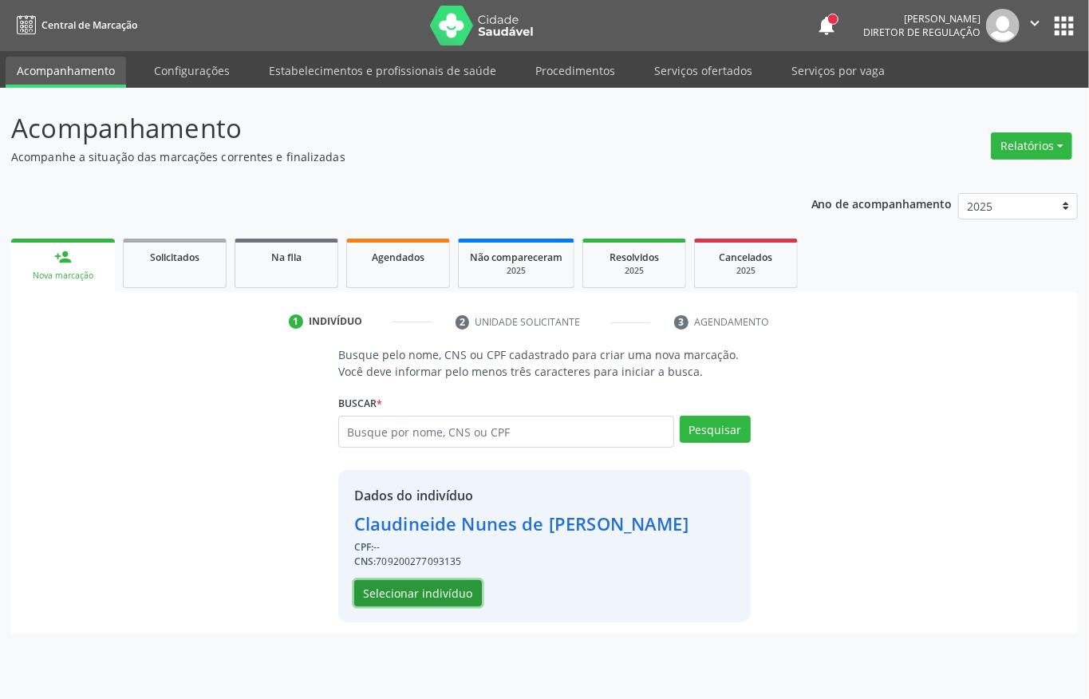
click at [427, 585] on button "Selecionar indivíduo" at bounding box center [418, 593] width 128 height 27
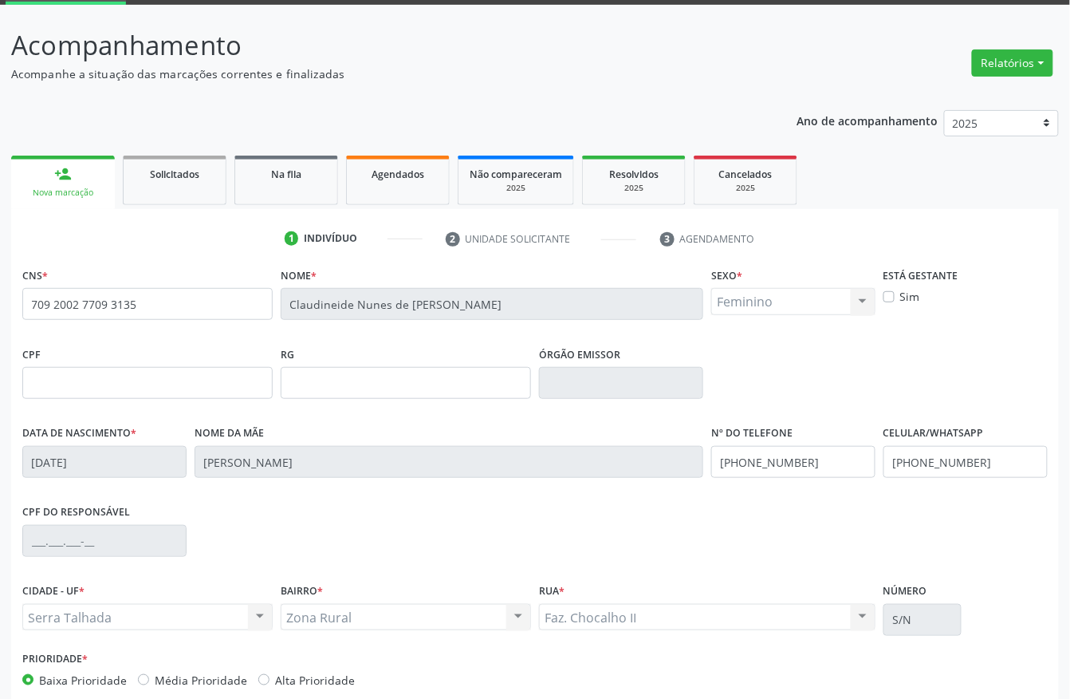
scroll to position [167, 0]
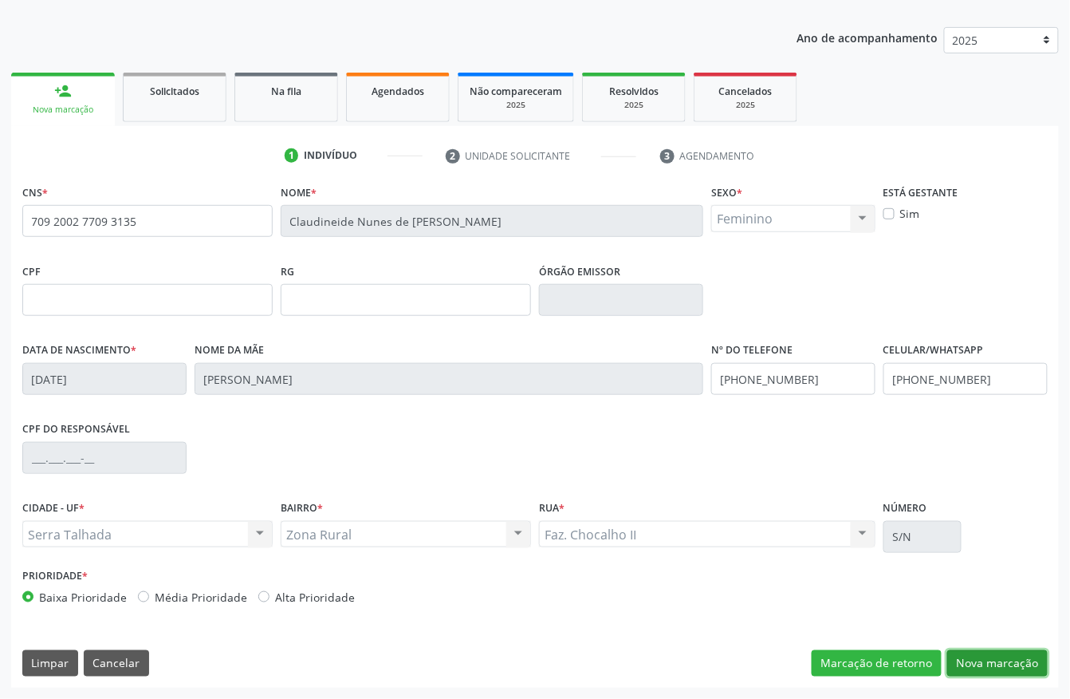
drag, startPoint x: 976, startPoint y: 667, endPoint x: 431, endPoint y: 546, distance: 558.8
click at [964, 660] on button "Nova marcação" at bounding box center [997, 663] width 100 height 27
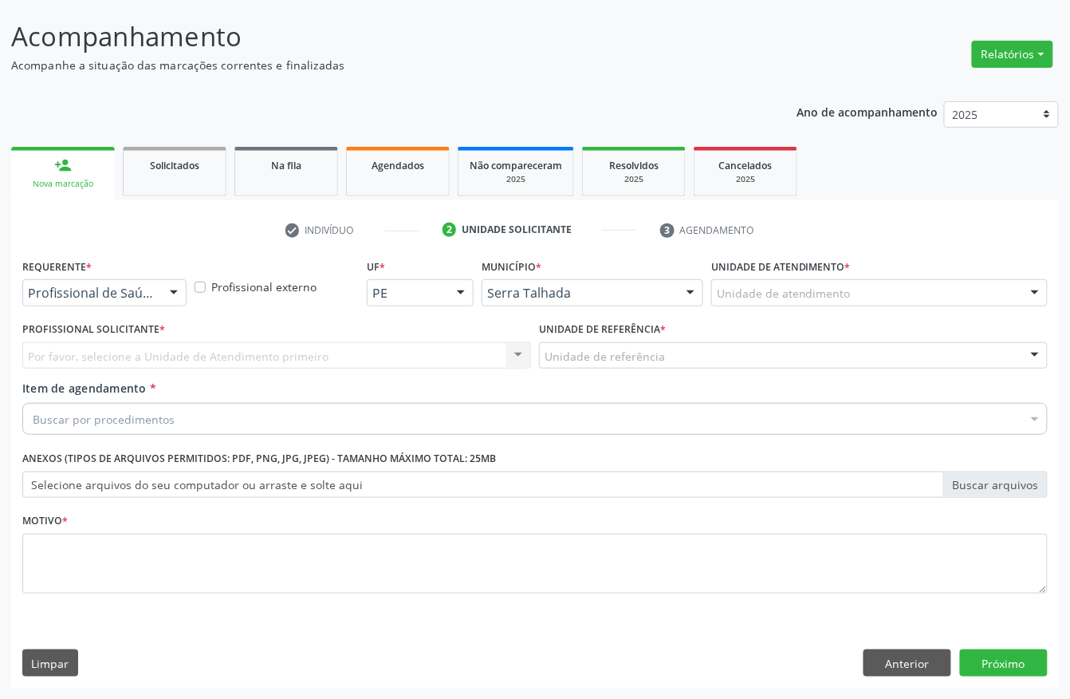
click at [84, 297] on div "Requerente * Profissional de Saúde Profissional de Saúde Paciente Nenhum result…" at bounding box center [104, 285] width 172 height 62
drag, startPoint x: 84, startPoint y: 295, endPoint x: 83, endPoint y: 337, distance: 41.5
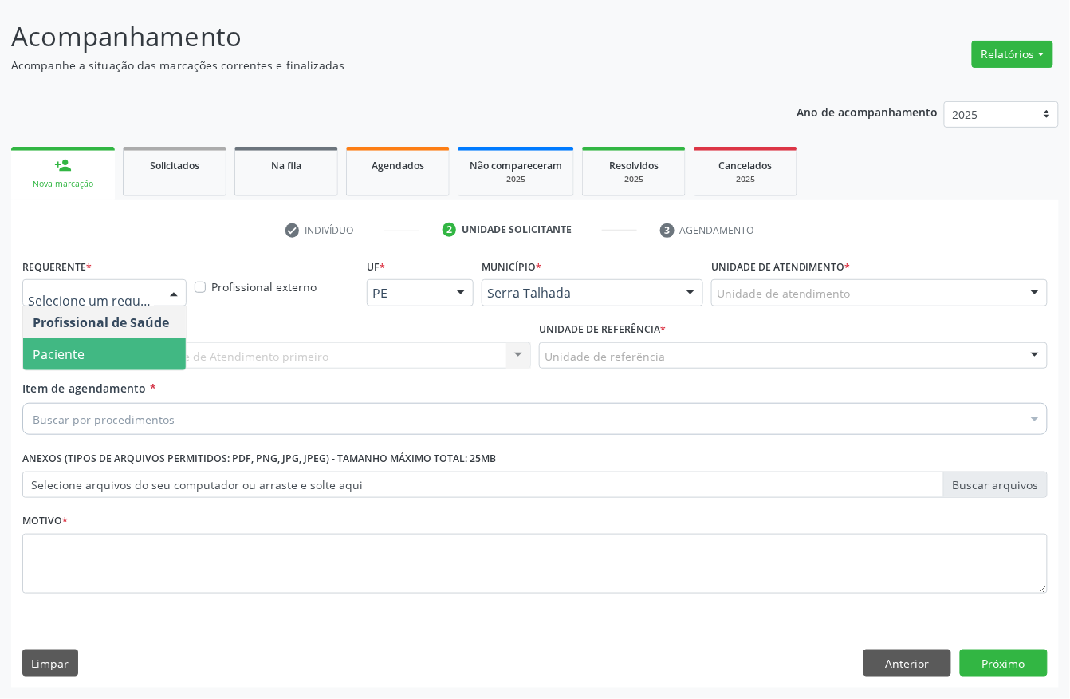
click at [84, 352] on span "Paciente" at bounding box center [104, 354] width 163 height 32
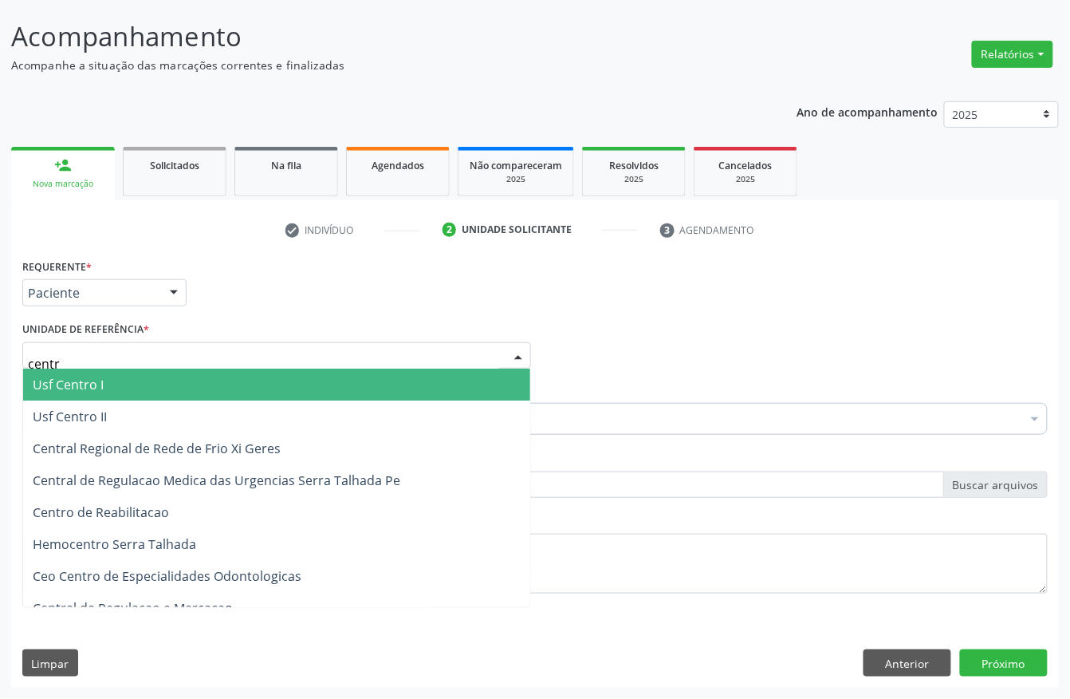
type input "centro"
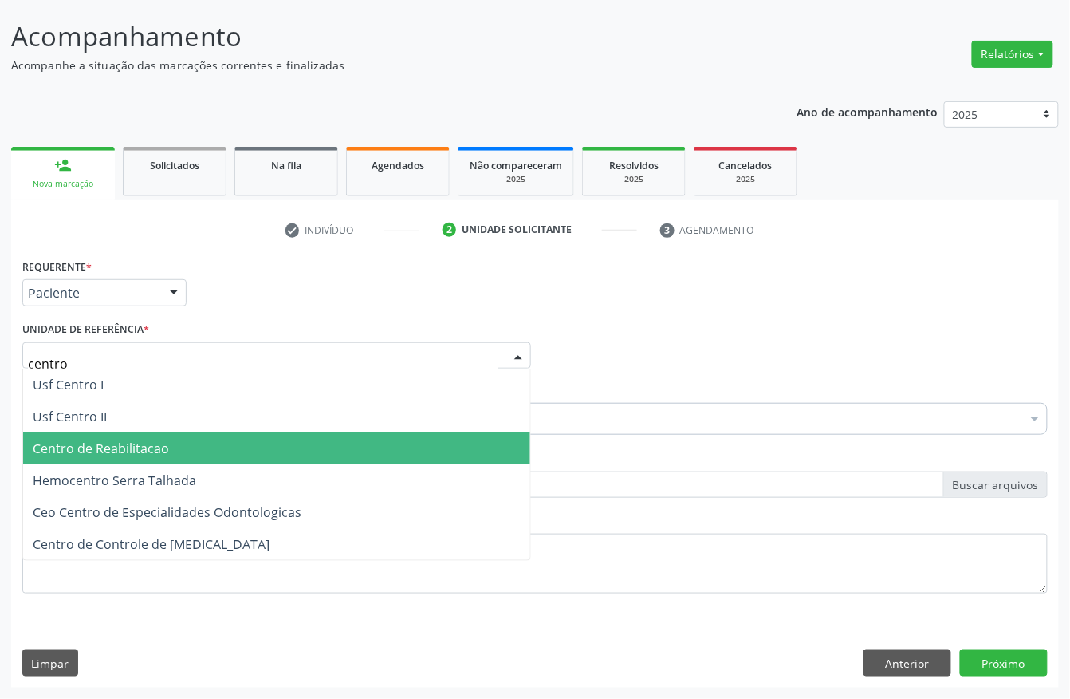
click at [140, 443] on span "Centro de Reabilitacao" at bounding box center [101, 448] width 136 height 18
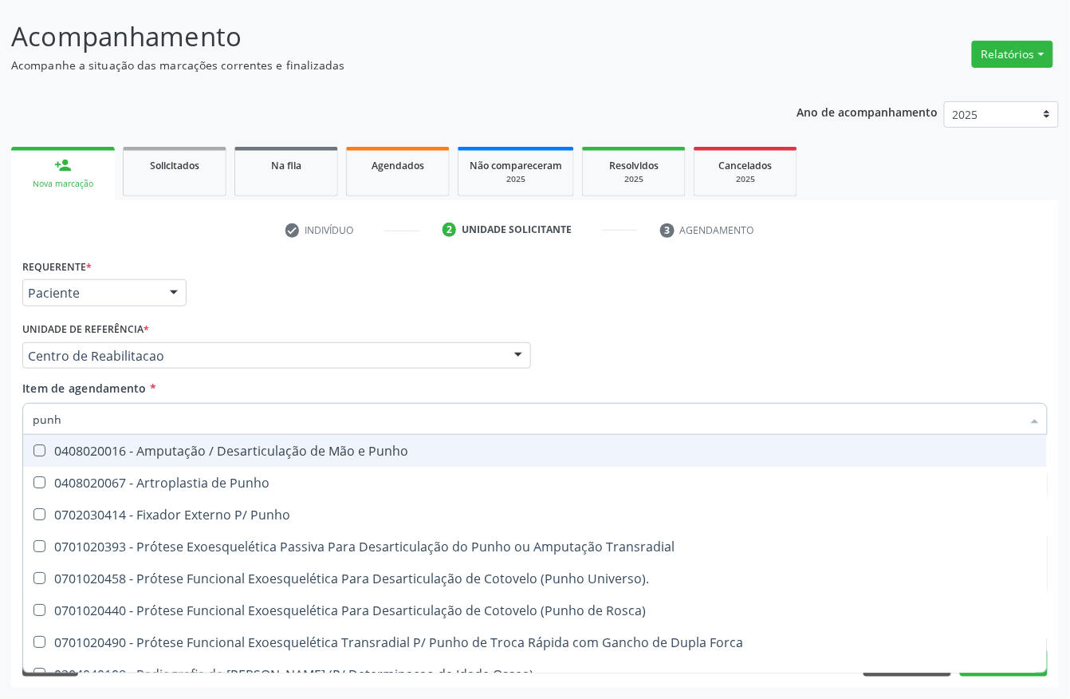
type input "punho"
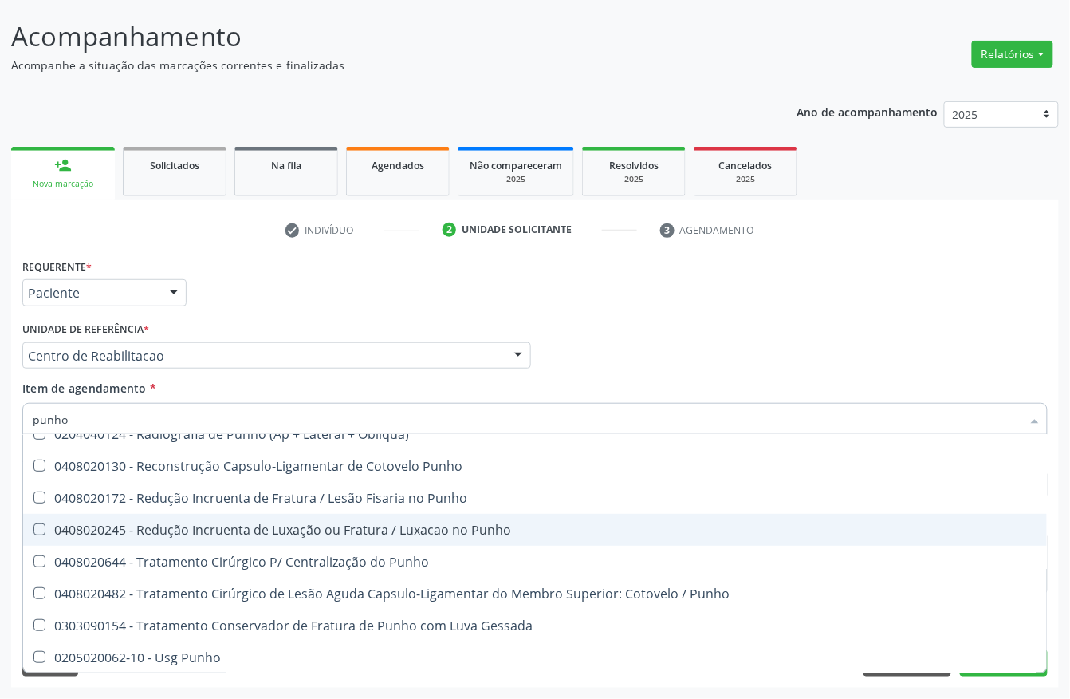
scroll to position [273, 0]
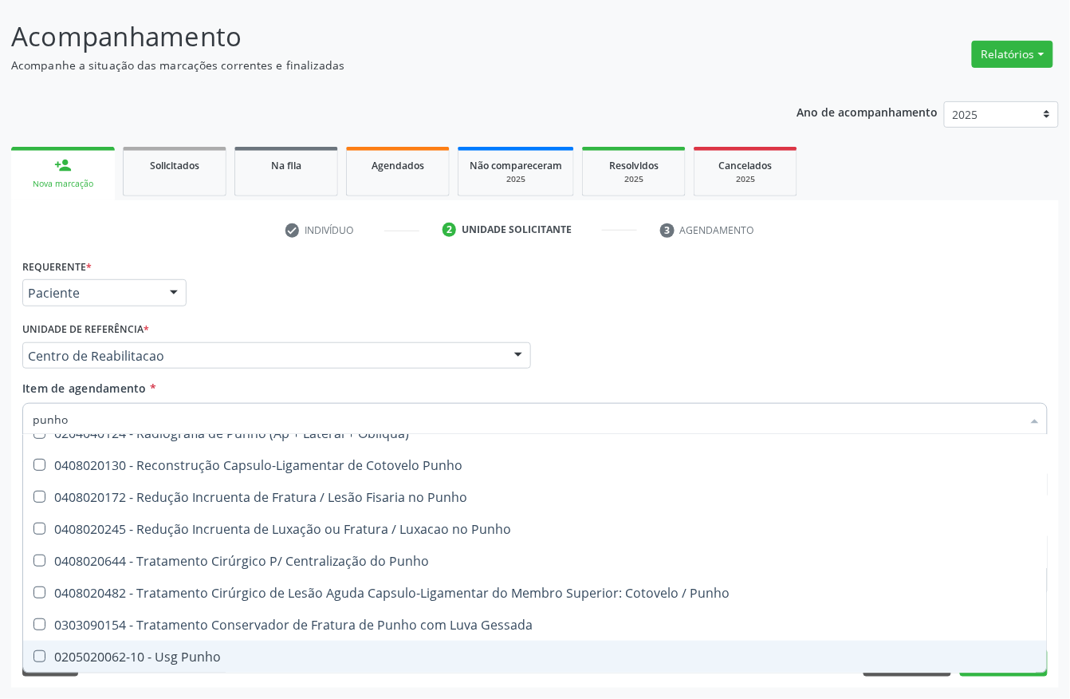
click at [152, 643] on span "0205020062-10 - Usg Punho" at bounding box center [535, 656] width 1024 height 32
checkbox Punho "true"
click at [0, 531] on div "Acompanhamento Acompanhe a situação das marcações correntes e finalizadas Relat…" at bounding box center [535, 347] width 1070 height 703
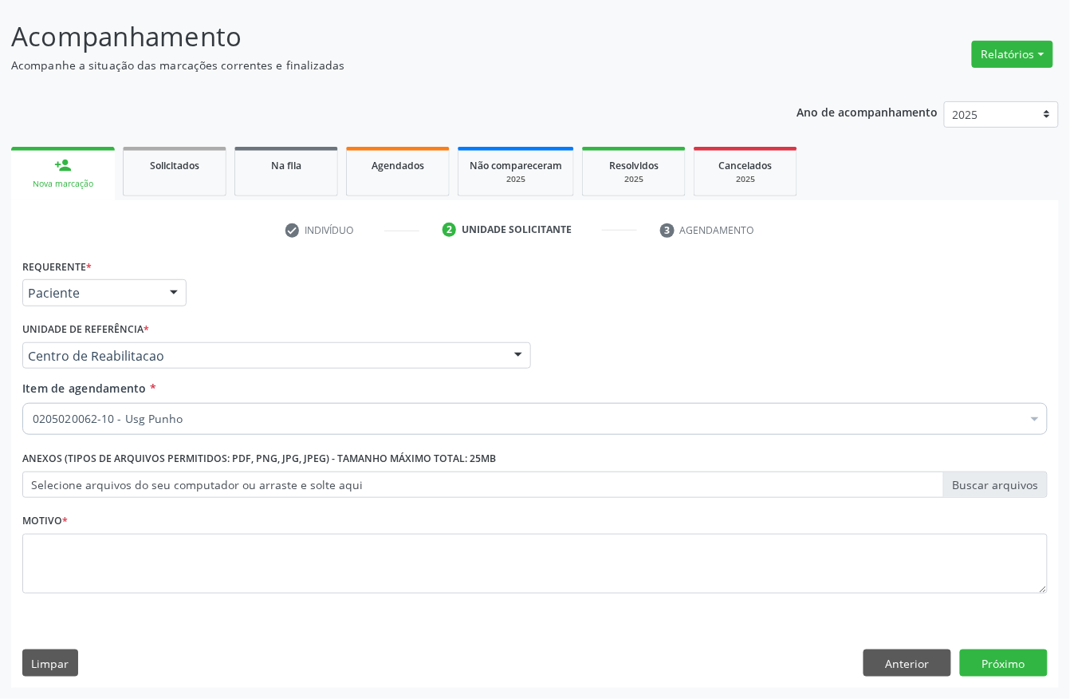
scroll to position [0, 0]
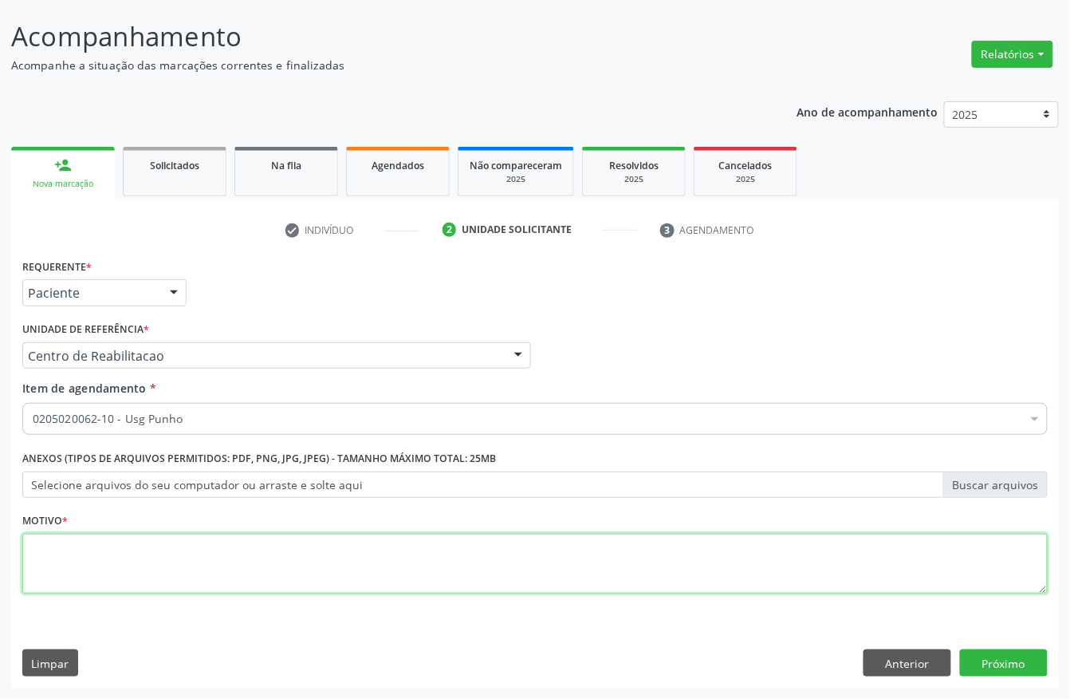
click at [51, 562] on textarea at bounding box center [535, 564] width 1026 height 61
type textarea "."
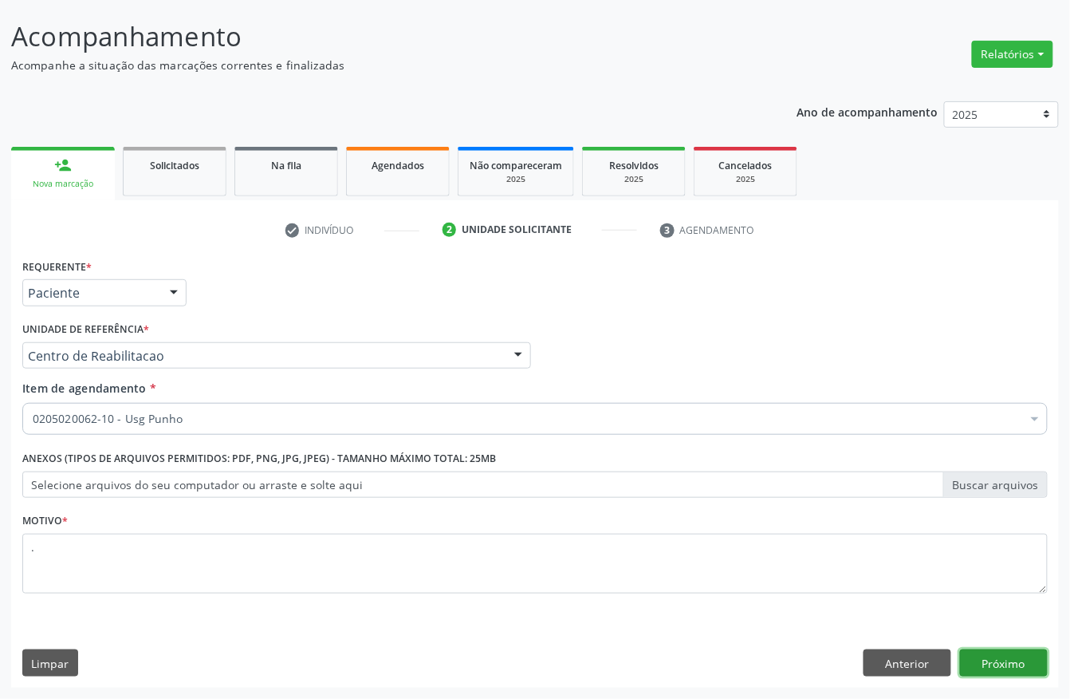
click at [979, 671] on button "Próximo" at bounding box center [1004, 662] width 88 height 27
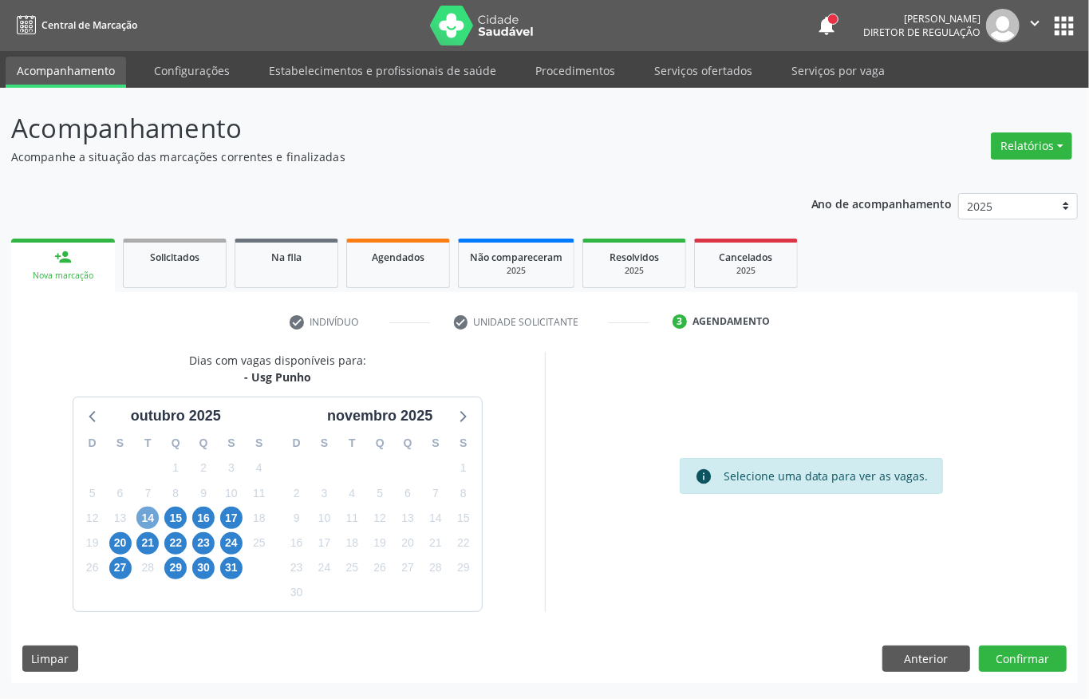
click at [153, 521] on span "14" at bounding box center [147, 517] width 22 height 22
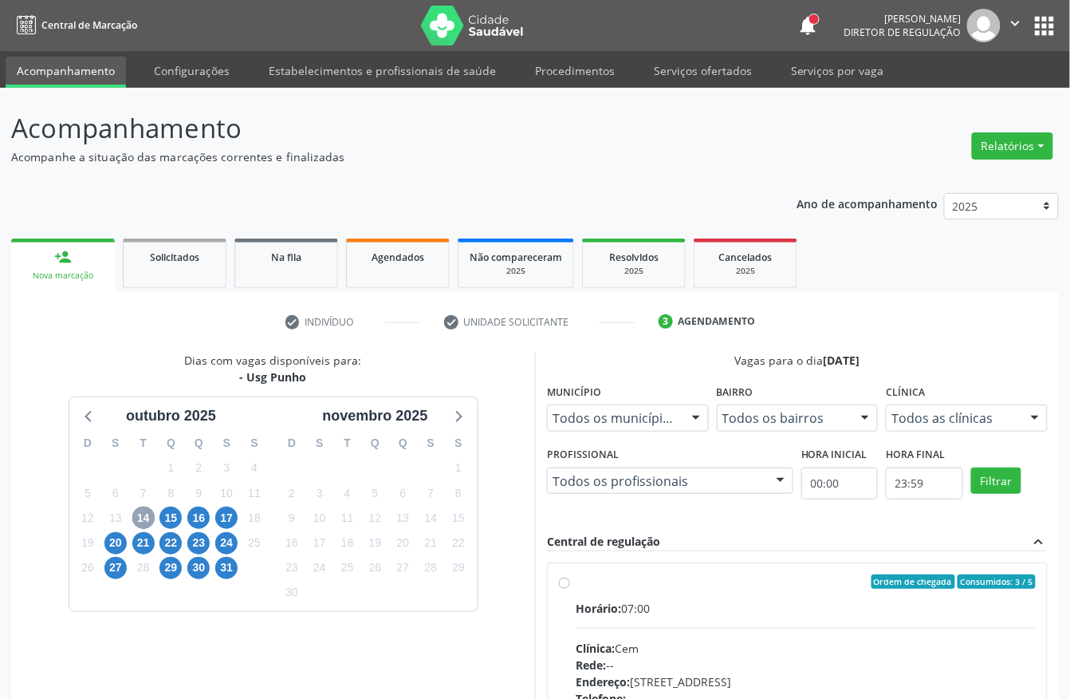
scroll to position [106, 0]
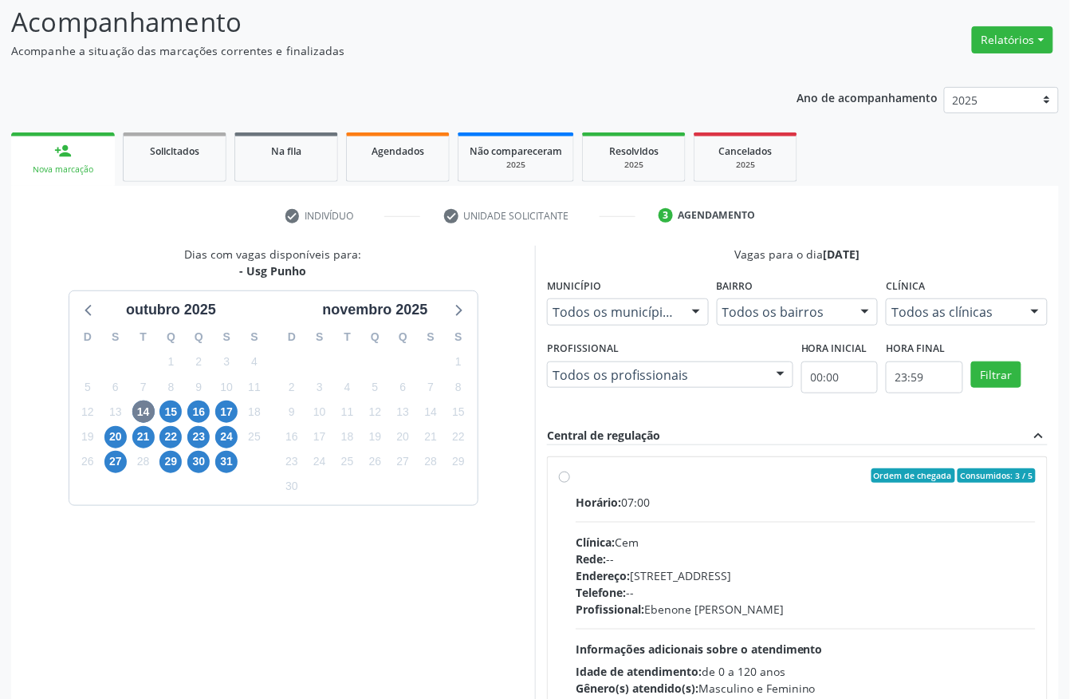
click at [677, 537] on div "Clínica: Cem" at bounding box center [806, 542] width 460 height 17
click at [570, 482] on input "Ordem de chegada Consumidos: 3 / 5 Horário: 07:00 Clínica: Cem Rede: -- Endereç…" at bounding box center [564, 475] width 11 height 14
radio input "true"
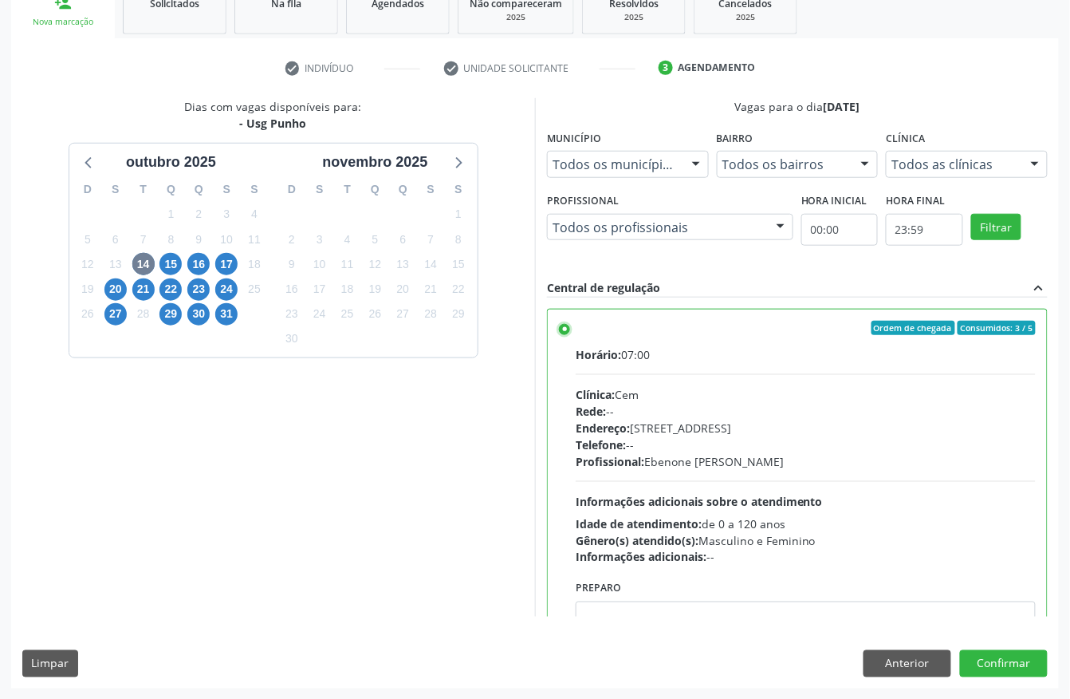
scroll to position [255, 0]
click at [1022, 670] on button "Confirmar" at bounding box center [1004, 662] width 88 height 27
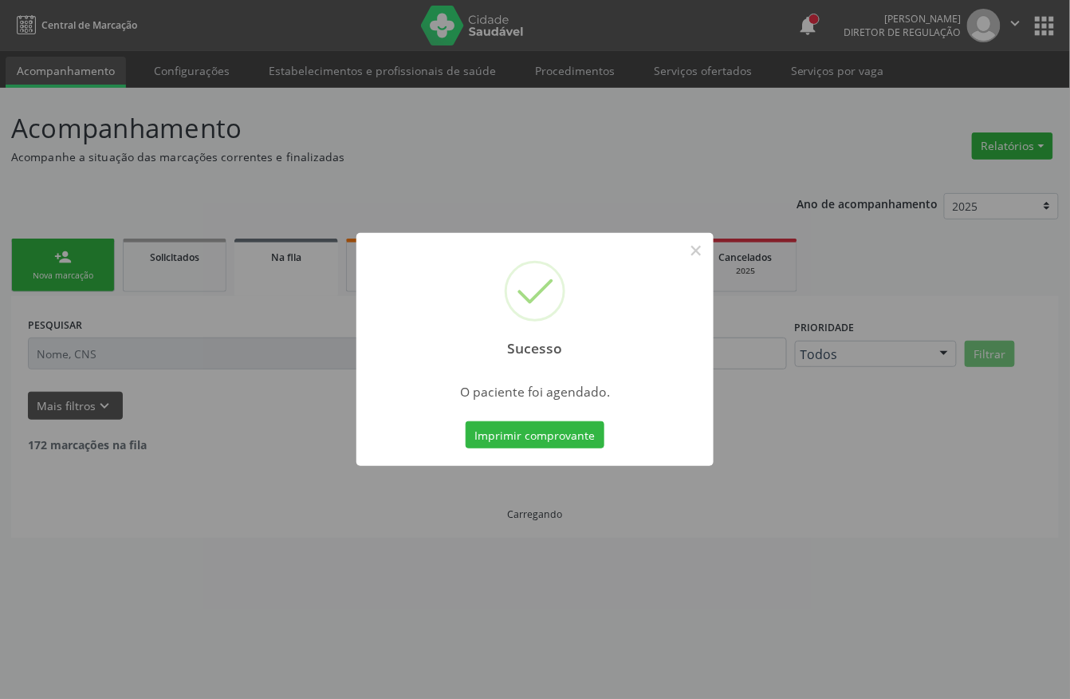
scroll to position [0, 0]
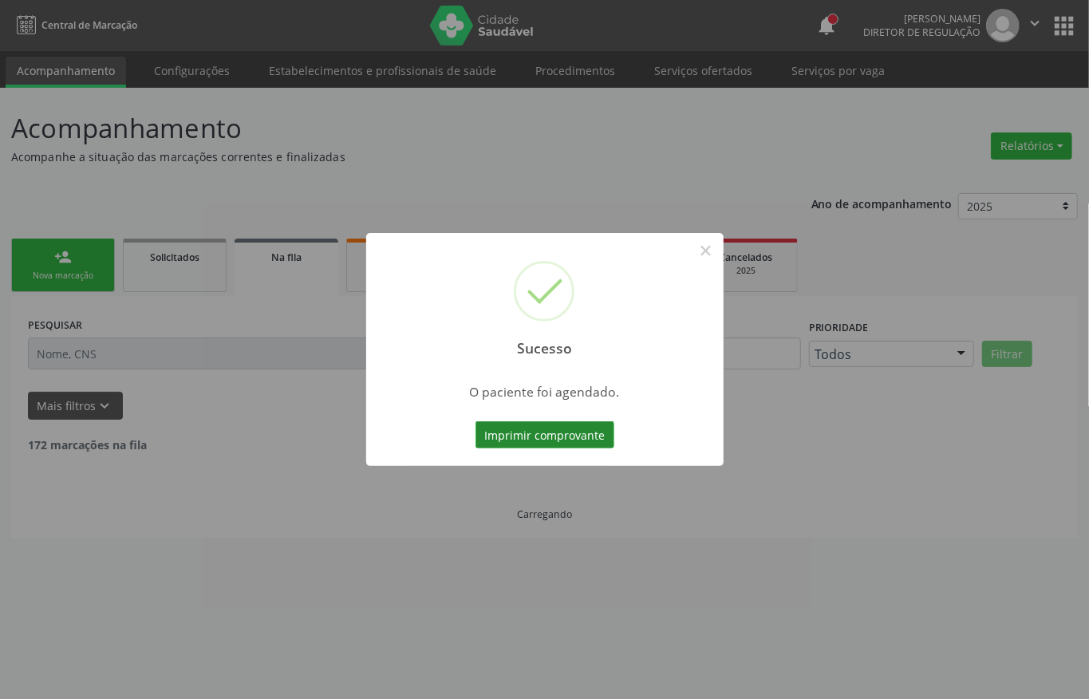
click at [579, 431] on button "Imprimir comprovante" at bounding box center [544, 434] width 139 height 27
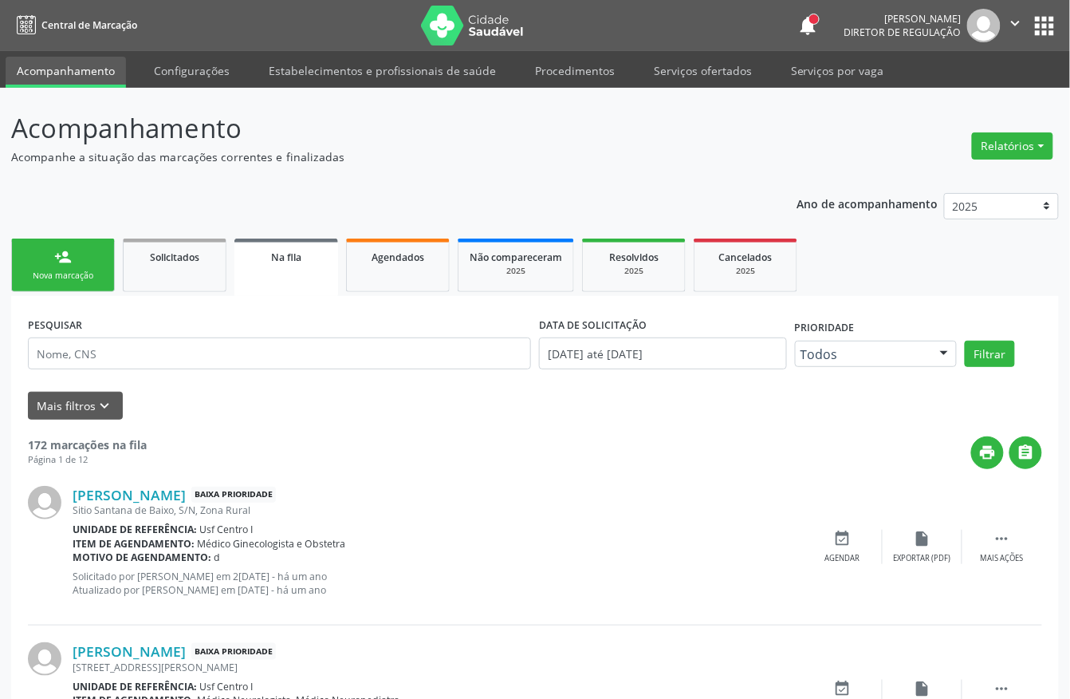
click at [49, 262] on link "person_add Nova marcação" at bounding box center [63, 264] width 104 height 53
click at [65, 266] on link "person_add Nova marcação" at bounding box center [63, 264] width 104 height 53
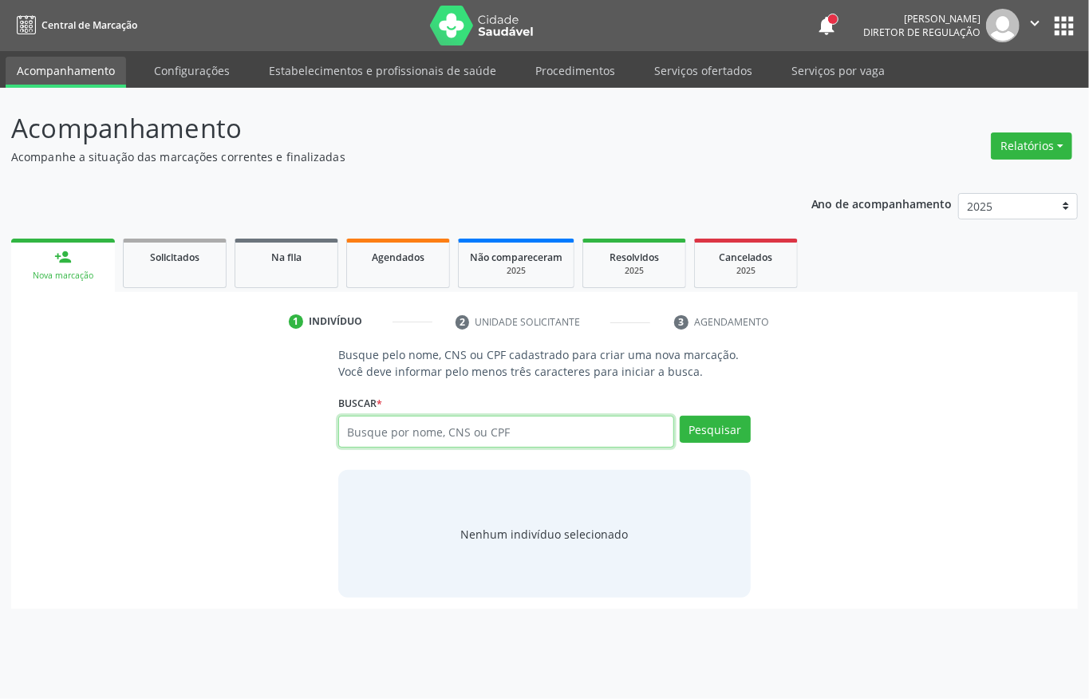
click at [365, 438] on input "text" at bounding box center [506, 431] width 336 height 32
paste input "709 2002 7709 3135"
type input "709 2002 7709 3135"
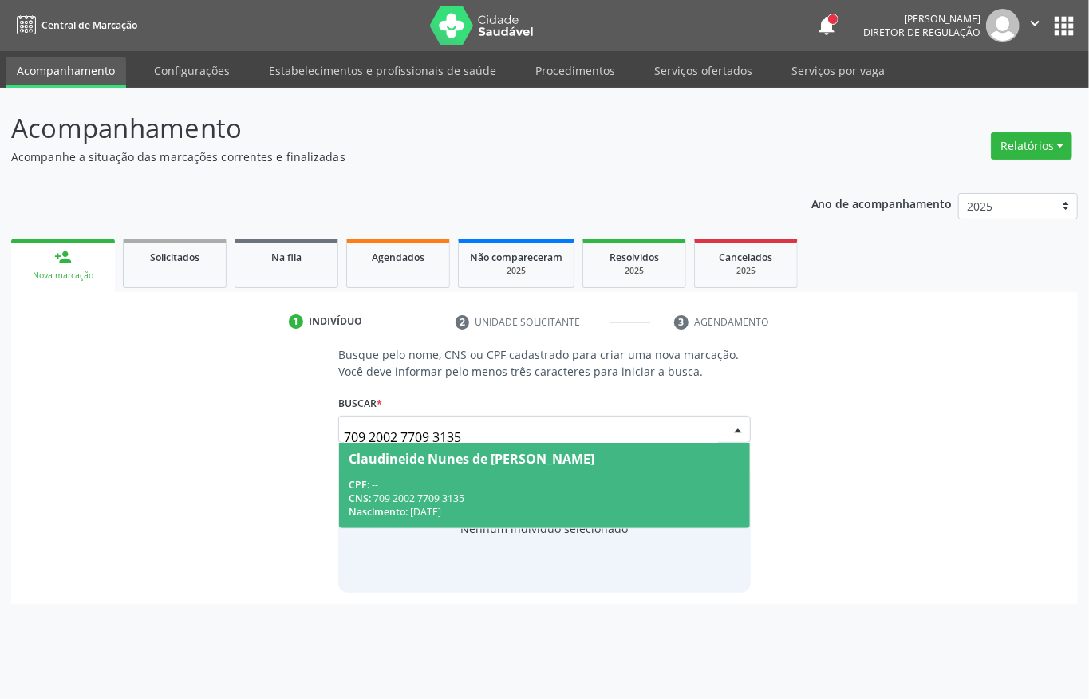
click at [526, 511] on div "Nascimento: 3[DATE]" at bounding box center [544, 512] width 392 height 14
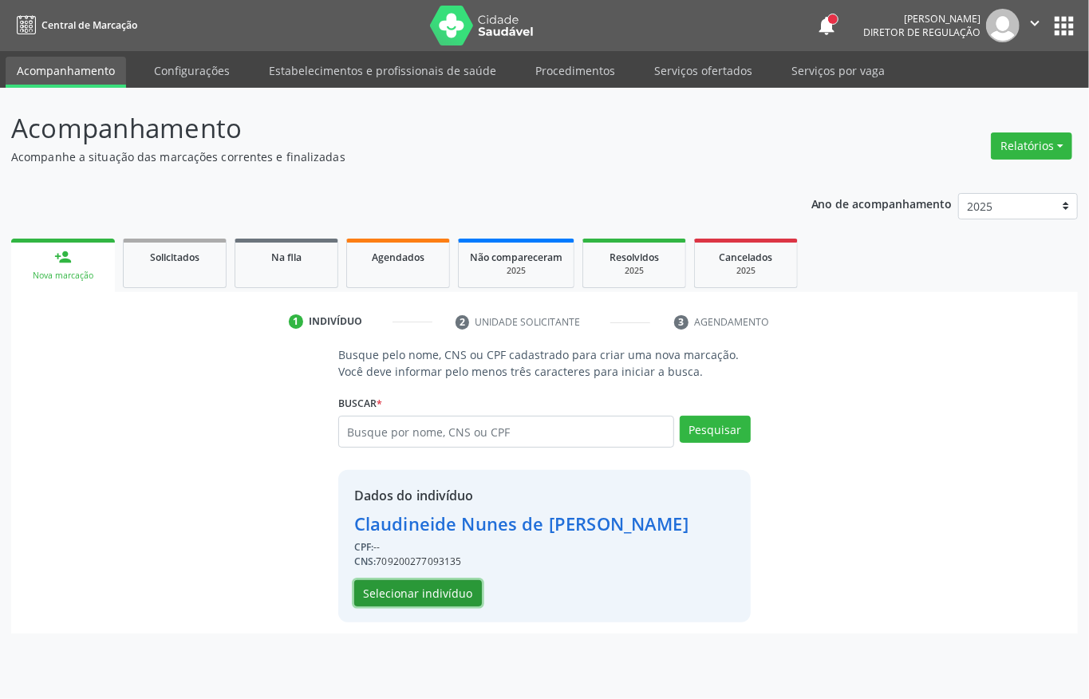
click at [448, 584] on button "Selecionar indivíduo" at bounding box center [418, 593] width 128 height 27
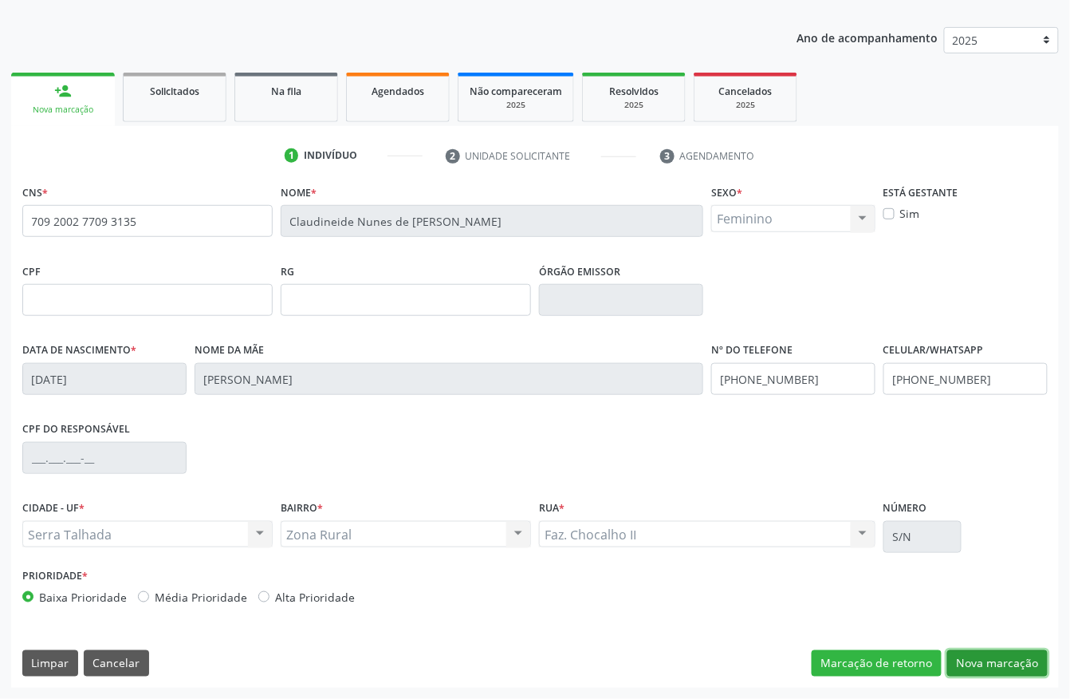
drag, startPoint x: 1006, startPoint y: 656, endPoint x: 721, endPoint y: 568, distance: 298.7
click at [1006, 656] on button "Nova marcação" at bounding box center [997, 663] width 100 height 27
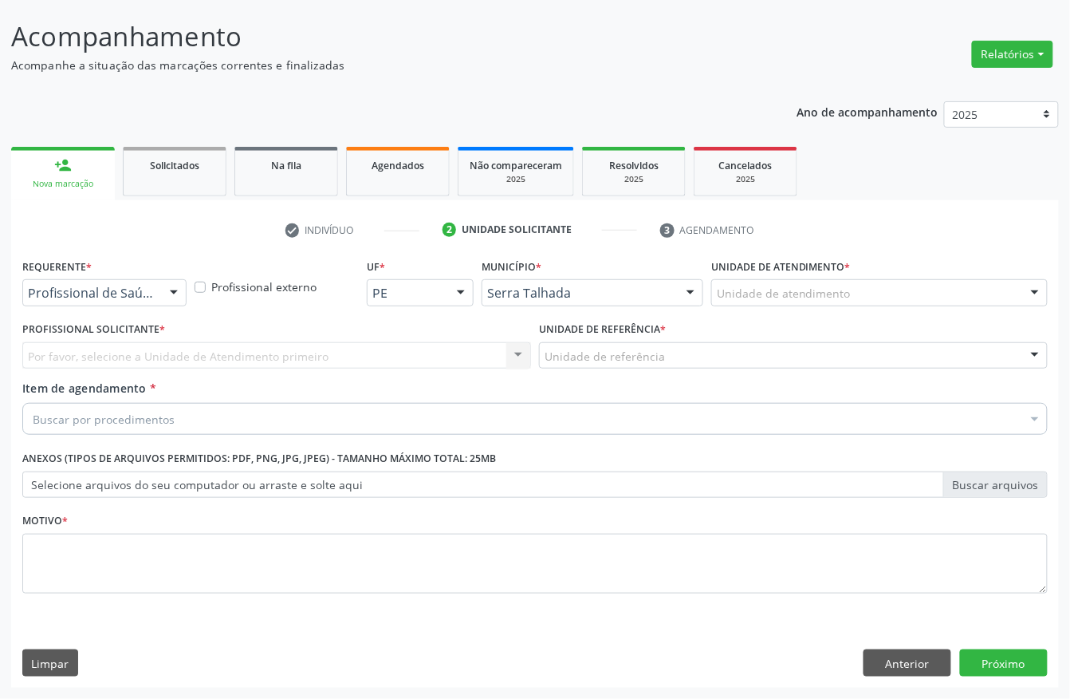
scroll to position [93, 0]
click at [52, 282] on div "Profissional de Saúde" at bounding box center [104, 292] width 164 height 27
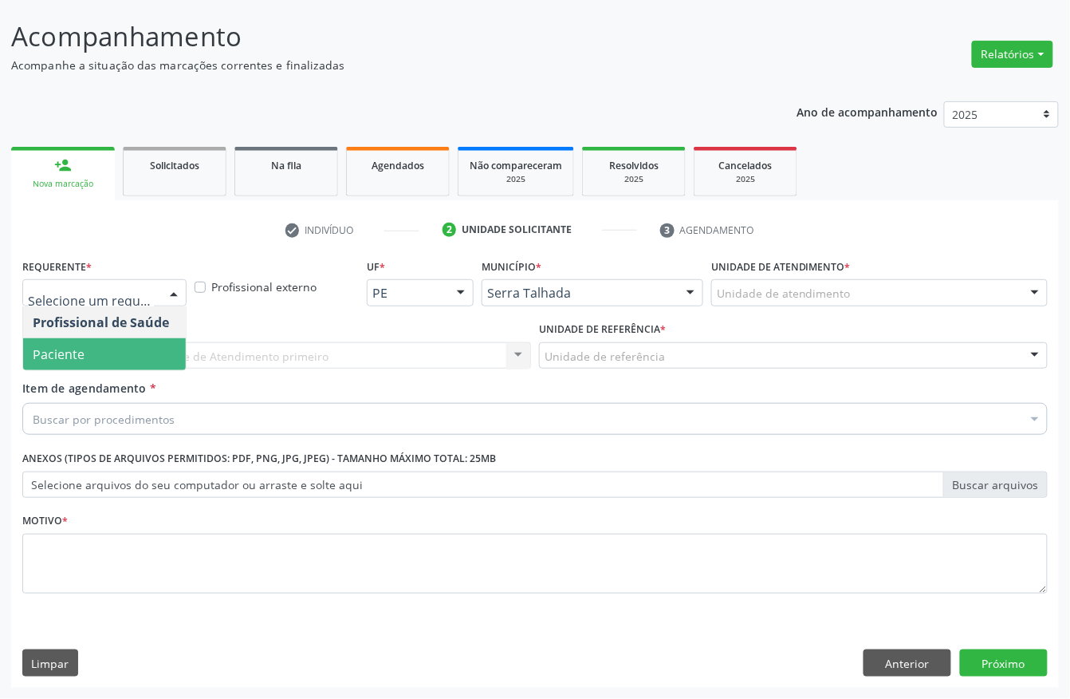
click at [49, 352] on span "Paciente" at bounding box center [59, 354] width 52 height 18
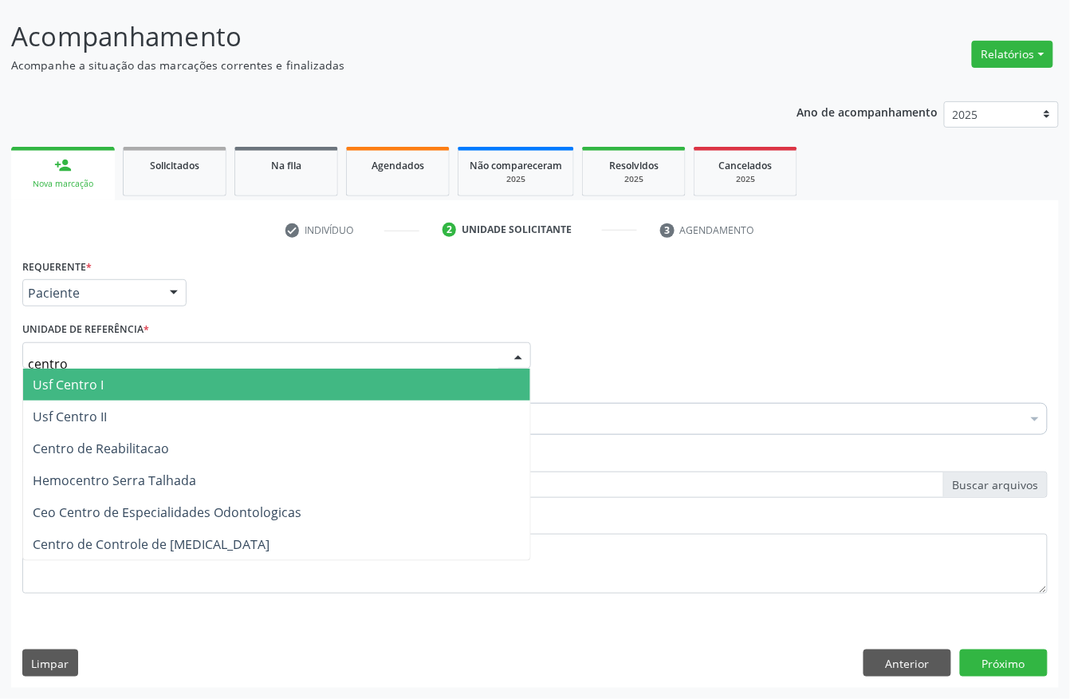
type input "centro"
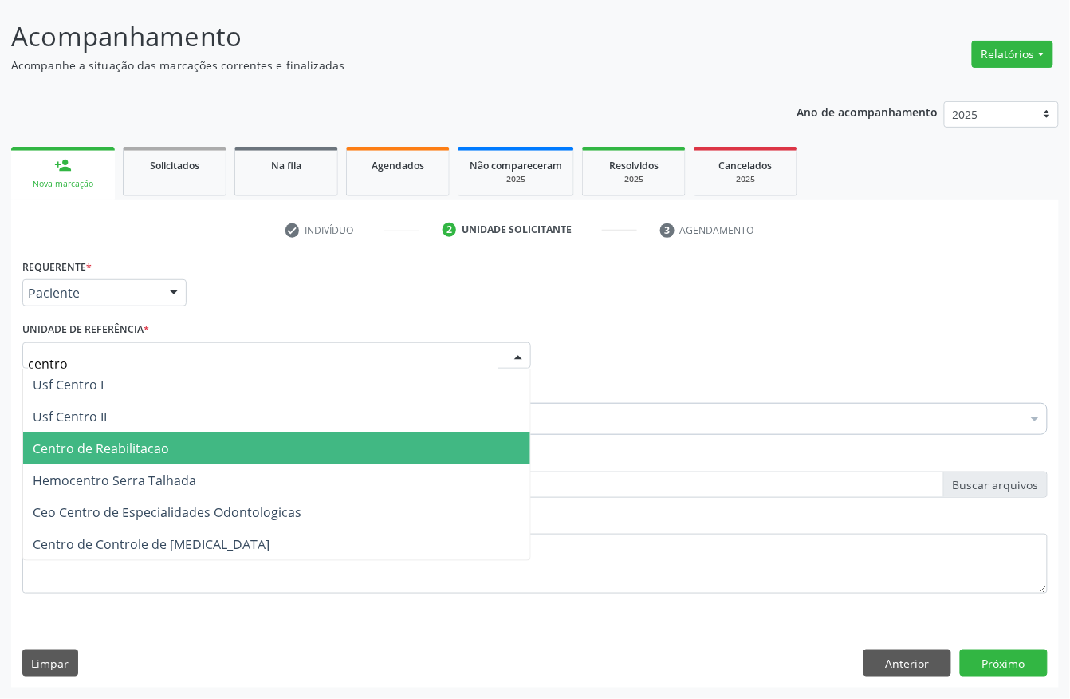
click at [116, 444] on span "Centro de Reabilitacao" at bounding box center [101, 448] width 136 height 18
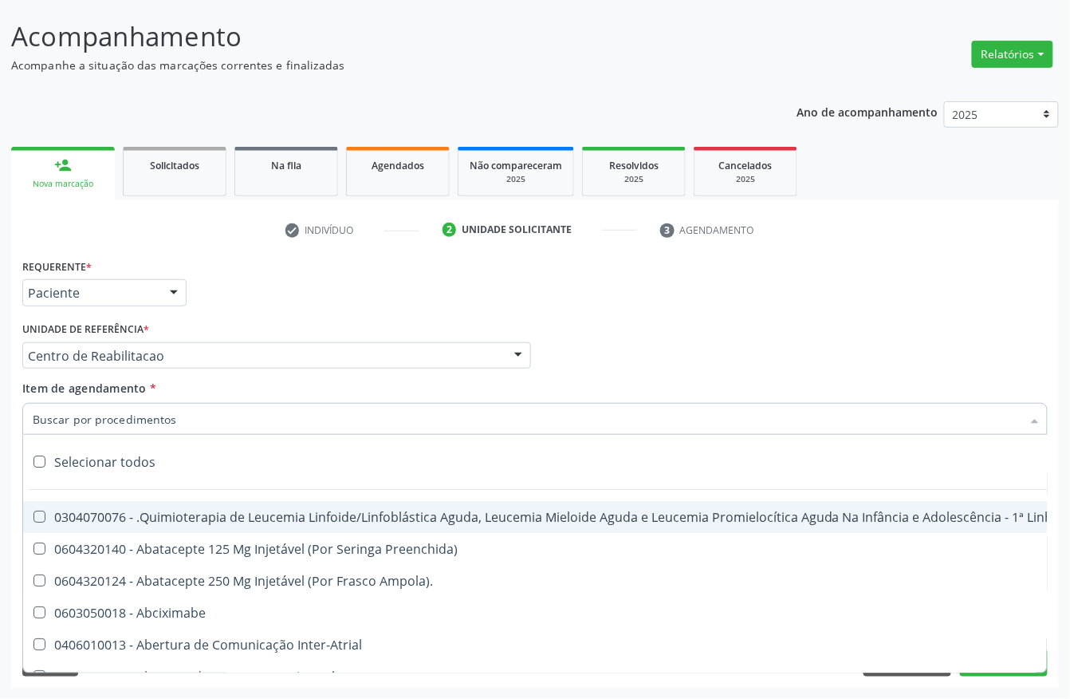
type input "p"
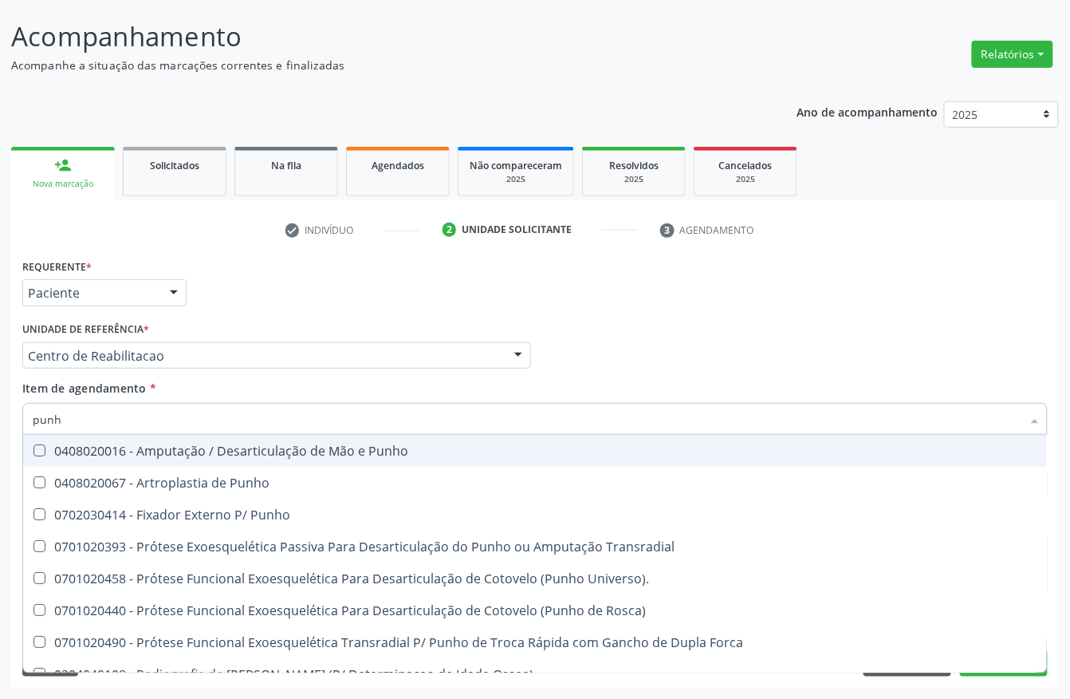
type input "punho"
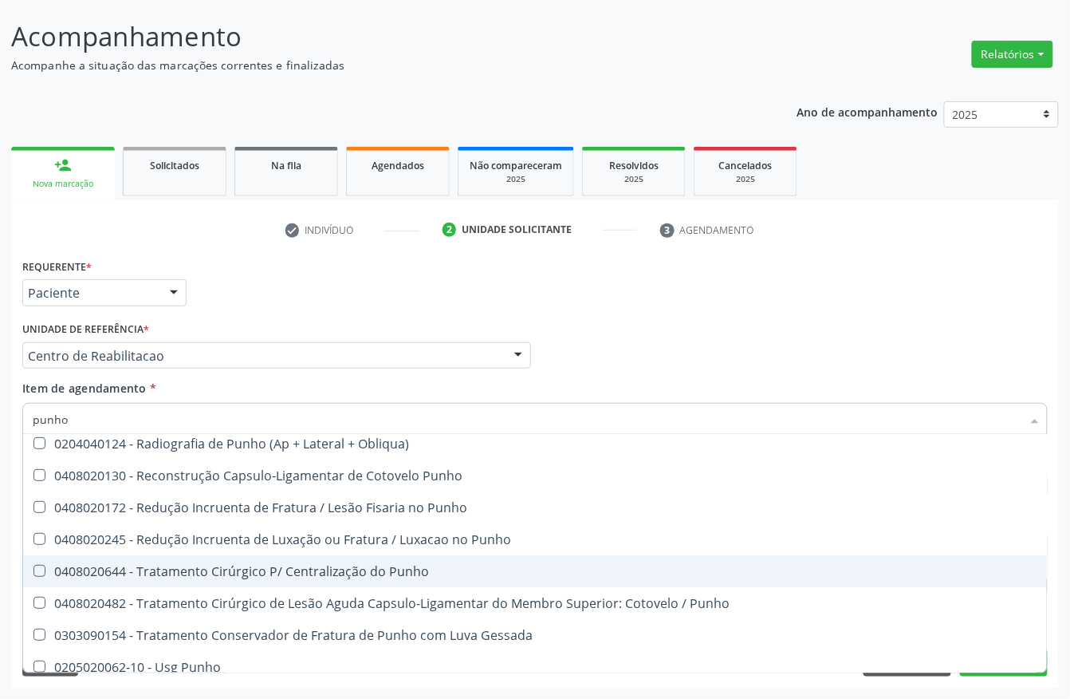
scroll to position [273, 0]
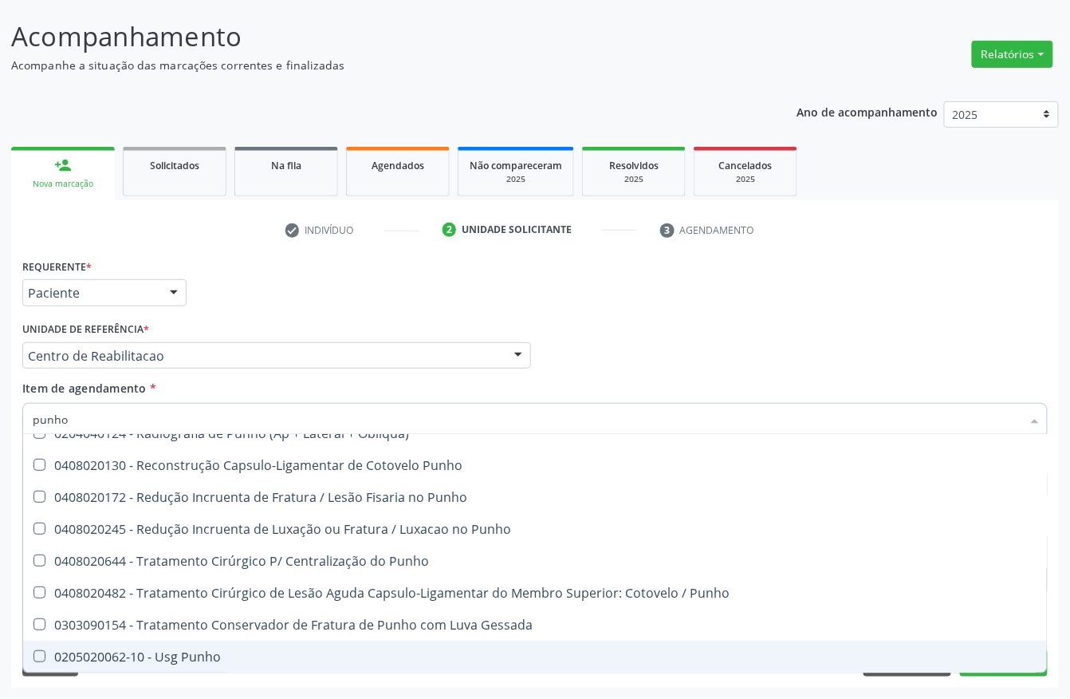
click at [206, 651] on div "0205020062-10 - Usg Punho" at bounding box center [535, 656] width 1005 height 13
checkbox Punho "true"
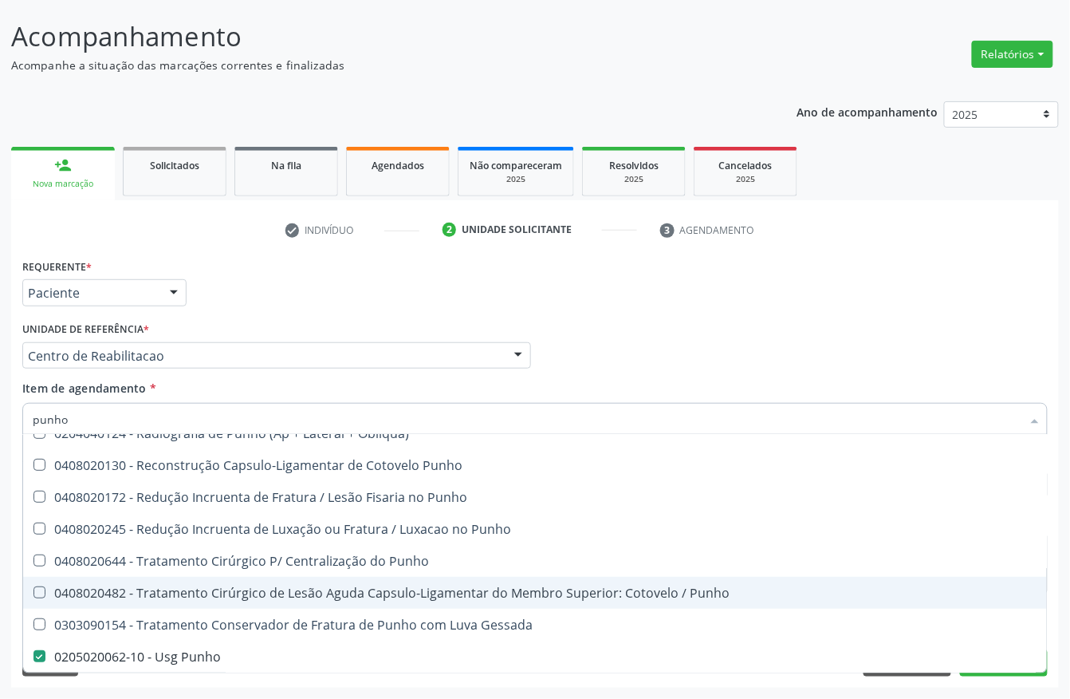
click at [6, 460] on div "Acompanhamento Acompanhe a situação das marcações correntes e finalizadas Relat…" at bounding box center [535, 347] width 1070 height 703
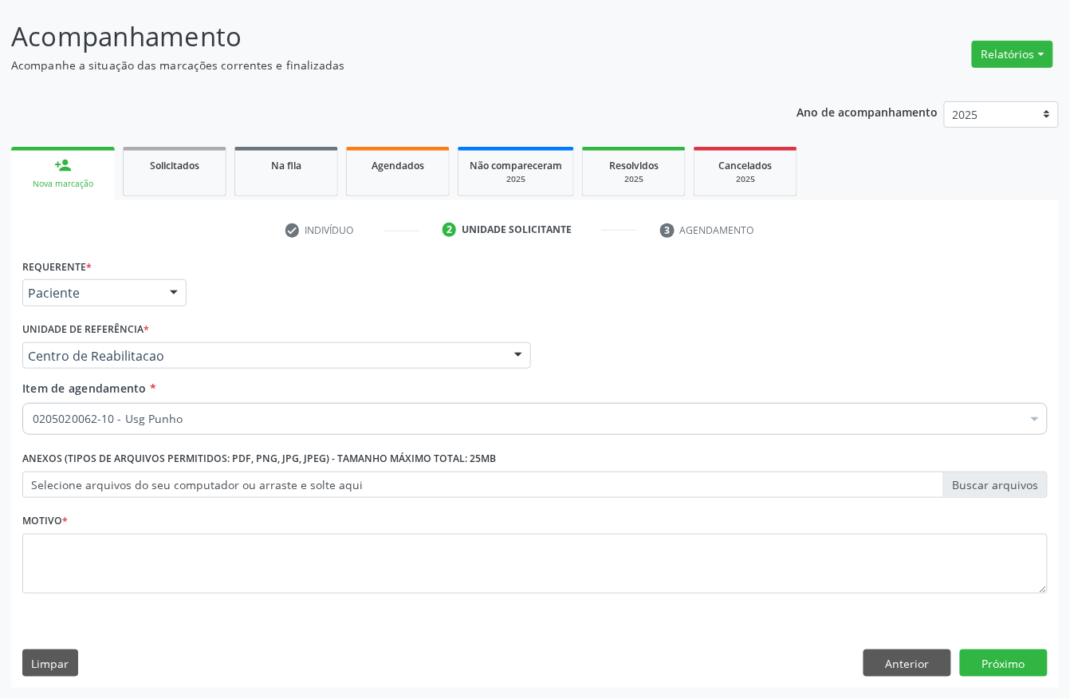
checkbox Punho "true"
checkbox \(Dornic\) "false"
click at [41, 530] on label "Motivo *" at bounding box center [44, 521] width 45 height 25
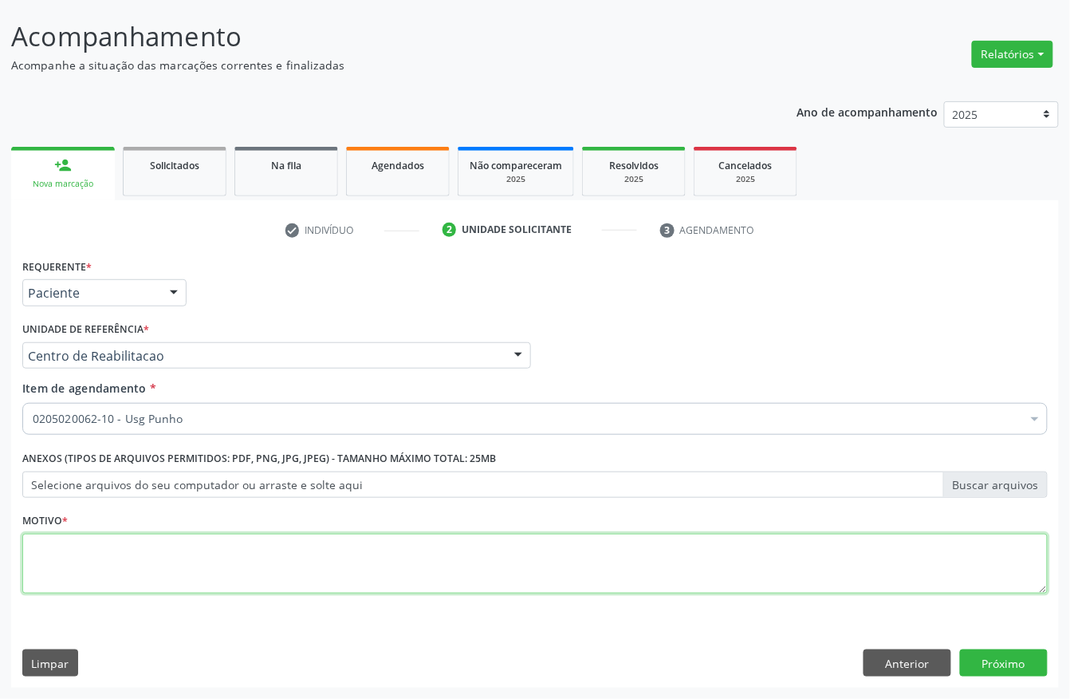
click at [46, 545] on textarea at bounding box center [535, 564] width 1026 height 61
type textarea "."
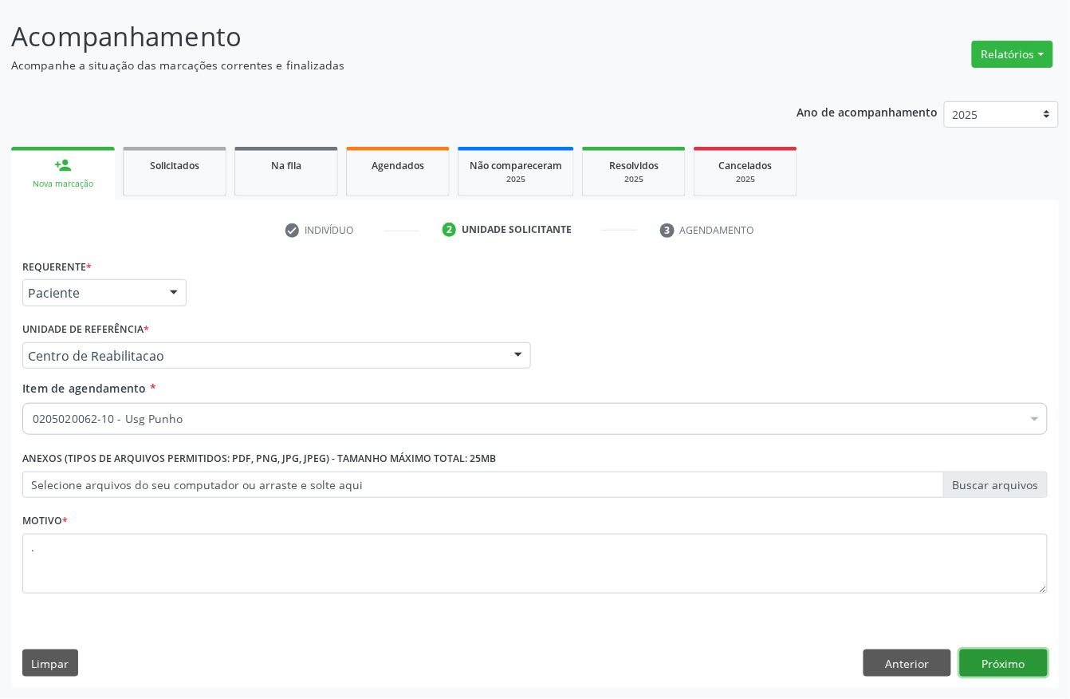
click at [990, 667] on button "Próximo" at bounding box center [1004, 662] width 88 height 27
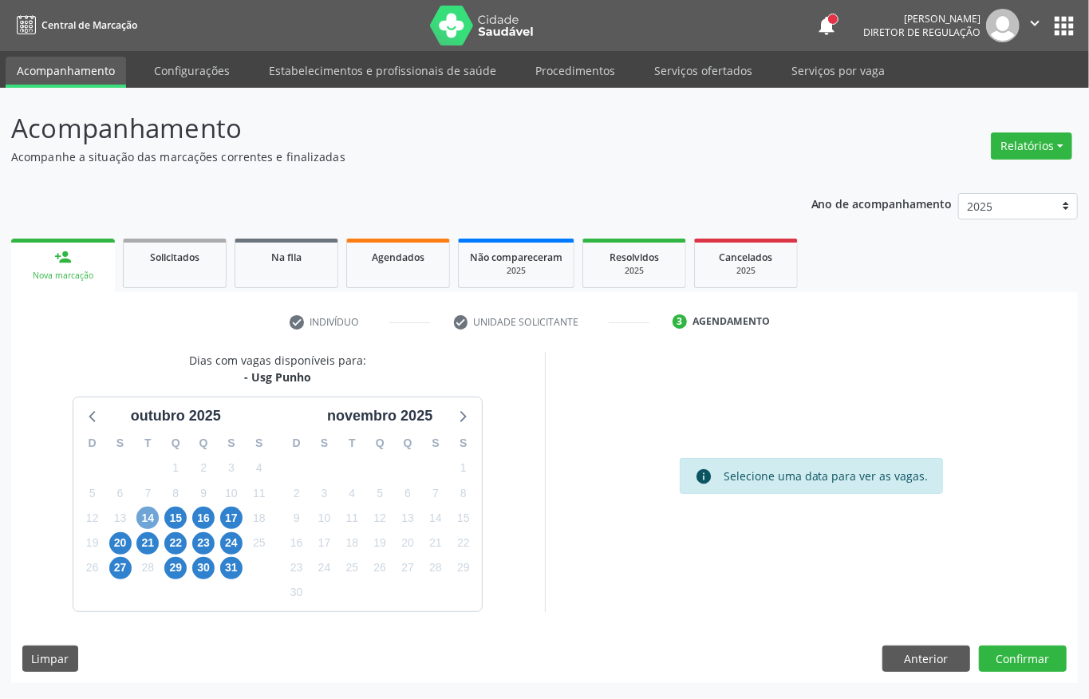
click at [152, 514] on span "14" at bounding box center [147, 517] width 22 height 22
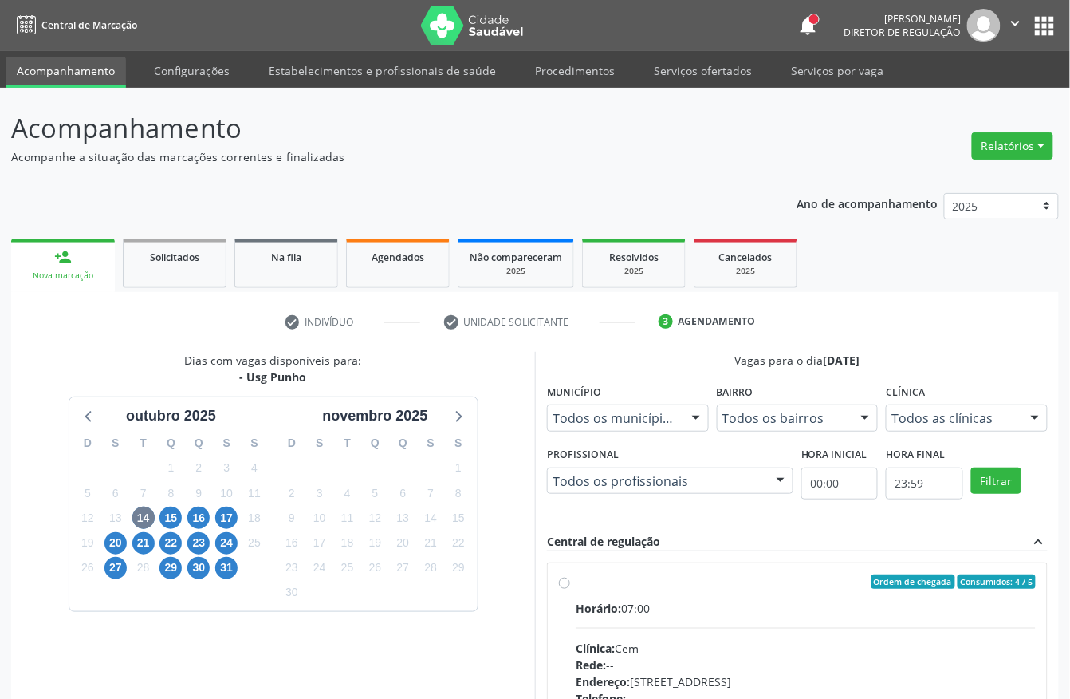
drag, startPoint x: 737, startPoint y: 598, endPoint x: 743, endPoint y: 450, distance: 148.5
click at [737, 592] on label "Ordem de chegada Consumidos: 4 / 5 Horário: 07:00 Clínica: Cem Rede: -- Endereç…" at bounding box center [806, 696] width 460 height 245
click at [570, 589] on input "Ordem de chegada Consumidos: 4 / 5 Horário: 07:00 Clínica: Cem Rede: -- Endereç…" at bounding box center [564, 581] width 11 height 14
radio input "true"
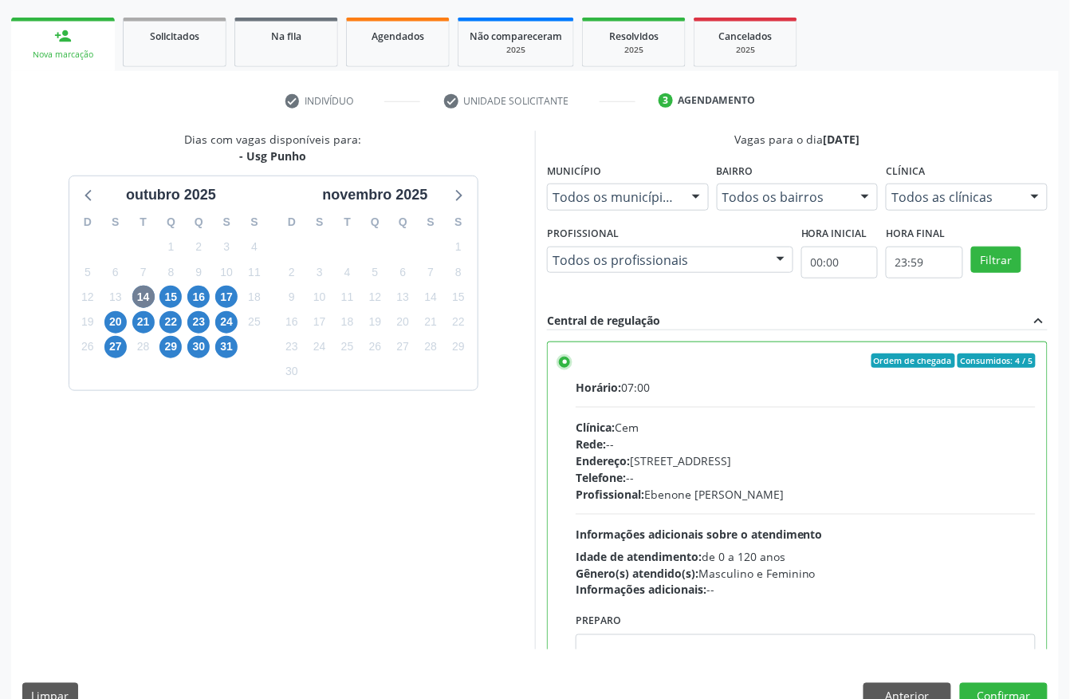
scroll to position [255, 0]
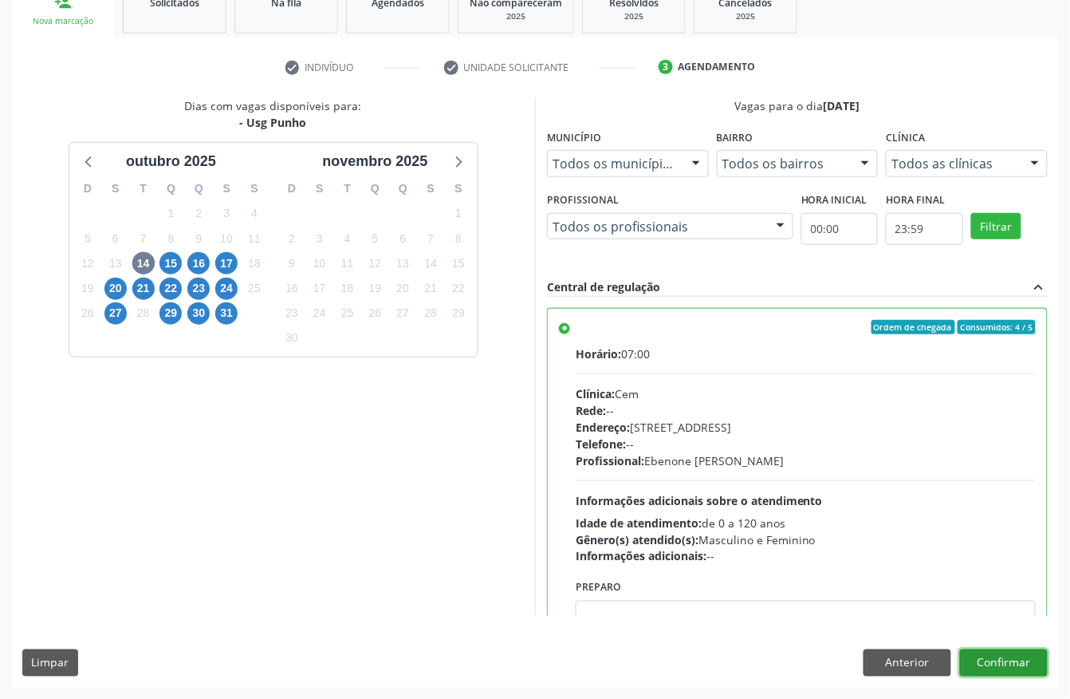
click at [982, 655] on button "Confirmar" at bounding box center [1004, 662] width 88 height 27
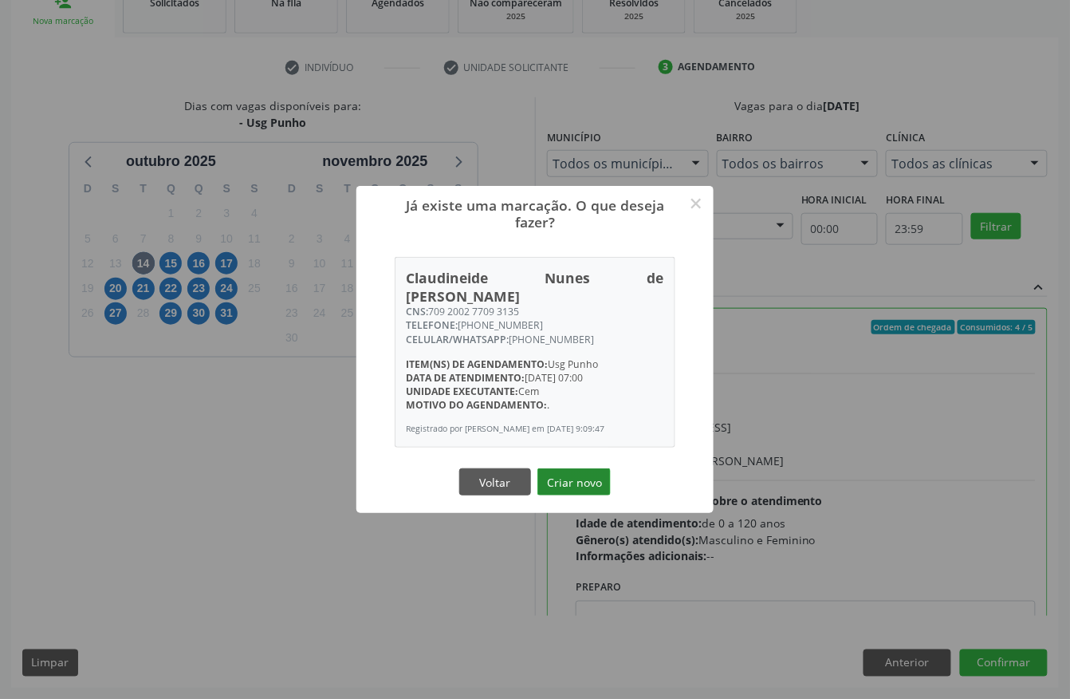
click at [555, 490] on button "Criar novo" at bounding box center [573, 481] width 73 height 27
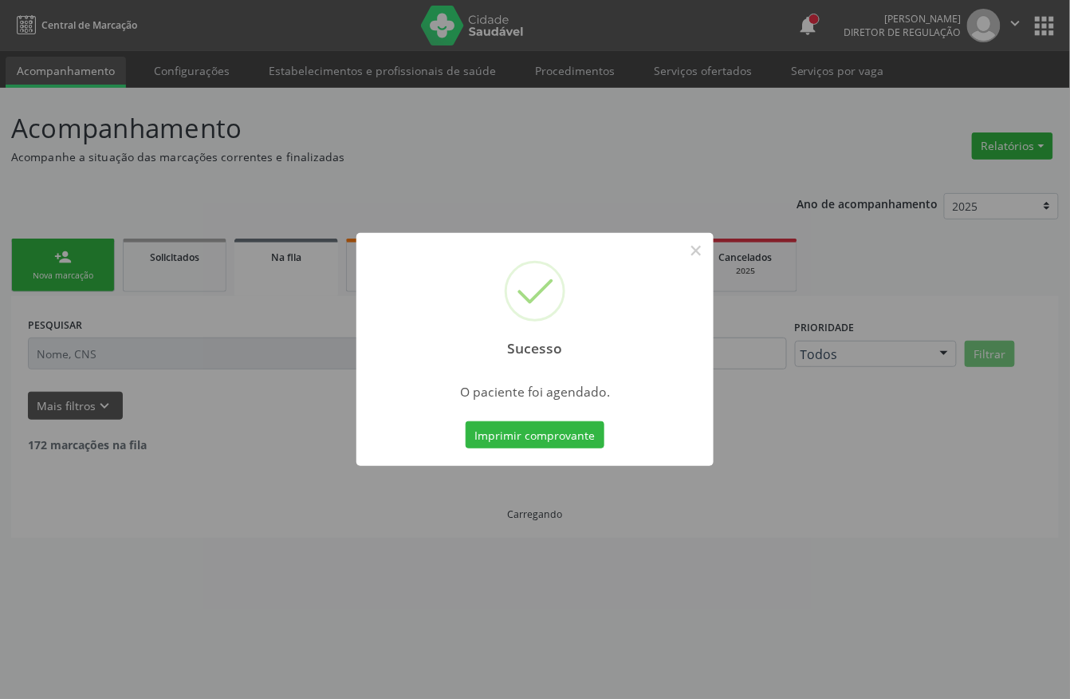
scroll to position [0, 0]
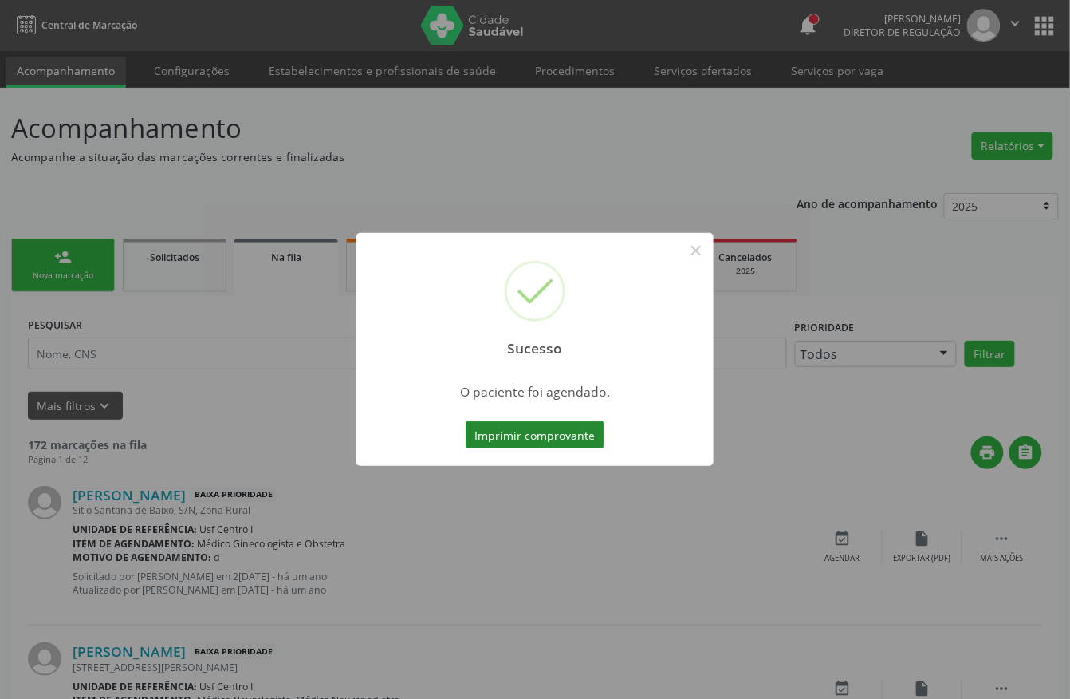
click at [563, 435] on button "Imprimir comprovante" at bounding box center [535, 434] width 139 height 27
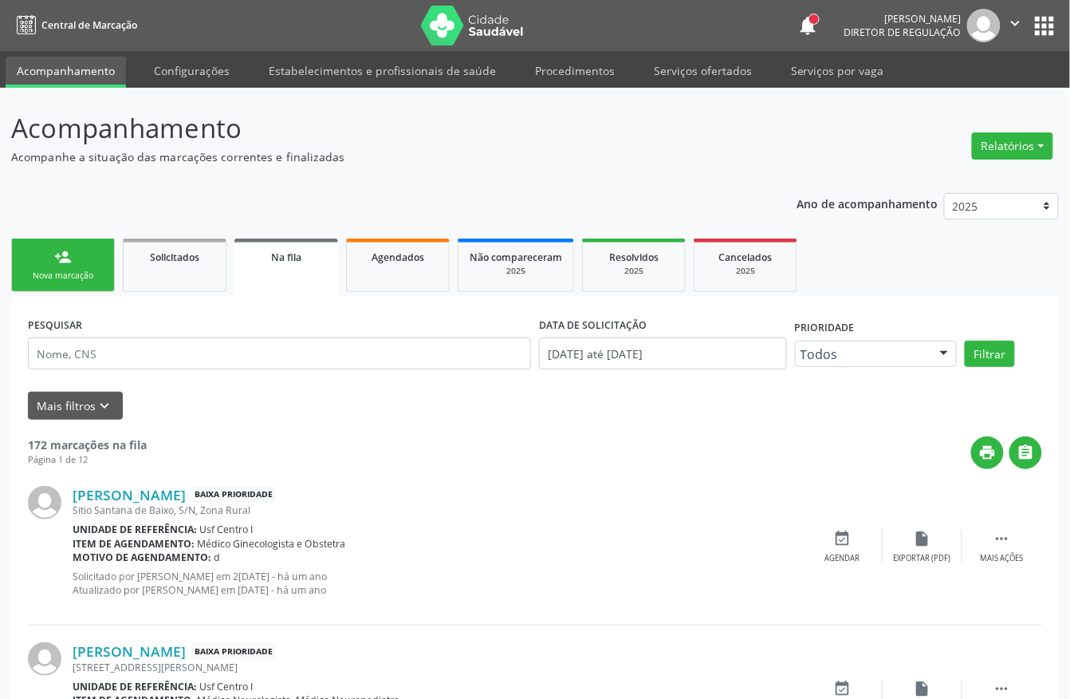
drag, startPoint x: 69, startPoint y: 257, endPoint x: 51, endPoint y: 268, distance: 20.8
click at [69, 257] on div "person_add" at bounding box center [63, 257] width 18 height 18
click at [51, 268] on link "person_add Nova marcação" at bounding box center [63, 264] width 104 height 53
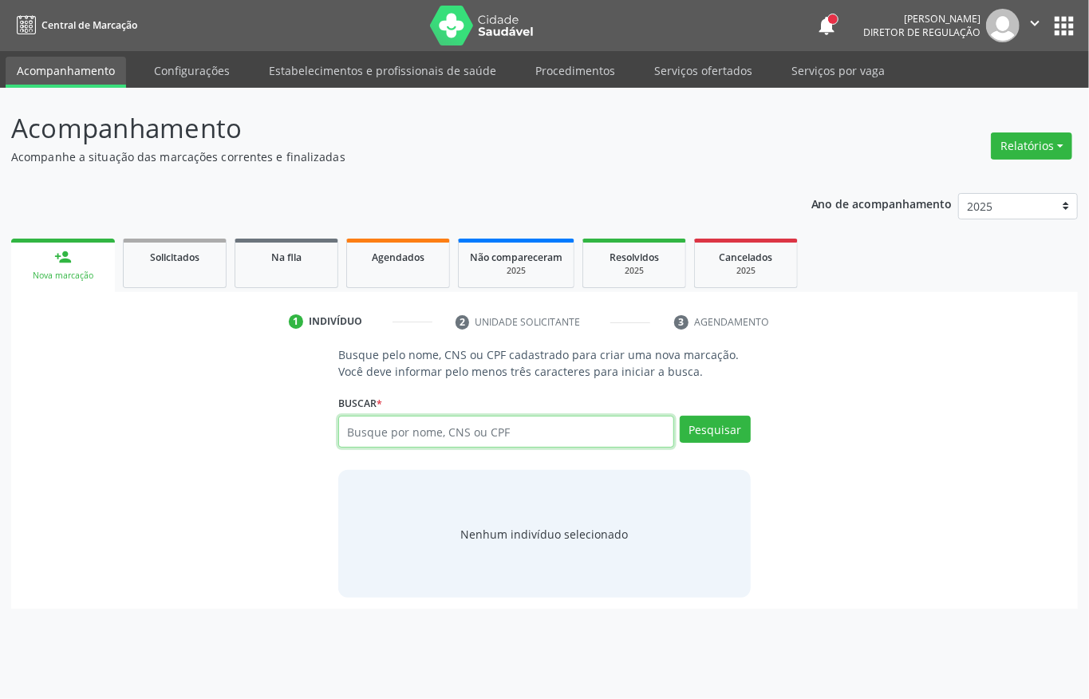
click at [453, 431] on input "text" at bounding box center [506, 431] width 336 height 32
paste input "709 2002 7709 3135"
type input "709 2002 7709 3135"
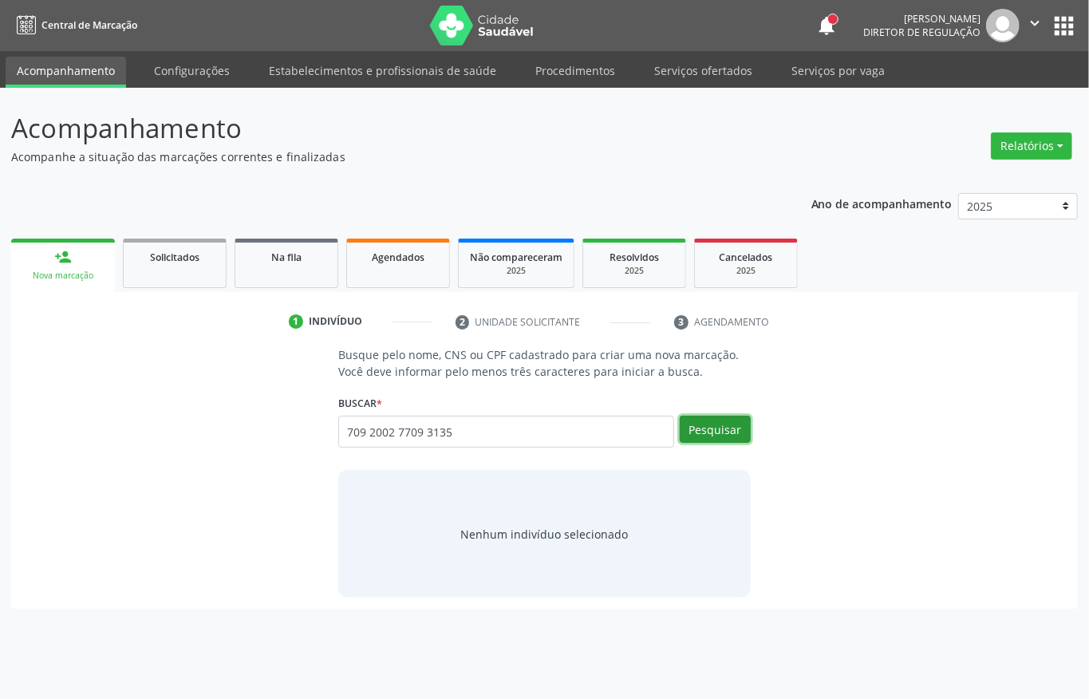
click at [687, 434] on button "Pesquisar" at bounding box center [714, 428] width 71 height 27
type input "709 2002 7709 3135"
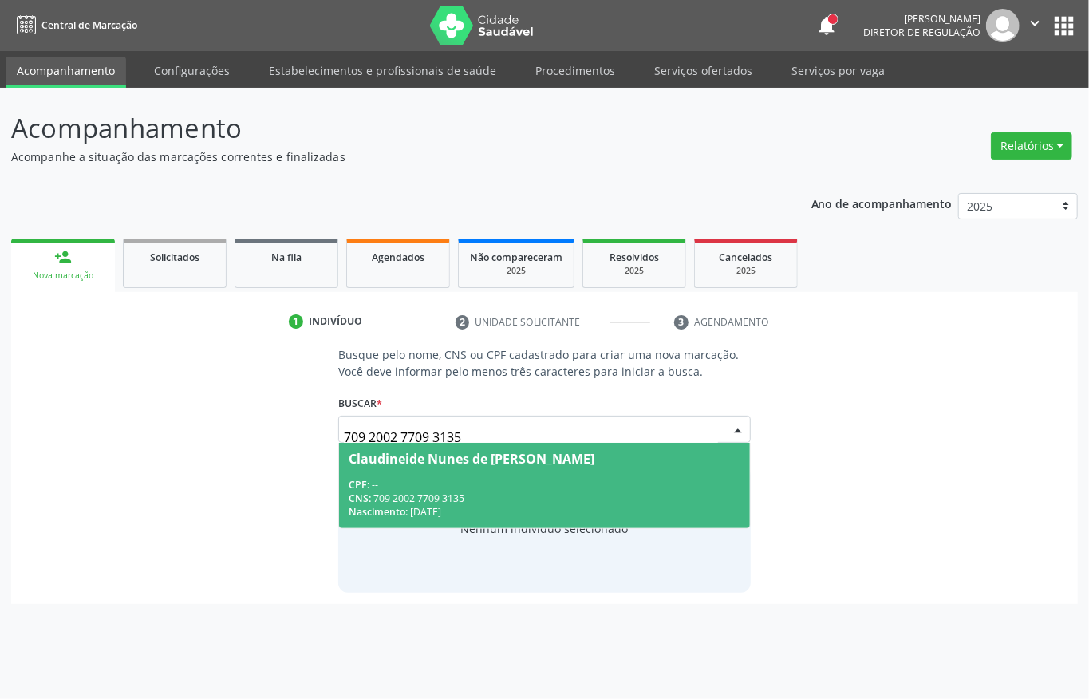
click at [434, 498] on div "CNS: 709 2002 7709 3135" at bounding box center [544, 498] width 392 height 14
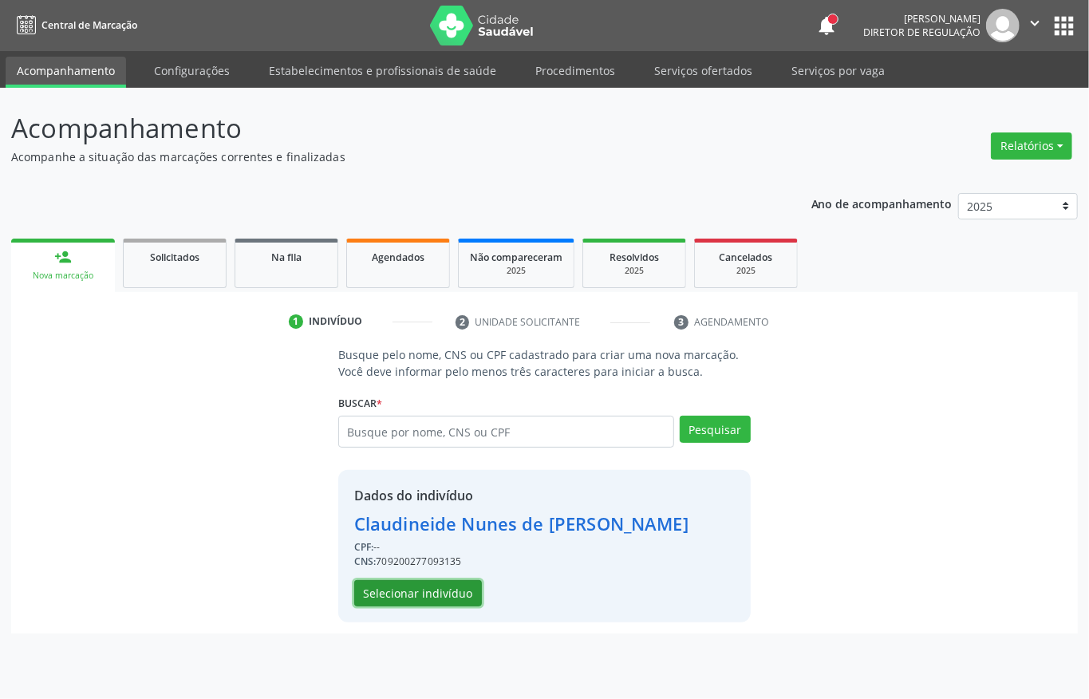
click at [411, 592] on button "Selecionar indivíduo" at bounding box center [418, 593] width 128 height 27
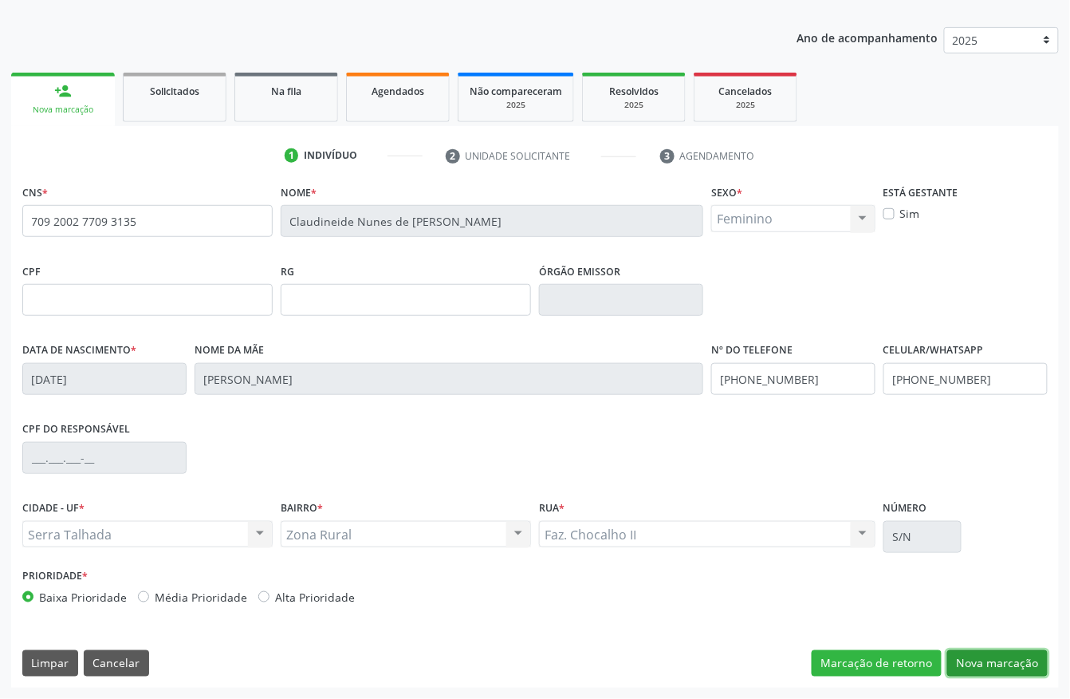
click at [979, 660] on button "Nova marcação" at bounding box center [997, 663] width 100 height 27
